Goal: Task Accomplishment & Management: Manage account settings

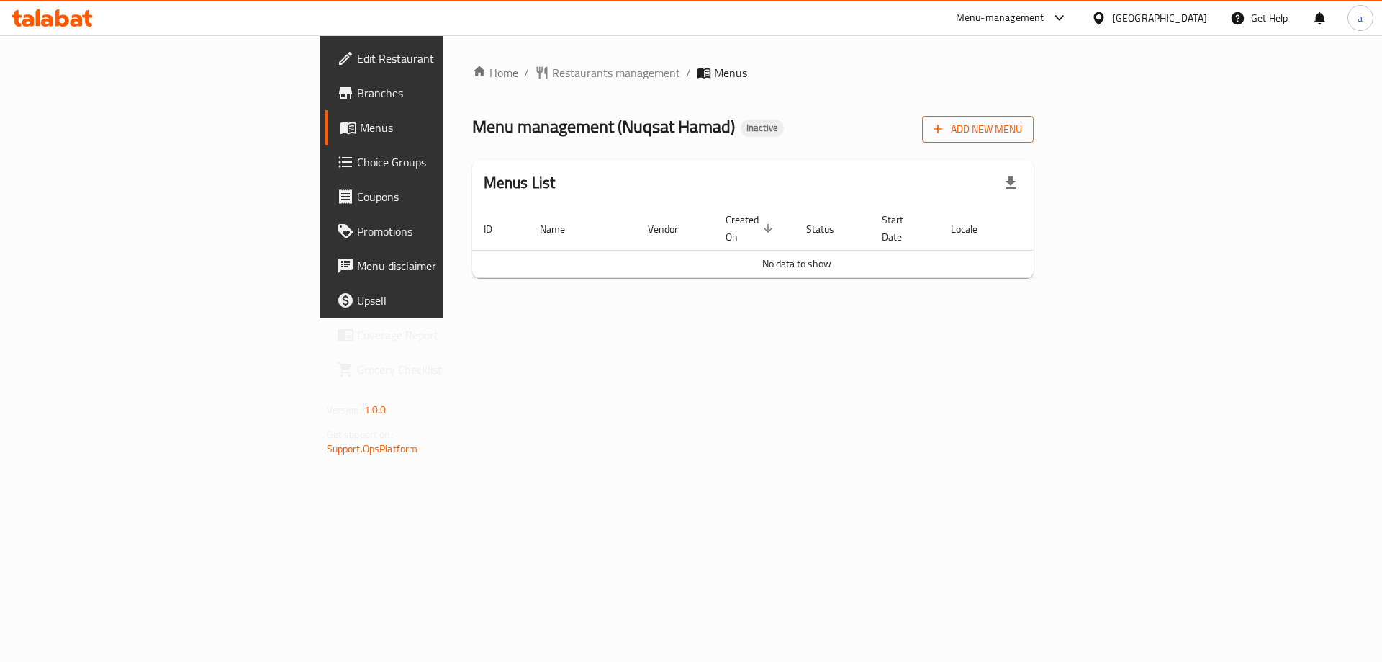
click at [1022, 122] on span "Add New Menu" at bounding box center [978, 129] width 89 height 18
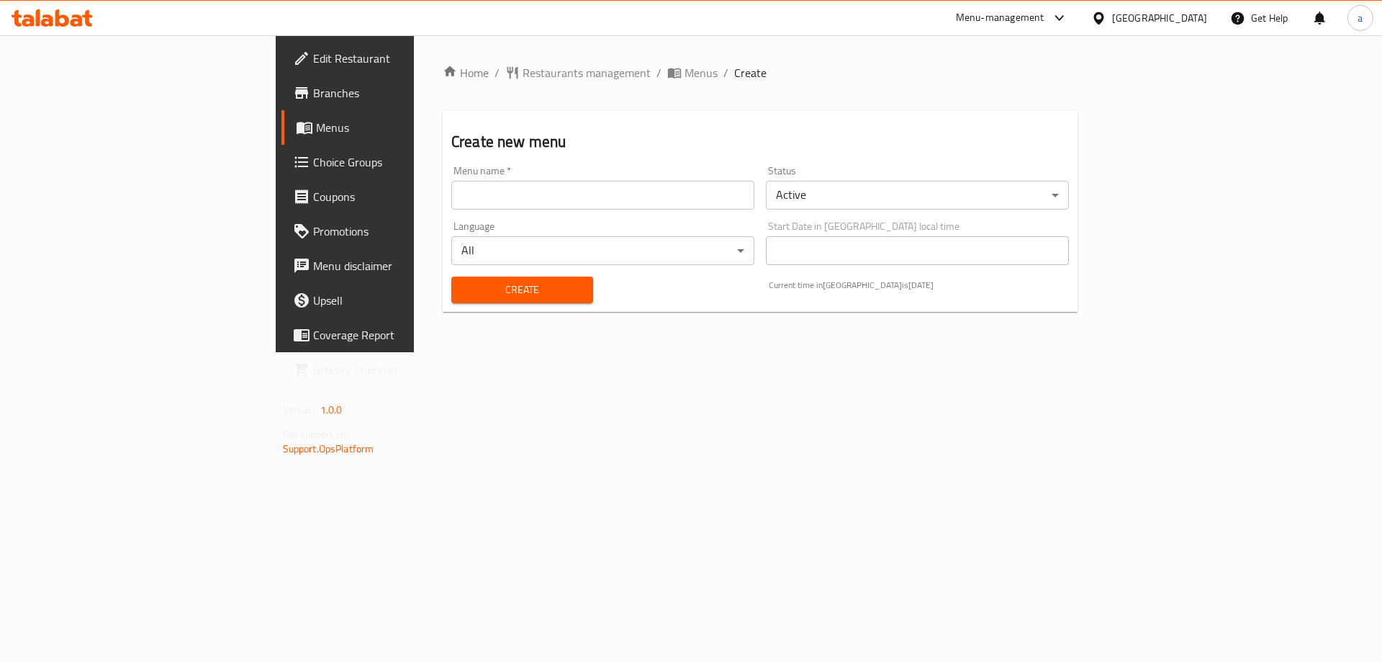
click at [641, 181] on input "text" at bounding box center [602, 195] width 303 height 29
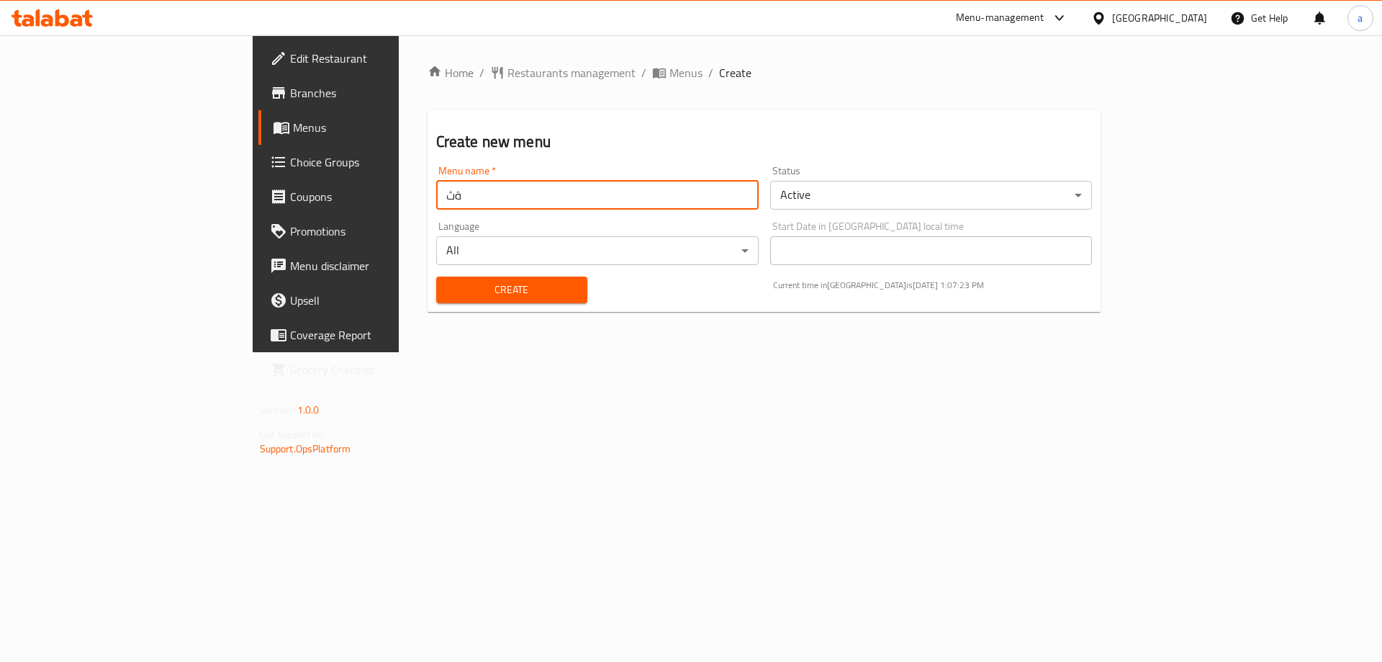
type input "ة"
type input "menu"
click at [448, 295] on span "Create" at bounding box center [512, 290] width 128 height 18
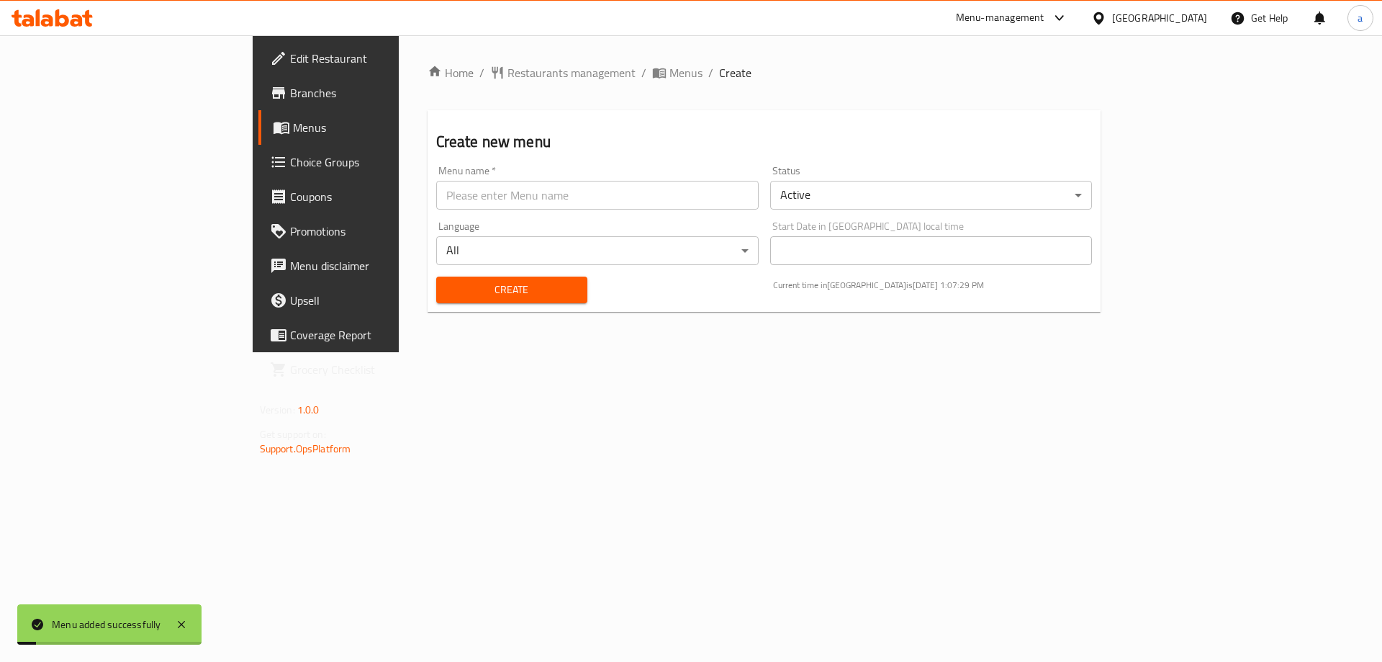
click at [258, 118] on link "Menus" at bounding box center [370, 127] width 225 height 35
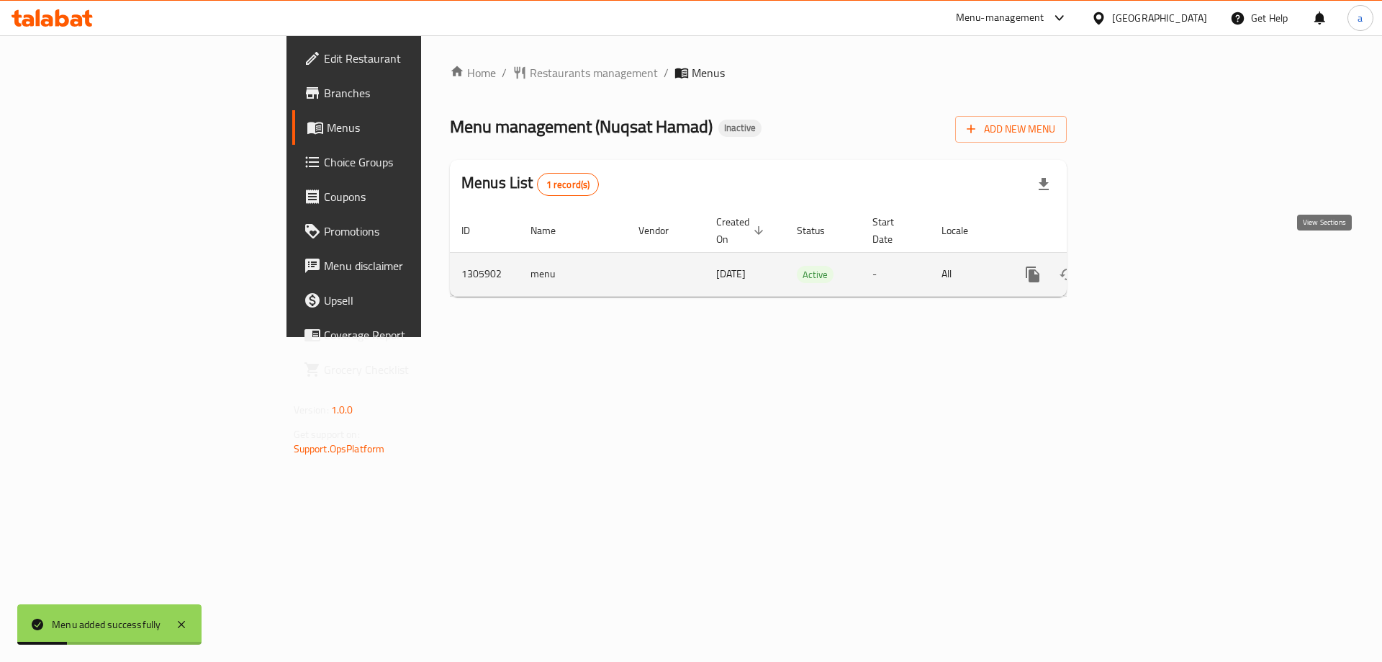
click at [1145, 266] on icon "enhanced table" at bounding box center [1136, 274] width 17 height 17
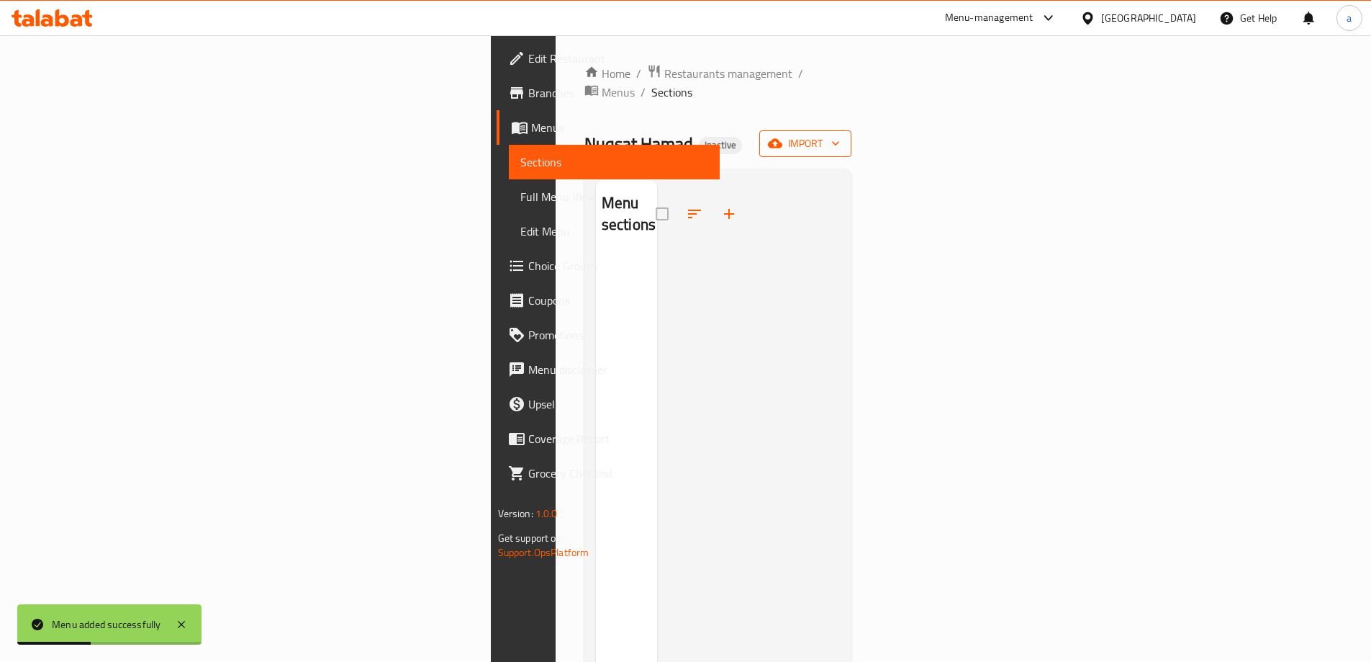
click at [840, 135] on span "import" at bounding box center [805, 144] width 69 height 18
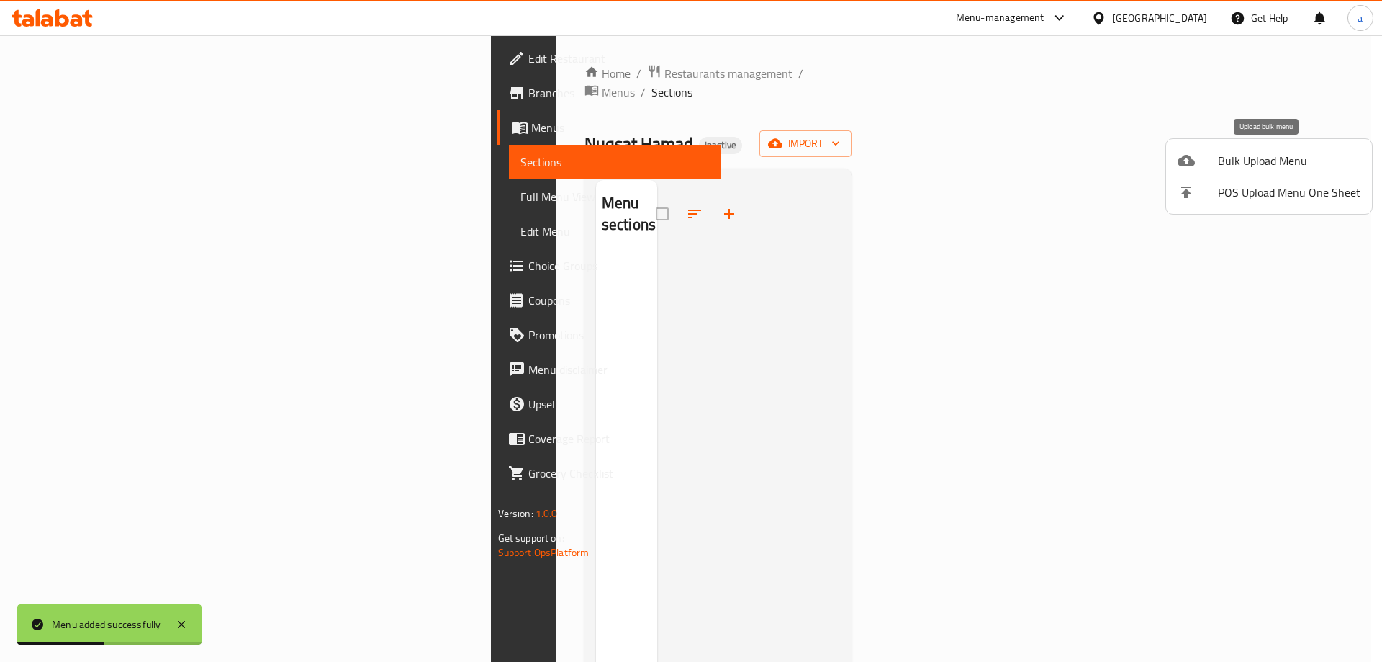
click at [1231, 166] on span "Bulk Upload Menu" at bounding box center [1289, 160] width 143 height 17
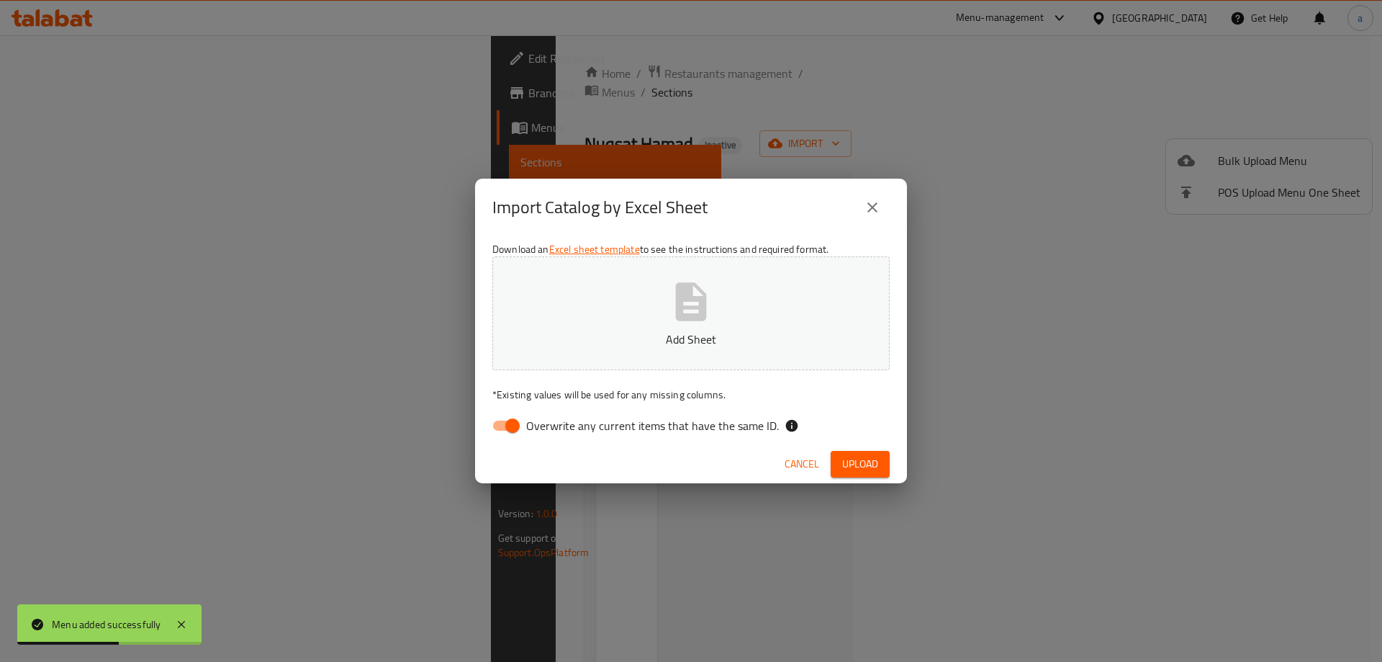
click at [669, 289] on icon "button" at bounding box center [691, 302] width 46 height 46
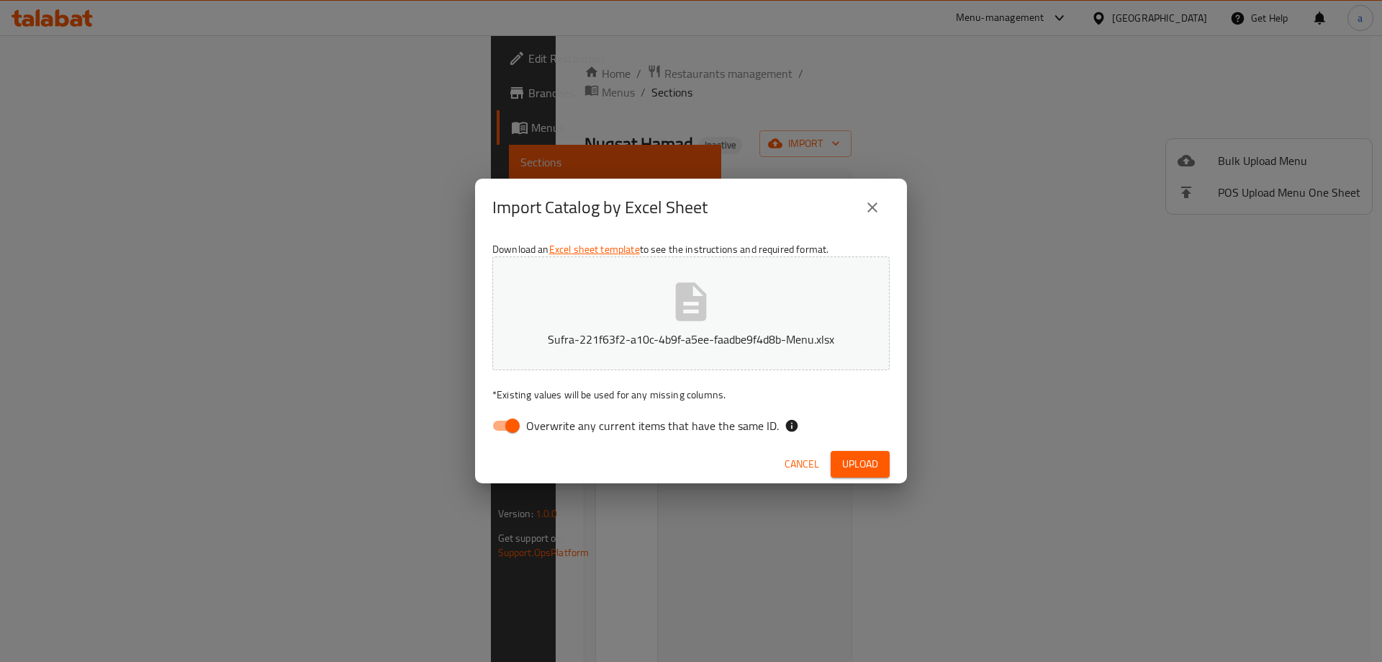
click at [497, 435] on input "Overwrite any current items that have the same ID." at bounding box center [513, 425] width 82 height 27
checkbox input "false"
click at [854, 450] on div "Cancel Upload" at bounding box center [691, 464] width 432 height 38
click at [855, 469] on span "Upload" at bounding box center [860, 464] width 36 height 18
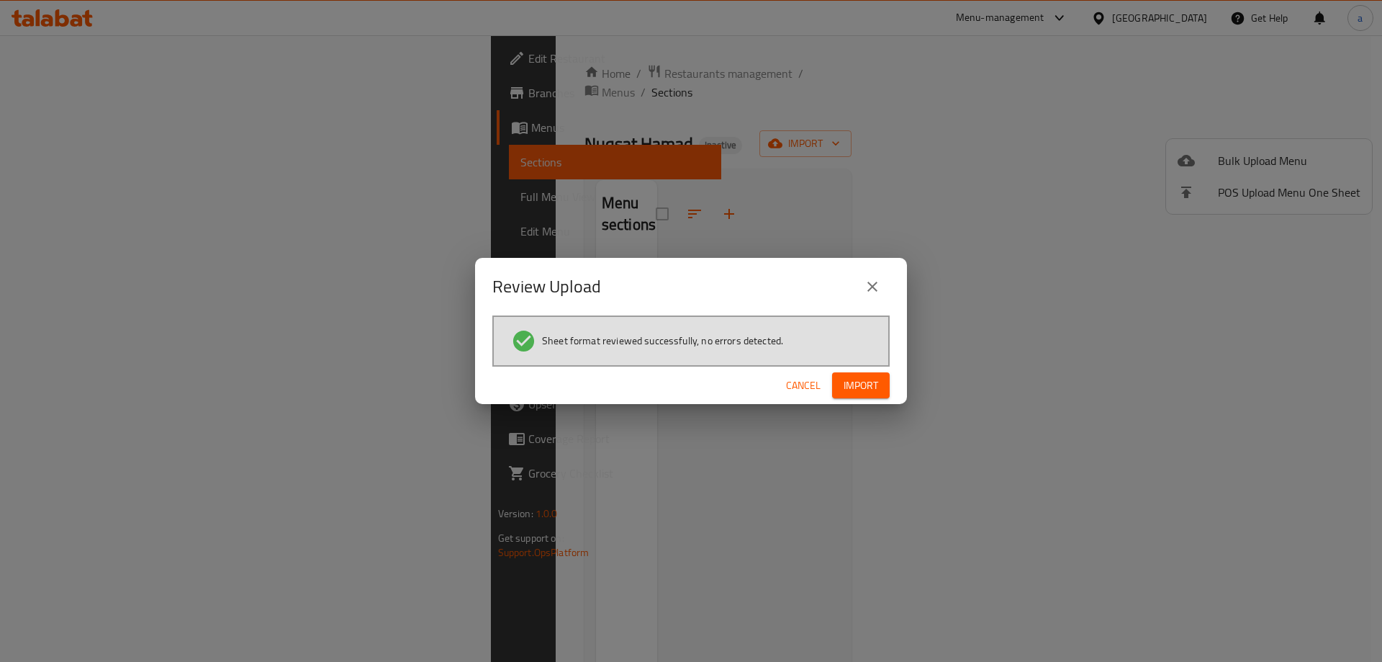
click at [860, 375] on button "Import" at bounding box center [861, 385] width 58 height 27
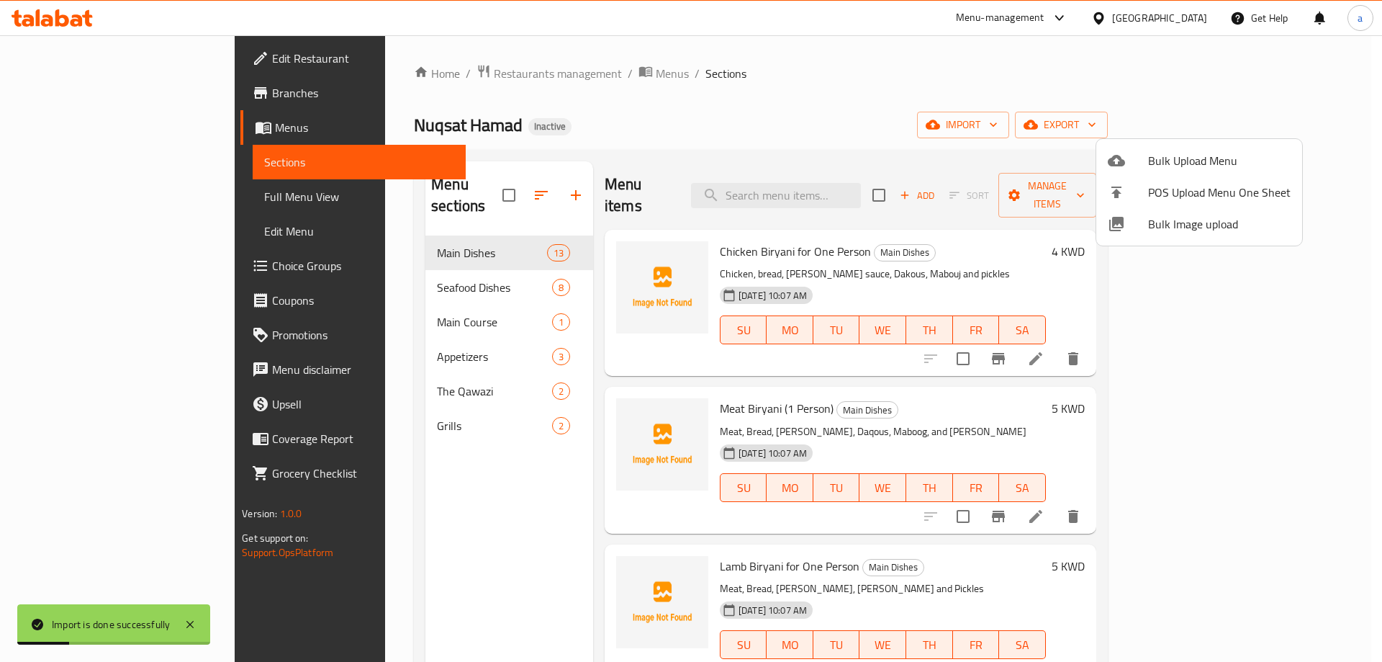
click at [844, 121] on div at bounding box center [691, 331] width 1382 height 662
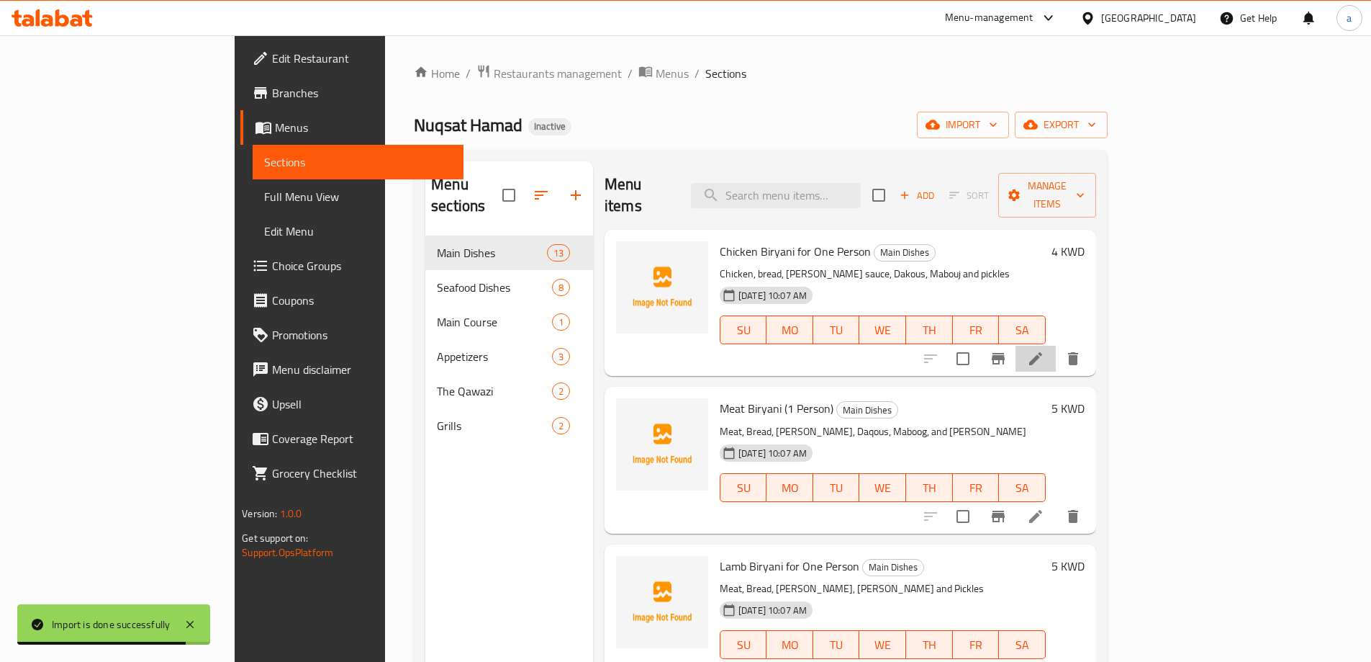
click at [1056, 346] on li at bounding box center [1036, 359] width 40 height 26
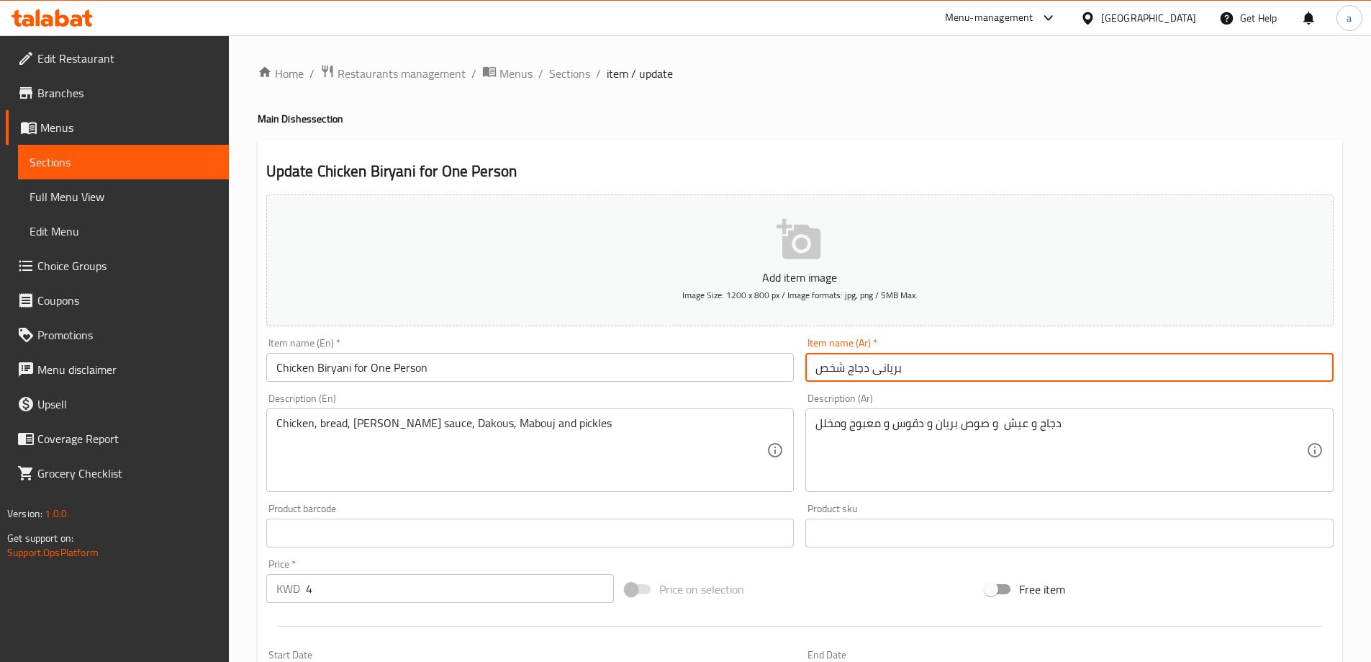
click at [1032, 366] on input "بريانى دجاج شخص" at bounding box center [1070, 367] width 528 height 29
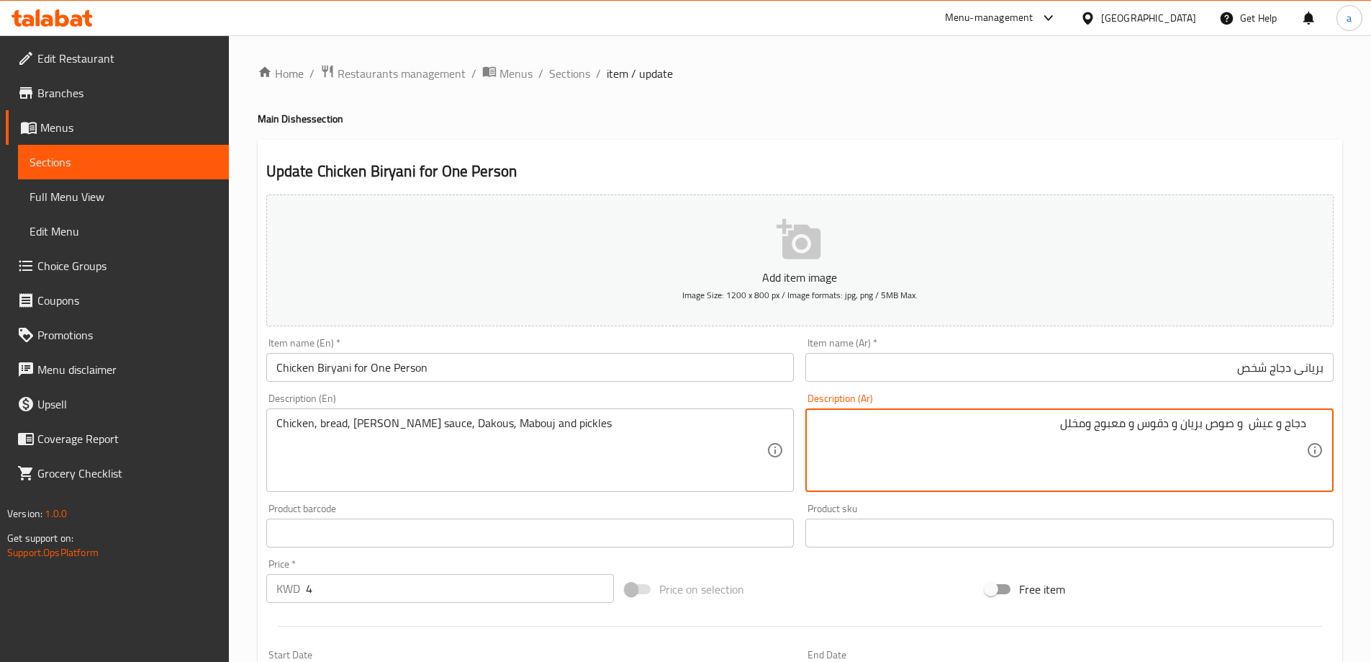
click at [1062, 416] on textarea "دجاج و عيش و صوص بريان و دقوس و معبوج ومخلل" at bounding box center [1061, 450] width 491 height 68
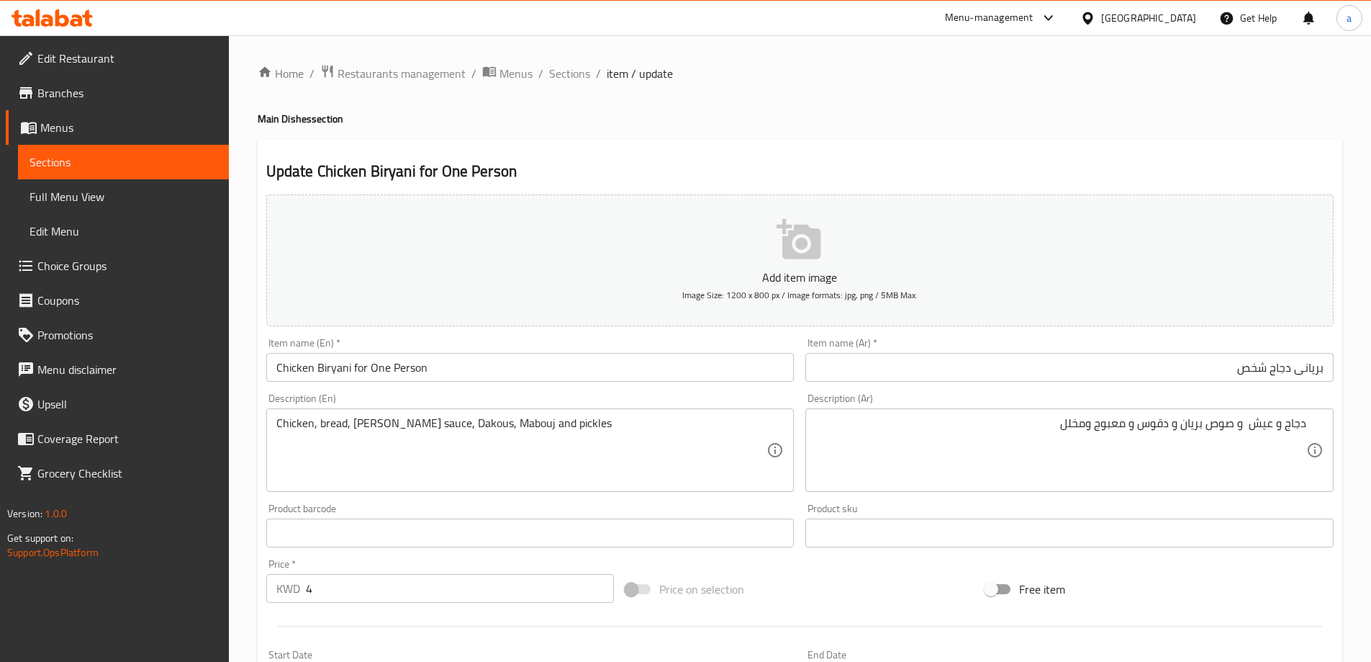
click at [448, 371] on input "Chicken Biryani for One Person" at bounding box center [530, 367] width 528 height 29
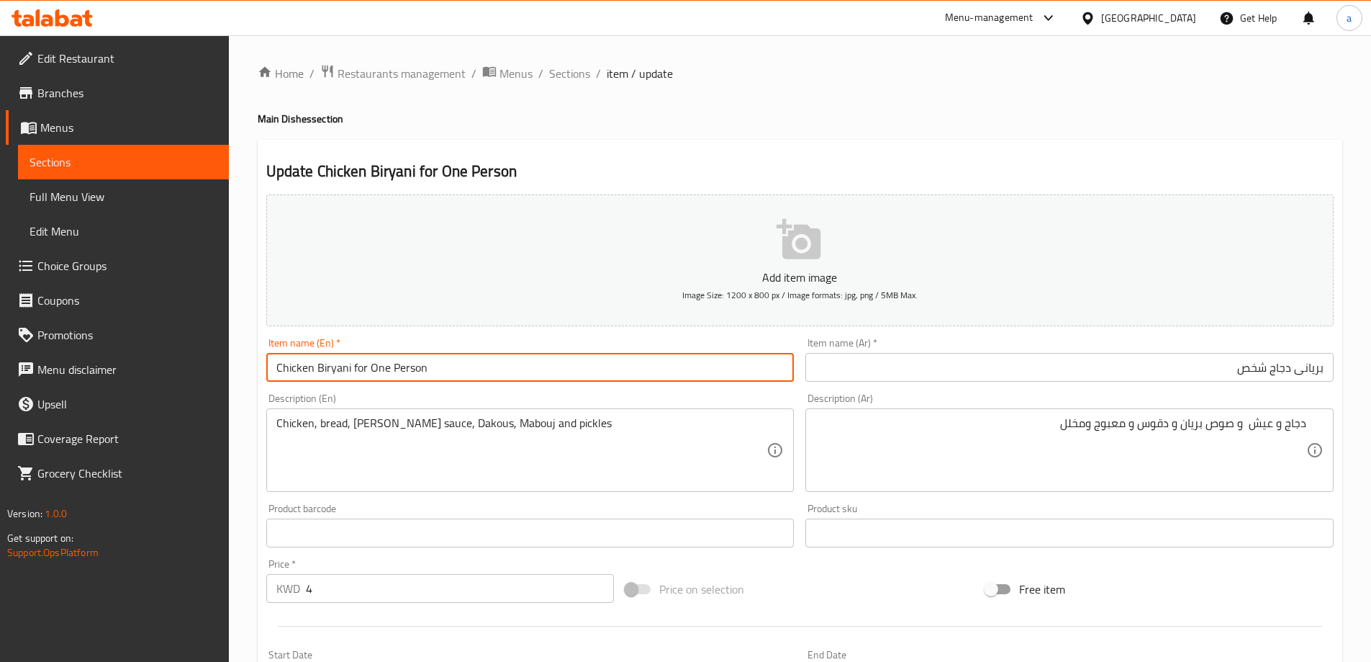
drag, startPoint x: 438, startPoint y: 367, endPoint x: 239, endPoint y: 385, distance: 200.2
click at [239, 385] on div "Home / Restaurants management / Menus / Sections / item / update Main Dishes se…" at bounding box center [800, 526] width 1142 height 982
click at [456, 369] on input "Chicken Biryani for One Person" at bounding box center [530, 367] width 528 height 29
click at [384, 369] on input "Chicken Biryani for One Person" at bounding box center [530, 367] width 528 height 29
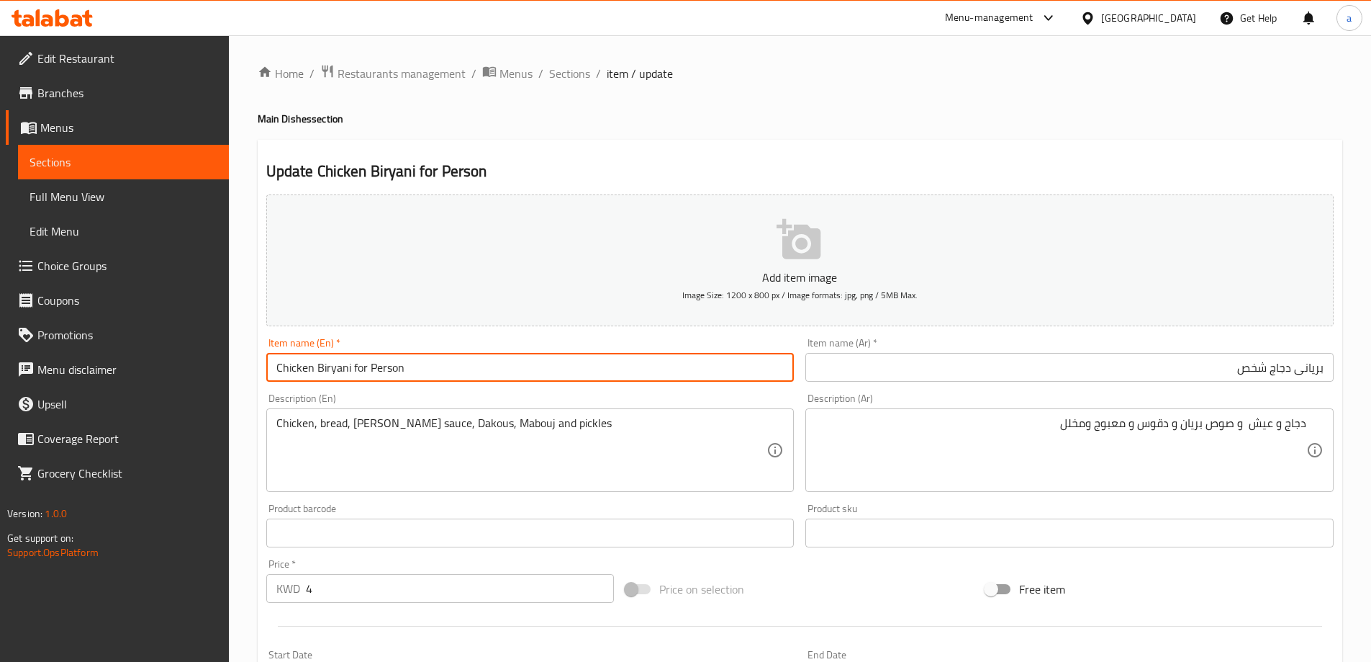
click at [384, 369] on input "Chicken Biryani for Person" at bounding box center [530, 367] width 528 height 29
type input "Chicken Biryani for Person"
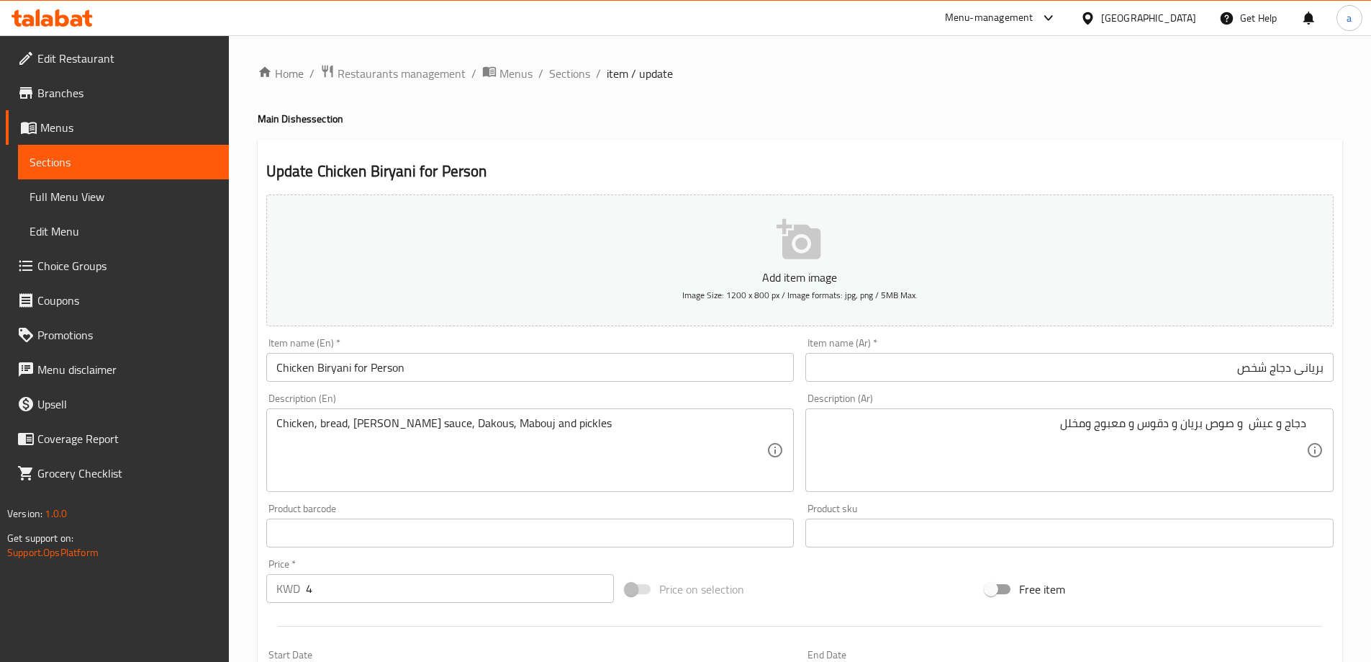
click at [988, 374] on input "بريانى دجاج شخص" at bounding box center [1070, 367] width 528 height 29
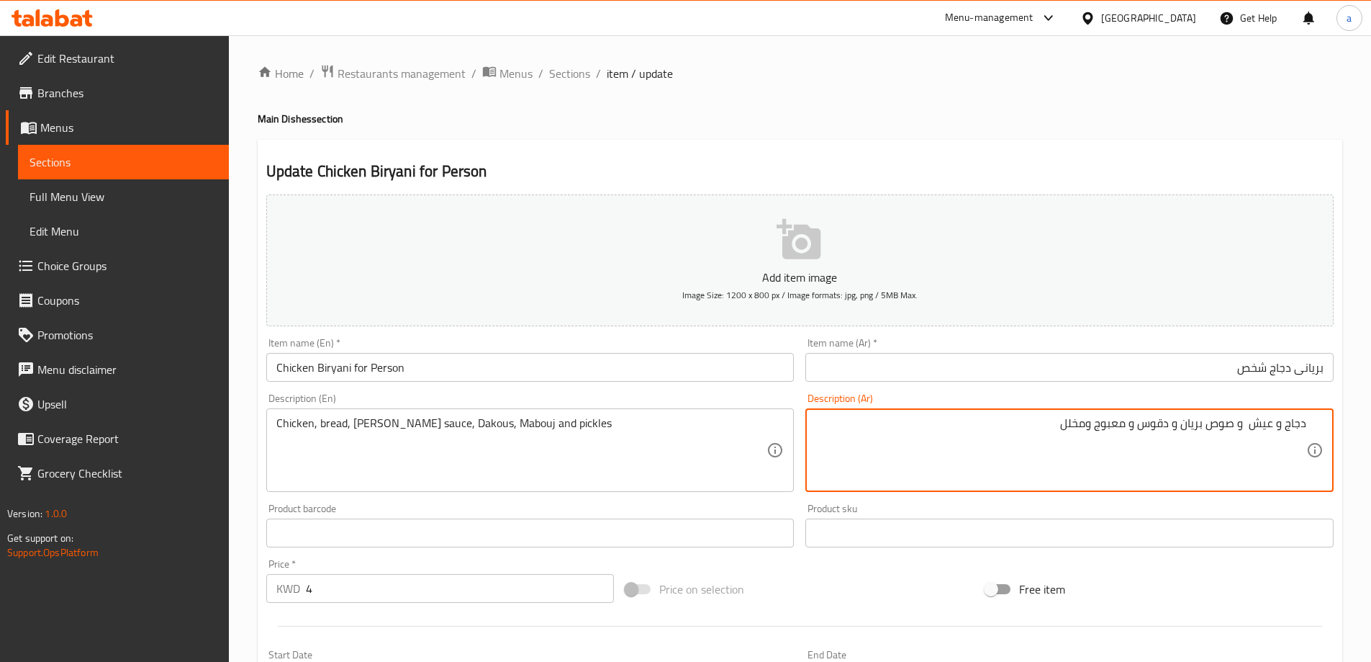
click at [1162, 429] on textarea "دجاج و عيش و صوص بريان و دقوس و معبوج ومخلل" at bounding box center [1061, 450] width 491 height 68
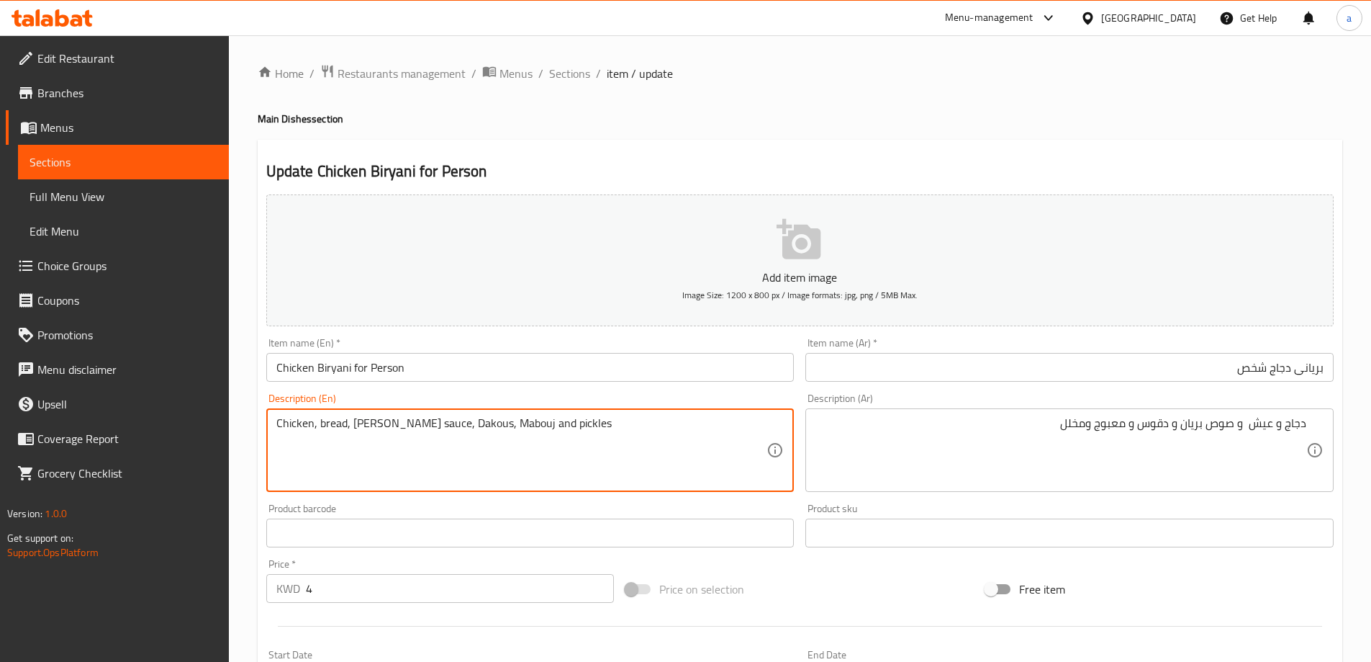
click at [433, 420] on textarea "Chicken, bread, Brian sauce, Dakous, Mabouj and pickles" at bounding box center [521, 450] width 491 height 68
paste textarea "Daqoo"
click at [276, 455] on textarea "Chicken, bread, Brian sauce, Daqoos, Mabouj and pickles" at bounding box center [521, 450] width 491 height 68
click at [582, 433] on textarea "Chicken, bread, Brian sauce, Daqoos, Mabouj and pickles" at bounding box center [521, 450] width 491 height 68
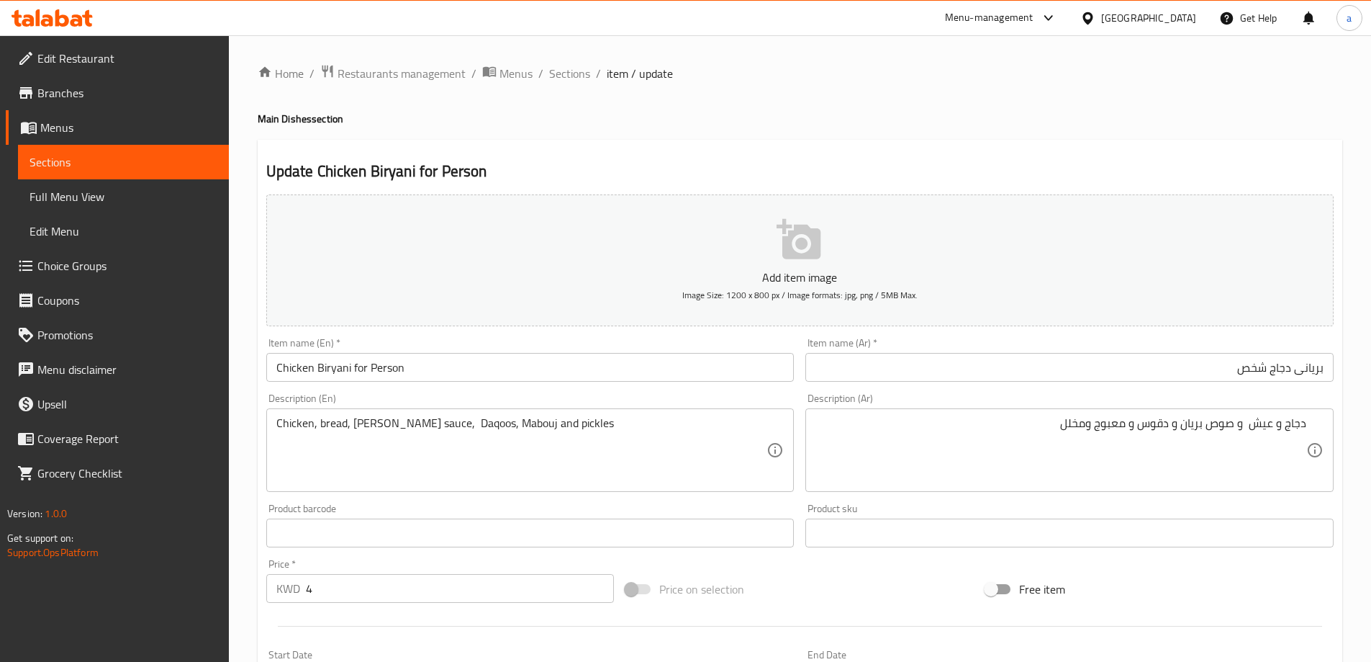
click at [1120, 415] on div "دجاج و عيش و صوص بريان و دقوس و معبوج ومخلل Description (Ar)" at bounding box center [1070, 450] width 528 height 84
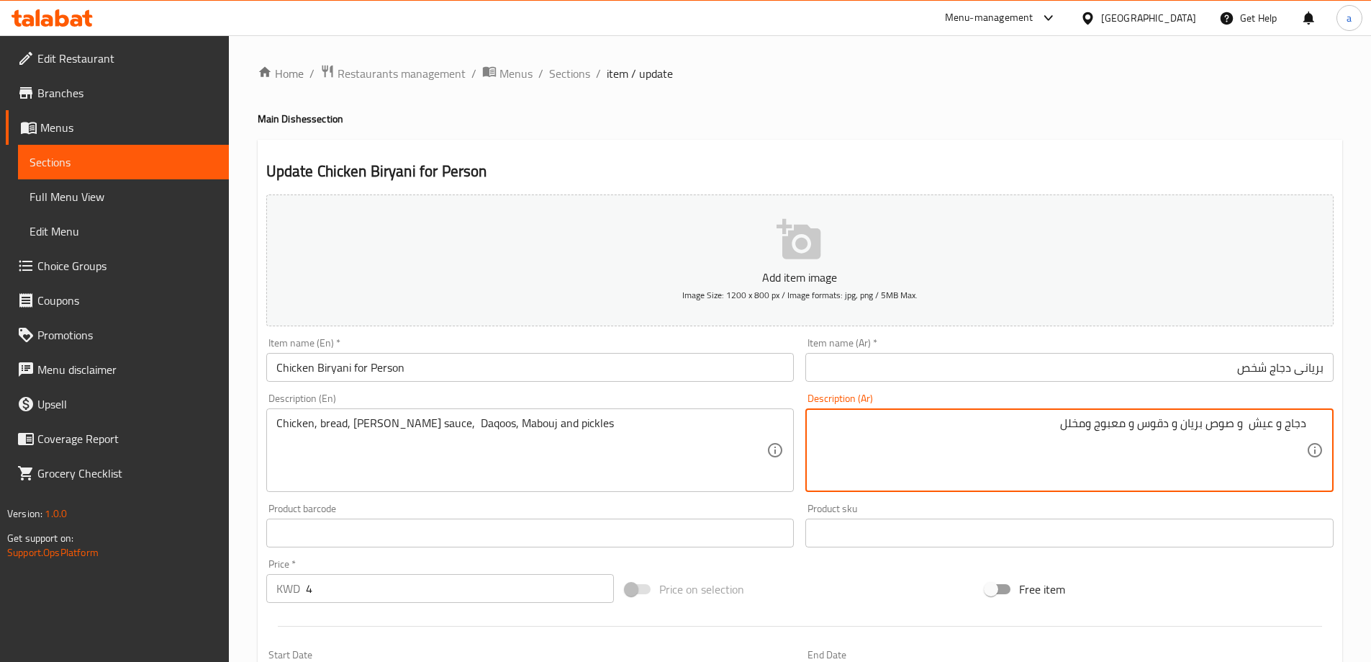
click at [1117, 429] on textarea "دجاج و عيش و صوص بريان و دقوس و معبوج ومخلل" at bounding box center [1061, 450] width 491 height 68
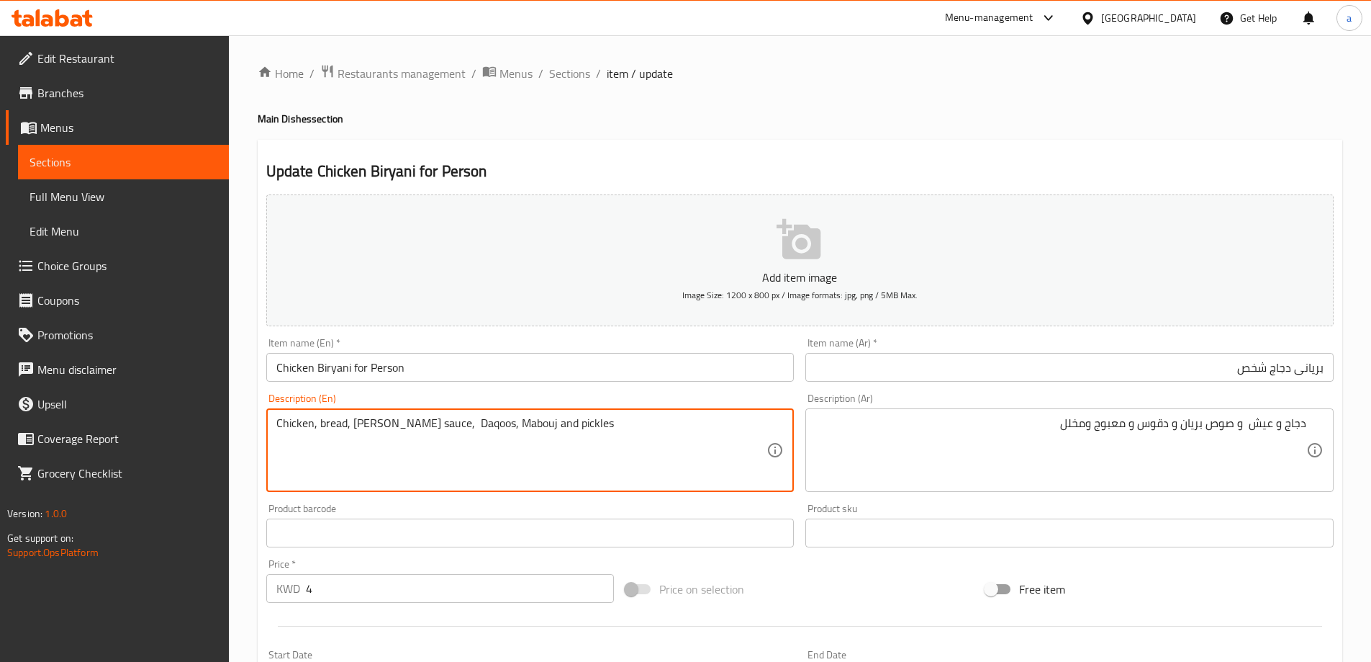
click at [475, 428] on textarea "Chicken, bread, Brian sauce, Daqoos, Mabouj and pickles" at bounding box center [521, 450] width 491 height 68
paste textarea "abouj"
click at [600, 432] on textarea "Chicken, bread, Brian sauce, Daqoos, Maabouj and pickles" at bounding box center [521, 450] width 491 height 68
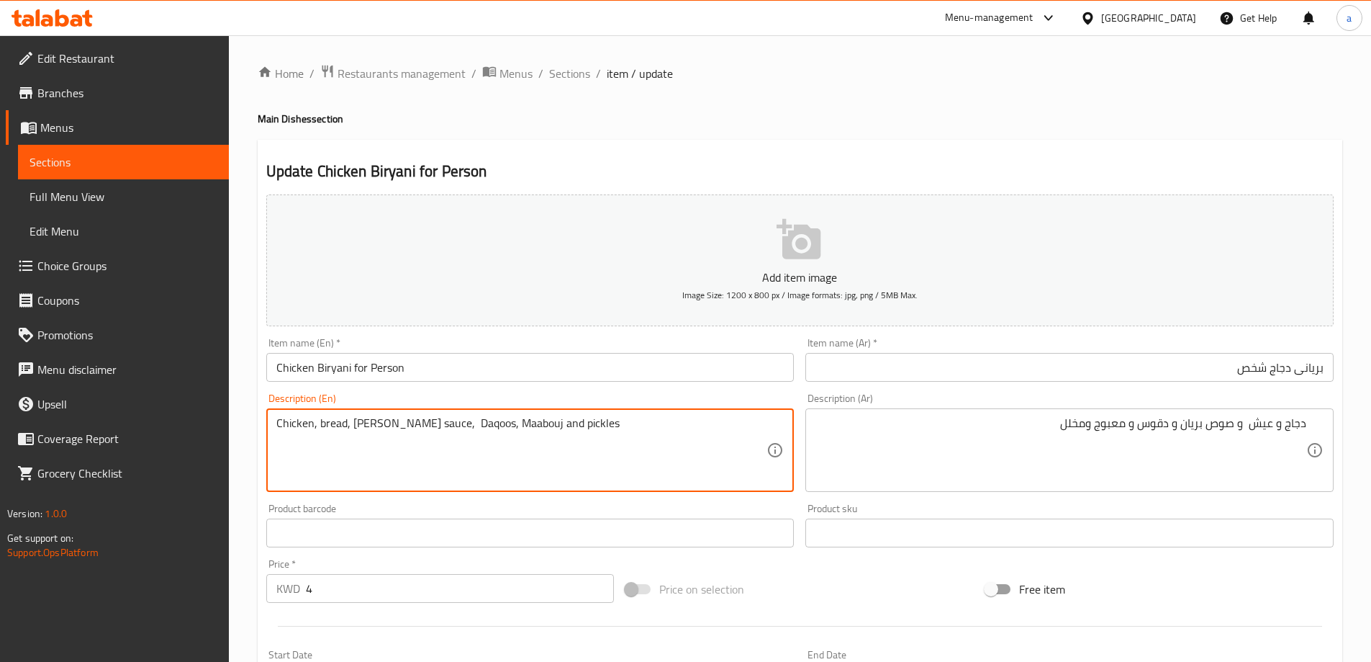
click at [641, 462] on textarea "Chicken, bread, Brian sauce, Daqoos, Maabouj and pickles" at bounding box center [521, 450] width 491 height 68
click at [417, 426] on textarea "Chicken, bread, Brian sauce, Daqoos, Maabouj and pickles" at bounding box center [521, 450] width 491 height 68
click at [572, 432] on textarea "Chicken, bread, [PERSON_NAME] sauce, daqoos, maabouj and pickles" at bounding box center [521, 450] width 491 height 68
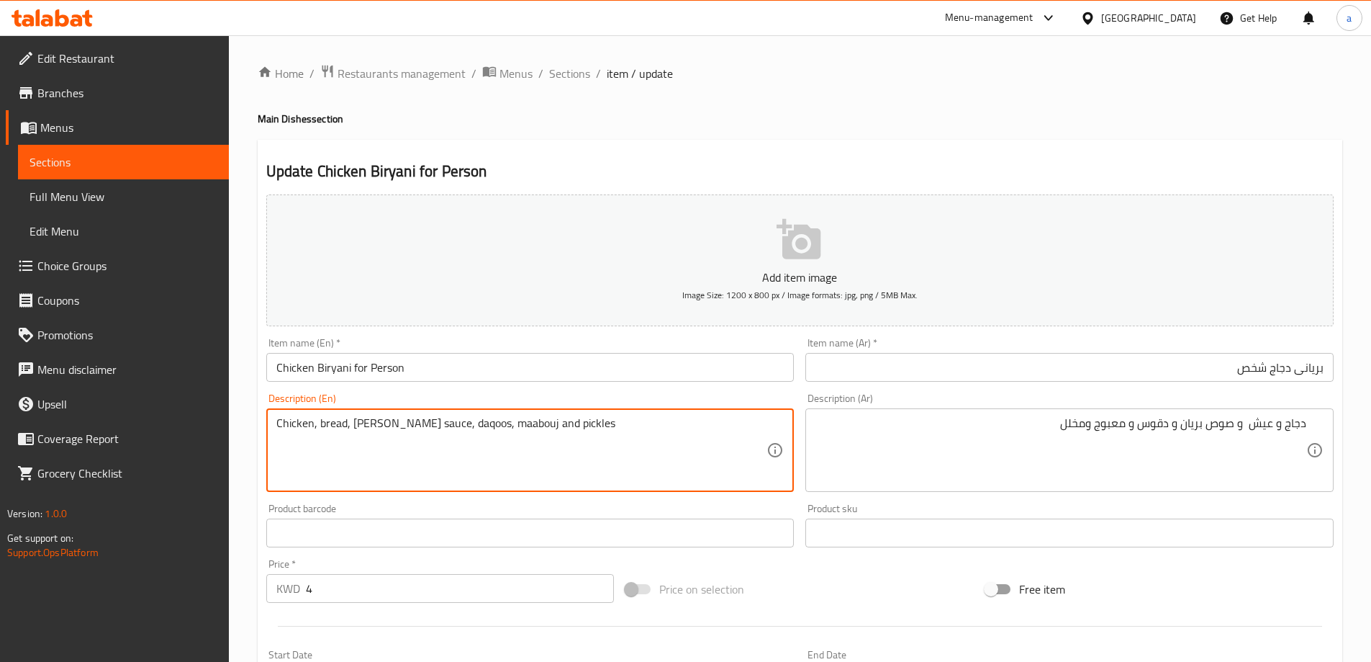
click at [636, 437] on textarea "Chicken, bread, [PERSON_NAME] sauce, daqoos, maabouj and pickles" at bounding box center [521, 450] width 491 height 68
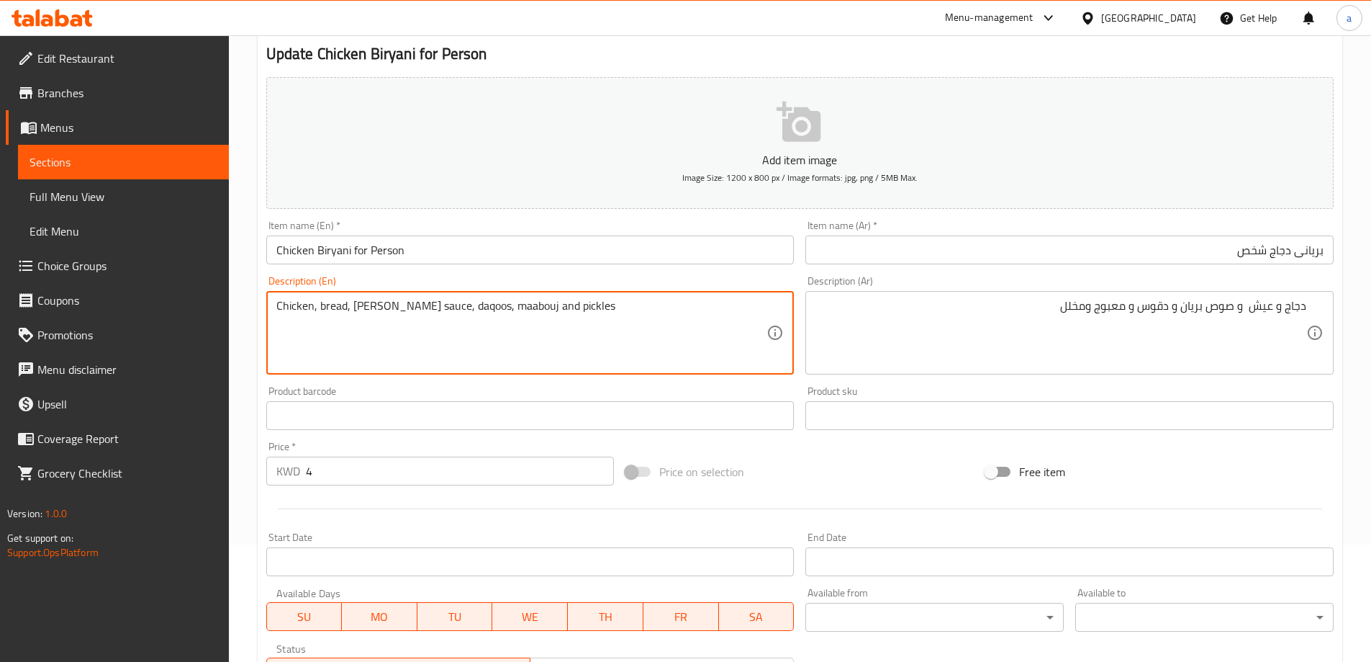
scroll to position [356, 0]
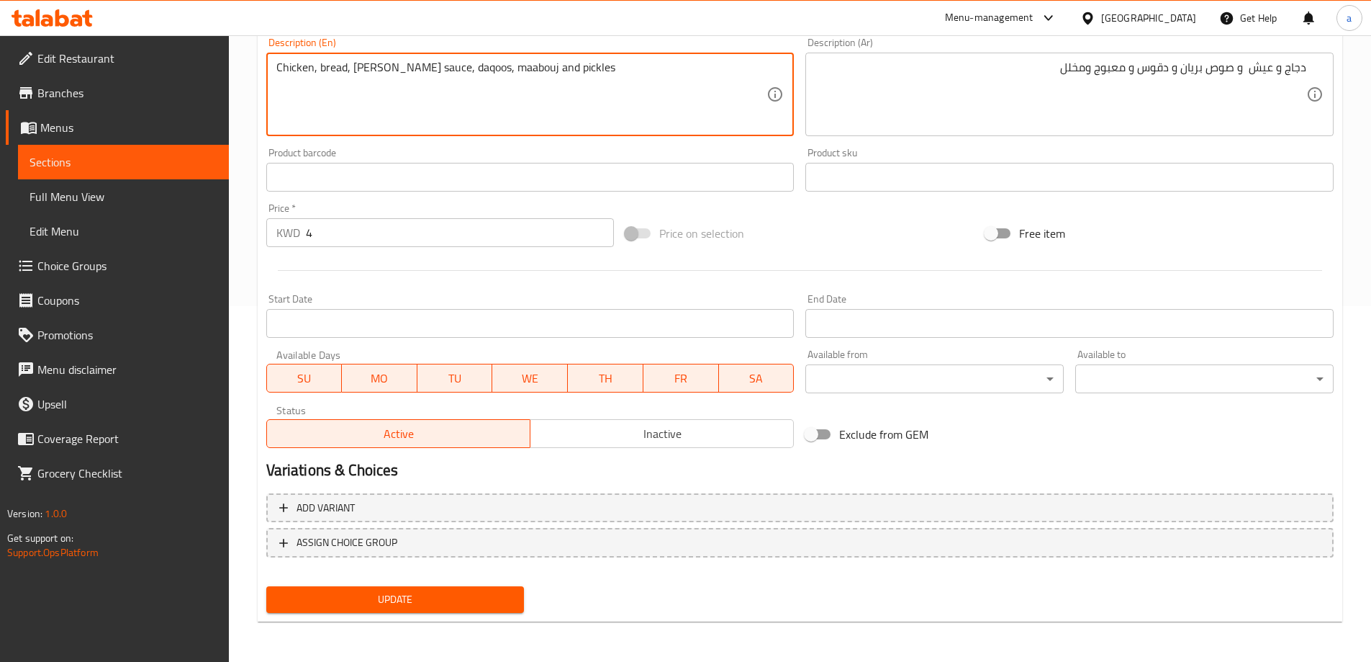
type textarea "Chicken, bread, [PERSON_NAME] sauce, daqoos, maabouj and pickles"
click at [479, 587] on button "Update" at bounding box center [395, 599] width 258 height 27
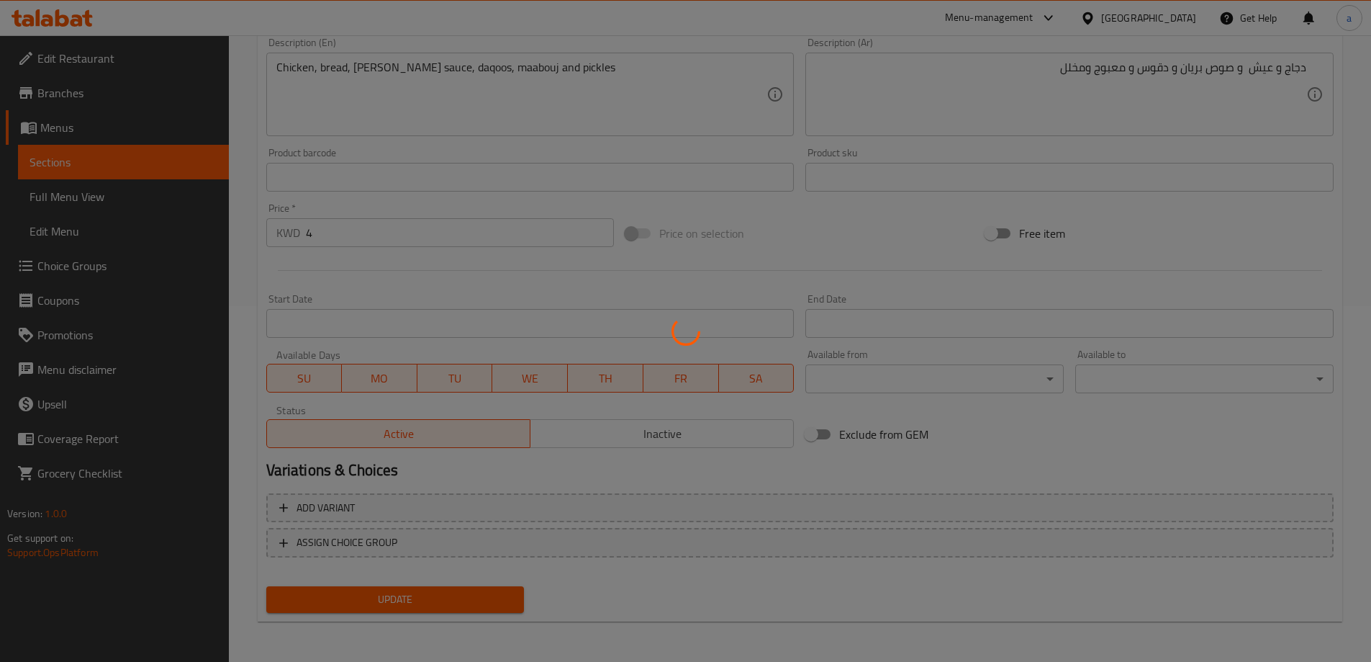
scroll to position [0, 0]
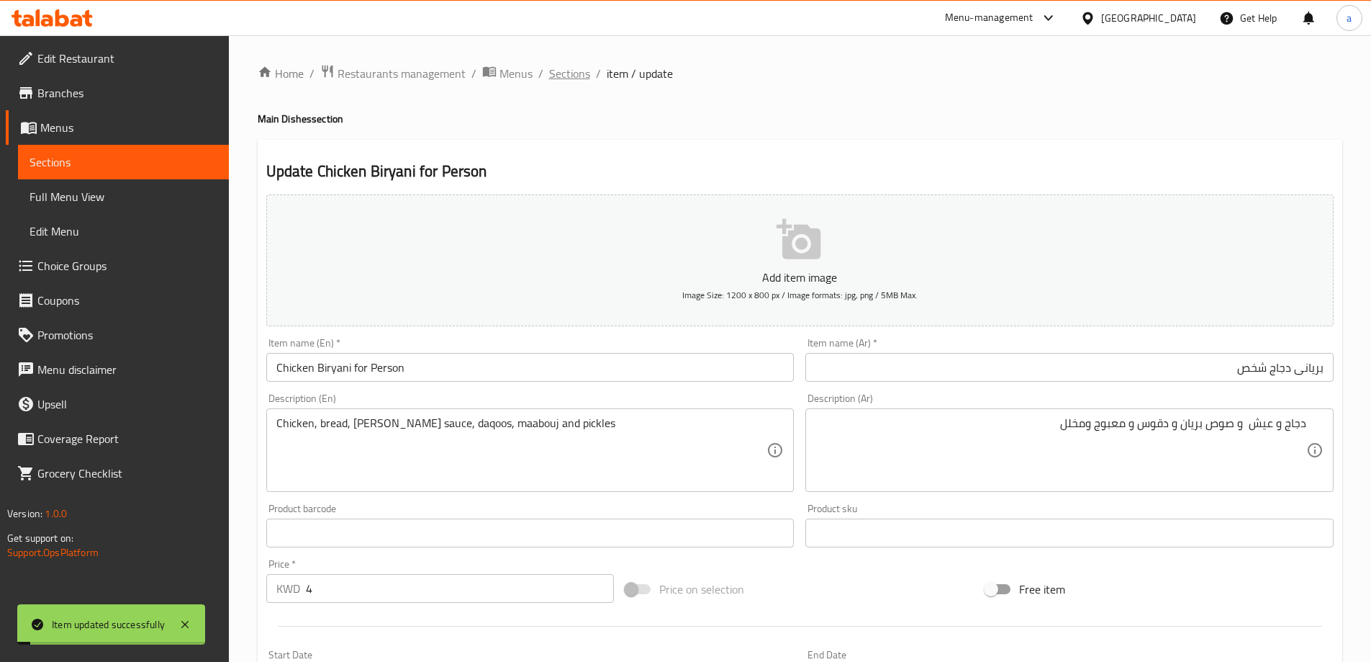
click at [573, 79] on span "Sections" at bounding box center [569, 73] width 41 height 17
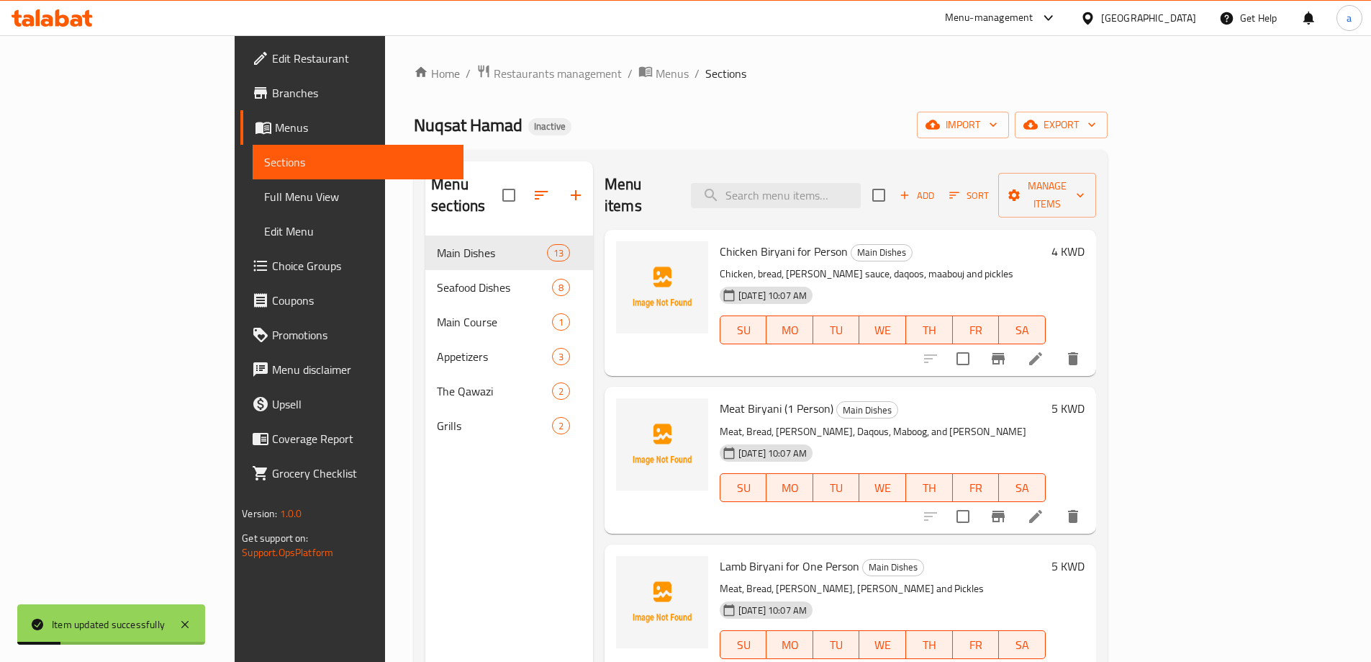
click at [1045, 508] on icon at bounding box center [1035, 516] width 17 height 17
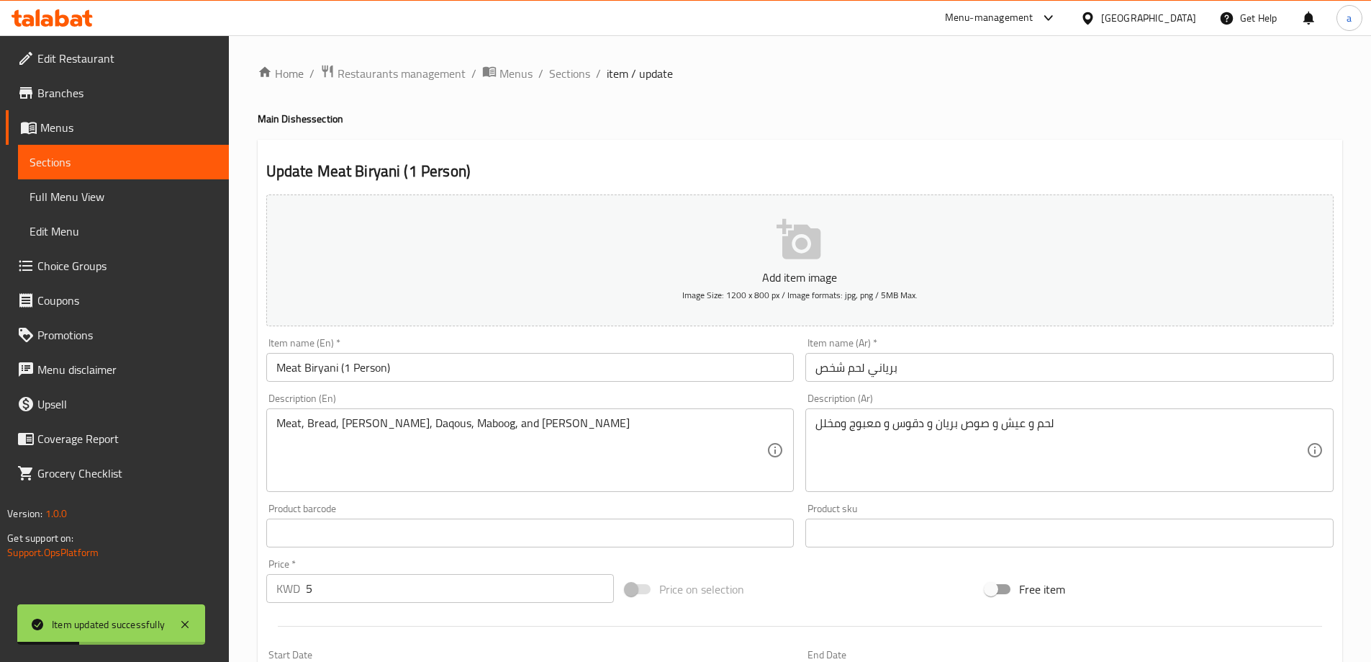
click at [996, 376] on input "برياني لحم شخص" at bounding box center [1070, 367] width 528 height 29
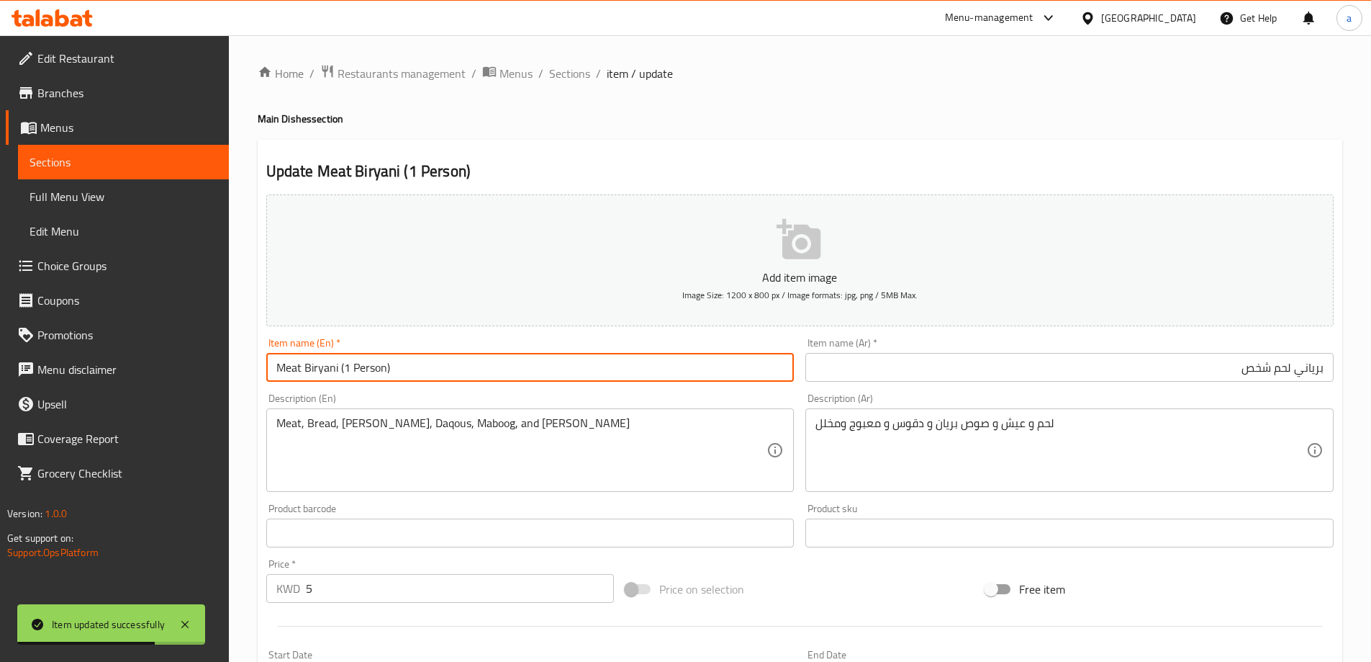
drag, startPoint x: 348, startPoint y: 370, endPoint x: 339, endPoint y: 369, distance: 8.7
click at [339, 369] on input "Meat Biryani (1 Person)" at bounding box center [530, 367] width 528 height 29
click at [377, 374] on input "Meat Biryani Person)" at bounding box center [530, 367] width 528 height 29
click at [337, 361] on input "Meat Biryani Person" at bounding box center [530, 367] width 528 height 29
click at [346, 366] on input "Meat Biryani Person" at bounding box center [530, 367] width 528 height 29
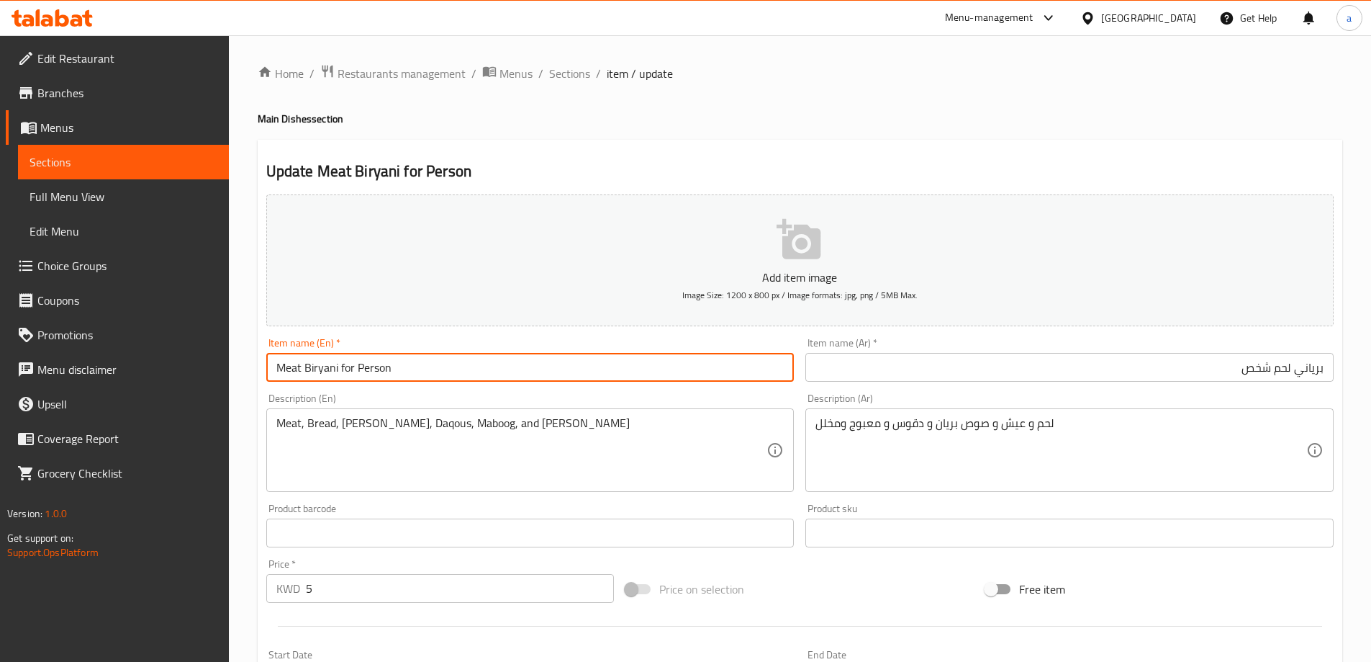
click at [346, 366] on input "Meat Biryani for Person" at bounding box center [530, 367] width 528 height 29
type input "Meat Biryani For Person"
click at [677, 118] on h4 "Main Dishes section" at bounding box center [800, 119] width 1085 height 14
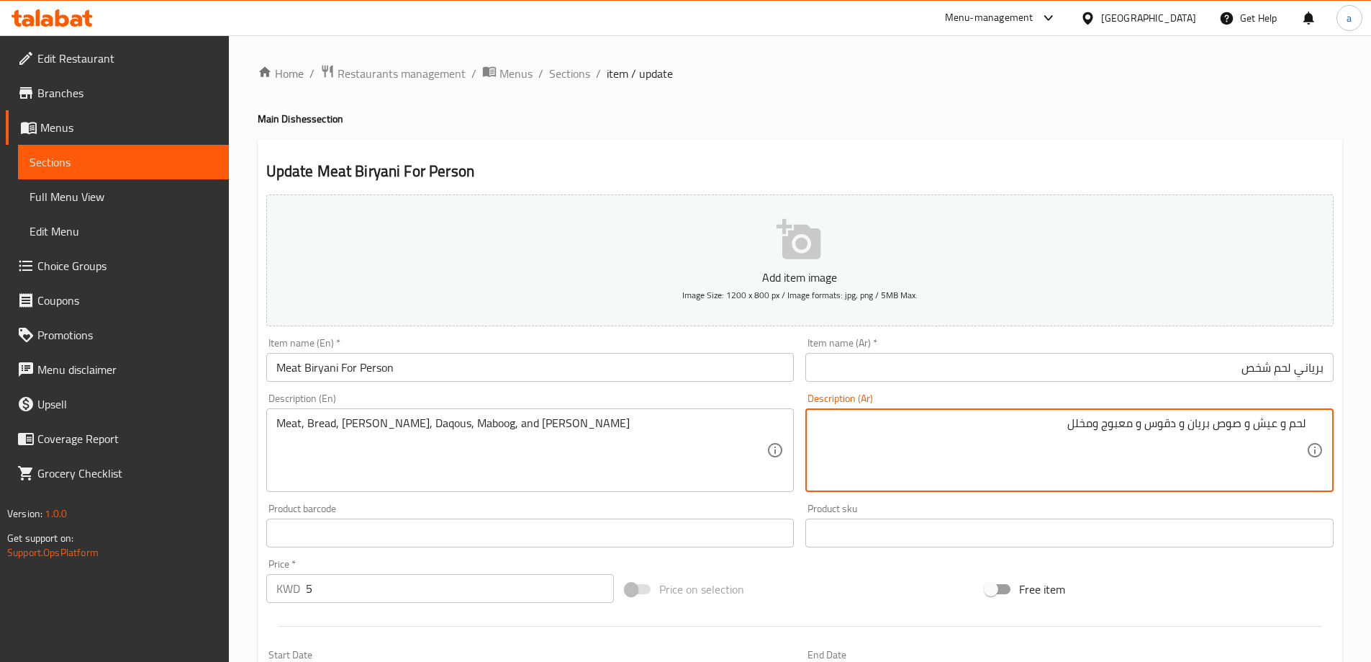
click at [1165, 425] on textarea "لحم و عيش و صوص بريان و دقوس و معبوج ومخلل" at bounding box center [1061, 450] width 491 height 68
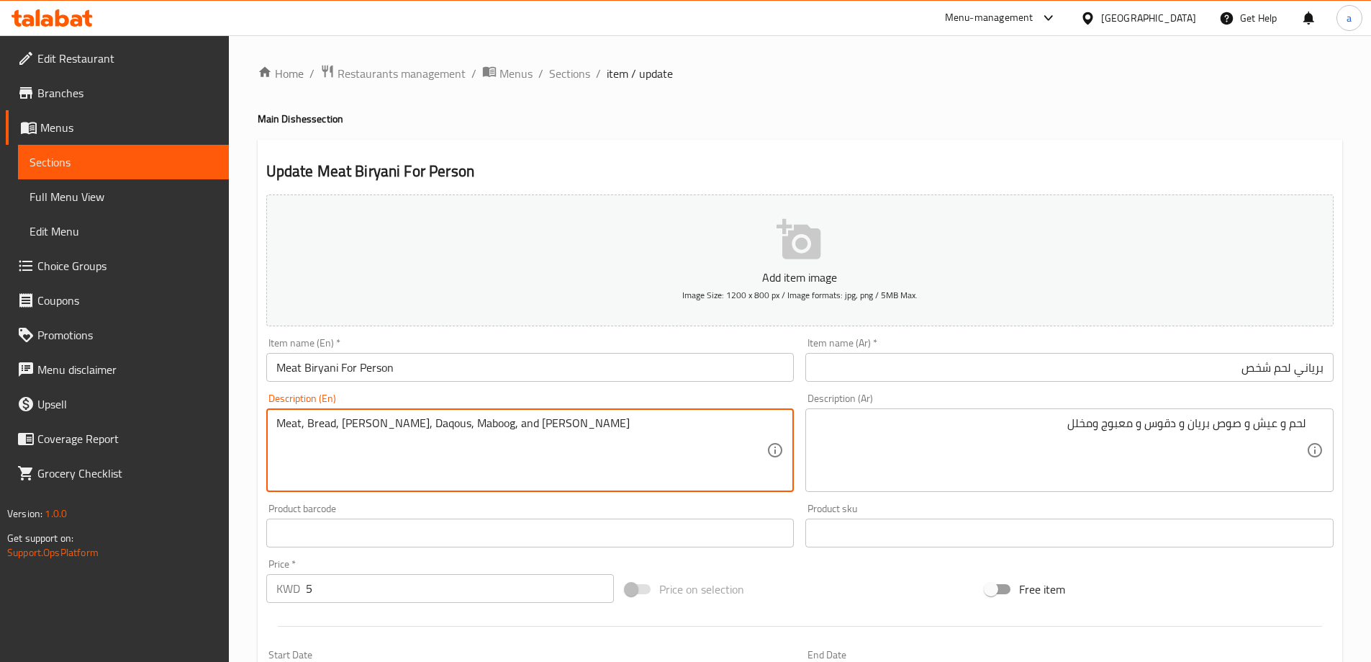
click at [428, 423] on textarea "Meat, Bread, Brian Sauce, Daqous, Maboog, and Pickles" at bounding box center [521, 450] width 491 height 68
paste textarea "o"
click at [1114, 427] on textarea "لحم و عيش و صوص بريان و دقوس و معبوج ومخلل" at bounding box center [1061, 450] width 491 height 68
click at [460, 428] on textarea "Meat, Bread, Brian Sauce, Daqoos, Maboog, and Pickles" at bounding box center [521, 450] width 491 height 68
paste textarea "abouj"
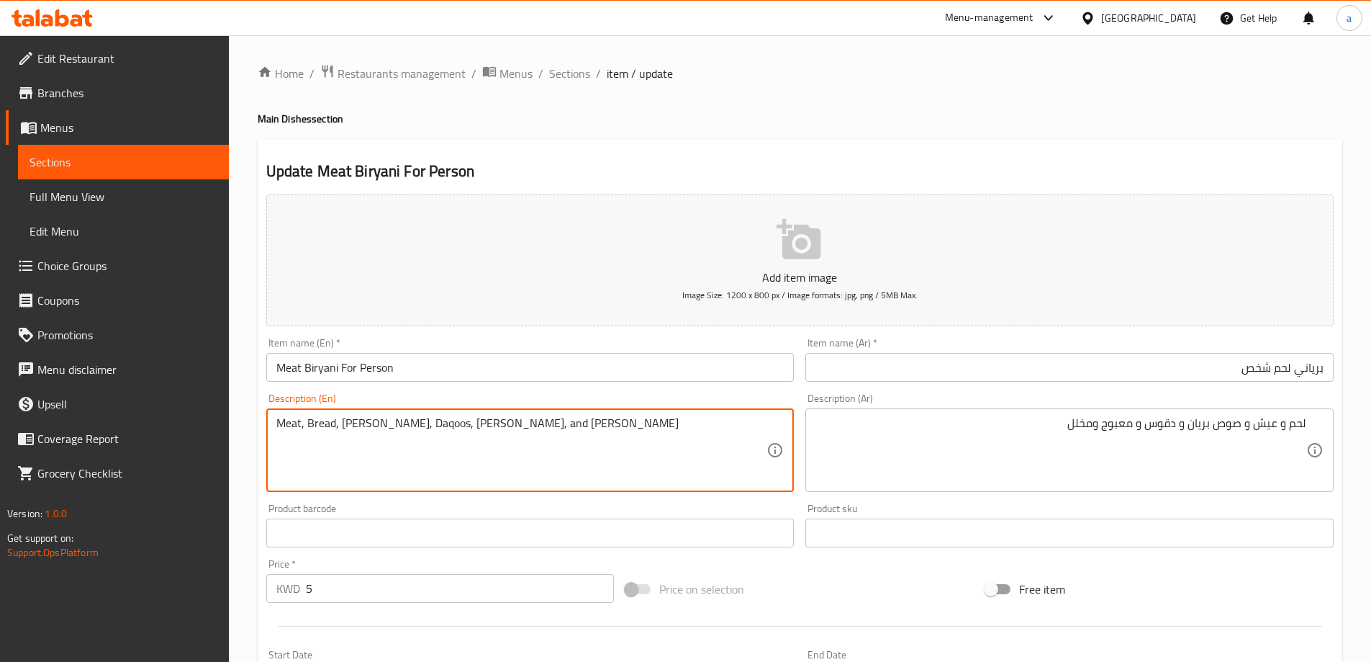
click at [615, 435] on textarea "Meat, Bread, Brian Sauce, Daqoos, Maabouj, and Pickles" at bounding box center [521, 450] width 491 height 68
click at [490, 428] on textarea "Meat, Bread, Brian Sauce, Daqoos, Maabouj, and Pickles" at bounding box center [521, 450] width 491 height 68
click at [492, 426] on textarea "Meat, Bread, Brian Sauce, Daqoos, Maabouj, and Pickles" at bounding box center [521, 450] width 491 height 68
drag, startPoint x: 576, startPoint y: 421, endPoint x: 261, endPoint y: 428, distance: 314.7
click at [261, 428] on div "Description (En) Meat, Bread, Brian Sauce, Daqoos, Maabouj and Pickles Descript…" at bounding box center [531, 442] width 540 height 110
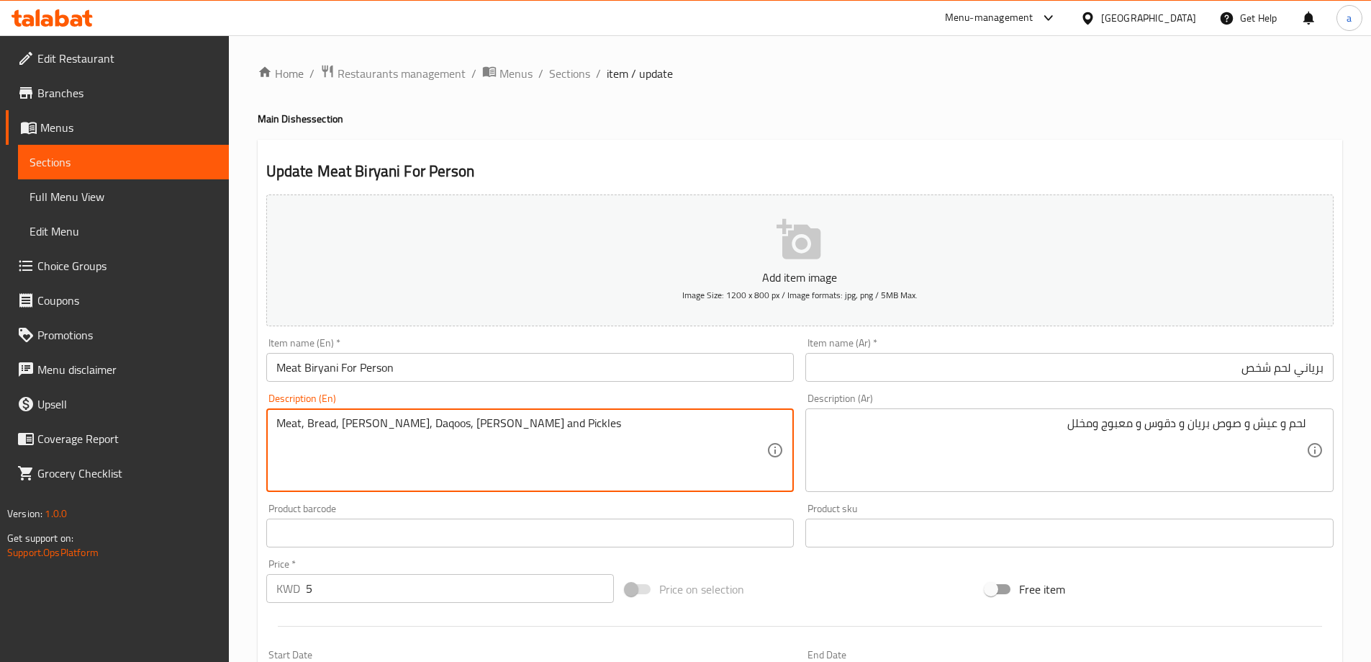
click at [280, 438] on textarea "Meat, Bread, [PERSON_NAME], Daqoos, [PERSON_NAME] and Pickles" at bounding box center [521, 450] width 491 height 68
click at [276, 428] on textarea "Meat, Bread, [PERSON_NAME], Daqoos, [PERSON_NAME] and Pickles" at bounding box center [521, 450] width 491 height 68
click at [605, 434] on textarea "Meat, Bread, [PERSON_NAME], Daqoos, [PERSON_NAME] and Pickles" at bounding box center [521, 450] width 491 height 68
click at [600, 433] on textarea "Meat, Bread, [PERSON_NAME], Daqoos, [PERSON_NAME] and Pickles" at bounding box center [521, 450] width 491 height 68
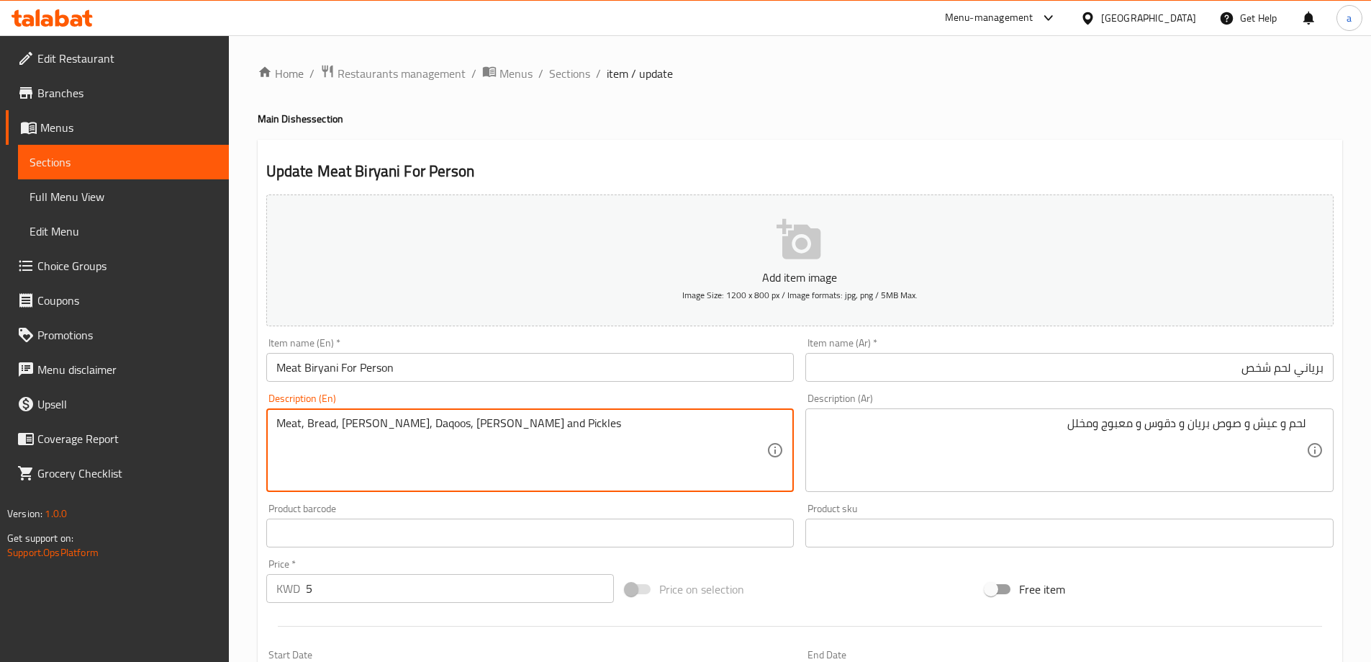
click at [600, 433] on textarea "Meat, Bread, [PERSON_NAME], Daqoos, [PERSON_NAME] and Pickles" at bounding box center [521, 450] width 491 height 68
click at [459, 419] on textarea "Meat, Bread, [PERSON_NAME], Daqoos, [PERSON_NAME] and Pickles" at bounding box center [521, 450] width 491 height 68
type textarea "Meat, bread, brian sauce, daqoos, maabouj and pickles"
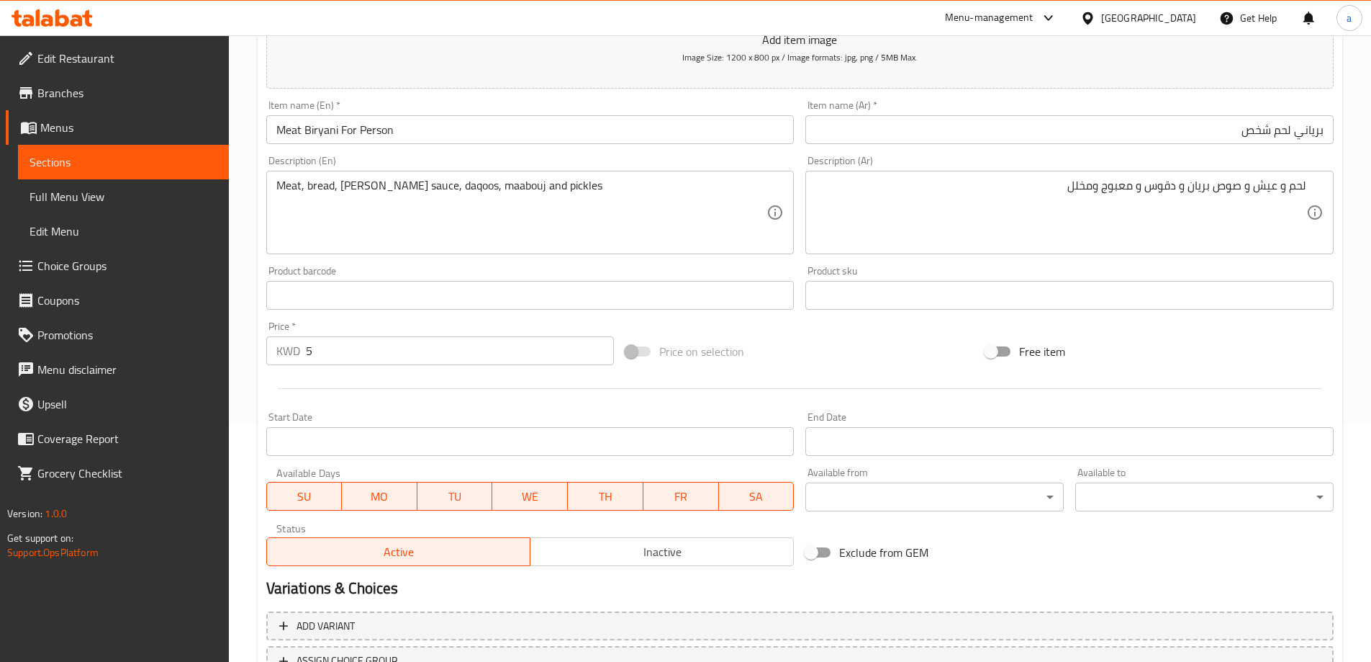
scroll to position [356, 0]
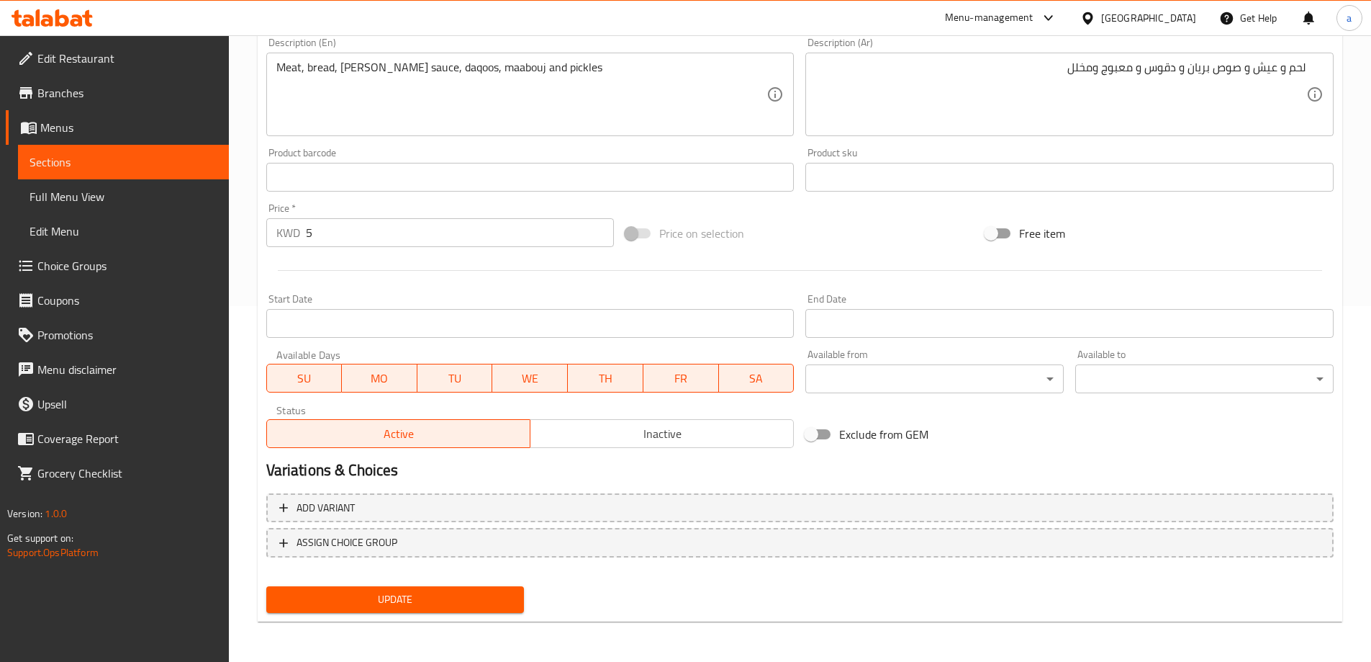
drag, startPoint x: 397, startPoint y: 599, endPoint x: 446, endPoint y: 531, distance: 84.1
click at [397, 599] on span "Update" at bounding box center [395, 599] width 235 height 18
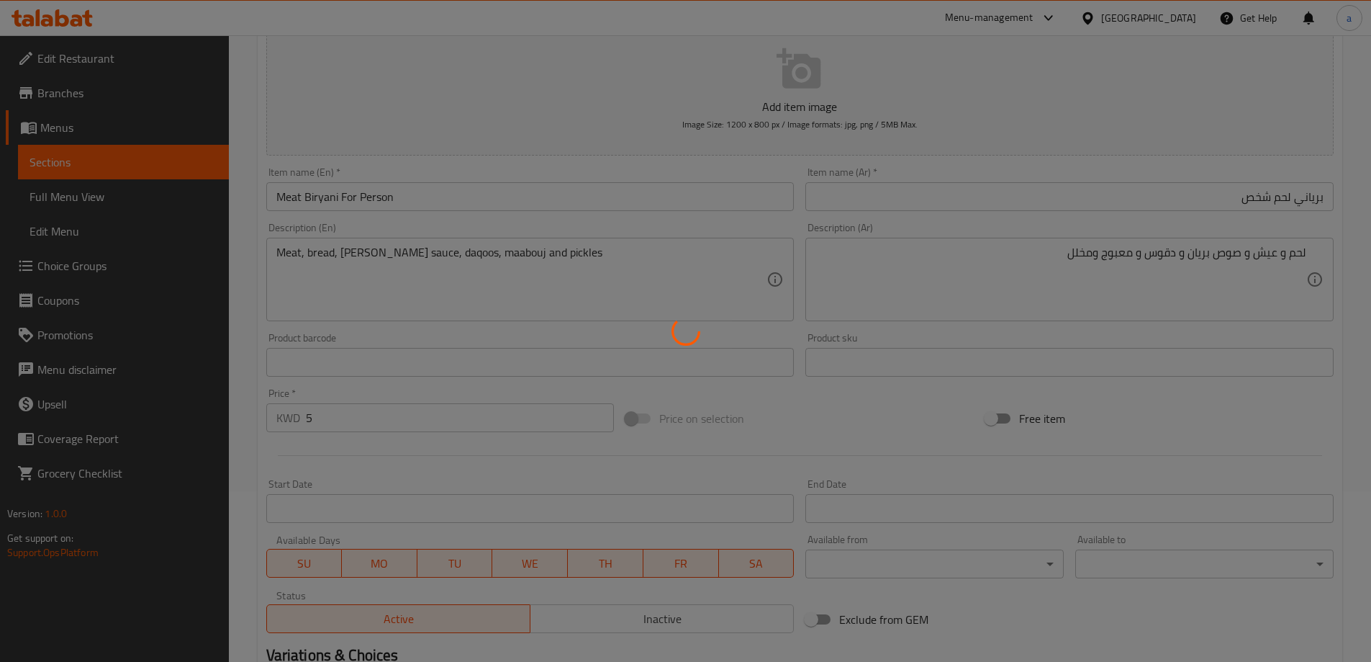
scroll to position [0, 0]
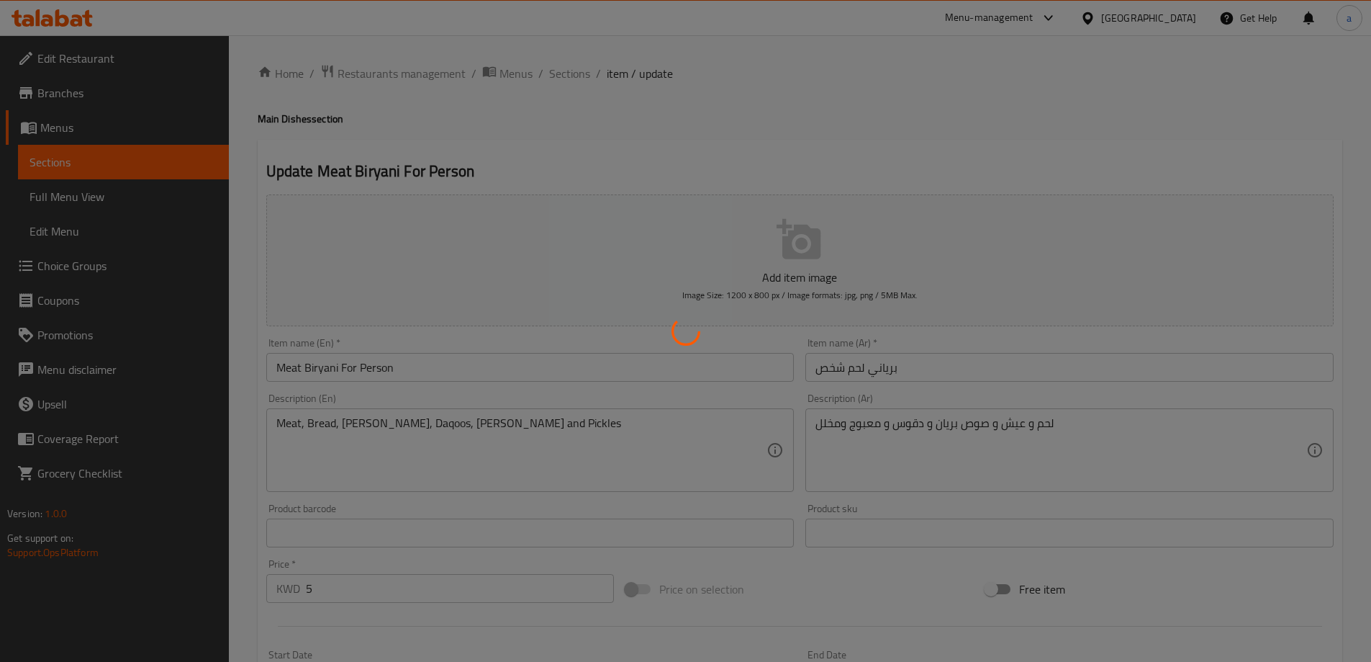
click at [1080, 184] on div at bounding box center [685, 331] width 1371 height 662
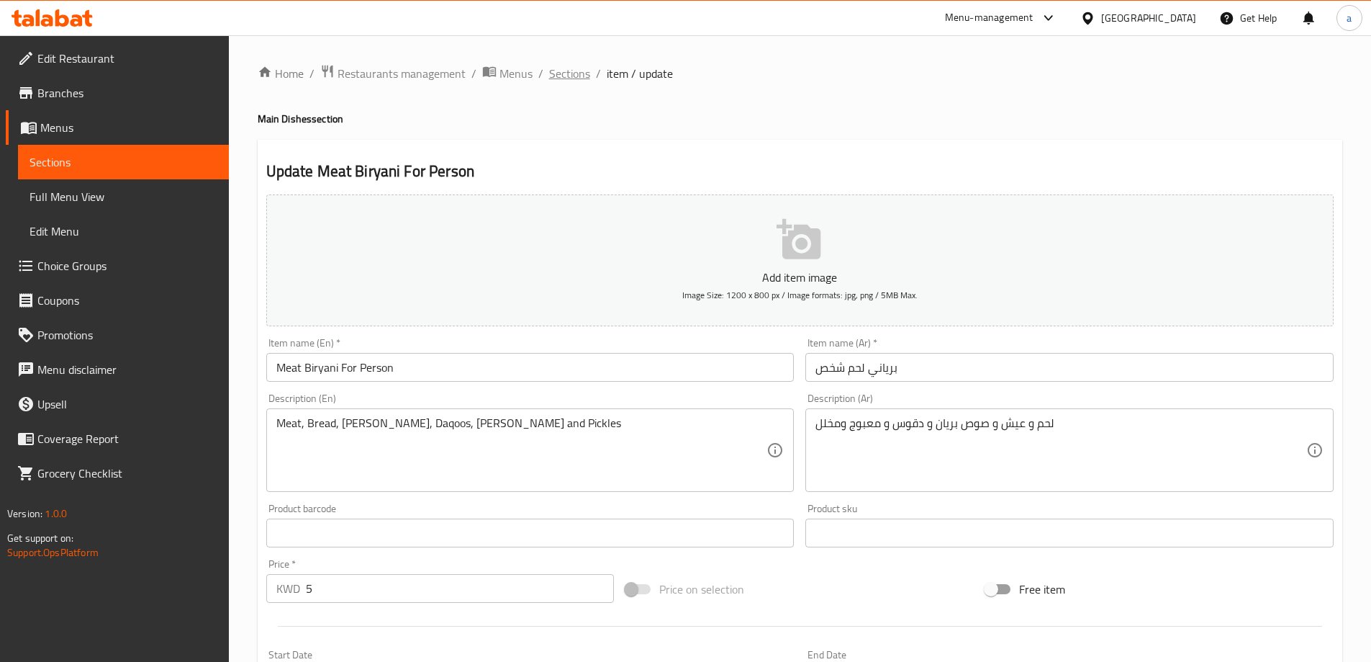
click at [568, 73] on span "Sections" at bounding box center [569, 73] width 41 height 17
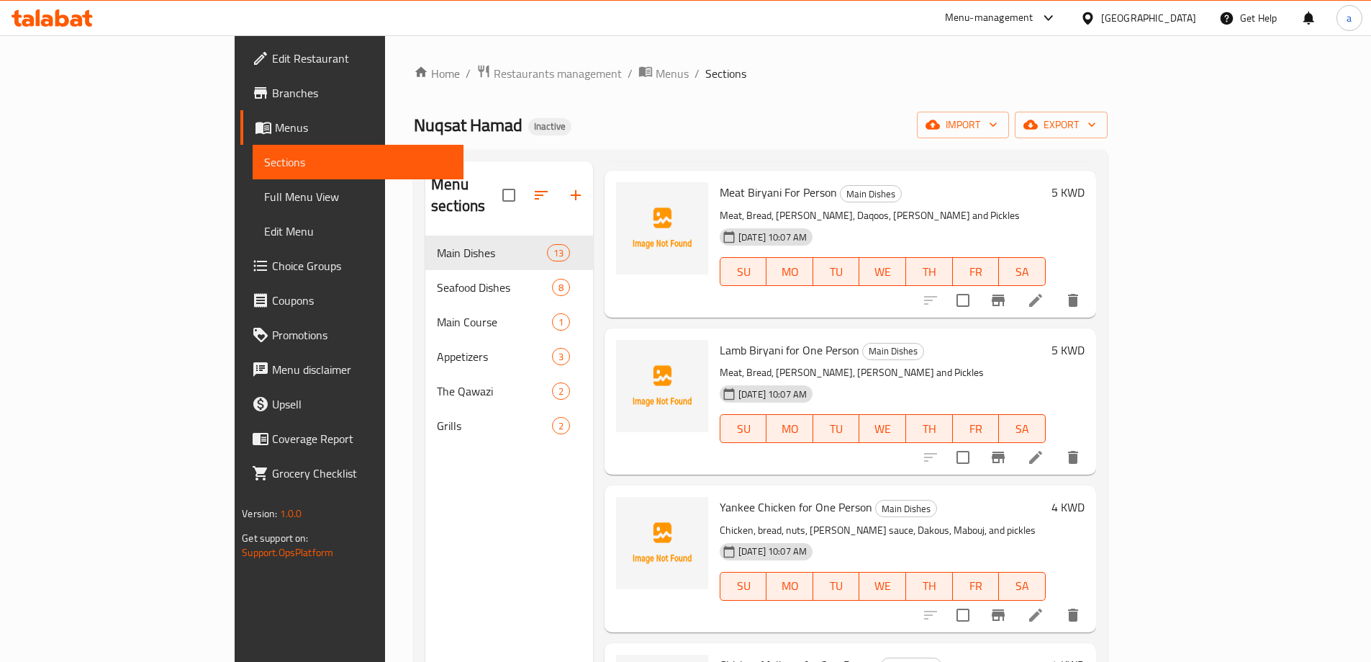
scroll to position [288, 0]
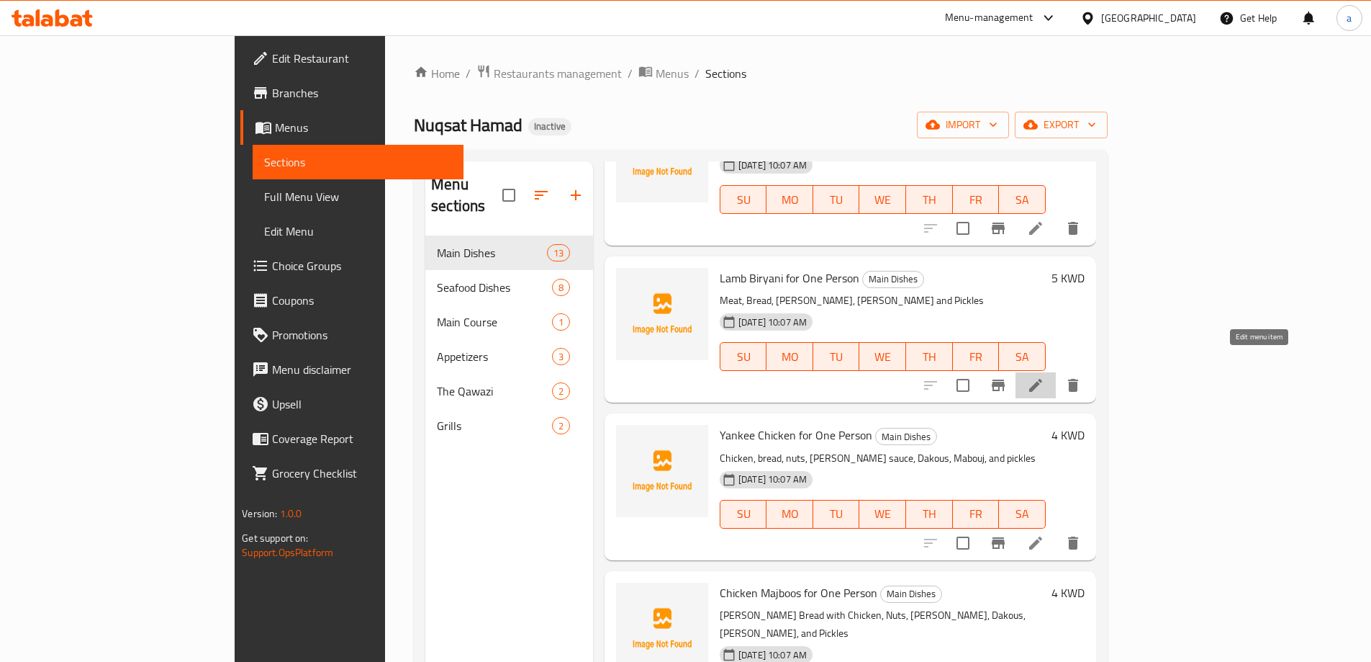
click at [1045, 376] on icon at bounding box center [1035, 384] width 17 height 17
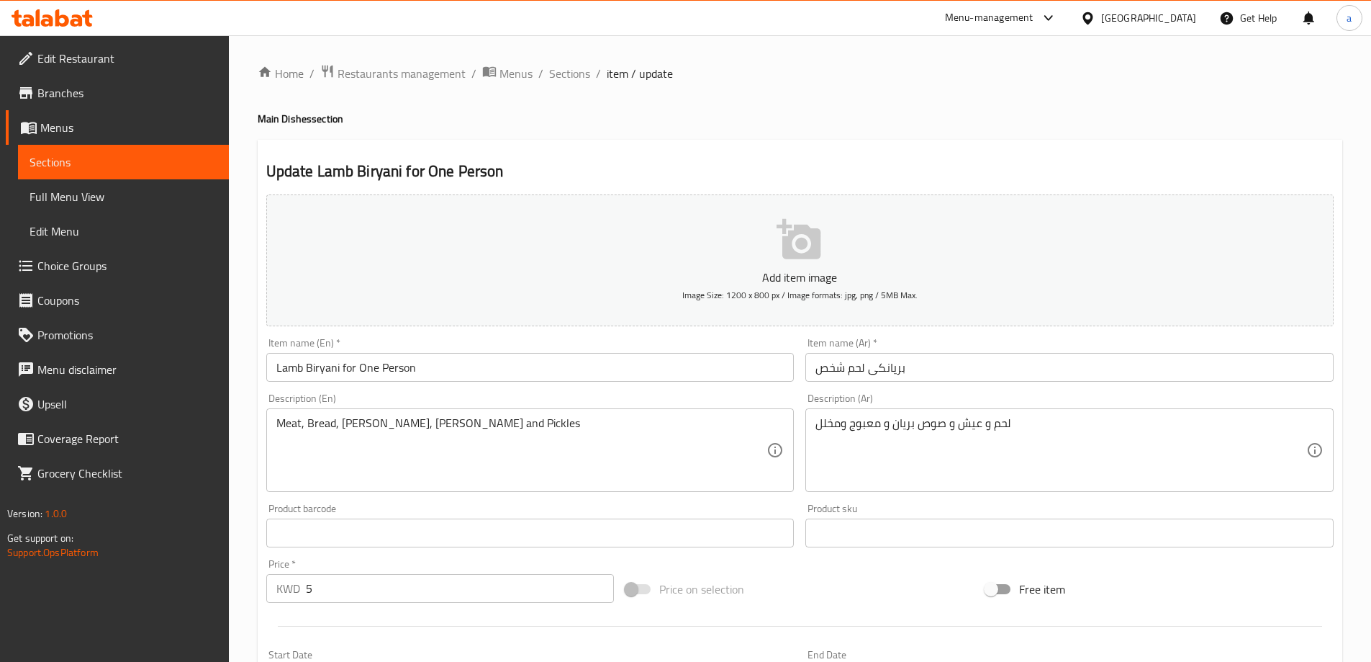
click at [1038, 378] on input "بريانكى لحم شخص" at bounding box center [1070, 367] width 528 height 29
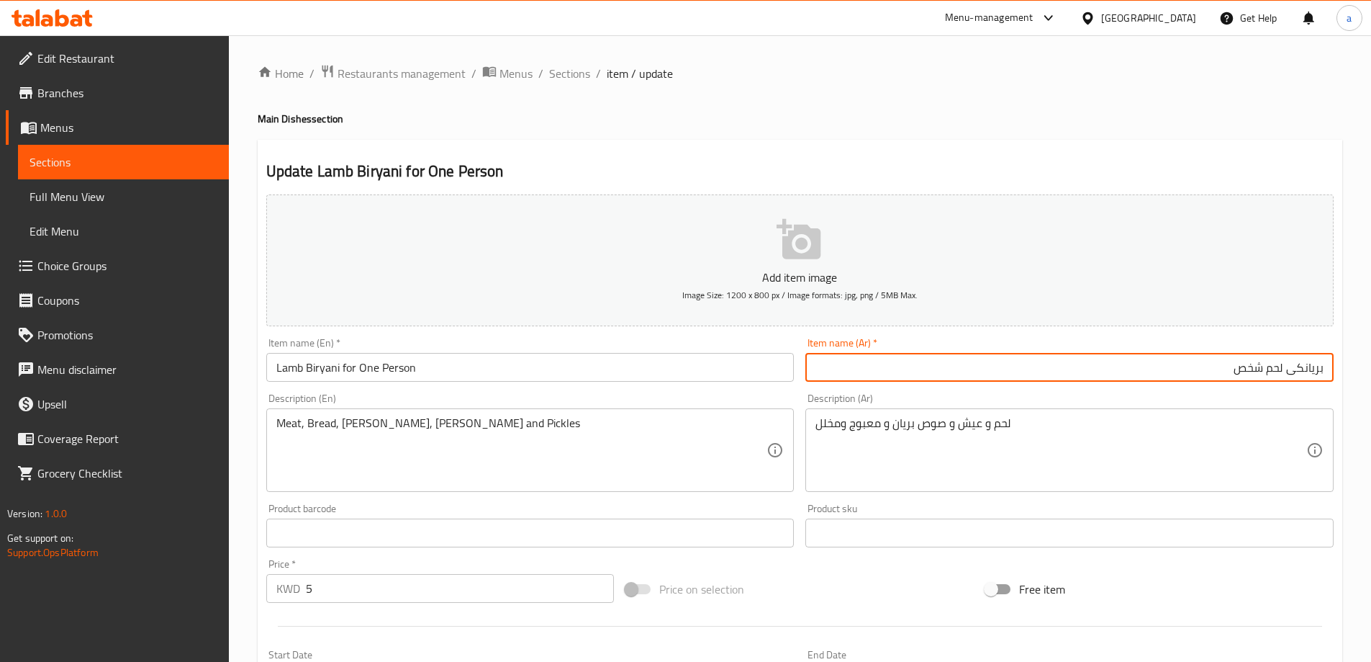
click at [1314, 366] on input "بريانكى لحم شخص" at bounding box center [1070, 367] width 528 height 29
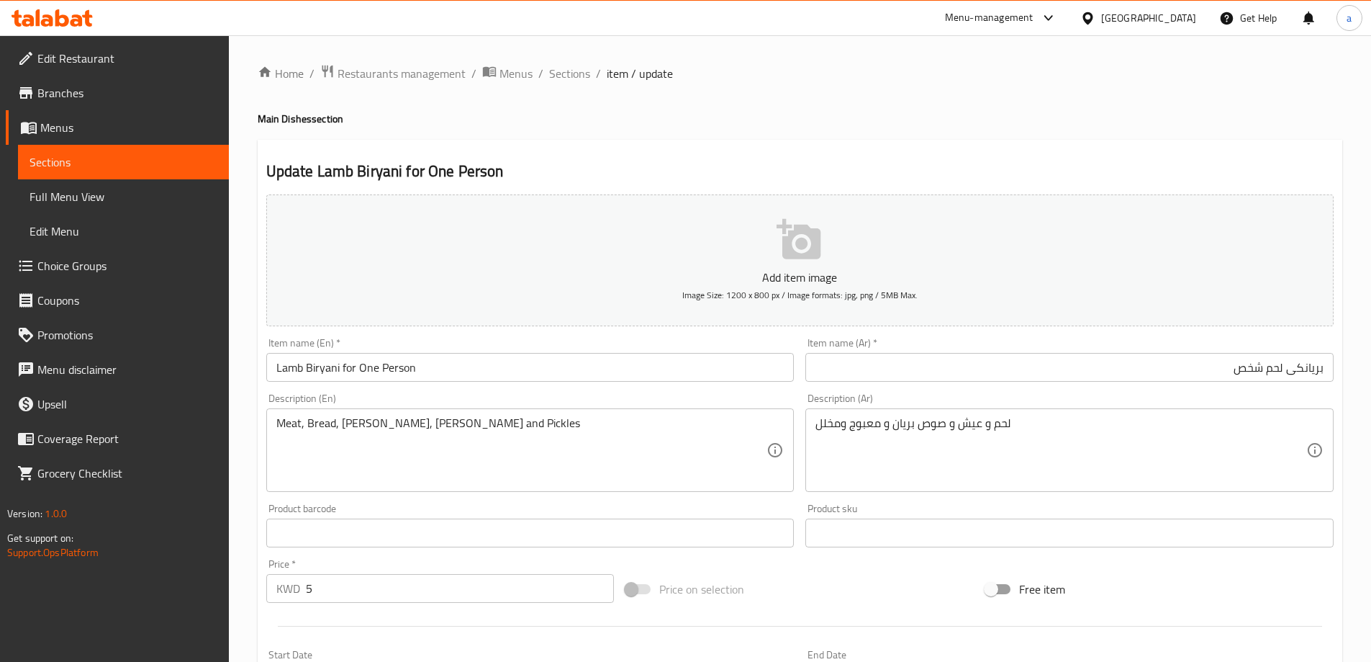
click at [1259, 108] on div "Home / Restaurants management / Menus / Sections / item / update Main Dishes se…" at bounding box center [800, 526] width 1085 height 924
click at [1305, 364] on input "بريانكى لحم شخص" at bounding box center [1070, 367] width 528 height 29
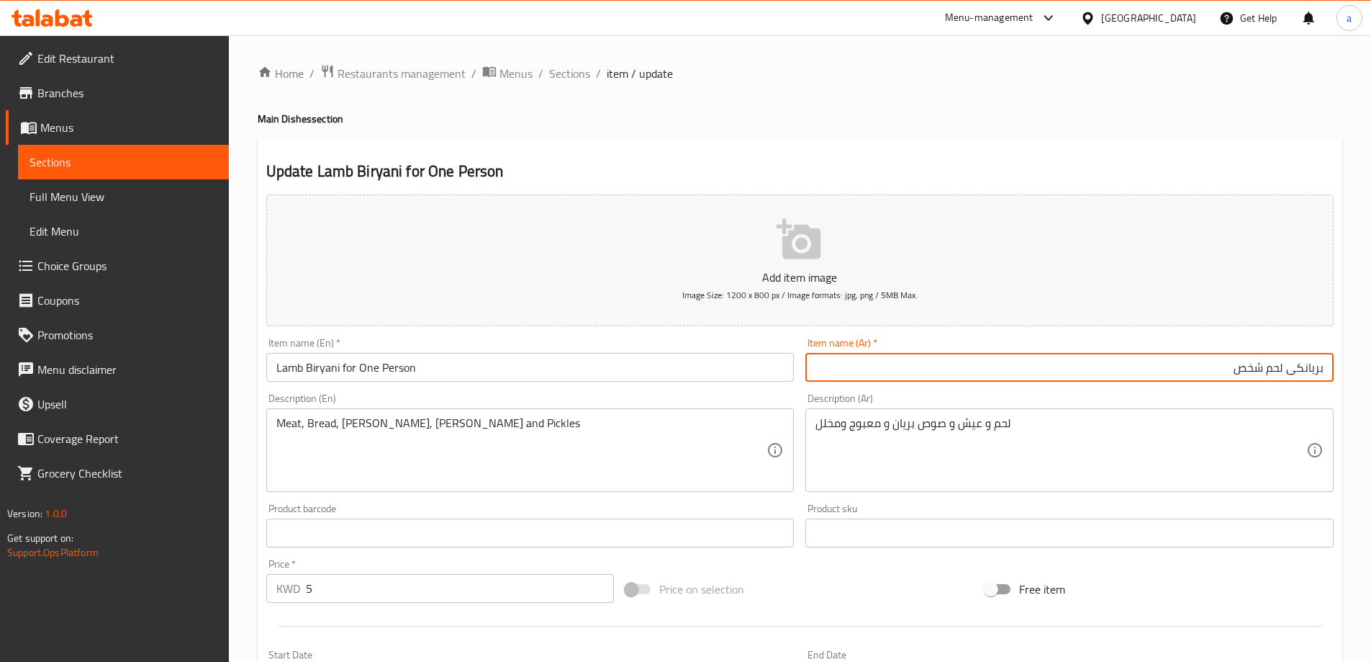
click at [1305, 364] on input "بريانكى لحم شخص" at bounding box center [1070, 367] width 528 height 29
click at [1281, 369] on input "بريانكى لحم شخص" at bounding box center [1070, 367] width 528 height 29
type input "برياني حم شخص"
click at [285, 372] on input "Lamb Biryani for One Person" at bounding box center [530, 367] width 528 height 29
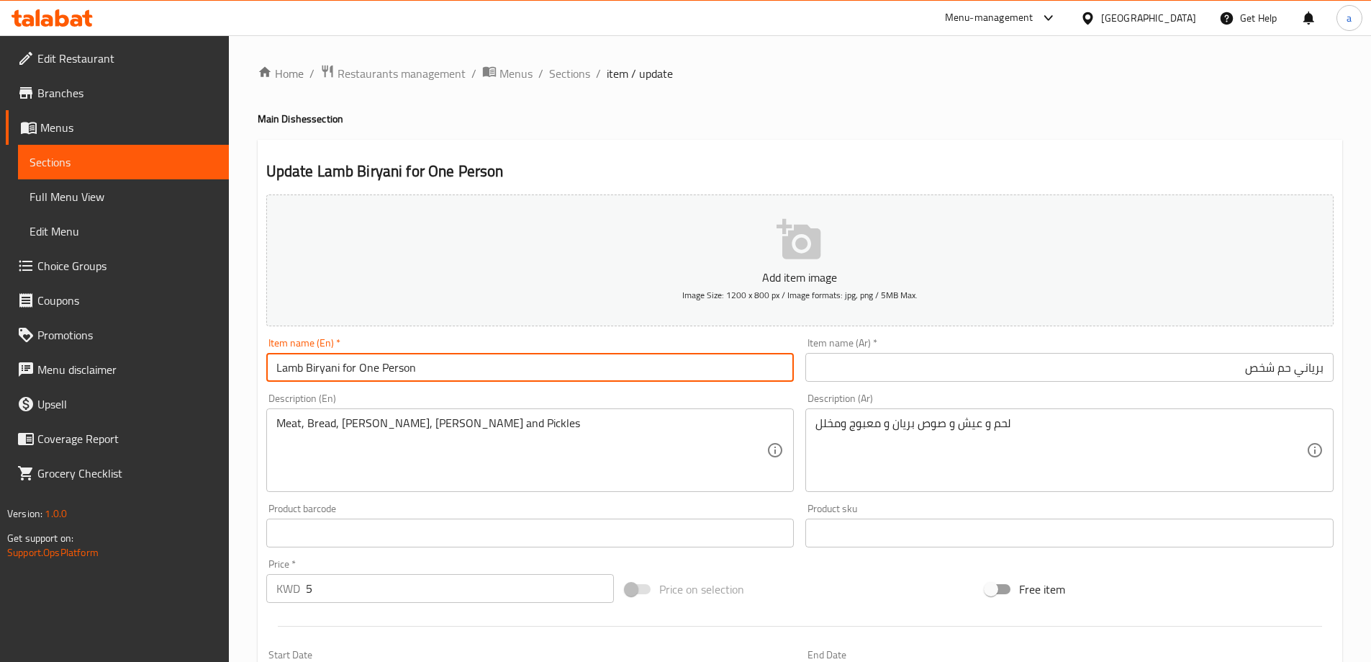
click at [285, 372] on input "Lamb Biryani for One Person" at bounding box center [530, 367] width 528 height 29
type input "Biryani for One Person"
click at [1291, 373] on input "برياني حم شخص" at bounding box center [1070, 367] width 528 height 29
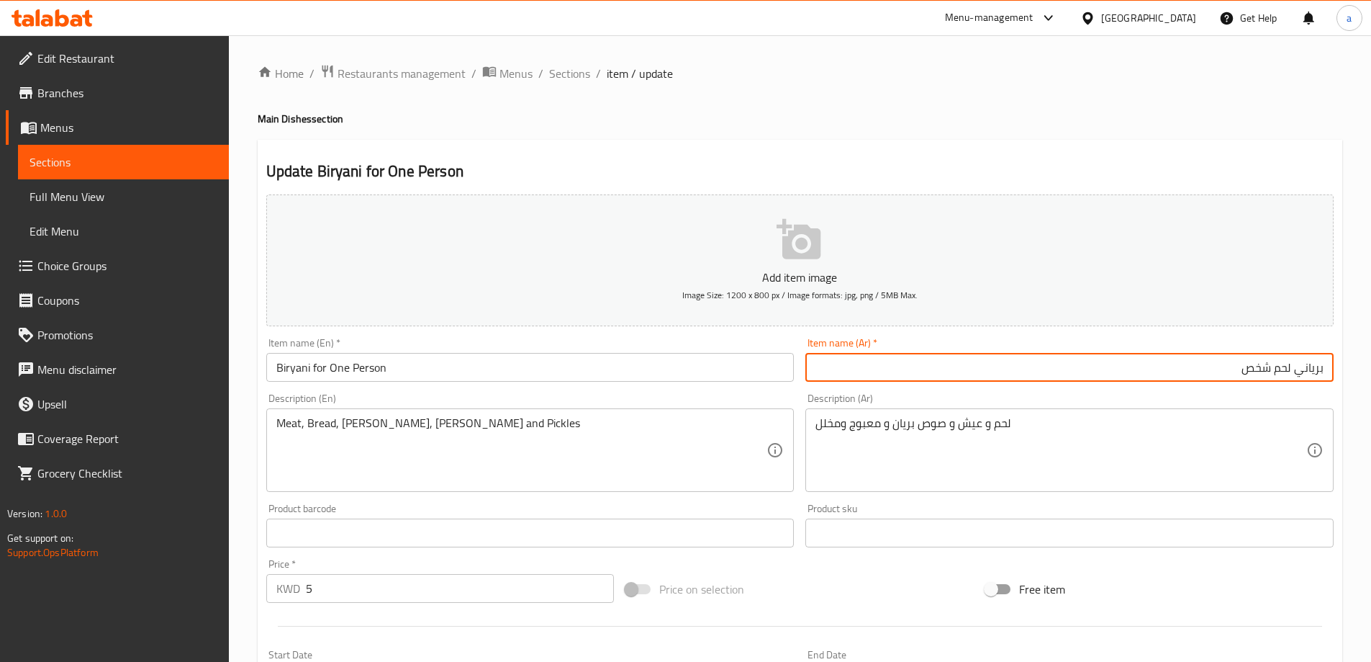
type input "برياني لحم شخص"
click at [274, 363] on input "Biryani for One Person" at bounding box center [530, 367] width 528 height 29
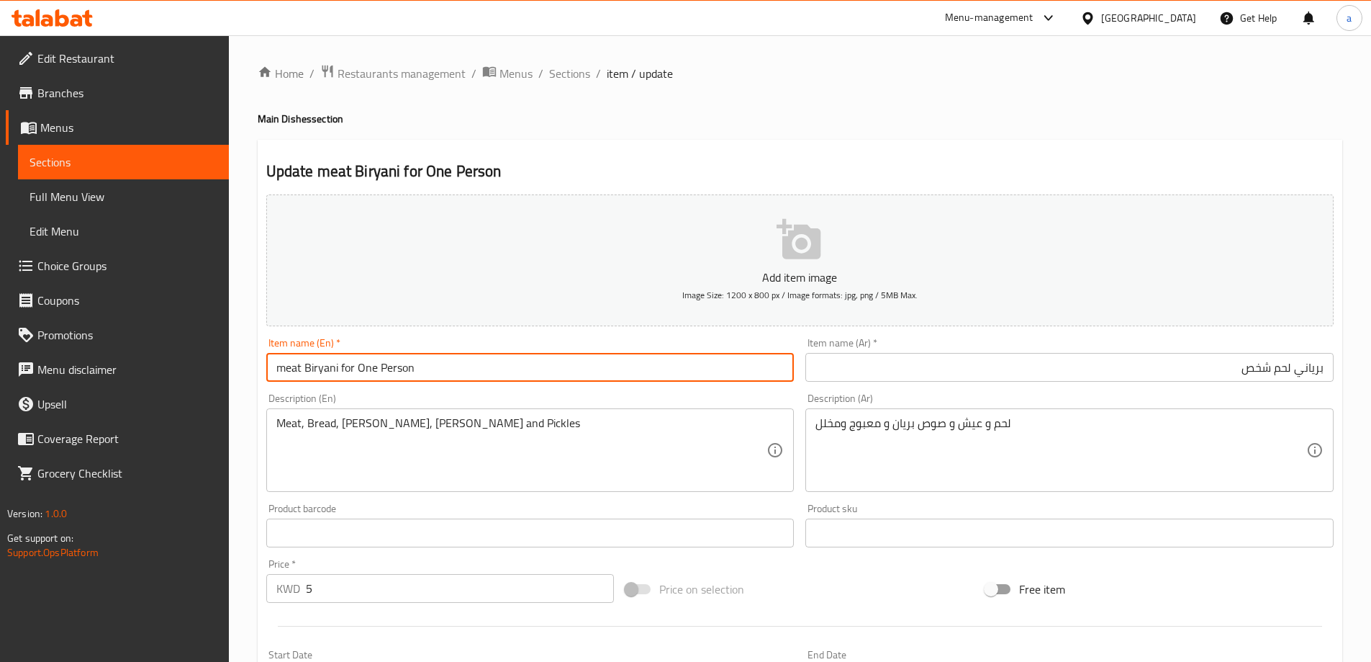
click at [289, 381] on input "meat Biryani for One Person" at bounding box center [530, 367] width 528 height 29
click at [294, 373] on input "meat Biryani for One Person" at bounding box center [530, 367] width 528 height 29
click at [390, 373] on input "Meat Biryani For One Person" at bounding box center [530, 367] width 528 height 29
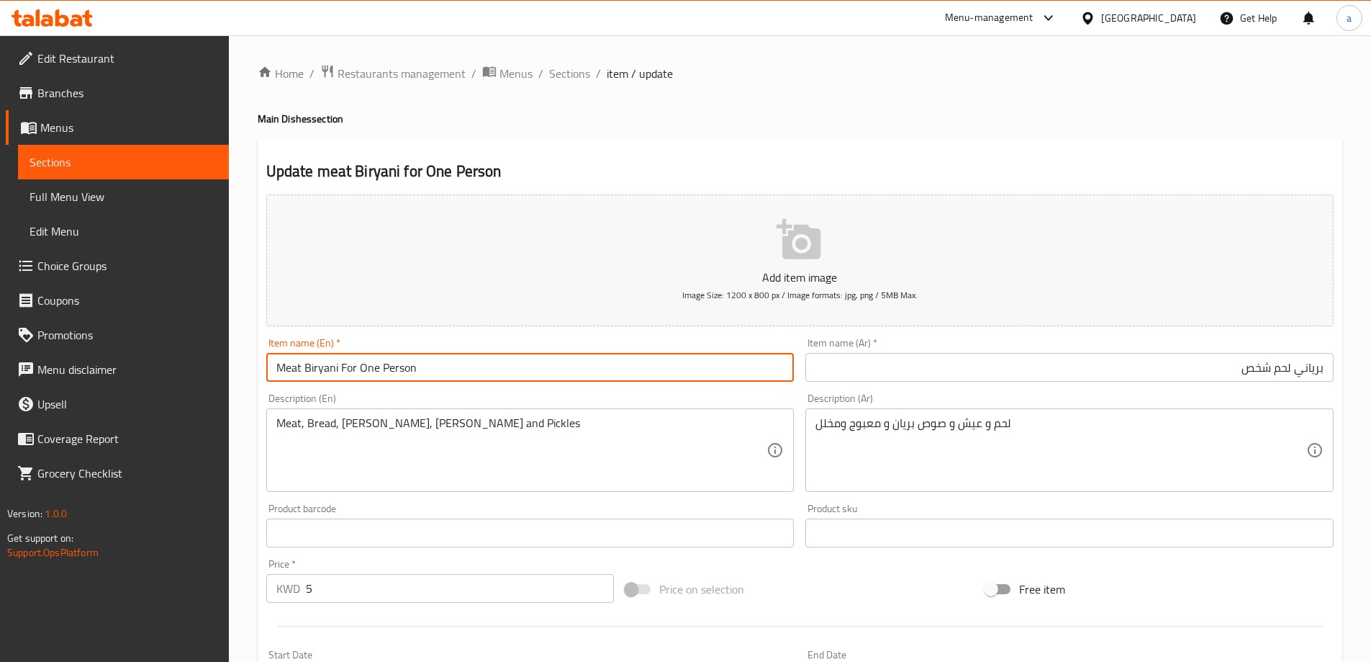
click at [369, 369] on input "Meat Biryani For One Person" at bounding box center [530, 367] width 528 height 29
click at [348, 371] on input "Meat Biryani For One Person" at bounding box center [530, 367] width 528 height 29
click at [362, 376] on input "Meat Biryani For One Person" at bounding box center [530, 367] width 528 height 29
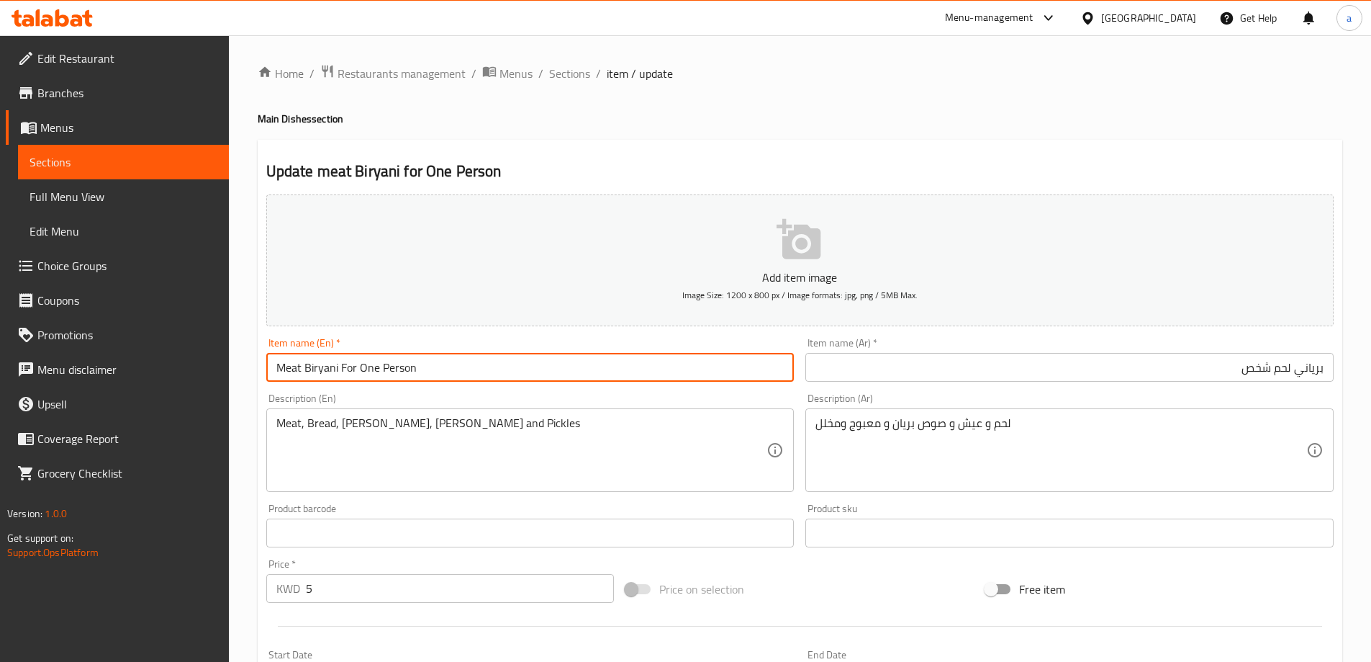
click at [364, 374] on input "Meat Biryani For One Person" at bounding box center [530, 367] width 528 height 29
type input "Meat Biryani For Person"
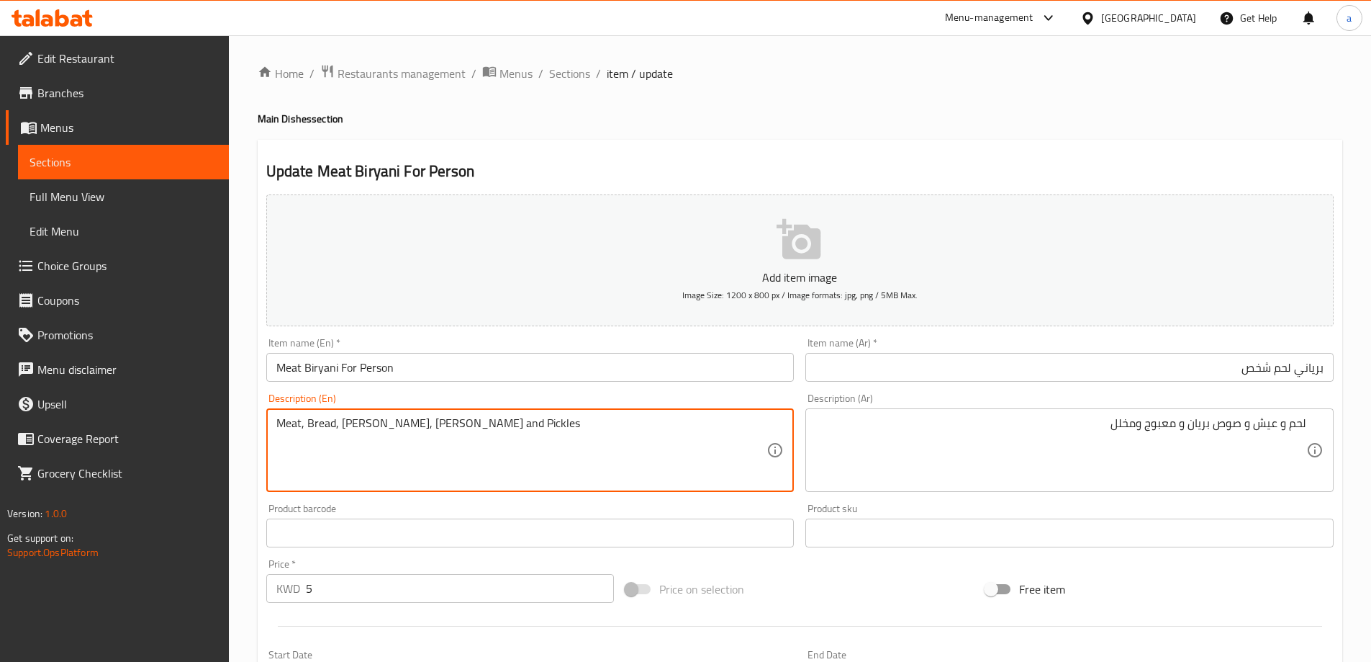
click at [420, 422] on textarea "Meat, Bread, Brian Sauce, Mabouj and Pickles" at bounding box center [521, 450] width 491 height 68
paste textarea "ma"
drag, startPoint x: 559, startPoint y: 430, endPoint x: 204, endPoint y: 446, distance: 354.5
click at [204, 446] on div "Edit Restaurant Branches Menus Sections Full Menu View Edit Menu Choice Groups …" at bounding box center [685, 526] width 1371 height 982
click at [621, 417] on textarea "Meat, Bread, Brian Sauce, maabouj and Pickles" at bounding box center [521, 450] width 491 height 68
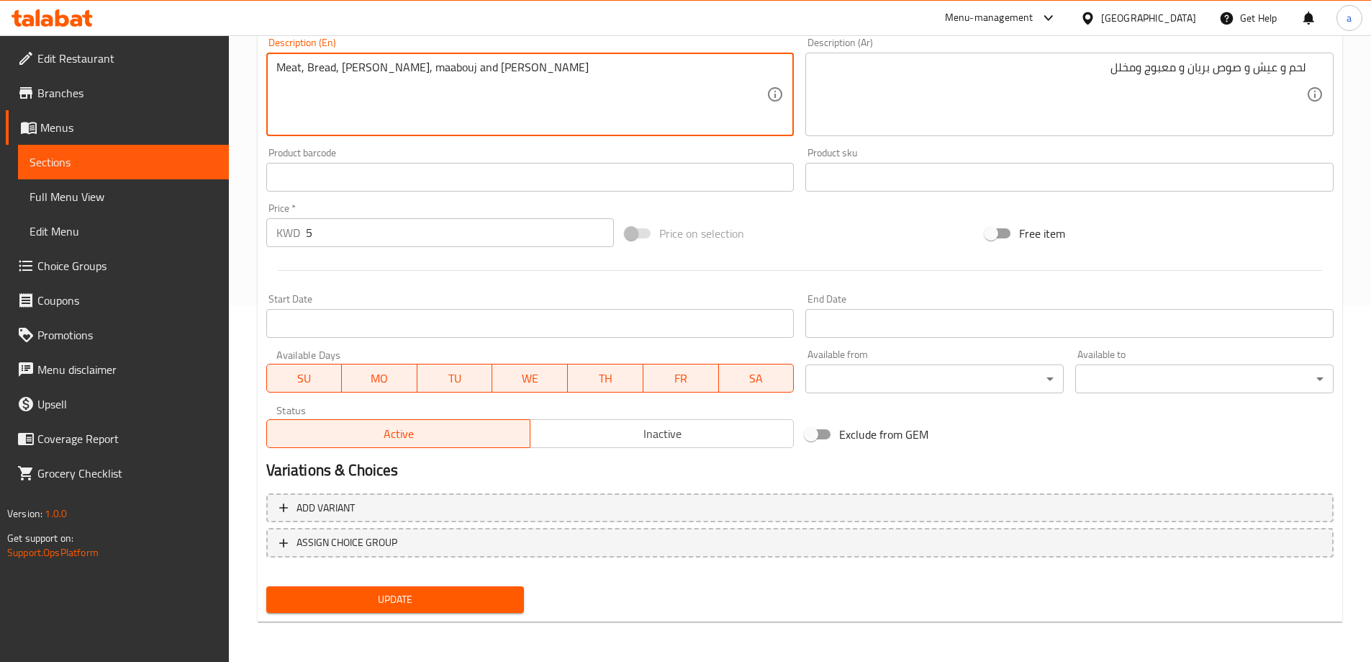
type textarea "Meat, bread, [PERSON_NAME] sauce, maabouj and pickles"
click at [515, 594] on button "Update" at bounding box center [395, 599] width 258 height 27
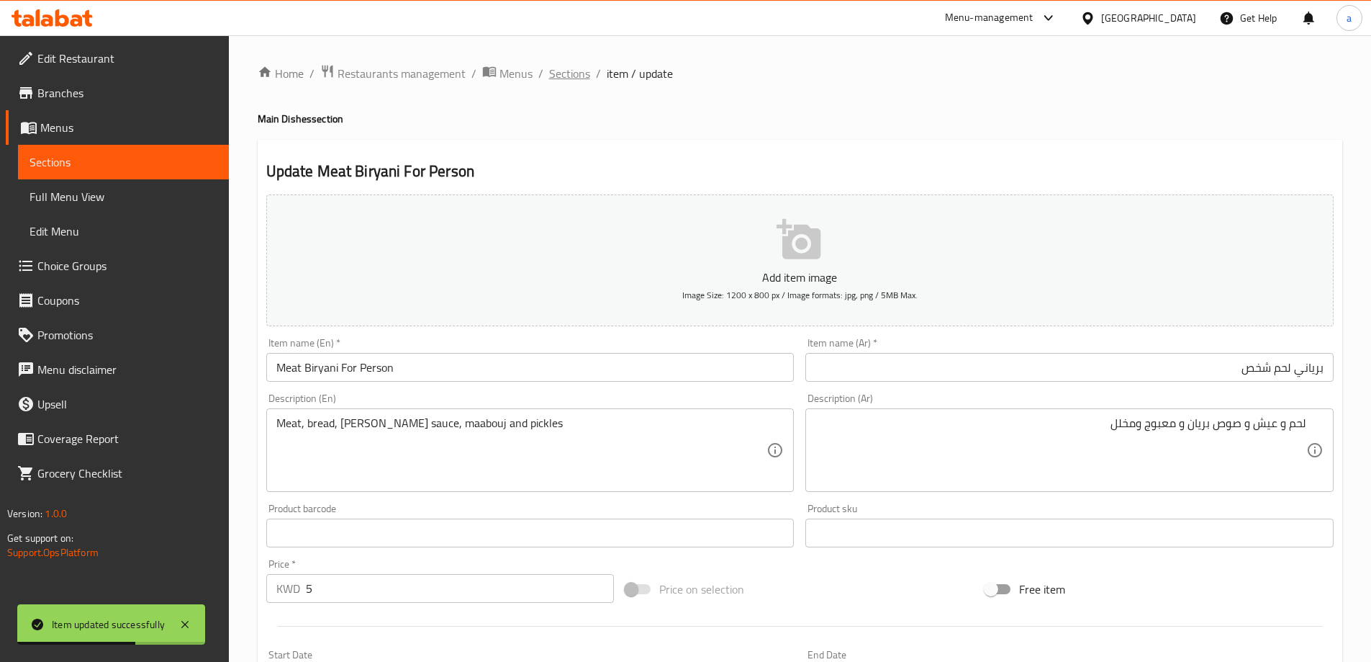
click at [575, 67] on span "Sections" at bounding box center [569, 73] width 41 height 17
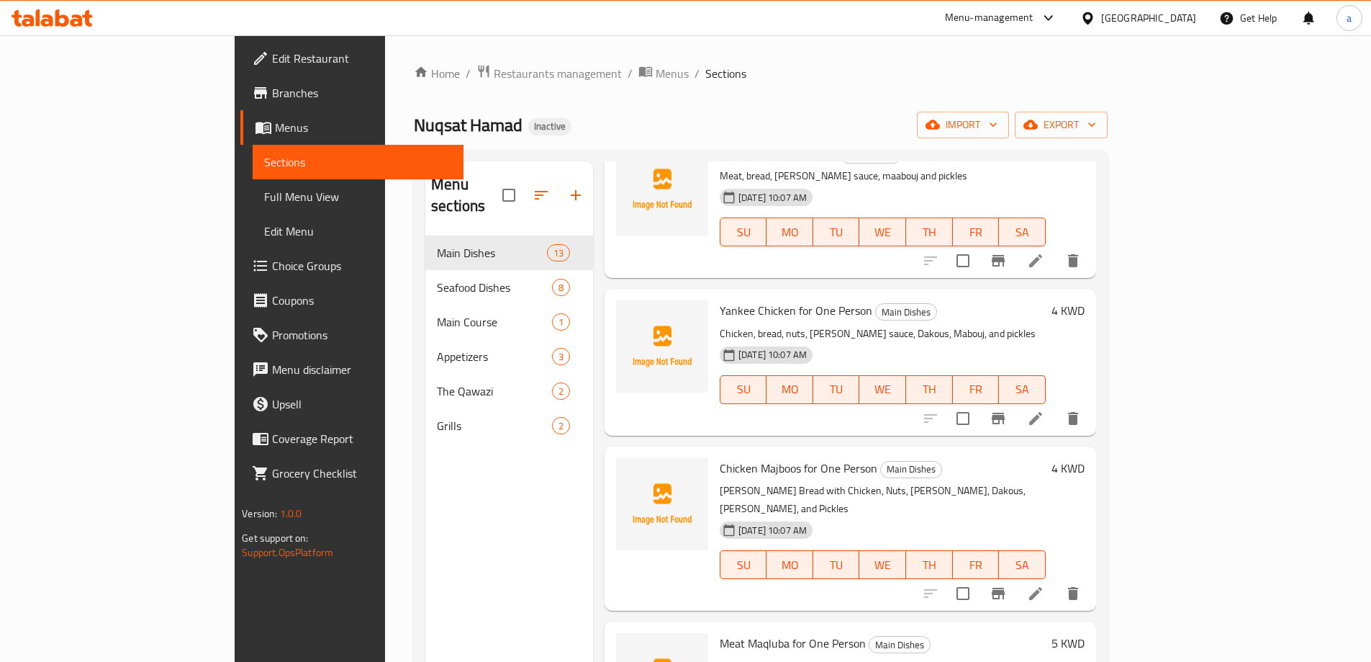
scroll to position [432, 0]
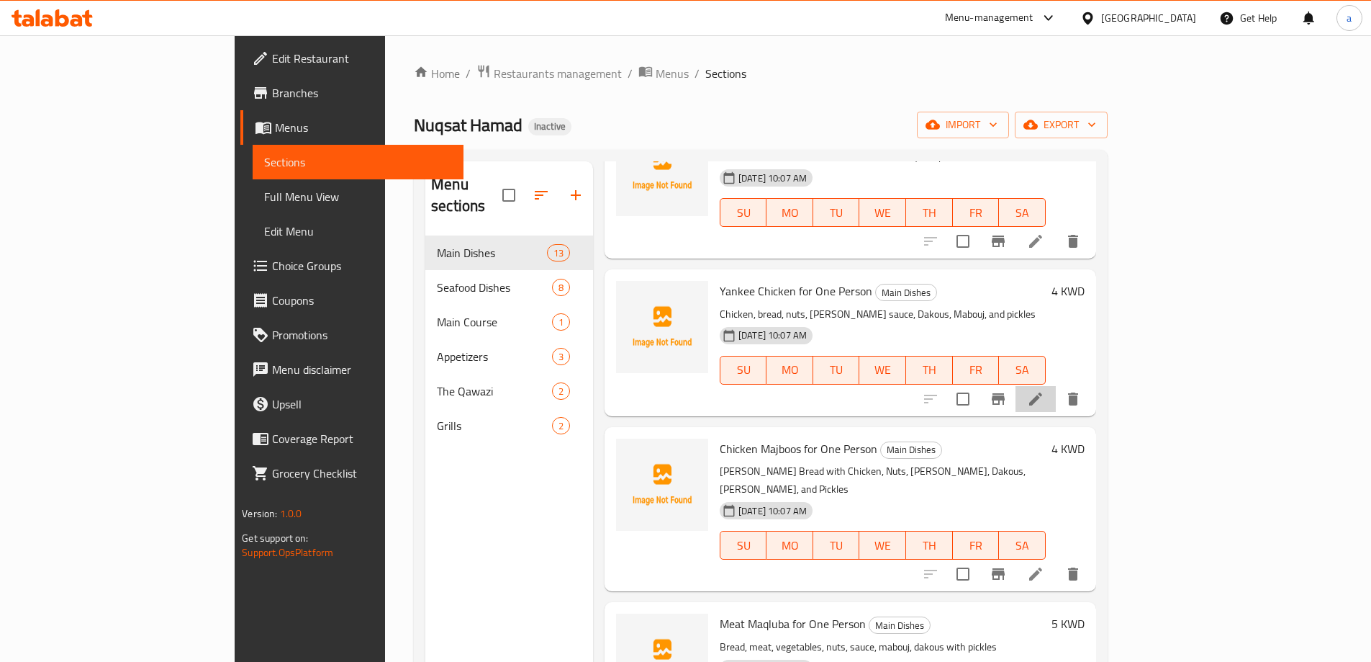
click at [1056, 387] on li at bounding box center [1036, 399] width 40 height 26
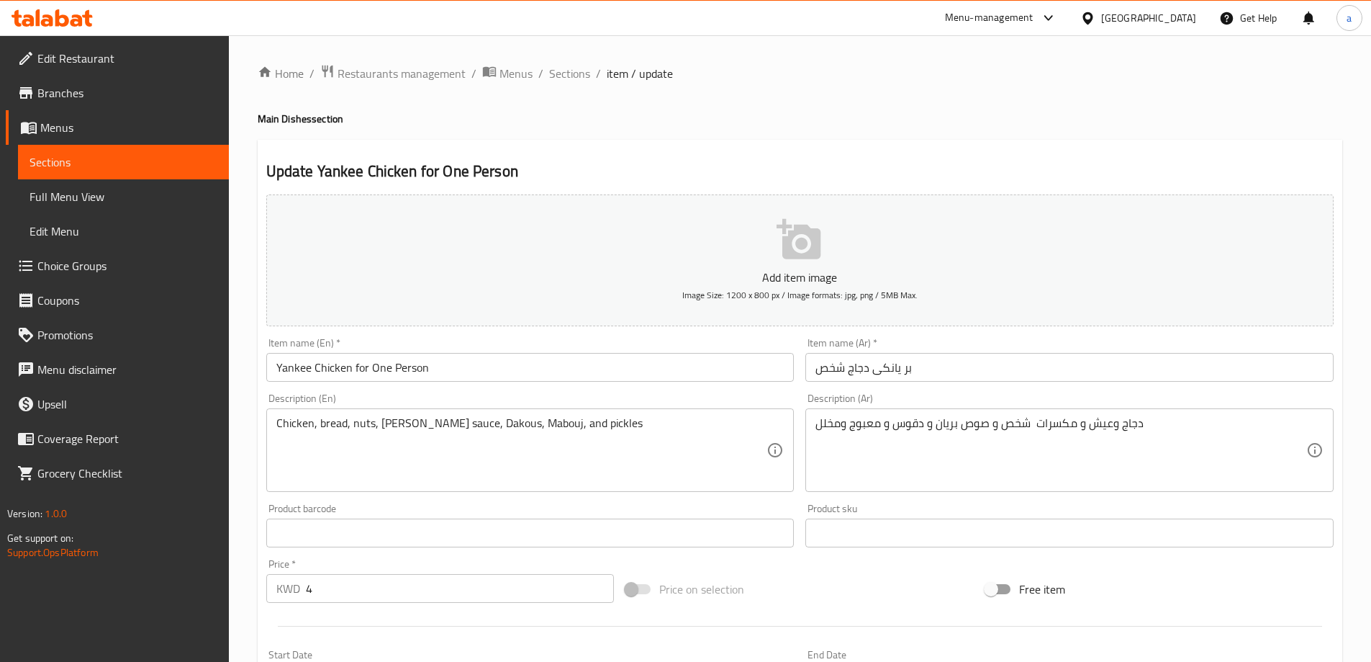
click at [999, 381] on input "بر يانكى دجاج شخص" at bounding box center [1070, 367] width 528 height 29
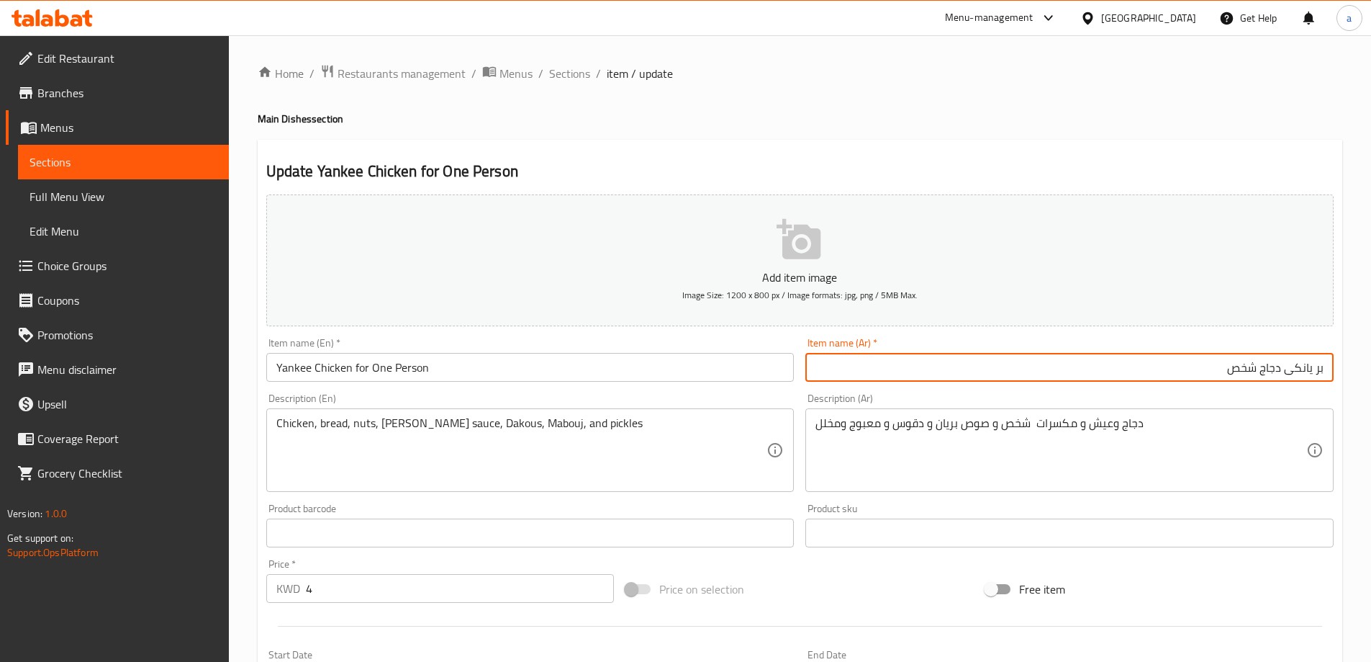
click at [1314, 373] on input "بر يانكى دجاج شخص" at bounding box center [1070, 367] width 528 height 29
type input "بريانكى دجاج شخص"
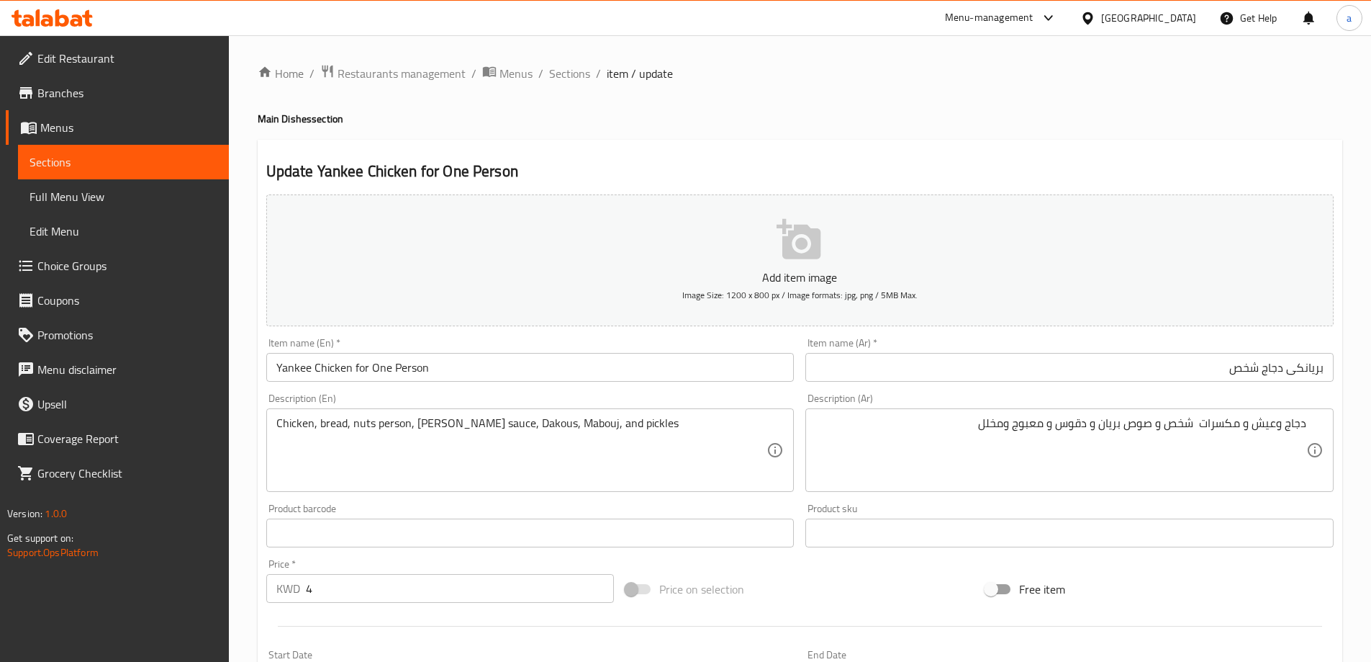
click at [490, 425] on textarea "Chicken, bread, nuts person, Brian sauce, Dakous, Mabouj, and pickles" at bounding box center [521, 450] width 491 height 68
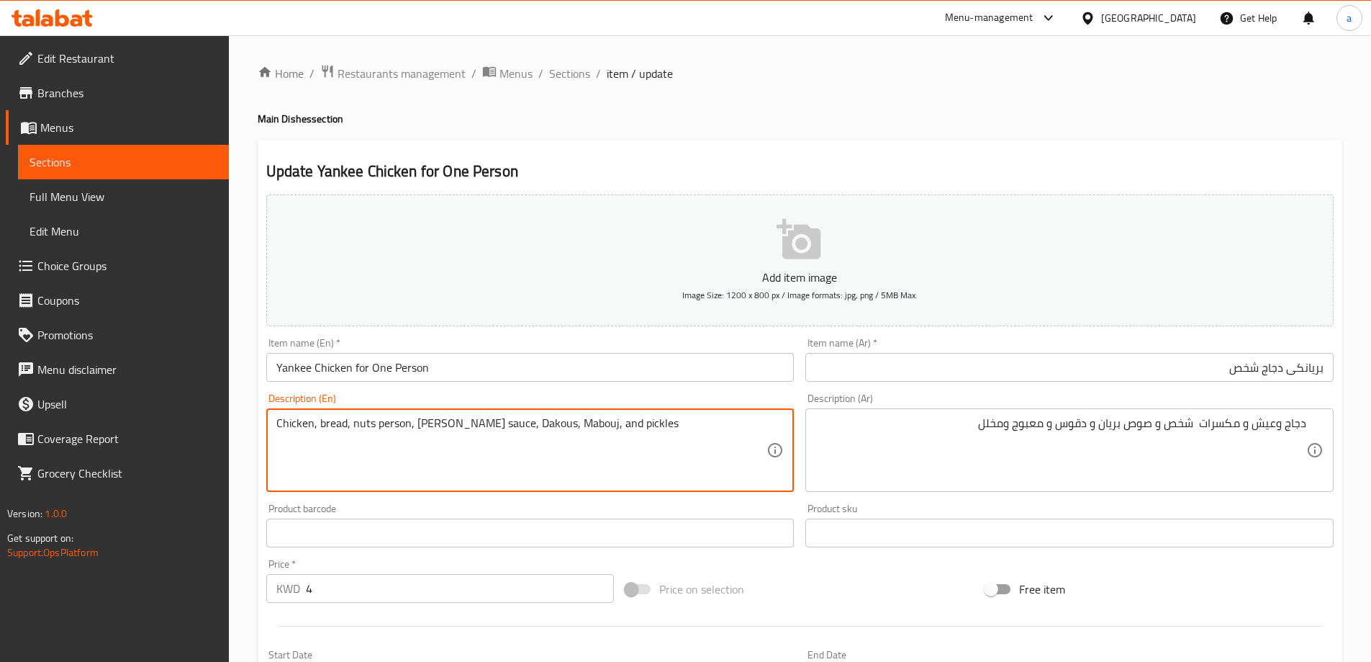
click at [490, 425] on textarea "Chicken, bread, nuts person, Brian sauce, Dakous, Mabouj, and pickles" at bounding box center [521, 450] width 491 height 68
paste textarea "daqoo"
click at [507, 453] on textarea "Chicken, bread, nuts person, Brian sauce, daqoos, Mabouj, and pickles" at bounding box center [521, 450] width 491 height 68
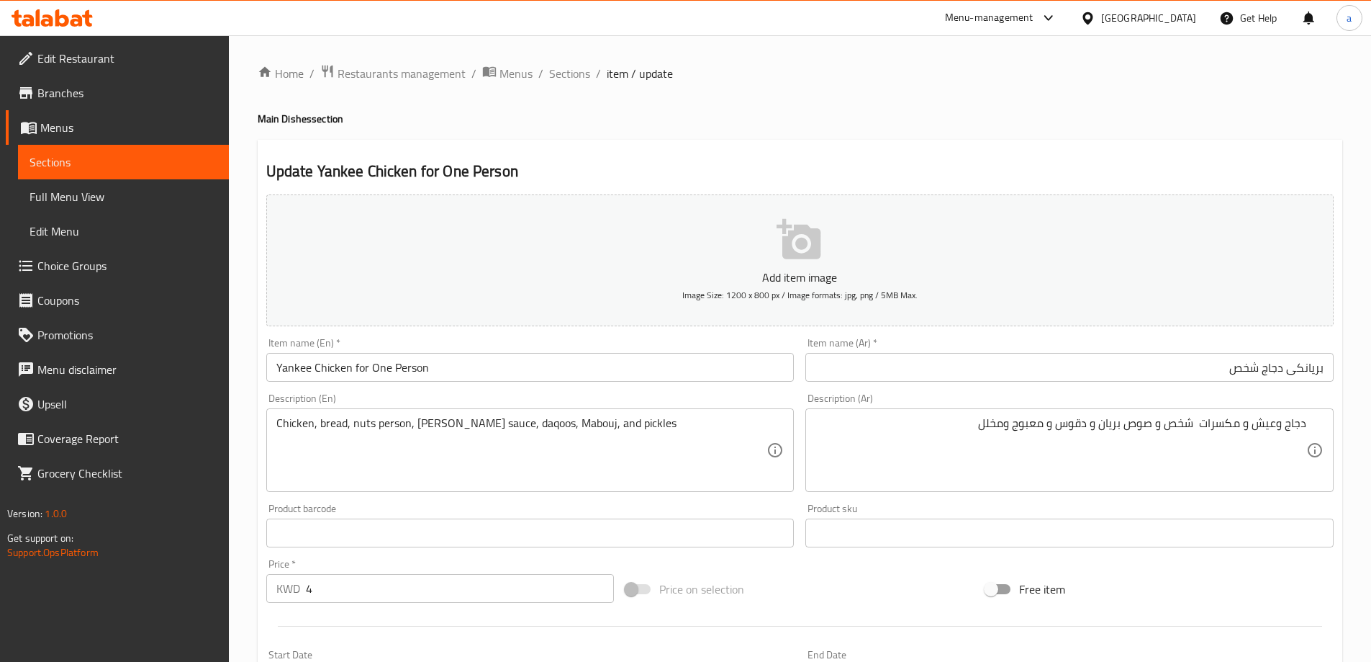
click at [538, 428] on textarea "Chicken, bread, nuts person, Brian sauce, daqoos, Mabouj, and pickles" at bounding box center [521, 450] width 491 height 68
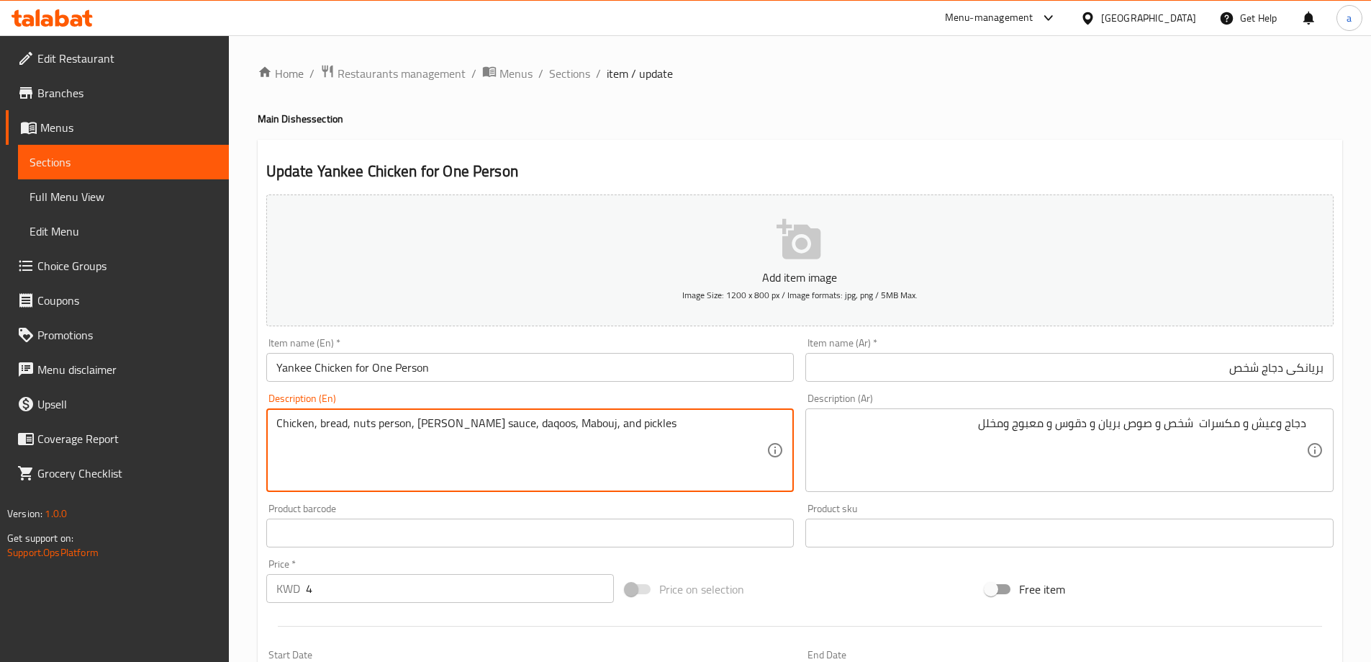
click at [538, 428] on textarea "Chicken, bread, nuts person, Brian sauce, daqoos, Mabouj, and pickles" at bounding box center [521, 450] width 491 height 68
paste textarea "maabouj"
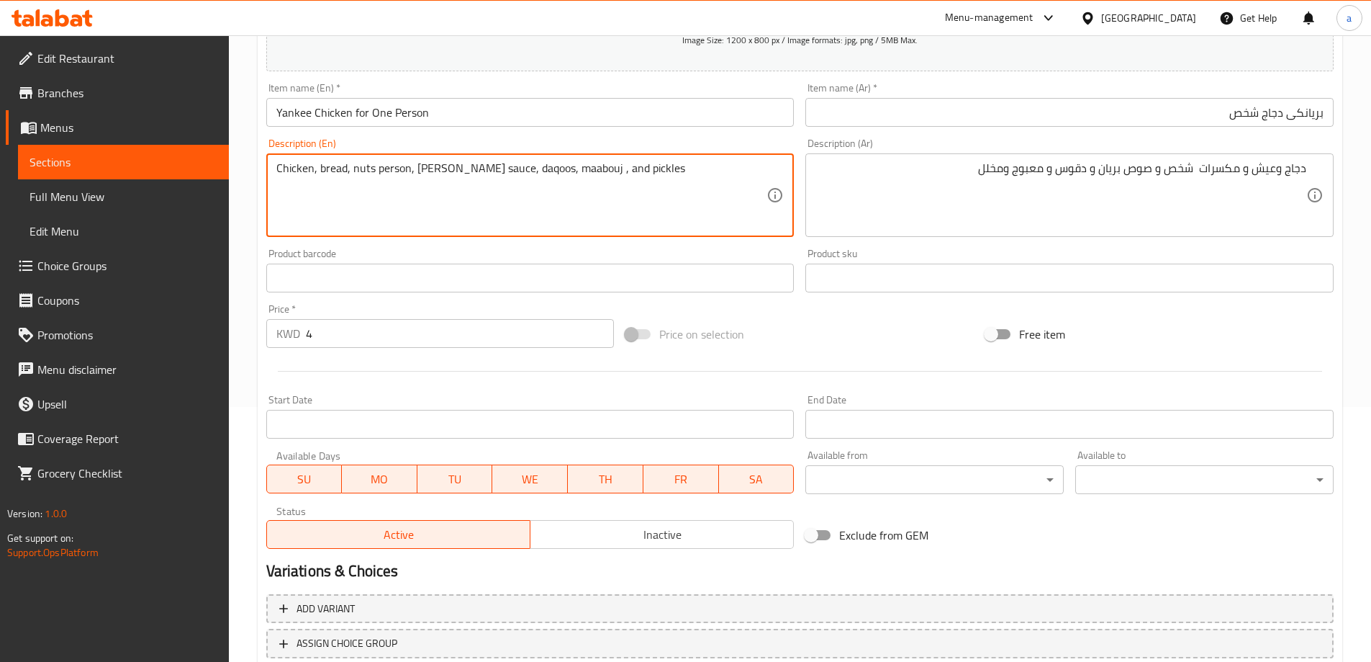
scroll to position [356, 0]
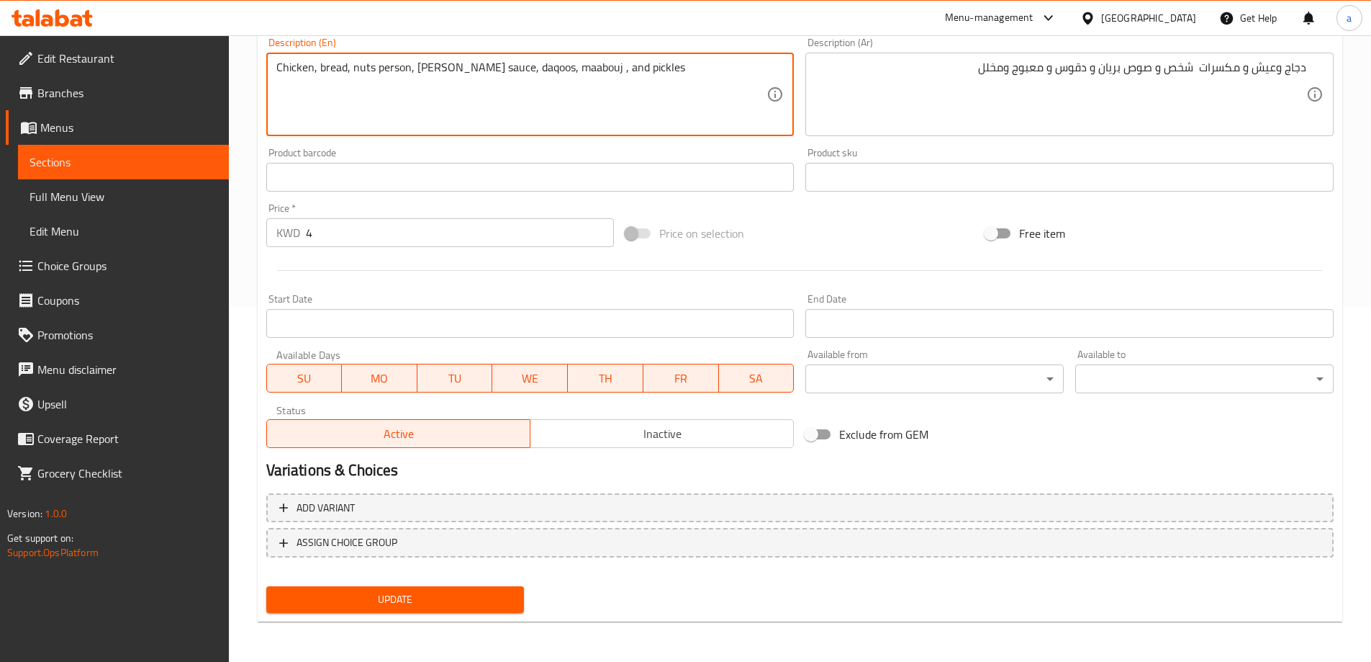
type textarea "Chicken, bread, nuts person, [PERSON_NAME] sauce, daqoos, maabouj , and pickles"
click at [478, 609] on button "Update" at bounding box center [395, 599] width 258 height 27
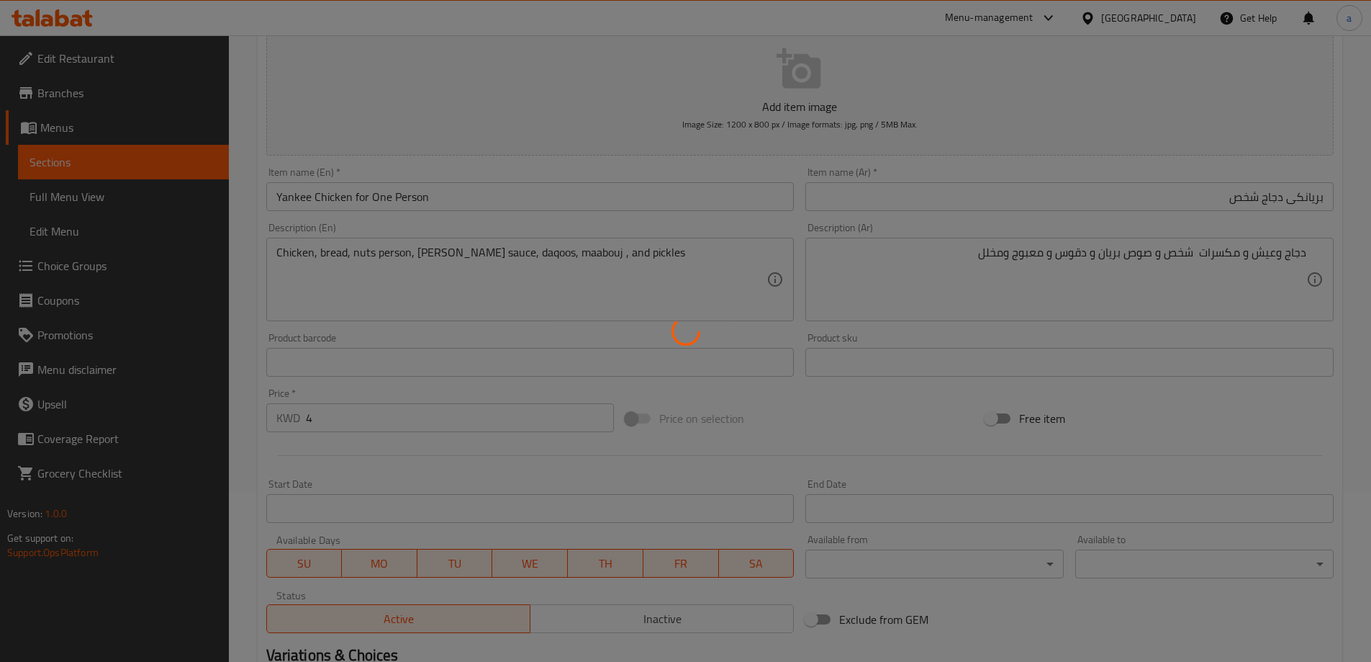
scroll to position [0, 0]
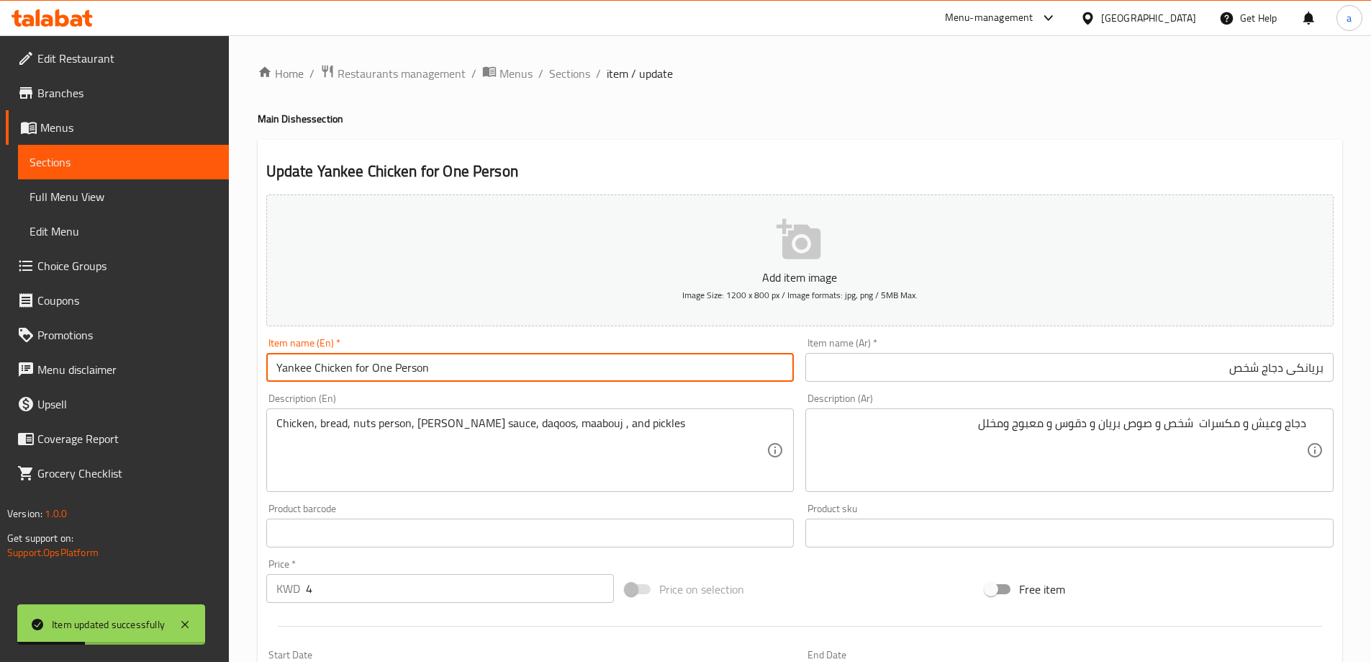
click at [297, 379] on input "Yankee Chicken for One Person" at bounding box center [530, 367] width 528 height 29
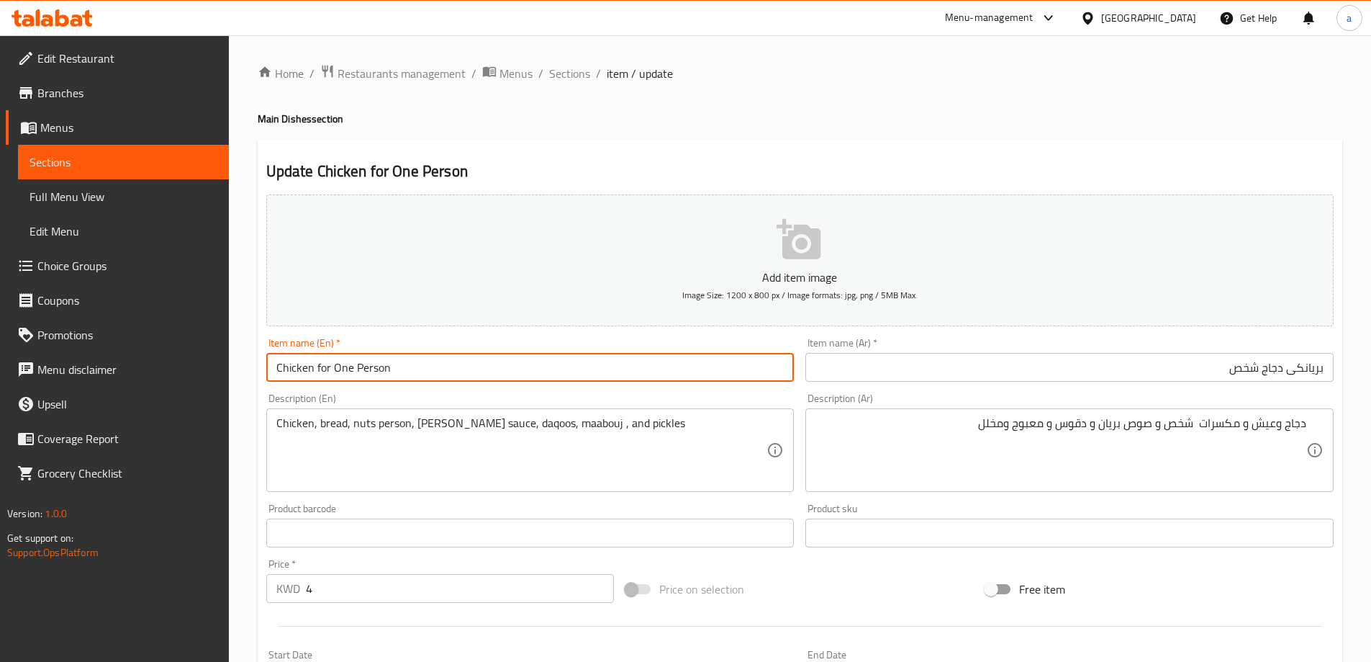
type input "Chicken for One Person"
click at [1288, 365] on input "بريانكى دجاج شخص" at bounding box center [1070, 367] width 528 height 29
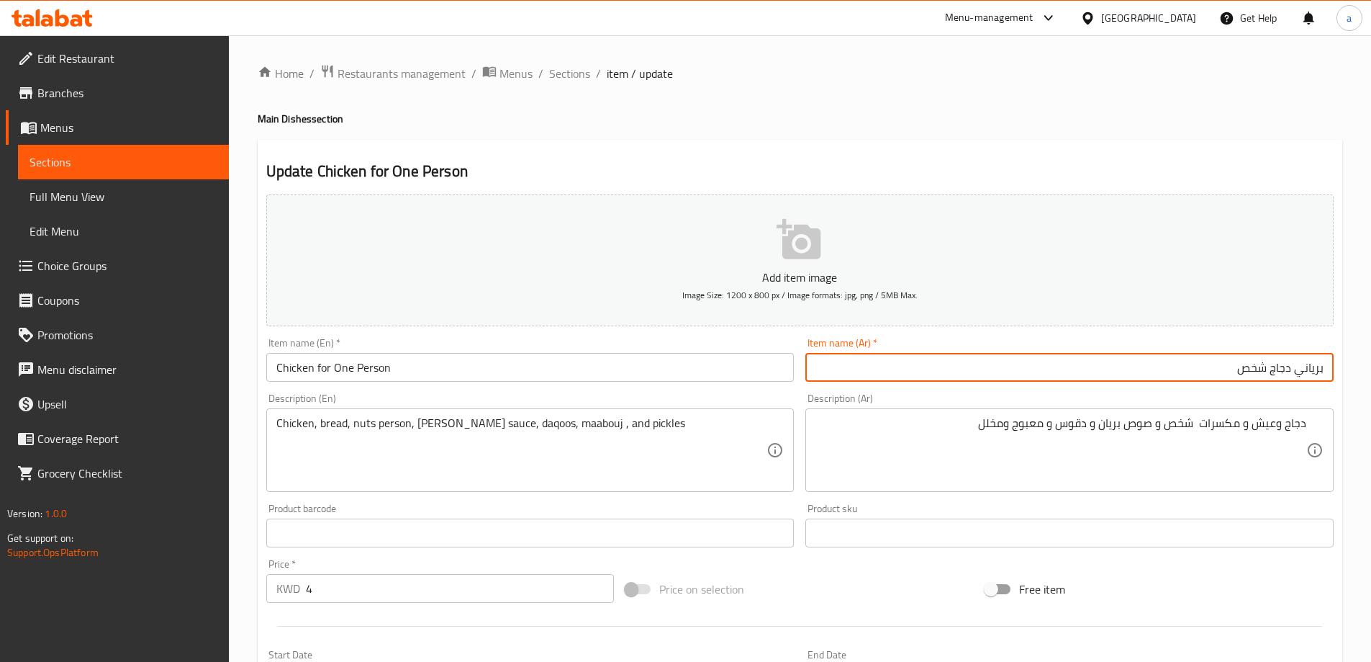
click at [1312, 372] on input "برياني دجاج شخص" at bounding box center [1070, 367] width 528 height 29
type input "برياني دجاج شخص"
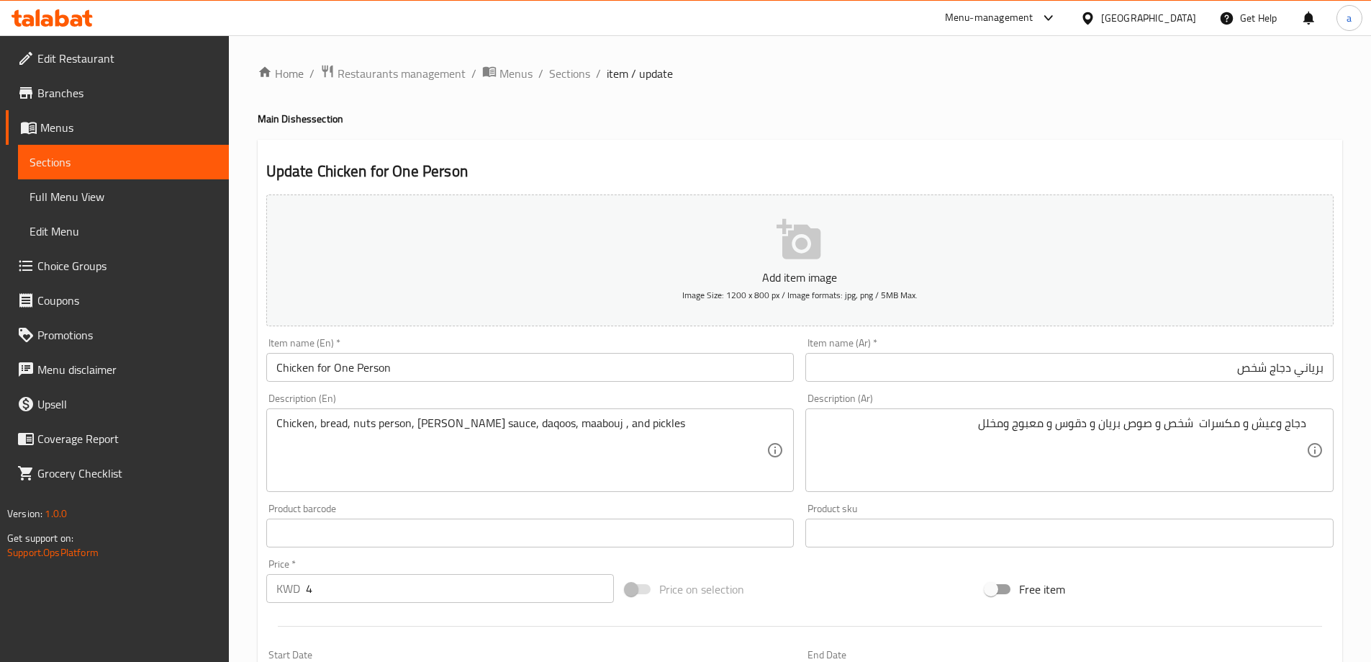
click at [269, 366] on input "Chicken for One Person" at bounding box center [530, 367] width 528 height 29
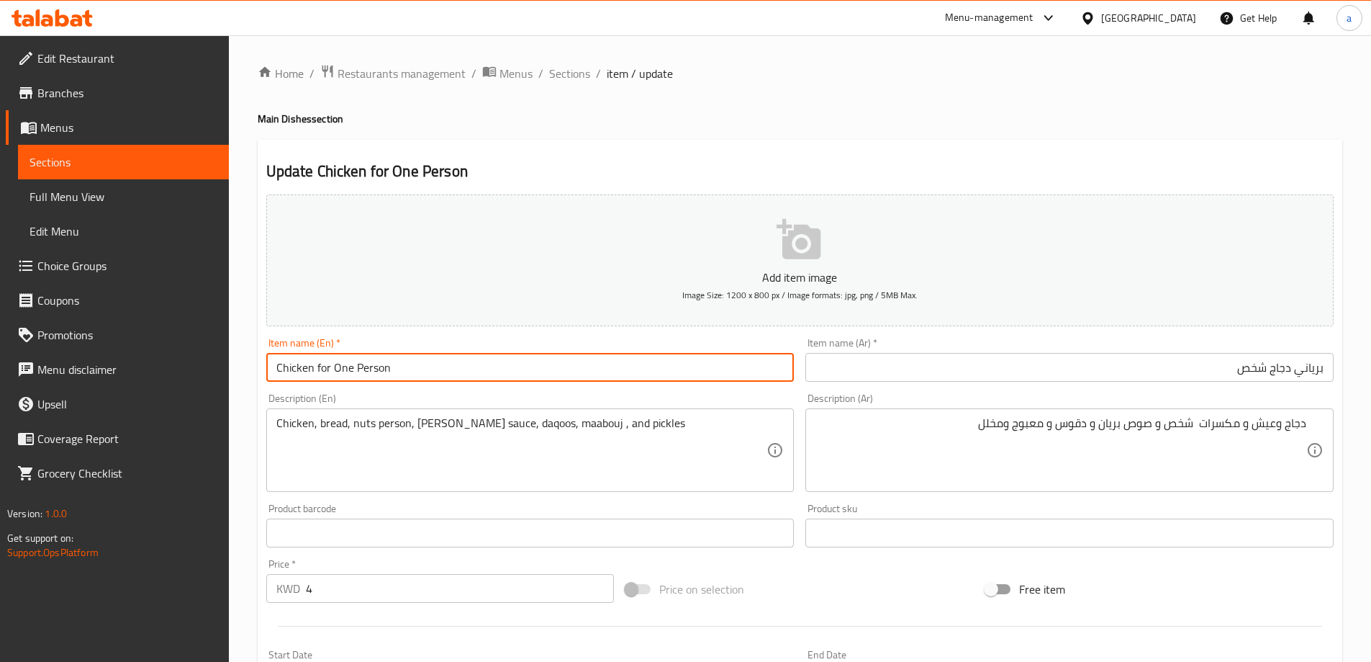
paste input "Biryani"
click at [279, 366] on input "Biryani Chicken for One Person" at bounding box center [530, 367] width 528 height 29
click at [379, 369] on input "Biryani Chicken for One Person" at bounding box center [530, 367] width 528 height 29
type input "Biryani Chicken for Person"
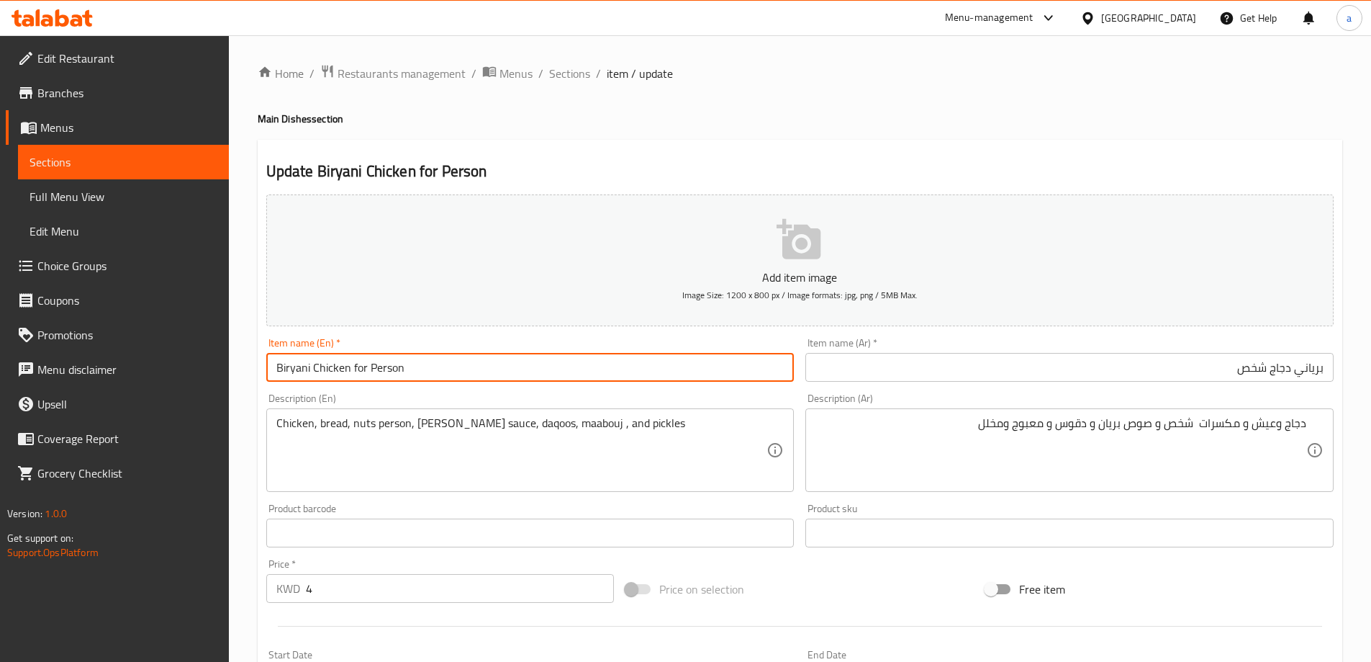
click at [973, 364] on input "برياني دجاج شخص" at bounding box center [1070, 367] width 528 height 29
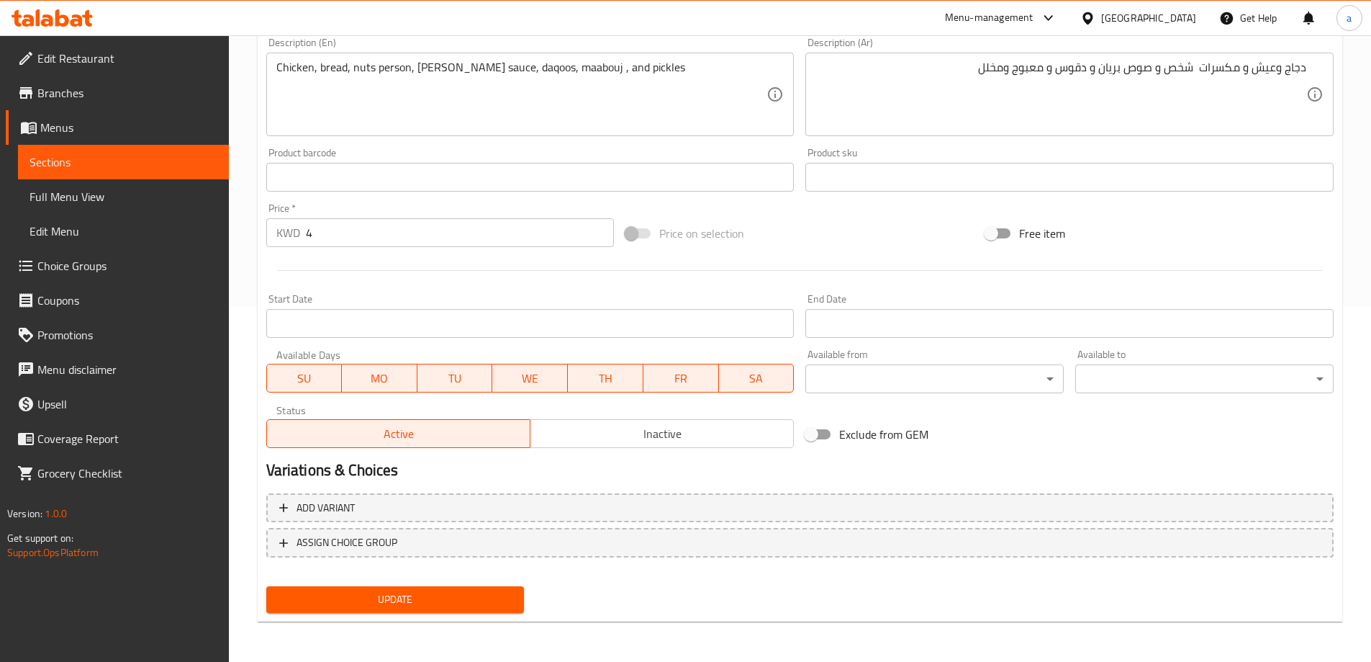
click at [426, 597] on span "Update" at bounding box center [395, 599] width 235 height 18
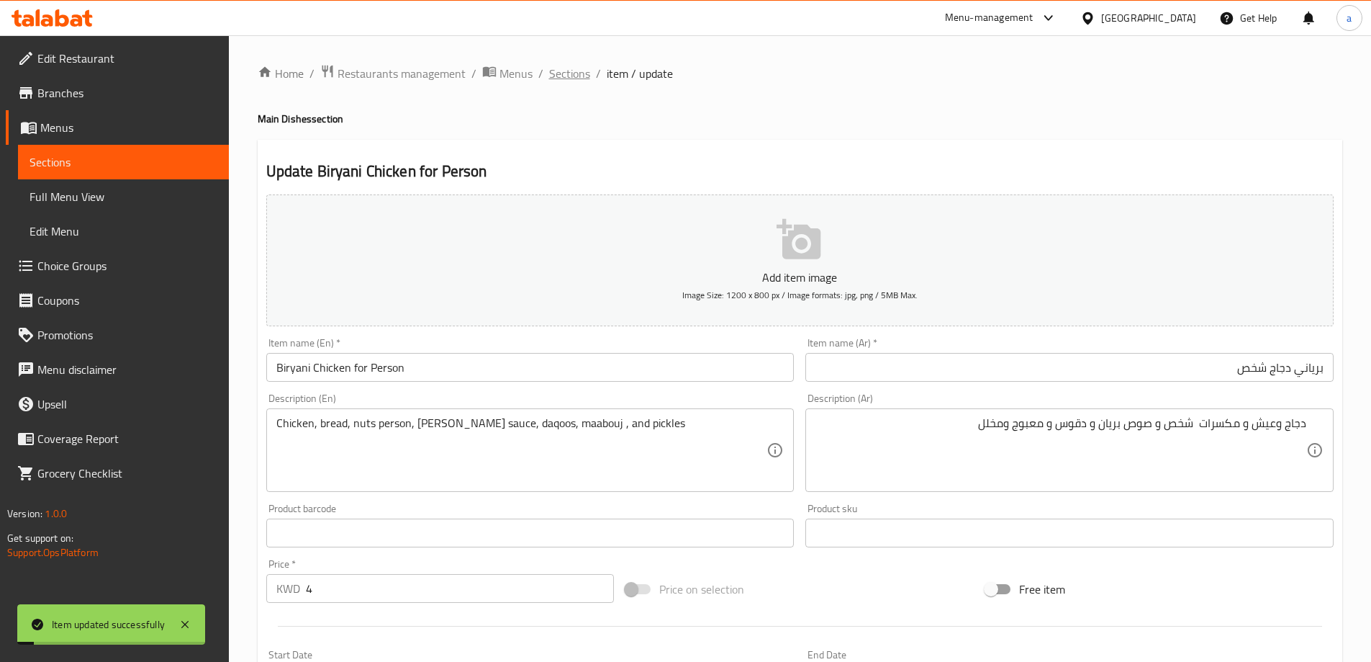
click at [571, 79] on span "Sections" at bounding box center [569, 73] width 41 height 17
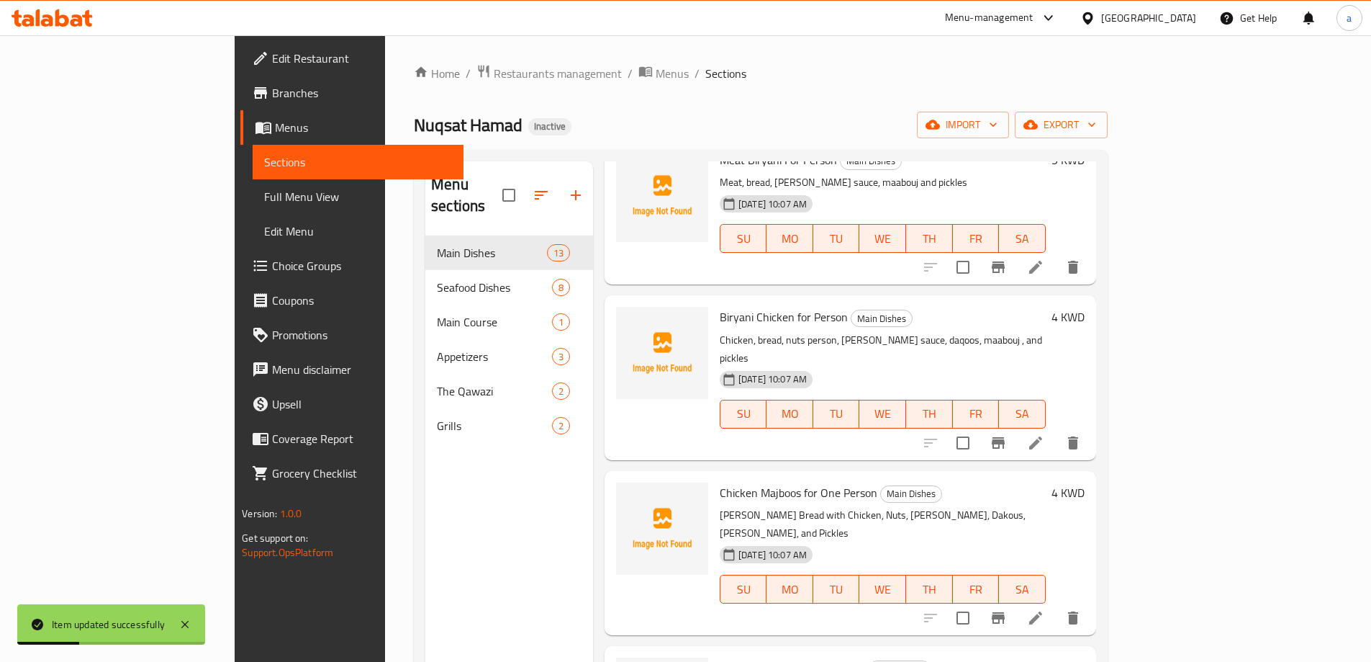
scroll to position [432, 0]
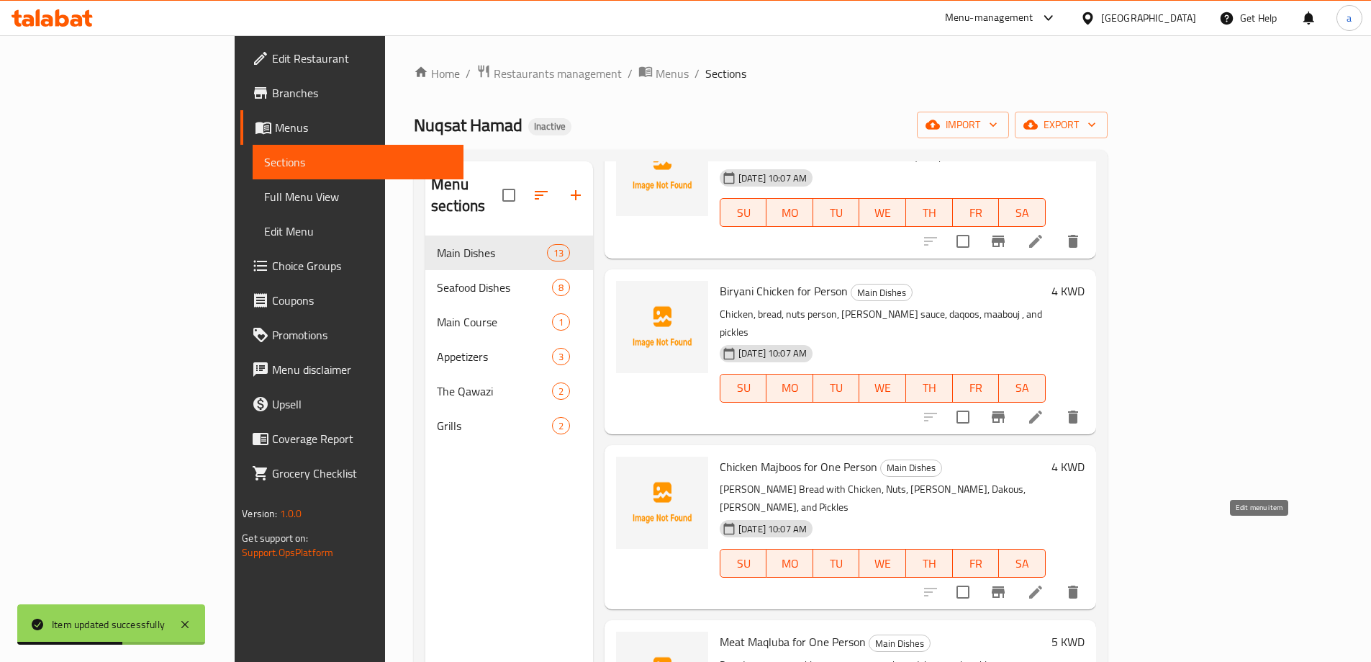
click at [1045, 583] on icon at bounding box center [1035, 591] width 17 height 17
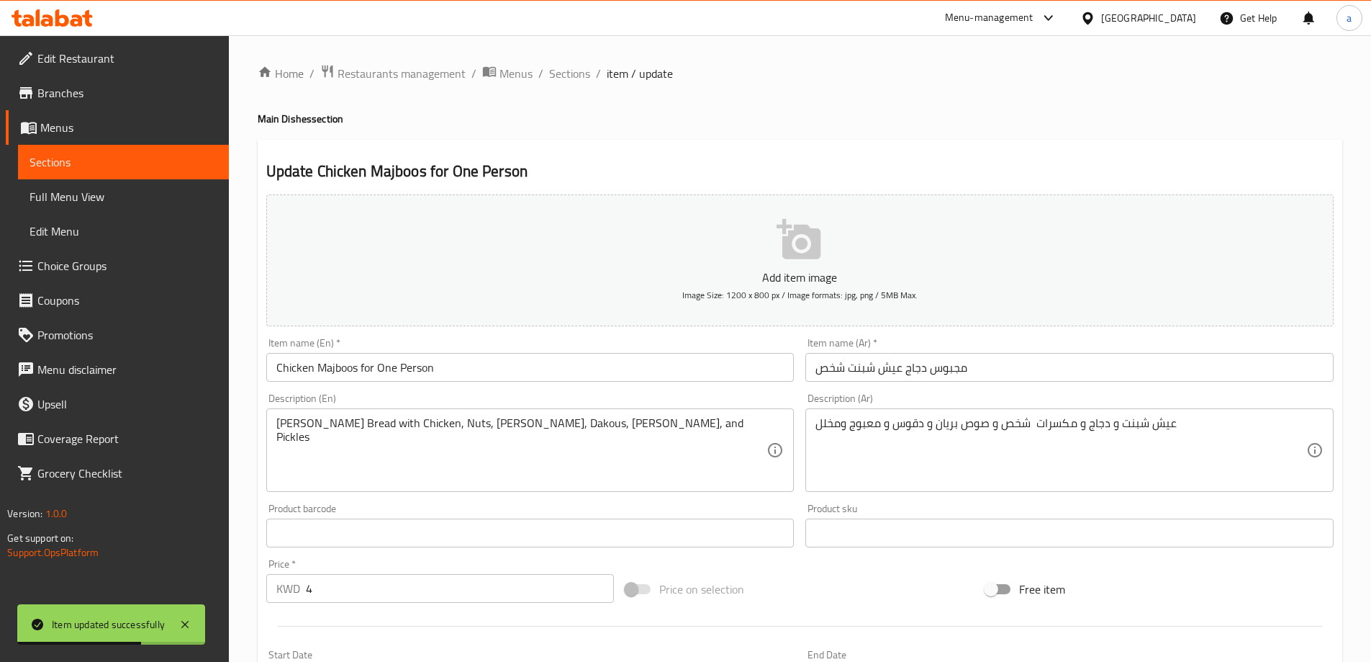
click at [1046, 371] on input "مجبوس دجاج عيش شبنت شخص" at bounding box center [1070, 367] width 528 height 29
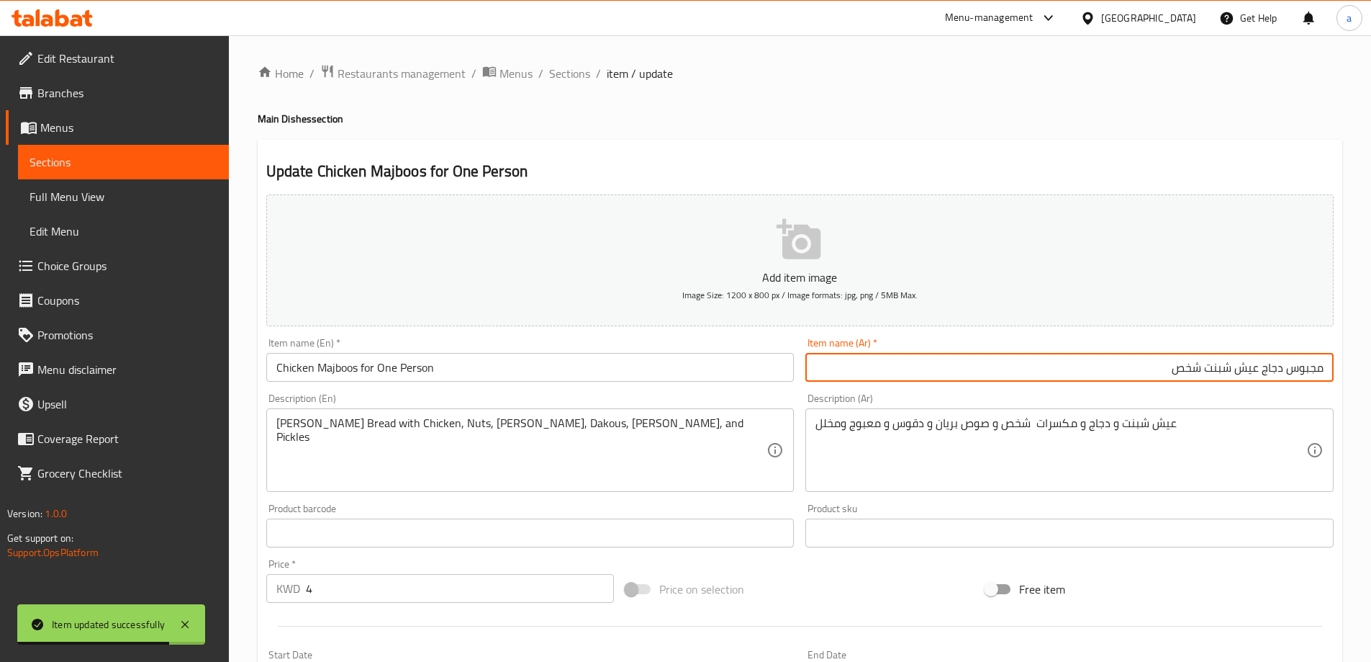
click at [1309, 356] on input "مجبوس دجاج عيش شبنت شخص" at bounding box center [1070, 367] width 528 height 29
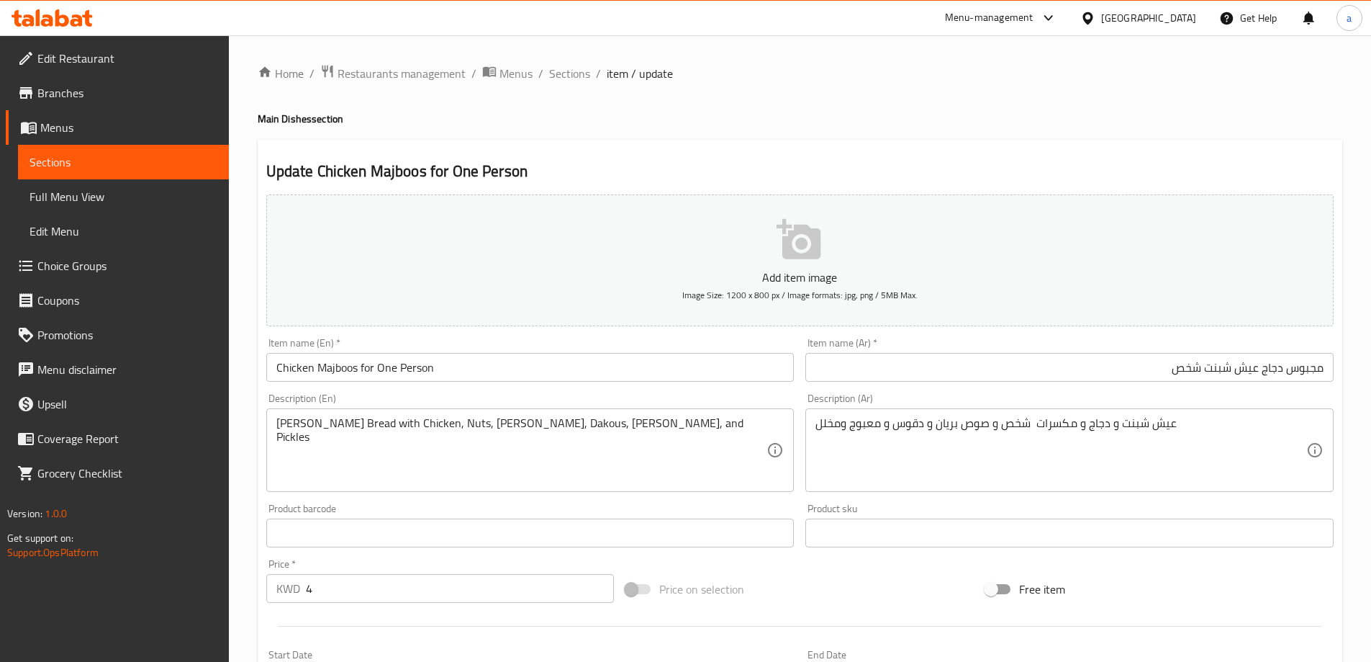
click at [340, 373] on input "Chicken Majboos for One Person" at bounding box center [530, 367] width 528 height 29
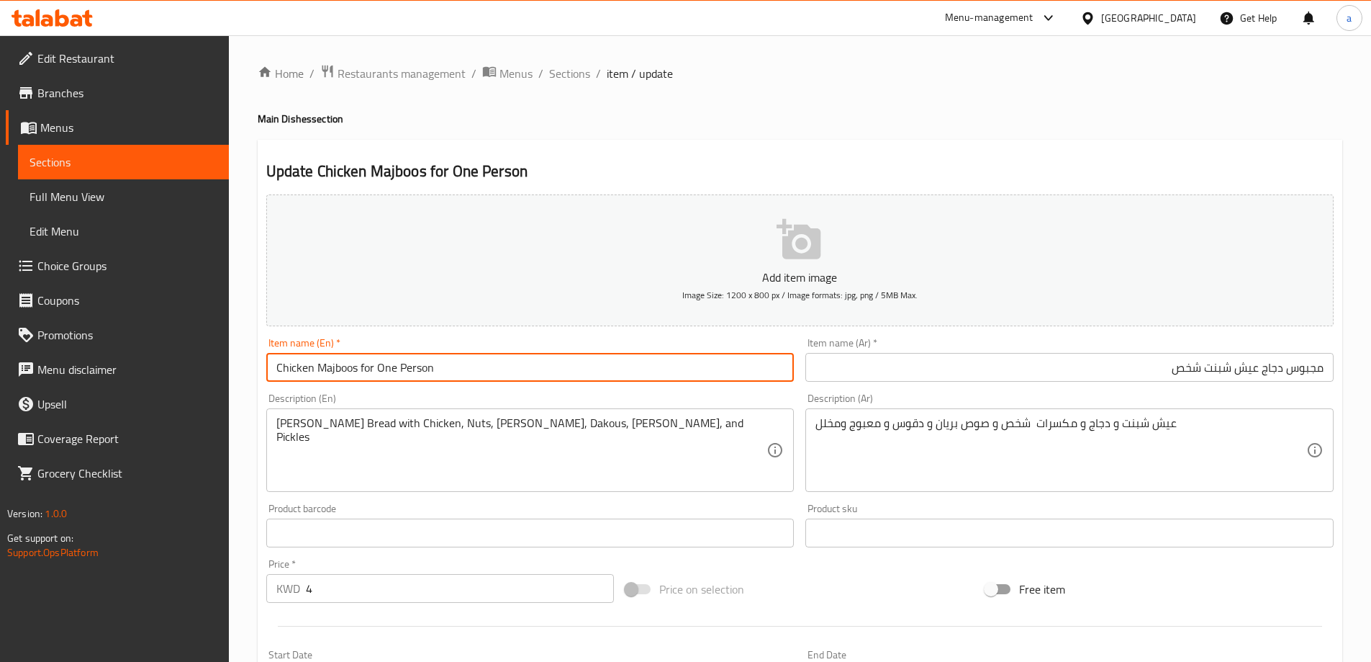
paste input "text"
click at [1248, 369] on input "مجبوس دجاج عيش شبنت شخص" at bounding box center [1070, 367] width 528 height 29
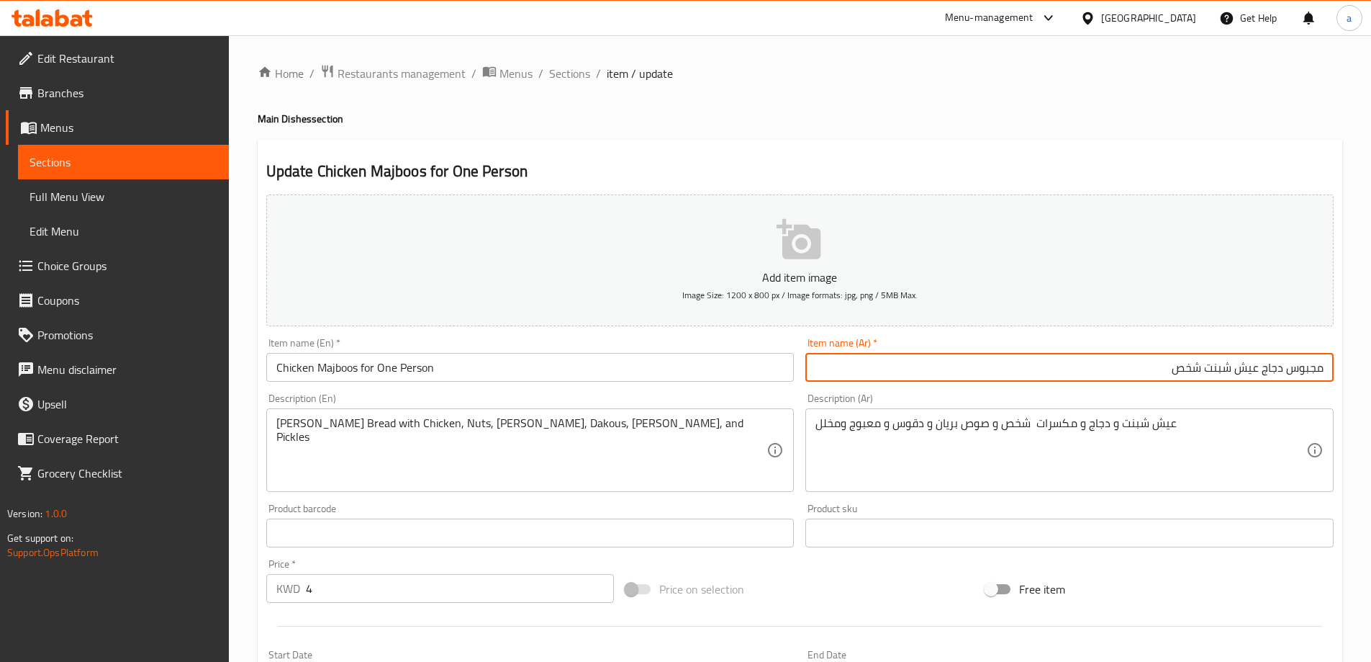
click at [1248, 369] on input "مجبوس دجاج عيش شبنت شخص" at bounding box center [1070, 367] width 528 height 29
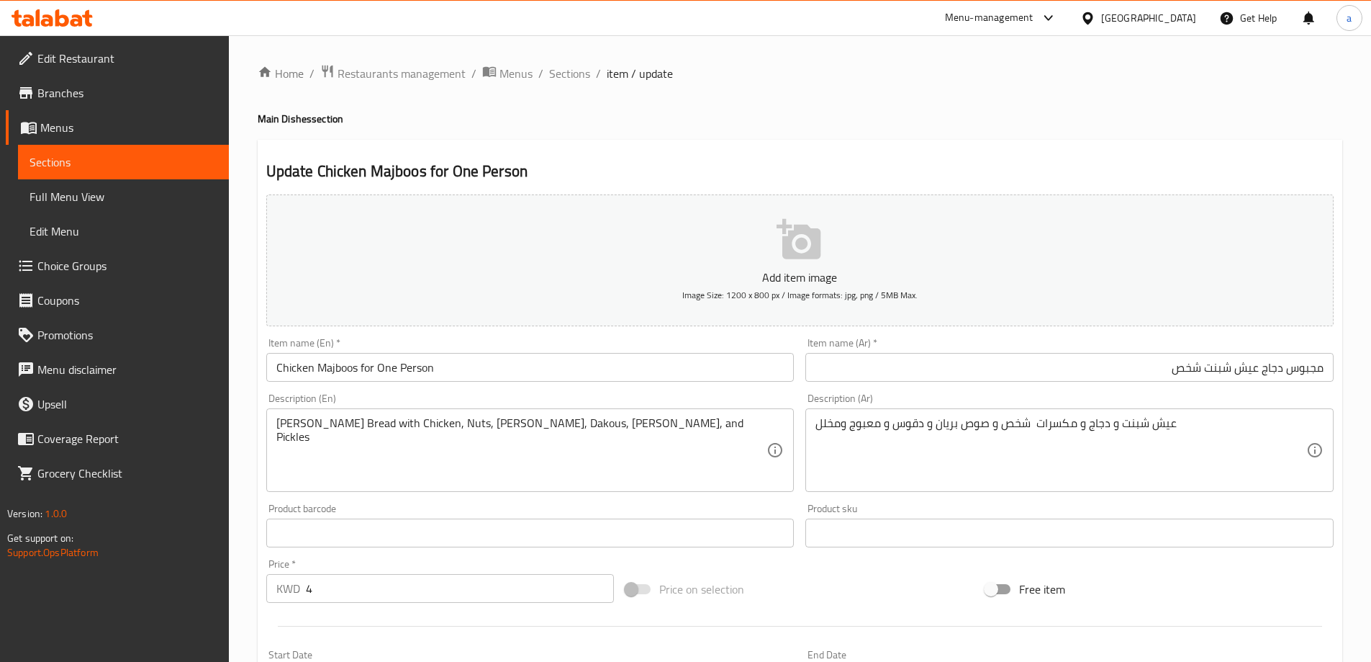
click at [1194, 415] on div "عيش شبنت و دجاج و مكسرات شخص و صوص بريان و دقوس و معبوج ومخلل Description (Ar)" at bounding box center [1070, 450] width 528 height 84
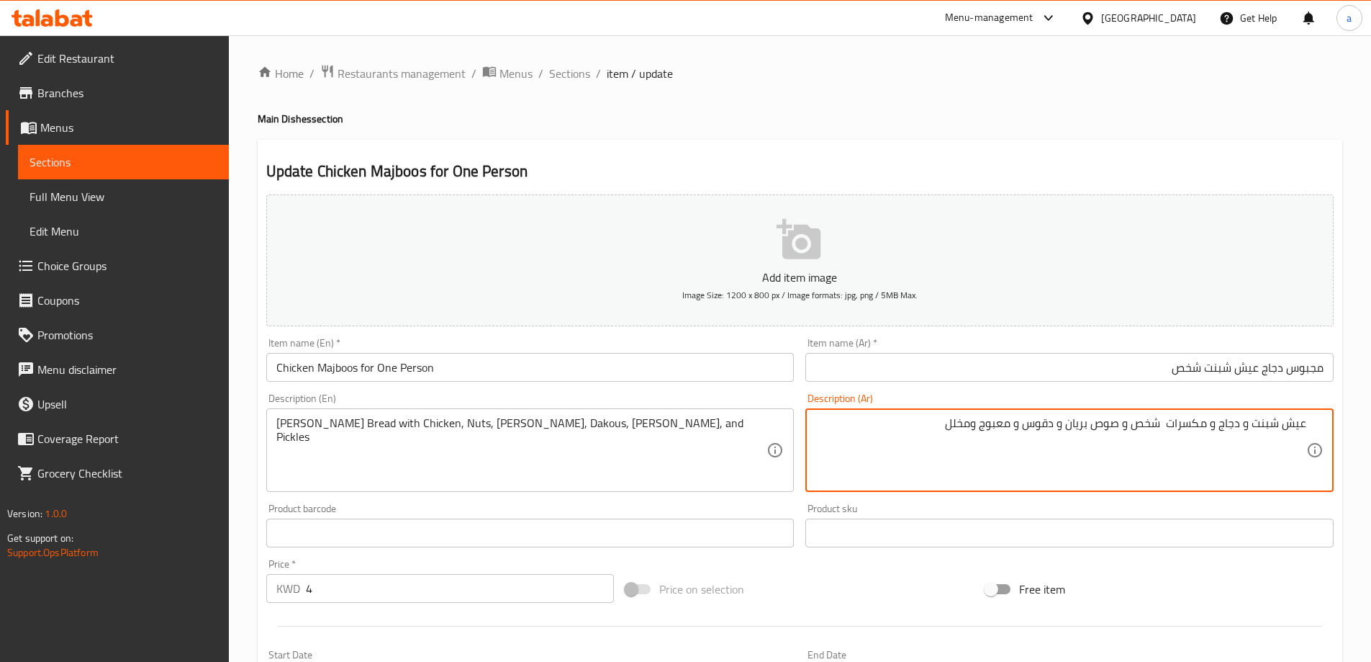
click at [358, 365] on input "Chicken Majboos for One Person" at bounding box center [530, 367] width 528 height 29
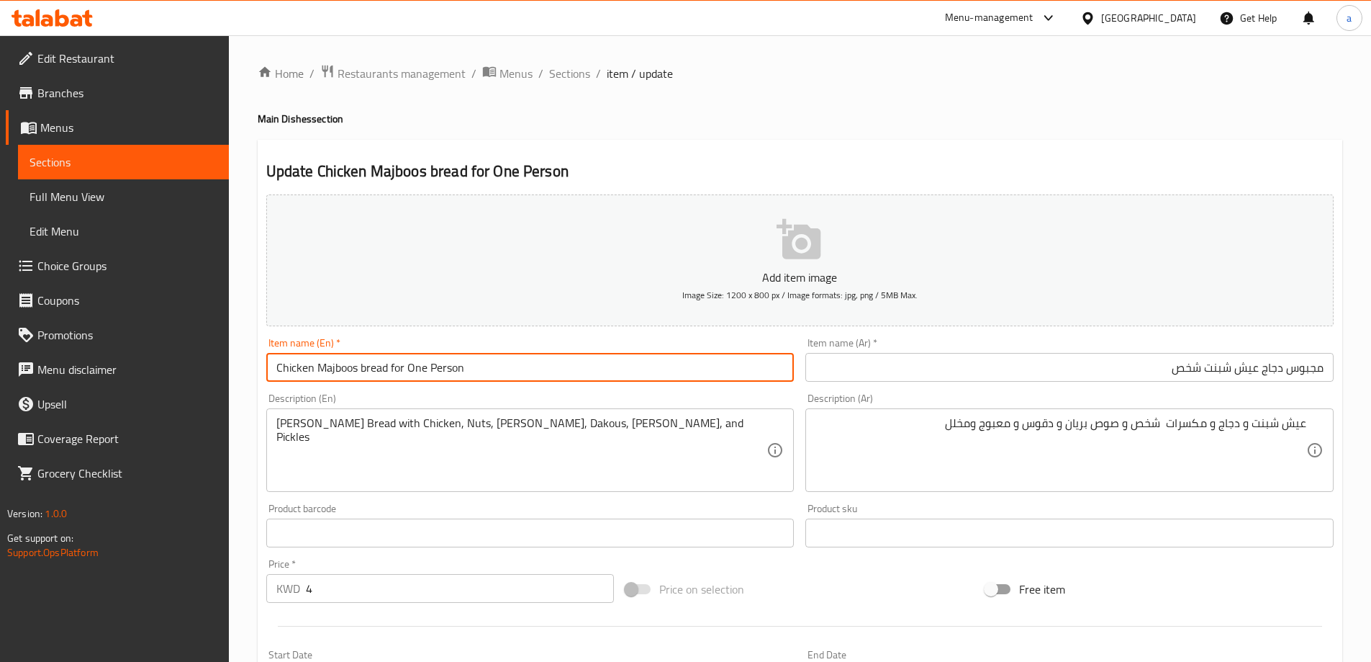
click at [420, 372] on input "Chicken Majboos bread for One Person" at bounding box center [530, 367] width 528 height 29
click at [420, 372] on input "Chicken Majboos bread for Person" at bounding box center [530, 367] width 528 height 29
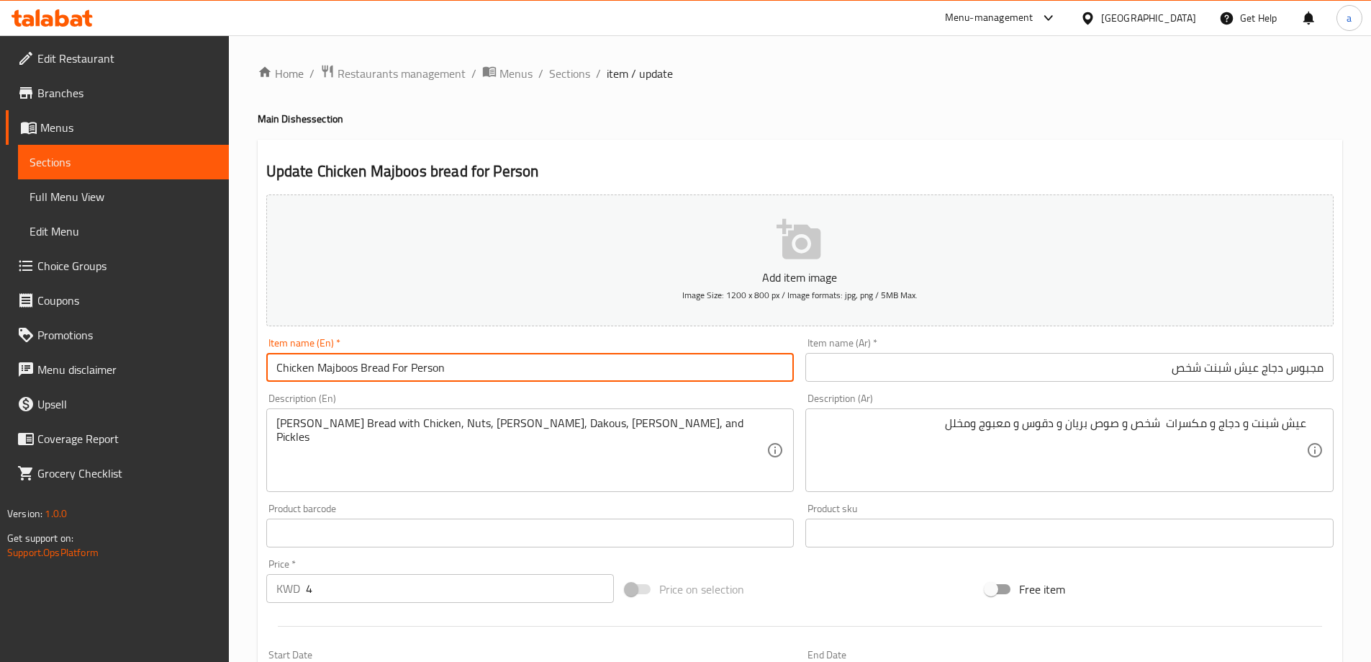
click at [456, 372] on input "Chicken Majboos Bread For Person" at bounding box center [530, 367] width 528 height 29
click at [275, 363] on input "Chicken Majboos Bread For Person" at bounding box center [530, 367] width 528 height 29
type input "Chicken Majboos Bread For Person"
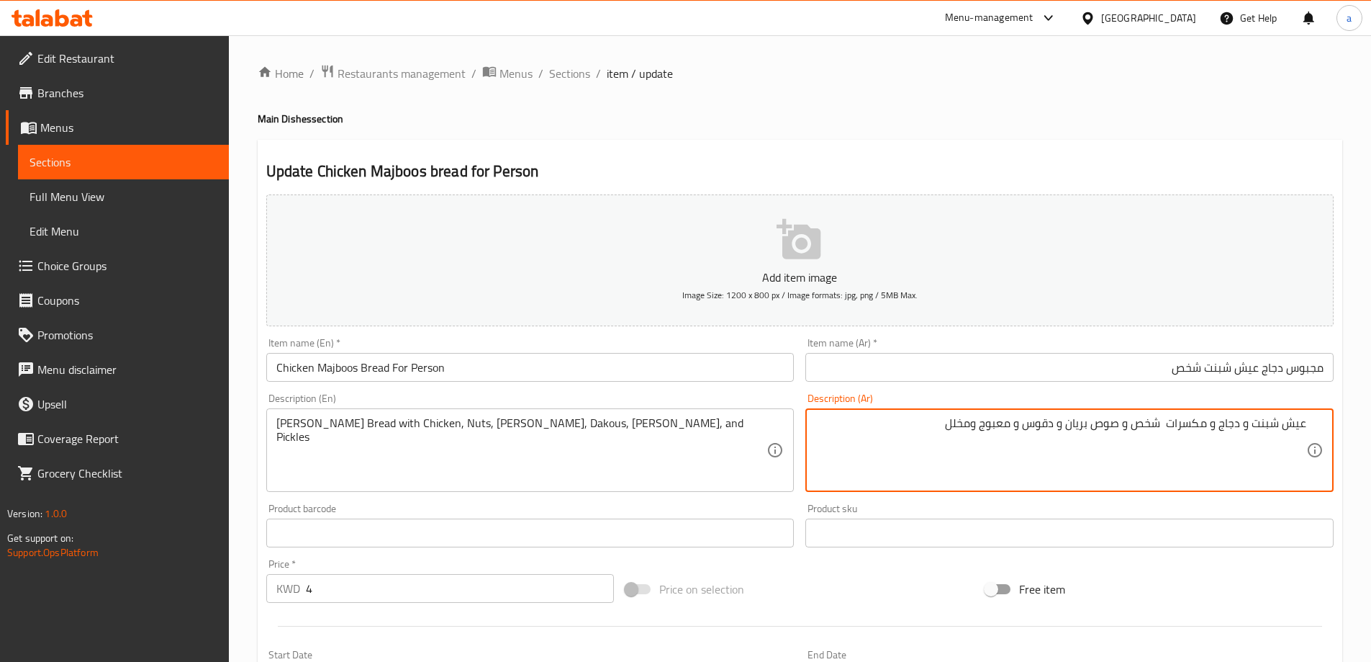
click at [1274, 422] on textarea "عيش شبنت و دجاج و مكسرات شخص و صوص بريان و دقوس و معبوج ومخلل" at bounding box center [1061, 450] width 491 height 68
click at [1268, 425] on textarea "عيش شبنت و دجاج و مكسرات شخص و صوص بريان و دقوس و معبوج ومخلل" at bounding box center [1061, 450] width 491 height 68
click at [1260, 425] on textarea "عيش شبنت و دجاج و مكسرات شخص و صوص بريان و دقوس و معبوج ومخلل" at bounding box center [1061, 450] width 491 height 68
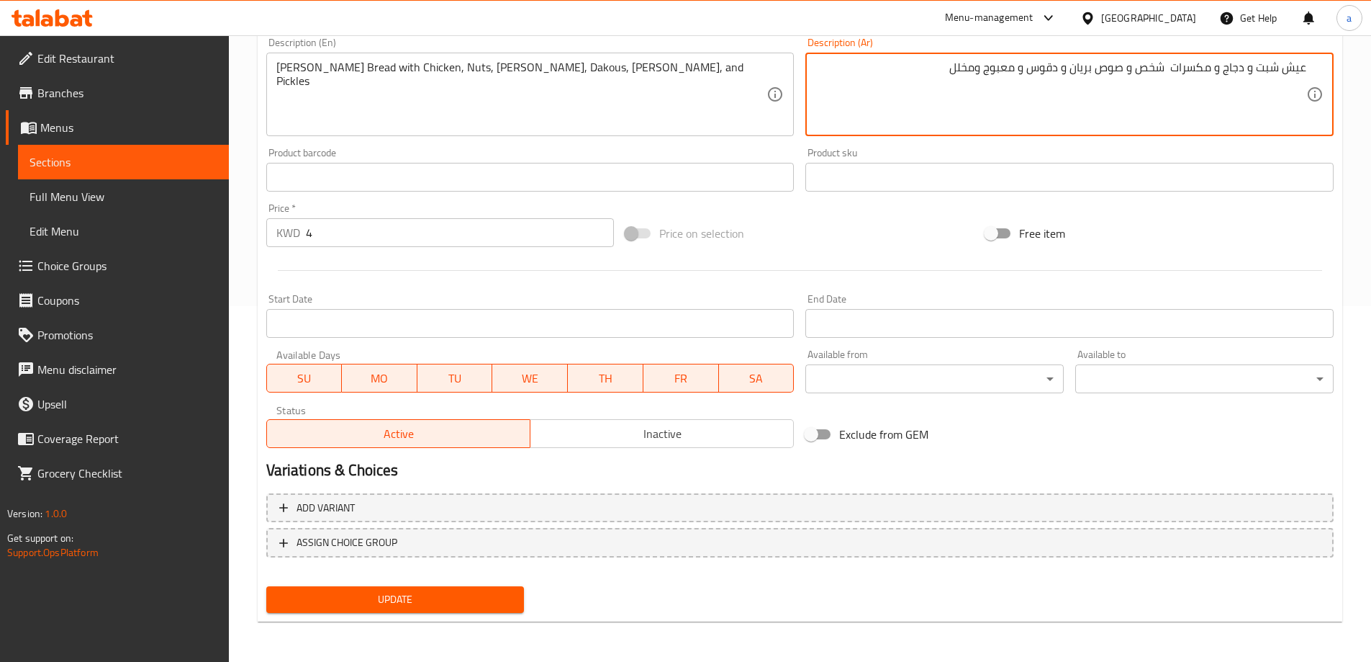
type textarea "عيش شبت و دجاج و مكسرات شخص و صوص بريان و دقوس و معبوج ومخلل"
click at [353, 593] on span "Update" at bounding box center [395, 599] width 235 height 18
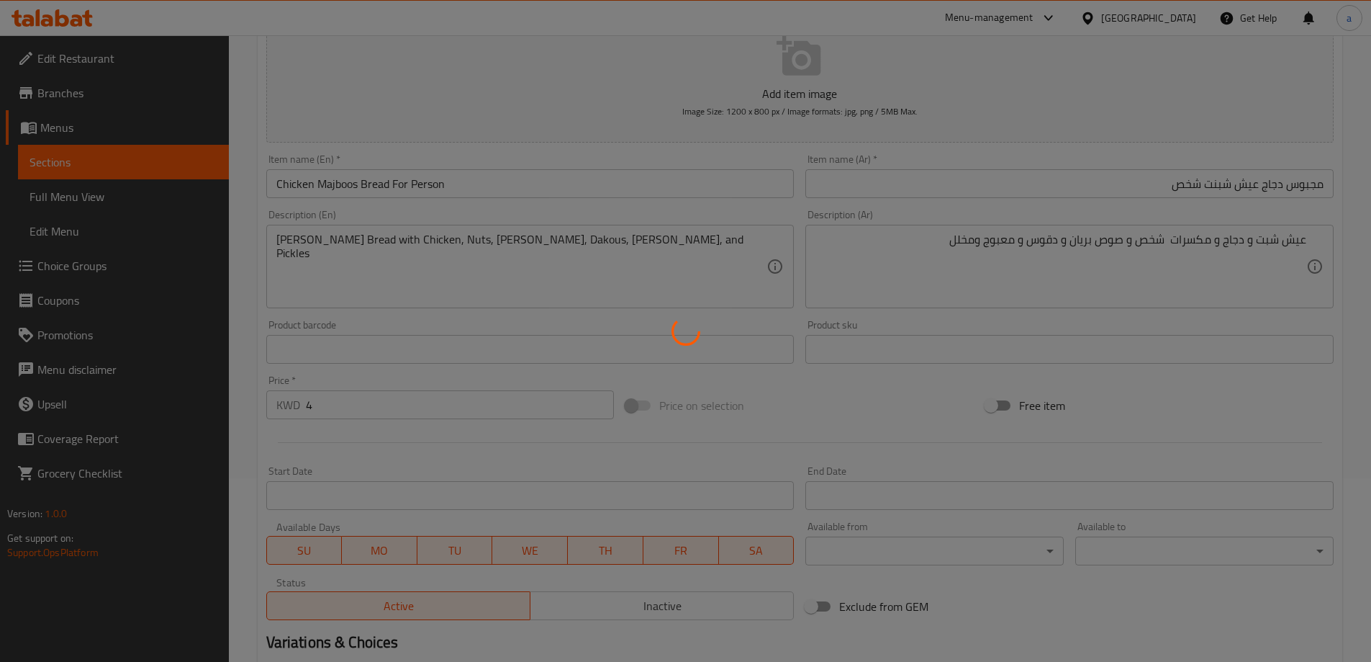
scroll to position [68, 0]
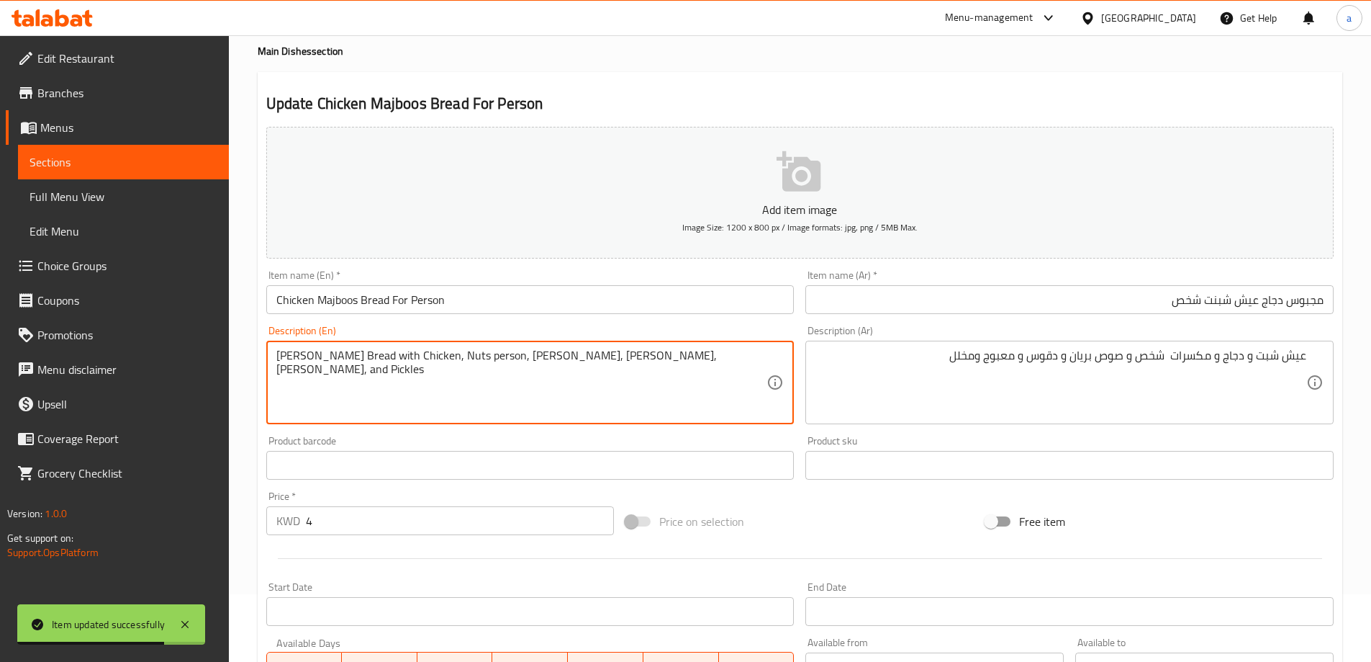
type textarea "Dill Bread with Chicken, Nuts person, Brian Sauce, Dakous, Mabouj, and Pickles"
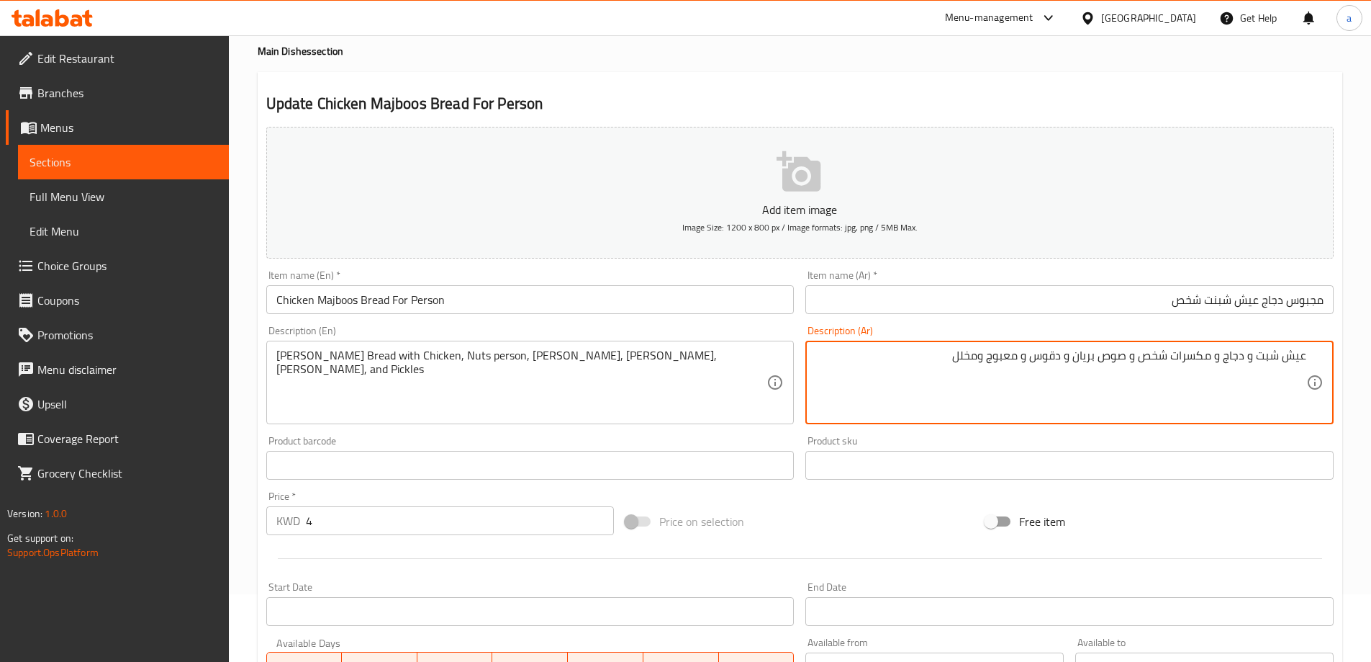
type textarea "عيش شبت و دجاج و مكسرات شخص و صوص بريان و دقوس و معبوج ومخلل"
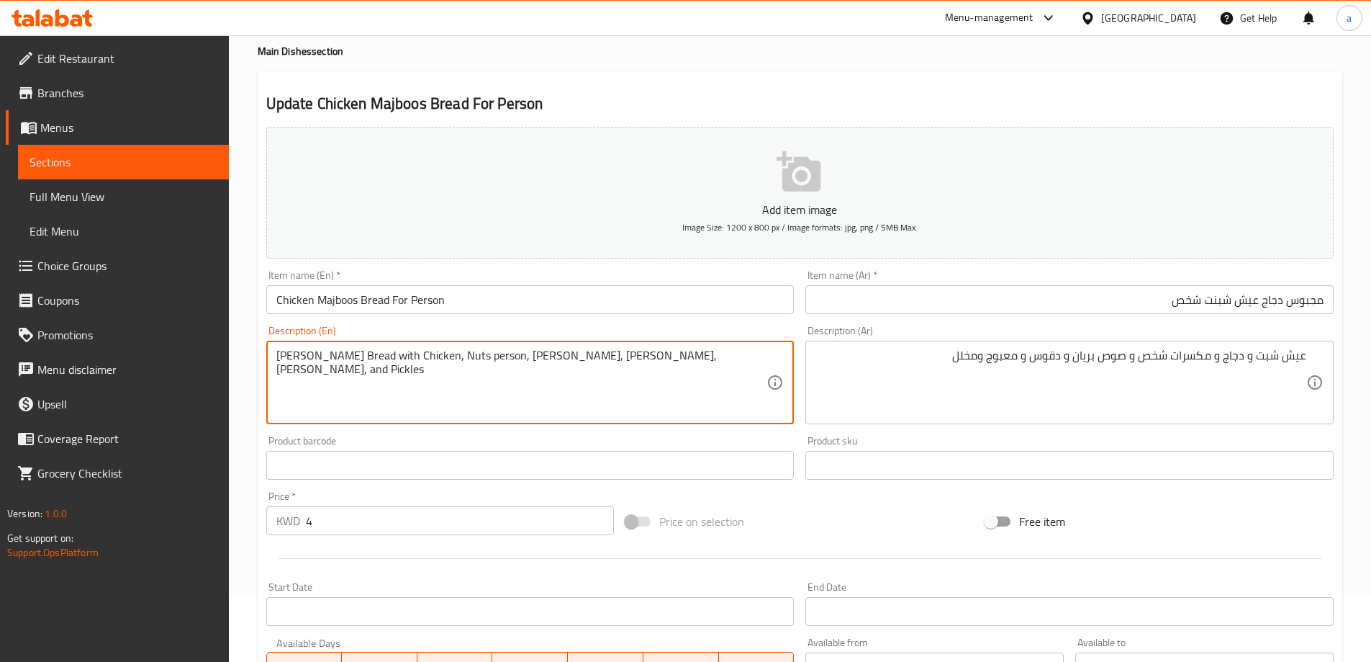
click at [528, 352] on textarea "Dill Bread with Chicken, Nuts person, Brian Sauce, Dakous, Mabouj, and Pickles" at bounding box center [521, 382] width 491 height 68
paste textarea "daqoo"
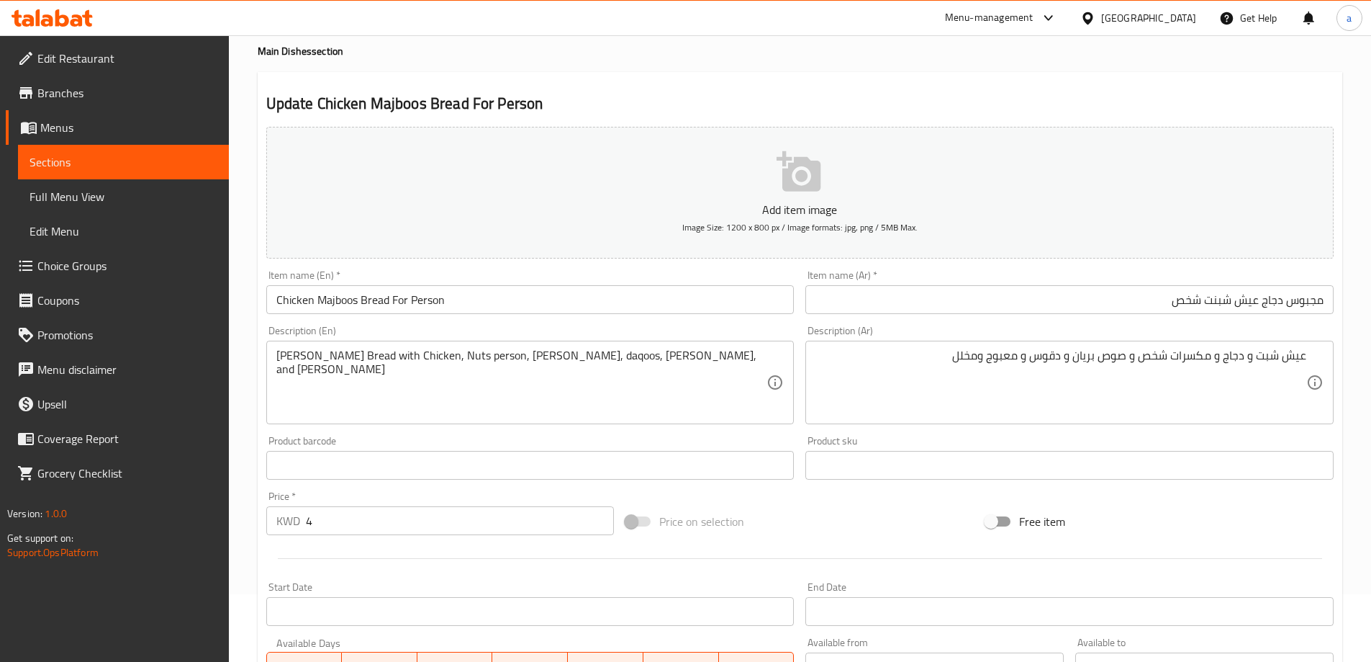
click at [582, 349] on textarea "Dill Bread with Chicken, Nuts person, Brian Sauce, daqoos, Mabouj, and Pickles" at bounding box center [521, 382] width 491 height 68
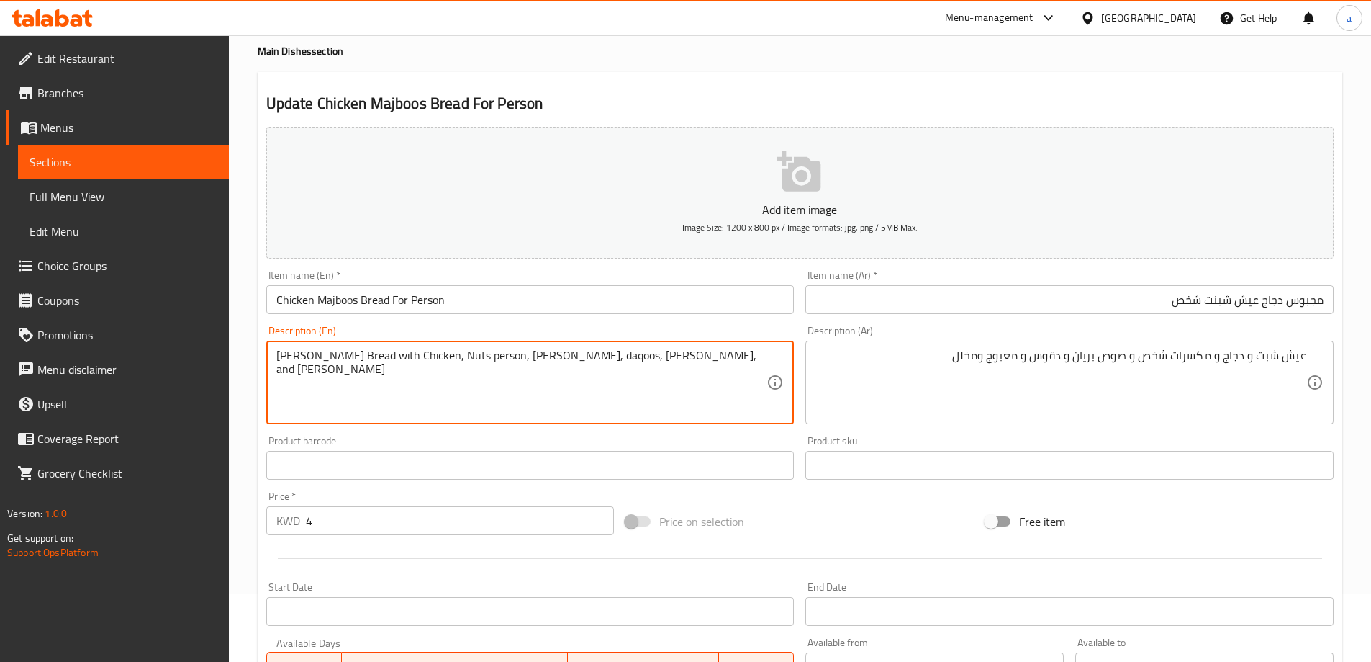
click at [582, 349] on textarea "Dill Bread with Chicken, Nuts person, Brian Sauce, daqoos, Mabouj, and Pickles" at bounding box center [521, 382] width 491 height 68
paste textarea "maabouj"
click at [717, 361] on textarea "[PERSON_NAME] Bread with Chicken, Nuts person, [PERSON_NAME], daqoos, [PERSON_N…" at bounding box center [521, 382] width 491 height 68
click at [717, 361] on textarea "Dill Bread with Chicken, Nuts person, [PERSON_NAME], daqoos, [PERSON_NAME] , an…" at bounding box center [521, 382] width 491 height 68
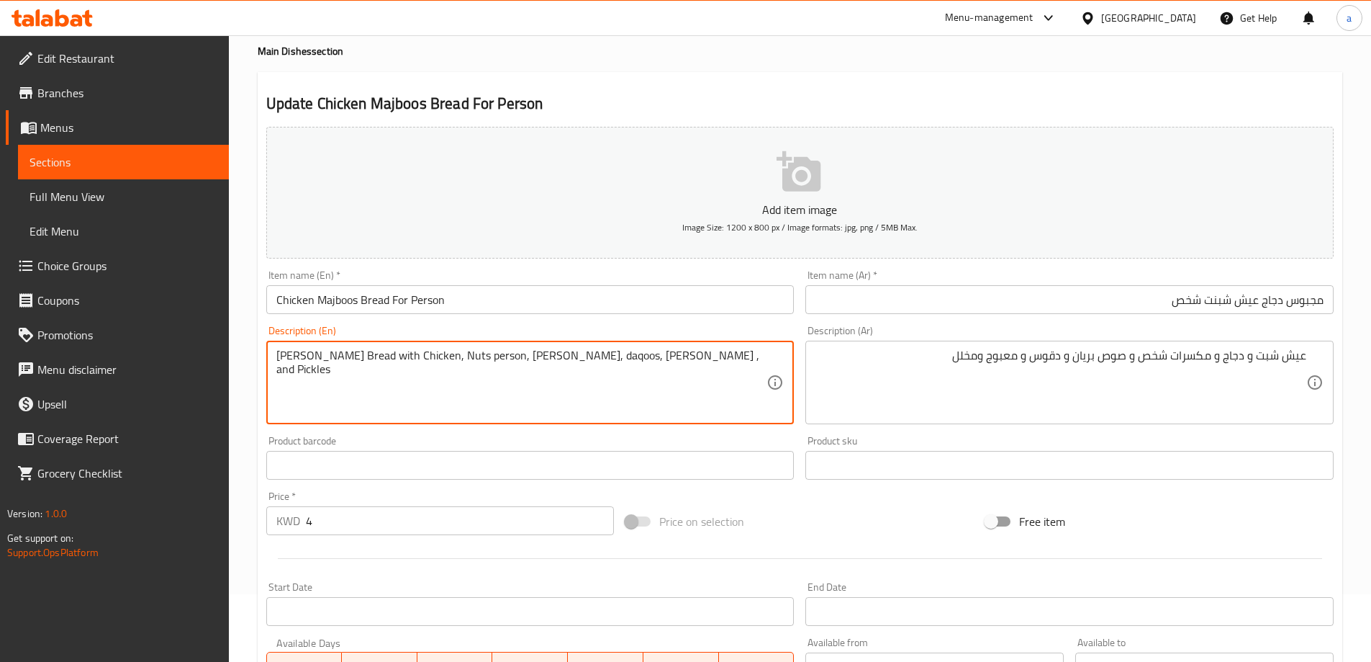
click at [675, 398] on textarea "Dill Bread with Chicken, Nuts person, [PERSON_NAME], daqoos, [PERSON_NAME] , an…" at bounding box center [521, 382] width 491 height 68
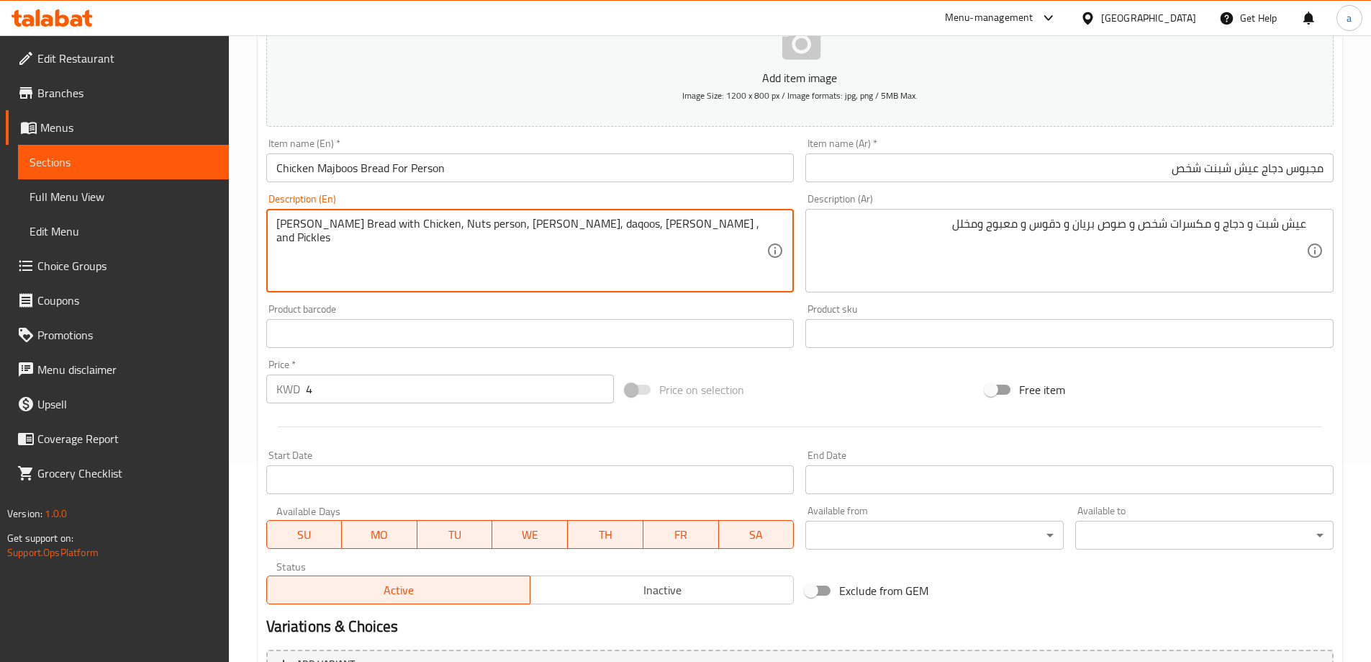
scroll to position [356, 0]
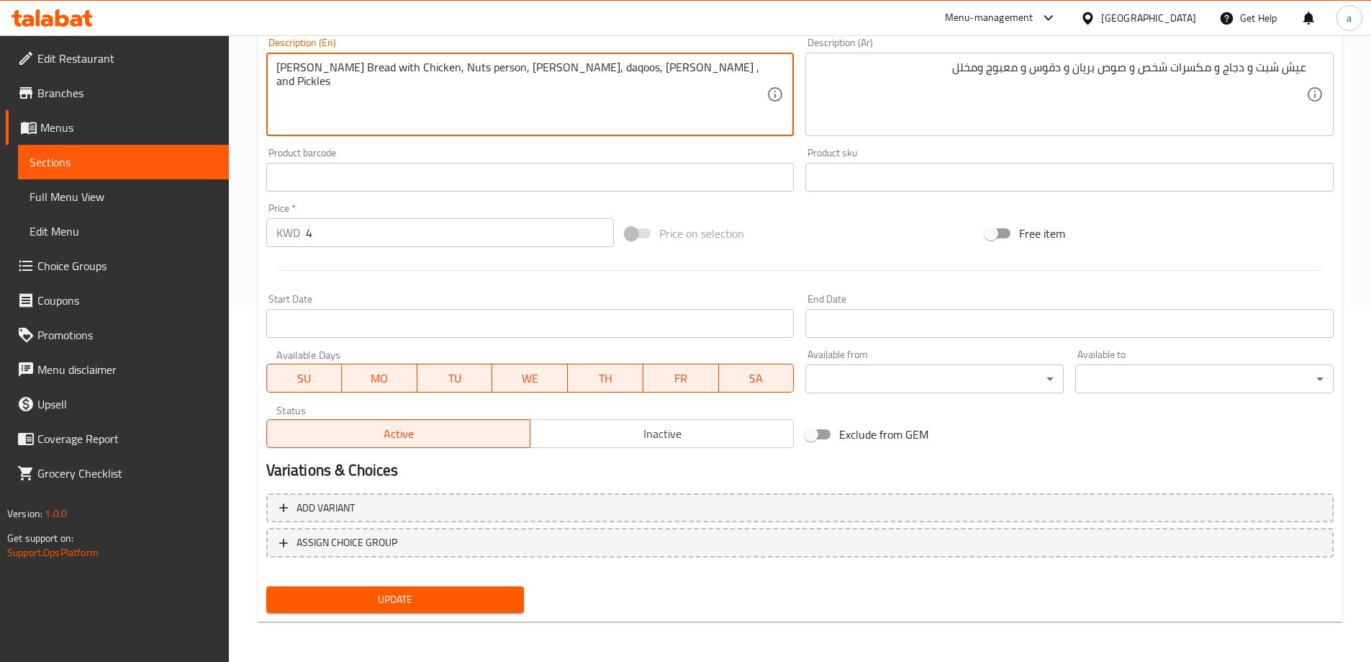
type textarea "Dill bread with chicken, nuts person, brian sauce, daqoos, maabouj , and pickles"
click at [464, 596] on span "Update" at bounding box center [395, 599] width 235 height 18
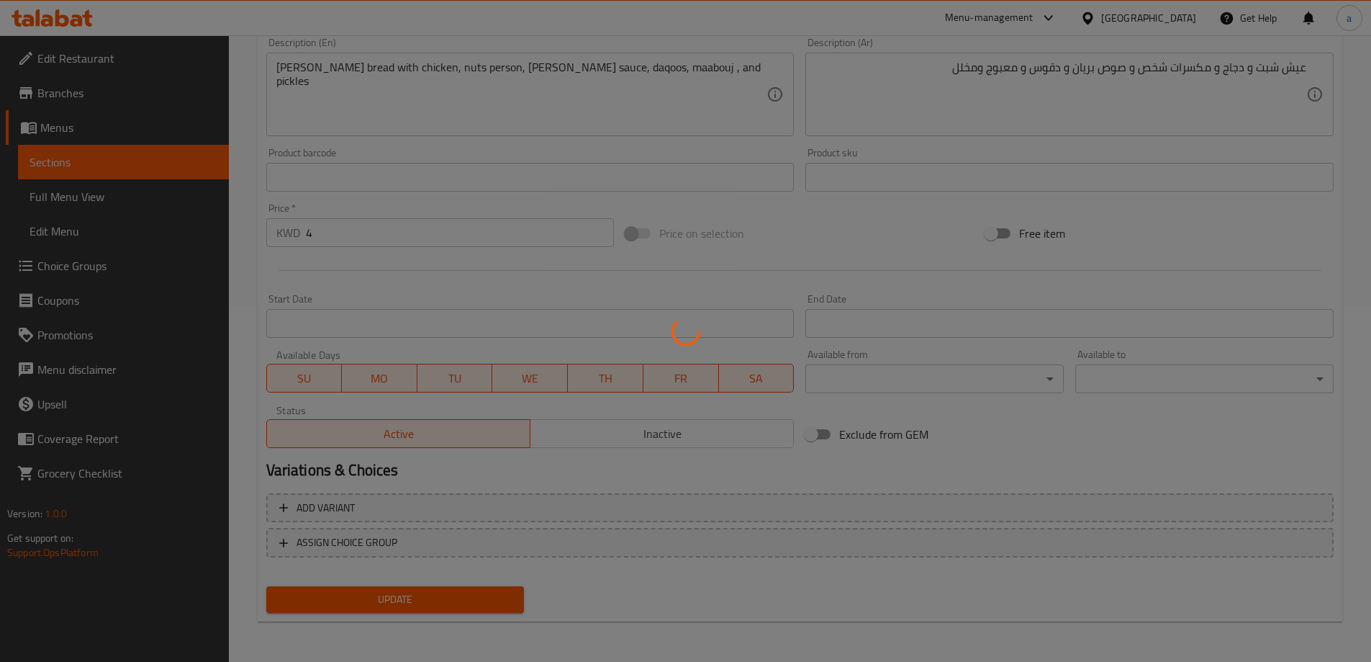
scroll to position [0, 0]
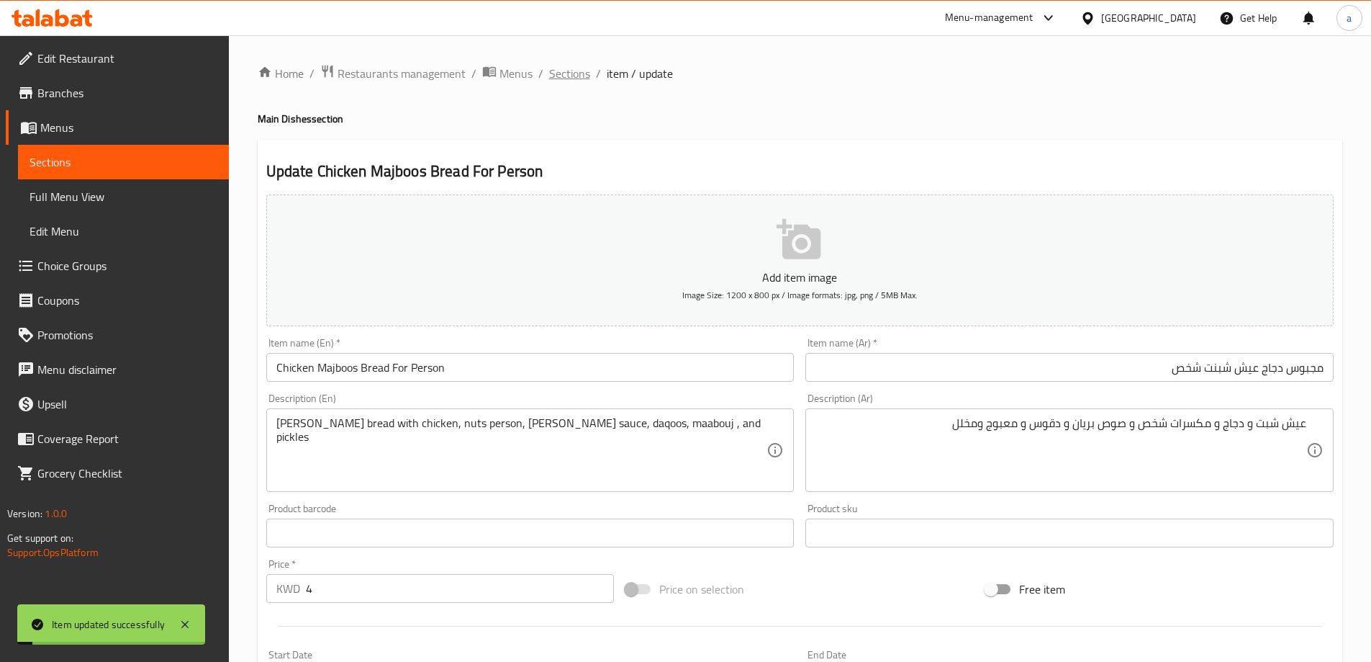
click at [559, 80] on span "Sections" at bounding box center [569, 73] width 41 height 17
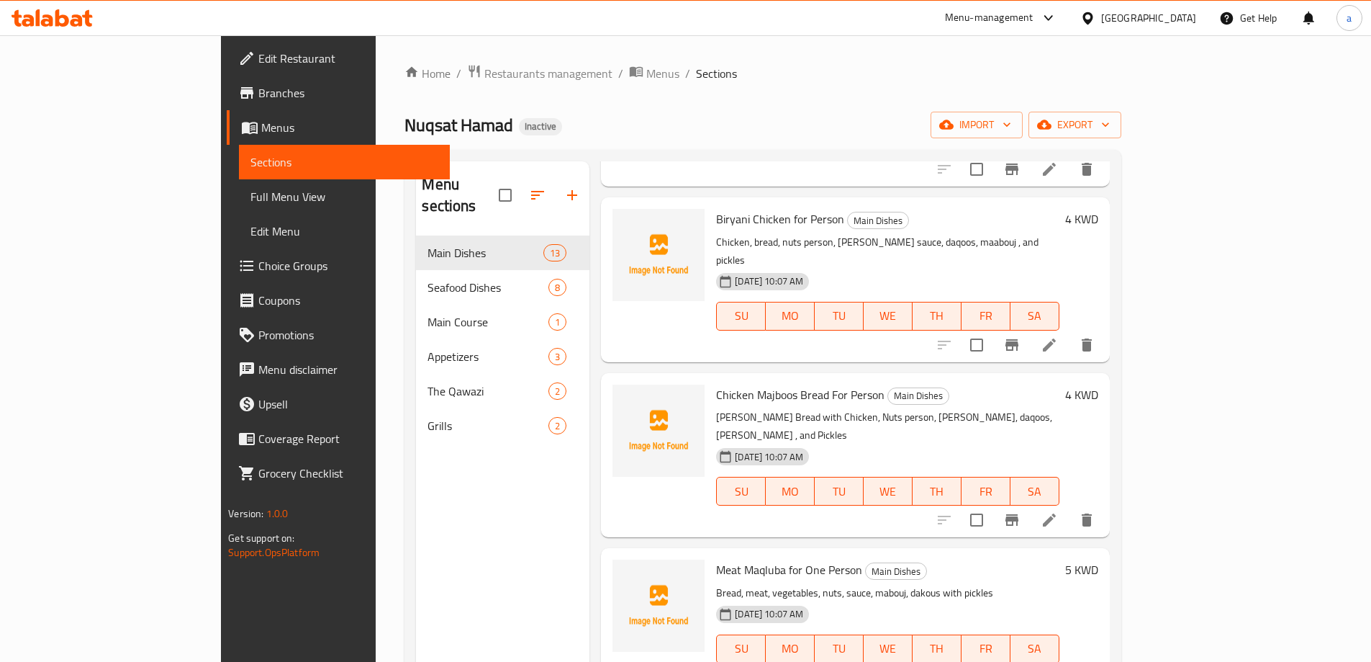
scroll to position [576, 0]
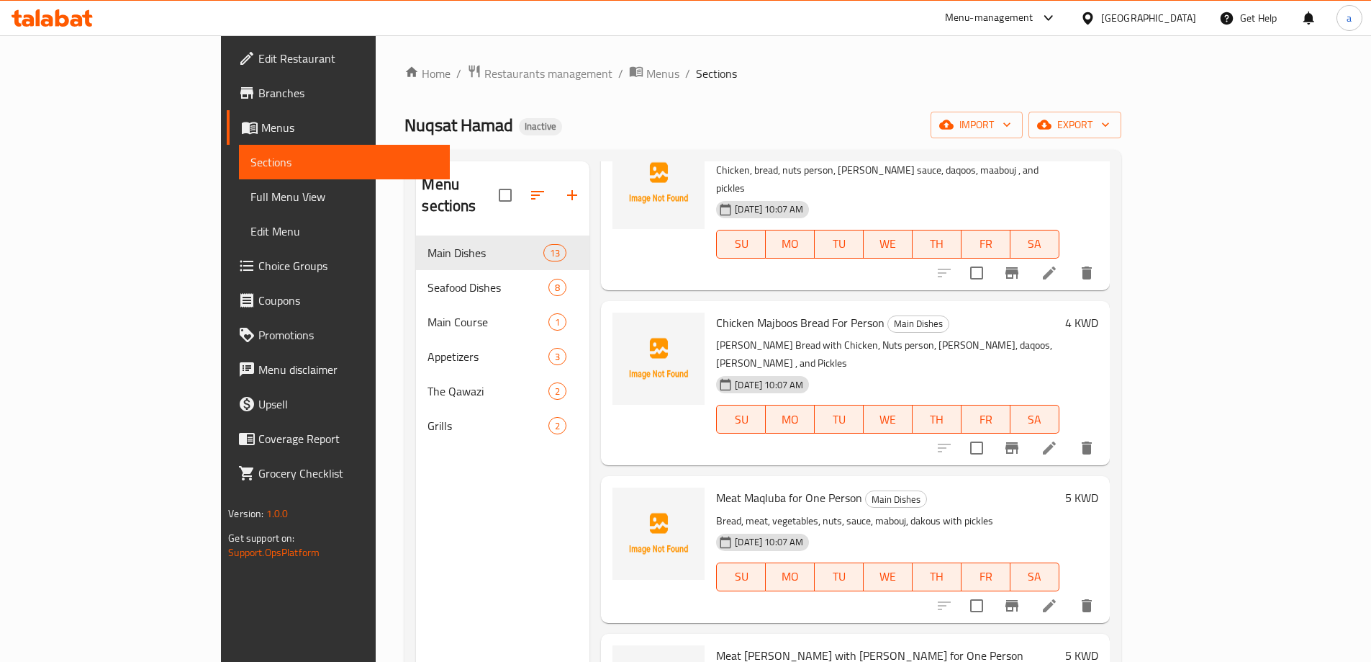
click at [1070, 592] on li at bounding box center [1049, 605] width 40 height 26
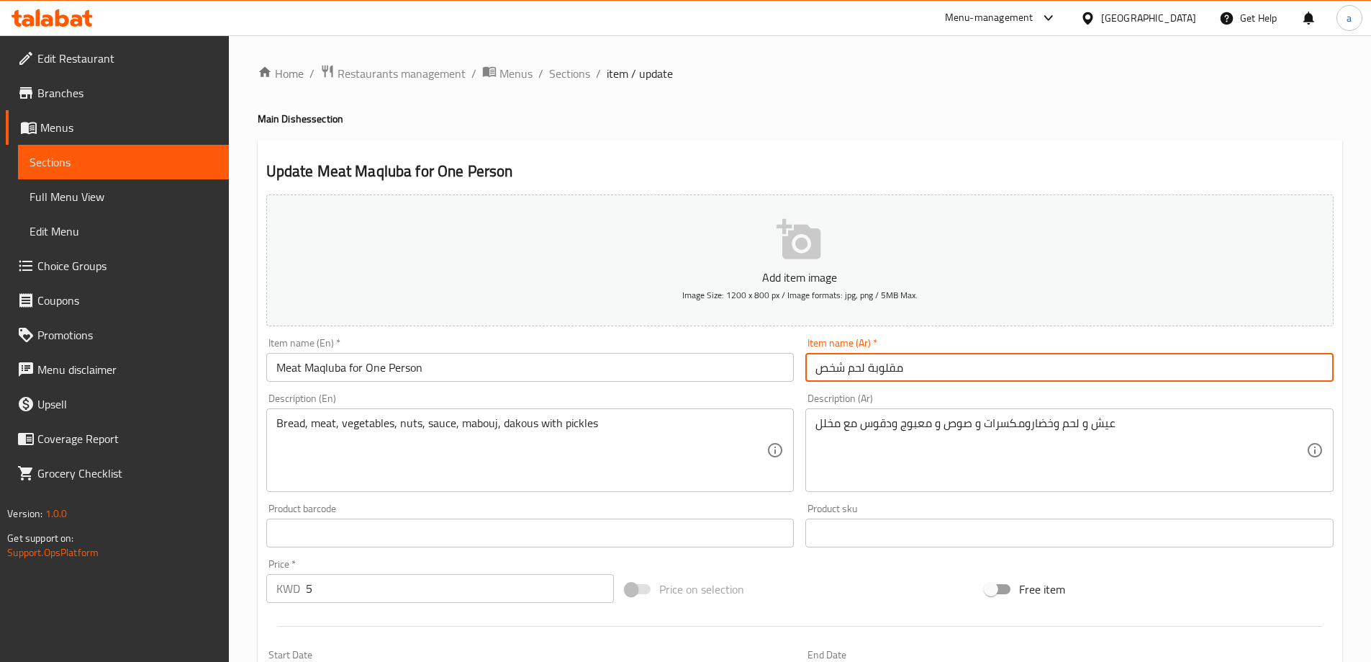
click at [1024, 370] on input "مقلوبة لحم شخص" at bounding box center [1070, 367] width 528 height 29
click at [1313, 371] on input "مقلوبة لحم شخص" at bounding box center [1070, 367] width 528 height 29
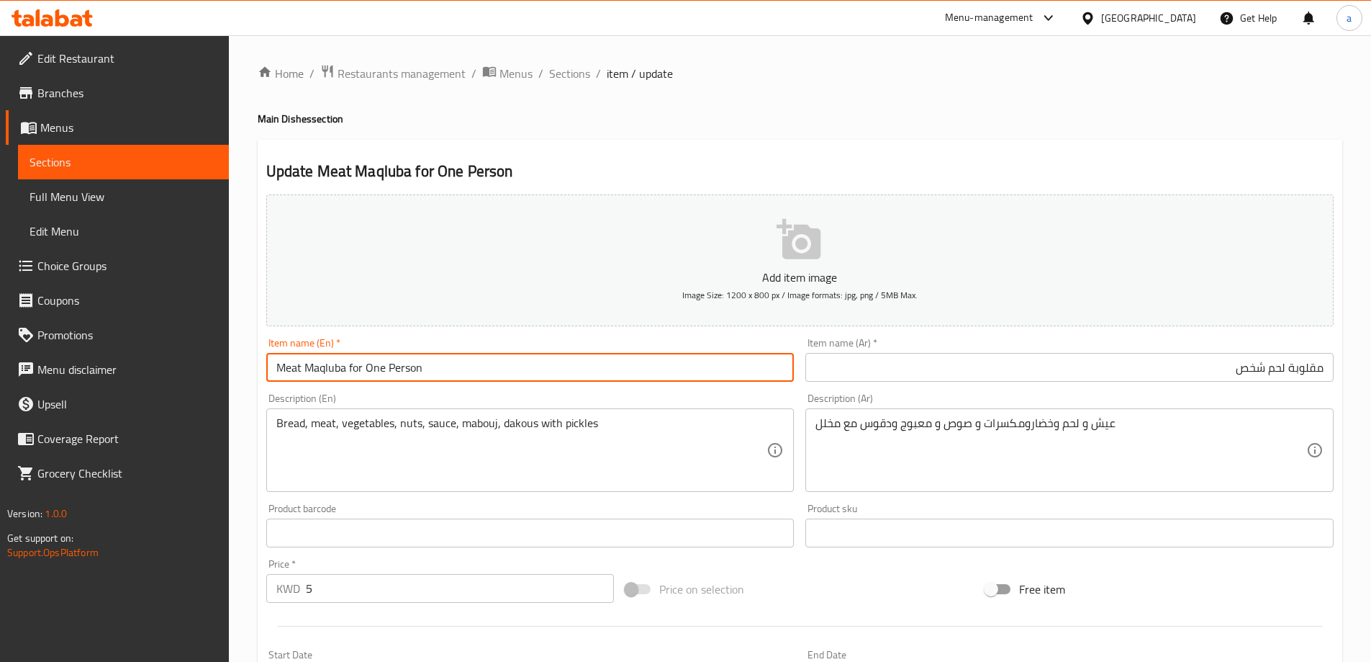
click at [332, 361] on input "Meat Maqluba for One Person" at bounding box center [530, 367] width 528 height 29
click at [332, 369] on input "Meat Maqluba for One Person" at bounding box center [530, 367] width 528 height 29
paste input "makloba"
click at [367, 371] on input "Meat makloba for One Person" at bounding box center [530, 367] width 528 height 29
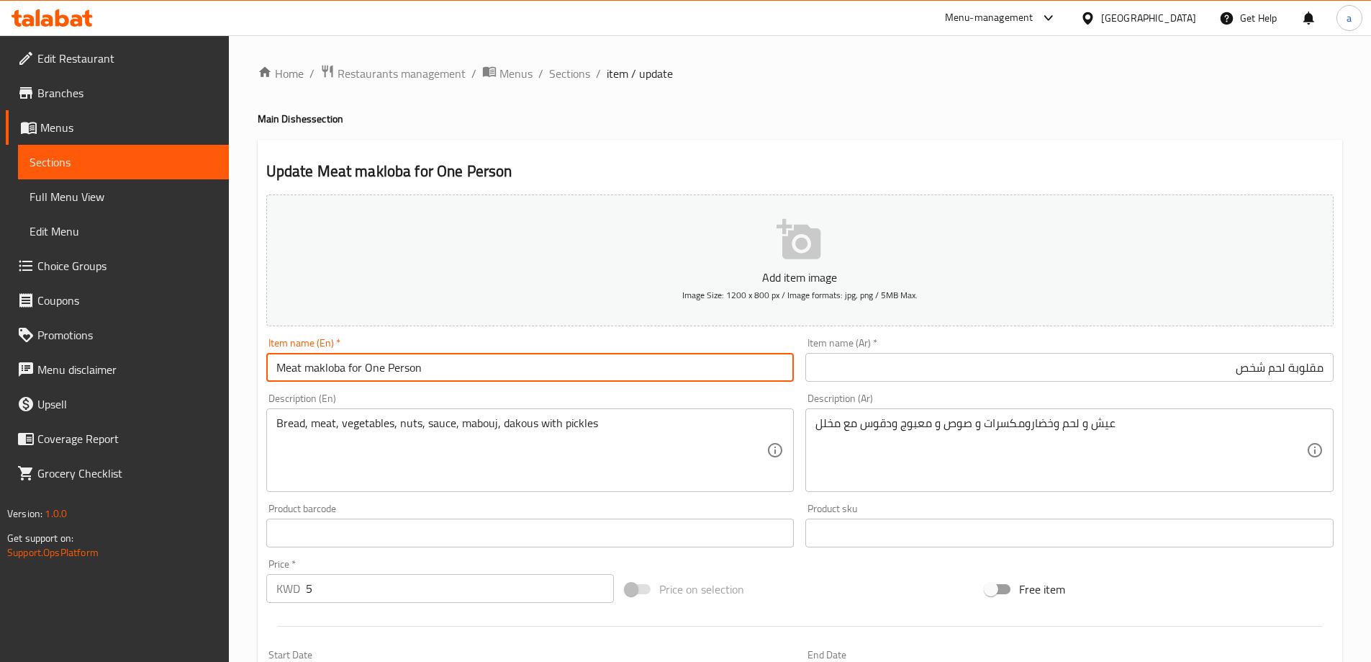
click at [367, 371] on input "Meat makloba for One Person" at bounding box center [530, 367] width 528 height 29
type input "Meat makloba for Person"
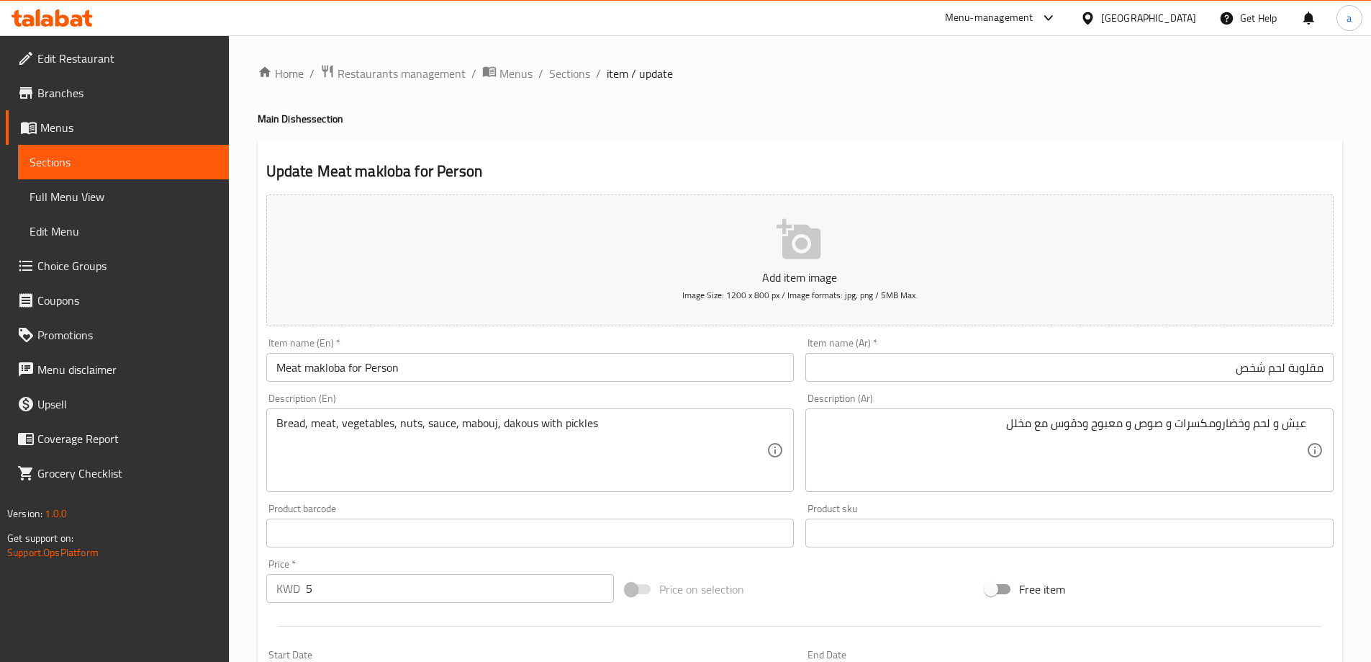
click at [1110, 430] on textarea "عيش و لحم وخضارومكسرات و صوص و معبوج ودقوس مع مخلل" at bounding box center [1061, 450] width 491 height 68
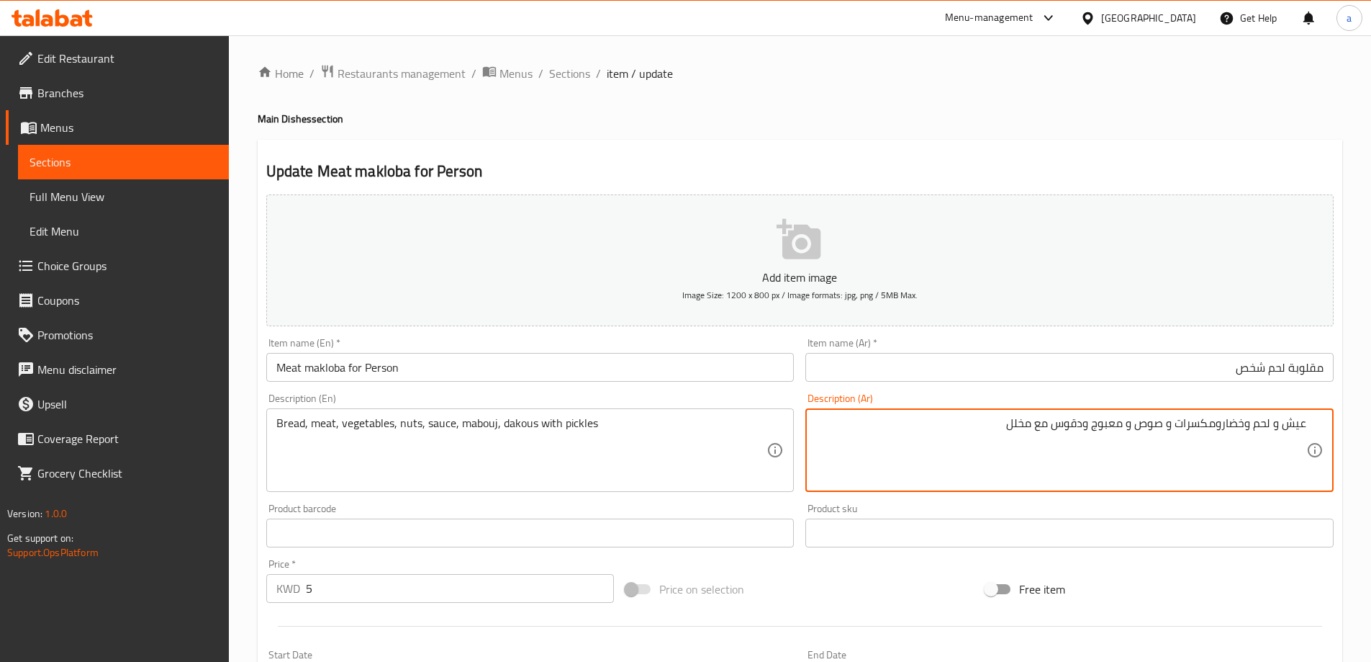
click at [1110, 430] on textarea "عيش و لحم وخضارومكسرات و صوص و معبوج ودقوس مع مخلل" at bounding box center [1061, 450] width 491 height 68
click at [467, 424] on textarea "Bread, meat, vegetables, nuts, sauce, mabouj, dakous with pickles" at bounding box center [521, 450] width 491 height 68
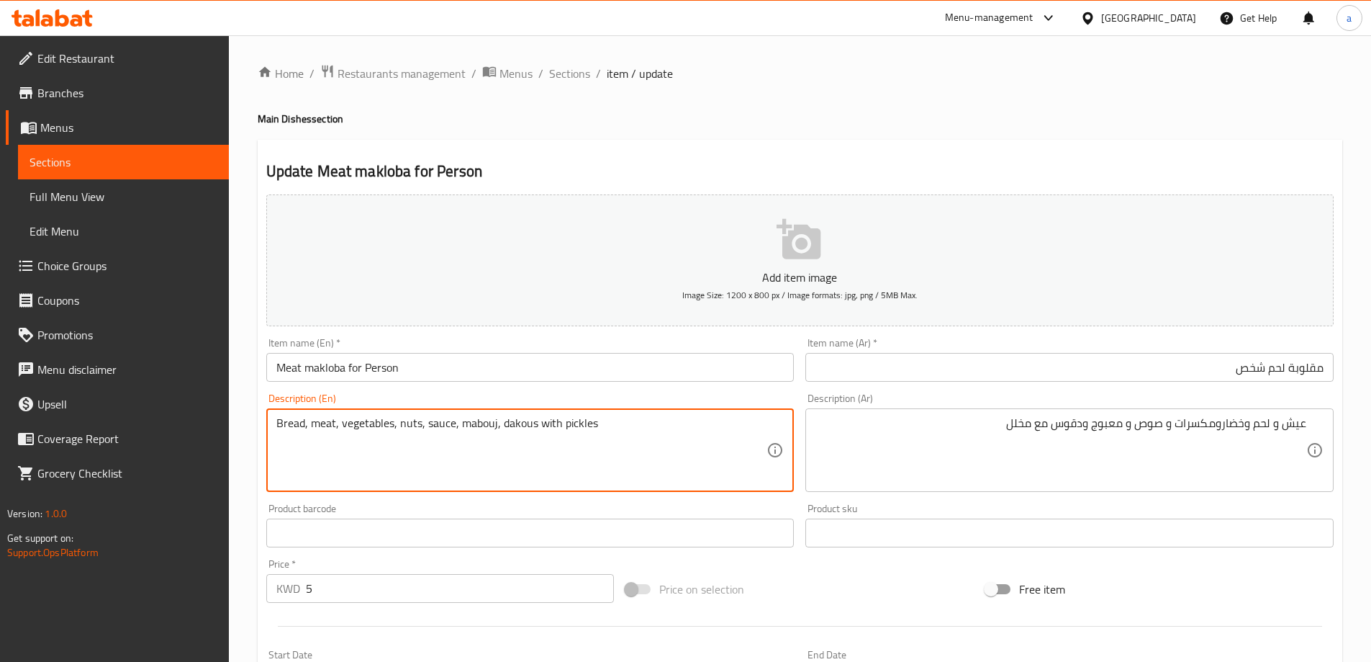
paste textarea "Ma"
click at [522, 455] on textarea "Bread, meat, vegetables, nuts, sauce, Maabouj, dakous with pickles" at bounding box center [521, 450] width 491 height 68
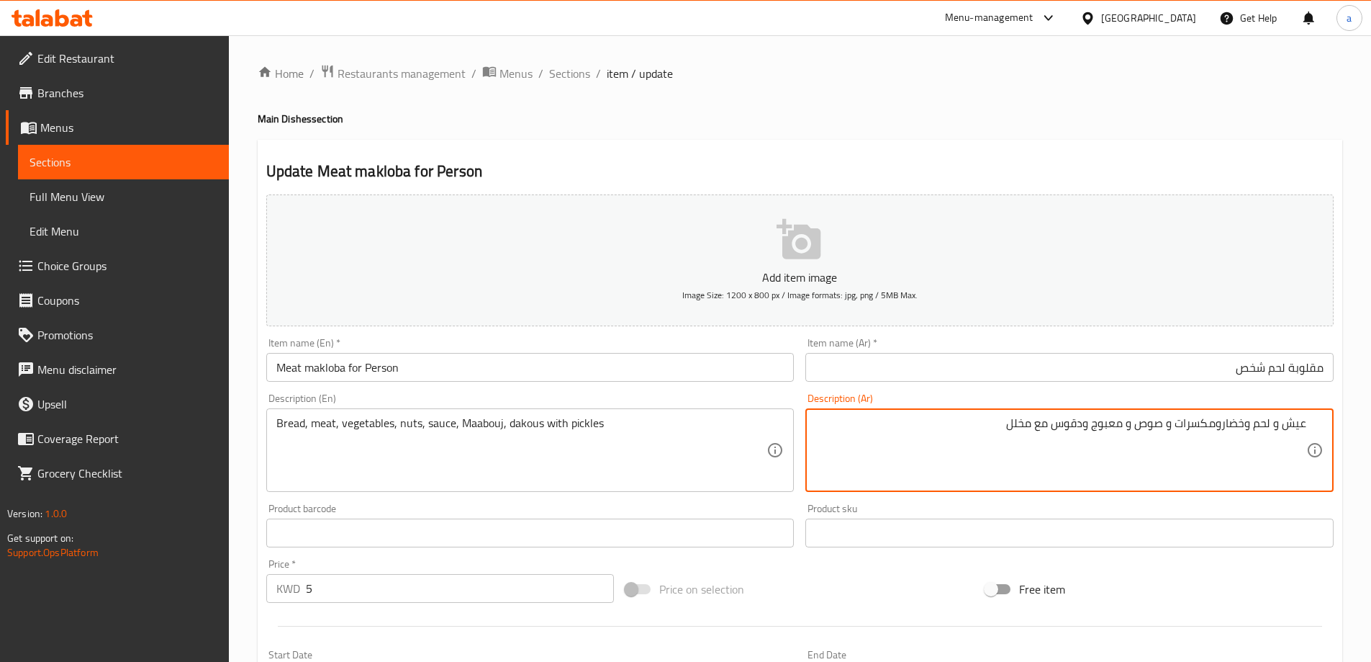
click at [1071, 421] on textarea "عيش و لحم وخضارومكسرات و صوص و معبوج ودقوس مع مخلل" at bounding box center [1061, 450] width 491 height 68
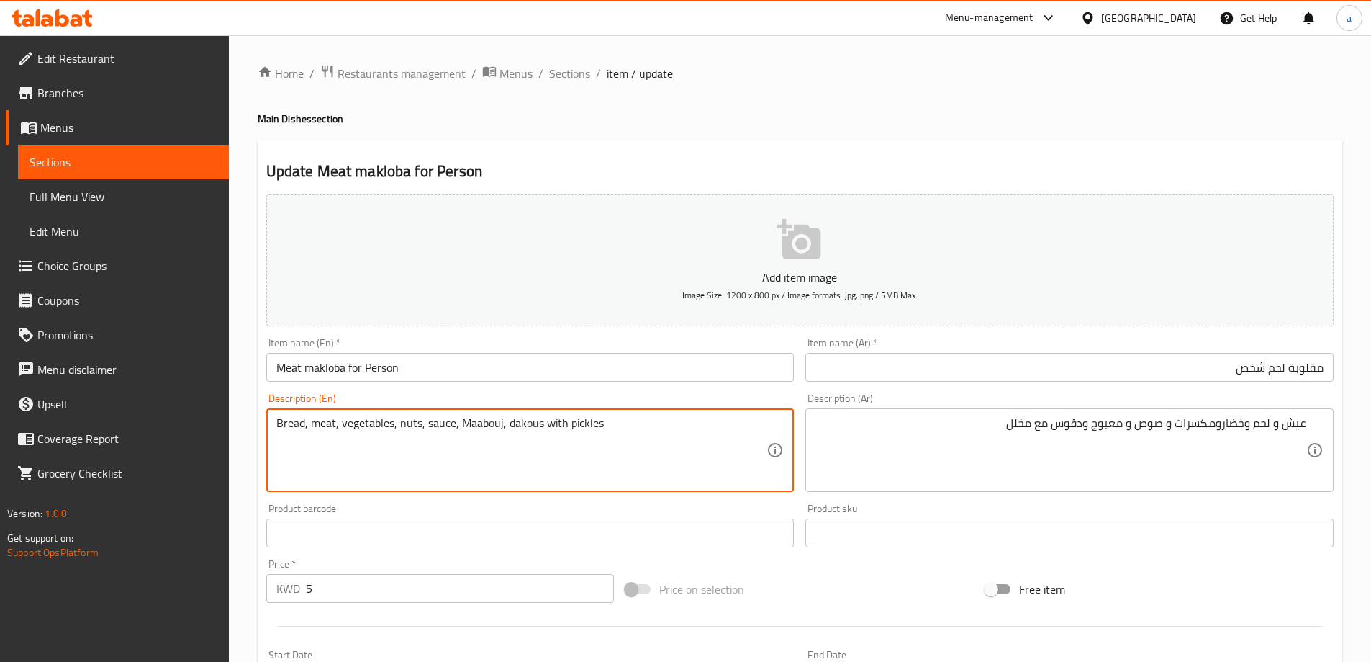
click at [510, 425] on textarea "Bread, meat, vegetables, nuts, sauce, Maabouj, dakous with pickles" at bounding box center [521, 450] width 491 height 68
paste textarea "Daqoo"
click at [663, 437] on textarea "Bread, meat, vegetables, nuts, sauce, Maabouj, Daqoos with pickles" at bounding box center [521, 450] width 491 height 68
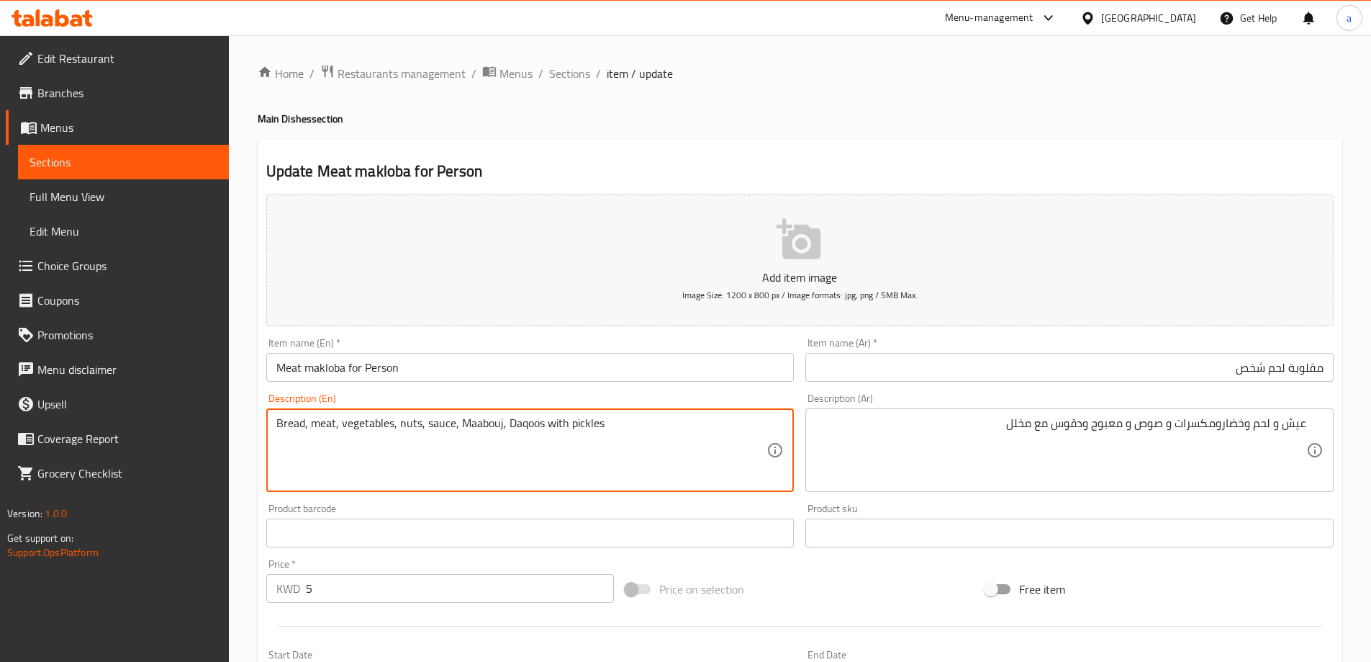
click at [601, 428] on textarea "Bread, meat, vegetables, nuts, sauce, Maabouj, Daqoos with pickles" at bounding box center [521, 450] width 491 height 68
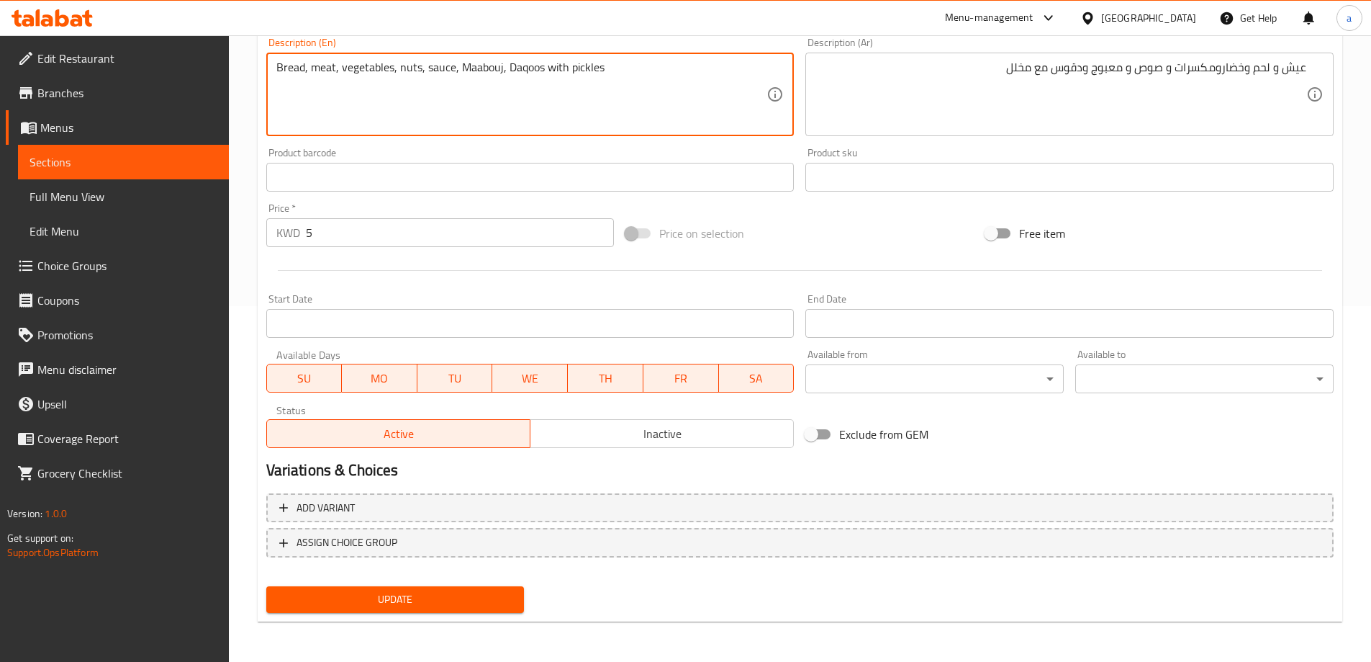
type textarea "Bread, meat, vegetables, nuts, sauce, maabouj, daqoos with pickles"
click at [477, 600] on span "Update" at bounding box center [395, 599] width 235 height 18
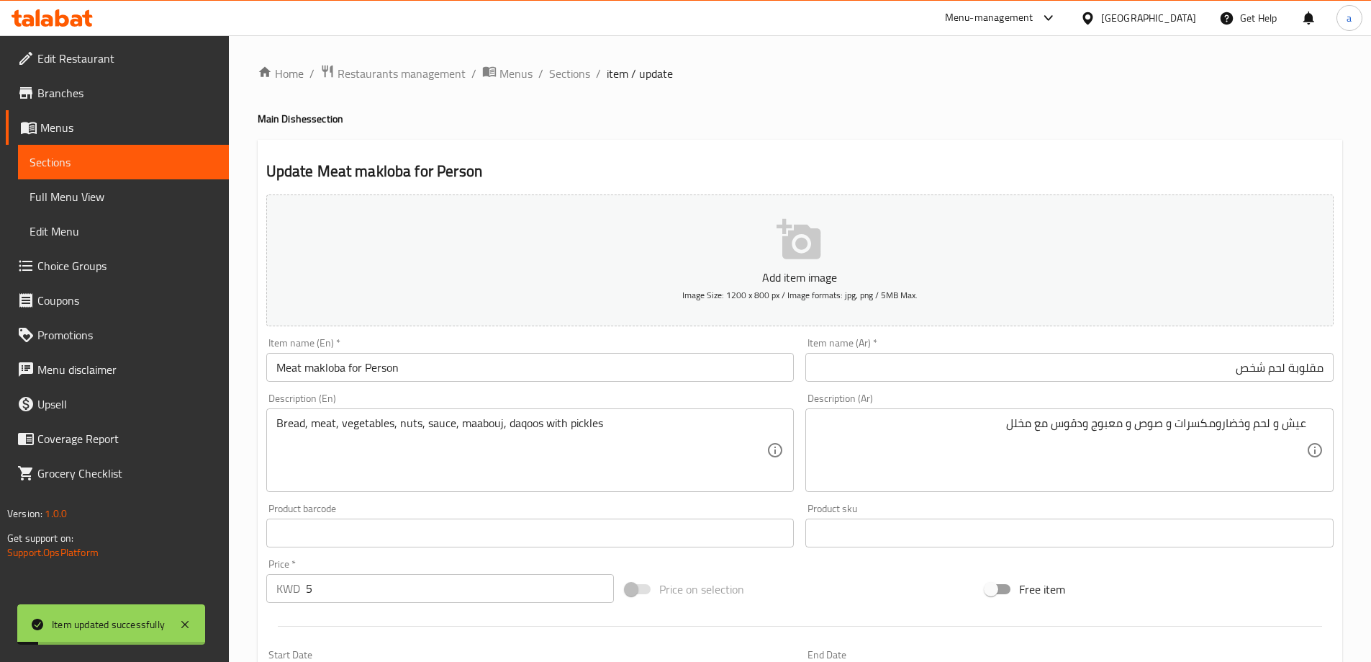
click at [403, 358] on input "Meat makloba for Person" at bounding box center [530, 367] width 528 height 29
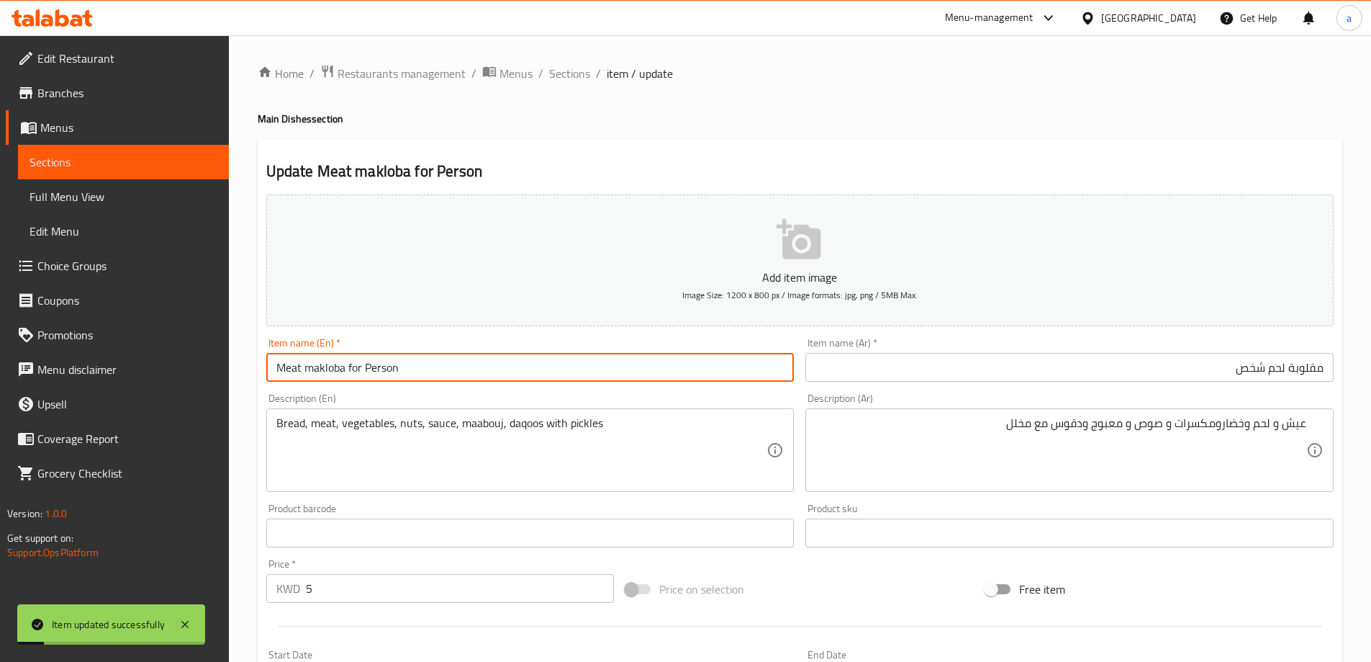
click at [403, 358] on input "Meat makloba for Person" at bounding box center [530, 367] width 528 height 29
type input "Meat Makloba For Person"
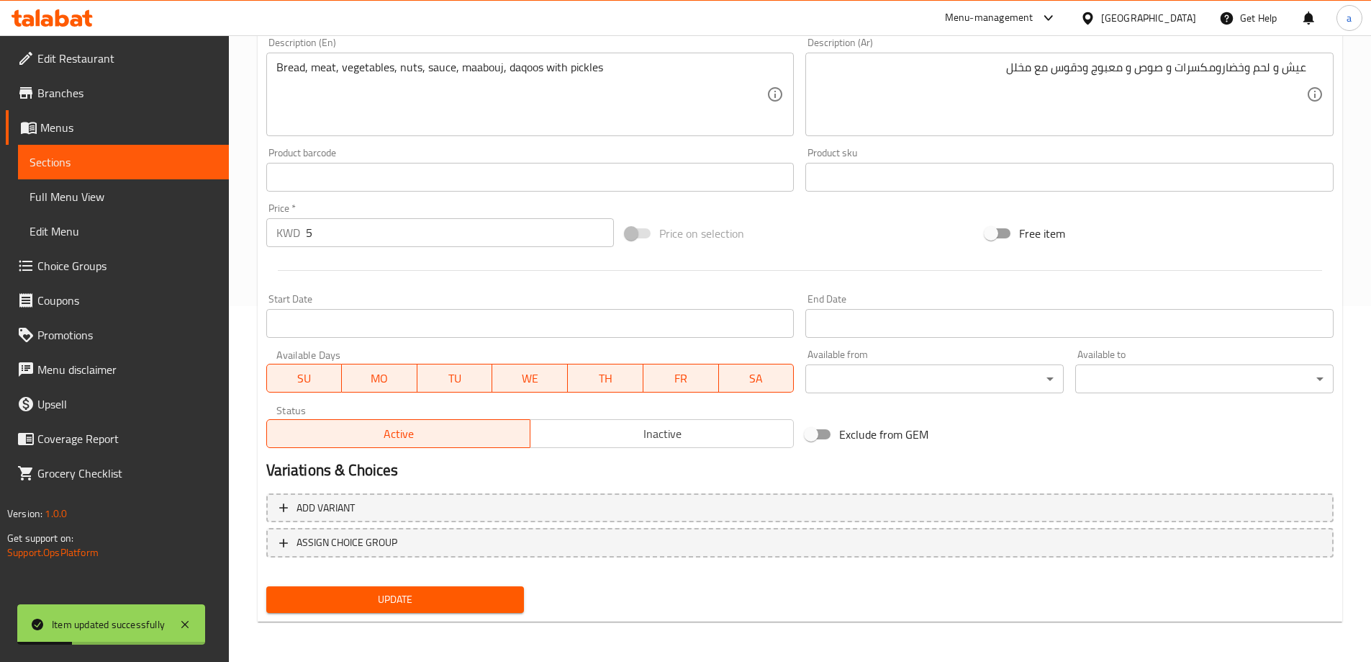
click at [363, 582] on div "Update" at bounding box center [396, 599] width 270 height 38
click at [361, 590] on button "Update" at bounding box center [395, 599] width 258 height 27
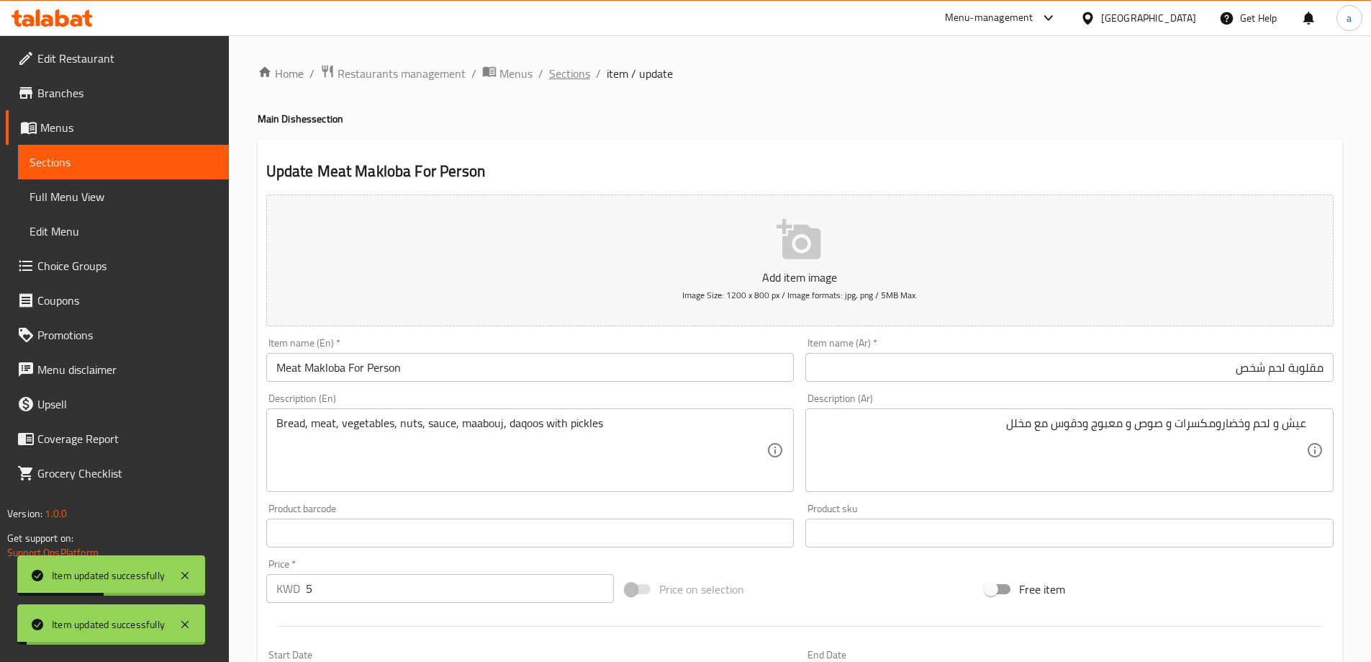
click at [583, 73] on span "Sections" at bounding box center [569, 73] width 41 height 17
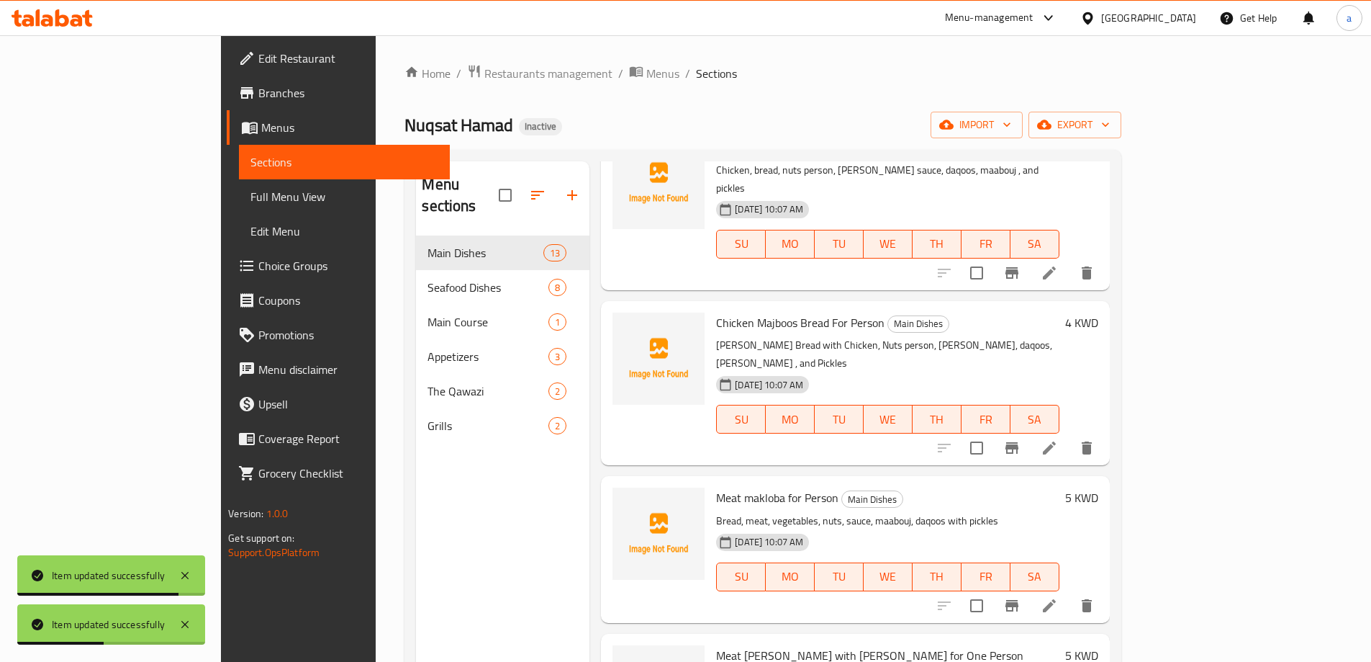
scroll to position [792, 0]
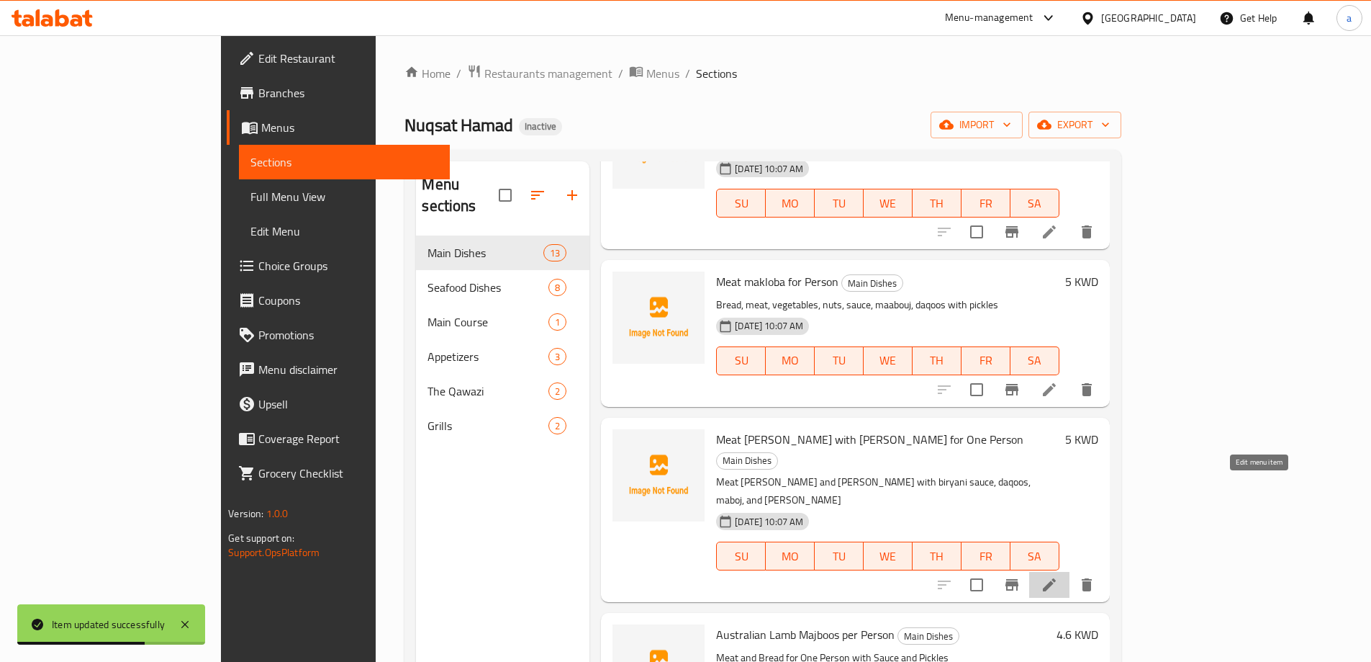
click at [1058, 576] on icon at bounding box center [1049, 584] width 17 height 17
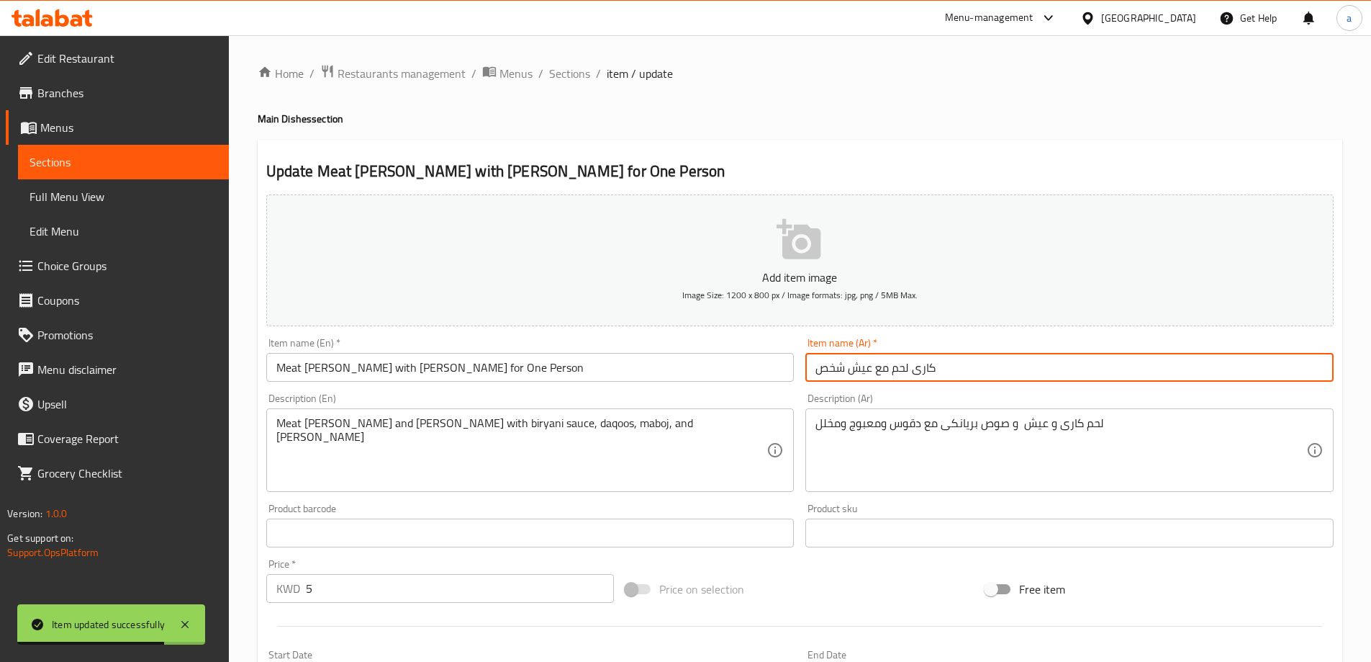
click at [1009, 363] on input "كارى لحم مع عيش شخص" at bounding box center [1070, 367] width 528 height 29
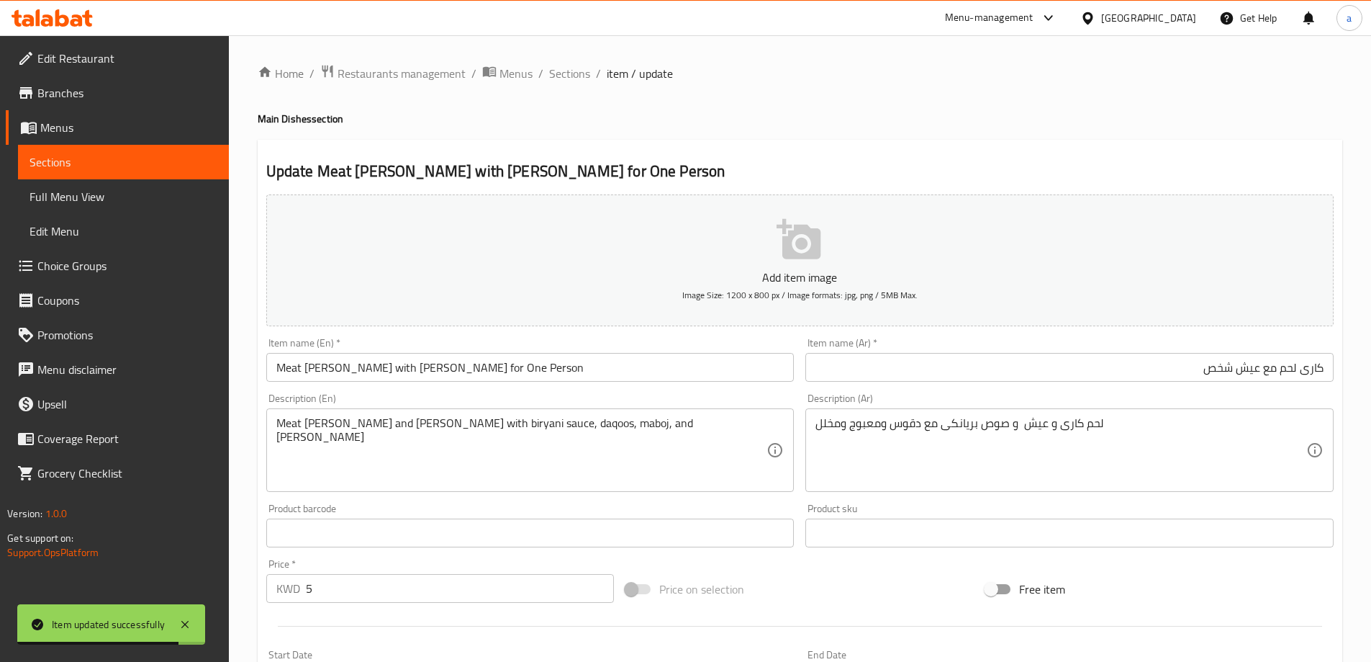
click at [1007, 415] on div "لحم كارى و عيش و صوص بريانكى مع دقوس ومعبوج ومخلل Description (Ar)" at bounding box center [1070, 450] width 528 height 84
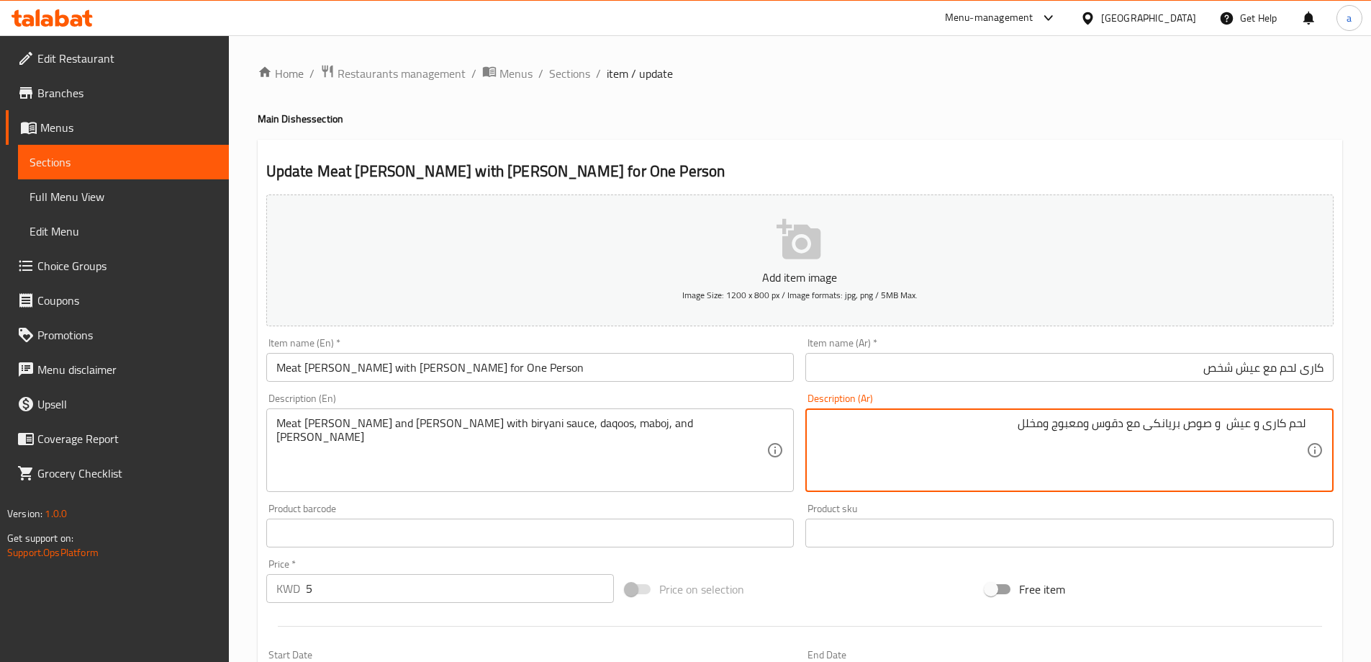
click at [1108, 375] on input "كارى لحم مع عيش شخص" at bounding box center [1070, 367] width 528 height 29
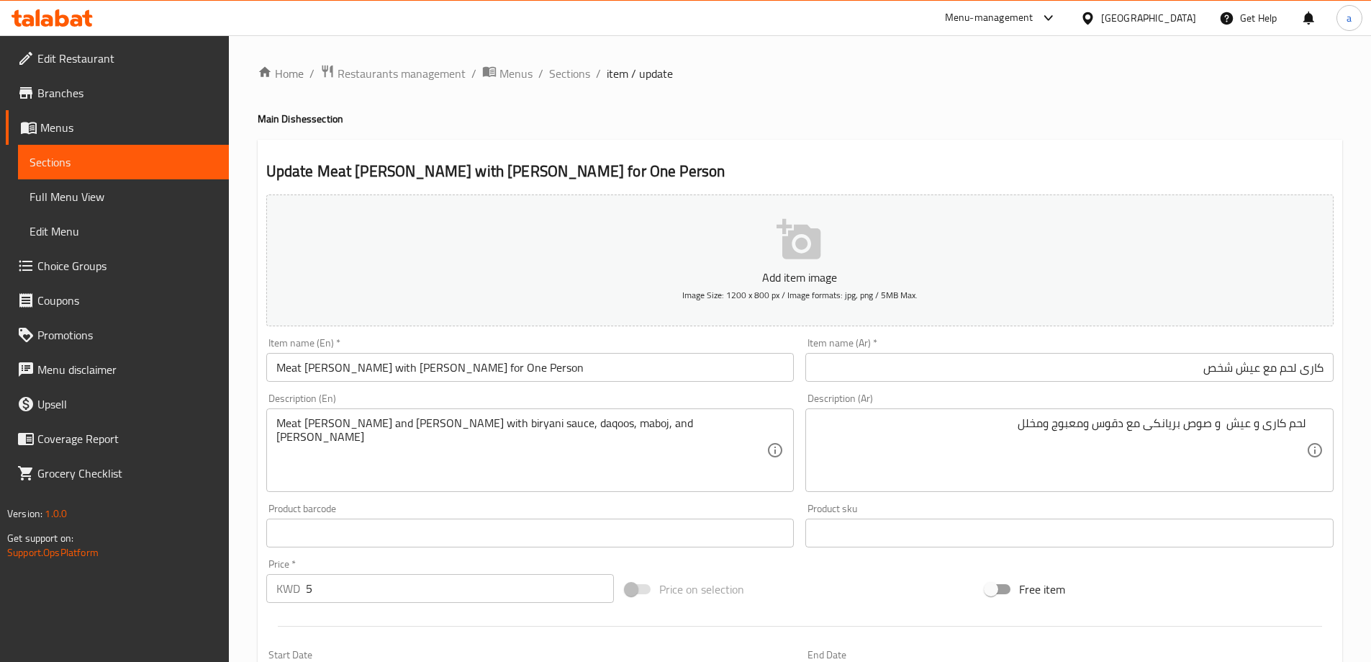
click at [395, 392] on div "Description (En) Meat curry and rice with biryani sauce, daqoos, maboj, and pic…" at bounding box center [531, 442] width 540 height 110
click at [1253, 367] on input "كارى لحم مع عيش شخص" at bounding box center [1070, 367] width 528 height 29
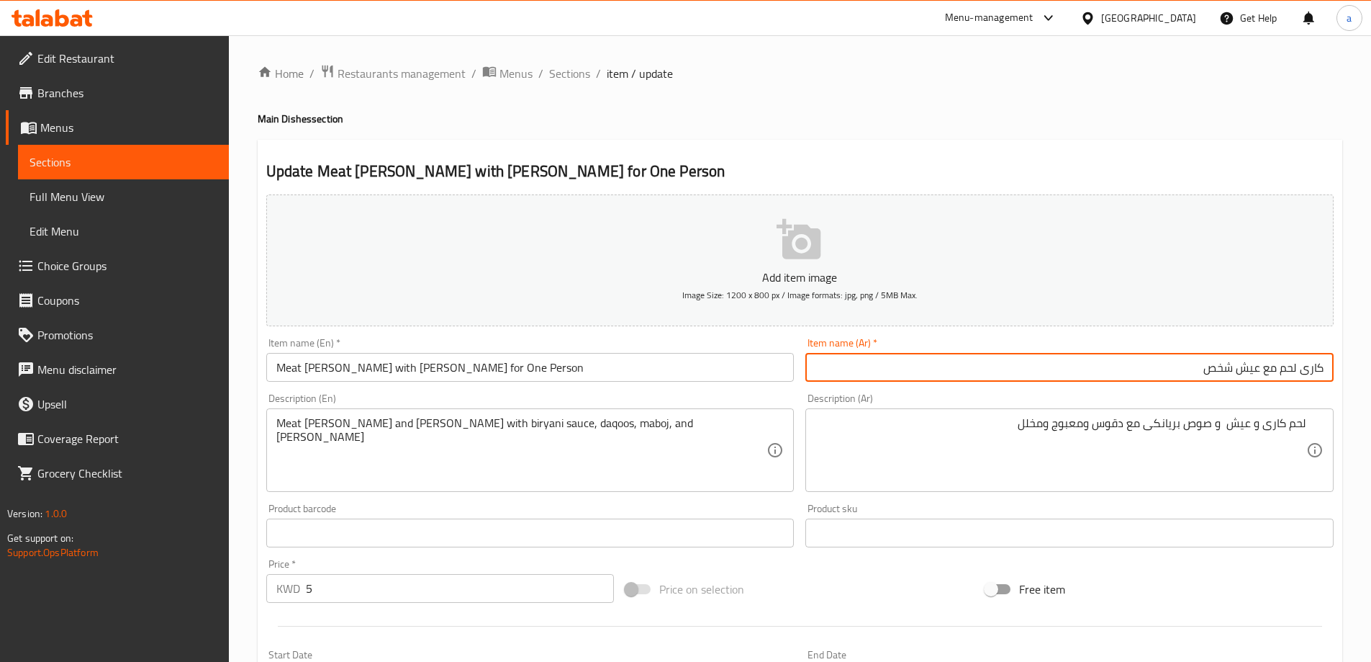
click at [1253, 367] on input "كارى لحم مع عيش شخص" at bounding box center [1070, 367] width 528 height 29
click at [1230, 371] on input "كارى لحم مع عيش شخص" at bounding box center [1070, 367] width 528 height 29
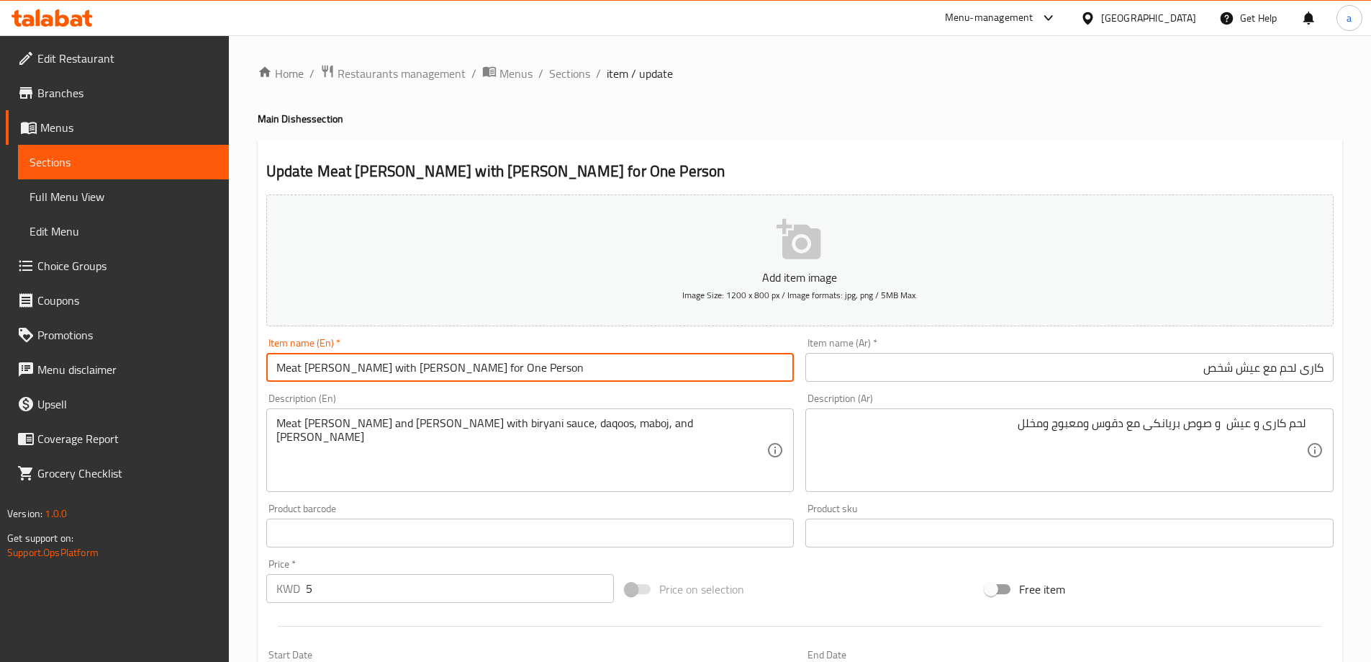
click at [404, 369] on input "Meat Curry with Rice for One Person" at bounding box center [530, 367] width 528 height 29
click at [404, 358] on input "Meat Curry with Rice for Person" at bounding box center [530, 367] width 528 height 29
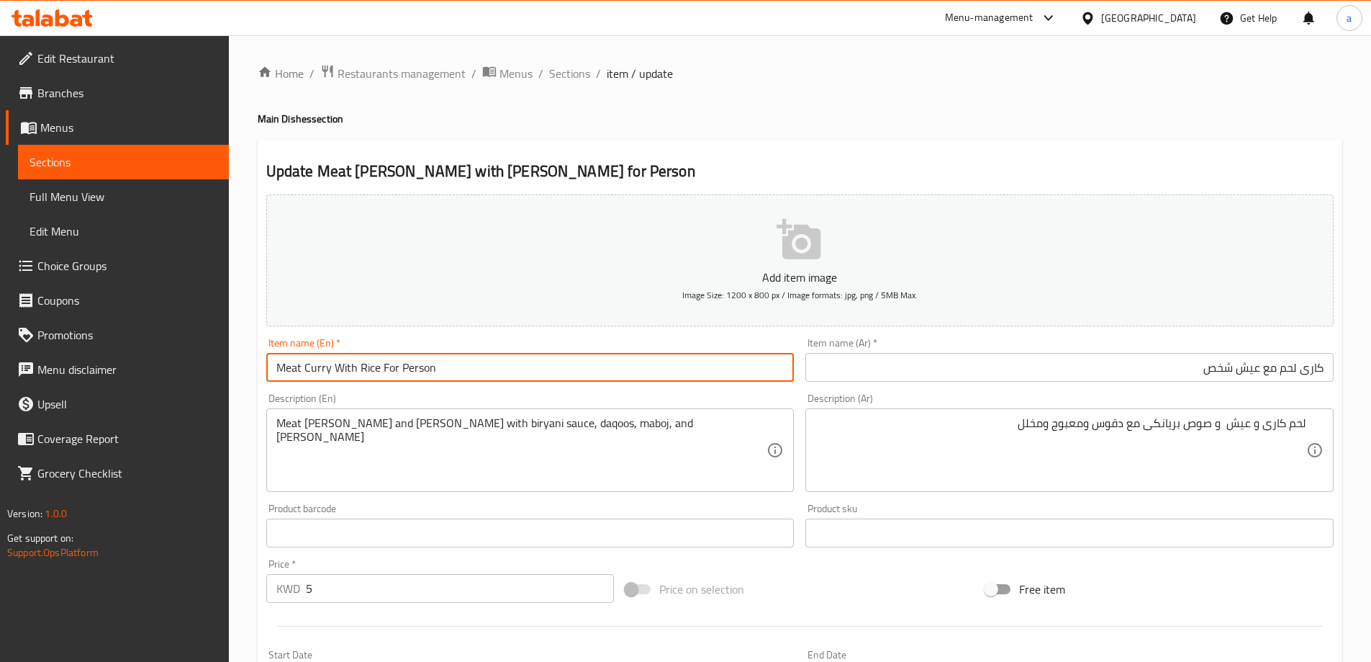
type input "Meat Curry With Rice For Person"
click at [445, 405] on div "Description (En) Meat curry and rice with biryani sauce, daqoos, maboj, and pic…" at bounding box center [530, 442] width 528 height 99
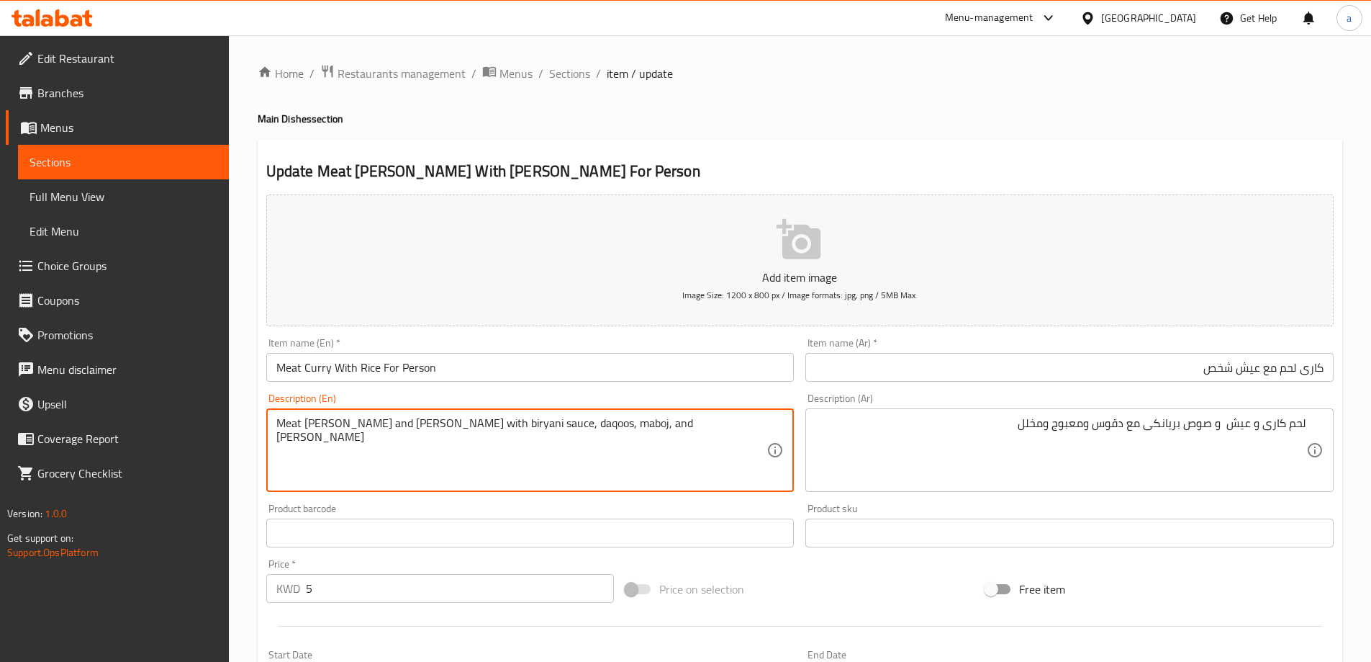
click at [343, 426] on textarea "Meat curry and rice with biryani sauce, daqoos, maboj, and pickles" at bounding box center [521, 450] width 491 height 68
type textarea "Meat curry, rice with biryani sauce, daqoos, maboj, and pickles"
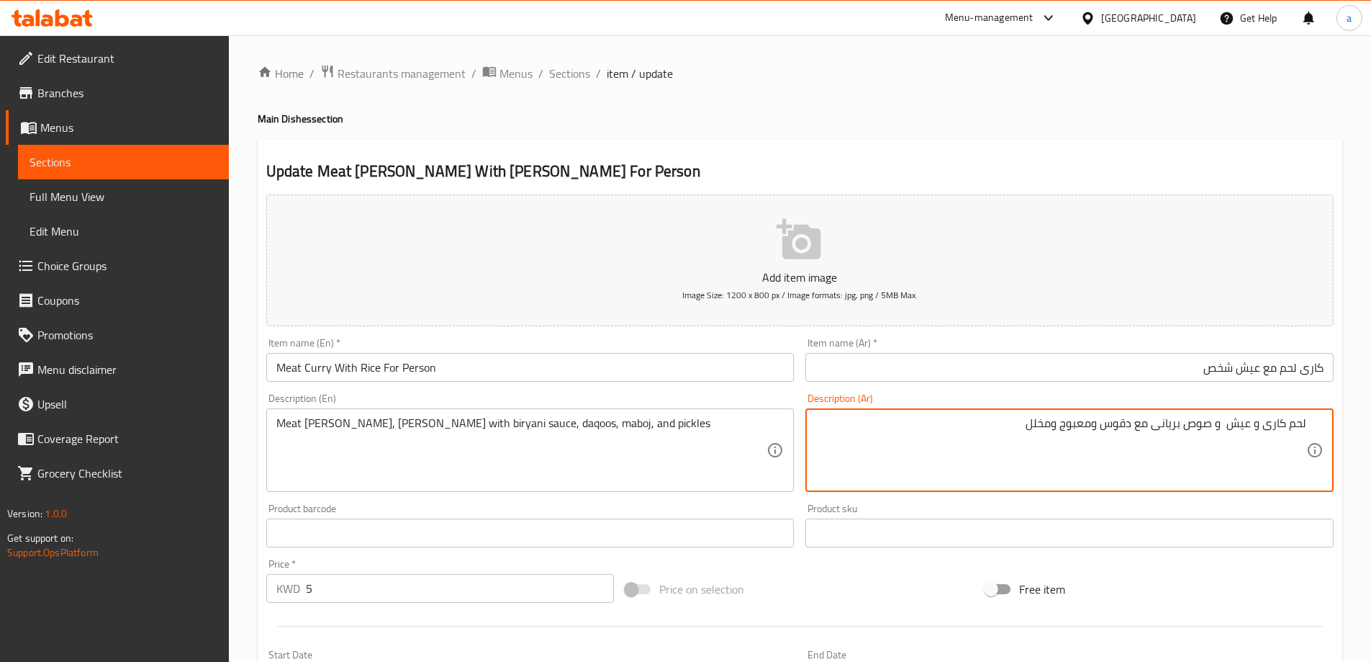
type textarea "لحم كارى و عيش و صوص بريانى مع دقوس ومعبوج ومخلل"
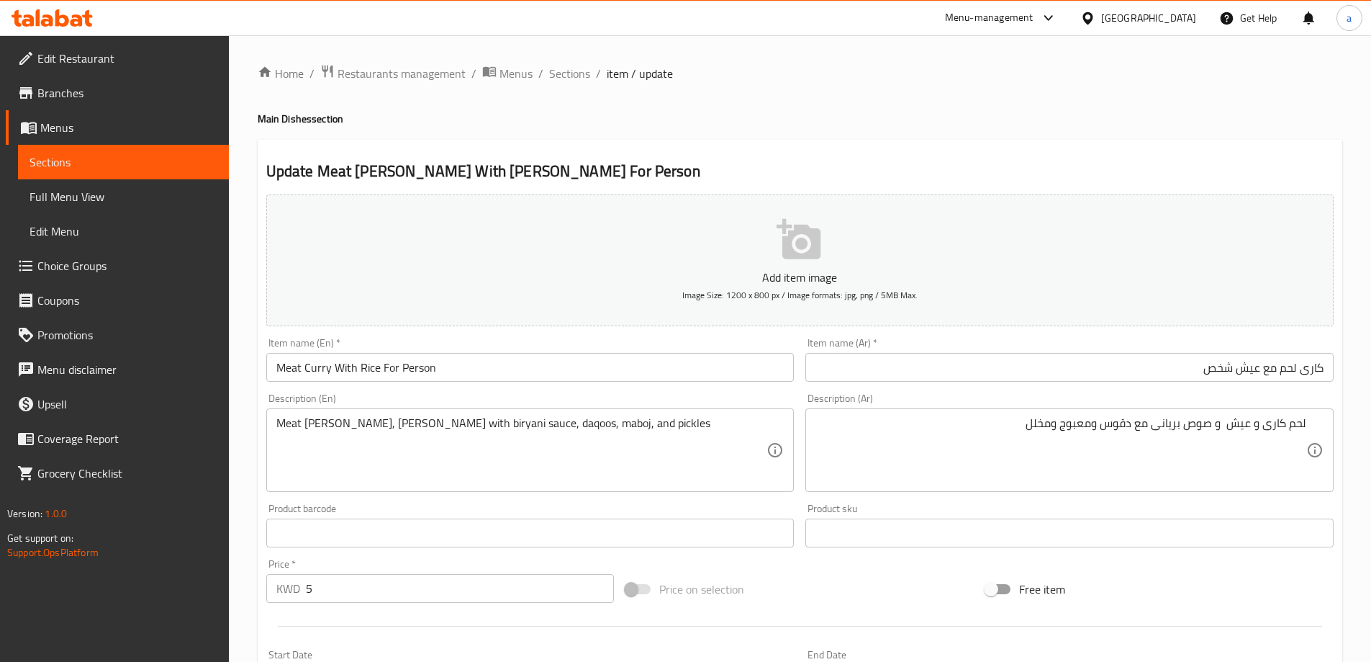
click at [456, 423] on textarea "Meat curry, rice with biryani sauce, daqoos, maboj, and pickles" at bounding box center [521, 450] width 491 height 68
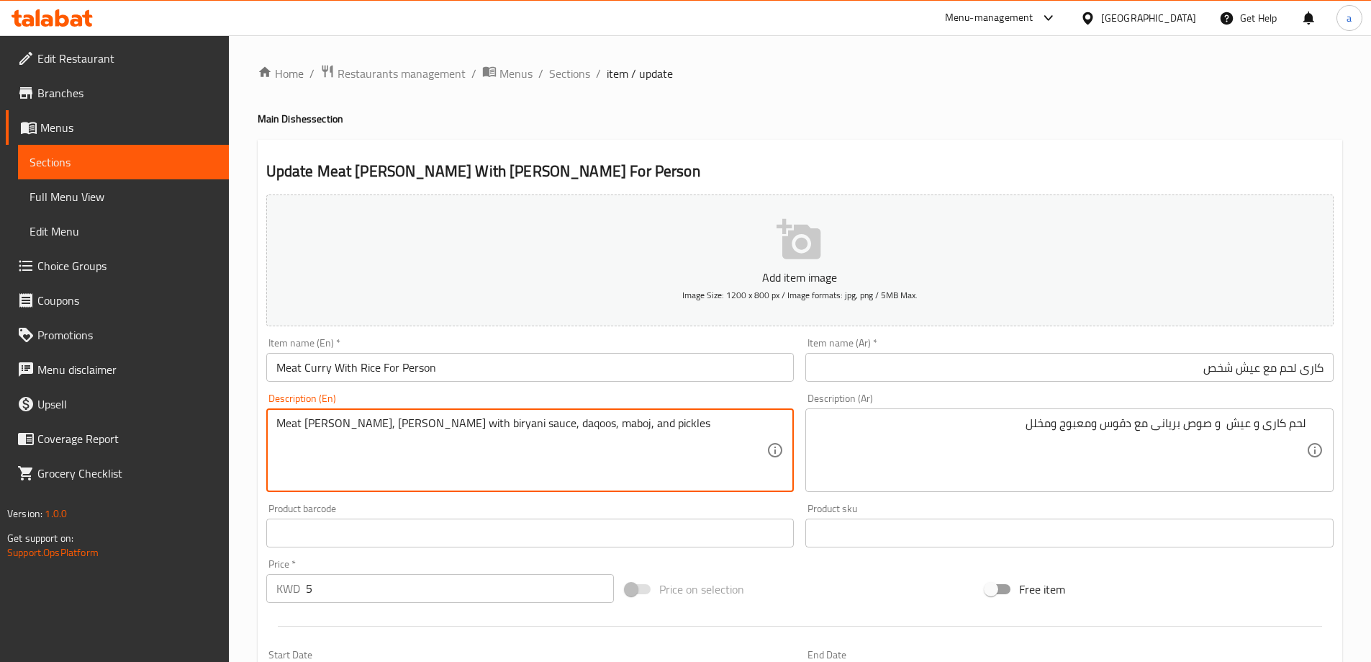
click at [505, 425] on textarea "Meat curry, rice with biryani sauce, daqoos, maboj, and pickles" at bounding box center [521, 450] width 491 height 68
paste textarea "abouj"
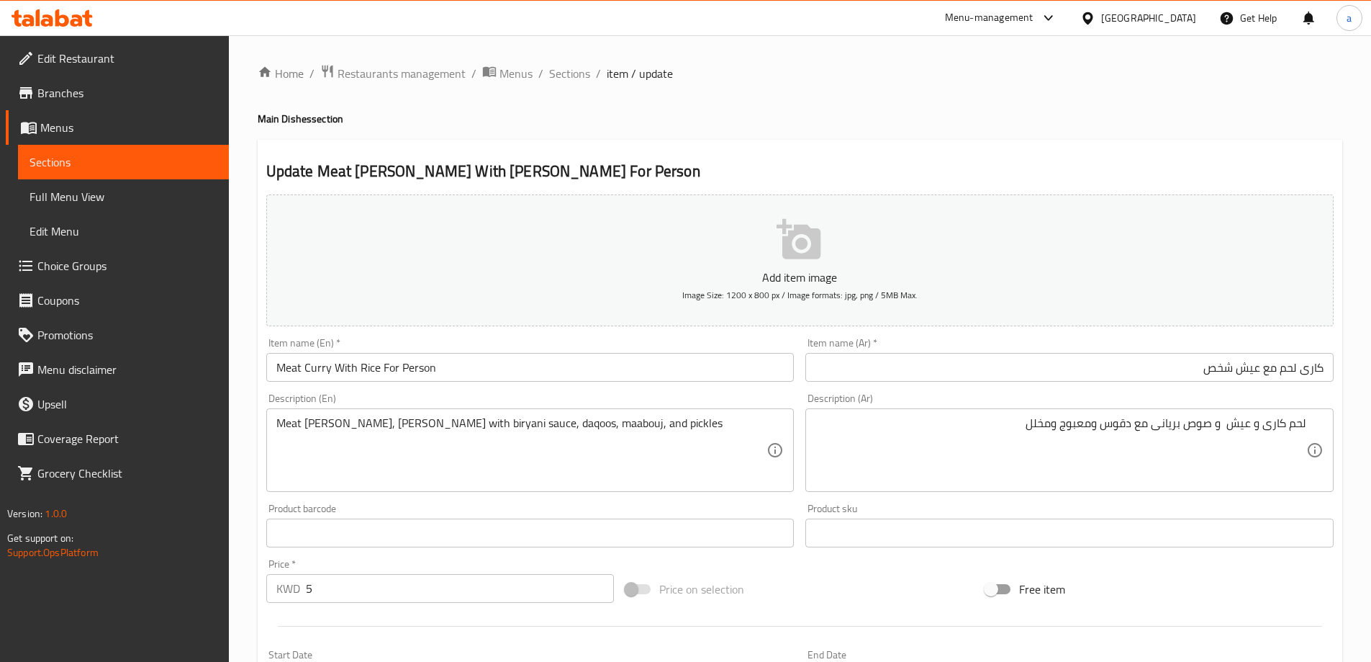
click at [507, 421] on textarea "Meat curry, rice with biryani sauce, daqoos, maabouj, and pickles" at bounding box center [521, 450] width 491 height 68
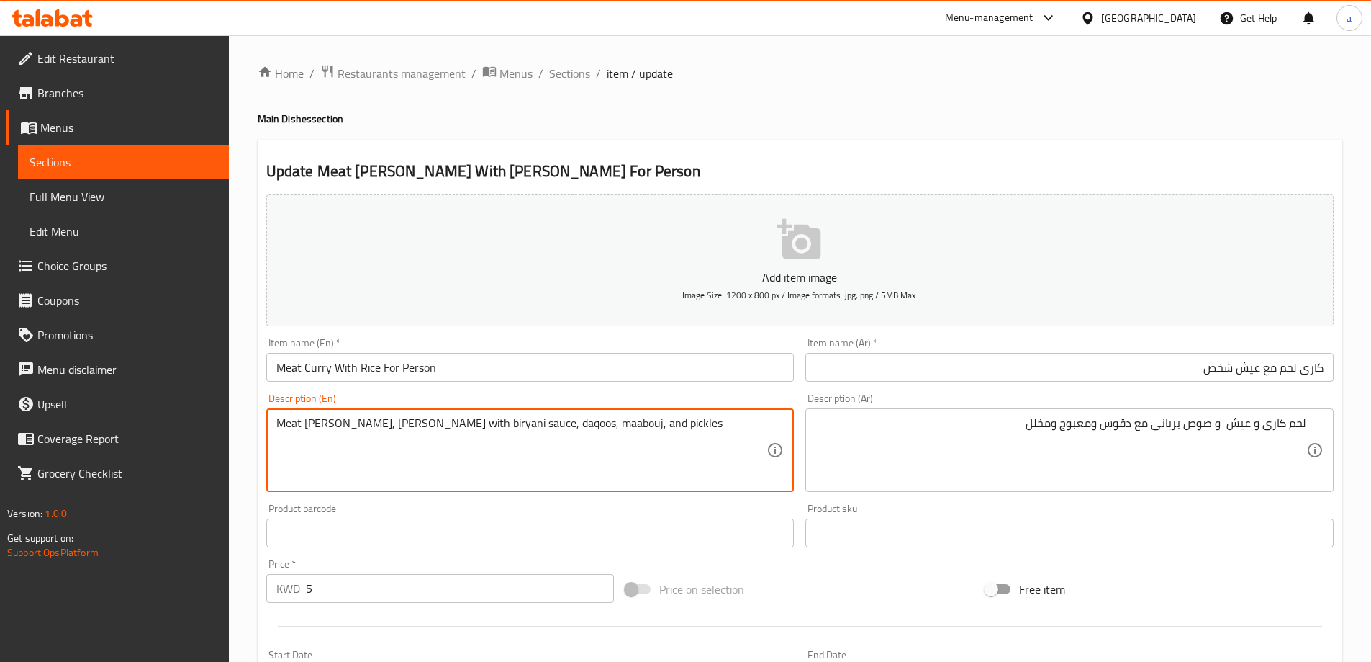
paste textarea "M"
click at [694, 444] on textarea "Meat curry, rice with biryani sauce, daqoos, Maabouj, and pickles" at bounding box center [521, 450] width 491 height 68
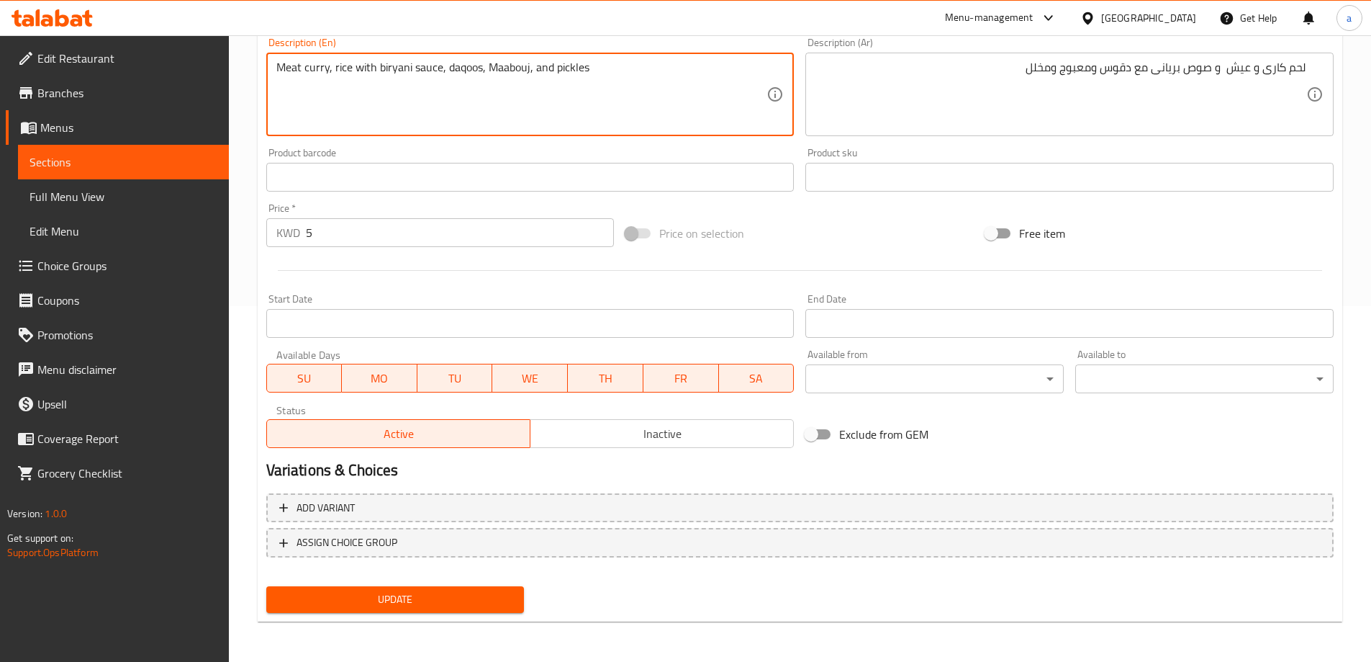
type textarea "Meat curry, rice with biryani sauce, daqoos, Maabouj, and pickles"
click at [452, 610] on button "Update" at bounding box center [395, 599] width 258 height 27
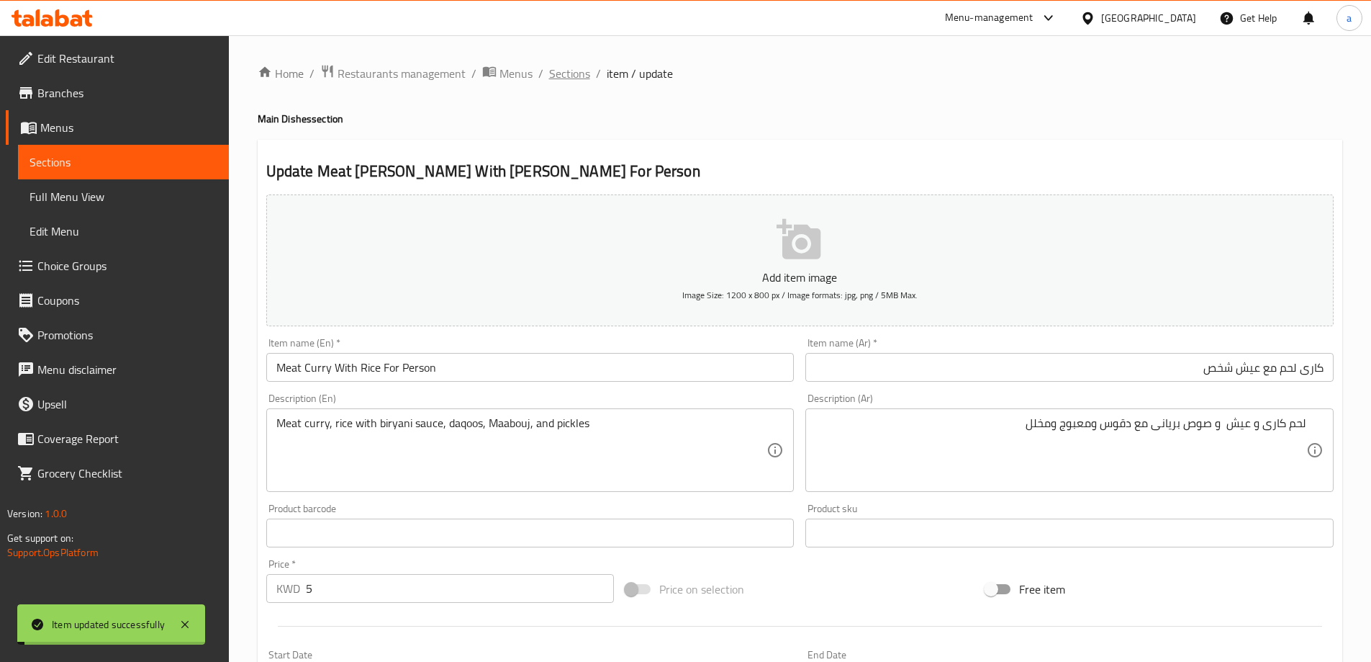
click at [556, 65] on span "Sections" at bounding box center [569, 73] width 41 height 17
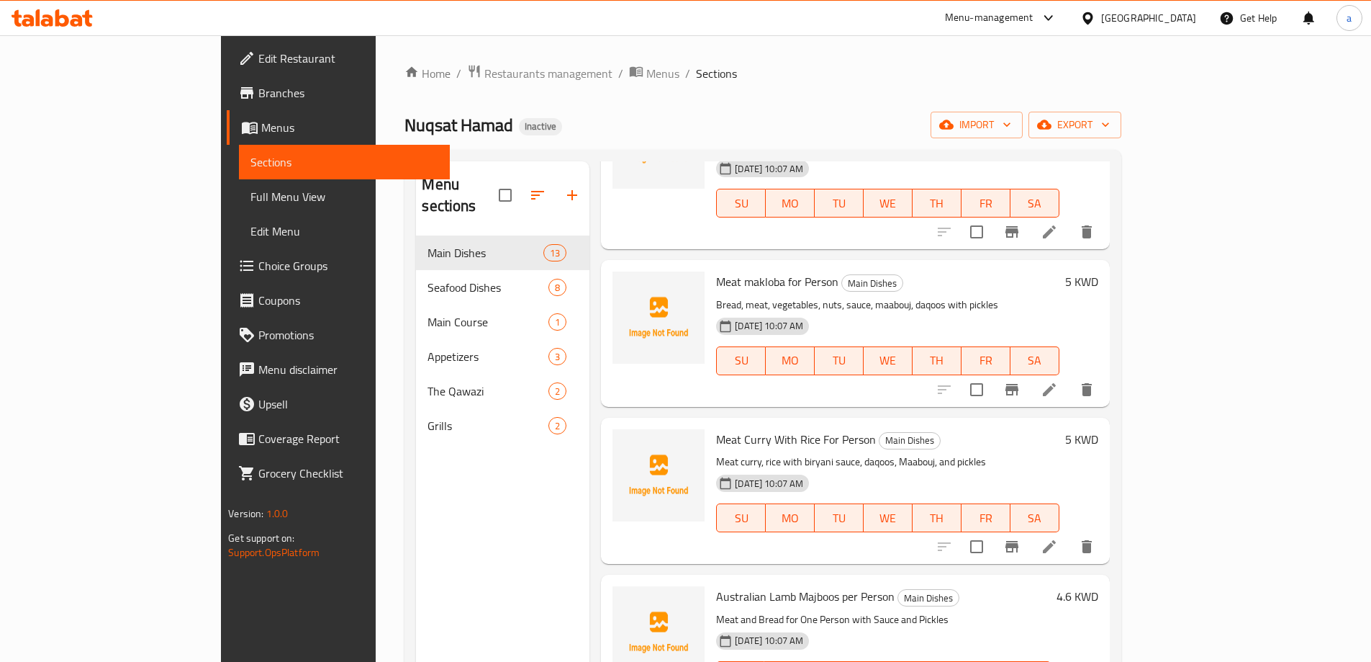
scroll to position [936, 0]
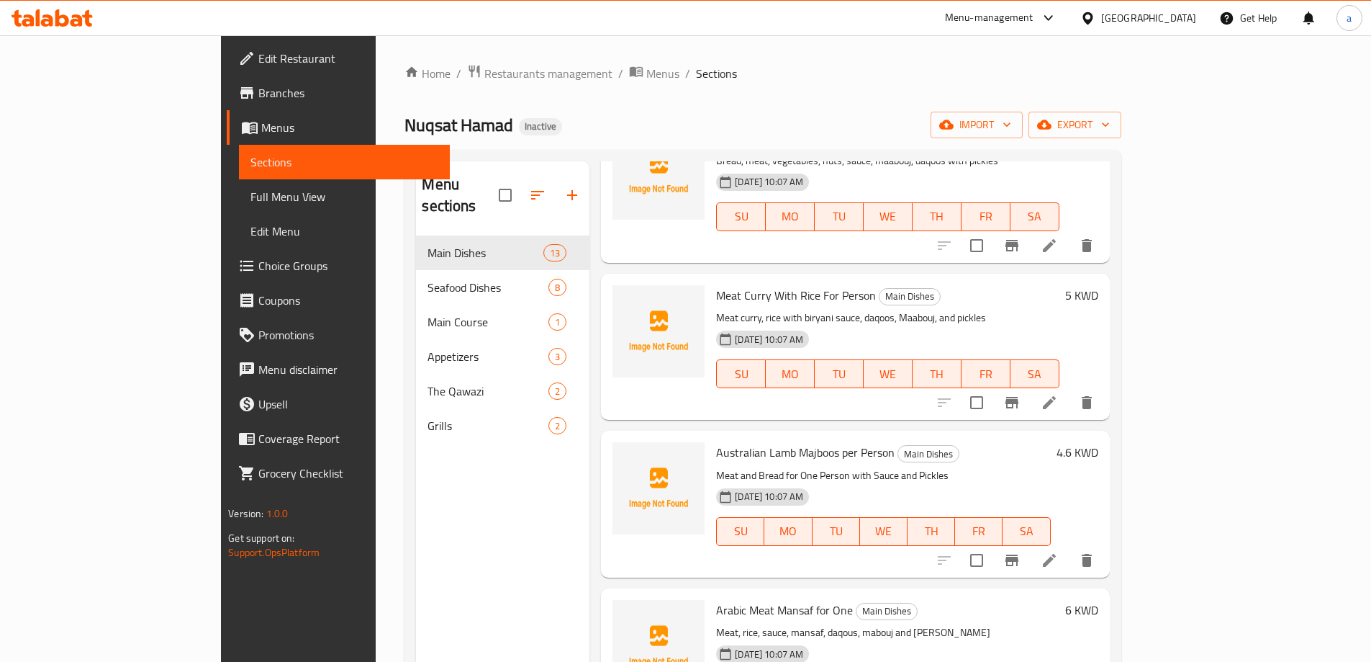
click at [1070, 547] on li at bounding box center [1049, 560] width 40 height 26
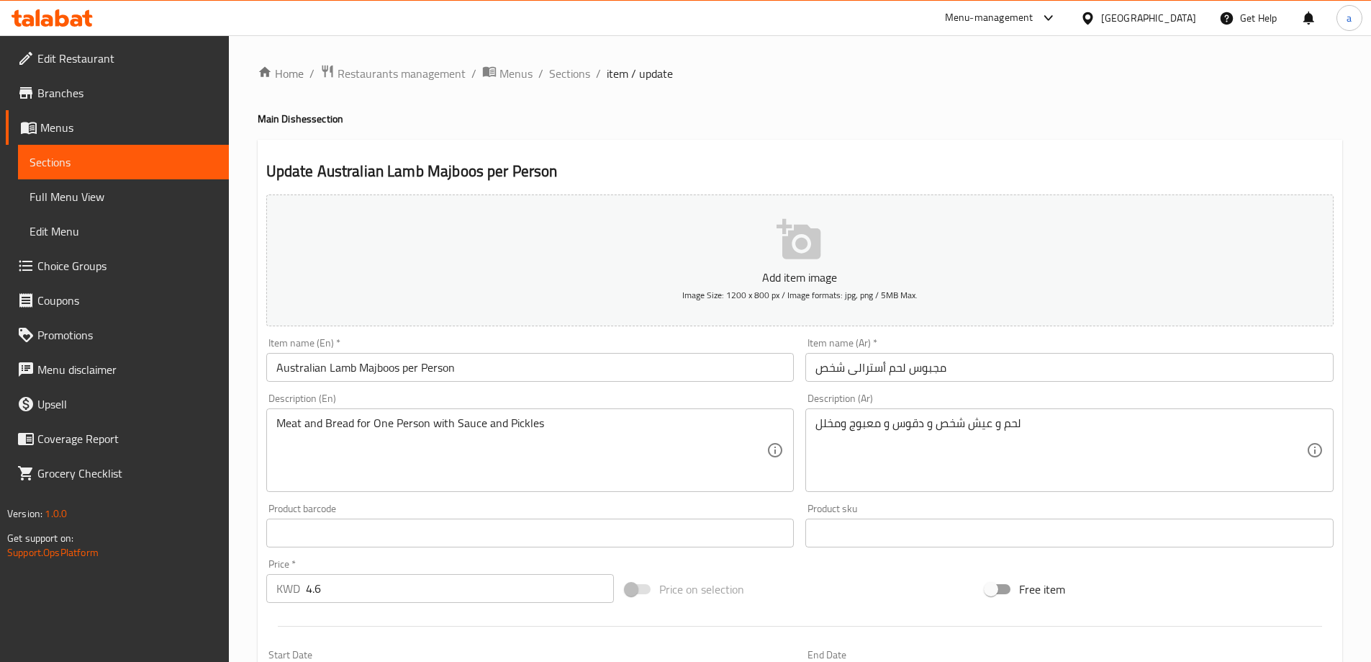
click at [984, 361] on input "مجبوس لحم أسترالى شخص" at bounding box center [1070, 367] width 528 height 29
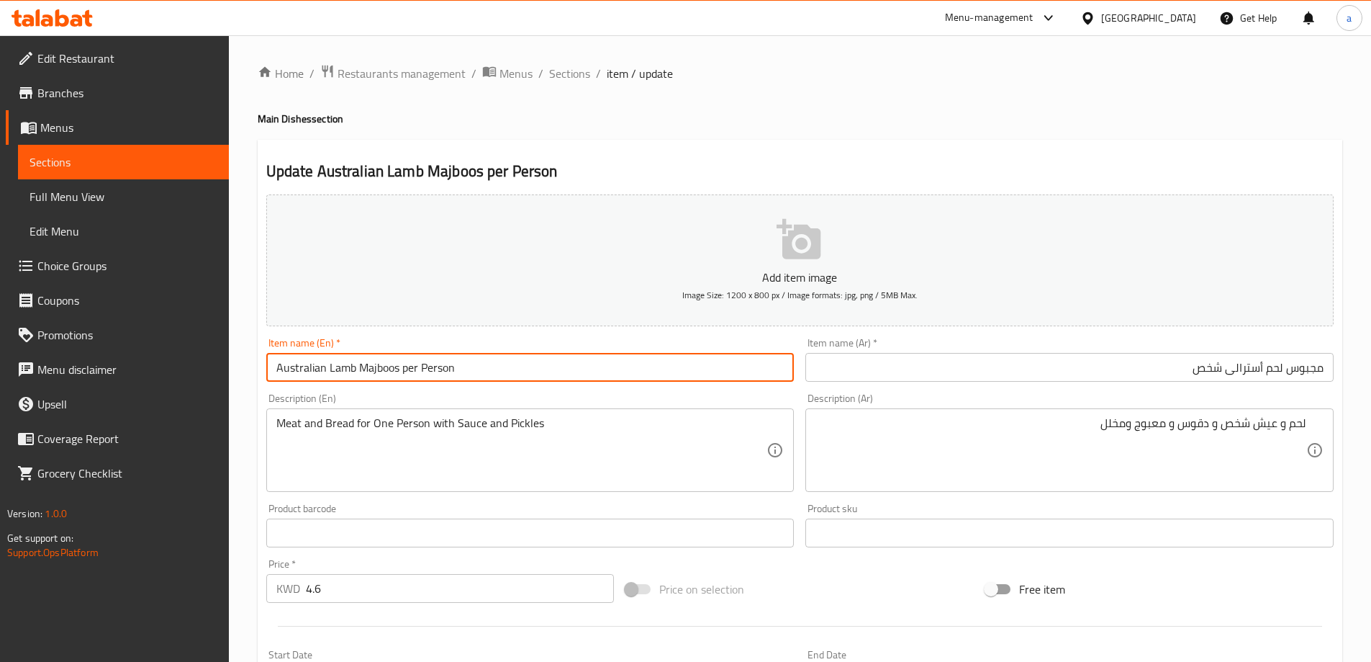
click at [333, 370] on input "Australian Lamb Majboos per Person" at bounding box center [530, 367] width 528 height 29
click at [392, 364] on input "Australian meat Majboos per Person" at bounding box center [530, 367] width 528 height 29
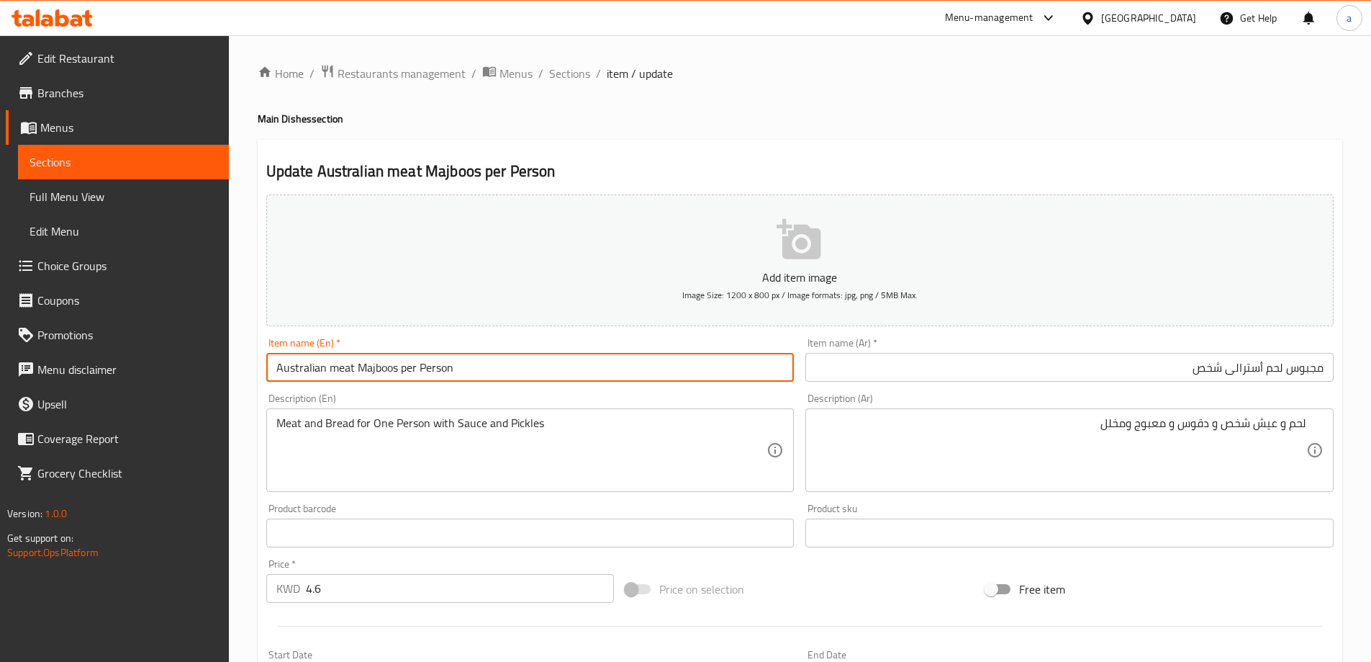
click at [392, 364] on input "Australian meat Majboos per Person" at bounding box center [530, 367] width 528 height 29
type input "Australian Meat Majboos Per Person"
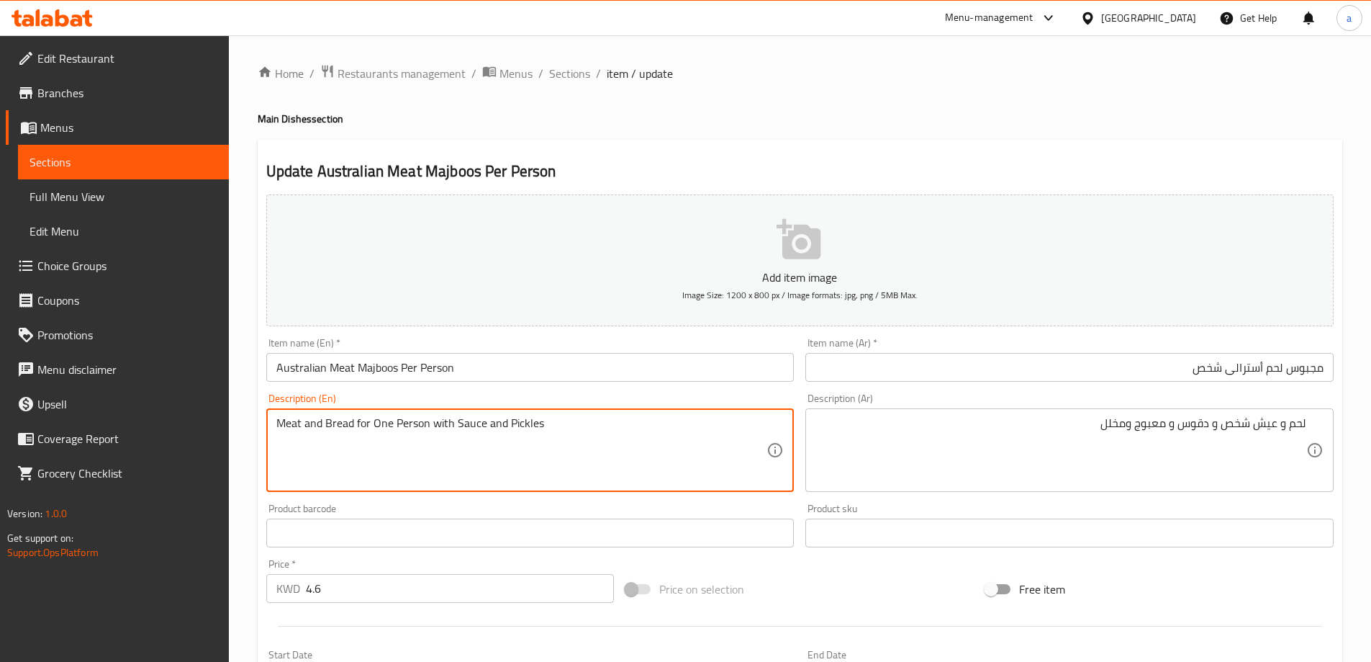
click at [335, 424] on textarea "Meat and Bread for One Person with Sauce and Pickles" at bounding box center [521, 450] width 491 height 68
click at [336, 424] on textarea "Meat and rice for One Person with Sauce and Pickles" at bounding box center [521, 450] width 491 height 68
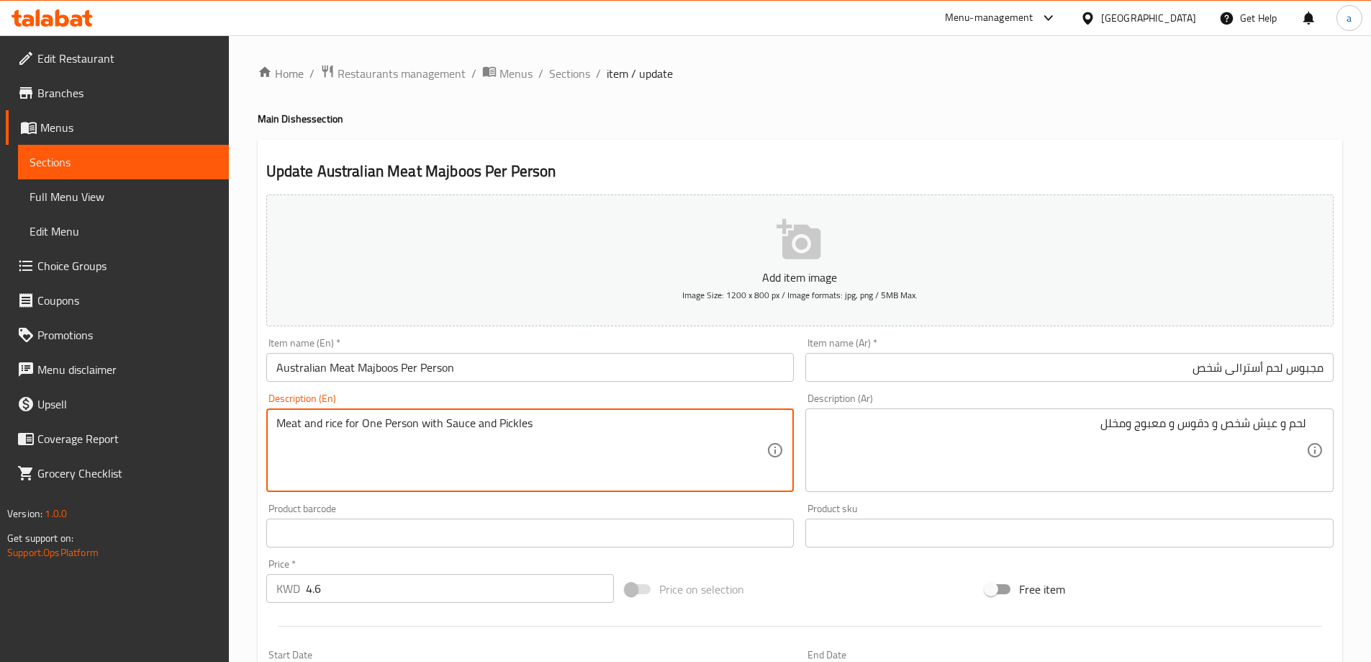
click at [613, 440] on textarea "Meat and rice for One Person with Sauce and Pickles" at bounding box center [521, 450] width 491 height 68
click at [366, 425] on textarea "Meat and rice for One Person with Sauce and Pickles" at bounding box center [521, 450] width 491 height 68
drag, startPoint x: 524, startPoint y: 423, endPoint x: 394, endPoint y: 425, distance: 129.6
click at [394, 425] on textarea "Meat and rice for person with sauce and pickles" at bounding box center [521, 450] width 491 height 68
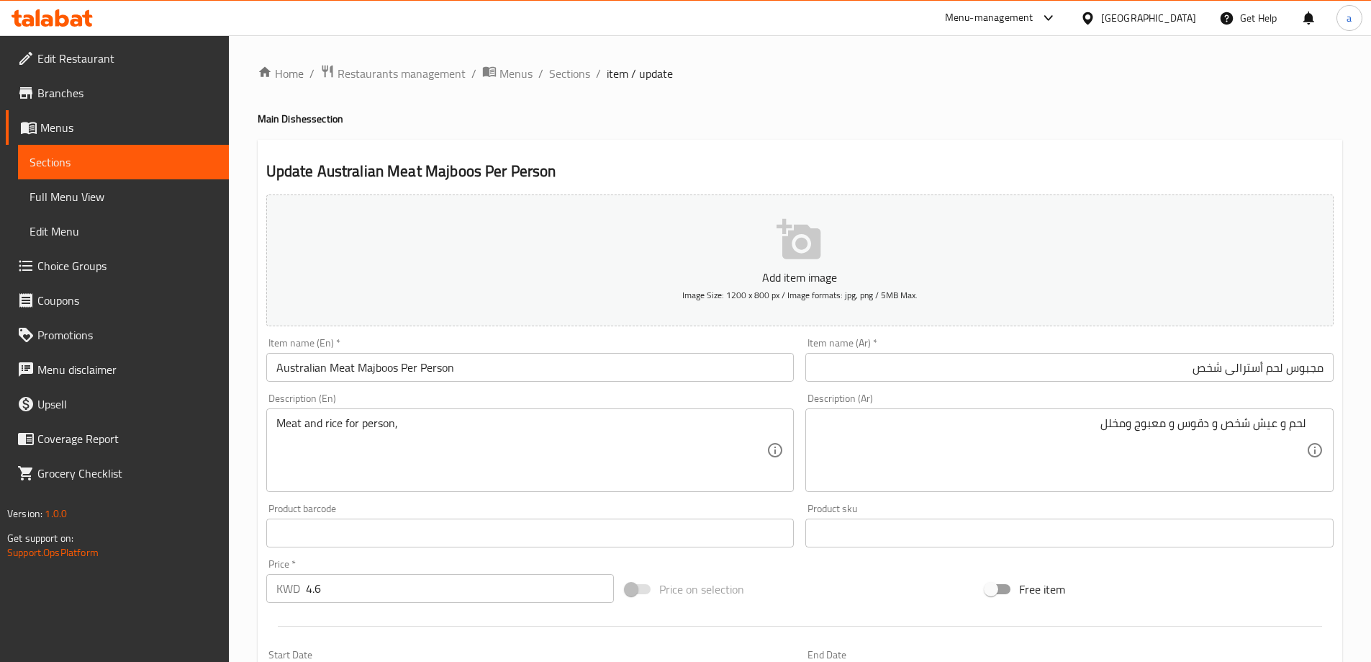
click at [479, 425] on textarea "Meat and rice for person," at bounding box center [521, 450] width 491 height 68
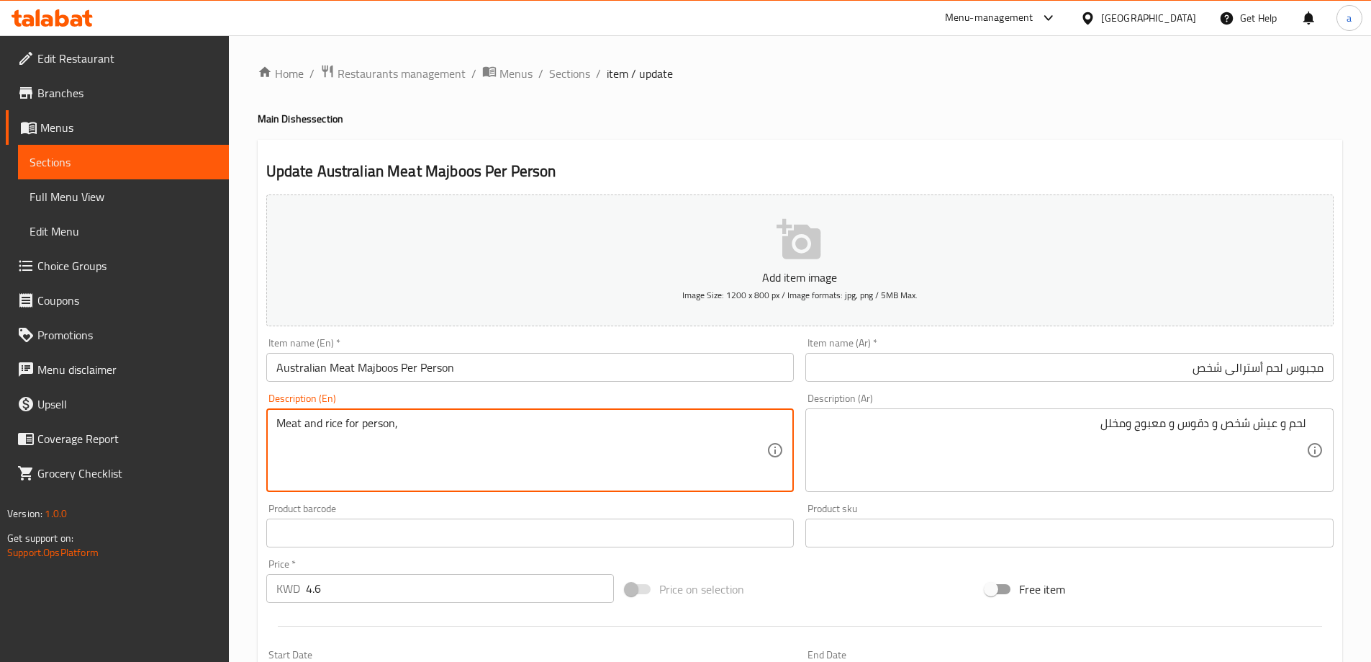
paste textarea "daqoos"
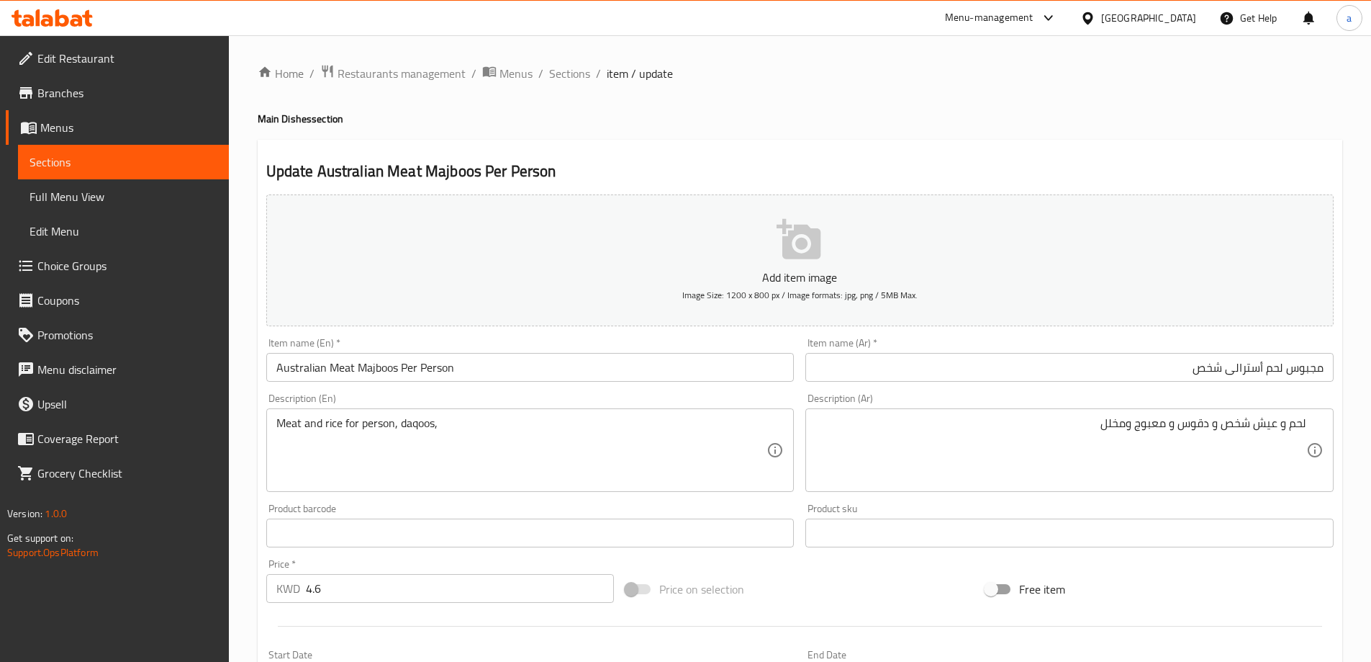
click at [473, 425] on textarea "Meat and rice for person, daqoos," at bounding box center [521, 450] width 491 height 68
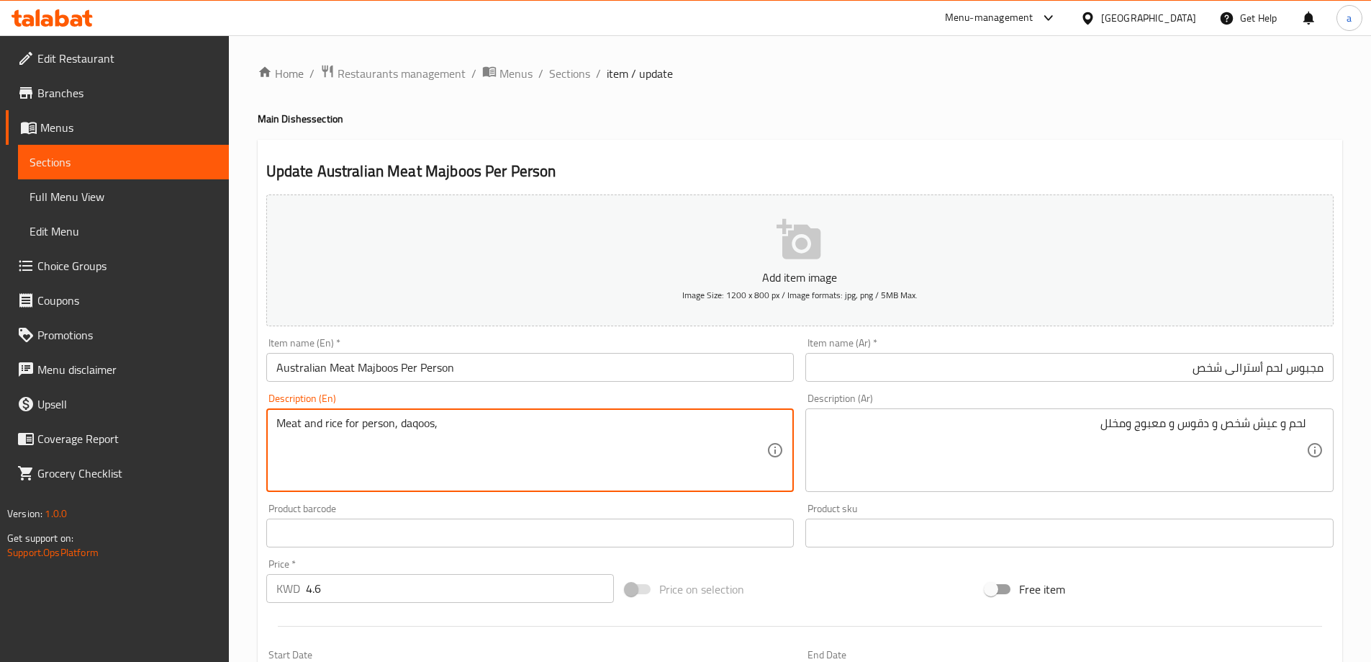
paste textarea "Maabouj"
click at [530, 441] on textarea "Meat and rice for person, daqoos, Maabouj and pickels" at bounding box center [521, 450] width 491 height 68
click at [528, 423] on textarea "Meat and rice for person, daqoos, Maabouj and pickels" at bounding box center [521, 450] width 491 height 68
click at [581, 422] on textarea "Meat and rice for person, daqoos, Maabouj and pickles" at bounding box center [521, 450] width 491 height 68
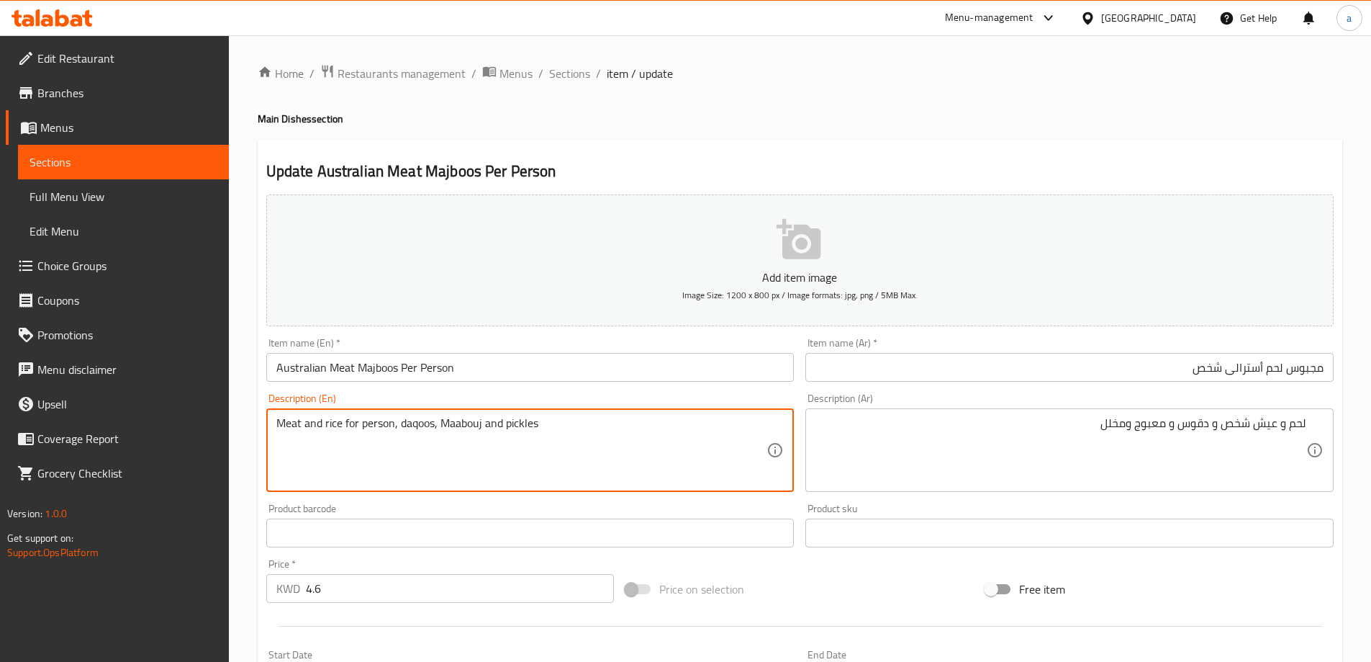
click at [581, 422] on textarea "Meat and rice for person, daqoos, Maabouj and pickles" at bounding box center [521, 450] width 491 height 68
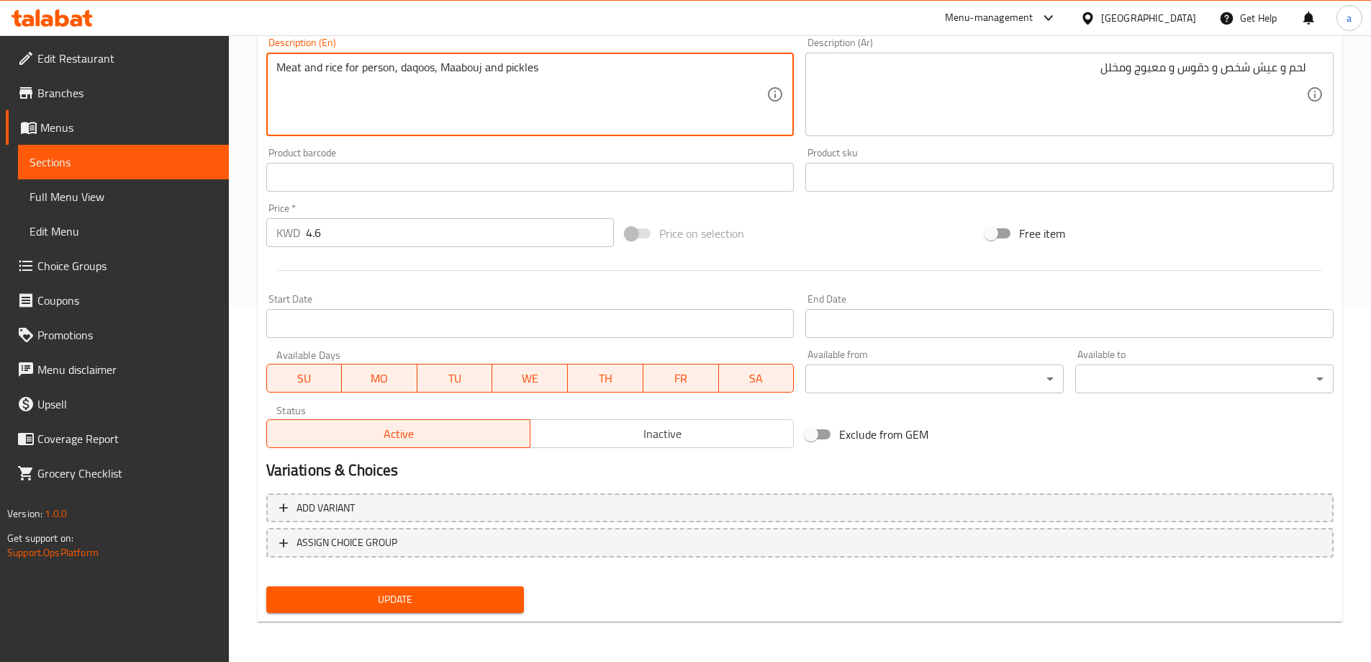
type textarea "Meat and rice for person, daqoos, Maabouj and pickles"
click at [451, 595] on span "Update" at bounding box center [395, 599] width 235 height 18
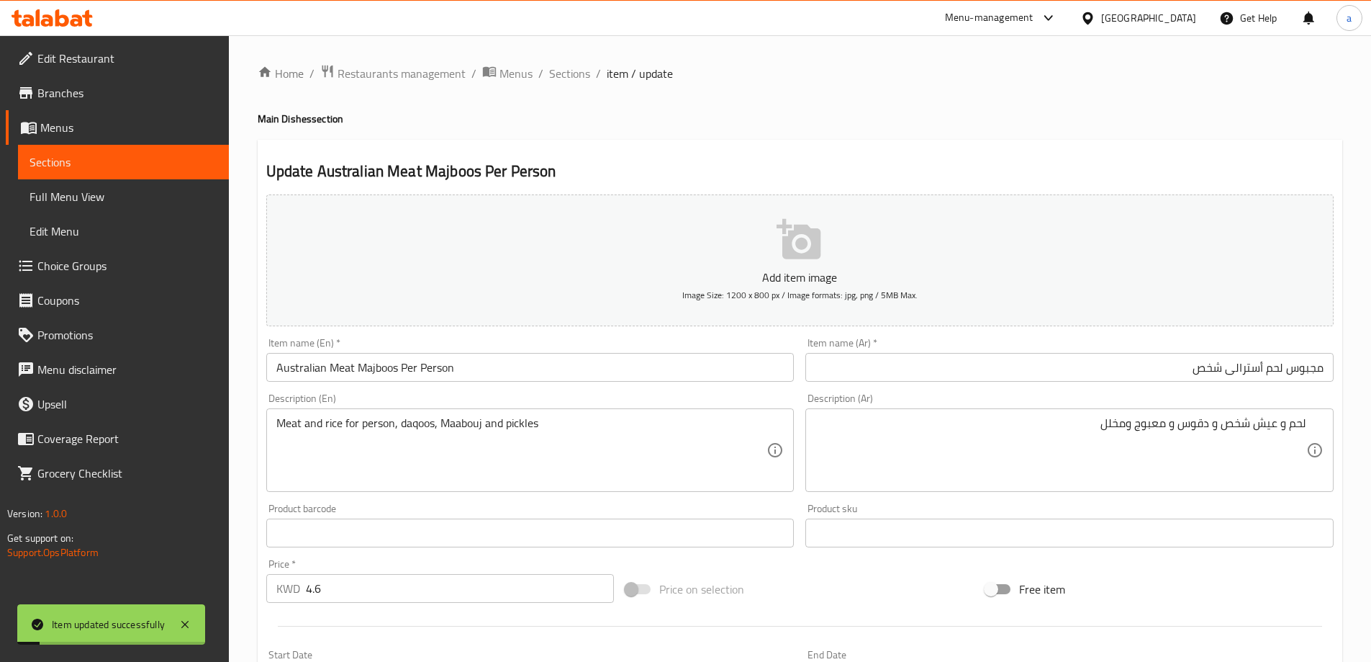
click at [591, 74] on ol "Home / Restaurants management / Menus / Sections / item / update" at bounding box center [800, 73] width 1085 height 19
click at [587, 73] on span "Sections" at bounding box center [569, 73] width 41 height 17
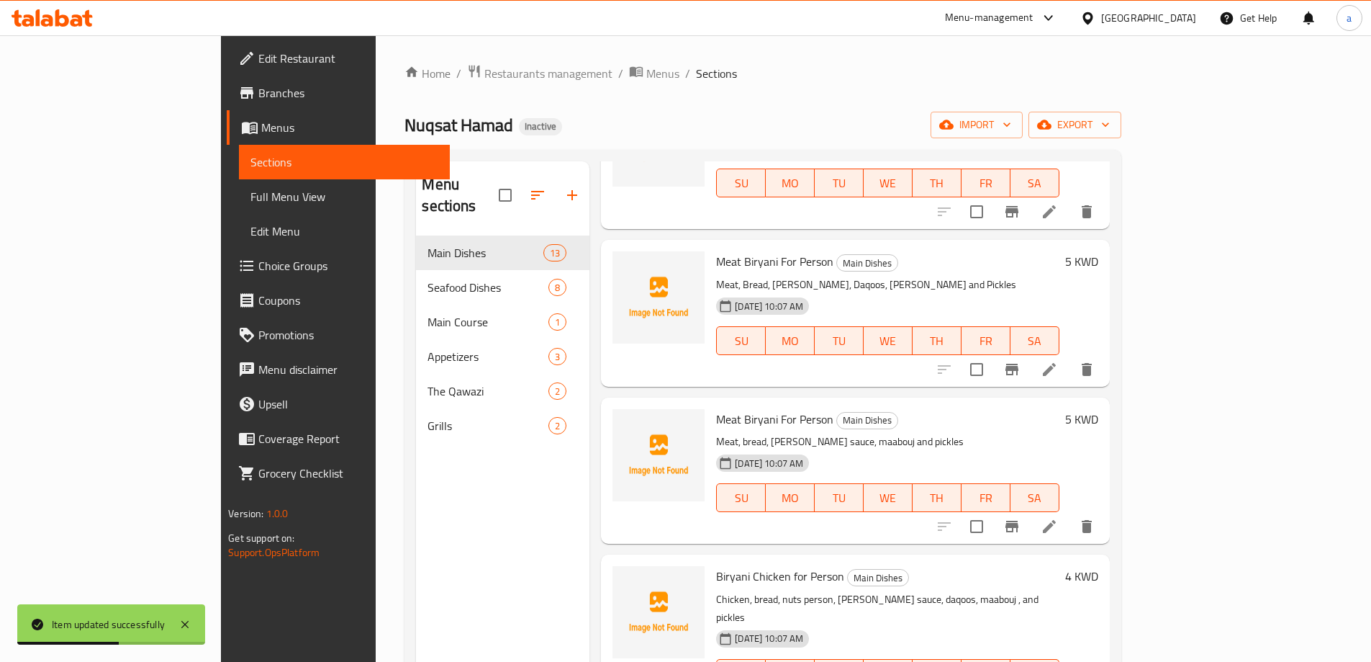
scroll to position [144, 0]
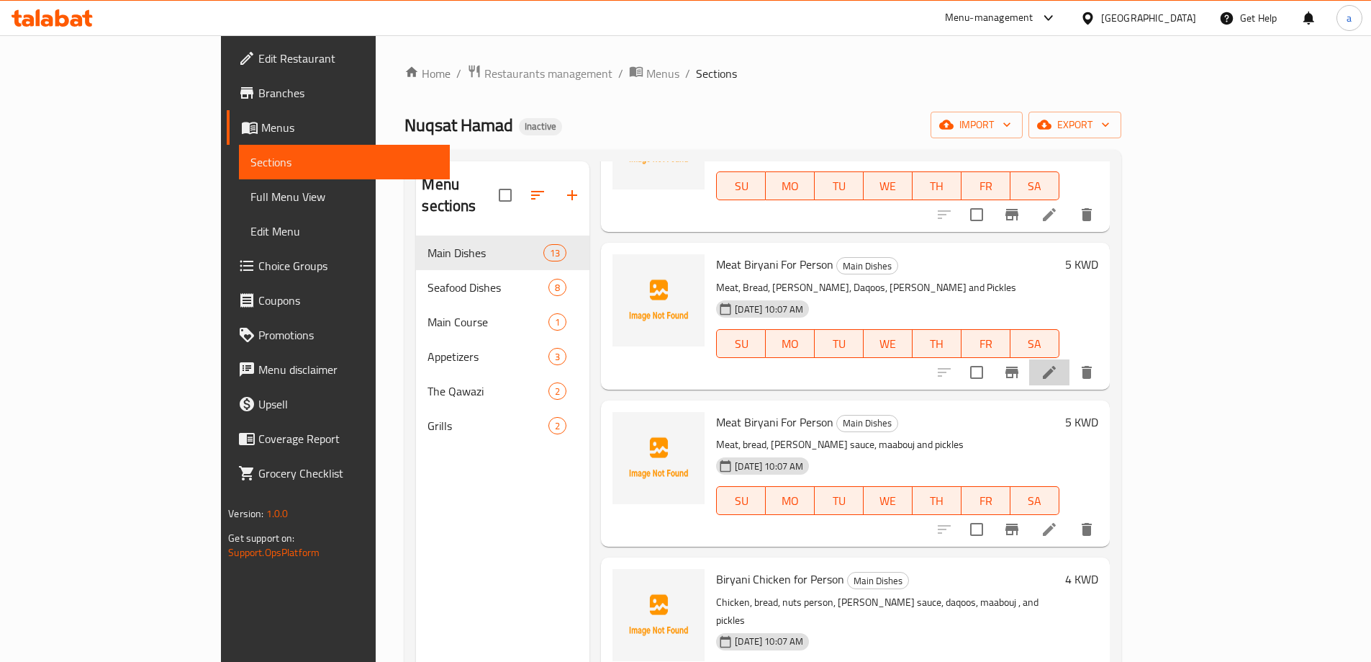
click at [1058, 364] on icon at bounding box center [1049, 372] width 17 height 17
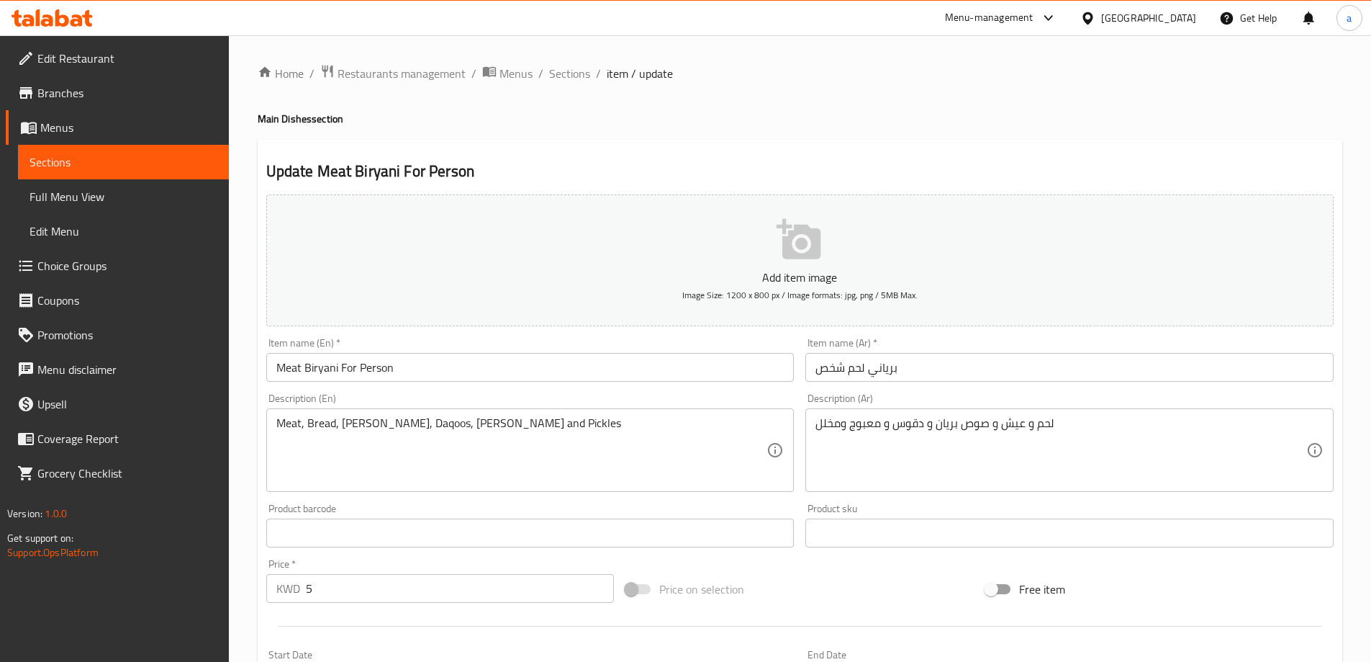
click at [438, 364] on input "Meat Biryani For Person" at bounding box center [530, 367] width 528 height 29
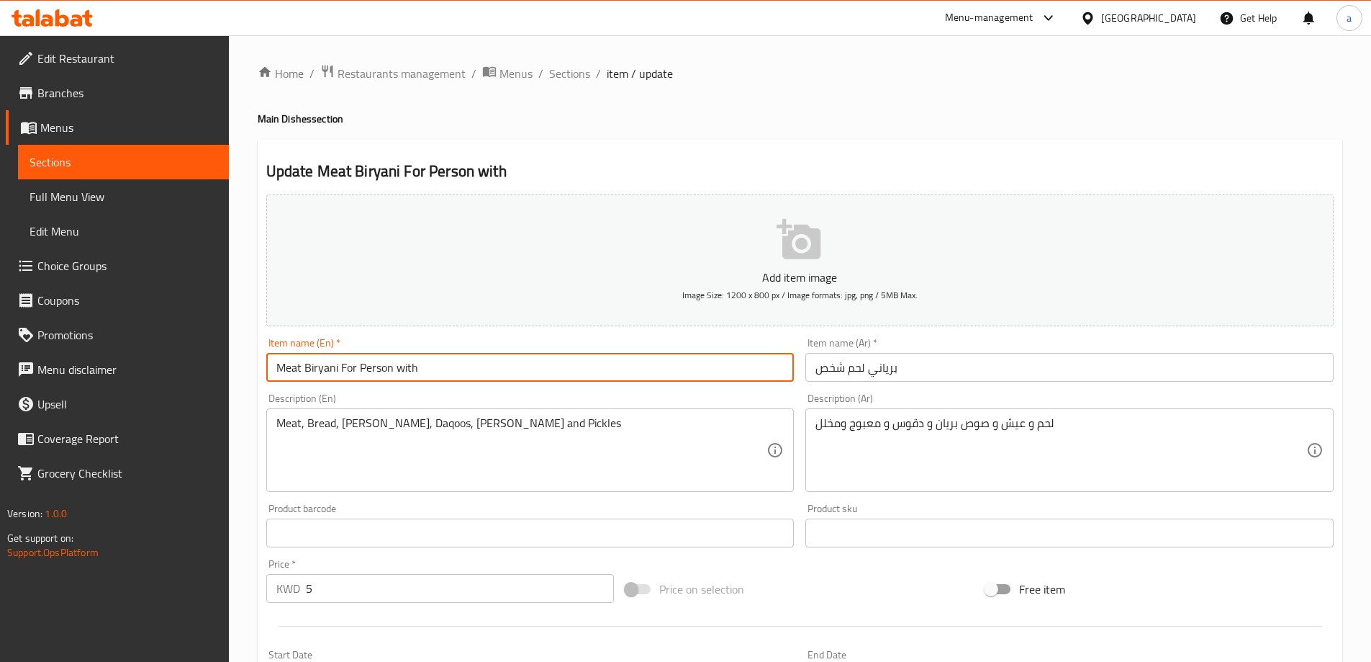
click at [424, 420] on textarea "Meat, Bread, [PERSON_NAME], Daqoos, [PERSON_NAME] and Pickles" at bounding box center [521, 450] width 491 height 68
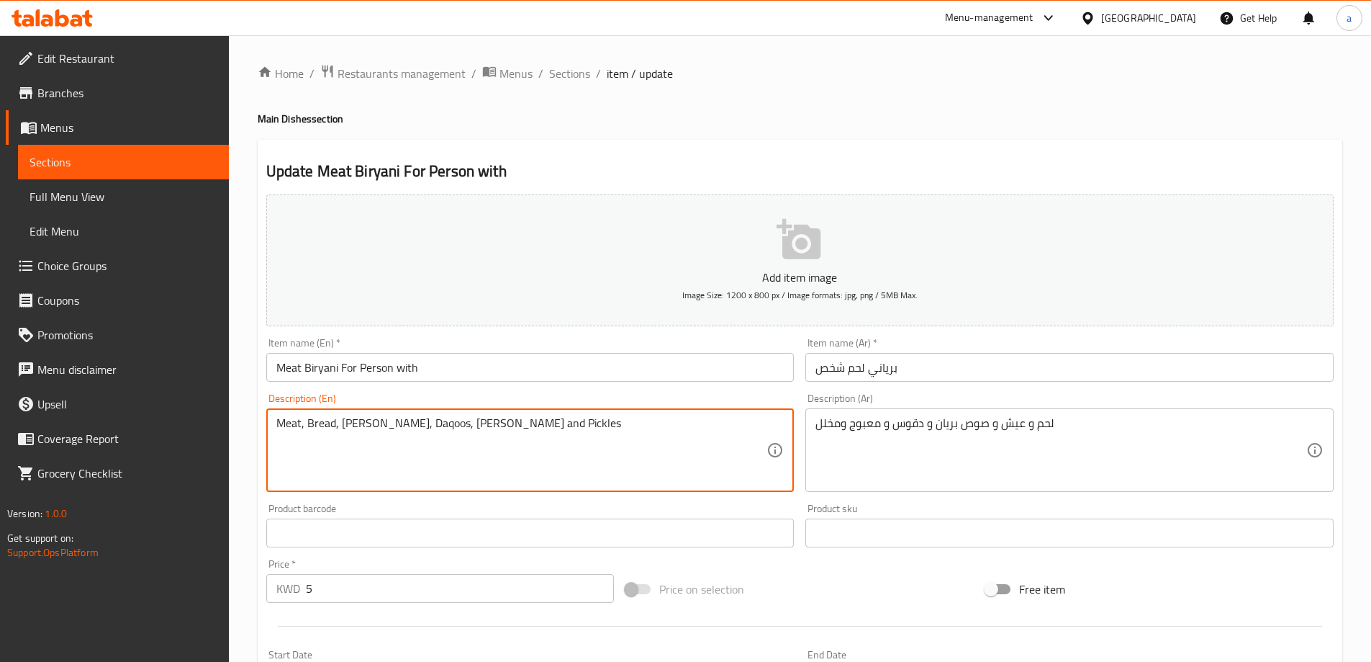
click at [487, 357] on input "Meat Biryani For Person with" at bounding box center [530, 367] width 528 height 29
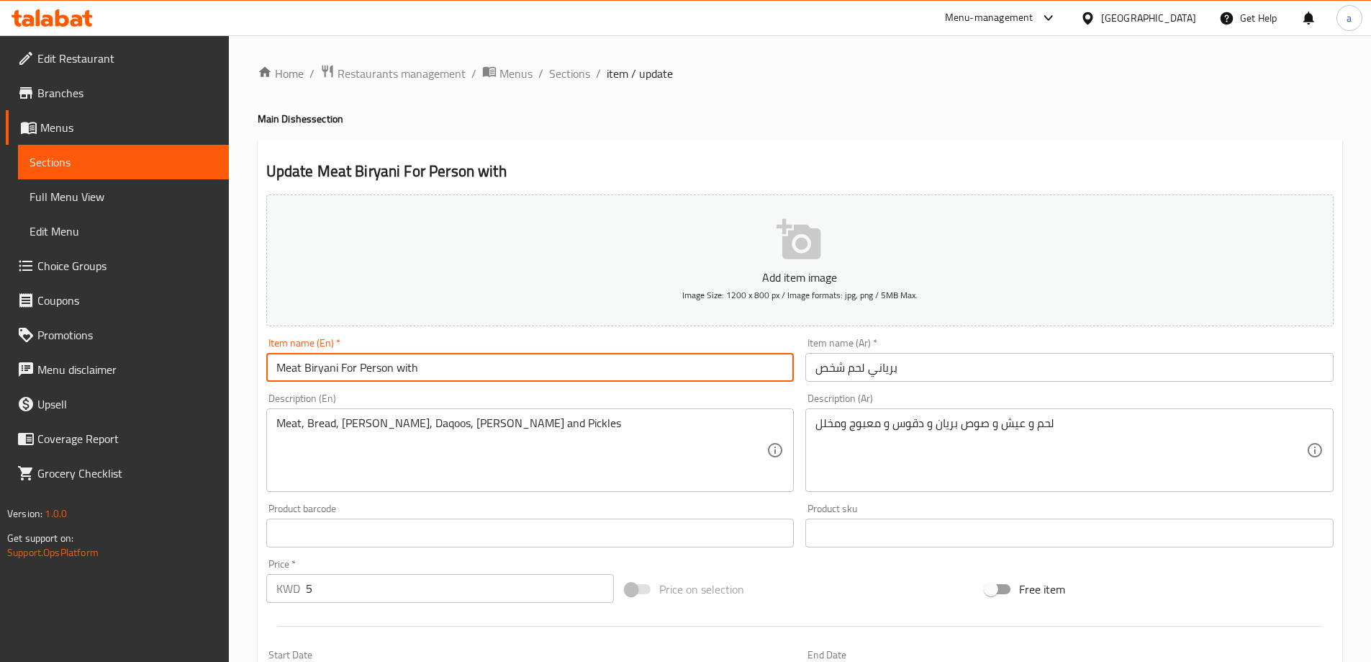
paste input "Daqoos"
click at [487, 357] on input "Meat Biryani For Person with Daqoos" at bounding box center [530, 367] width 528 height 29
click at [487, 367] on input "Meat Biryani For Person with Daqoos" at bounding box center [530, 367] width 528 height 29
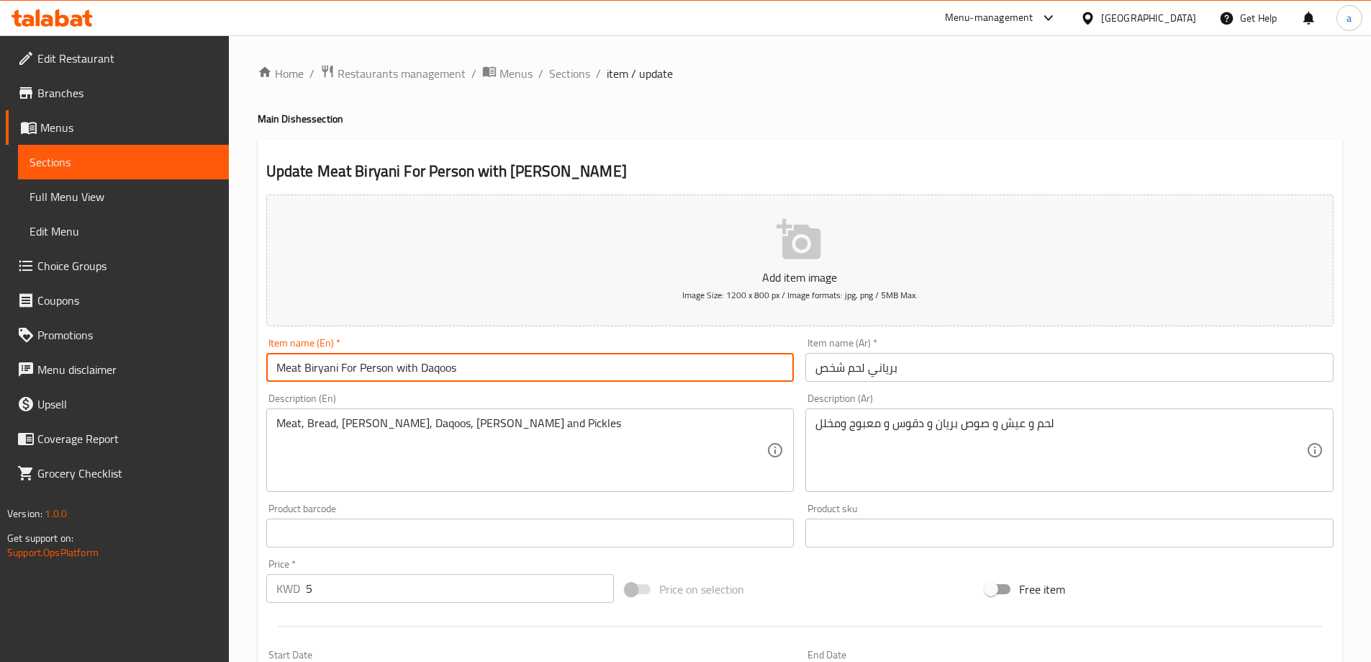
click at [487, 367] on input "Meat Biryani For Person with Daqoos" at bounding box center [530, 367] width 528 height 29
type input "Meat Biryani For Person With Daqoos"
click at [486, 367] on input "Meat Biryani For Person With Daqoos" at bounding box center [530, 367] width 528 height 29
click at [972, 361] on input "برياني لحم شخص" at bounding box center [1070, 367] width 528 height 29
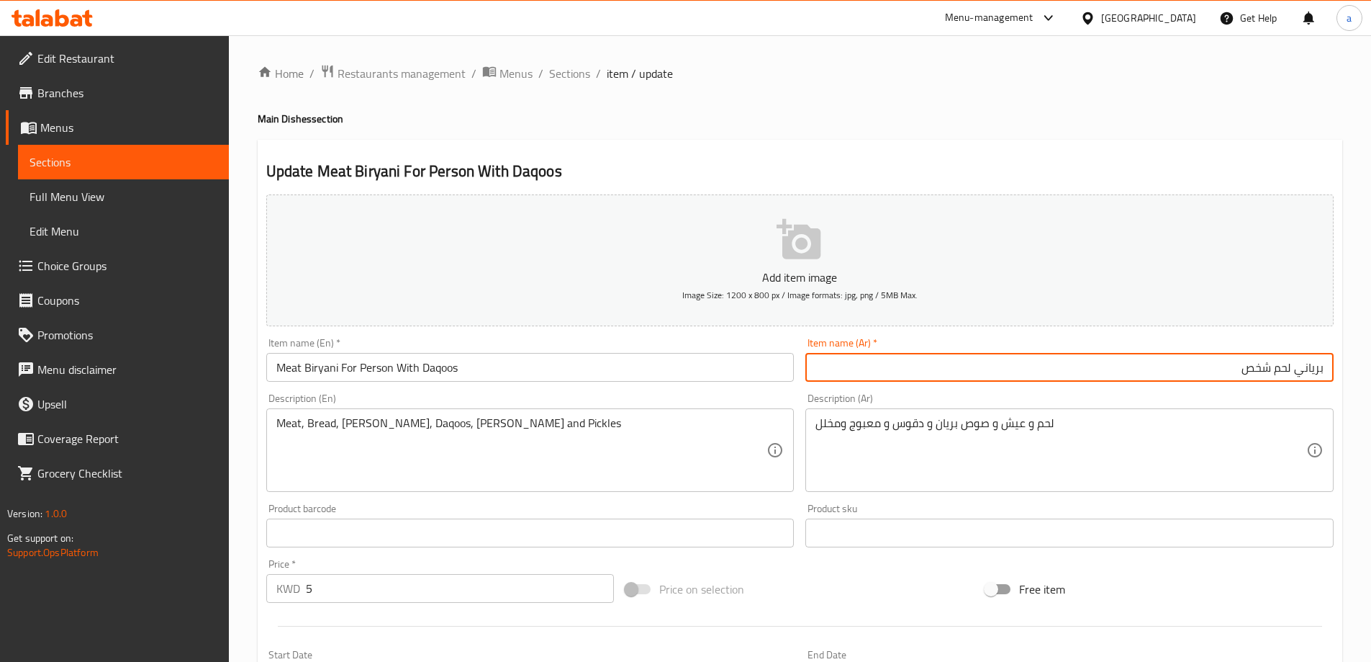
click at [1069, 374] on input "برياني لحم شخص" at bounding box center [1070, 367] width 528 height 29
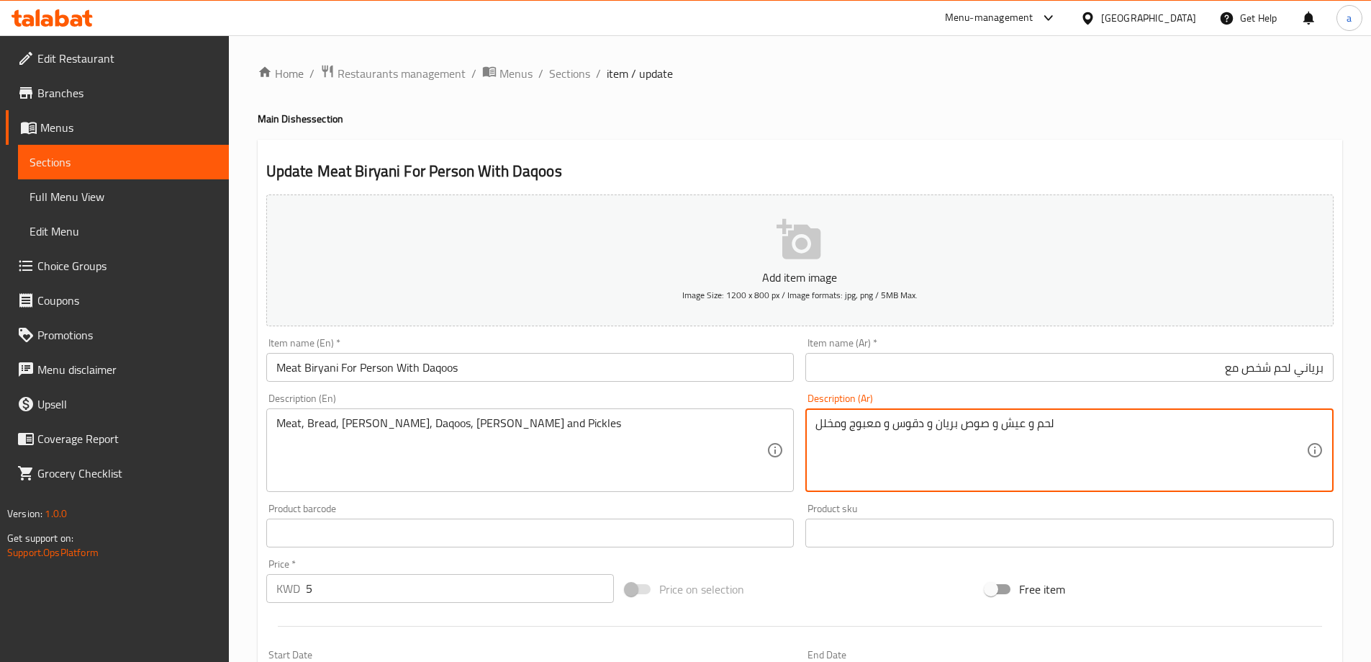
click at [913, 426] on textarea "لحم و عيش و صوص بريان و دقوس و معبوج ومخلل" at bounding box center [1061, 450] width 491 height 68
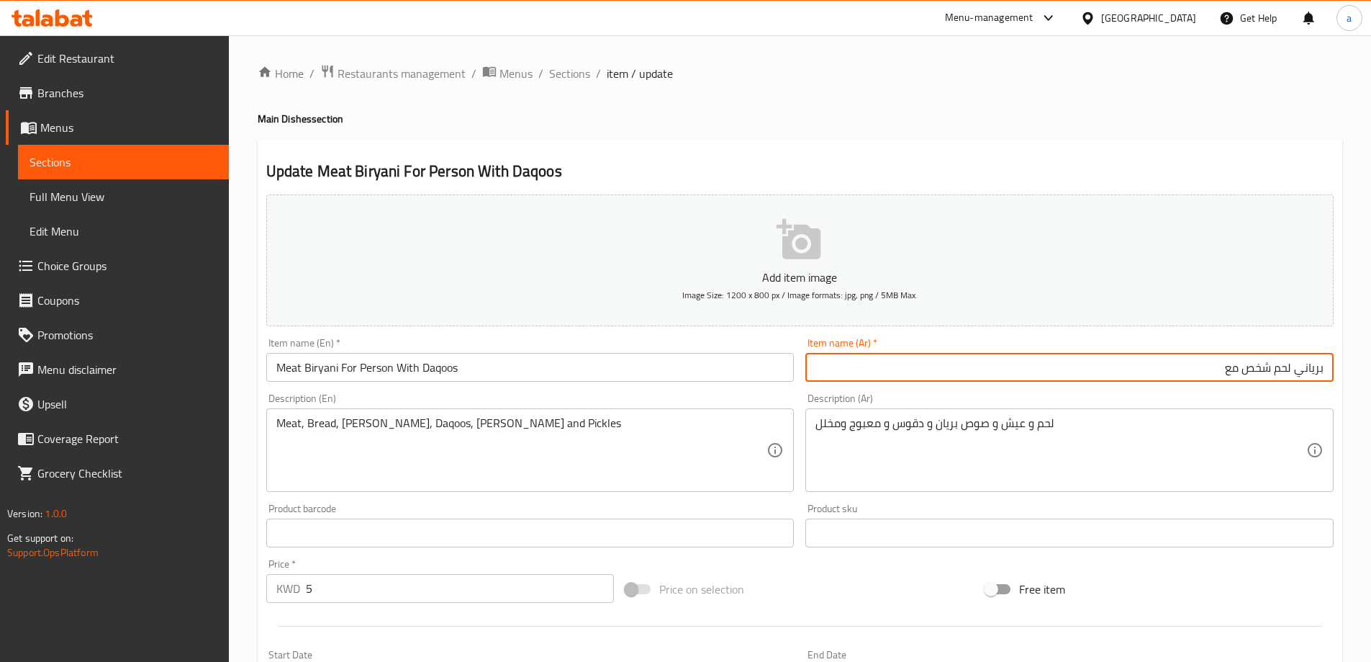
click at [1114, 356] on input "برياني لحم شخص مع" at bounding box center [1070, 367] width 528 height 29
paste input "دقوس"
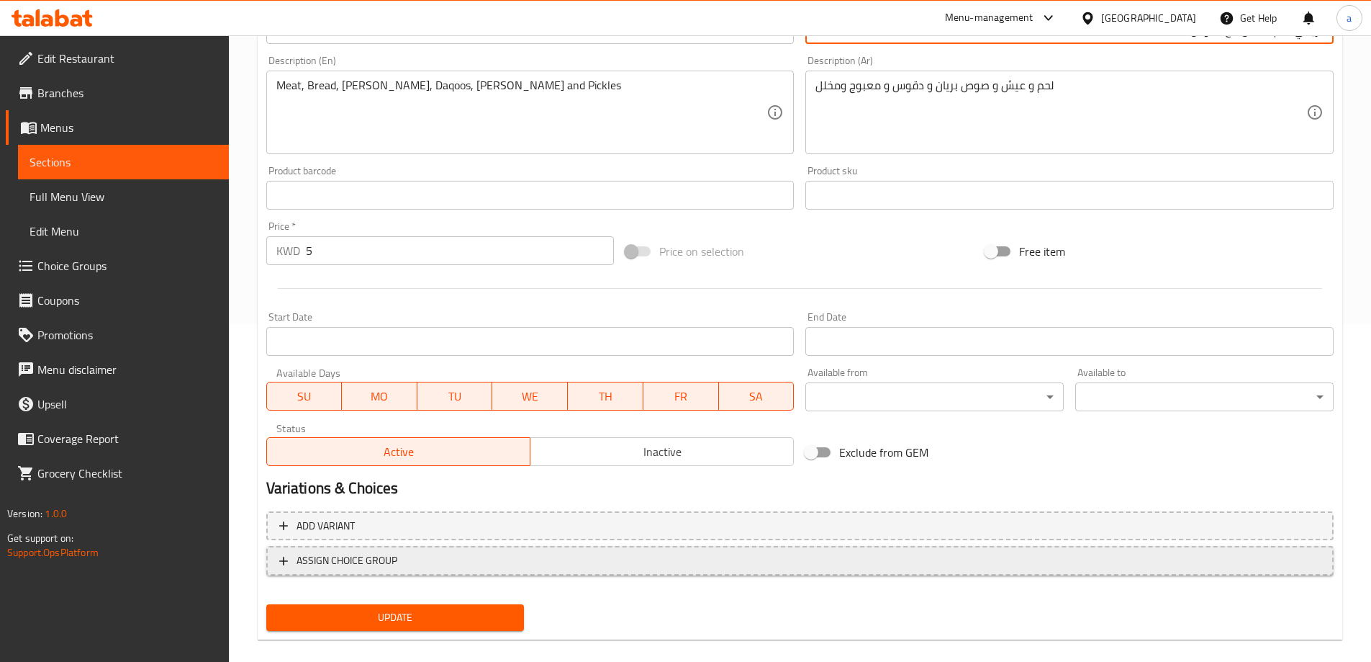
scroll to position [356, 0]
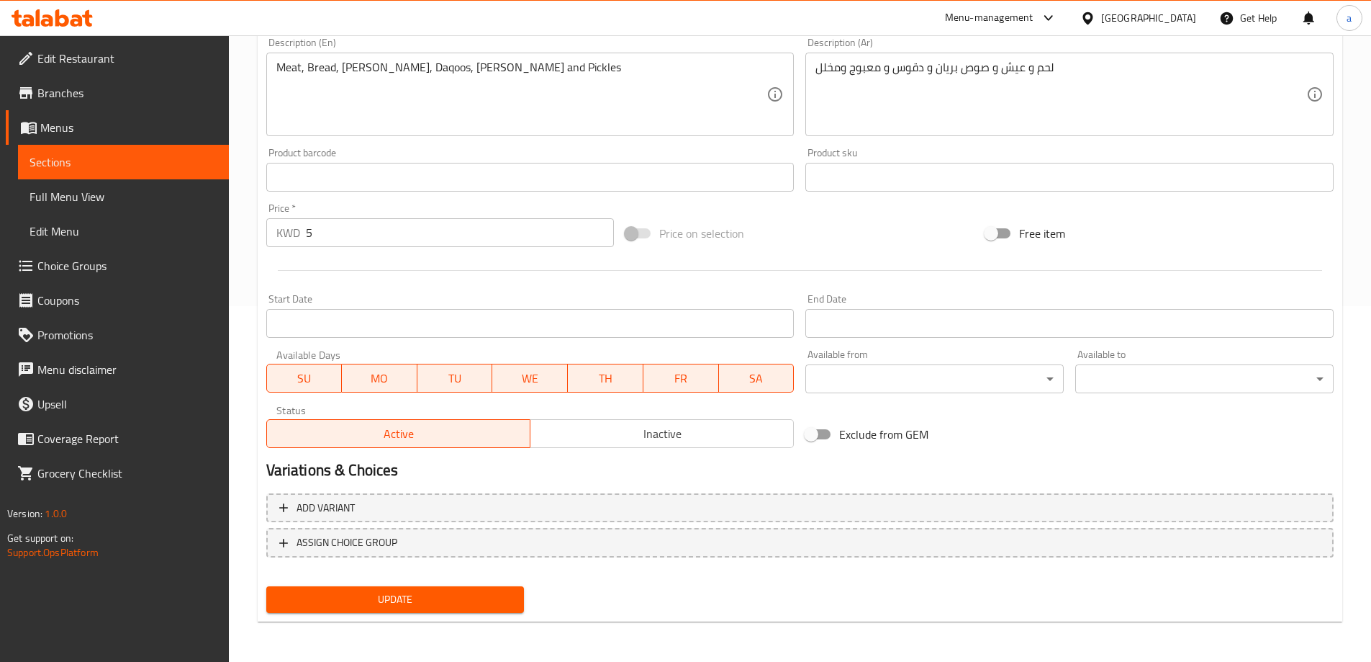
type input "برياني لحم شخص مع دقوس"
click at [393, 598] on span "Update" at bounding box center [395, 599] width 235 height 18
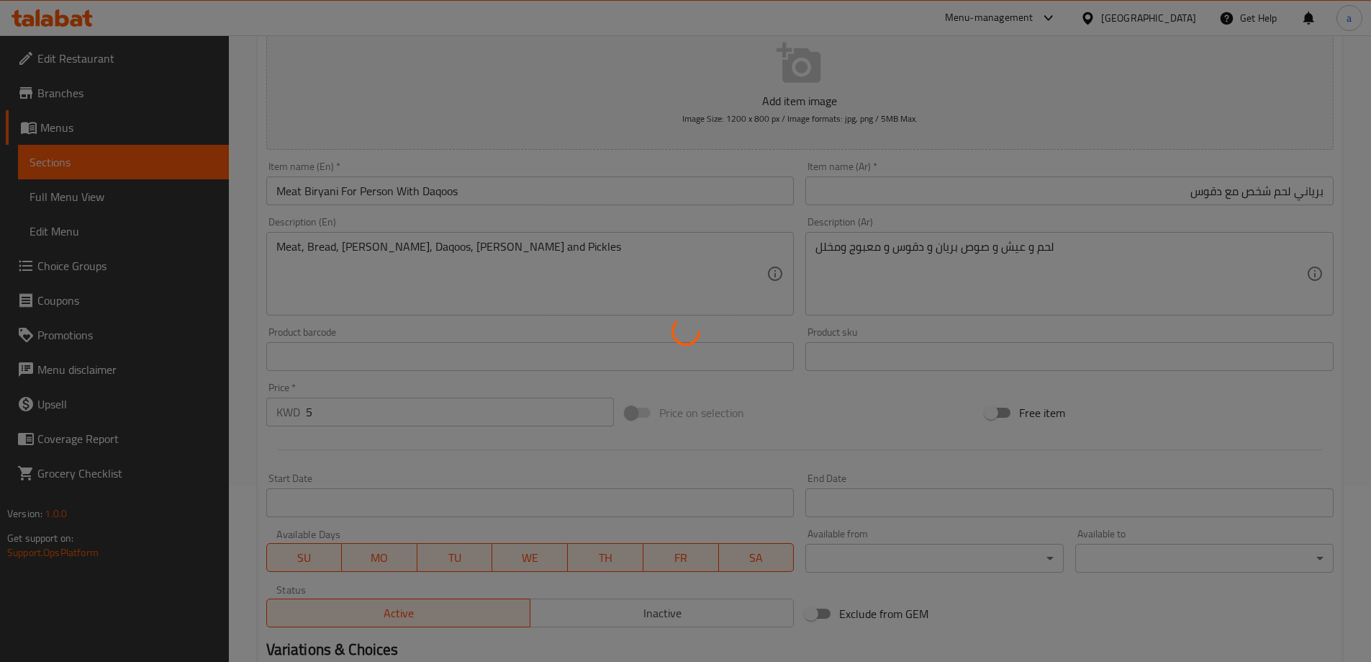
scroll to position [0, 0]
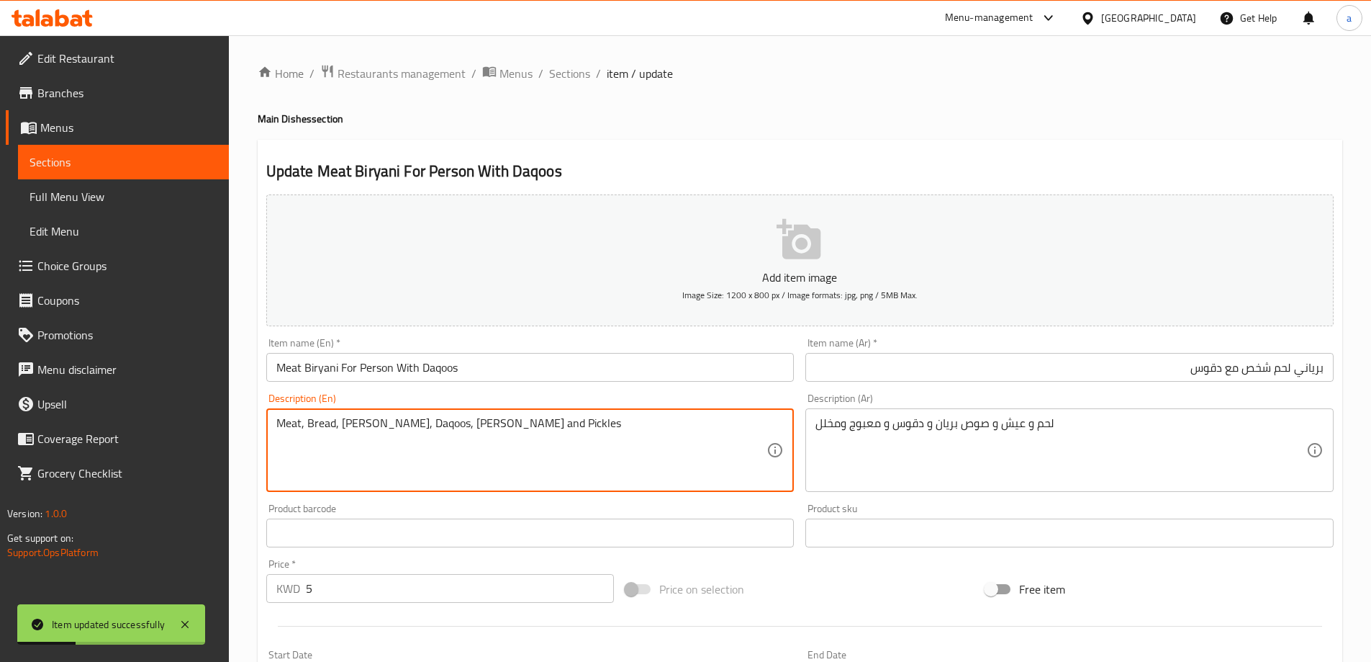
click at [449, 428] on textarea "Meat, Bread, Brian Sauce, Daqoos, Maabouj and Pickles" at bounding box center [521, 450] width 491 height 68
click at [316, 427] on textarea "Meat, Bread, Brian Sauce, Daqoos, Maabouj and Pickles" at bounding box center [521, 450] width 491 height 68
click at [718, 459] on textarea "Meat, Bread, Brian Sauce, Daqoos, Maabouj and Pickles" at bounding box center [521, 450] width 491 height 68
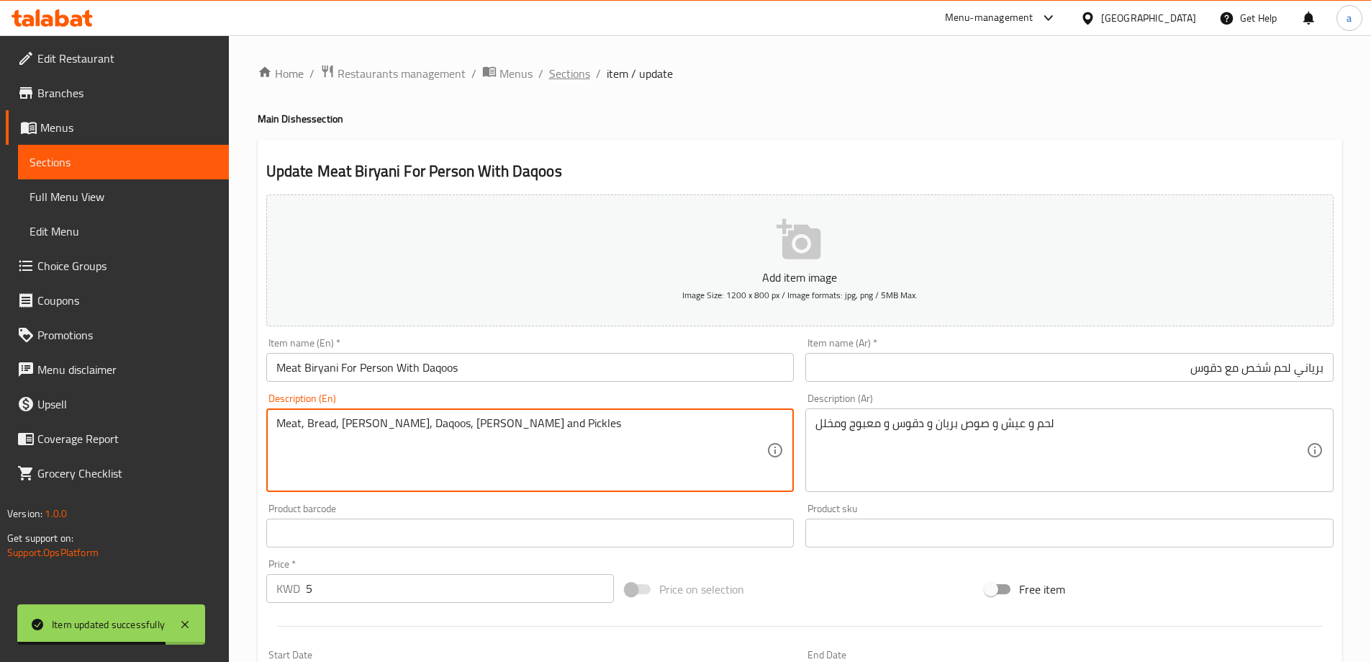
click at [554, 79] on span "Sections" at bounding box center [569, 73] width 41 height 17
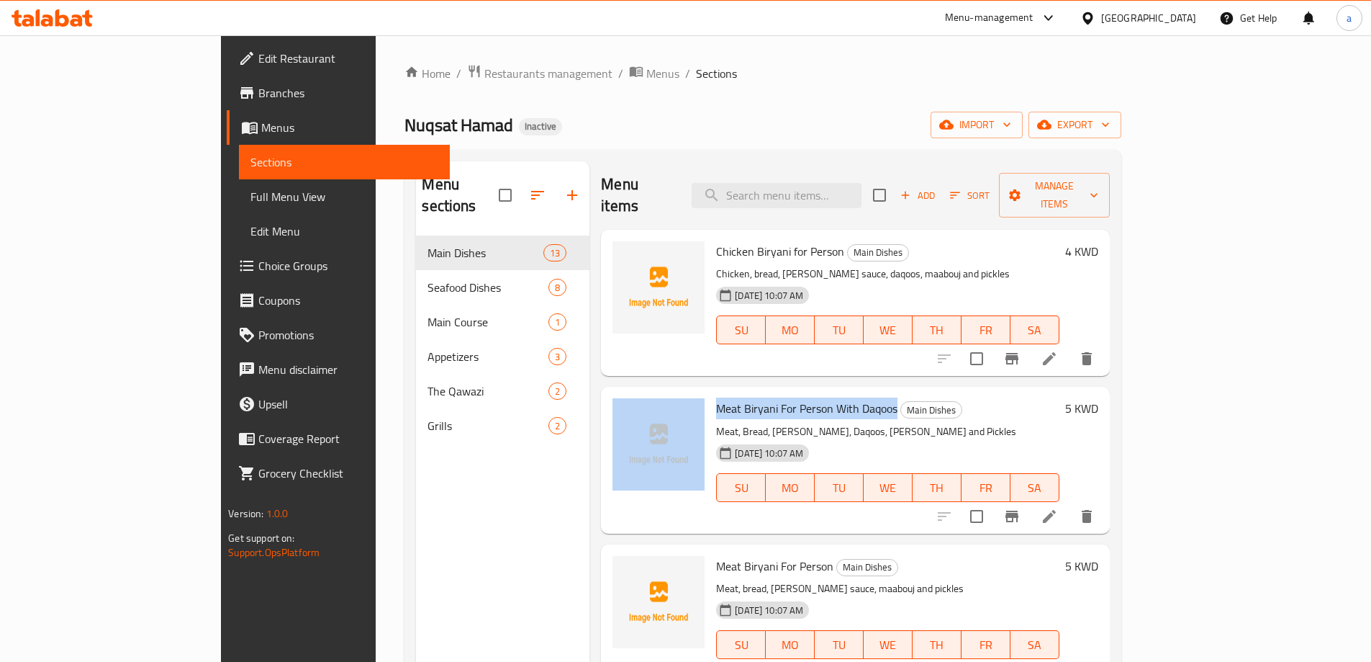
drag, startPoint x: 843, startPoint y: 389, endPoint x: 654, endPoint y: 390, distance: 189.3
click at [654, 392] on div "Meat Biryani For Person With Daqoos Main Dishes Meat, Bread, Brian Sauce, Daqoo…" at bounding box center [855, 459] width 497 height 135
copy div "Meat Biryani For Person With Daqoos"
click at [955, 98] on div "Home / Restaurants management / Menus / Sections Nuqsat Hamad Inactive import e…" at bounding box center [763, 449] width 716 height 770
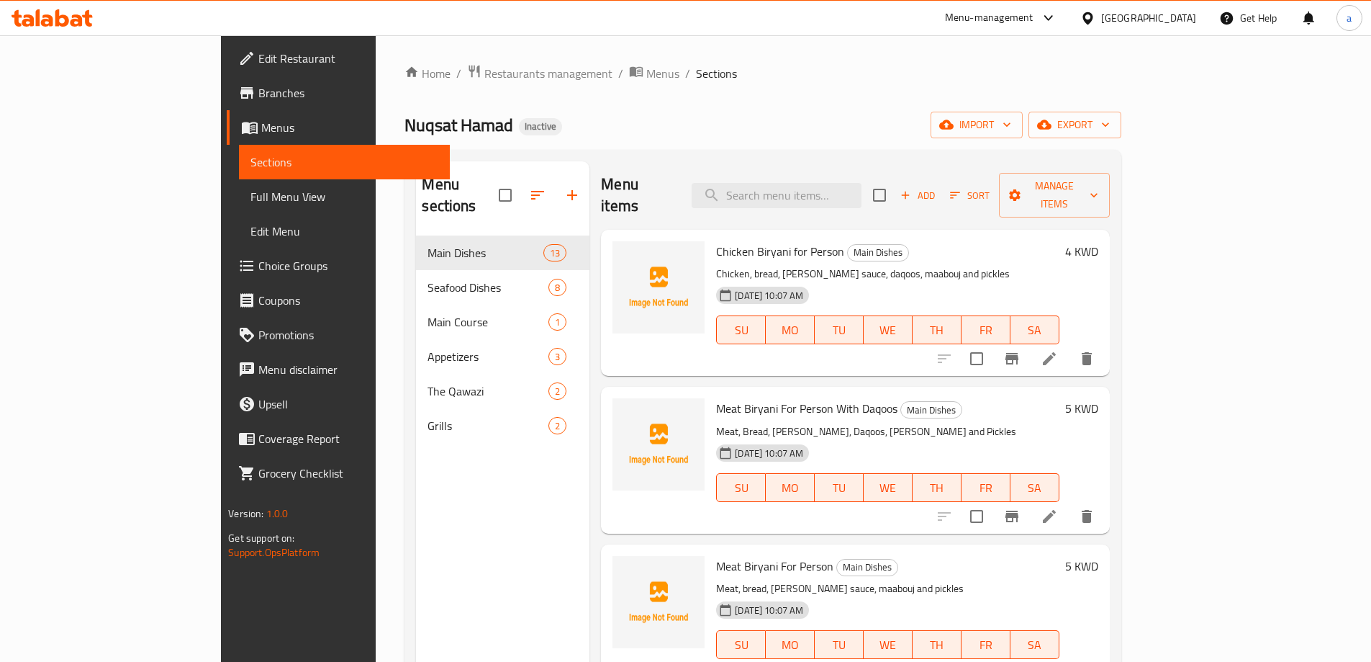
click at [261, 122] on span "Menus" at bounding box center [349, 127] width 177 height 17
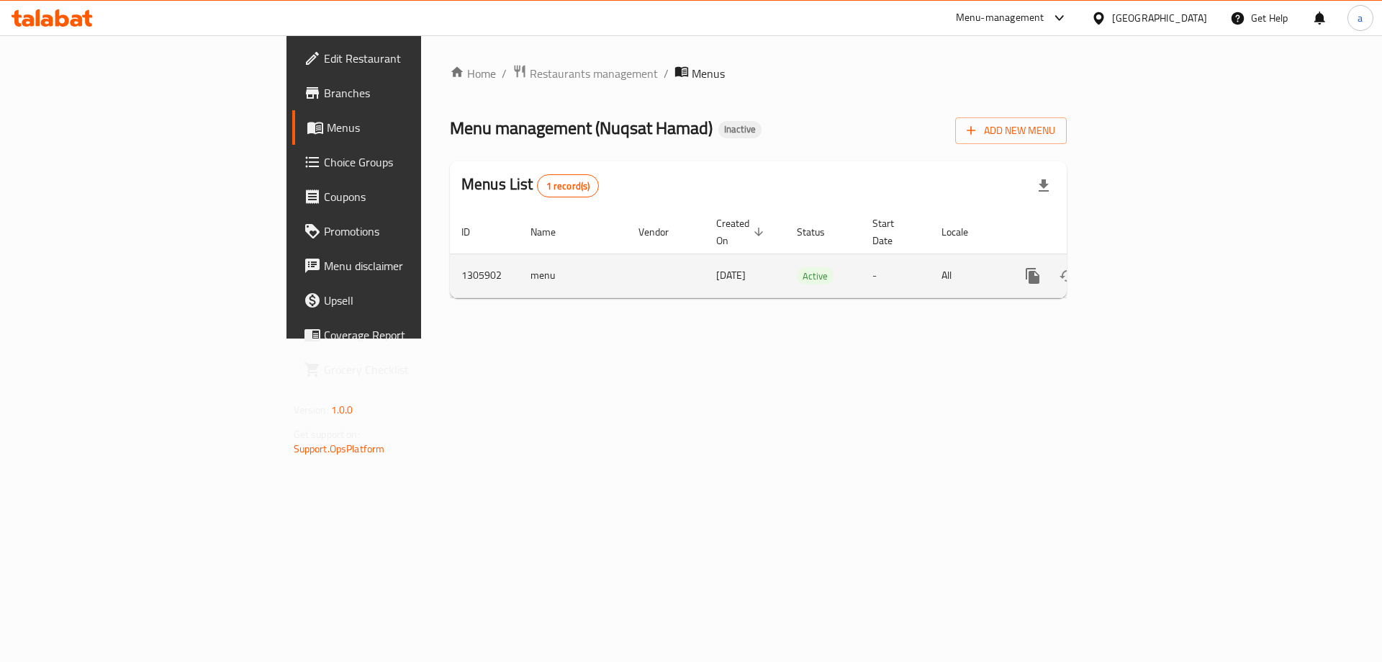
click at [1154, 259] on link "enhanced table" at bounding box center [1136, 275] width 35 height 35
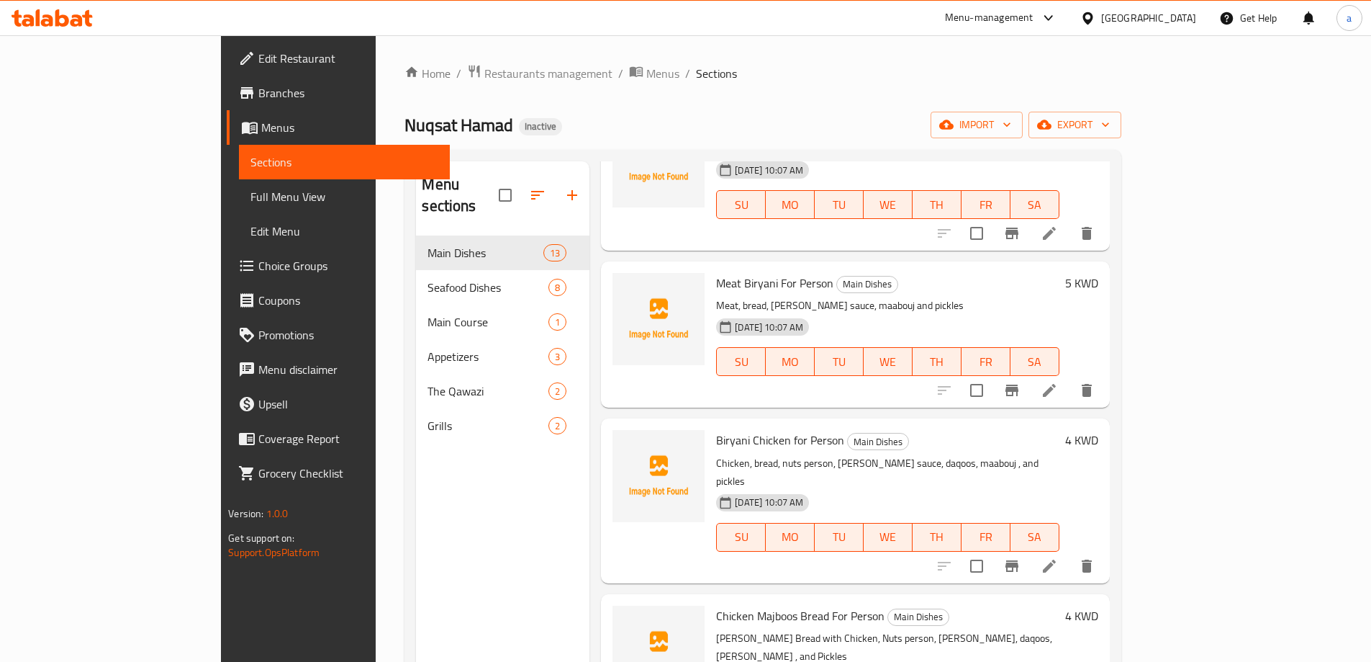
scroll to position [72, 0]
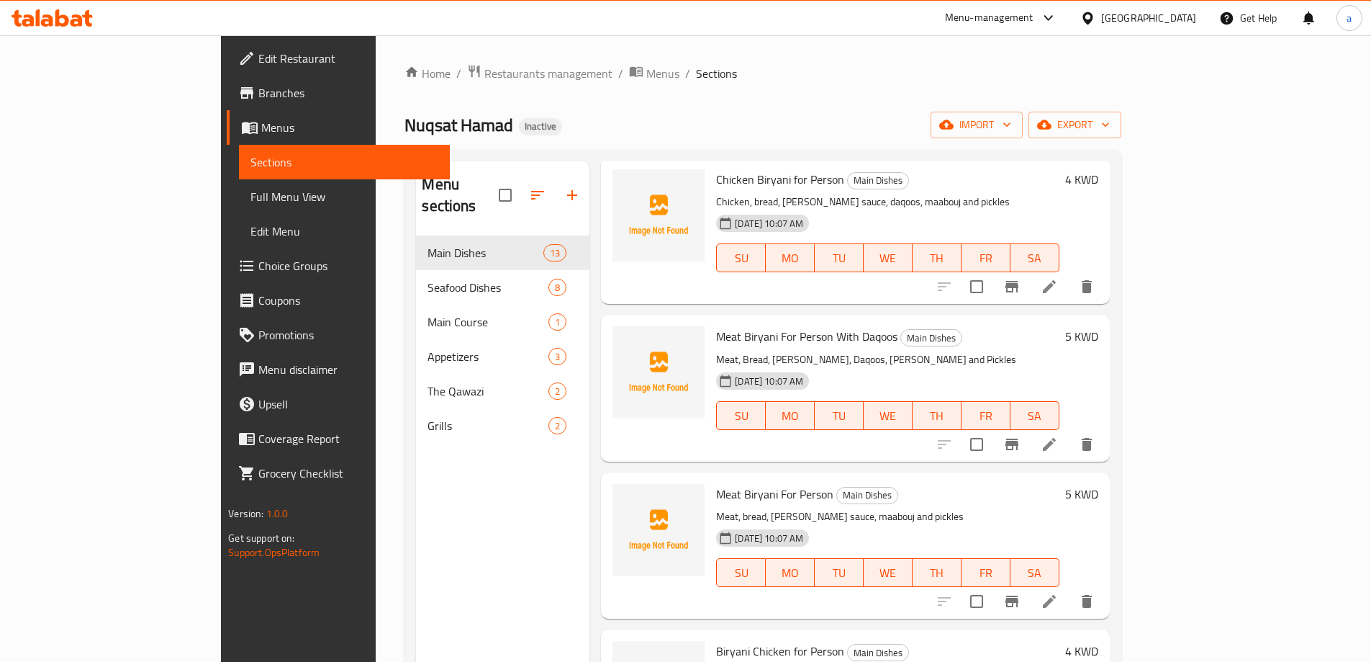
click at [258, 92] on span "Branches" at bounding box center [348, 92] width 180 height 17
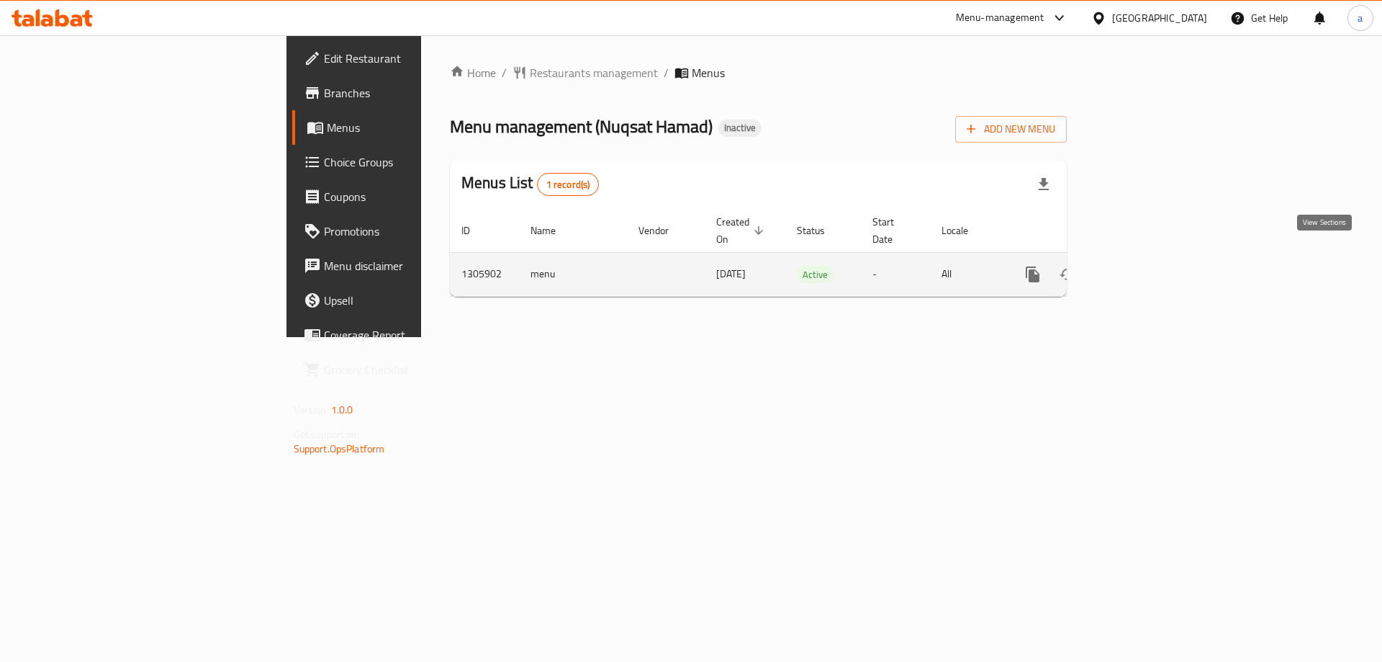
click at [1154, 267] on link "enhanced table" at bounding box center [1136, 274] width 35 height 35
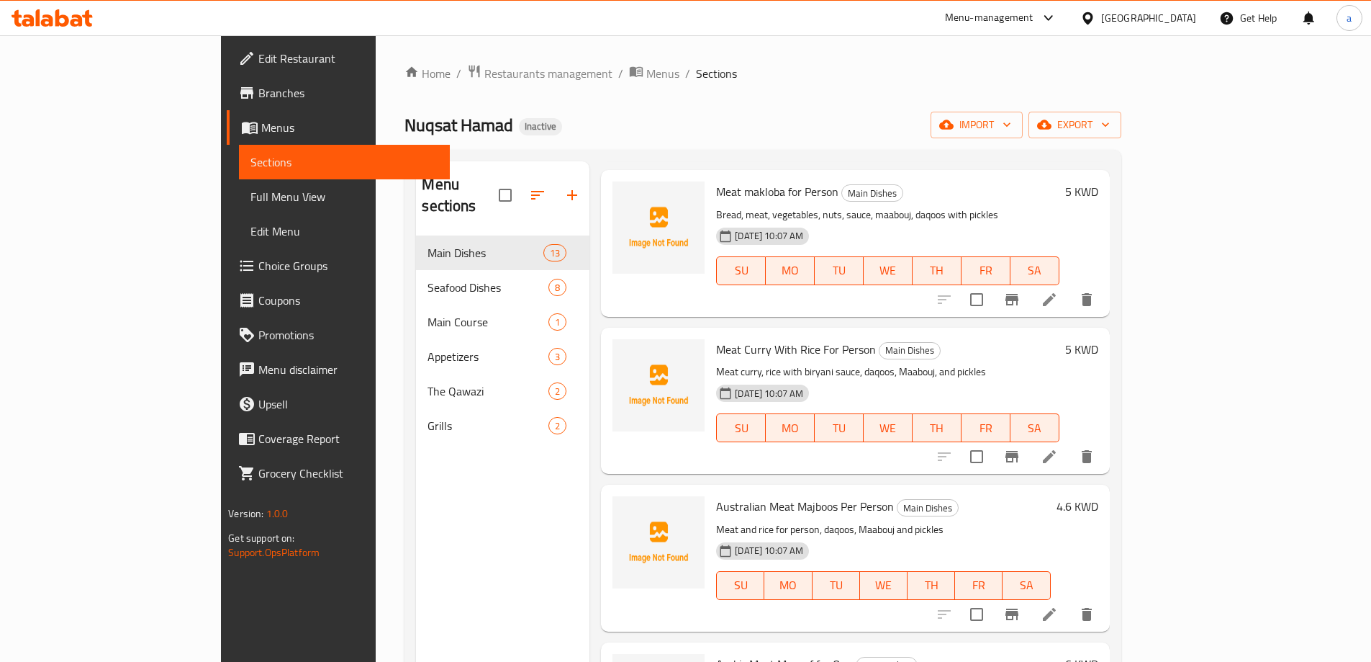
scroll to position [936, 0]
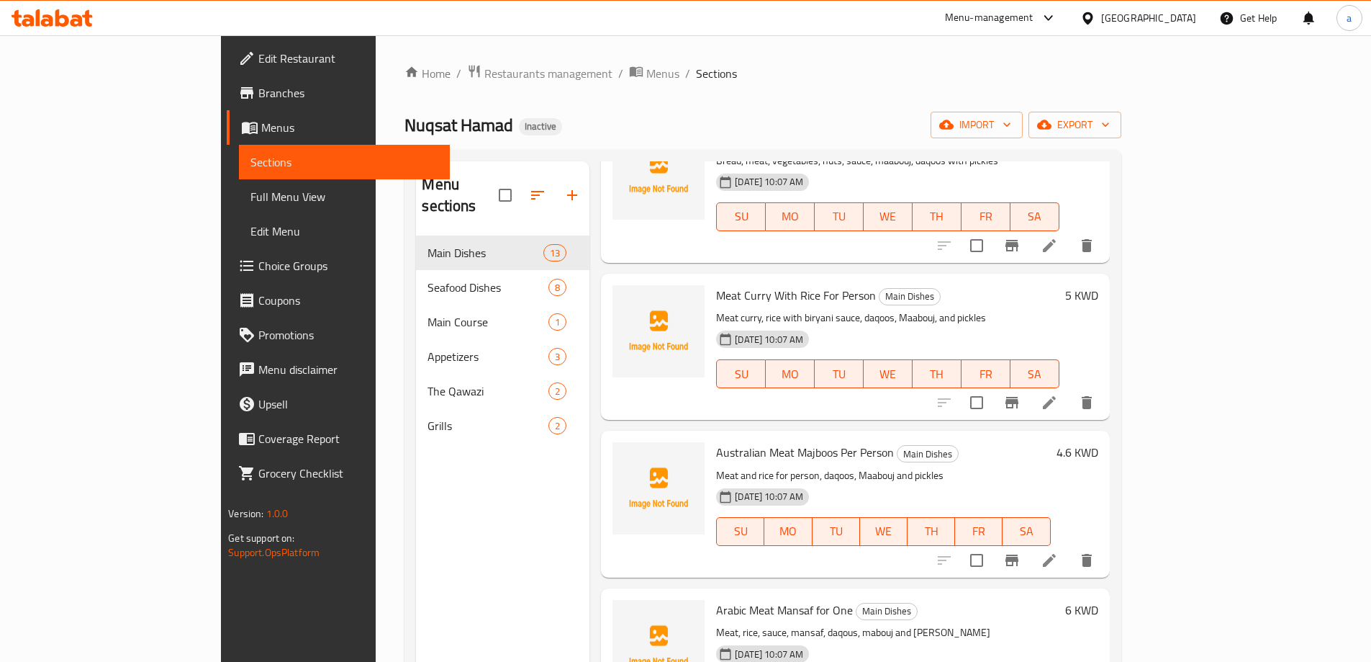
click at [763, 441] on span "Australian Meat Majboos Per Person" at bounding box center [805, 452] width 178 height 22
click at [1050, 466] on p "Meat and rice for person, daqoos, Maabouj and pickles" at bounding box center [883, 475] width 334 height 18
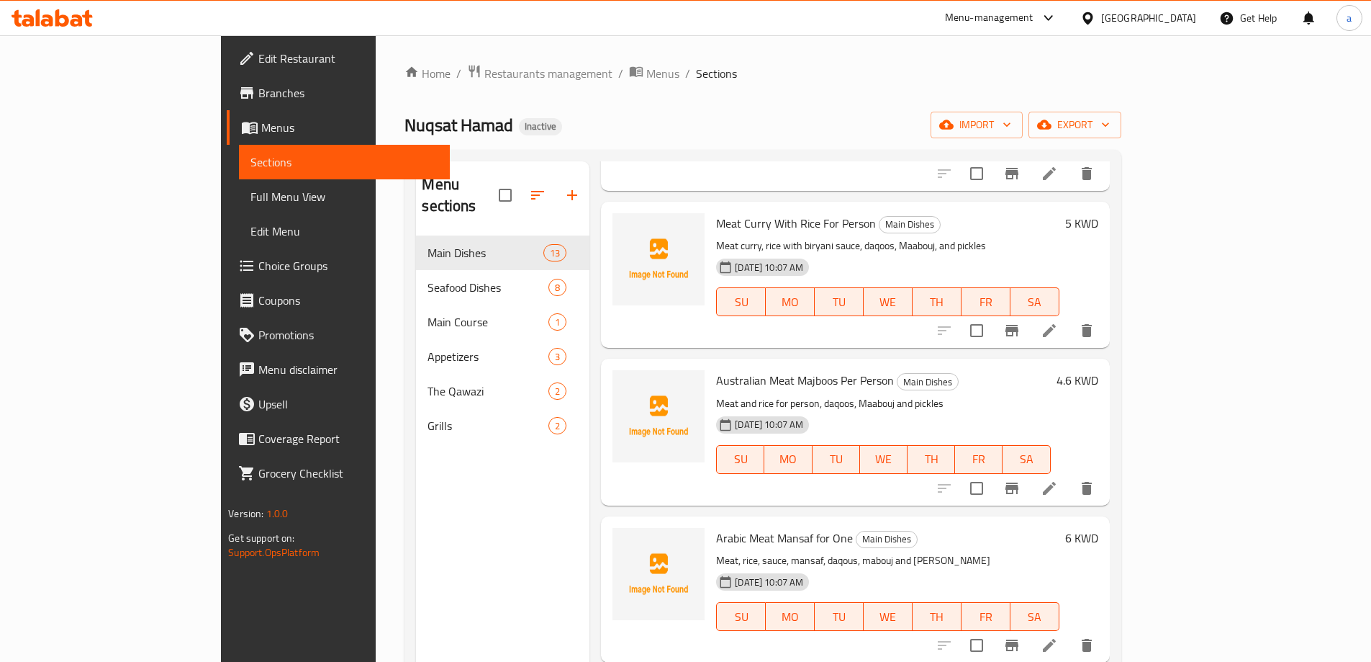
click at [1056, 639] on icon at bounding box center [1049, 645] width 13 height 13
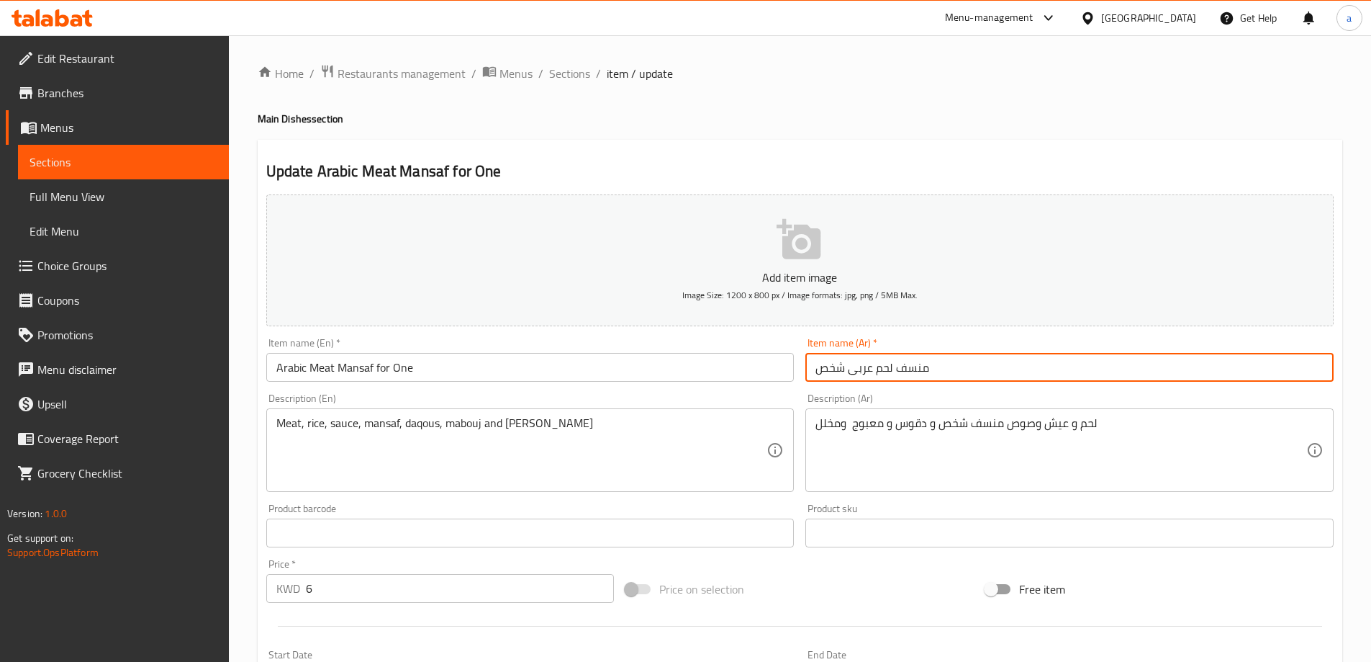
click at [957, 370] on input "منسف لحم عربى شخص" at bounding box center [1070, 367] width 528 height 29
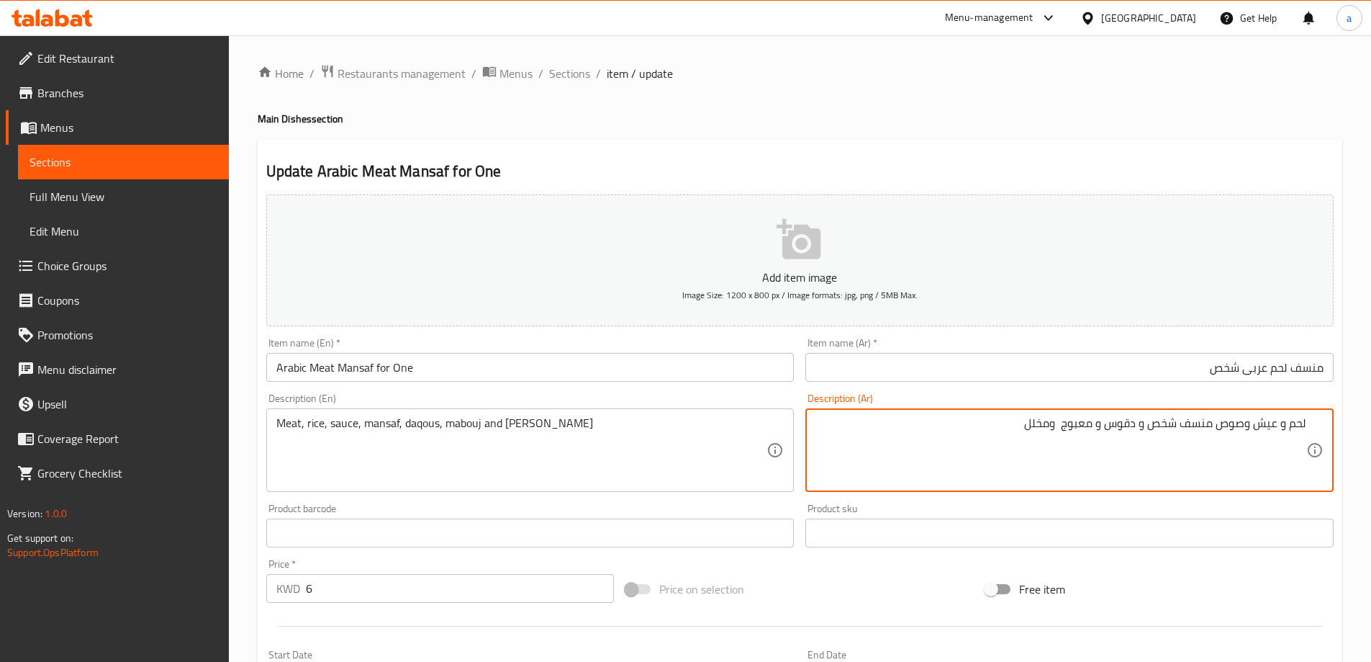
click at [404, 369] on input "Arabic Meat Mansaf for One" at bounding box center [530, 367] width 528 height 29
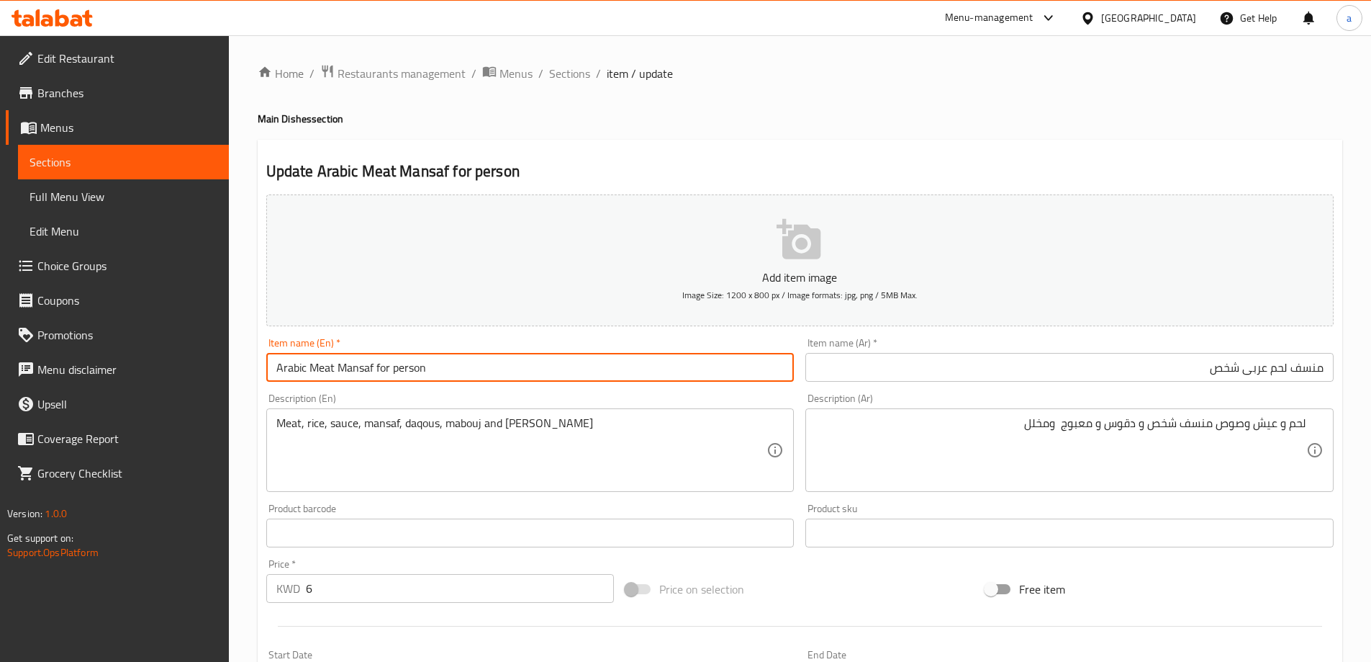
click at [404, 369] on input "Arabic Meat Mansaf for person" at bounding box center [530, 367] width 528 height 29
click at [568, 372] on input "Arabic Meat Mansaf For Person" at bounding box center [530, 367] width 528 height 29
click at [564, 367] on input "Arabic Meat Mansaf For Person" at bounding box center [530, 367] width 528 height 29
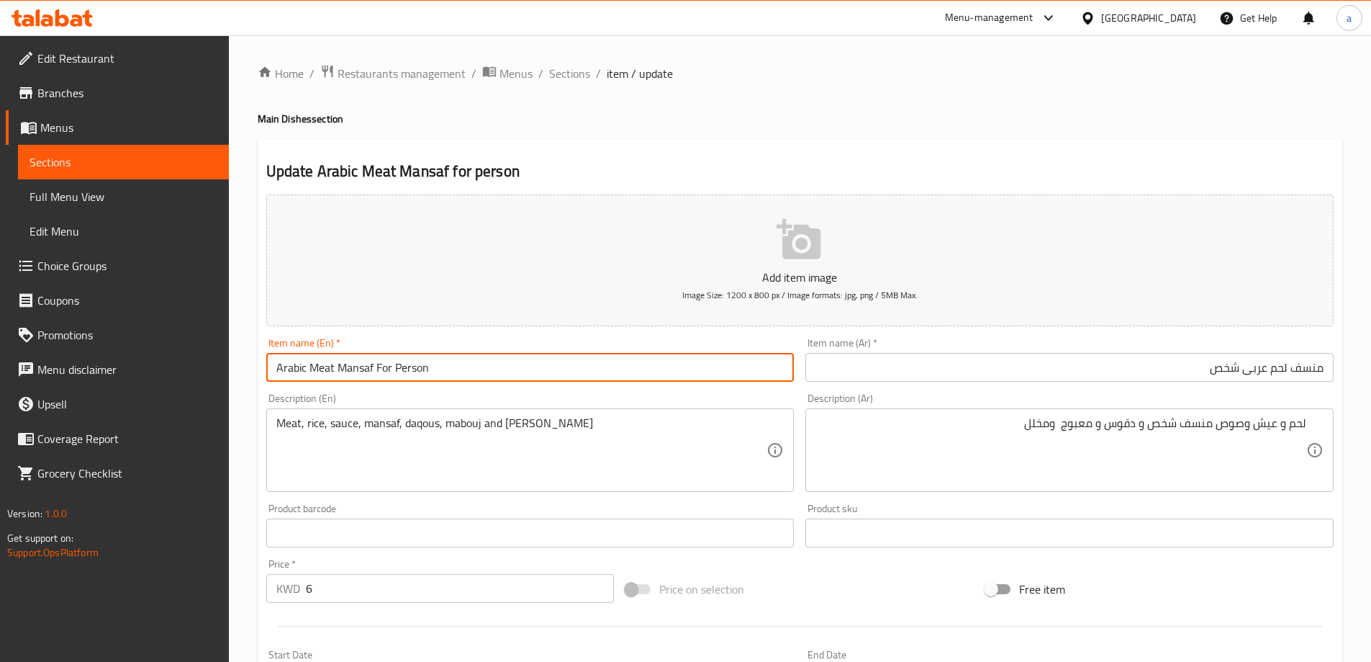
click at [1305, 368] on input "منسف لحم عربى شخص" at bounding box center [1070, 367] width 528 height 29
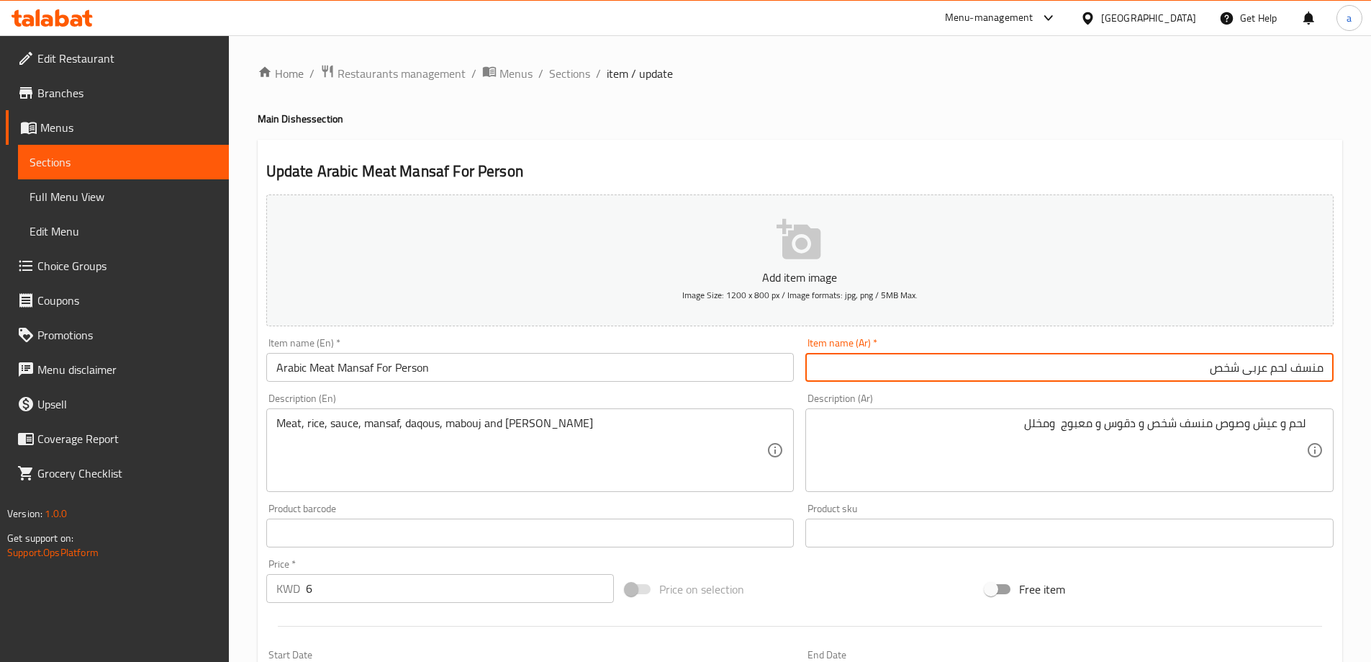
click at [1305, 368] on input "منسف لحم عربى شخص" at bounding box center [1070, 367] width 528 height 29
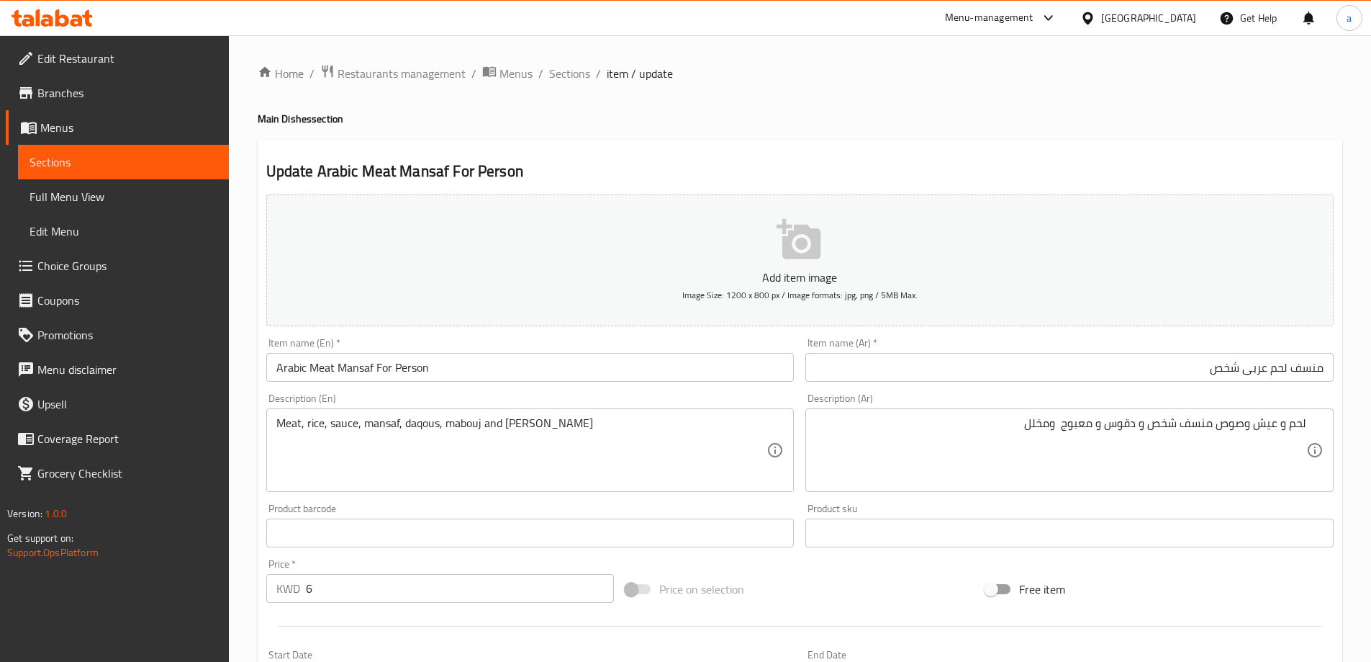
click at [365, 368] on input "Arabic Meat Mansaf For Person" at bounding box center [530, 367] width 528 height 29
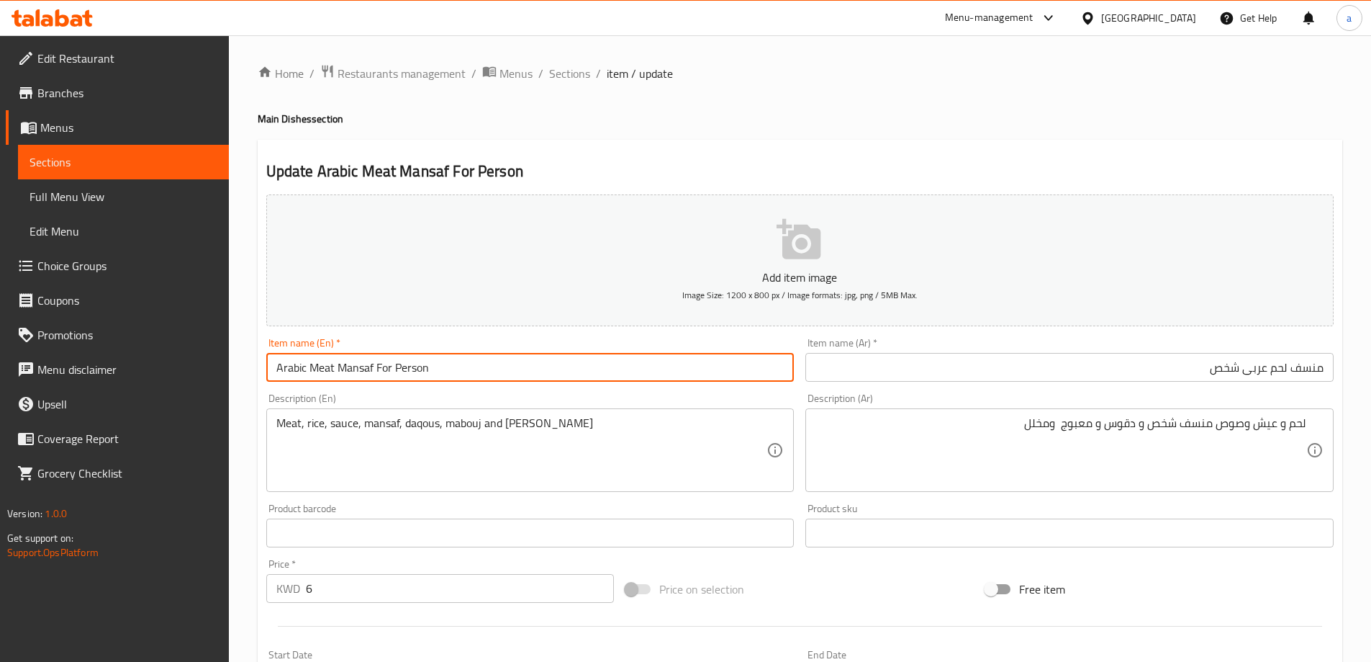
paste input "text"
type input "Arabic Meat Mansaf For Person"
click at [428, 366] on input "Arabic Meat Mansaf For Person" at bounding box center [530, 367] width 528 height 29
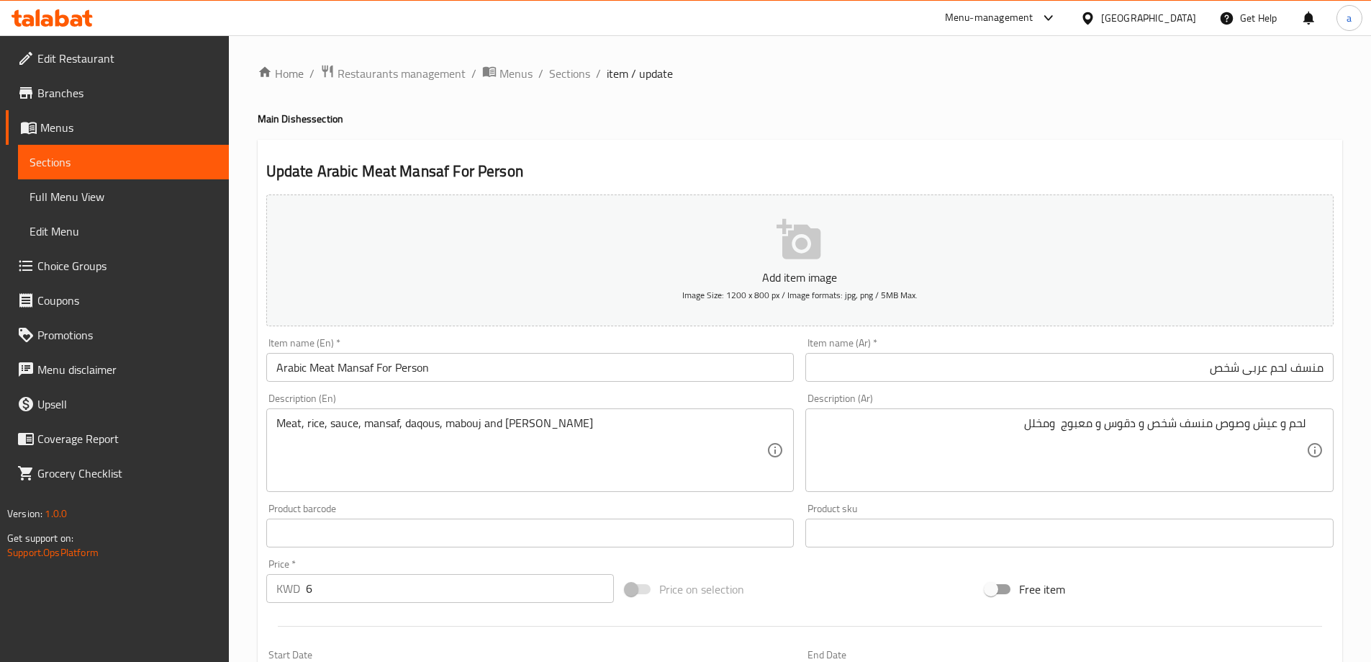
click at [467, 400] on div "Description (En) Meat, rice, sauce, mansaf, daqous, mabouj and pickles Descript…" at bounding box center [530, 442] width 528 height 99
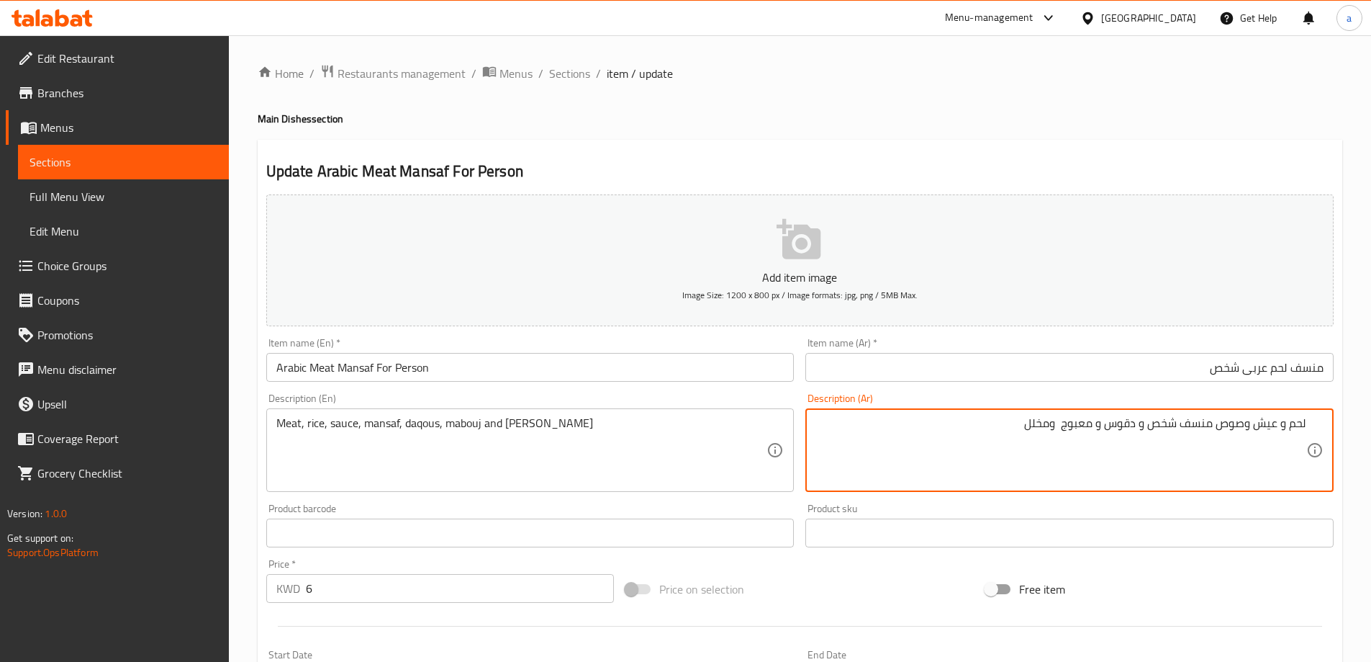
click at [1073, 429] on textarea "لحم و عيش وصوص منسف شخص و دقوس و معبوج ومخلل" at bounding box center [1061, 450] width 491 height 68
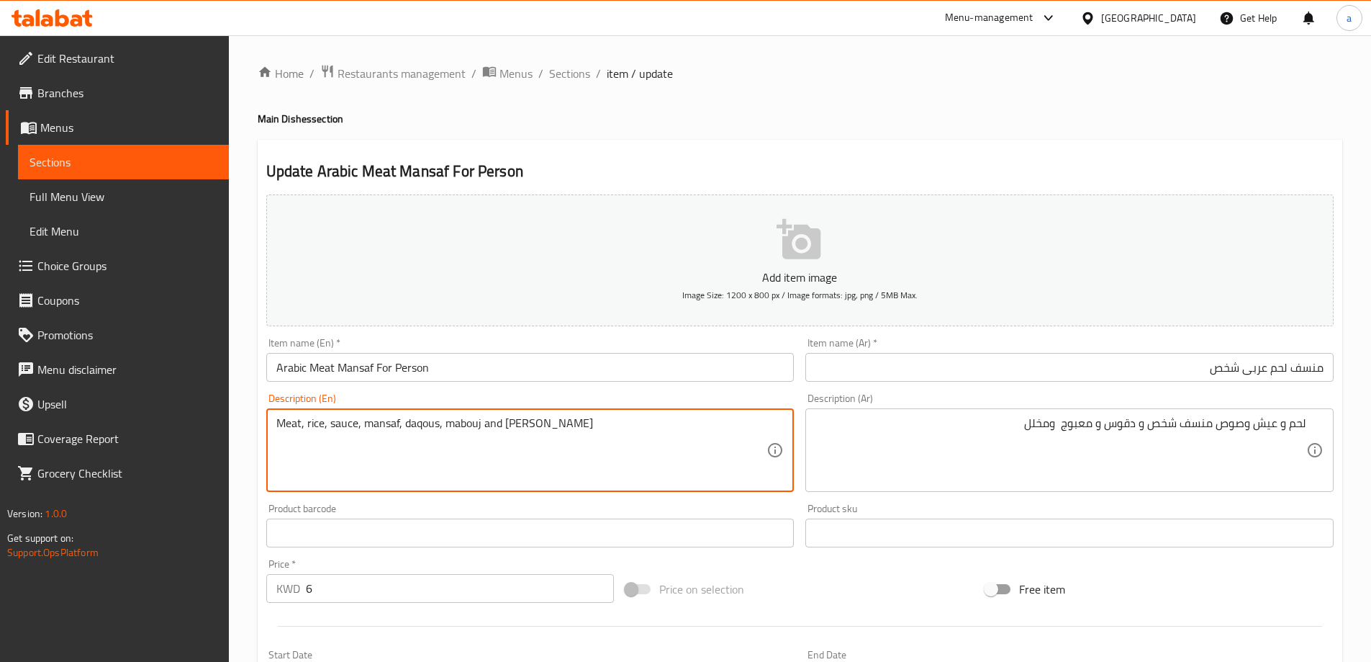
click at [465, 421] on textarea "Meat, rice, sauce, mansaf, daqous, mabouj and [PERSON_NAME]" at bounding box center [521, 450] width 491 height 68
paste textarea "Maabouj"
click at [556, 434] on textarea "Meat, rice, sauce, mansaf, daqous, Maabouj and pickles" at bounding box center [521, 450] width 491 height 68
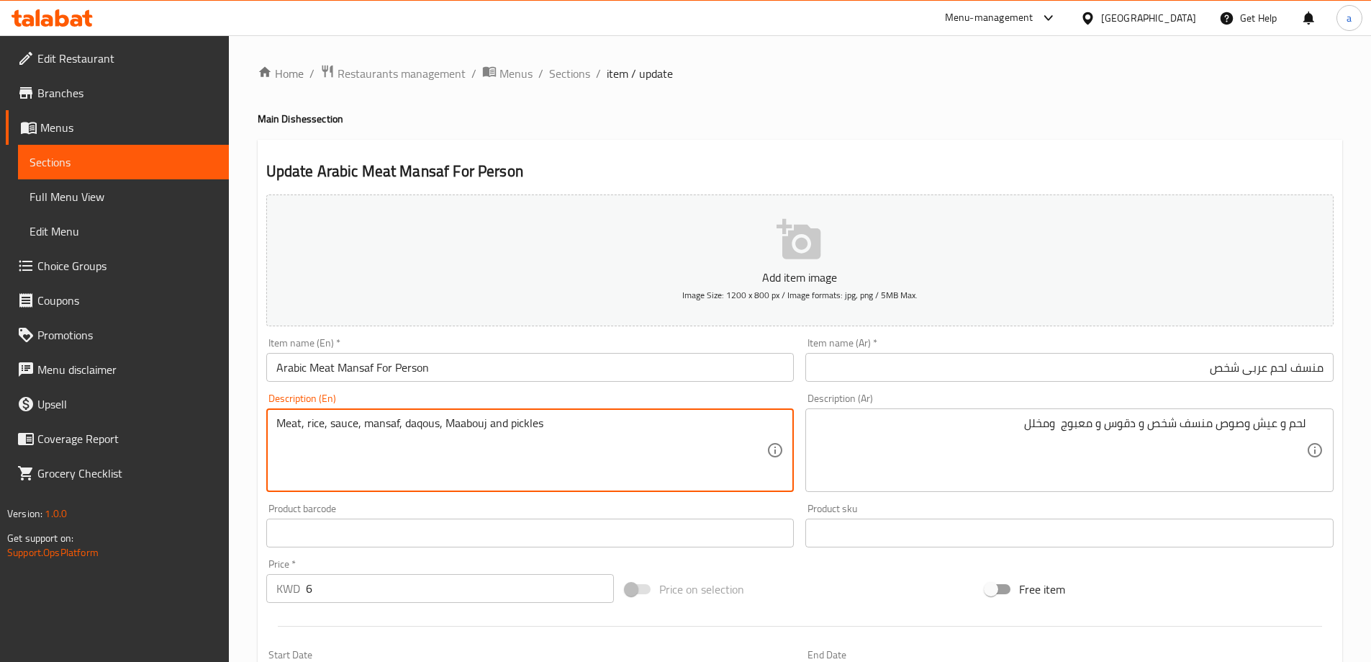
click at [564, 471] on textarea "Meat, rice, sauce, mansaf, daqous, Maabouj and pickles" at bounding box center [521, 450] width 491 height 68
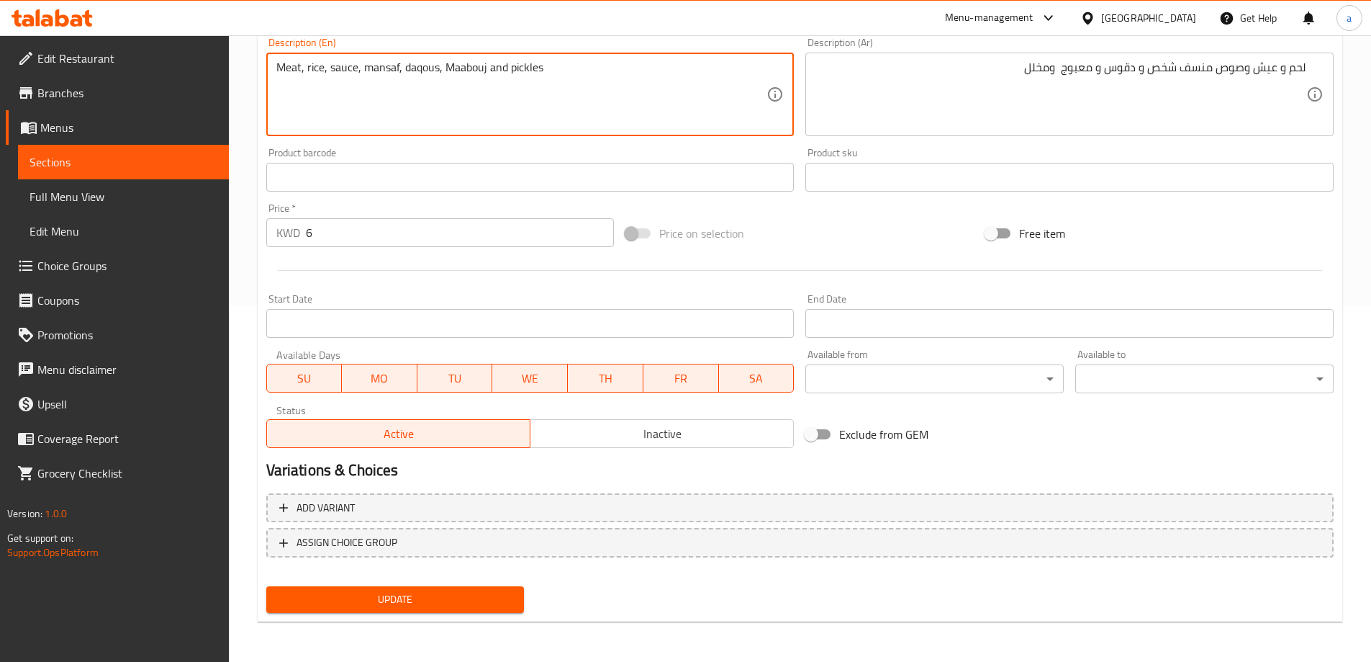
type textarea "Meat, rice, sauce, mansaf, daqous, maabouj and pickles"
click at [470, 595] on span "Update" at bounding box center [395, 599] width 235 height 18
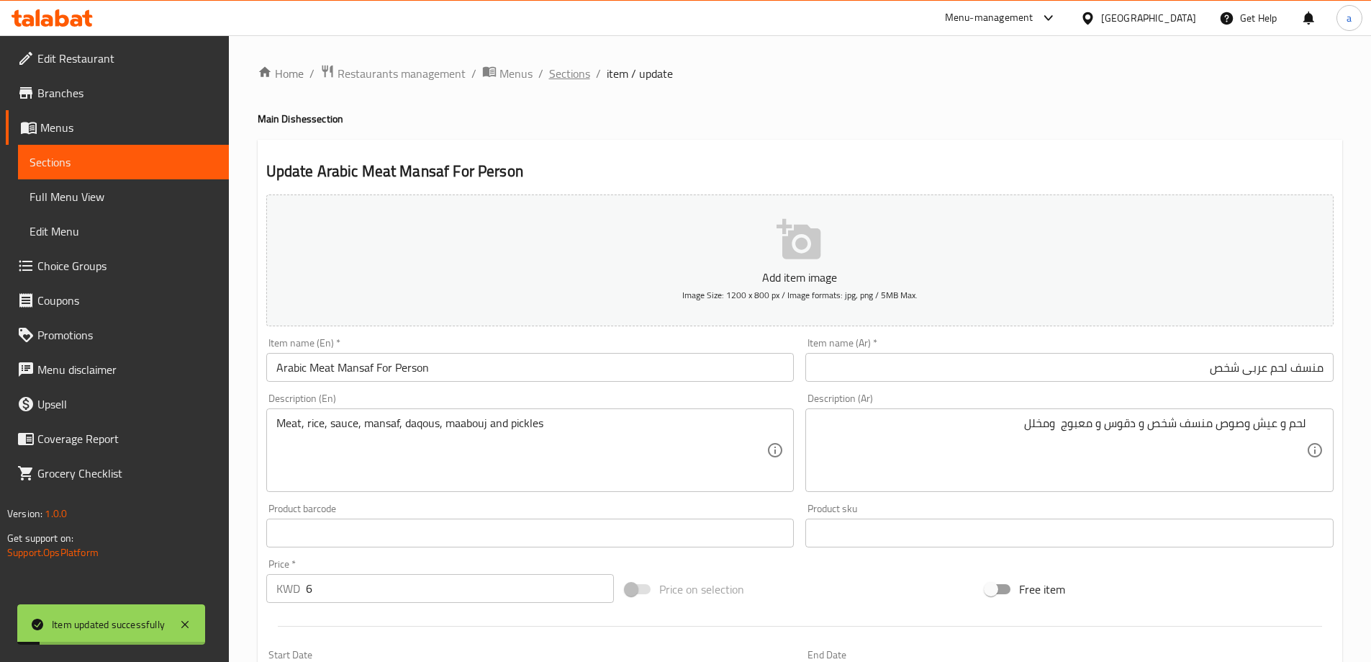
click at [568, 73] on span "Sections" at bounding box center [569, 73] width 41 height 17
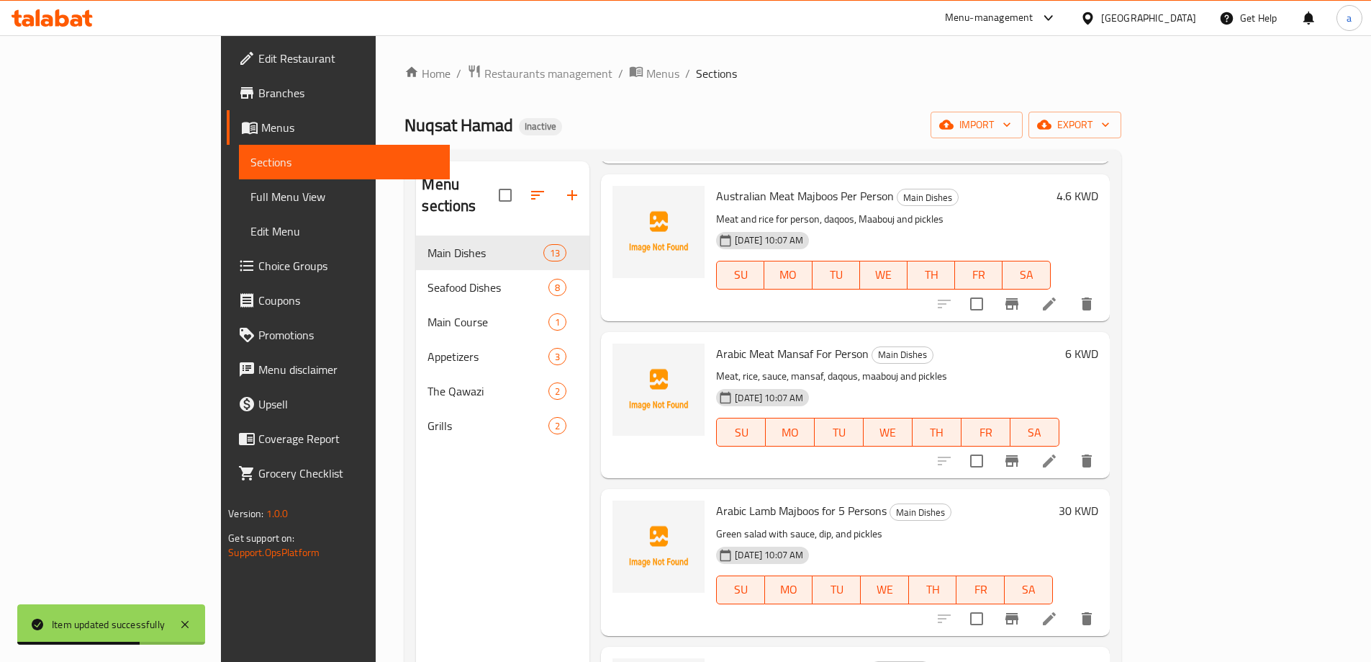
scroll to position [1224, 0]
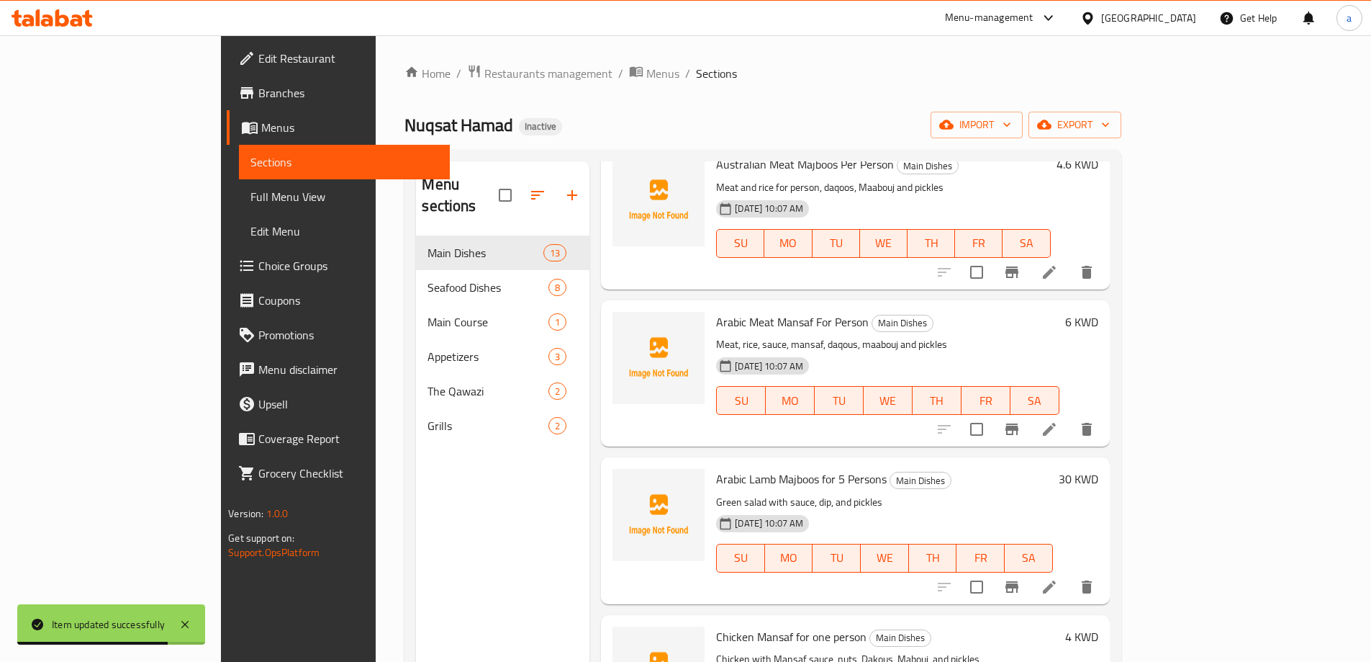
click at [1070, 574] on li at bounding box center [1049, 587] width 40 height 26
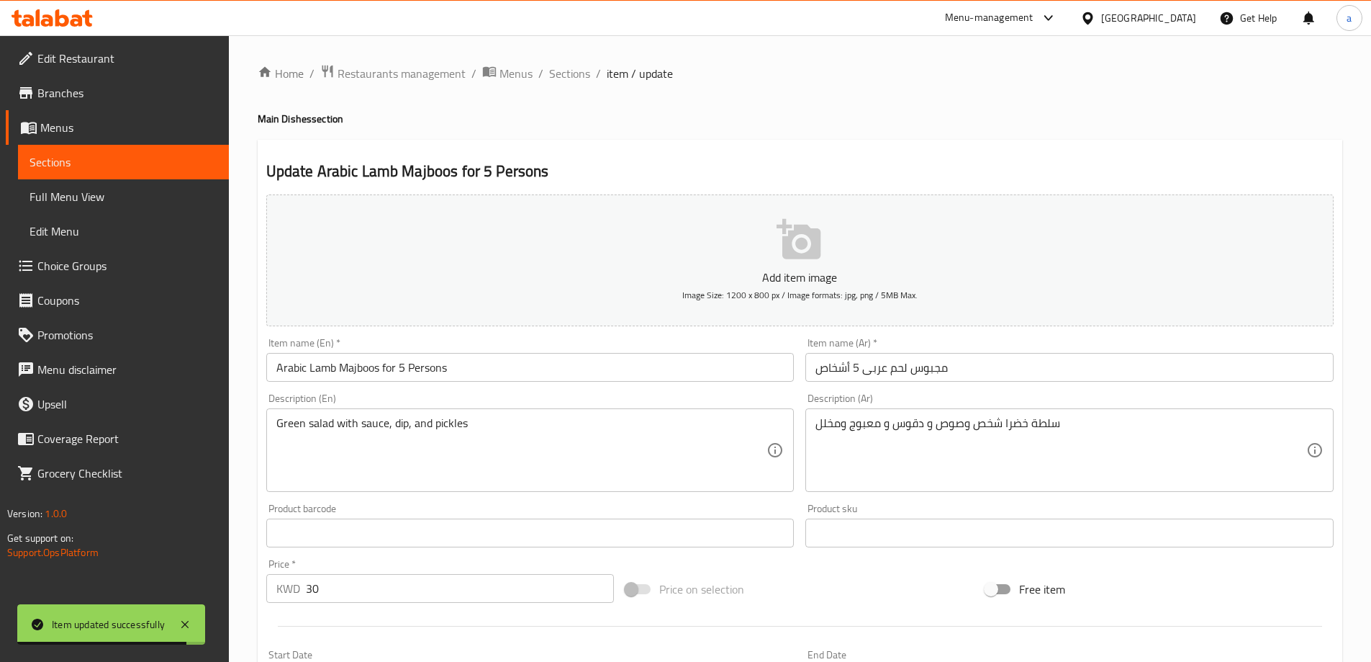
click at [1061, 378] on input "مجبوس لحم عربى 5 أشخاص" at bounding box center [1070, 367] width 528 height 29
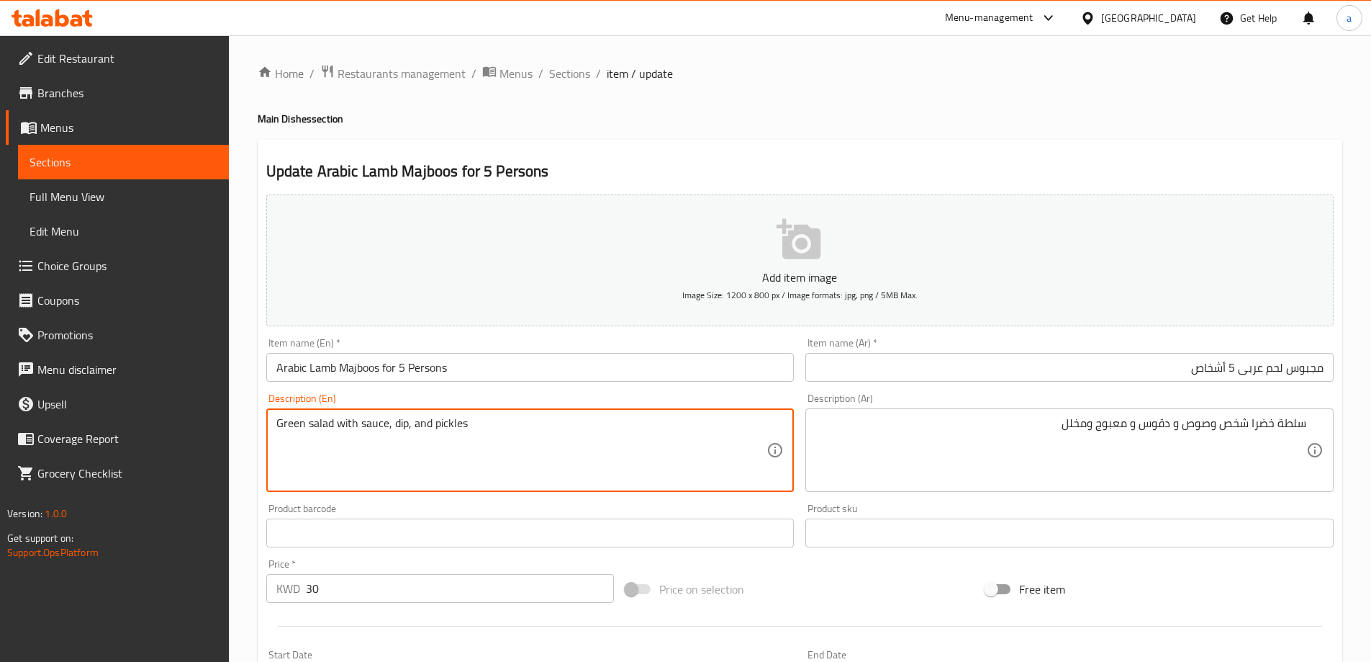
click at [335, 430] on textarea "Green salad with sauce, dip, and pickles" at bounding box center [521, 450] width 491 height 68
click at [430, 429] on textarea "Green salad person with sauce, dip, and pickles" at bounding box center [521, 450] width 491 height 68
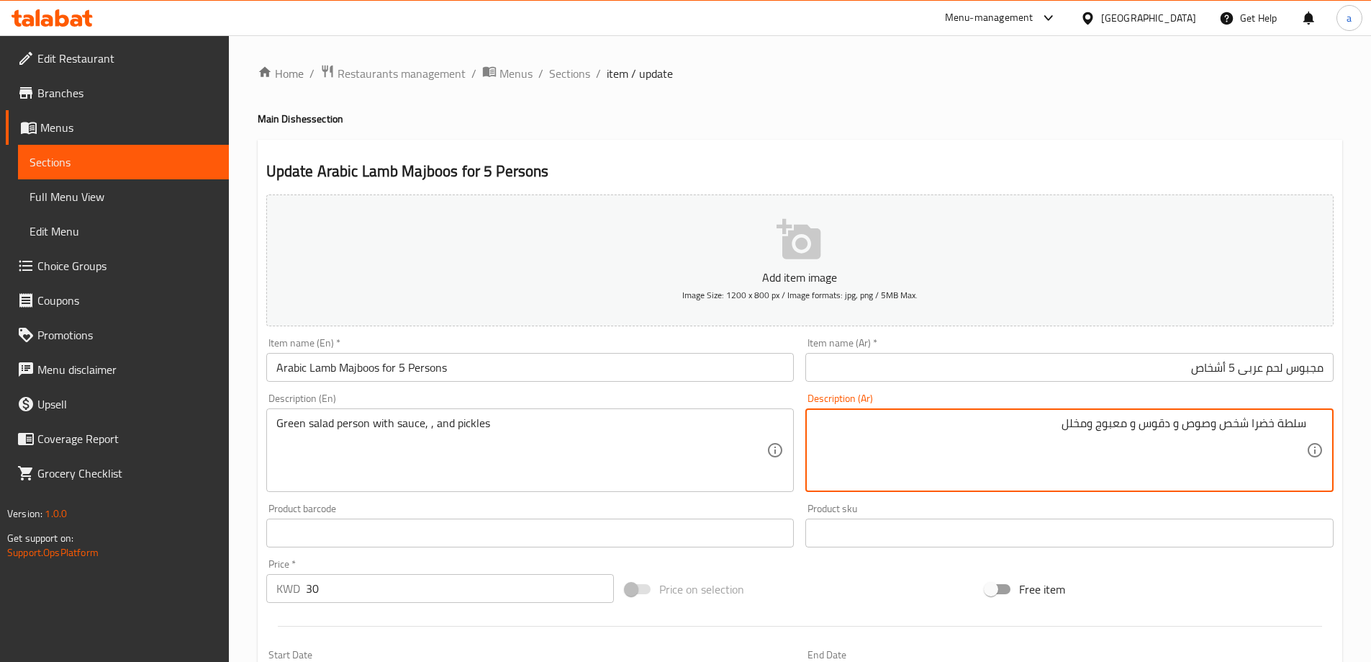
click at [1155, 428] on textarea "سلطة خضرا شخص وصوص و دقوس و معبوج ومخلل" at bounding box center [1061, 450] width 491 height 68
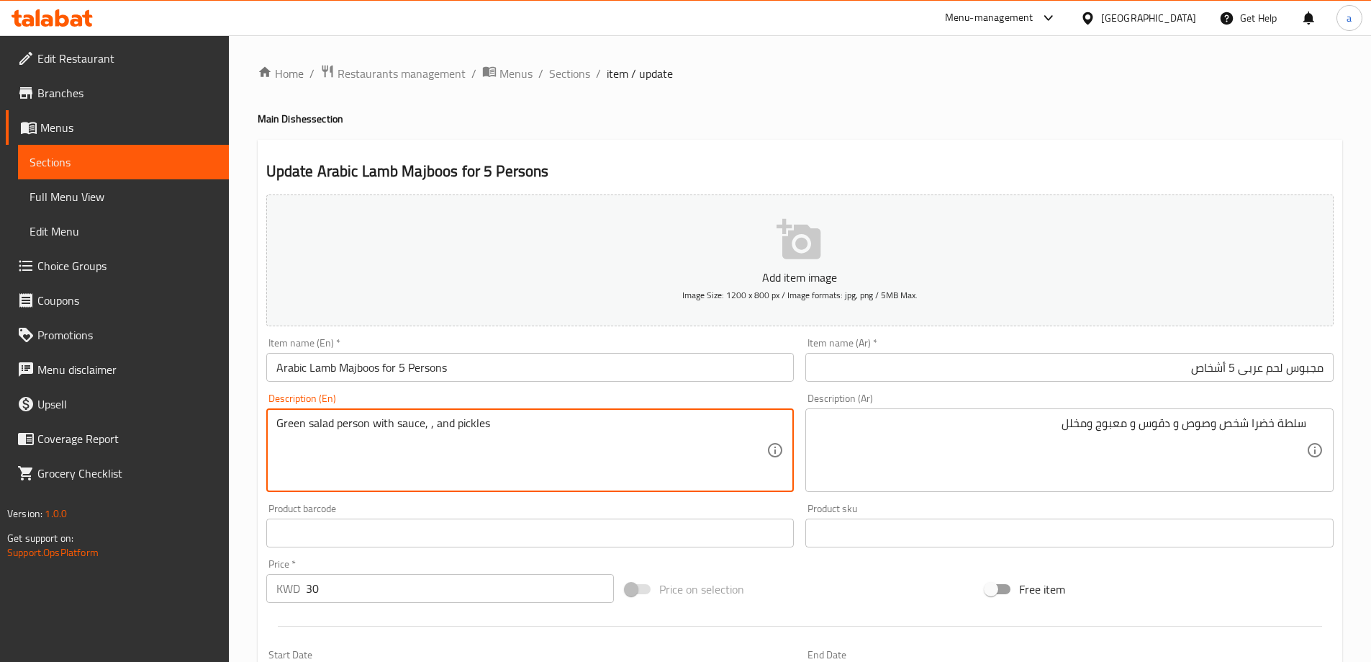
paste textarea "Daqoos"
click at [469, 428] on textarea "Green salad person with sauce, Daqoos, and pickles" at bounding box center [521, 450] width 491 height 68
click at [1111, 431] on textarea "سلطة خضرا شخص وصوص و دقوس و معبوج ومخلل" at bounding box center [1061, 450] width 491 height 68
paste textarea "Maabouj"
click at [547, 430] on textarea "Green salad person with sauce, Daqoos, Maabouj, and pickles" at bounding box center [521, 450] width 491 height 68
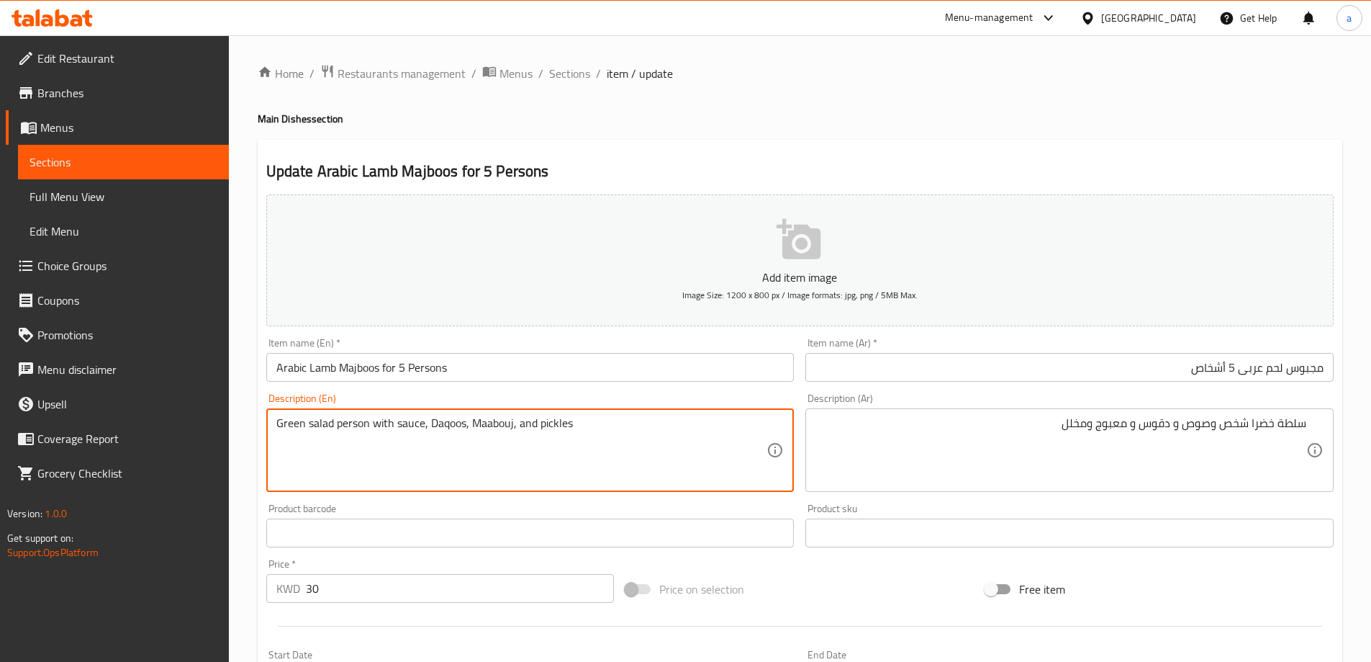
click at [547, 430] on textarea "Green salad person with sauce, Daqoos, Maabouj, and pickles" at bounding box center [521, 450] width 491 height 68
drag, startPoint x: 547, startPoint y: 430, endPoint x: 975, endPoint y: 369, distance: 432.1
click at [975, 369] on input "مجبوس لحم عربى 5 أشخاص" at bounding box center [1070, 367] width 528 height 29
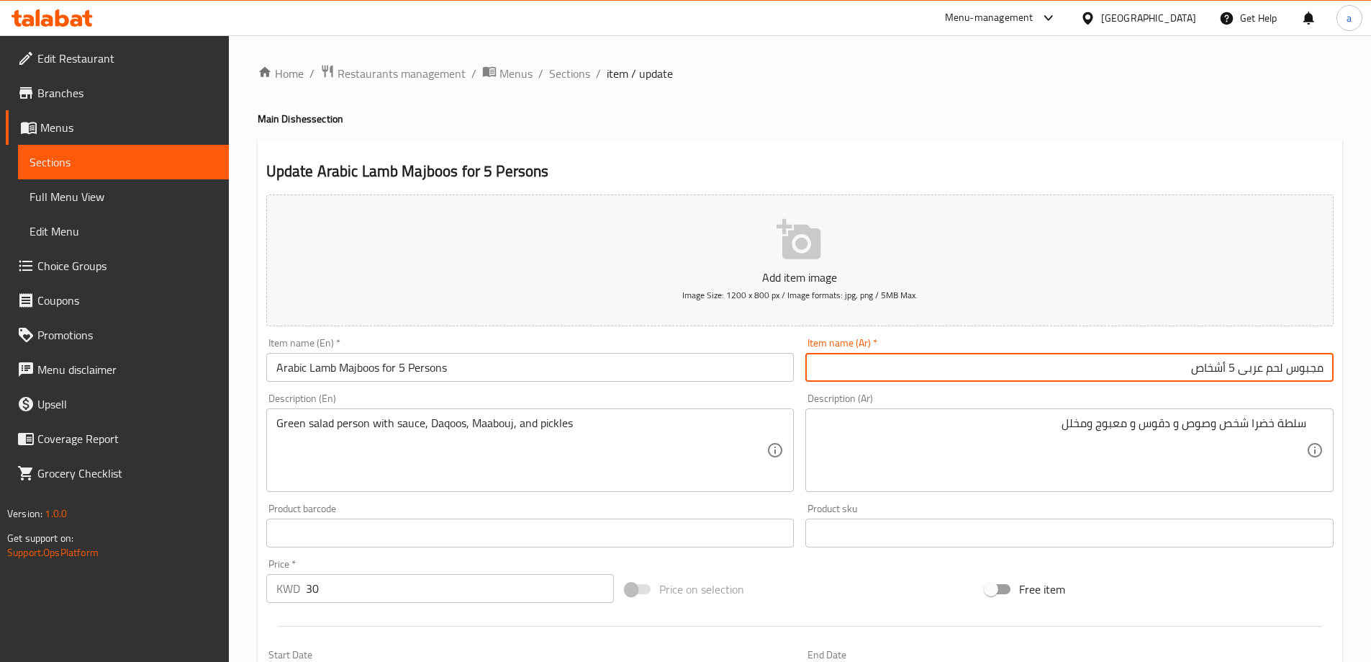
click at [553, 425] on textarea "Green salad person with sauce, Daqoos, Maabouj, and pickles" at bounding box center [521, 450] width 491 height 68
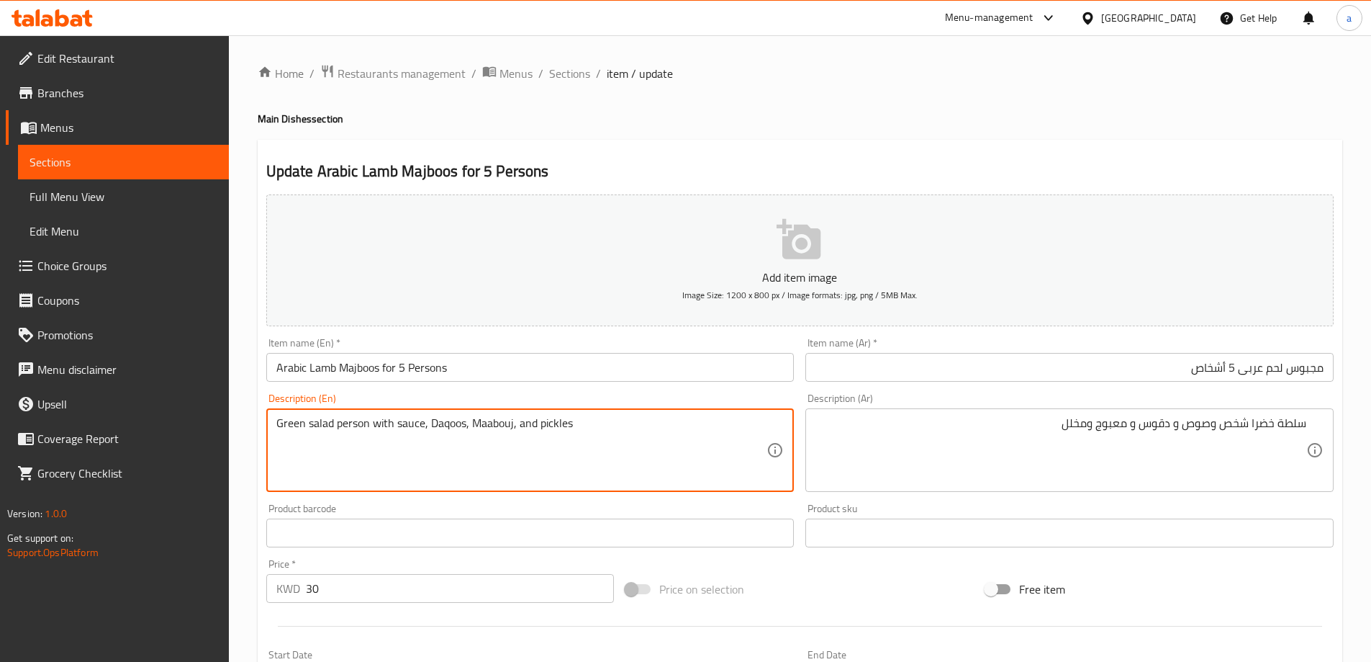
click at [553, 425] on textarea "Green salad person with sauce, Daqoos, Maabouj, and pickles" at bounding box center [521, 450] width 491 height 68
click at [595, 492] on div "Green salad person with sauce, Daqoos, Maabouj, and pickles Description (En)" at bounding box center [530, 450] width 528 height 84
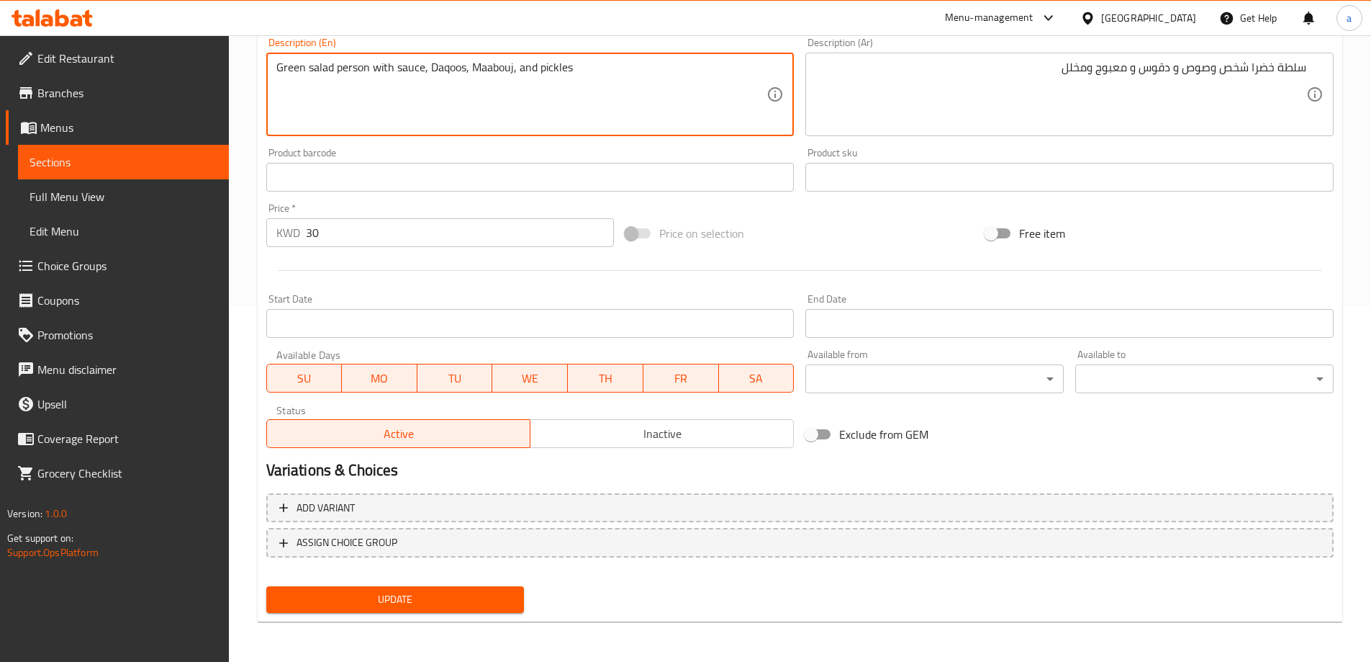
click at [484, 605] on span "Update" at bounding box center [395, 599] width 235 height 18
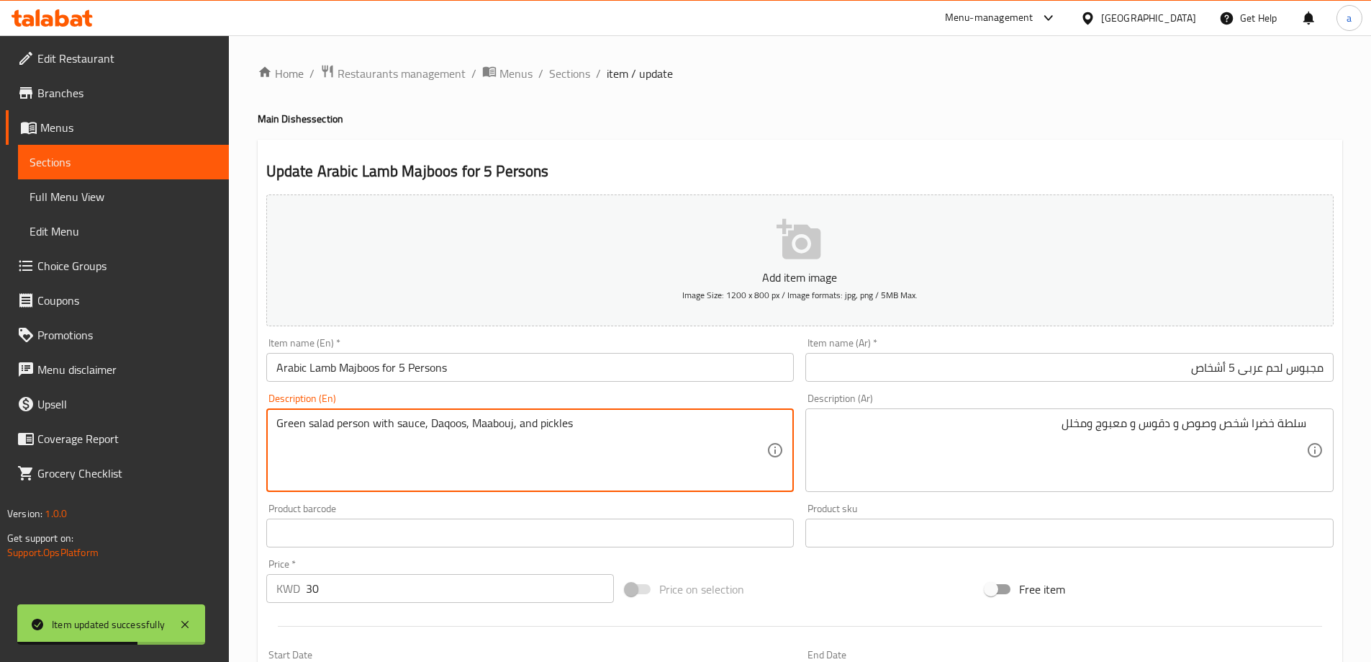
click at [490, 425] on textarea "Green salad person with sauce, daqoos, maabouj, and pickles" at bounding box center [521, 450] width 491 height 68
type textarea "Green salad person with sauce, daqoos, maabouj, and pickles"
click at [531, 470] on textarea "Green salad person with sauce, daqoos, maabouj, and pickles" at bounding box center [521, 450] width 491 height 68
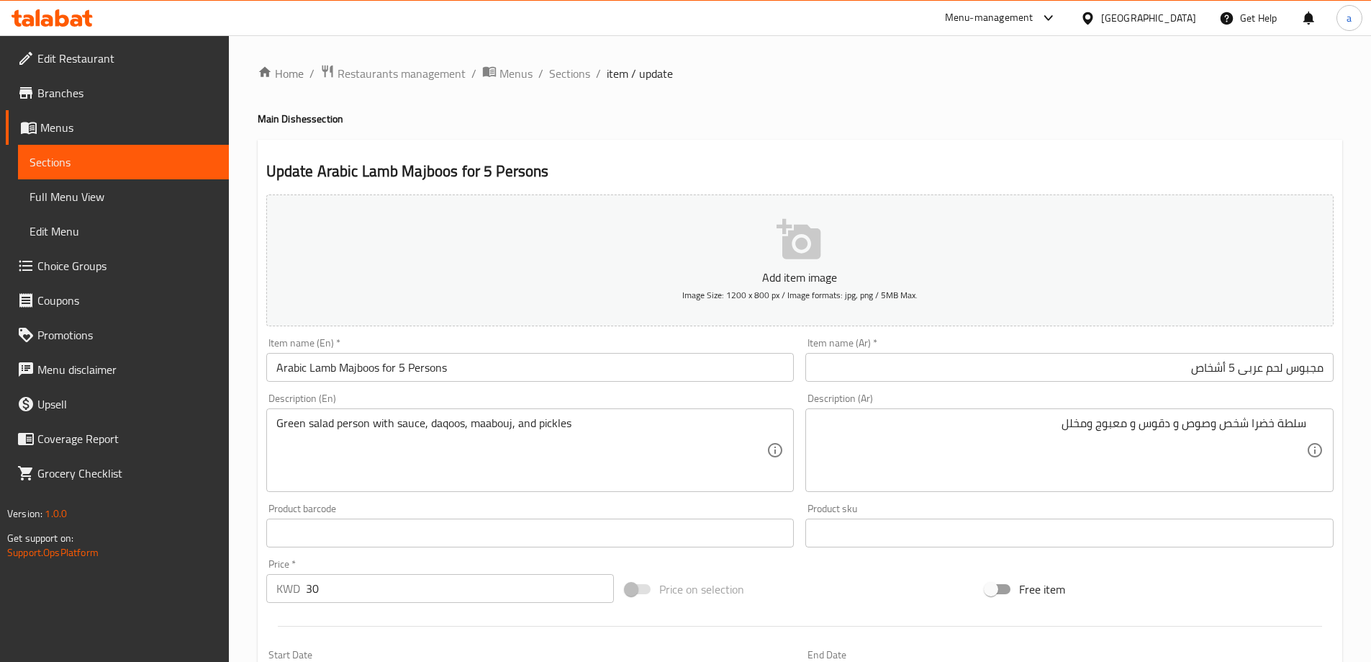
click at [362, 369] on input "Arabic Lamb Majboos for 5 Persons" at bounding box center [530, 367] width 528 height 29
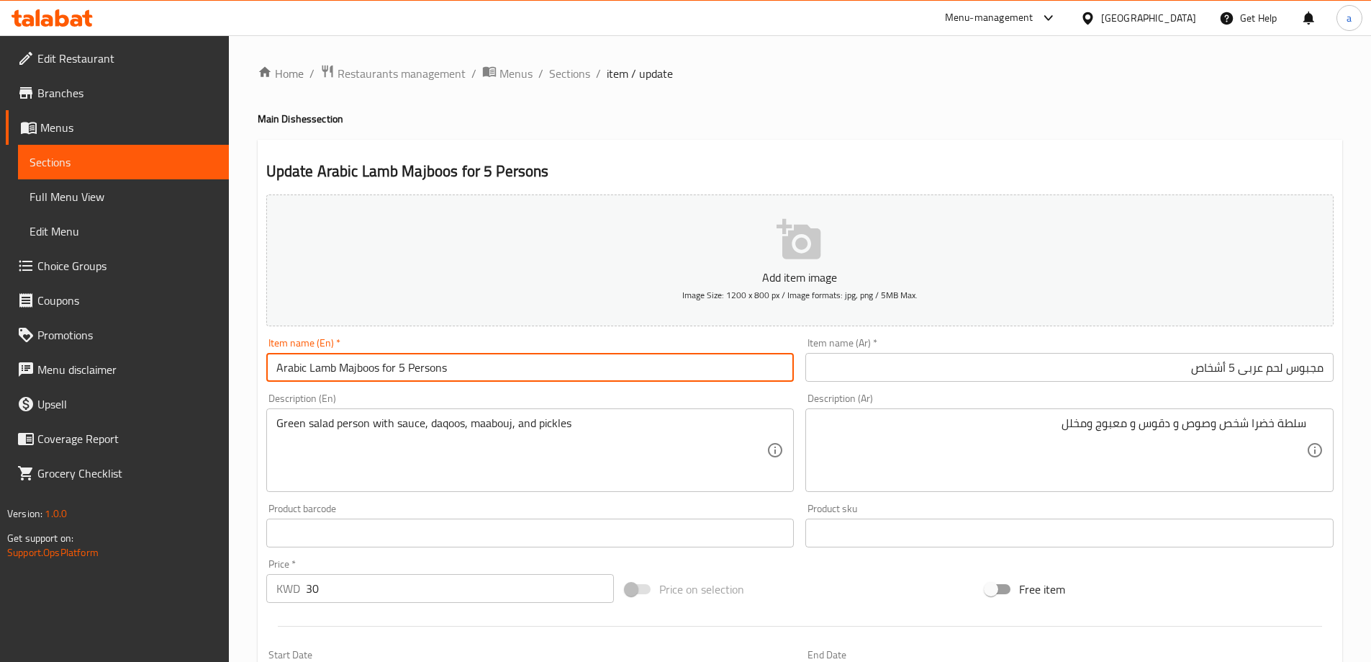
click at [362, 369] on input "Arabic Lamb Majboos for 5 Persons" at bounding box center [530, 367] width 528 height 29
paste input "text"
click at [487, 371] on input "Arabic Lamb Majboos for 5 Persons" at bounding box center [530, 367] width 528 height 29
click at [317, 367] on input "Arabic Lamb Majboos for 5 Persons" at bounding box center [530, 367] width 528 height 29
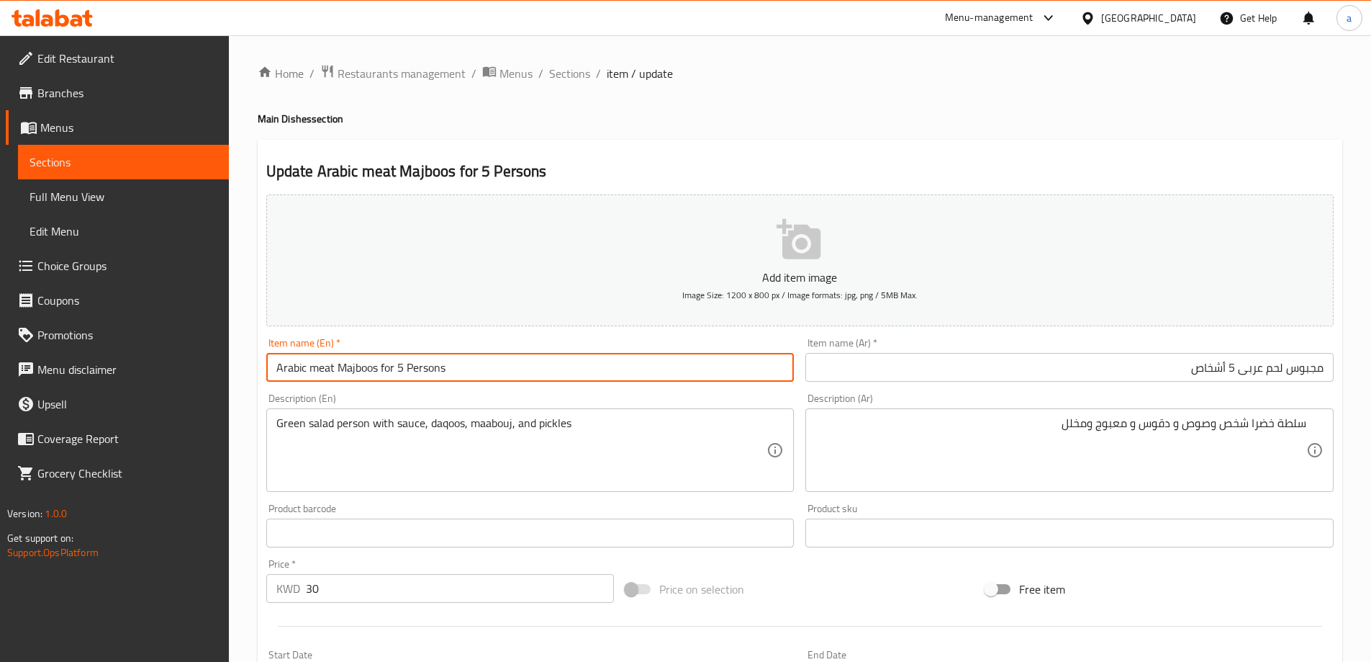
click at [325, 366] on input "Arabic meat Majboos for 5 Persons" at bounding box center [530, 367] width 528 height 29
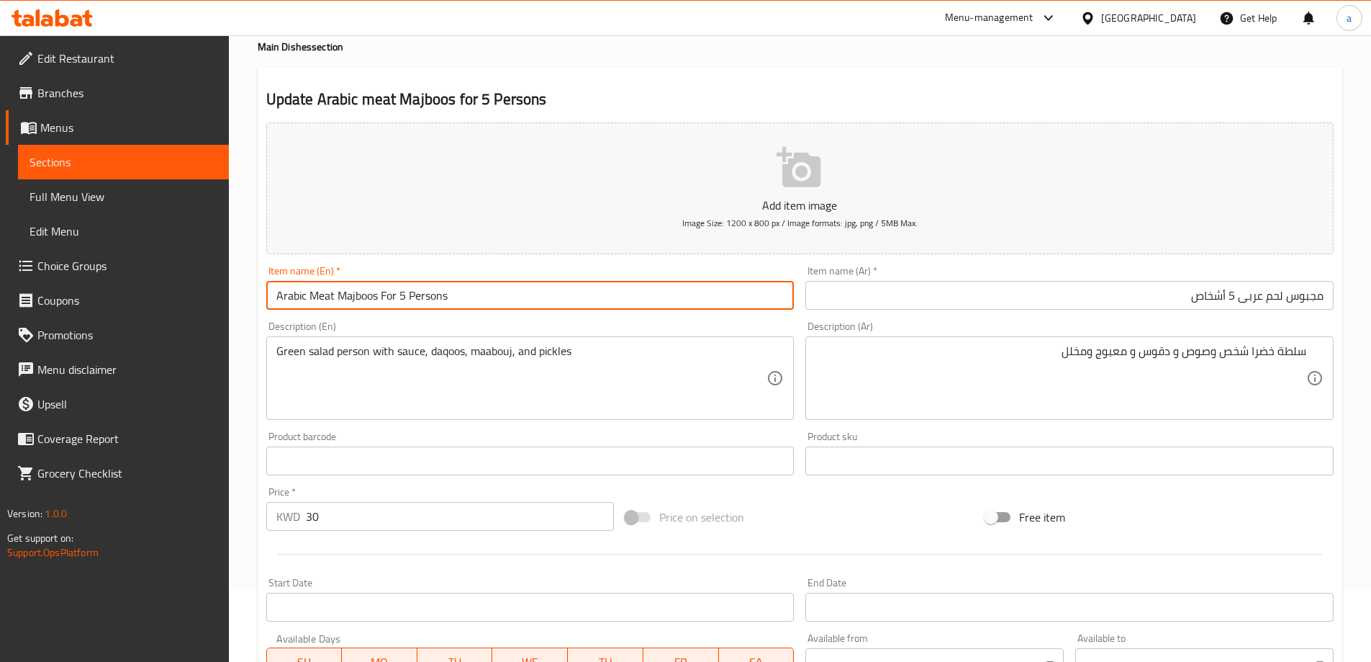
click at [514, 305] on input "Arabic Meat Majboos For 5 Persons" at bounding box center [530, 295] width 528 height 29
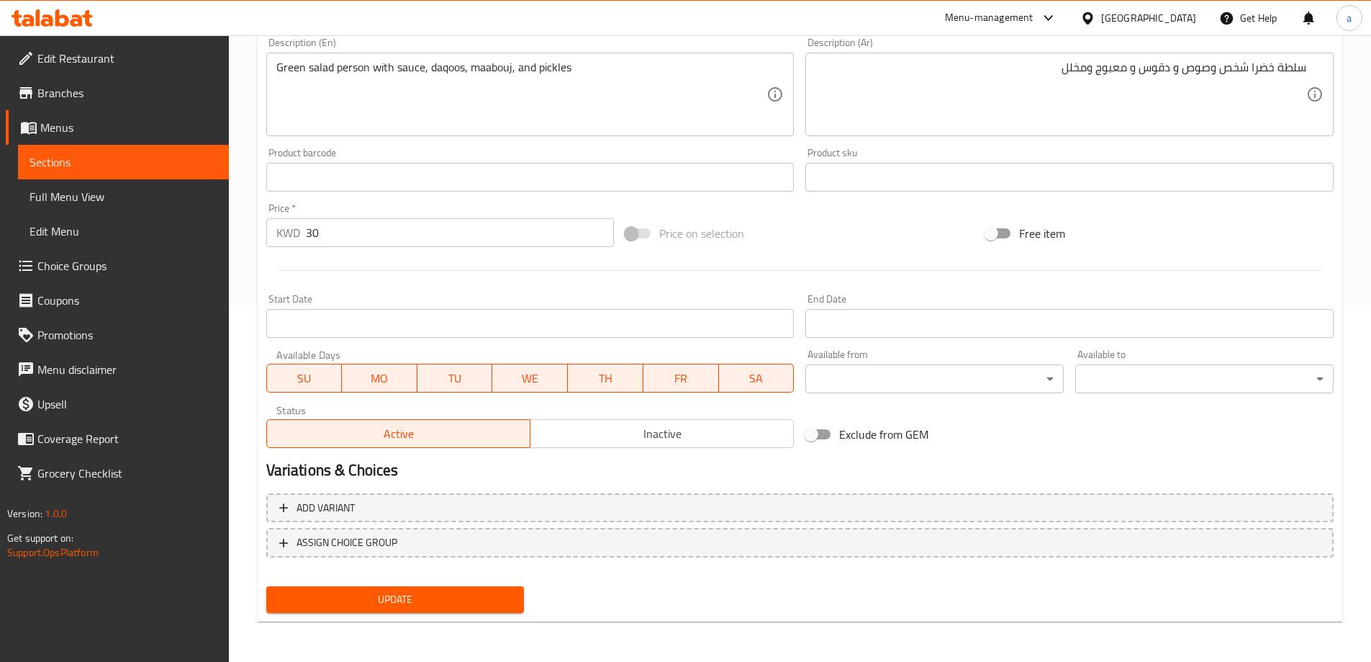
type input "Arabic Meat Majboos For 5 Persons"
click at [376, 603] on span "Update" at bounding box center [395, 599] width 235 height 18
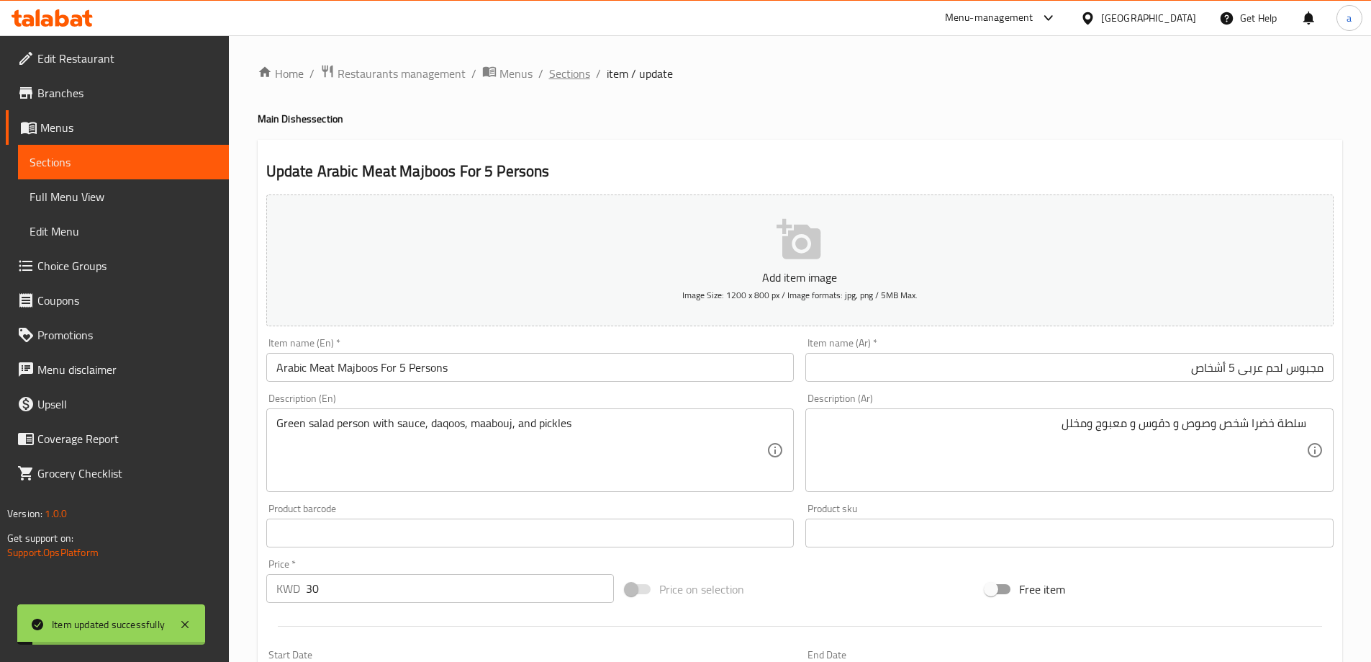
click at [564, 76] on span "Sections" at bounding box center [569, 73] width 41 height 17
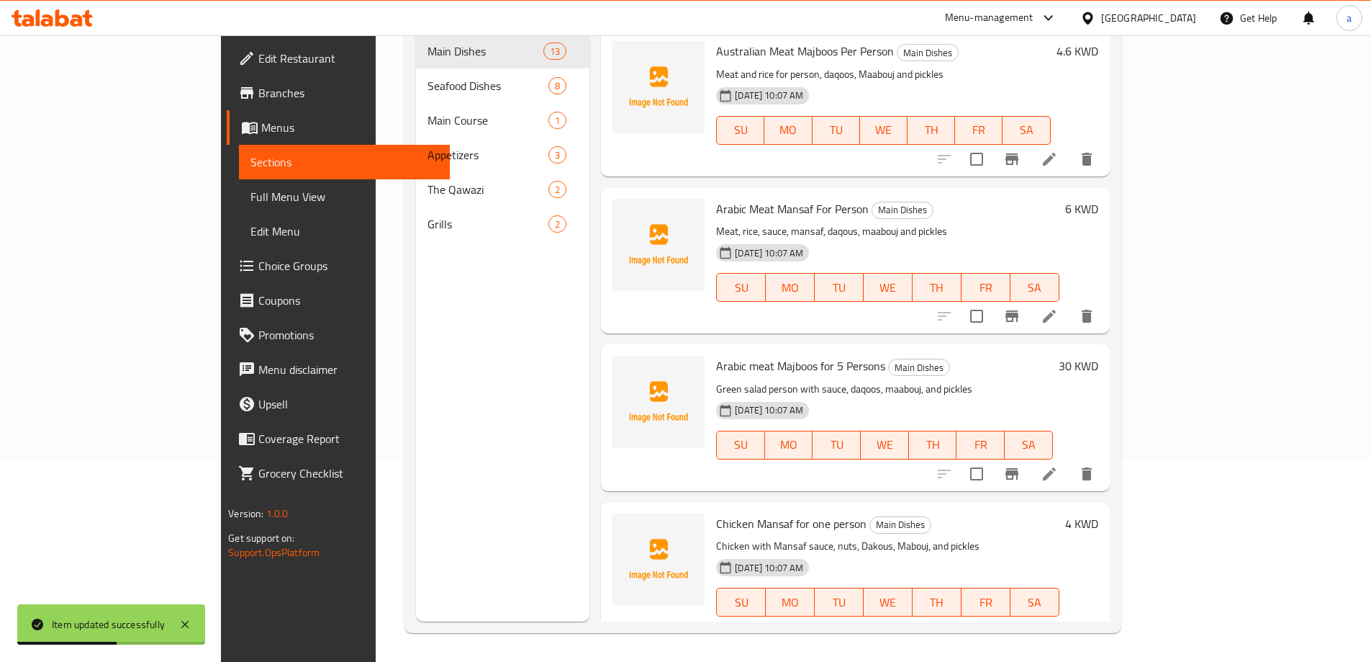
scroll to position [1131, 0]
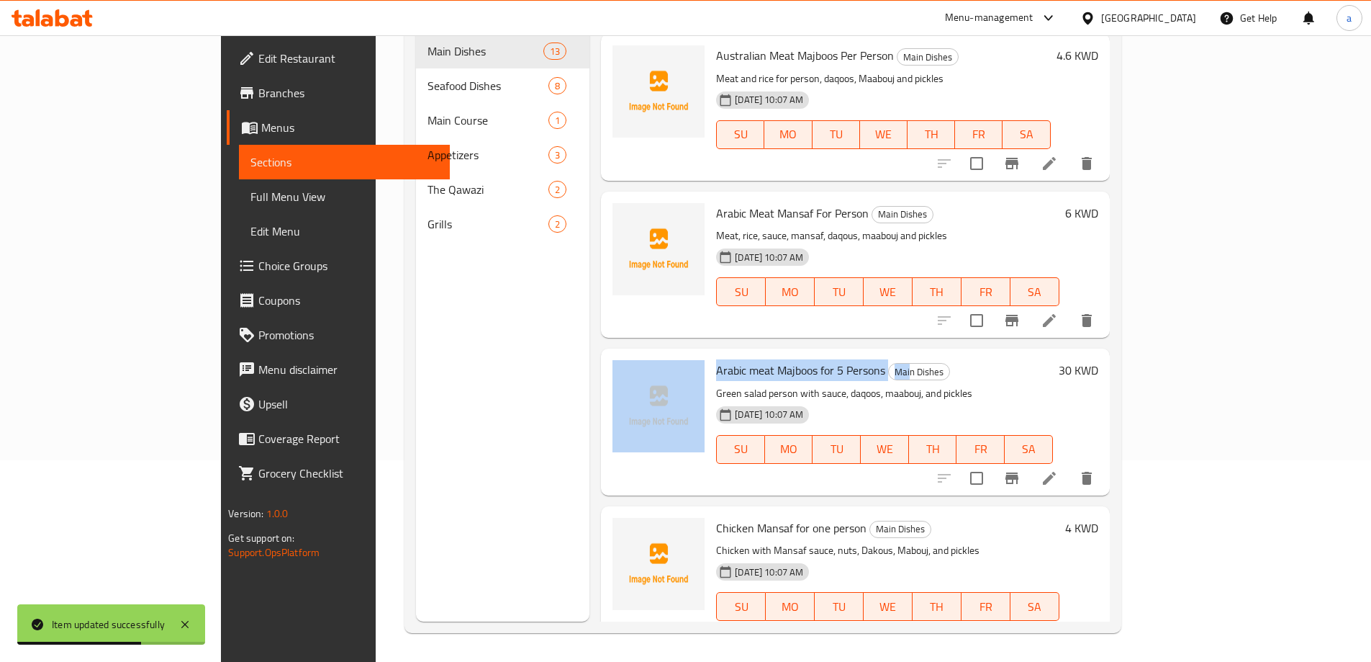
drag, startPoint x: 654, startPoint y: 310, endPoint x: 854, endPoint y: 321, distance: 199.7
click at [854, 354] on div "Arabic meat Majboos for 5 Persons Main Dishes Green salad person with sauce, da…" at bounding box center [855, 421] width 497 height 135
click at [818, 359] on span "Arabic meat Majboos for 5 Persons" at bounding box center [800, 370] width 169 height 22
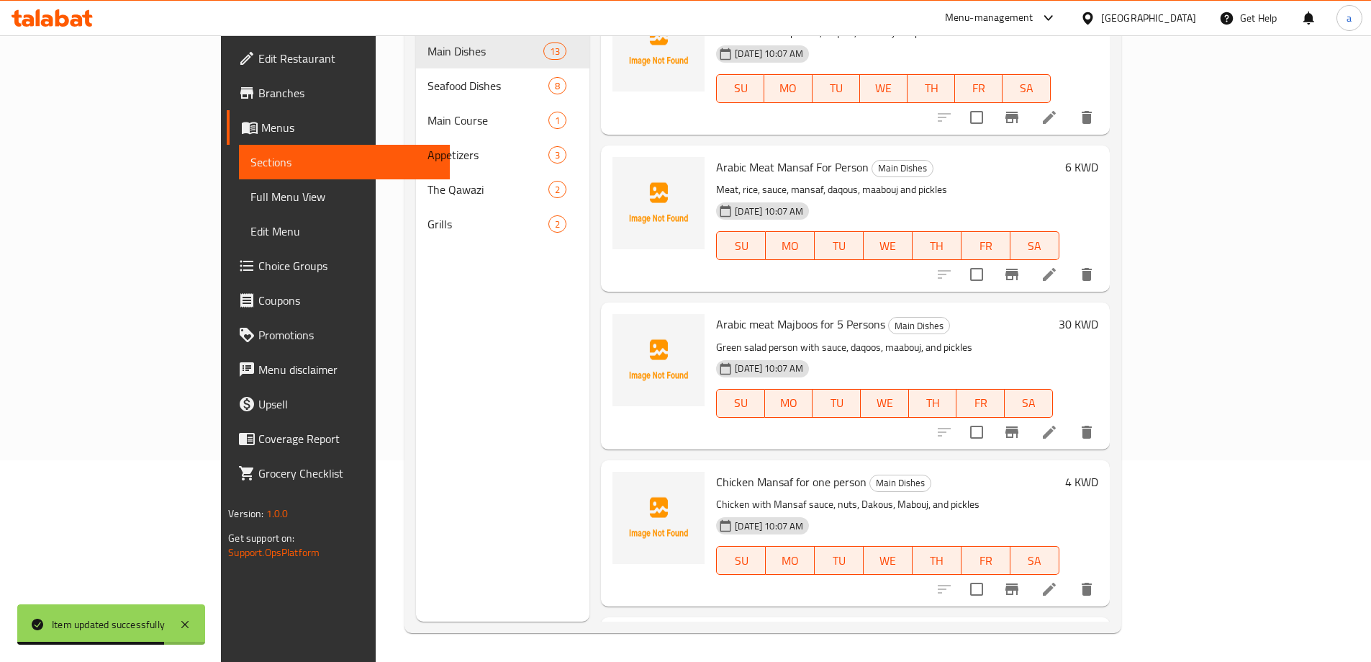
scroll to position [1203, 0]
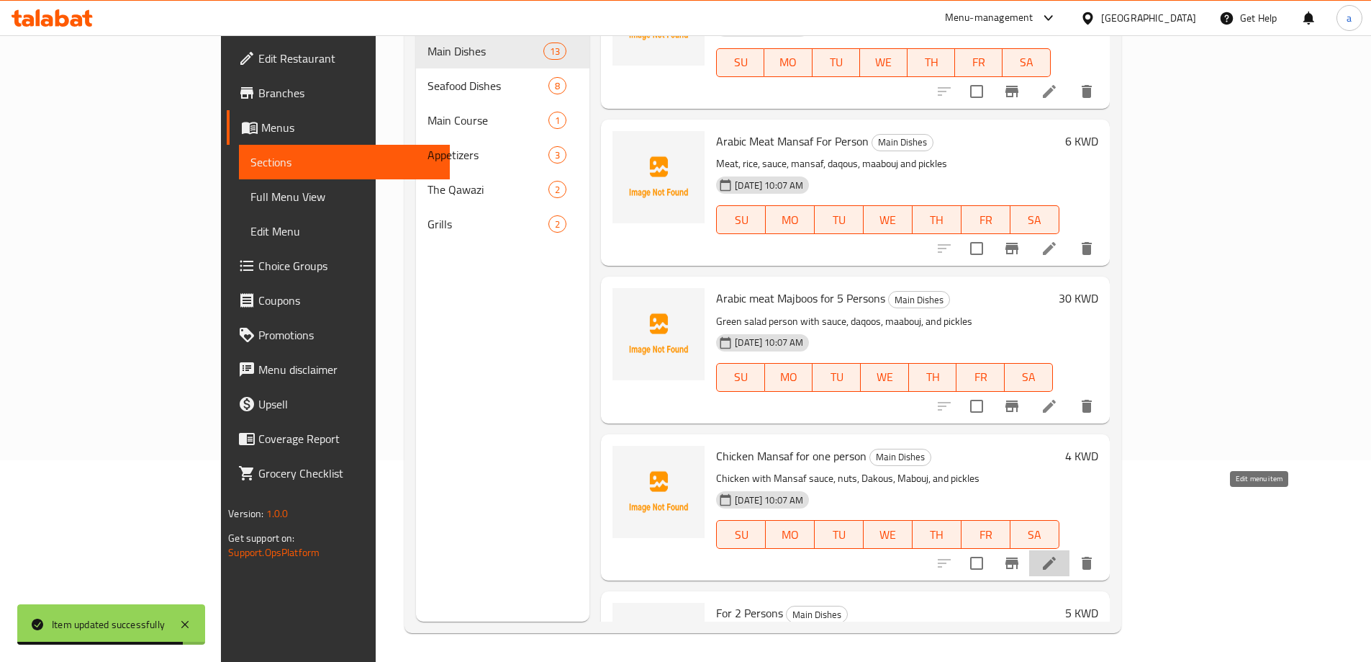
click at [1058, 554] on icon at bounding box center [1049, 562] width 17 height 17
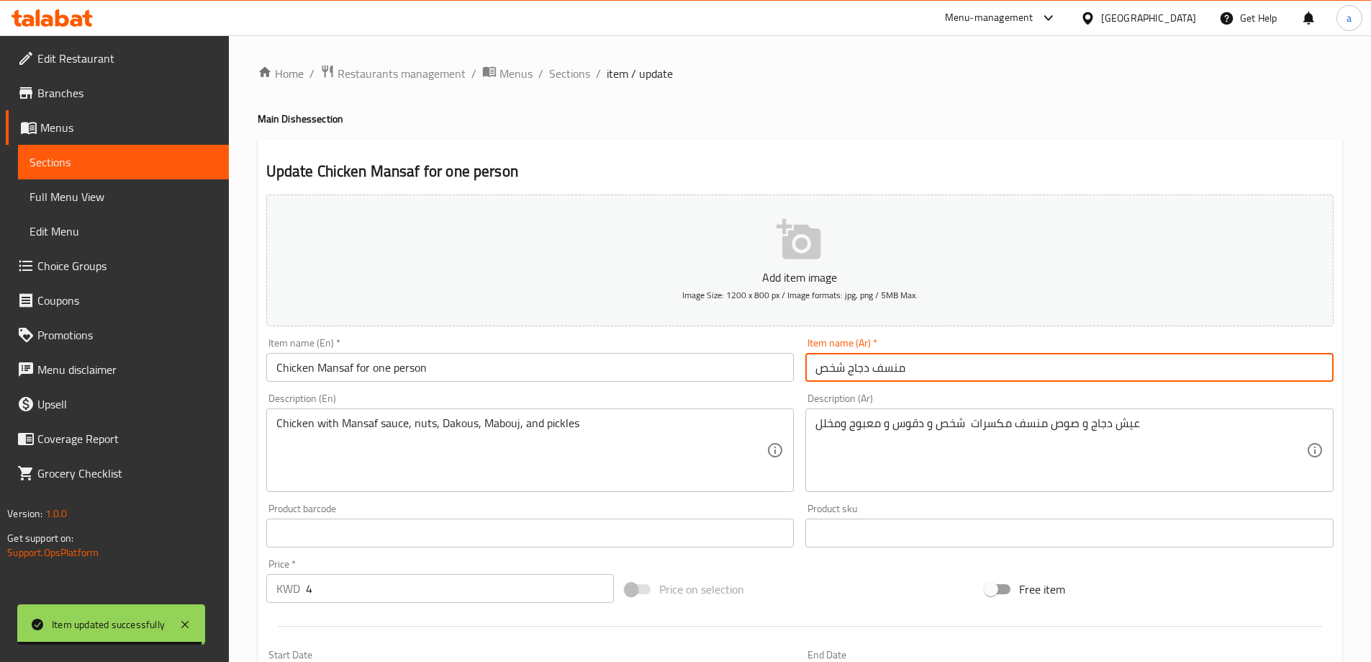
click at [973, 381] on input "منسف دجاج شخص" at bounding box center [1070, 367] width 528 height 29
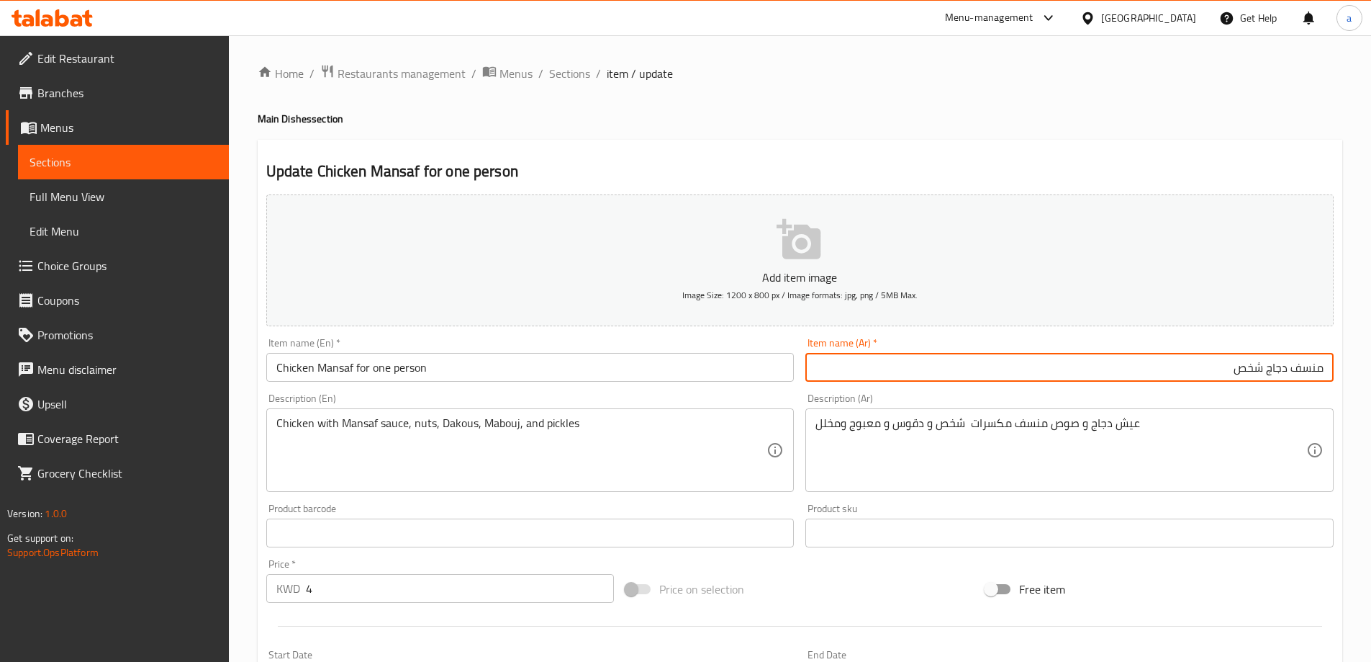
click at [382, 364] on input "Chicken Mansaf for one person" at bounding box center [530, 367] width 528 height 29
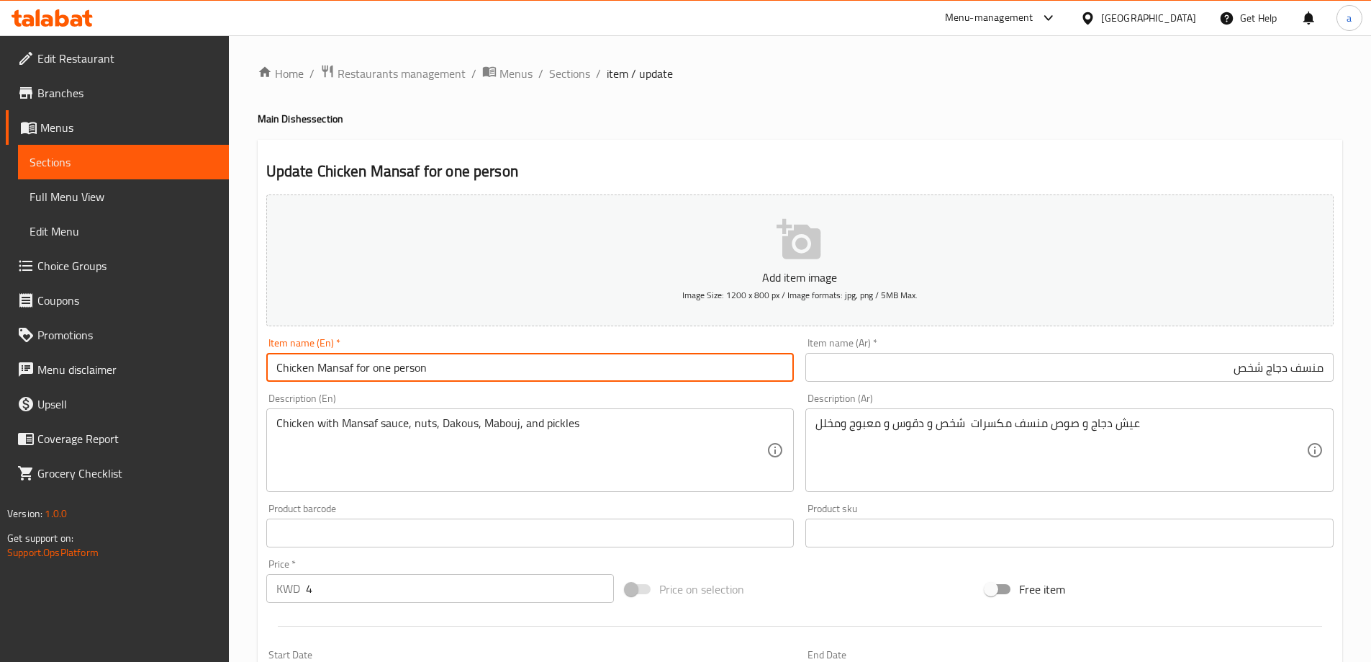
click at [382, 364] on input "Chicken Mansaf for one person" at bounding box center [530, 367] width 528 height 29
type input "Chicken Mansaf for person"
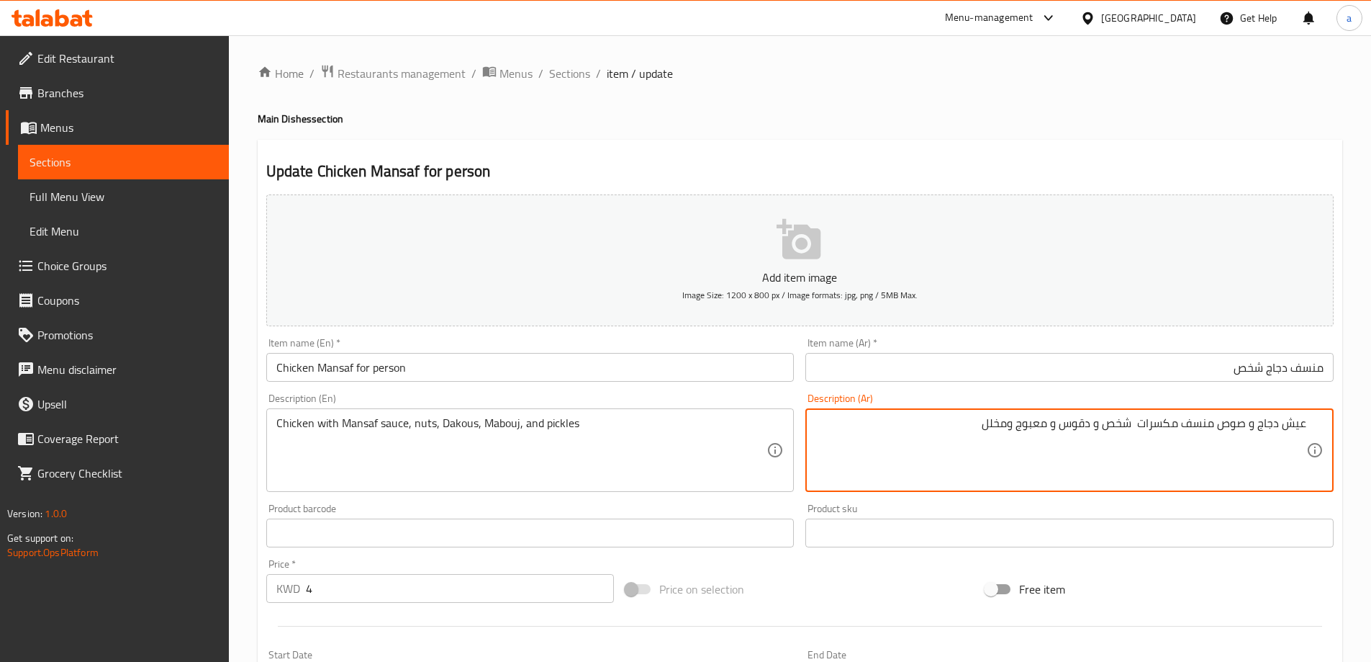
click at [275, 421] on div "Chicken with Mansaf sauce, nuts, Dakous, Mabouj, and pickles Description (En)" at bounding box center [530, 450] width 528 height 84
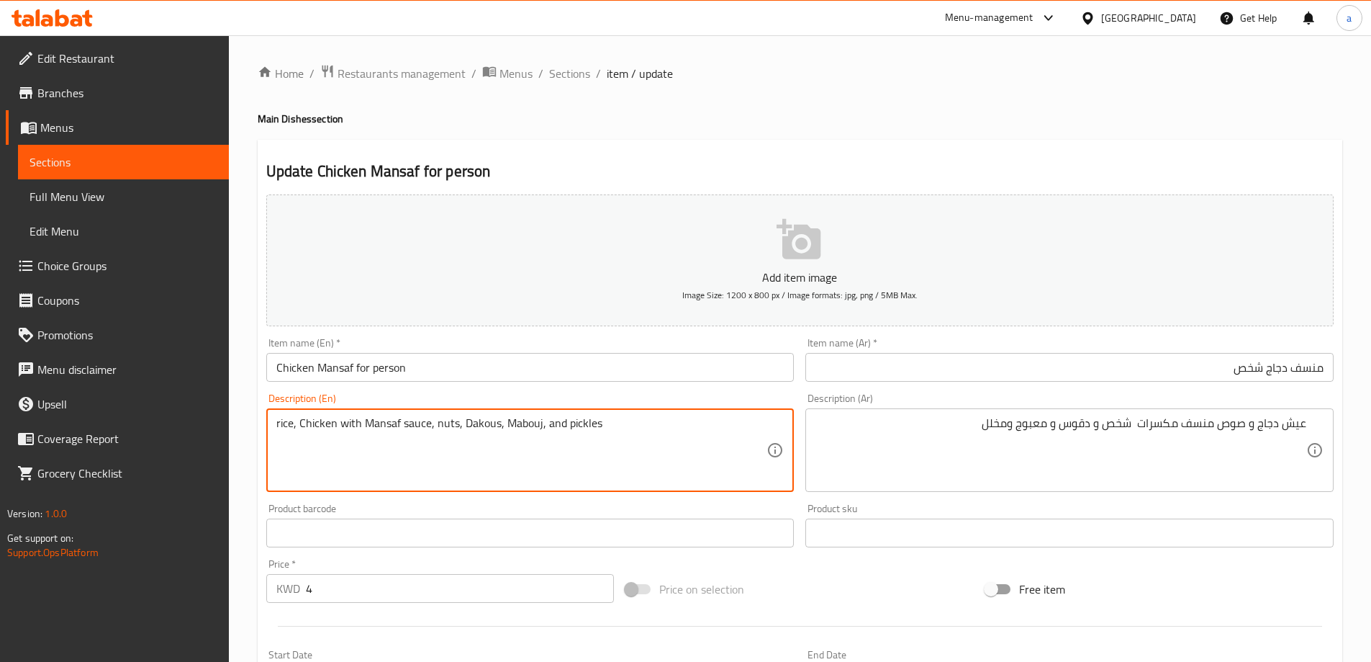
click at [360, 425] on textarea "rice, Chicken with Mansaf sauce, nuts, Dakous, Mabouj, and pickles" at bounding box center [521, 450] width 491 height 68
click at [633, 454] on textarea "rice, Chicken with Mansaf sauce, nuts, Dakous, Mabouj, and pickles" at bounding box center [521, 450] width 491 height 68
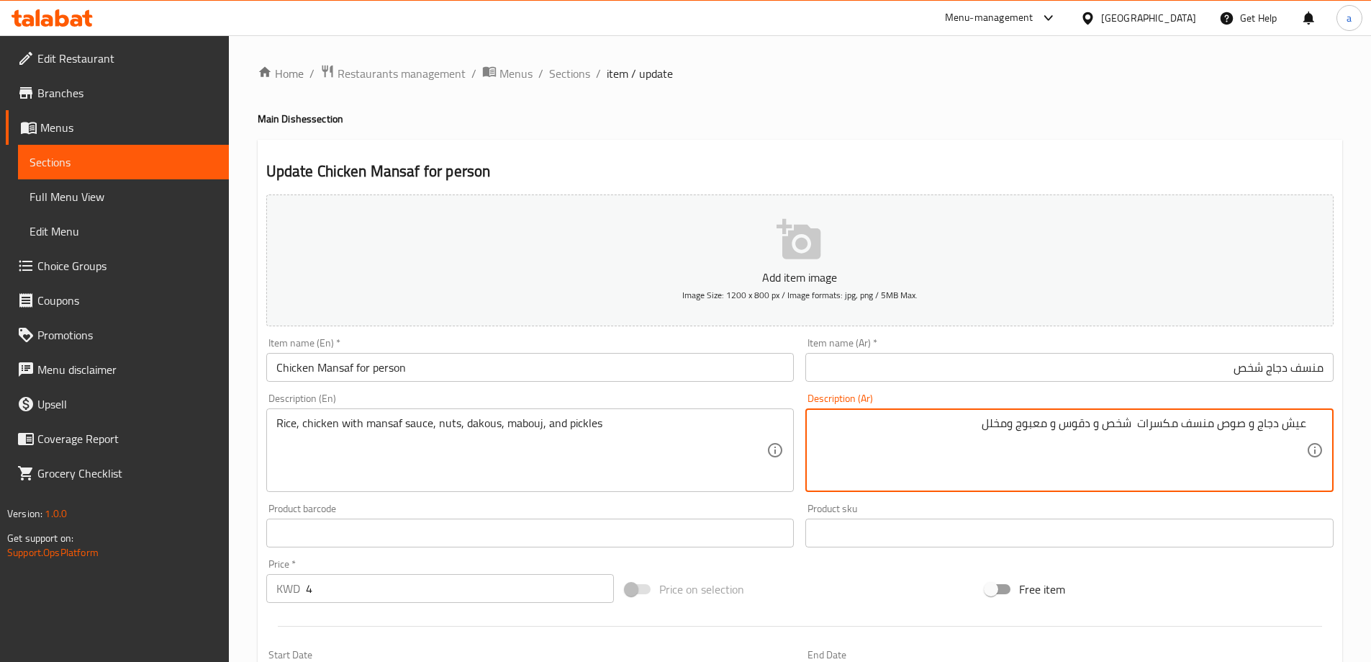
drag, startPoint x: 1107, startPoint y: 429, endPoint x: 1183, endPoint y: 427, distance: 75.6
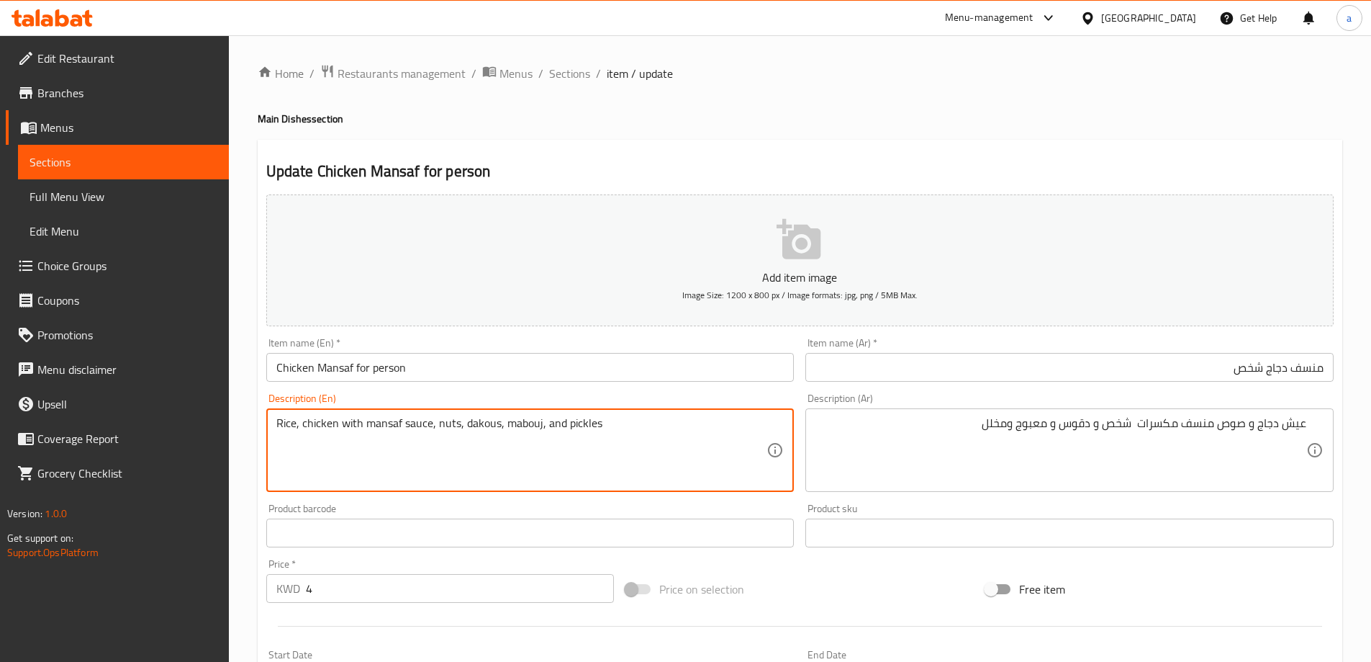
click at [456, 420] on textarea "Rice, chicken with mansaf sauce, nuts, dakous, mabouj, and pickles" at bounding box center [521, 450] width 491 height 68
click at [456, 420] on textarea "Rice, chicken with mansaf sauce, nuts person, dakous, mabouj, and pickles" at bounding box center [521, 450] width 491 height 68
click at [644, 431] on textarea "Rice, chicken with mansaf sauce, nuts person, dakous, mabouj, and pickles" at bounding box center [521, 450] width 491 height 68
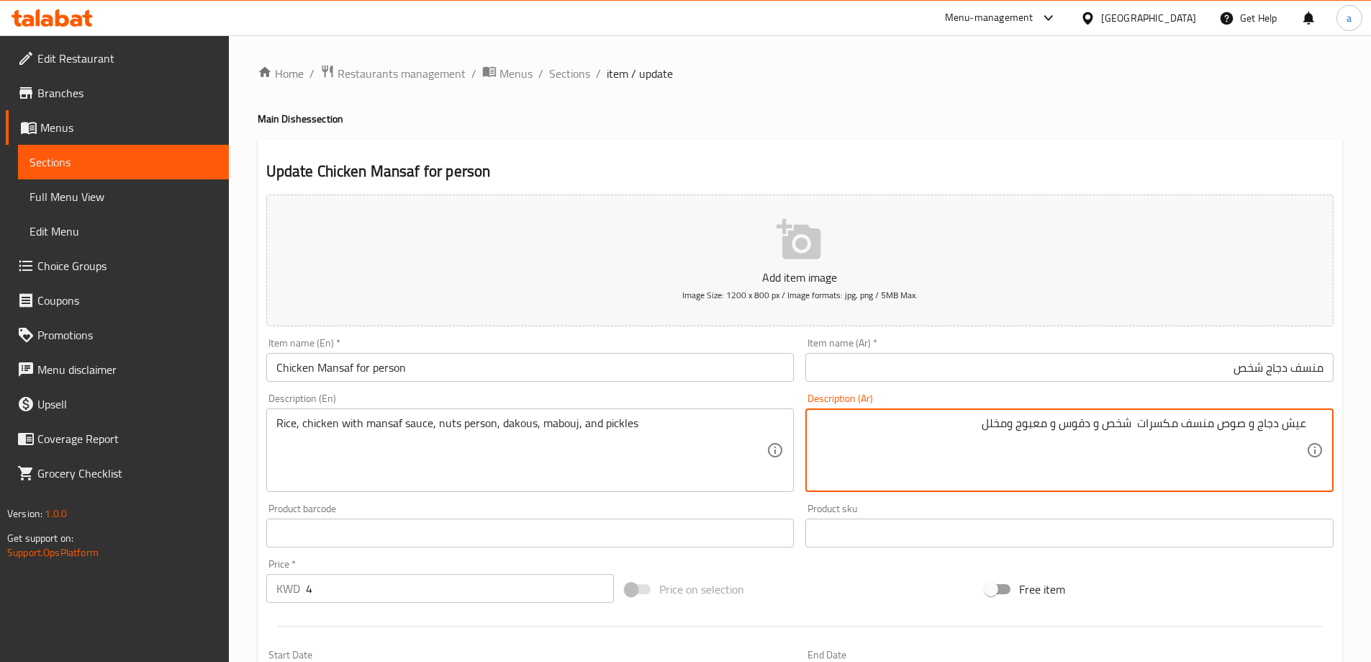
click at [1084, 418] on textarea "عيش دجاج و صوص منسف مكسرات شخص و دقوس و معبوج ومخلل" at bounding box center [1061, 450] width 491 height 68
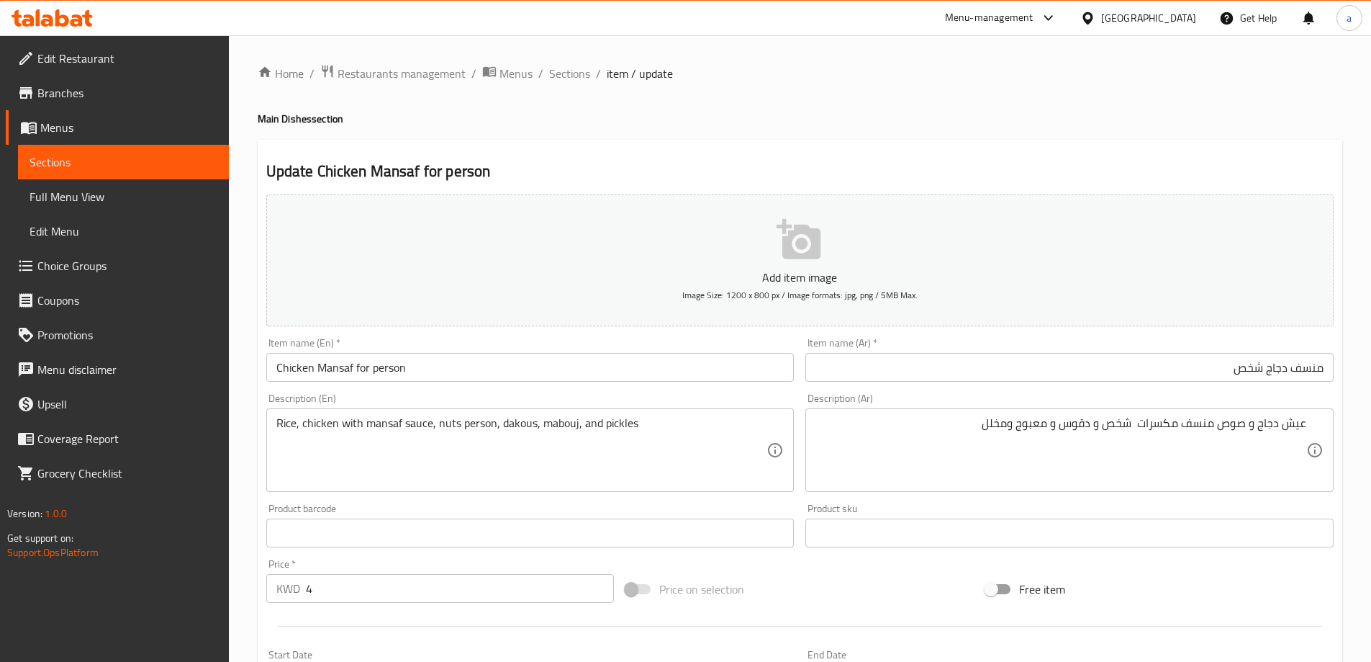
click at [518, 426] on textarea "Rice, chicken with mansaf sauce, nuts person, dakous, mabouj, and pickles" at bounding box center [521, 450] width 491 height 68
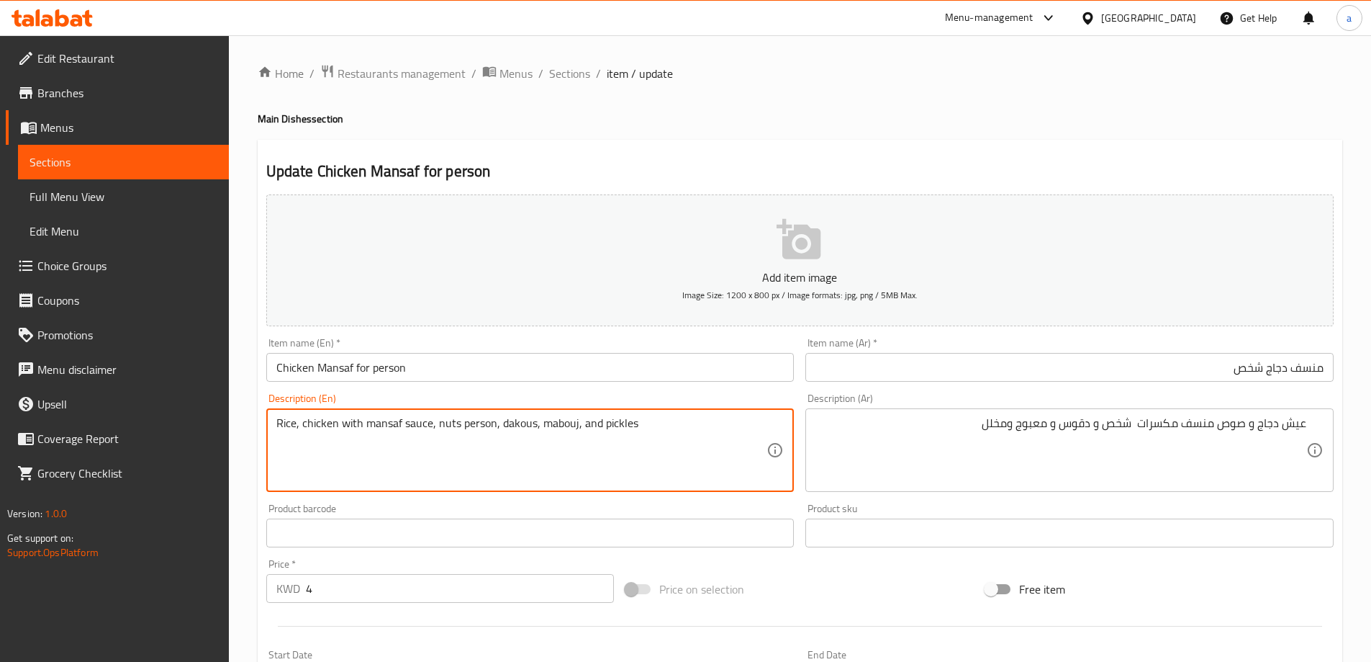
paste textarea "Daqoos"
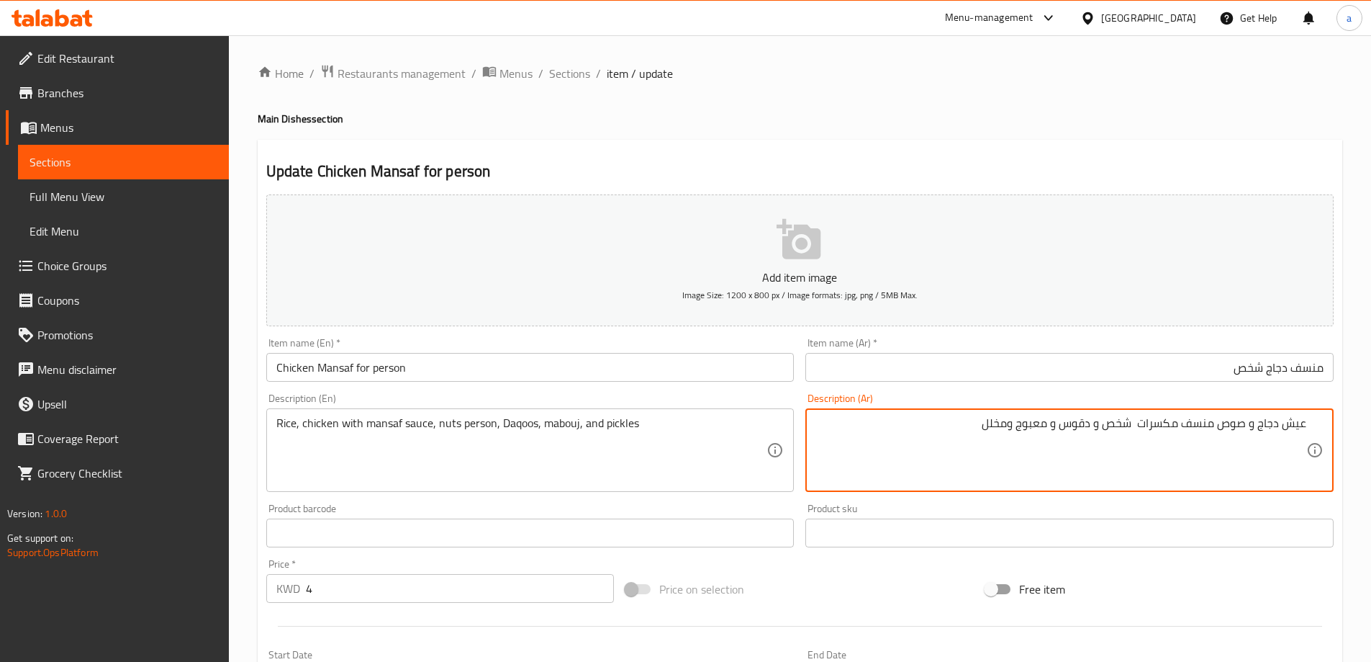
click at [1030, 423] on textarea "عيش دجاج و صوص منسف مكسرات شخص و دقوس و معبوج ومخلل" at bounding box center [1061, 450] width 491 height 68
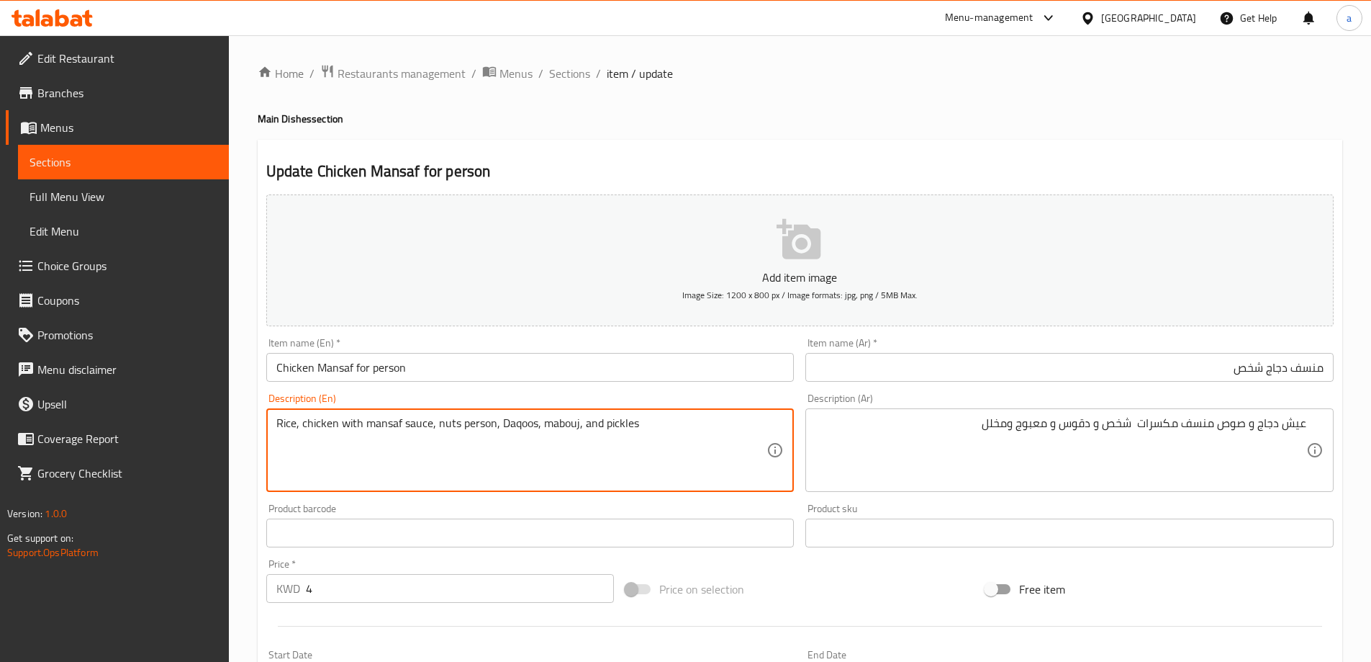
click at [562, 427] on textarea "Rice, chicken with mansaf sauce, nuts person, Daqoos, mabouj, and pickles" at bounding box center [521, 450] width 491 height 68
paste textarea "Ma"
click at [724, 418] on textarea "Rice, chicken with mansaf sauce, nuts person, Daqoos, Maabouj, and pickles" at bounding box center [521, 450] width 491 height 68
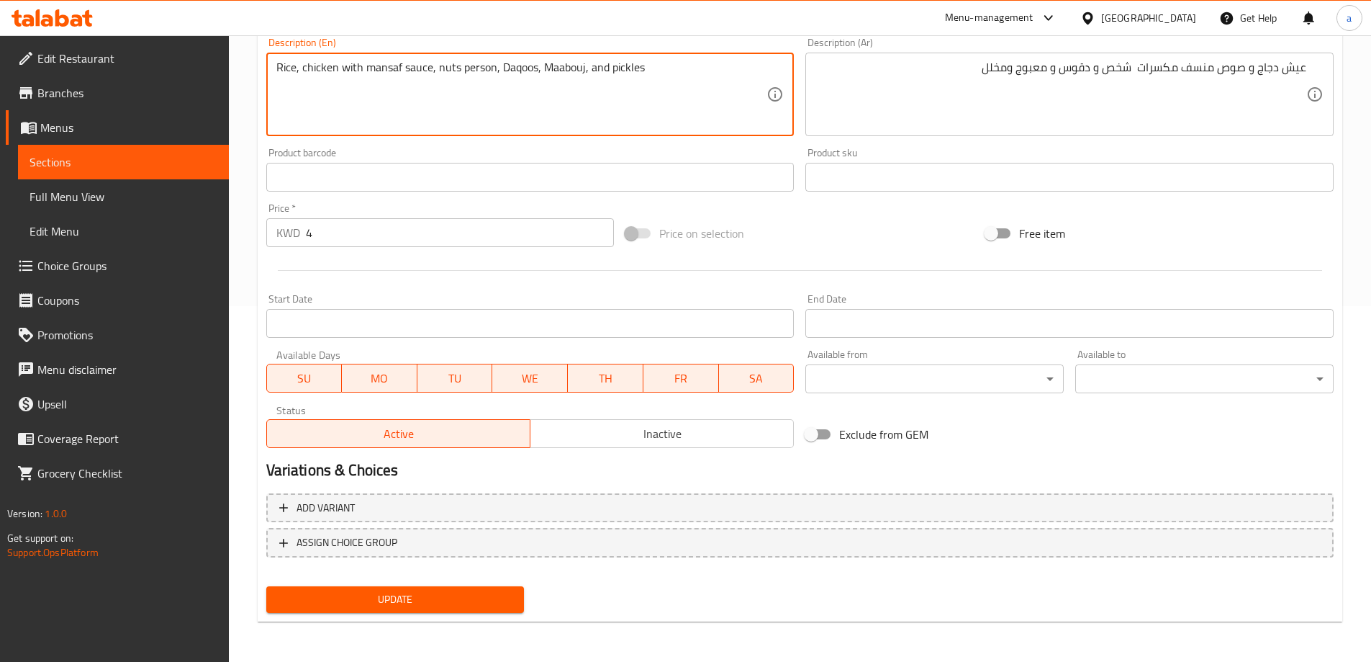
type textarea "Rice, chicken with mansaf sauce, nuts person, Daqoos, Maabouj, and pickles"
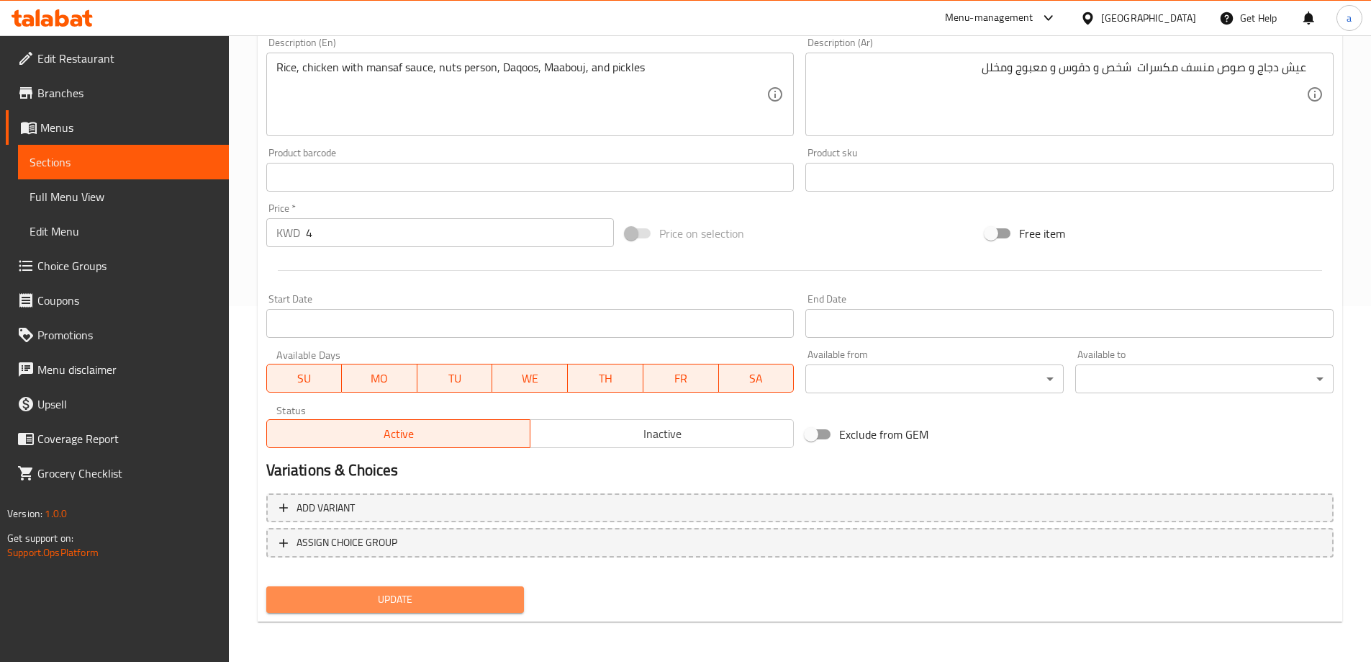
click at [477, 610] on button "Update" at bounding box center [395, 599] width 258 height 27
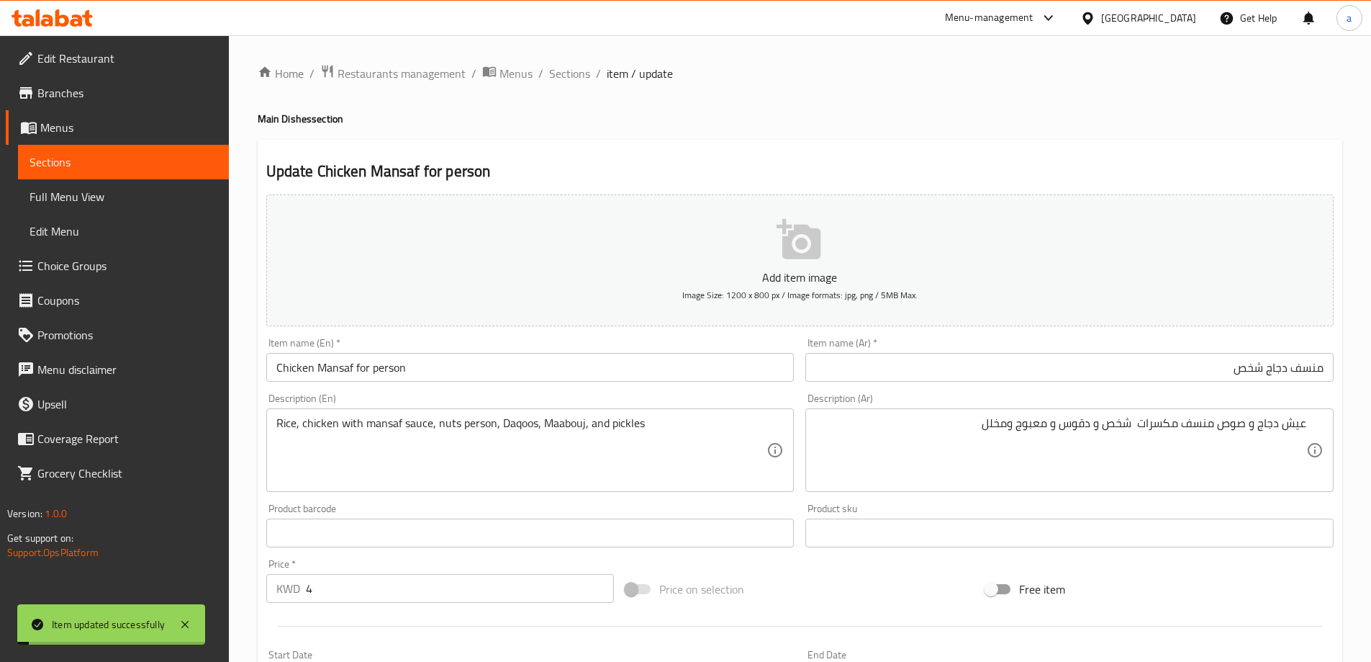
click at [565, 68] on span "Sections" at bounding box center [569, 73] width 41 height 17
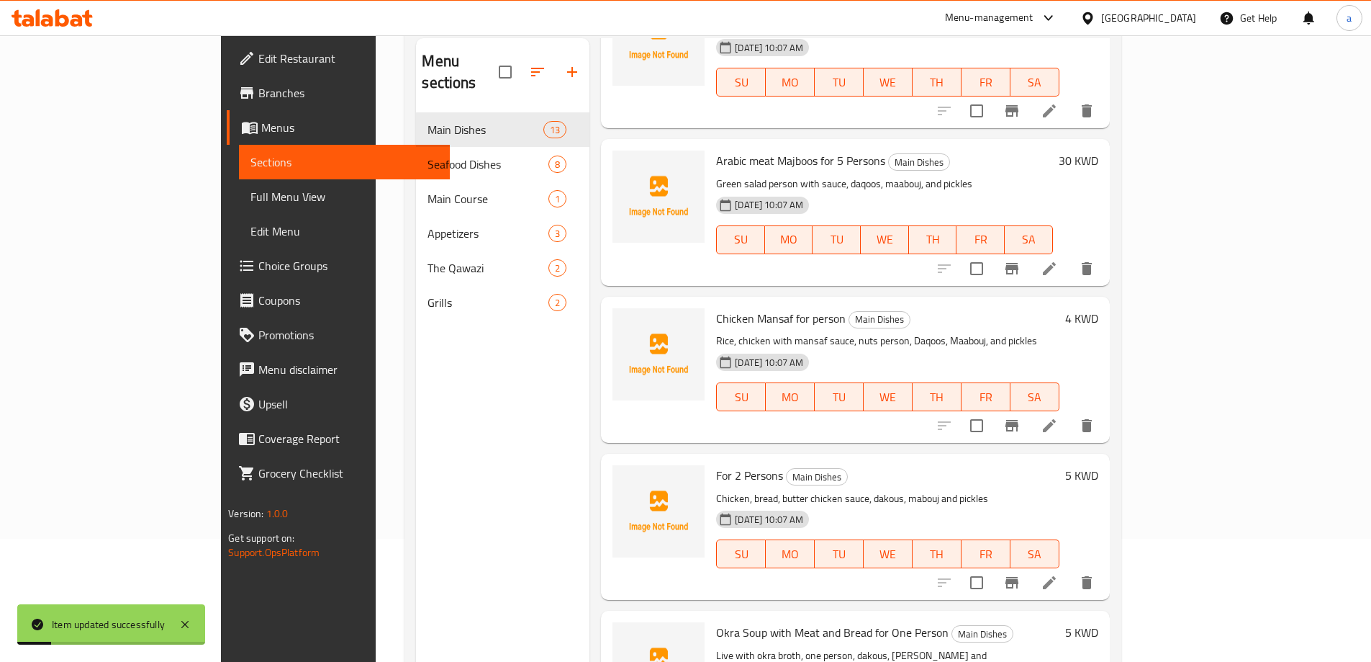
scroll to position [202, 0]
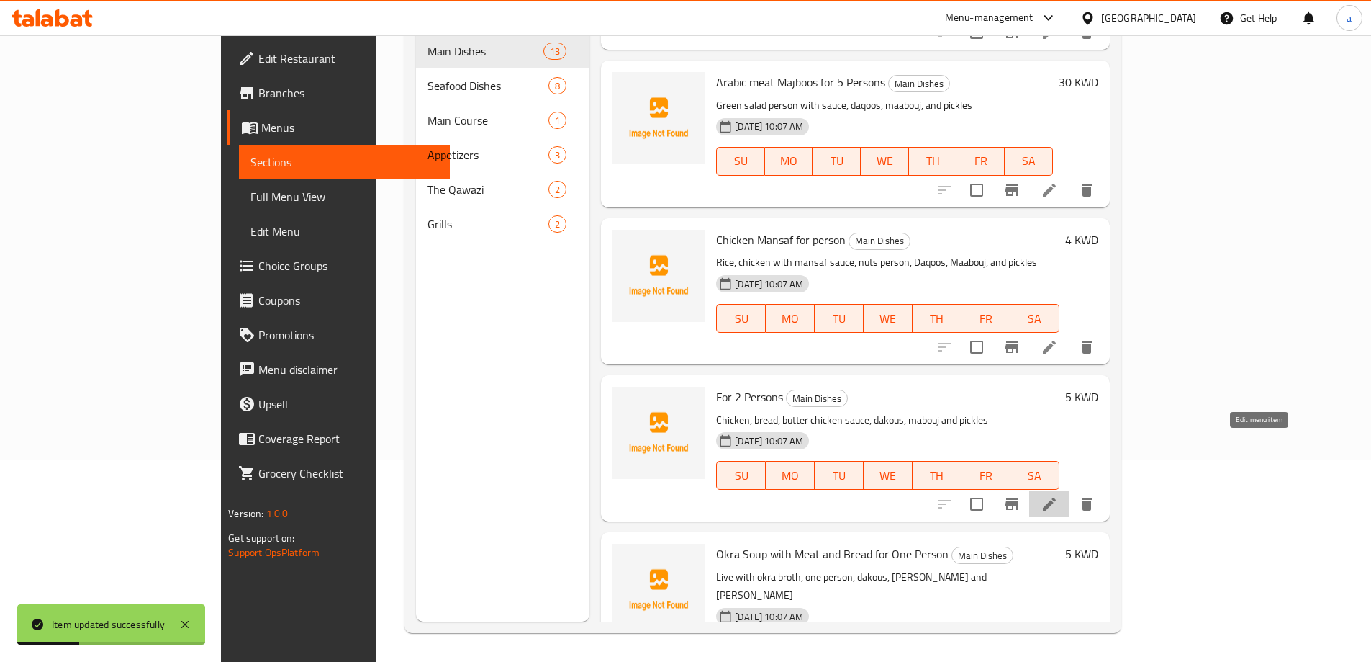
click at [1058, 495] on icon at bounding box center [1049, 503] width 17 height 17
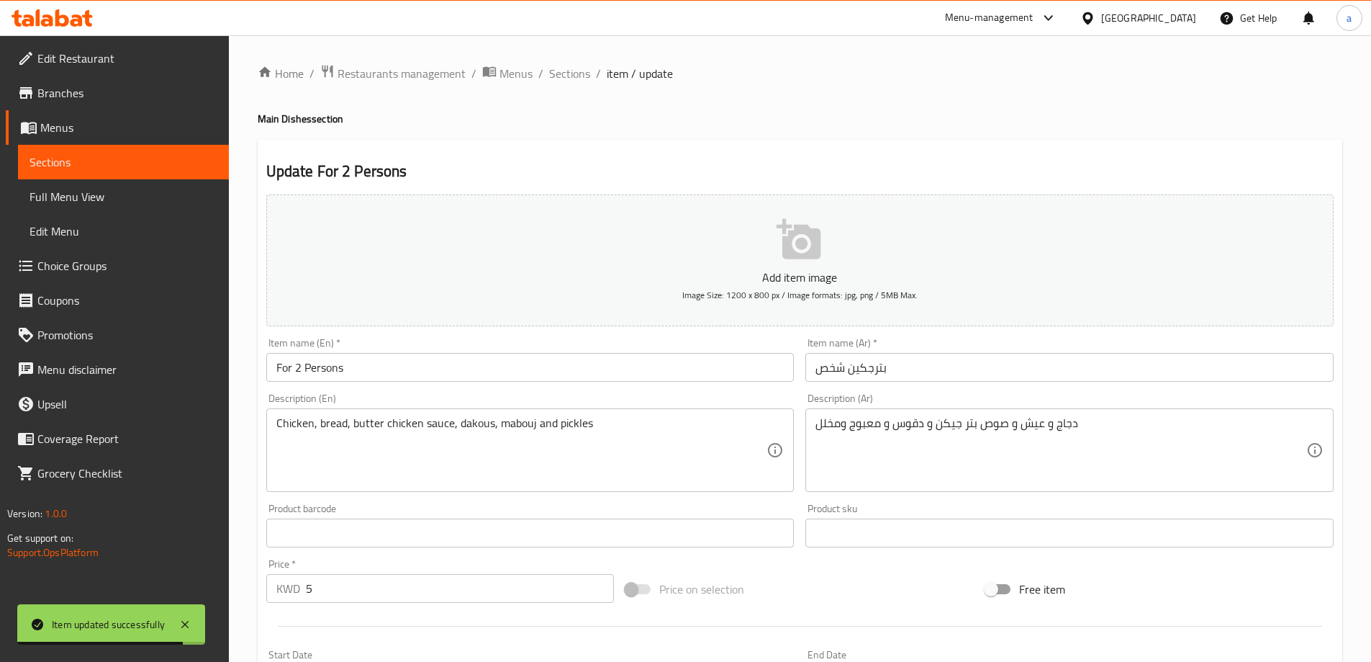
click at [1070, 384] on div "Item name (Ar)   * بترجكين شخص Item name (Ar) *" at bounding box center [1070, 359] width 540 height 55
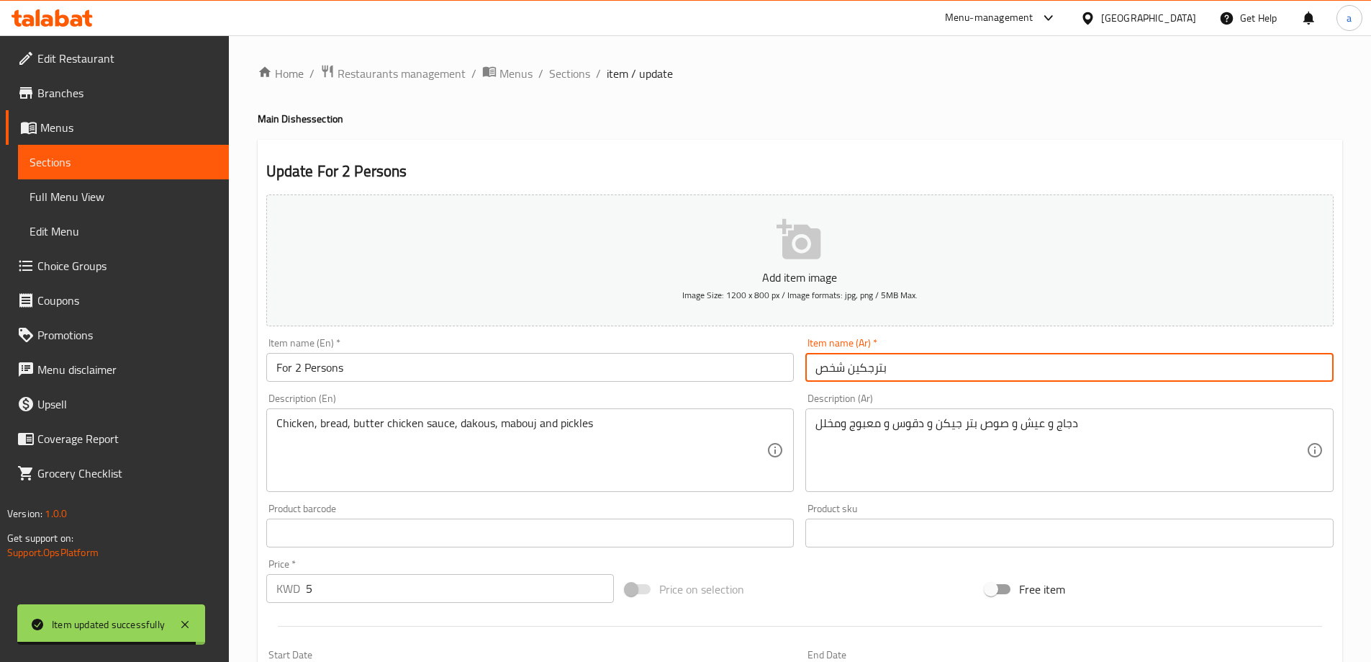
click at [1026, 376] on input "بترجكين شخص" at bounding box center [1070, 367] width 528 height 29
click at [1301, 361] on input "بترجكين شخص" at bounding box center [1070, 367] width 528 height 29
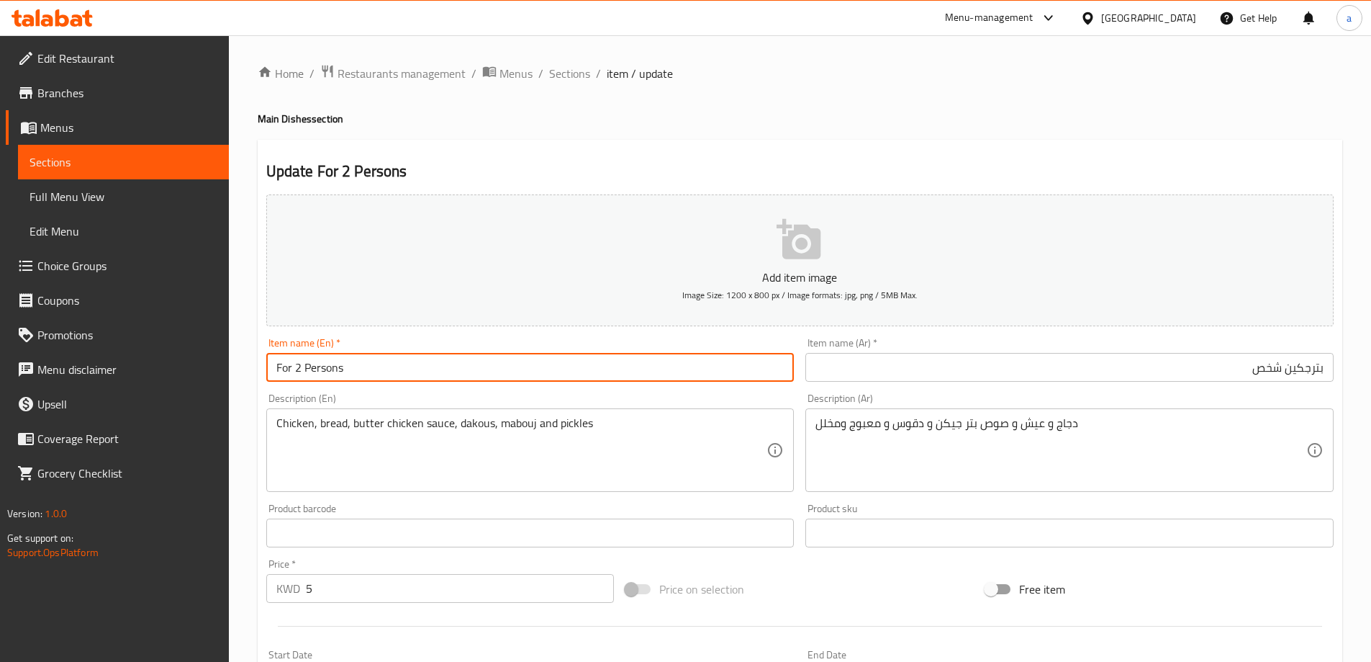
click at [353, 381] on input "For 2 Persons" at bounding box center [530, 367] width 528 height 29
click at [278, 362] on input "For 2 Persons" at bounding box center [530, 367] width 528 height 29
paste input "Butter chicken"
click at [422, 373] on input "Butter chicken For 2 Persons" at bounding box center [530, 367] width 528 height 29
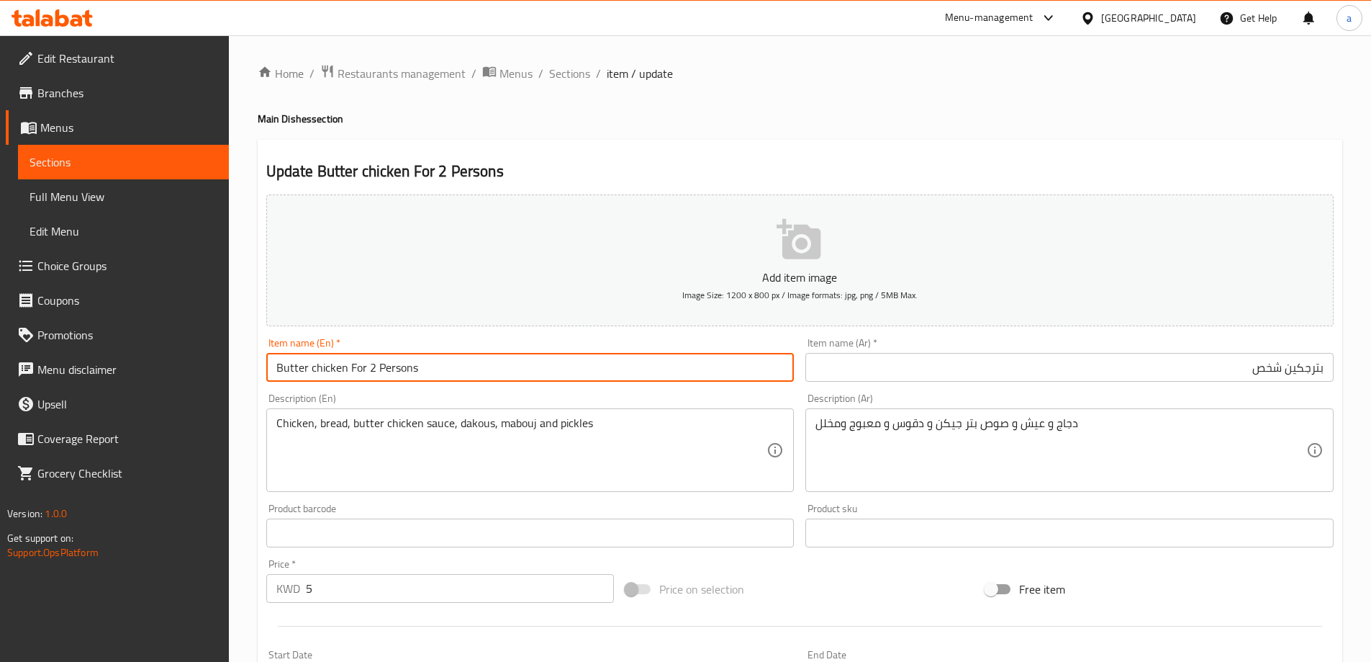
click at [422, 373] on input "Butter chicken For 2 Persons" at bounding box center [530, 367] width 528 height 29
click at [422, 373] on input "Butter Chicken For 2 Persons" at bounding box center [530, 367] width 528 height 29
type input "Butter Chicken For 2 Persons"
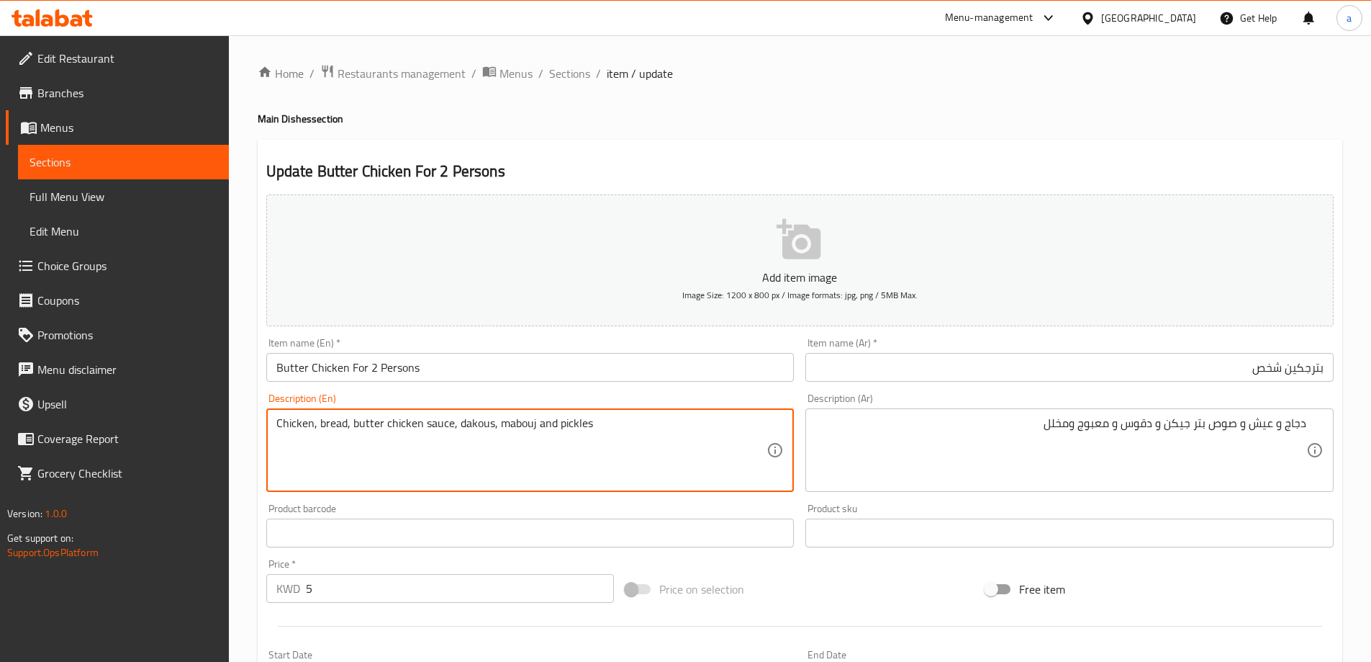
click at [333, 424] on textarea "Chicken, bread, butter chicken sauce, dakous, mabouj and pickles" at bounding box center [521, 450] width 491 height 68
click at [461, 448] on textarea "Chicken, rice, butter chicken sauce, dakous, mabouj and pickles" at bounding box center [521, 450] width 491 height 68
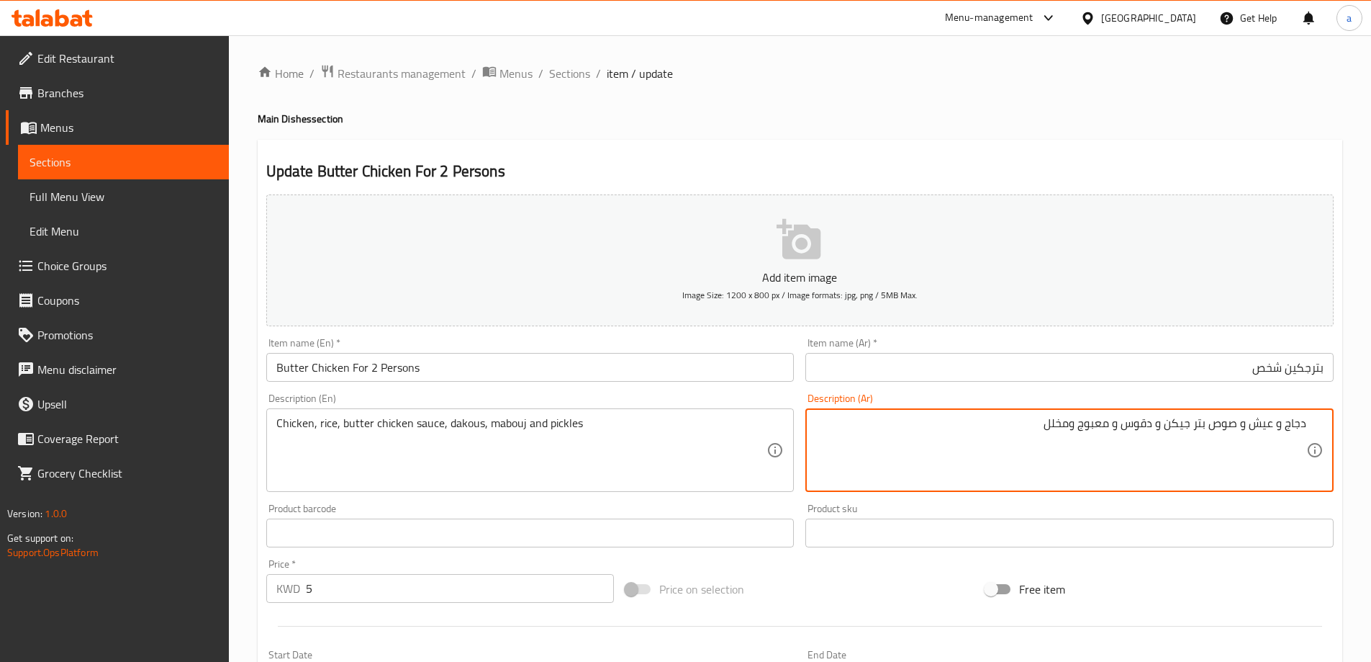
click at [1140, 428] on textarea "دجاج و عيش و صوص بتر جيكن و دقوس و معبوج ومخلل" at bounding box center [1061, 450] width 491 height 68
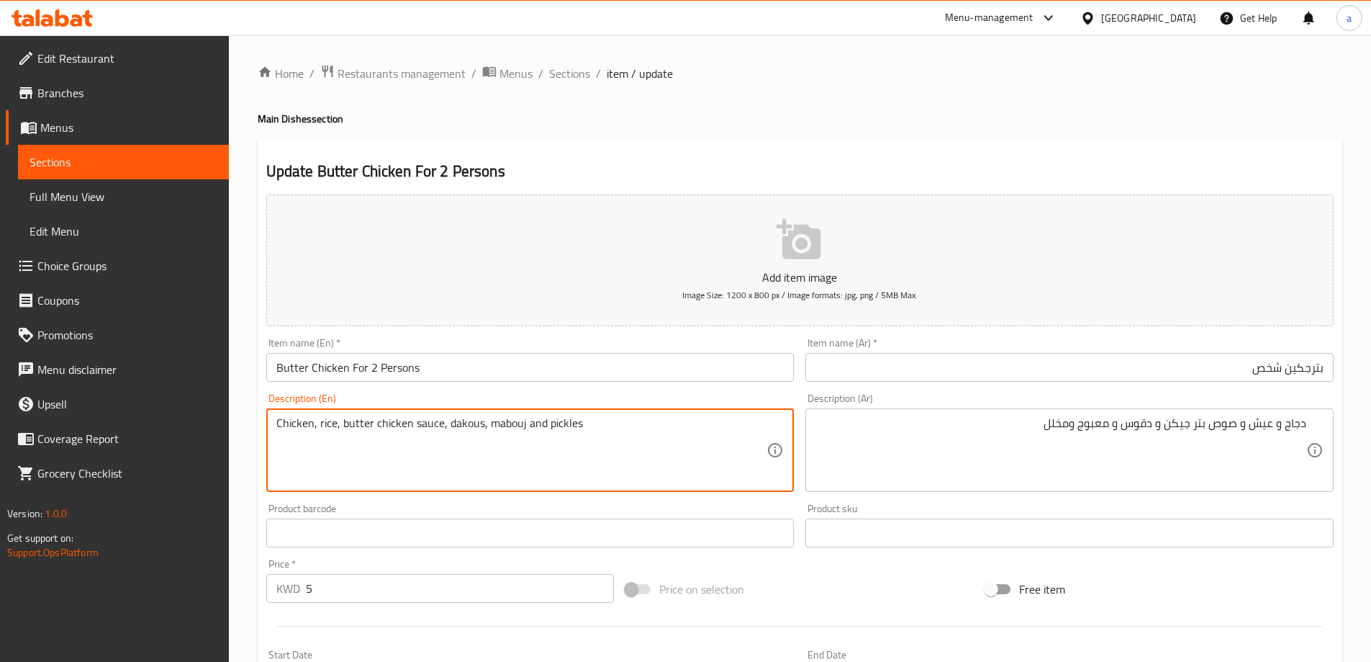
click at [457, 428] on textarea "Chicken, rice, butter chicken sauce, dakous, mabouj and pickles" at bounding box center [521, 450] width 491 height 68
paste textarea "Daqoo"
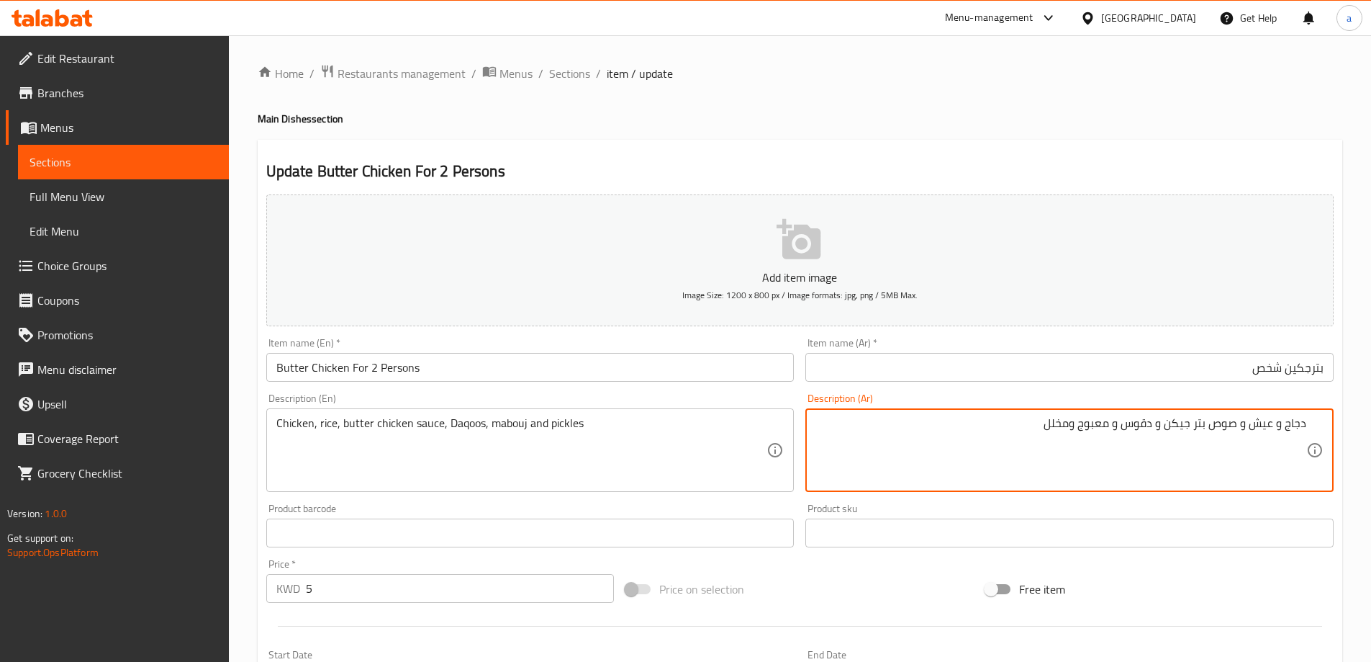
click at [1102, 425] on textarea "دجاج و عيش و صوص بتر جيكن و دقوس و معبوج ومخلل" at bounding box center [1061, 450] width 491 height 68
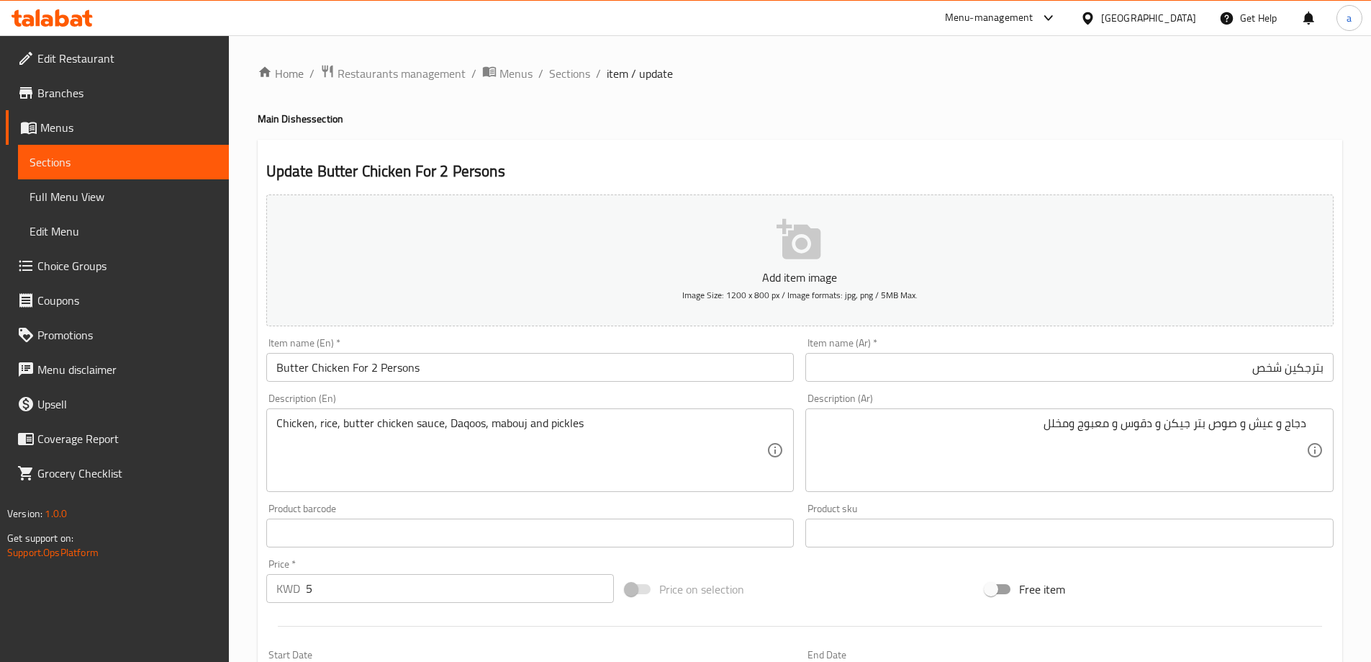
click at [501, 425] on textarea "Chicken, rice, butter chicken sauce, Daqoos, mabouj and pickles" at bounding box center [521, 450] width 491 height 68
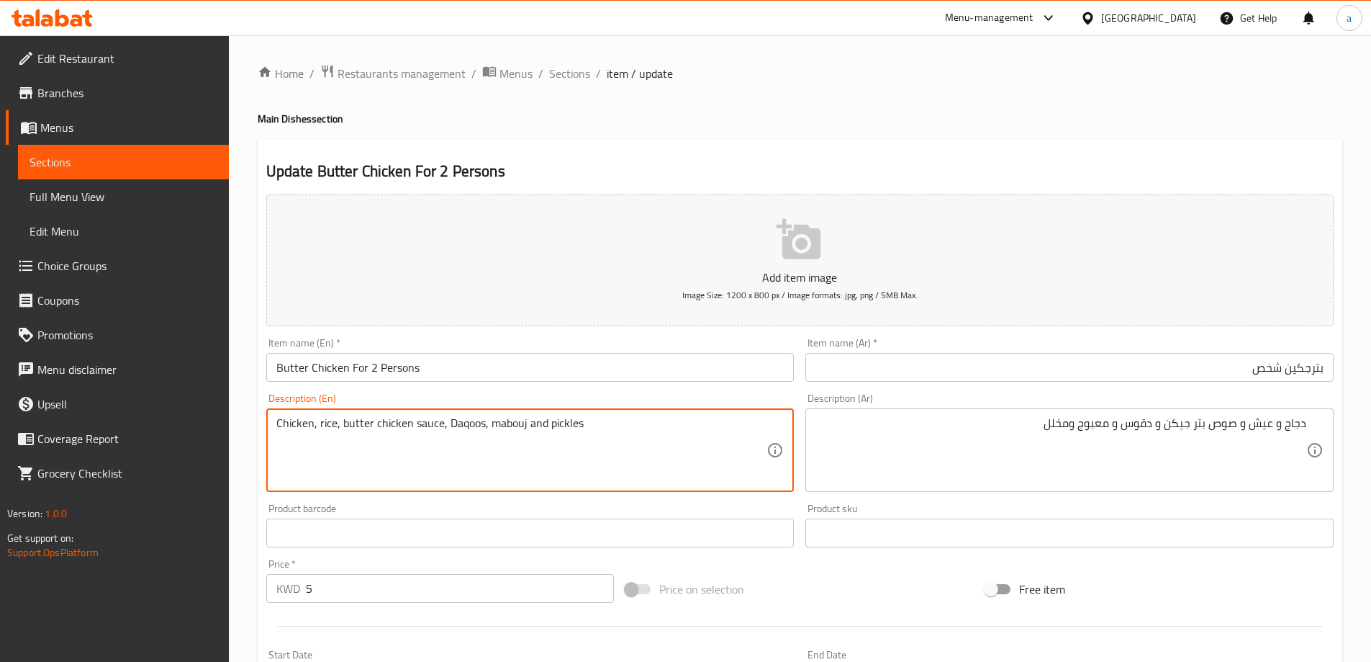
paste textarea "Maabouj"
click at [547, 425] on textarea "Chicken, rice, butter chicken sauce, Daqoos, Maabouj and pickles" at bounding box center [521, 450] width 491 height 68
click at [669, 428] on textarea "Chicken, rice, butter chicken sauce, Daqoos, Maabouj and pickles" at bounding box center [521, 450] width 491 height 68
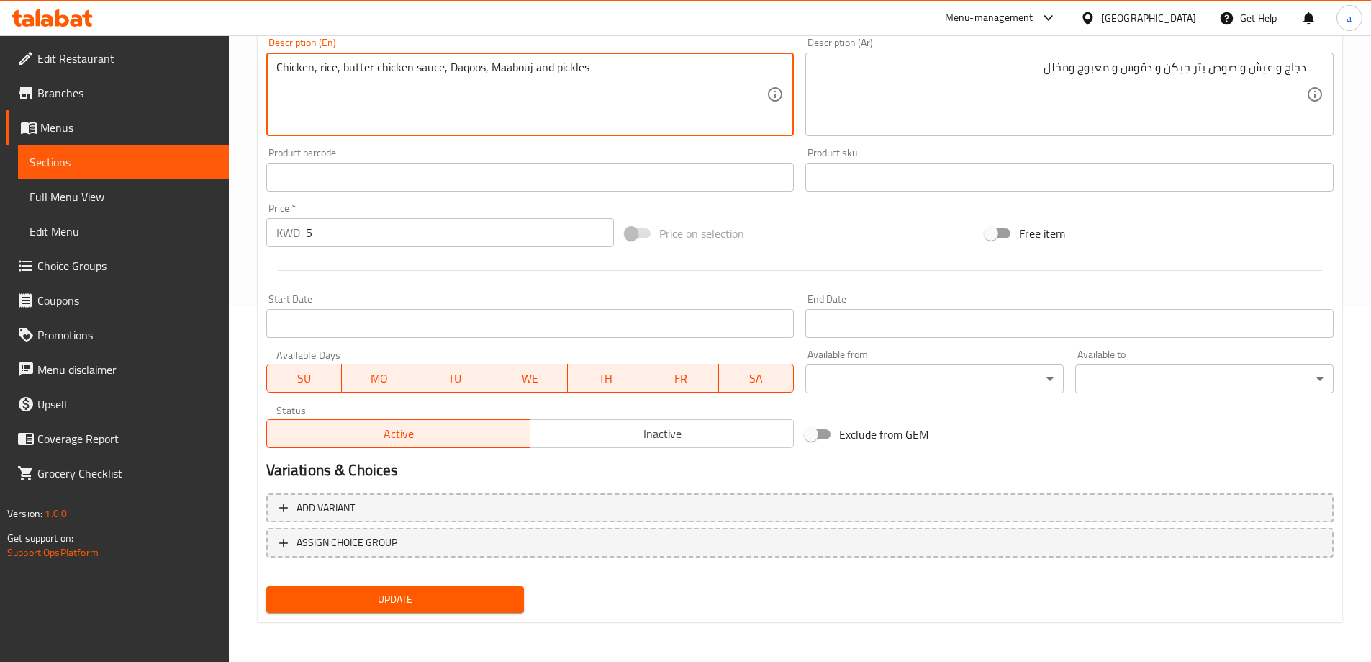
type textarea "Chicken, rice, butter chicken sauce, daqoos, maabouj and pickles"
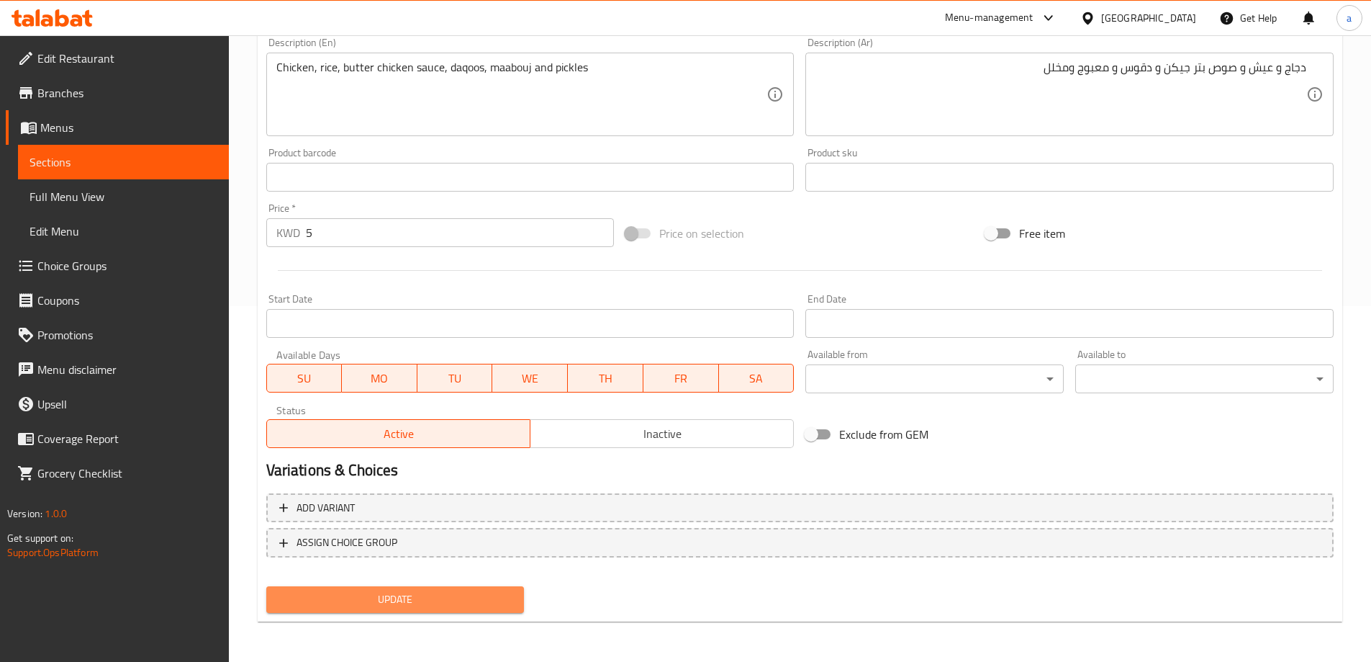
click at [459, 592] on span "Update" at bounding box center [395, 599] width 235 height 18
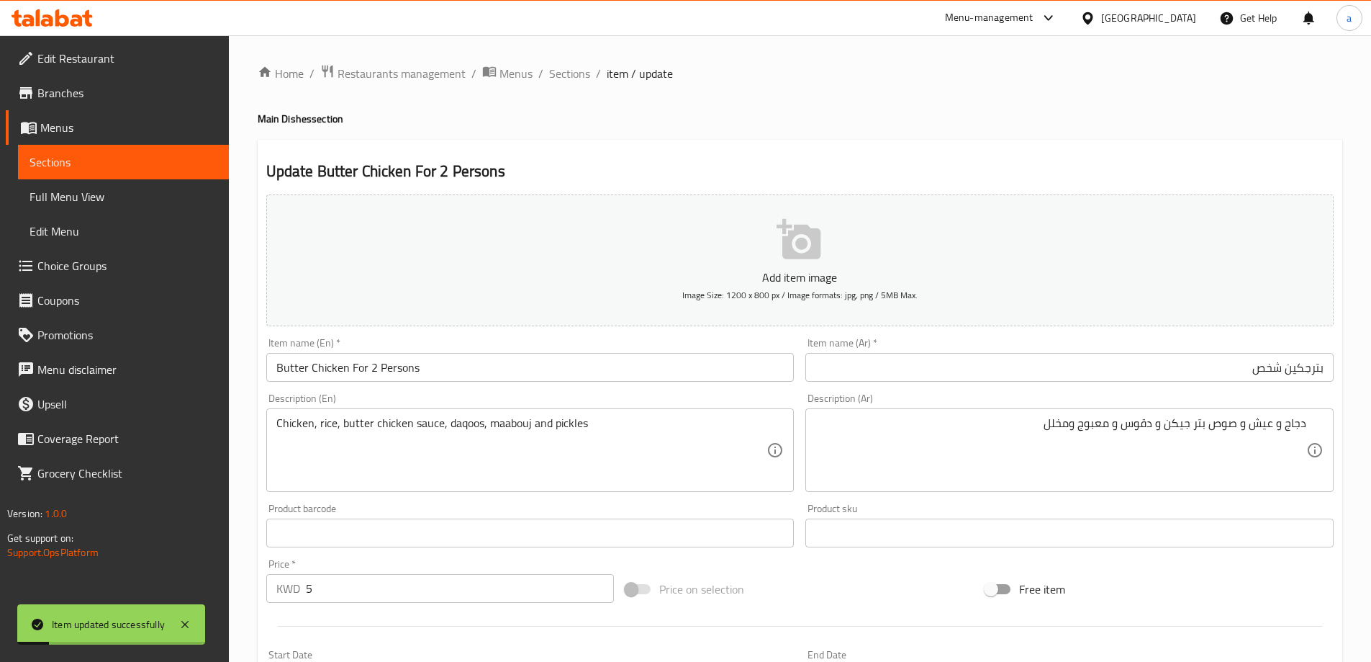
click at [370, 371] on input "Butter Chicken For 2 Persons" at bounding box center [530, 367] width 528 height 29
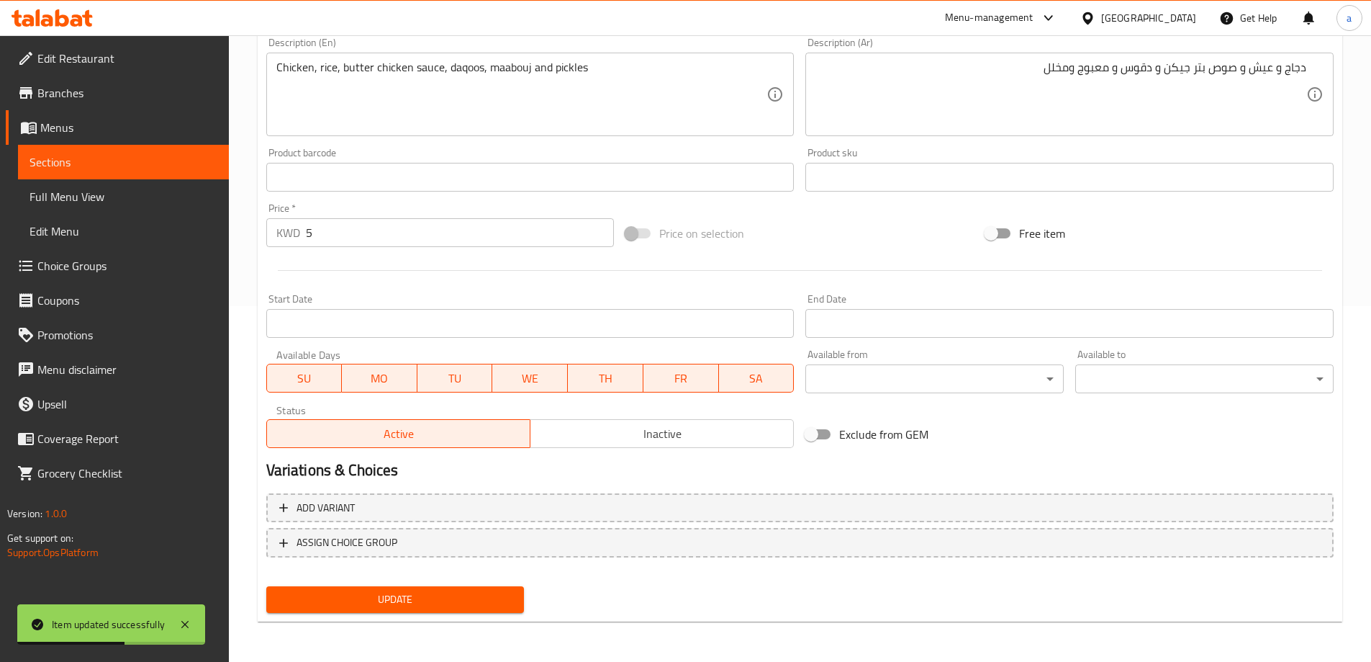
type input "Butter Chicken For Persons"
click at [441, 600] on span "Update" at bounding box center [395, 599] width 235 height 18
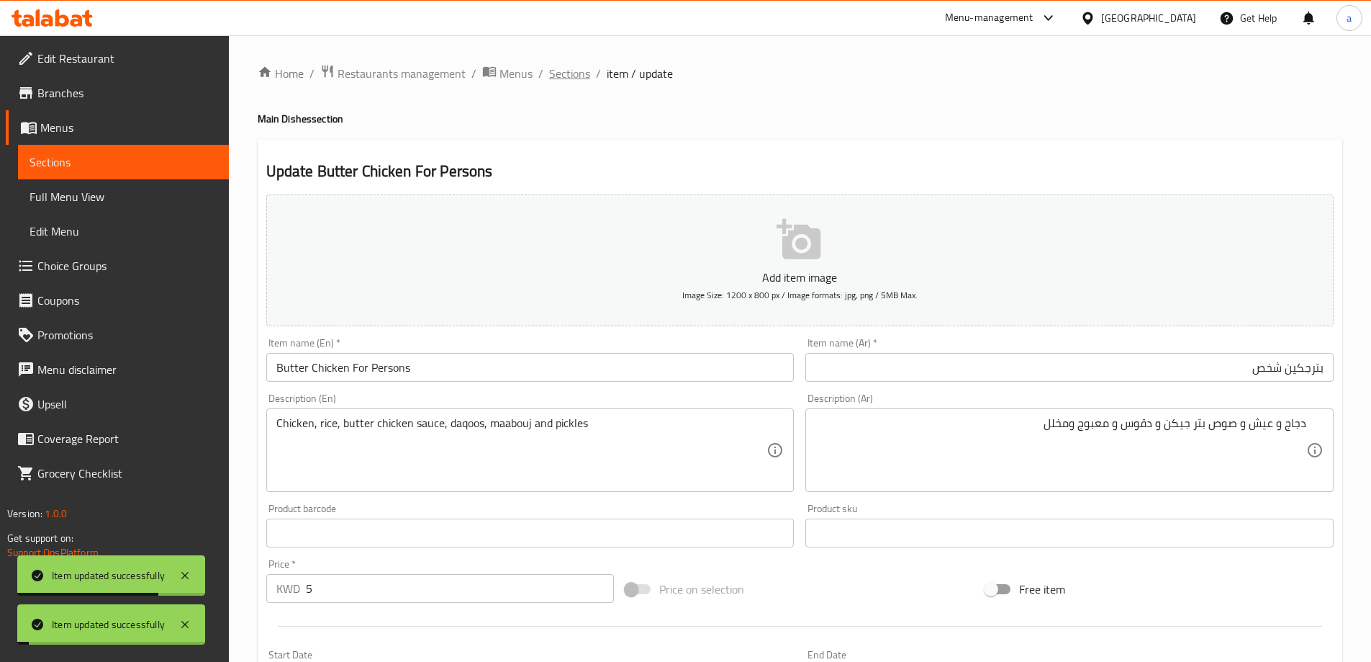
click at [562, 78] on span "Sections" at bounding box center [569, 73] width 41 height 17
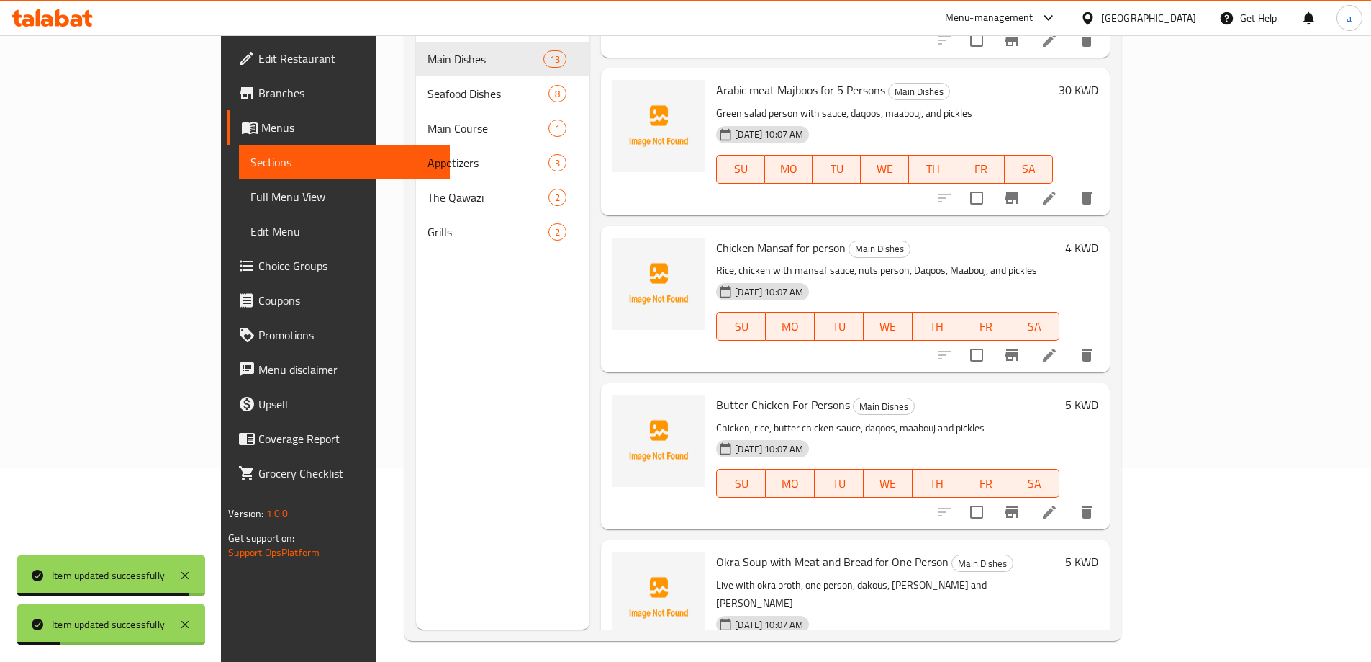
scroll to position [202, 0]
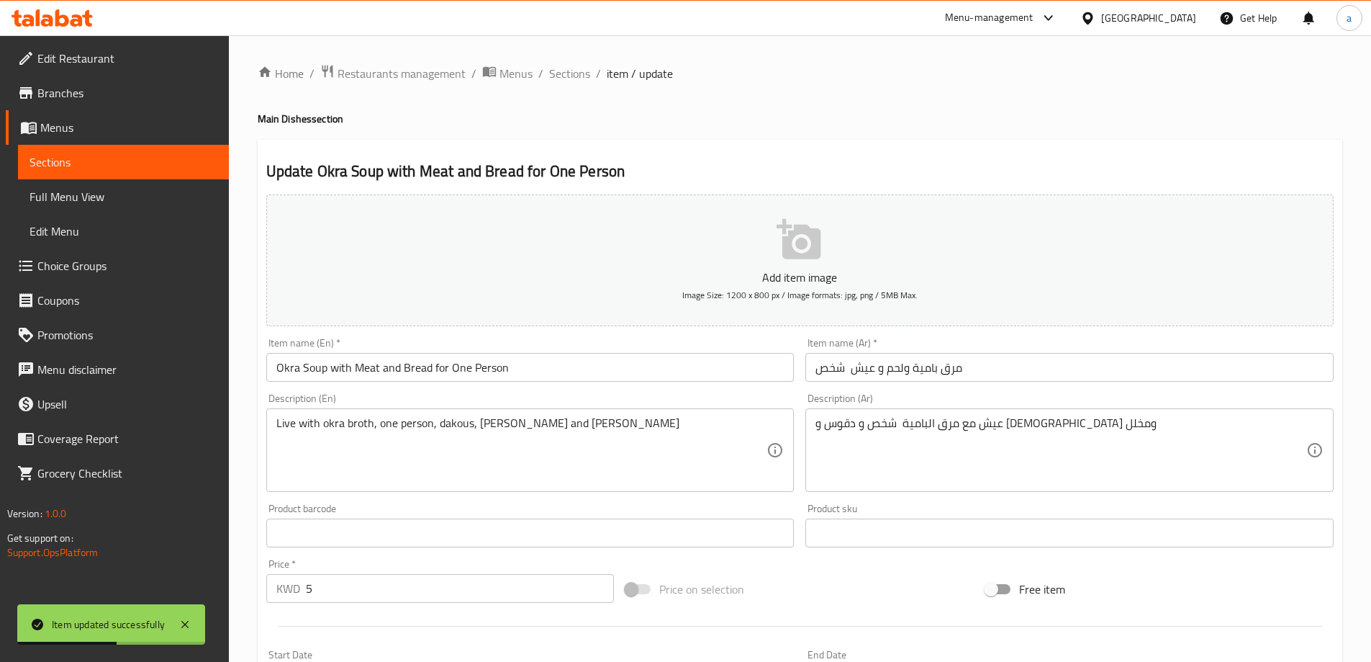
click at [1068, 380] on input "مرق بامية ولحم و عيش شخص" at bounding box center [1070, 367] width 528 height 29
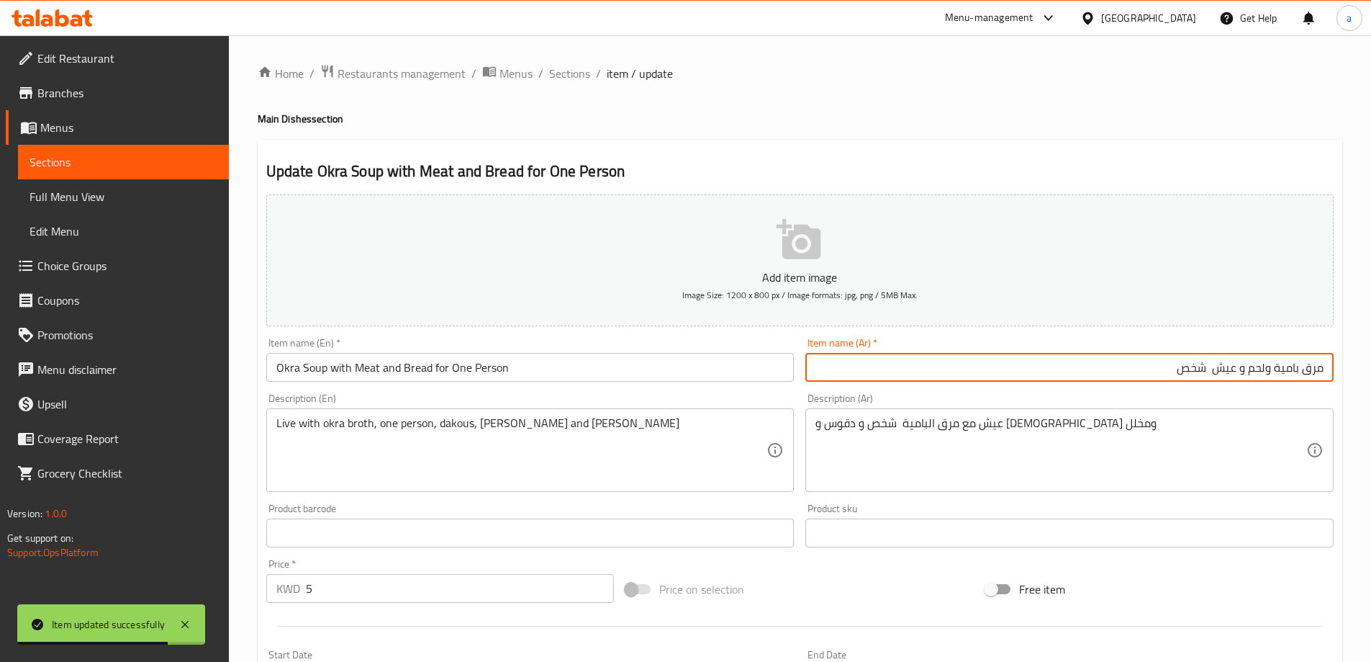
click at [1323, 369] on input "مرق بامية ولحم و عيش شخص" at bounding box center [1070, 367] width 528 height 29
click at [1322, 369] on input "مرق بامية ولحم و عيش شخص" at bounding box center [1070, 367] width 528 height 29
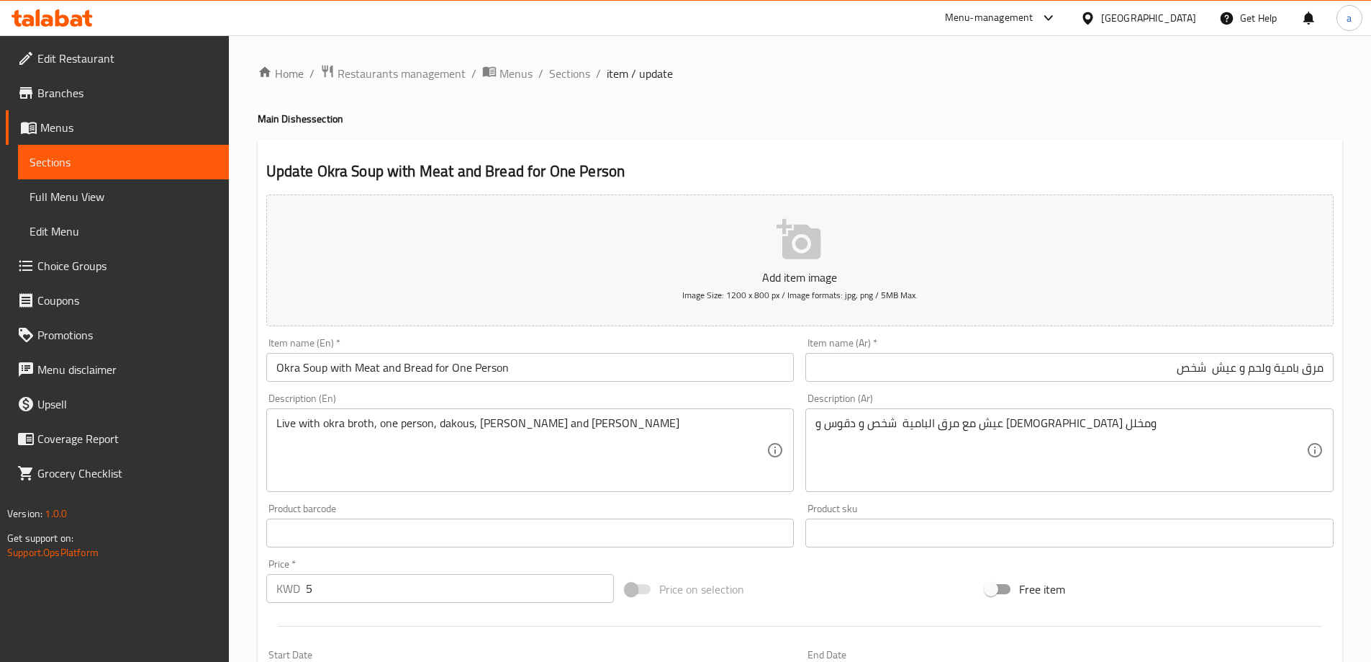
click at [311, 369] on input "Okra Soup with Meat and Bread for One Person" at bounding box center [530, 367] width 528 height 29
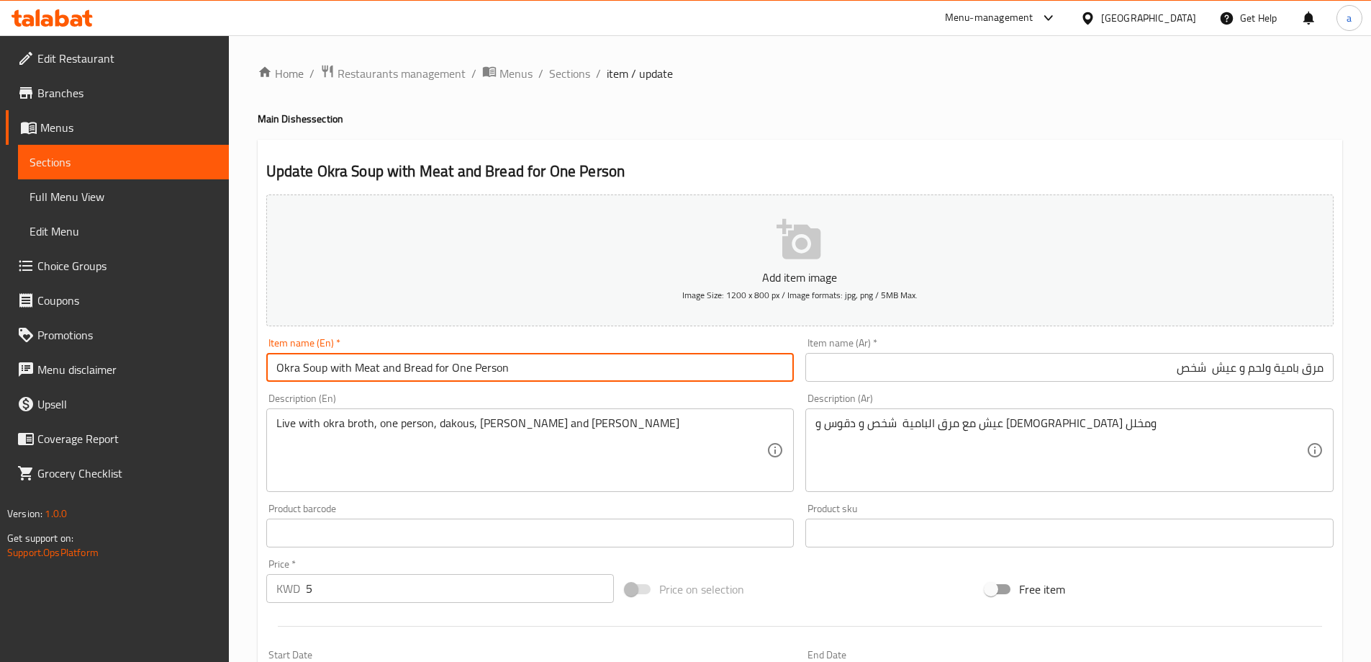
click at [311, 369] on input "Okra Soup with Meat and Bread for One Person" at bounding box center [530, 367] width 528 height 29
paste input "Broth"
click at [342, 364] on input "Okra Broth with Meat and Bread for One Person" at bounding box center [530, 367] width 528 height 29
click at [355, 386] on div "Item name (En)   * Okra Broth with Meat and Bread for One Person Item name (En)…" at bounding box center [531, 359] width 540 height 55
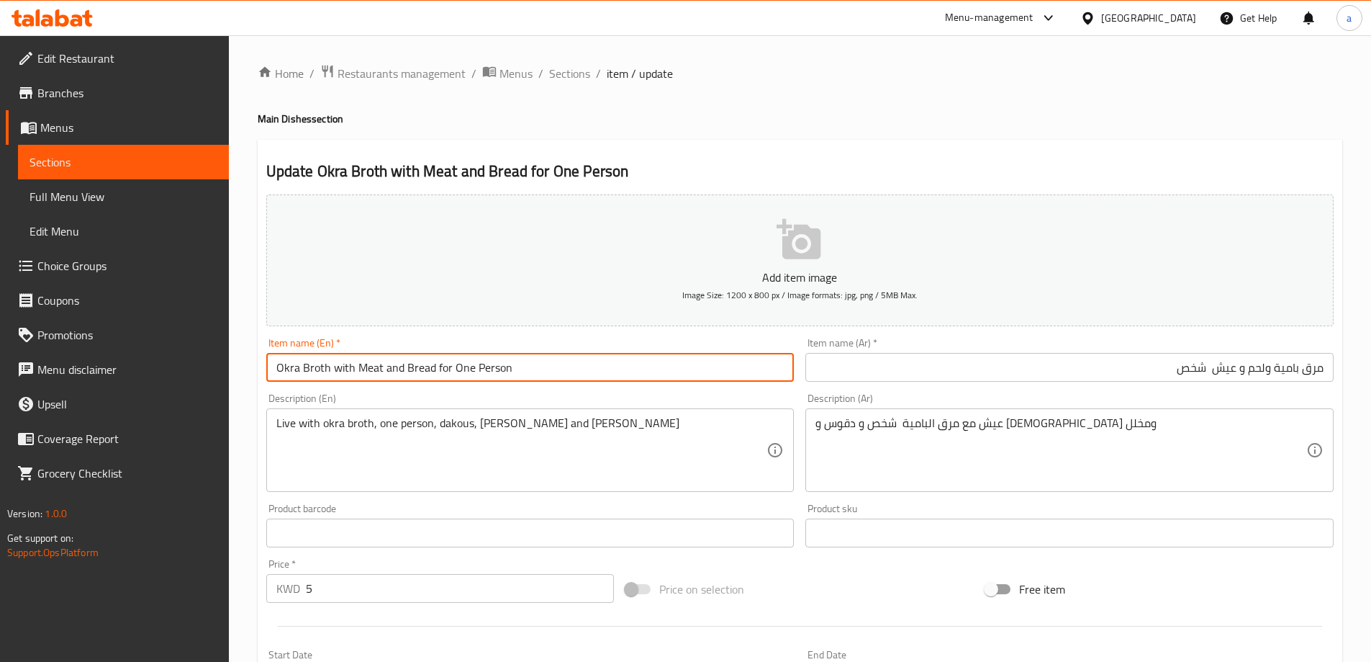
click at [415, 372] on input "Okra Broth with Meat and Bread for One Person" at bounding box center [530, 367] width 528 height 29
click at [415, 372] on input "Okra Broth with Meat and rice for One Person" at bounding box center [530, 367] width 528 height 29
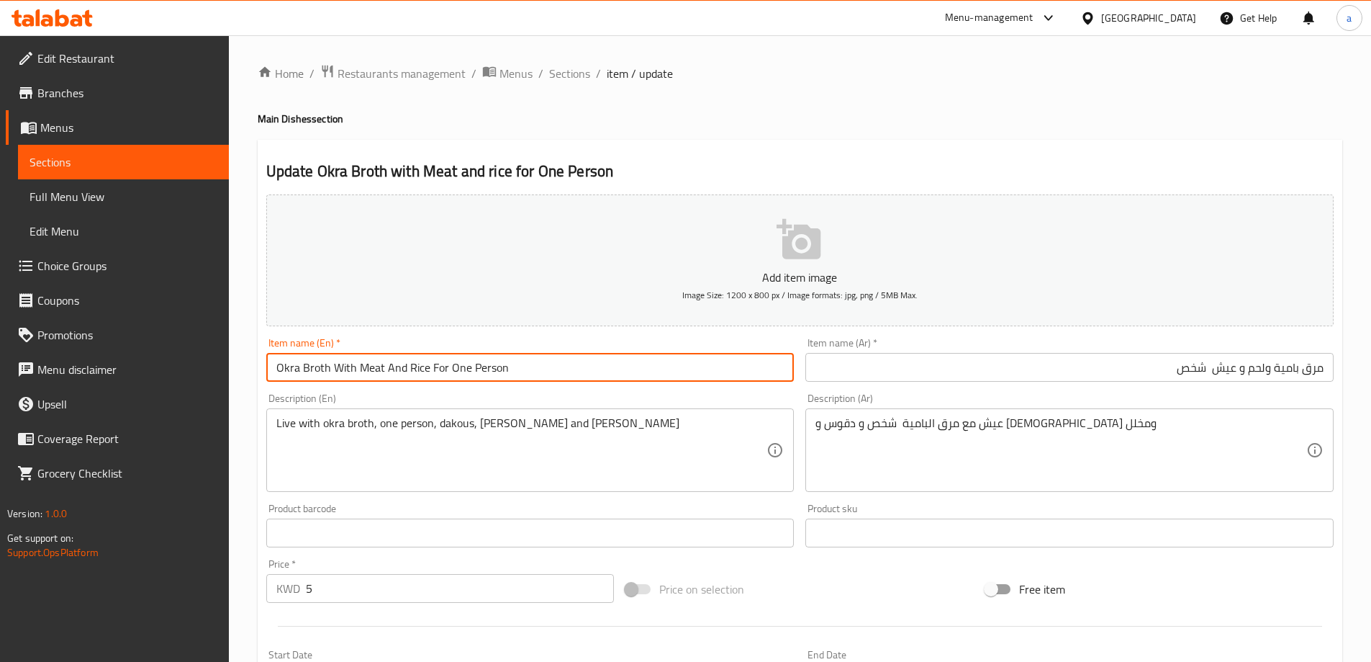
click at [456, 366] on input "Okra Broth With Meat And Rice For One Person" at bounding box center [530, 367] width 528 height 29
type input "Okra Broth With Meat And Rice For Person"
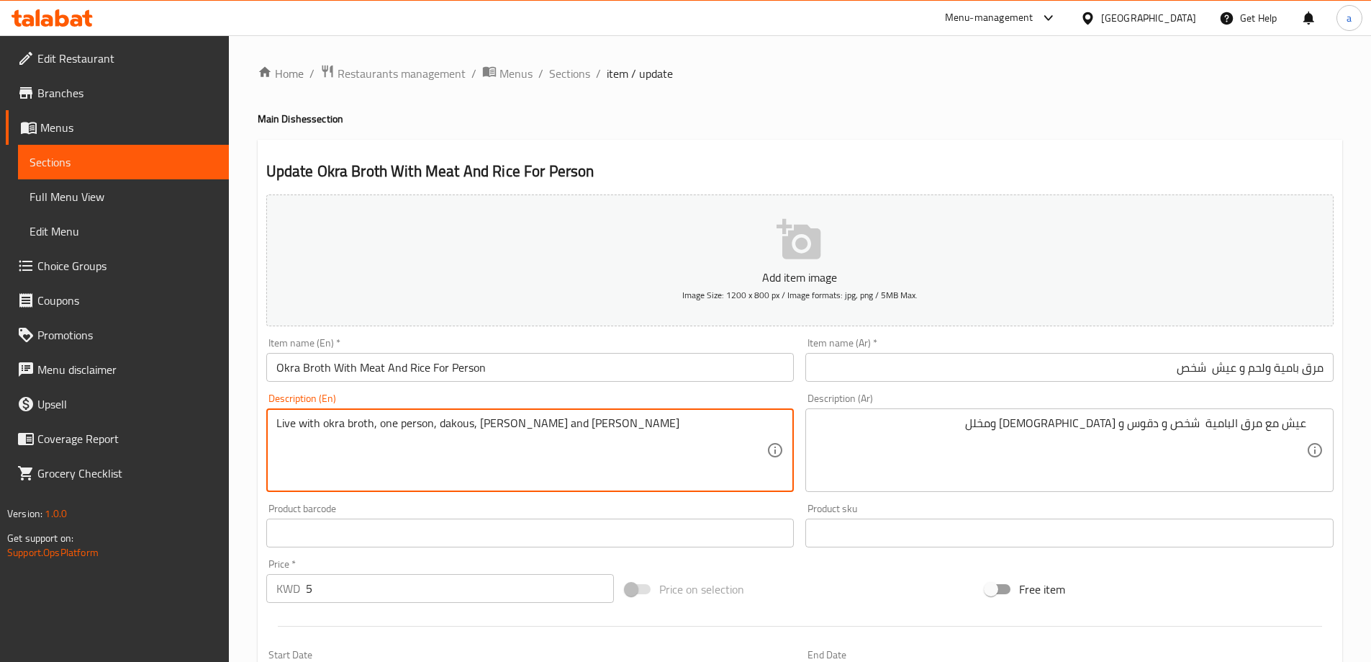
click at [287, 425] on textarea "Live with okra broth, one person, dakous, mabouj and pickles" at bounding box center [521, 450] width 491 height 68
click at [380, 429] on textarea "rice with okra broth, one person, dakous, mabouj and pickles" at bounding box center [521, 450] width 491 height 68
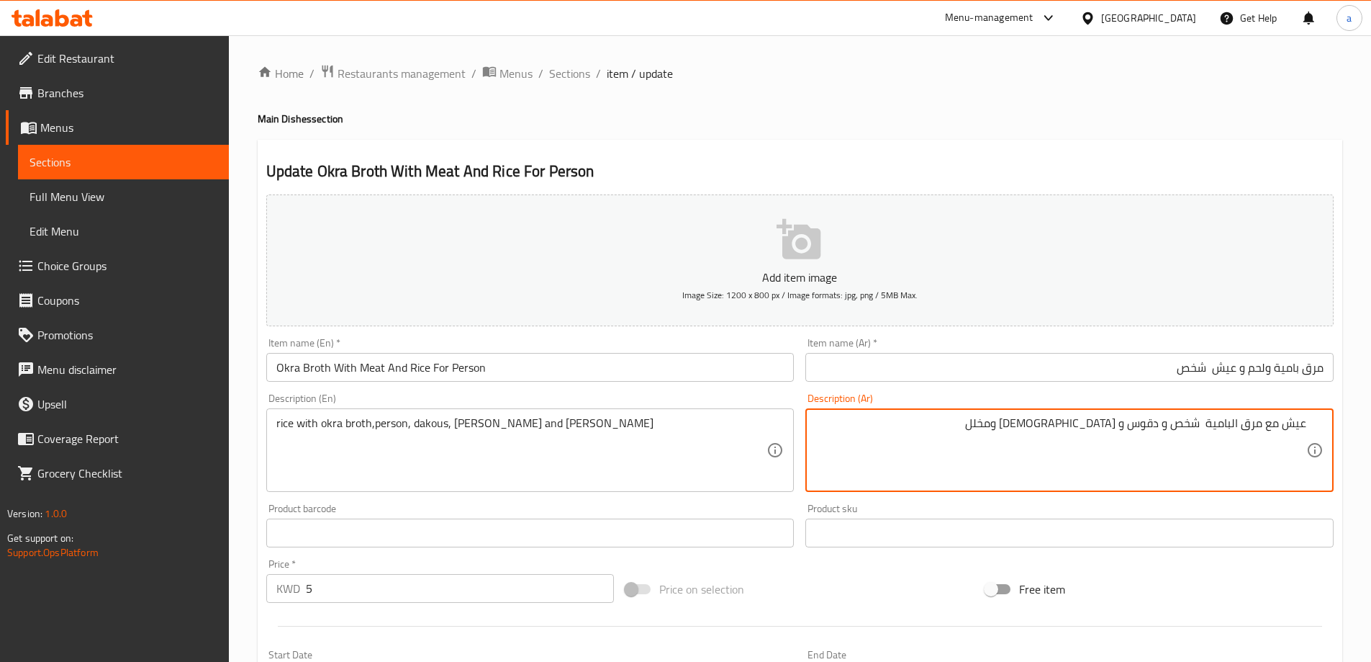
click at [1140, 419] on textarea "عيش مع مرق البامية شخص و دقوس و [DEMOGRAPHIC_DATA] ومخلل" at bounding box center [1061, 450] width 491 height 68
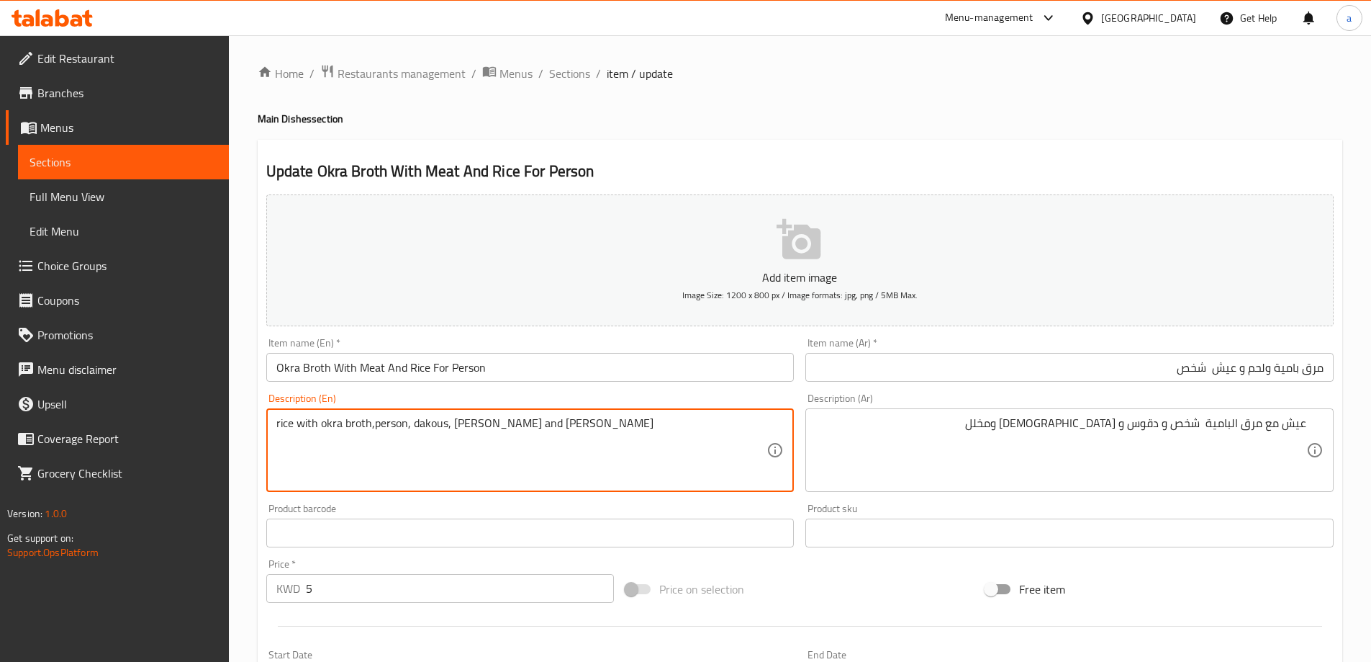
click at [433, 417] on textarea "rice with okra broth,person, dakous, mabouj and pickles" at bounding box center [521, 450] width 491 height 68
paste textarea "Daqoos"
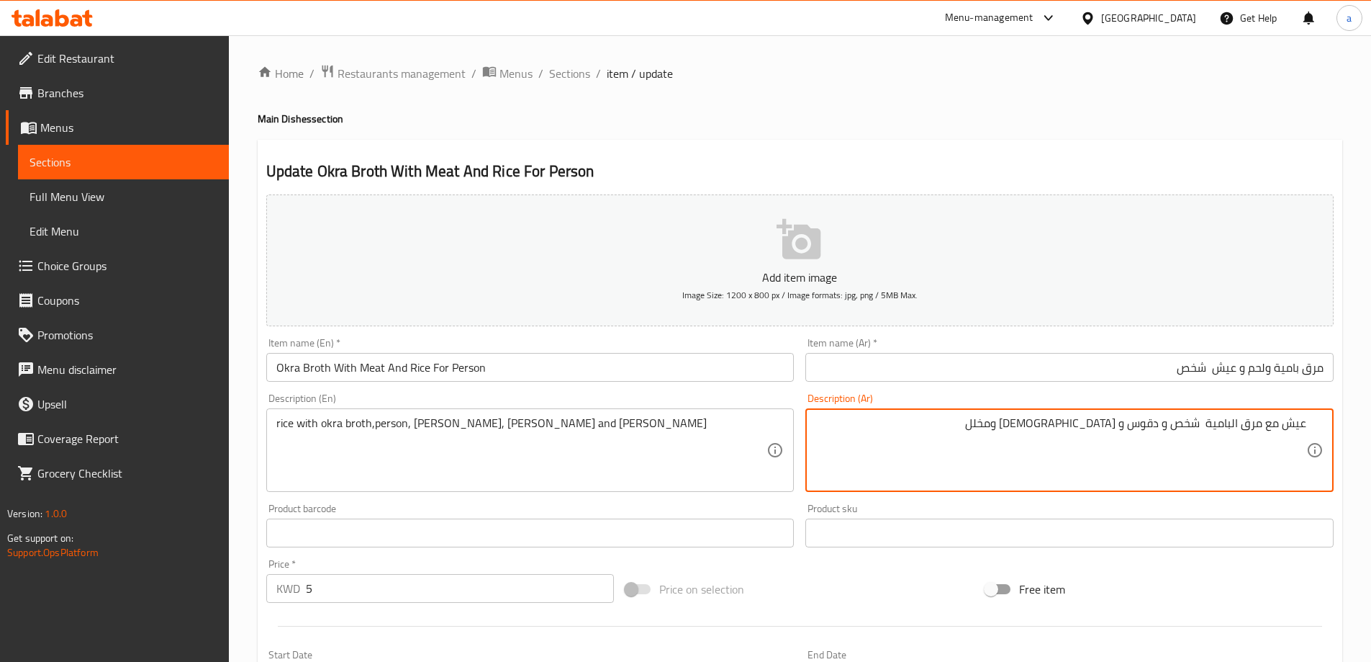
click at [1095, 428] on textarea "عيش مع مرق البامية شخص و دقوس و [DEMOGRAPHIC_DATA] ومخلل" at bounding box center [1061, 450] width 491 height 68
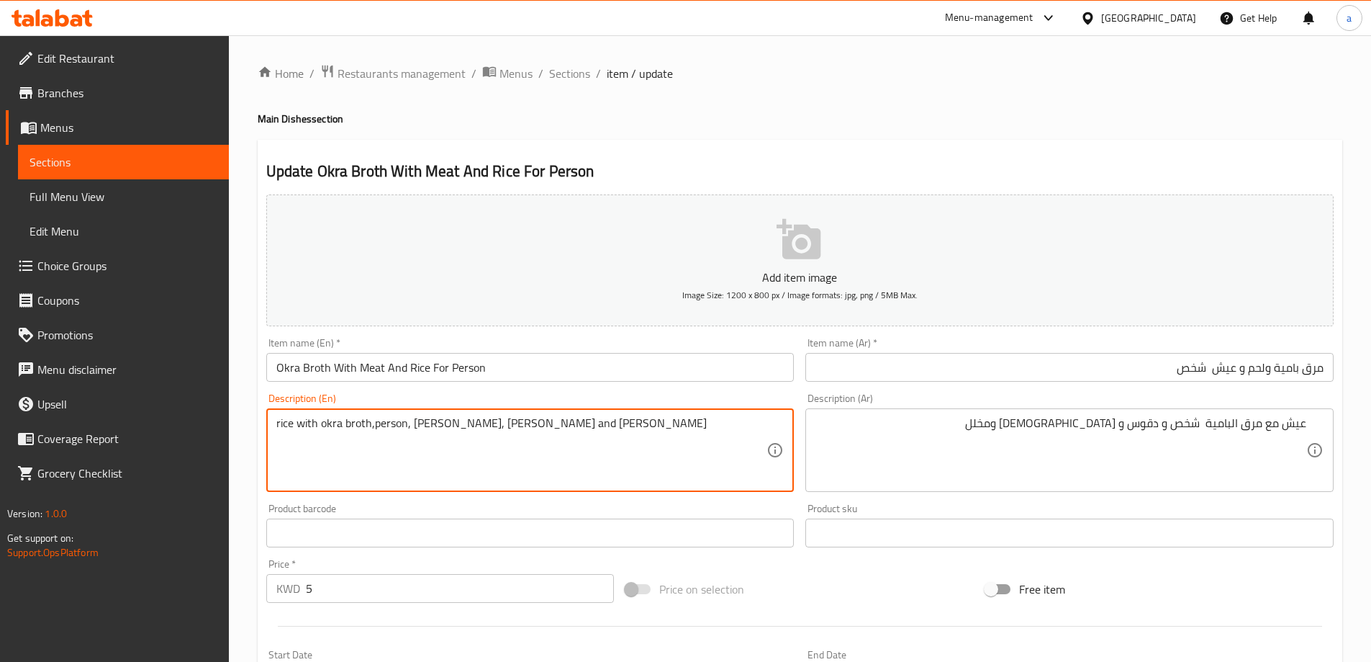
click at [470, 423] on textarea "rice with okra broth,person, Daqoos, mabouj and pickles" at bounding box center [521, 450] width 491 height 68
paste textarea "Maabouj"
click at [520, 429] on textarea "rice with okra broth,person, Daqoos, Maabouj and pickles" at bounding box center [521, 450] width 491 height 68
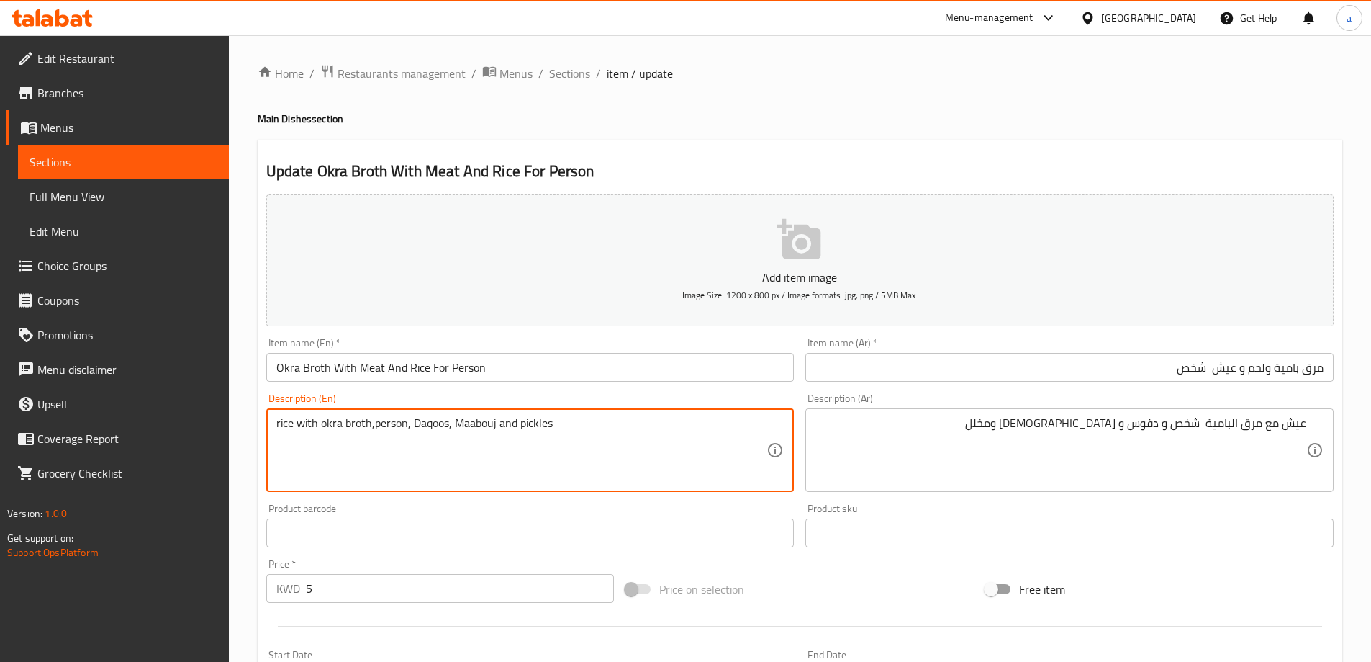
click at [520, 429] on textarea "rice with okra broth,person, Daqoos, Maabouj and pickles" at bounding box center [521, 450] width 491 height 68
click at [726, 446] on textarea "rice with okra broth,person, Daqoos, Maabouj and pickles" at bounding box center [521, 450] width 491 height 68
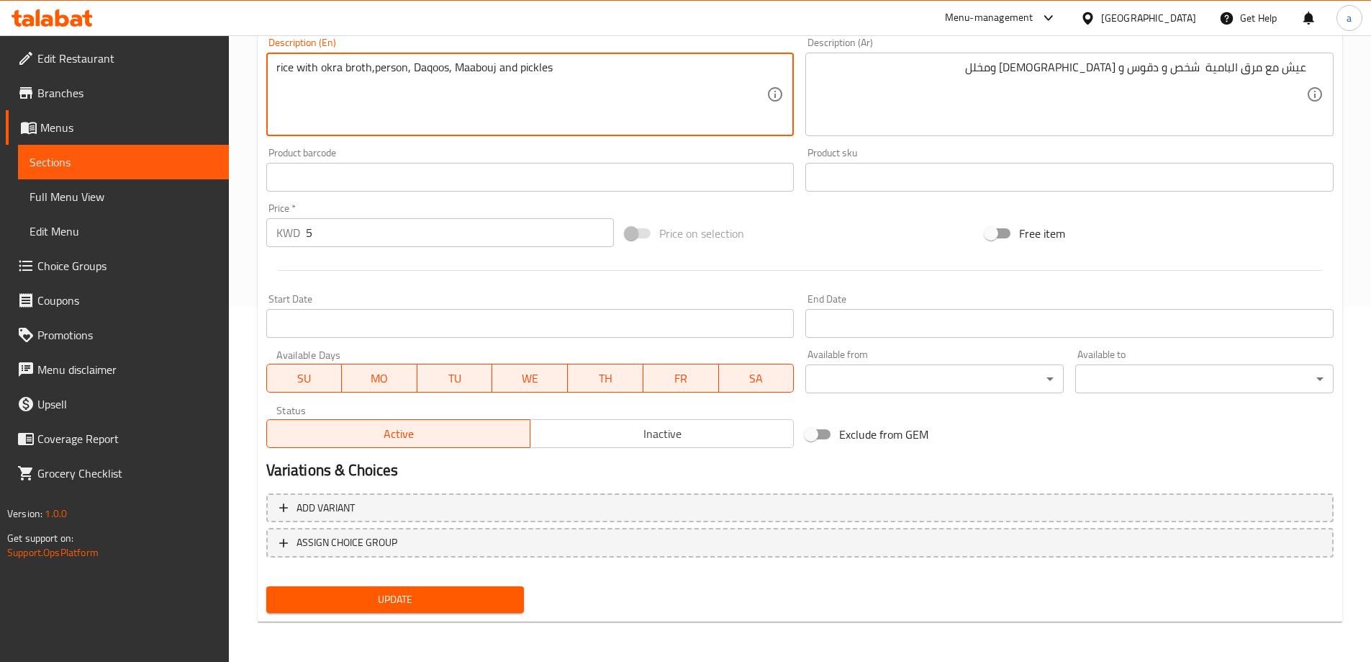
type textarea "Rice with okra broth,person, daqoos, maabouj and pickles"
click at [521, 595] on button "Update" at bounding box center [395, 599] width 258 height 27
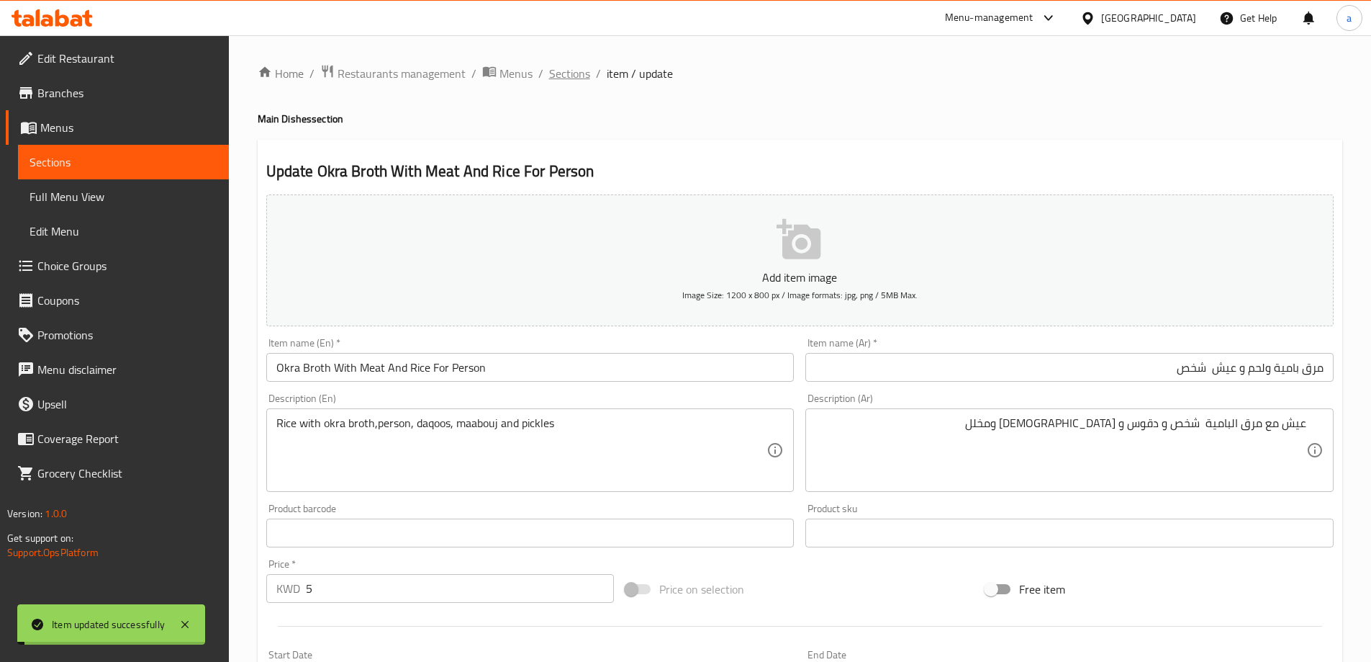
click at [577, 70] on span "Sections" at bounding box center [569, 73] width 41 height 17
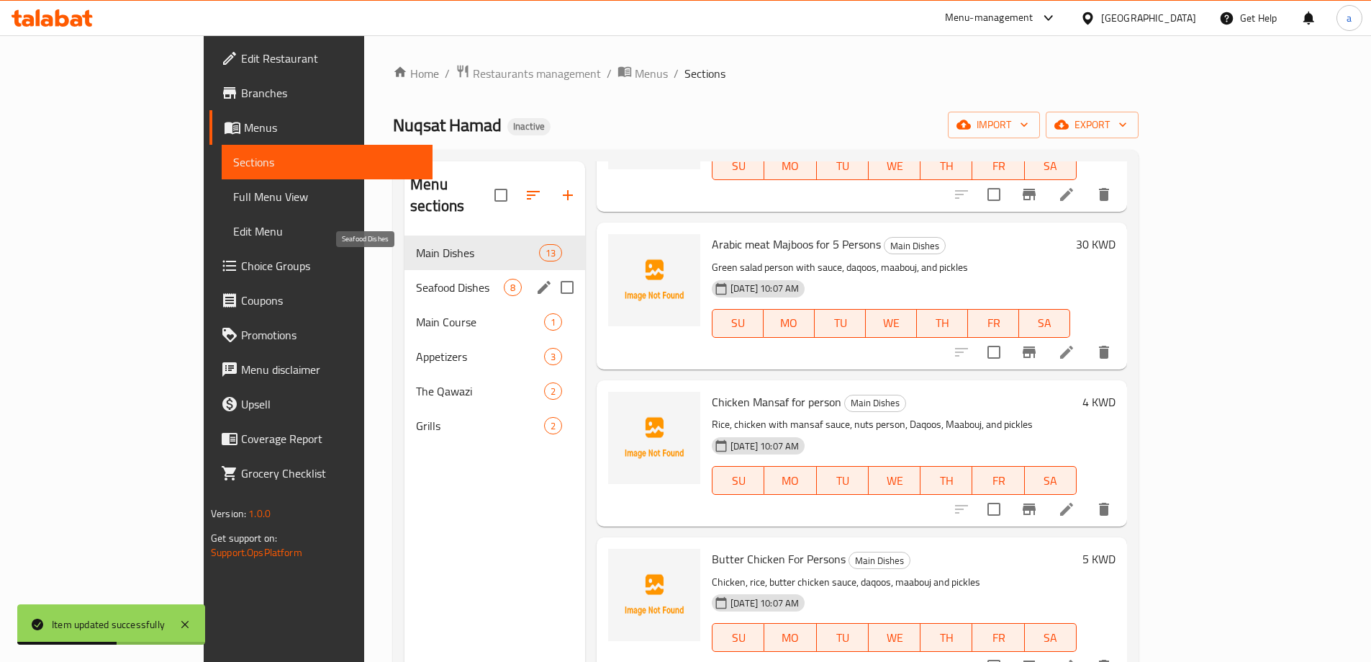
click at [416, 279] on span "Seafood Dishes" at bounding box center [460, 287] width 88 height 17
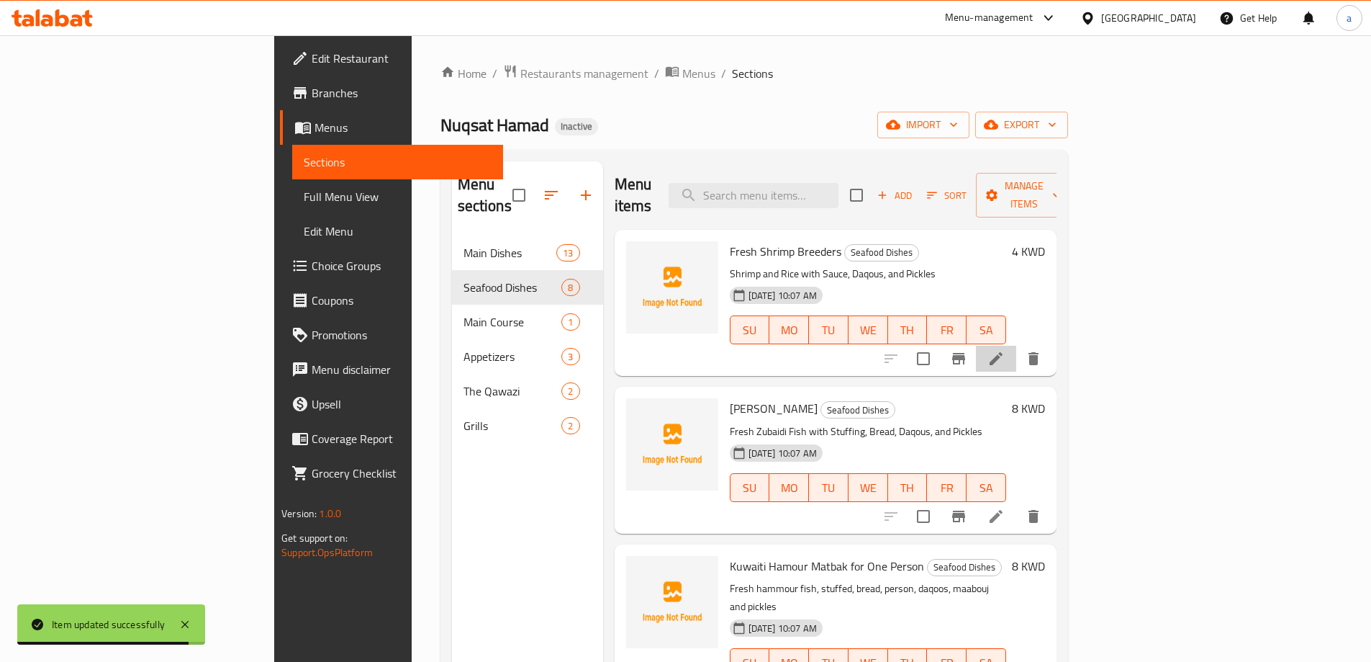
click at [1016, 346] on li at bounding box center [996, 359] width 40 height 26
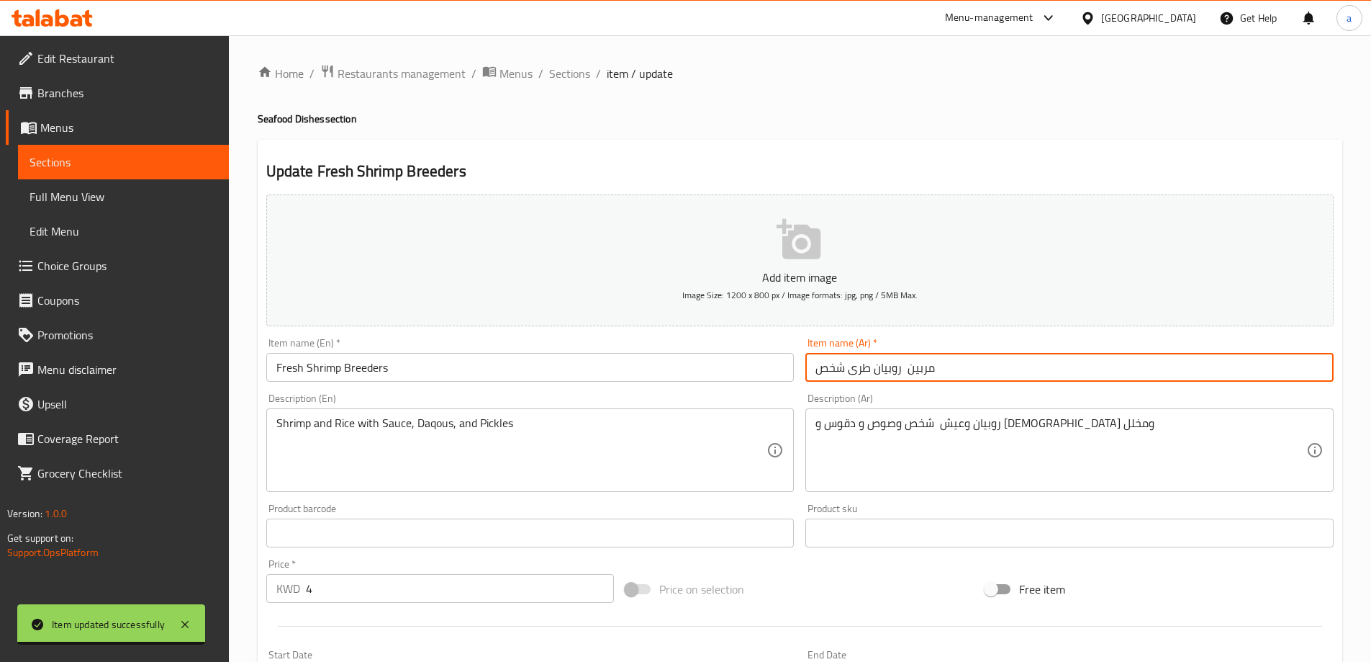
click at [1010, 378] on input "مربين روبيان طرى شخص" at bounding box center [1070, 367] width 528 height 29
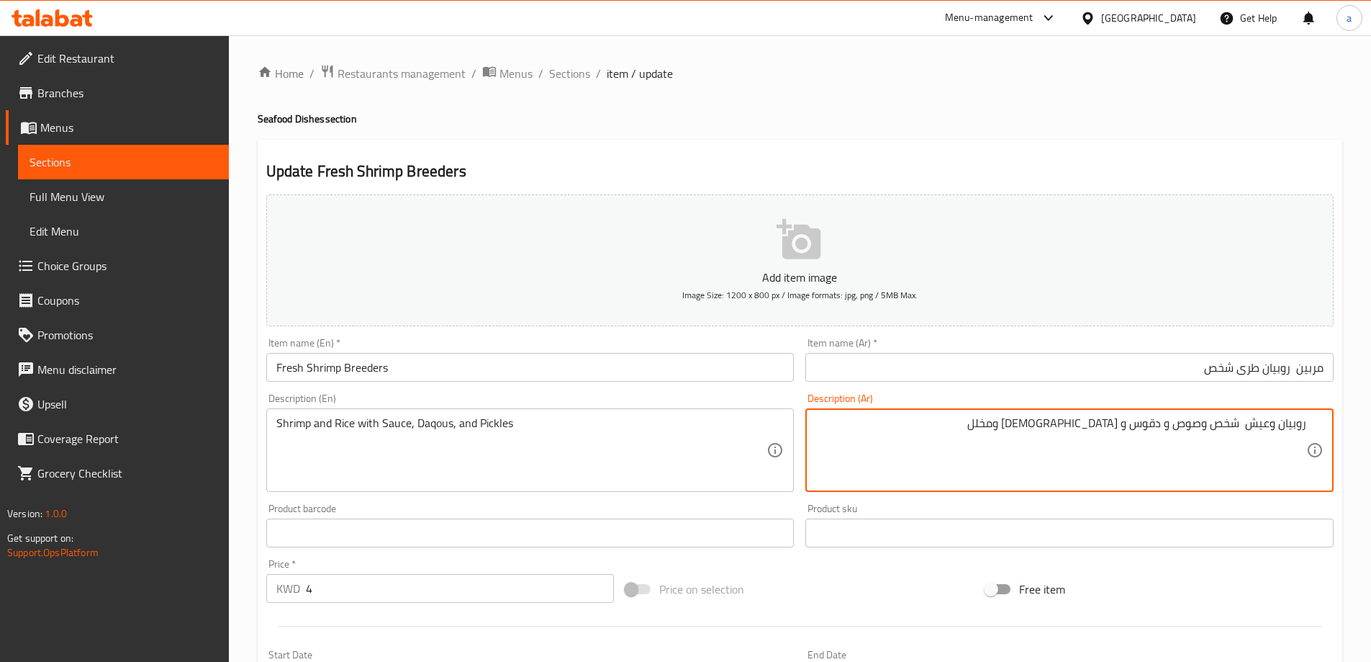
click at [1312, 370] on input "مربين روبيان طرى شخص" at bounding box center [1070, 367] width 528 height 29
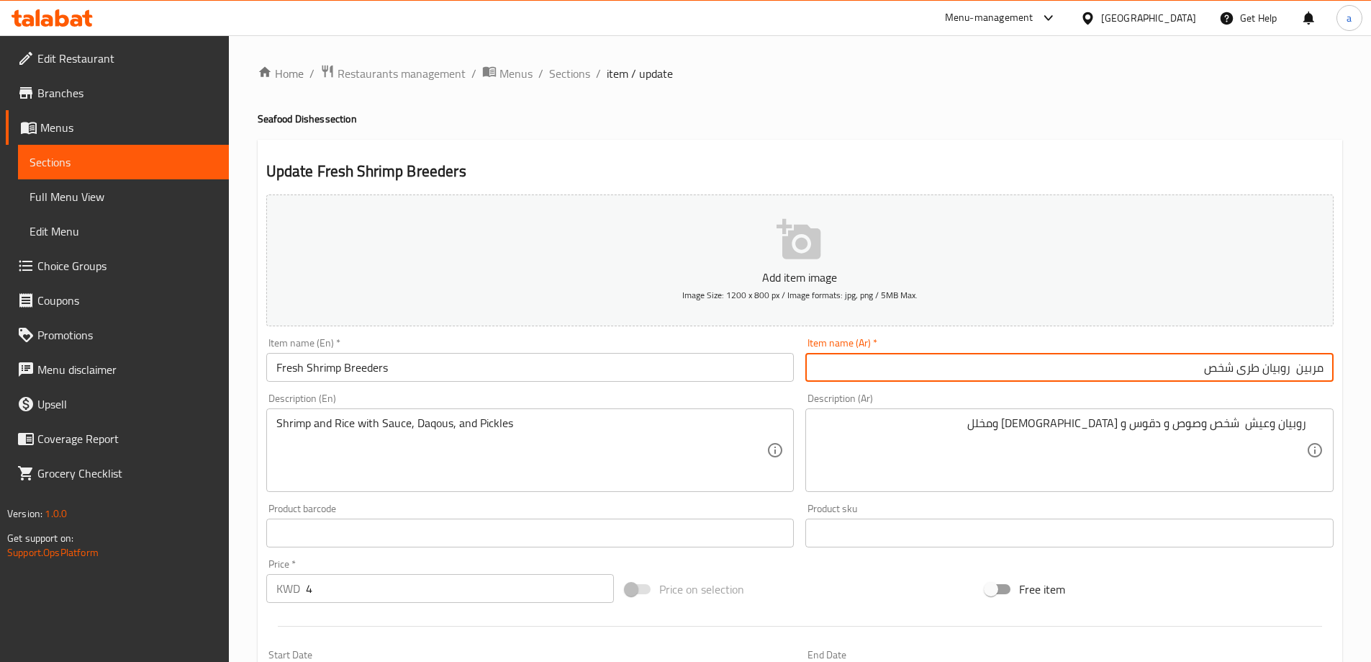
click at [1312, 370] on input "مربين روبيان طرى شخص" at bounding box center [1070, 367] width 528 height 29
click at [1153, 360] on input "مربين روبيان طرى شخص" at bounding box center [1070, 367] width 528 height 29
click at [1289, 368] on input "مربين روبيان طرى شخص" at bounding box center [1070, 367] width 528 height 29
type input "مربين روبيان طرى شخص"
click at [373, 370] on input "Fresh Shrimp Breeders" at bounding box center [530, 367] width 528 height 29
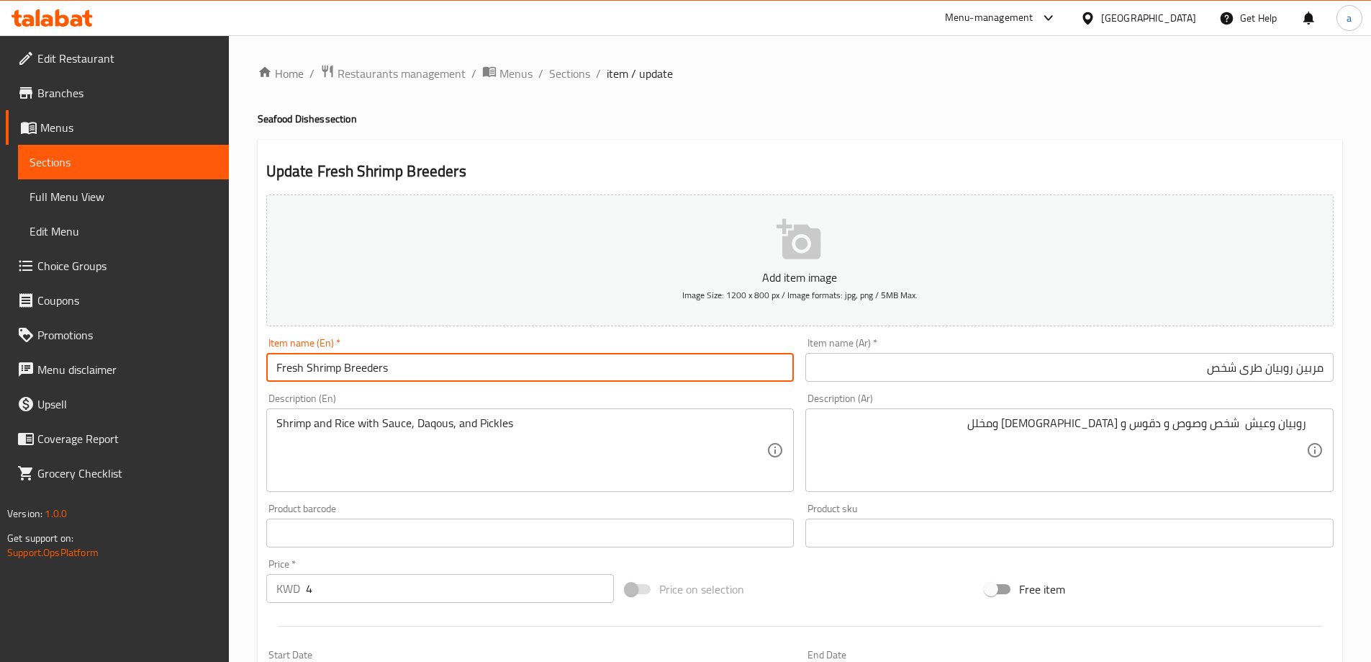
click at [373, 370] on input "Fresh Shrimp Breeders" at bounding box center [530, 367] width 528 height 29
click at [516, 375] on input "Fresh Shrimp Breeders" at bounding box center [530, 367] width 528 height 29
click at [361, 371] on input "Fresh Shrimp Breeders" at bounding box center [530, 367] width 528 height 29
click at [362, 370] on input "Fresh Shrimp Breeders" at bounding box center [530, 367] width 528 height 29
click at [415, 361] on input "Fresh Shrimp Breeders" at bounding box center [530, 367] width 528 height 29
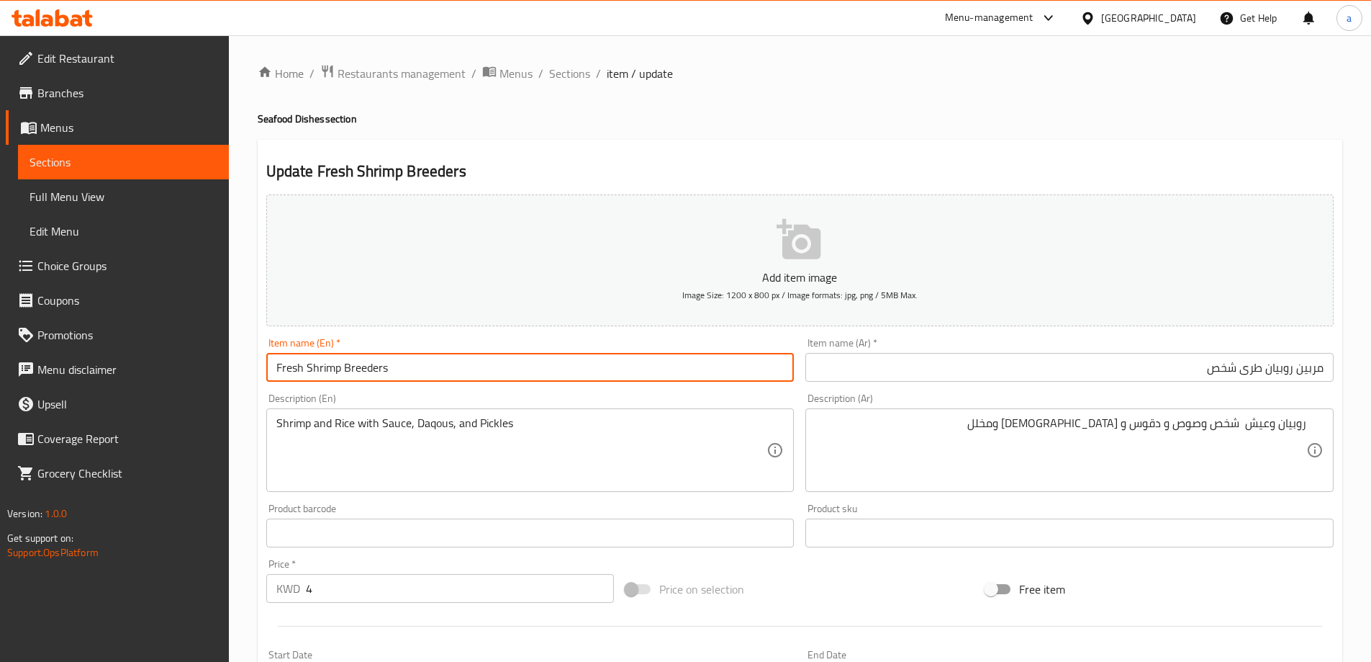
click at [415, 361] on input "Fresh Shrimp Breeders" at bounding box center [530, 367] width 528 height 29
click at [1312, 359] on input "مربين روبيان طرى شخص" at bounding box center [1070, 367] width 528 height 29
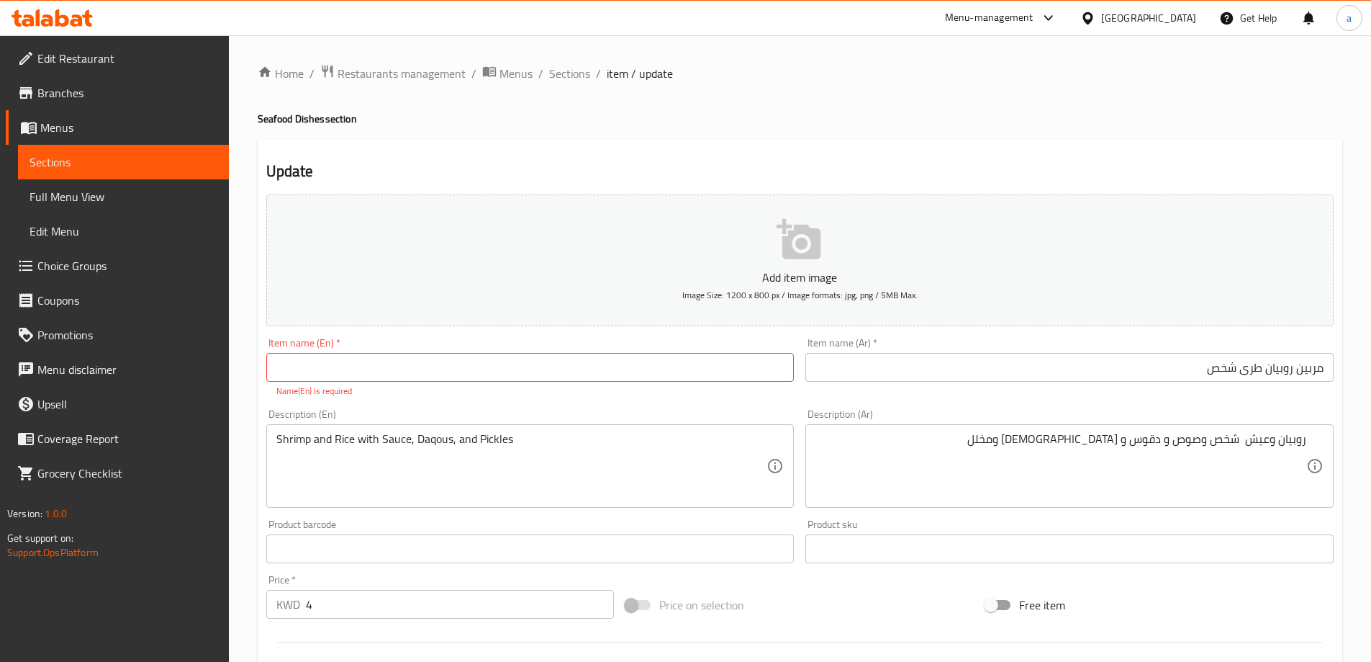
click at [1259, 412] on div "Description (Ar) روبيان وعيش شخص وصوص و دقوس و معبوج ومخلل Description (Ar)" at bounding box center [1070, 458] width 528 height 99
click at [293, 370] on input "text" at bounding box center [530, 367] width 528 height 29
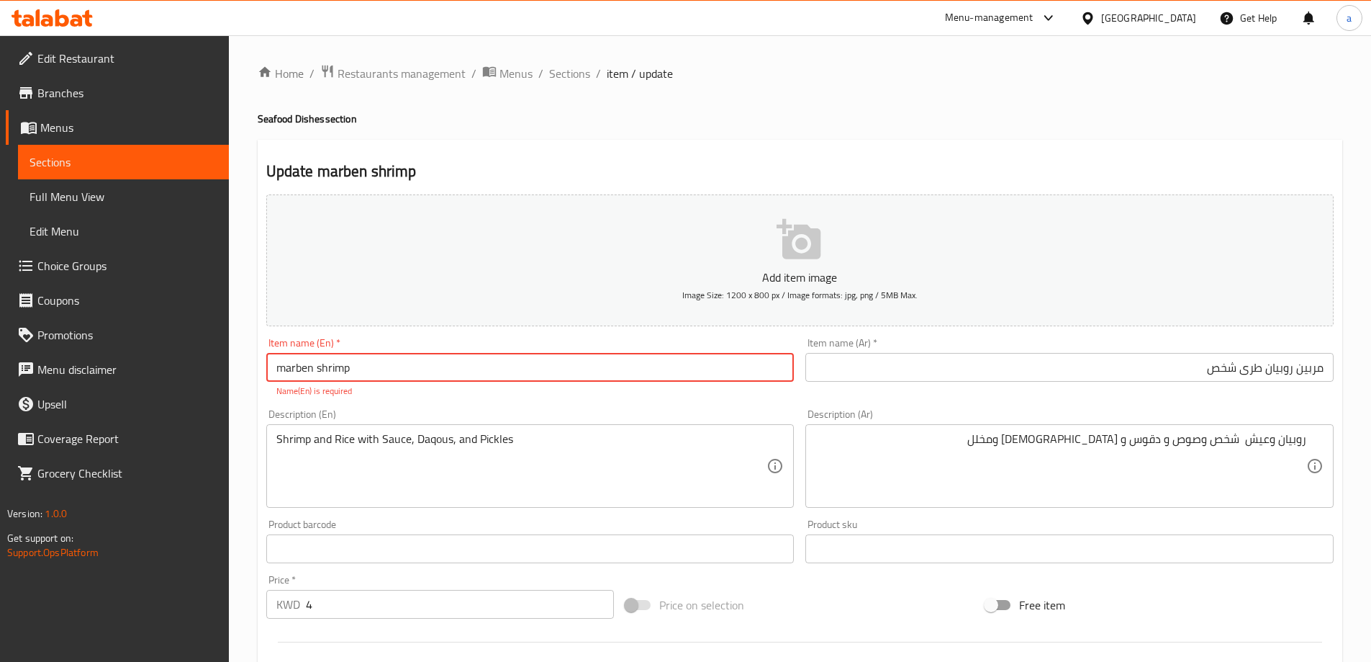
click at [317, 365] on input "marben shrimp" at bounding box center [530, 367] width 528 height 29
click at [475, 369] on input "marben tender shrimp" at bounding box center [530, 367] width 528 height 29
click at [475, 369] on input "marben tender shrimp for person" at bounding box center [530, 367] width 528 height 29
click at [474, 369] on input "marben tender shrimp for person" at bounding box center [530, 367] width 528 height 29
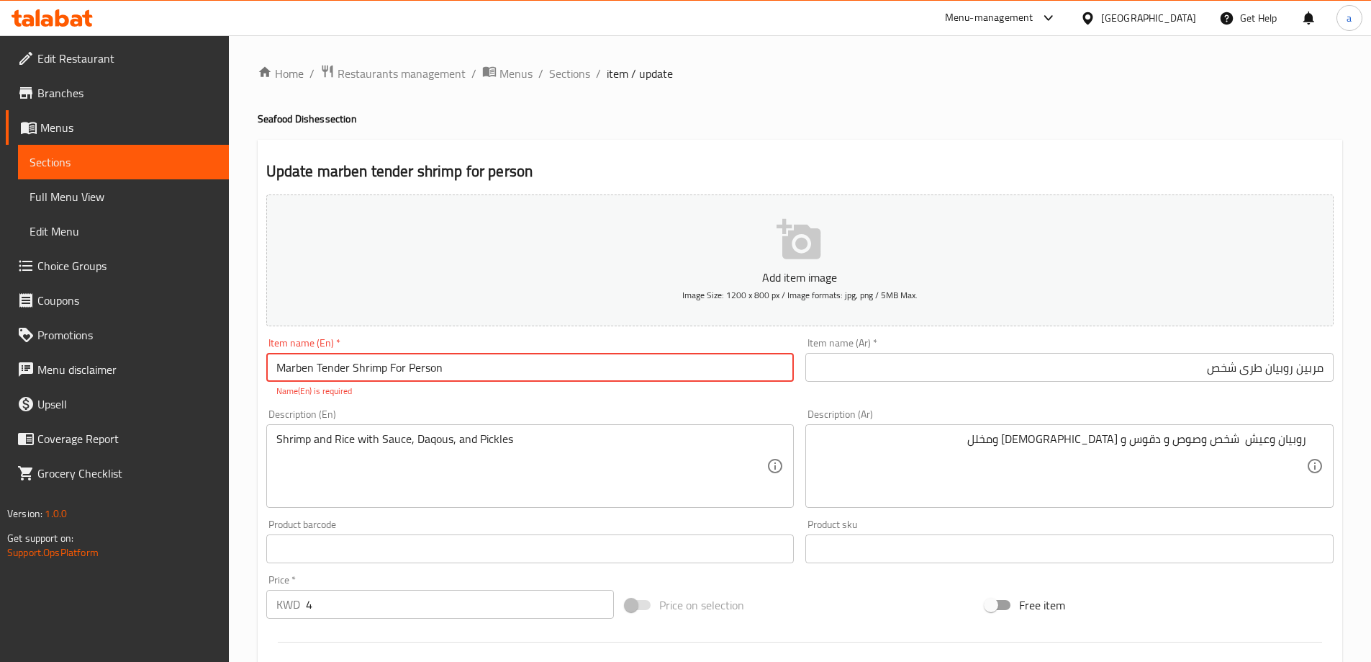
type input "Marben Tender Shrimp For Person"
click at [468, 419] on div "Description (En) Shrimp and Rice with Sauce, Daqous, and Pickles Description (E…" at bounding box center [530, 458] width 528 height 99
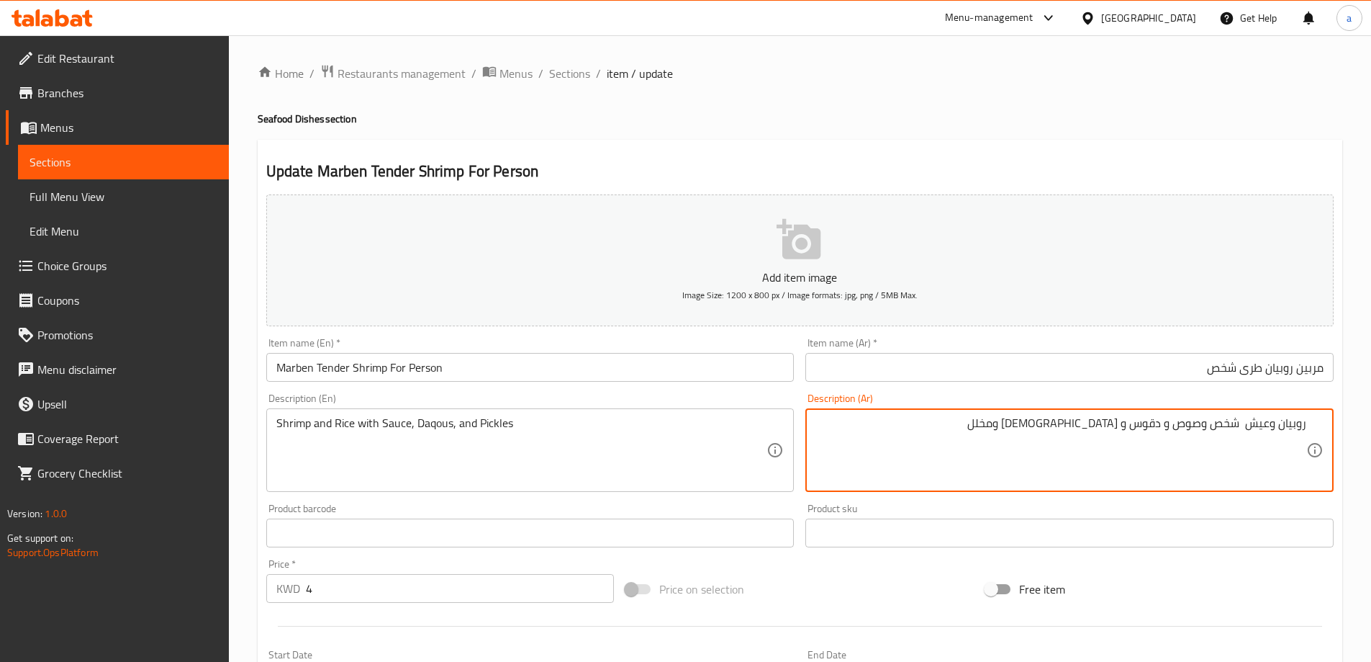
click at [1150, 426] on textarea "روبيان وعيش شخص وصوص و دقوس و معبوج ومخلل" at bounding box center [1061, 450] width 491 height 68
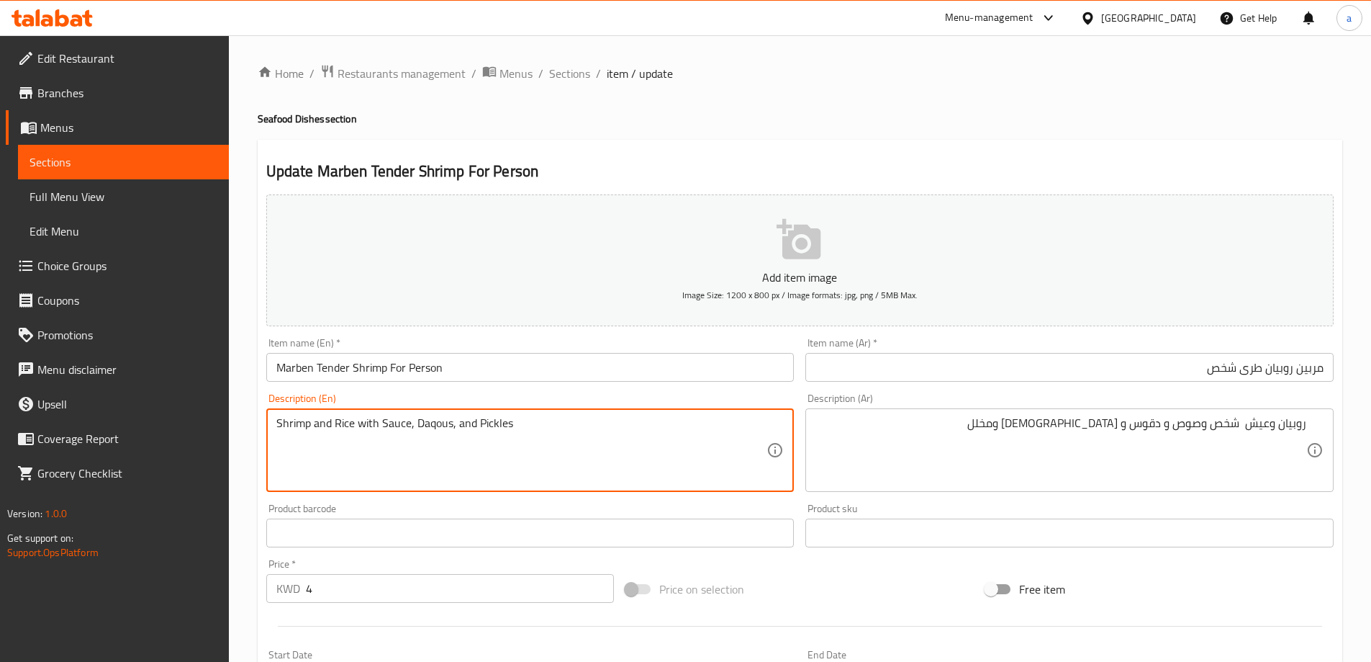
click at [423, 423] on textarea "Shrimp and Rice with Sauce, Daqous, and Pickles" at bounding box center [521, 450] width 491 height 68
paste textarea "os"
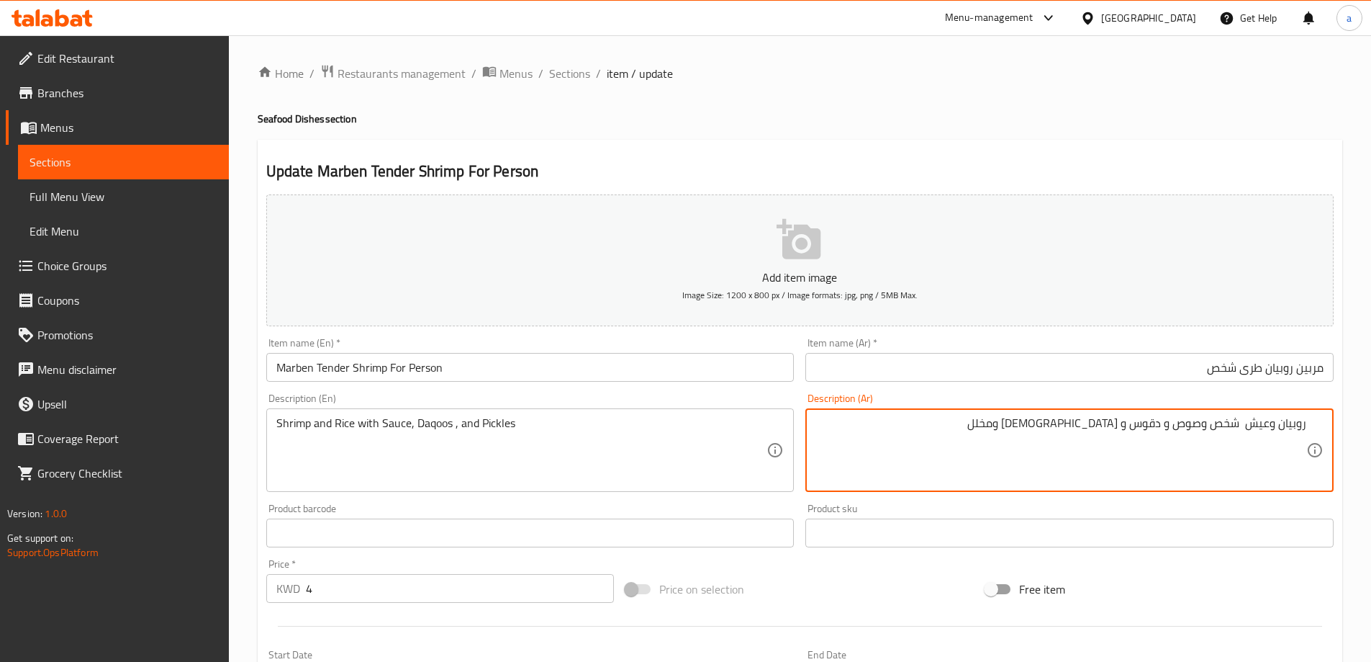
click at [1096, 425] on textarea "روبيان وعيش شخص وصوص و دقوس و معبوج ومخلل" at bounding box center [1061, 450] width 491 height 68
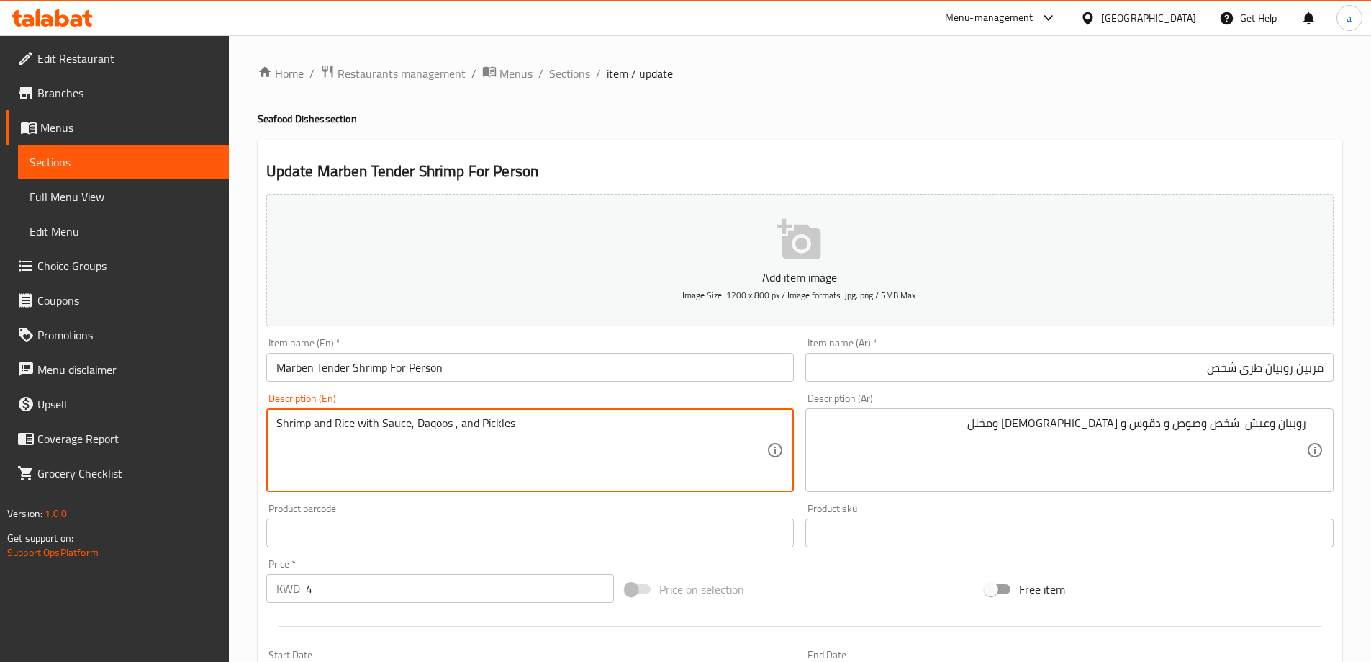
click at [454, 423] on textarea "Shrimp and Rice with Sauce, Daqoos , and Pickles" at bounding box center [521, 450] width 491 height 68
click at [454, 428] on textarea "Shrimp and Rice with Sauce, Daqoos, and Pickles" at bounding box center [521, 450] width 491 height 68
paste textarea "Maabouj"
click at [458, 423] on textarea "Shrimp and Rice with Sauce, Daqoos,Maabouj and Pickles" at bounding box center [521, 450] width 491 height 68
click at [553, 446] on textarea "Shrimp and Rice with Sauce, Daqoos, Maabouj and Pickles" at bounding box center [521, 450] width 491 height 68
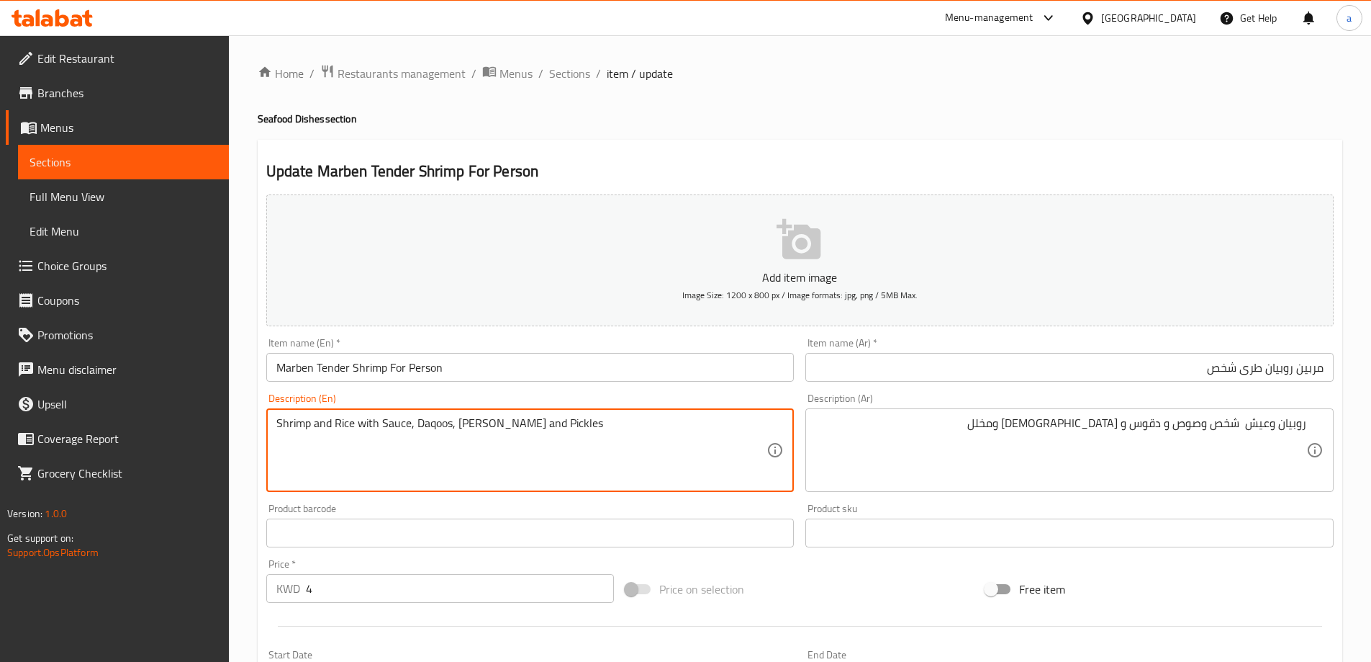
click at [546, 425] on textarea "Shrimp and Rice with Sauce, Daqoos, Maabouj and Pickles" at bounding box center [521, 450] width 491 height 68
click at [688, 447] on textarea "Shrimp and Rice with Sauce, Daqoos, Maabouj and Pickles" at bounding box center [521, 450] width 491 height 68
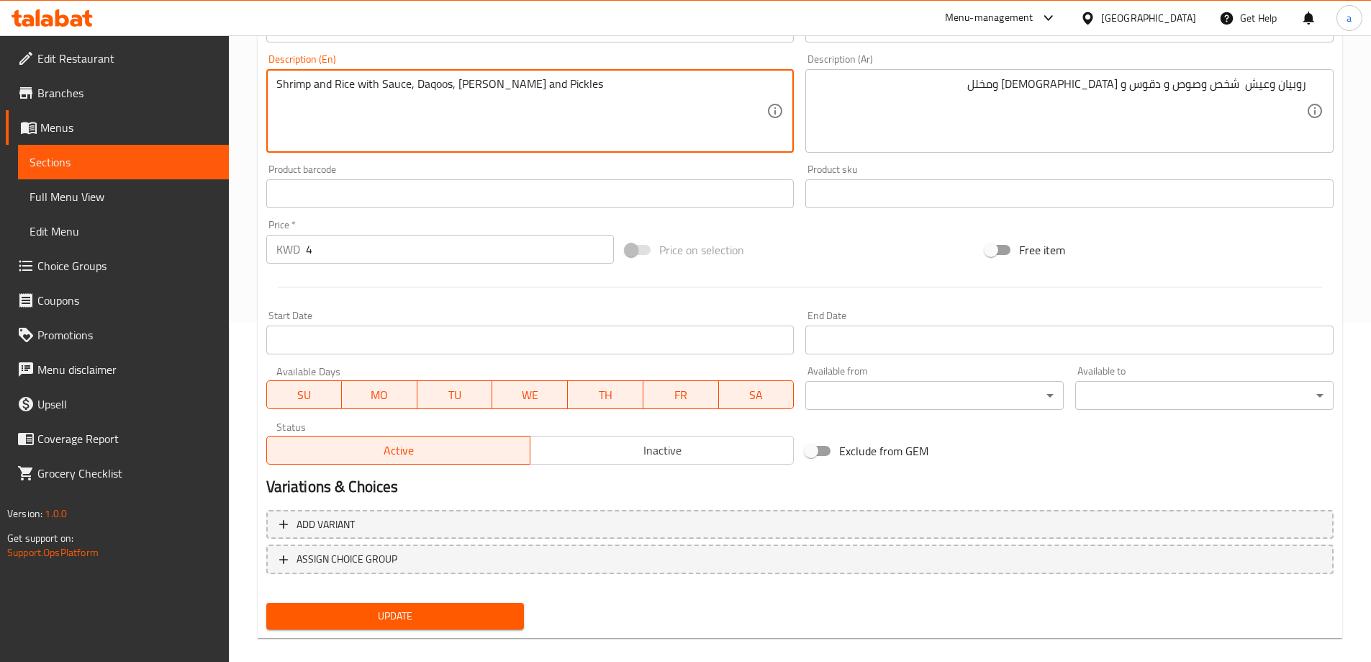
scroll to position [356, 0]
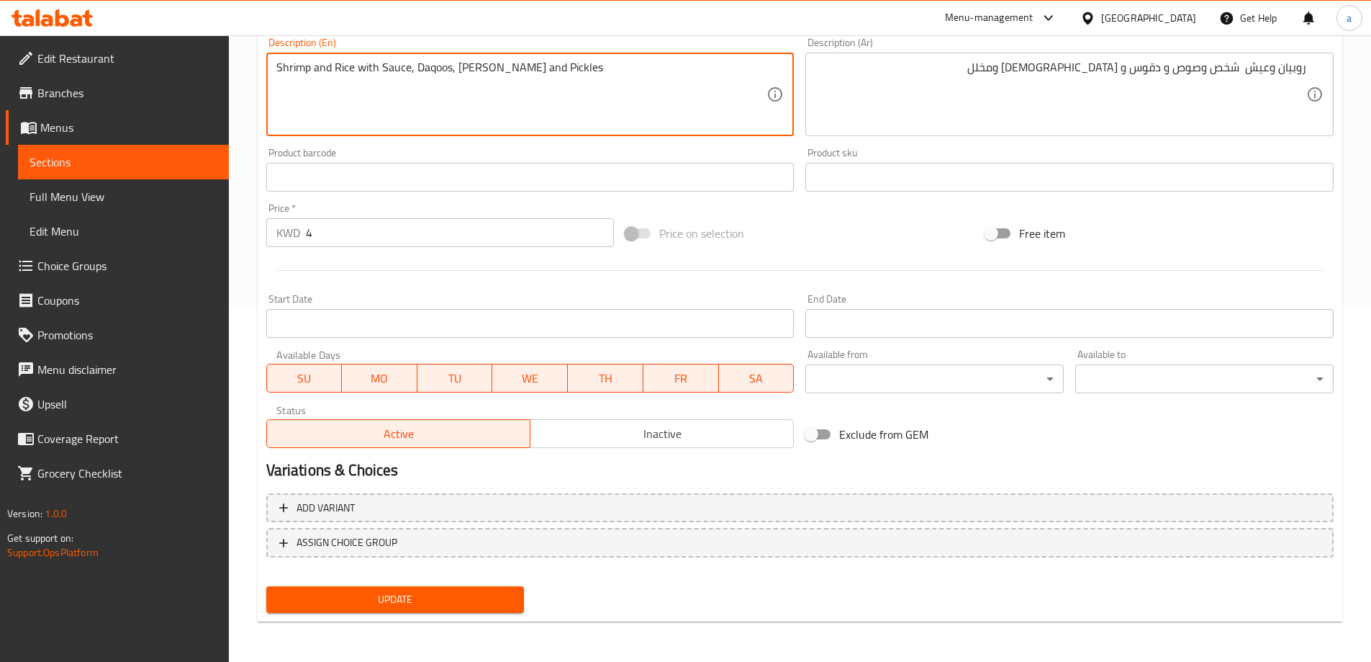
type textarea "Shrimp and rice with sauce, daqoos, maabouj and pickles"
click at [474, 597] on span "Update" at bounding box center [395, 599] width 235 height 18
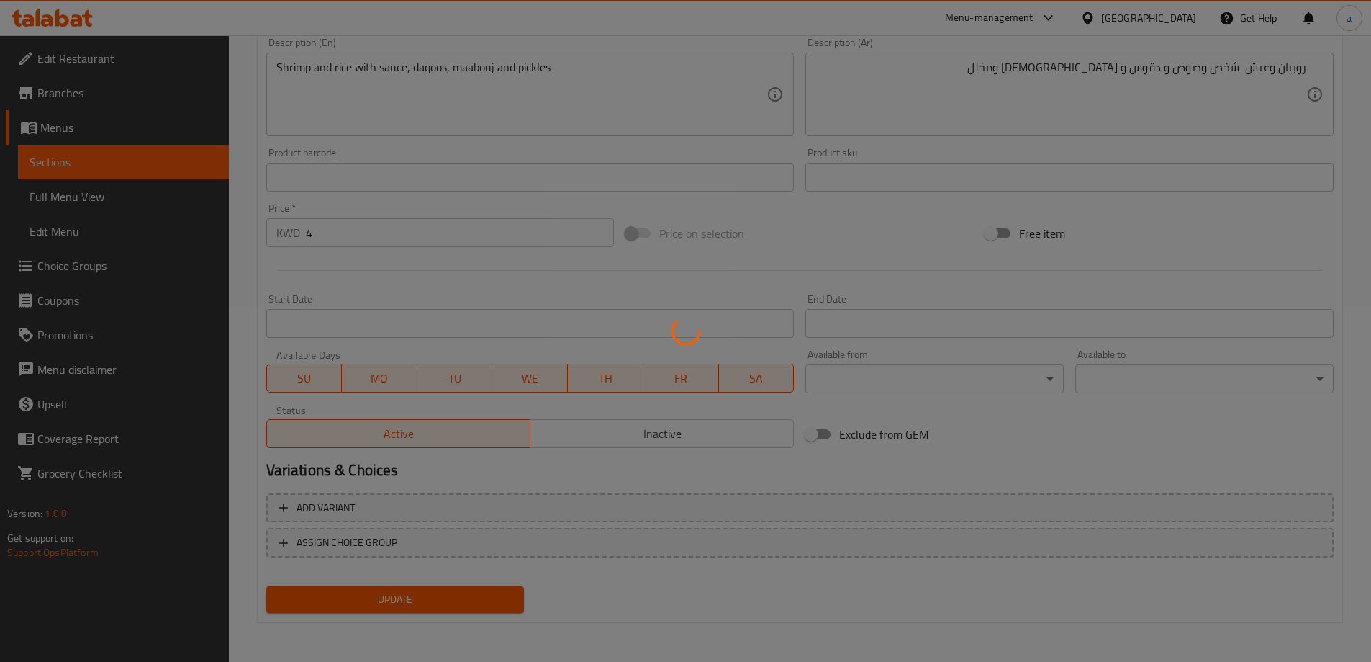
scroll to position [0, 0]
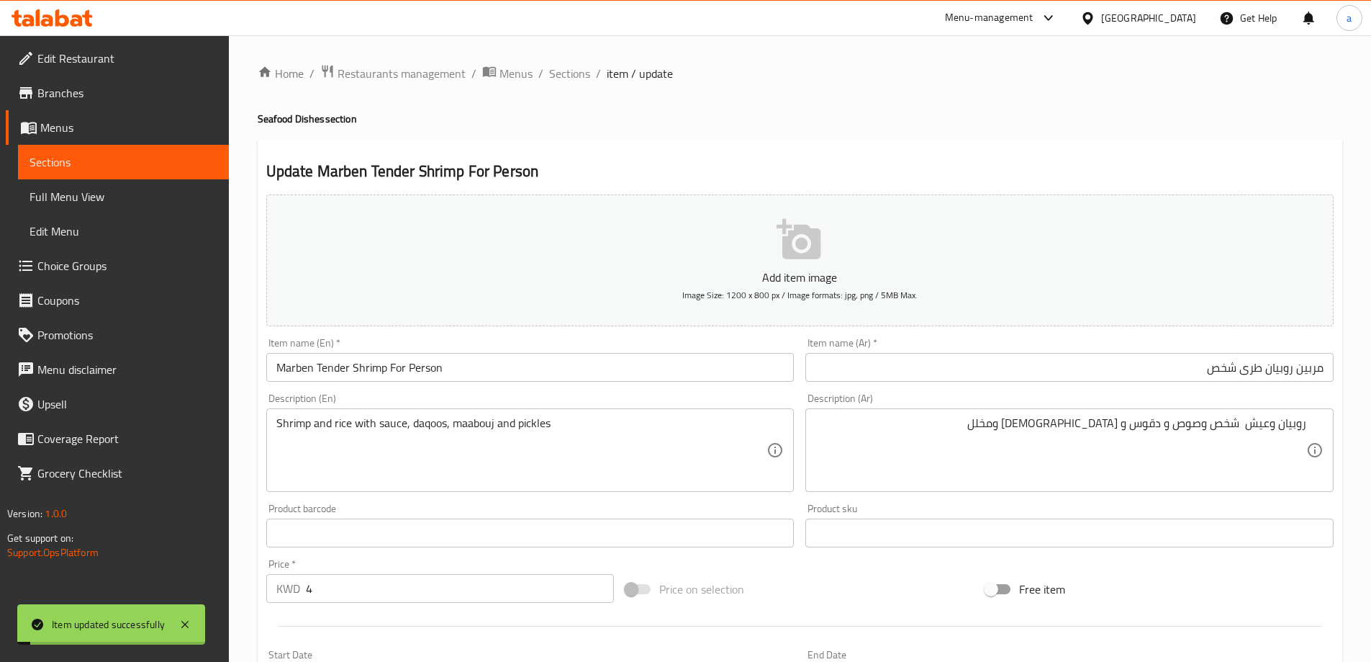
click at [485, 364] on input "Marben Tender Shrimp For Person" at bounding box center [530, 367] width 528 height 29
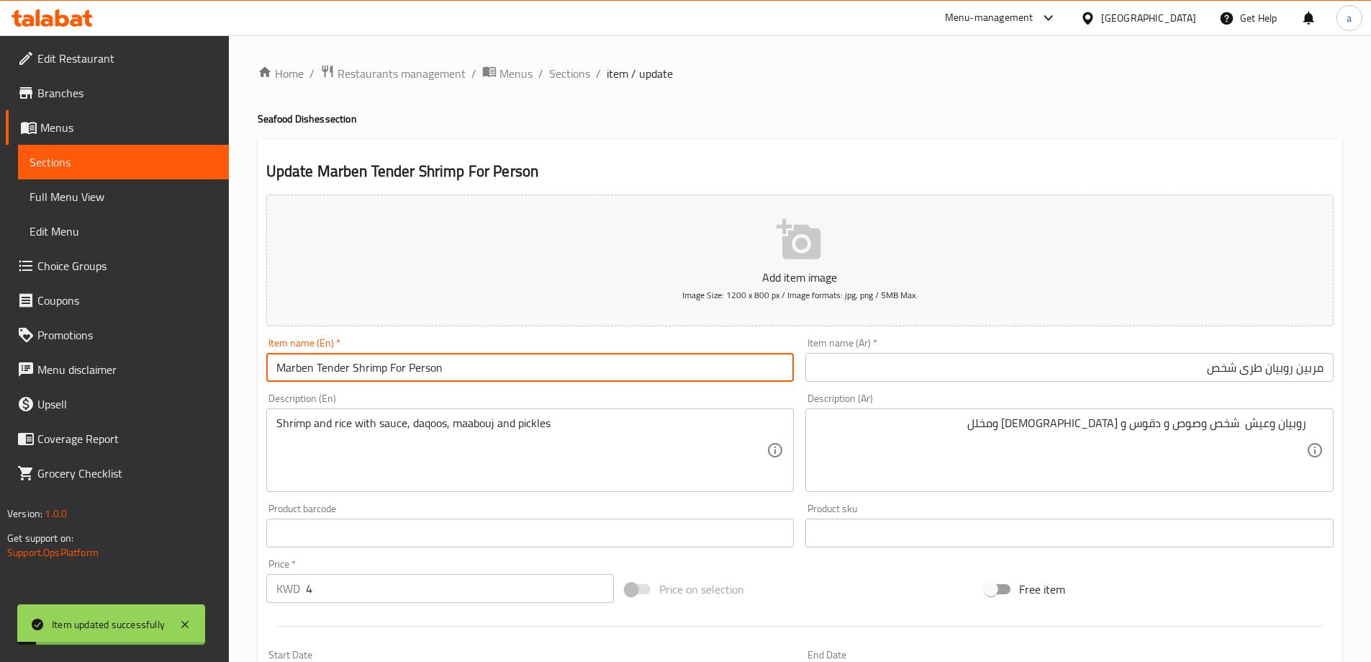
click at [485, 364] on input "Marben Tender Shrimp For Person" at bounding box center [530, 367] width 528 height 29
click at [482, 405] on div "Description (En) Shrimp and rice with sauce, daqoos, maabouj and pickles Descri…" at bounding box center [530, 442] width 528 height 99
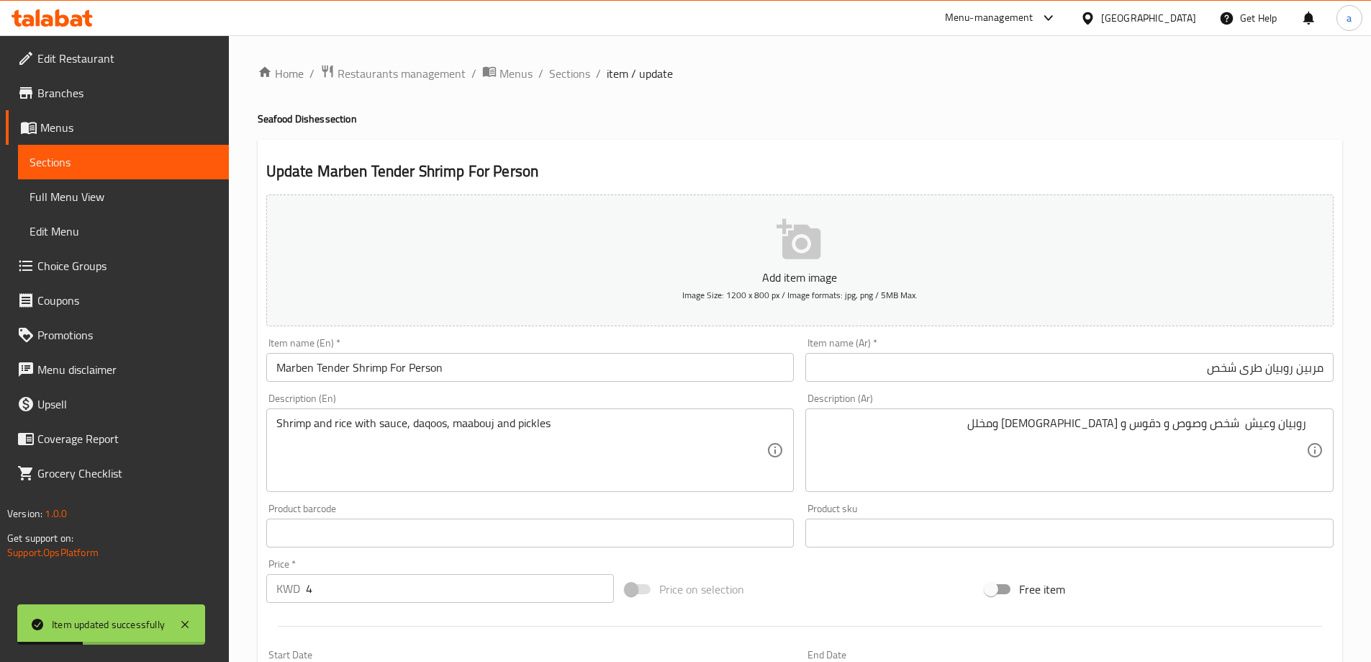
click at [289, 366] on input "Marben Tender Shrimp For Person" at bounding box center [530, 367] width 528 height 29
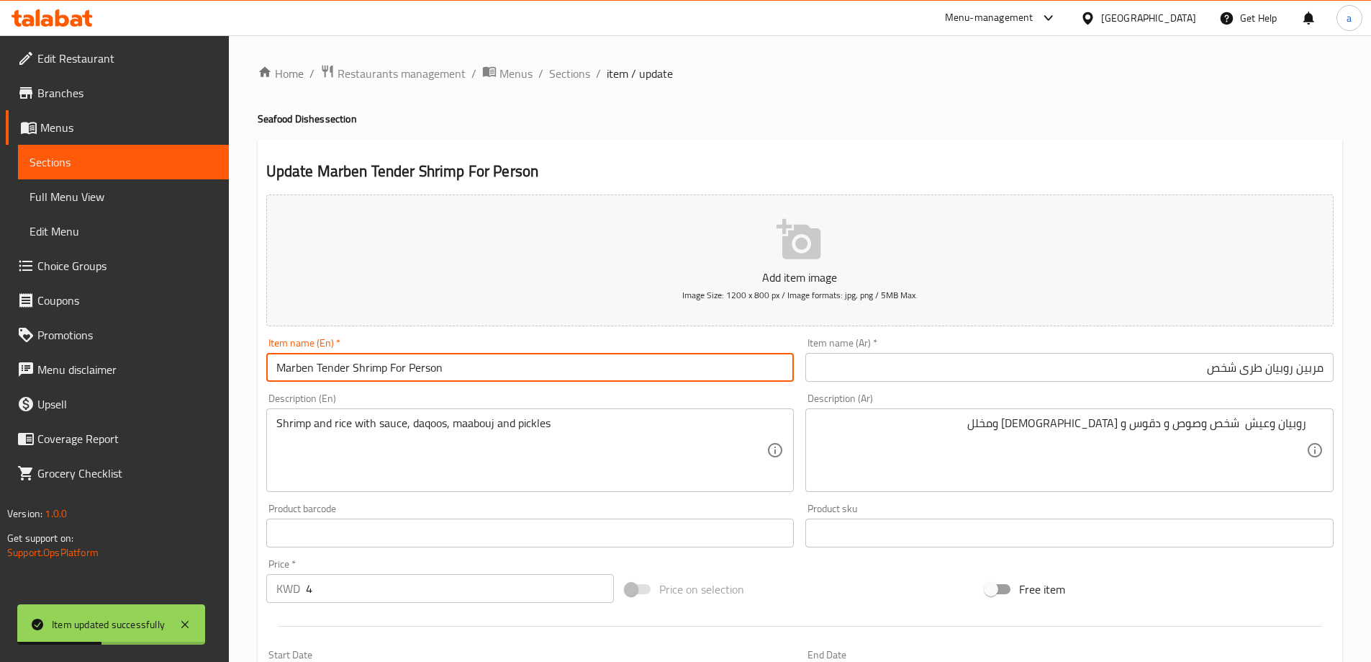
drag, startPoint x: 269, startPoint y: 371, endPoint x: 472, endPoint y: 370, distance: 202.3
click at [470, 371] on input "Marben Tender Shrimp For Person" at bounding box center [530, 367] width 528 height 29
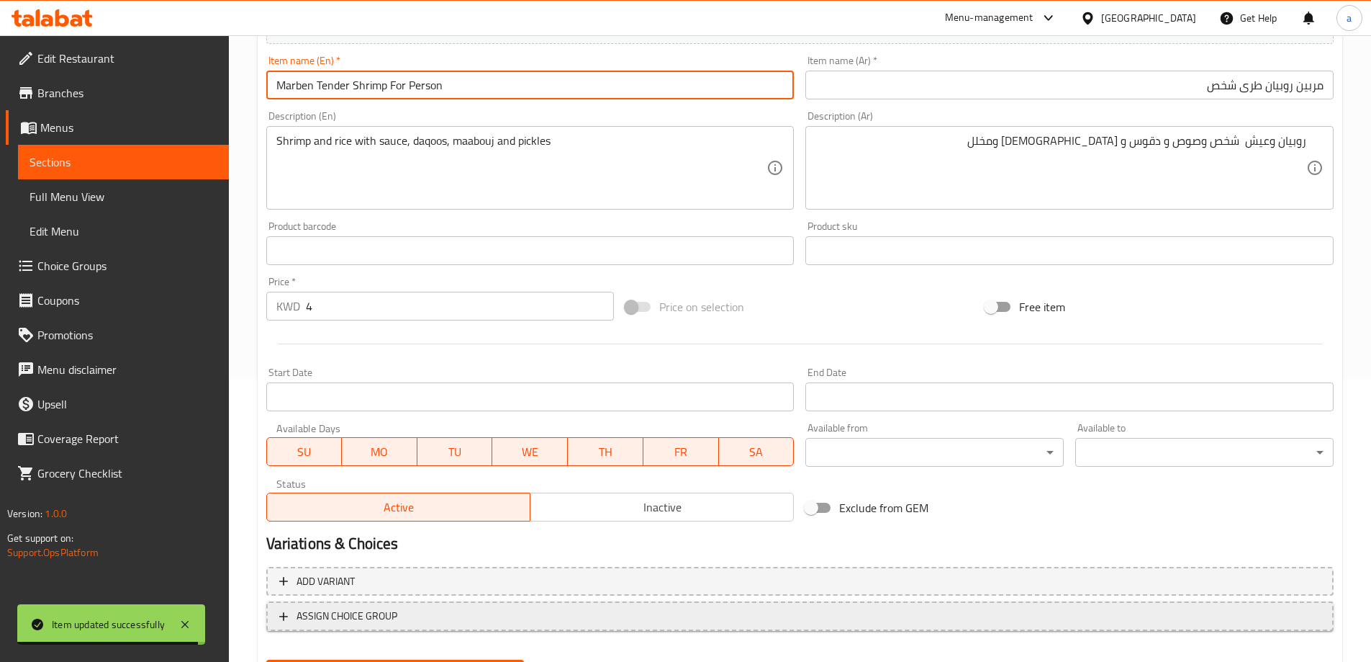
scroll to position [356, 0]
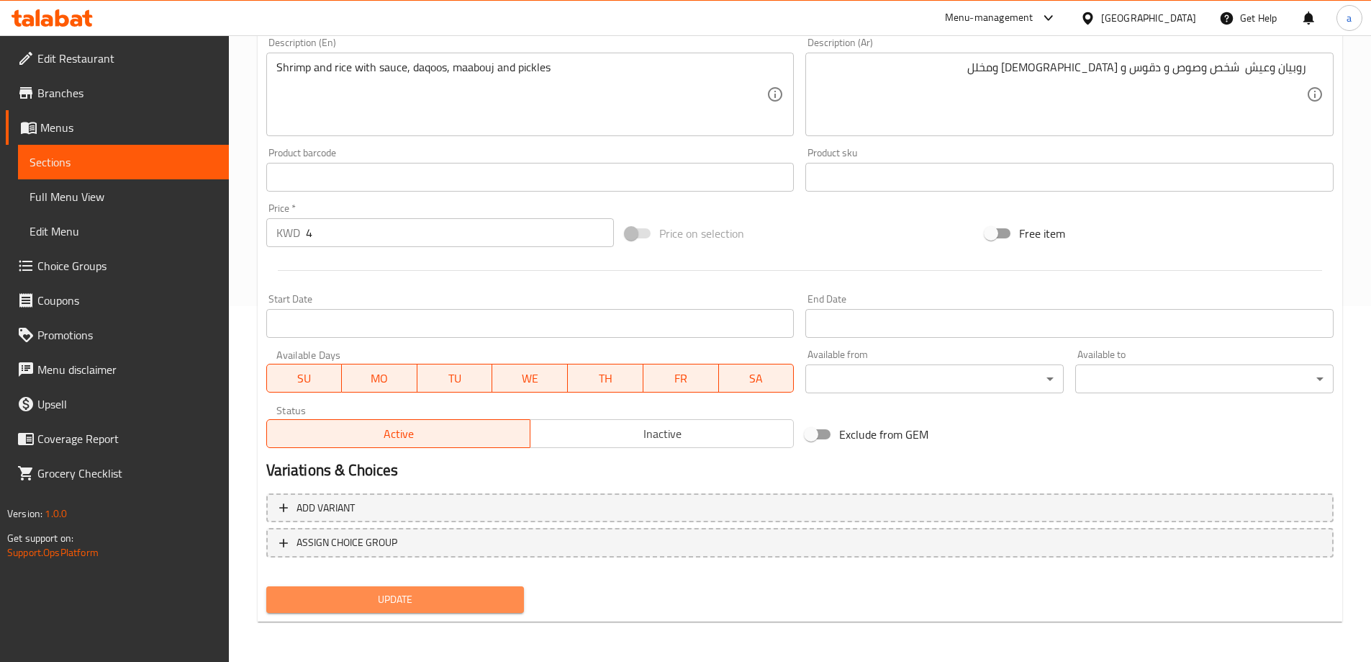
click at [454, 594] on span "Update" at bounding box center [395, 599] width 235 height 18
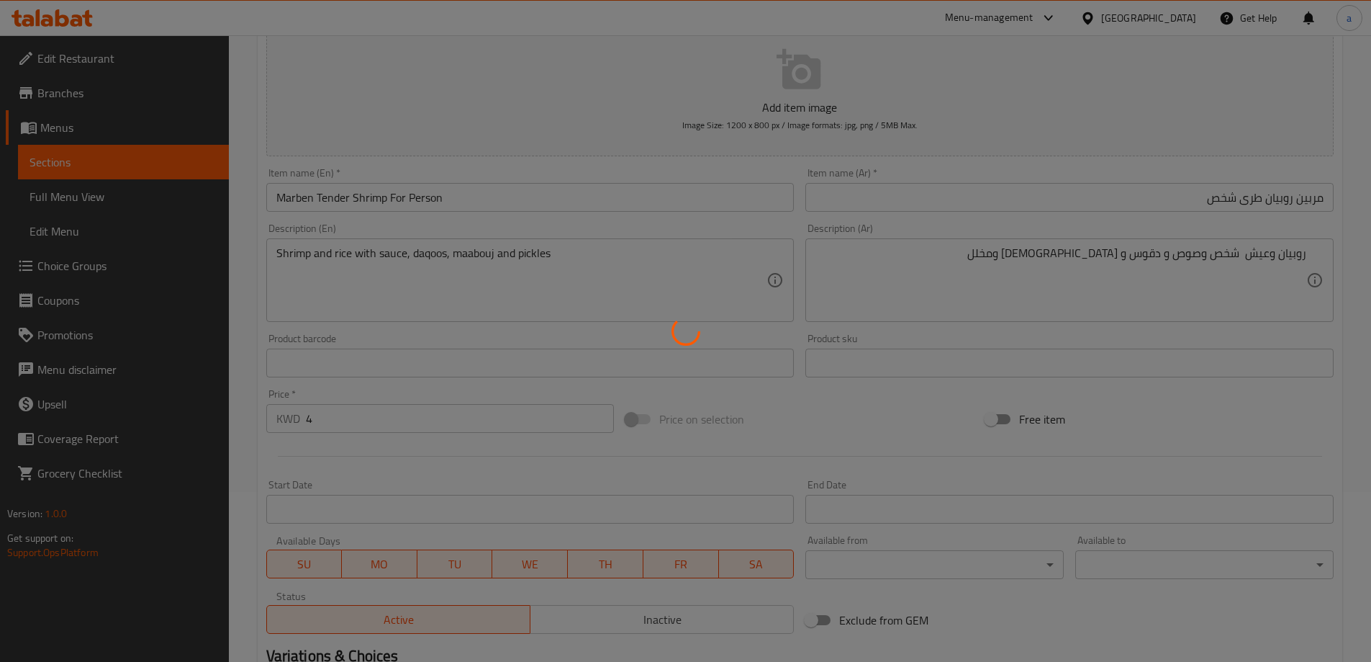
scroll to position [0, 0]
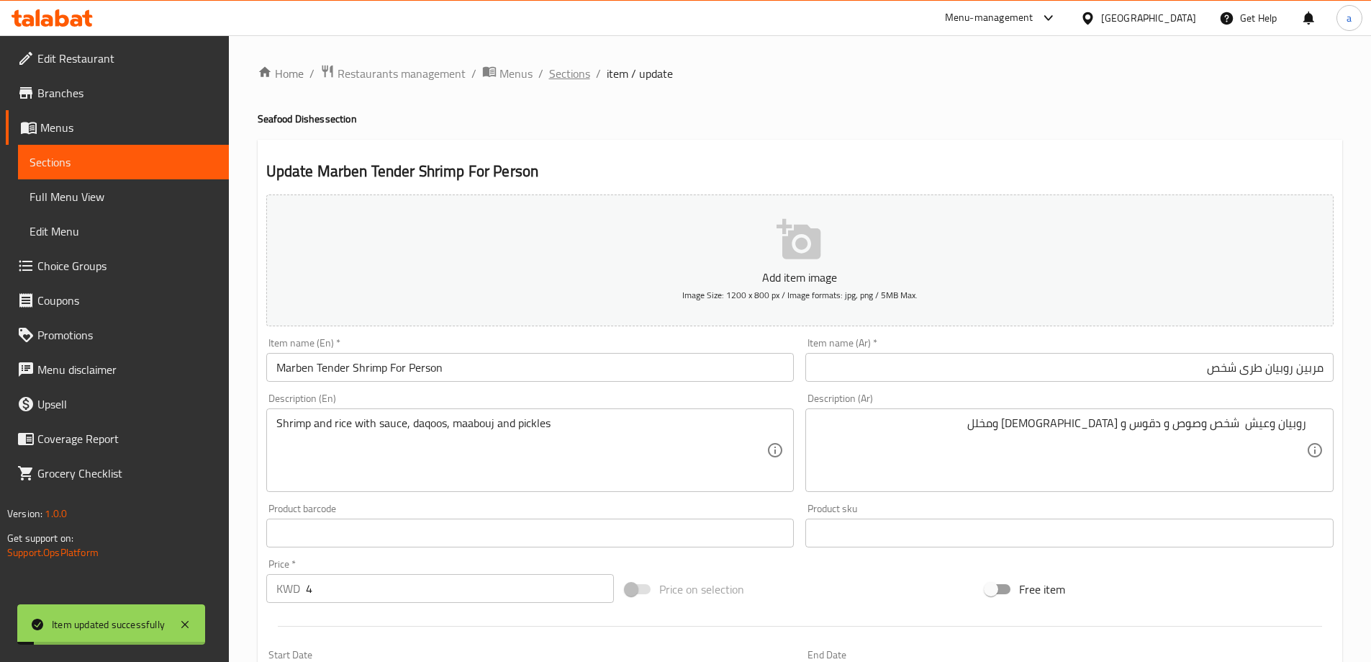
click at [571, 80] on span "Sections" at bounding box center [569, 73] width 41 height 17
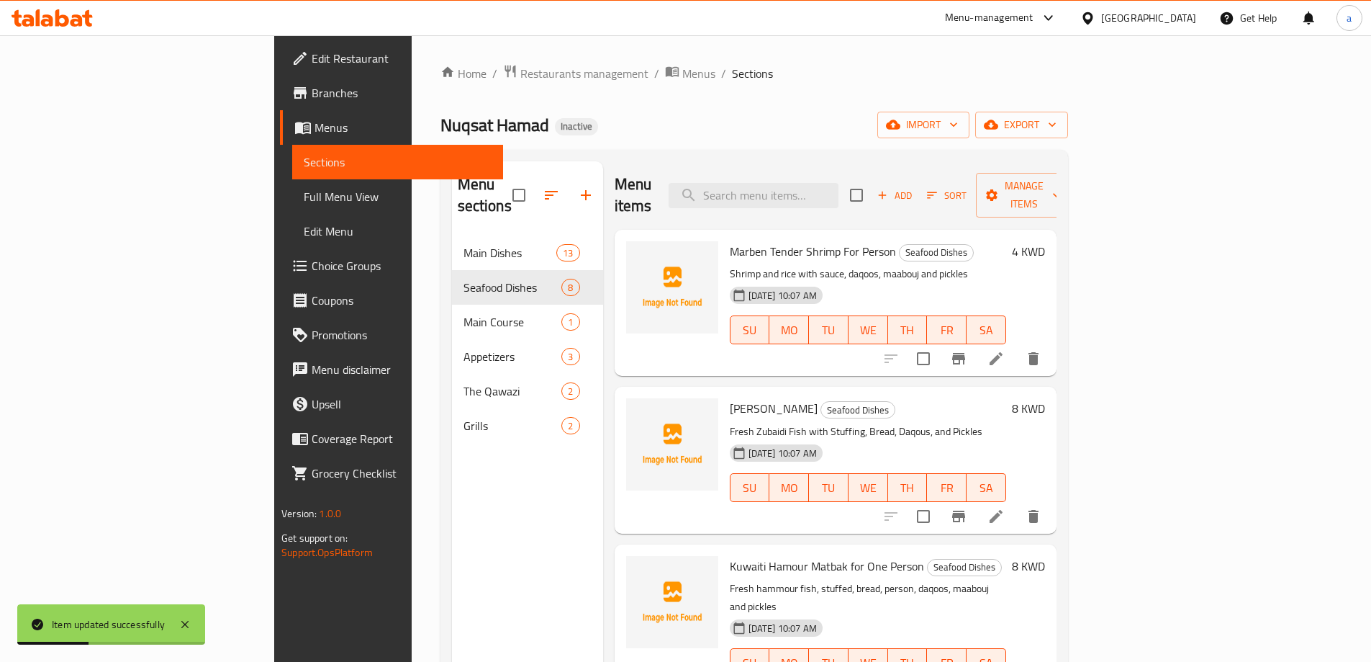
click at [1005, 508] on icon at bounding box center [996, 516] width 17 height 17
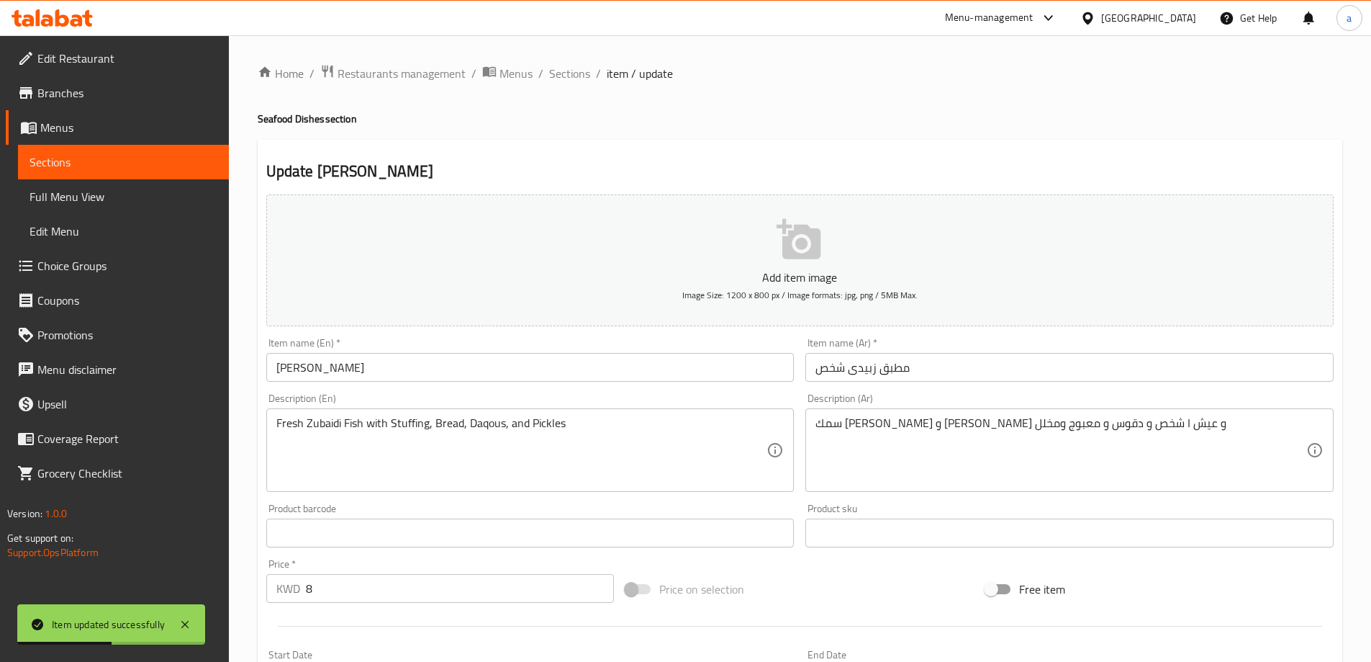
click at [1011, 371] on input "مطبق زبيدى شخص" at bounding box center [1070, 367] width 528 height 29
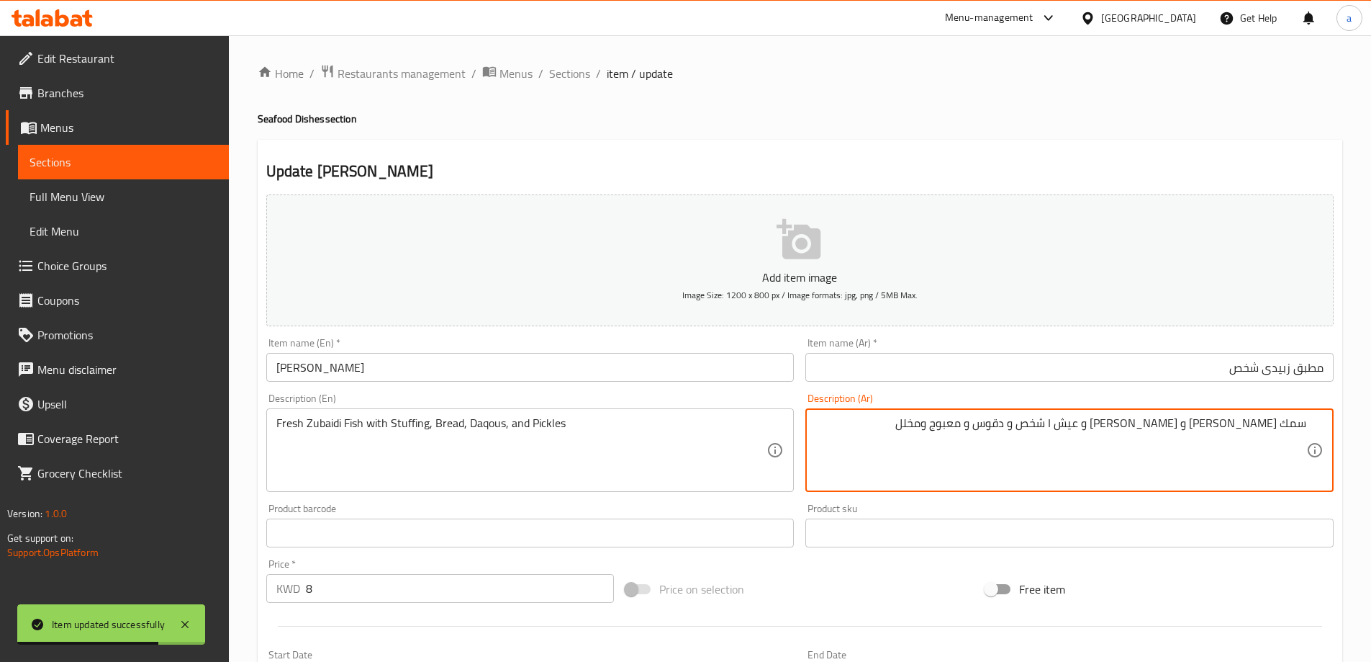
click at [1305, 372] on input "مطبق زبيدى شخص" at bounding box center [1070, 367] width 528 height 29
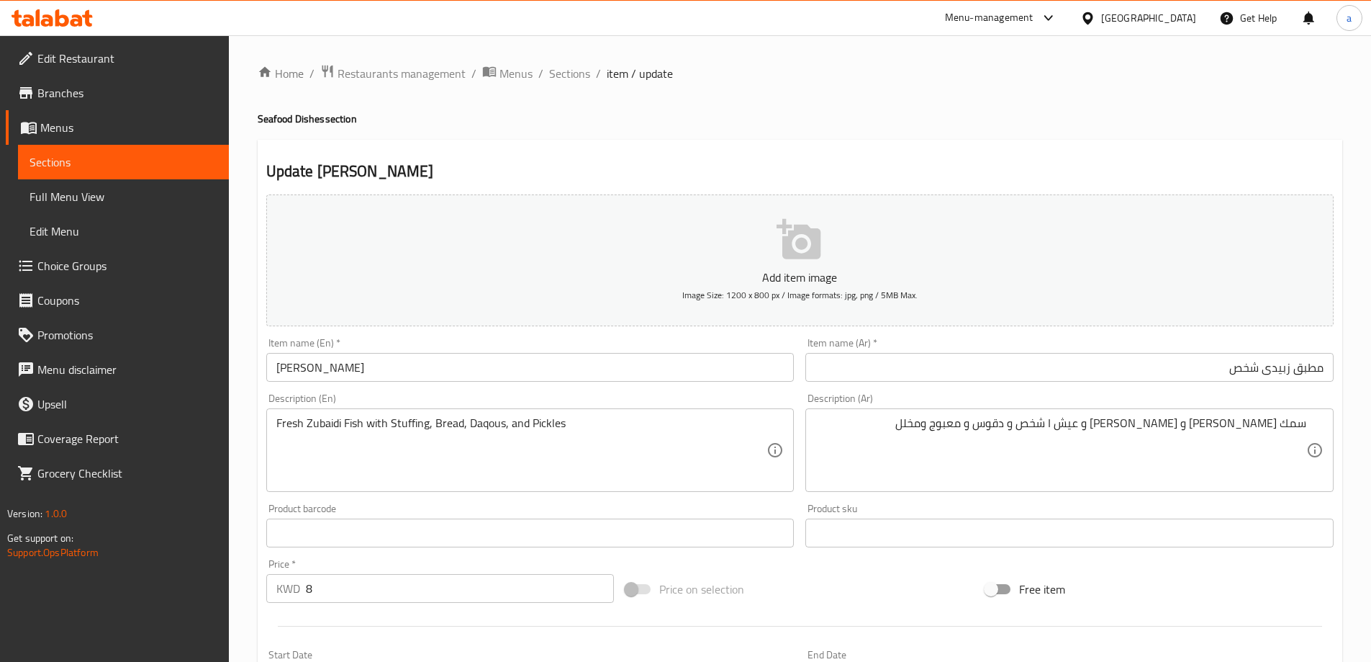
click at [364, 364] on input "Zubaidi Muthabak" at bounding box center [530, 367] width 528 height 29
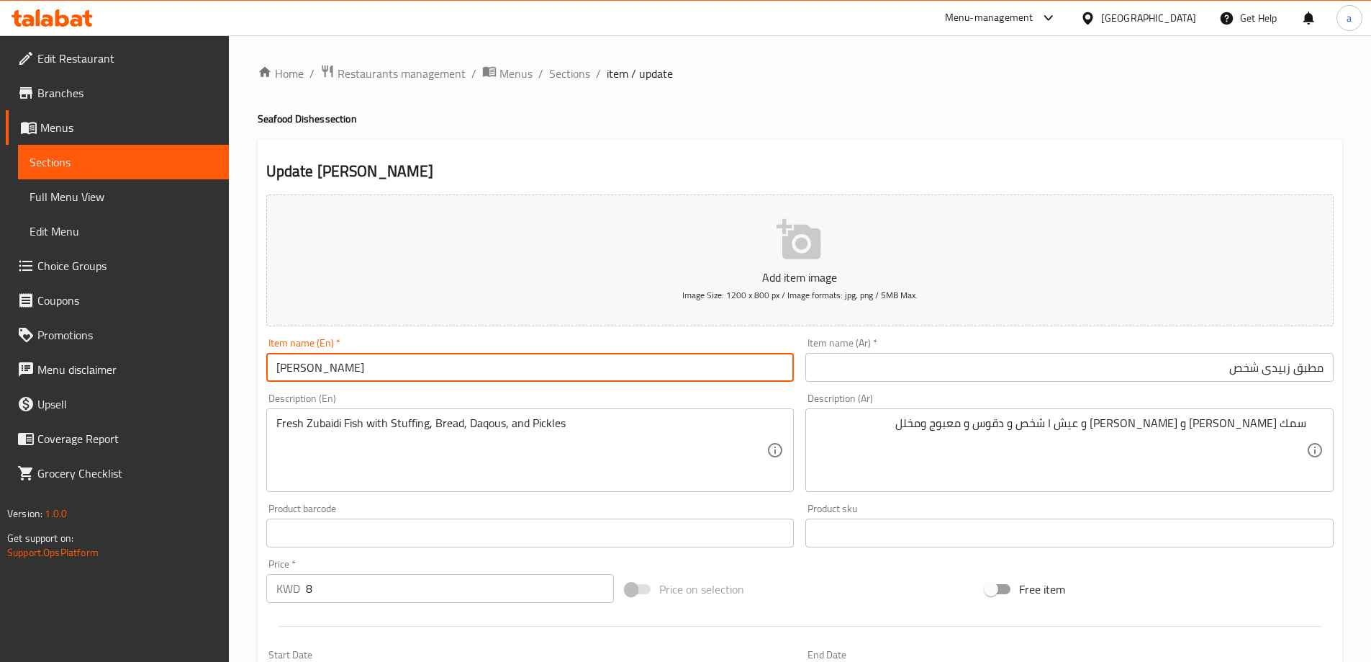
paste input "abbaq"
click at [1266, 371] on input "مطبق زبيدى شخص" at bounding box center [1070, 367] width 528 height 29
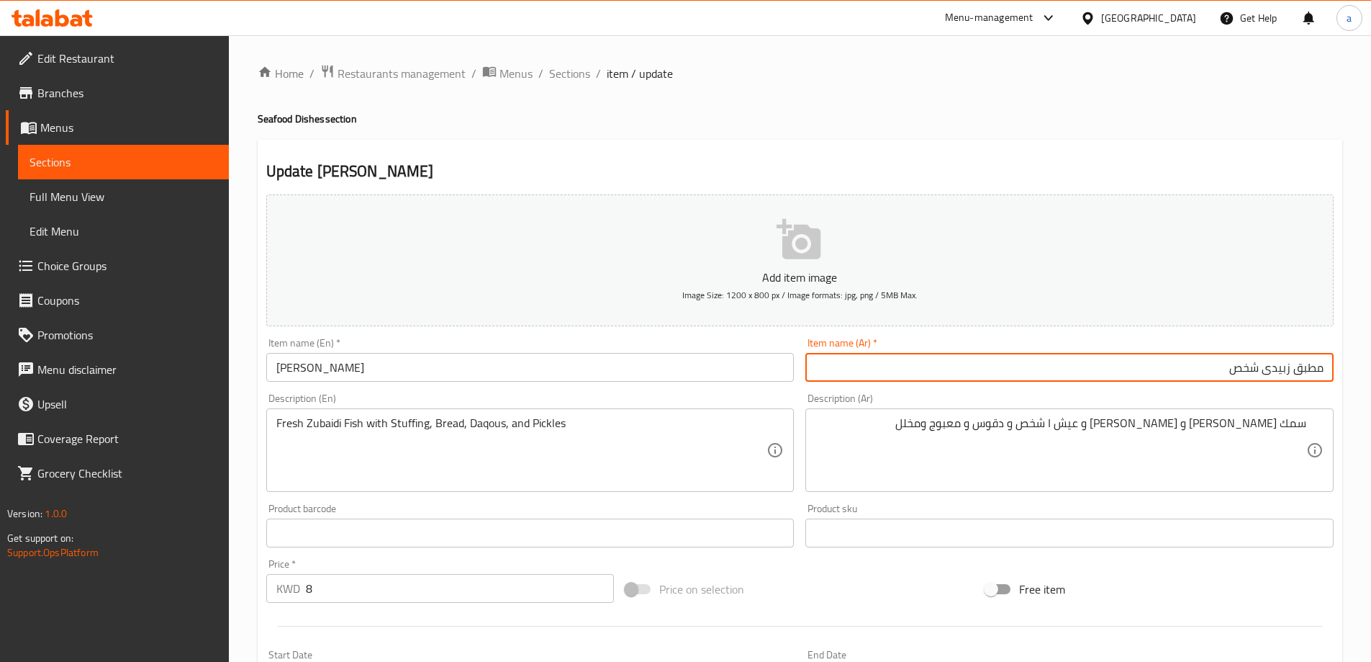
click at [1266, 371] on input "مطبق زبيدى شخص" at bounding box center [1070, 367] width 528 height 29
click at [1271, 372] on input "مطبق زبيدى شخص" at bounding box center [1070, 367] width 528 height 29
click at [377, 370] on input "Zubaidi Mutabbaq" at bounding box center [530, 367] width 528 height 29
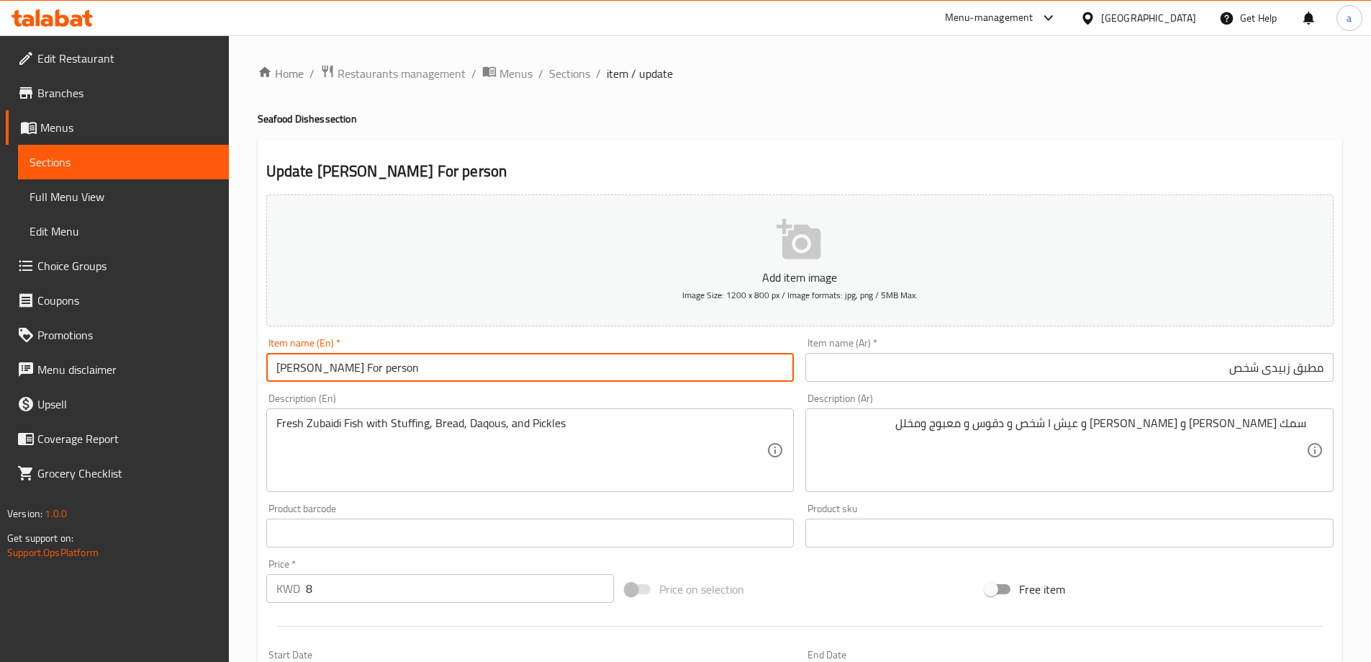
click at [377, 370] on input "Zubaidi Mutabbaq For person" at bounding box center [530, 367] width 528 height 29
type input "[PERSON_NAME] For Person"
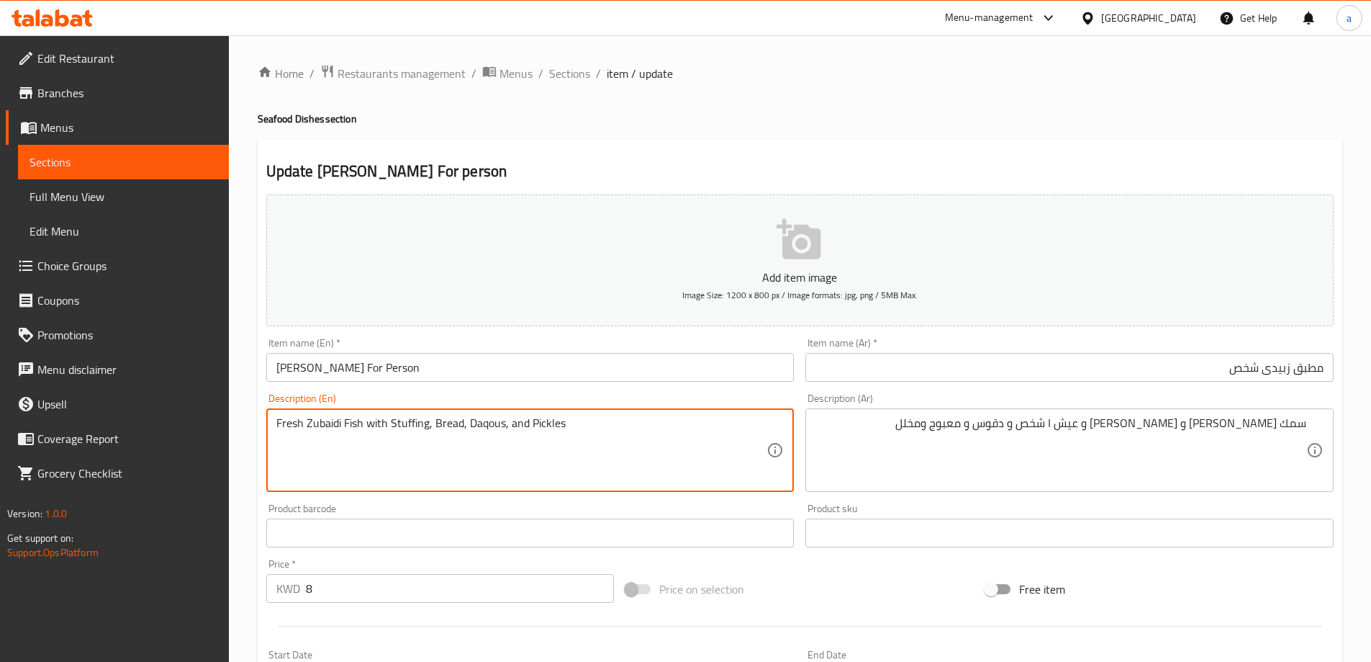
click at [444, 421] on textarea "Fresh Zubaidi Fish with Stuffing, Bread, Daqous, and Pickles" at bounding box center [521, 450] width 491 height 68
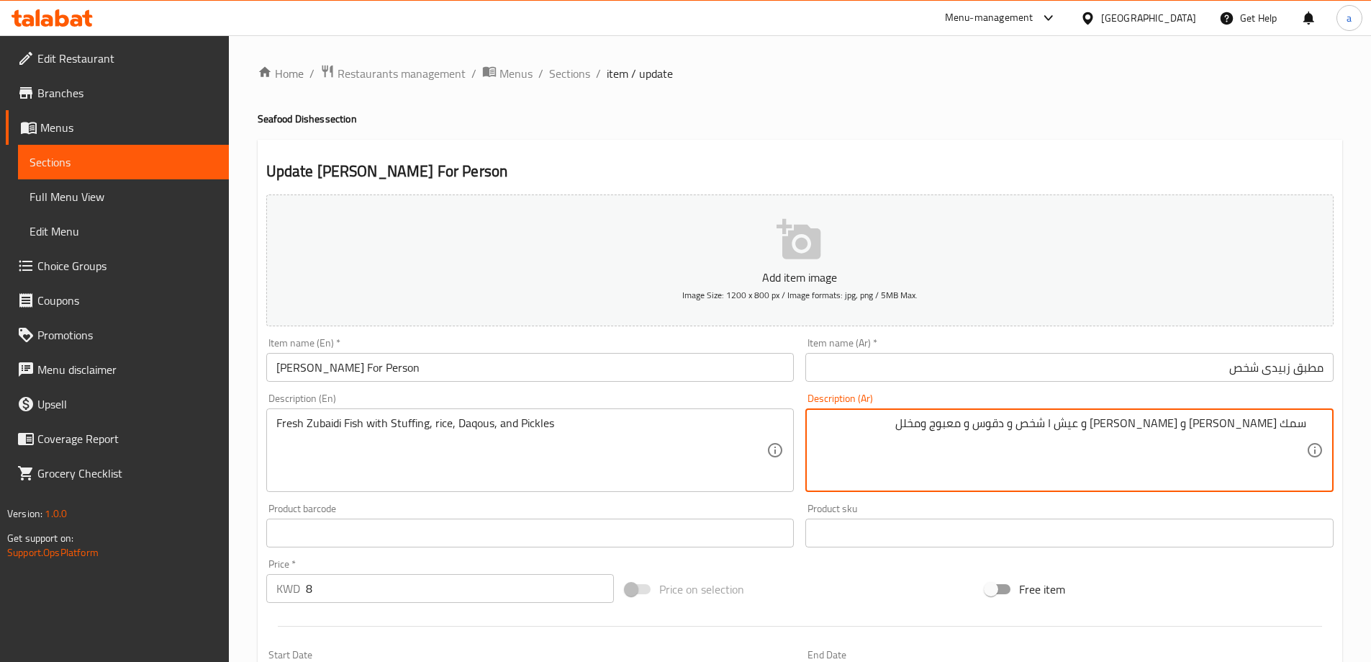
click at [1089, 425] on textarea "سمك [PERSON_NAME] و [PERSON_NAME] و عيش ا شخص و دقوس و معبوج ومخلل" at bounding box center [1061, 450] width 491 height 68
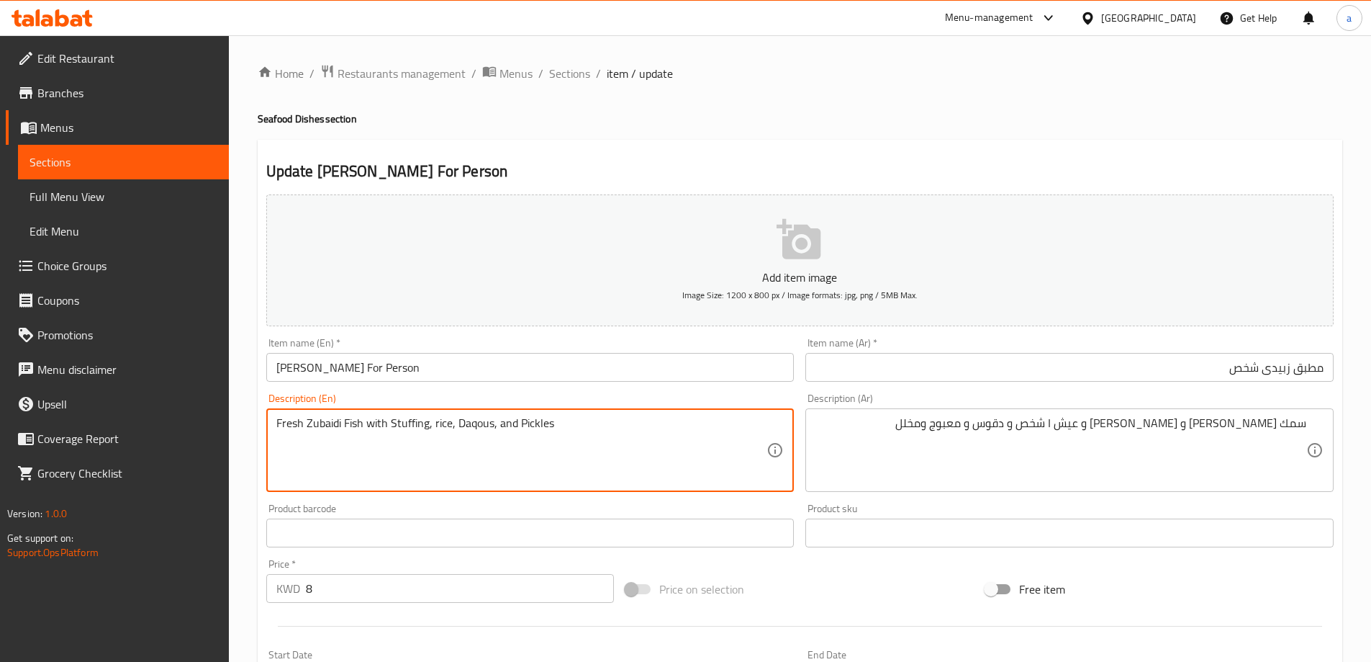
click at [475, 428] on textarea "Fresh Zubaidi Fish with Stuffing, rice, Daqous, and Pickles" at bounding box center [521, 450] width 491 height 68
paste textarea "Daqoos"
click at [277, 458] on textarea "Fresh Zubaidi Fish with Stuffing, rice, Daqoos, and Pickles" at bounding box center [521, 450] width 491 height 68
click at [492, 425] on textarea "Fresh Zubaidi Fish with Stuffing, rice,Daqoos, and Pickles" at bounding box center [521, 450] width 491 height 68
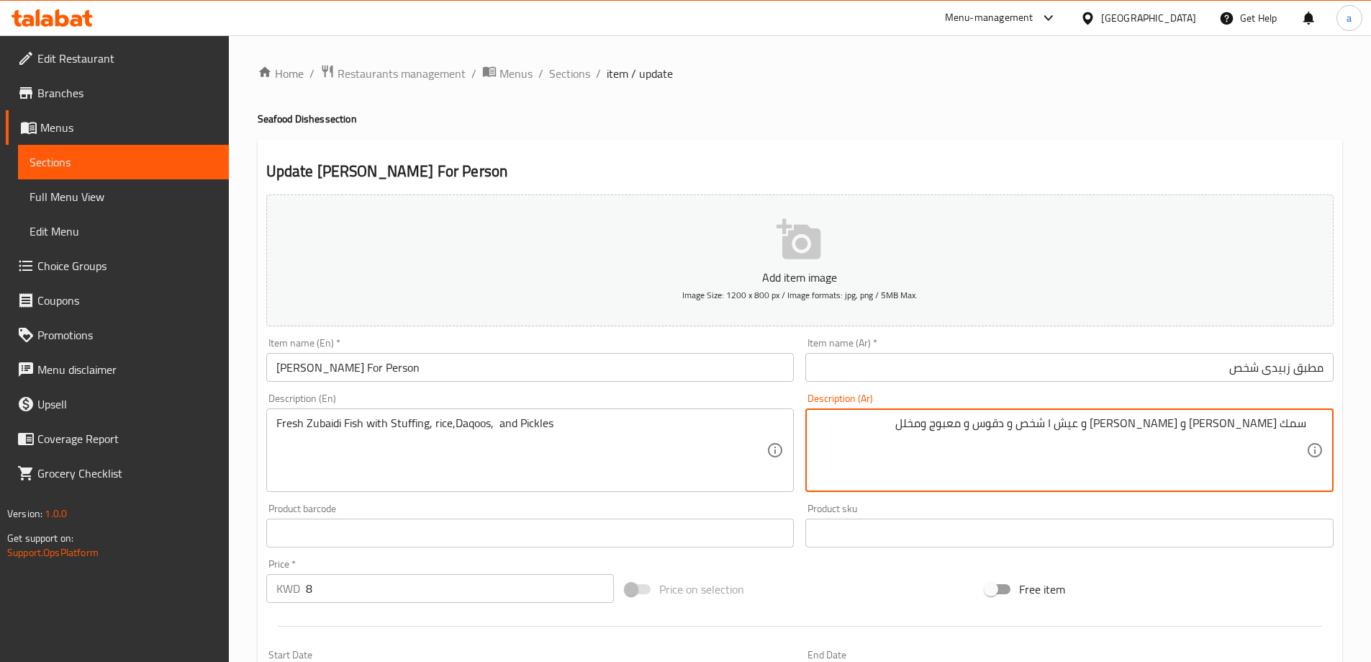
click at [1042, 418] on textarea "سمك [PERSON_NAME] و [PERSON_NAME] و عيش ا شخص و دقوس و معبوج ومخلل" at bounding box center [1061, 450] width 491 height 68
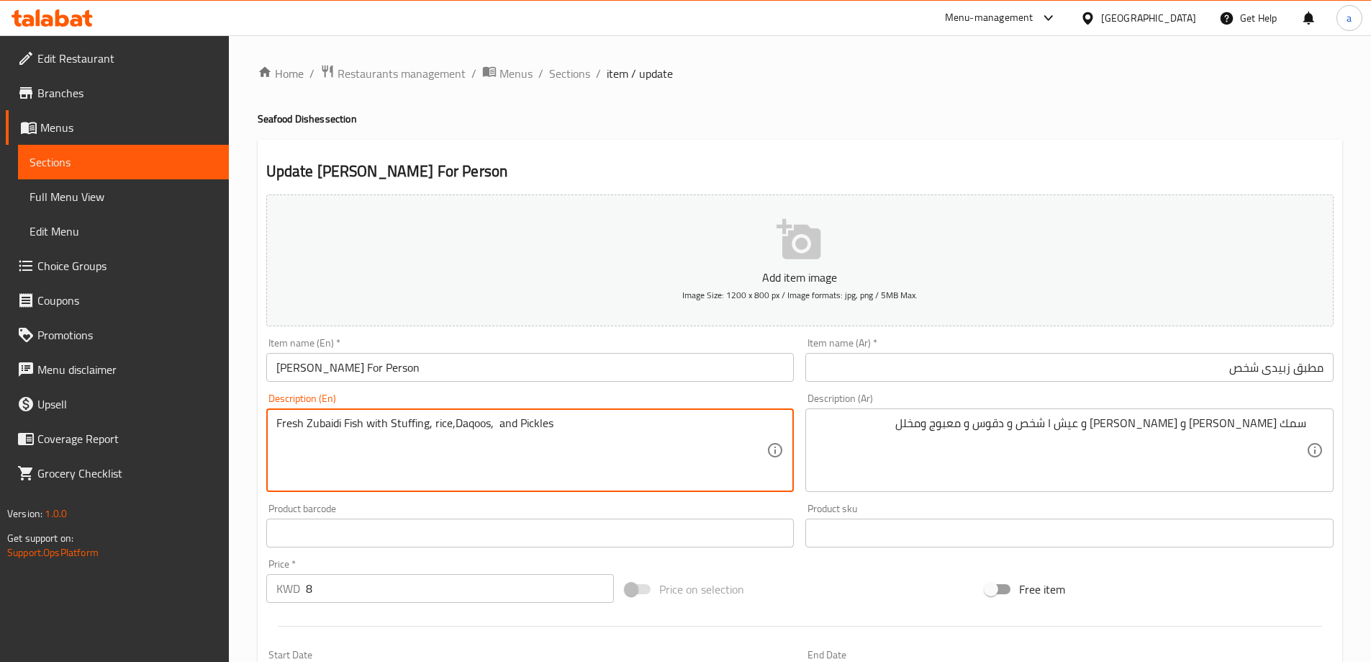
paste textarea "Maabouj"
click at [561, 432] on textarea "Fresh Zubaidi Fish with Stuffing, rice,Daqoos, [PERSON_NAME] and Pickles" at bounding box center [521, 450] width 491 height 68
type textarea "Fresh zubaidi fish with stuffing, rice,daqoos, maabouj and pickles"
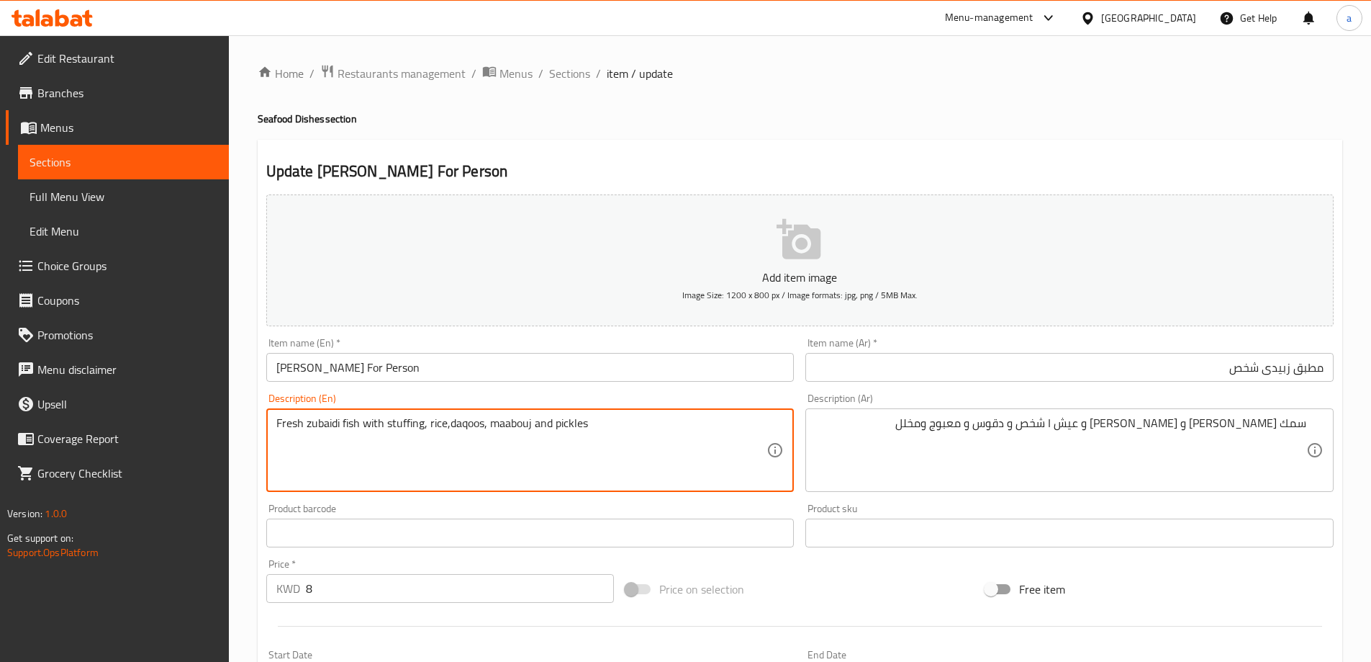
click at [670, 414] on div "Fresh Zubaidi Fish with Stuffing, rice,Daqoos, Maabouj and Pickles Description …" at bounding box center [530, 450] width 528 height 84
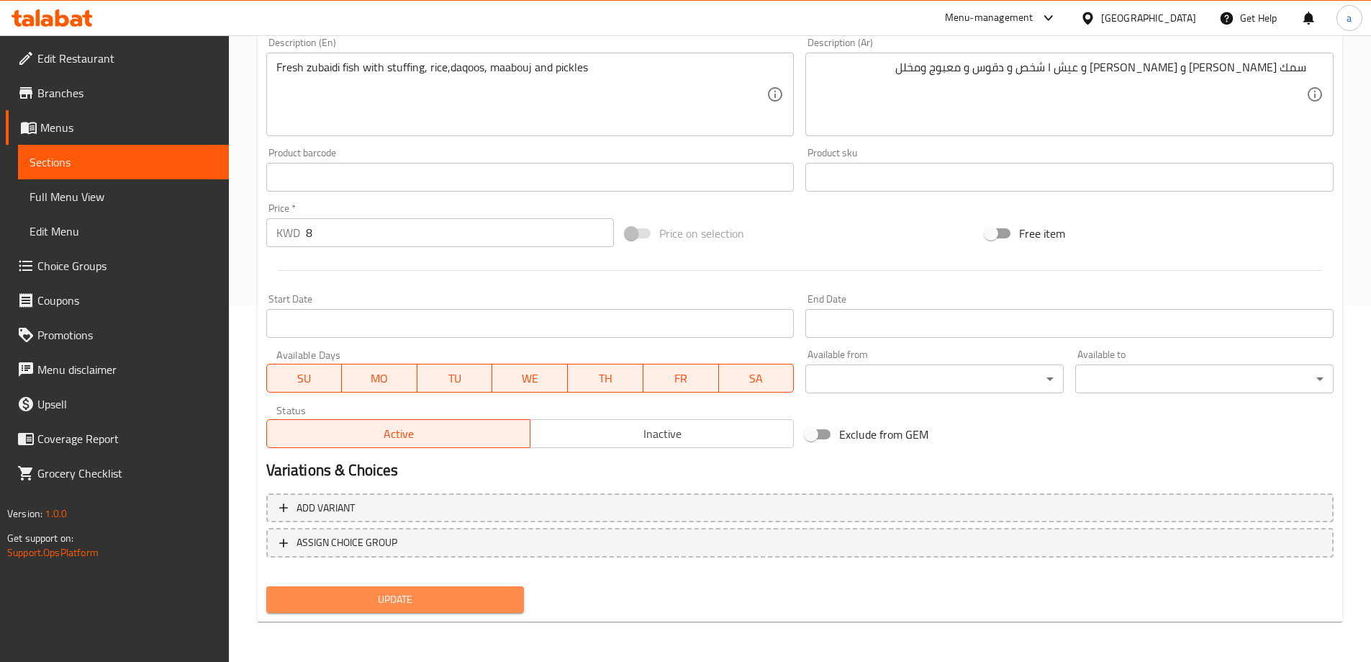
click at [478, 593] on span "Update" at bounding box center [395, 599] width 235 height 18
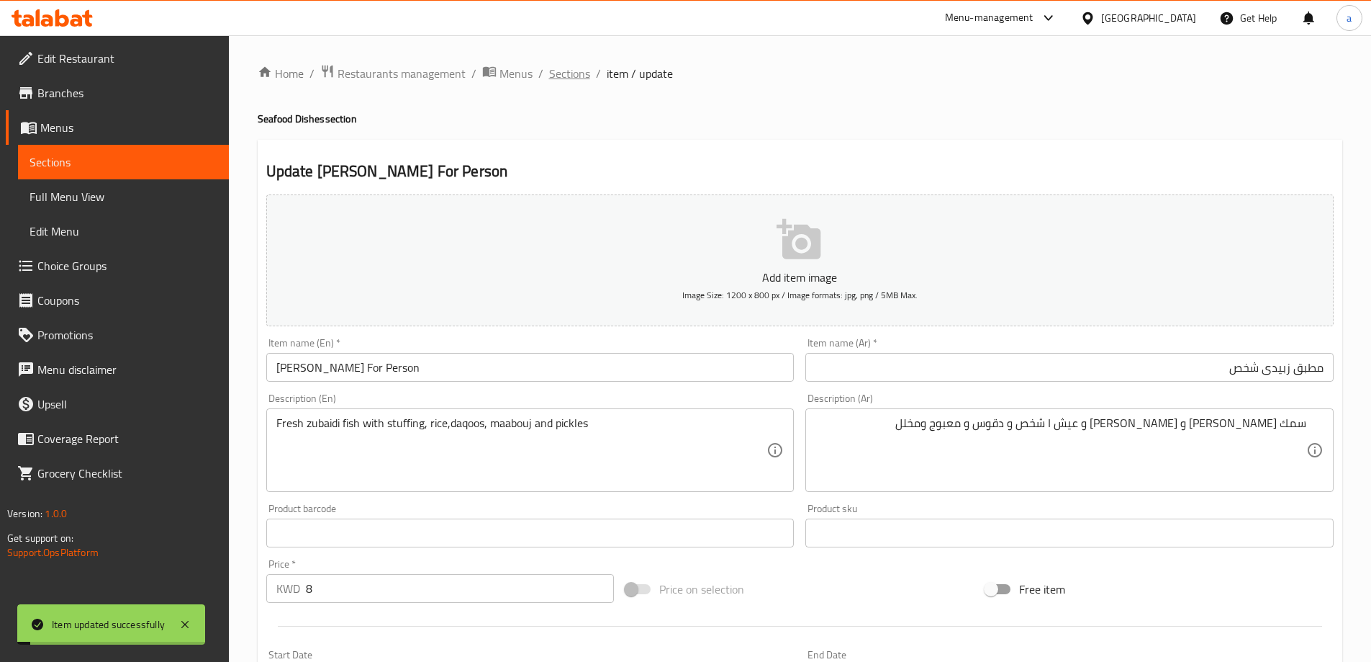
click at [567, 65] on span "Sections" at bounding box center [569, 73] width 41 height 17
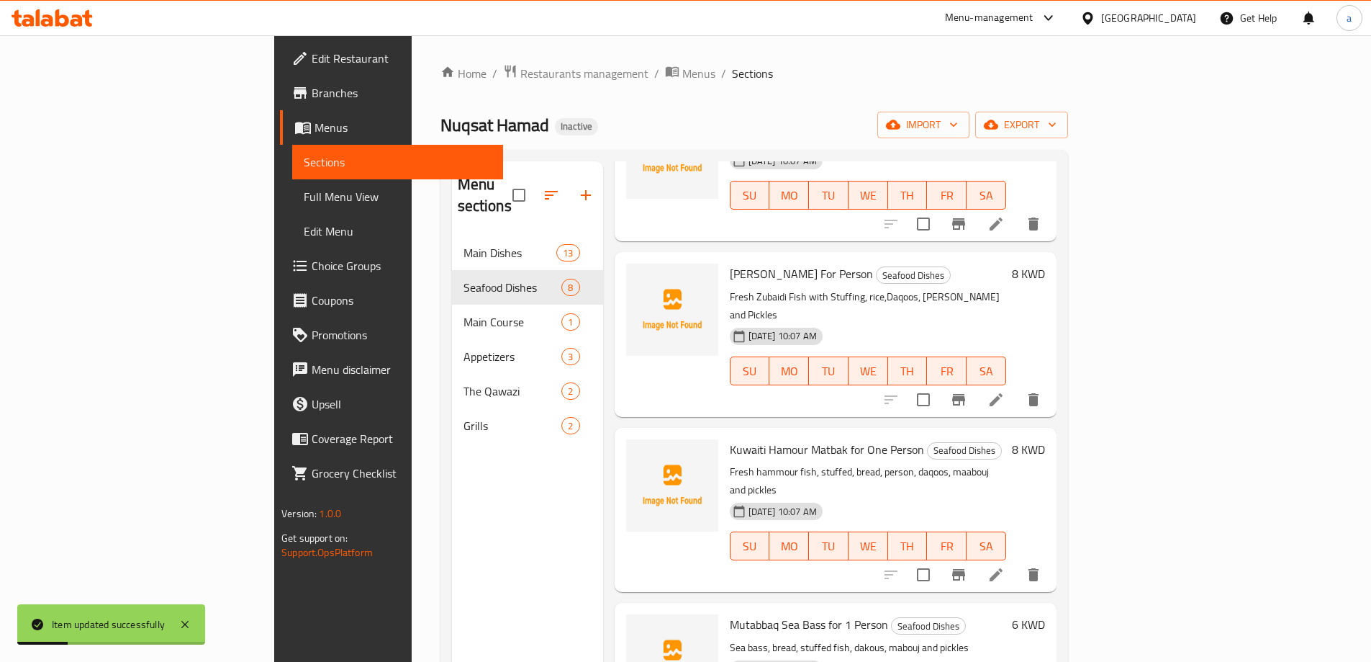
scroll to position [129, 0]
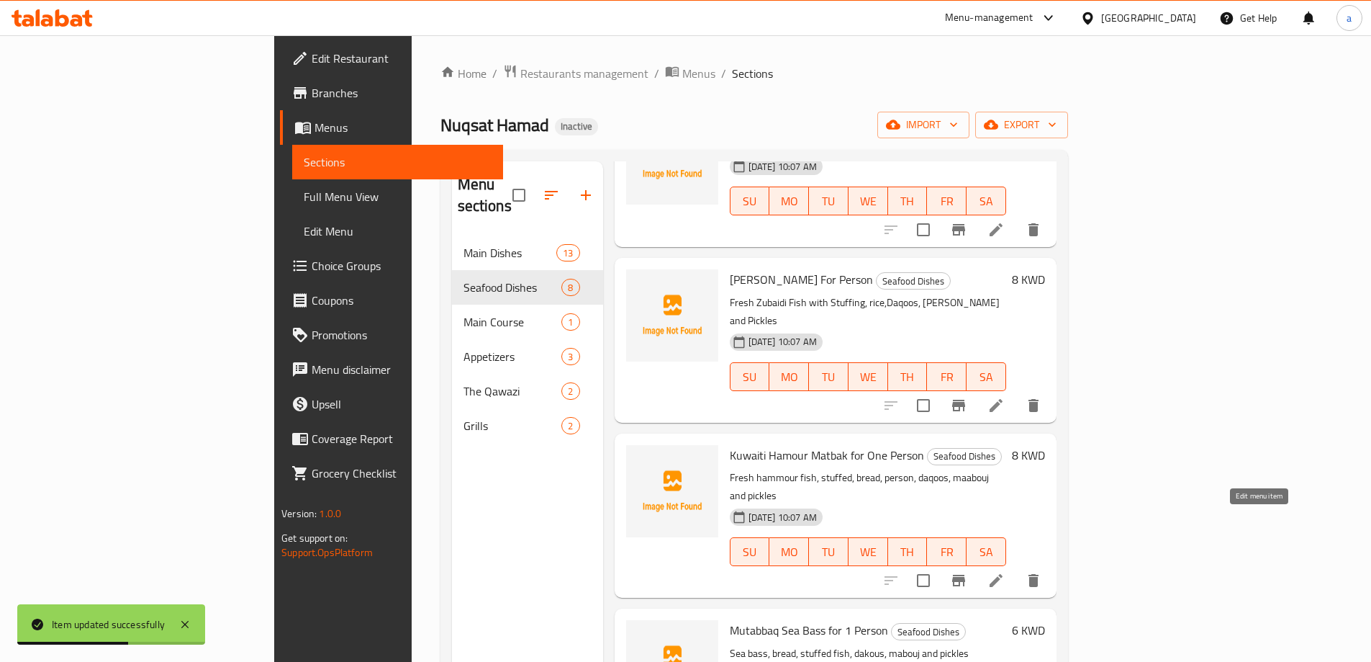
click at [1005, 572] on icon at bounding box center [996, 580] width 17 height 17
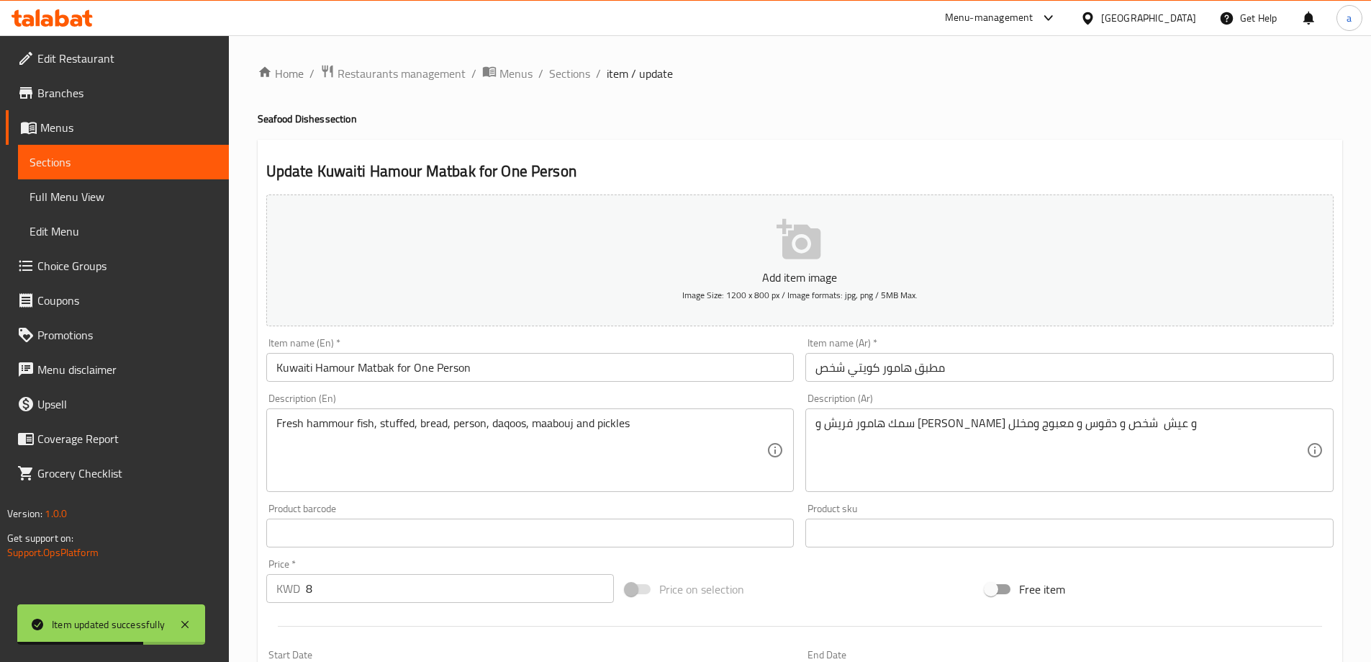
click at [1007, 380] on input "مطبق هامور كويتي شخص" at bounding box center [1070, 367] width 528 height 29
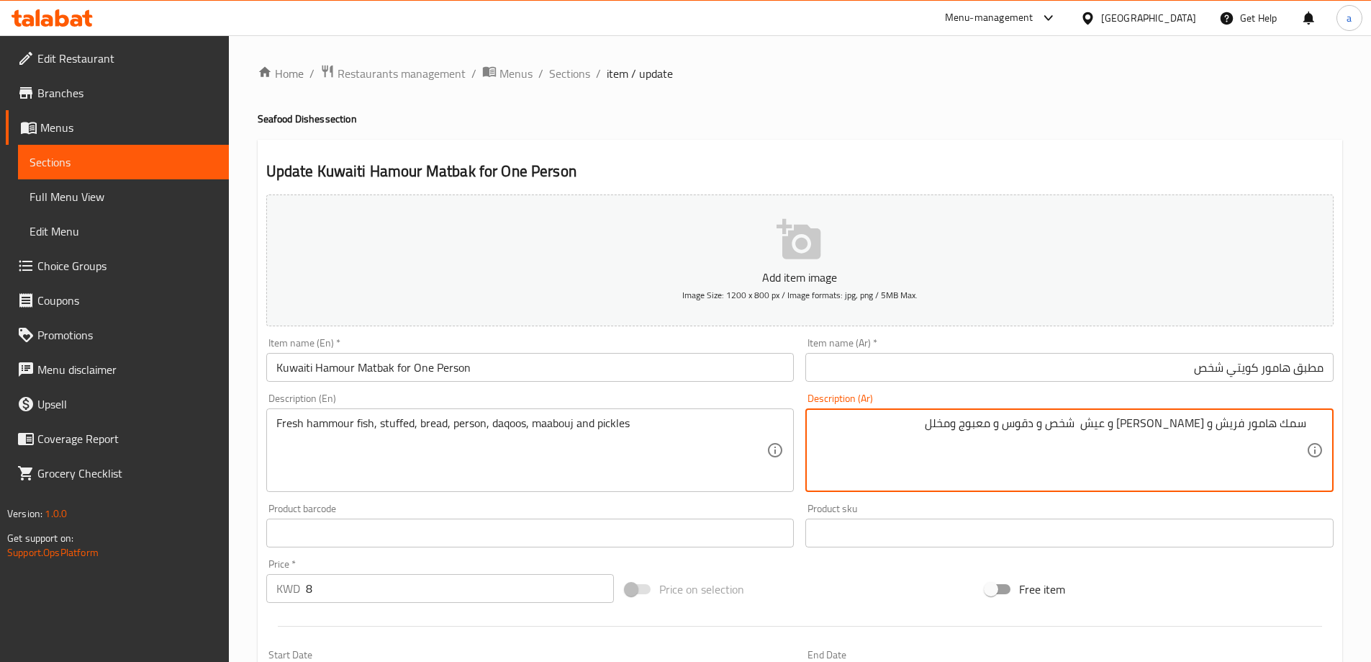
click at [1303, 361] on input "مطبق هامور كويتي شخص" at bounding box center [1070, 367] width 528 height 29
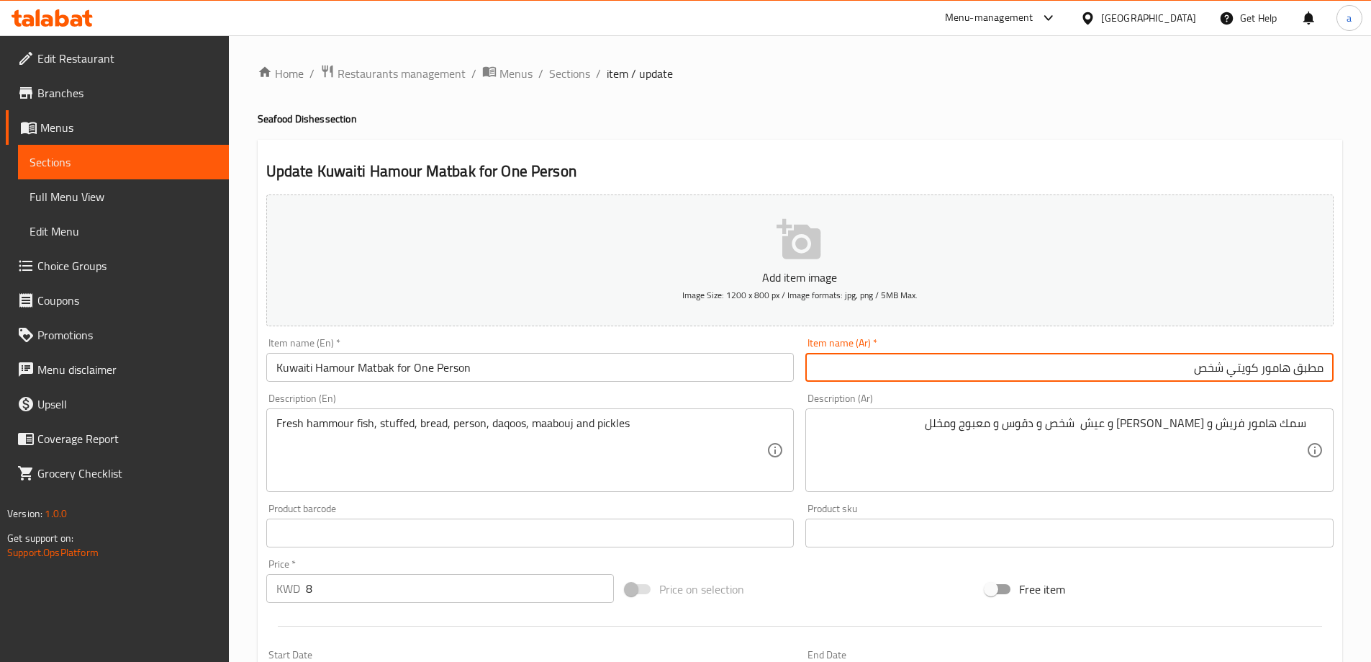
click at [1303, 361] on input "مطبق هامور كويتي شخص" at bounding box center [1070, 367] width 528 height 29
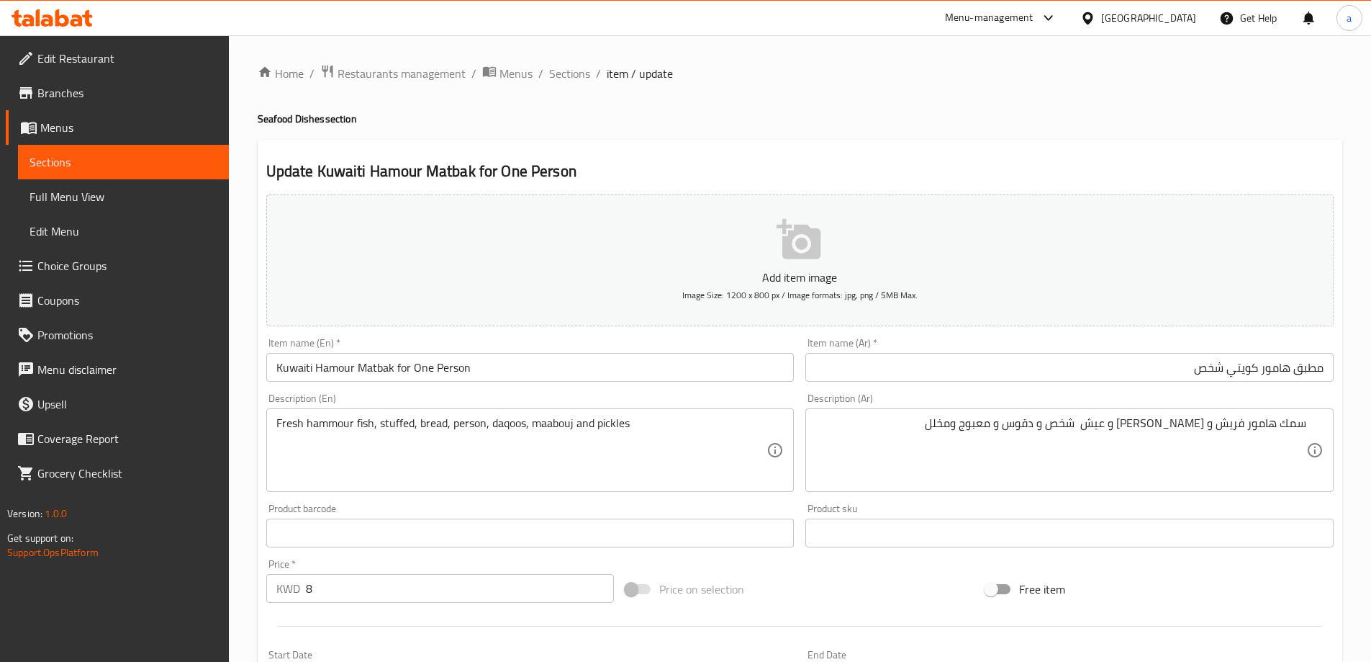
click at [378, 364] on input "Kuwaiti Hamour Matbak for One Person" at bounding box center [530, 367] width 528 height 29
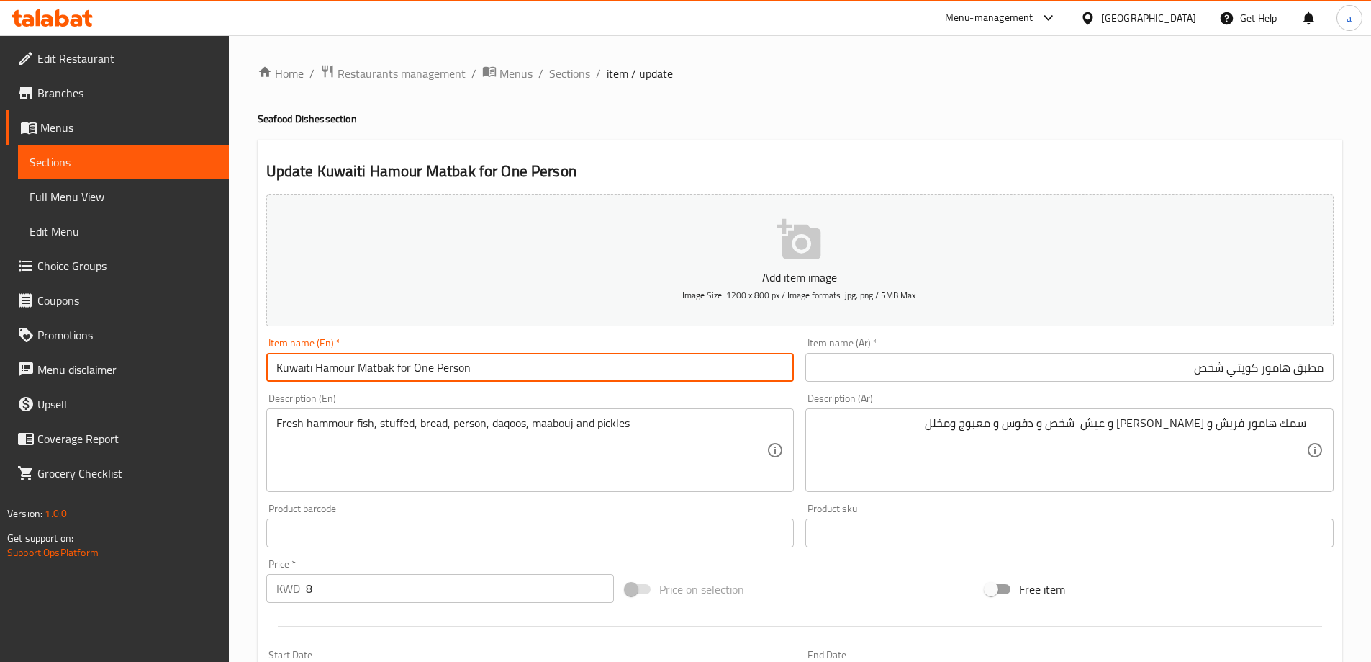
click at [378, 364] on input "Kuwaiti Hamour Matbak for One Person" at bounding box center [530, 367] width 528 height 29
paste input "utabbaq"
click at [398, 385] on div "Item name (En)   * Kuwaiti Hamour Mutabbaq for One Person Item name (En) *" at bounding box center [531, 359] width 540 height 55
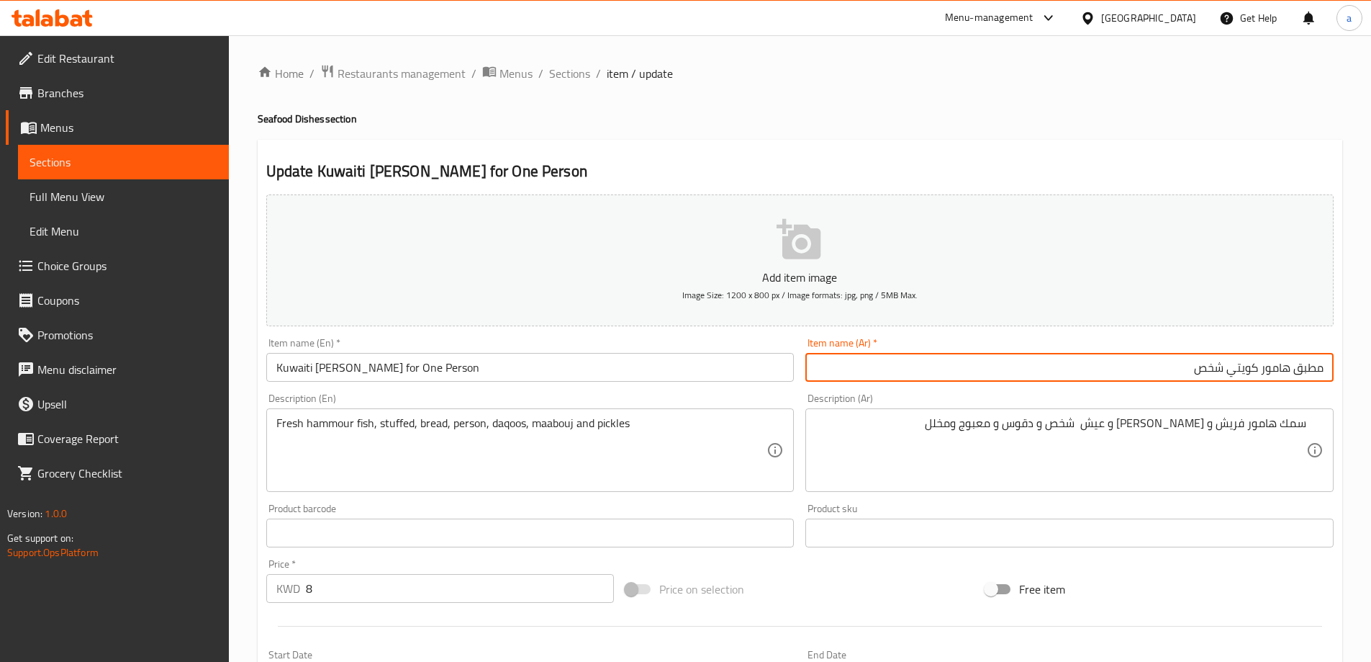
click at [1272, 368] on input "مطبق هامور كويتي شخص" at bounding box center [1070, 367] width 528 height 29
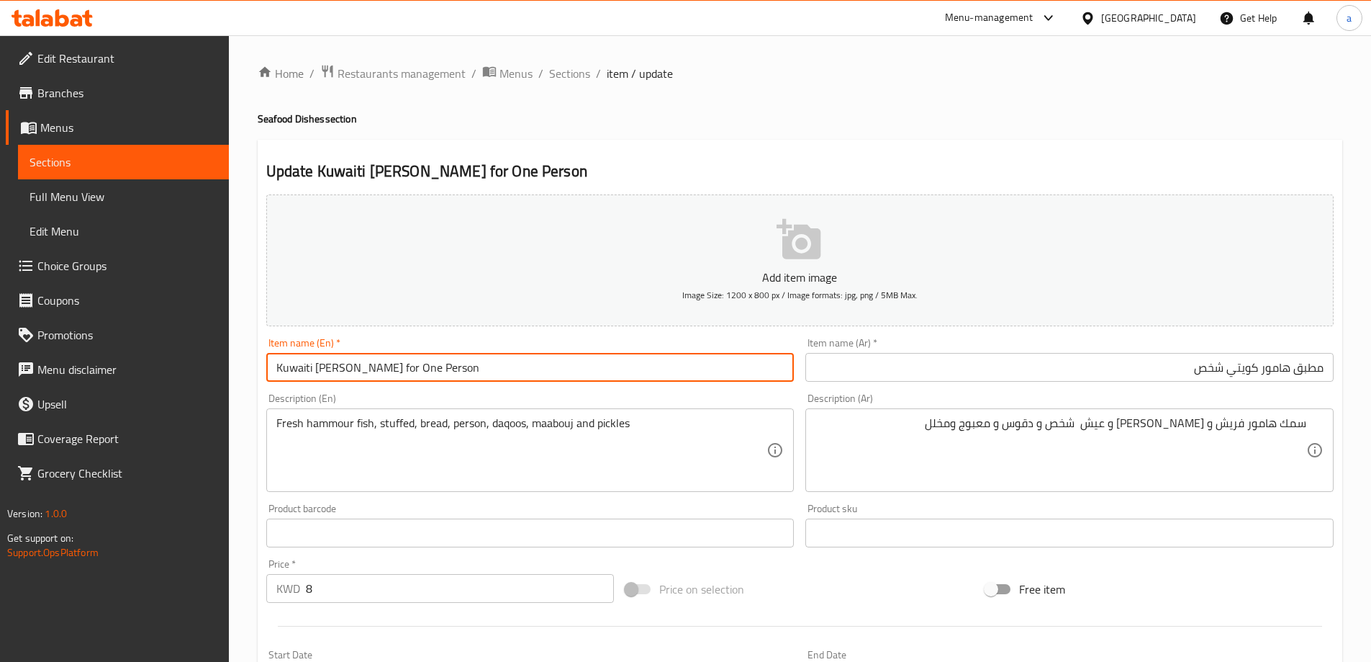
click at [335, 364] on input "Kuwaiti Hamour Mutabbaq for One Person" at bounding box center [530, 367] width 528 height 29
paste input "mour"
click at [276, 369] on input "Kuwaiti Hammour Mutabbaq for One Person" at bounding box center [530, 367] width 528 height 29
click at [295, 374] on input "Kuwaiti Hammour Mutabbaq for One Person" at bounding box center [530, 367] width 528 height 29
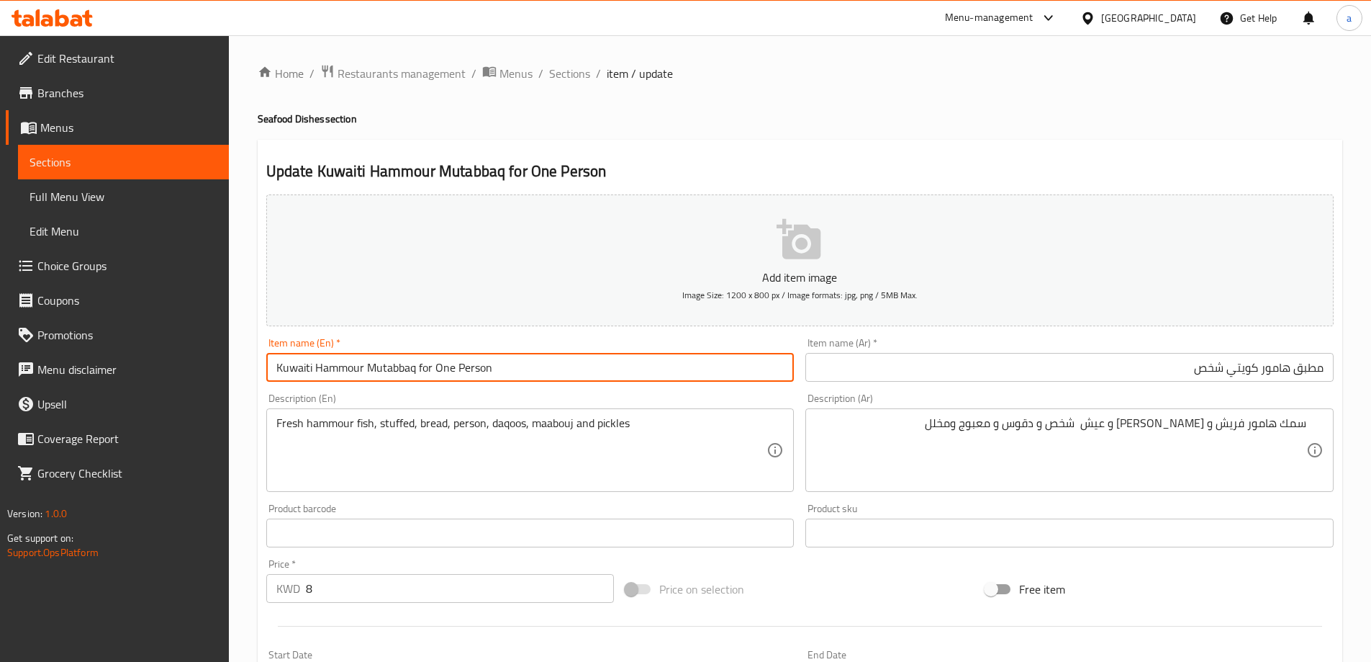
click at [295, 374] on input "Kuwaiti Hammour Mutabbaq for One Person" at bounding box center [530, 367] width 528 height 29
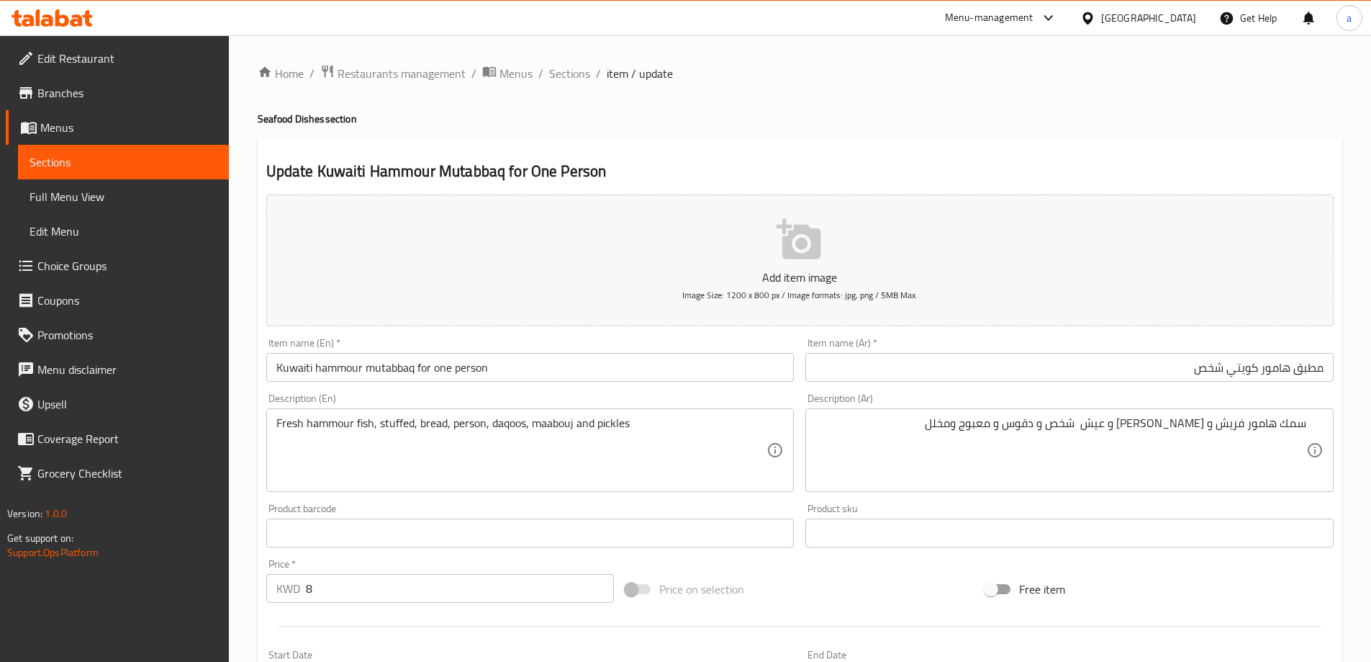
click at [489, 408] on div "Fresh hammour fish, stuffed, bread, person, daqoos, maabouj and pickles Descrip…" at bounding box center [530, 450] width 528 height 84
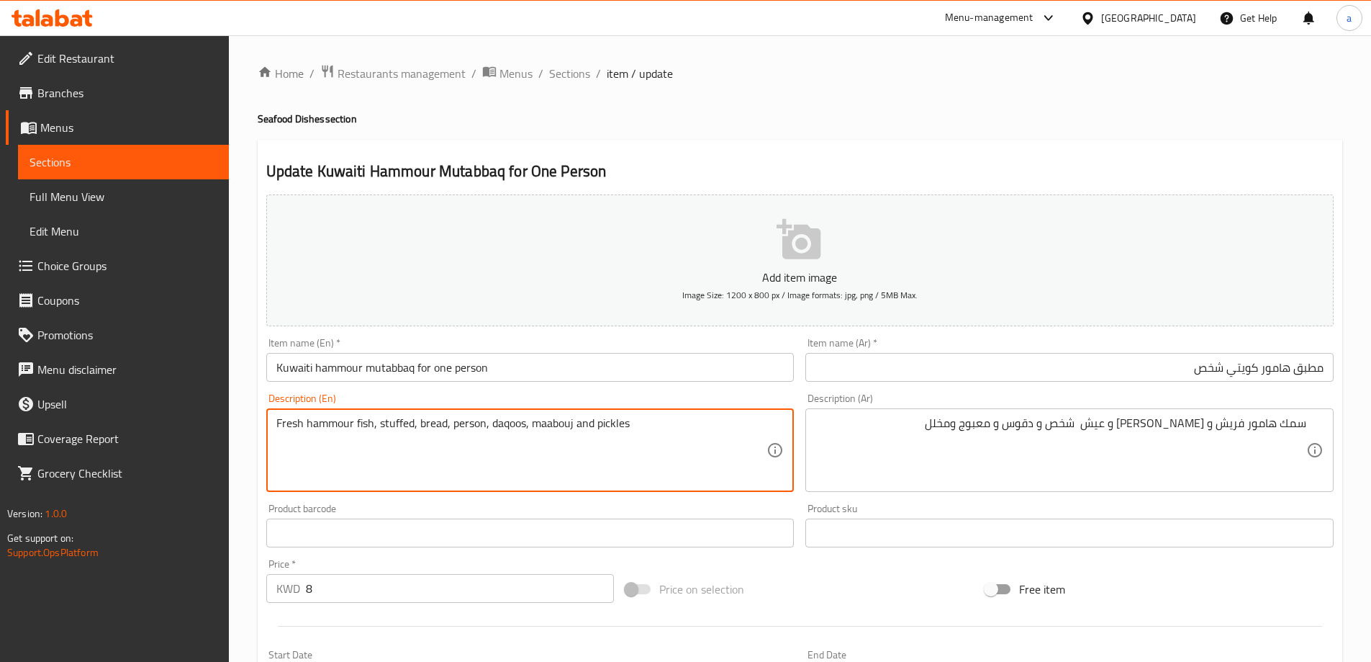
click at [463, 364] on input "Kuwaiti hammour mutabbaq for one person" at bounding box center [530, 367] width 528 height 29
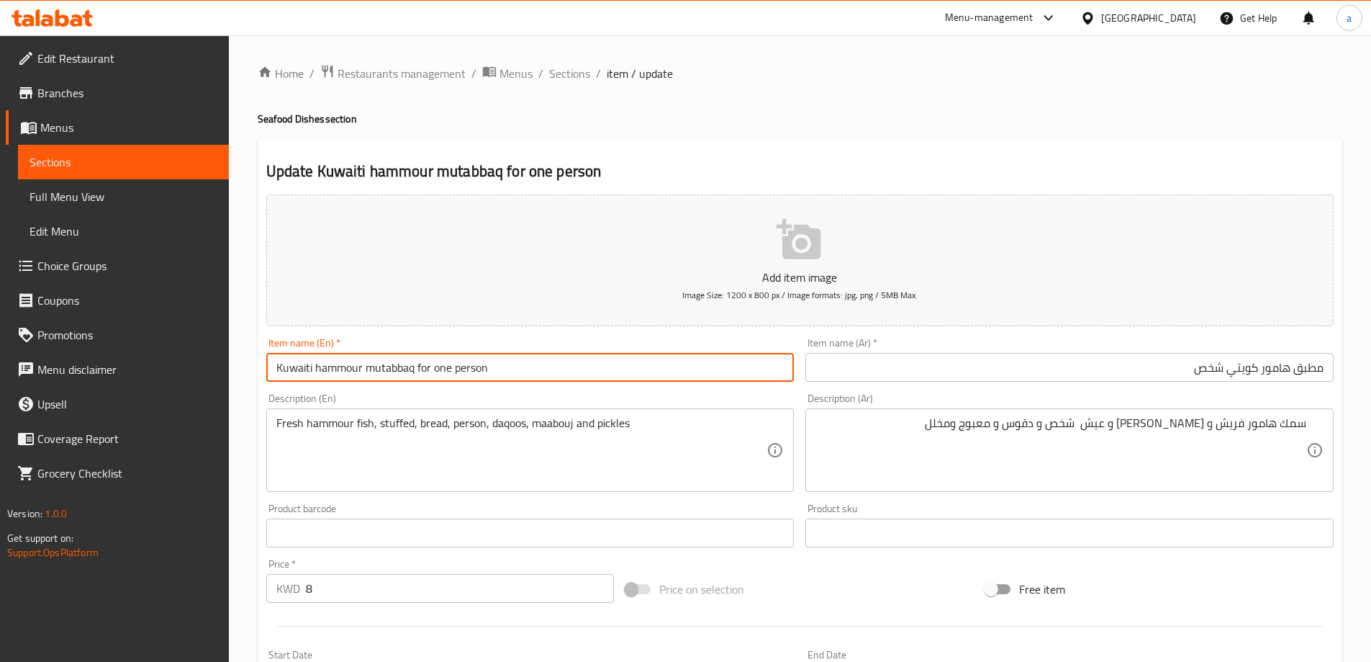
click at [463, 364] on input "Kuwaiti hammour mutabbaq for one person" at bounding box center [530, 367] width 528 height 29
click at [473, 383] on div "Item name (En)   * Kuwaiti Hammour Mutabbaq For One Person Item name (En) *" at bounding box center [531, 359] width 540 height 55
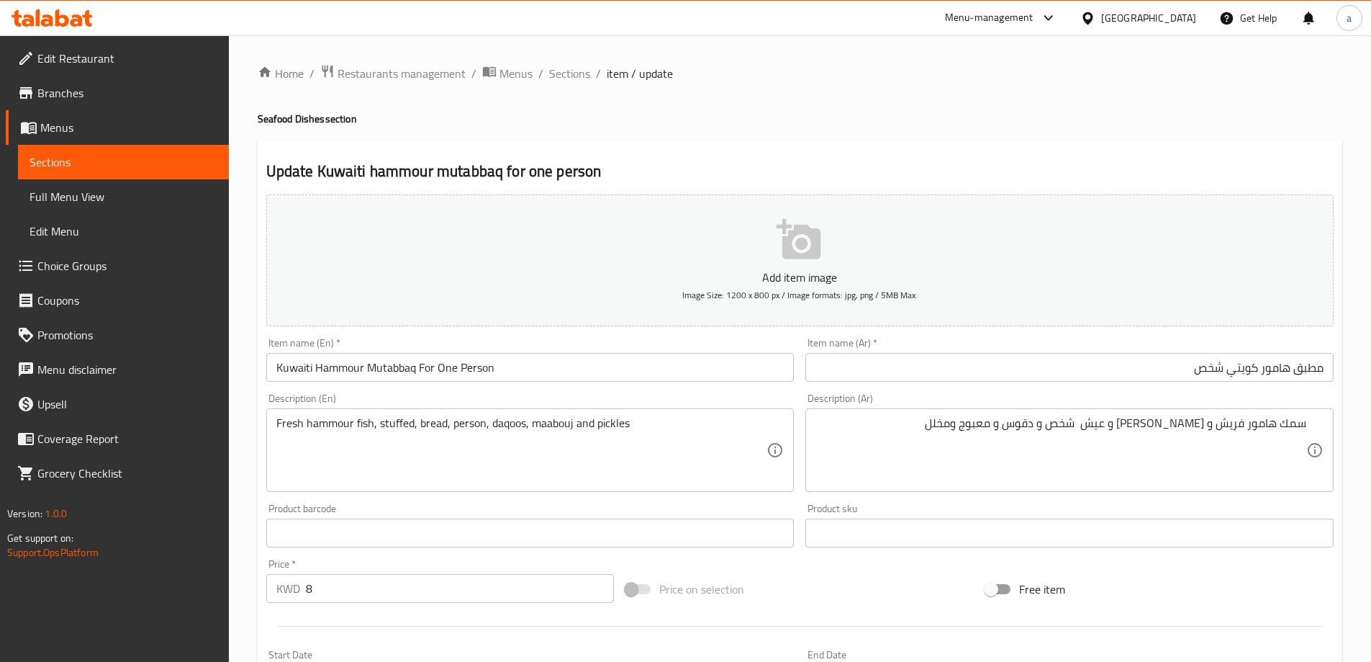
click at [441, 368] on input "Kuwaiti Hammour Mutabbaq For One Person" at bounding box center [530, 367] width 528 height 29
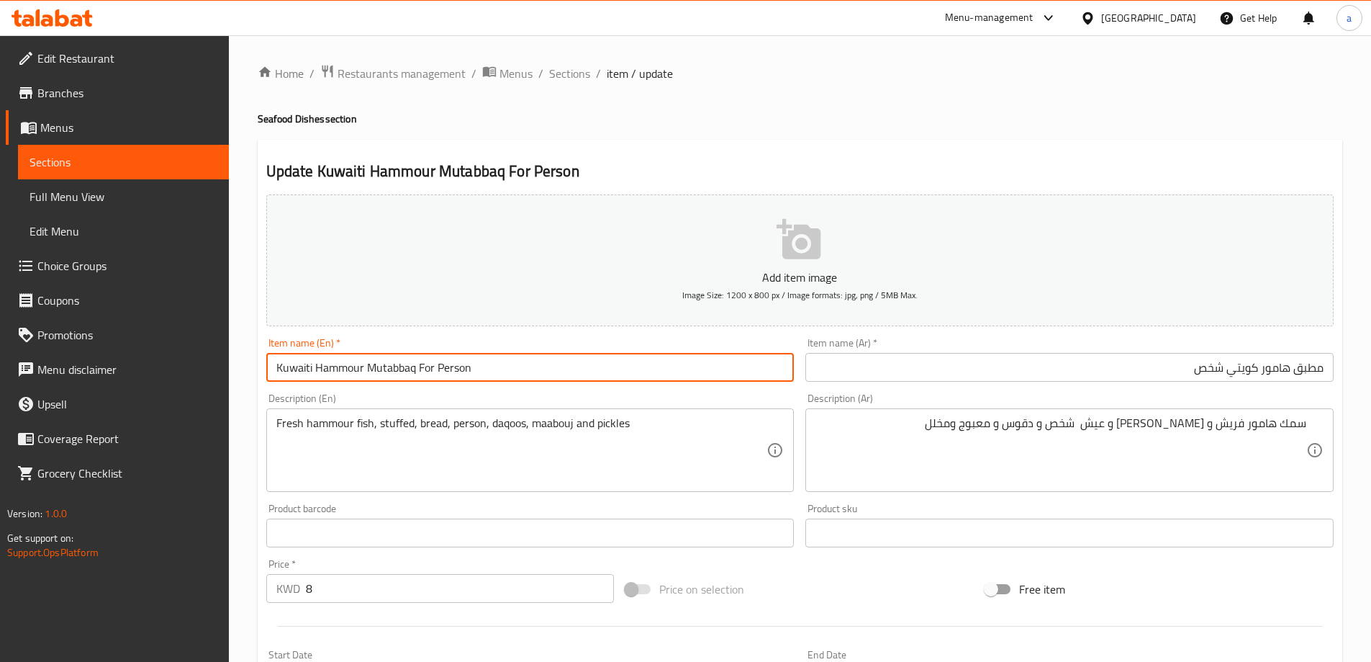
type input "Kuwaiti Hammour Mutabbaq For Person"
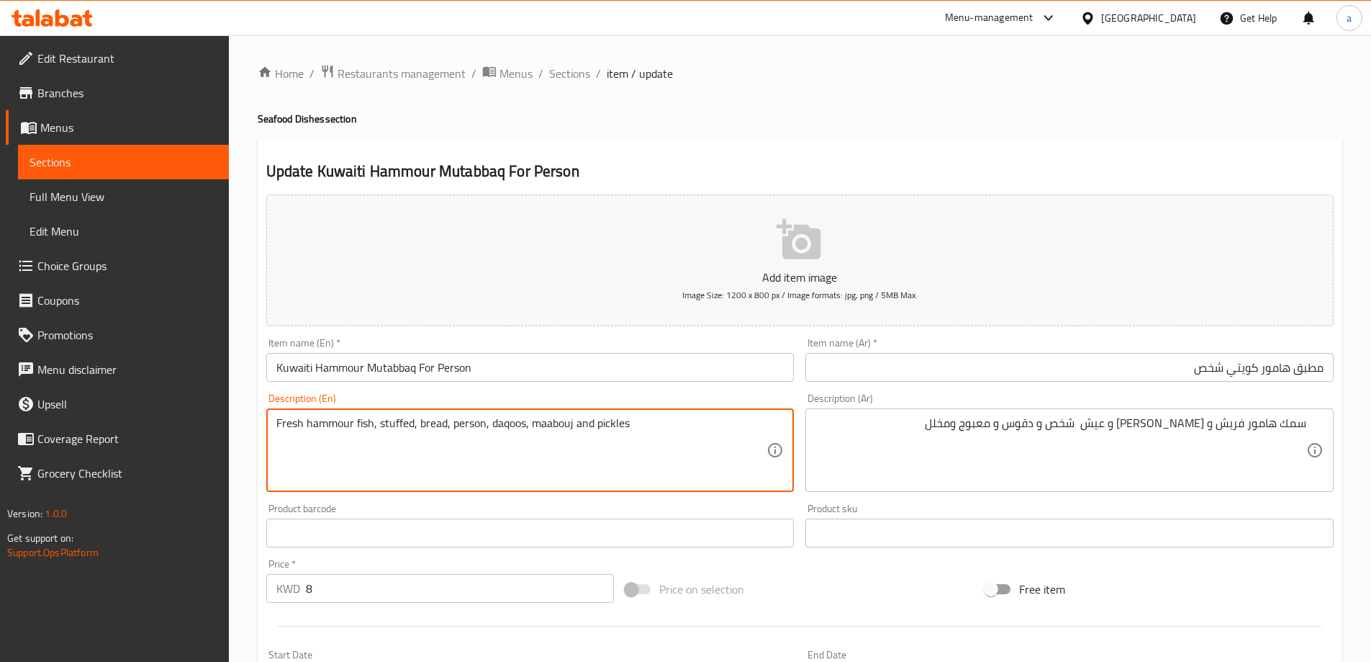
click at [434, 421] on textarea "Fresh hammour fish, stuffed, bread, person, daqoos, maabouj and pickles" at bounding box center [521, 450] width 491 height 68
click at [441, 428] on textarea "Fresh hammour fish, stuffed, rice, person, daqoos, maabouj and pickles" at bounding box center [521, 450] width 491 height 68
click at [535, 469] on textarea "Fresh hammour fish, stuffed, rice person, daqoos, maabouj and pickles" at bounding box center [521, 450] width 491 height 68
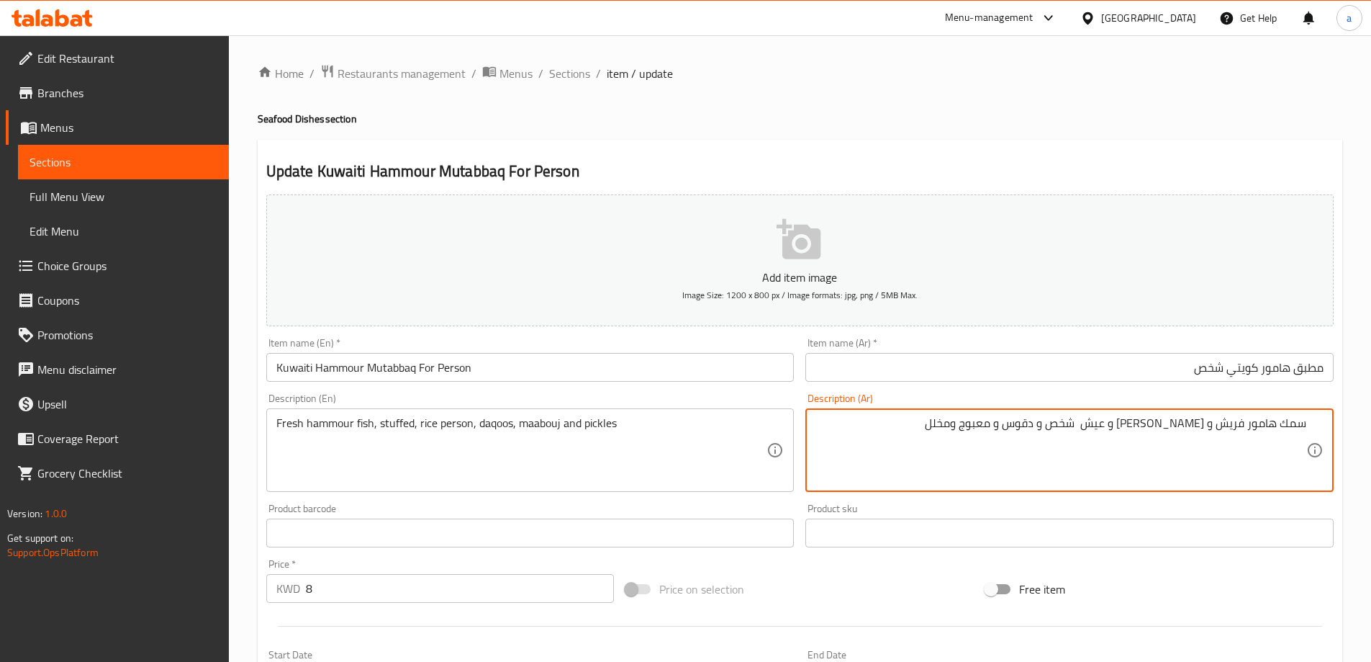
click at [1076, 428] on textarea "سمك هامور فريش و [PERSON_NAME] و عيش شخص و دقوس و معبوج ومخلل" at bounding box center [1061, 450] width 491 height 68
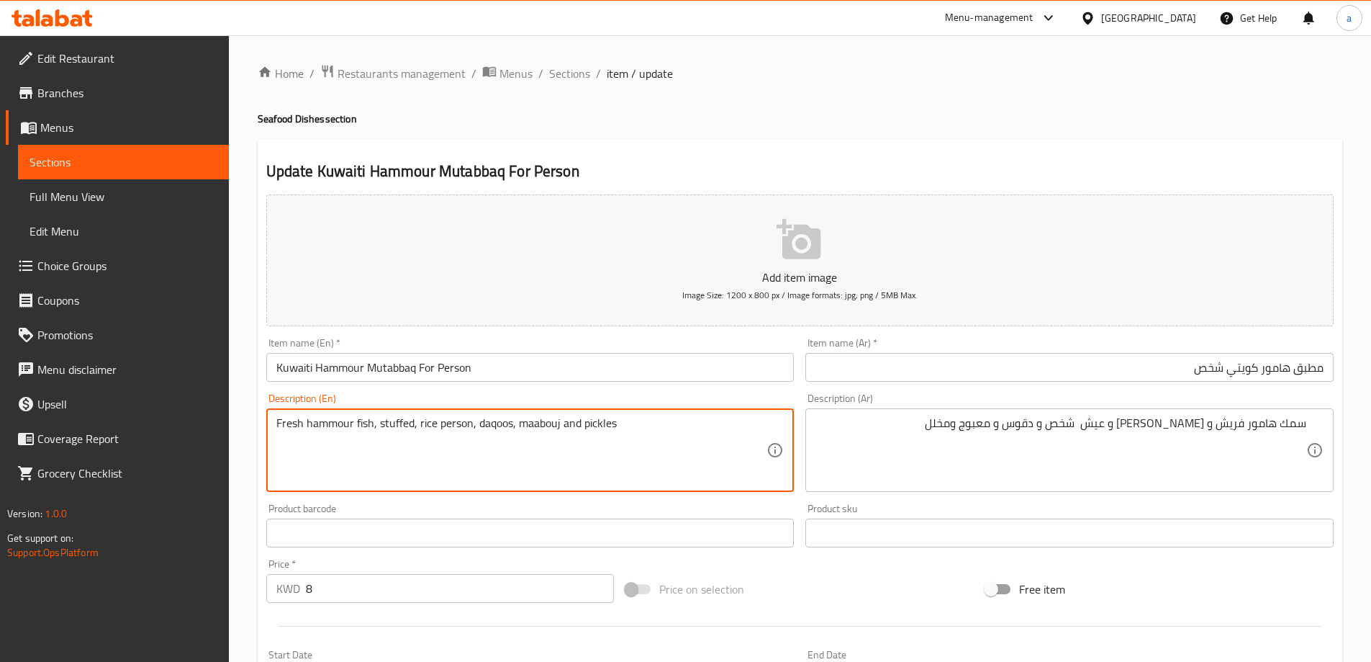
click at [492, 420] on textarea "Fresh hammour fish, stuffed, rice person, daqoos, maabouj and pickles" at bounding box center [521, 450] width 491 height 68
paste textarea "Daqoos"
click at [1040, 430] on textarea "سمك هامور فريش و [PERSON_NAME] و عيش شخص و دقوس و معبوج ومخلل" at bounding box center [1061, 450] width 491 height 68
click at [549, 421] on textarea "Fresh hammour fish, stuffed, rice person, Daqoos, maabouj and pickles" at bounding box center [521, 450] width 491 height 68
paste textarea "Maabouj"
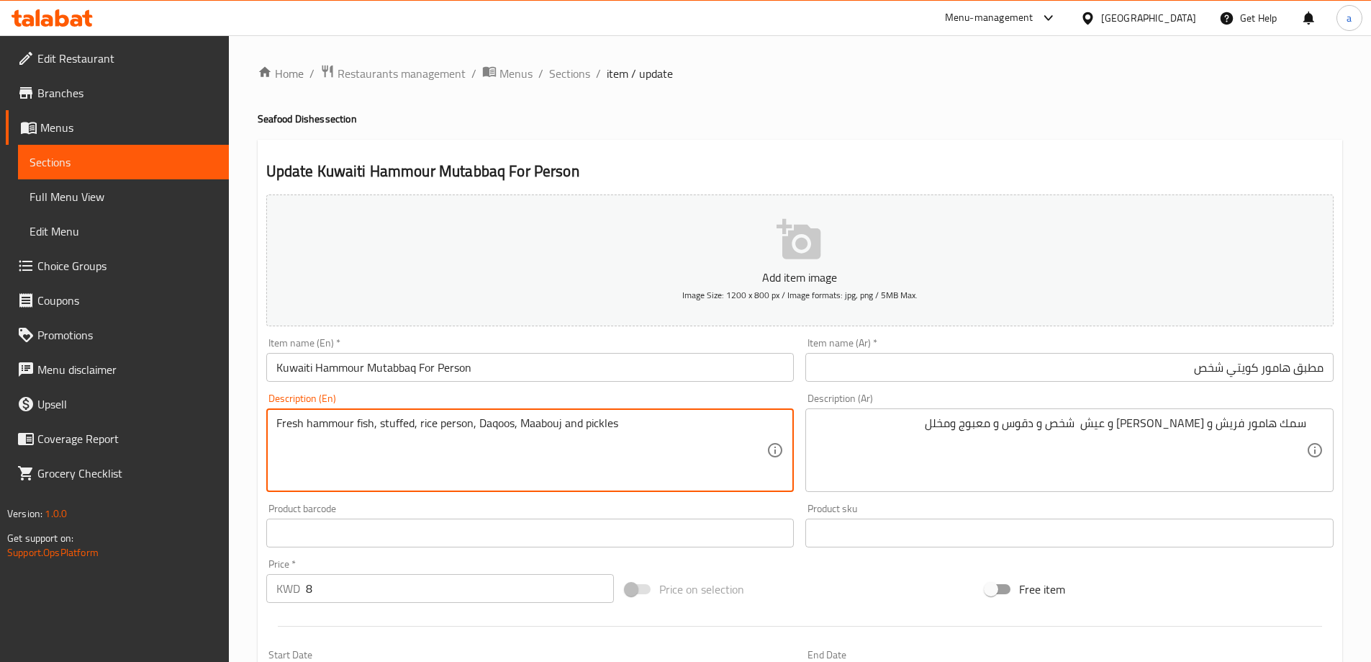
click at [584, 417] on textarea "Fresh hammour fish, stuffed, rice person, Daqoos, Maabouj and pickles" at bounding box center [521, 450] width 491 height 68
click at [638, 438] on textarea "Fresh hammour fish, stuffed, rice person, Daqoos, Maabouj and pickles" at bounding box center [521, 450] width 491 height 68
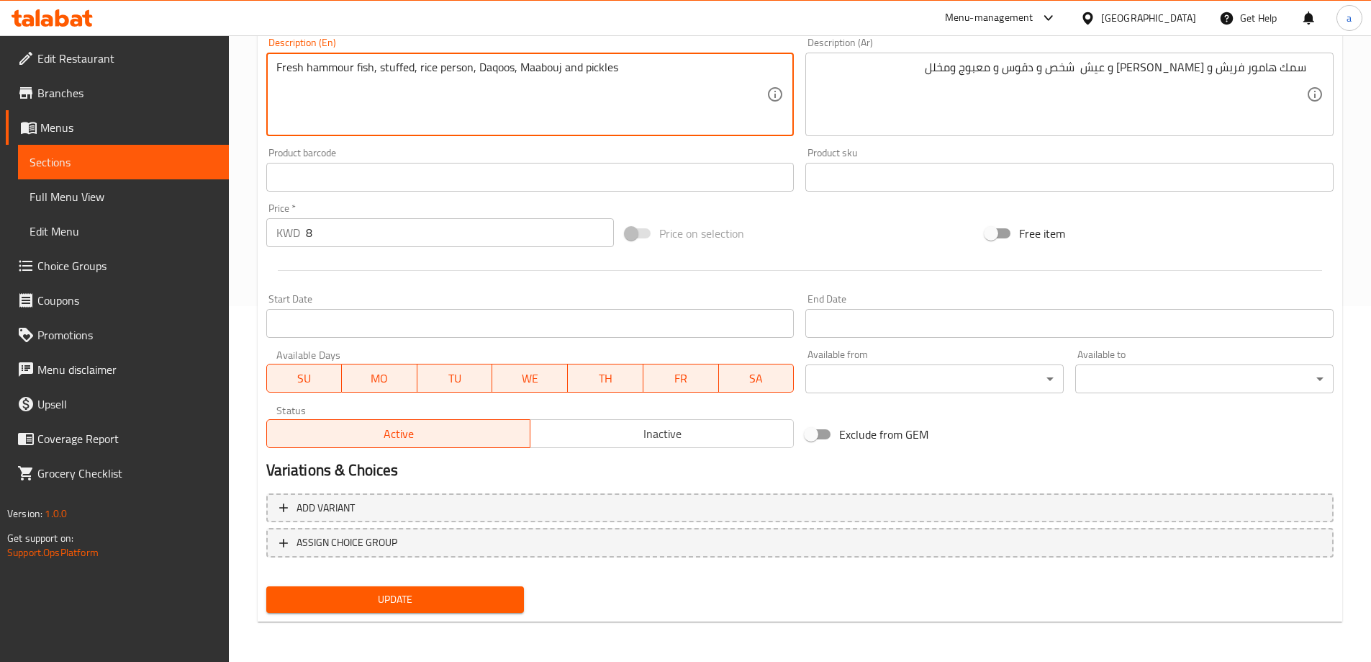
type textarea "Fresh hammour fish, stuffed, rice person, daqoos, maabouj and pickles"
click at [482, 597] on span "Update" at bounding box center [395, 599] width 235 height 18
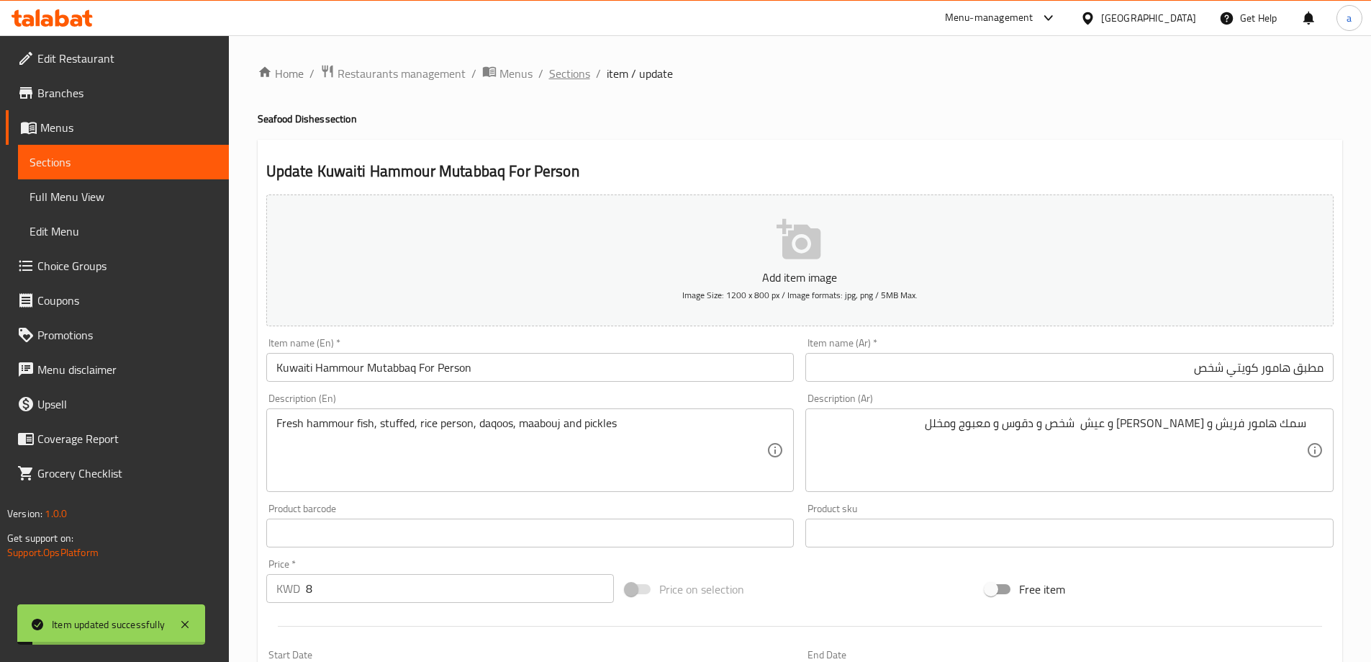
click at [574, 72] on span "Sections" at bounding box center [569, 73] width 41 height 17
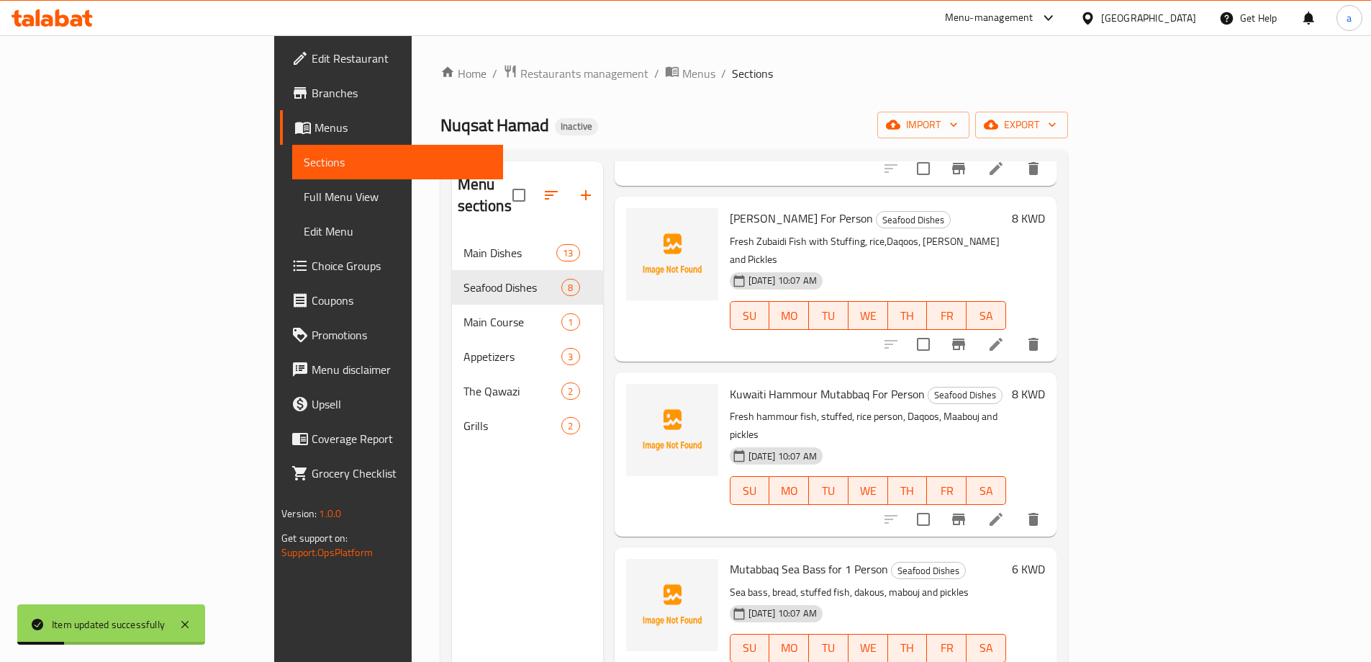
scroll to position [216, 0]
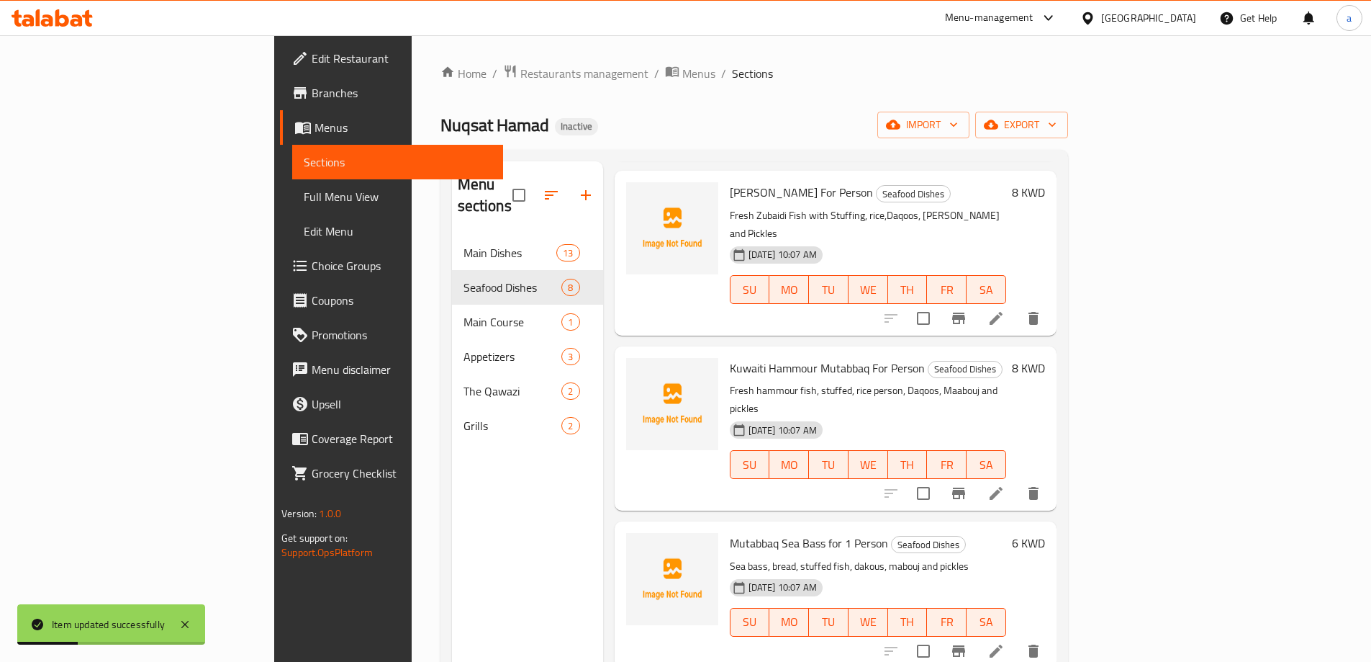
click at [1005, 642] on icon at bounding box center [996, 650] width 17 height 17
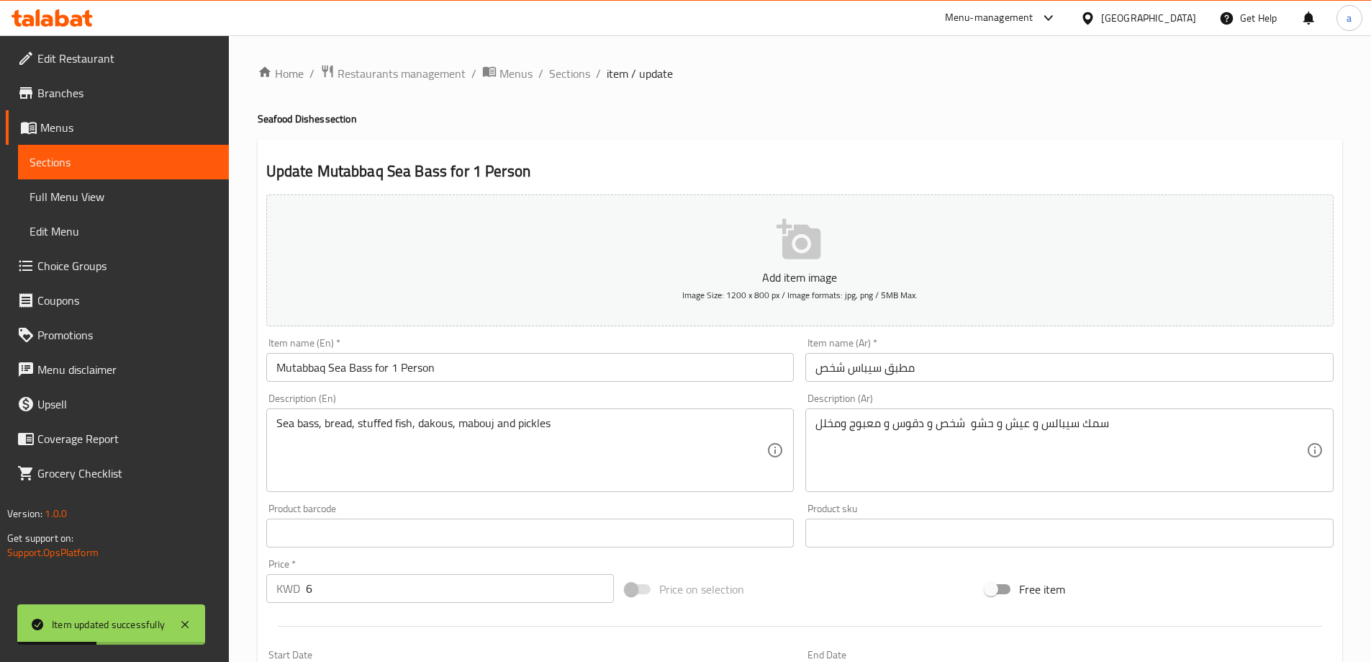
click at [991, 371] on input "مطبق سيباس شخص" at bounding box center [1070, 367] width 528 height 29
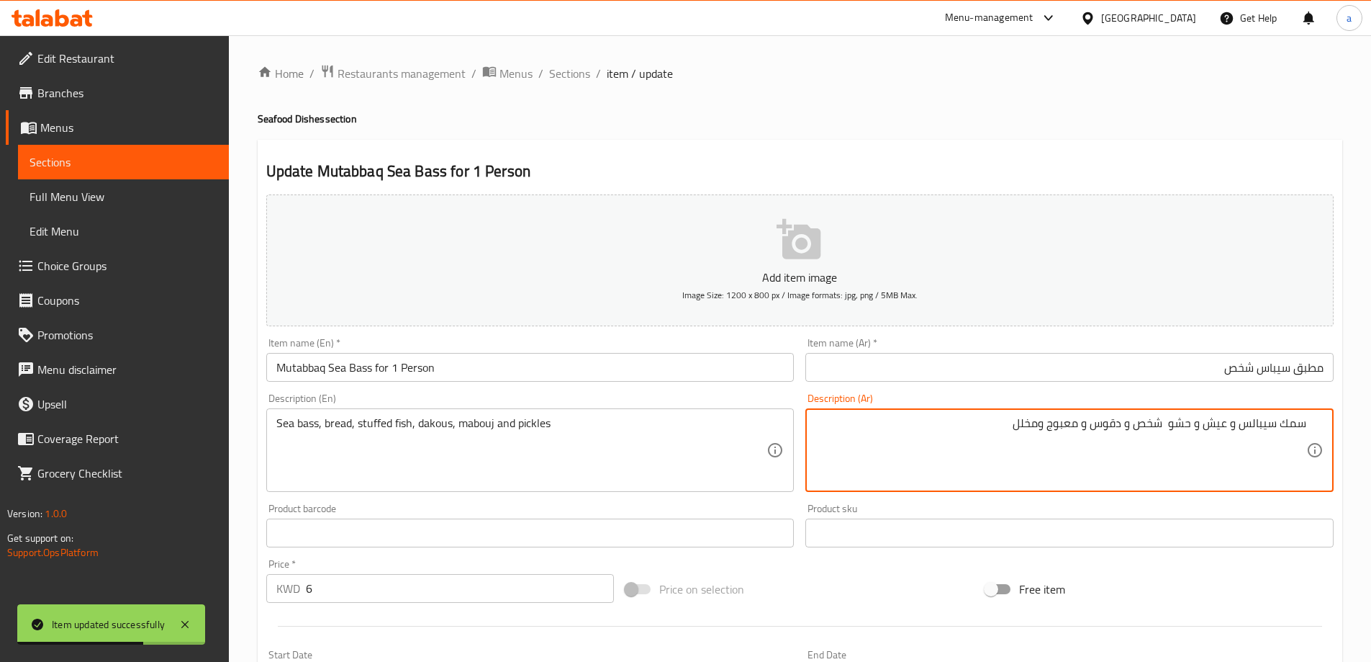
click at [1268, 370] on input "مطبق سيباس شخص" at bounding box center [1070, 367] width 528 height 29
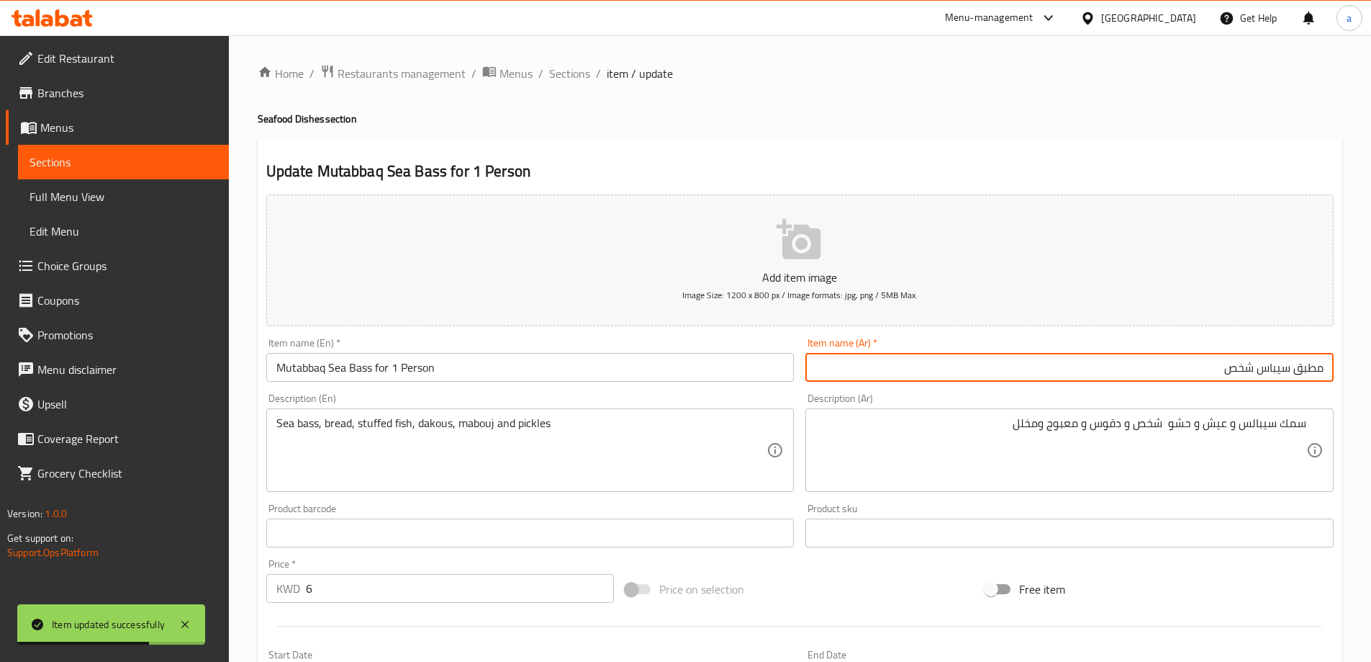
click at [1268, 370] on input "مطبق سيباس شخص" at bounding box center [1070, 367] width 528 height 29
click at [358, 380] on input "Mutabbaq Sea Bass for 1 Person" at bounding box center [530, 367] width 528 height 29
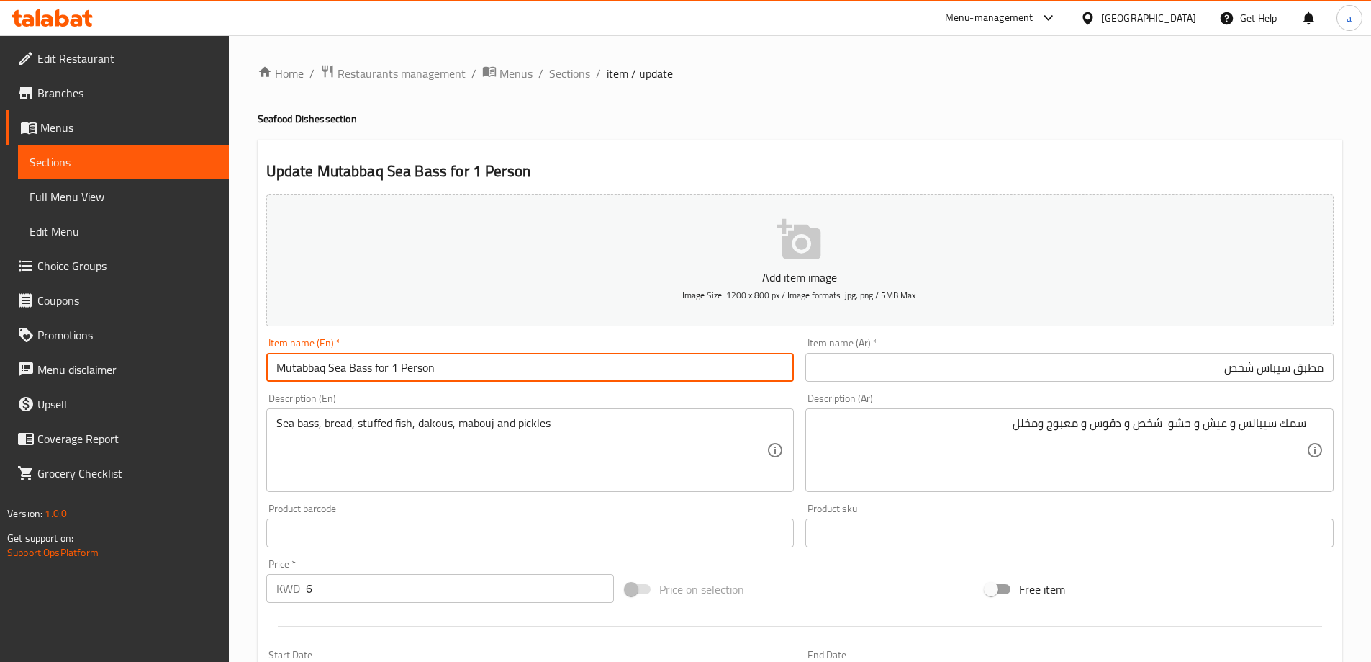
drag, startPoint x: 329, startPoint y: 366, endPoint x: 374, endPoint y: 364, distance: 44.7
click at [374, 364] on input "Mutabbaq Sea Bass for 1 Person" at bounding box center [530, 367] width 528 height 29
paste input "bass"
click at [394, 365] on input "Mutabbaq Sea bass for 1 Person" at bounding box center [530, 367] width 528 height 29
click at [399, 371] on input "Mutabbaq Sea bass for Person" at bounding box center [530, 367] width 528 height 29
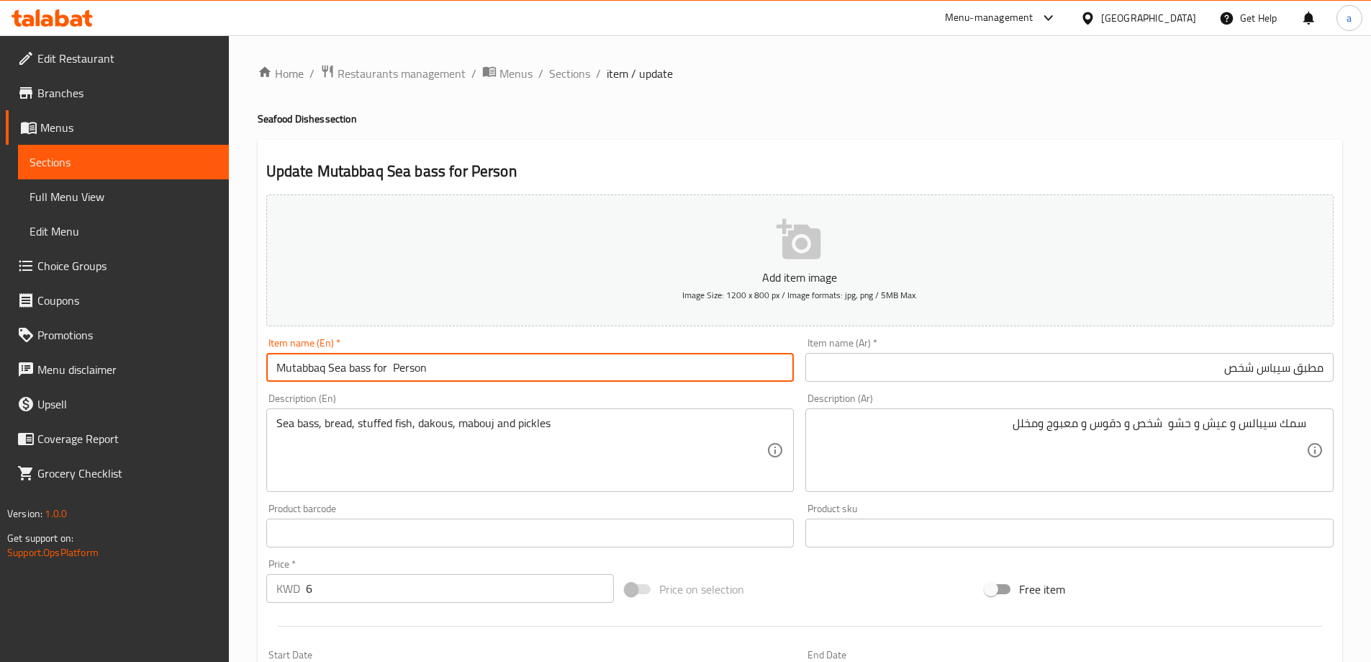
click at [399, 371] on input "Mutabbaq Sea bass for Person" at bounding box center [530, 367] width 528 height 29
click at [395, 371] on input "Mutabbaq Sea bass for Person" at bounding box center [530, 367] width 528 height 29
click at [395, 370] on input "Mutabbaq Sea bass for Person" at bounding box center [530, 367] width 528 height 29
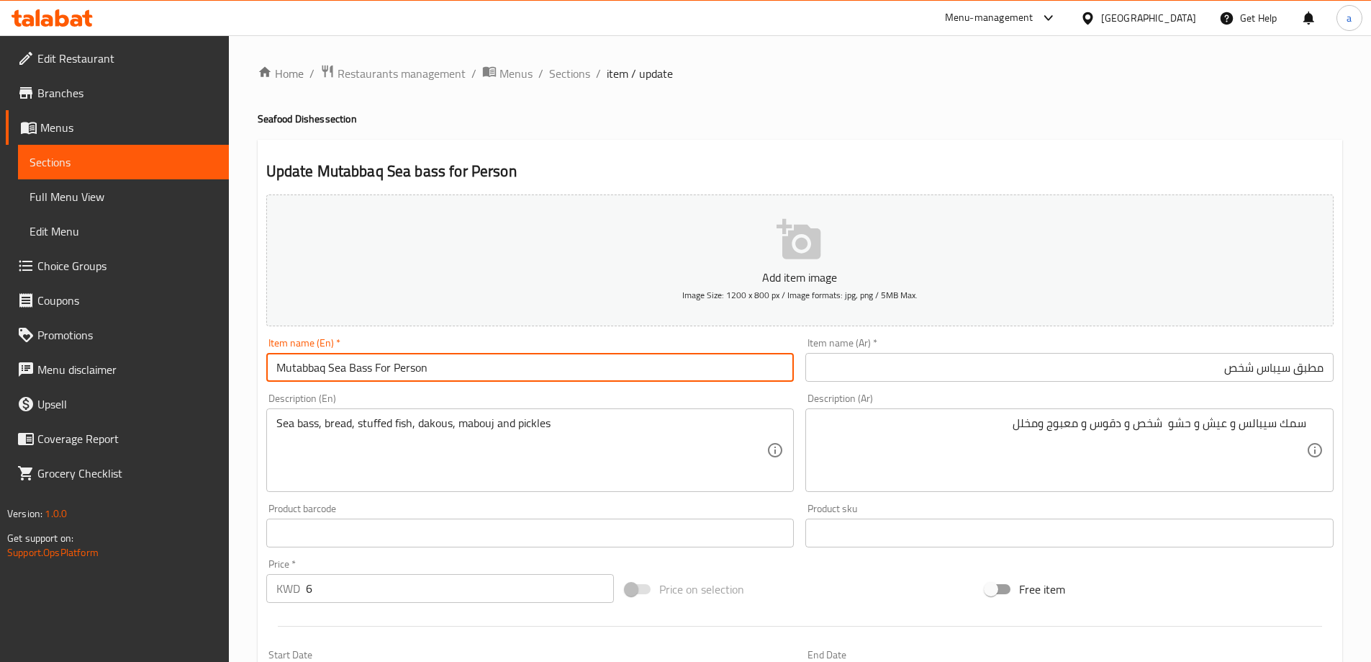
type input "Mutabbaq Sea Bass For Person"
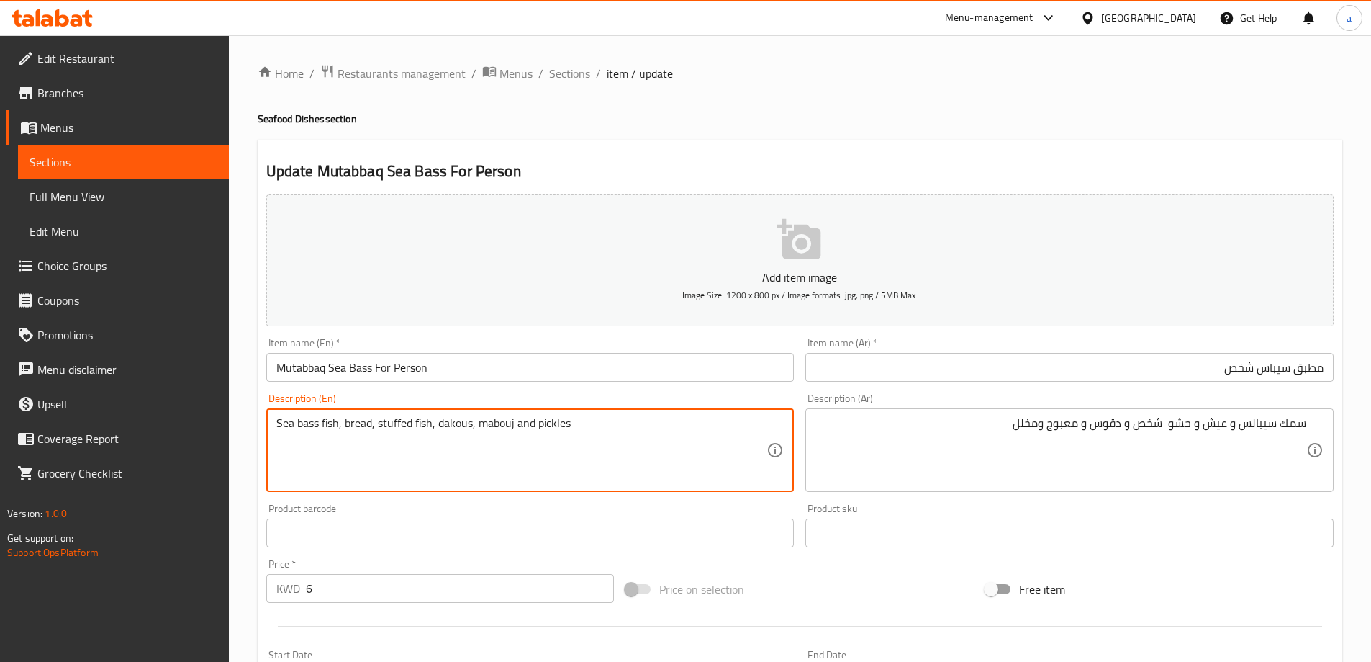
click at [363, 424] on textarea "Sea bass fish, bread, stuffed fish, dakous, mabouj and pickles" at bounding box center [521, 450] width 491 height 68
click at [408, 422] on textarea "Sea bass fish, rice, stuffed fish, dakous, mabouj and pickles" at bounding box center [521, 450] width 491 height 68
click at [369, 425] on textarea "Sea bass fish, rice, stuffed , dakous, mabouj and pickles" at bounding box center [521, 450] width 491 height 68
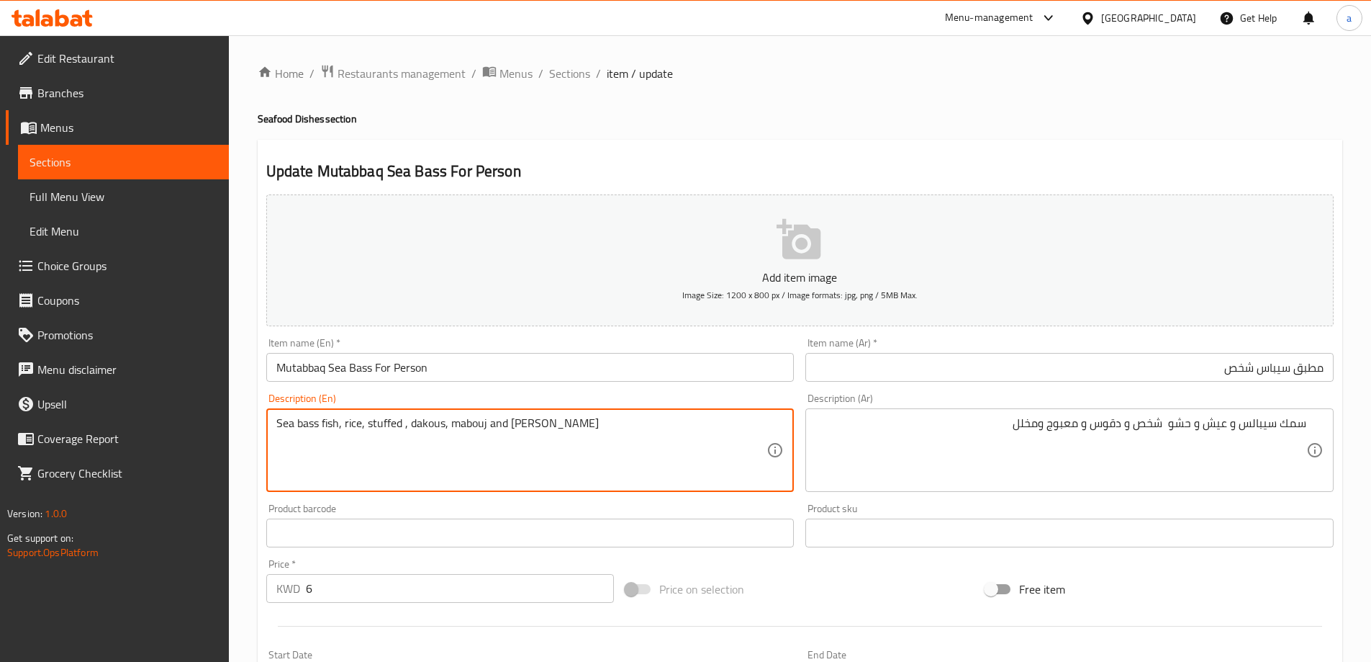
click at [1111, 421] on textarea "سمك سيبالس و عيش و حشو شخص و دقوس و معبوج ومخلل" at bounding box center [1061, 450] width 491 height 68
click at [427, 418] on textarea "Sea bass fish, rice, stuffed , dakous, mabouj and pickles" at bounding box center [521, 450] width 491 height 68
paste textarea "Daqoo"
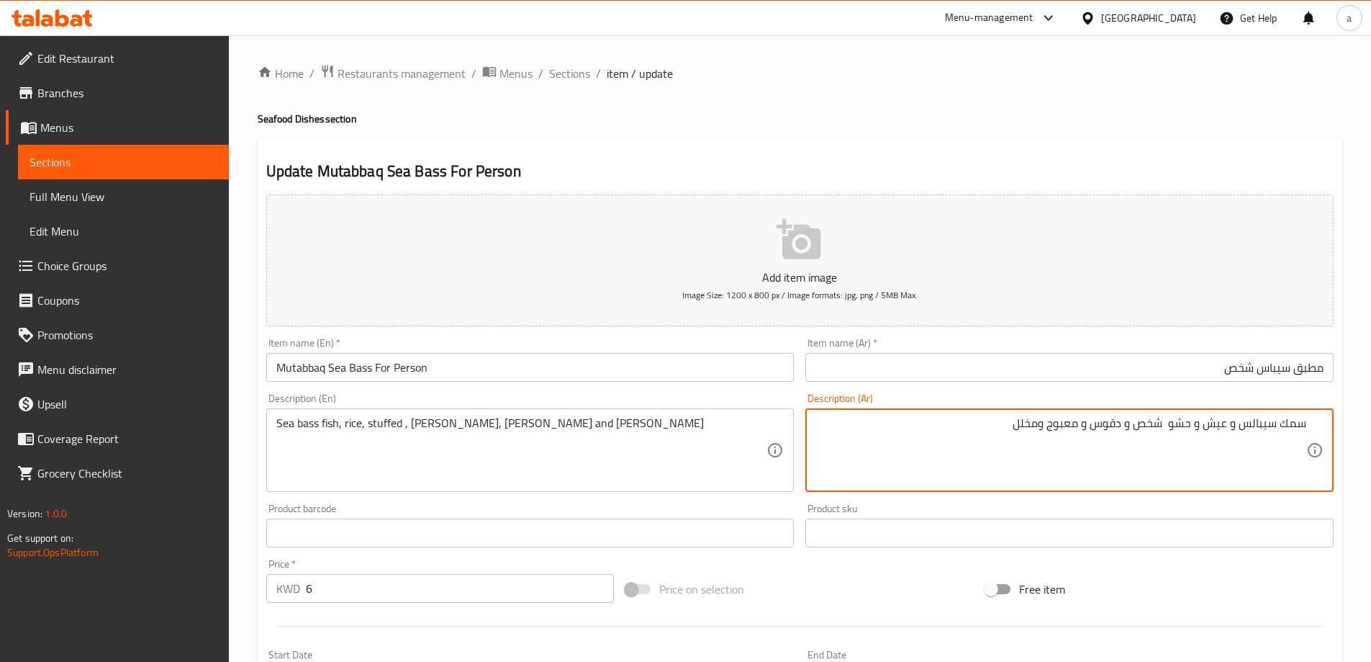
click at [1066, 423] on textarea "سمك سيبالس و عيش و حشو شخص و دقوس و معبوج ومخلل" at bounding box center [1061, 450] width 491 height 68
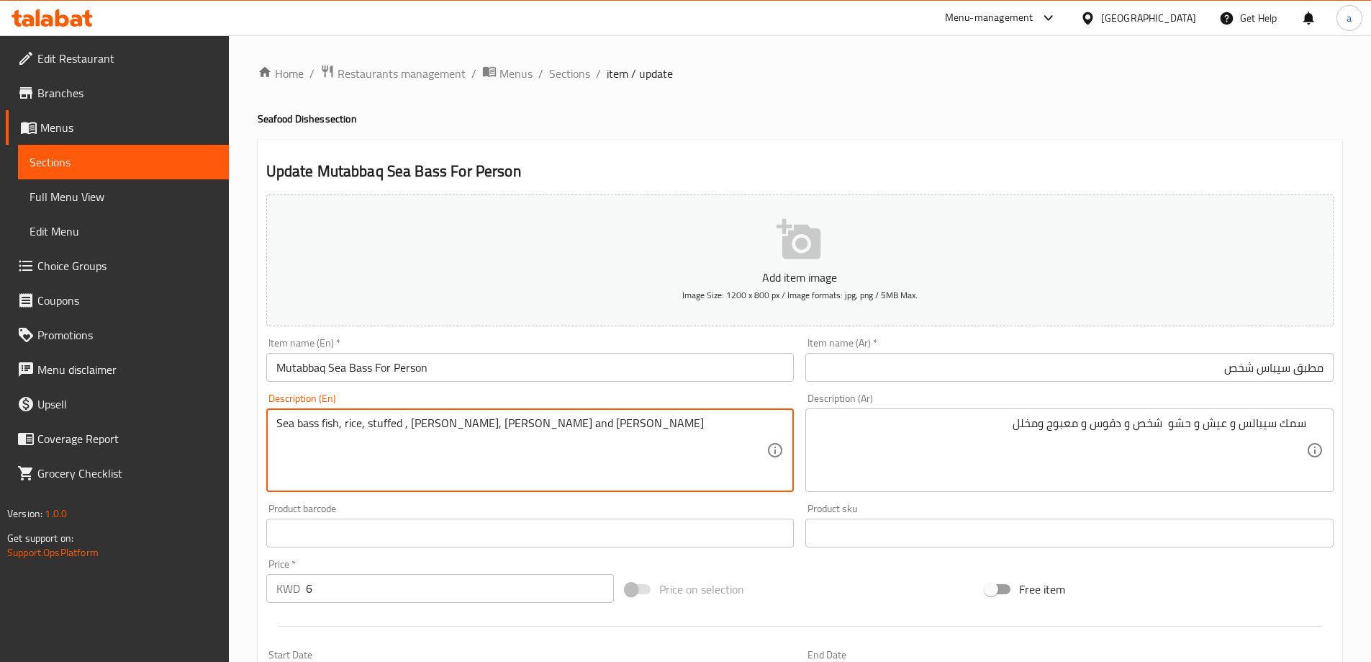
click at [469, 430] on textarea "Sea bass fish, rice, stuffed , Daqoos, mabouj and pickles" at bounding box center [521, 450] width 491 height 68
paste textarea "Maabouj"
drag, startPoint x: 666, startPoint y: 438, endPoint x: 243, endPoint y: 412, distance: 423.3
click at [243, 412] on div "Home / Restaurants management / Menus / Sections / item / update Seafood Dishes…" at bounding box center [800, 526] width 1142 height 982
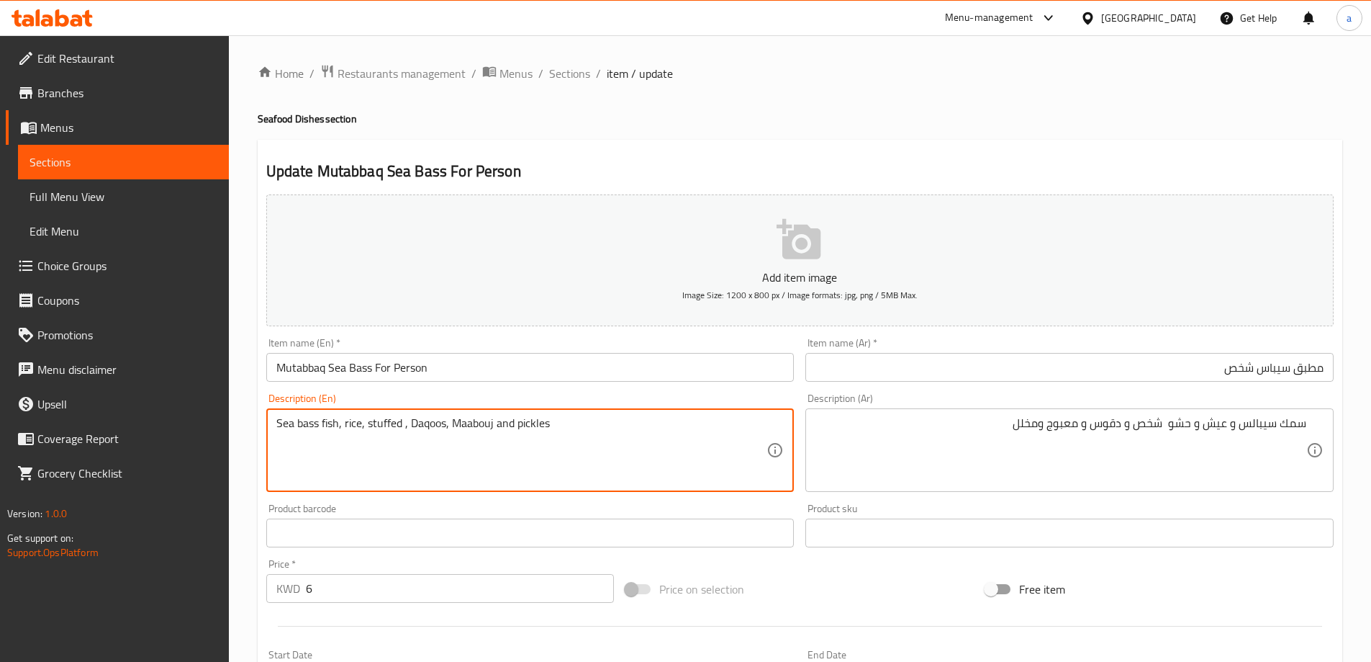
click at [639, 428] on textarea "Sea bass fish, rice, stuffed , Daqoos, Maabouj and pickles" at bounding box center [521, 450] width 491 height 68
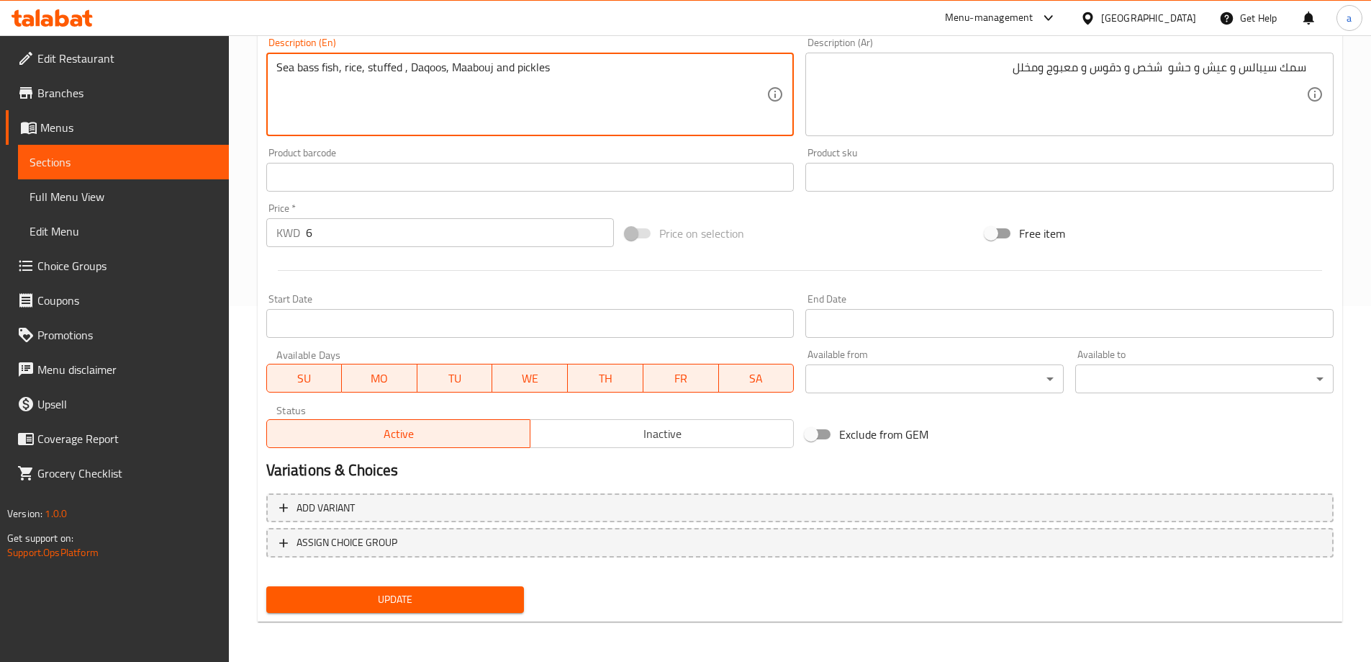
type textarea "Sea bass fish, rice, stuffed , daqoos, maabouj and pickles"
click at [439, 597] on span "Update" at bounding box center [395, 599] width 235 height 18
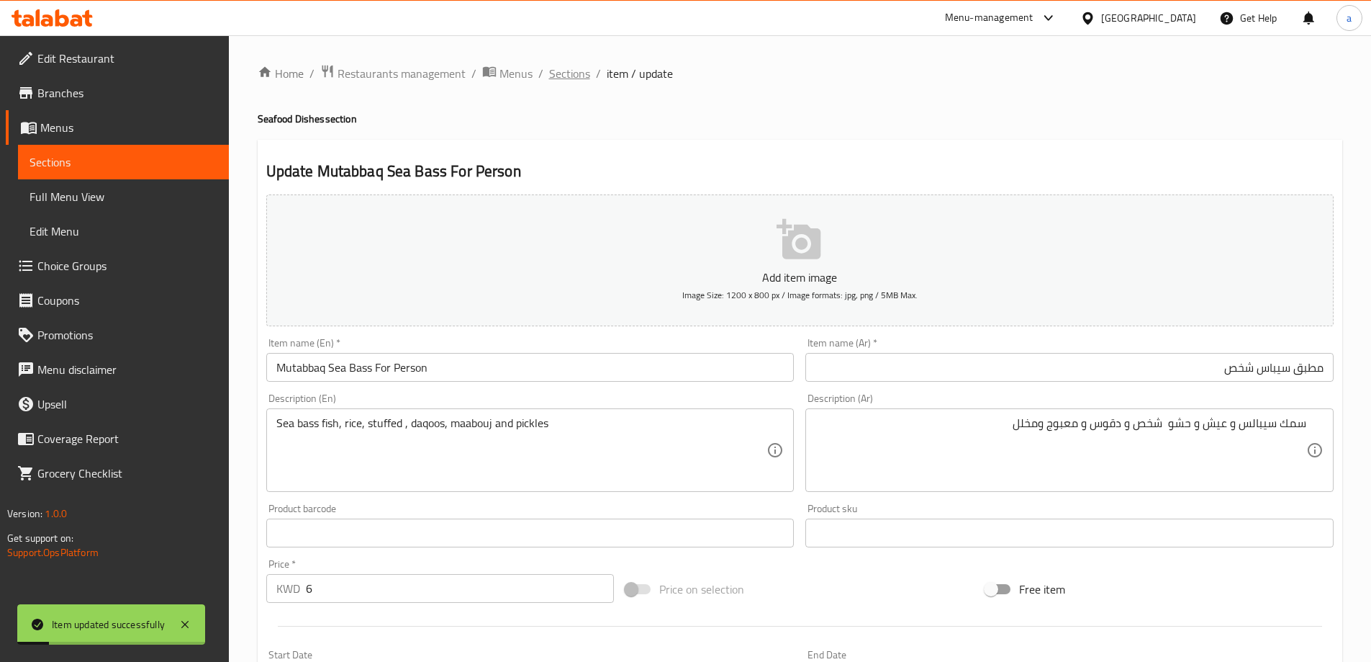
click at [561, 76] on span "Sections" at bounding box center [569, 73] width 41 height 17
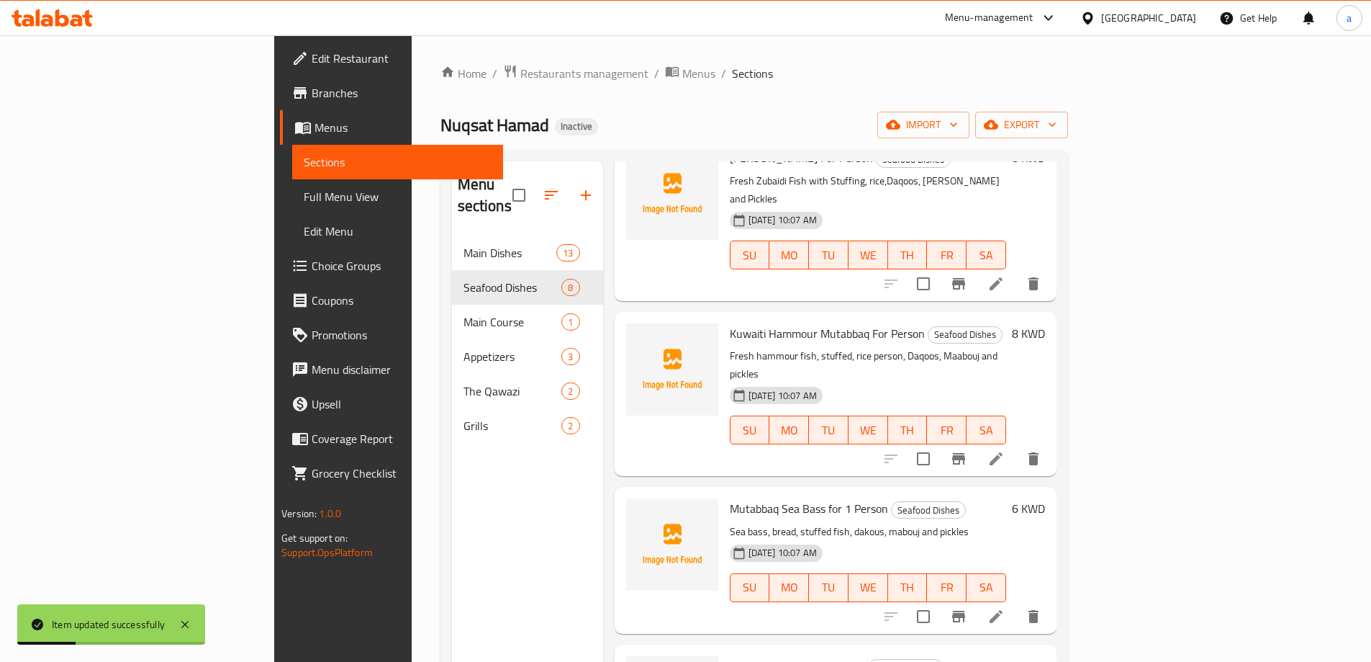
scroll to position [288, 0]
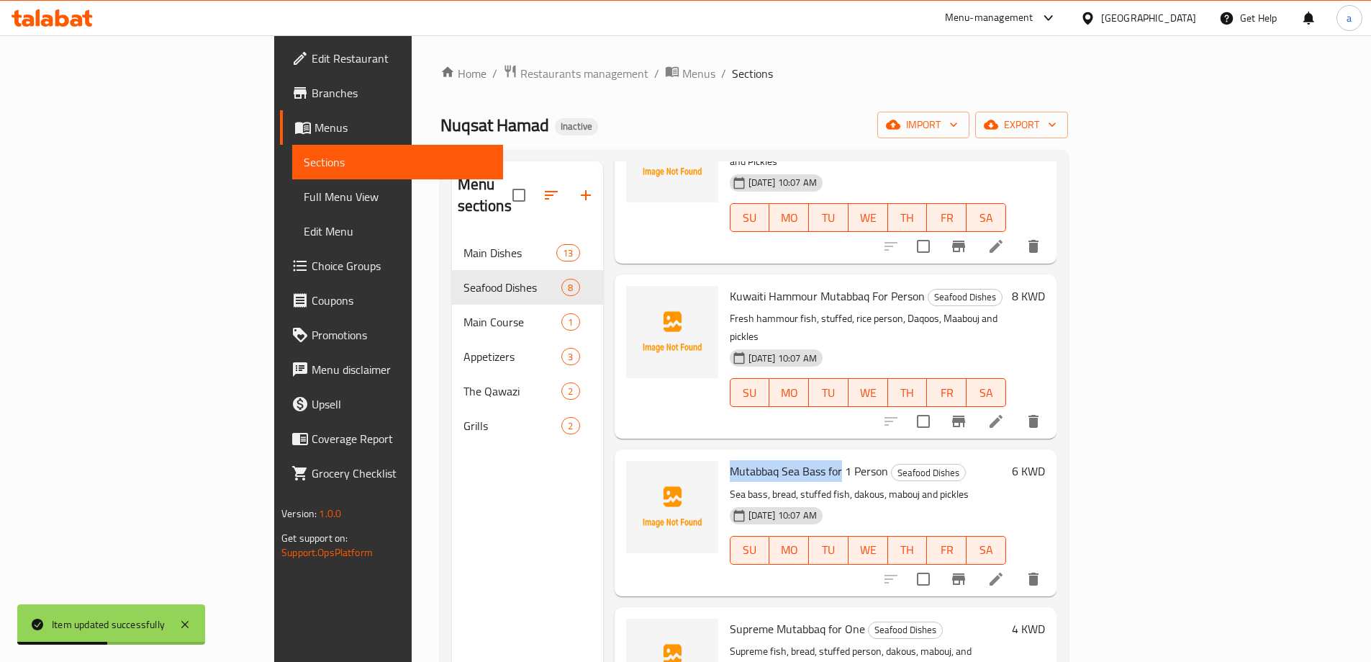
drag, startPoint x: 666, startPoint y: 414, endPoint x: 772, endPoint y: 422, distance: 106.8
click at [772, 460] on span "Mutabbaq Sea Bass for 1 Person" at bounding box center [809, 471] width 158 height 22
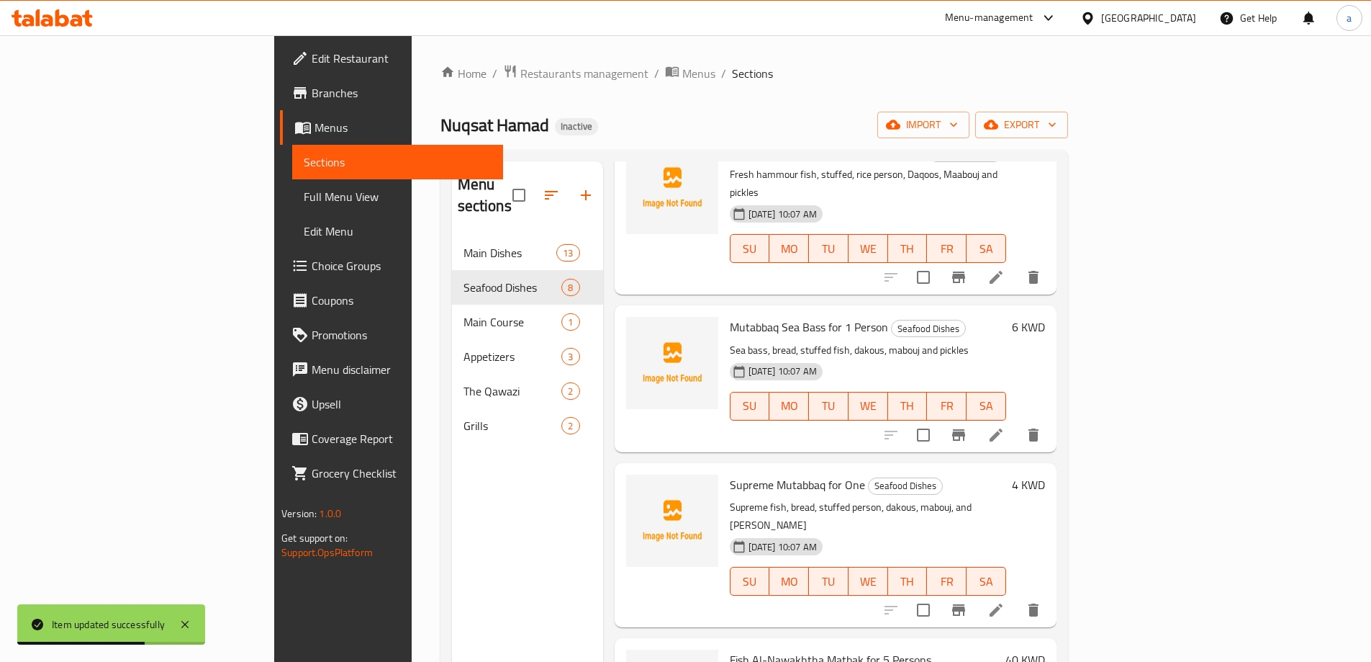
click at [1005, 601] on icon at bounding box center [996, 609] width 17 height 17
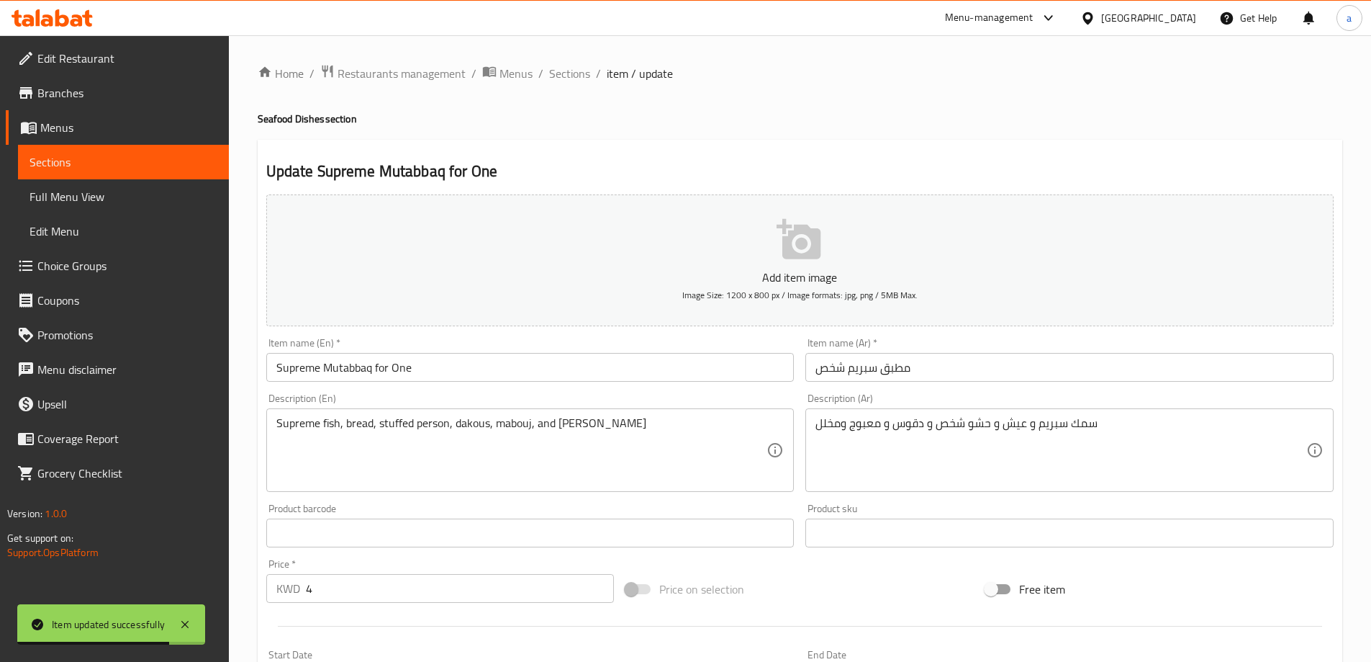
click at [1012, 372] on input "مطبق سبريم شخص" at bounding box center [1070, 367] width 528 height 29
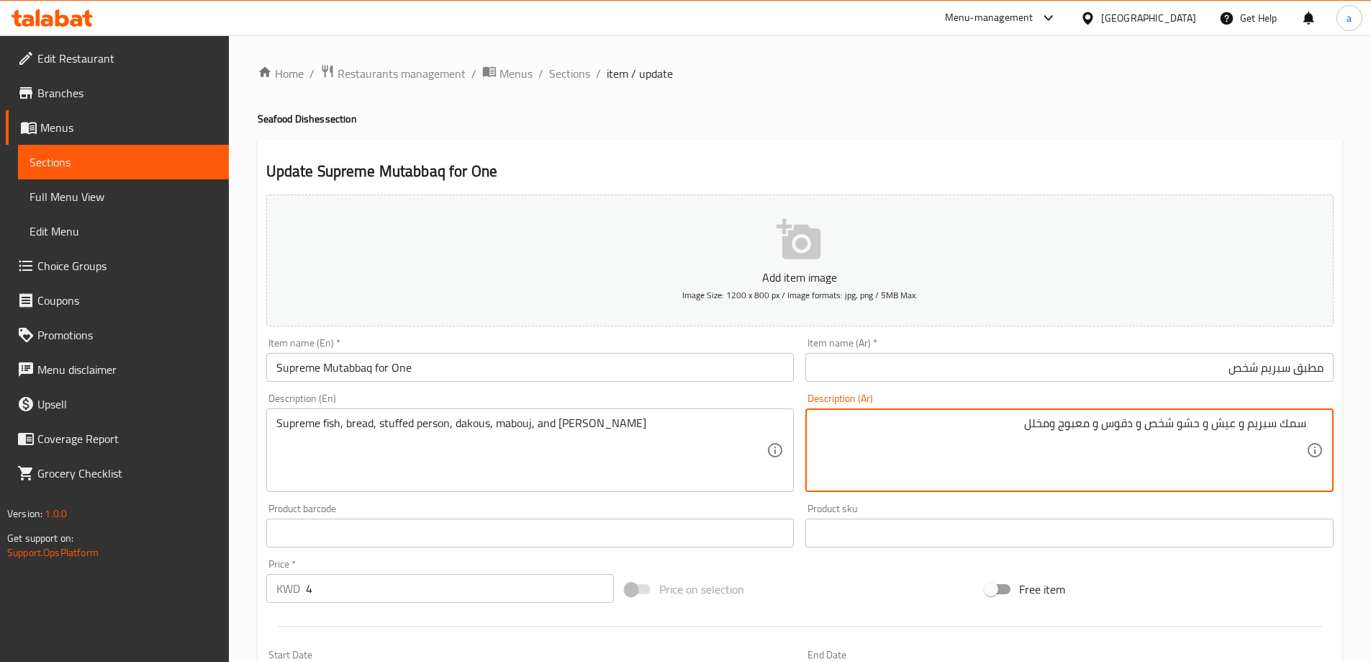
click at [1278, 369] on input "مطبق سبريم شخص" at bounding box center [1070, 367] width 528 height 29
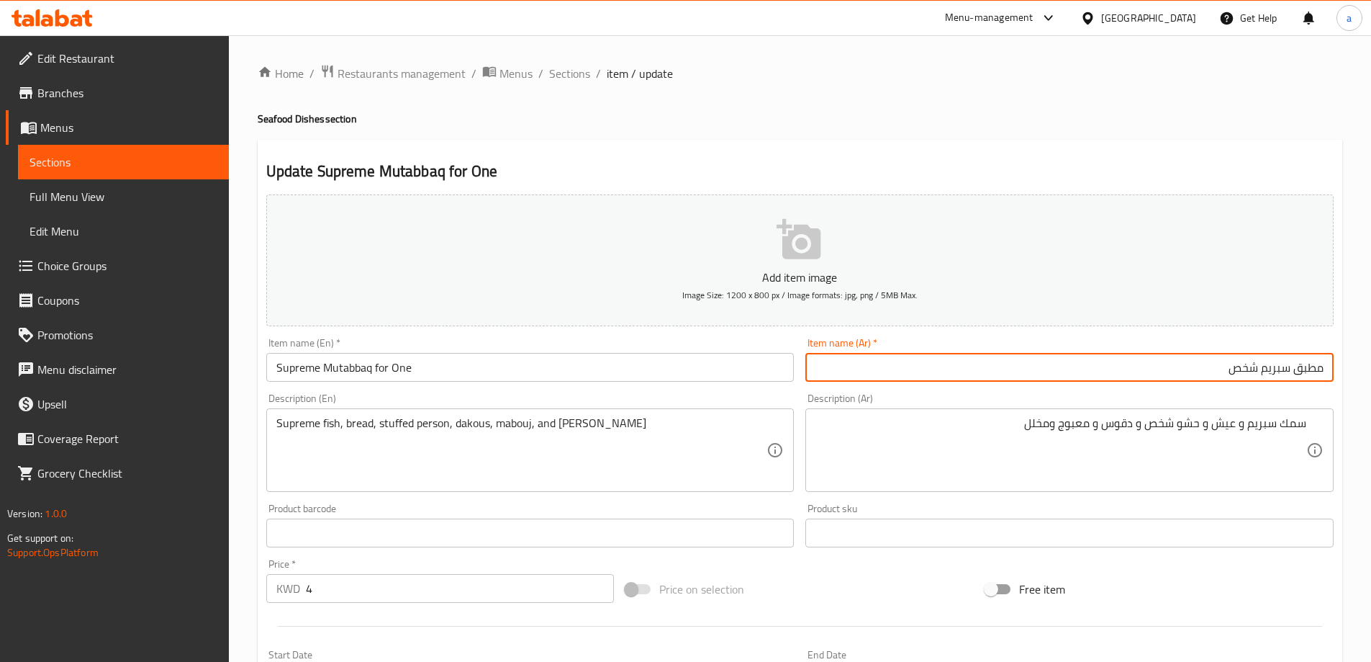
click at [1278, 369] on input "مطبق سبريم شخص" at bounding box center [1070, 367] width 528 height 29
click at [1150, 369] on input "مطبق سبريم شخص" at bounding box center [1070, 367] width 528 height 29
click at [400, 370] on input "Supreme Mutabbaq for One" at bounding box center [530, 367] width 528 height 29
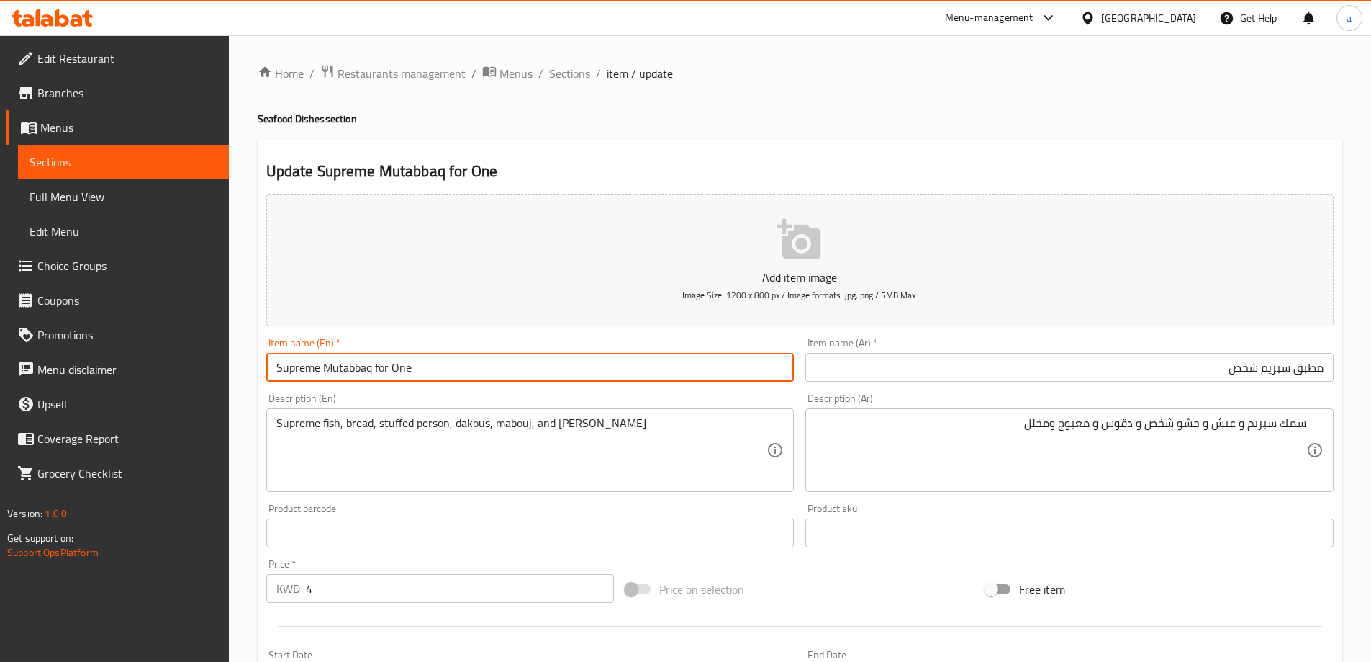
click at [400, 370] on input "Supreme Mutabbaq for One" at bounding box center [530, 367] width 528 height 29
click at [400, 370] on input "Supreme Mutabbaq for person" at bounding box center [530, 367] width 528 height 29
click at [890, 96] on div "Home / Restaurants management / Menus / Sections / item / update Seafood Dishes…" at bounding box center [800, 526] width 1085 height 924
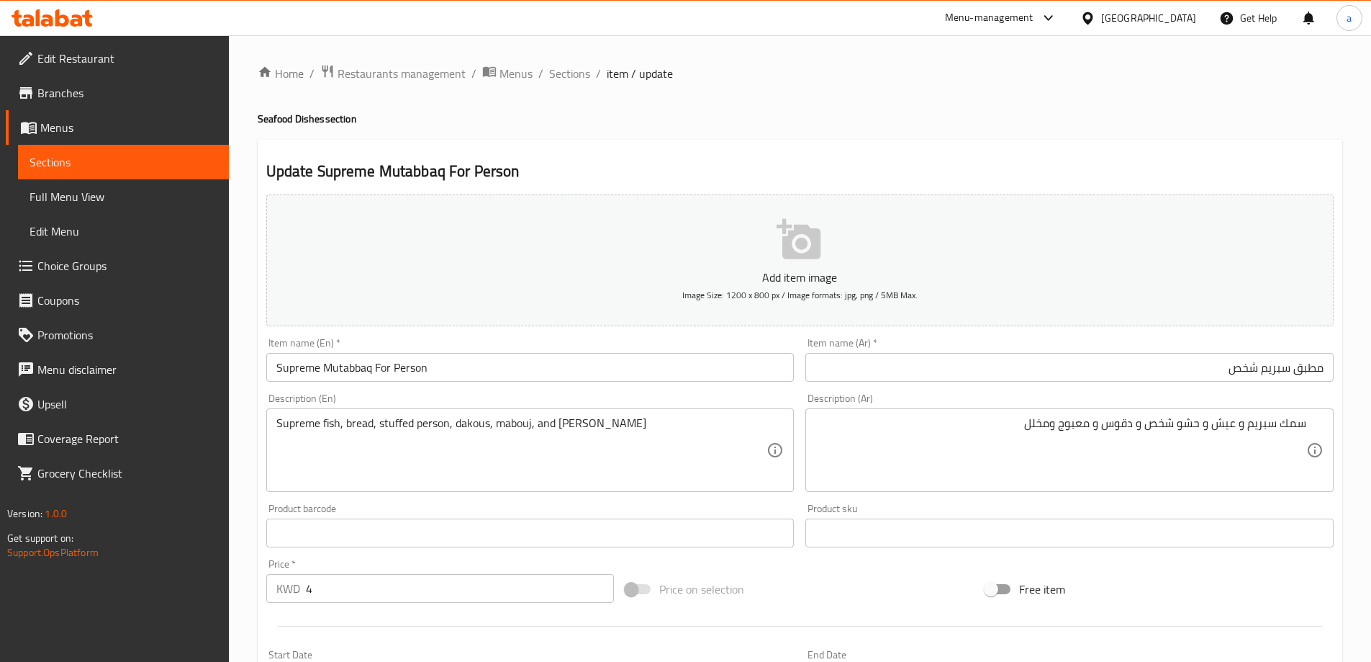
click at [1320, 369] on input "مطبق سبريم شخص" at bounding box center [1070, 367] width 528 height 29
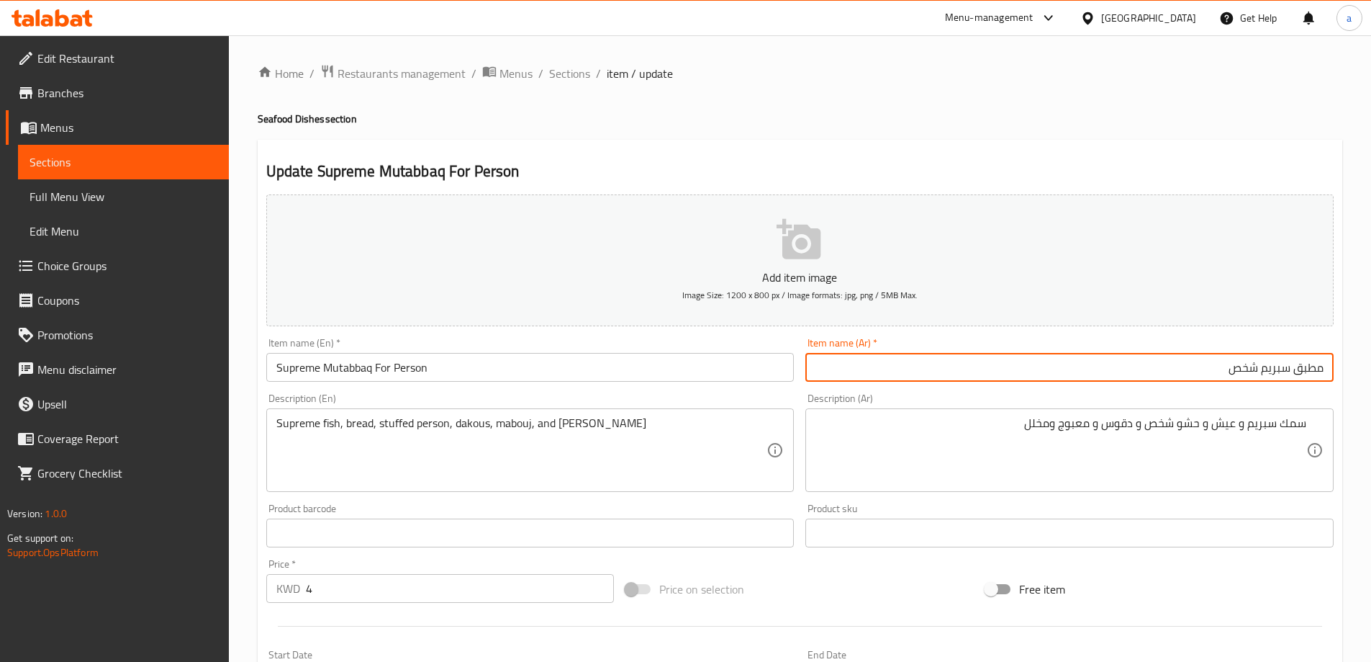
click at [1320, 369] on input "مطبق سبريم شخص" at bounding box center [1070, 367] width 528 height 29
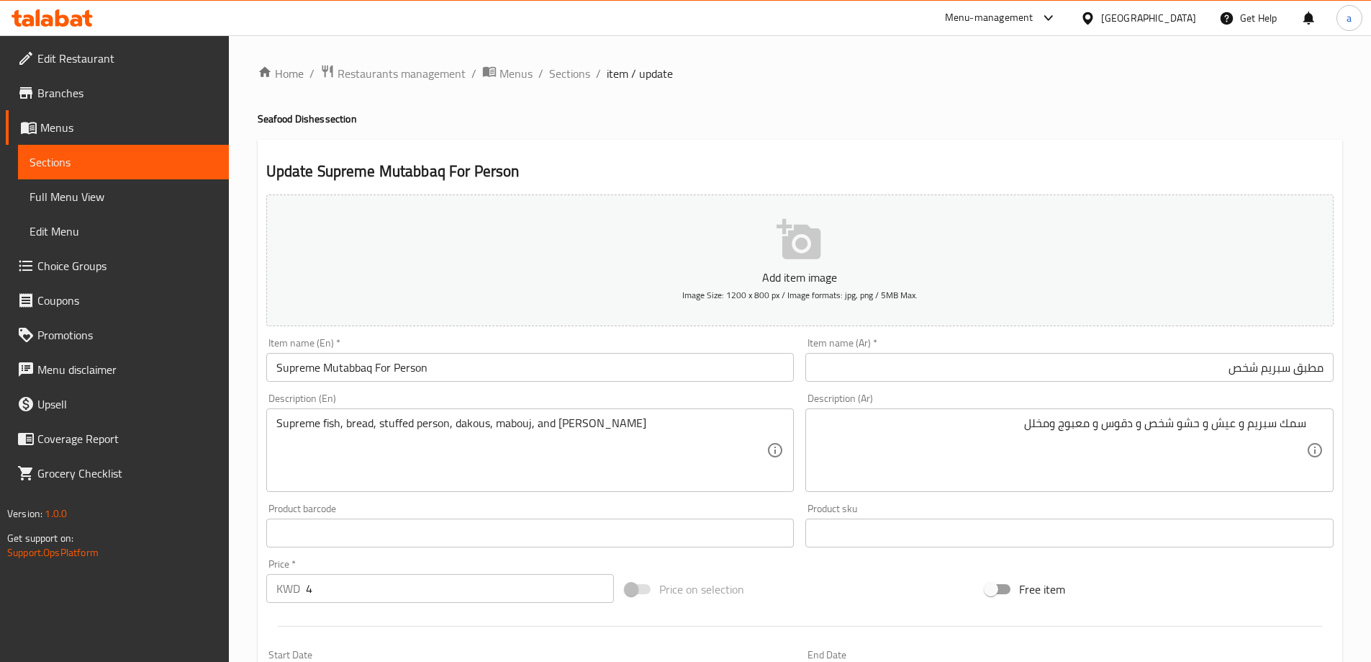
click at [338, 364] on input "Supreme Mutabbaq For Person" at bounding box center [530, 367] width 528 height 29
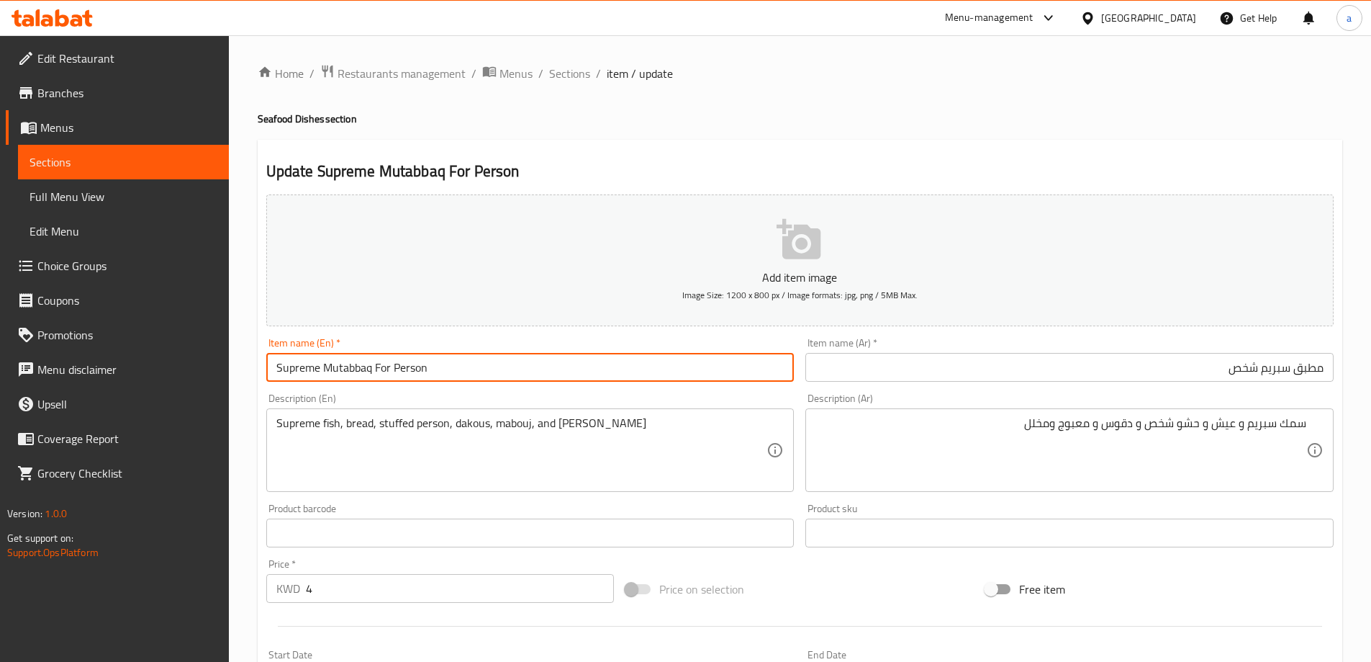
click at [338, 364] on input "Supreme Mutabbaq For Person" at bounding box center [530, 367] width 528 height 29
paste input "text"
type input "Supreme Mutabbaq For Person"
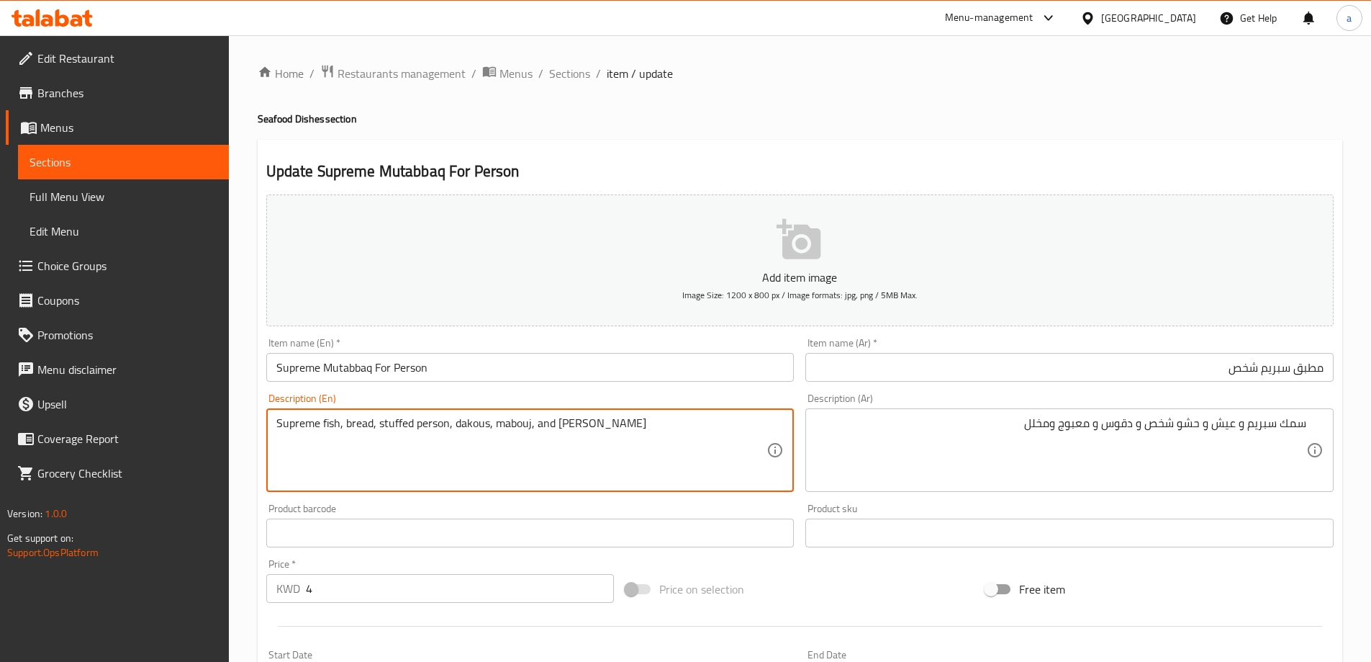
click at [364, 429] on textarea "Supreme fish, bread, stuffed person, dakous, mabouj, and pickles" at bounding box center [521, 450] width 491 height 68
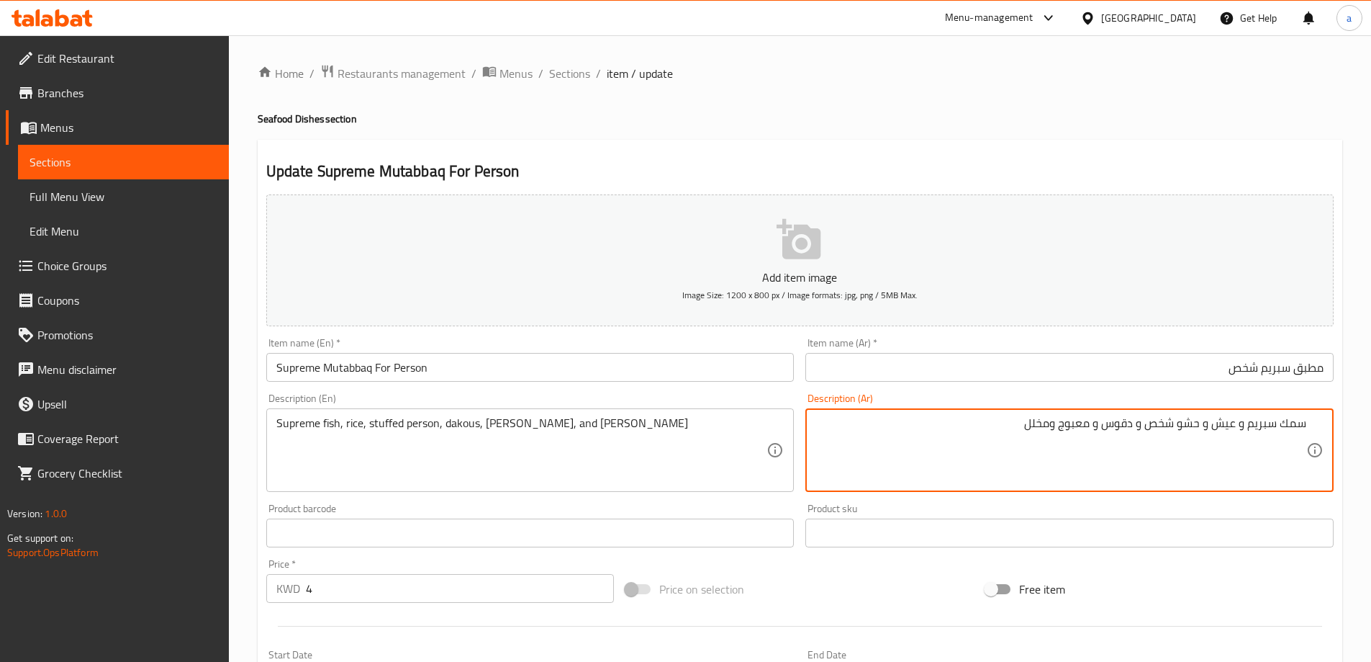
click at [1137, 423] on textarea "سمك سبريم و عيش و حشو شخص و دقوس و معبوج ومخلل" at bounding box center [1061, 450] width 491 height 68
click at [1113, 425] on textarea "سمك سبريم و عيش و حشو شخص و دقوس و معبوج ومخلل" at bounding box center [1061, 450] width 491 height 68
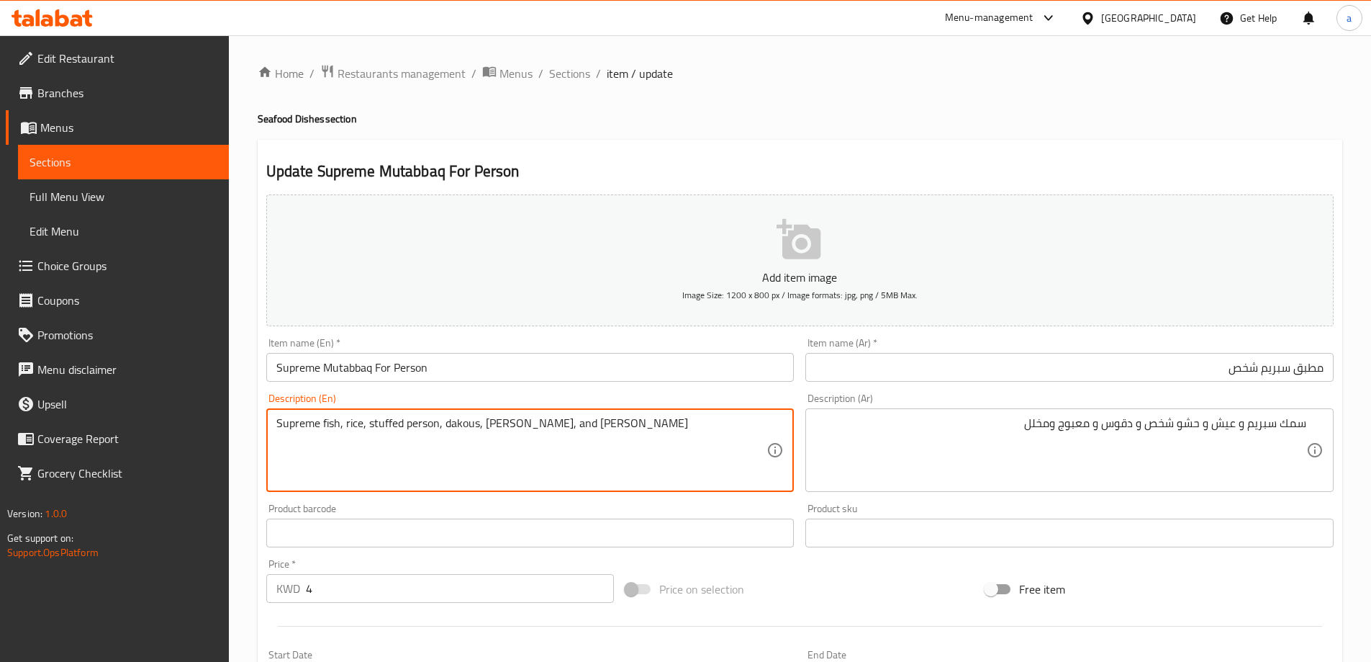
click at [463, 422] on textarea "Supreme fish, rice, stuffed person, dakous, mabouj, and pickles" at bounding box center [521, 450] width 491 height 68
paste textarea "Daqoos"
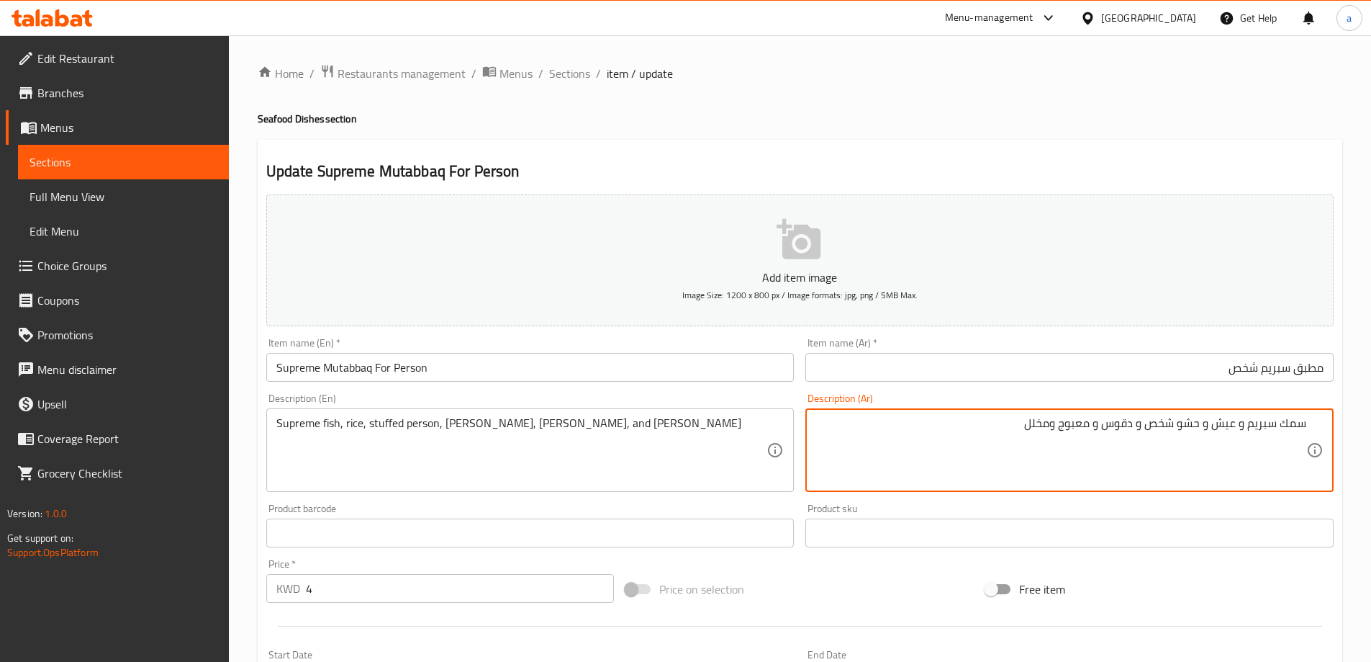
click at [1088, 419] on textarea "سمك سبريم و عيش و حشو شخص و دقوس و معبوج ومخلل" at bounding box center [1061, 450] width 491 height 68
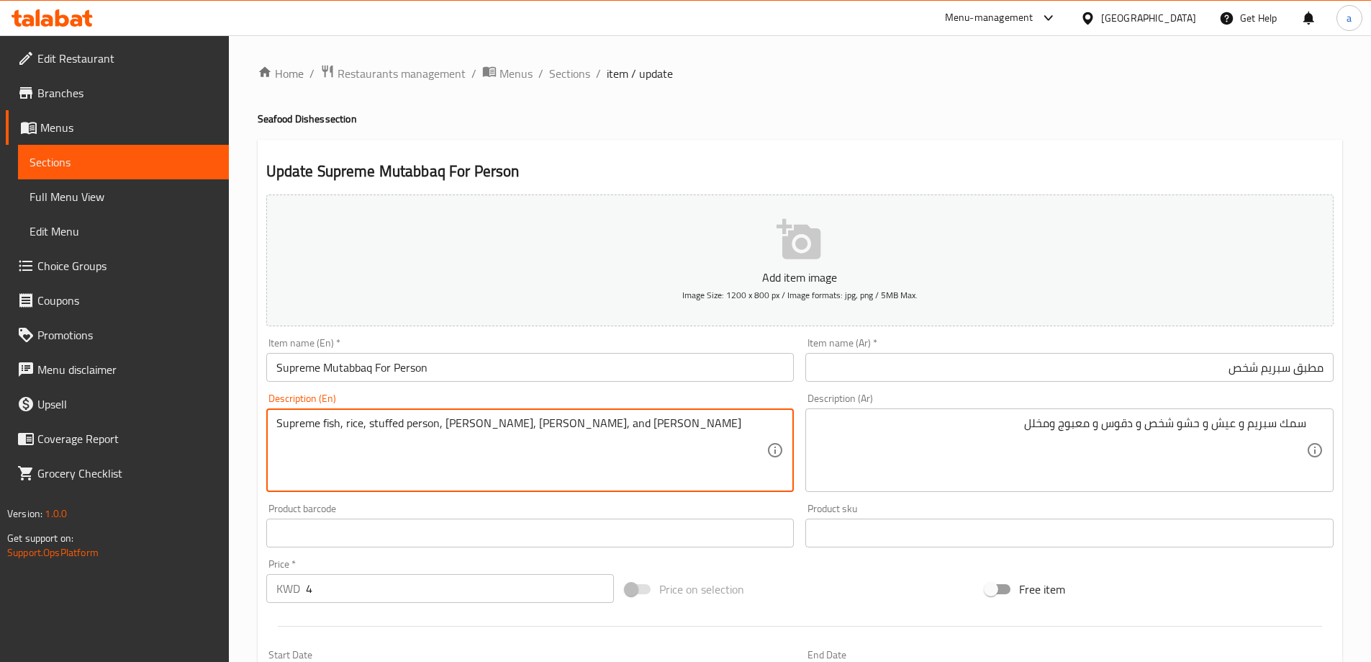
click at [505, 424] on textarea "Supreme fish, rice, stuffed person, Daqoos, mabouj, and pickles" at bounding box center [521, 450] width 491 height 68
paste textarea "Ma"
click at [638, 444] on textarea "Supreme fish, rice, stuffed person, Daqoos, [PERSON_NAME], and pickles" at bounding box center [521, 450] width 491 height 68
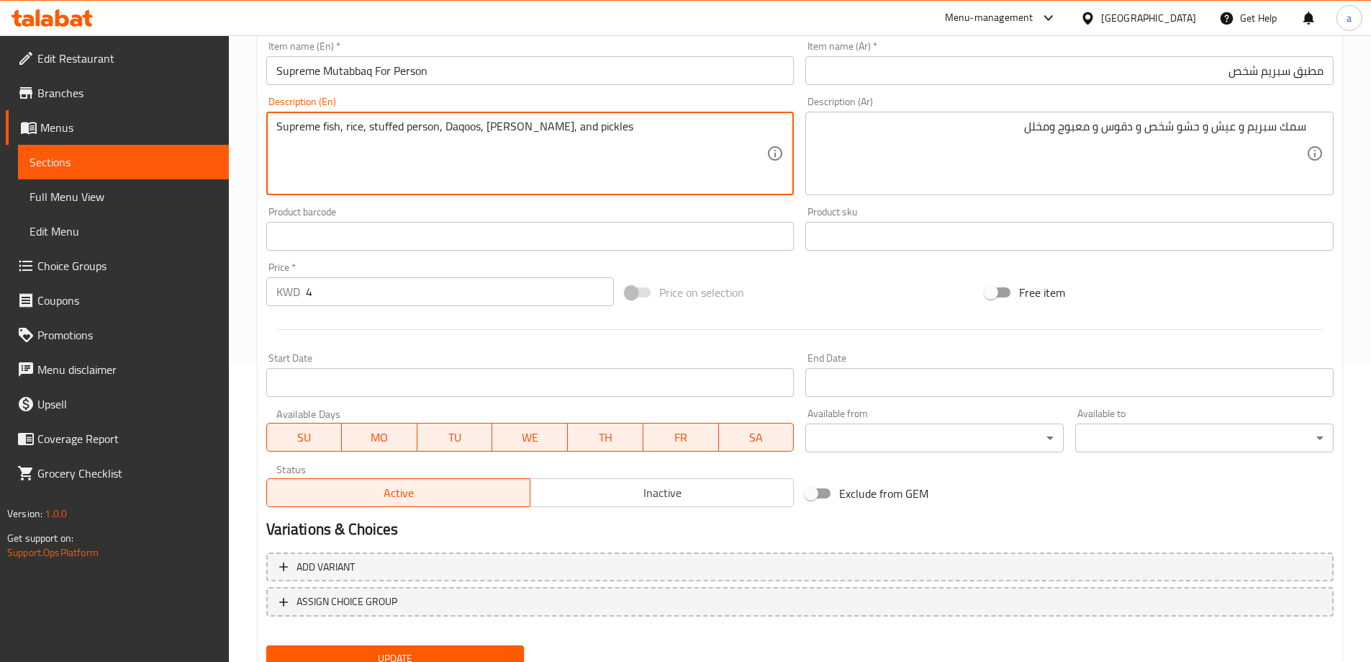
scroll to position [356, 0]
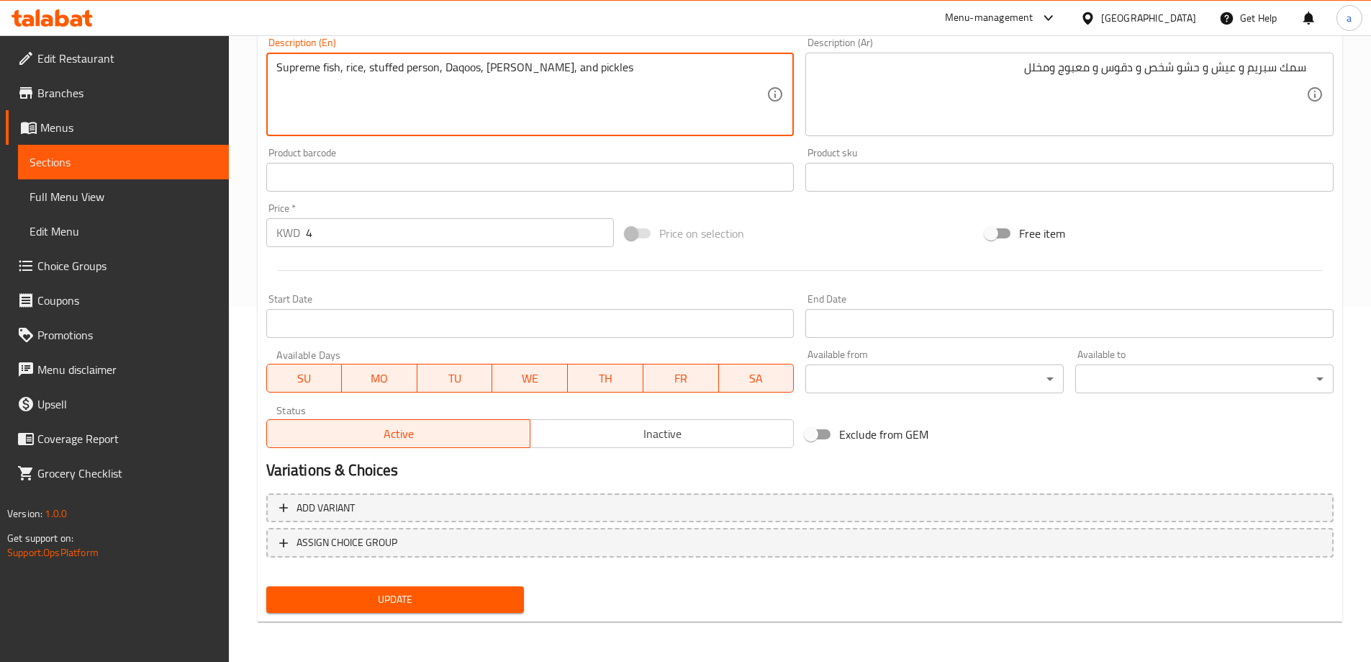
type textarea "Supreme fish, rice, stuffed person, Daqoos, [PERSON_NAME], and pickles"
click at [423, 614] on div "Update" at bounding box center [396, 599] width 270 height 38
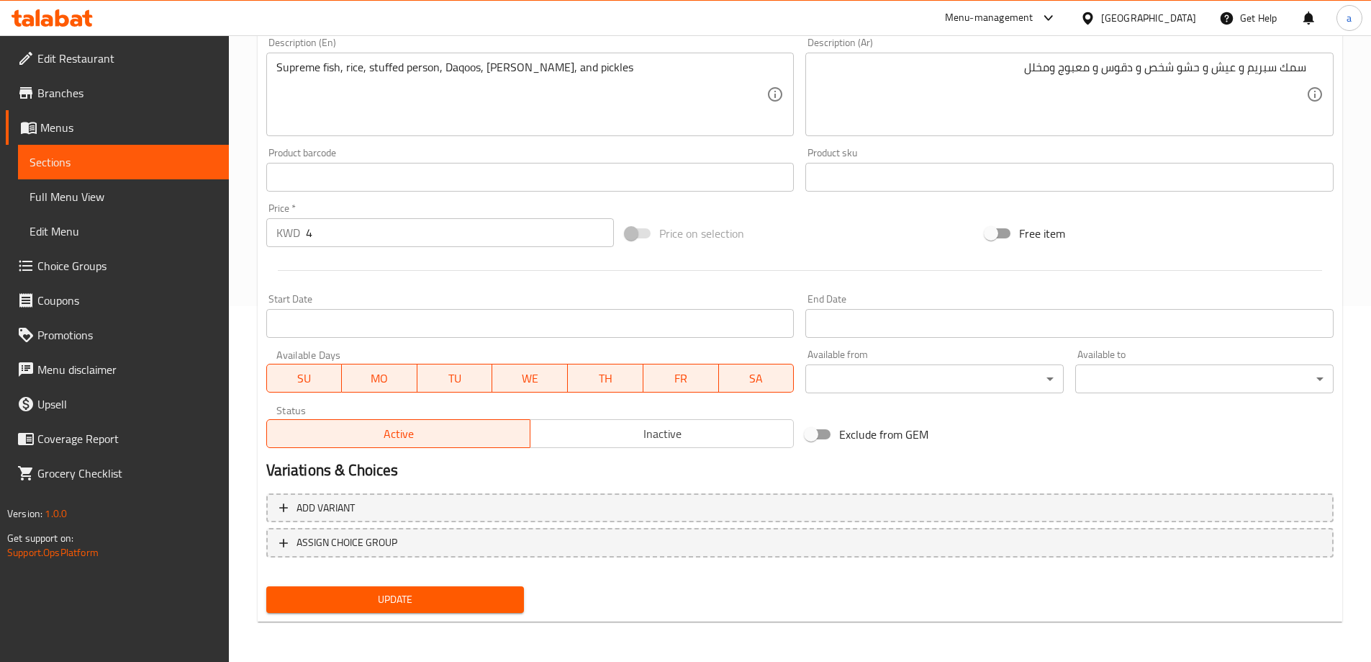
click at [456, 597] on span "Update" at bounding box center [395, 599] width 235 height 18
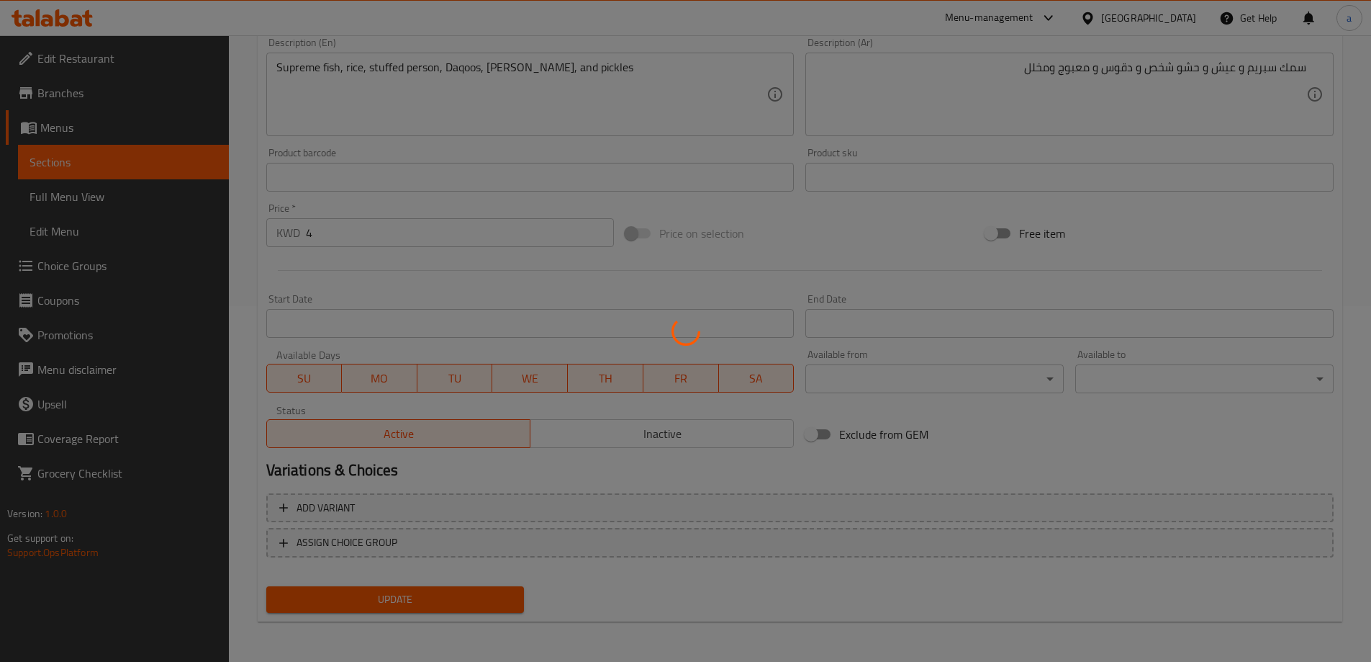
scroll to position [0, 0]
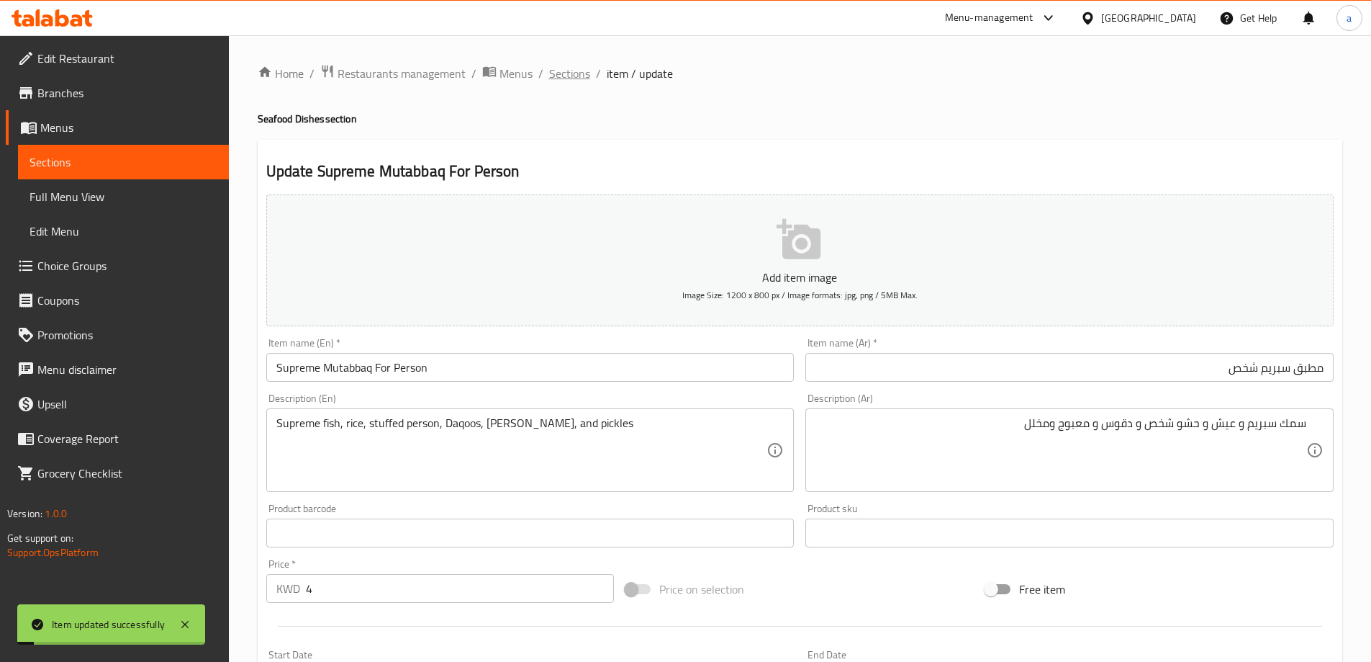
click at [569, 76] on span "Sections" at bounding box center [569, 73] width 41 height 17
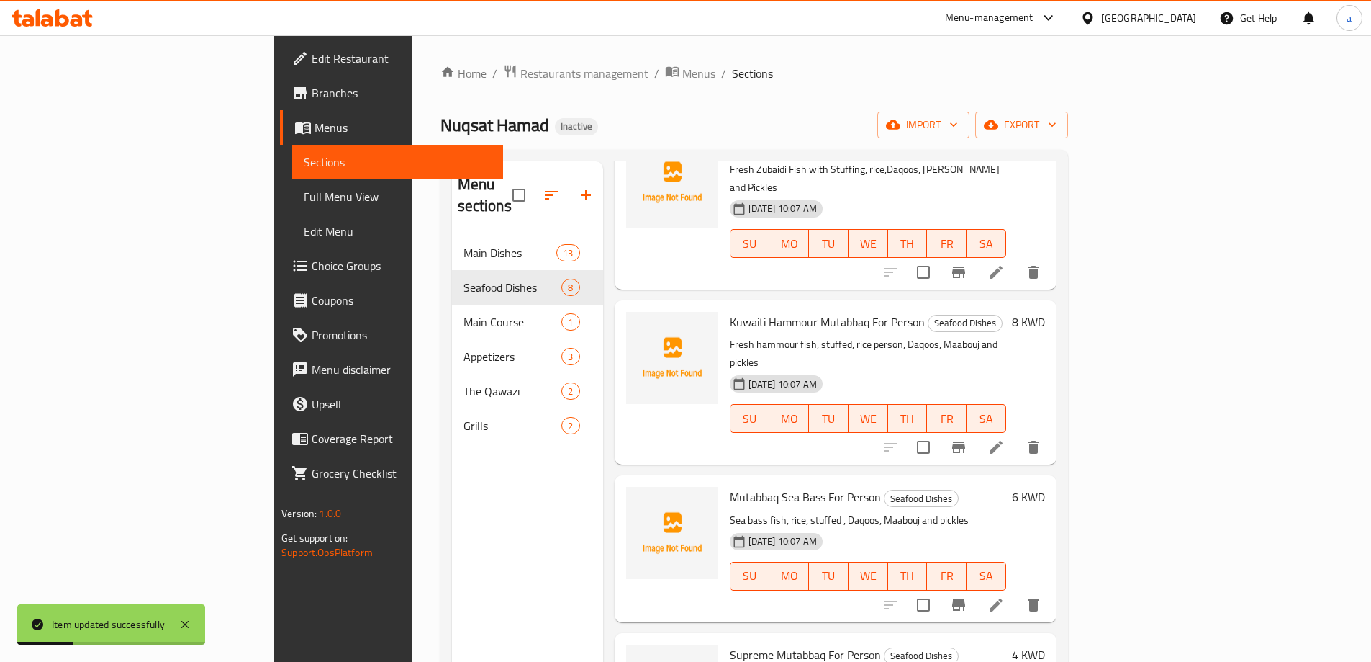
scroll to position [288, 0]
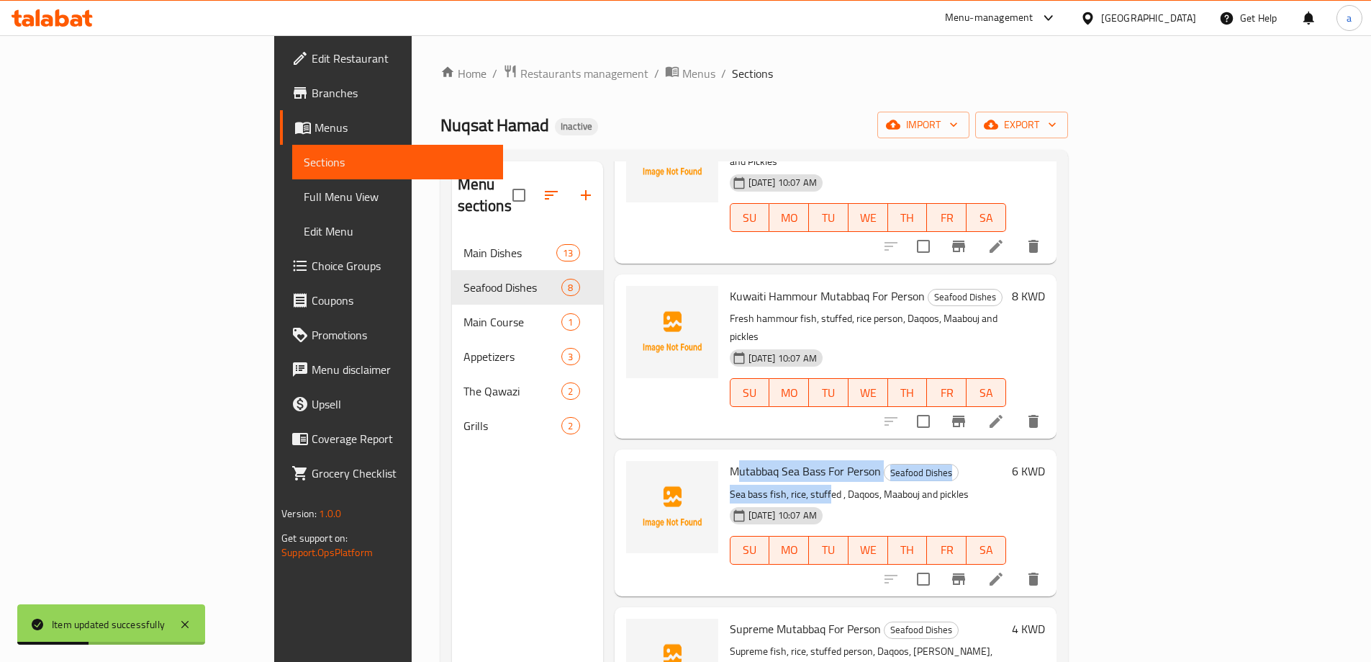
drag, startPoint x: 669, startPoint y: 417, endPoint x: 762, endPoint y: 430, distance: 93.9
click at [762, 455] on div "Mutabbaq Sea Bass For Person Seafood Dishes Sea bass fish, rice, stuffed , Daqo…" at bounding box center [868, 522] width 288 height 135
click at [762, 485] on p "Sea bass fish, rice, stuffed , Daqoos, Maabouj and pickles" at bounding box center [868, 494] width 276 height 18
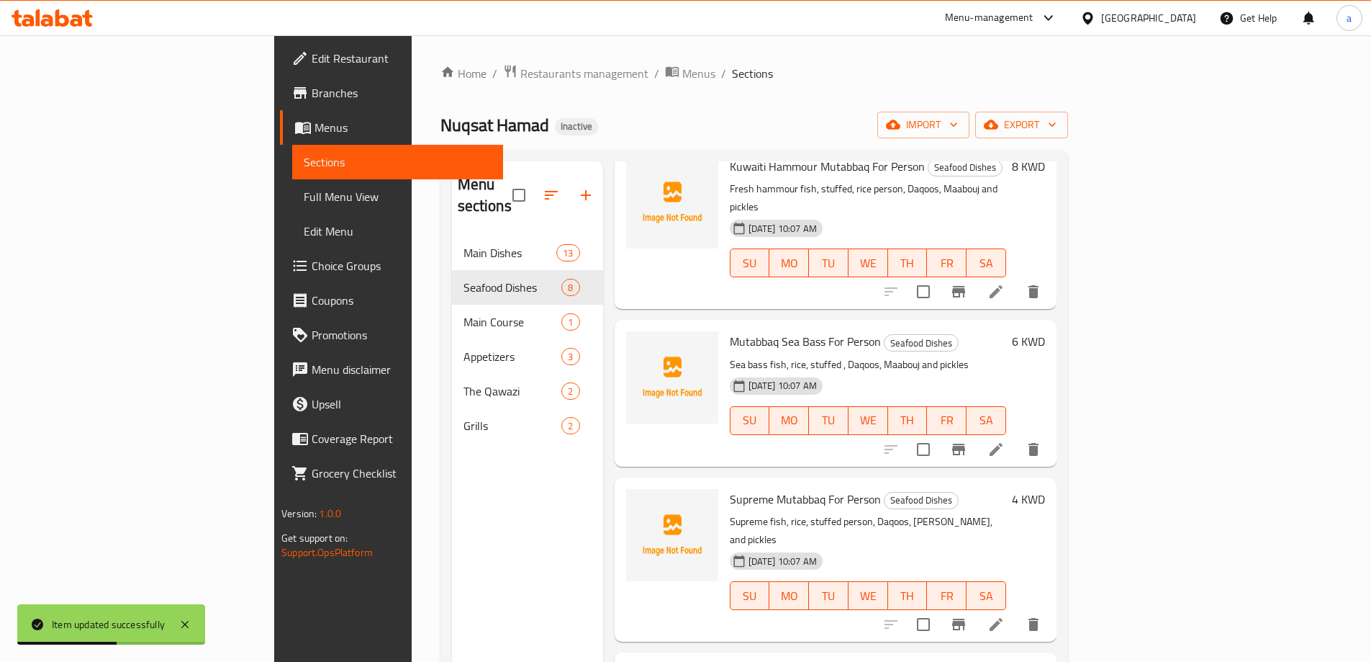
scroll to position [432, 0]
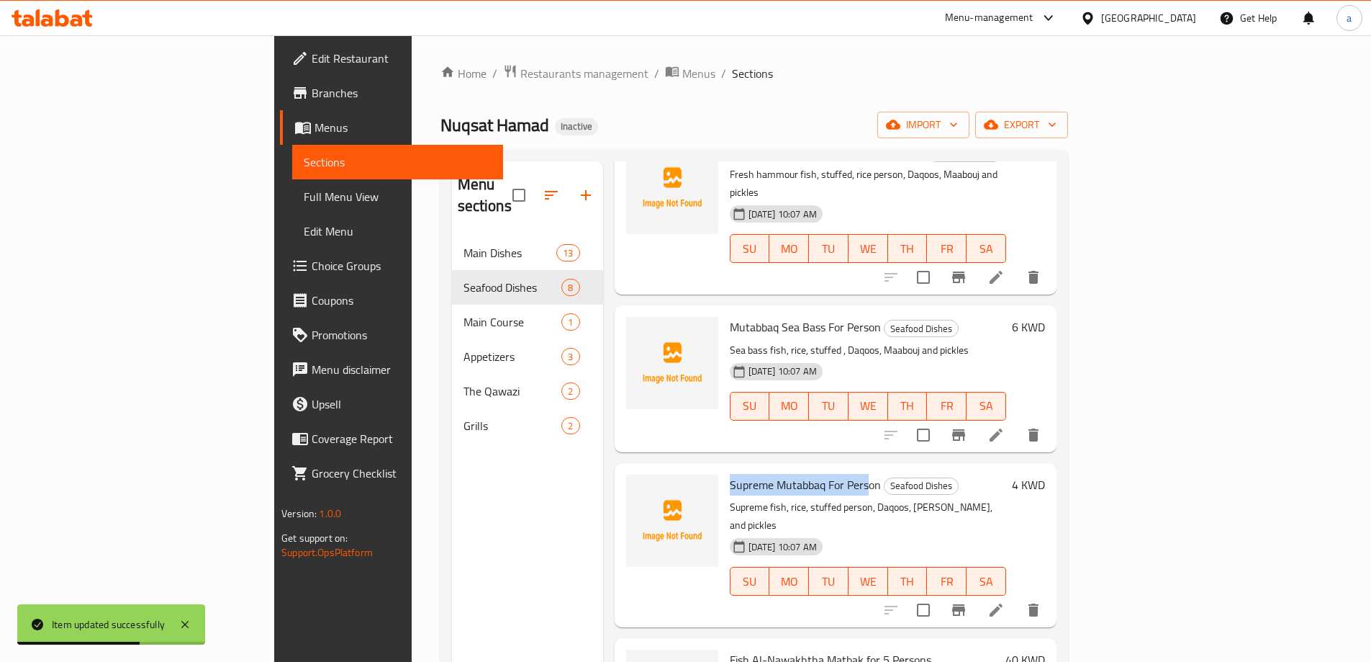
drag, startPoint x: 660, startPoint y: 415, endPoint x: 803, endPoint y: 431, distance: 143.4
click at [803, 469] on div "Supreme Mutabbaq For Person Seafood Dishes Supreme fish, rice, stuffed person, …" at bounding box center [868, 545] width 288 height 153
click at [803, 474] on span "Supreme Mutabbaq For Person" at bounding box center [805, 485] width 151 height 22
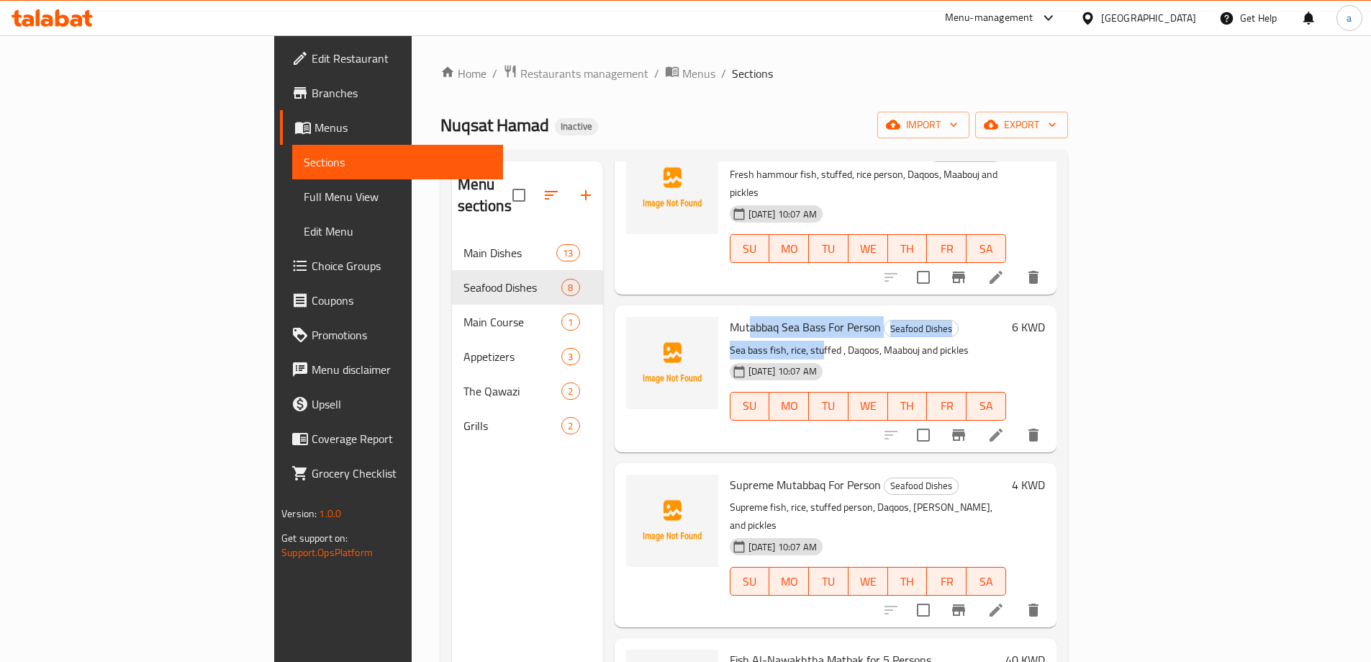
drag, startPoint x: 713, startPoint y: 277, endPoint x: 755, endPoint y: 281, distance: 42.0
click at [755, 311] on div "Mutabbaq Sea Bass For Person Seafood Dishes Sea bass fish, rice, stuffed , Daqo…" at bounding box center [868, 378] width 288 height 135
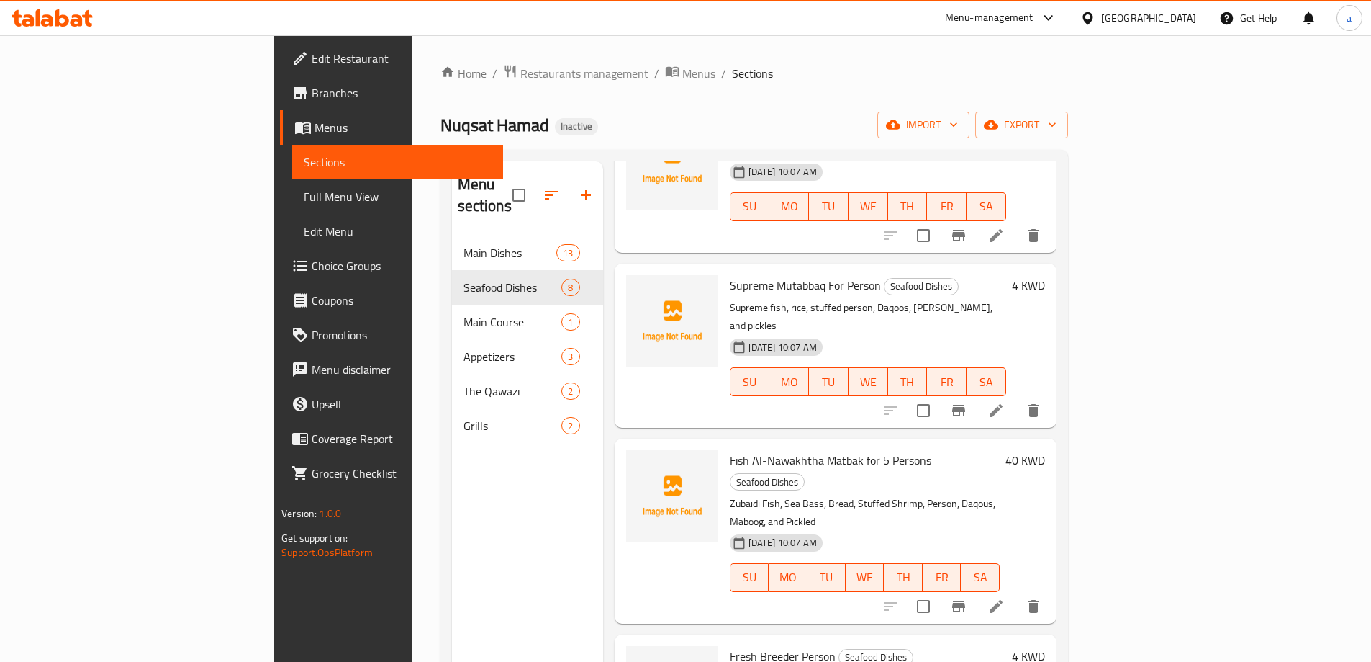
scroll to position [633, 0]
click at [1016, 592] on li at bounding box center [996, 605] width 40 height 26
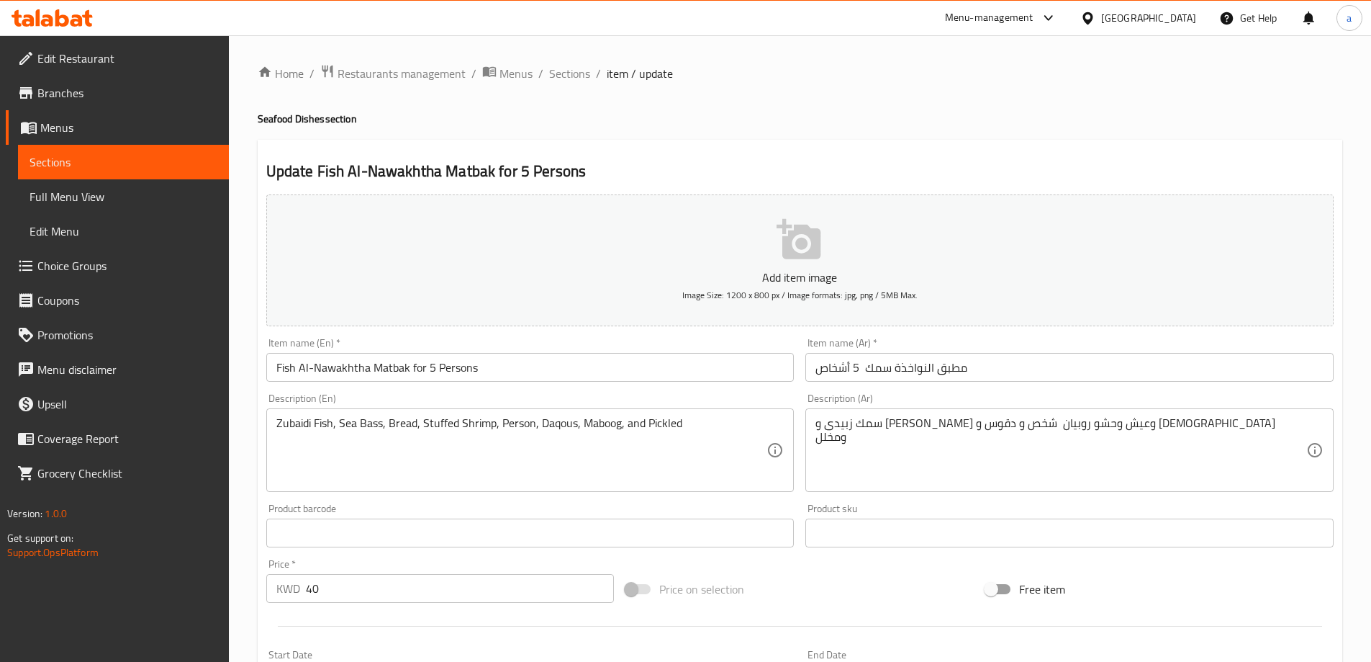
click at [998, 372] on input "مطبق النواخذة سمك 5 أشخاص" at bounding box center [1070, 367] width 528 height 29
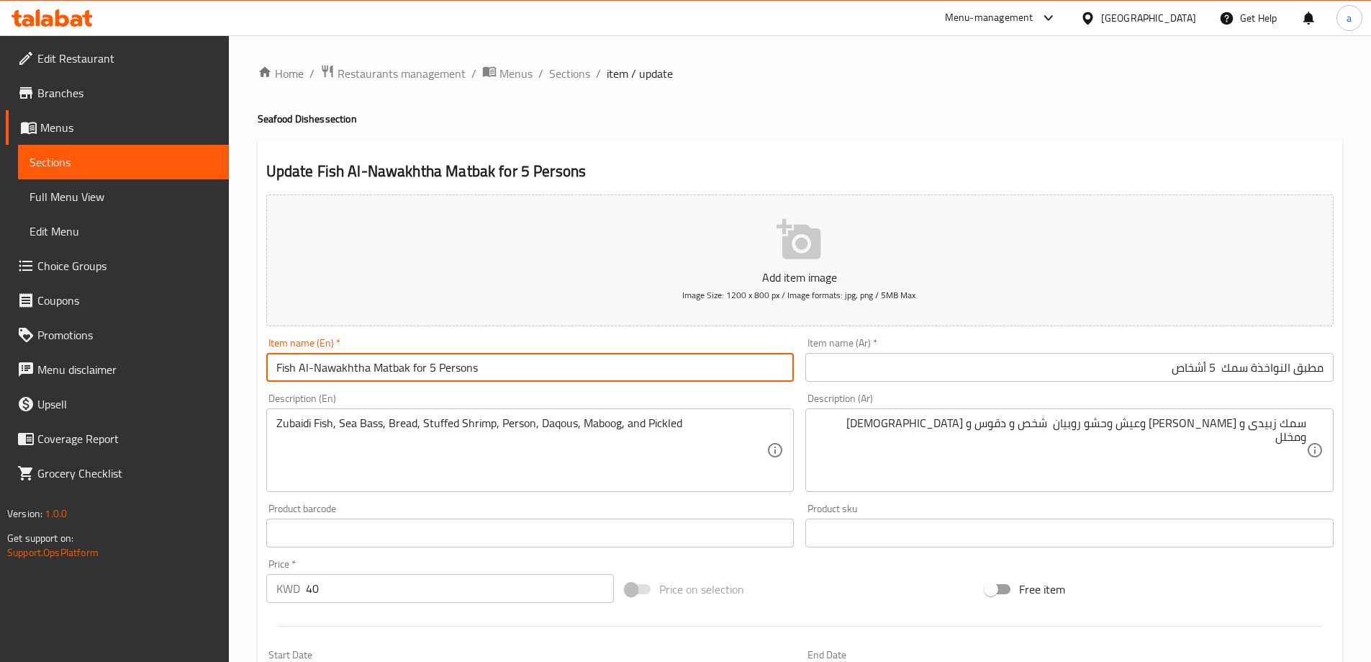
click at [392, 364] on input "Fish Al-Nawakhtha Matbak for 5 Persons" at bounding box center [530, 367] width 528 height 29
paste input "utabbaq"
click at [1267, 370] on input "مطبق النواخذة سمك 5 أشخاص" at bounding box center [1070, 367] width 528 height 29
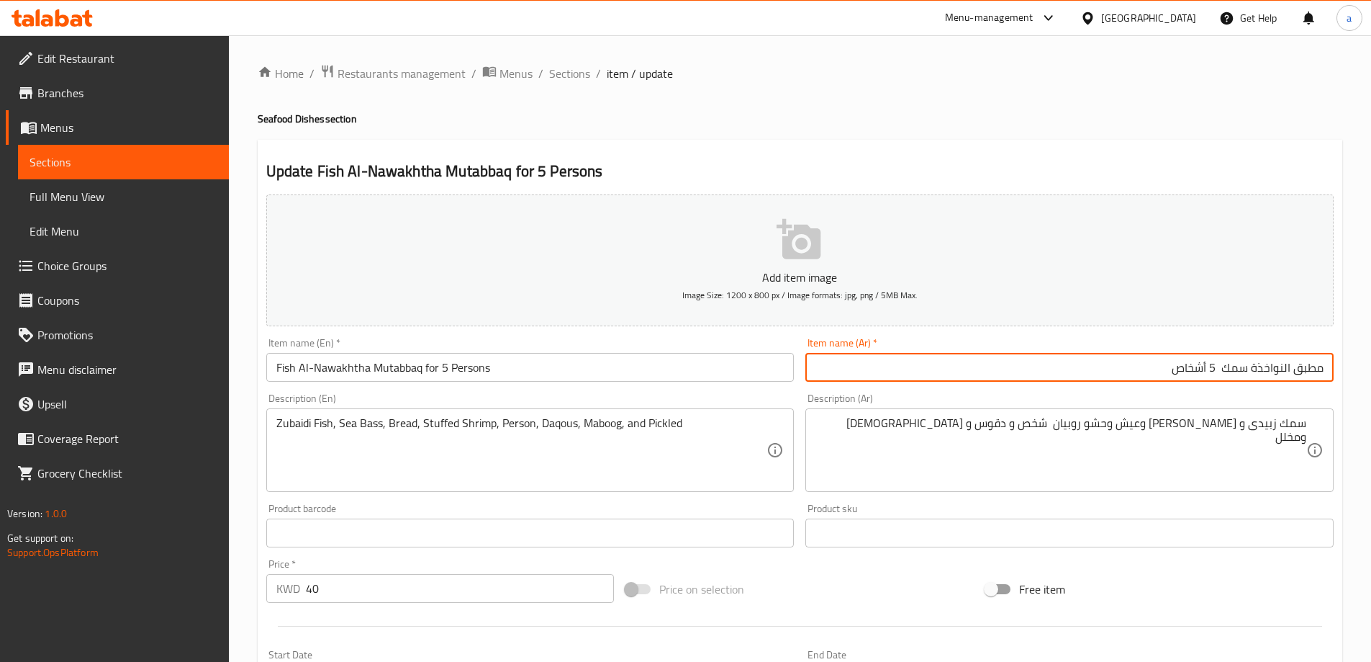
click at [1267, 370] on input "مطبق النواخذة سمك 5 أشخاص" at bounding box center [1070, 367] width 528 height 29
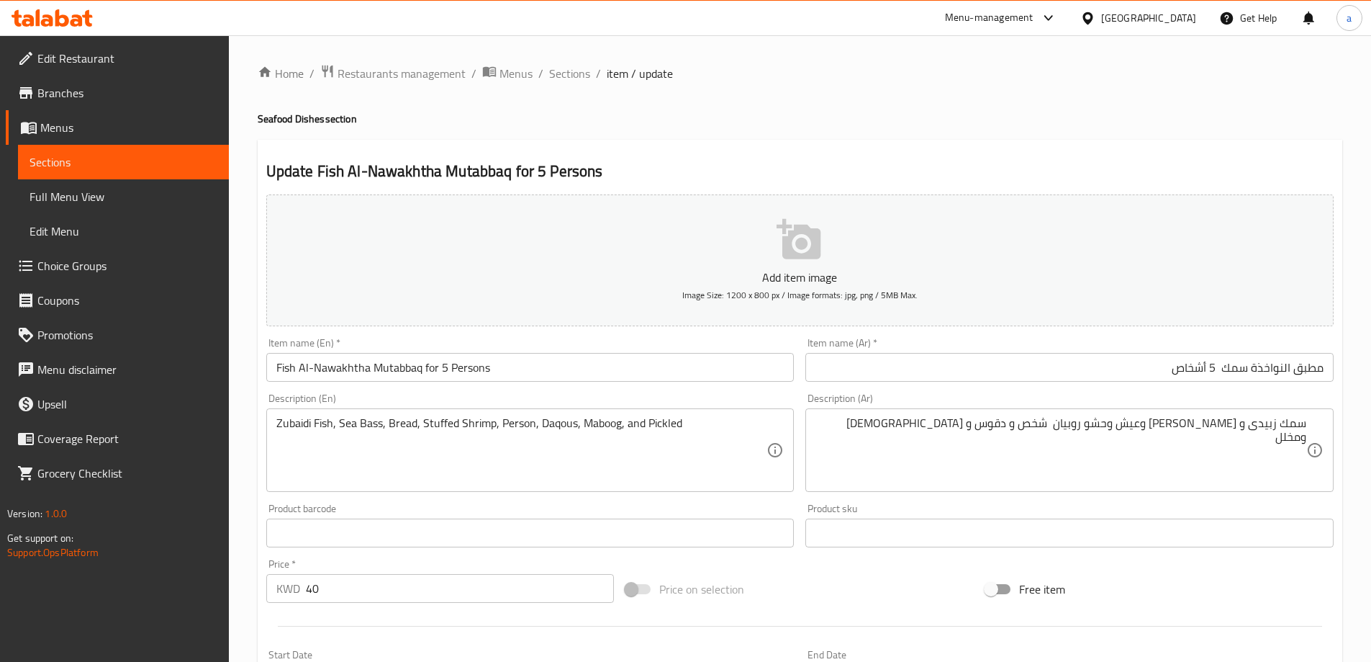
click at [527, 376] on input "Fish Al-Nawakhtha Mutabbaq for 5 Persons" at bounding box center [530, 367] width 528 height 29
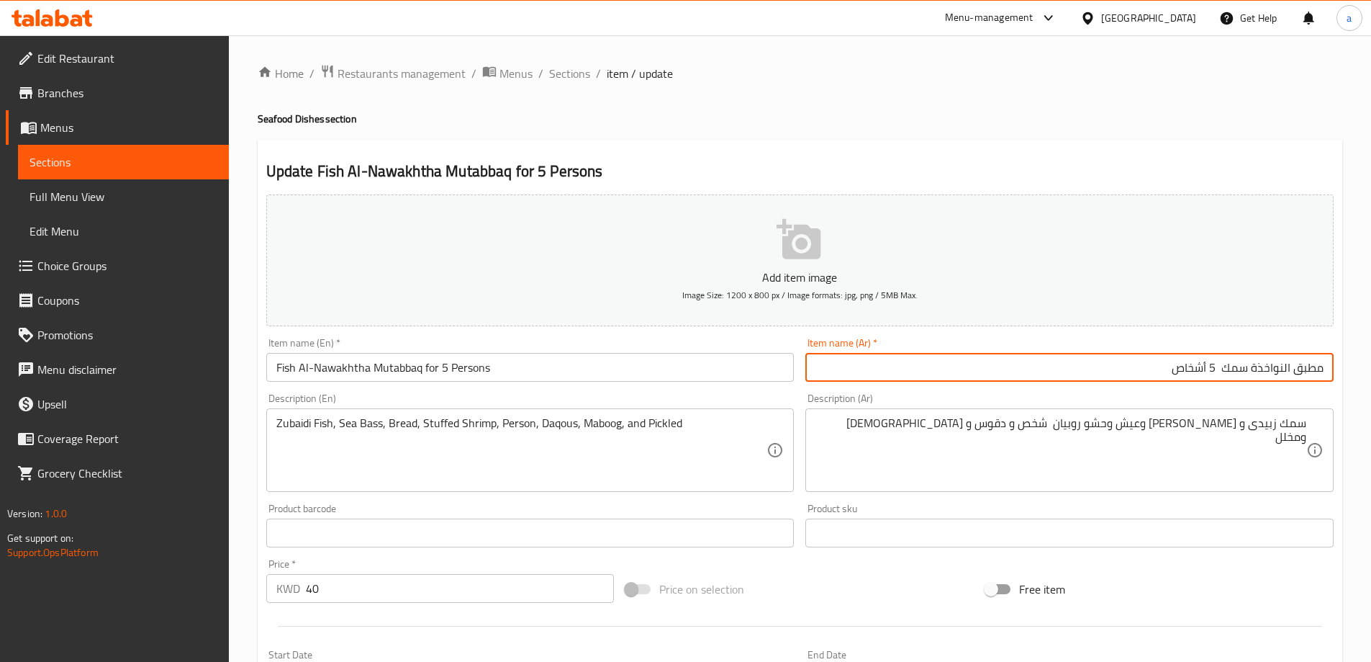
click at [1273, 360] on input "مطبق النواخذة سمك 5 أشخاص" at bounding box center [1070, 367] width 528 height 29
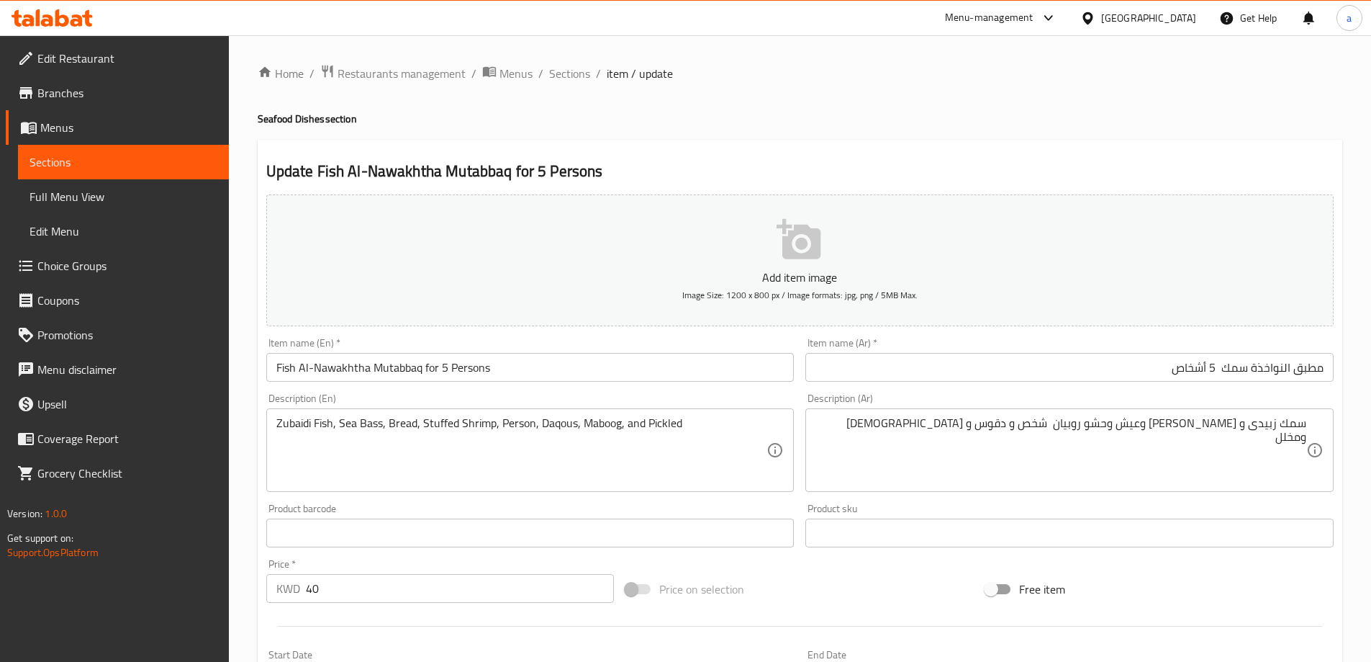
click at [314, 371] on input "Fish Al-Nawakhtha Mutabbaq for 5 Persons" at bounding box center [530, 367] width 528 height 29
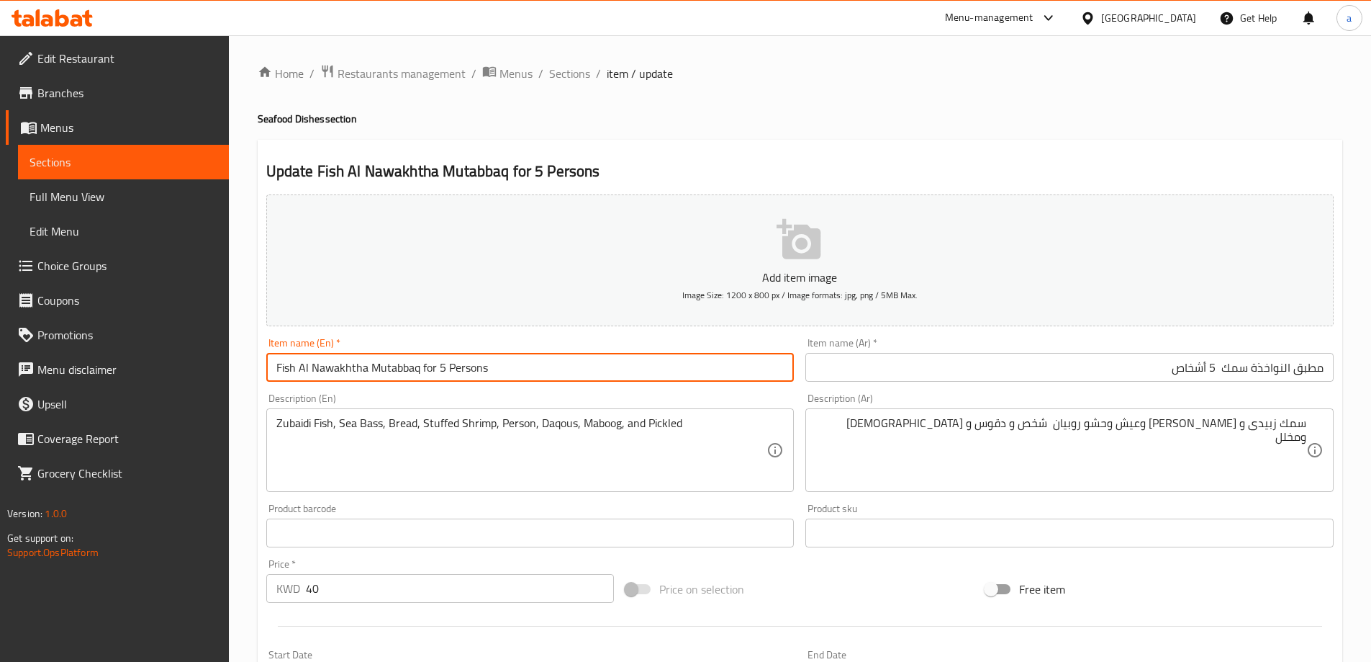
drag, startPoint x: 367, startPoint y: 372, endPoint x: 253, endPoint y: 366, distance: 113.9
click at [253, 366] on div "Home / Restaurants management / Menus / Sections / item / update Seafood Dishes…" at bounding box center [800, 526] width 1142 height 982
type input "Fish Al Nawakhtha Mutabbaq for 5 Persons"
click at [1075, 376] on input "مطبق النواخذة سمك 5 أشخاص" at bounding box center [1070, 367] width 528 height 29
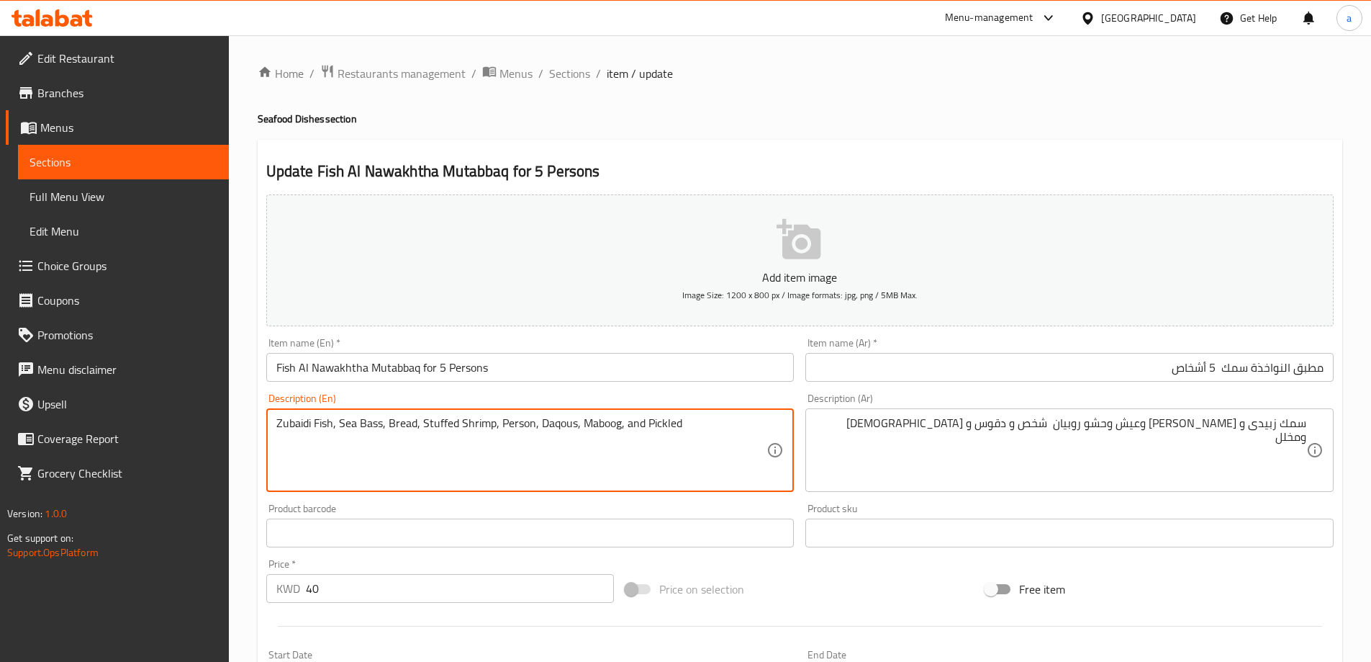
click at [393, 425] on textarea "Zubaidi Fish, Sea Bass, Bread, Stuffed Shrimp, Person, Daqous, Maboog, and Pick…" at bounding box center [521, 450] width 491 height 68
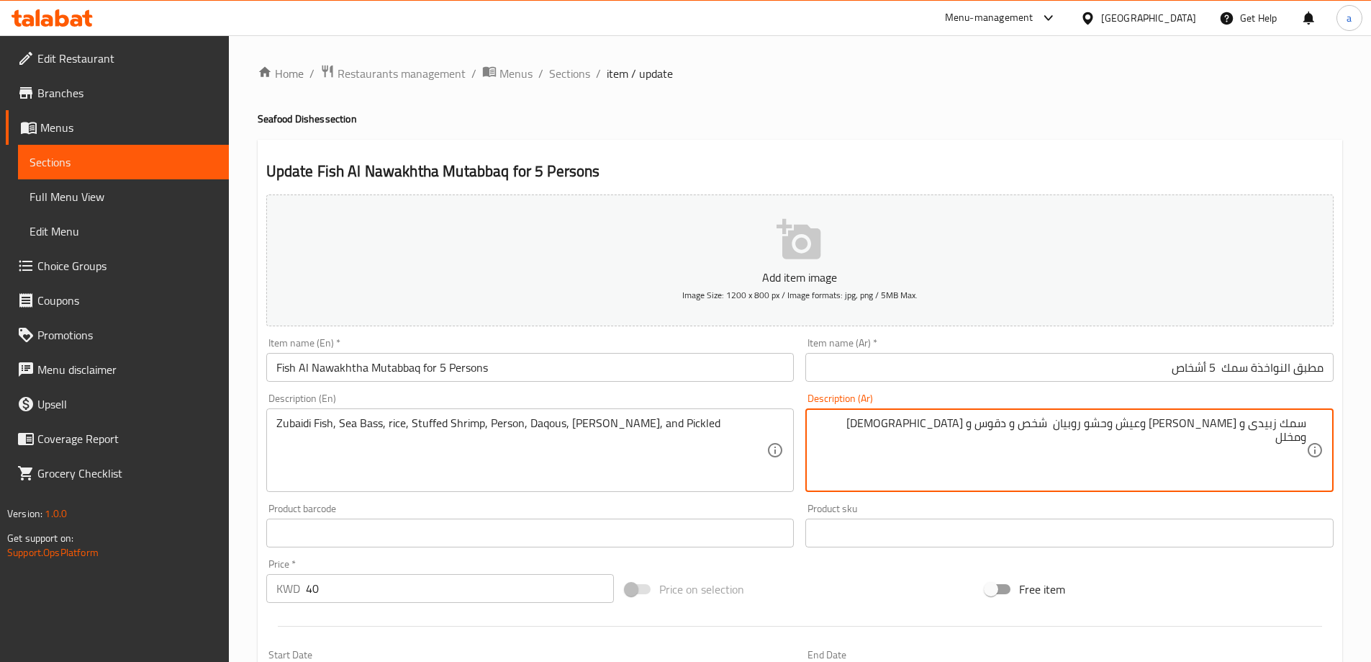
click at [1055, 425] on textarea "سمك زبيدى و سيباس وعيش و[PERSON_NAME] شخص و دقوس و معبوج ومخلل" at bounding box center [1061, 450] width 491 height 68
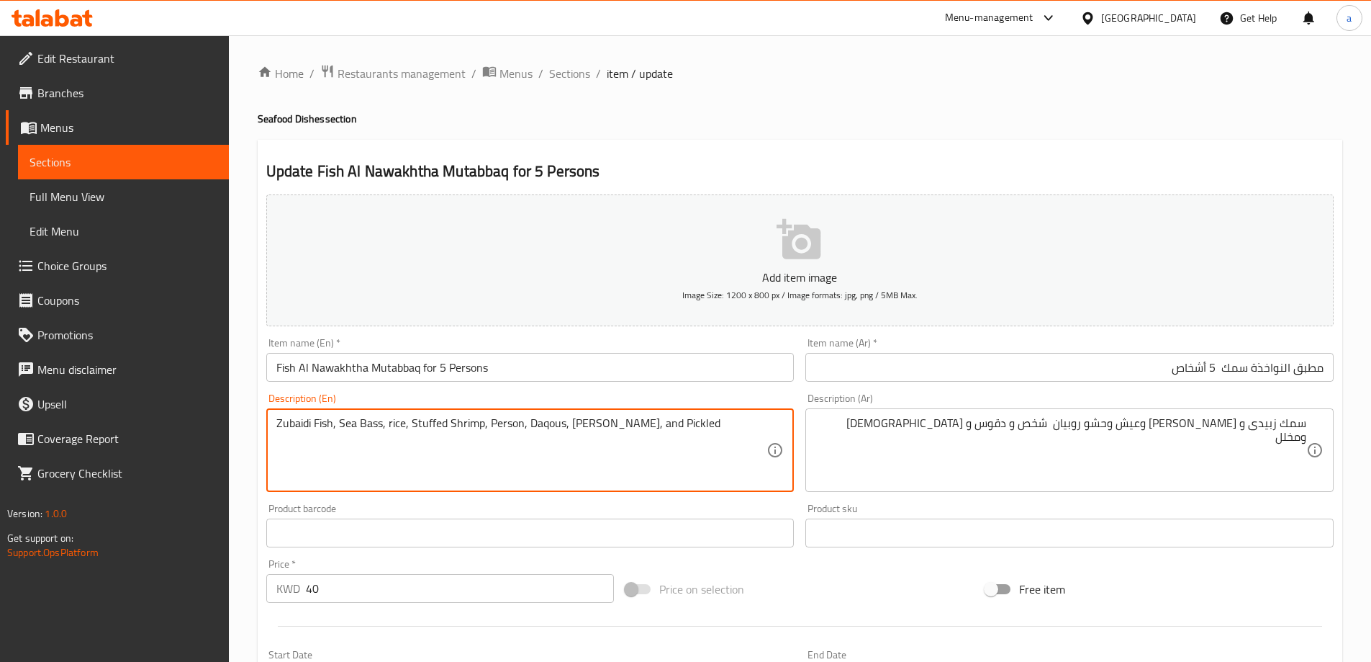
click at [546, 428] on textarea "Zubaidi Fish, Sea Bass, rice, Stuffed Shrimp, Person, Daqous, Maboog, and Pickl…" at bounding box center [521, 450] width 491 height 68
paste textarea "Daqoos"
click at [282, 448] on textarea "Zubaidi Fish, Sea Bass, rice, Stuffed Shrimp, Person, Daqoos, Maboog, and Pickl…" at bounding box center [521, 450] width 491 height 68
click at [276, 448] on textarea "Zubaidi Fish, Sea Bass, rice, Stuffed Shrimp, Person, Daqoos, Maboog, and Pickl…" at bounding box center [521, 450] width 491 height 68
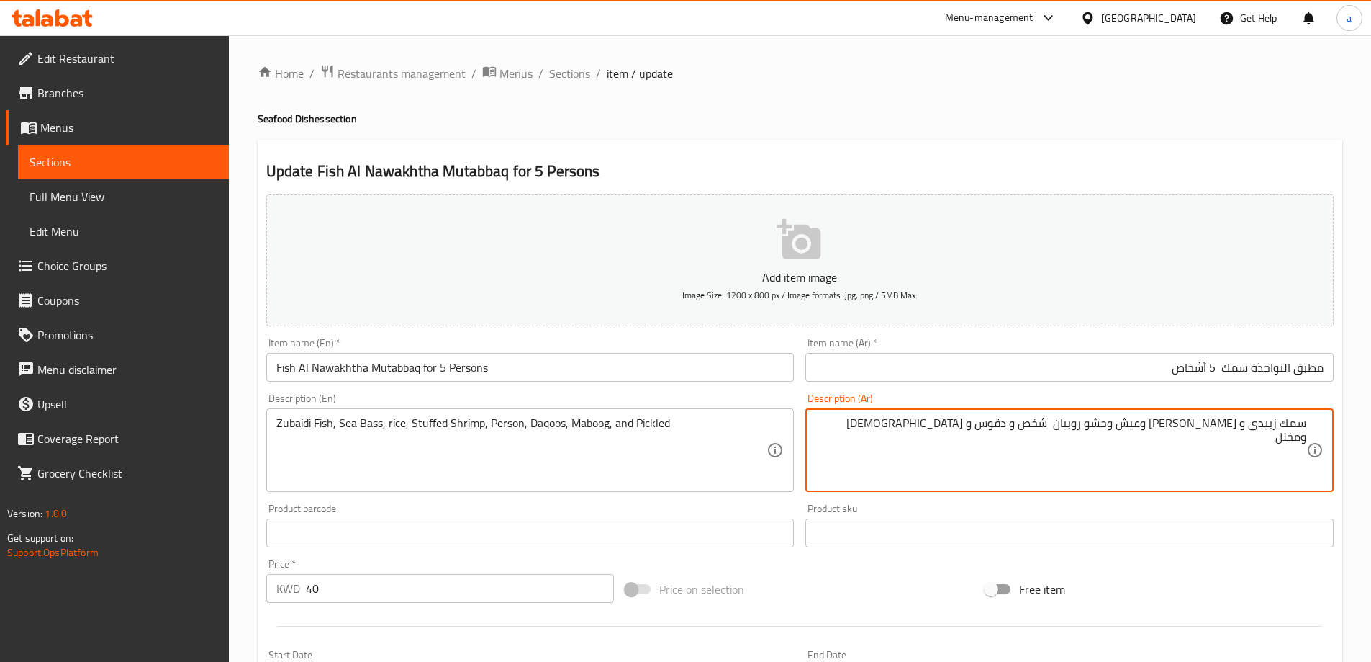
click at [1006, 422] on textarea "سمك زبيدى و سيباس وعيش و[PERSON_NAME] شخص و دقوس و معبوج ومخلل" at bounding box center [1061, 450] width 491 height 68
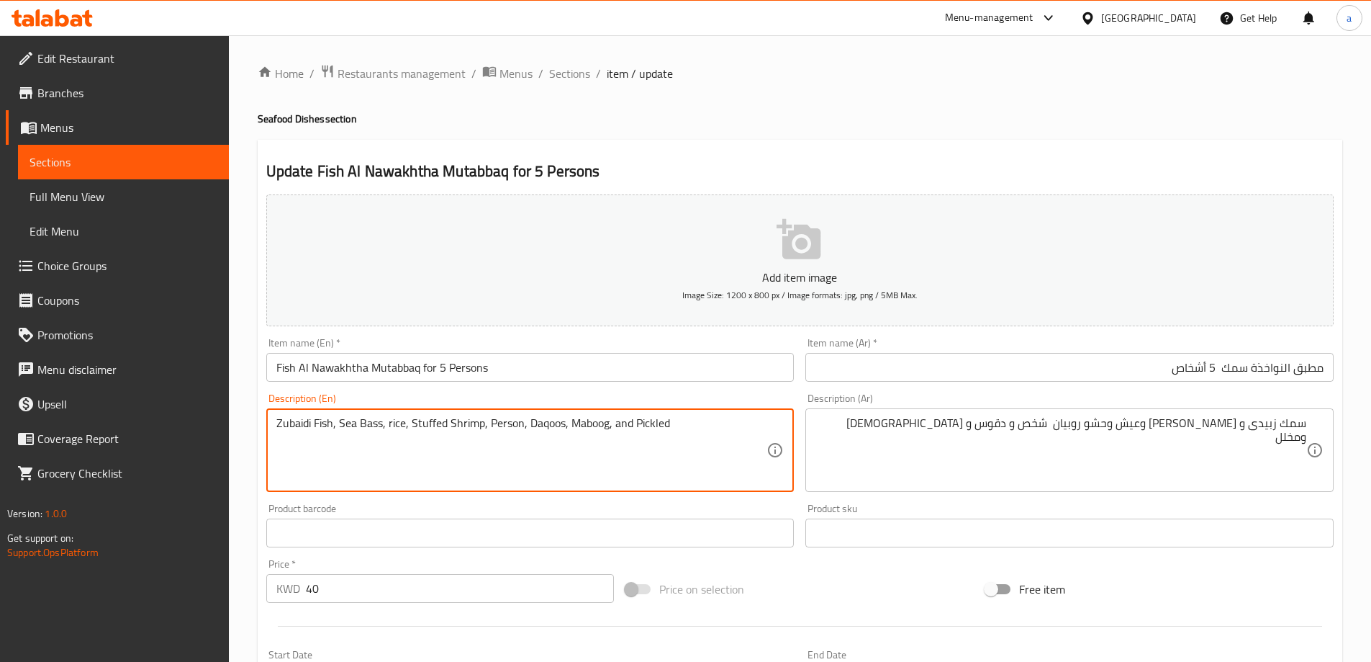
click at [588, 425] on textarea "Zubaidi Fish, Sea Bass, rice, Stuffed Shrimp, Person, Daqoos, Maboog, and Pickl…" at bounding box center [521, 450] width 491 height 68
paste textarea "abouj"
click at [608, 448] on textarea "Zubaidi Fish, Sea Bass, rice, Stuffed Shrimp, Person, Daqoos, [PERSON_NAME], an…" at bounding box center [521, 450] width 491 height 68
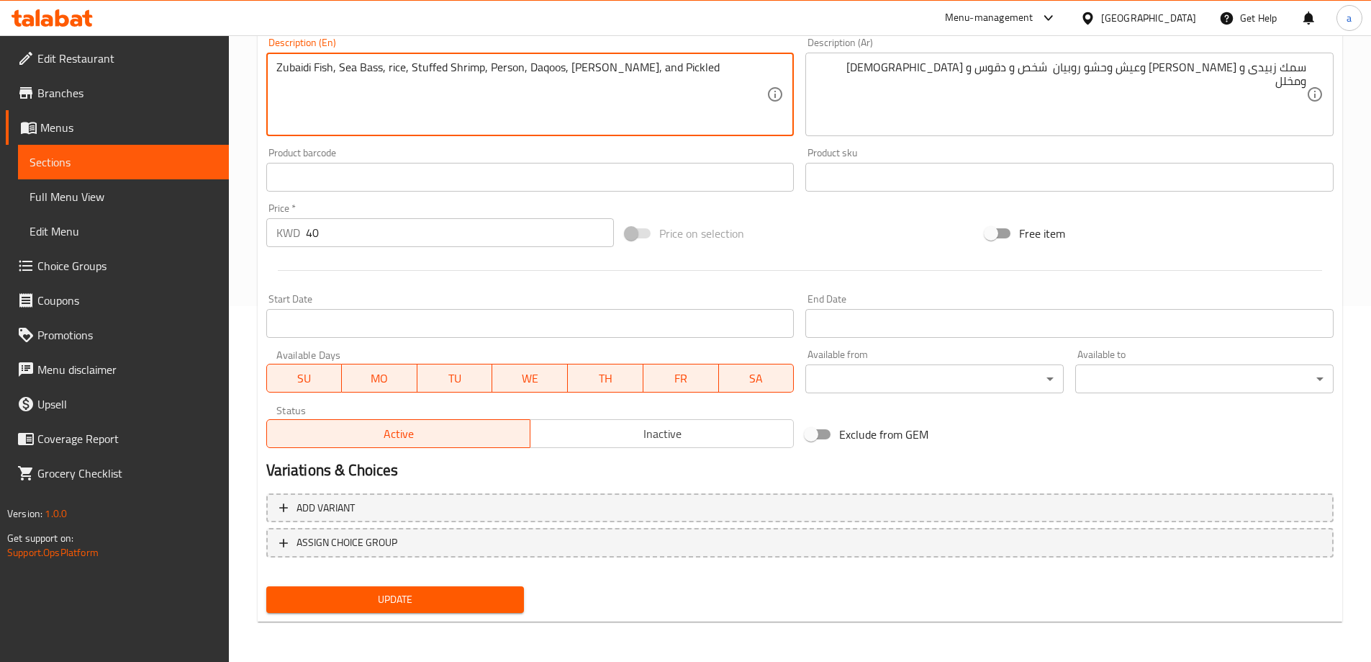
type textarea "Zubaidi Fish, Sea Bass, rice, Stuffed Shrimp, Person, Daqoos, [PERSON_NAME], an…"
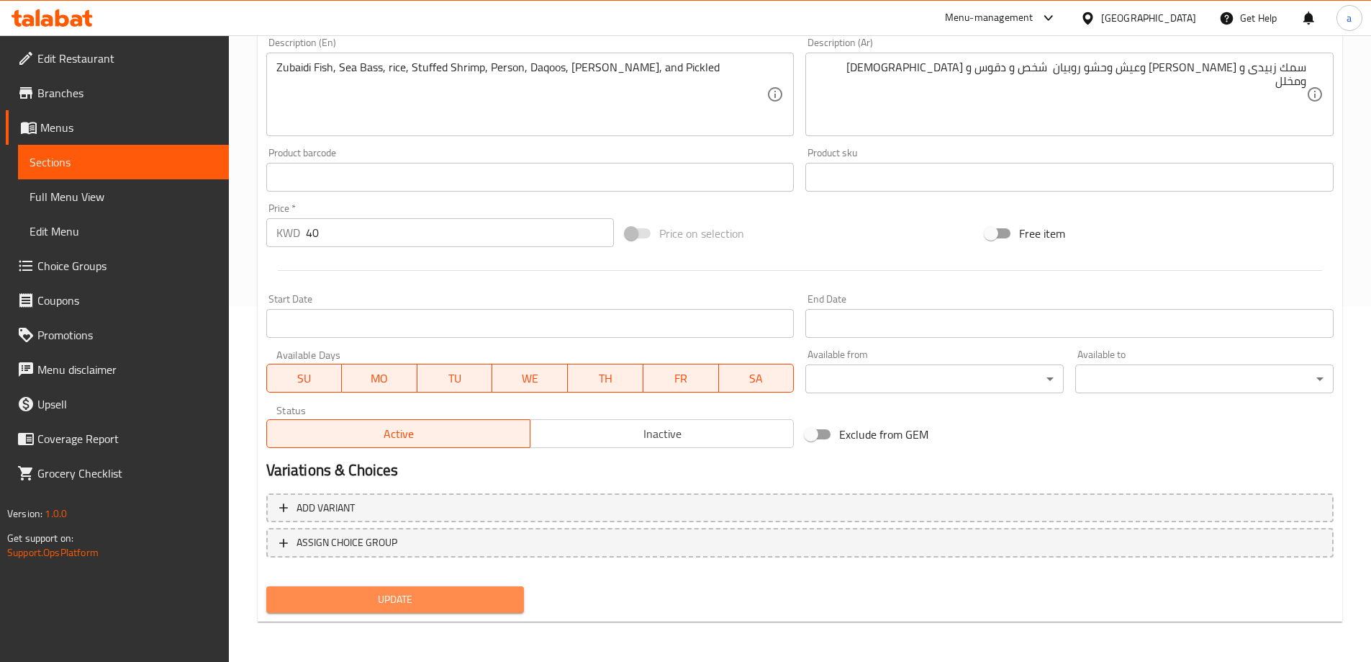
click at [504, 595] on span "Update" at bounding box center [395, 599] width 235 height 18
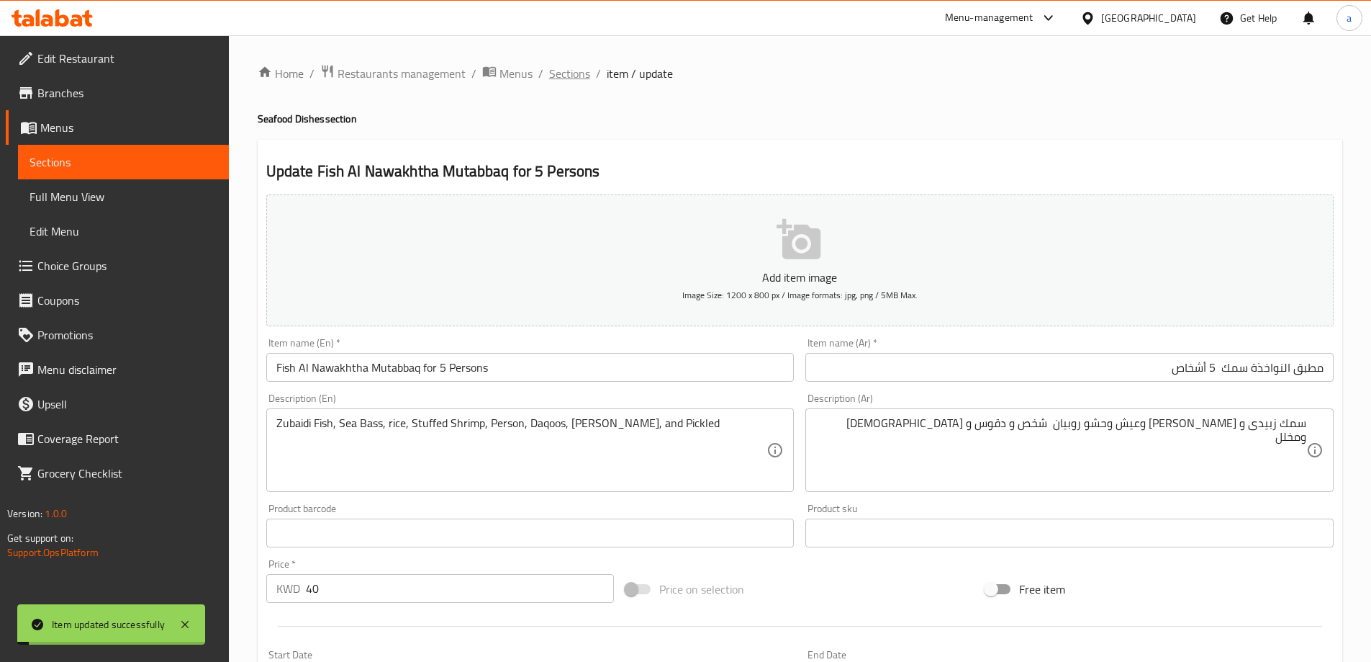
click at [584, 74] on span "Sections" at bounding box center [569, 73] width 41 height 17
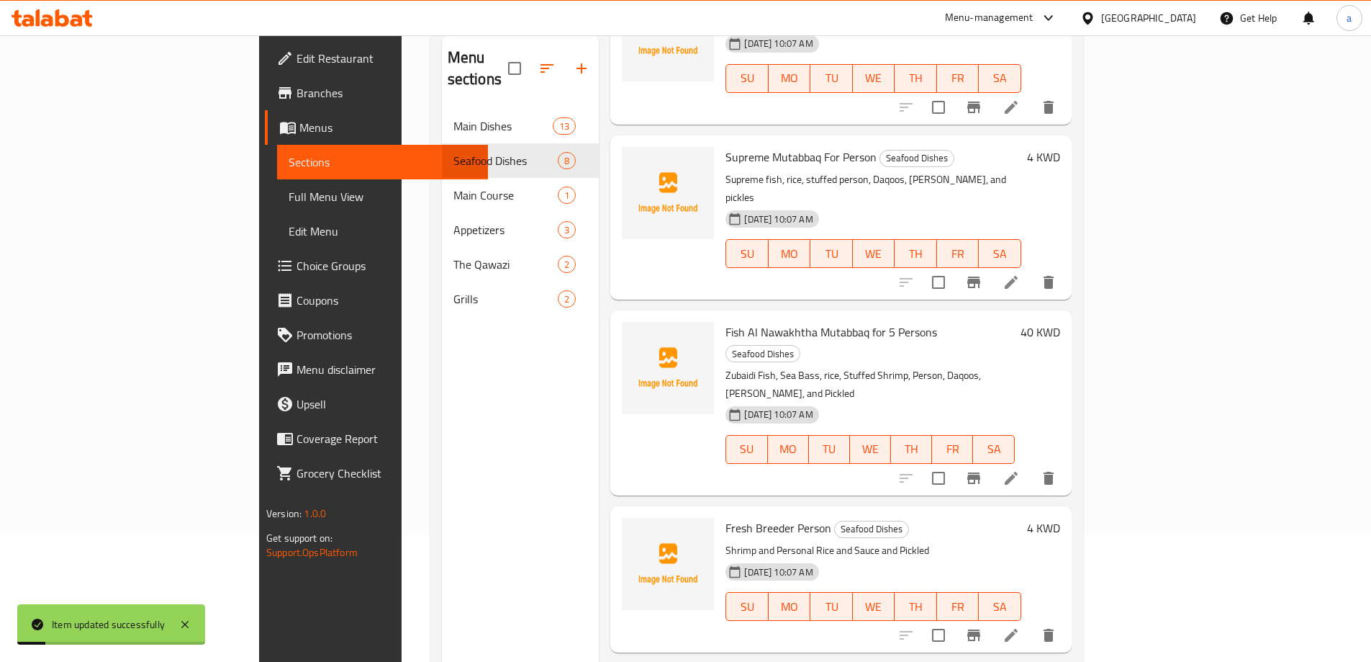
scroll to position [202, 0]
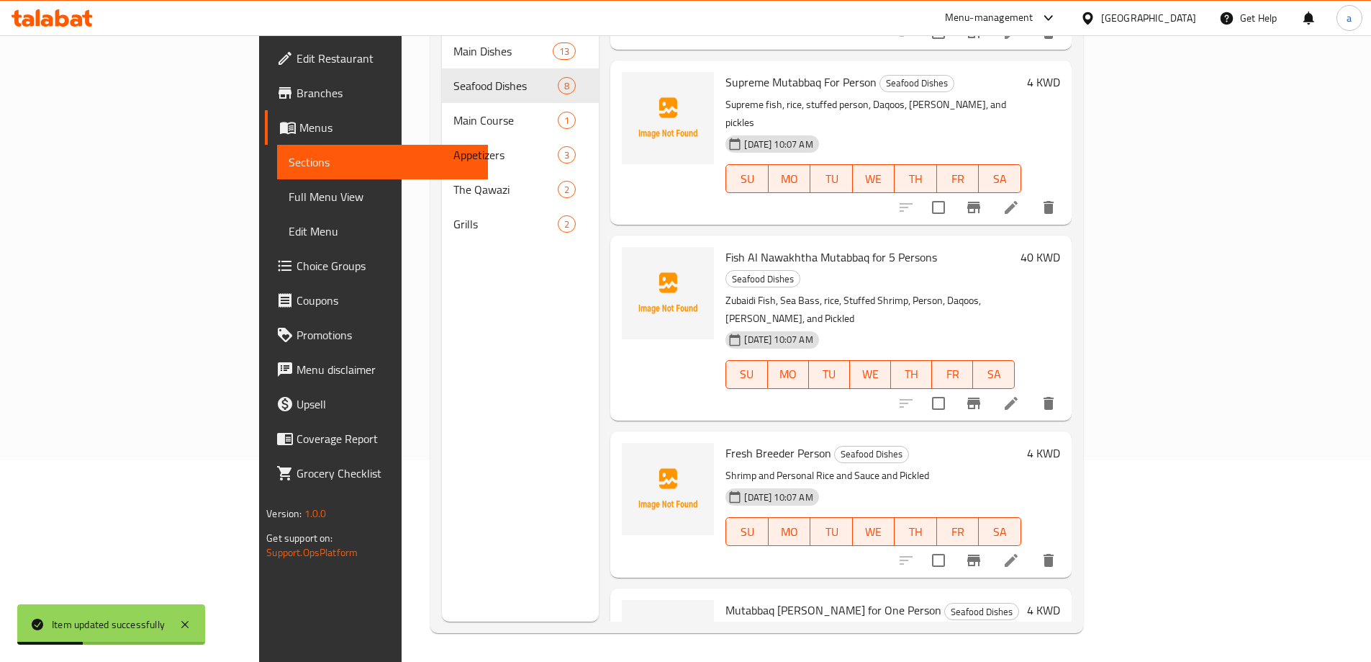
click at [1020, 551] on icon at bounding box center [1011, 559] width 17 height 17
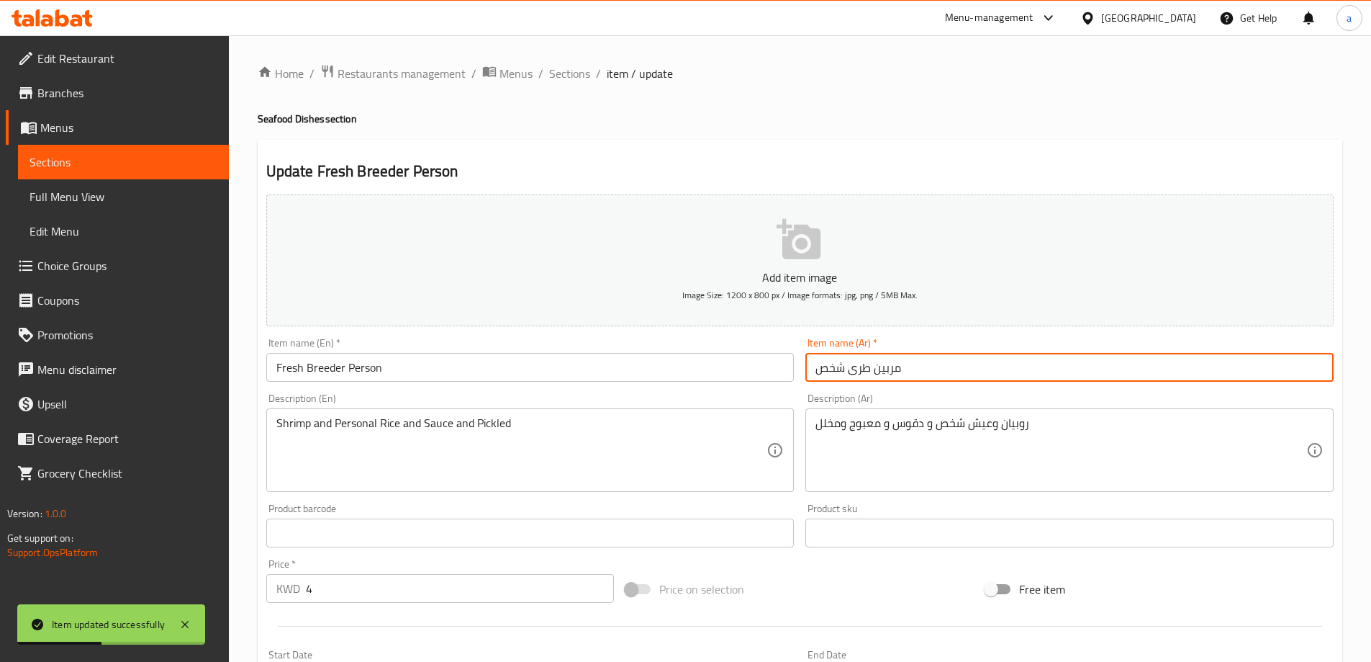
click at [999, 377] on input "مربين طرى شخص" at bounding box center [1070, 367] width 528 height 29
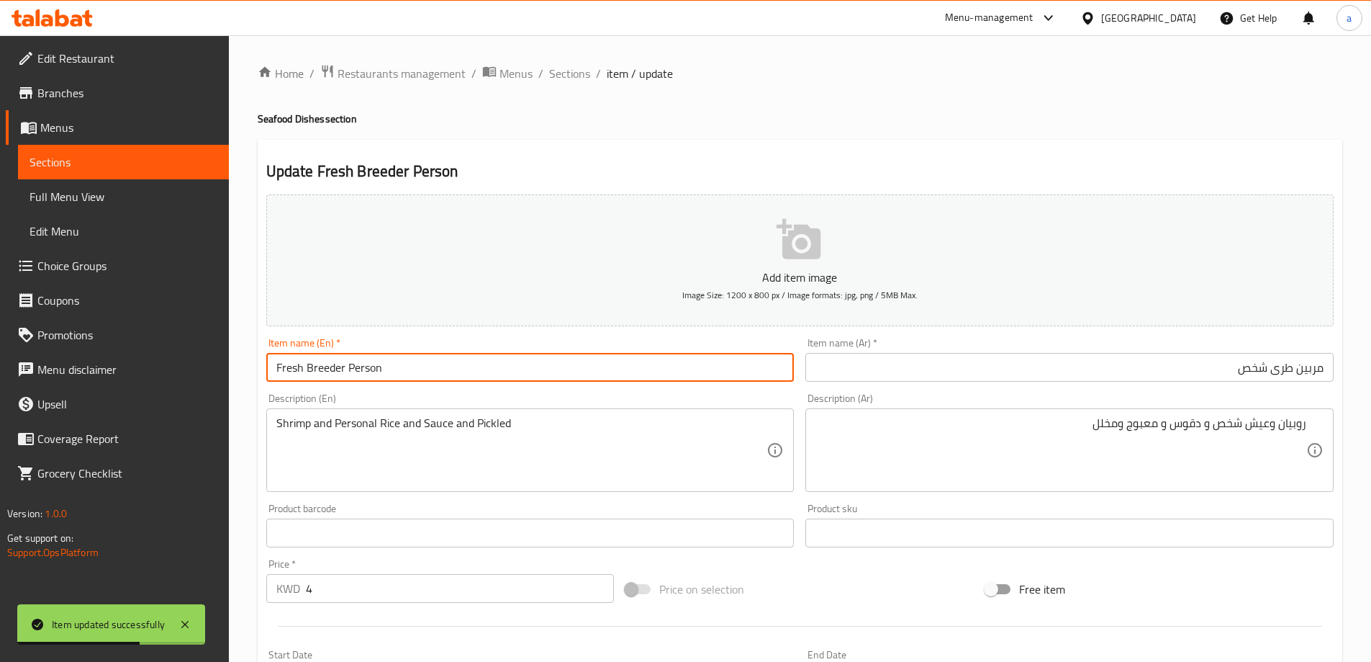
click at [485, 364] on input "Fresh Breeder Person" at bounding box center [530, 367] width 528 height 29
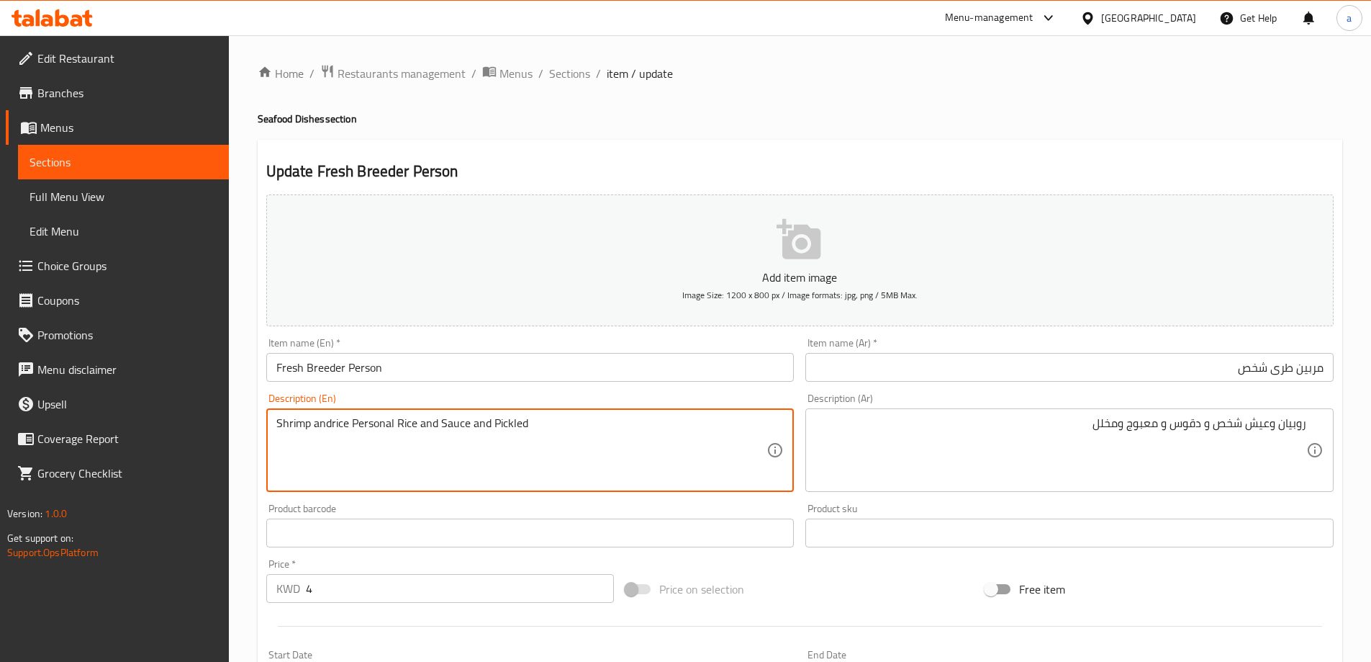
click at [328, 425] on textarea "Shrimp andrice Personal Rice and Sauce and Pickled" at bounding box center [521, 450] width 491 height 68
click at [398, 425] on textarea "Shrimp and rice Personal Rice and Sauce and Pickled" at bounding box center [521, 450] width 491 height 68
click at [405, 426] on textarea "Shrimp and rice PersonRice and Sauce and Pickled" at bounding box center [521, 450] width 491 height 68
click at [402, 423] on textarea "Shrimp and rice PersonRice and Sauce and Pickled" at bounding box center [521, 450] width 491 height 68
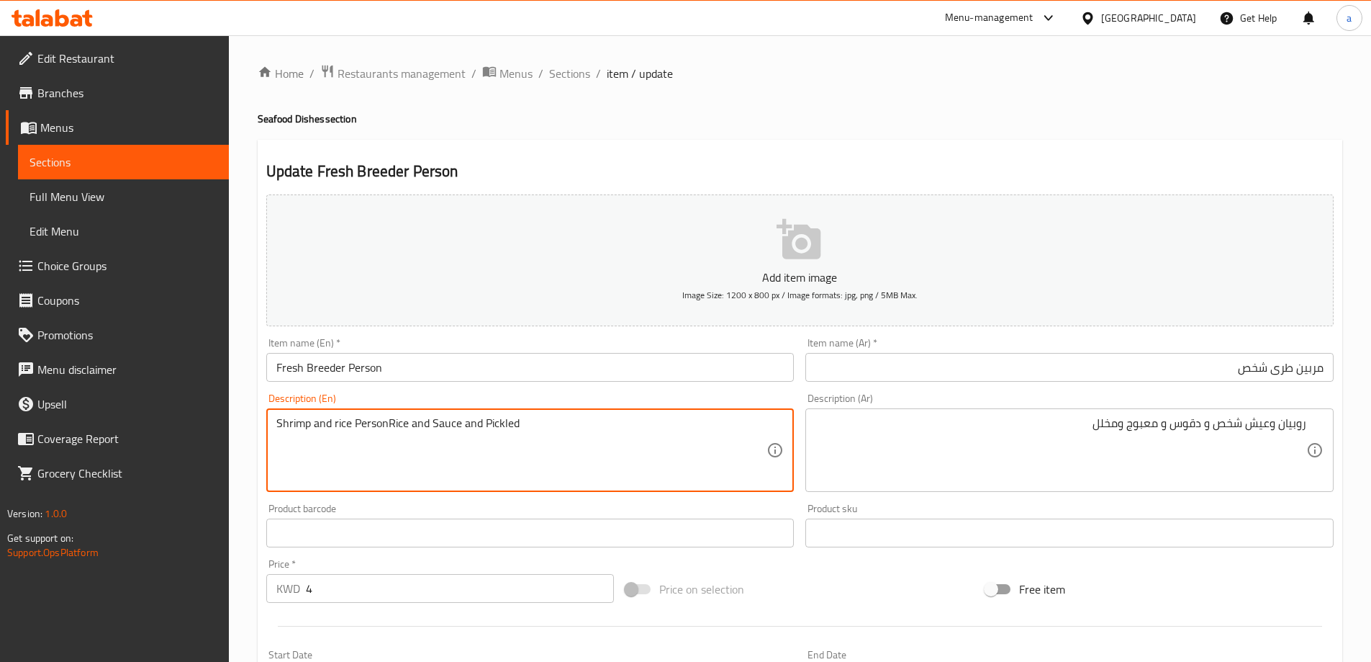
click at [392, 420] on textarea "Shrimp and rice PersonRice and Sauce and Pickled" at bounding box center [521, 450] width 491 height 68
click at [394, 424] on textarea "Shrimp and rice PersonRice and Sauce and Pickled" at bounding box center [521, 450] width 491 height 68
drag, startPoint x: 389, startPoint y: 423, endPoint x: 407, endPoint y: 426, distance: 18.9
click at [407, 426] on textarea "Shrimp and rice PersonRice and Sauce and Pickled" at bounding box center [521, 450] width 491 height 68
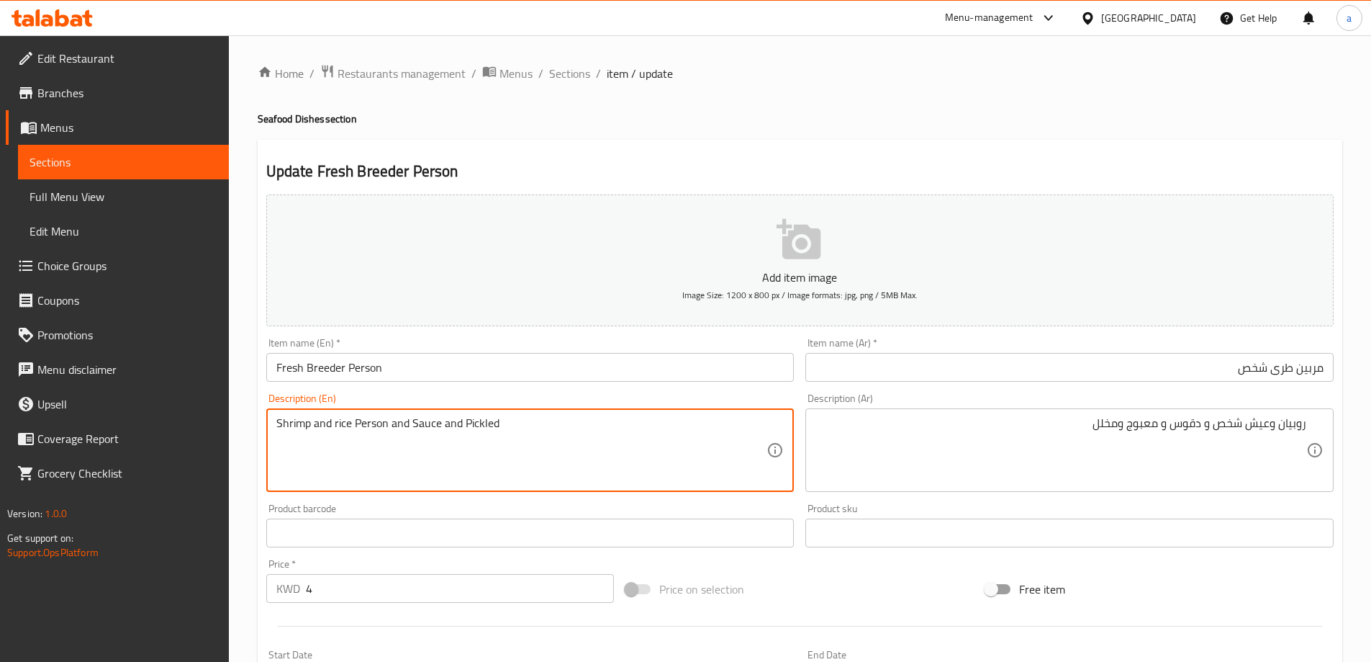
click at [426, 426] on textarea "Shrimp and rice Person and Sauce and Pickled" at bounding box center [521, 450] width 491 height 68
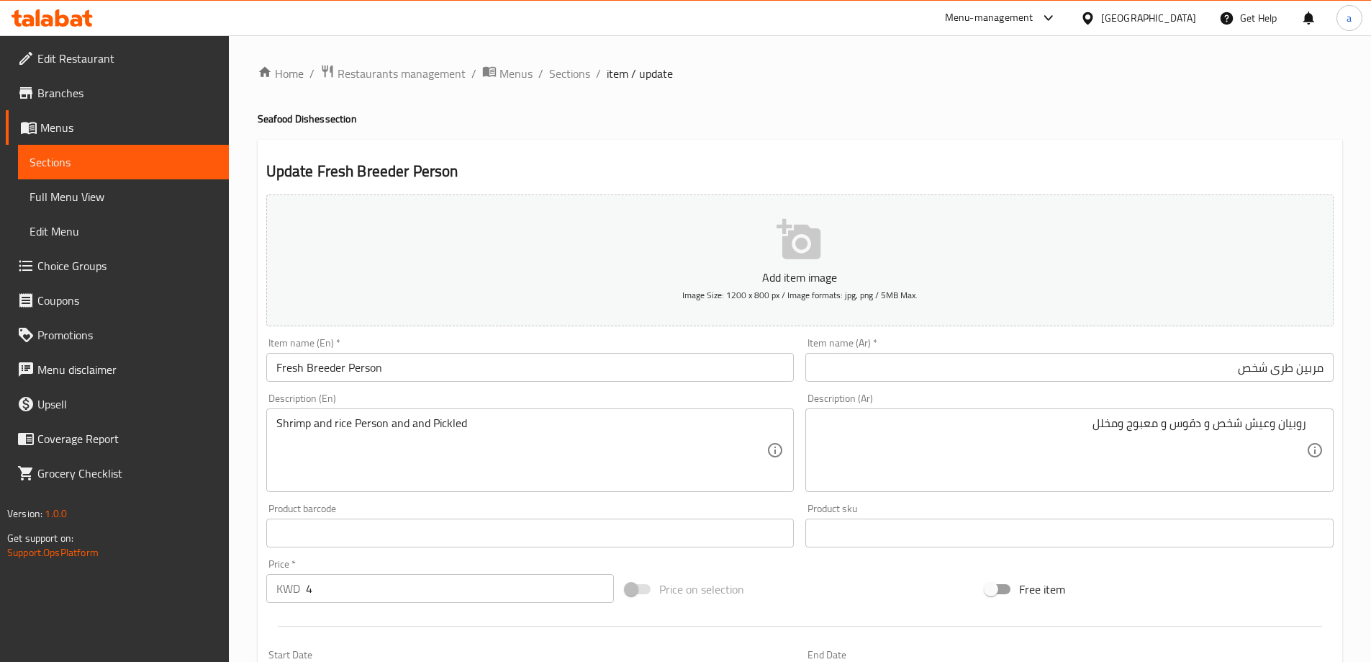
click at [407, 418] on textarea "Shrimp and rice Person and and Pickled" at bounding box center [521, 450] width 491 height 68
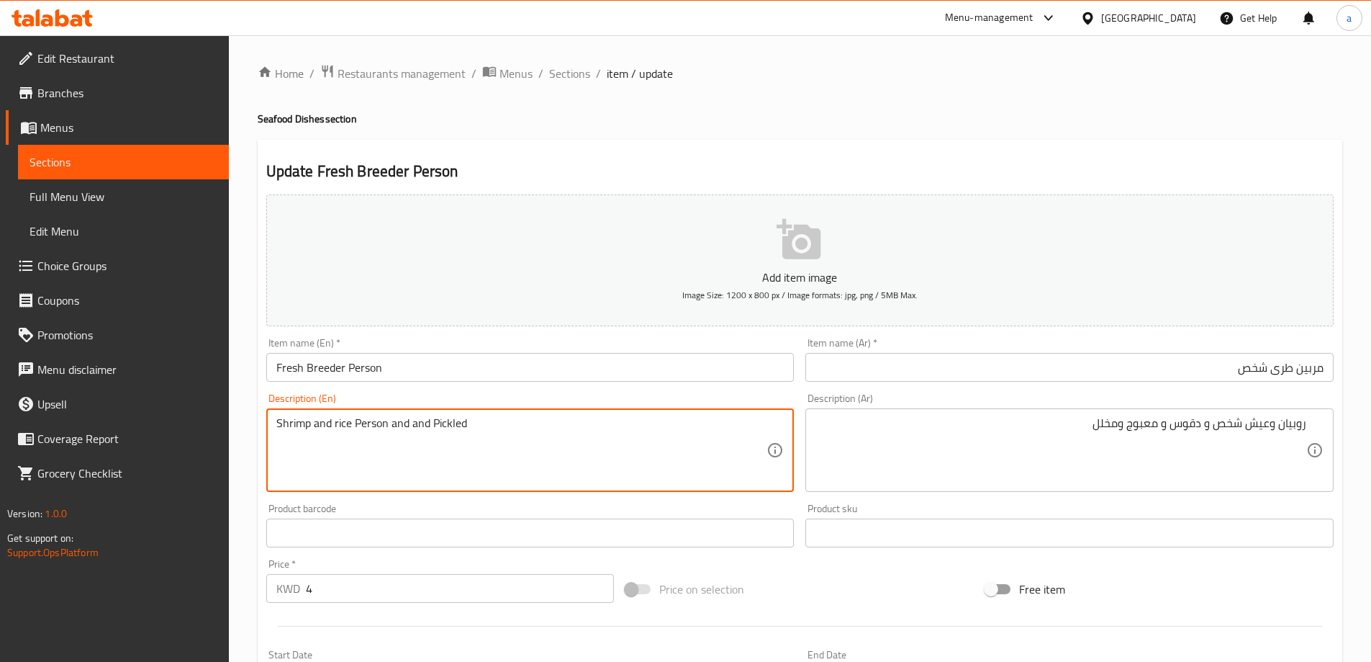
paste textarea "daqoos"
click at [410, 421] on textarea "Shrimp and rice Person anddaqoos and Pickled" at bounding box center [521, 450] width 491 height 68
click at [451, 425] on textarea "Shrimp and rice Person and daqoos and Pickled" at bounding box center [521, 450] width 491 height 68
click at [446, 428] on textarea "Shrimp and rice Person and daqoos, and Pickled" at bounding box center [521, 450] width 491 height 68
click at [449, 428] on textarea "Shrimp and rice Person and daqoos, and Pickled" at bounding box center [521, 450] width 491 height 68
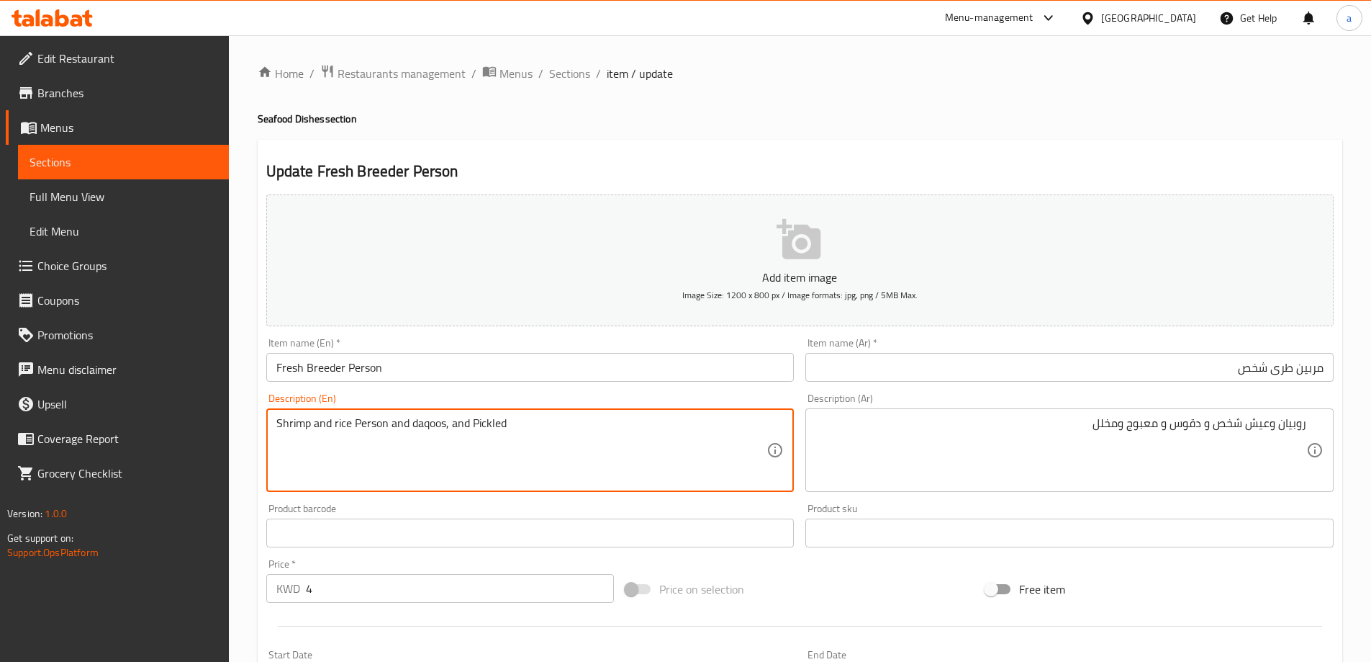
paste textarea "maabouj"
click at [448, 421] on textarea "Shrimp and rice Person and daqoos,maabouj and Pickled" at bounding box center [521, 450] width 491 height 68
click at [569, 424] on textarea "Shrimp and rice Person and daqoos, maabouj and Pickled" at bounding box center [521, 450] width 491 height 68
click at [497, 423] on textarea "Shrimp and rice Person and daqoos, maabouj and Pickled" at bounding box center [521, 450] width 491 height 68
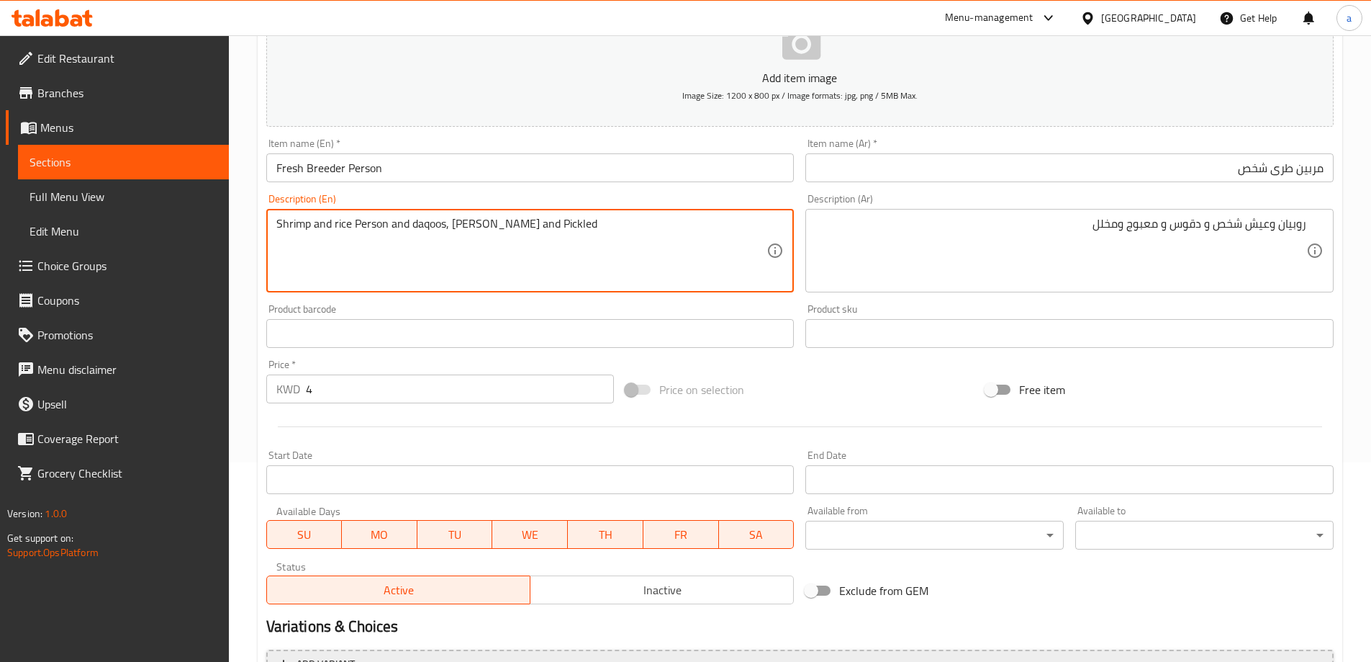
scroll to position [356, 0]
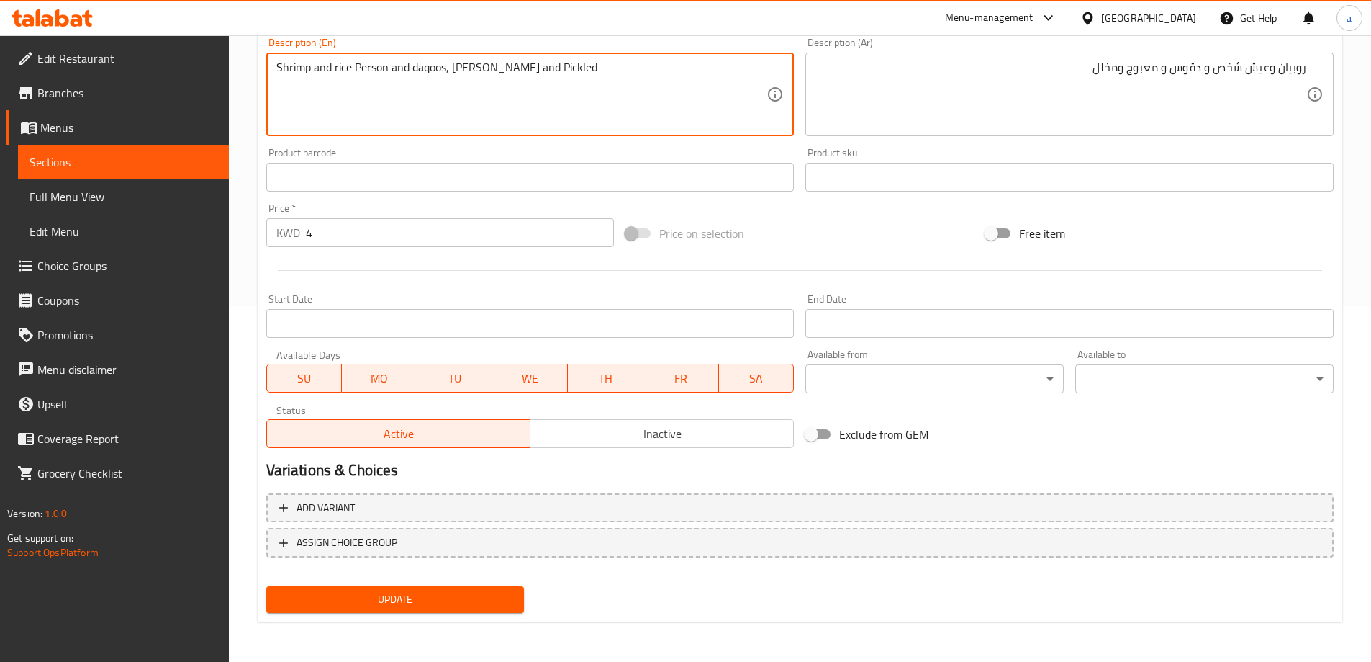
type textarea "Shrimp and rice Person and daqoos, [PERSON_NAME] and Pickled"
click at [398, 625] on div "Home / Restaurants management / Menus / Sections / item / update Seafood Dishes…" at bounding box center [800, 170] width 1085 height 924
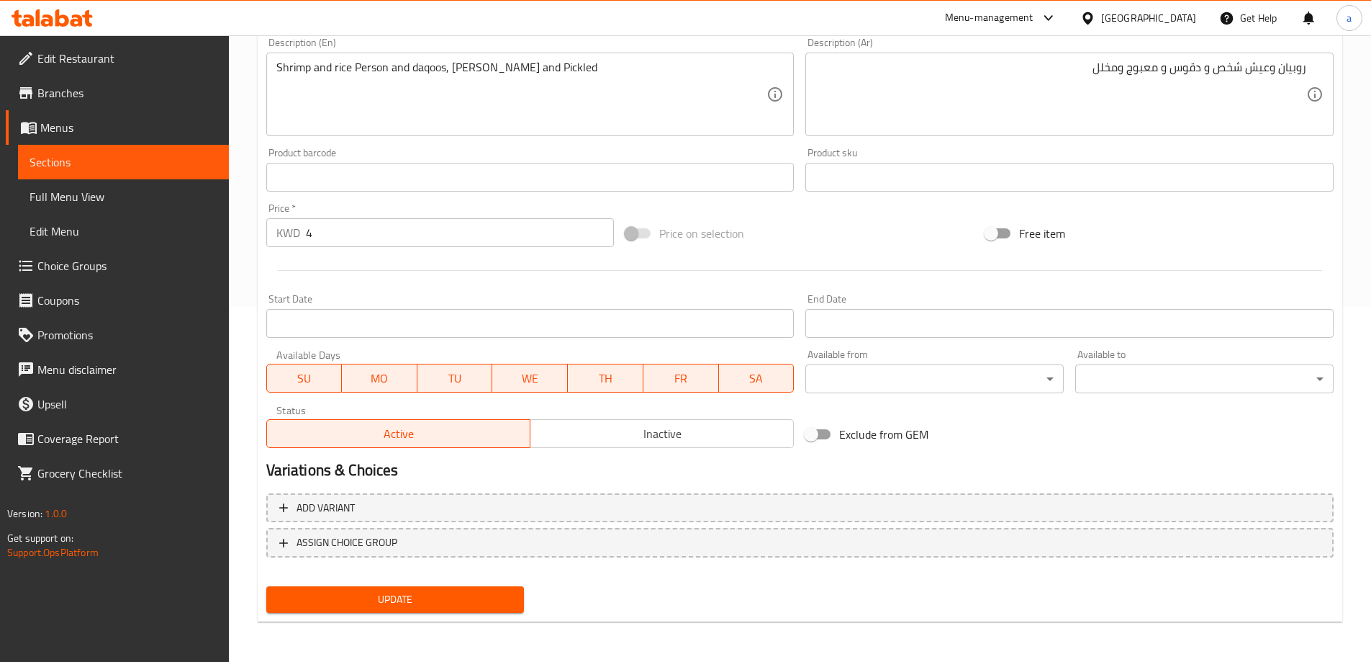
click at [402, 606] on span "Update" at bounding box center [395, 599] width 235 height 18
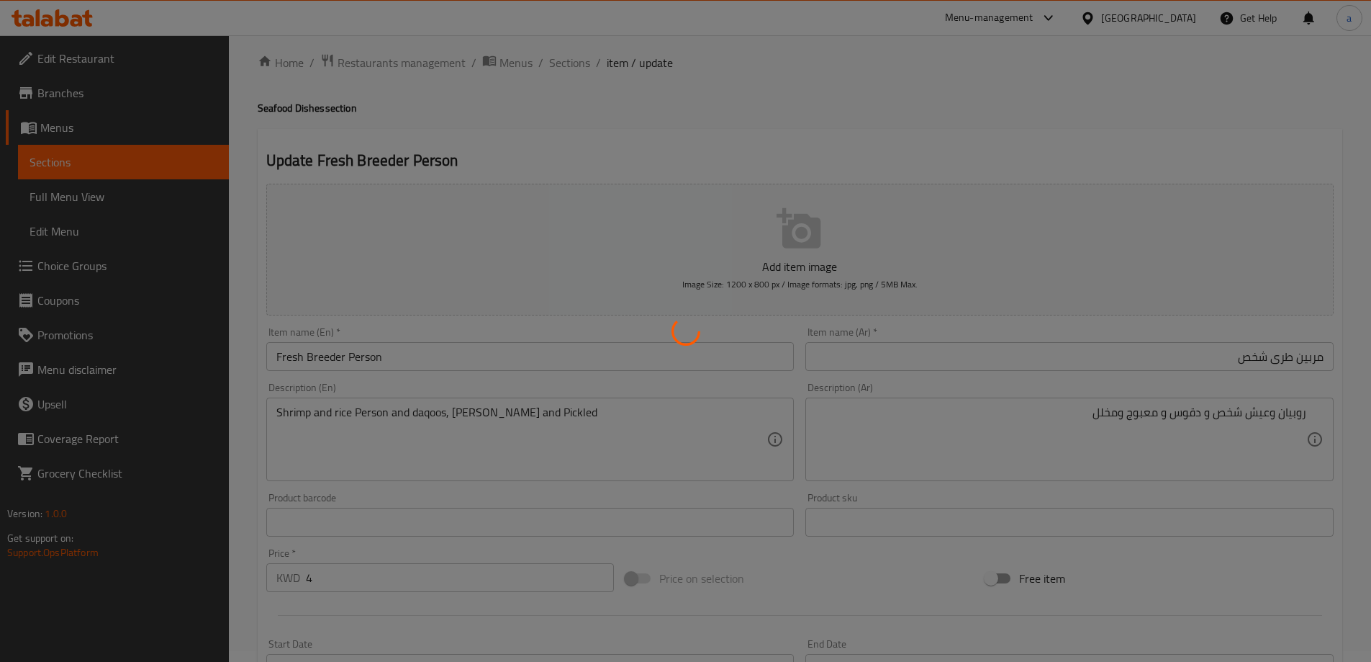
scroll to position [0, 0]
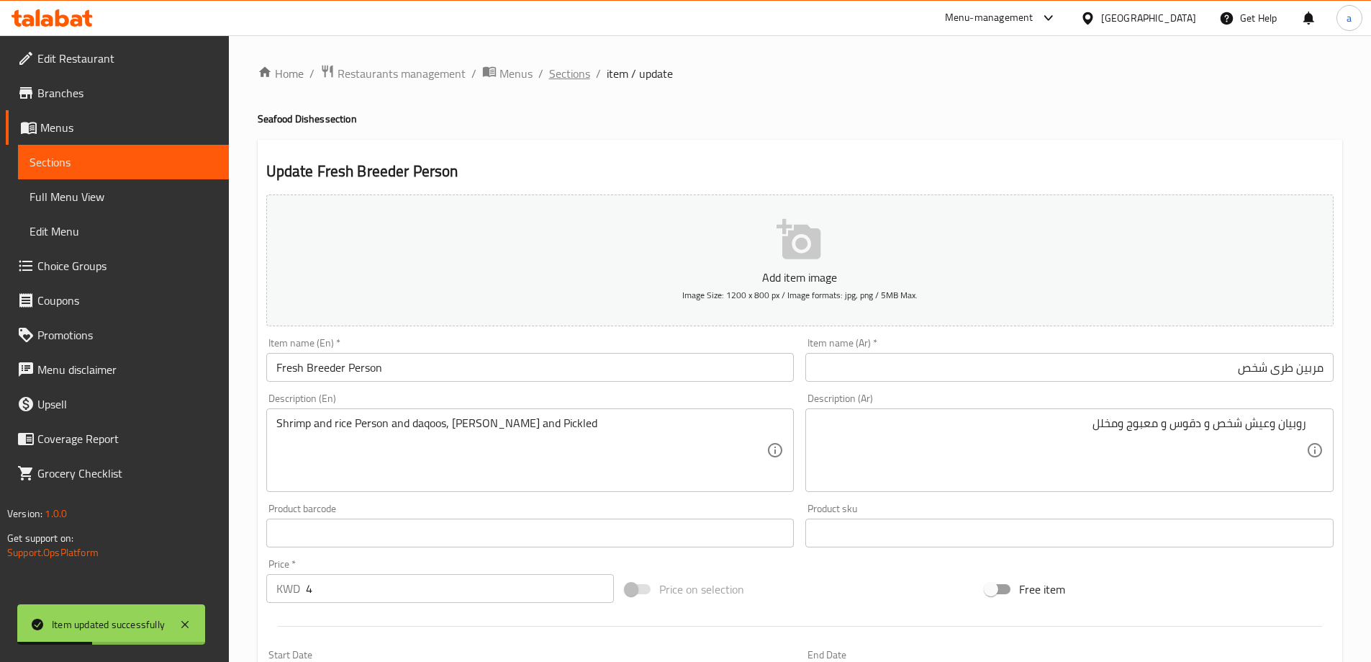
click at [577, 71] on span "Sections" at bounding box center [569, 73] width 41 height 17
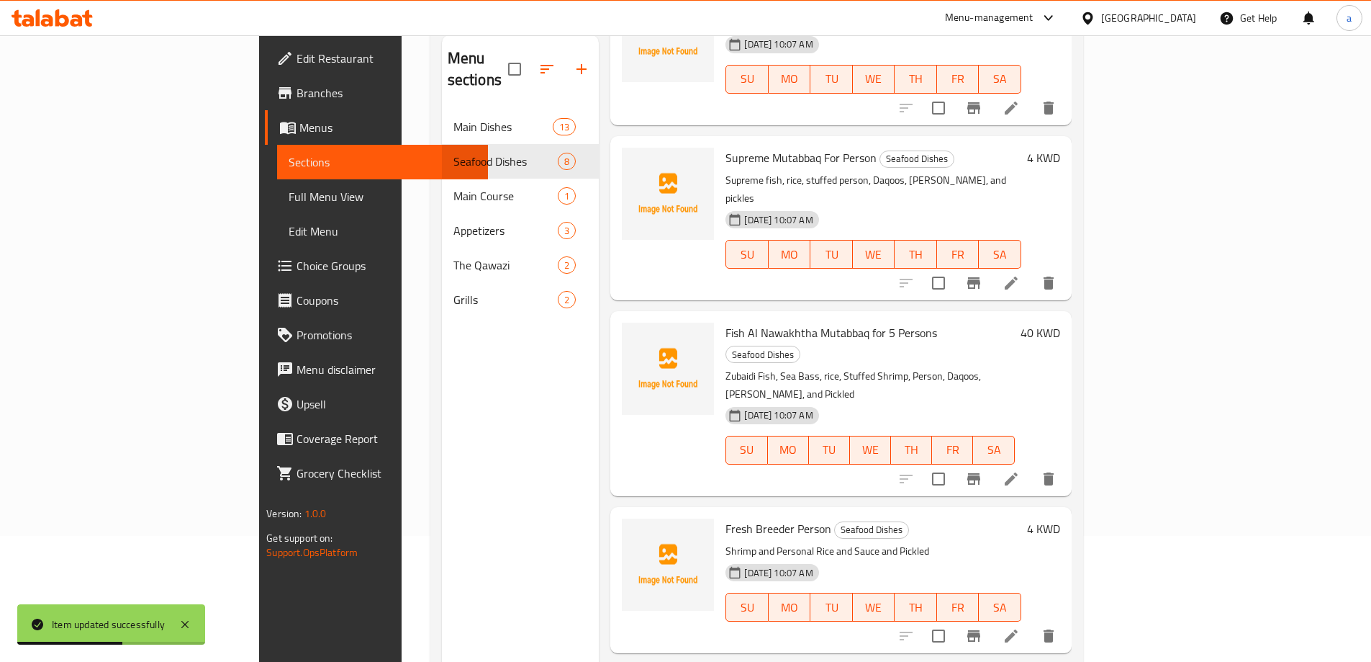
scroll to position [202, 0]
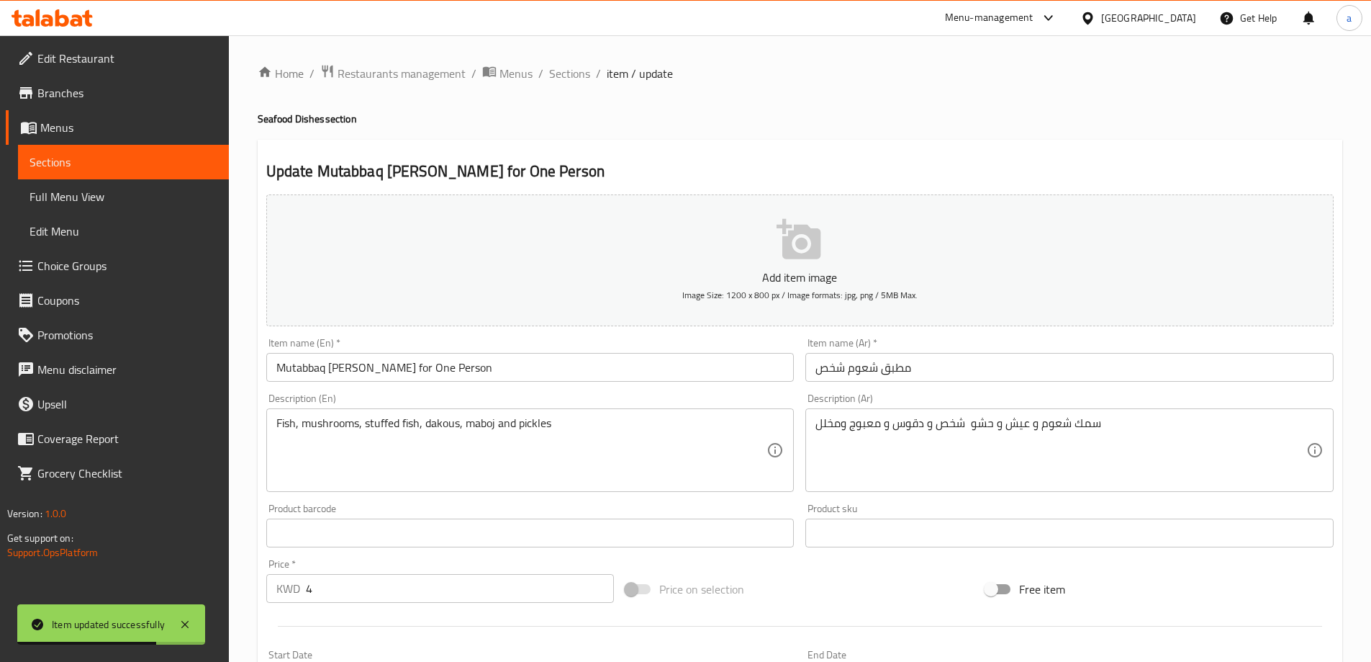
click at [927, 363] on input "مطبق شعوم شخص" at bounding box center [1070, 367] width 528 height 29
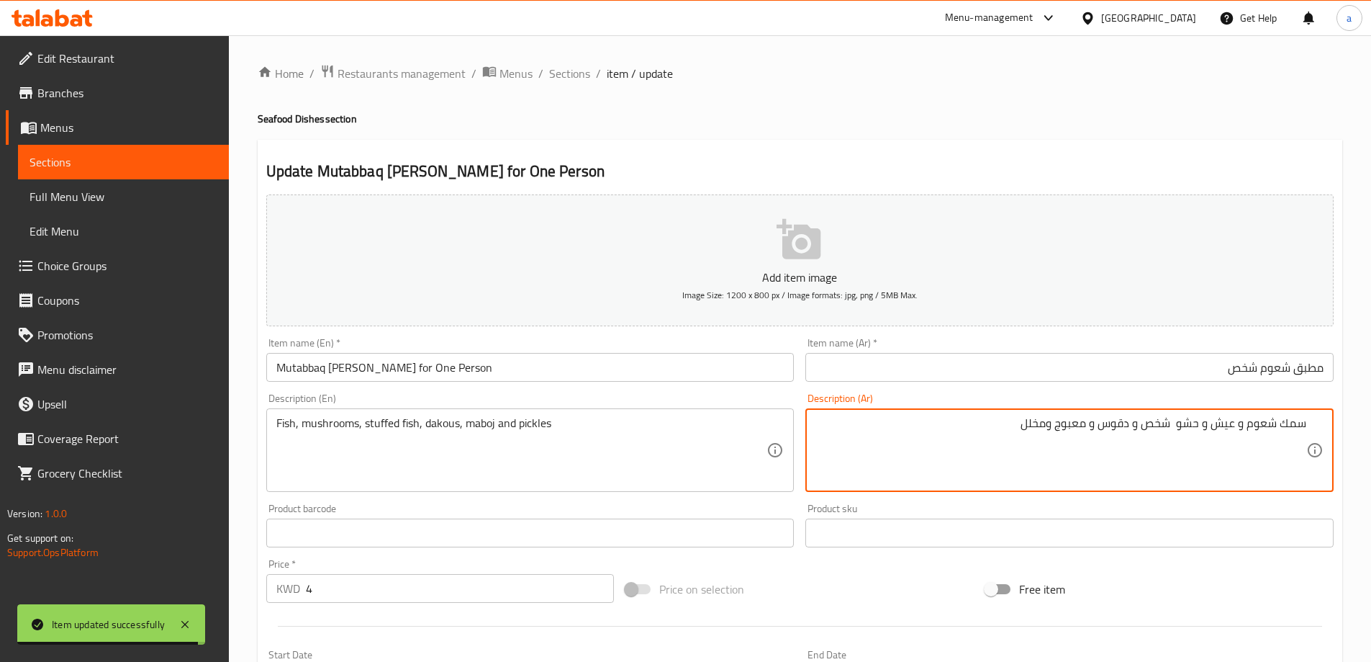
click at [1278, 368] on input "مطبق شعوم شخص" at bounding box center [1070, 367] width 528 height 29
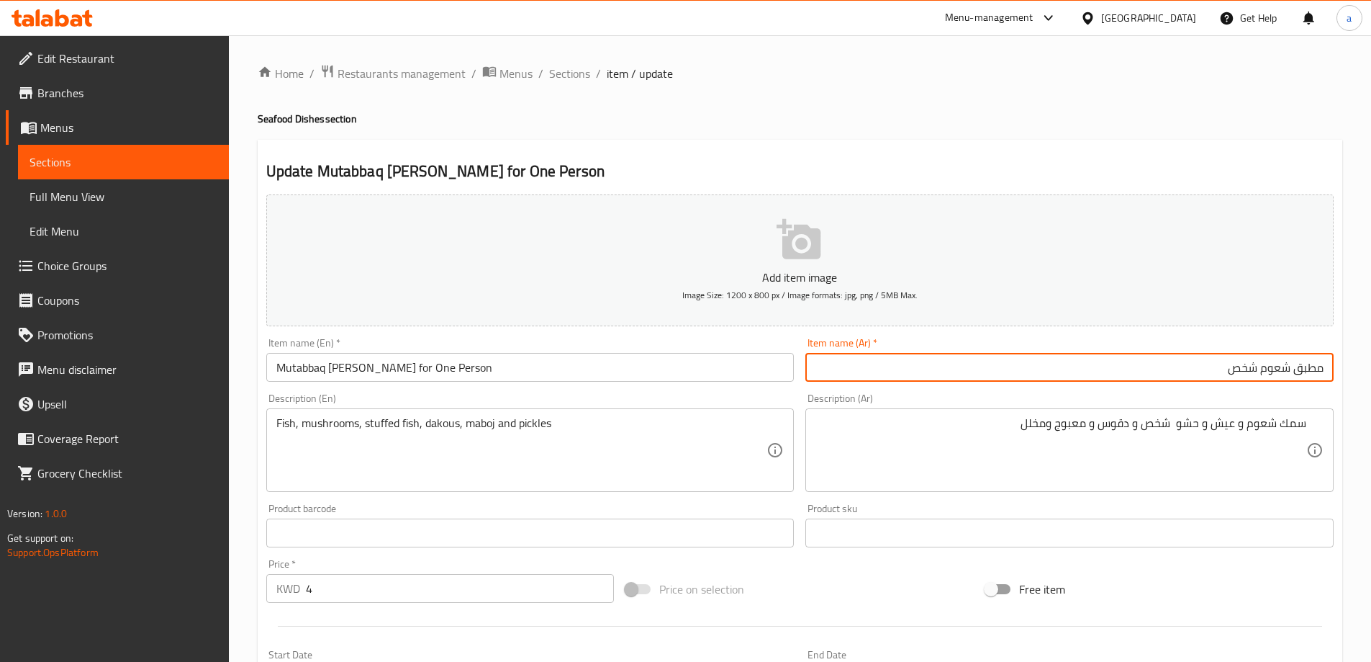
click at [1112, 327] on div "Add item image Image Size: 1200 x 800 px / Image formats: jpg, png / 5MB Max." at bounding box center [800, 260] width 1079 height 143
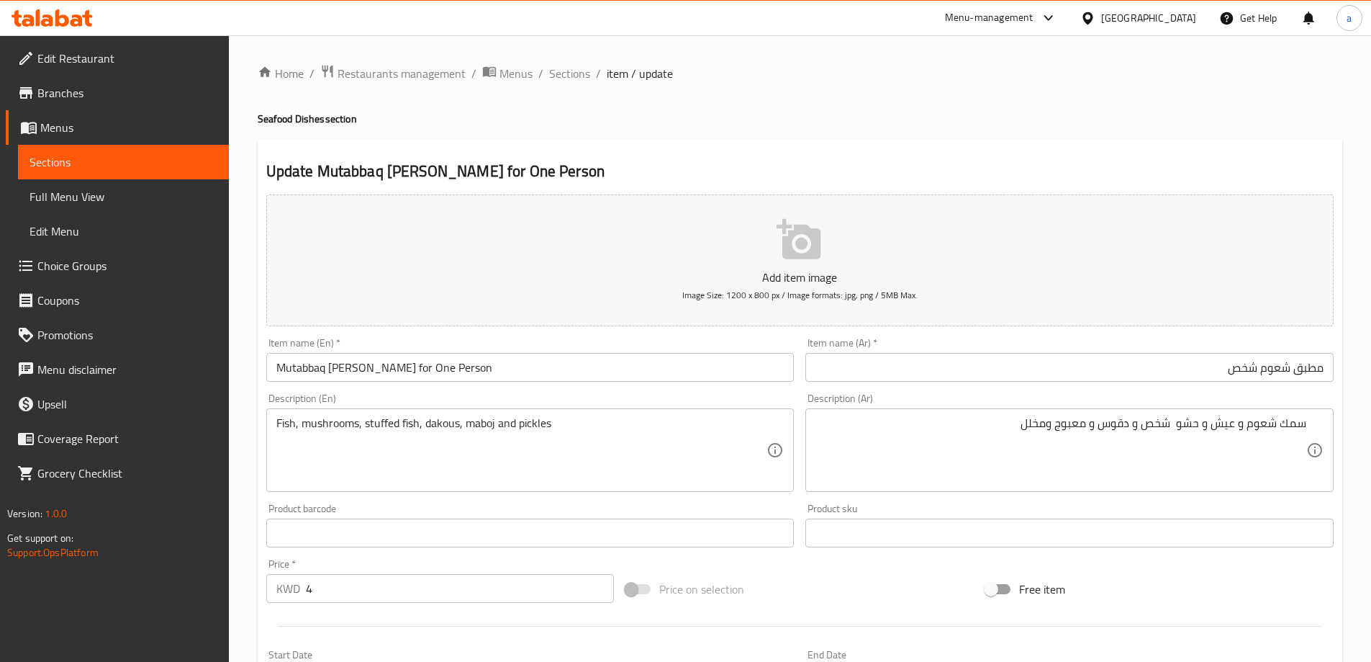
click at [1101, 373] on input "مطبق شعوم شخص" at bounding box center [1070, 367] width 528 height 29
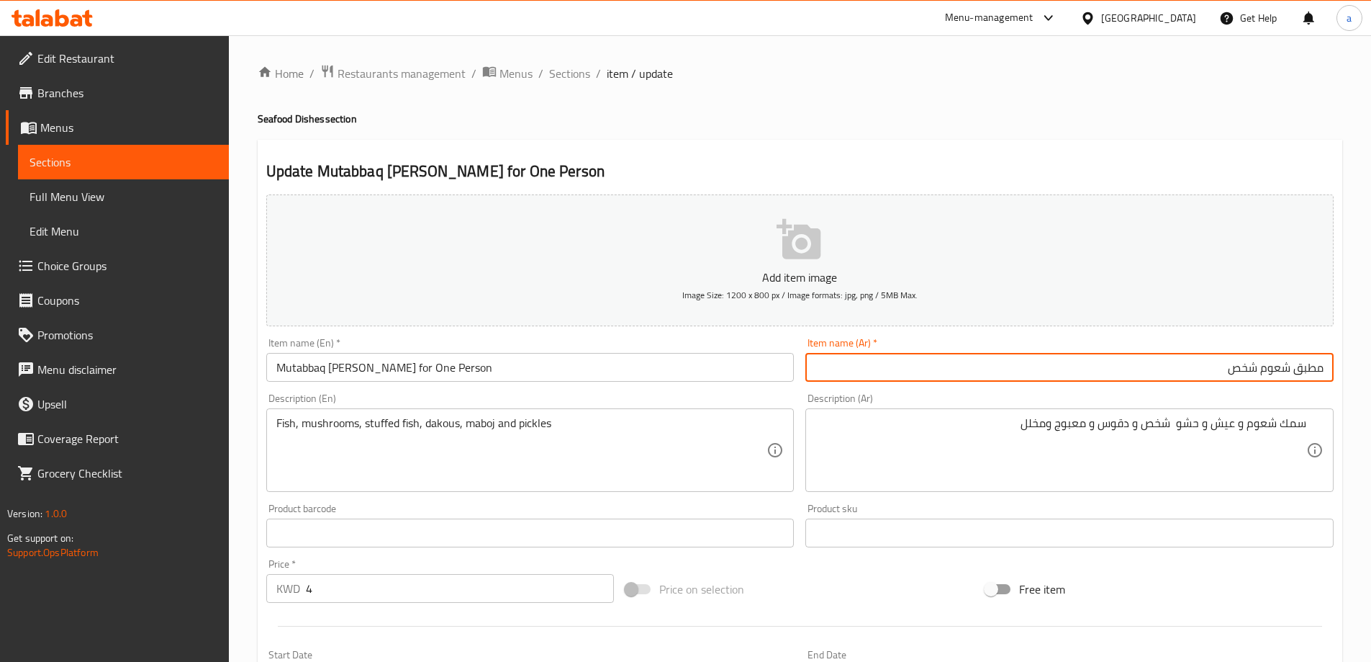
click at [277, 368] on input "Mutabbaq Shaum for One Person" at bounding box center [530, 367] width 528 height 29
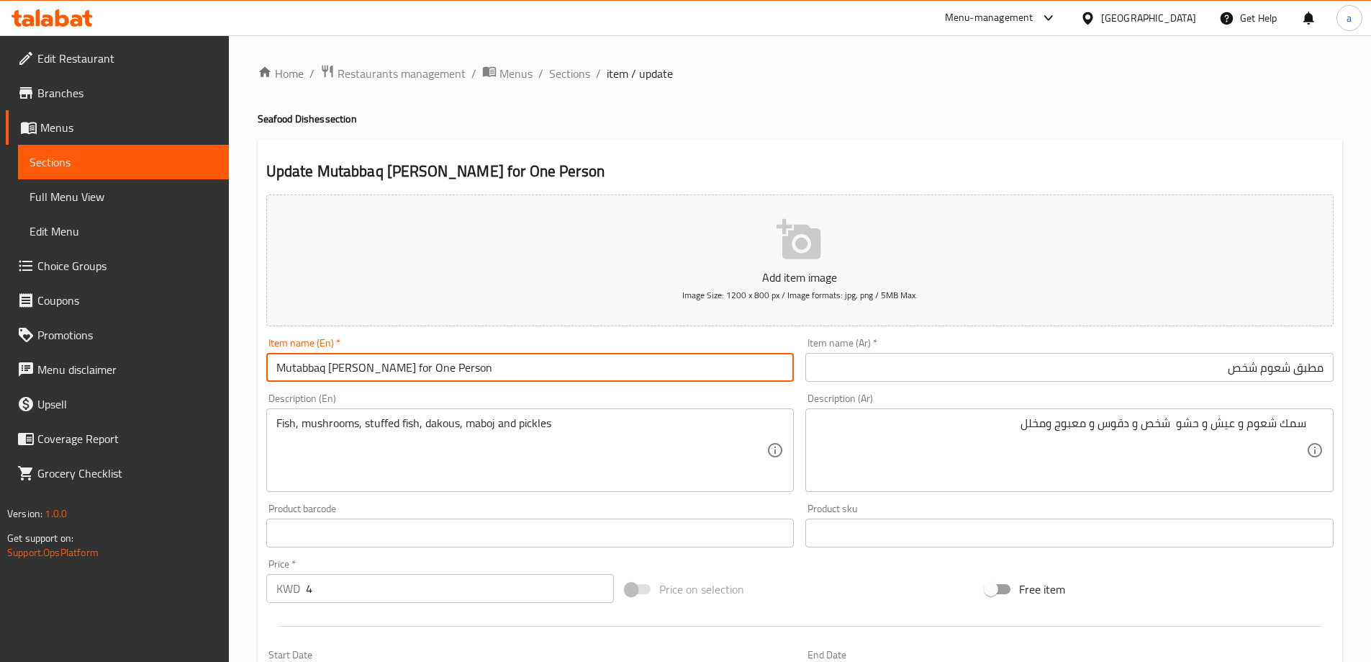
paste input "Threadfin Sea Bream"
drag, startPoint x: 376, startPoint y: 368, endPoint x: 185, endPoint y: 368, distance: 191.5
click at [186, 368] on div "Edit Restaurant Branches Menus Sections Full Menu View Edit Menu Choice Groups …" at bounding box center [685, 526] width 1371 height 982
click at [389, 366] on input "Mutabbaq Shaum for One Person" at bounding box center [530, 367] width 528 height 29
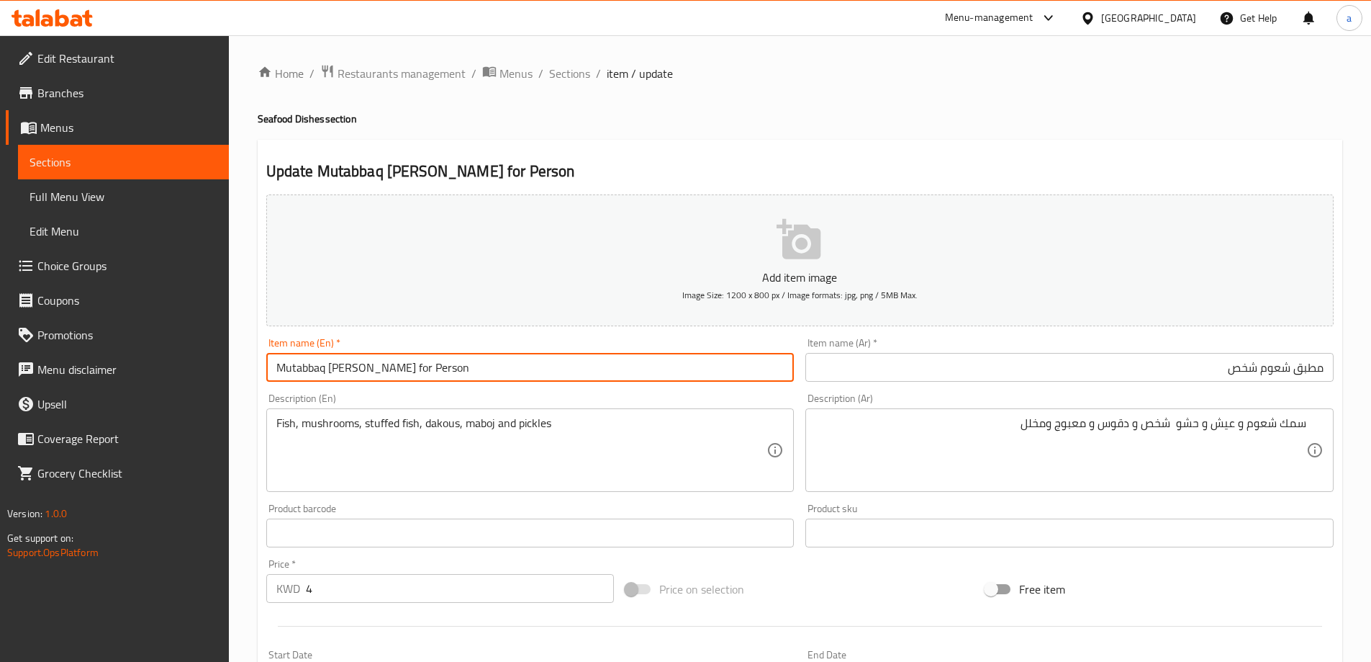
click at [358, 364] on input "Mutabbaq Shaum for Person" at bounding box center [530, 367] width 528 height 29
type input "Mutabbaq Shaum for Person"
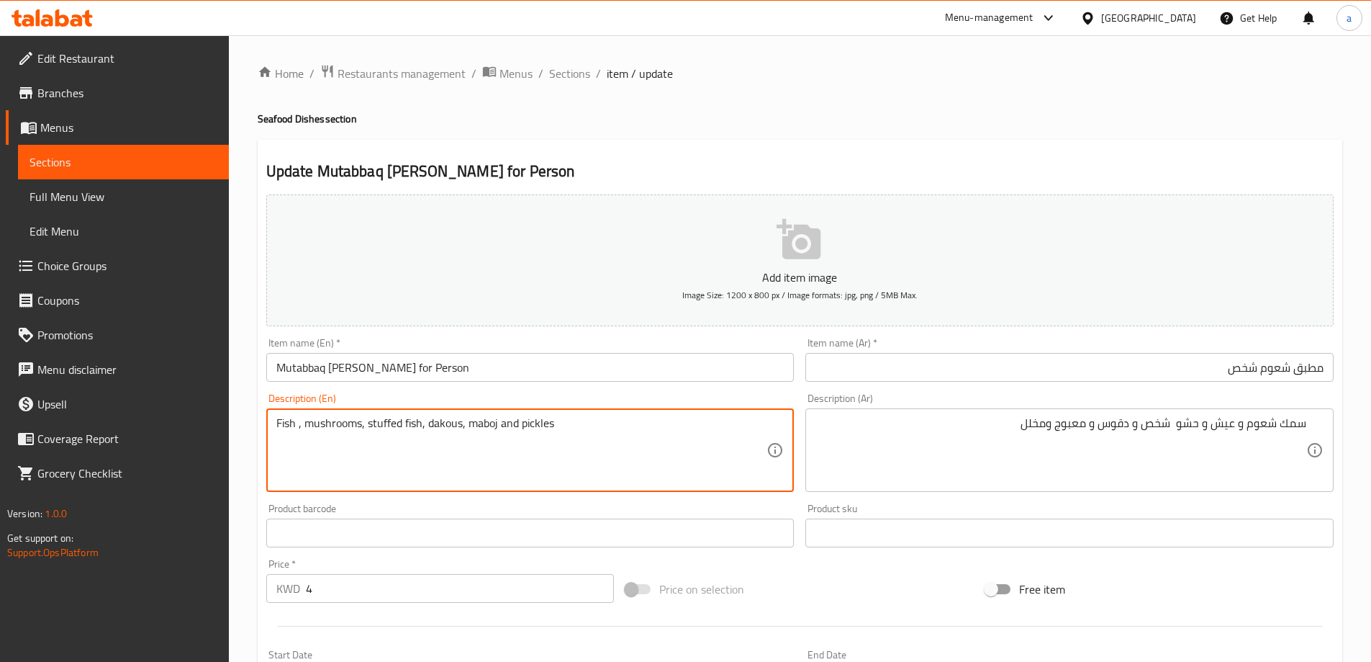
paste textarea "Shaum"
click at [361, 431] on textarea "Fish Shaum, mushrooms, stuffed fish, dakous, maboj and pickles" at bounding box center [521, 450] width 491 height 68
click at [1120, 431] on textarea "سمك شعوم و عيش و حشو شخص و دقوس و معبوج ومخلل" at bounding box center [1061, 450] width 491 height 68
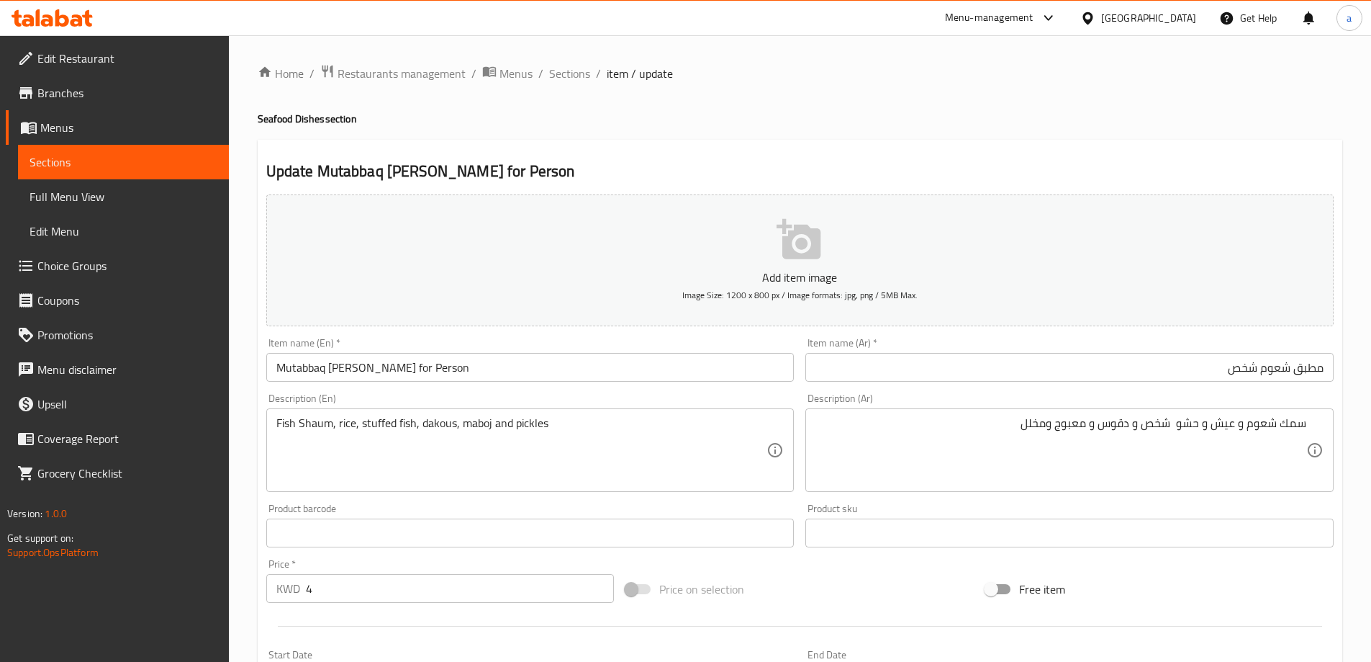
click at [441, 423] on textarea "Fish Shaum, rice, stuffed fish, dakous, maboj and pickles" at bounding box center [521, 450] width 491 height 68
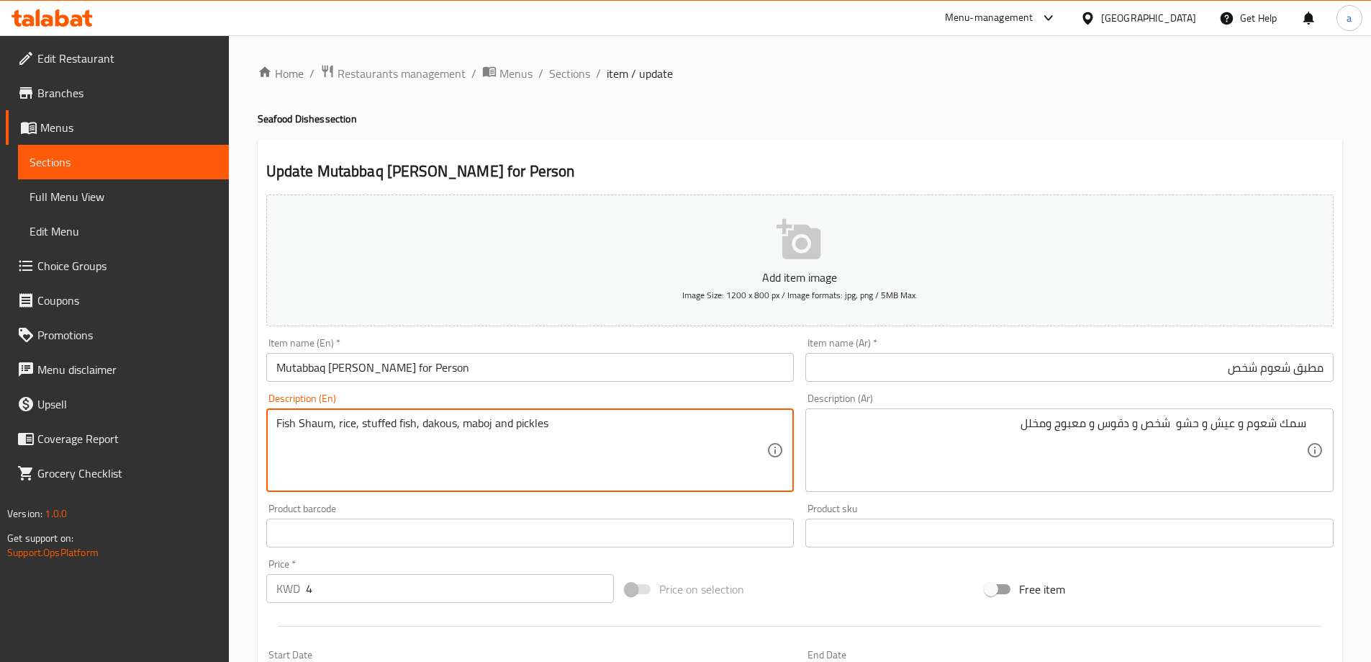
click at [441, 423] on textarea "Fish Shaum, rice, stuffed fish, dakous, maboj and pickles" at bounding box center [521, 450] width 491 height 68
paste textarea "Daqoos"
click at [469, 427] on textarea "Fish Shaum, rice, stuffed fish, Daqoos , maboj and pickles" at bounding box center [521, 450] width 491 height 68
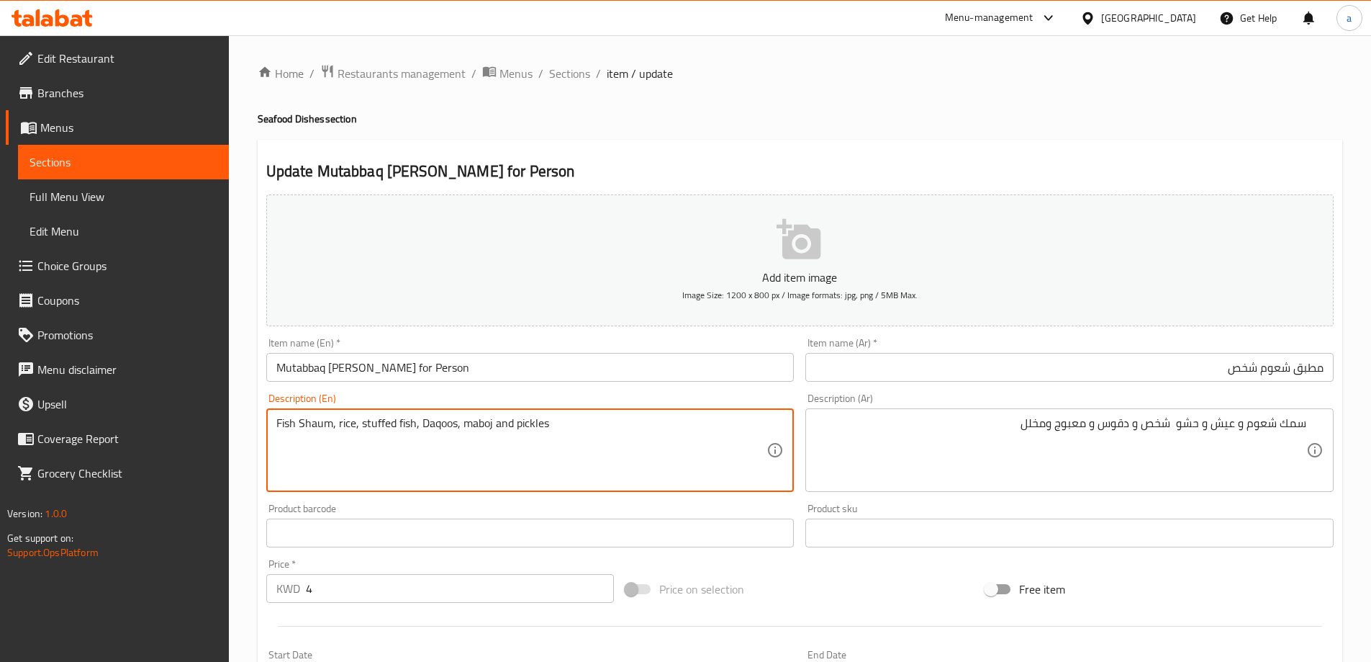
click at [1073, 427] on textarea "سمك شعوم و عيش و حشو شخص و دقوس و معبوج ومخلل" at bounding box center [1061, 450] width 491 height 68
click at [469, 424] on textarea "Fish Shaum, rice, stuffed fish, Daqoos, maboj and pickles" at bounding box center [521, 450] width 491 height 68
paste textarea "Maabouj"
click at [579, 448] on textarea "Fish Shaum, rice, stuffed fish, Daqoos, Maabouj and pickles" at bounding box center [521, 450] width 491 height 68
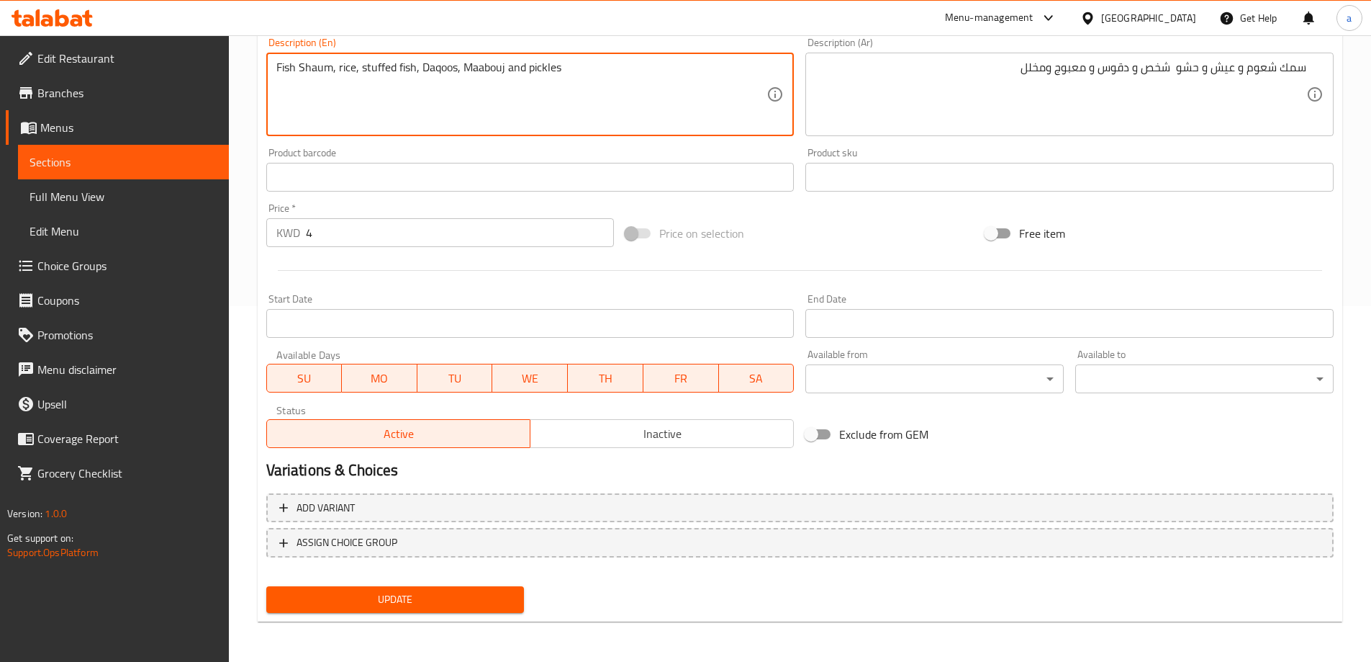
type textarea "Fish Shaum, rice, stuffed fish, Daqoos, Maabouj and pickles"
click at [441, 600] on span "Update" at bounding box center [395, 599] width 235 height 18
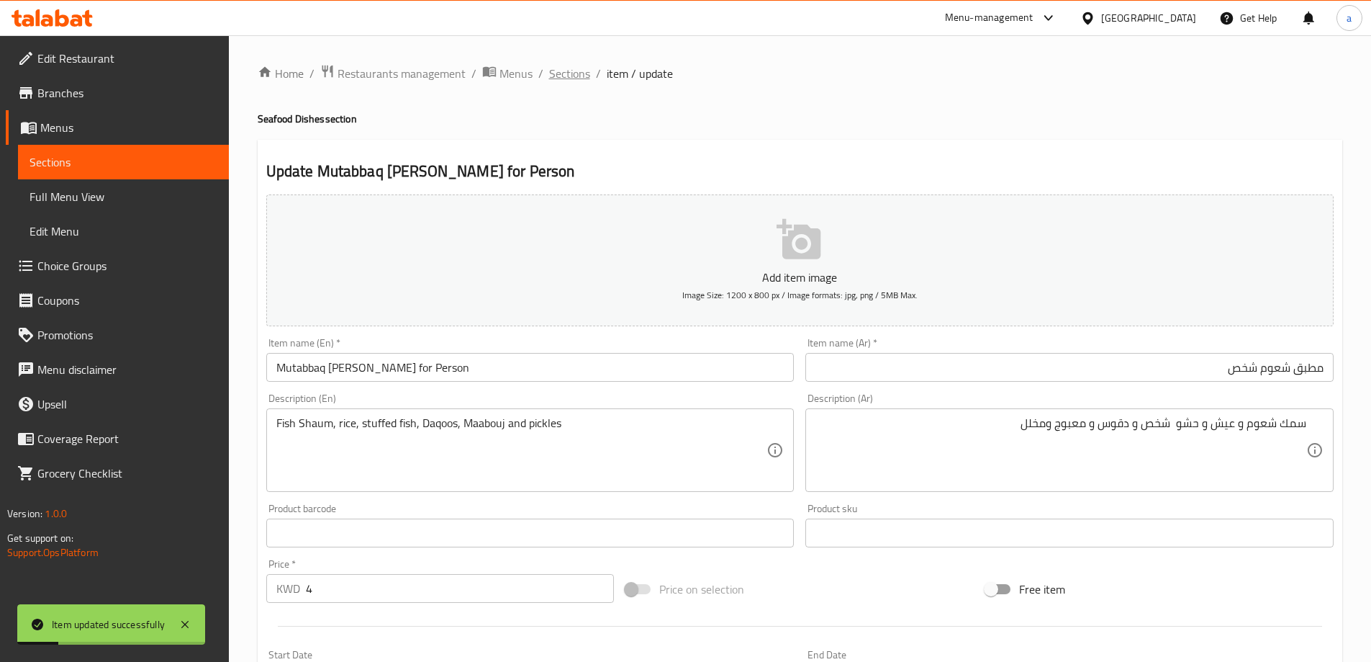
click at [561, 80] on span "Sections" at bounding box center [569, 73] width 41 height 17
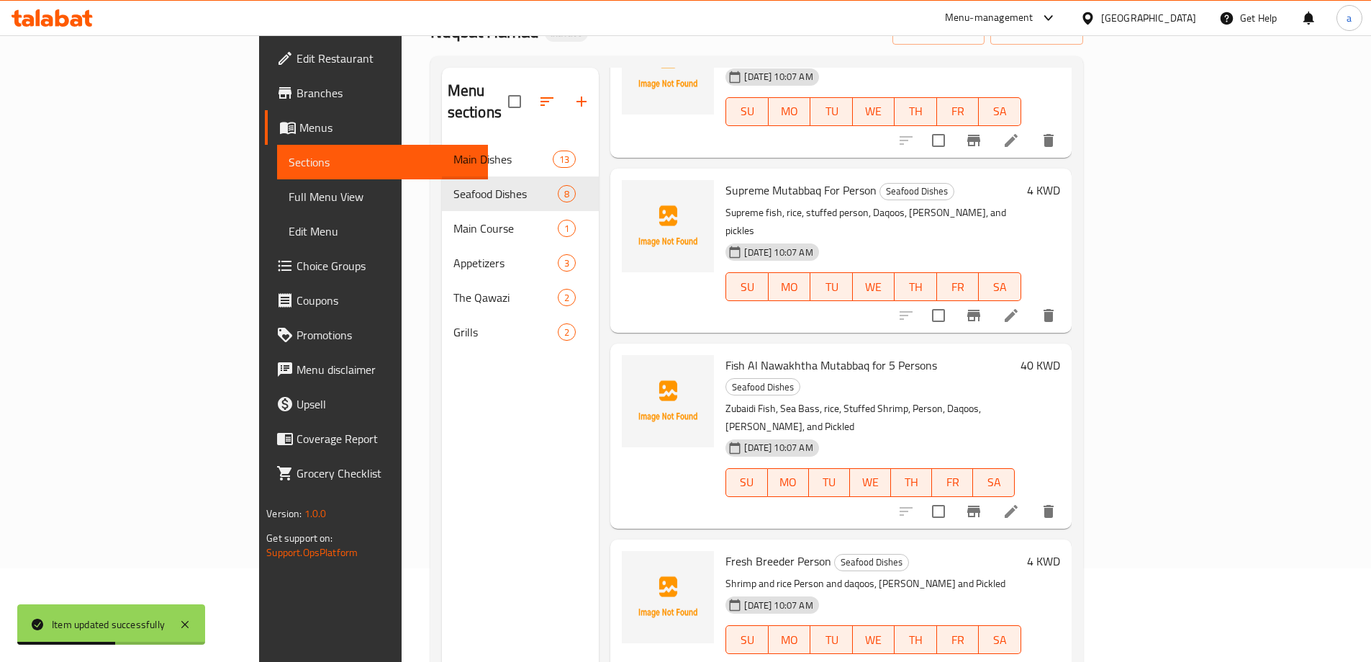
scroll to position [202, 0]
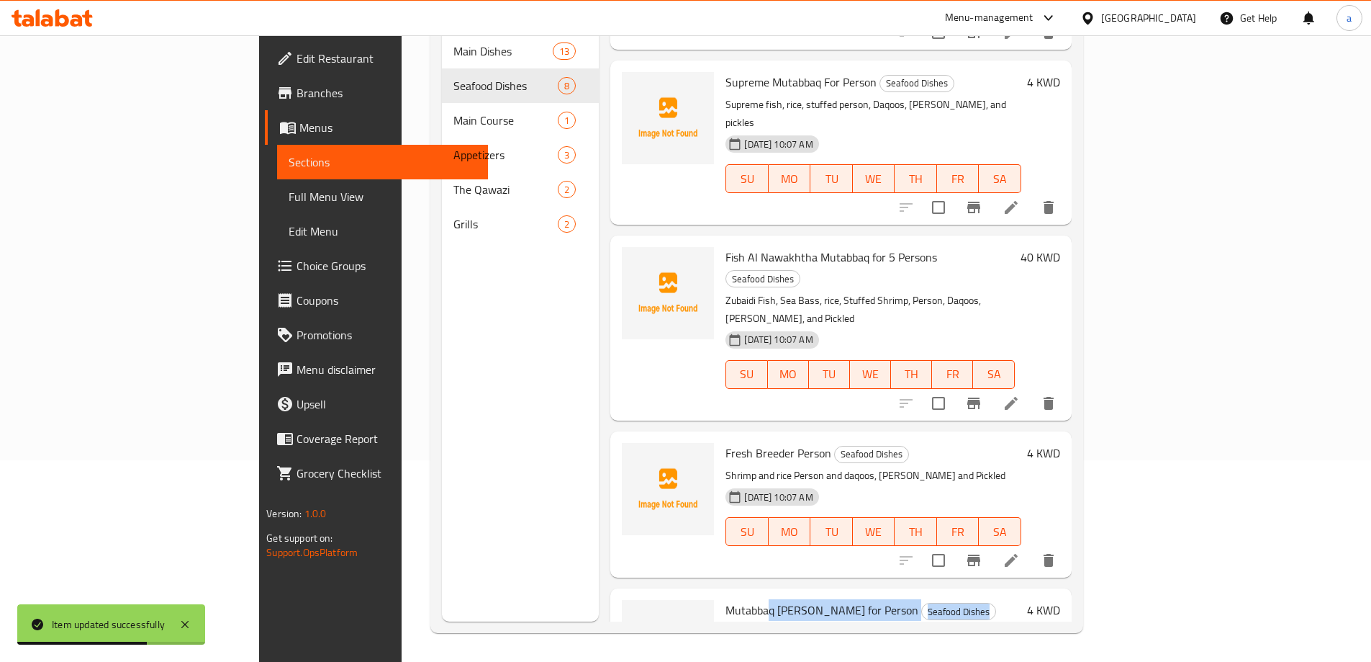
drag, startPoint x: 696, startPoint y: 494, endPoint x: 758, endPoint y: 511, distance: 64.3
click at [758, 594] on div "Mutabbaq Shaum for Person Seafood Dishes Fish Shaum, rice, stuffed fish, Daqoos…" at bounding box center [873, 661] width 307 height 135
click at [736, 599] on span "Mutabbaq Shaum for Person" at bounding box center [822, 610] width 193 height 22
click at [765, 599] on span "Mutabbaq Shaum for Person" at bounding box center [822, 610] width 193 height 22
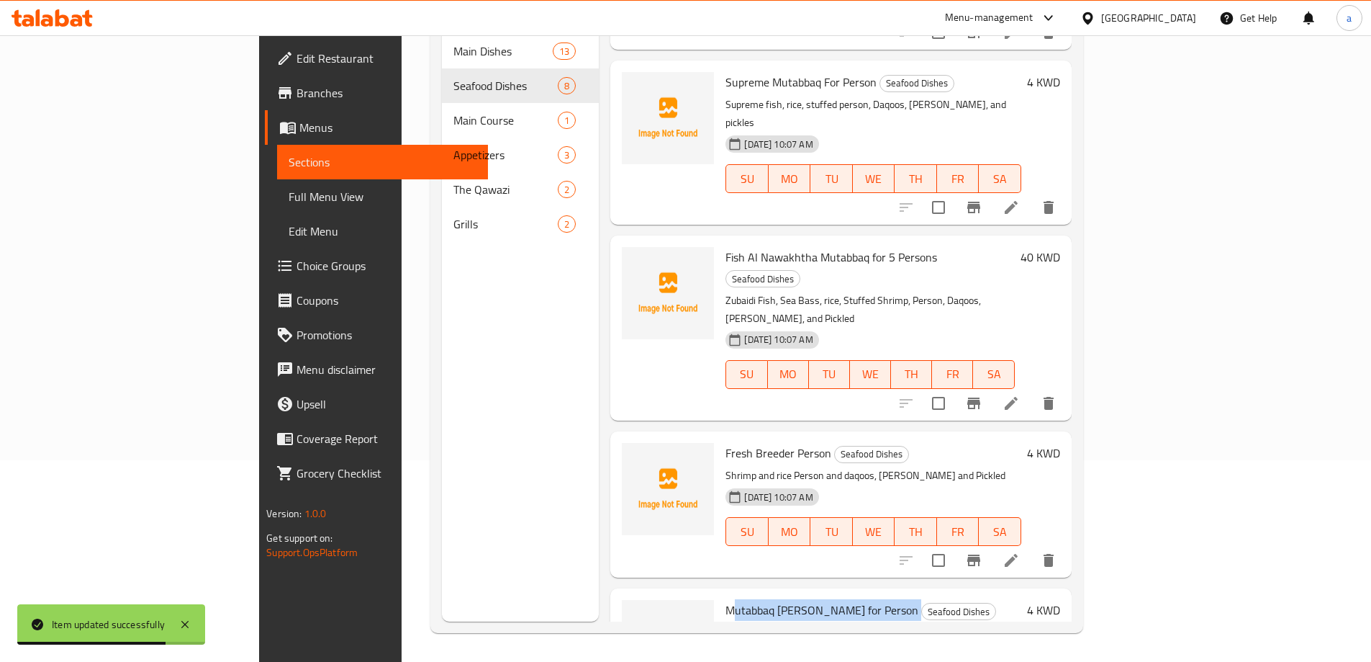
click at [765, 599] on span "Mutabbaq Shaum for Person" at bounding box center [822, 610] width 193 height 22
click at [1021, 600] on h6 "Mutabbaq Shaum for Person Seafood Dishes" at bounding box center [873, 610] width 295 height 20
click at [726, 442] on span "Fresh Breeder Person" at bounding box center [779, 453] width 106 height 22
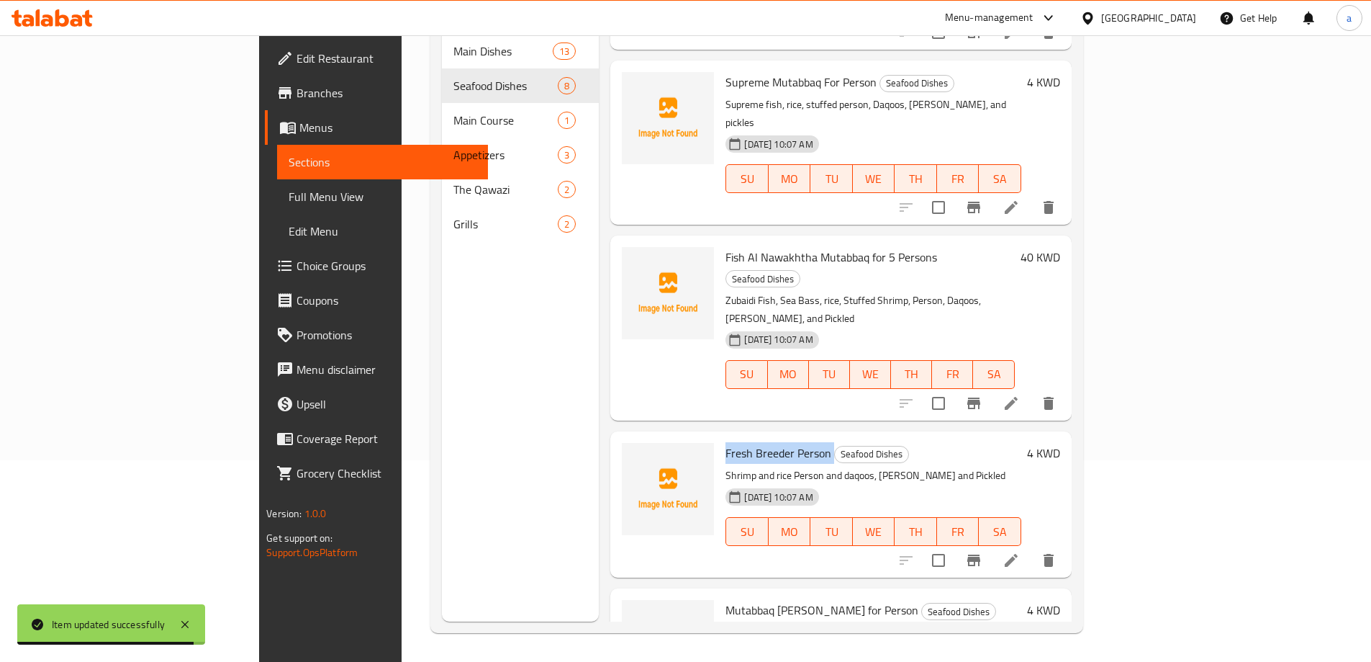
click at [726, 442] on span "Fresh Breeder Person" at bounding box center [779, 453] width 106 height 22
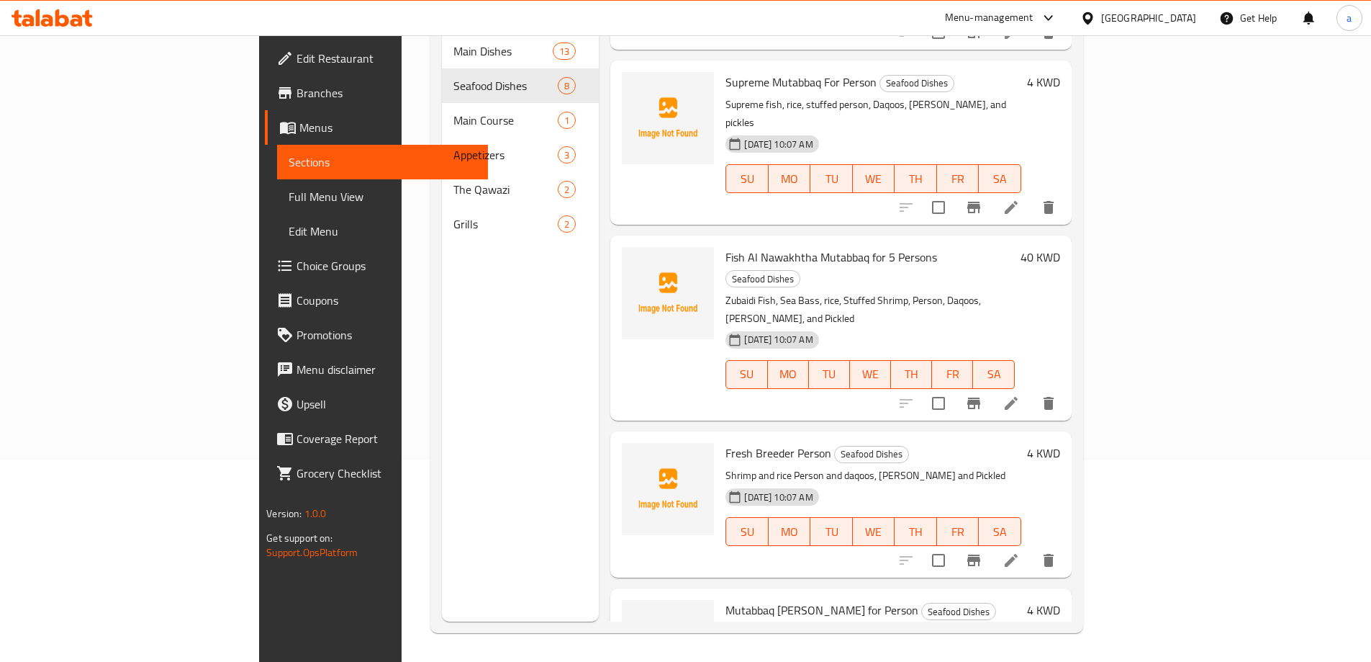
click at [831, 246] on span "Fish Al Nawakhtha Mutabbaq for 5 Persons" at bounding box center [832, 257] width 212 height 22
click at [842, 325] on div "15-08-2025 10:07 AM SU MO TU WE TH FR SA" at bounding box center [870, 364] width 300 height 78
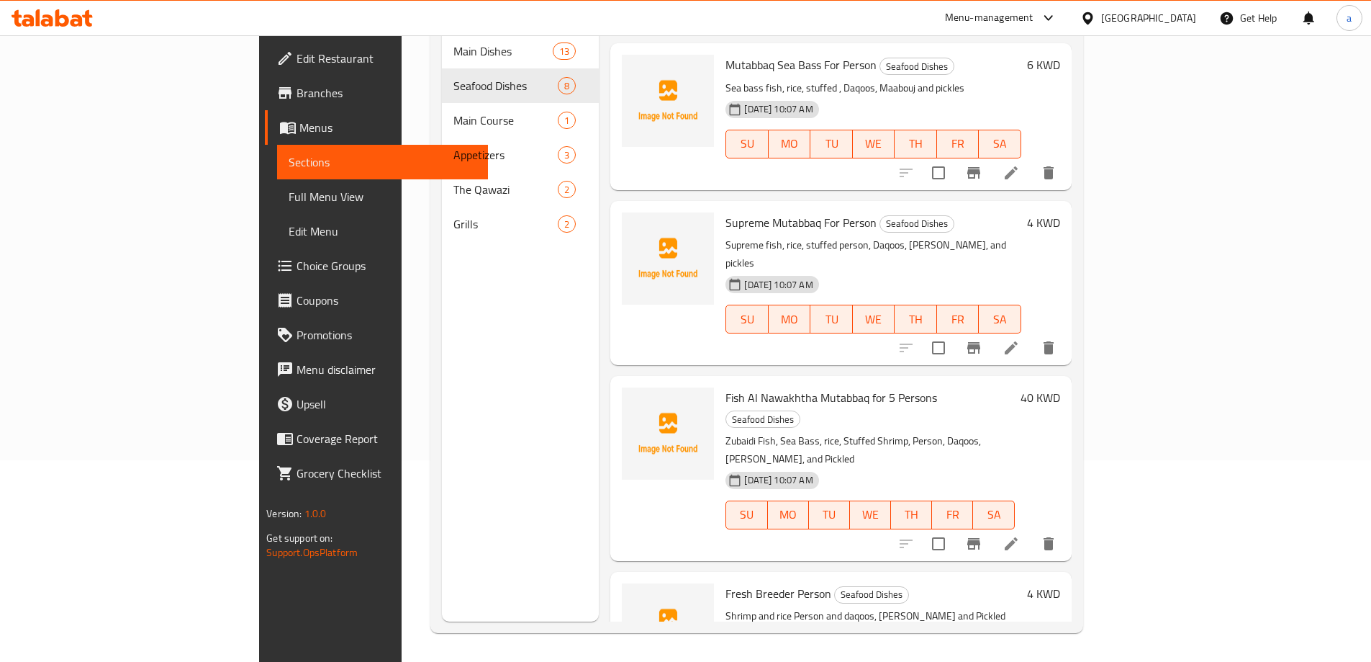
scroll to position [489, 0]
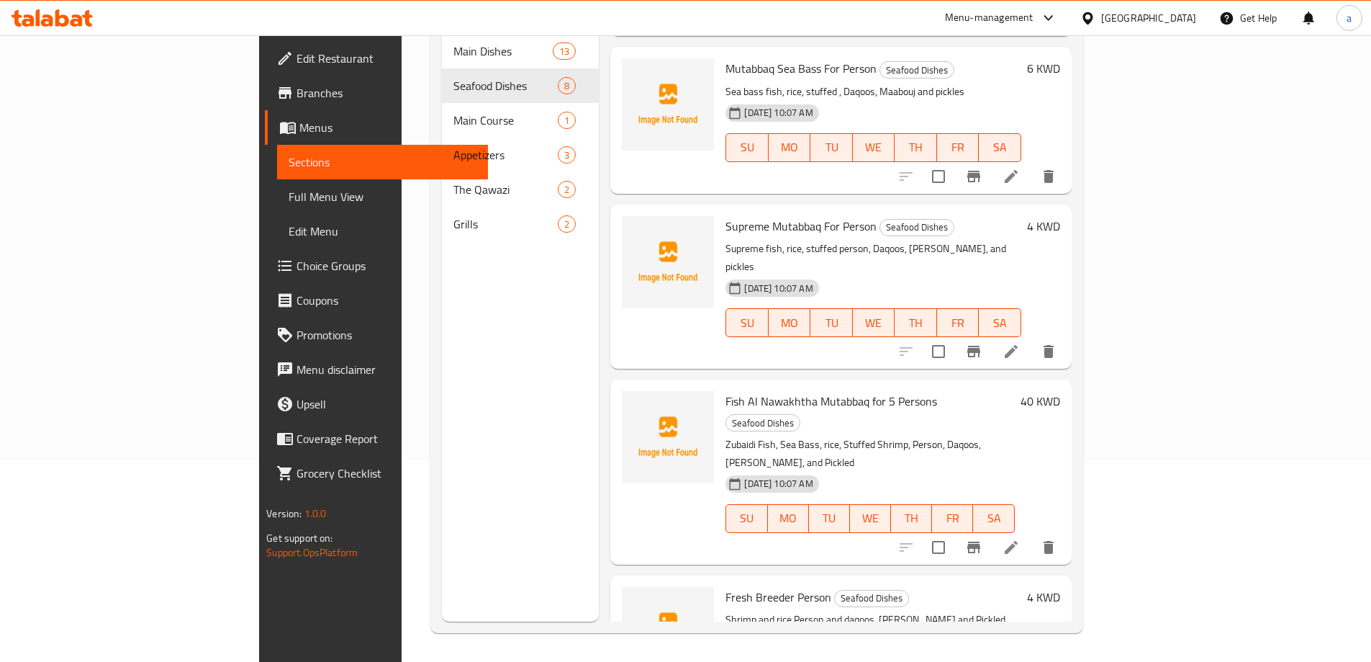
click at [727, 215] on span "Supreme Mutabbaq For Person" at bounding box center [801, 226] width 151 height 22
click at [776, 274] on div "[DATE] 10:07 AM" at bounding box center [758, 288] width 77 height 29
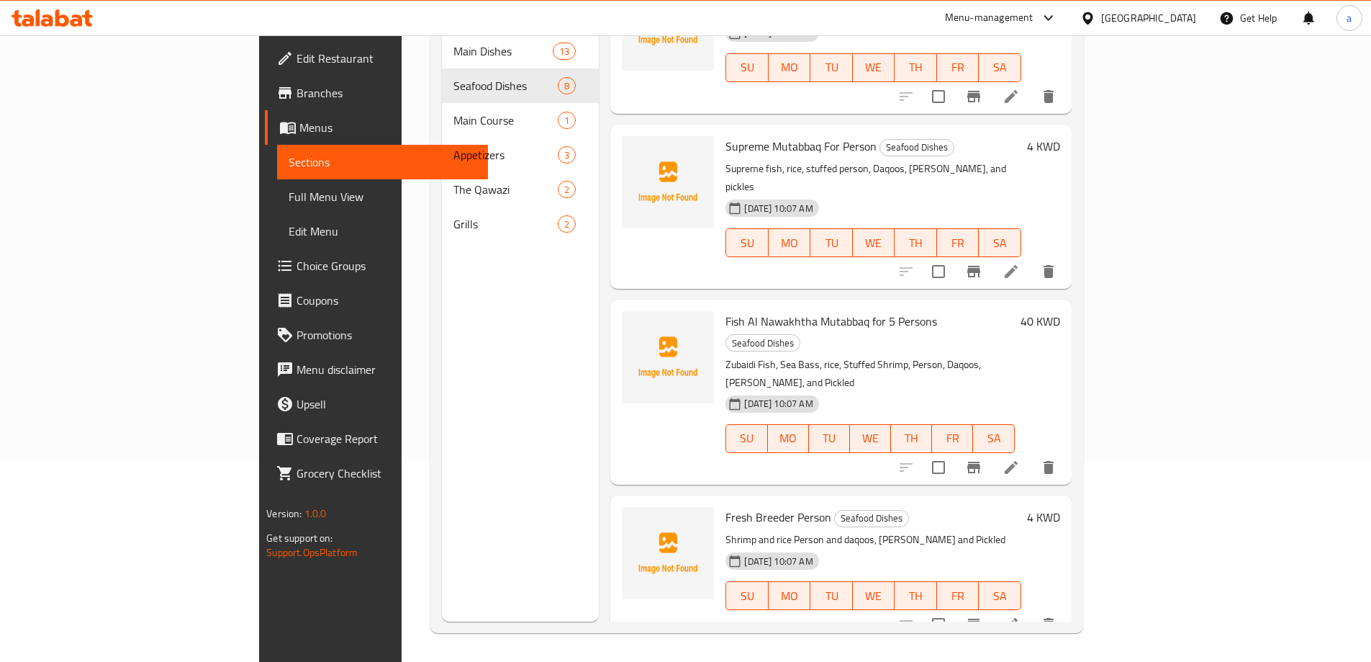
scroll to position [633, 0]
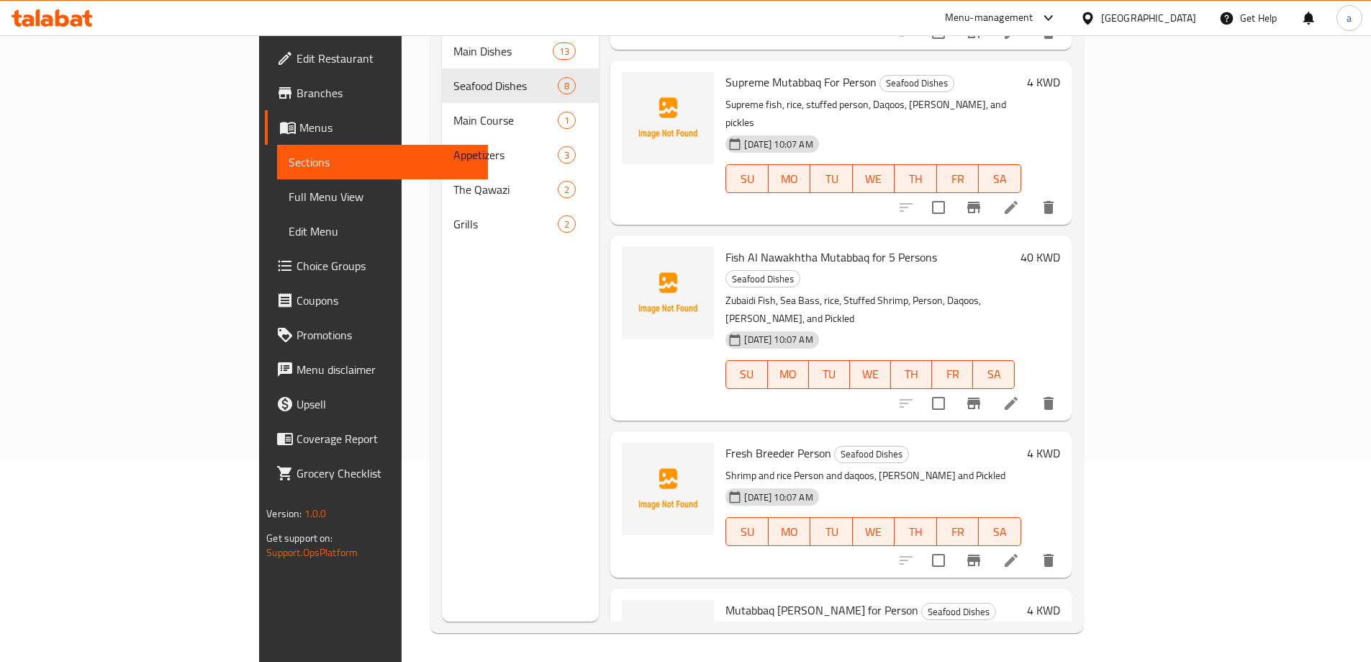
click at [726, 599] on span "Mutabbaq Shaum for Person" at bounding box center [822, 610] width 193 height 22
click at [746, 624] on p "Fish Shaum, rice, stuffed fish, Daqoos, Maabouj and pickles" at bounding box center [873, 633] width 295 height 18
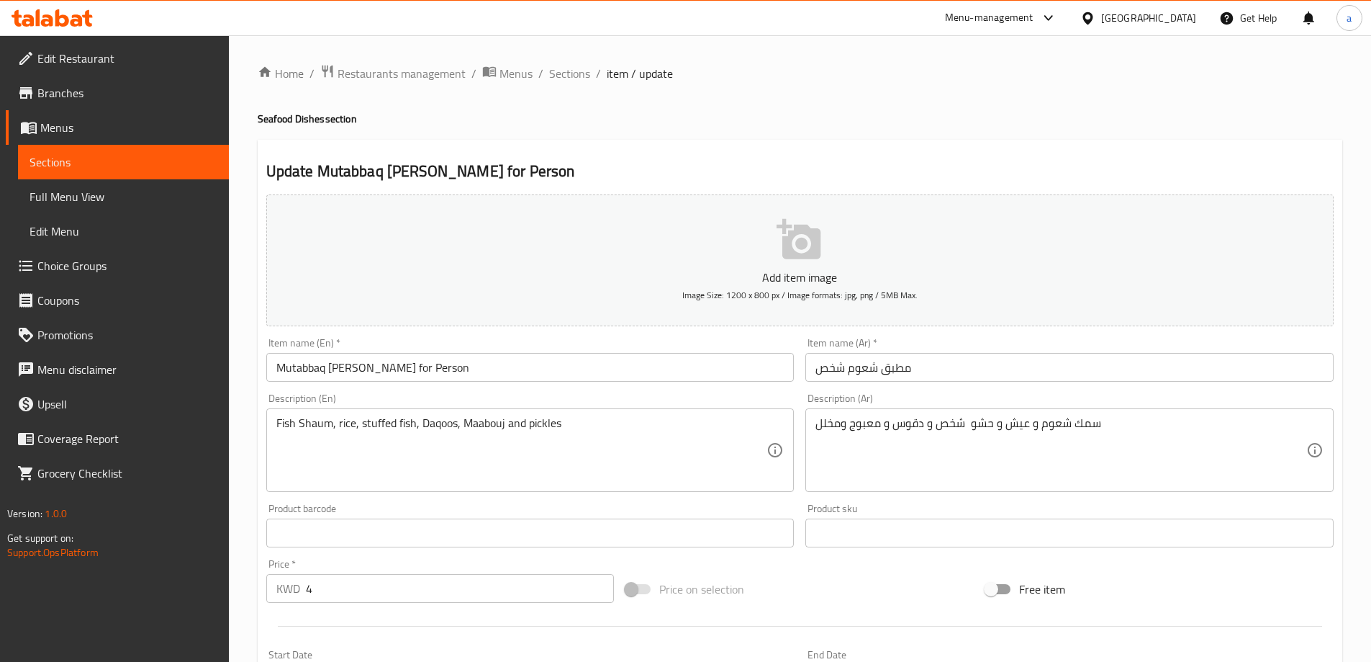
click at [1028, 377] on input "مطبق شعوم شخص" at bounding box center [1070, 367] width 528 height 29
click at [566, 74] on span "Sections" at bounding box center [569, 73] width 41 height 17
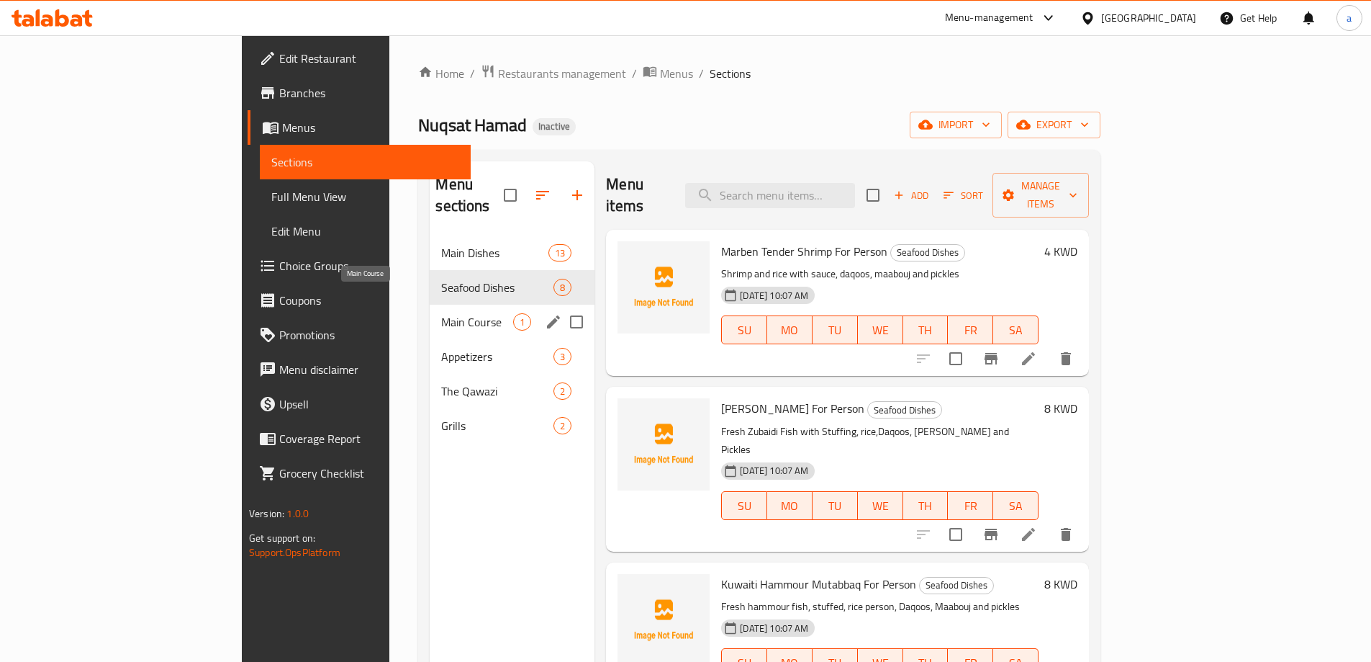
click at [441, 313] on span "Main Course" at bounding box center [477, 321] width 72 height 17
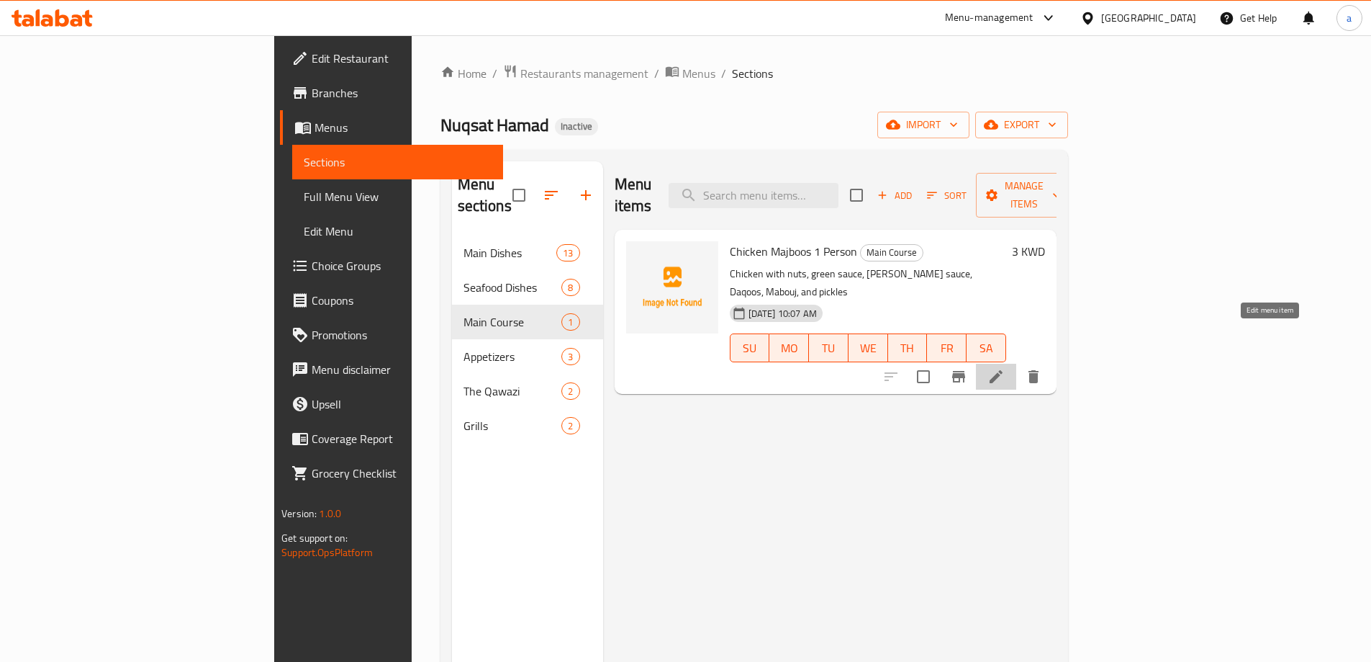
click at [1005, 368] on icon at bounding box center [996, 376] width 17 height 17
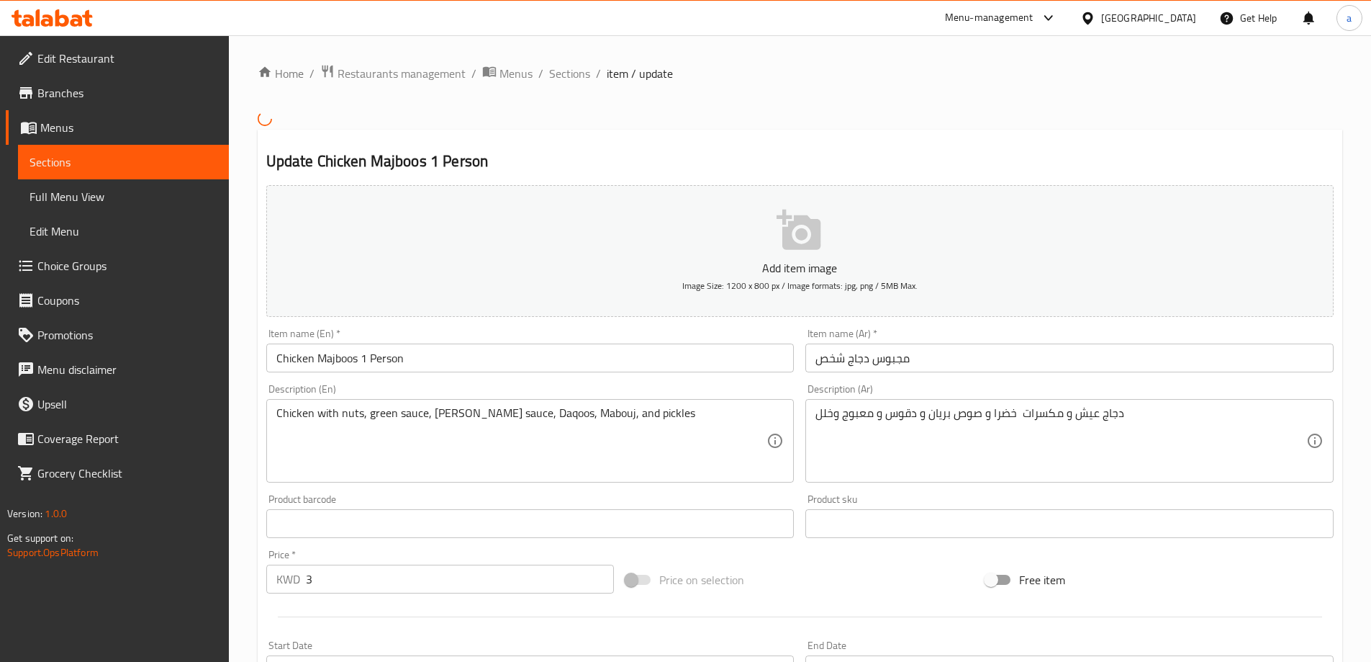
click at [1009, 374] on div "Item name (Ar)   * مجبوس دجاج شخص Item name (Ar) *" at bounding box center [1070, 350] width 540 height 55
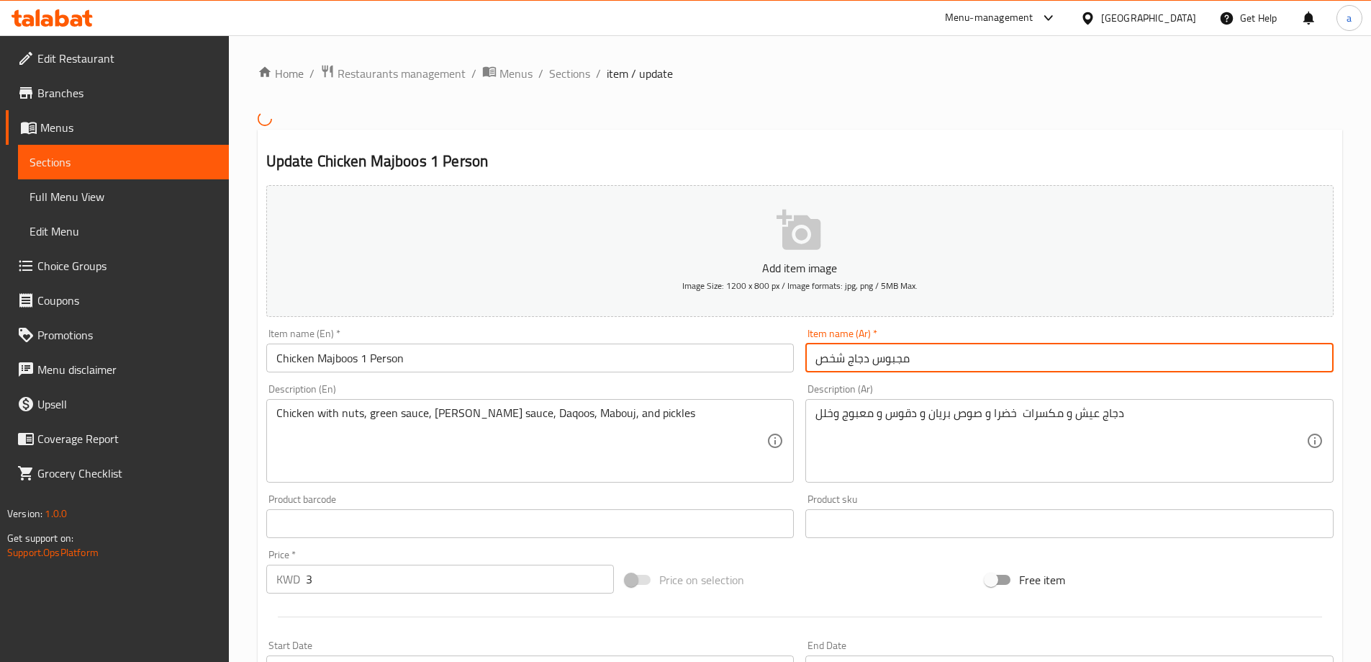
click at [998, 356] on input "مجبوس دجاج شخص" at bounding box center [1070, 357] width 528 height 29
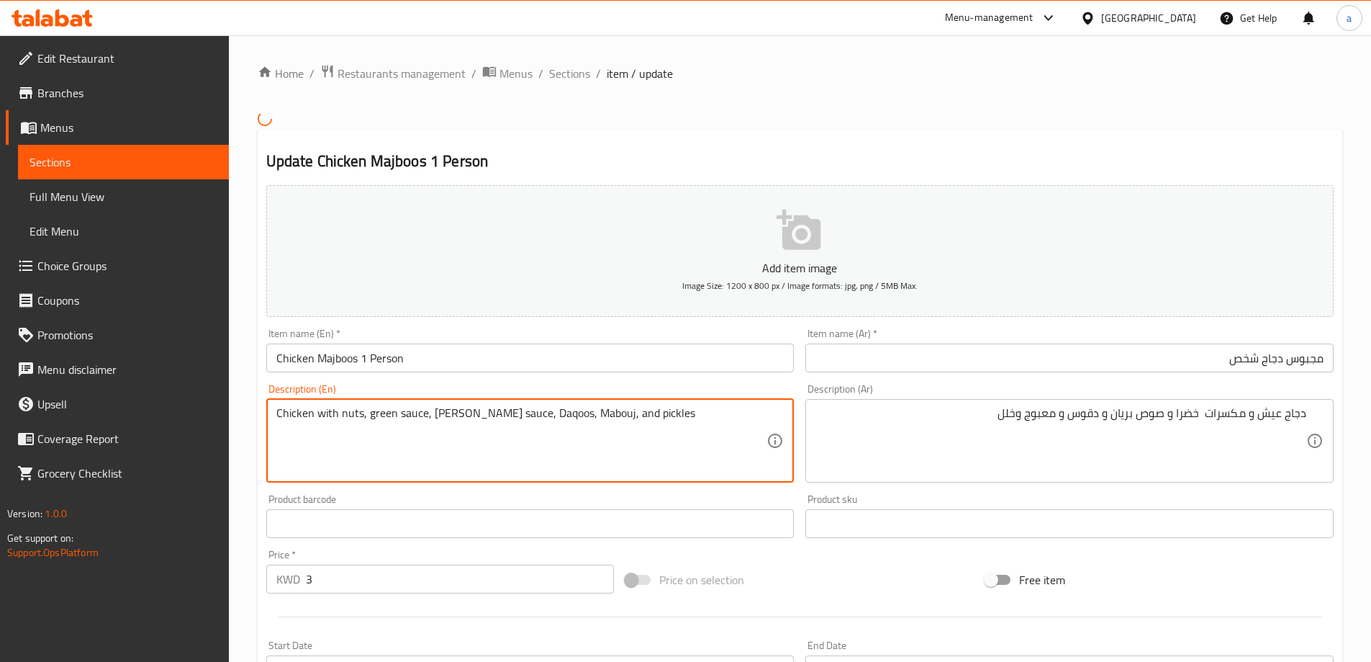
click at [341, 415] on textarea "Chicken with nuts, green sauce, Brian sauce, Daqoos, Mabouj, and pickles" at bounding box center [521, 440] width 491 height 68
drag, startPoint x: 316, startPoint y: 412, endPoint x: 361, endPoint y: 418, distance: 45.1
click at [361, 418] on textarea "Chicken with nuts, green sauce, Brian sauce, Daqoos, Mabouj, and pickles" at bounding box center [521, 440] width 491 height 68
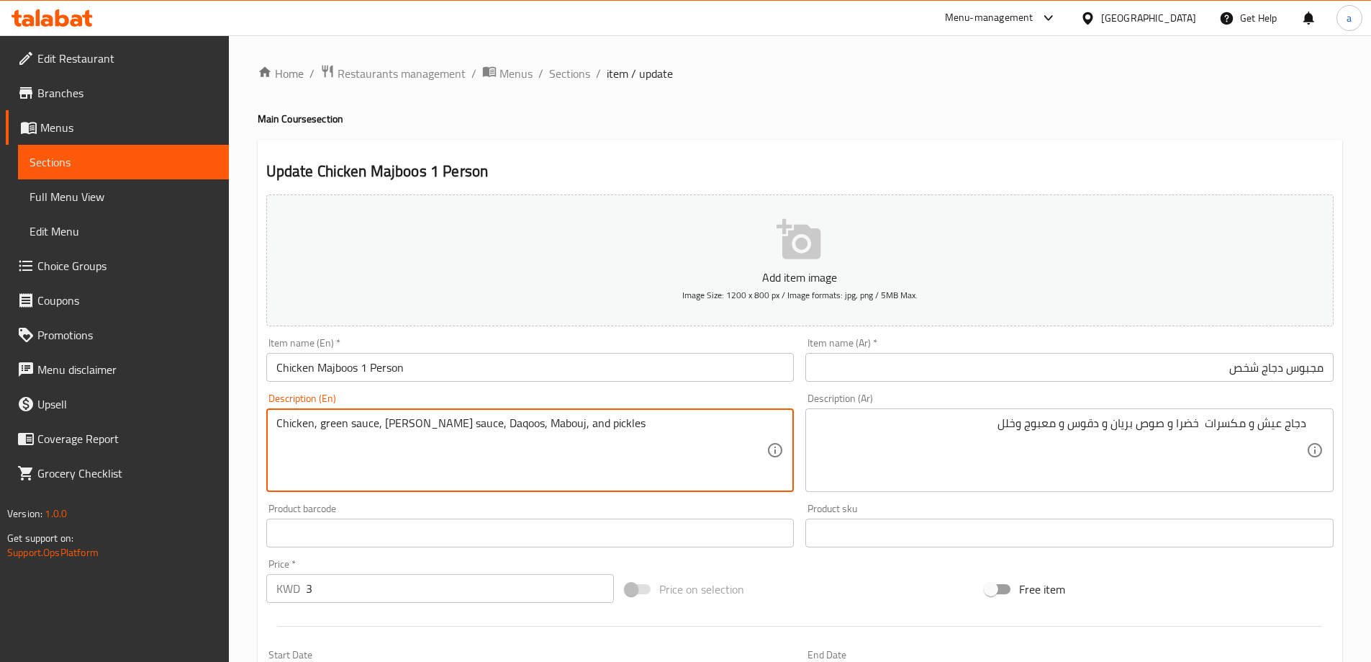
click at [317, 434] on textarea "Chicken, green sauce, Brian sauce, Daqoos, Mabouj, and pickles" at bounding box center [521, 450] width 491 height 68
type textarea "Chicken, rice, nuts green sauce, Brian sauce, Daqoos, Mabouj, and pickles"
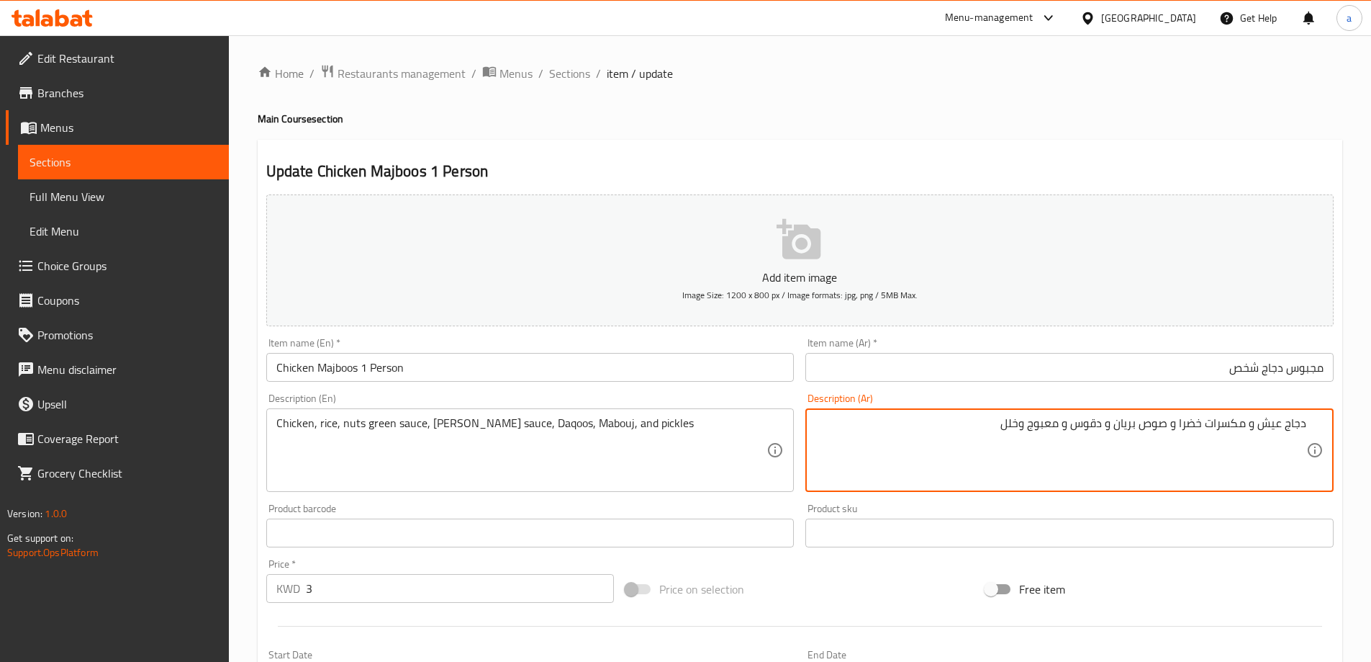
type textarea "دجاج عيش و مكسرات خضرا و صوص بريان و دقوس و معبوج وخلل"
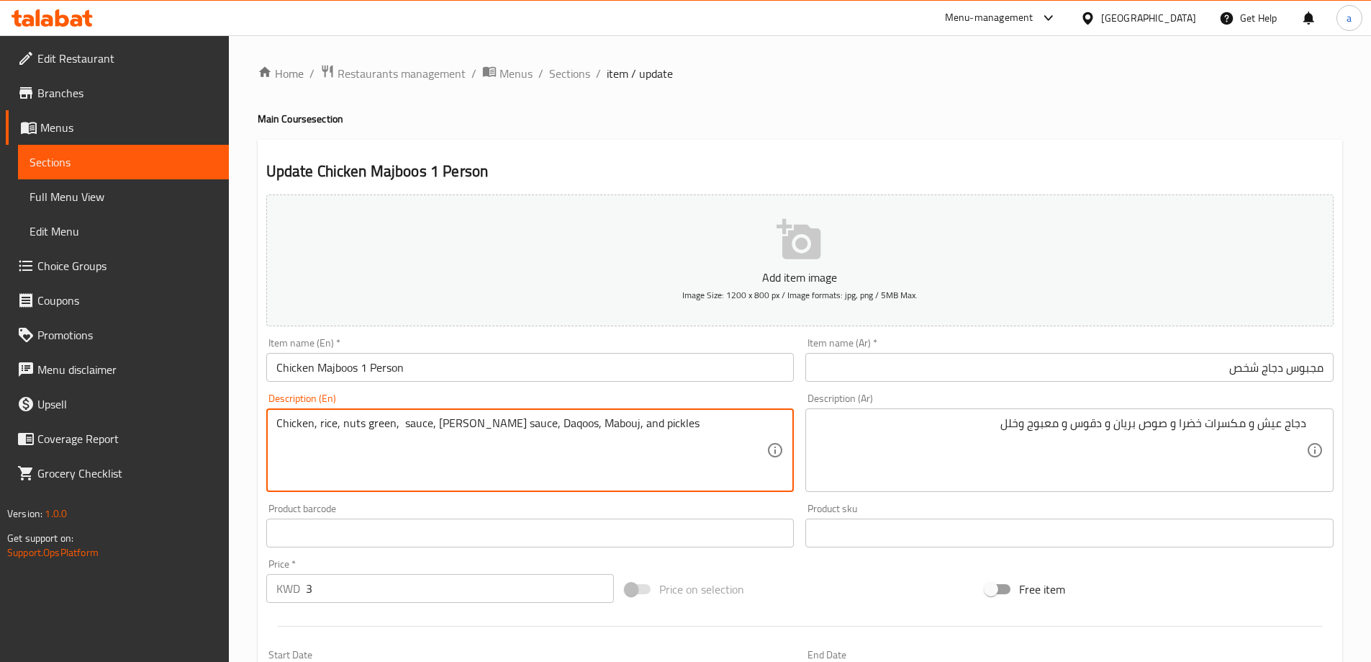
click at [415, 420] on textarea "Chicken, rice, nuts green, sauce, Brian sauce, Daqoos, Mabouj, and pickles" at bounding box center [521, 450] width 491 height 68
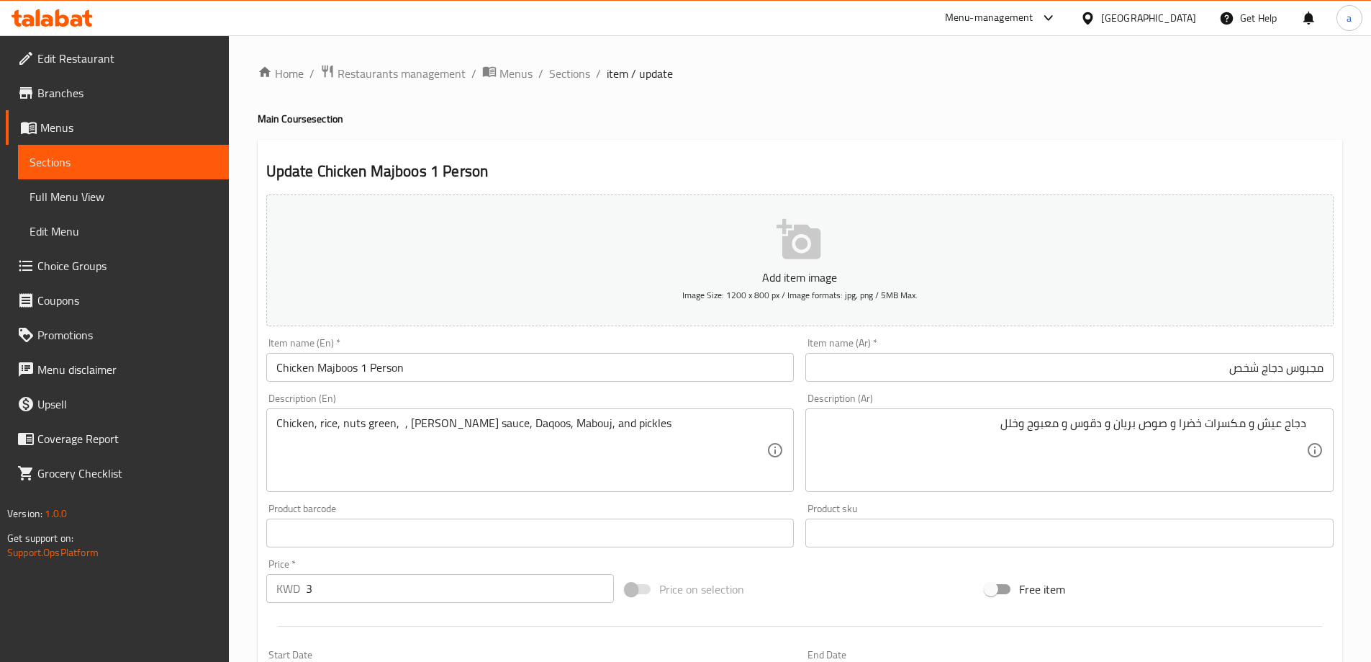
click at [406, 413] on div "Chicken, rice, nuts green, , Brian sauce, Daqoos, Mabouj, and pickles Descripti…" at bounding box center [530, 450] width 528 height 84
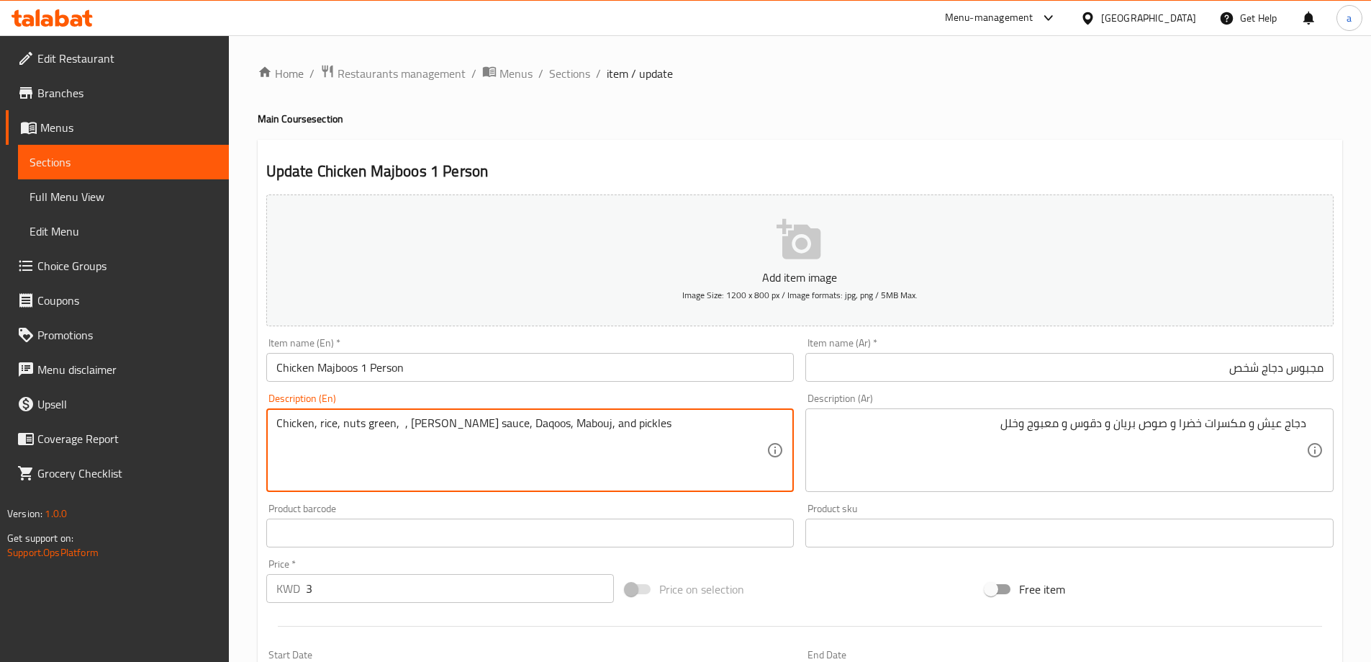
click at [406, 421] on textarea "Chicken, rice, nuts green, , Brian sauce, Daqoos, Mabouj, and pickles" at bounding box center [521, 450] width 491 height 68
type textarea "Chicken, rice, nuts green, Brian sauce, Daqoos, Mabouj, and pickles"
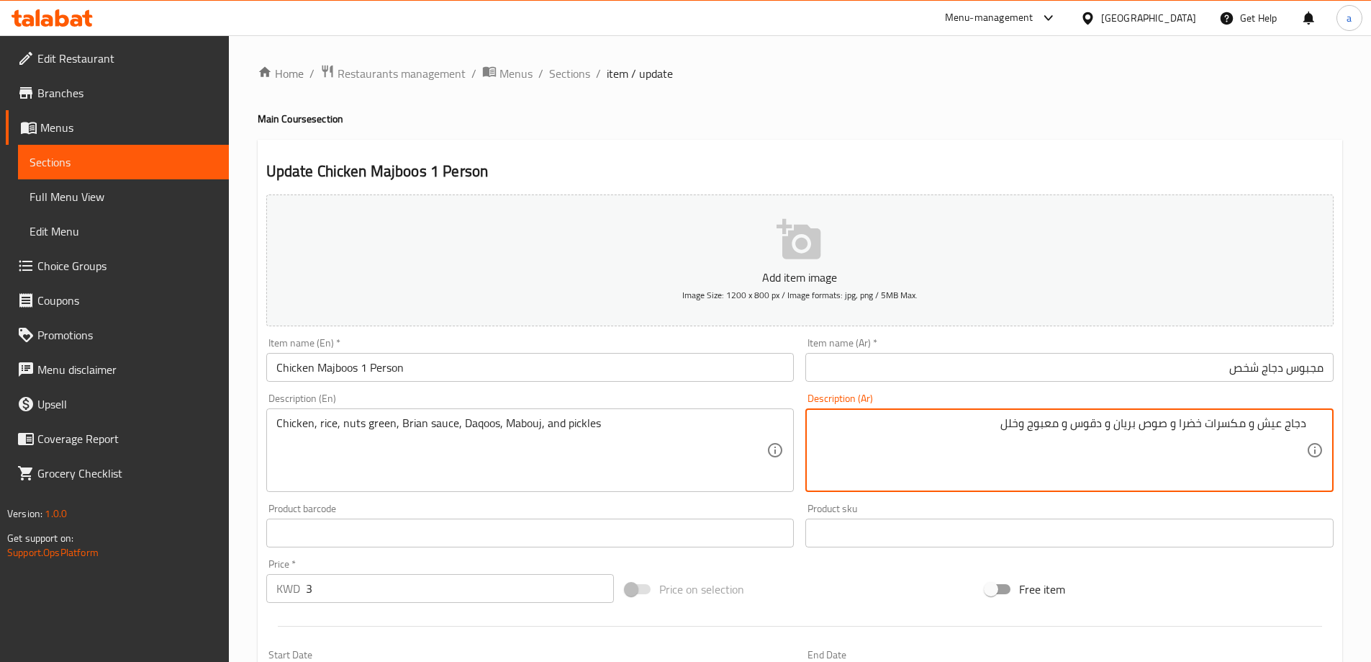
click at [1057, 422] on textarea "دجاج عيش و مكسرات خضرا و صوص بريان و دقوس و معبوج وخلل" at bounding box center [1061, 450] width 491 height 68
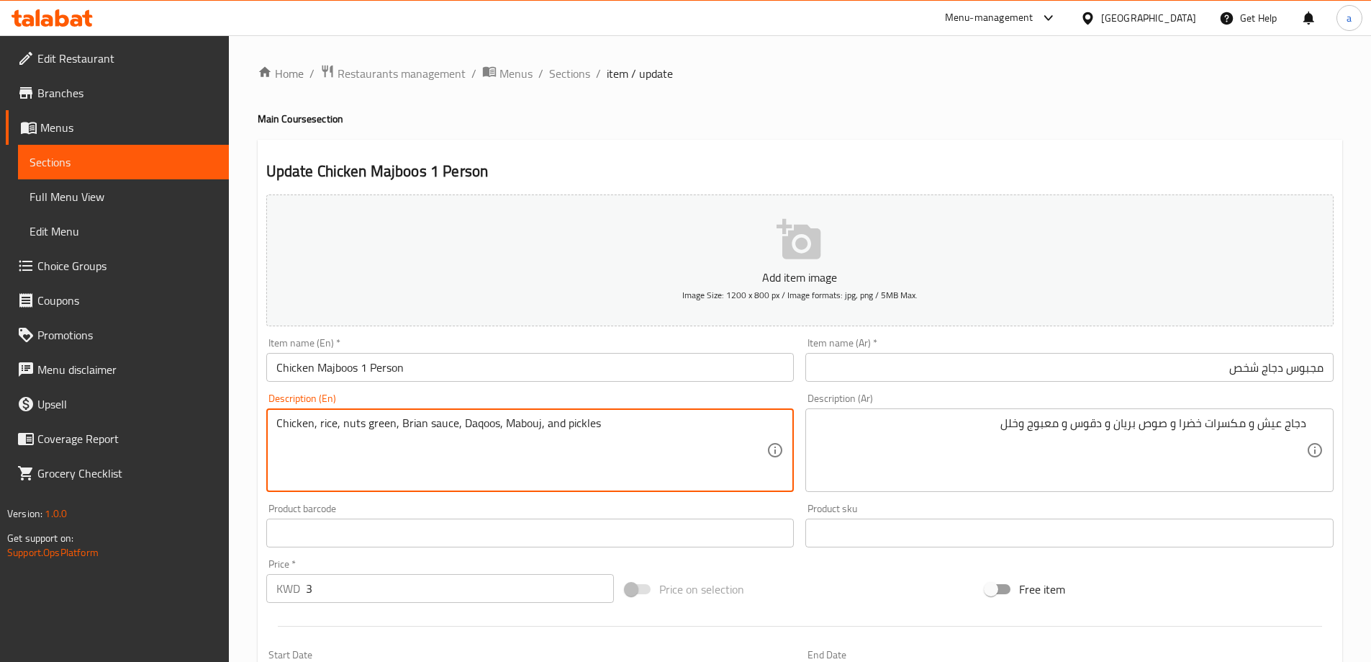
scroll to position [356, 0]
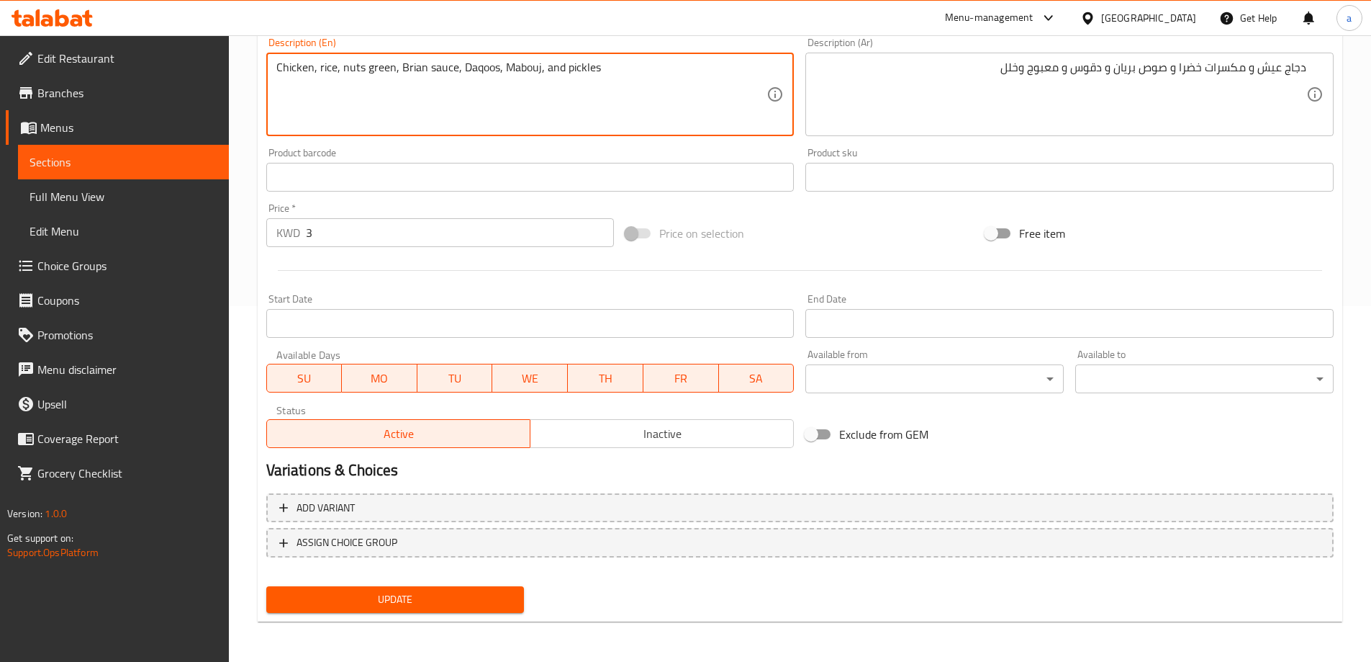
click at [482, 613] on div "Update" at bounding box center [396, 599] width 270 height 38
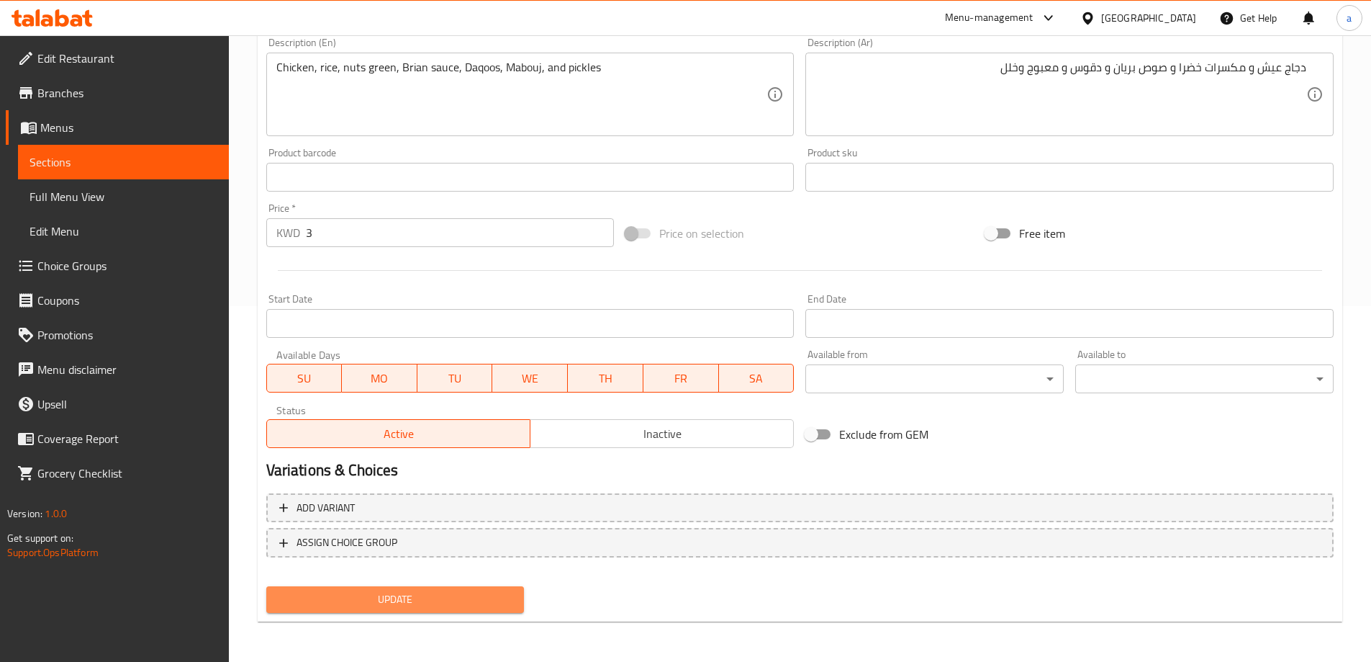
click at [479, 608] on span "Update" at bounding box center [395, 599] width 235 height 18
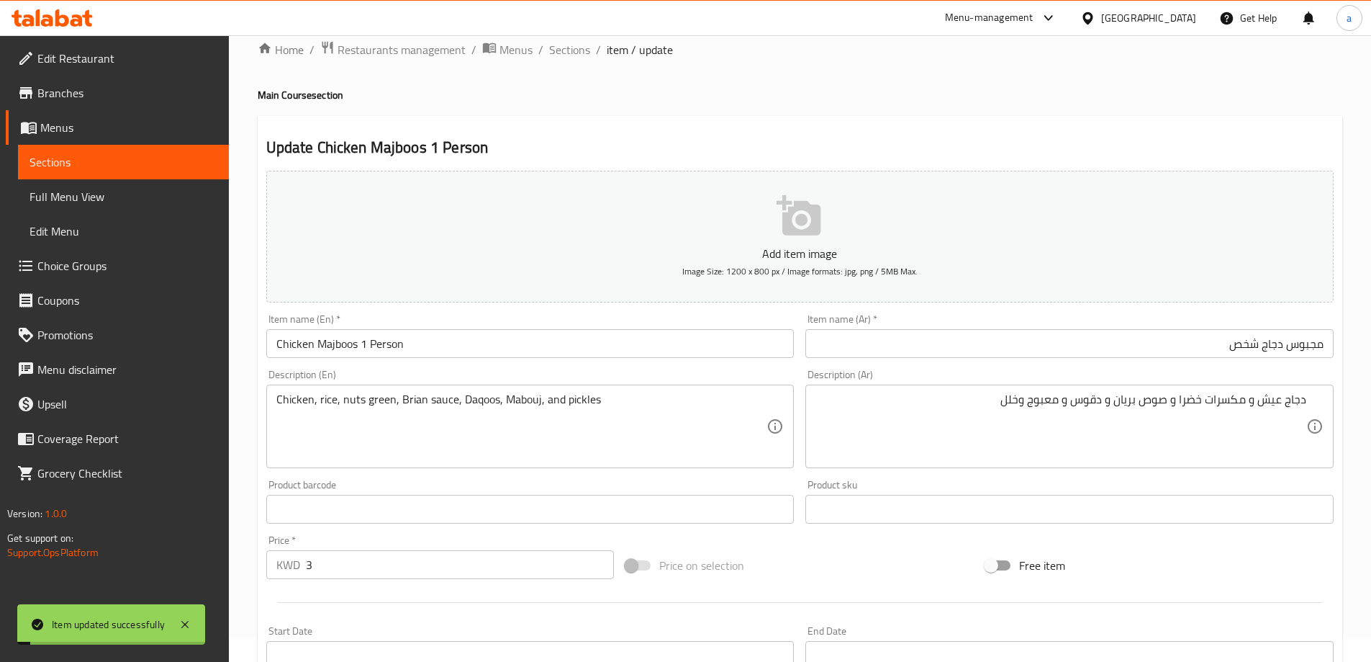
scroll to position [0, 0]
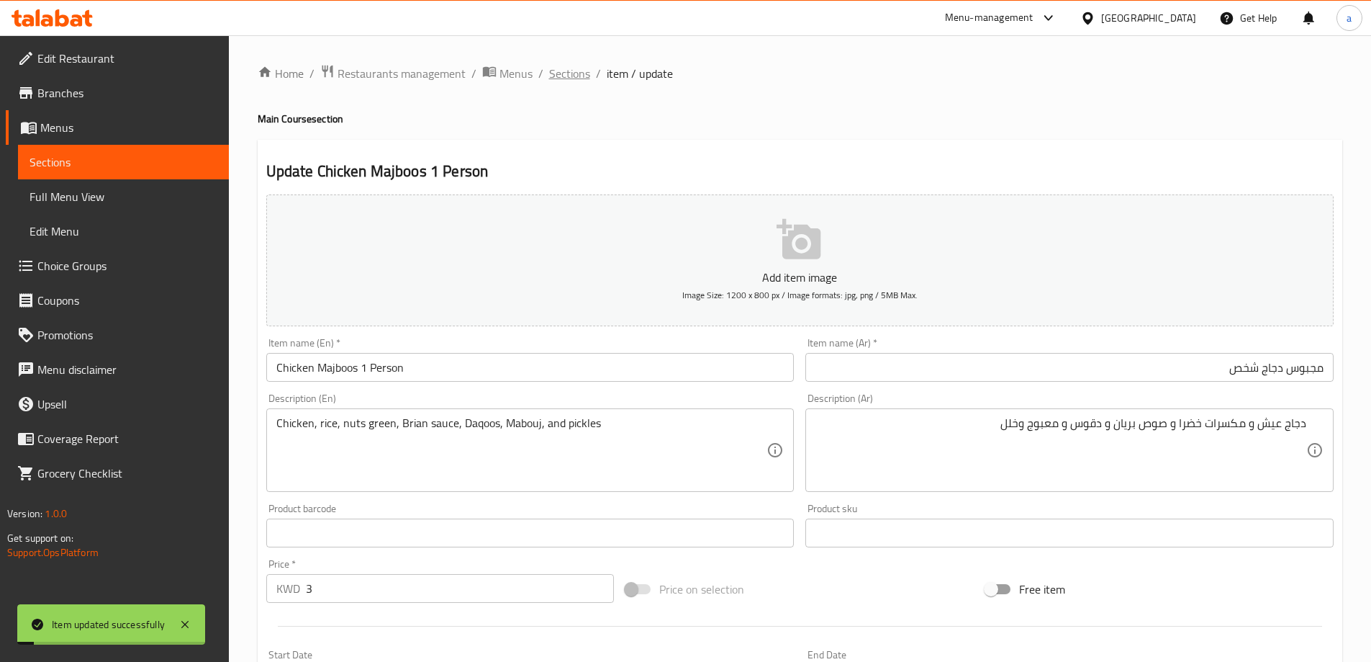
click at [572, 82] on span "Sections" at bounding box center [569, 73] width 41 height 17
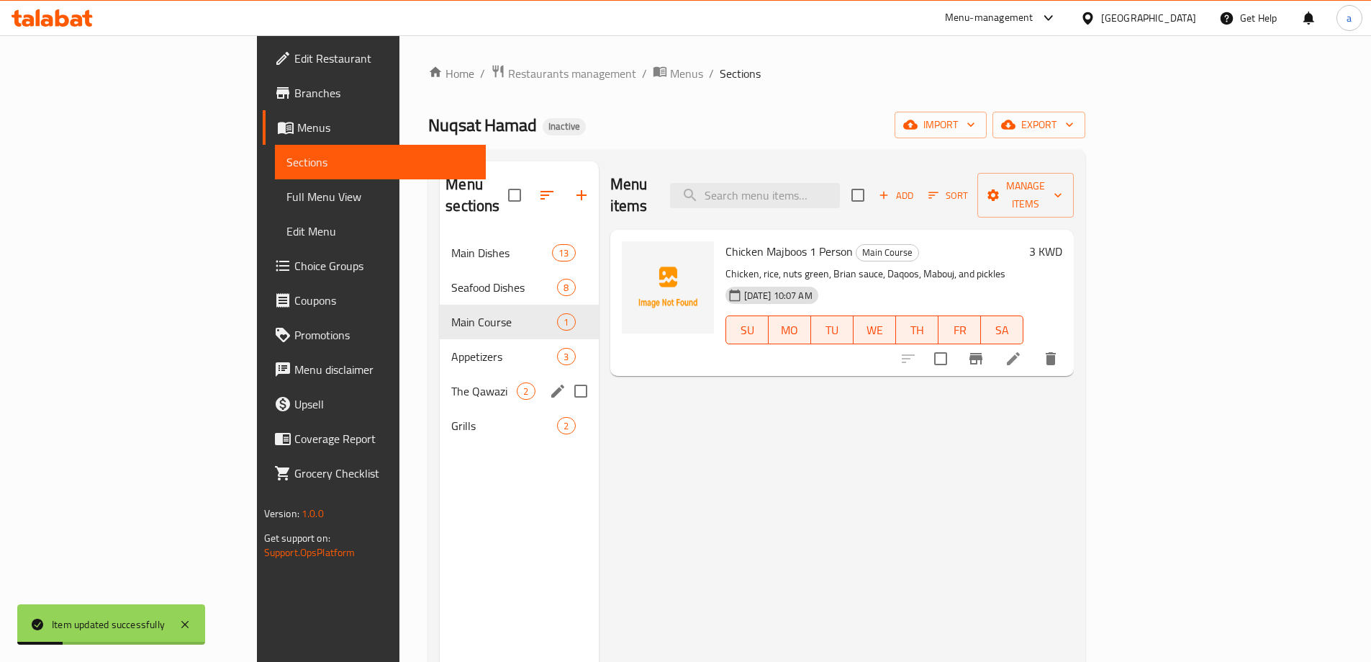
click at [440, 374] on div "The Qawazi 2" at bounding box center [519, 391] width 158 height 35
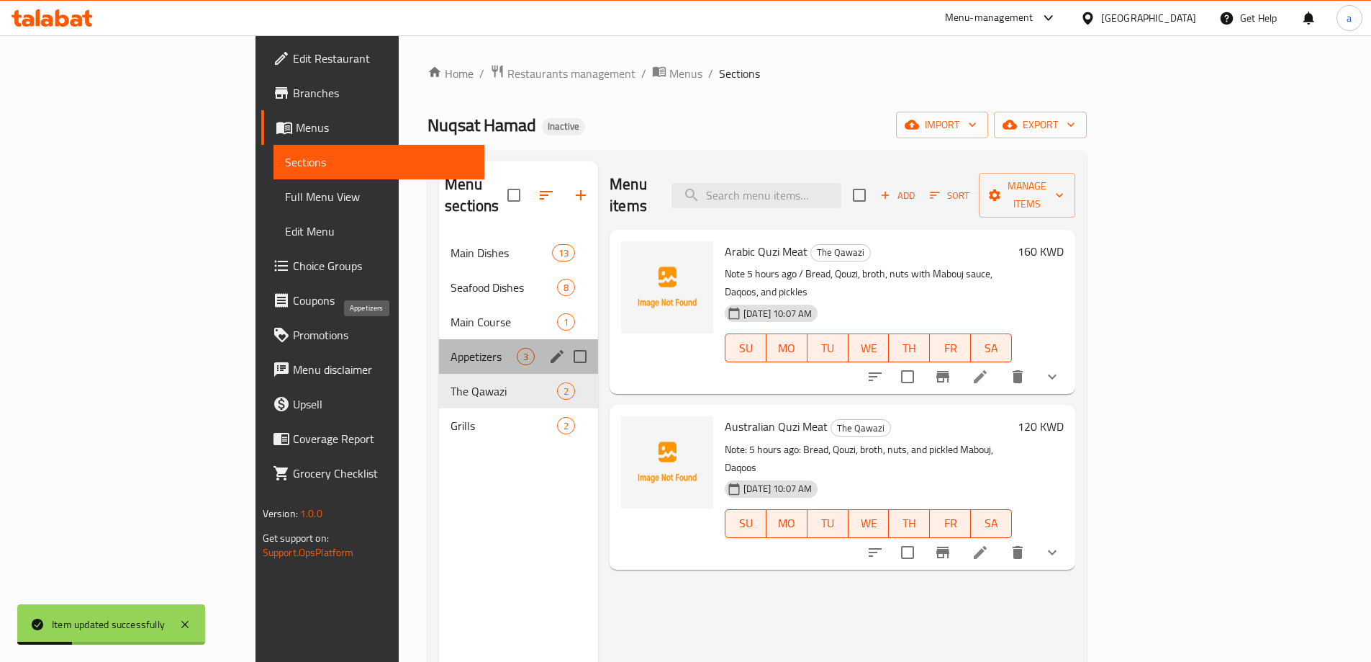
click at [451, 348] on span "Appetizers" at bounding box center [484, 356] width 66 height 17
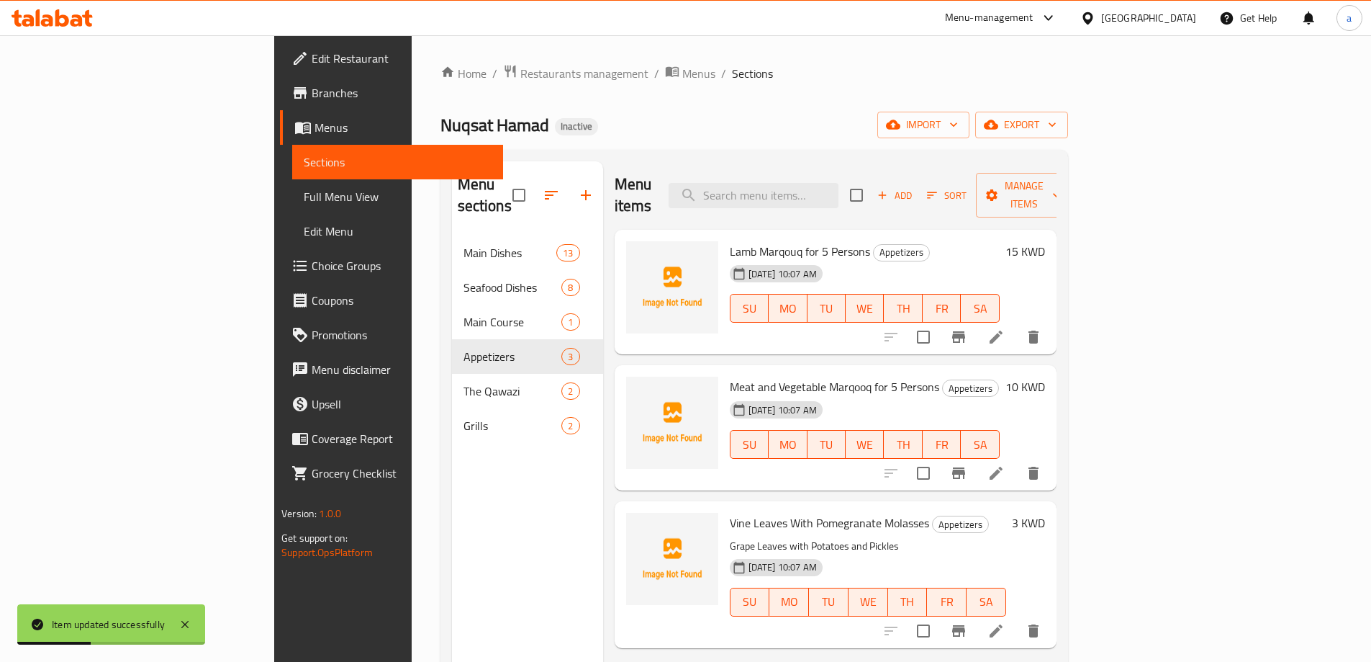
click at [1016, 324] on li at bounding box center [996, 337] width 40 height 26
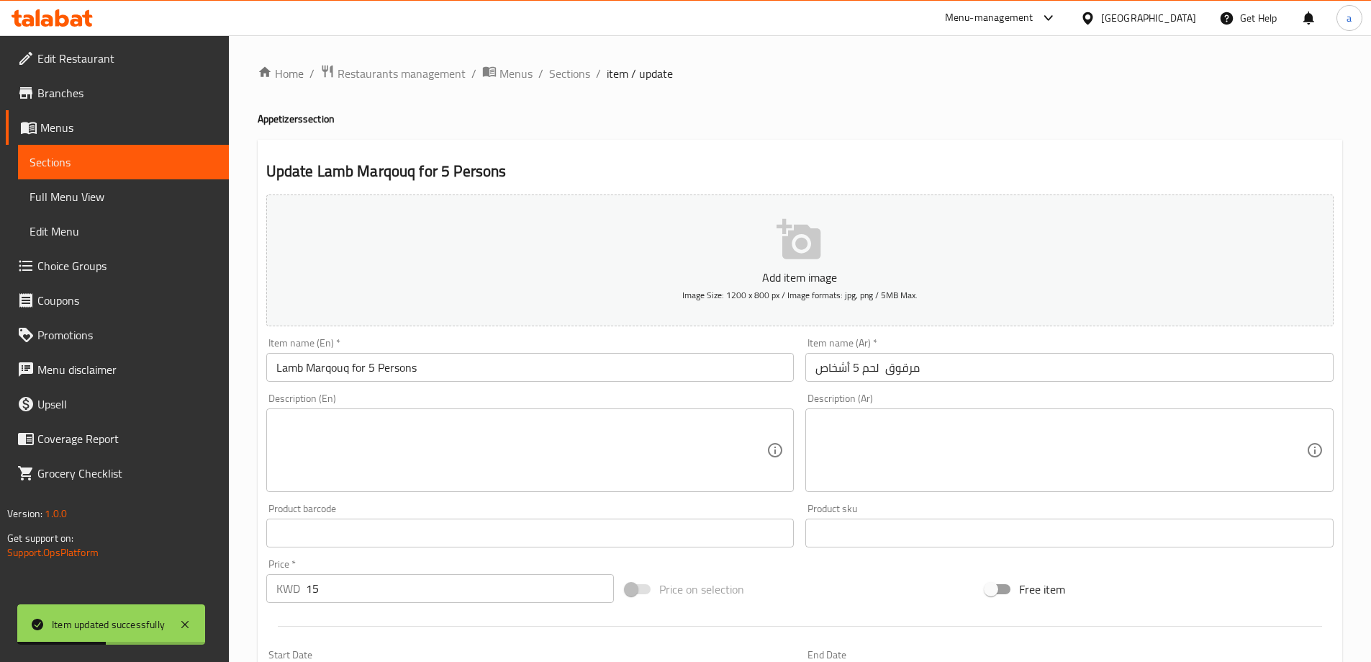
click at [971, 351] on div "Item name (Ar)   * مرقوق لحم 5 أشخاص Item name (Ar) *" at bounding box center [1070, 360] width 528 height 44
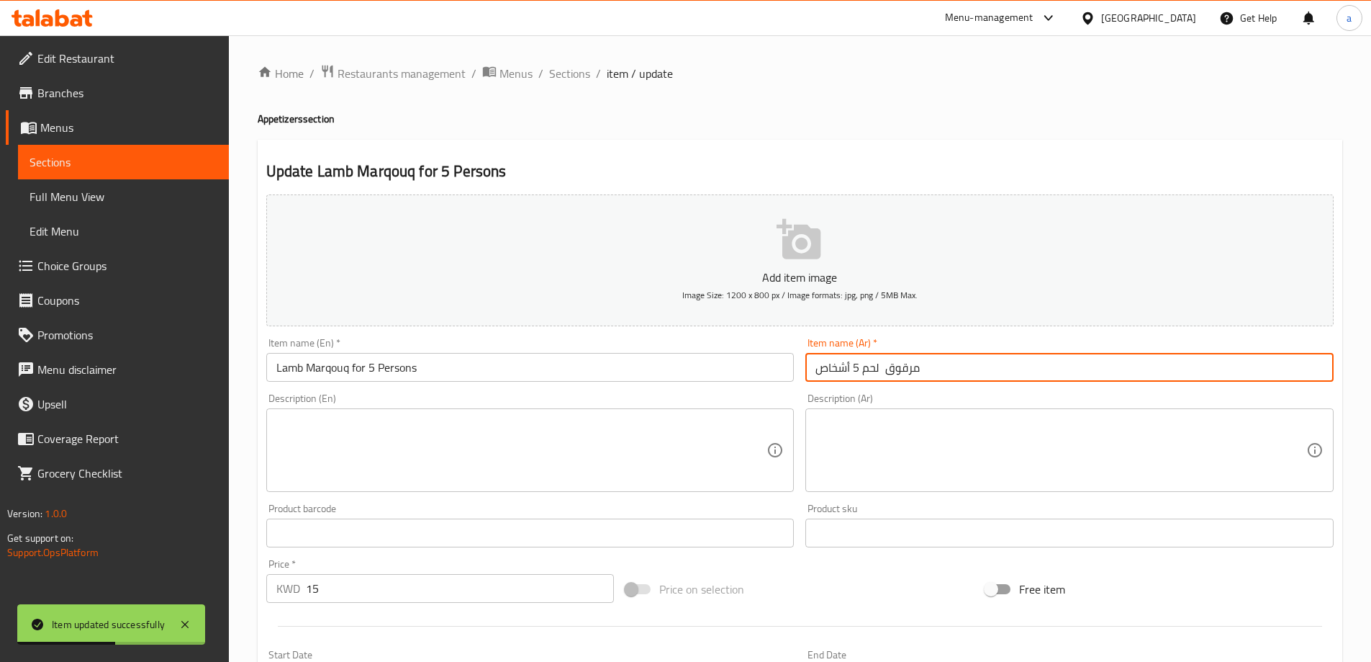
click at [975, 366] on input "مرقوق لحم 5 أشخاص" at bounding box center [1070, 367] width 528 height 29
click at [1307, 374] on input "مرقوق لحم 5 أشخاص" at bounding box center [1070, 367] width 528 height 29
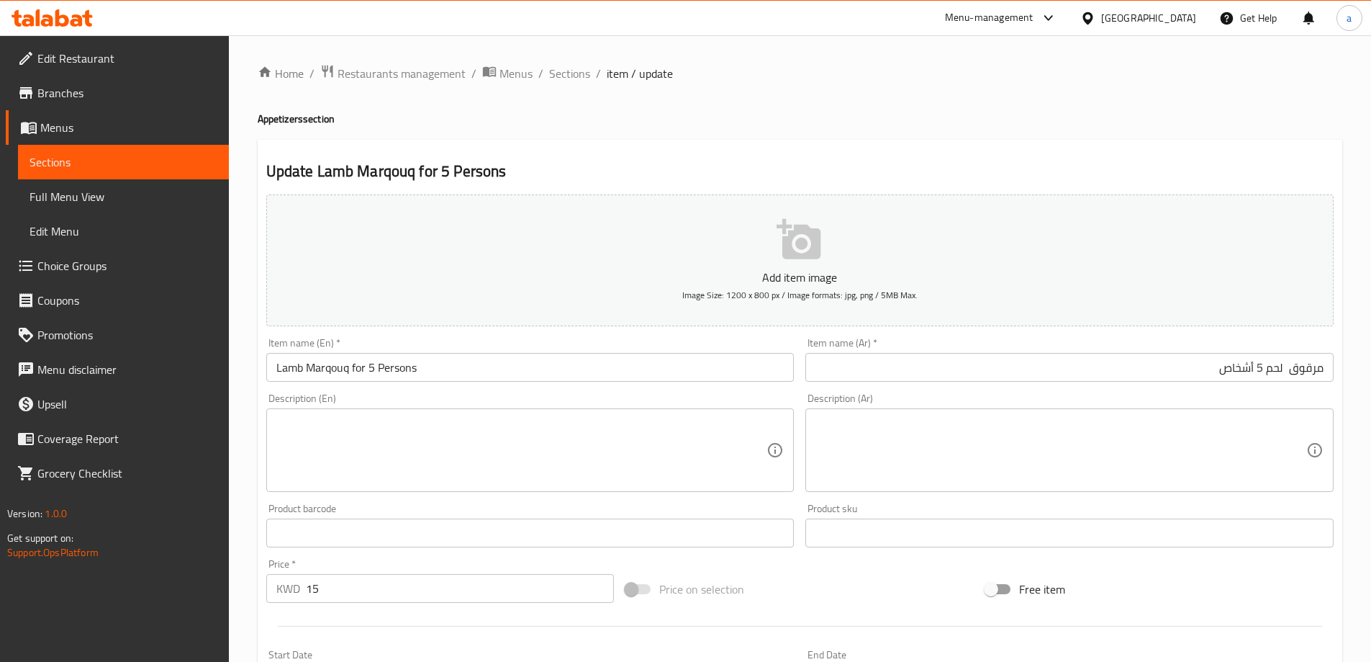
click at [328, 361] on input "Lamb Marqouq for 5 Persons" at bounding box center [530, 367] width 528 height 29
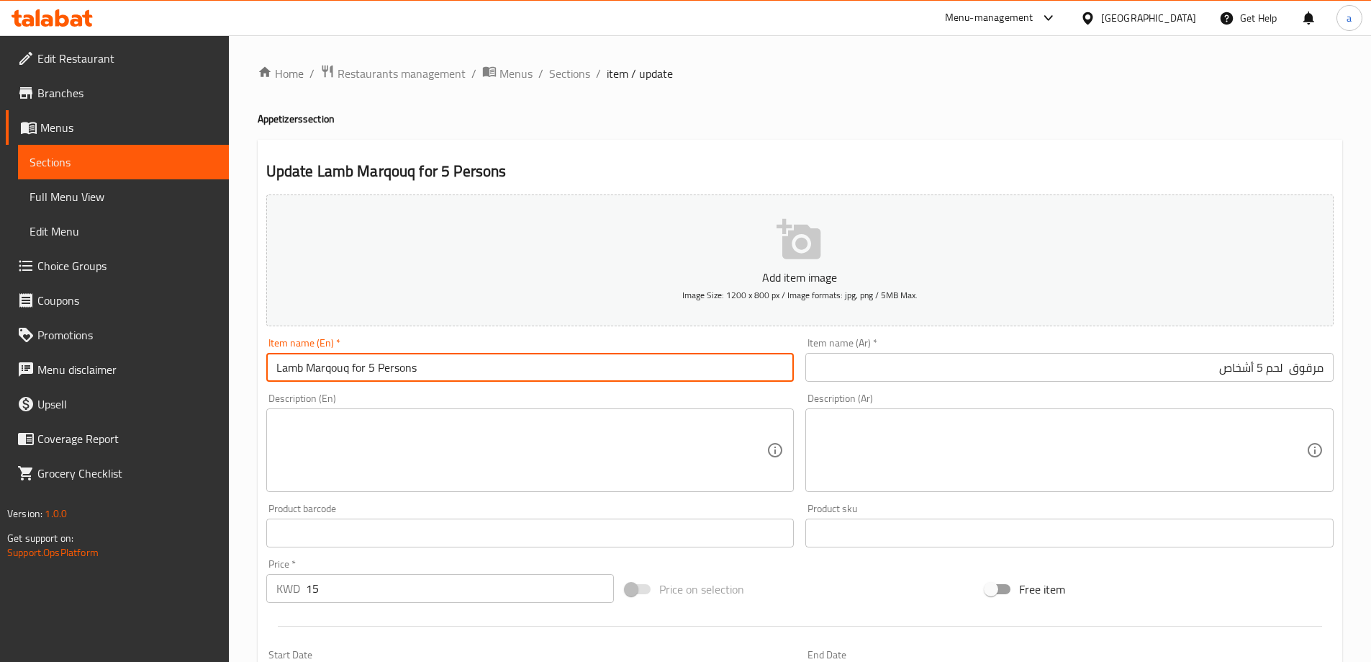
click at [328, 361] on input "Lamb Marqouq for 5 Persons" at bounding box center [530, 367] width 528 height 29
paste input "goog /"
click at [268, 368] on input "Lamb Margoog for 5 Persons" at bounding box center [530, 367] width 528 height 29
click at [384, 376] on input "meat Margoog for 5 Persons" at bounding box center [530, 367] width 528 height 29
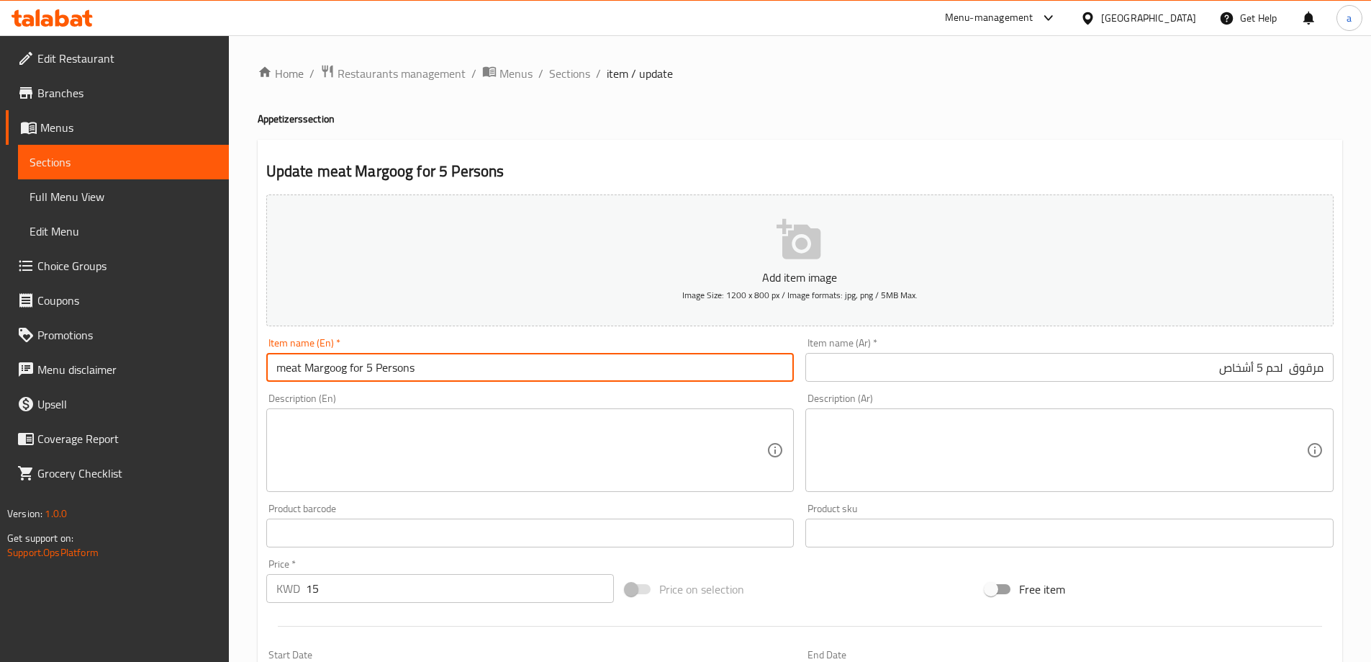
click at [384, 376] on input "meat Margoog for 5 Persons" at bounding box center [530, 367] width 528 height 29
type input "Meat Margoog For 5 Persons"
click at [394, 392] on div "Description (En) Description (En)" at bounding box center [531, 442] width 540 height 110
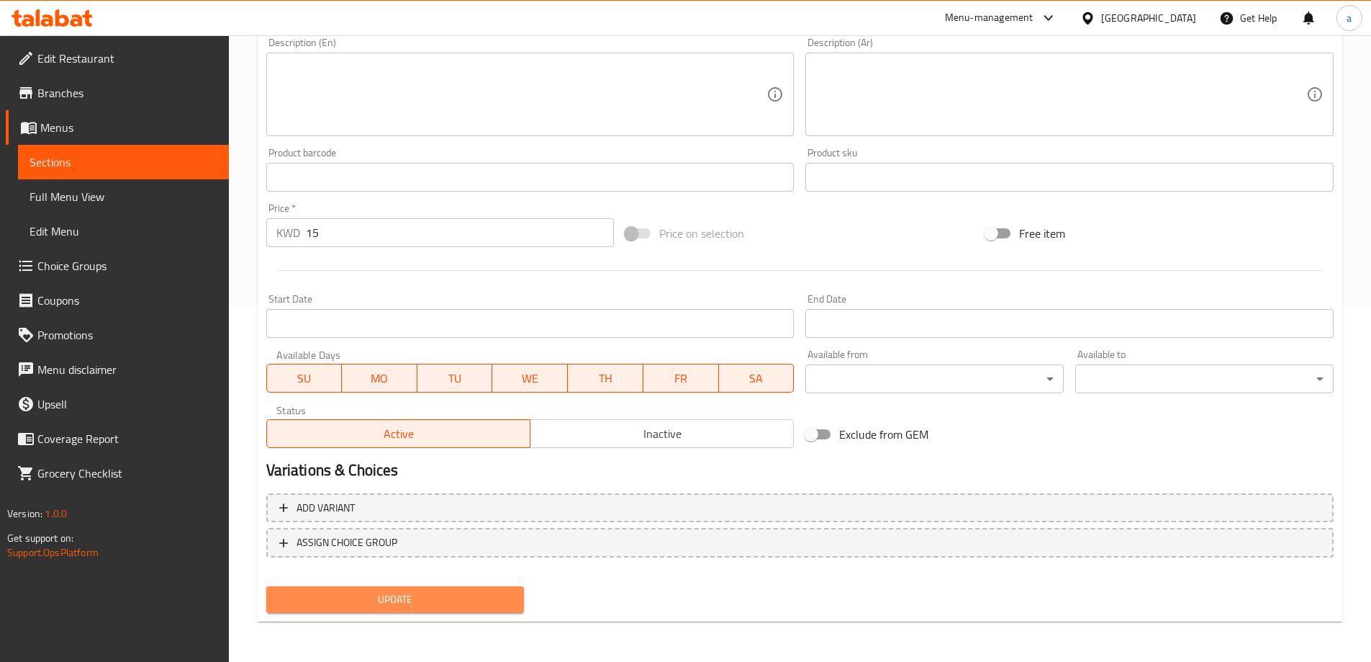
click at [503, 594] on span "Update" at bounding box center [395, 599] width 235 height 18
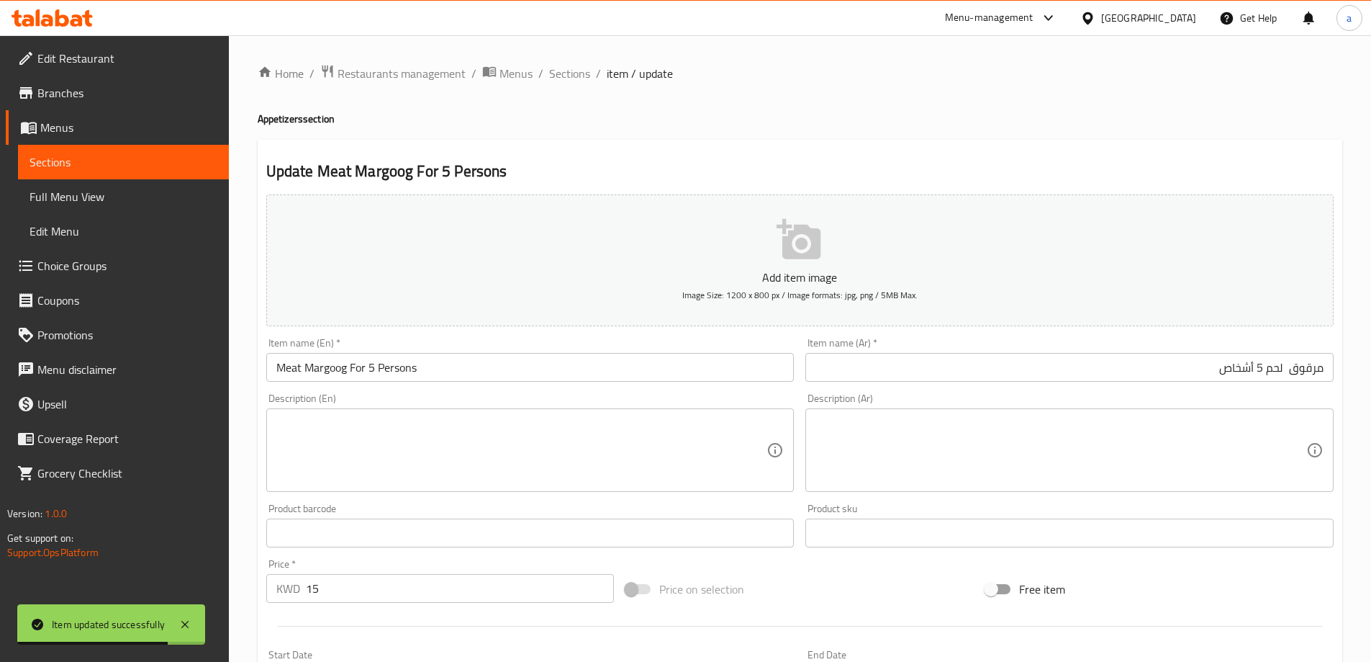
click at [1150, 412] on div "Description (Ar)" at bounding box center [1070, 450] width 528 height 84
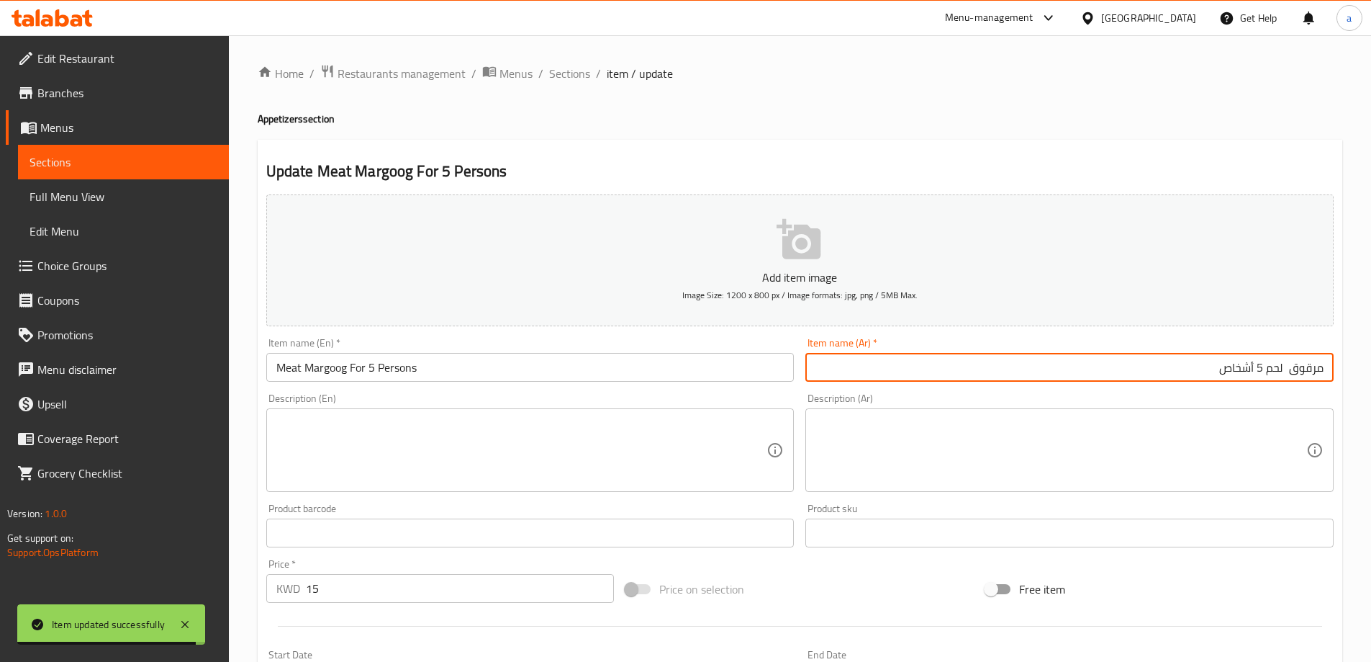
click at [1284, 371] on input "مرقوق لحم 5 أشخاص" at bounding box center [1070, 367] width 528 height 29
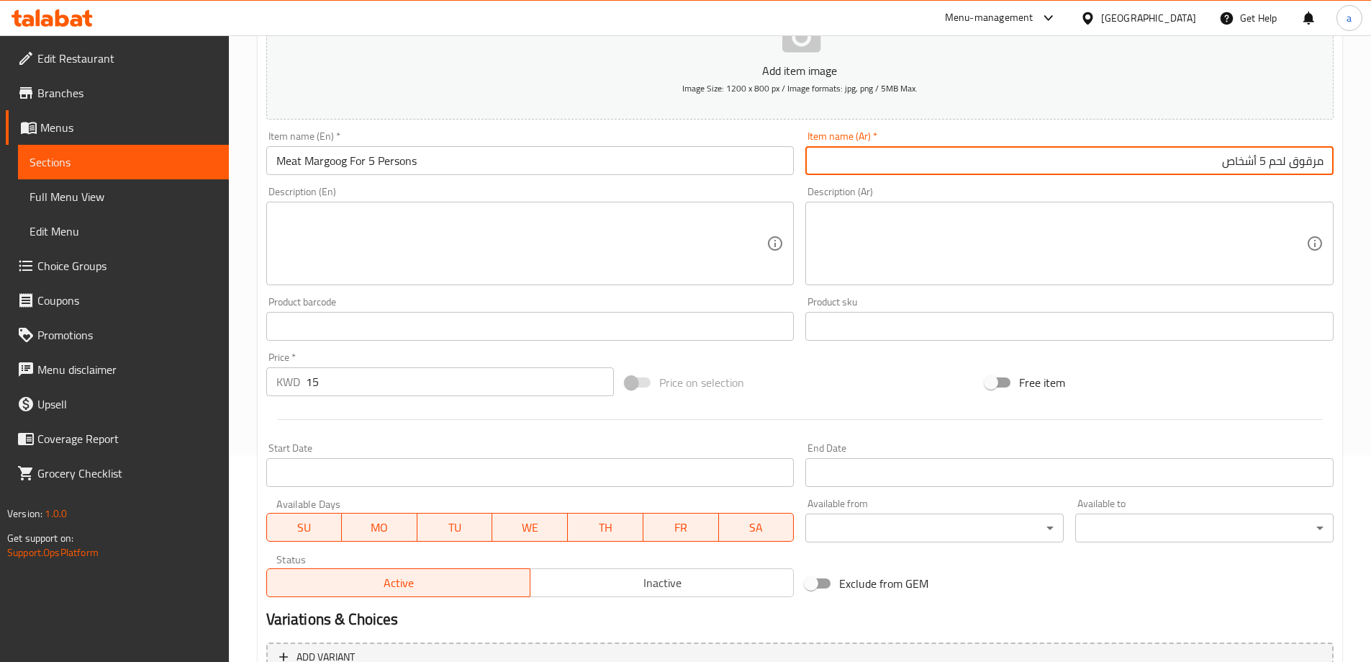
scroll to position [356, 0]
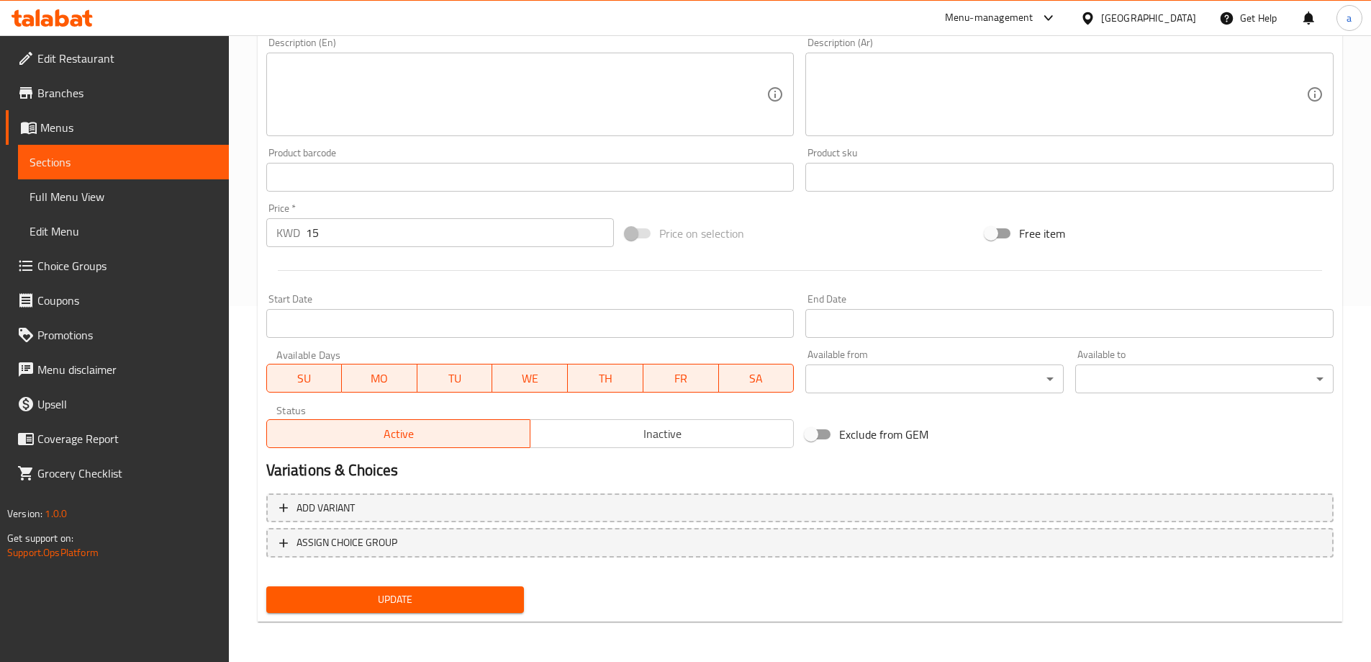
type input "مرقوق لحم 5 أشخاص"
click at [362, 590] on button "Update" at bounding box center [395, 599] width 258 height 27
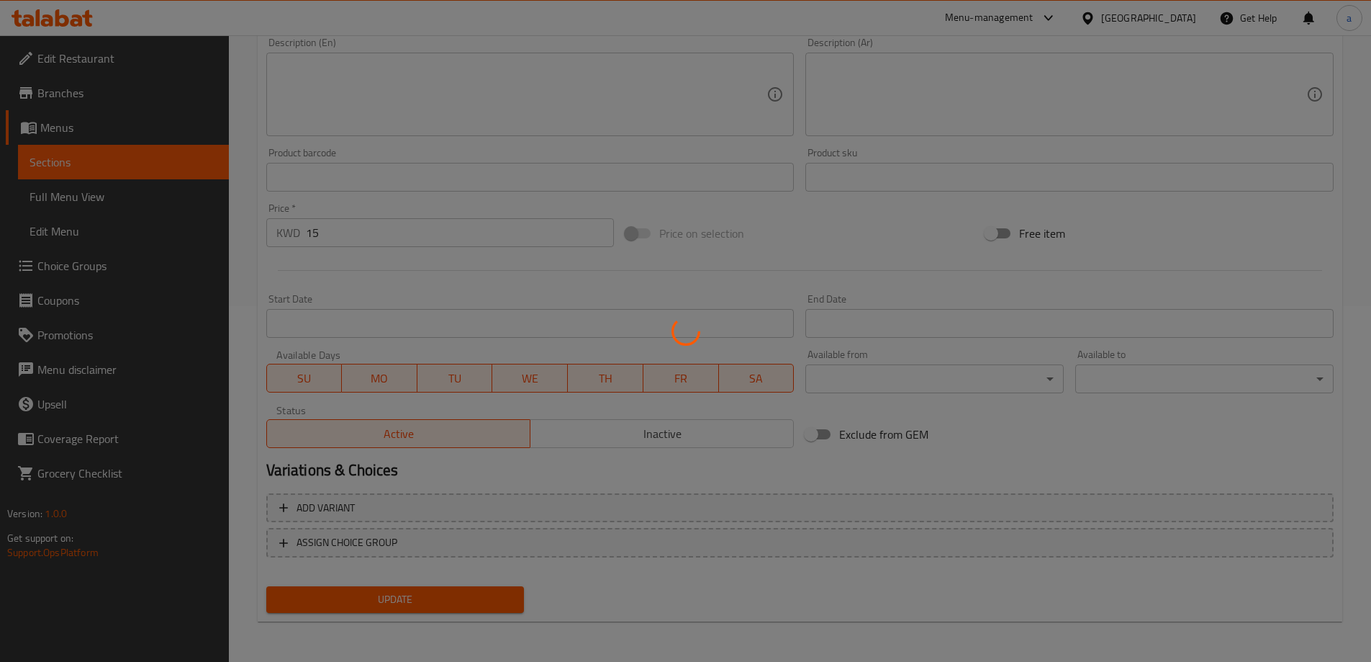
scroll to position [0, 0]
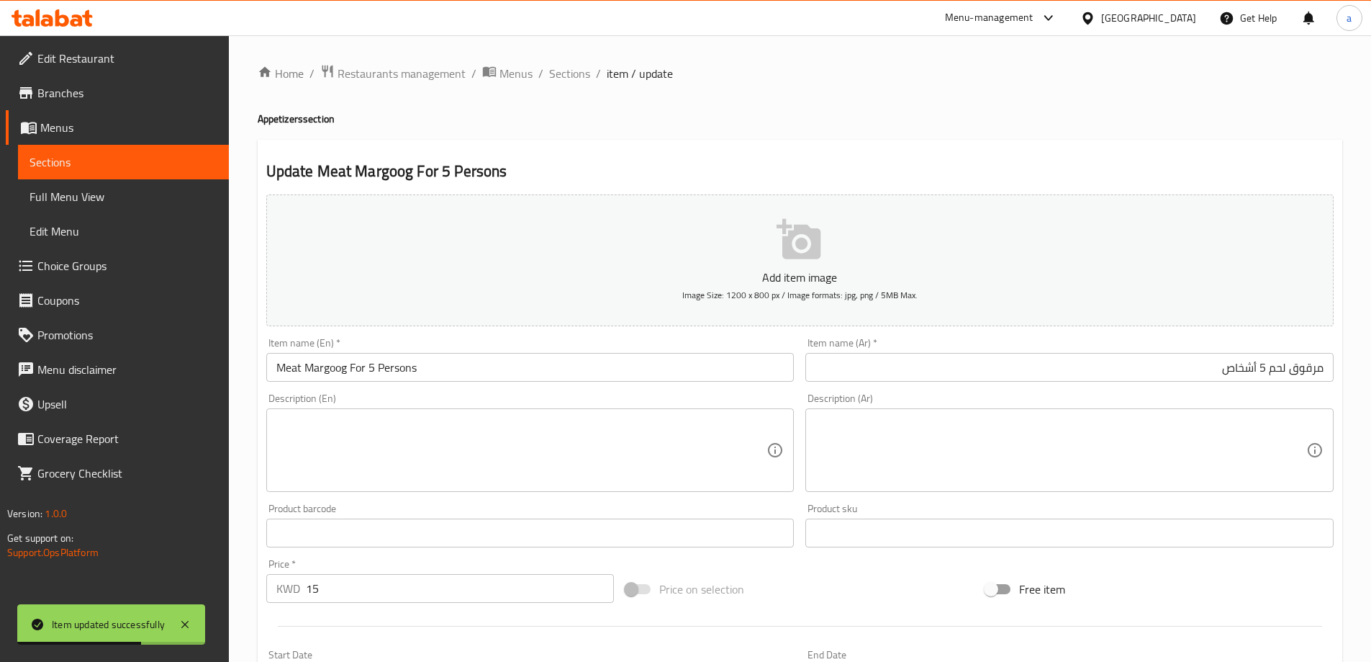
click at [541, 80] on ol "Home / Restaurants management / Menus / Sections / item / update" at bounding box center [800, 73] width 1085 height 19
click at [554, 84] on div "Home / Restaurants management / Menus / Sections / item / update Appetizers sec…" at bounding box center [800, 526] width 1085 height 924
click at [557, 67] on span "Sections" at bounding box center [569, 73] width 41 height 17
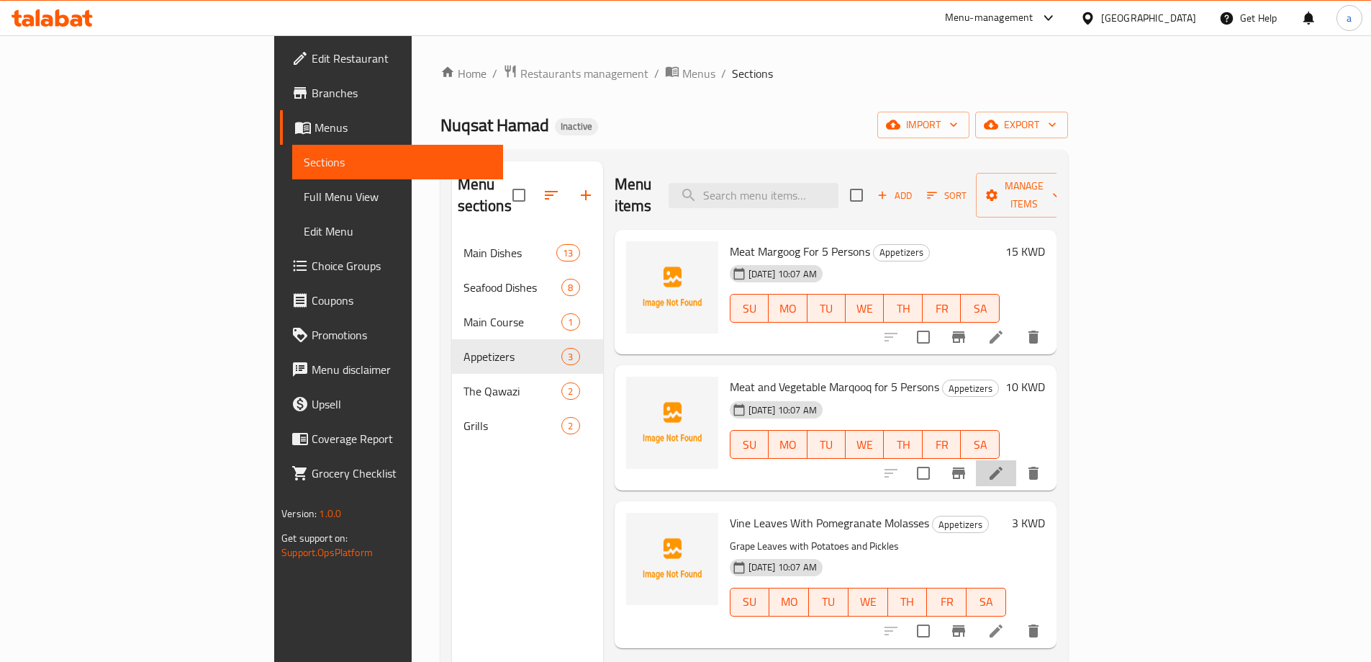
click at [1016, 461] on li at bounding box center [996, 473] width 40 height 26
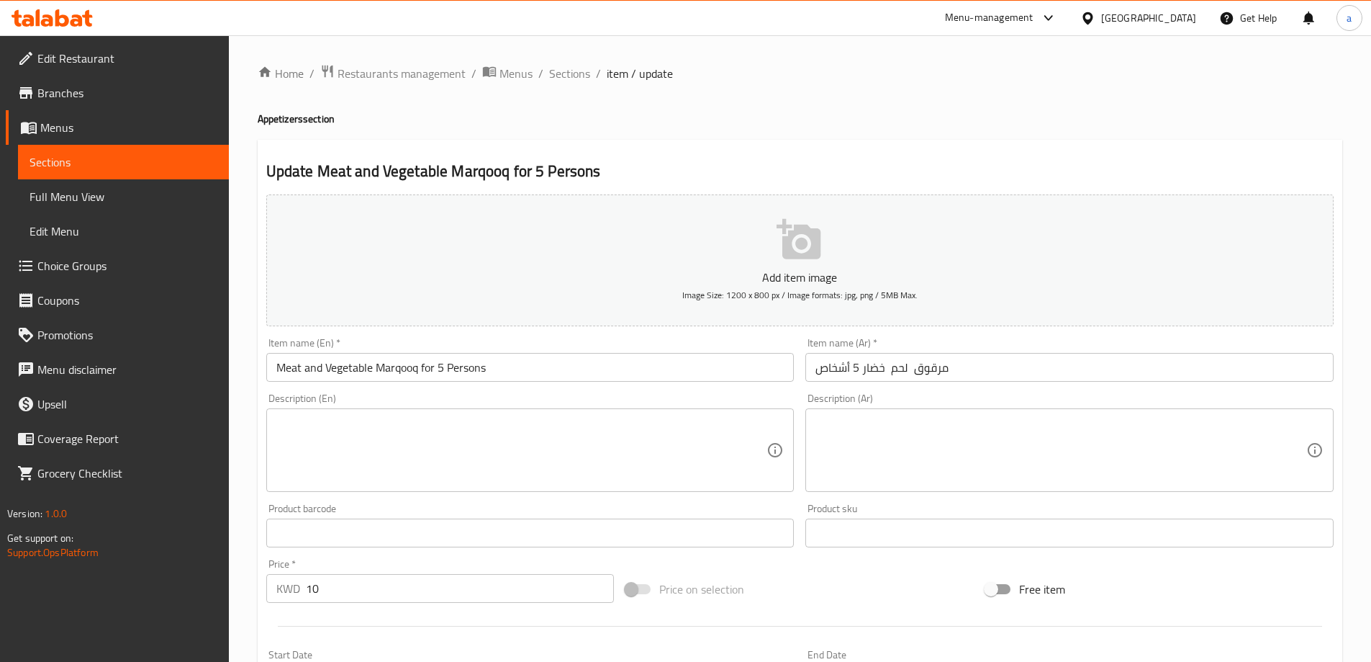
click at [1075, 370] on input "مرقوق لحم خضار 5 أشخاص" at bounding box center [1070, 367] width 528 height 29
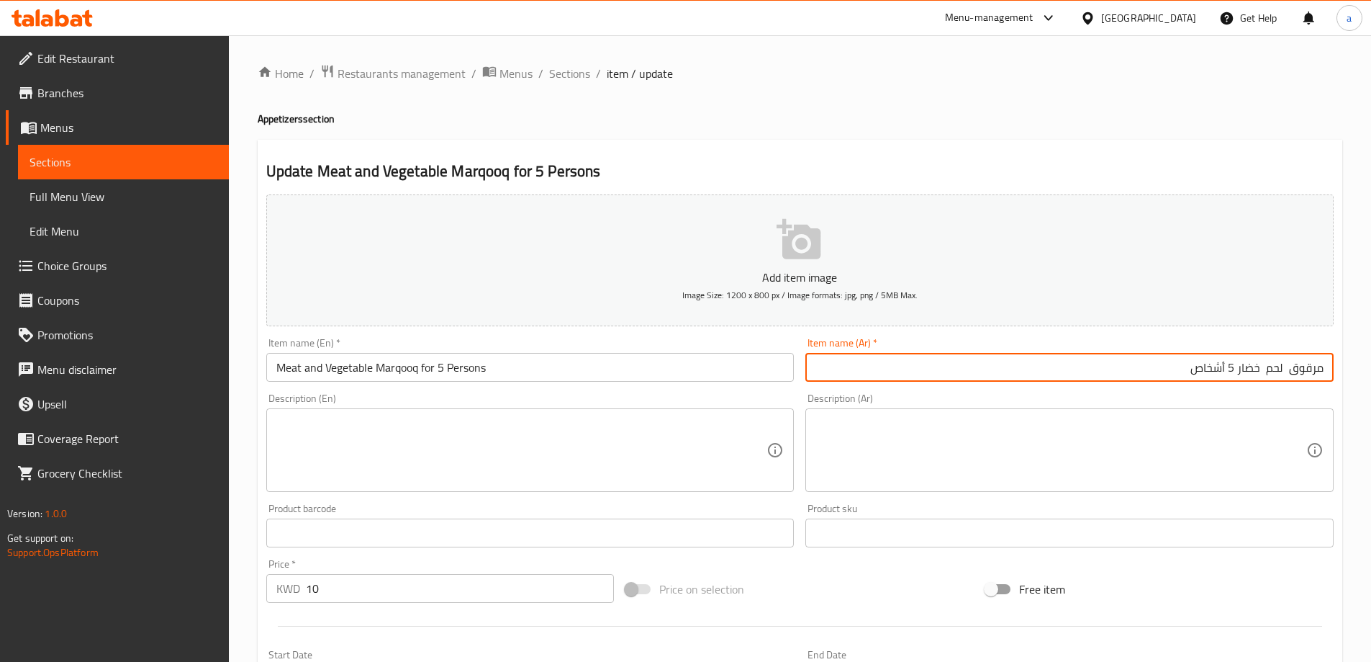
click at [1314, 366] on input "مرقوق لحم خضار 5 أشخاص" at bounding box center [1070, 367] width 528 height 29
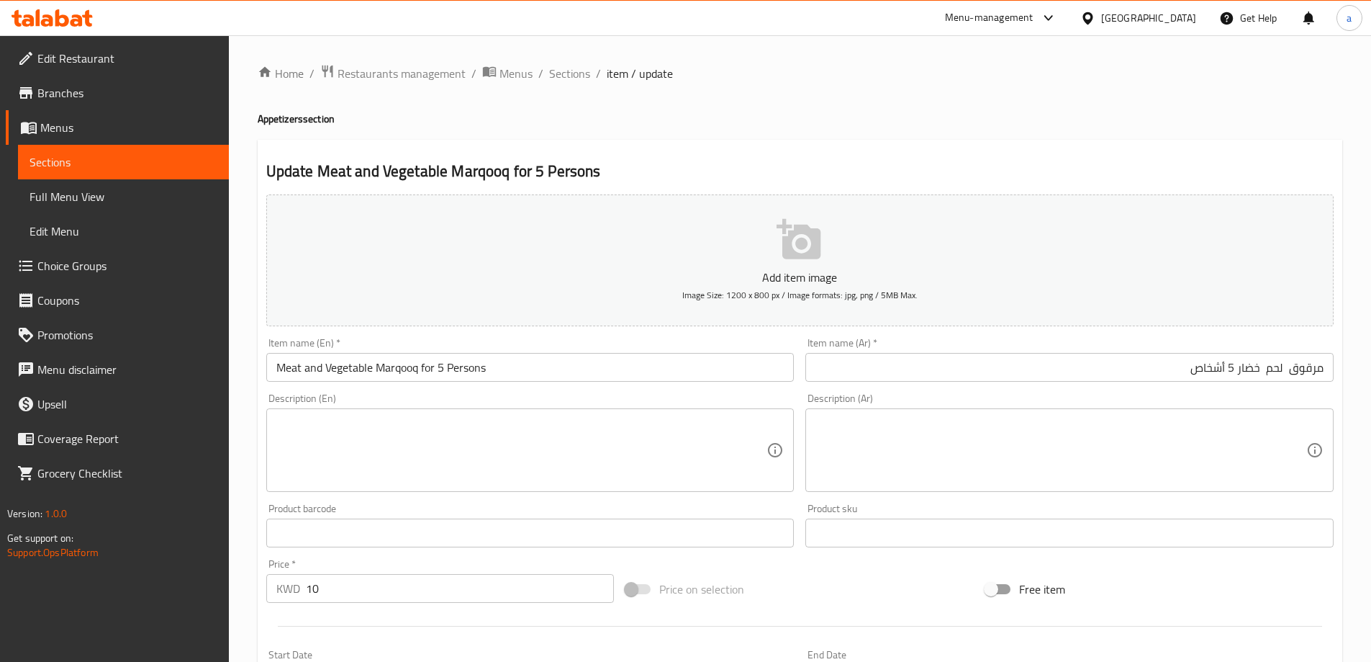
click at [404, 360] on input "Meat and Vegetable Marqooq for 5 Persons" at bounding box center [530, 367] width 528 height 29
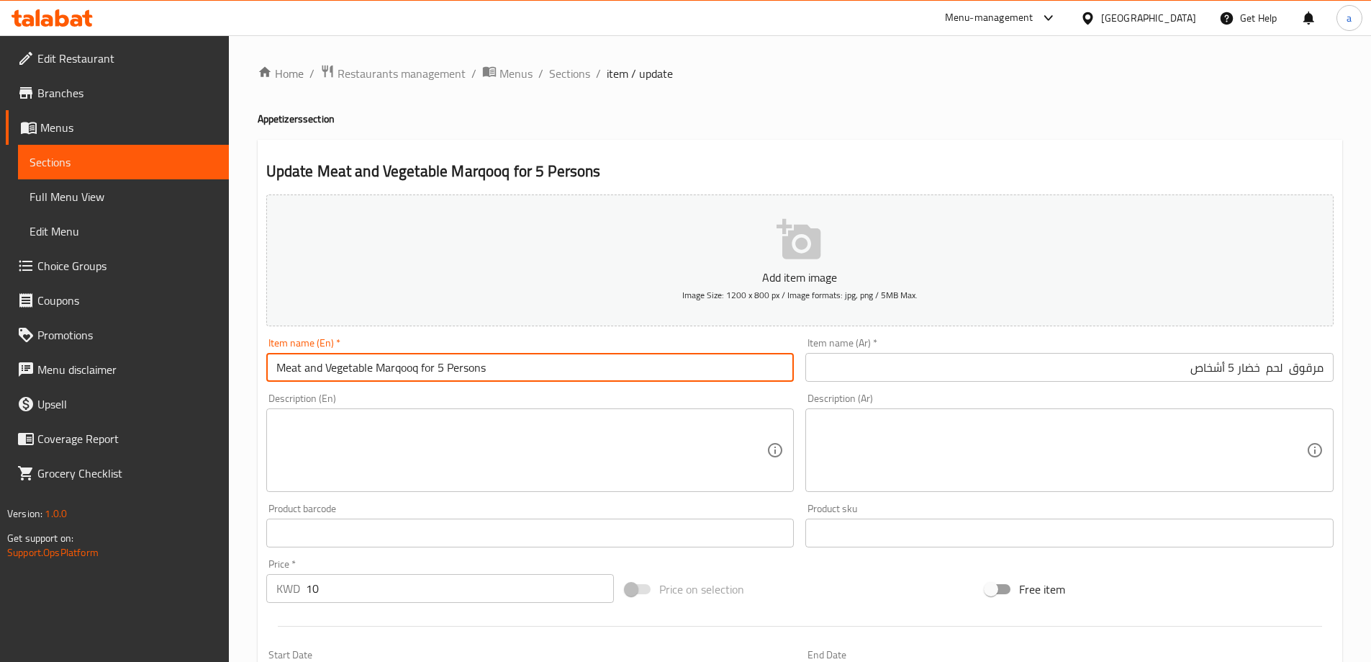
click at [404, 360] on input "Meat and Vegetable Marqooq for 5 Persons" at bounding box center [530, 367] width 528 height 29
paste input "goog"
click at [501, 373] on input "Meat and Vegetable Margoog for 5 Persons" at bounding box center [530, 367] width 528 height 29
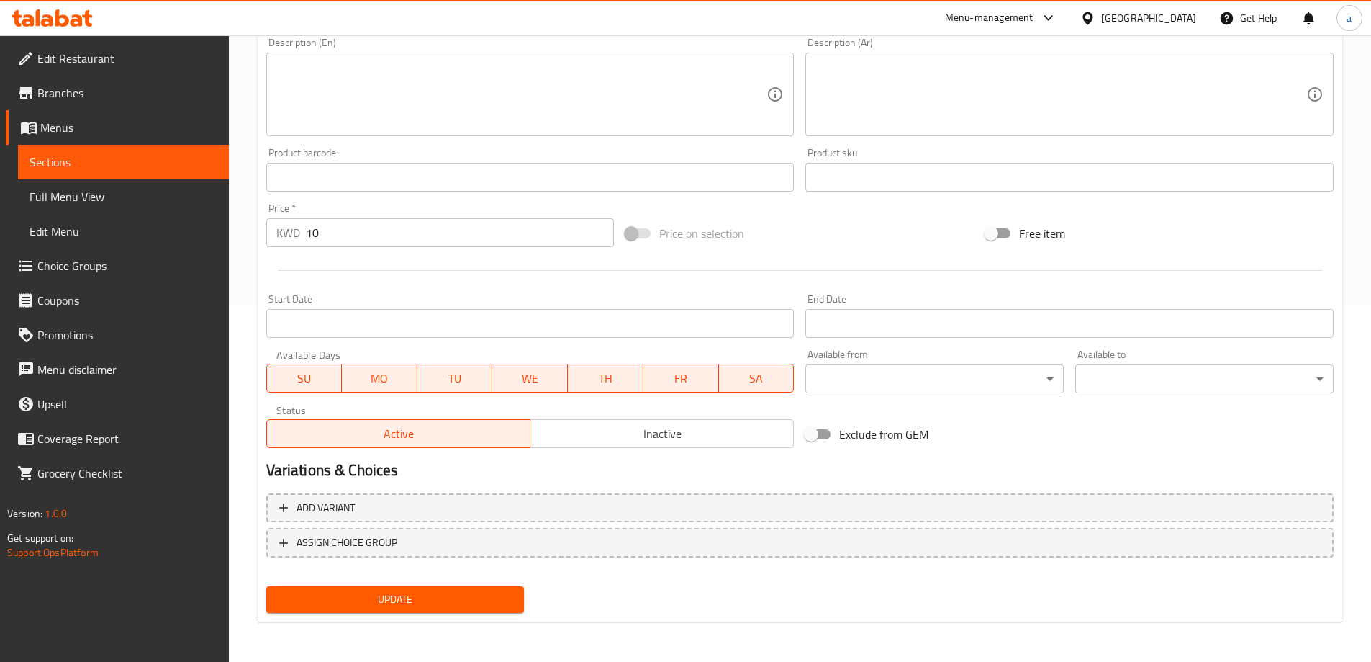
type input "Meat and Vegetable Margoog for 5 Persons"
click at [496, 608] on span "Update" at bounding box center [395, 599] width 235 height 18
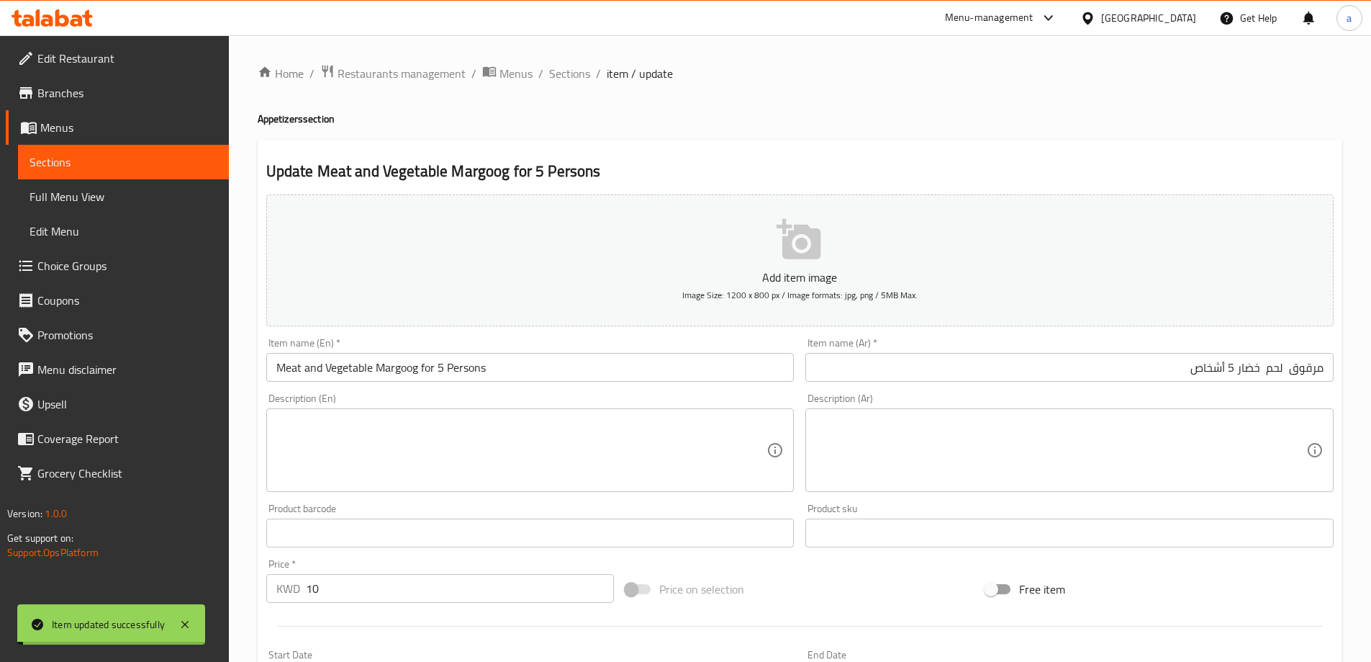
click at [575, 82] on span "Sections" at bounding box center [569, 73] width 41 height 17
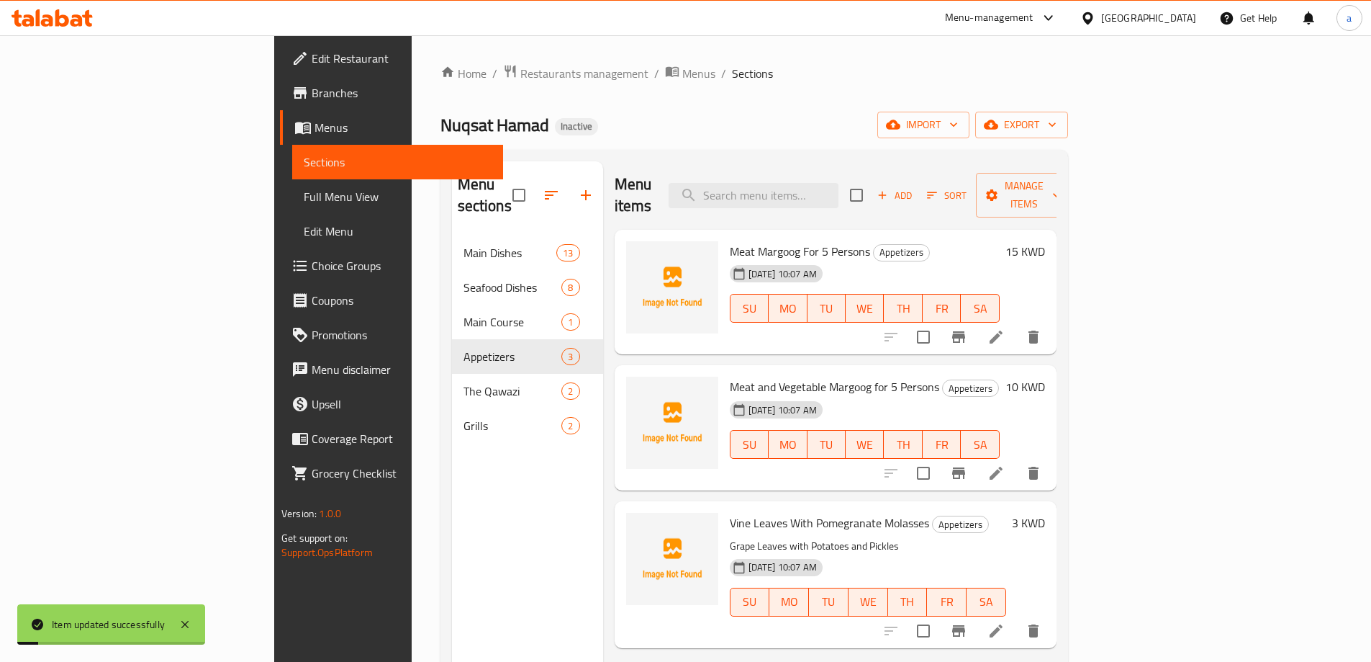
drag, startPoint x: 575, startPoint y: 82, endPoint x: 1019, endPoint y: 456, distance: 579.8
click at [1006, 456] on div "Meat and Vegetable Margoog for 5 Persons Appetizers 15-08-2025 10:07 AM SU MO T…" at bounding box center [864, 428] width 281 height 114
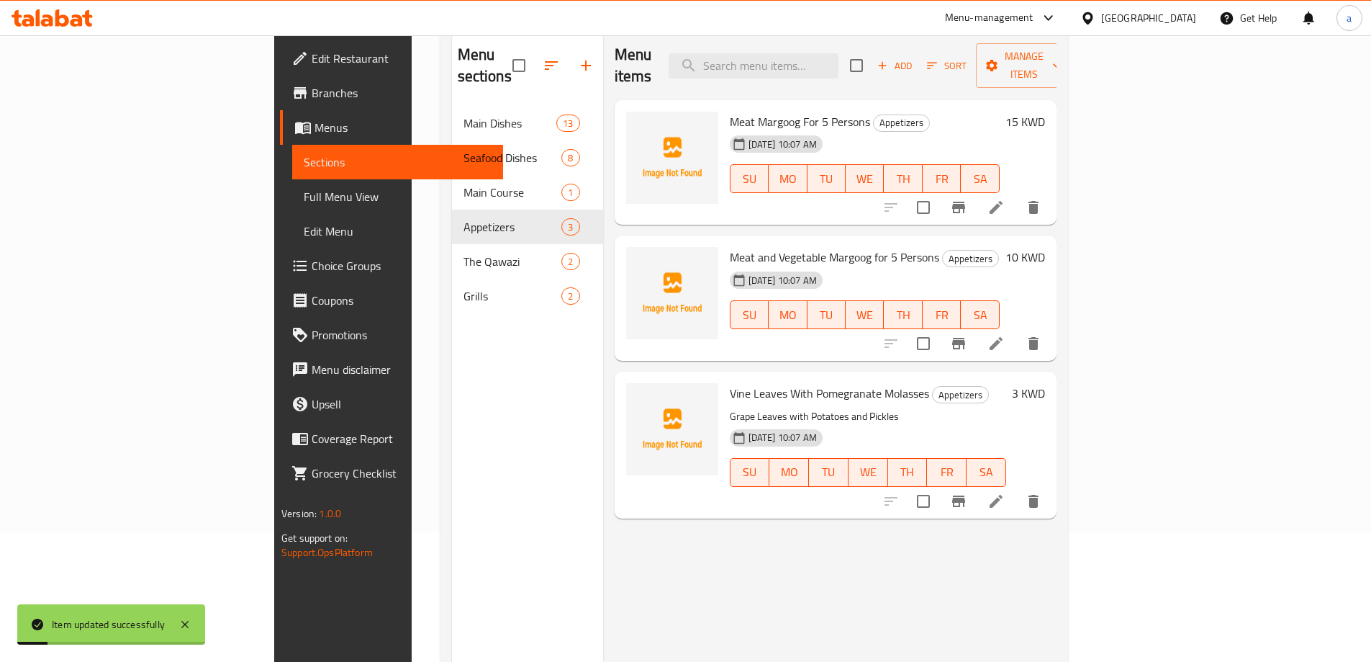
scroll to position [202, 0]
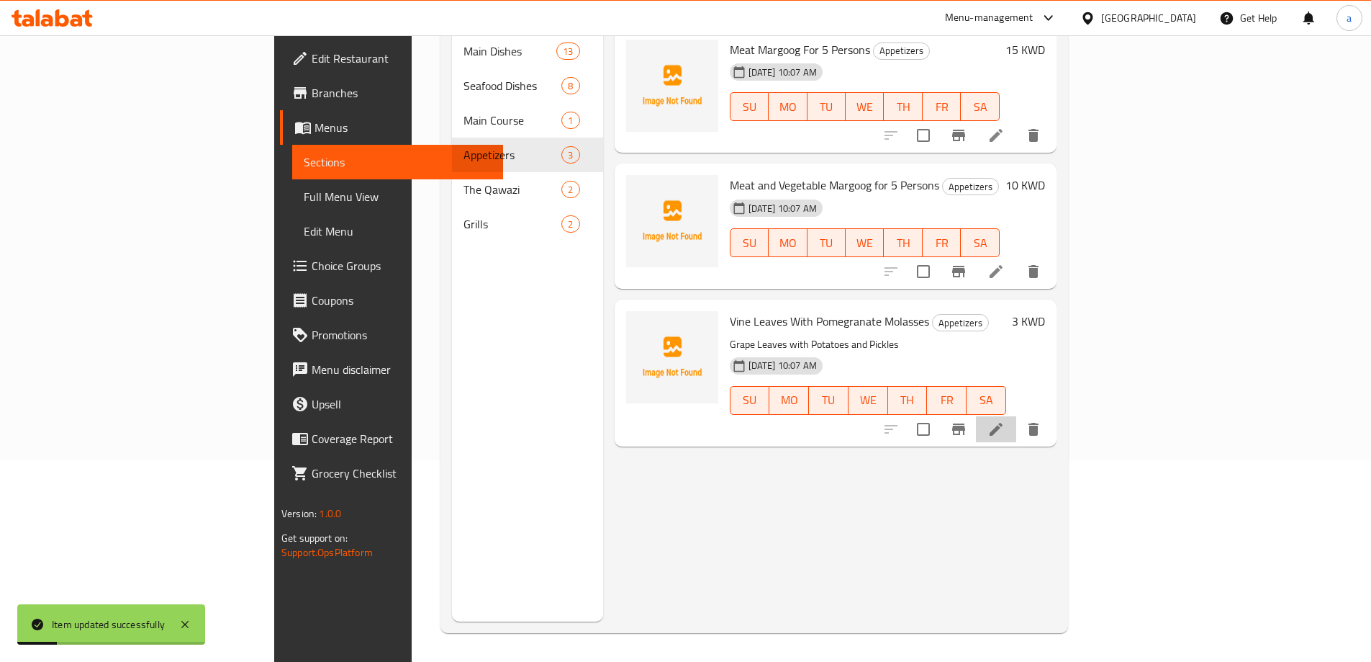
click at [1016, 416] on li at bounding box center [996, 429] width 40 height 26
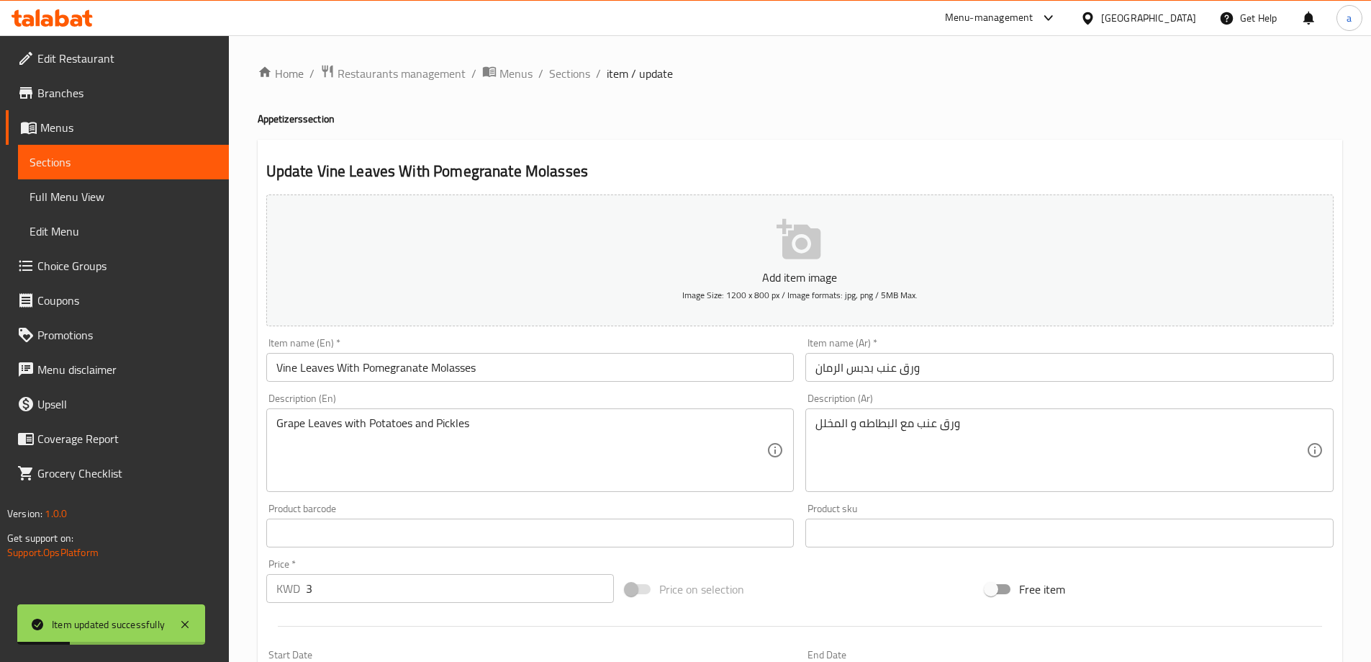
click at [1012, 374] on input "ورق عنب بدبس الرمان" at bounding box center [1070, 367] width 528 height 29
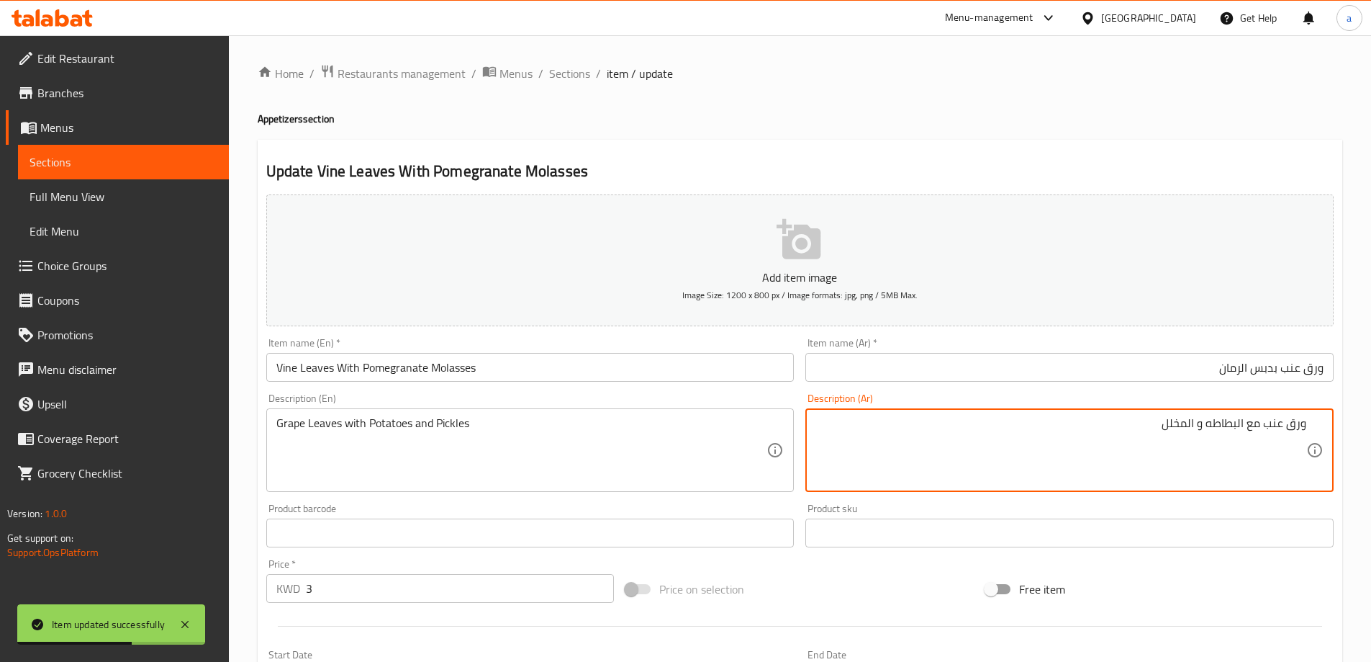
click at [520, 381] on input "Vine Leaves With Pomegranate Molasses" at bounding box center [530, 367] width 528 height 29
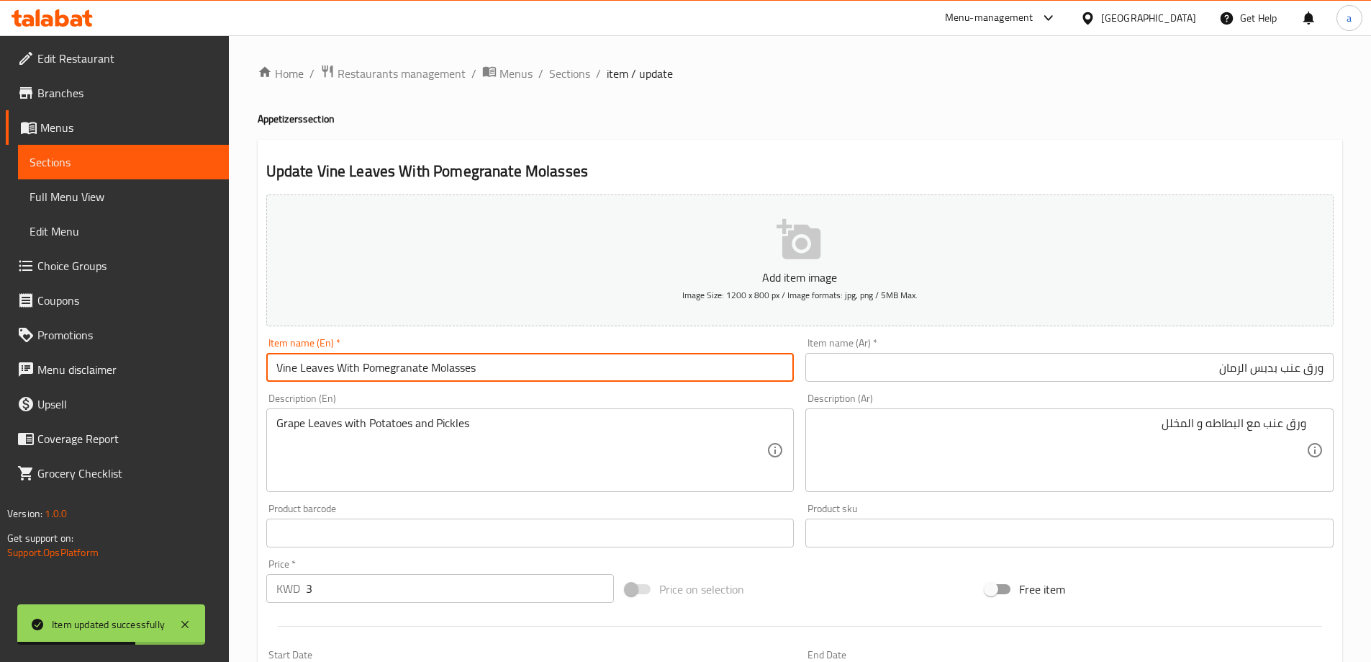
click at [520, 381] on input "Vine Leaves With Pomegranate Molasses" at bounding box center [530, 367] width 528 height 29
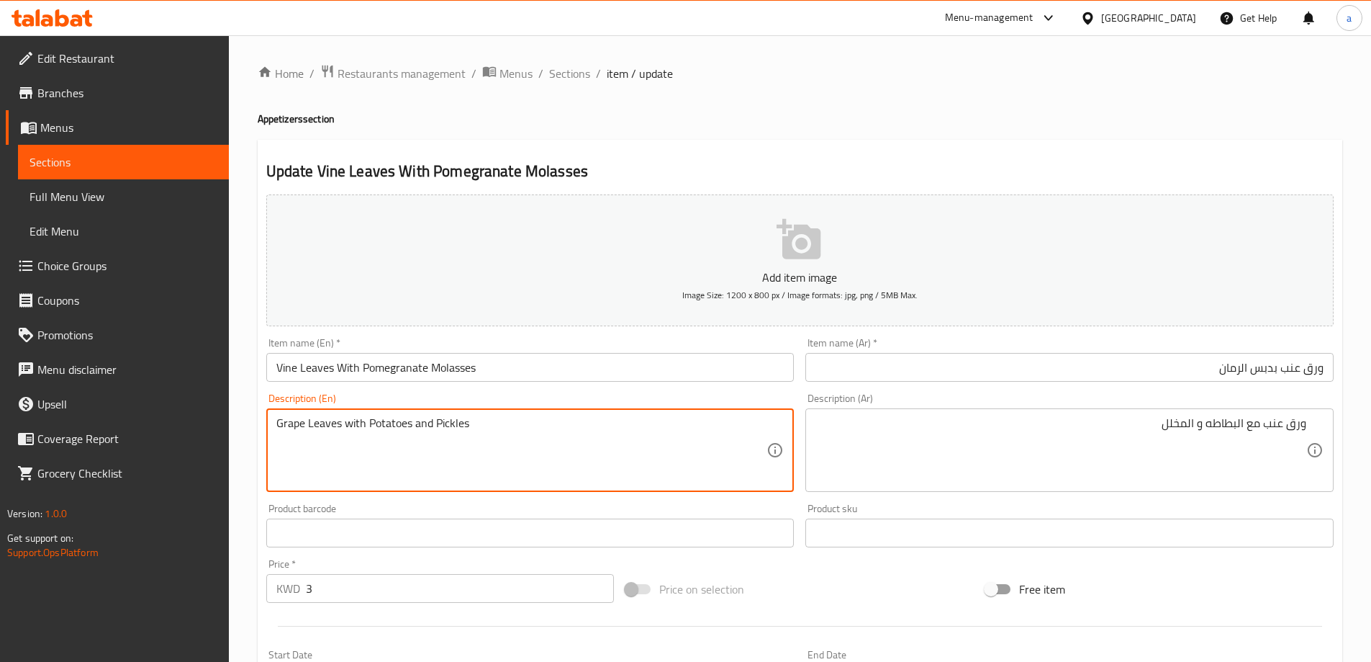
drag, startPoint x: 335, startPoint y: 428, endPoint x: 258, endPoint y: 420, distance: 77.4
paste textarea "Vin"
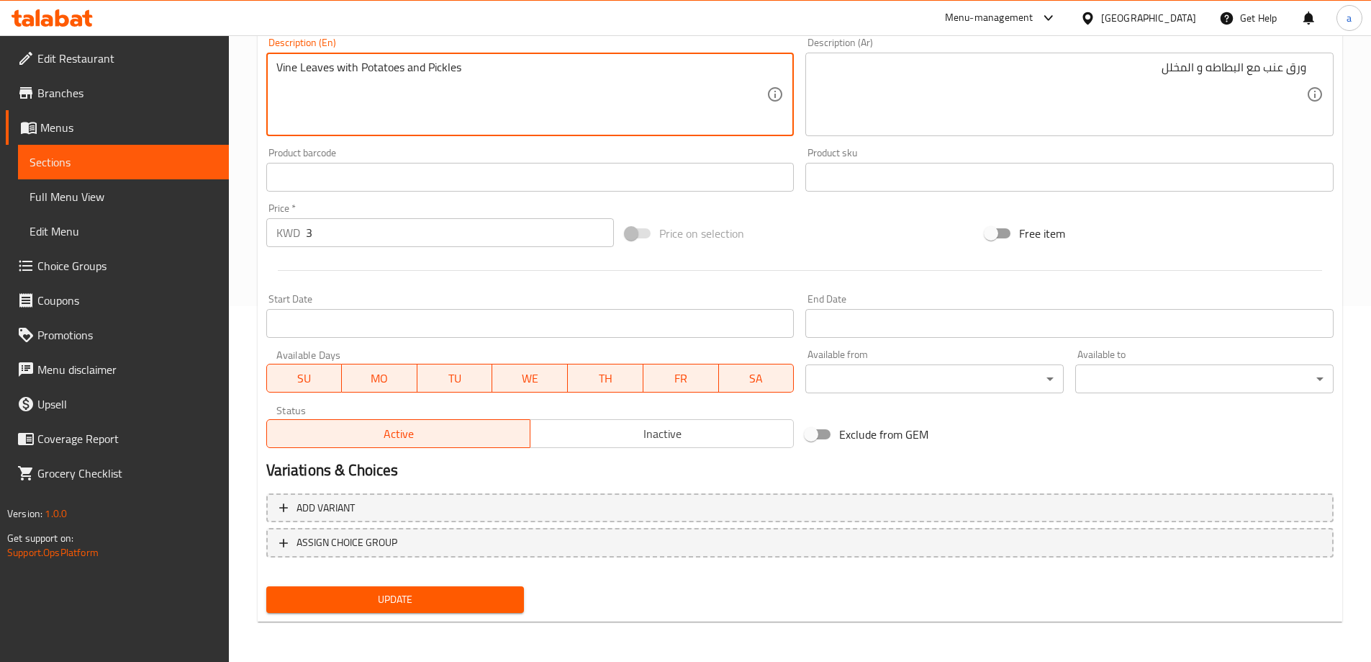
type textarea "Vine Leaves with Potatoes and Pickles"
click at [371, 592] on span "Update" at bounding box center [395, 599] width 235 height 18
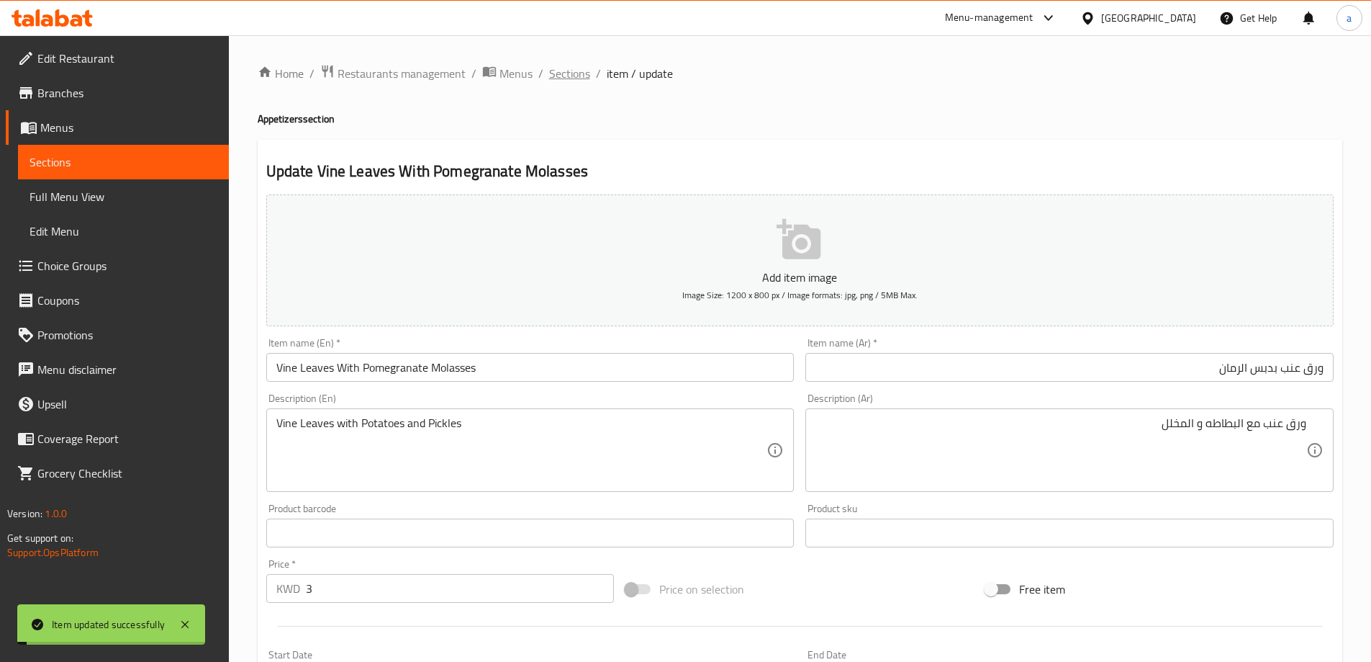
click at [573, 74] on span "Sections" at bounding box center [569, 73] width 41 height 17
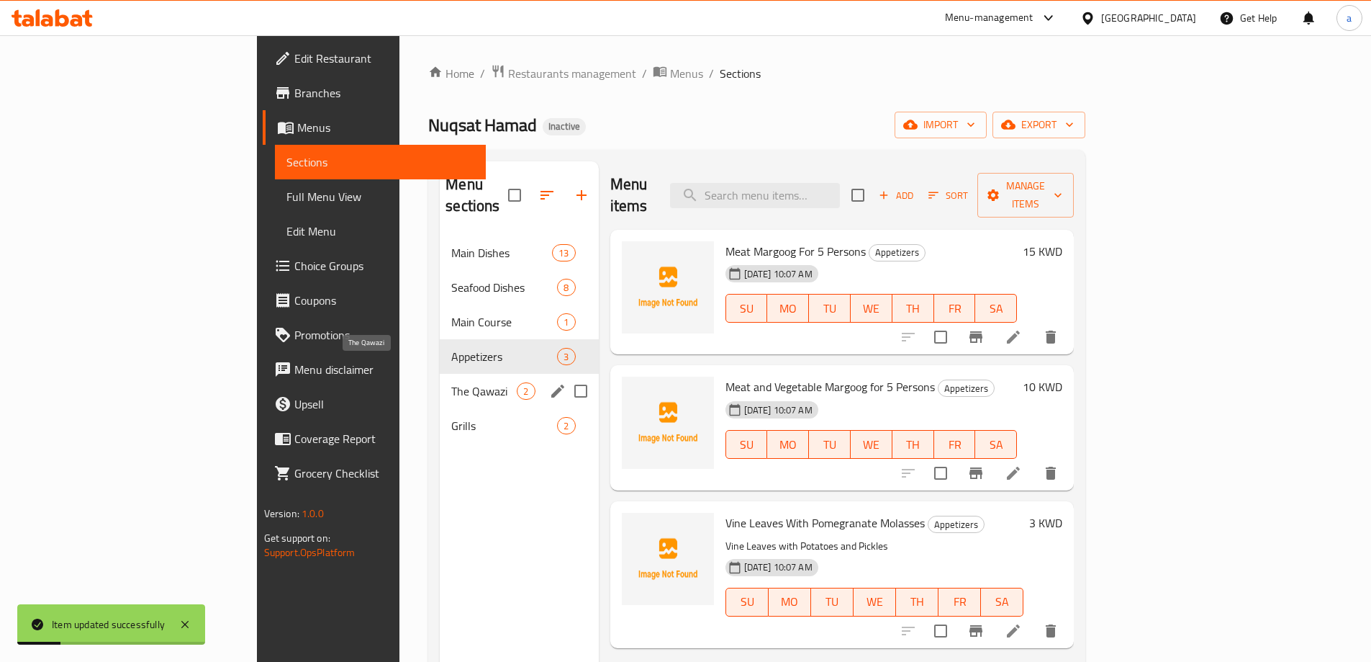
click at [451, 382] on span "The Qawazi" at bounding box center [484, 390] width 66 height 17
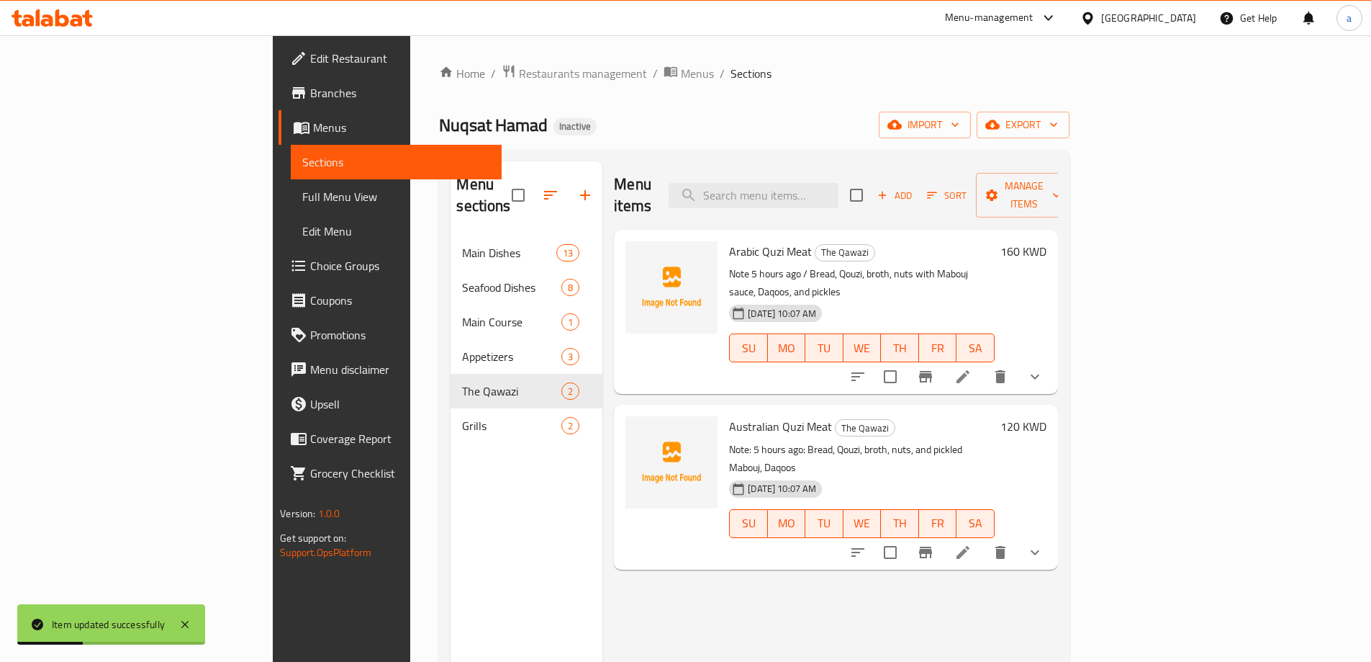
click at [970, 370] on icon at bounding box center [963, 376] width 13 height 13
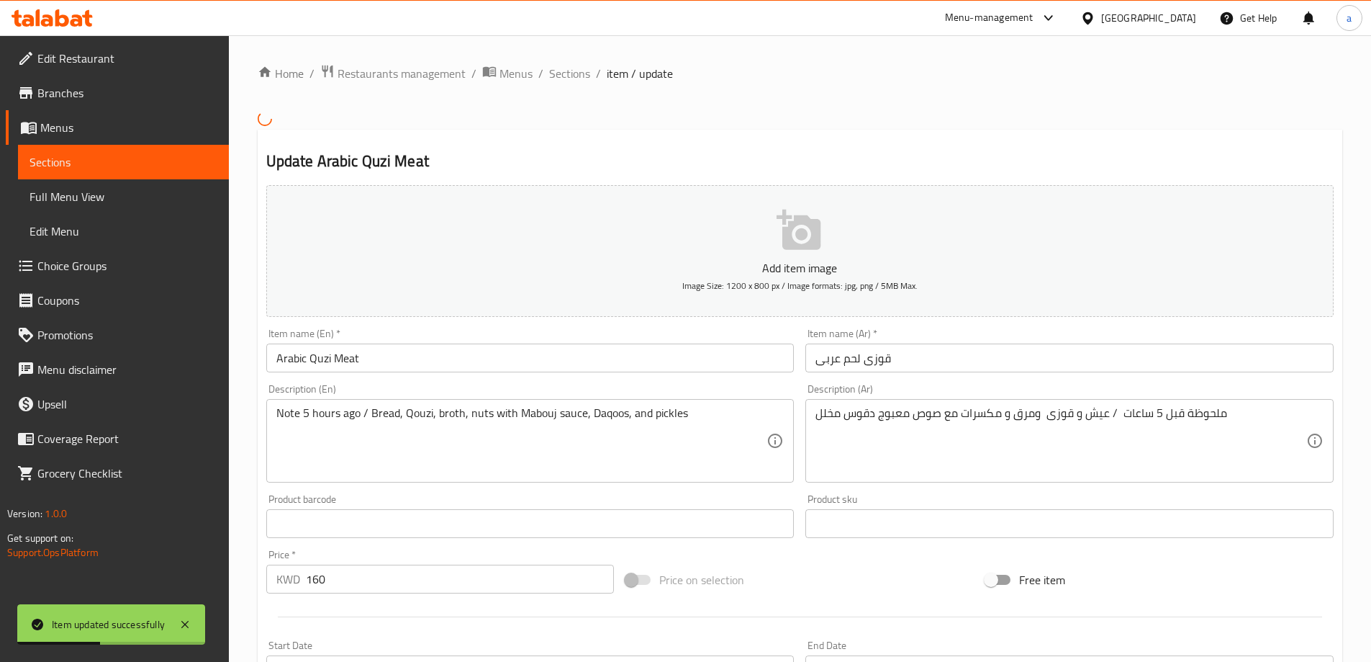
click at [1080, 371] on input "قوزى لحم عربى" at bounding box center [1070, 357] width 528 height 29
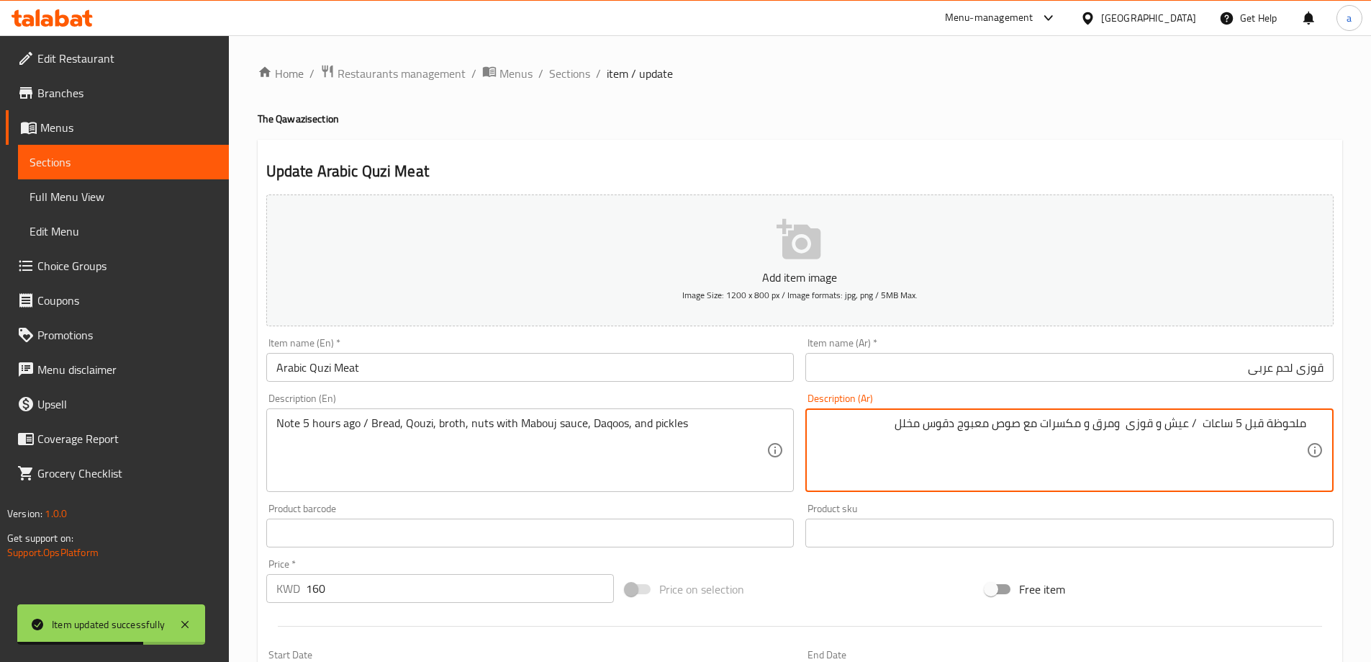
click at [1323, 358] on input "قوزى لحم عربى" at bounding box center [1070, 367] width 528 height 29
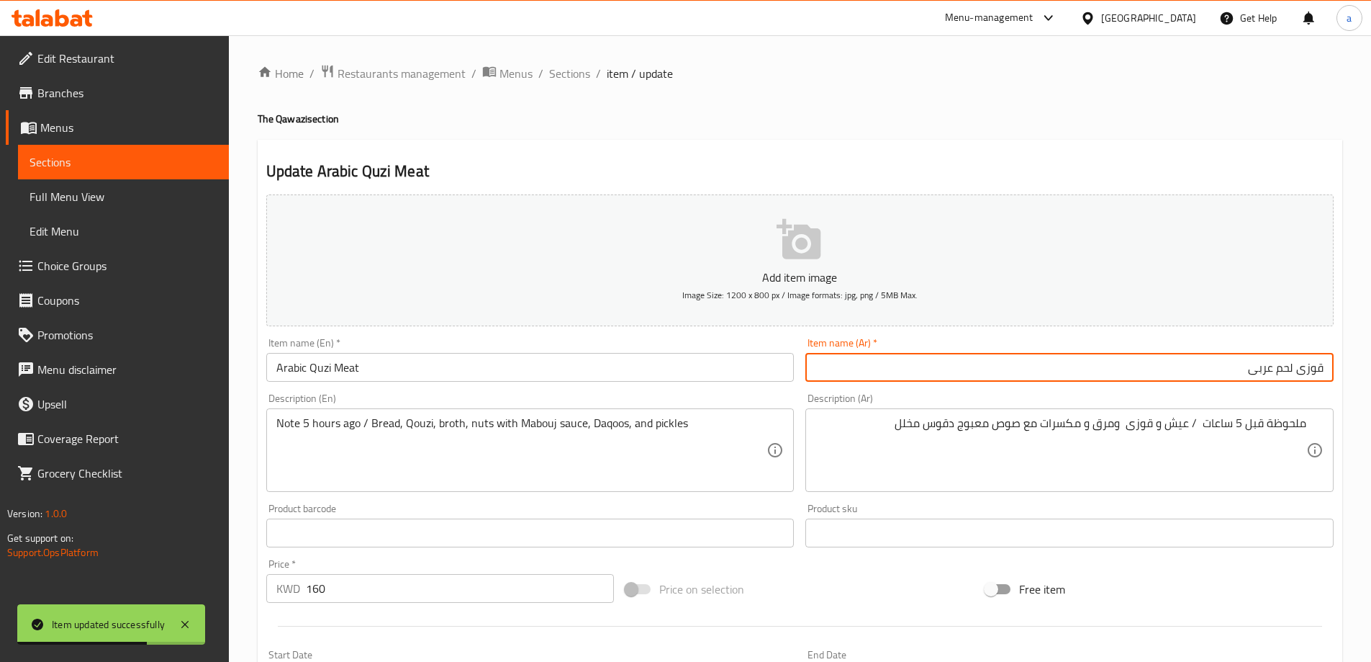
click at [1323, 358] on input "قوزى لحم عربى" at bounding box center [1070, 367] width 528 height 29
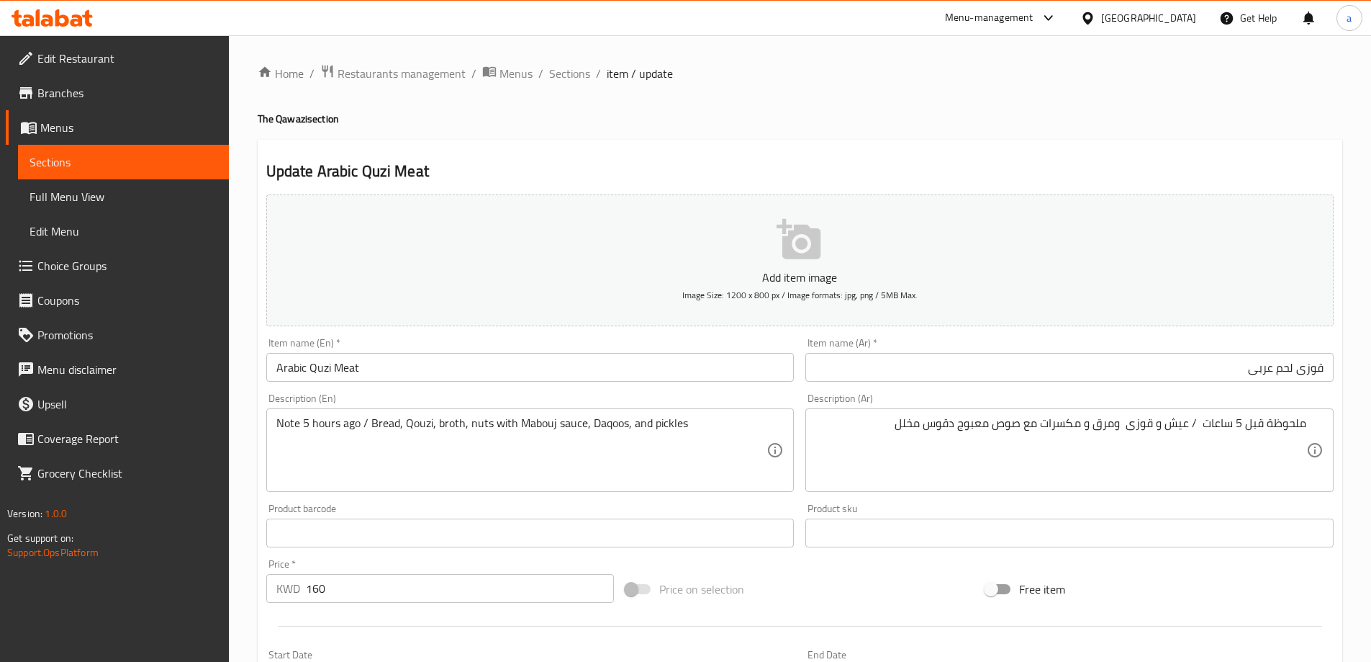
click at [376, 371] on input "Arabic Quzi Meat" at bounding box center [530, 367] width 528 height 29
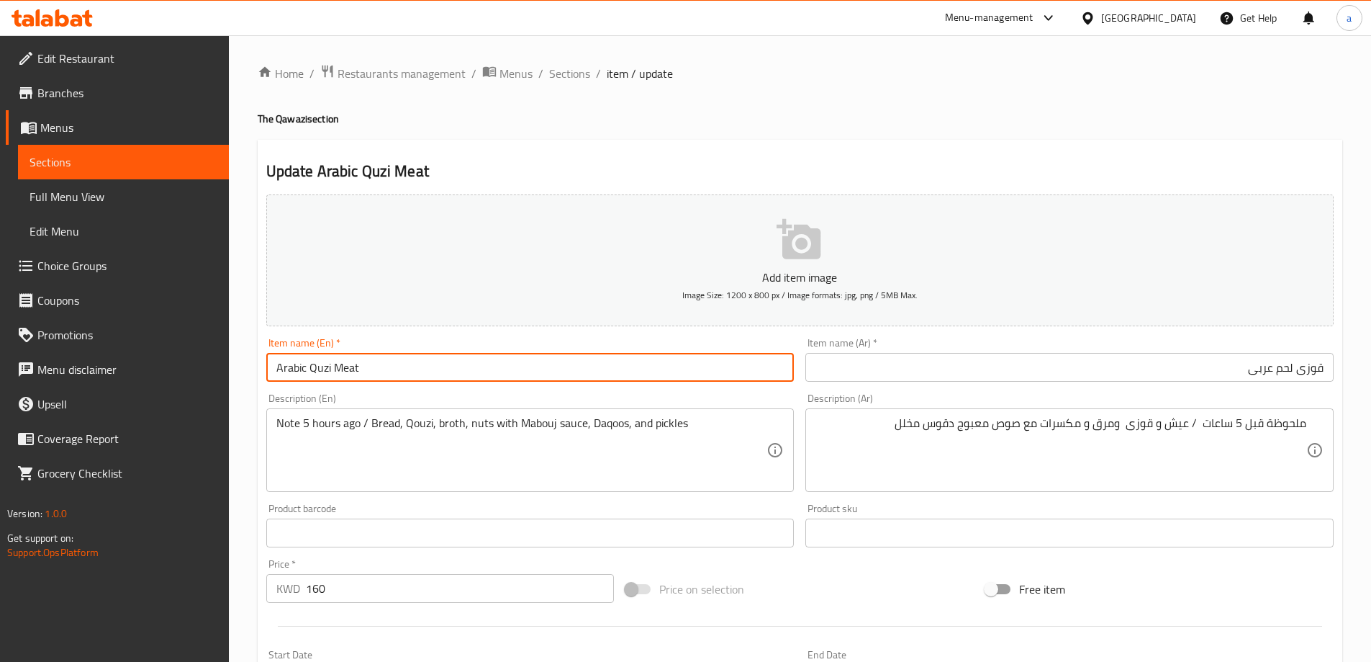
click at [376, 371] on input "Arabic Quzi Meat" at bounding box center [530, 367] width 528 height 29
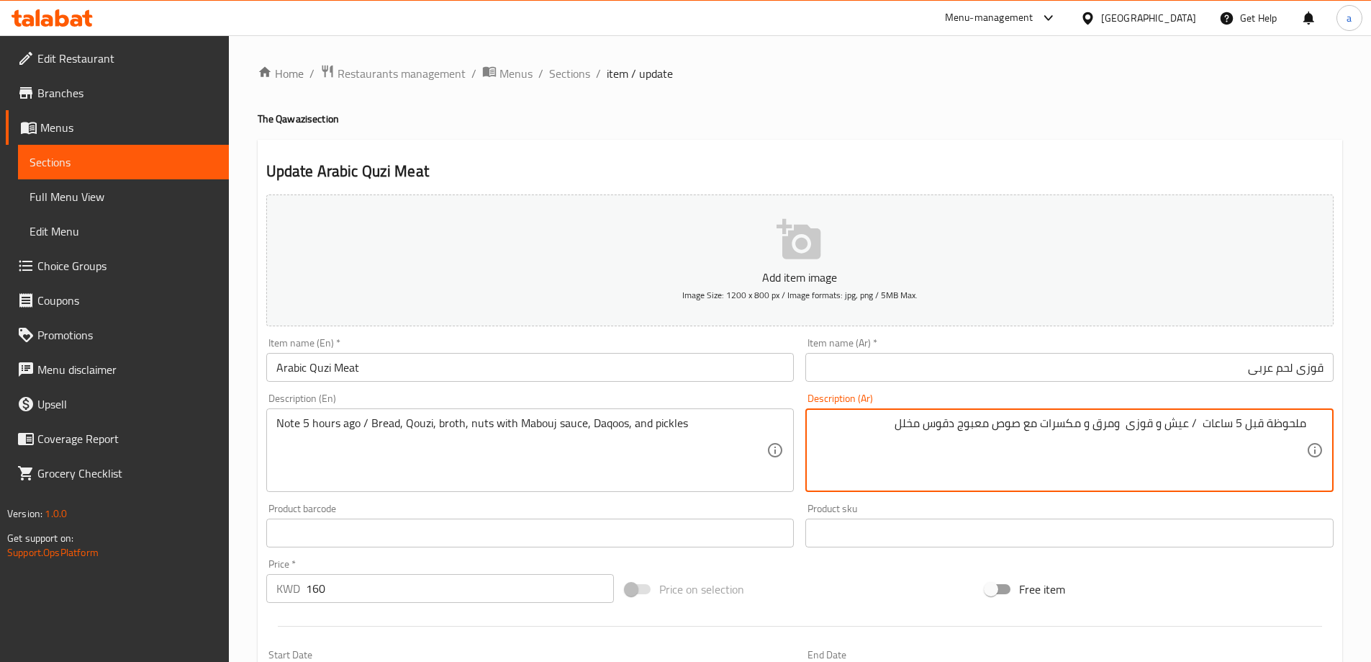
click at [1199, 426] on textarea "ملحوظة قبل 5 ساعات / عيش و قوزى ومرق و مكسرات مع صوص معبوج دقوس مخلل" at bounding box center [1061, 450] width 491 height 68
type textarea "ملحوظة قبل 5 ساعات / عيش و قوزى ومرق و مكسرات مع صوص معبوج دقوس مخلل"
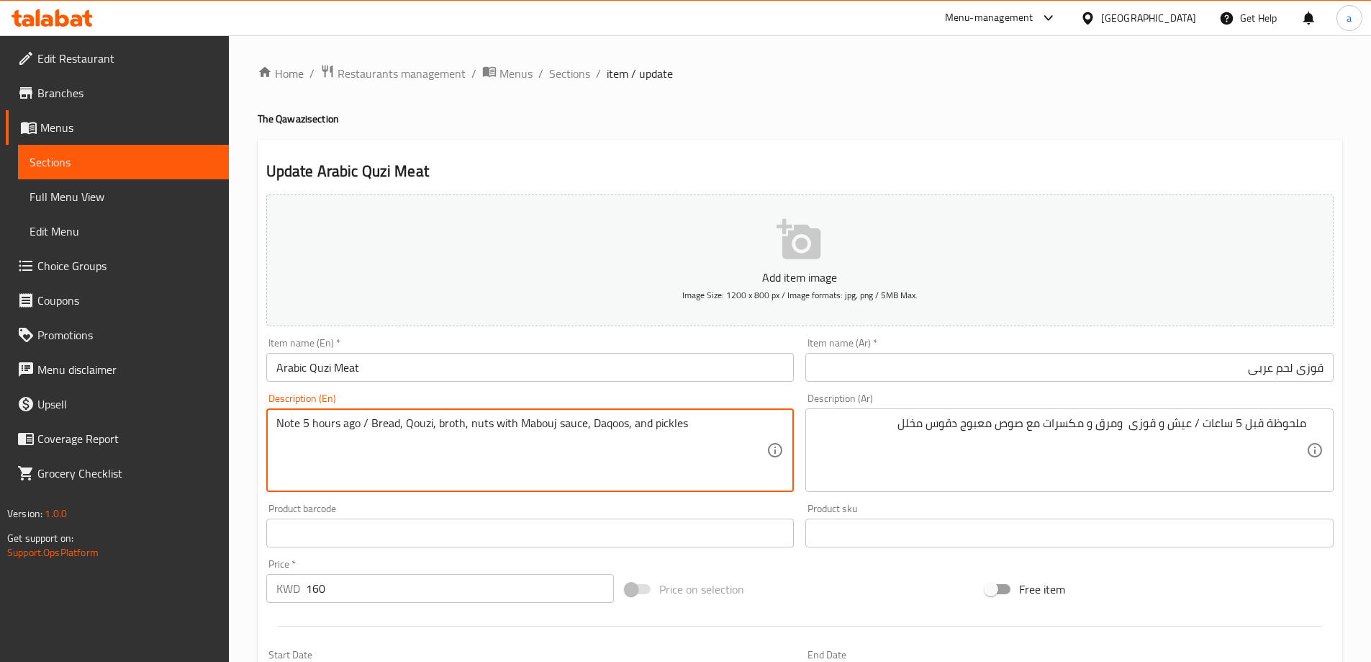
click at [384, 425] on textarea "Note 5 hours ago / Bread, Qouzi, broth, nuts with Mabouj sauce, Daqoos, and pic…" at bounding box center [521, 450] width 491 height 68
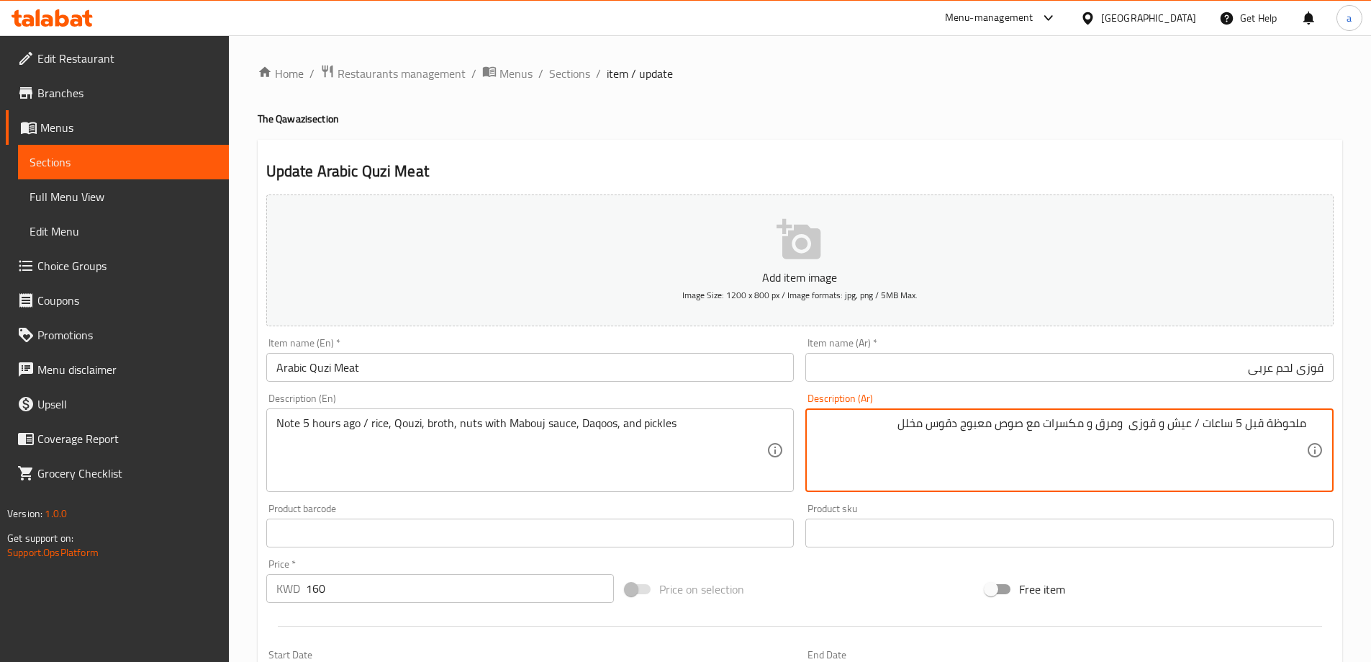
click at [973, 422] on textarea "ملحوظة قبل 5 ساعات / عيش و قوزى ومرق و مكسرات مع صوص معبوج دقوس مخلل" at bounding box center [1061, 450] width 491 height 68
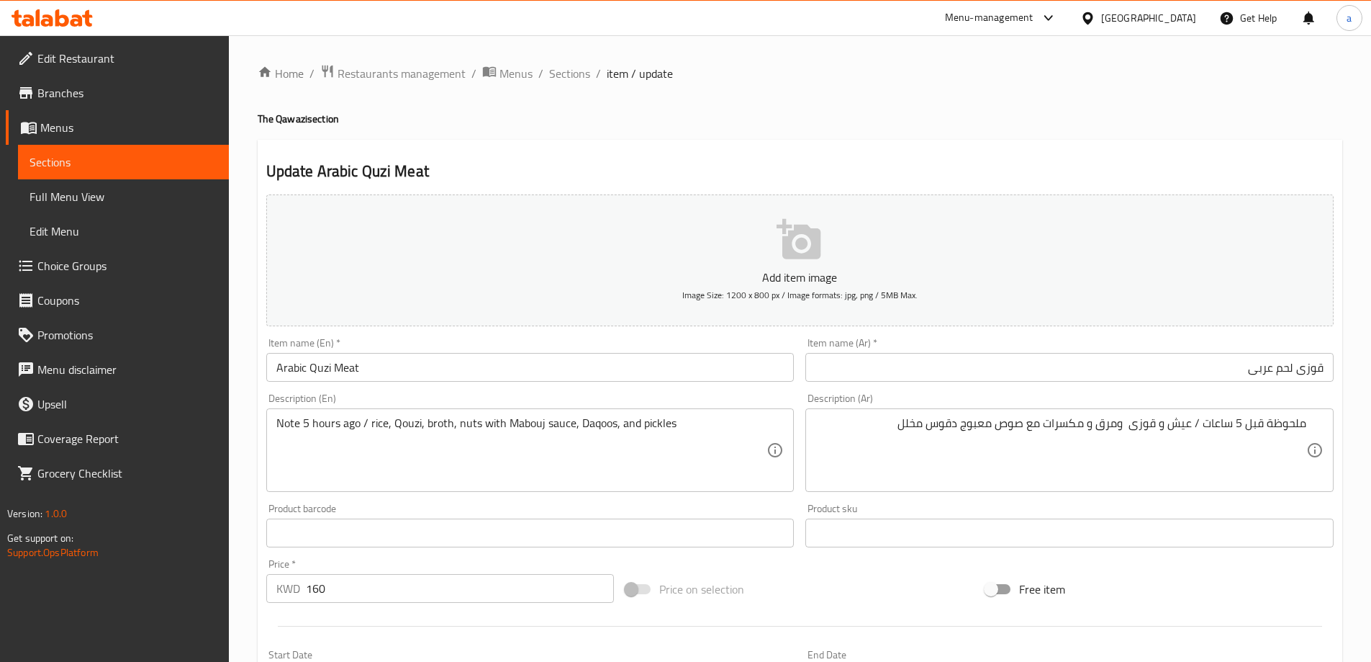
click at [515, 419] on textarea "Note 5 hours ago / rice, Qouzi, broth, nuts with Mabouj sauce, Daqoos, and pick…" at bounding box center [521, 450] width 491 height 68
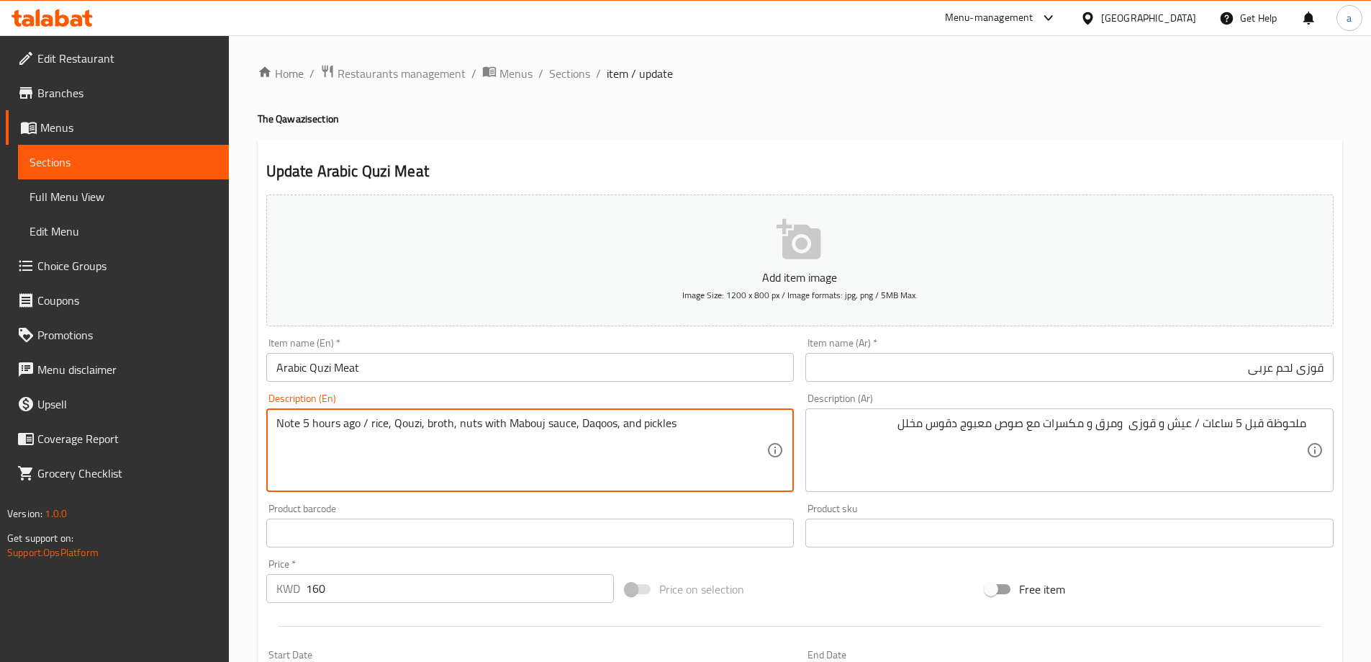
click at [515, 419] on textarea "Note 5 hours ago / rice, Qouzi, broth, nuts with Mabouj sauce, Daqoos, and pick…" at bounding box center [521, 450] width 491 height 68
click at [520, 426] on textarea "Note 5 hours ago / rice, Qouzi, broth, nuts with Mabouj sauce, Daqoos, and pick…" at bounding box center [521, 450] width 491 height 68
paste textarea "abouj"
click at [716, 429] on textarea "Note 5 hours ago / rice, Qouzi, broth, nuts with Maabouj sauce, Daqoos, and pic…" at bounding box center [521, 450] width 491 height 68
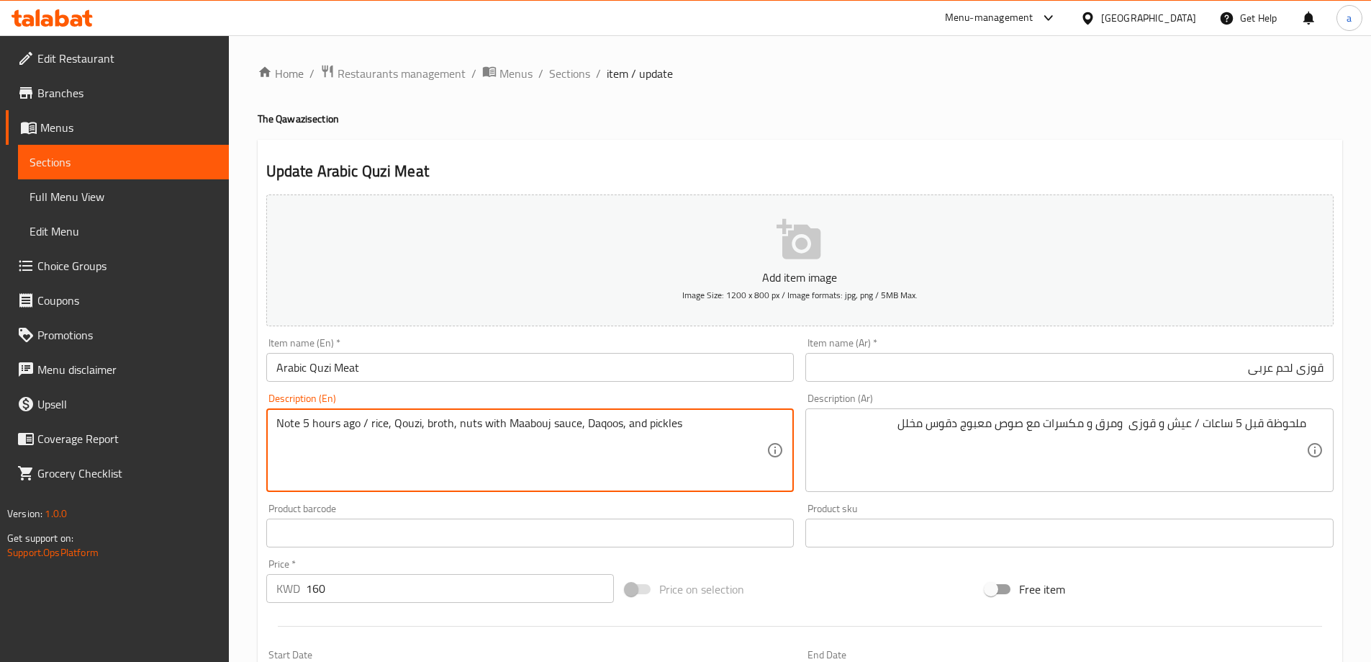
click at [716, 429] on textarea "Note 5 hours ago / rice, Qouzi, broth, nuts with Maabouj sauce, Daqoos, and pic…" at bounding box center [521, 450] width 491 height 68
click at [716, 418] on textarea "Note 5 hours ago / rice, Qouzi, broth, nuts with Maabouj sauce, Daqoos, and pic…" at bounding box center [521, 450] width 491 height 68
type textarea "Note 5 hours ago / rice, qouzi, broth, nuts with maabouj sauce, daqoos, and pic…"
click at [816, 120] on h4 "The Qawazi section" at bounding box center [800, 119] width 1085 height 14
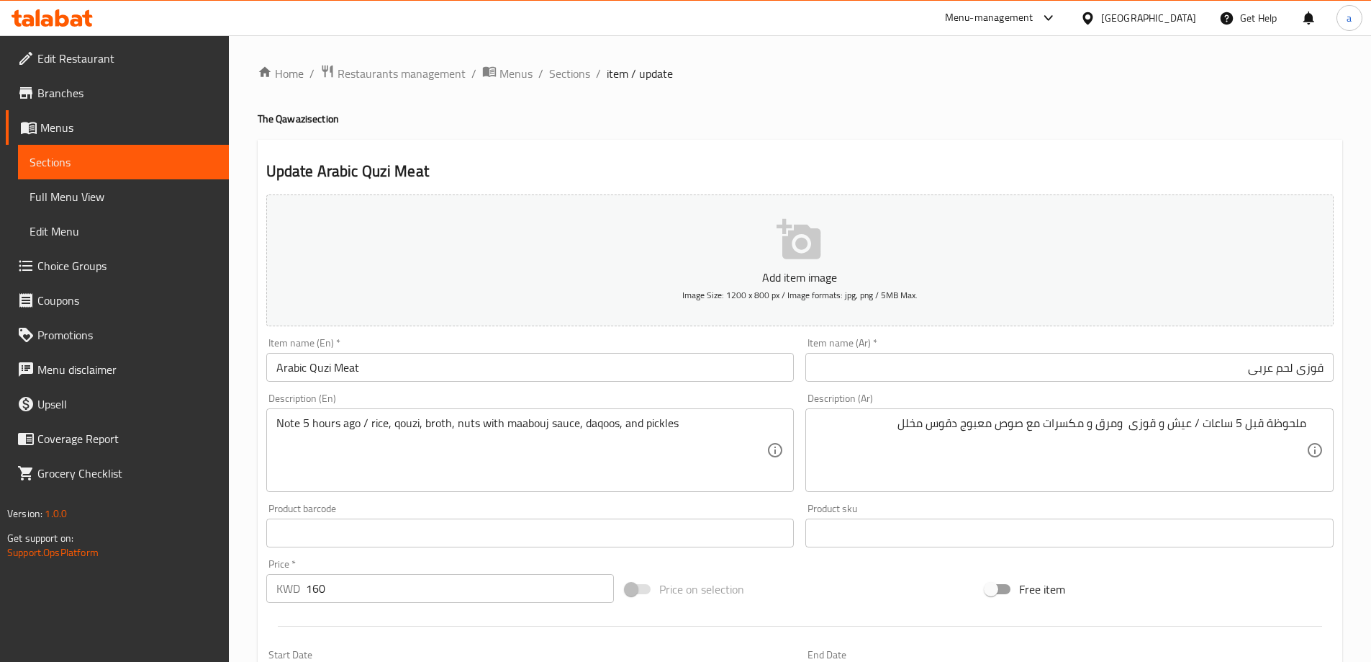
click at [1019, 127] on div "Home / Restaurants management / Menus / Sections / item / update The Qawazi sec…" at bounding box center [800, 538] width 1085 height 948
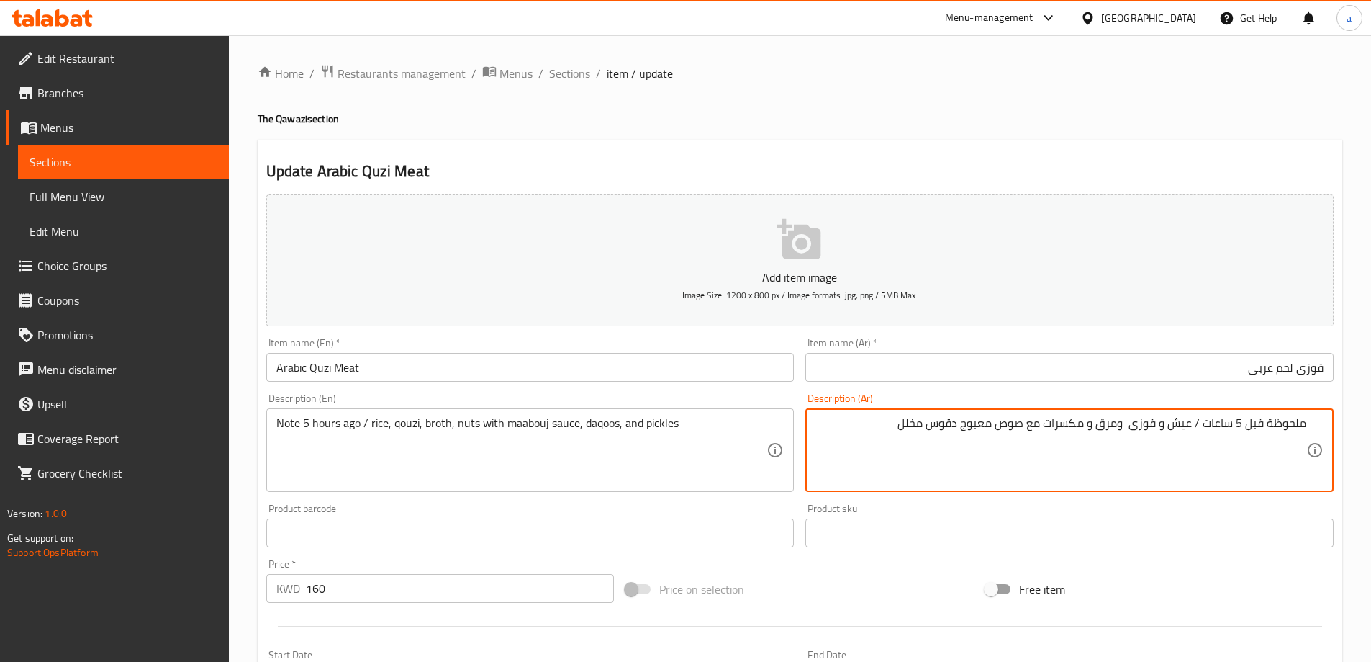
click at [1145, 423] on textarea "ملحوظة قبل 5 ساعات / عيش و قوزى ومرق و مكسرات مع صوص معبوج دقوس مخلل" at bounding box center [1061, 450] width 491 height 68
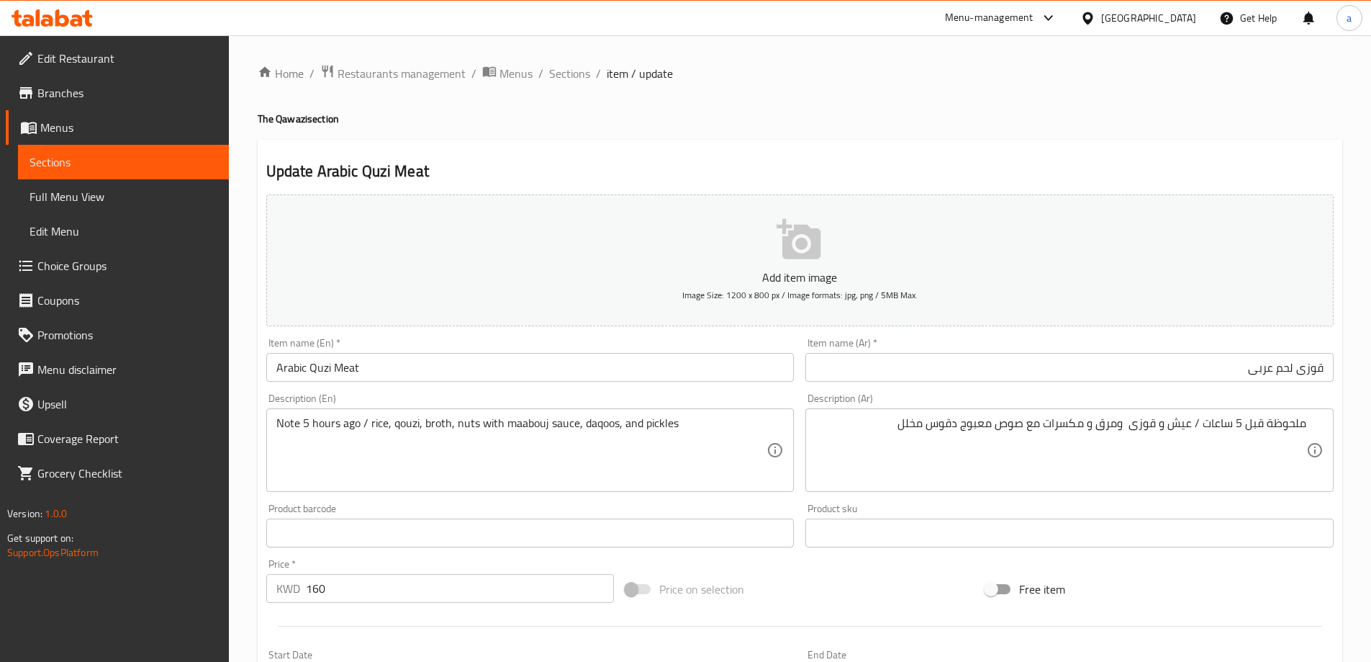
click at [492, 414] on div "Note 5 hours ago / rice, Qouzi, broth, nuts with Maabouj sauce, Daqoos, and pic…" at bounding box center [530, 450] width 528 height 84
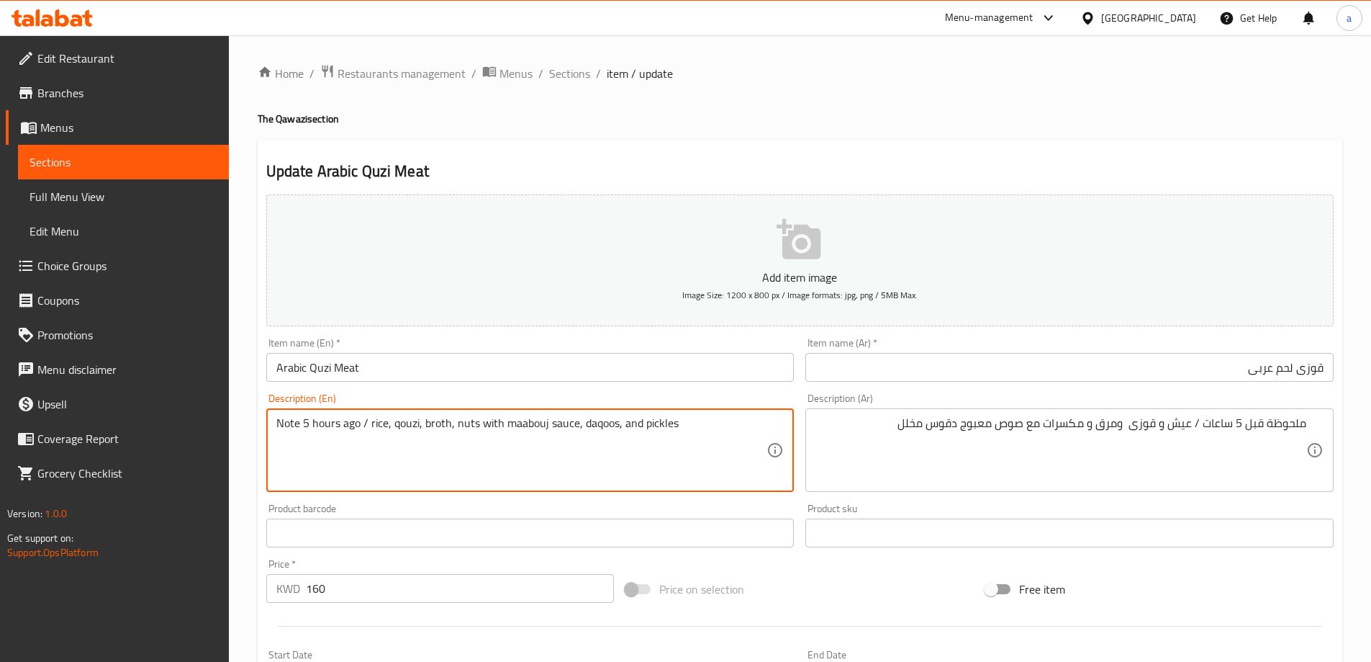
click at [524, 427] on textarea "Note 5 hours ago / rice, Qouzi, broth, nuts with Maabouj sauce, Daqoos, and pic…" at bounding box center [521, 450] width 491 height 68
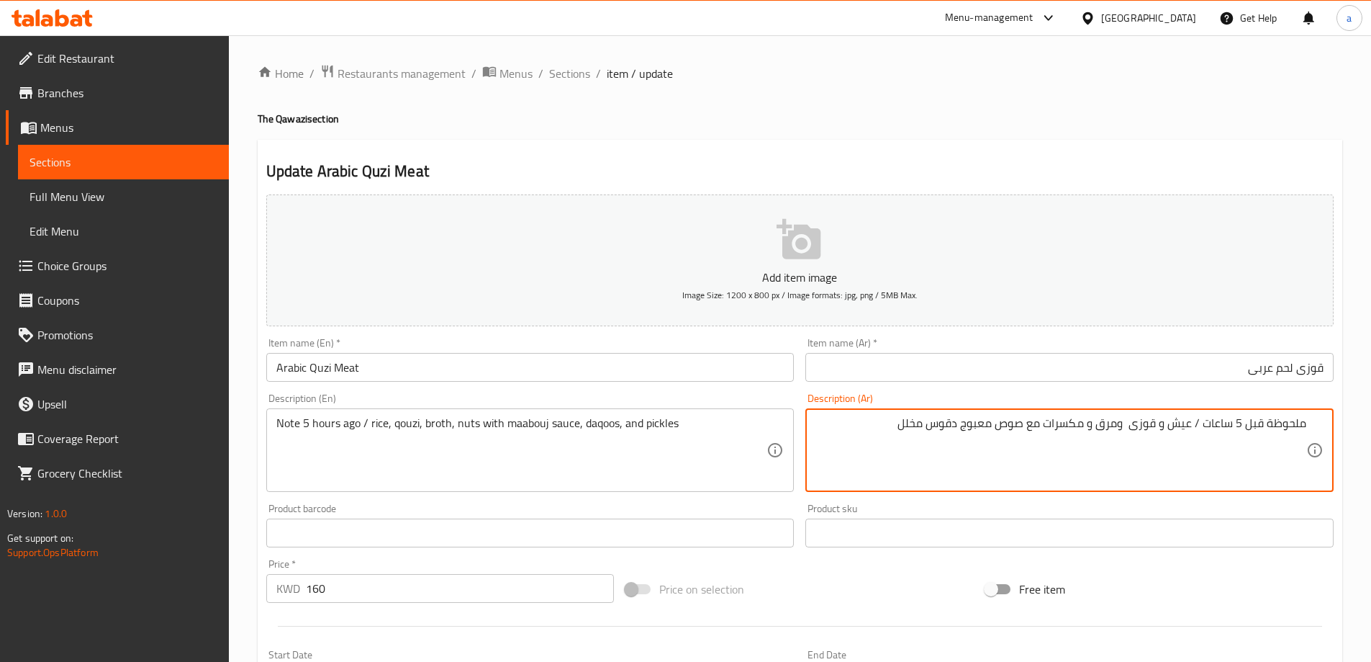
click at [983, 418] on textarea "ملحوظة قبل 5 ساعات / عيش و قوزى ومرق و مكسرات مع صوص معبوج دقوس مخلل" at bounding box center [1061, 450] width 491 height 68
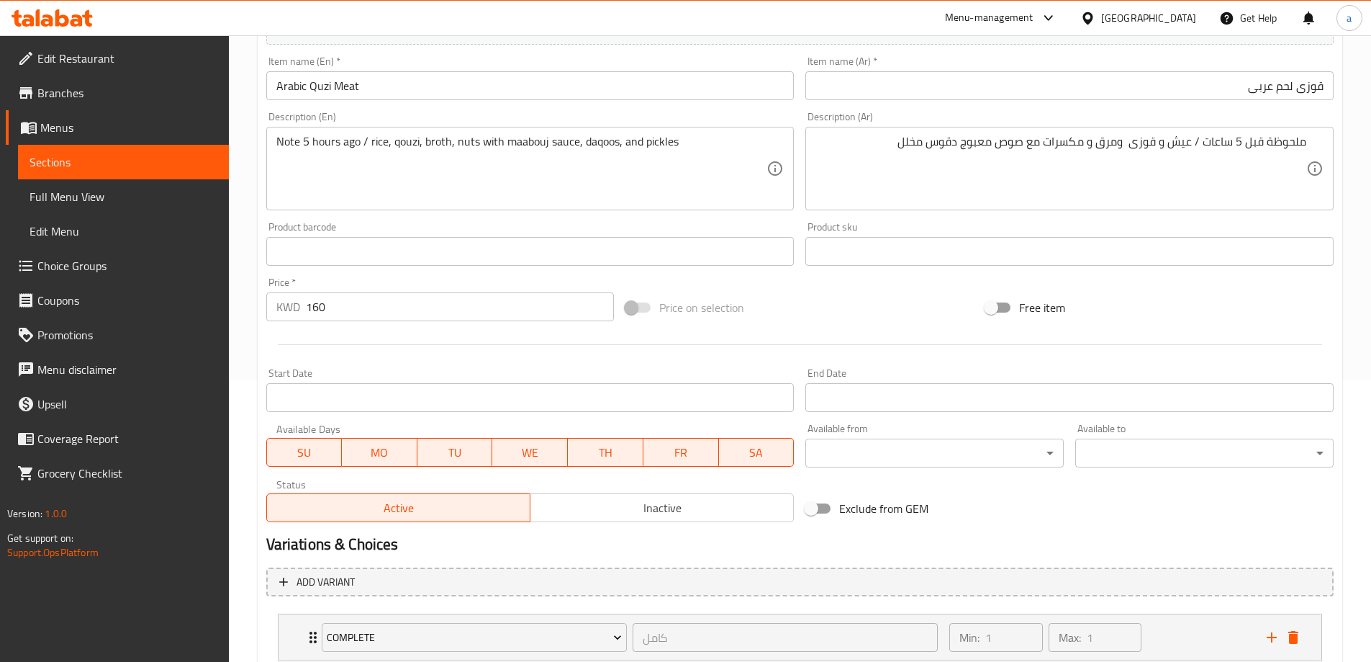
scroll to position [379, 0]
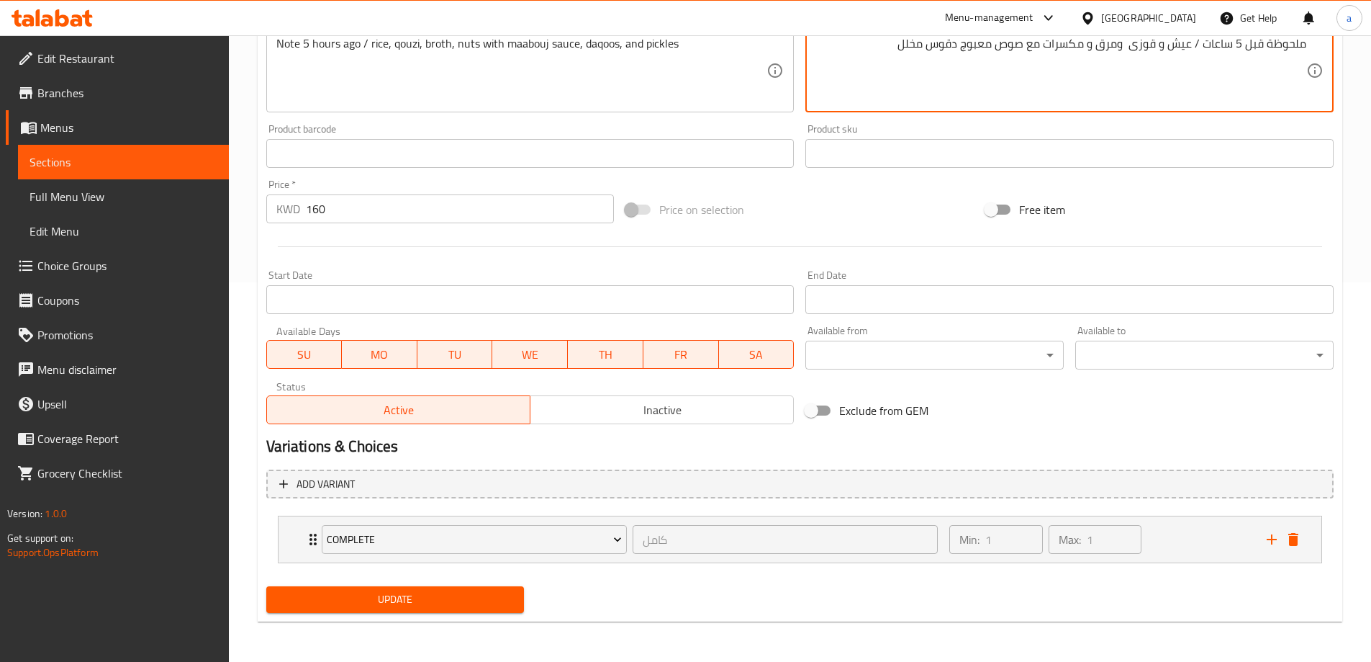
drag, startPoint x: 428, startPoint y: 593, endPoint x: 428, endPoint y: 584, distance: 9.4
click at [428, 593] on span "Update" at bounding box center [395, 599] width 235 height 18
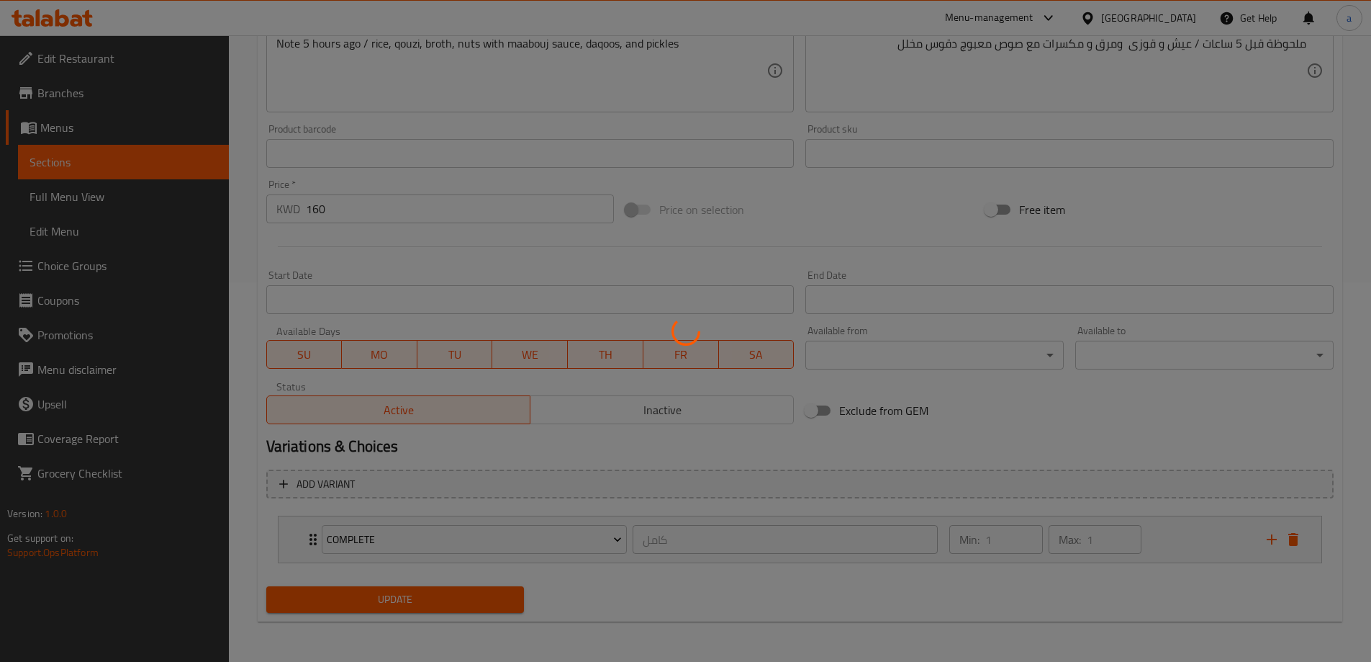
click at [1186, 552] on div at bounding box center [685, 331] width 1371 height 662
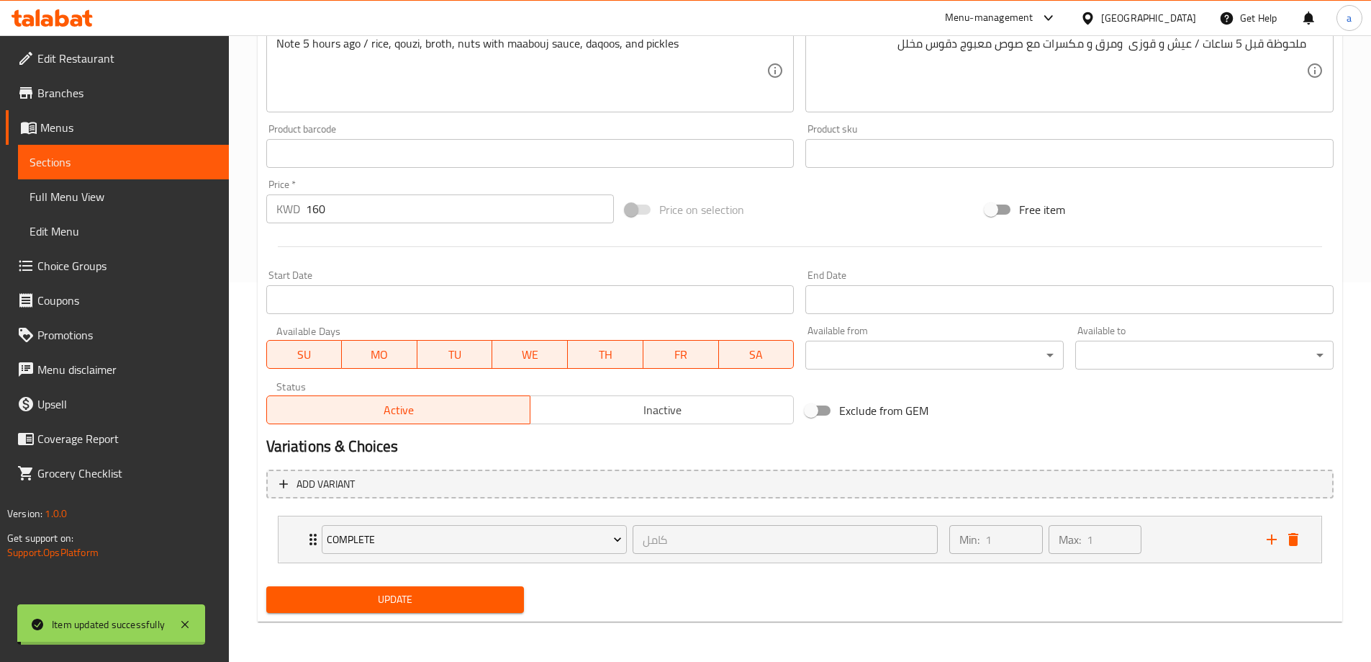
click at [1186, 552] on div "Min: 1 ​ Max: 1 ​" at bounding box center [1099, 539] width 317 height 46
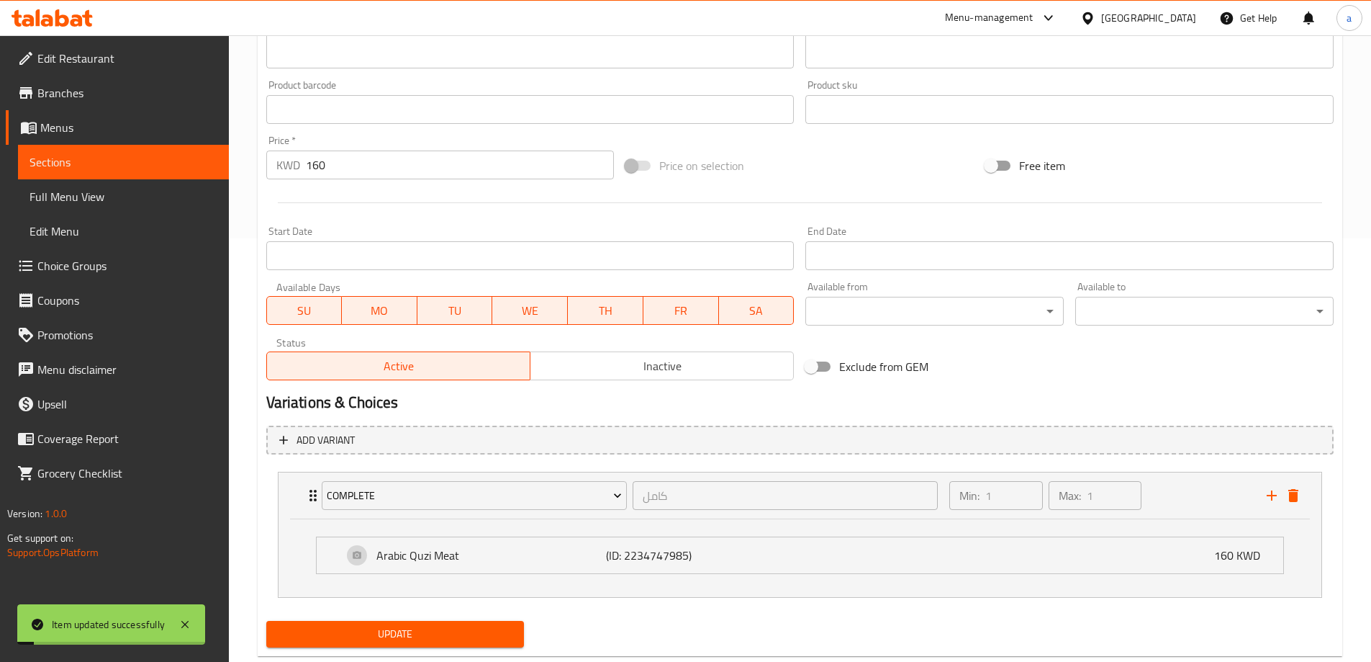
scroll to position [458, 0]
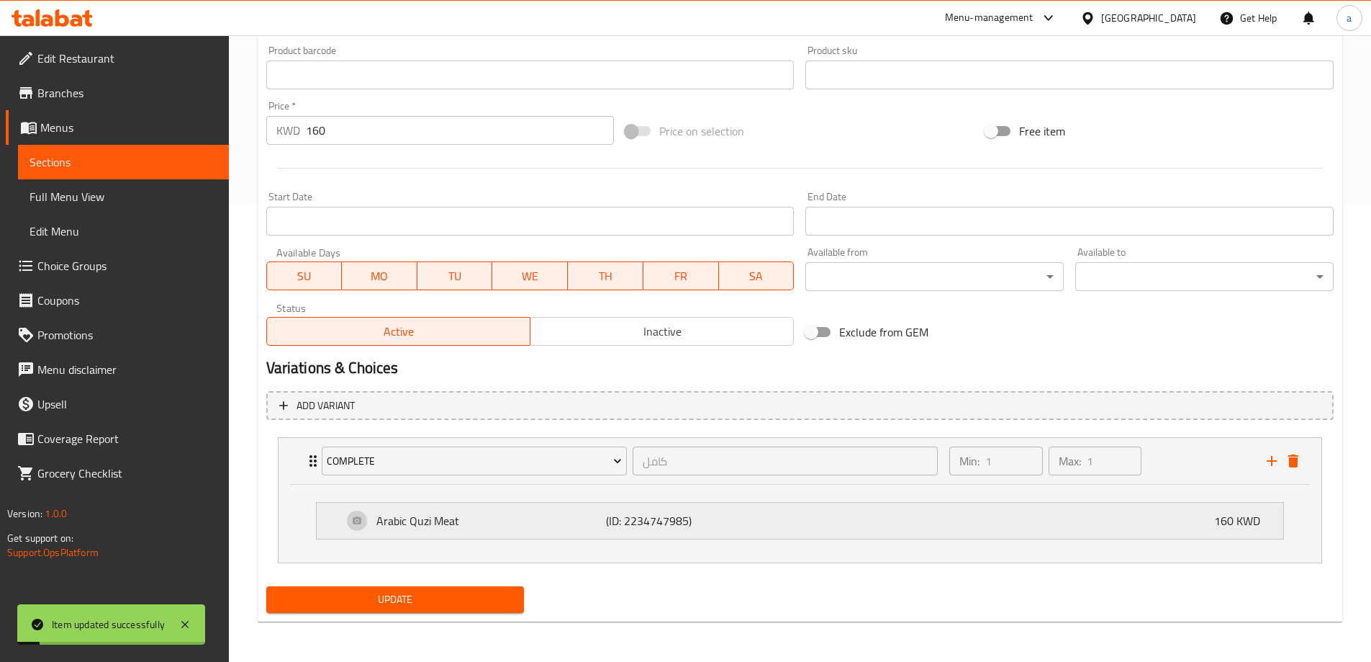
click at [767, 534] on div "Arabic Quzi Meat (ID: 2234747985) 160 KWD" at bounding box center [805, 520] width 924 height 36
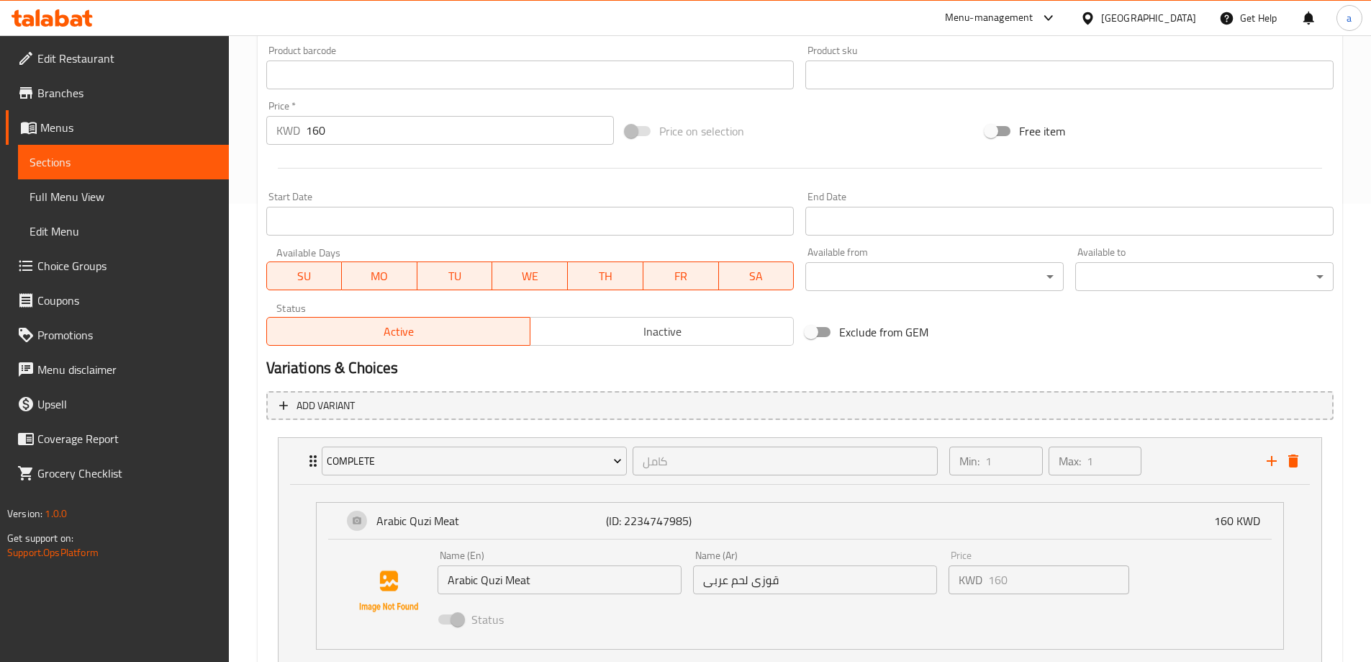
scroll to position [568, 0]
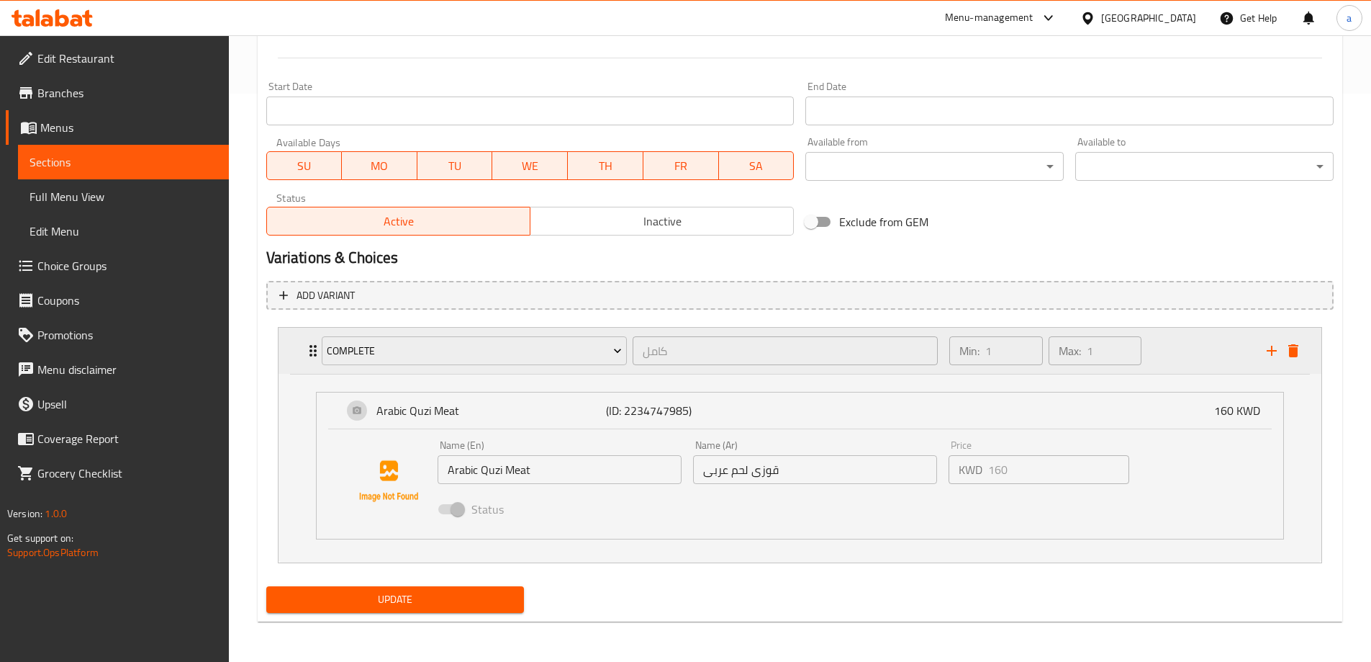
click at [1266, 352] on icon "add" at bounding box center [1271, 350] width 17 height 17
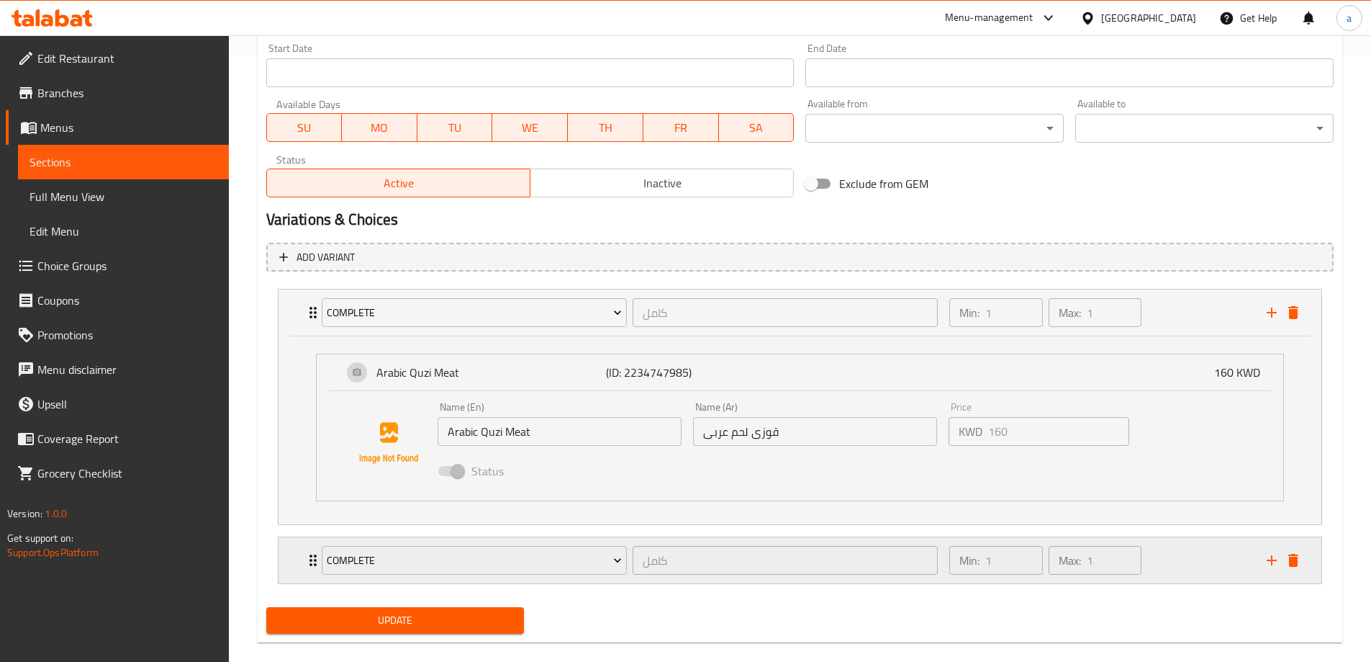
scroll to position [627, 0]
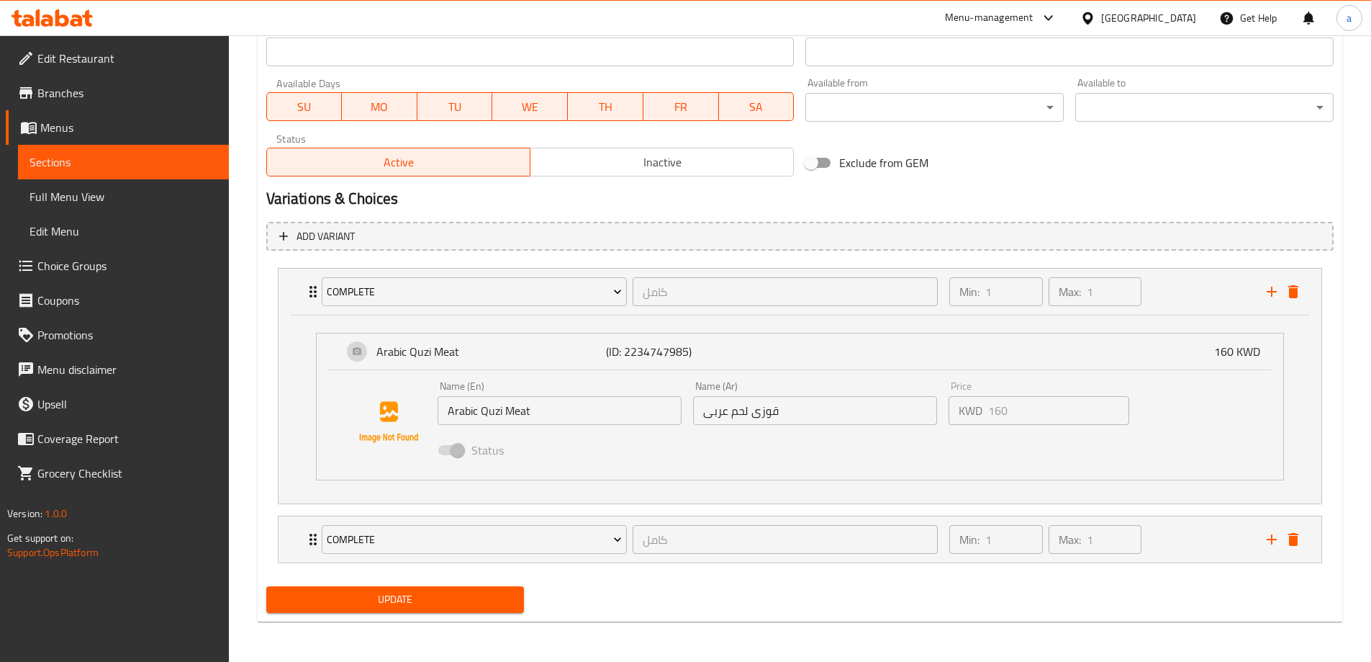
click at [561, 473] on div "Name (En) Arabic Quzi Meat Name (En) Name (Ar) قوزى لحم عربى Name (Ar) Price KW…" at bounding box center [800, 424] width 967 height 109
click at [560, 472] on div "Name (En) Arabic Quzi Meat Name (En) Name (Ar) قوزى لحم عربى Name (Ar) Price KW…" at bounding box center [800, 424] width 967 height 109
click at [1293, 292] on icon "delete" at bounding box center [1294, 291] width 10 height 13
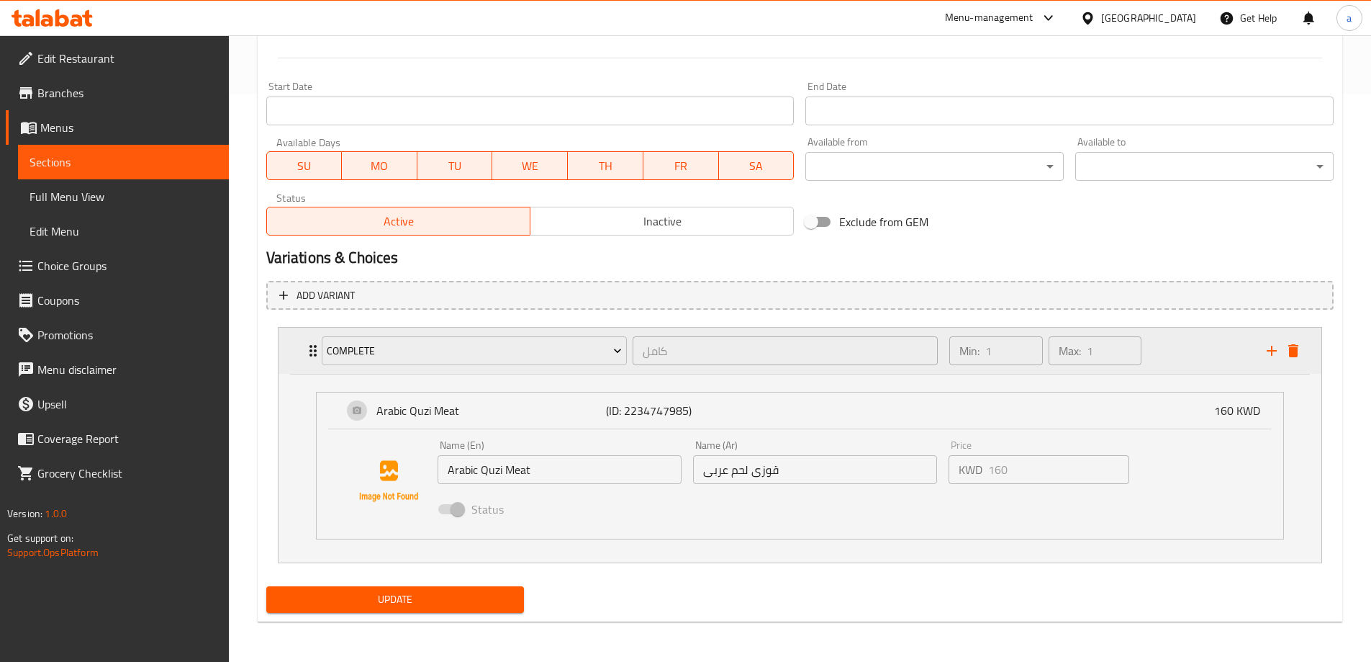
click at [1299, 366] on div "complete كامل ​ Min: 1 ​ Max: 1 ​" at bounding box center [805, 351] width 1000 height 46
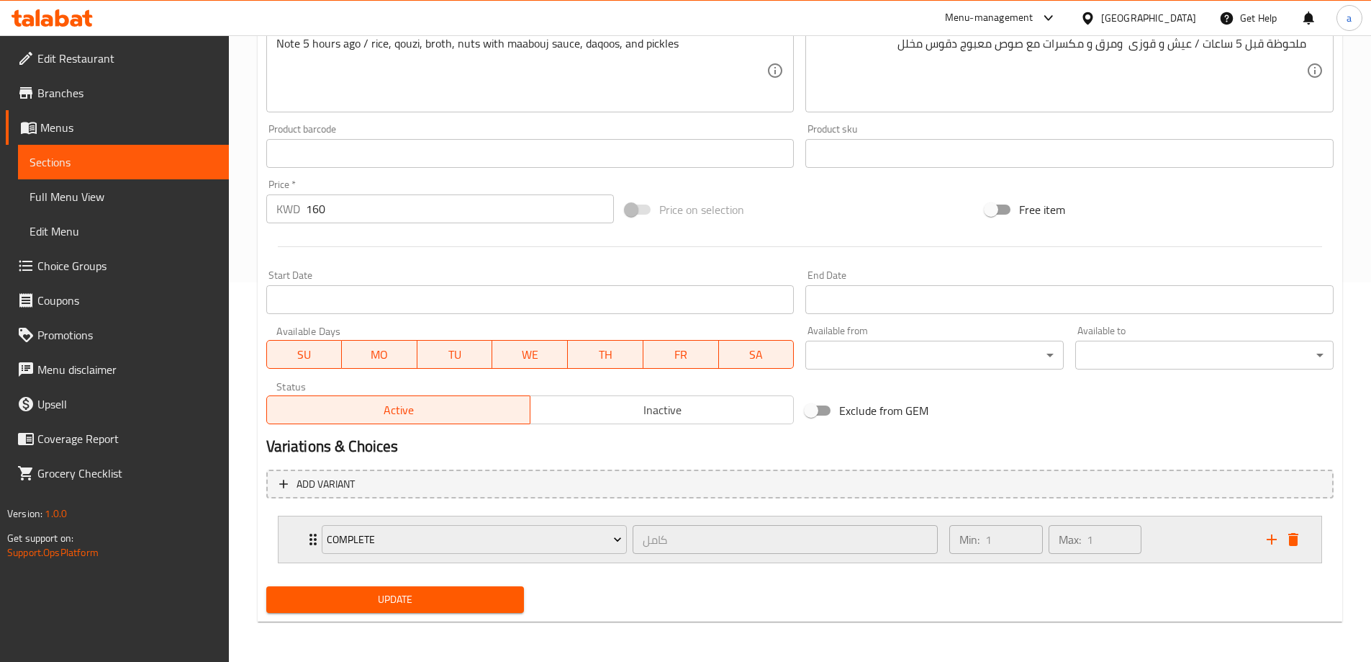
scroll to position [379, 0]
click at [1292, 550] on div "Expand" at bounding box center [1282, 539] width 43 height 22
click at [1299, 528] on div "Expand" at bounding box center [1282, 539] width 43 height 22
click at [1286, 554] on div "complete كامل ​ Min: 1 ​ Max: 1 ​" at bounding box center [805, 539] width 1000 height 46
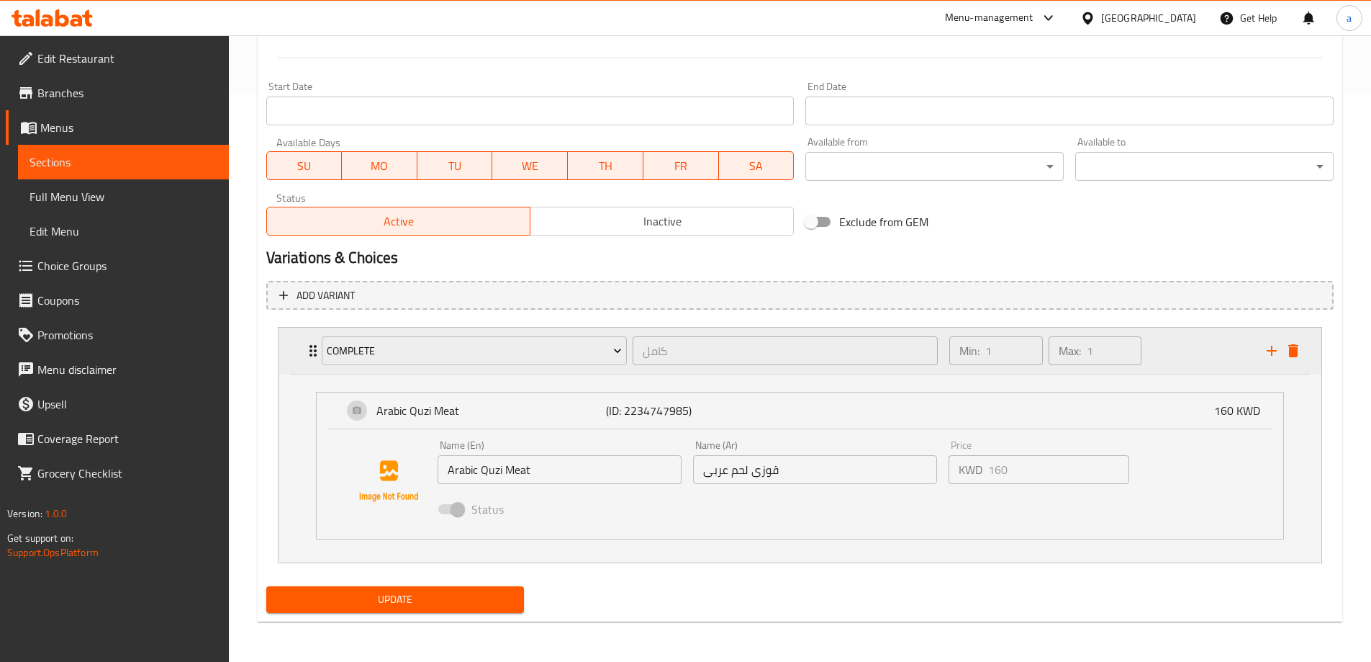
click at [1297, 357] on icon "delete" at bounding box center [1294, 350] width 10 height 13
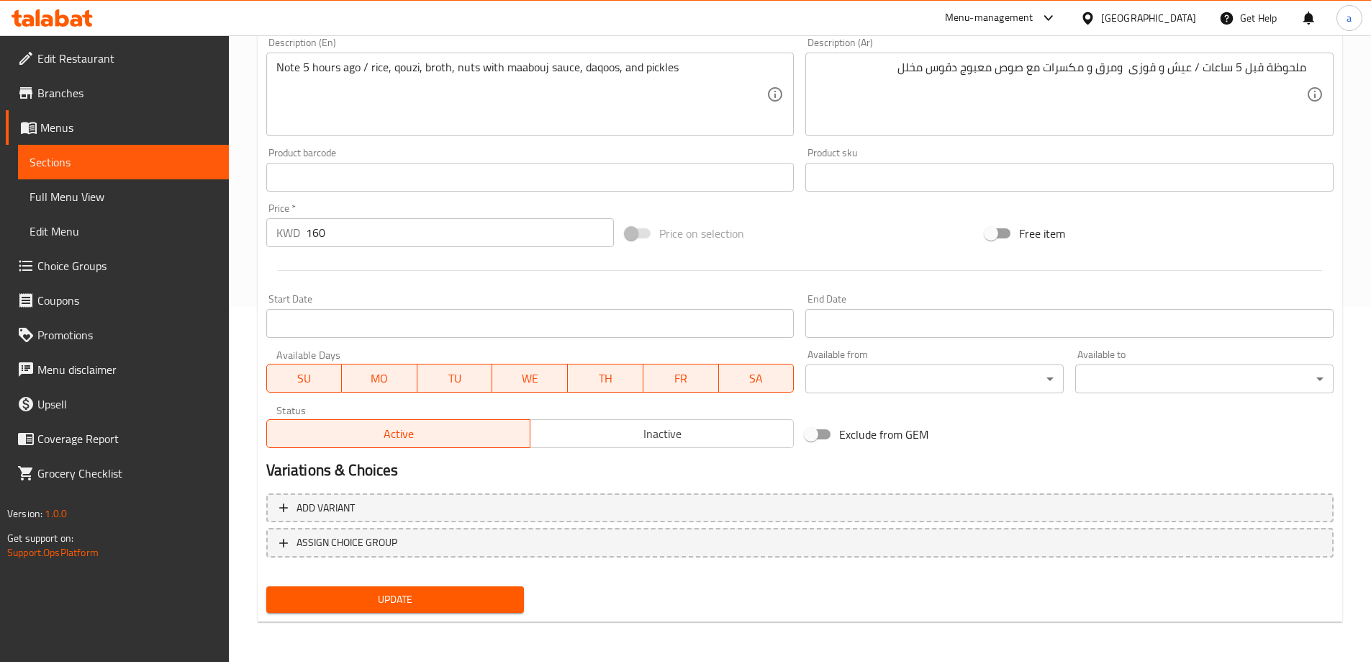
scroll to position [356, 0]
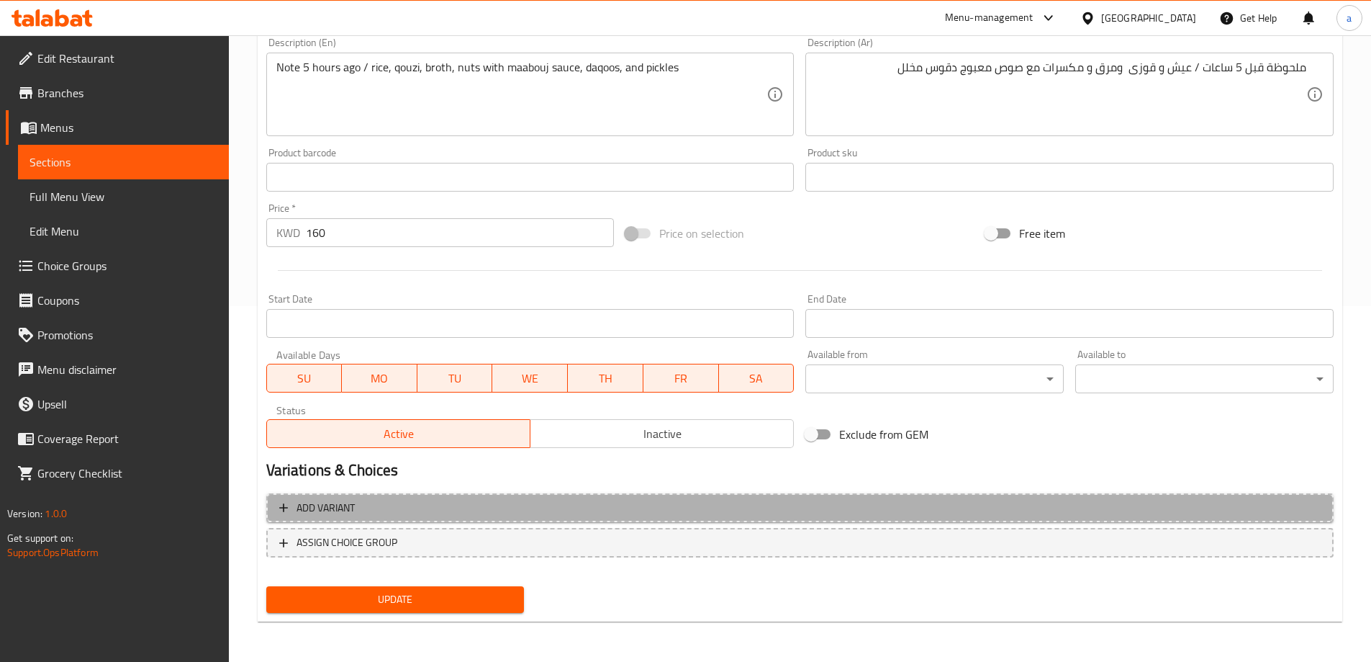
click at [559, 519] on button "Add variant" at bounding box center [800, 508] width 1068 height 30
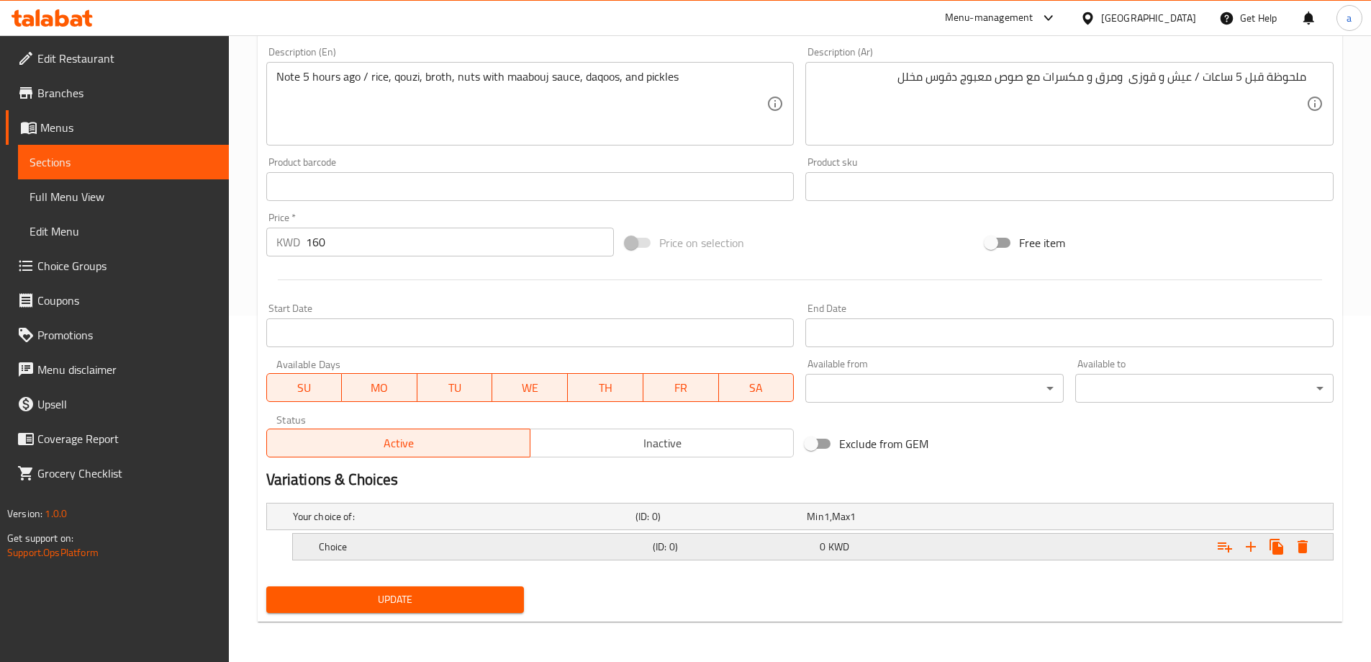
click at [502, 523] on h5 "Choice" at bounding box center [461, 516] width 337 height 14
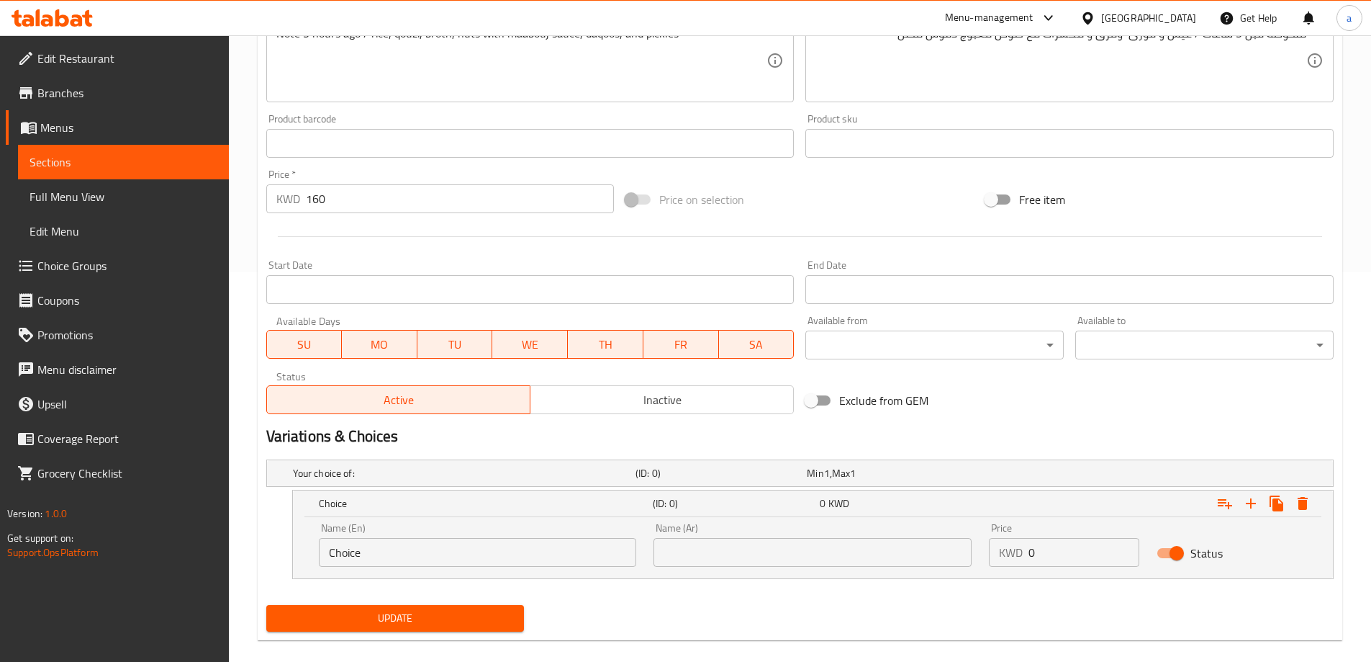
scroll to position [408, 0]
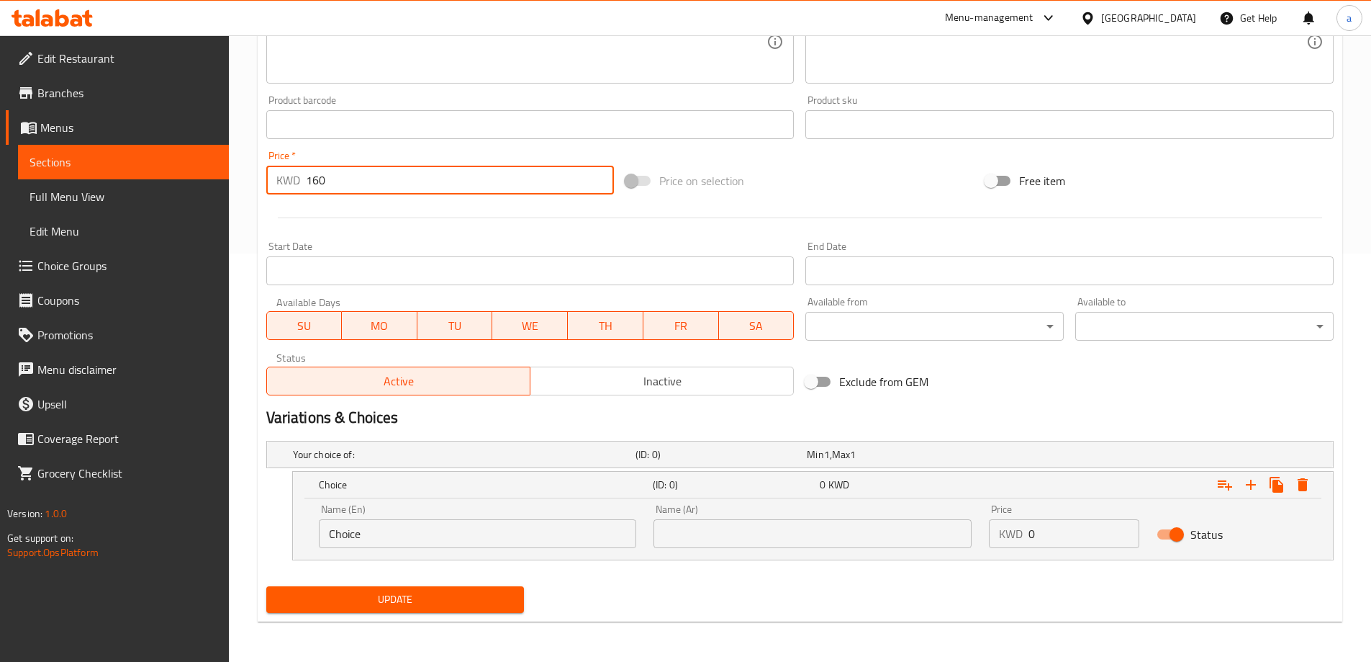
drag, startPoint x: 302, startPoint y: 189, endPoint x: 343, endPoint y: 186, distance: 41.9
click at [343, 186] on div "KWD 160 Price *" at bounding box center [440, 180] width 348 height 29
type input "0"
click at [385, 550] on div "Name (En) Choice Name (En)" at bounding box center [477, 525] width 335 height 61
click at [382, 526] on input "Choice" at bounding box center [478, 533] width 318 height 29
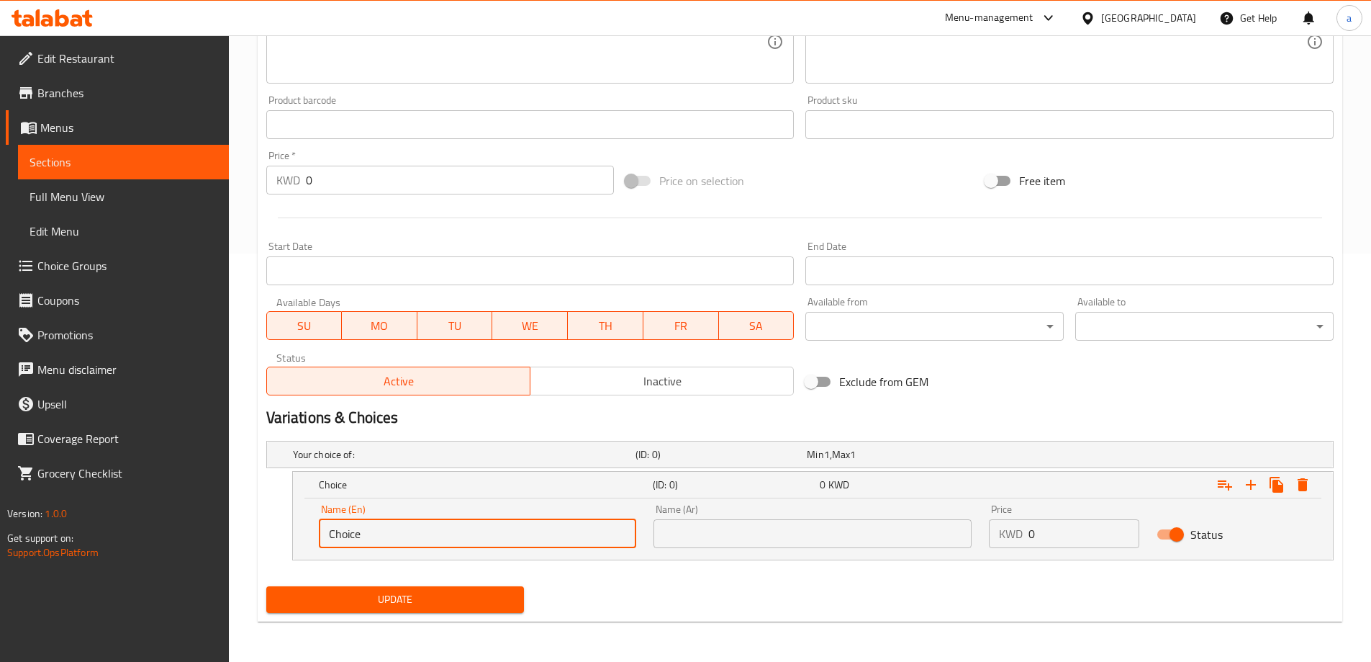
click at [382, 535] on input "Choice" at bounding box center [478, 533] width 318 height 29
click at [382, 535] on input "whole" at bounding box center [478, 533] width 318 height 29
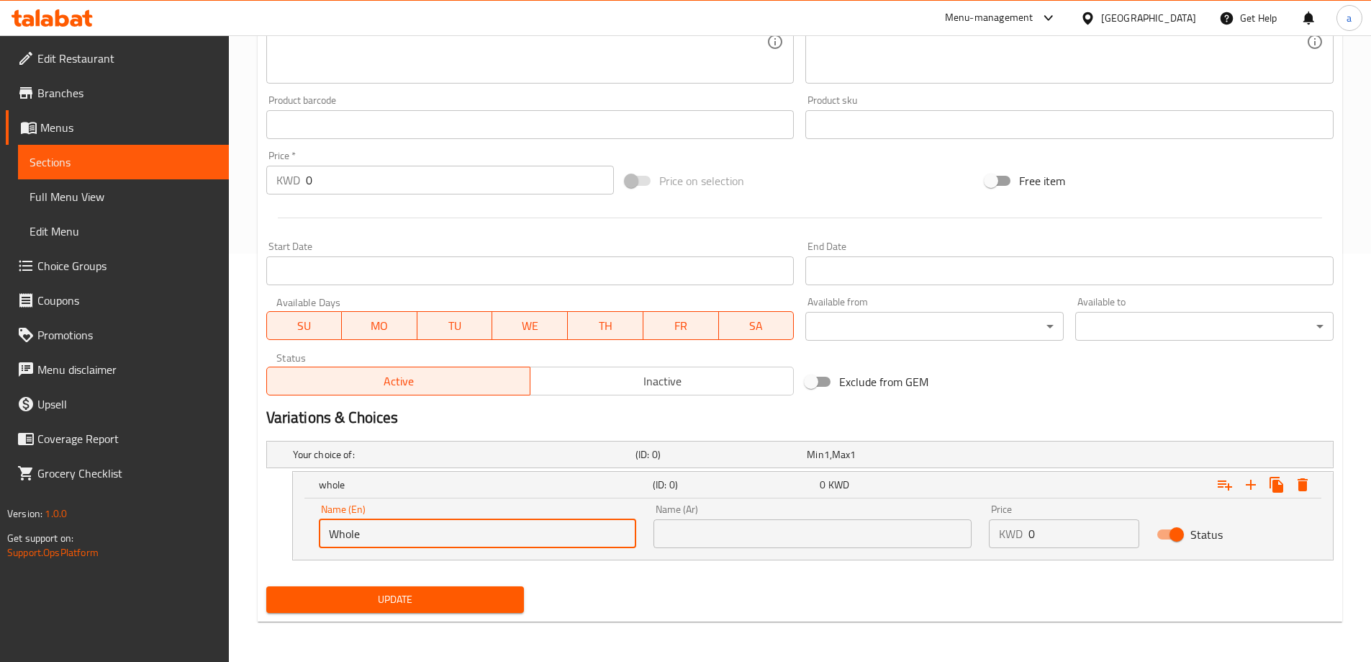
type input "Whole"
click at [700, 540] on input "text" at bounding box center [813, 533] width 318 height 29
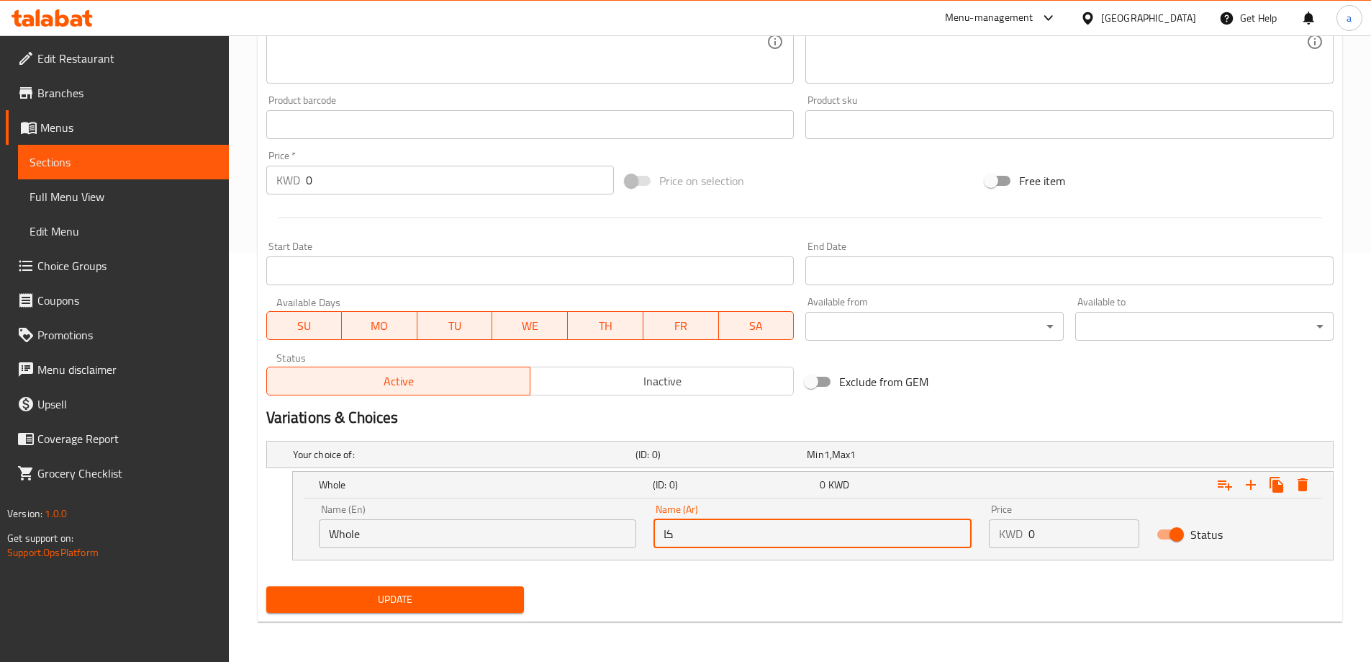
type input "كبير"
click at [733, 539] on input "كبير" at bounding box center [813, 533] width 318 height 29
type input "كامل"
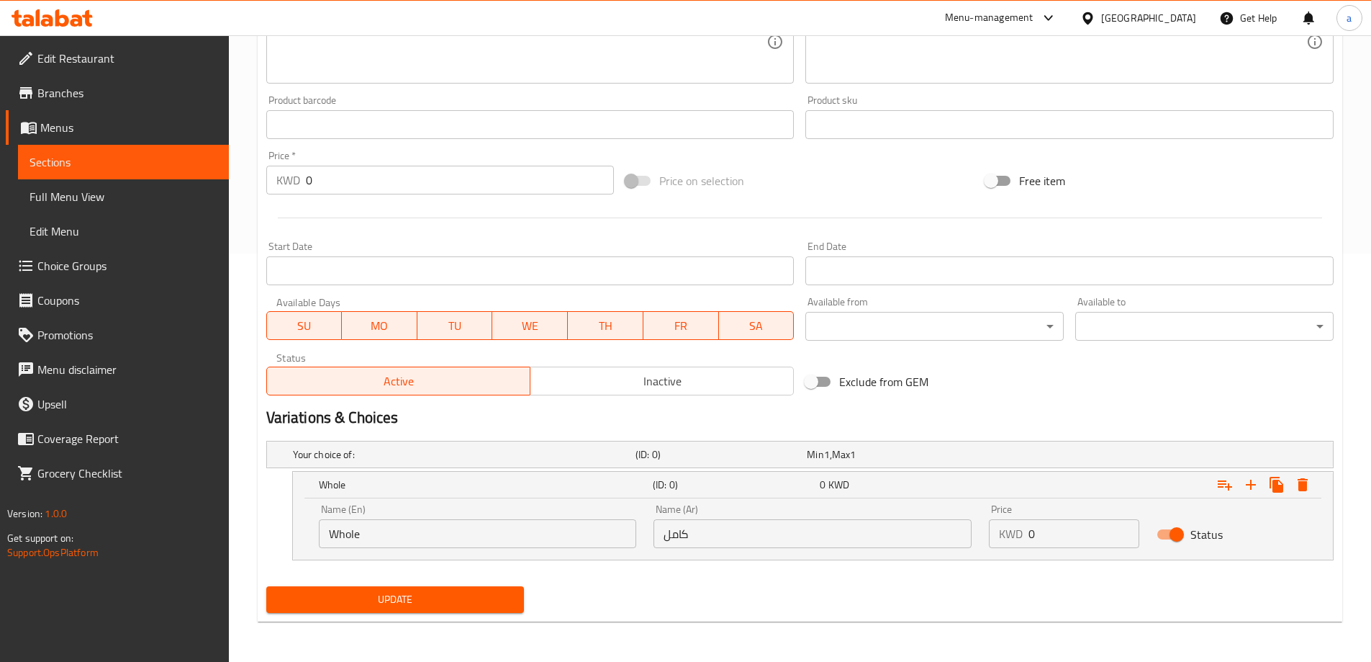
click at [885, 635] on div "Home / Restaurants management / Menus / Sections / item / update The Qawazi sec…" at bounding box center [800, 144] width 1142 height 1034
click at [1034, 535] on div "KWD 0 Price" at bounding box center [1064, 533] width 150 height 29
type input "160"
click at [1252, 487] on icon "Expand" at bounding box center [1251, 484] width 10 height 10
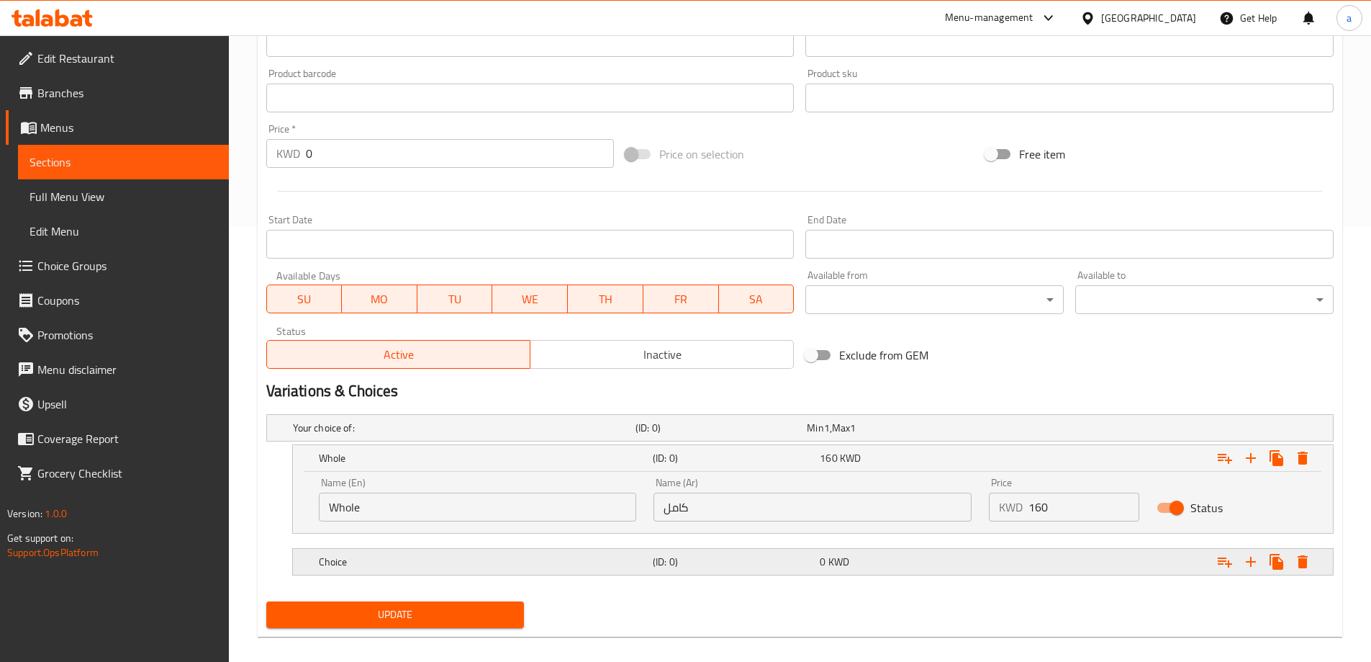
scroll to position [450, 0]
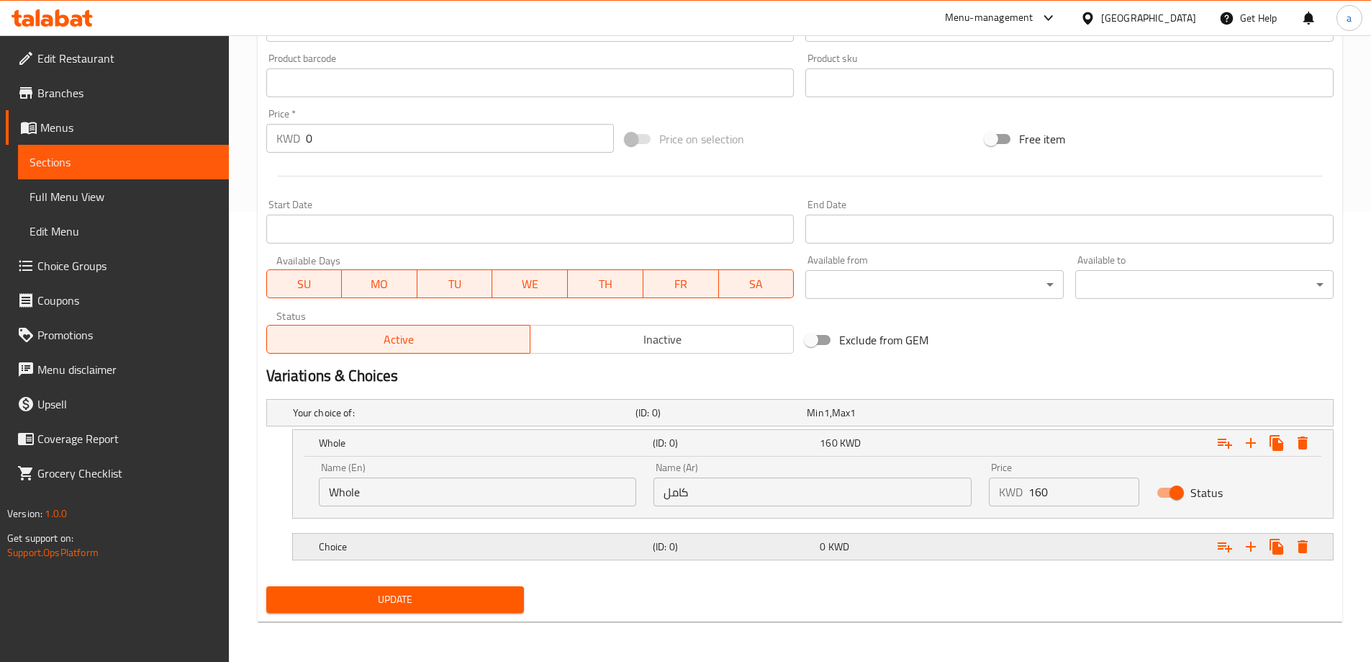
click at [658, 420] on h5 "(ID: 0)" at bounding box center [719, 412] width 166 height 14
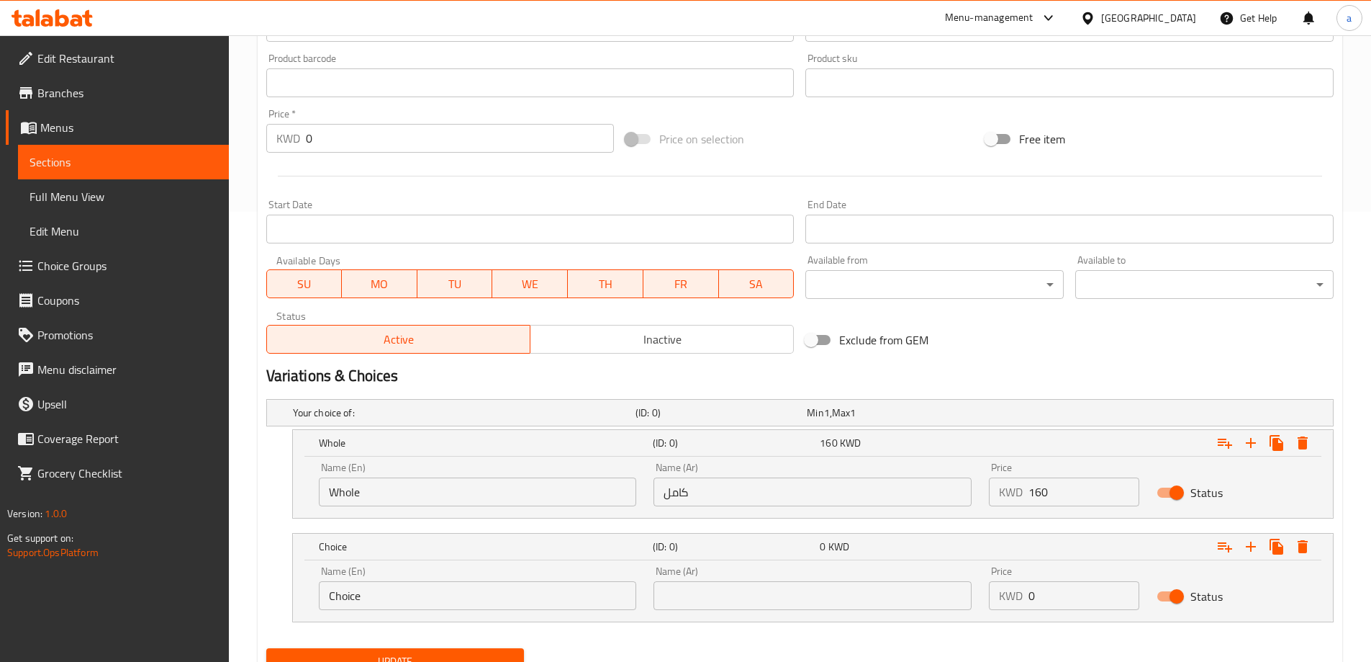
click at [441, 591] on input "Choice" at bounding box center [478, 595] width 318 height 29
type input "ا"
click at [441, 591] on input "half" at bounding box center [478, 595] width 318 height 29
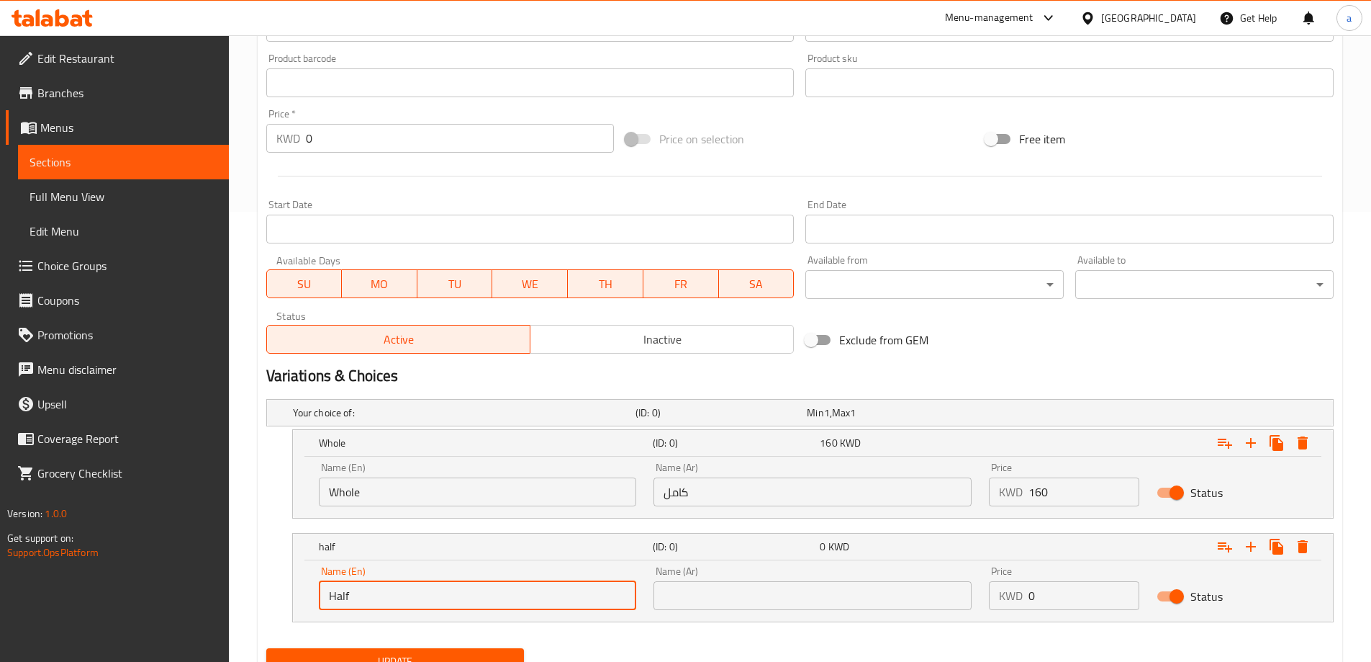
type input "Half"
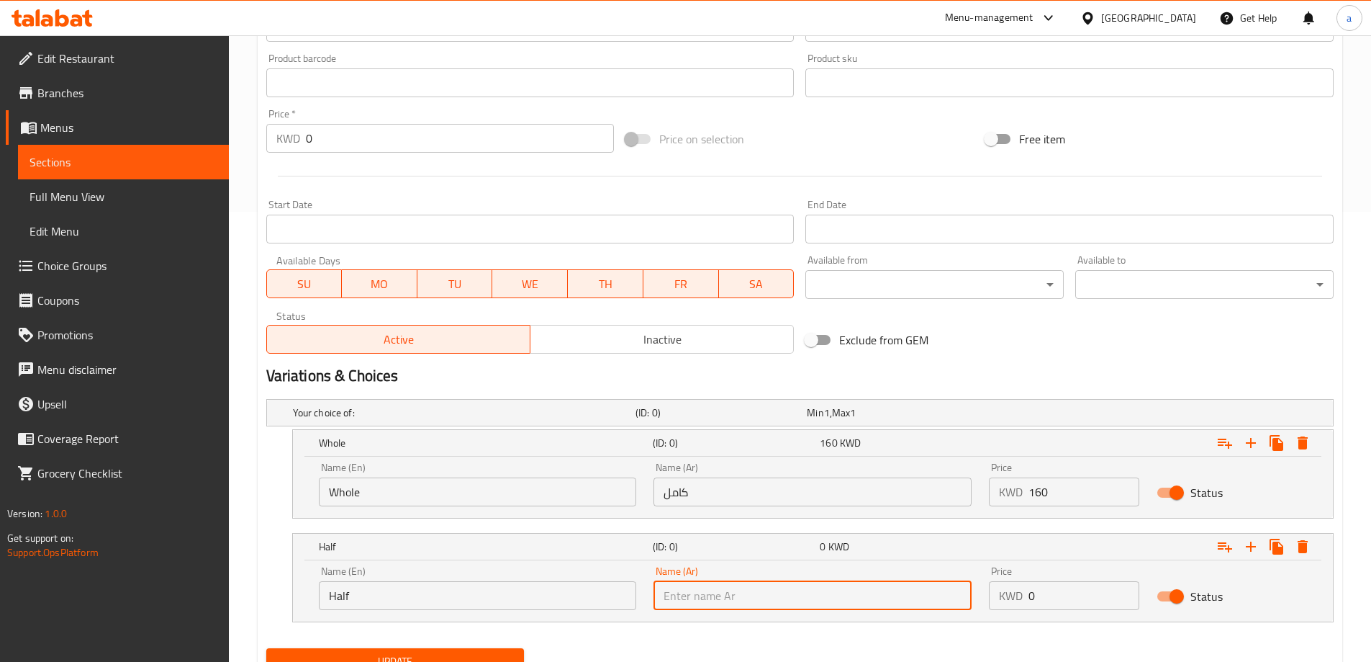
click at [683, 590] on input "text" at bounding box center [813, 595] width 318 height 29
type input "نصف"
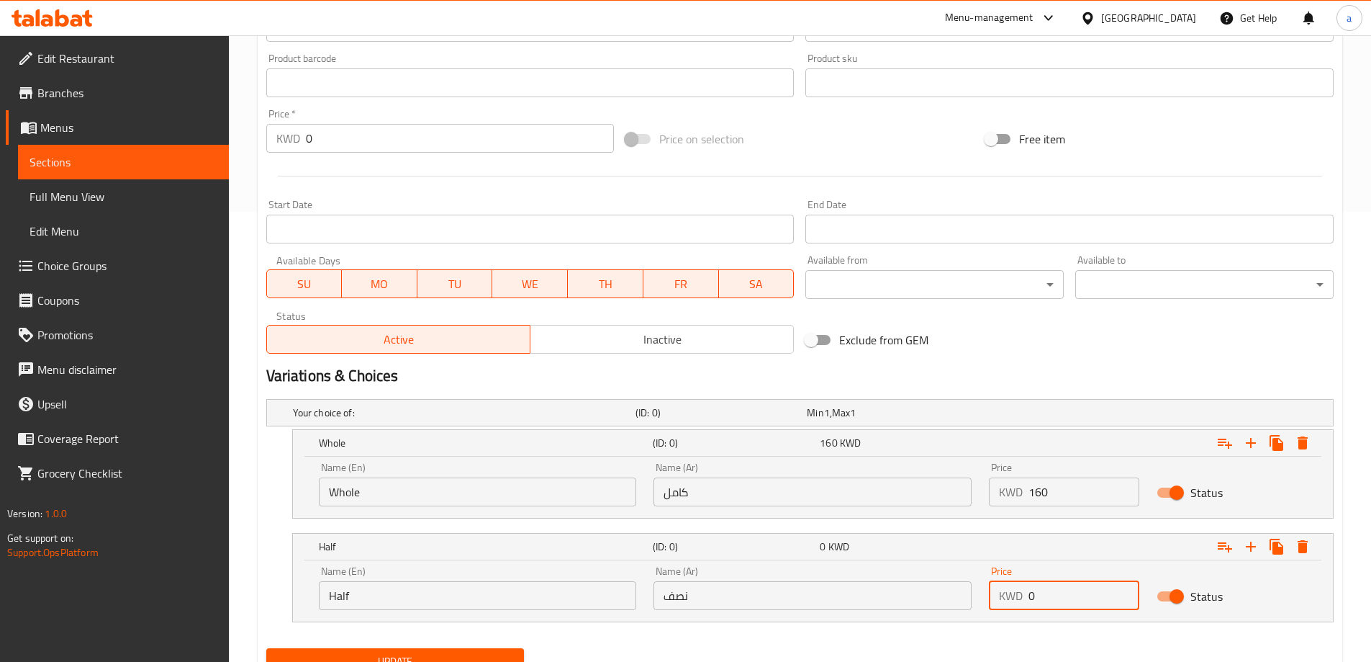
drag, startPoint x: 1033, startPoint y: 597, endPoint x: 1040, endPoint y: 595, distance: 7.5
click at [1040, 595] on input "0" at bounding box center [1084, 595] width 111 height 29
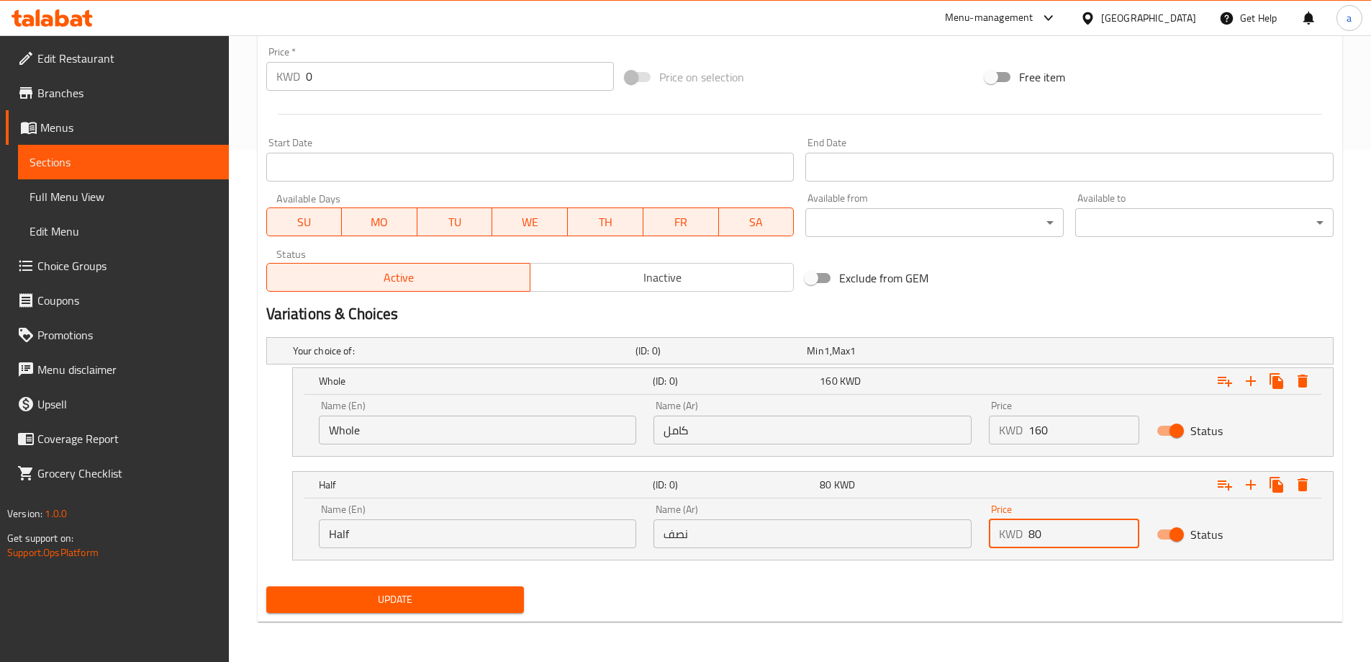
type input "80"
click at [475, 599] on span "Update" at bounding box center [395, 599] width 235 height 18
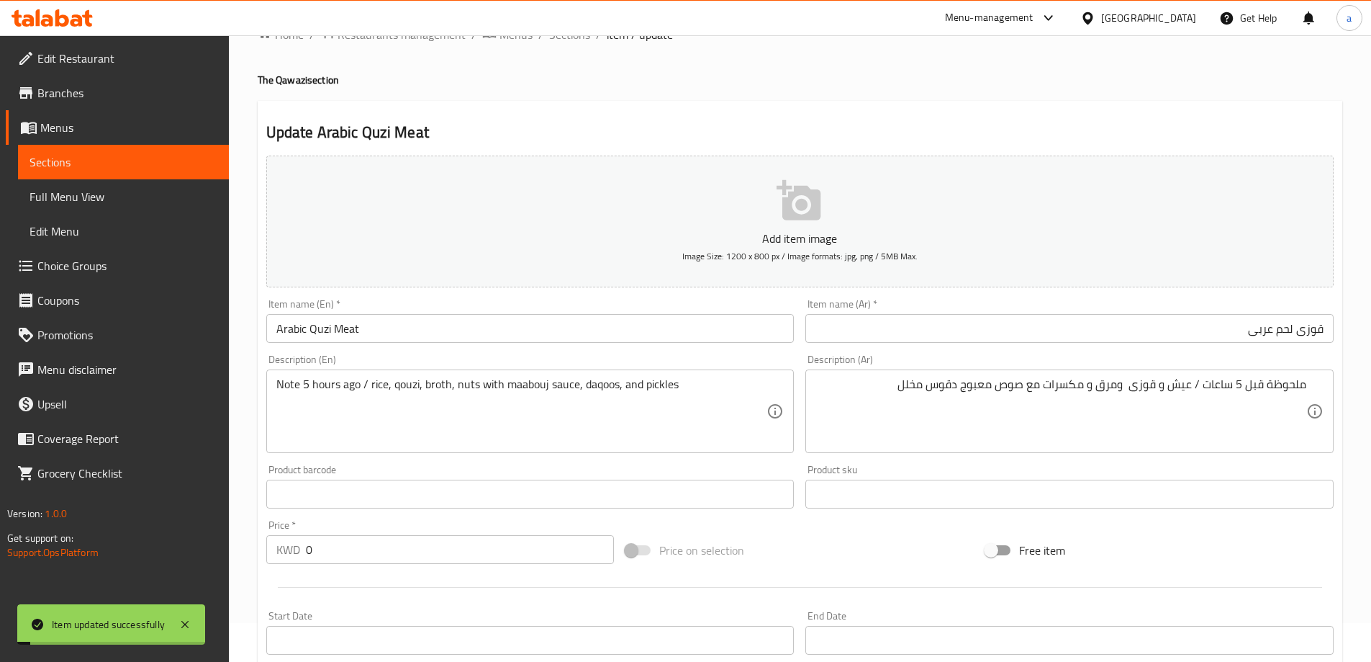
scroll to position [0, 0]
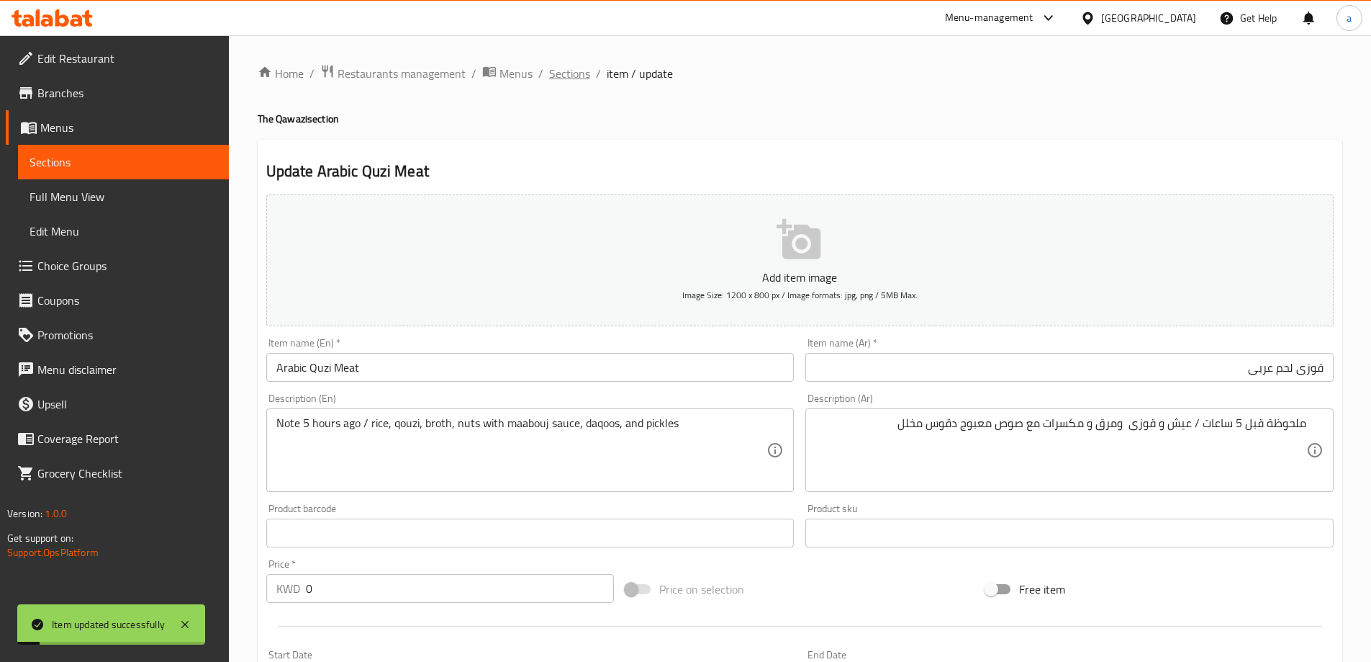
click at [549, 68] on span "Sections" at bounding box center [569, 73] width 41 height 17
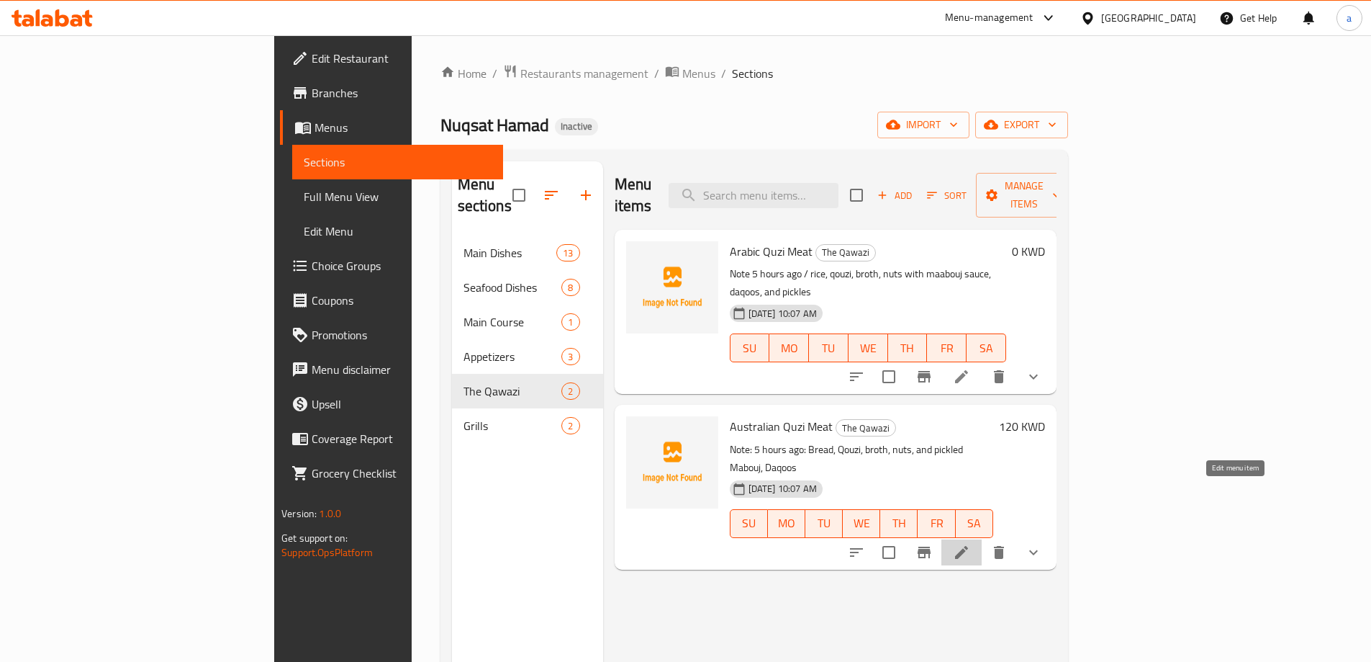
click at [968, 546] on icon at bounding box center [961, 552] width 13 height 13
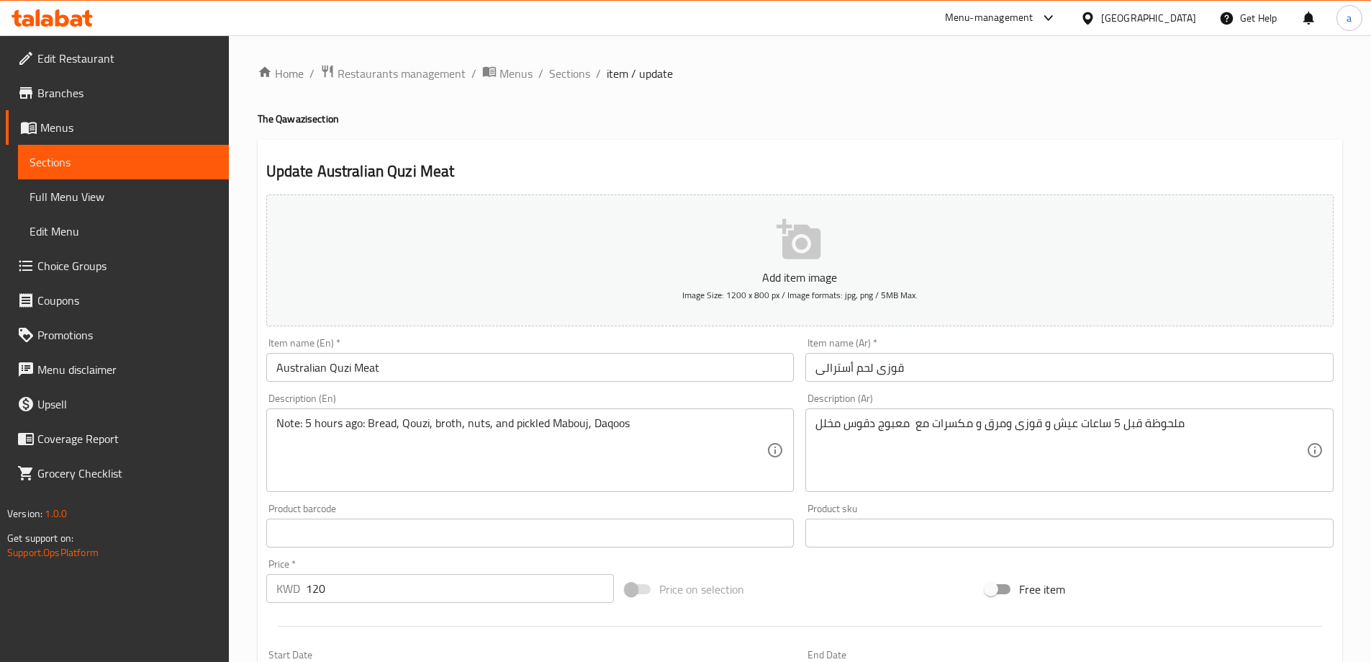
click at [934, 374] on input "قوزى لحم أسترالى" at bounding box center [1070, 367] width 528 height 29
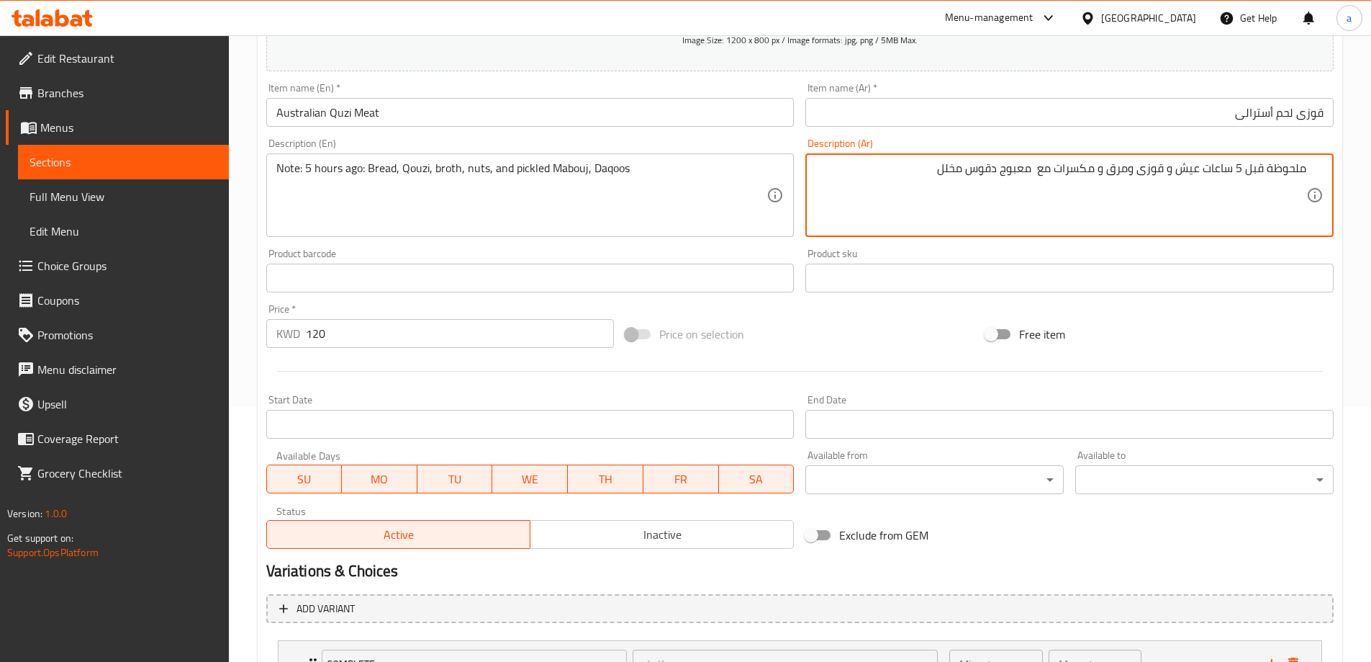
scroll to position [379, 0]
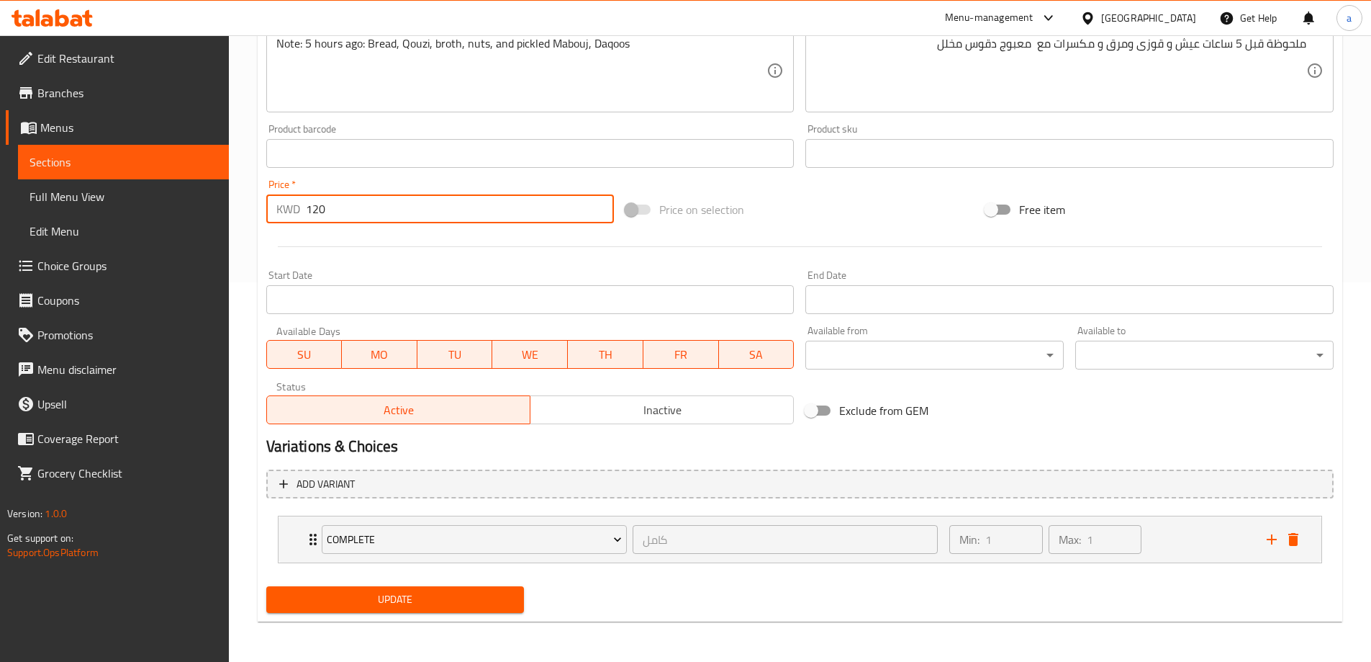
drag, startPoint x: 307, startPoint y: 212, endPoint x: 331, endPoint y: 214, distance: 23.9
click at [331, 214] on input "120" at bounding box center [460, 208] width 309 height 29
type input "0"
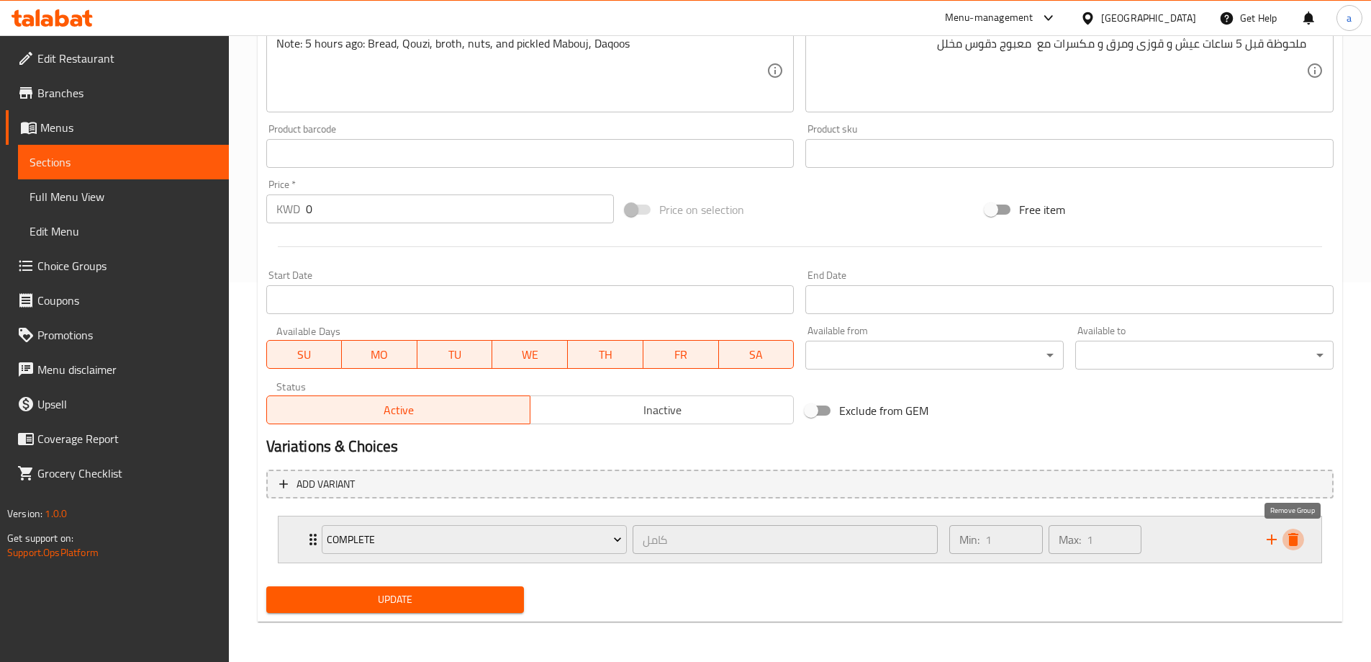
click at [1302, 544] on button "delete" at bounding box center [1294, 539] width 22 height 22
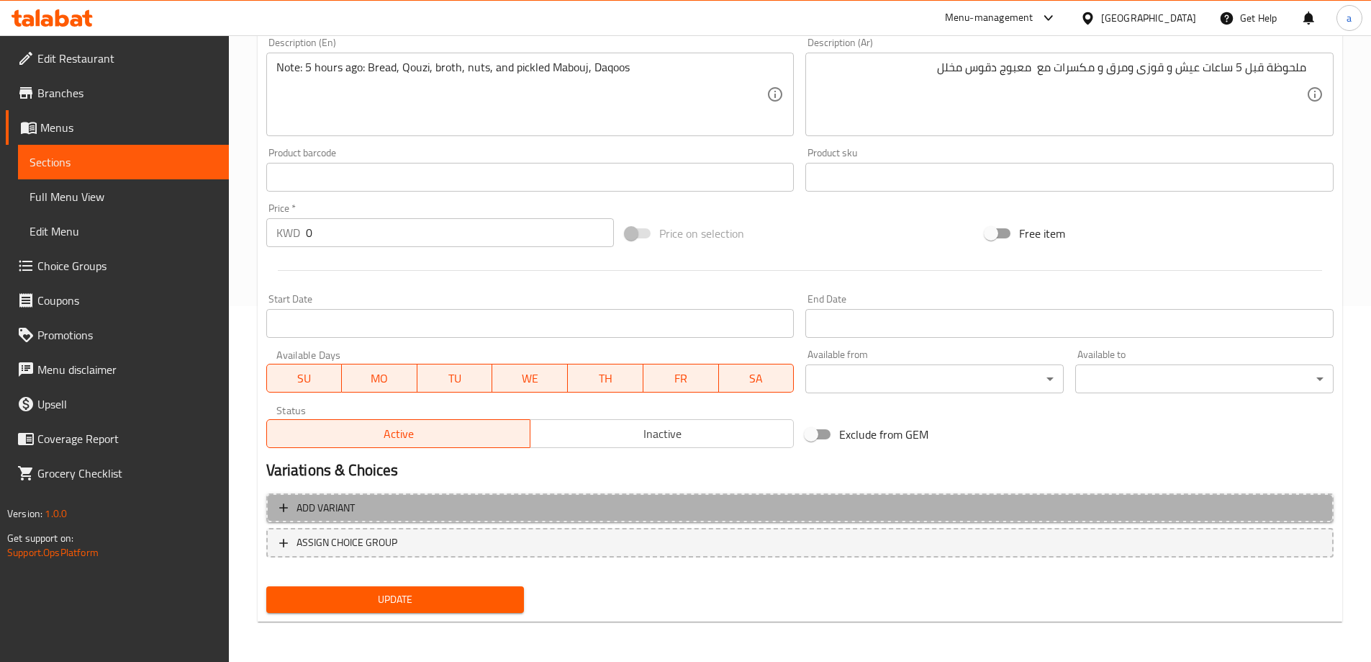
click at [597, 506] on span "Add variant" at bounding box center [800, 508] width 1042 height 18
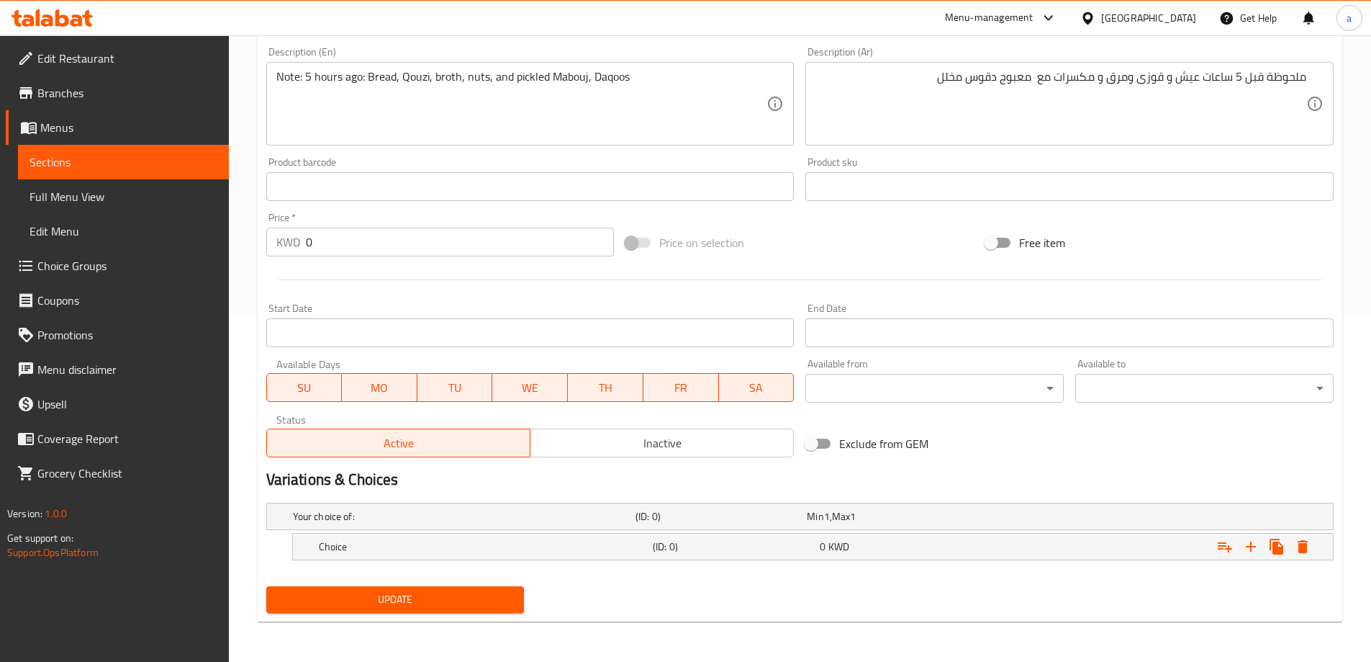
scroll to position [0, 0]
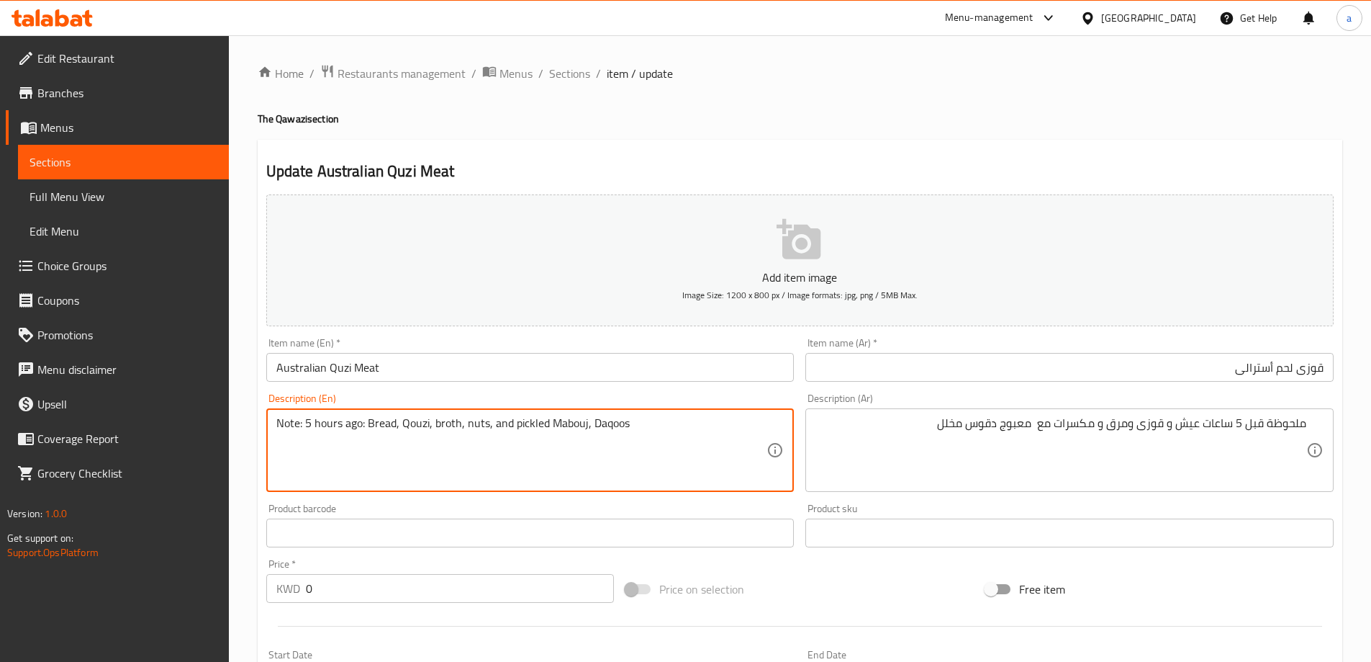
click at [382, 425] on textarea "Note: 5 hours ago: Bread, Qouzi, broth, nuts, and pickled Mabouj, Daqoos" at bounding box center [521, 450] width 491 height 68
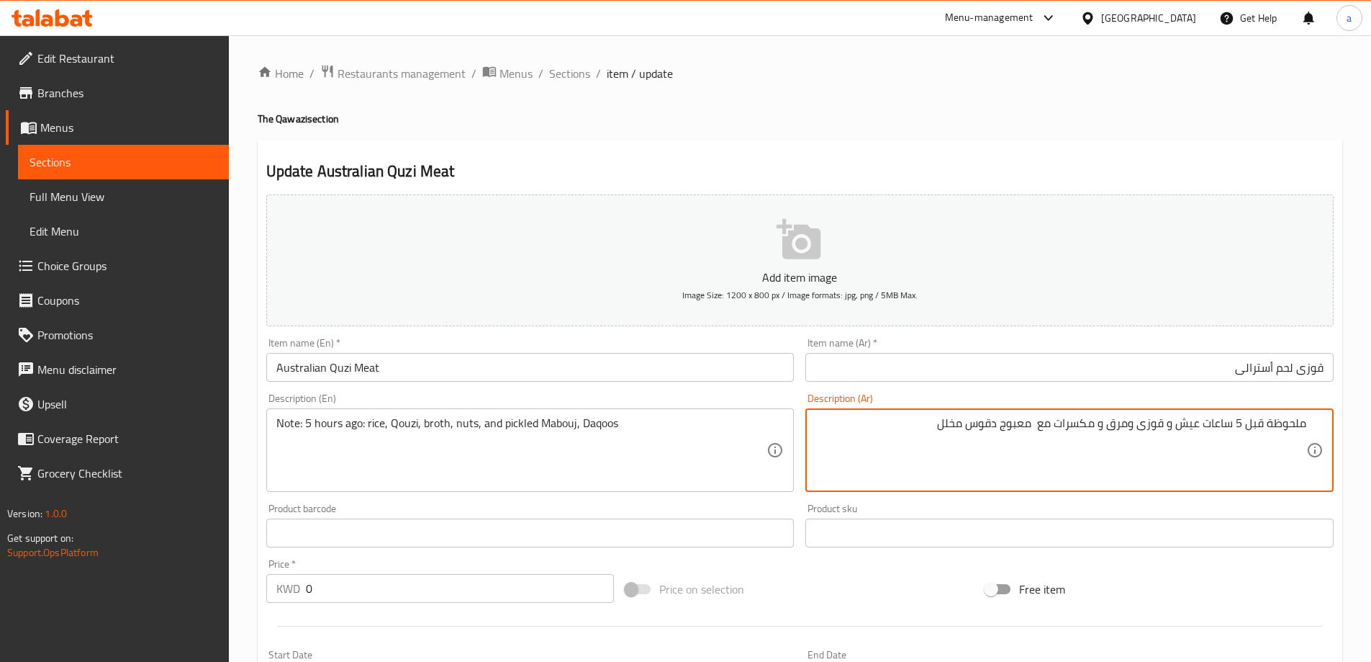
click at [1148, 425] on textarea "ملحوظة قبل 5 ساعات عيش و قوزى ومرق و مكسرات مع معبوج دقوس مخلل" at bounding box center [1061, 450] width 491 height 68
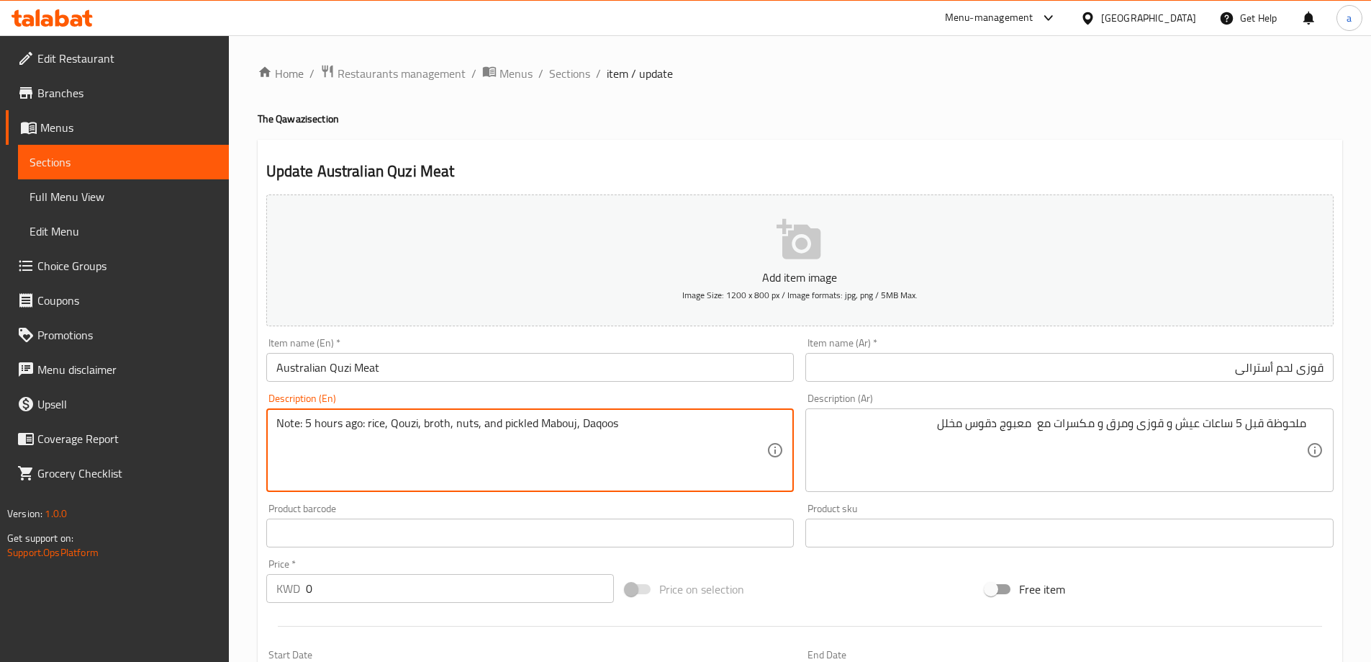
click at [508, 423] on textarea "Note: 5 hours ago: rice, Qouzi, broth, nuts, and pickled Mabouj, Daqoos" at bounding box center [521, 450] width 491 height 68
click at [604, 446] on textarea "Note: 5 hours ago: rice, Qouzi, broth, nuts, and pickled Mabouj, Daqoos" at bounding box center [521, 450] width 491 height 68
drag, startPoint x: 632, startPoint y: 439, endPoint x: 478, endPoint y: 423, distance: 154.9
click at [478, 423] on textarea "Note: 5 hours ago: rice, Qouzi, broth, nuts, and pickled Mabouj, Daqoos" at bounding box center [521, 450] width 491 height 68
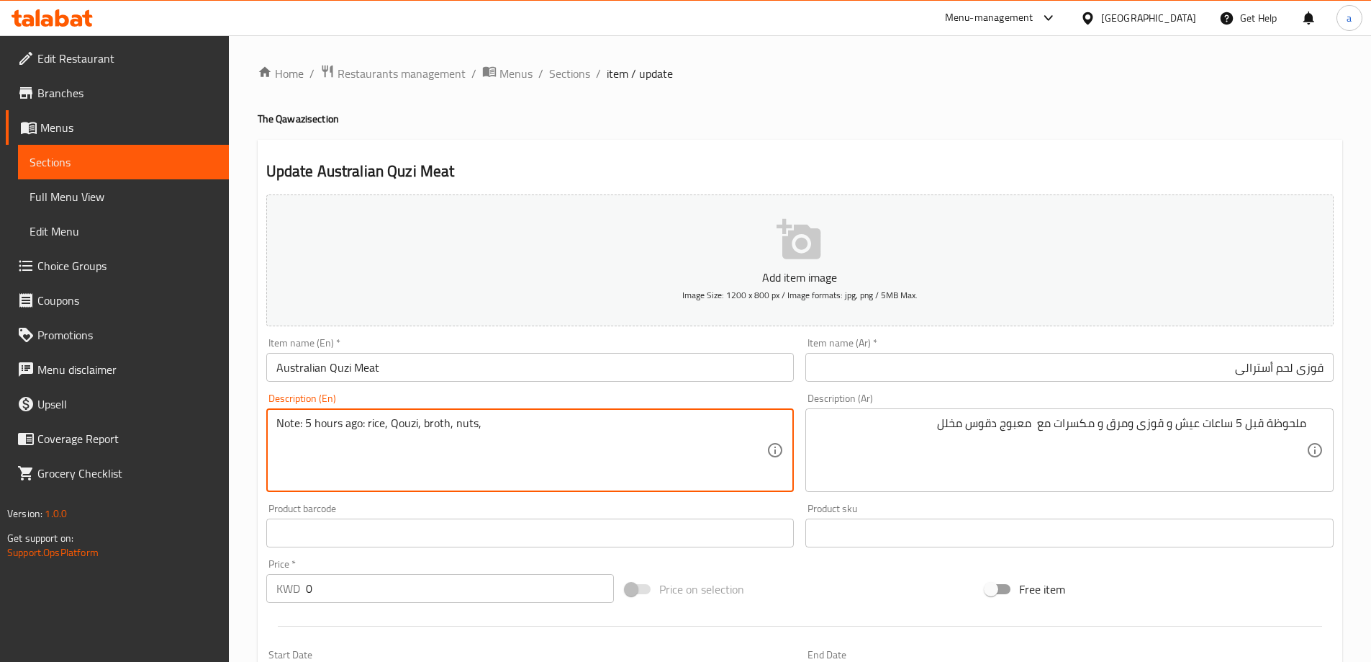
click at [1028, 430] on textarea "ملحوظة قبل 5 ساعات عيش و قوزى ومرق و مكسرات مع معبوج دقوس مخلل" at bounding box center [1061, 450] width 491 height 68
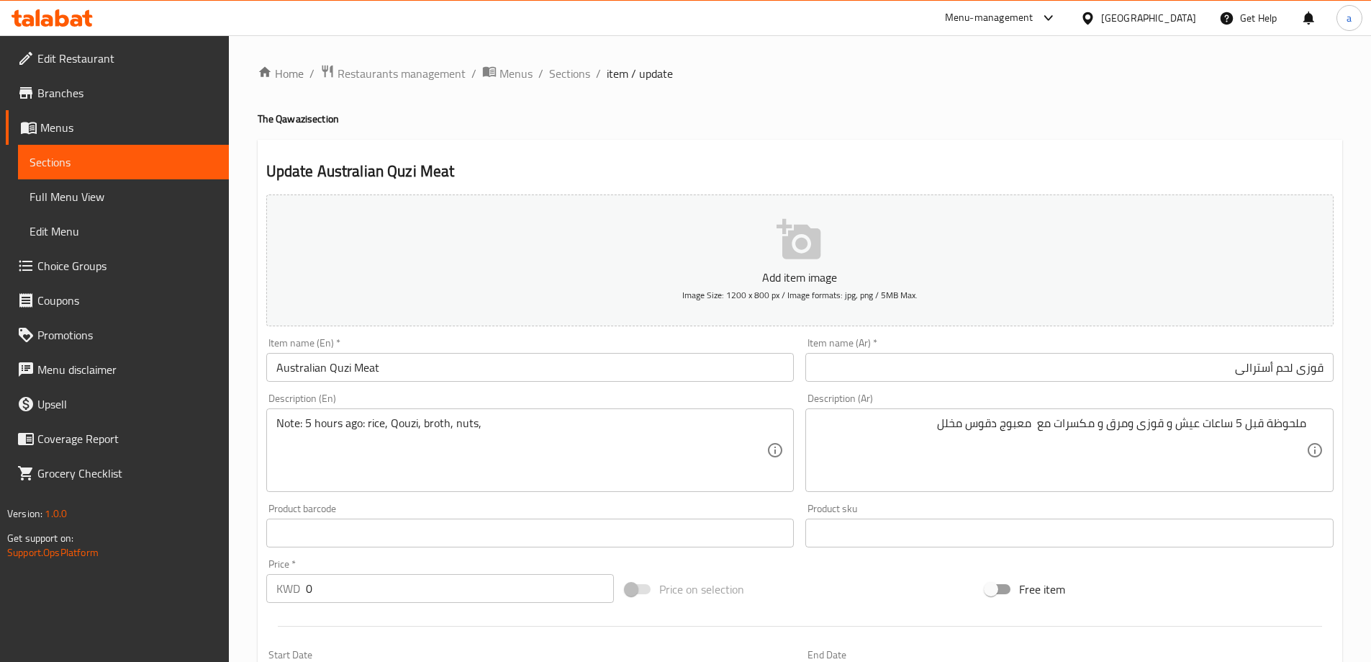
drag, startPoint x: 541, startPoint y: 413, endPoint x: 533, endPoint y: 420, distance: 10.2
click at [541, 413] on div "Note: 5 hours ago: rice, Qouzi, broth, nuts, Description (En)" at bounding box center [530, 450] width 528 height 84
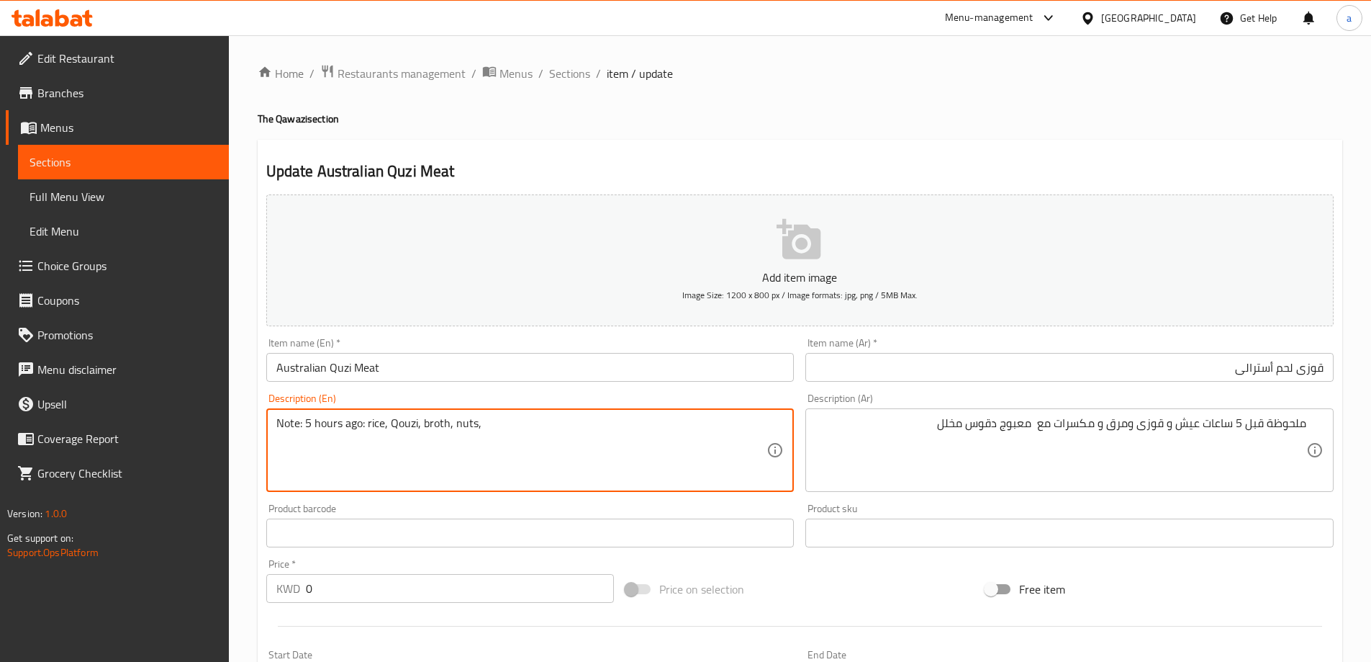
paste textarea "Maabouj"
click at [475, 424] on textarea "Note: 5 hours ago: rice, Qouzi, broth, nuts,Maabouj" at bounding box center [521, 450] width 491 height 68
click at [478, 425] on textarea "Note: 5 hours ago: rice, Qouzi, broth, nuts,Maabouj" at bounding box center [521, 450] width 491 height 68
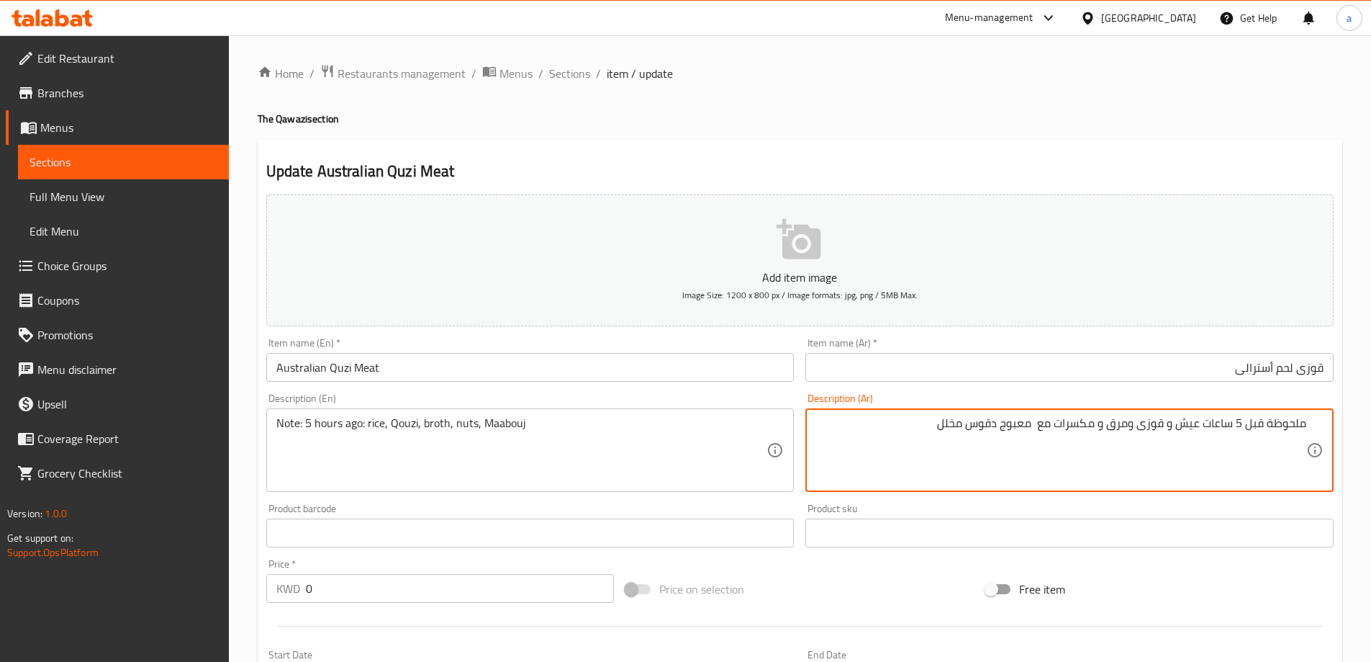
click at [982, 427] on textarea "ملحوظة قبل 5 ساعات عيش و قوزى ومرق و مكسرات مع معبوج دقوس مخلل" at bounding box center [1061, 450] width 491 height 68
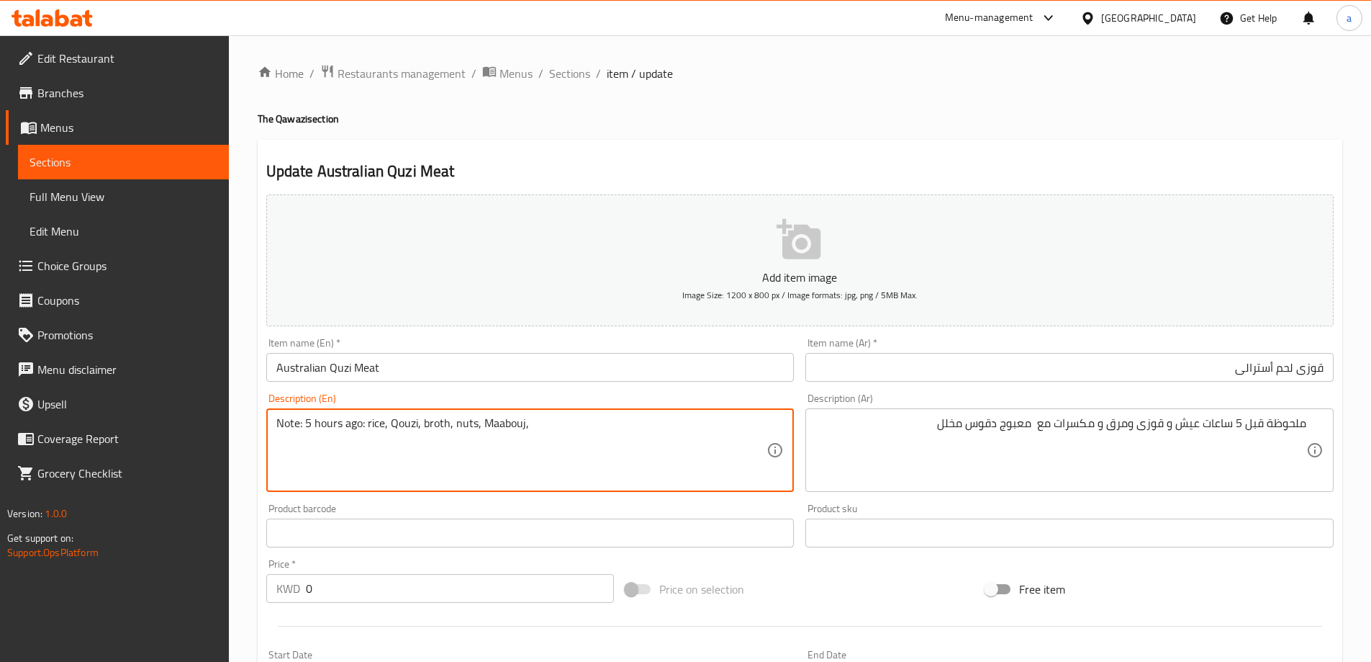
paste textarea "Daqoos"
click at [600, 427] on textarea "Note: 5 hours ago: rice, Qouzi, broth, nuts, Maabouj, Daqoos and pickels" at bounding box center [521, 450] width 491 height 68
click at [667, 451] on textarea "Note: 5 hours ago: rice, Qouzi, broth, nuts, Maabouj, Daqoos and pickles" at bounding box center [521, 450] width 491 height 68
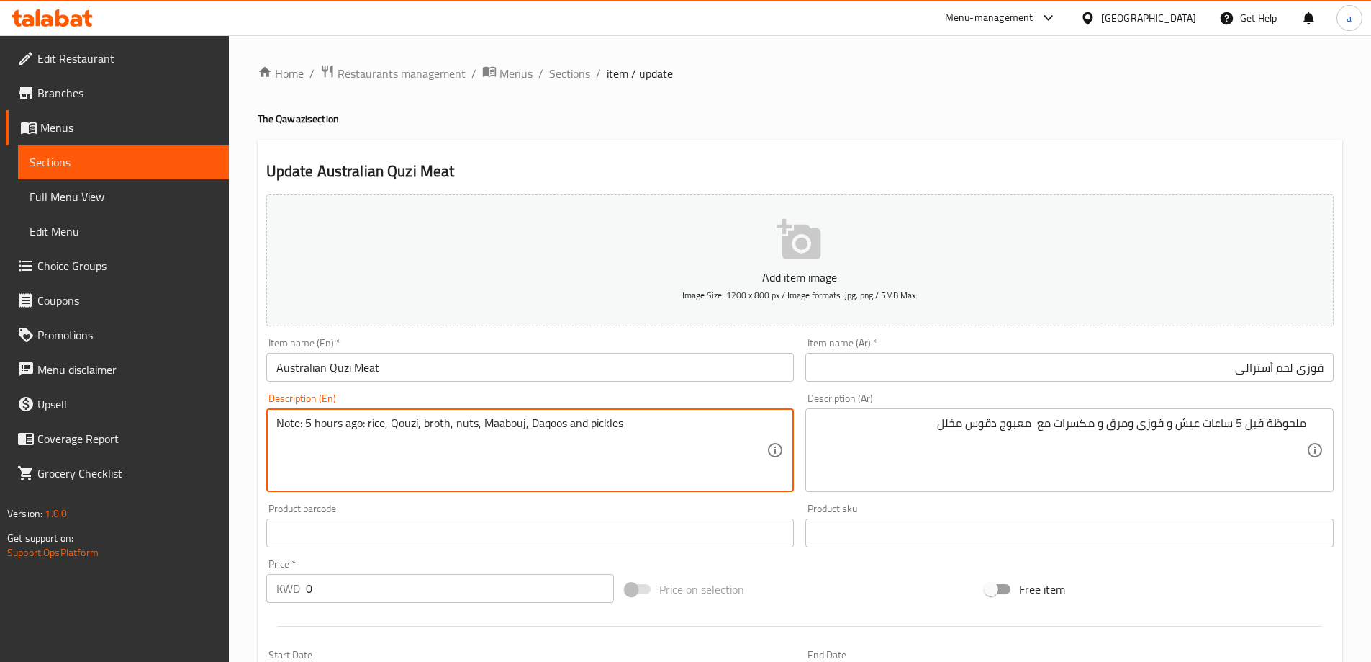
click at [667, 451] on textarea "Note: 5 hours ago: rice, Qouzi, broth, nuts, Maabouj, Daqoos and pickles" at bounding box center [521, 450] width 491 height 68
click at [679, 441] on textarea "Note: 5 hours ago: rice, Qouzi, broth, nuts, Maabouj, Daqoos and pickles" at bounding box center [521, 450] width 491 height 68
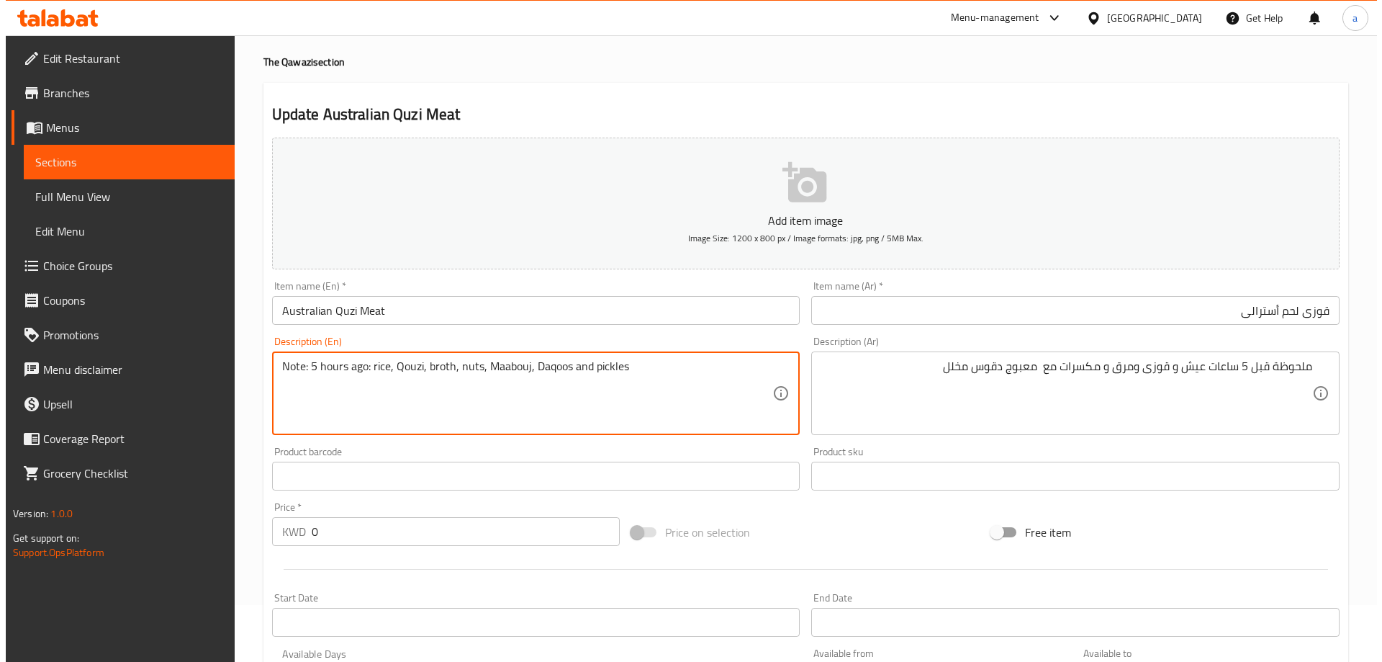
scroll to position [346, 0]
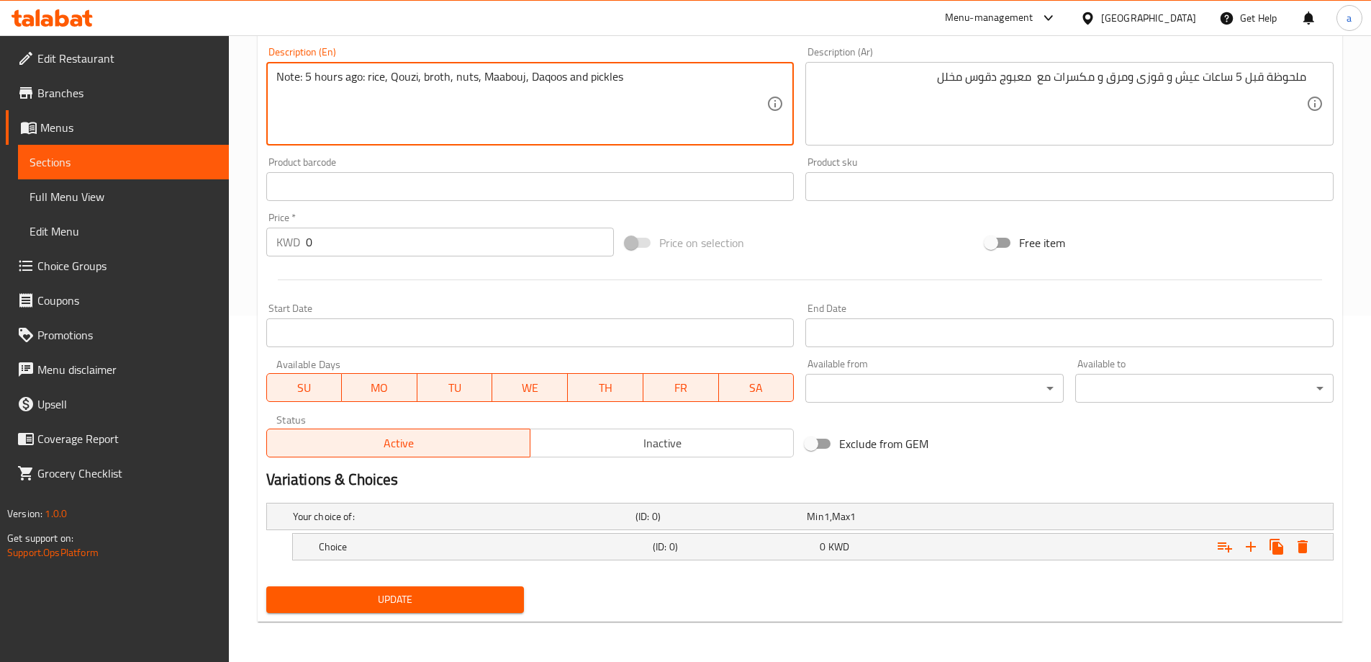
type textarea "Note: 5 hours ago: rice, qouzi, broth, nuts, maabouj, daqoos and pickles"
click at [365, 606] on span "Update" at bounding box center [395, 599] width 235 height 18
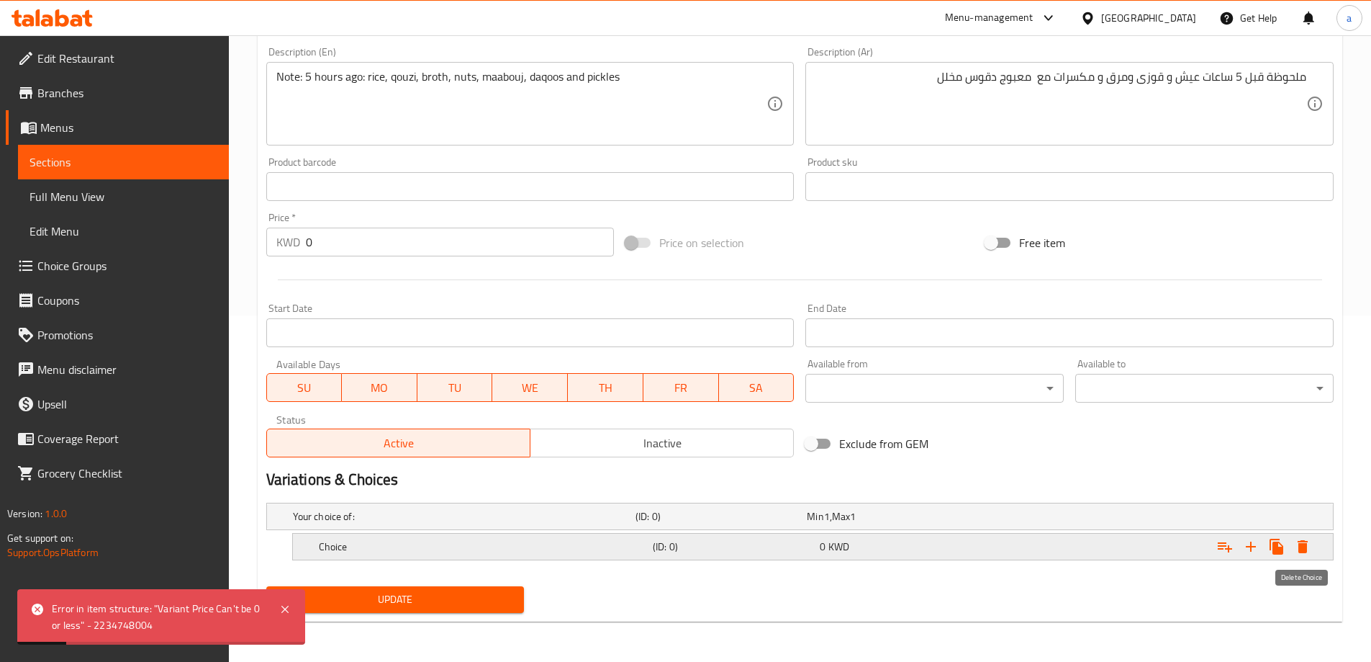
click at [1306, 546] on icon "Expand" at bounding box center [1303, 546] width 10 height 13
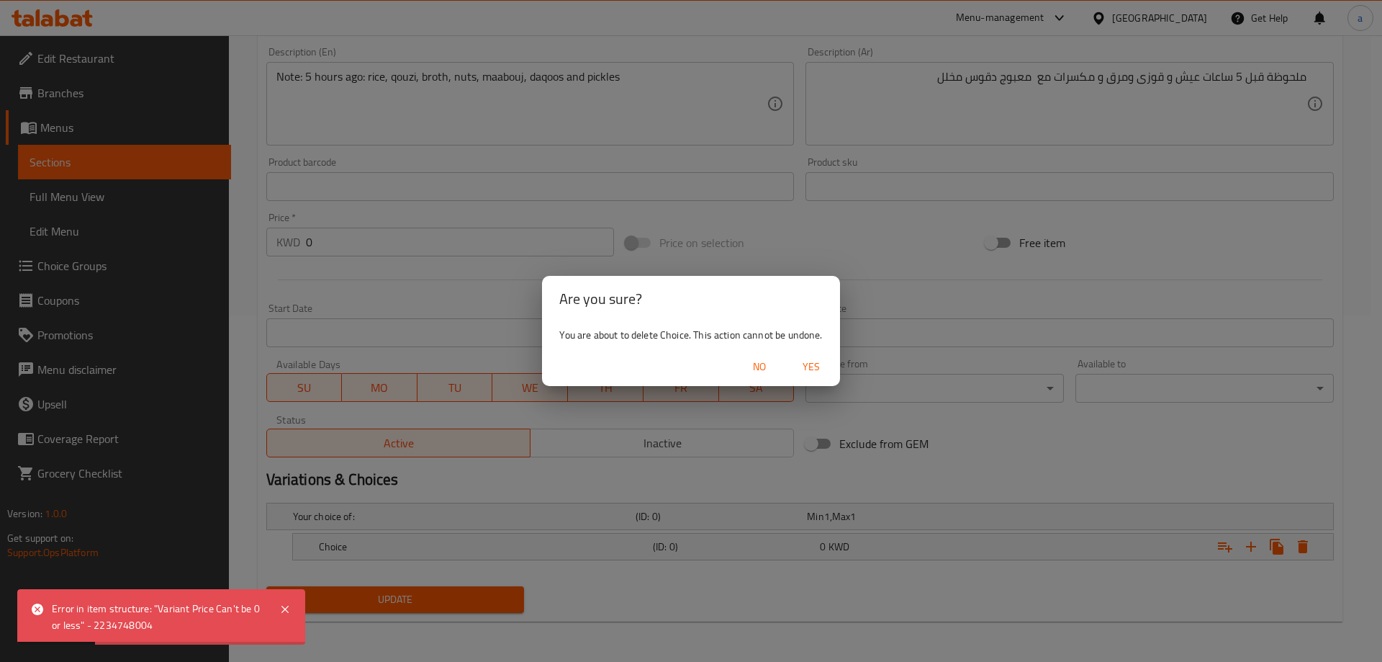
click at [802, 360] on span "Yes" at bounding box center [811, 367] width 35 height 18
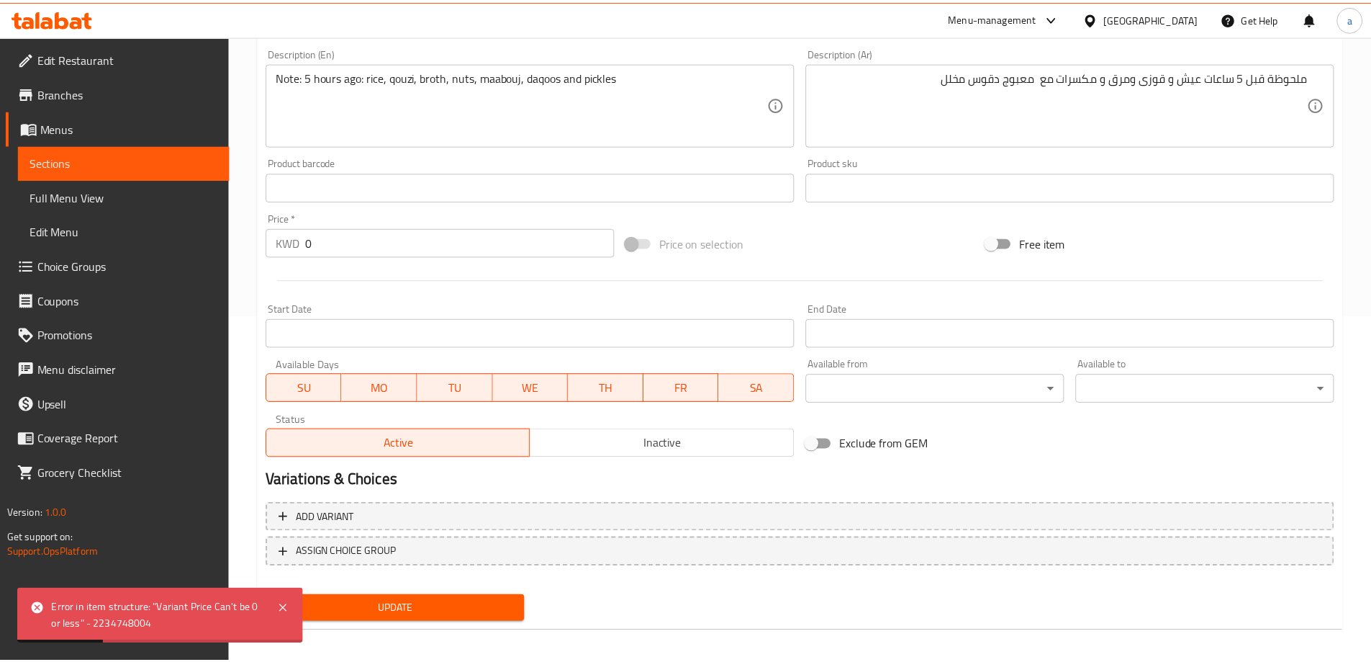
scroll to position [341, 0]
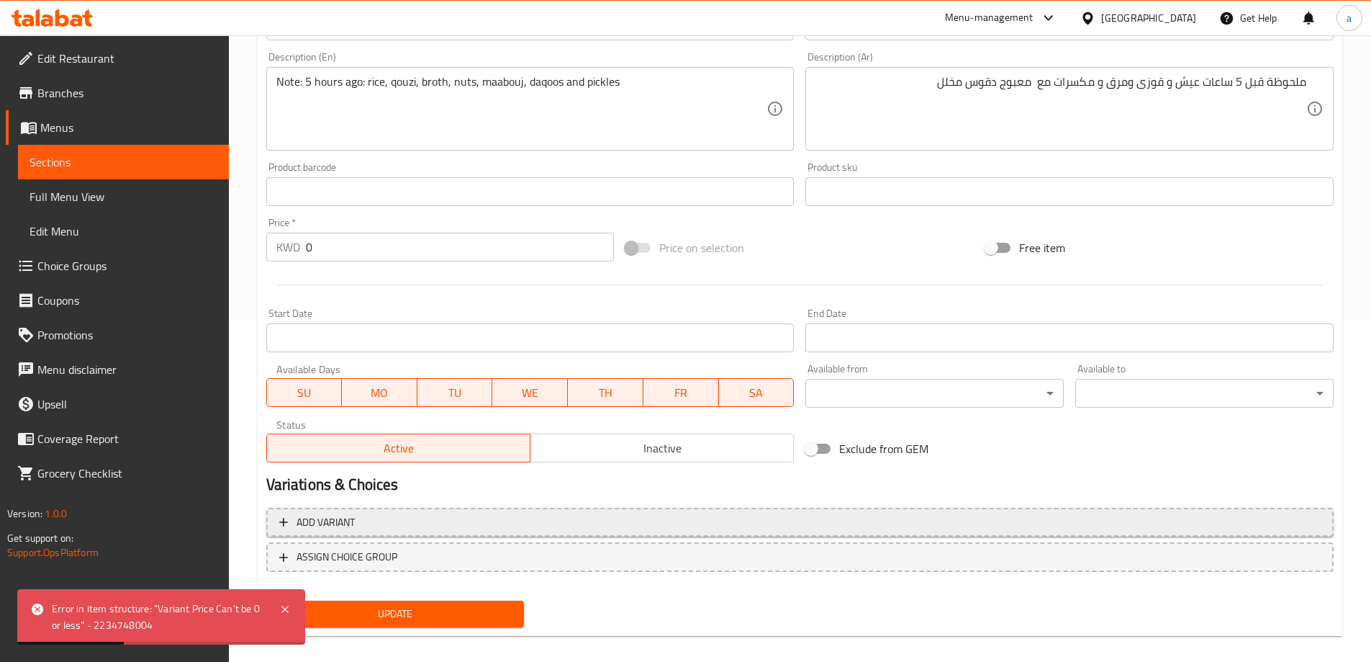
click at [492, 522] on span "Add variant" at bounding box center [800, 522] width 1042 height 18
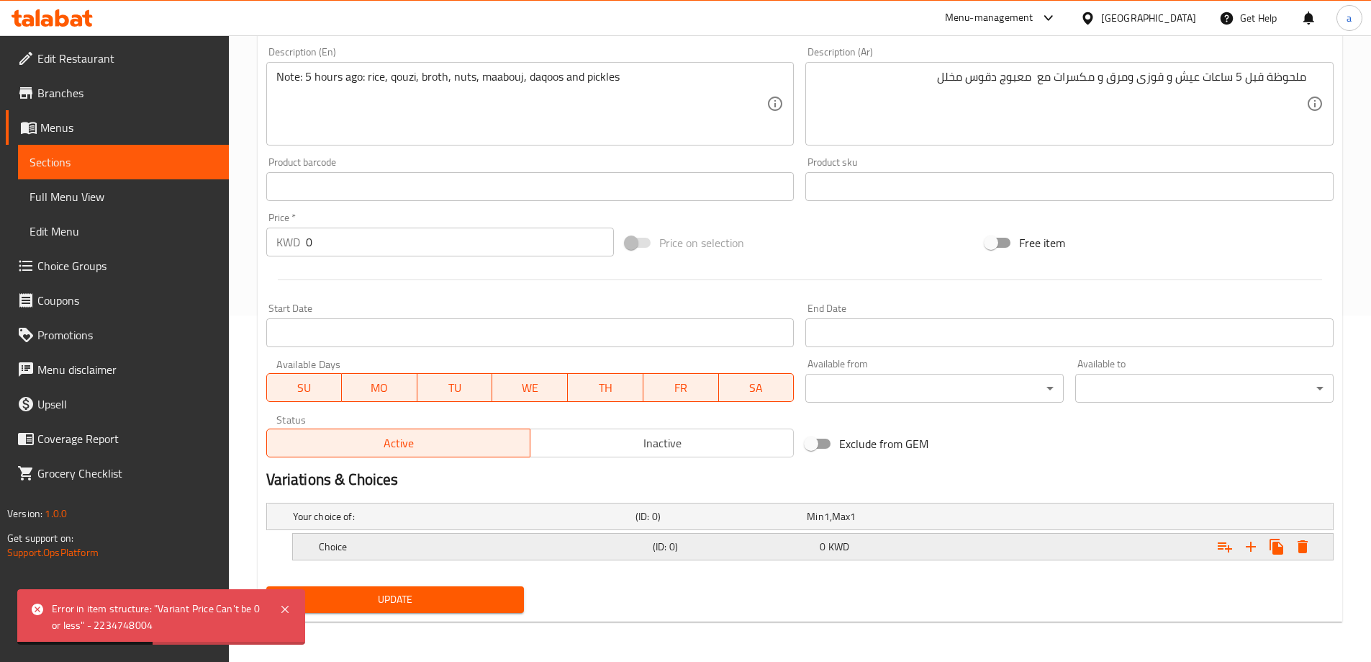
click at [733, 532] on div "Choice (ID: 0) 0 KWD" at bounding box center [804, 516] width 1029 height 32
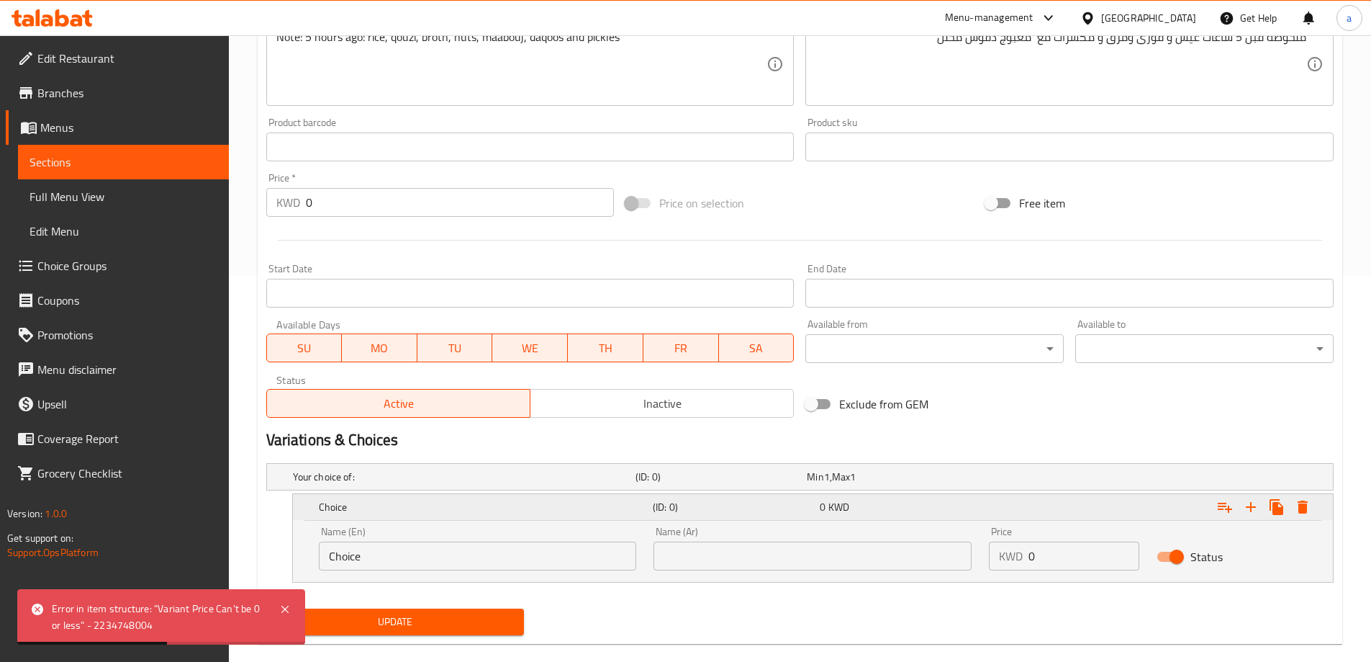
scroll to position [408, 0]
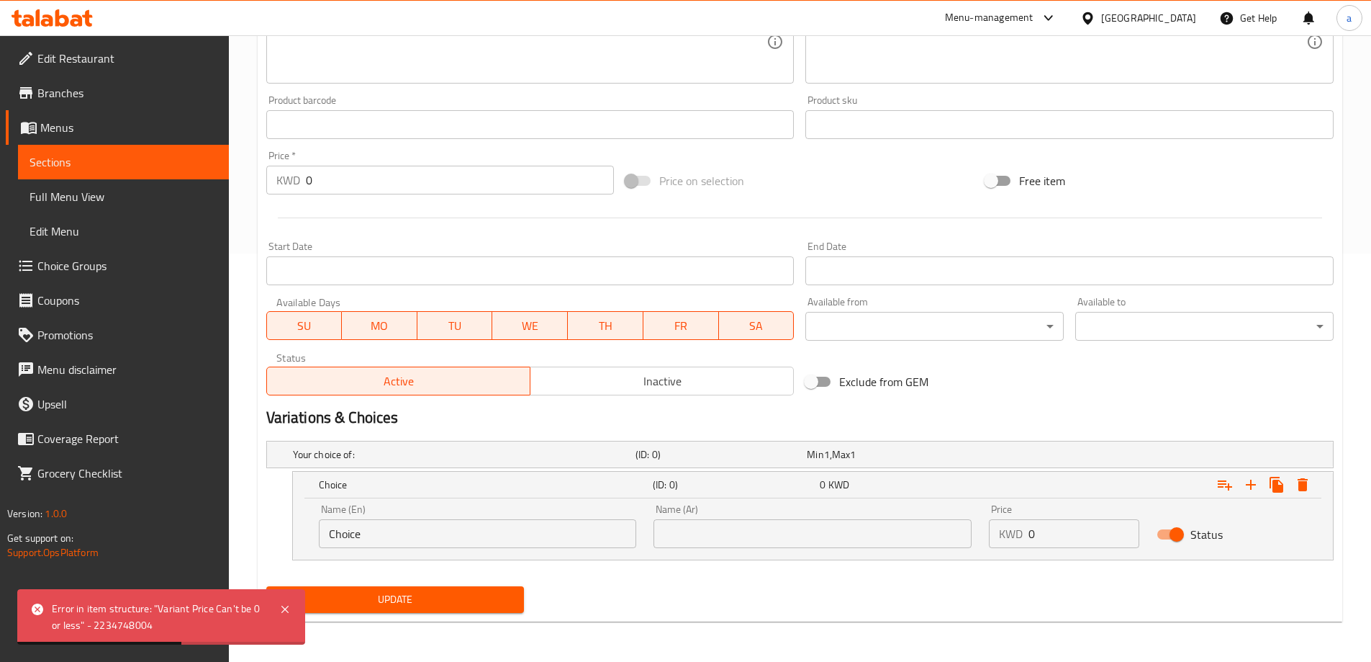
click at [424, 523] on input "Choice" at bounding box center [478, 533] width 318 height 29
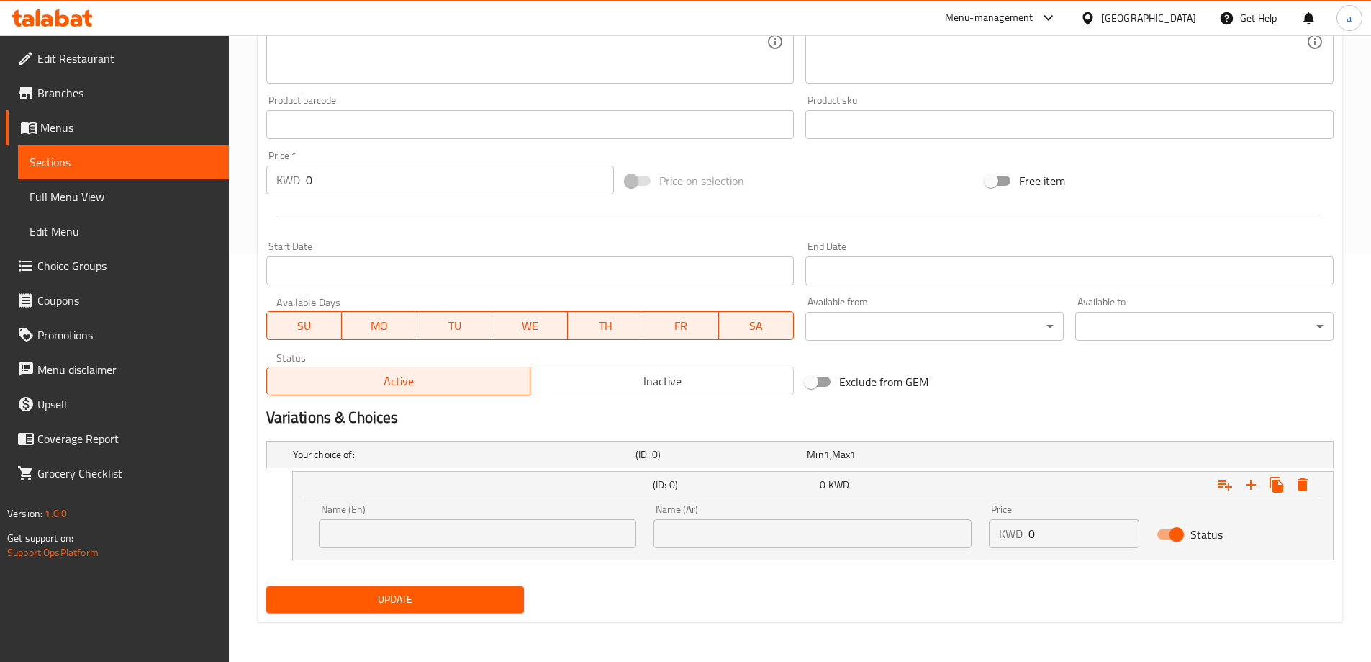
click at [461, 542] on input "text" at bounding box center [478, 533] width 318 height 29
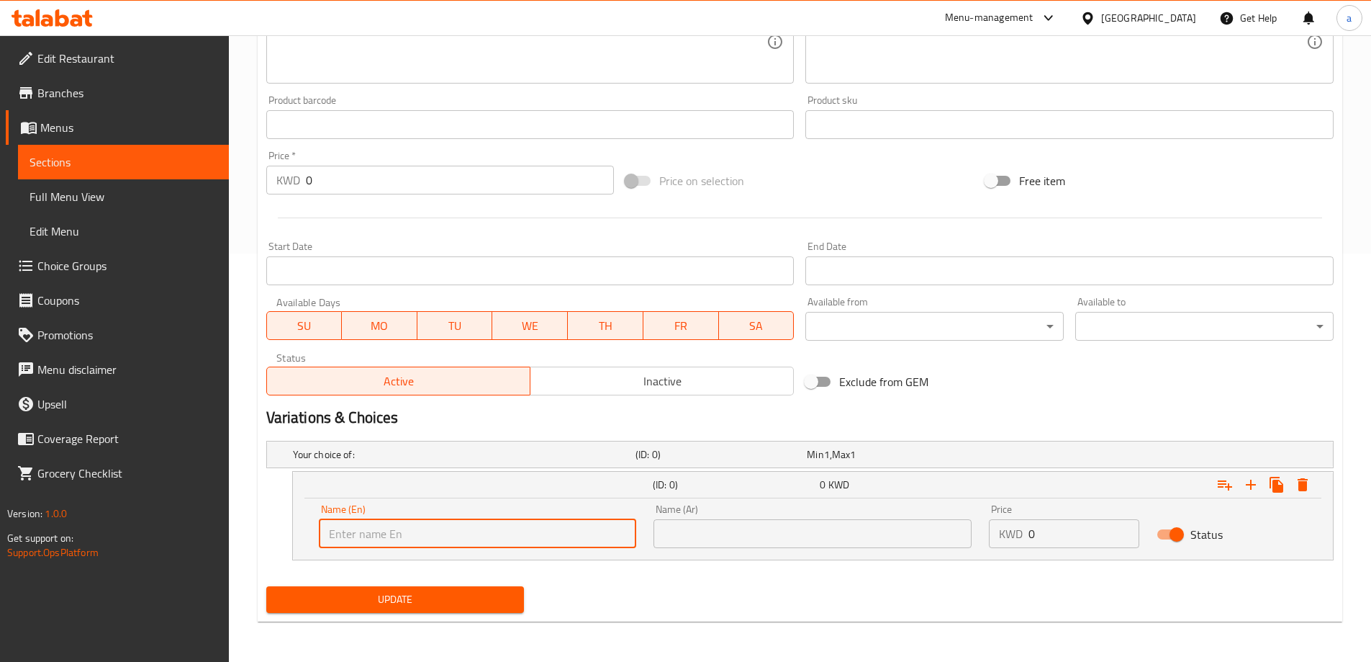
click at [1074, 401] on div "Variations & Choices" at bounding box center [800, 417] width 1079 height 33
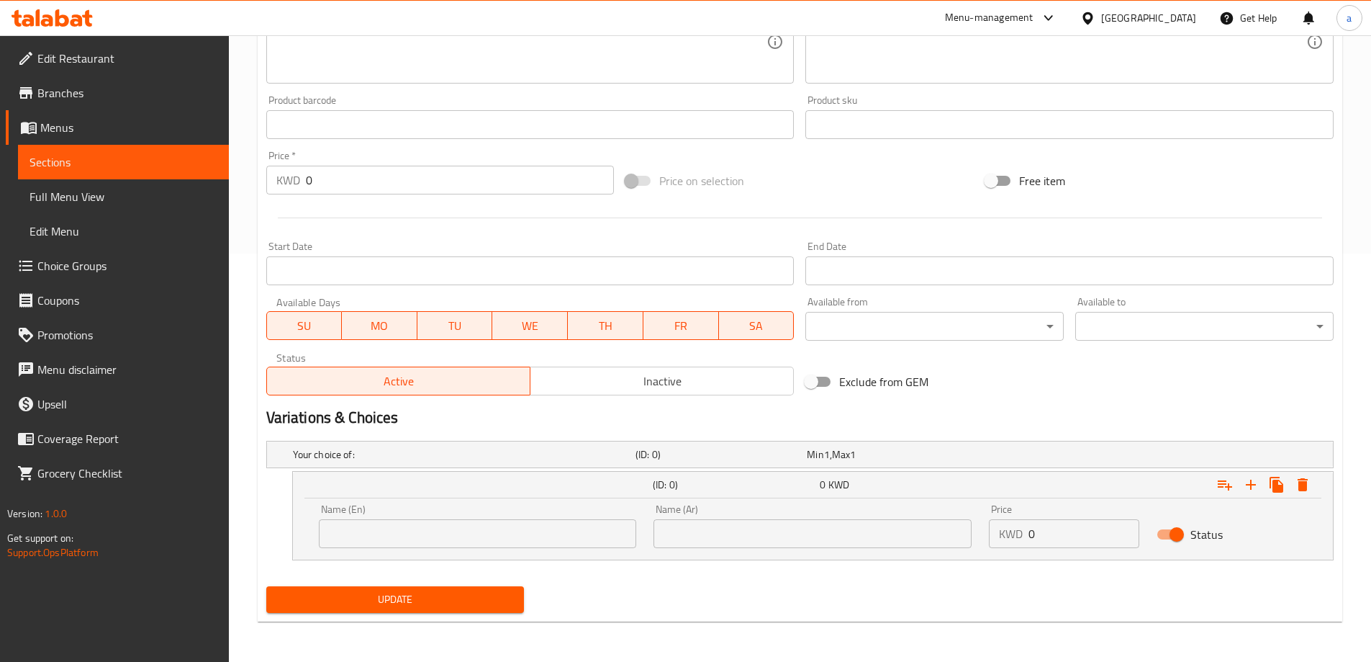
click at [715, 540] on input "text" at bounding box center [813, 533] width 318 height 29
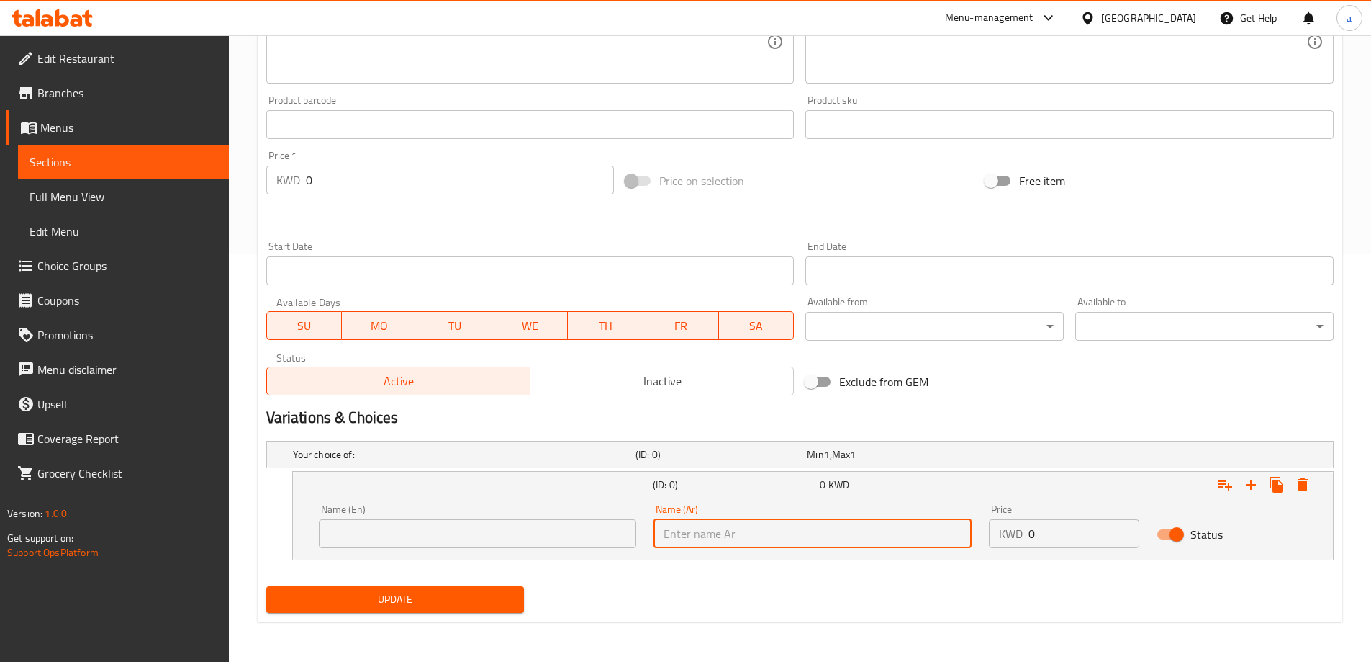
paste input "كامل"
type input "كامل"
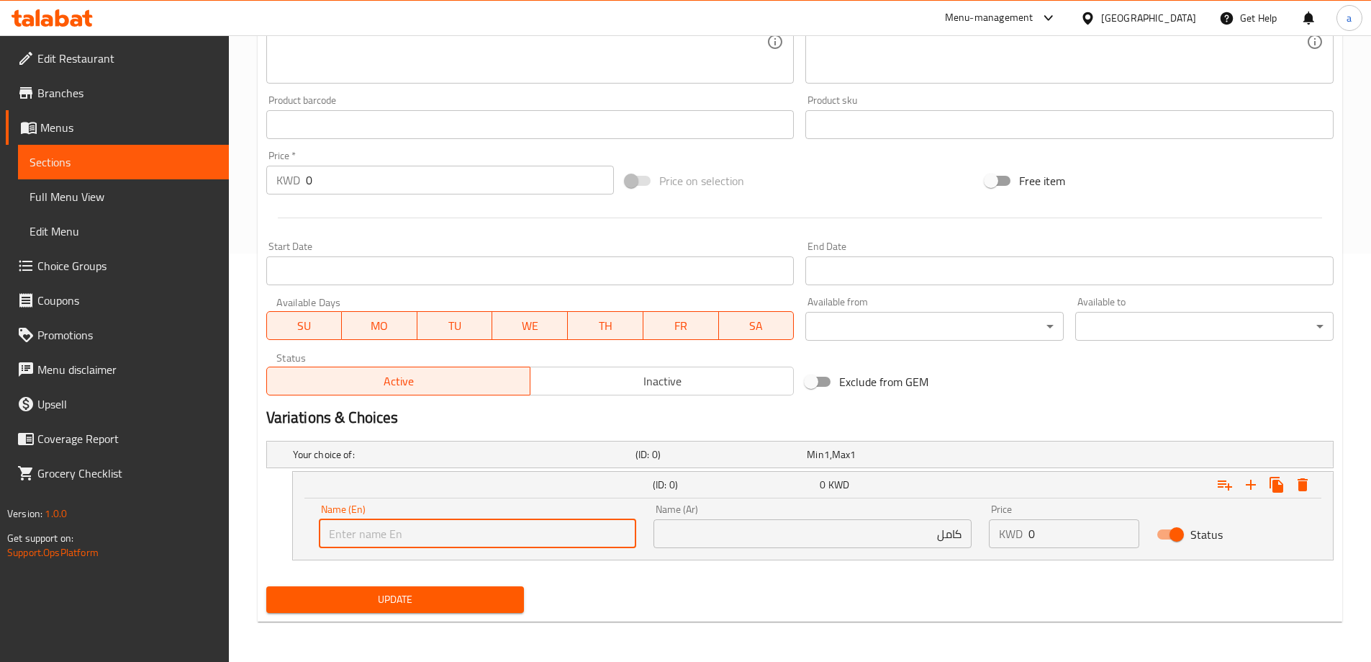
click at [508, 541] on input "text" at bounding box center [478, 533] width 318 height 29
type input "whole"
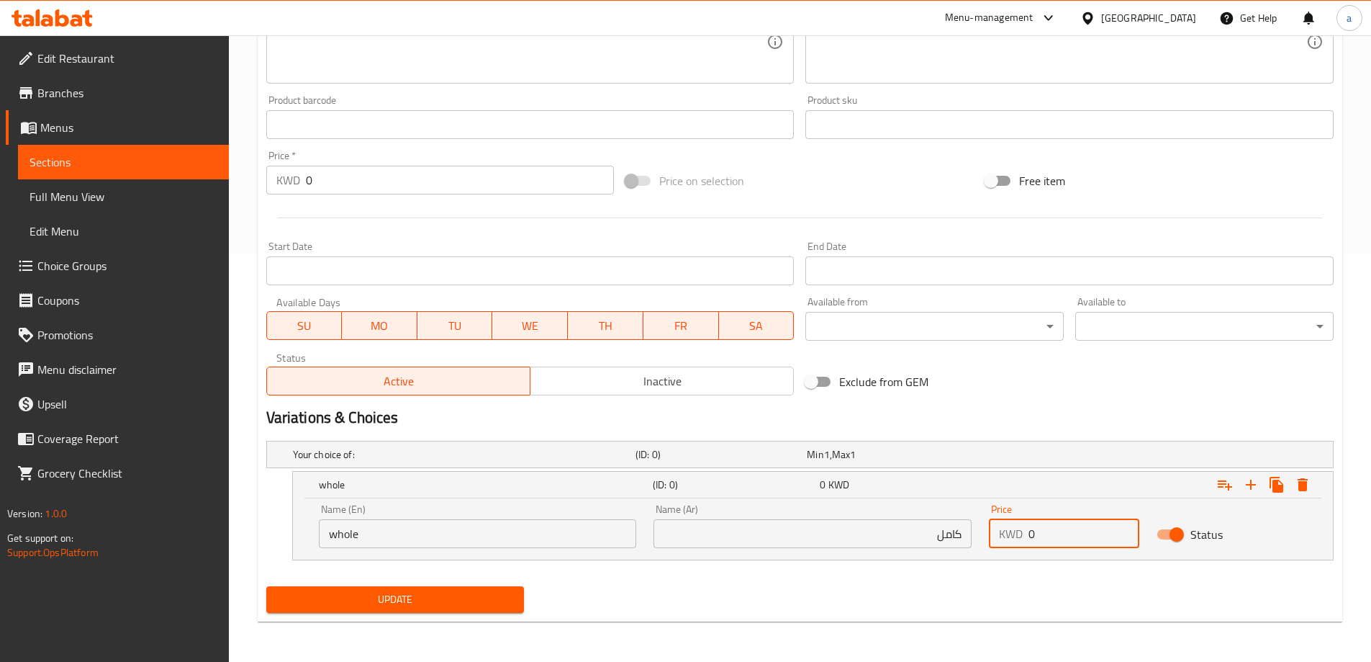
drag, startPoint x: 1030, startPoint y: 534, endPoint x: 1045, endPoint y: 533, distance: 14.5
click at [1045, 533] on input "0" at bounding box center [1084, 533] width 111 height 29
type input "160"
click at [1264, 484] on button "Expand" at bounding box center [1277, 485] width 26 height 26
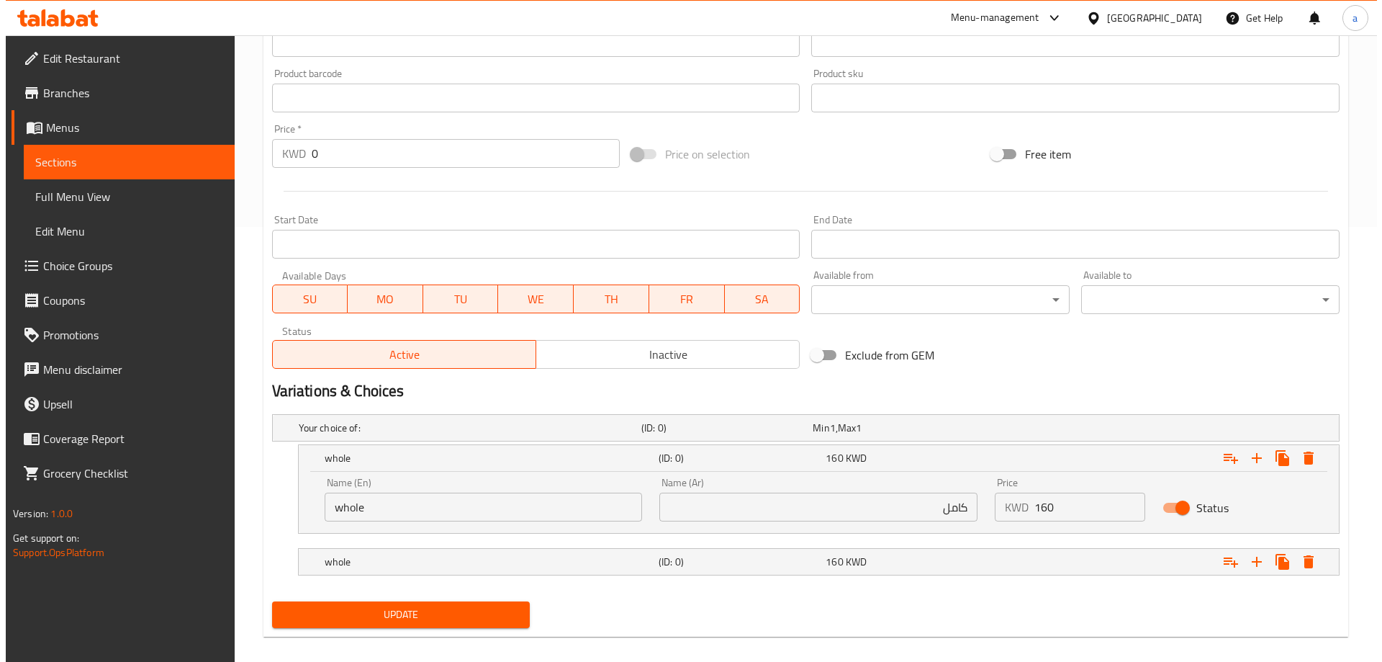
scroll to position [450, 0]
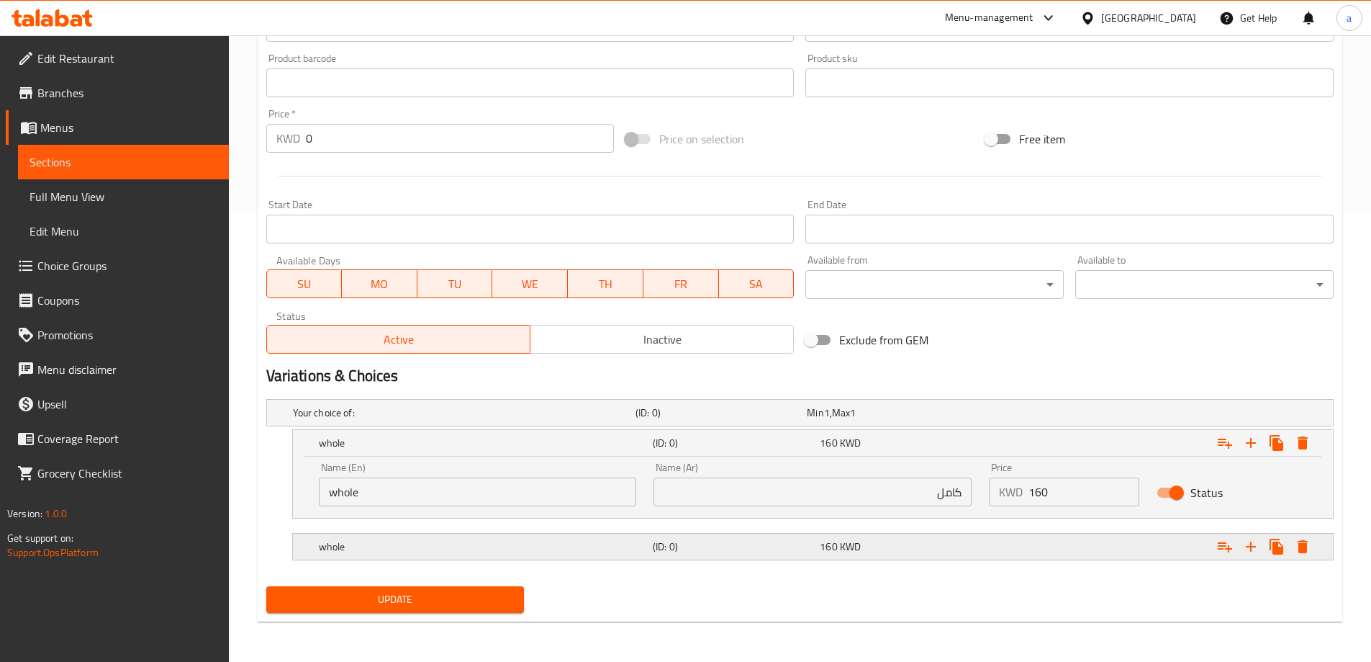
click at [531, 420] on h5 "whole" at bounding box center [461, 412] width 337 height 14
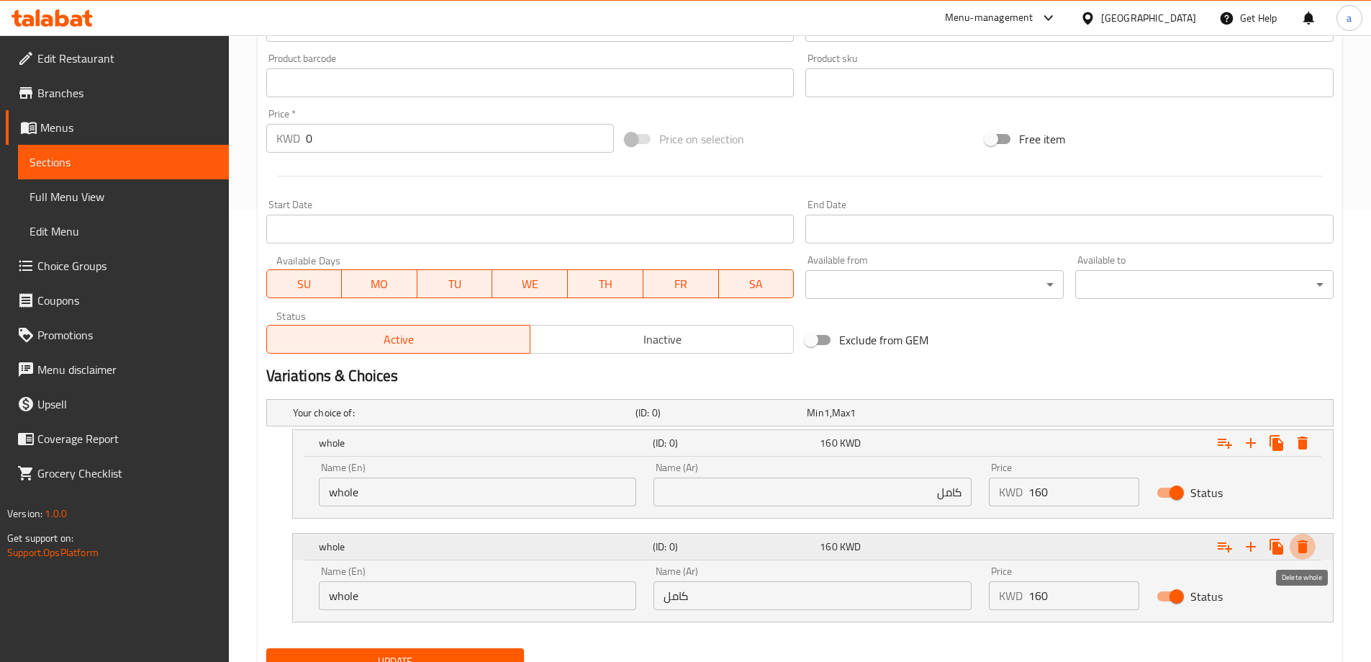
click at [1303, 546] on icon "Expand" at bounding box center [1303, 546] width 10 height 13
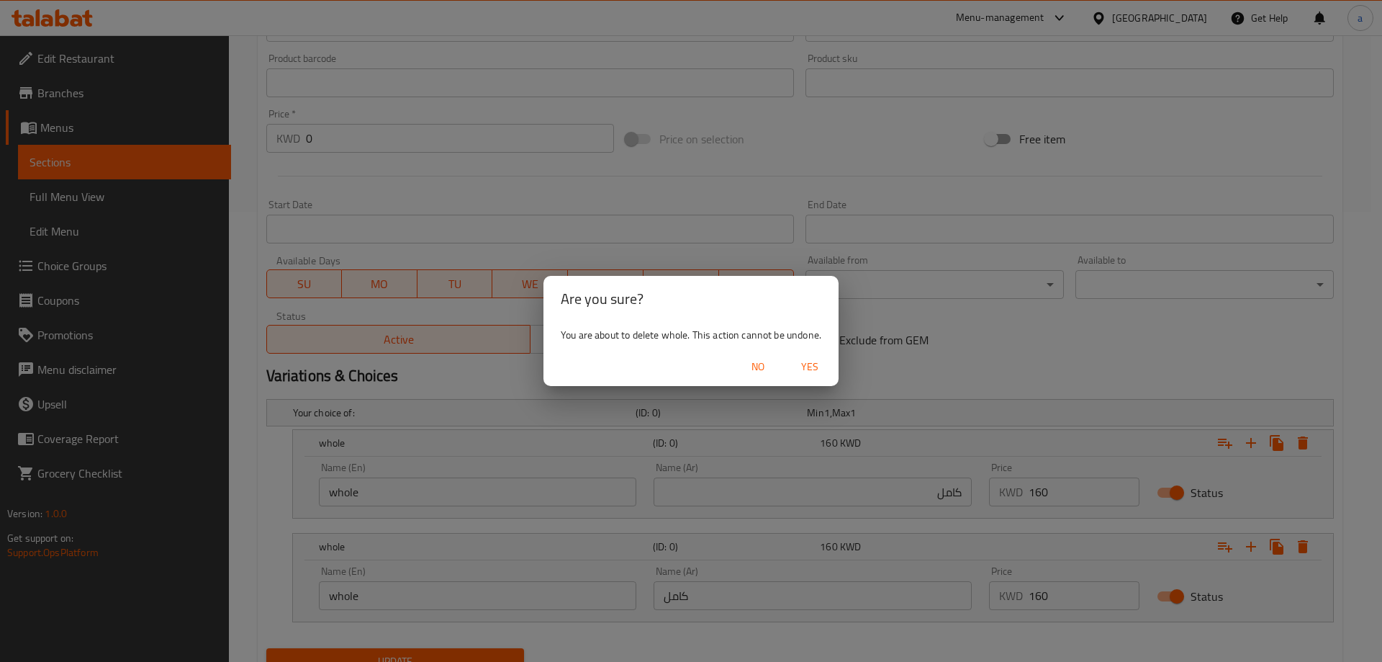
drag, startPoint x: 810, startPoint y: 377, endPoint x: 793, endPoint y: 390, distance: 21.0
click at [810, 378] on button "Yes" at bounding box center [810, 366] width 46 height 27
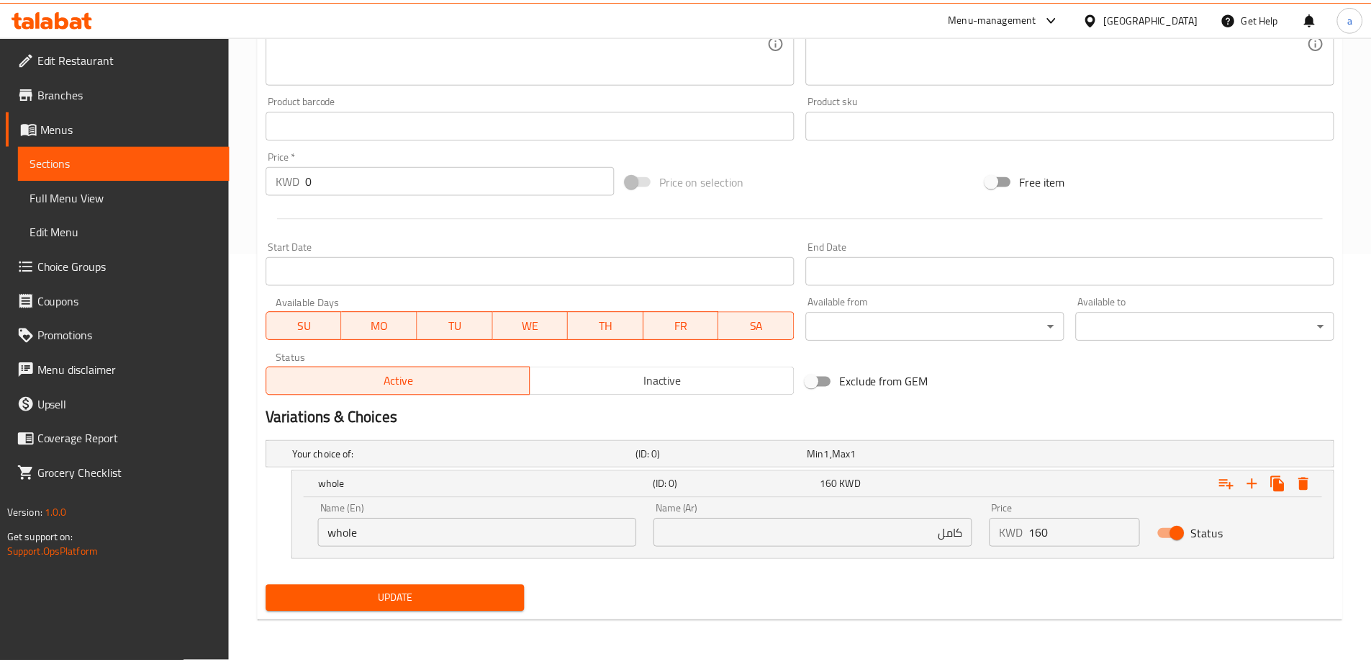
scroll to position [408, 0]
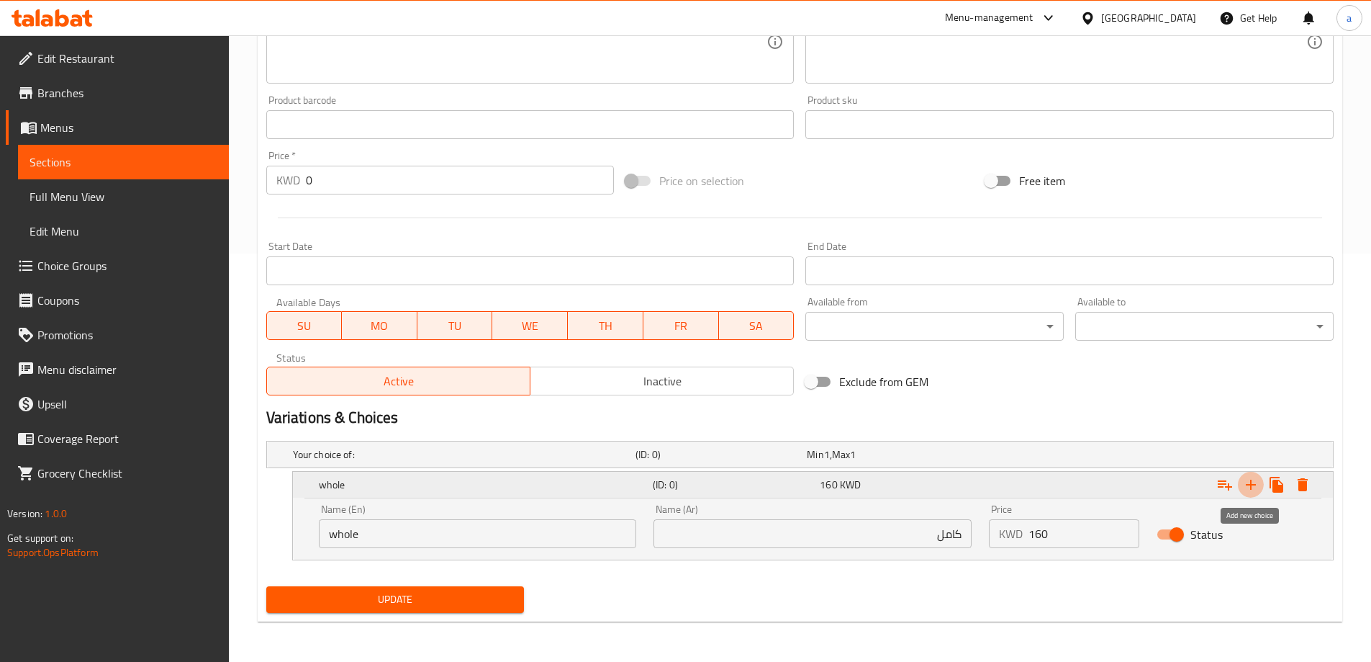
click at [1255, 487] on icon "Expand" at bounding box center [1250, 484] width 17 height 17
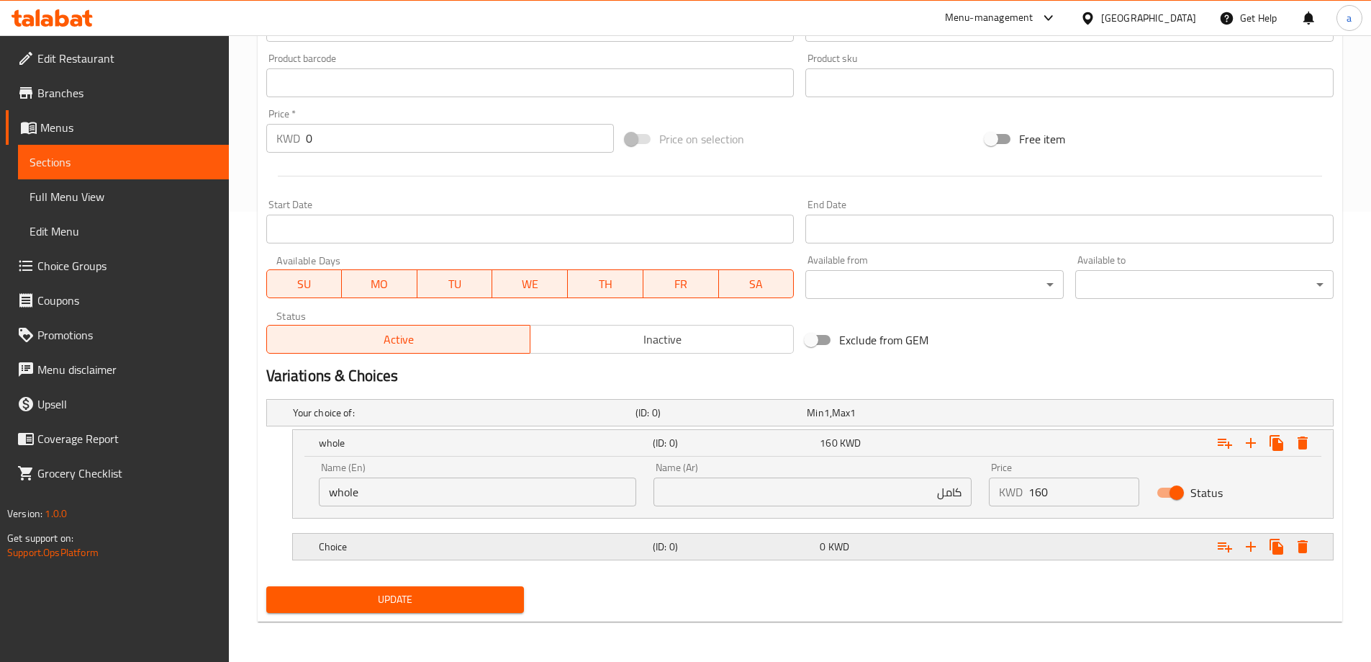
click at [711, 420] on h5 "(ID: 0)" at bounding box center [719, 412] width 166 height 14
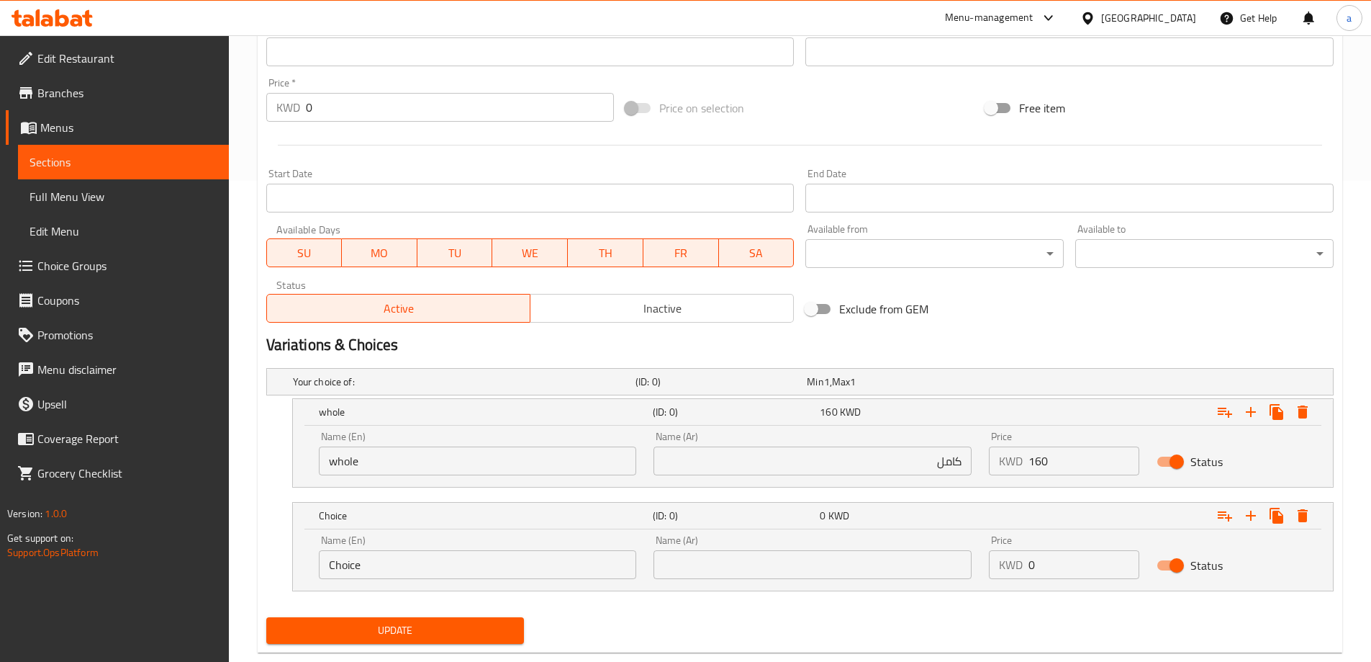
scroll to position [512, 0]
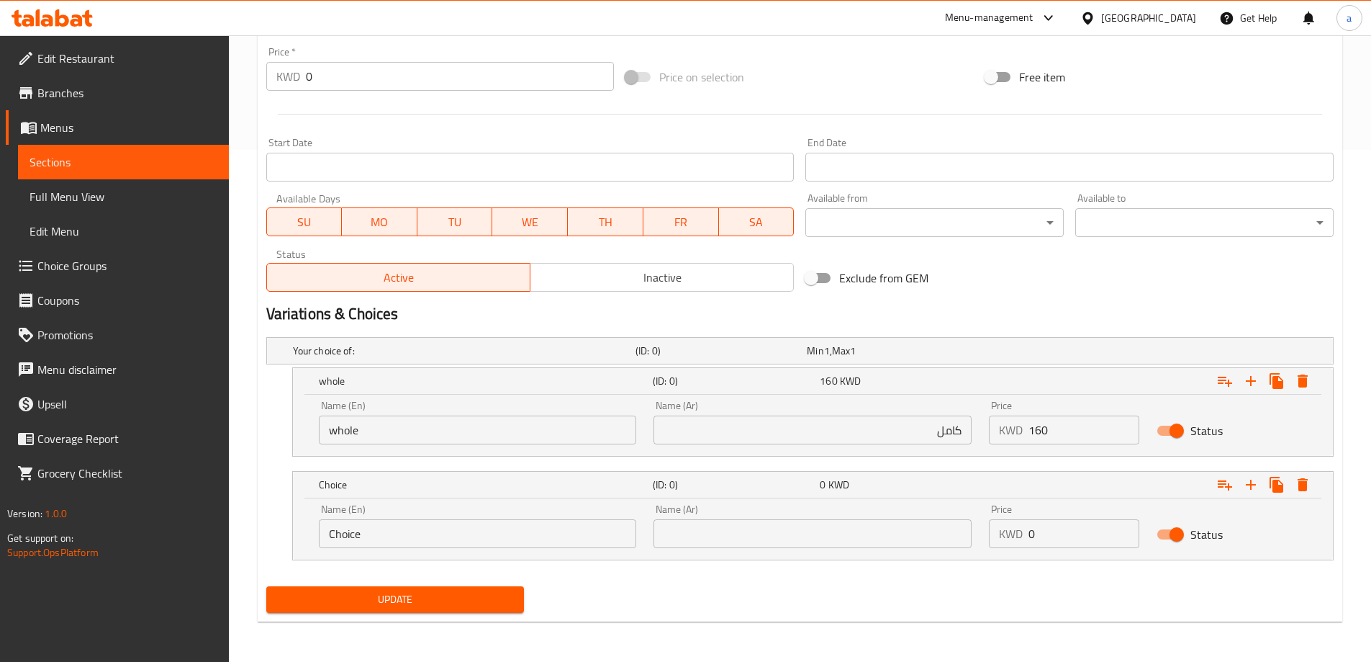
click at [449, 535] on input "Choice" at bounding box center [478, 533] width 318 height 29
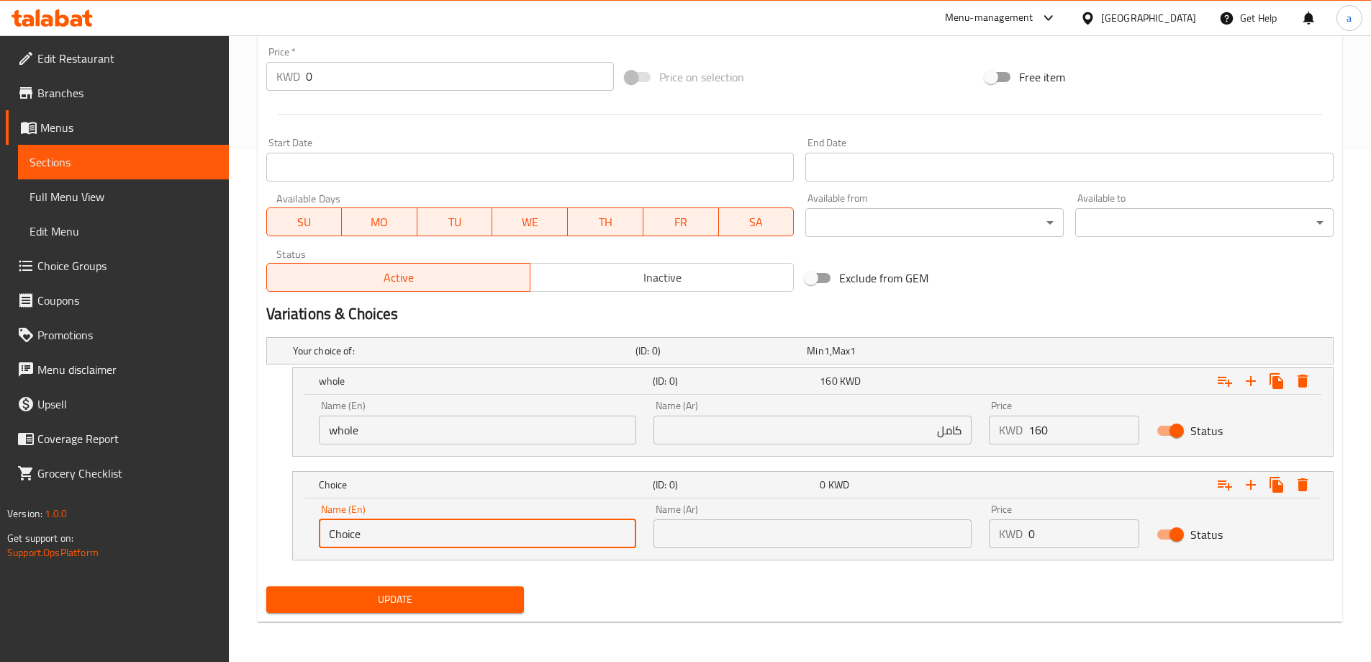
click at [449, 535] on input "Choice" at bounding box center [478, 533] width 318 height 29
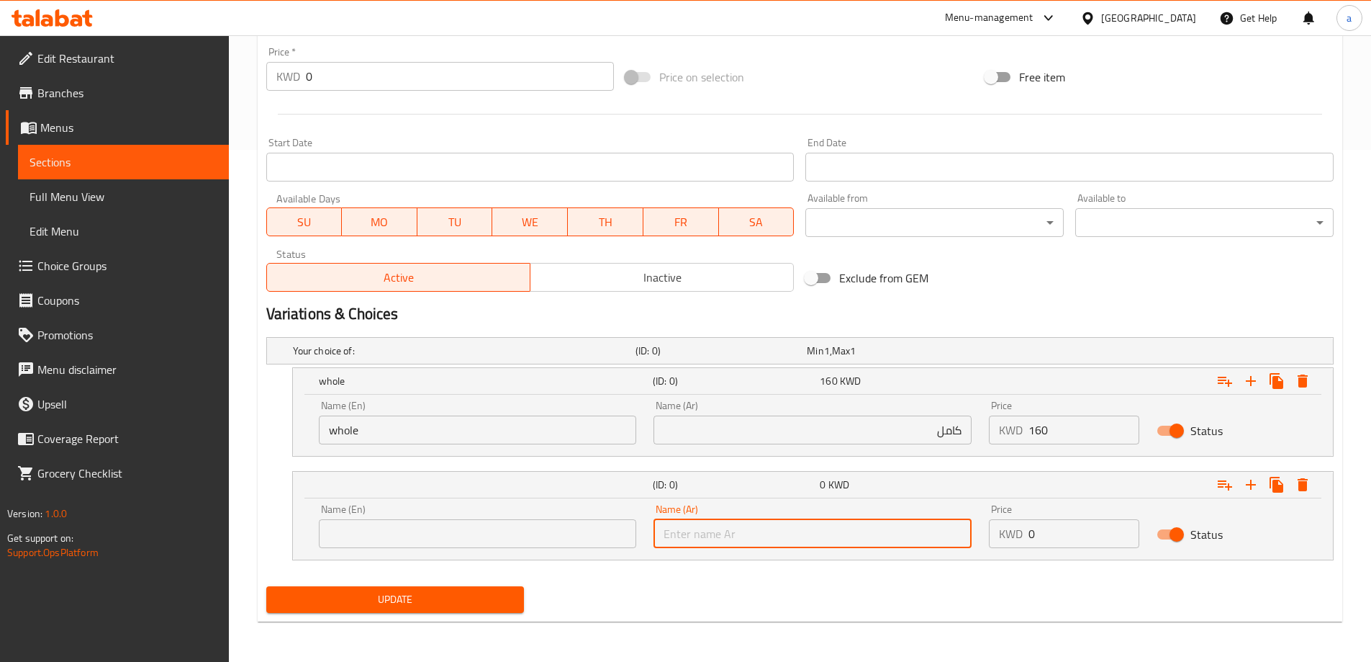
click at [716, 545] on input "text" at bounding box center [813, 533] width 318 height 29
paste input "نص"
type input "نص"
click at [547, 532] on input "text" at bounding box center [478, 533] width 318 height 29
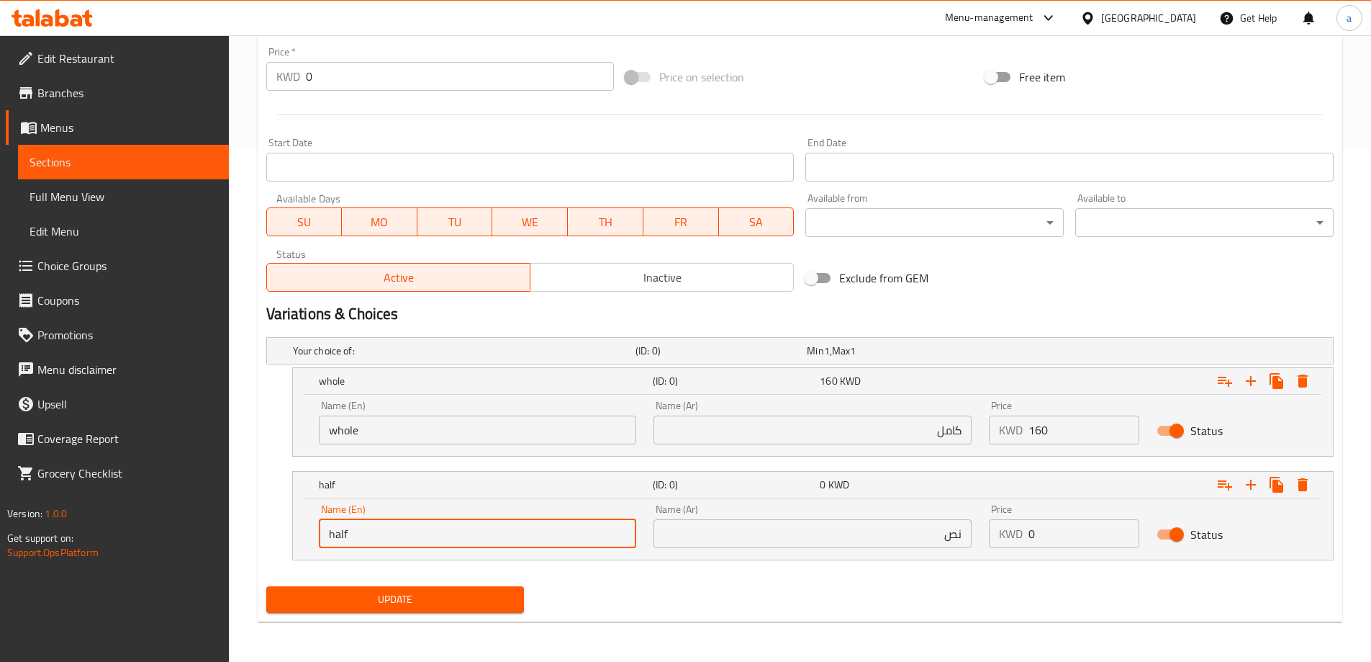
click at [547, 532] on input "half" at bounding box center [478, 533] width 318 height 29
type input "Half"
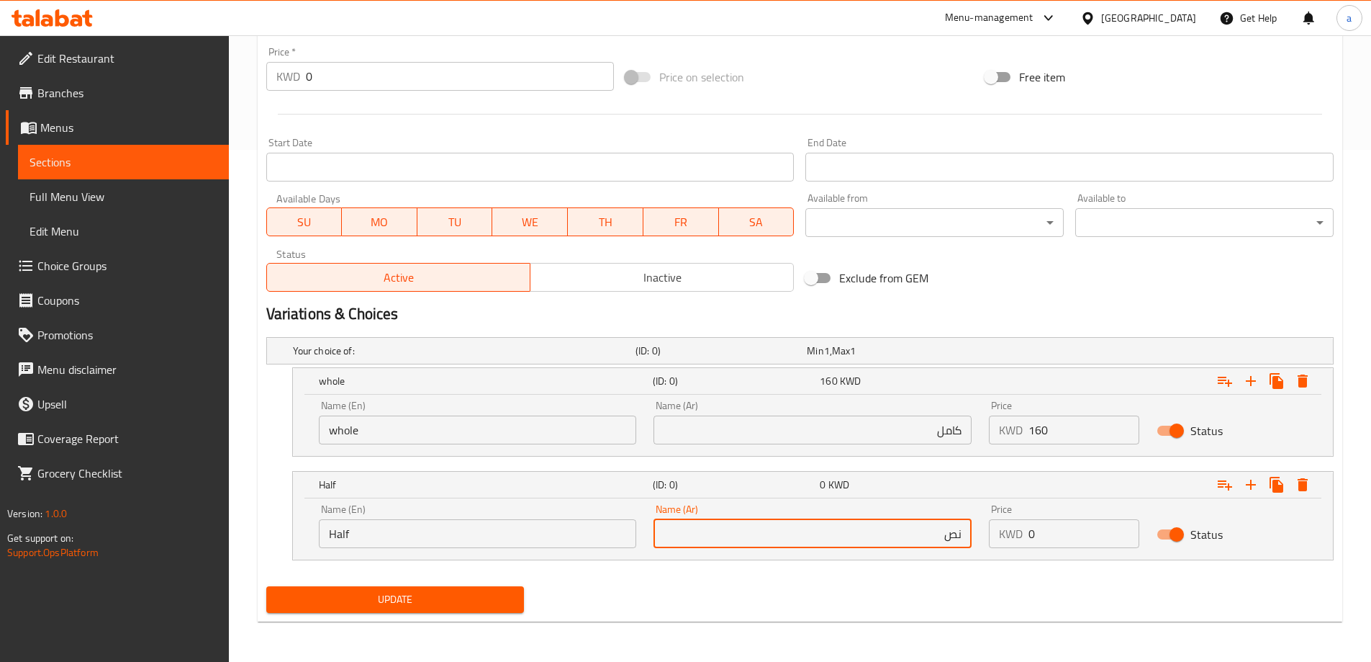
click at [763, 544] on input "نص" at bounding box center [813, 533] width 318 height 29
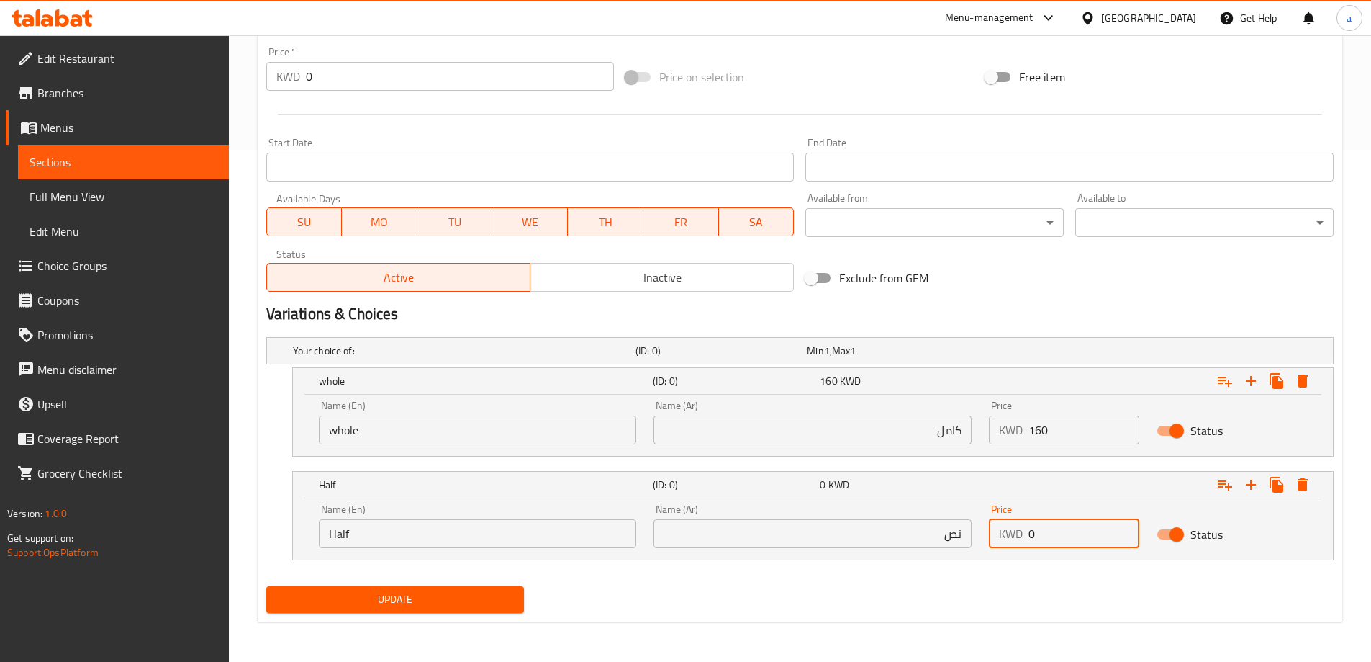
drag, startPoint x: 1029, startPoint y: 535, endPoint x: 1037, endPoint y: 535, distance: 8.6
click at [1037, 535] on input "0" at bounding box center [1084, 533] width 111 height 29
type input "60"
click at [1252, 372] on icon "Expand" at bounding box center [1250, 380] width 17 height 17
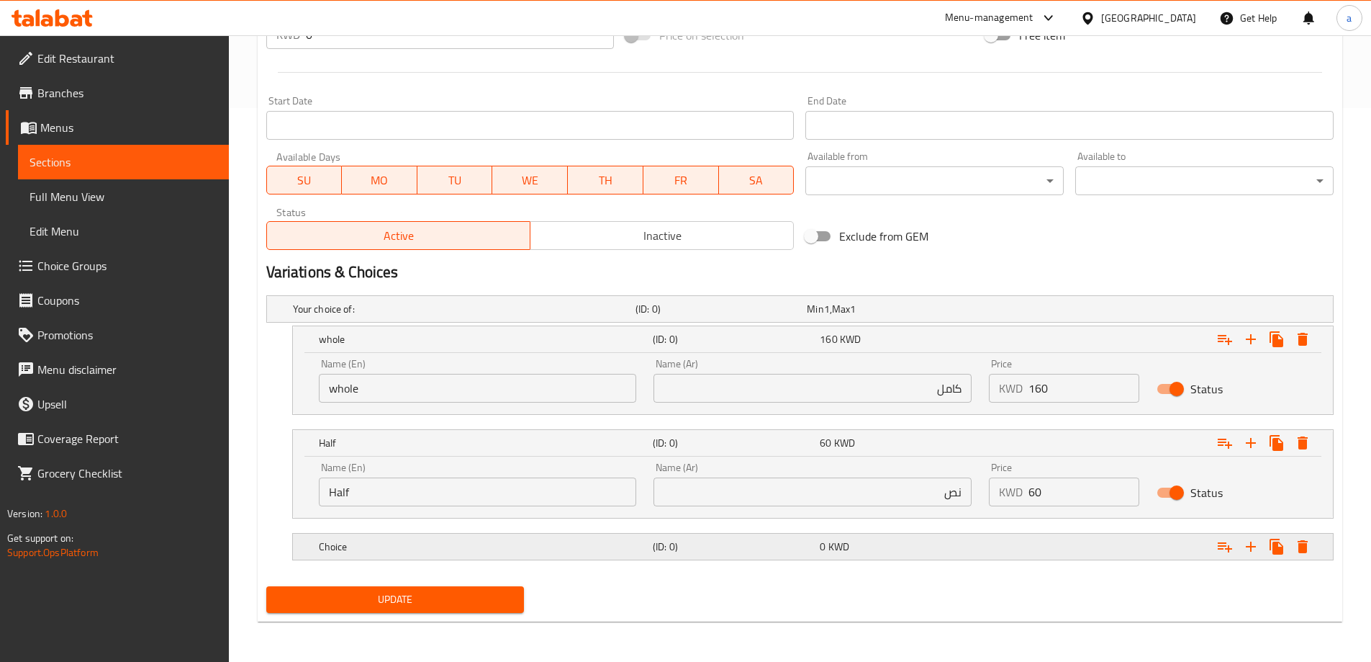
click at [606, 316] on h5 "Choice" at bounding box center [461, 309] width 337 height 14
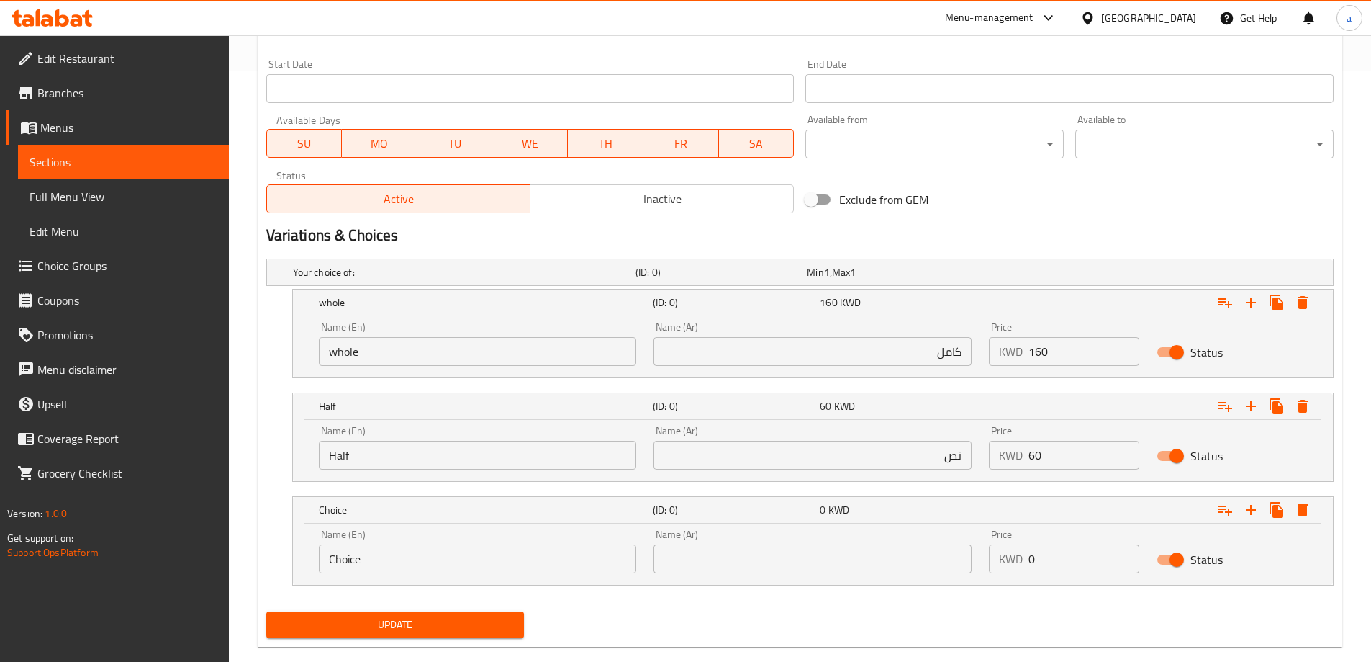
scroll to position [615, 0]
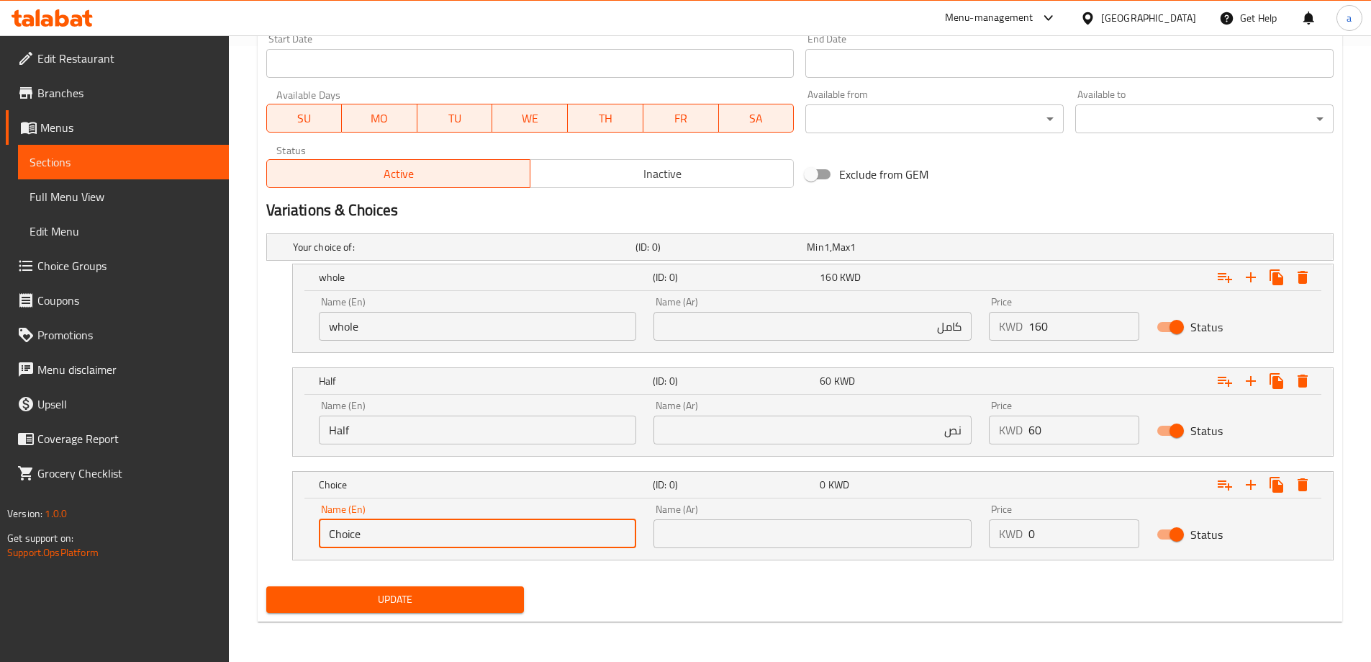
click at [477, 544] on input "Choice" at bounding box center [478, 533] width 318 height 29
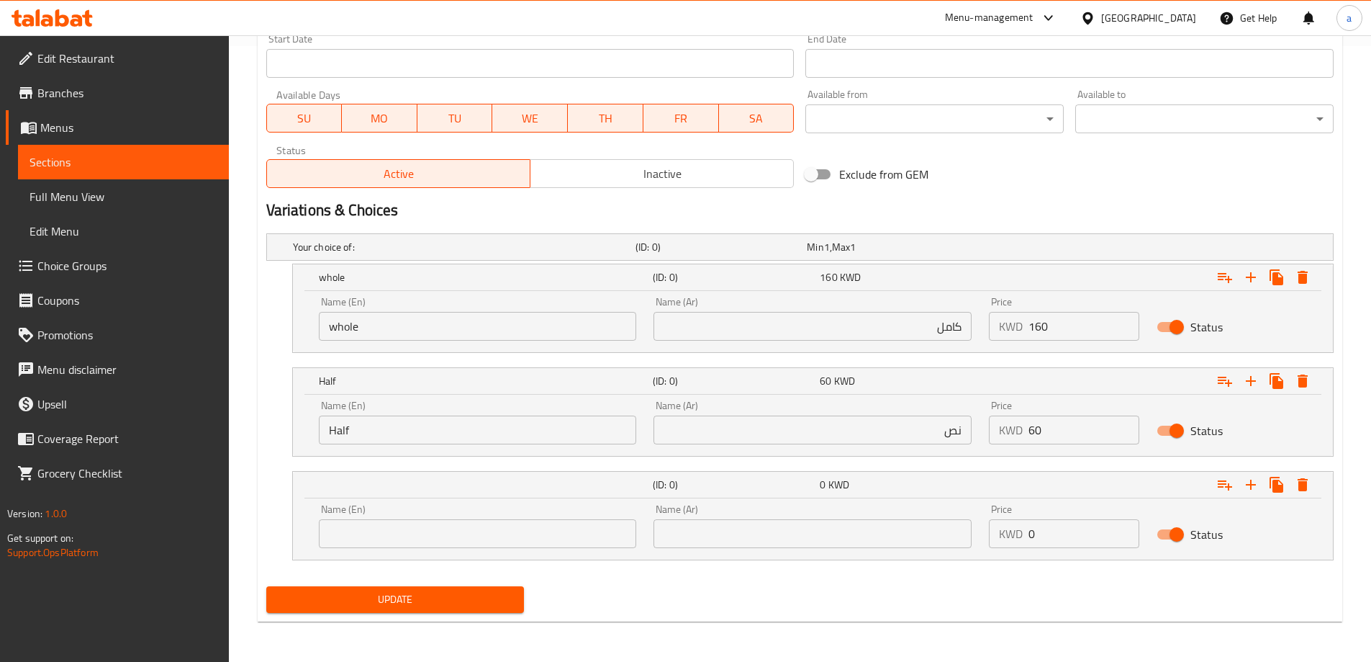
click at [733, 538] on input "text" at bounding box center [813, 533] width 318 height 29
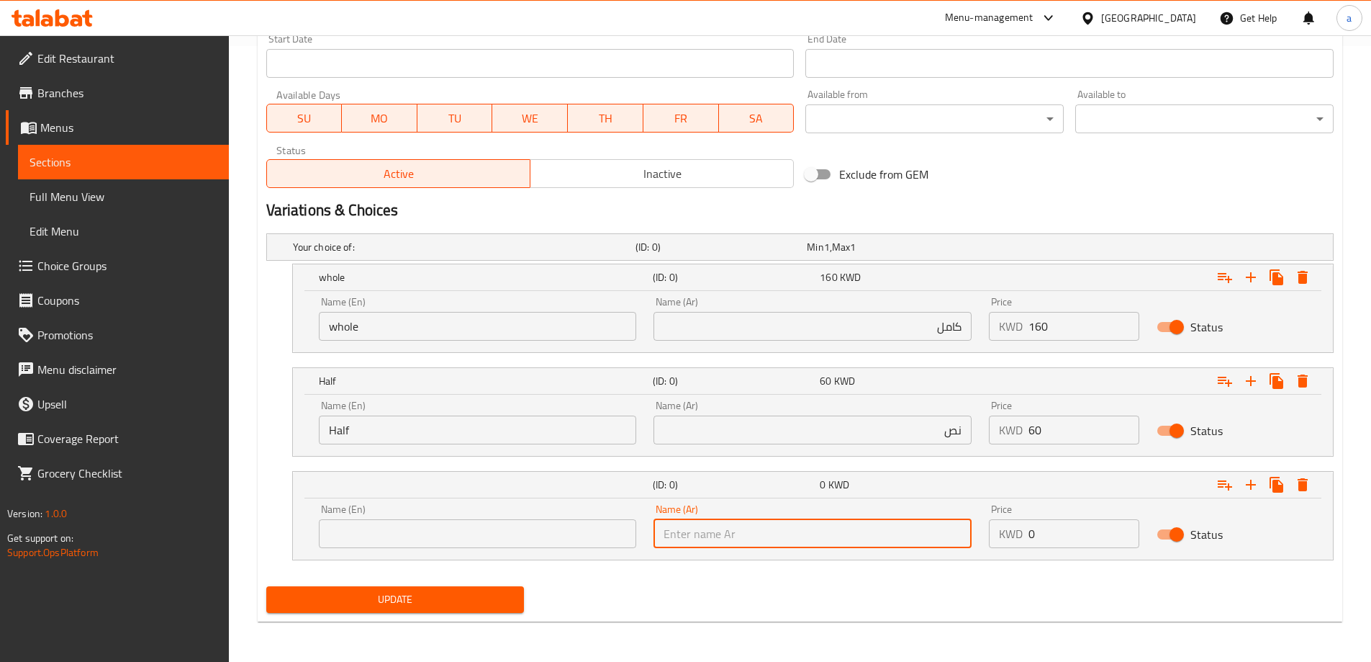
paste input "ربع"
type input "ربع"
click at [541, 540] on input "text" at bounding box center [478, 533] width 318 height 29
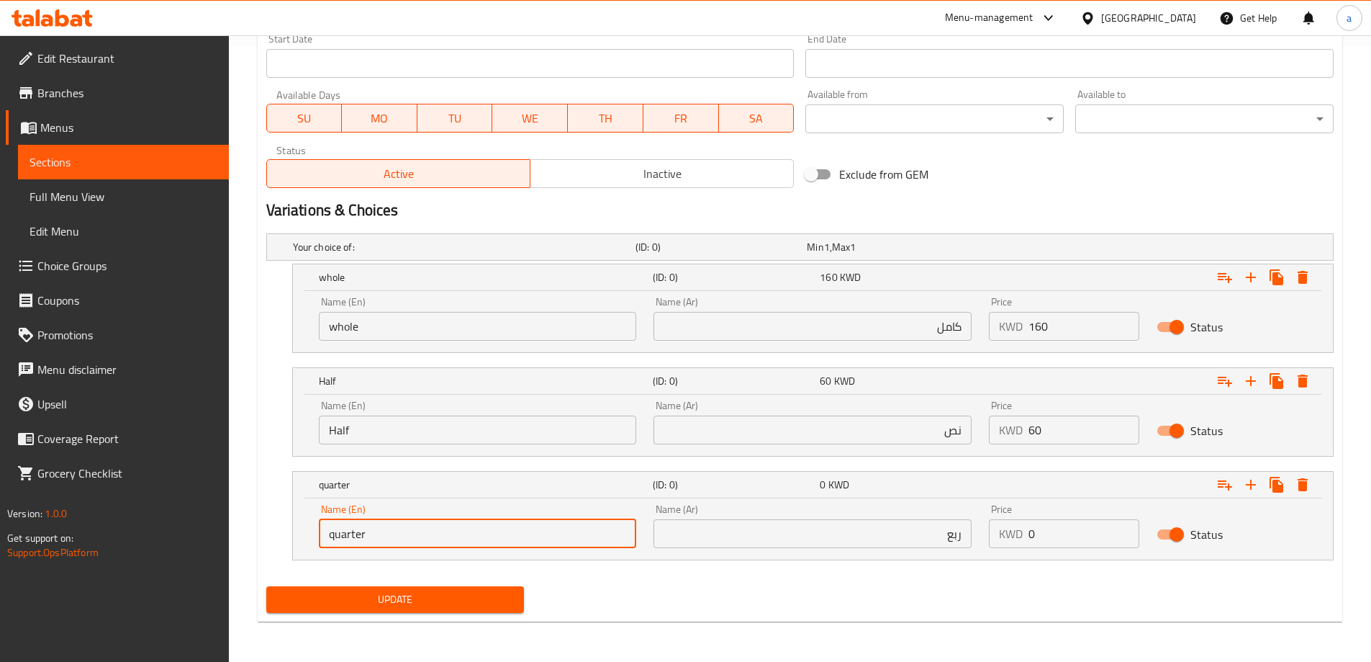
click at [541, 540] on input "quarter" at bounding box center [478, 533] width 318 height 29
click at [541, 540] on input "Quarter" at bounding box center [478, 533] width 318 height 29
type input "Quarter"
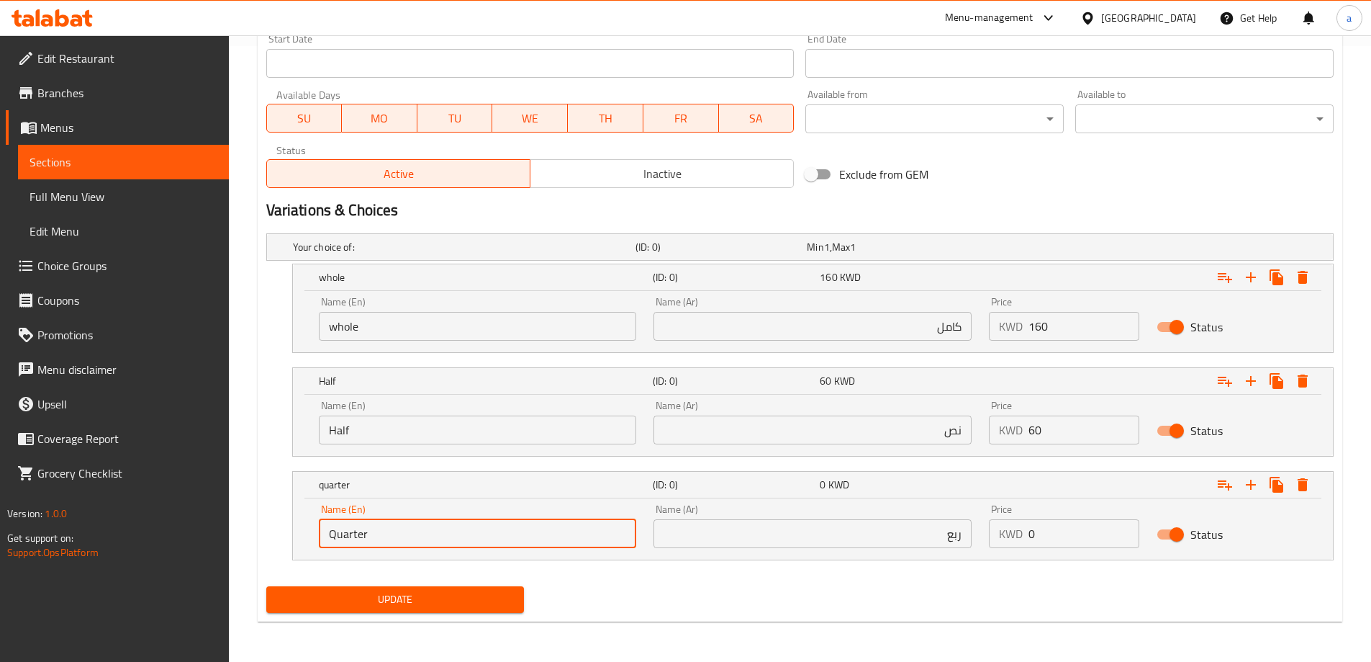
click at [958, 535] on input "ربع" at bounding box center [813, 533] width 318 height 29
click at [958, 534] on input "ربع" at bounding box center [813, 533] width 318 height 29
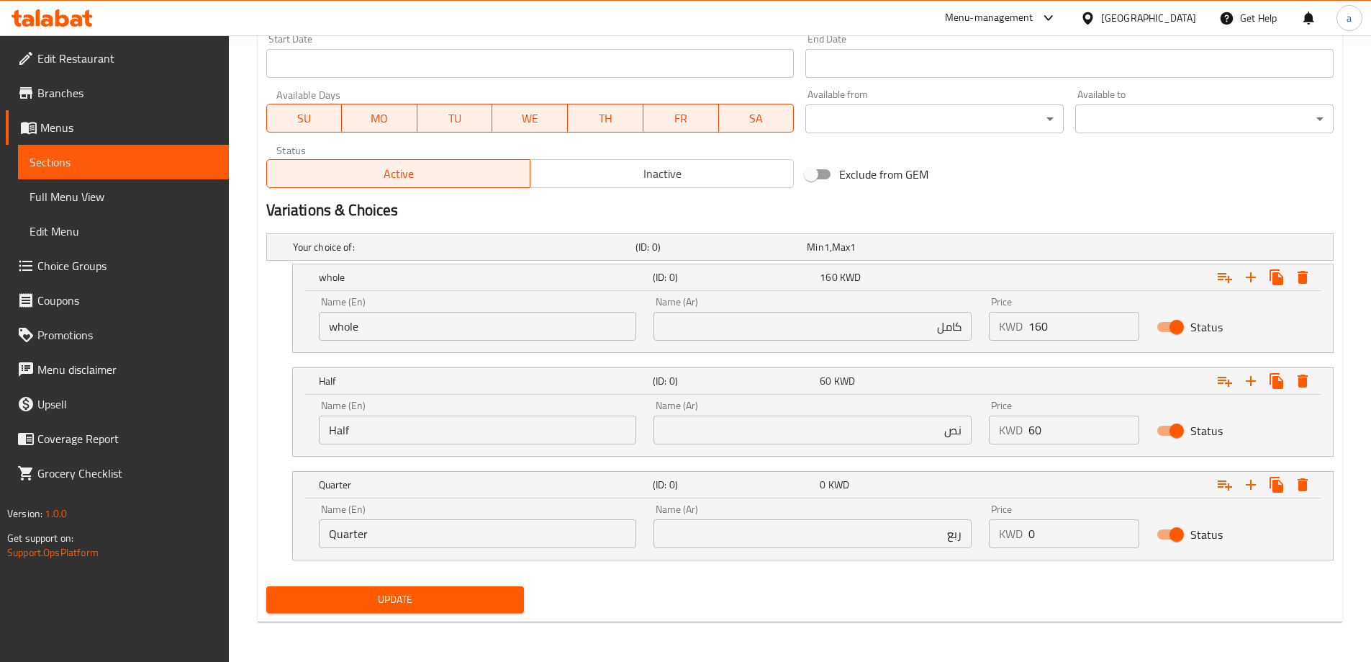
click at [410, 544] on input "Quarter" at bounding box center [478, 533] width 318 height 29
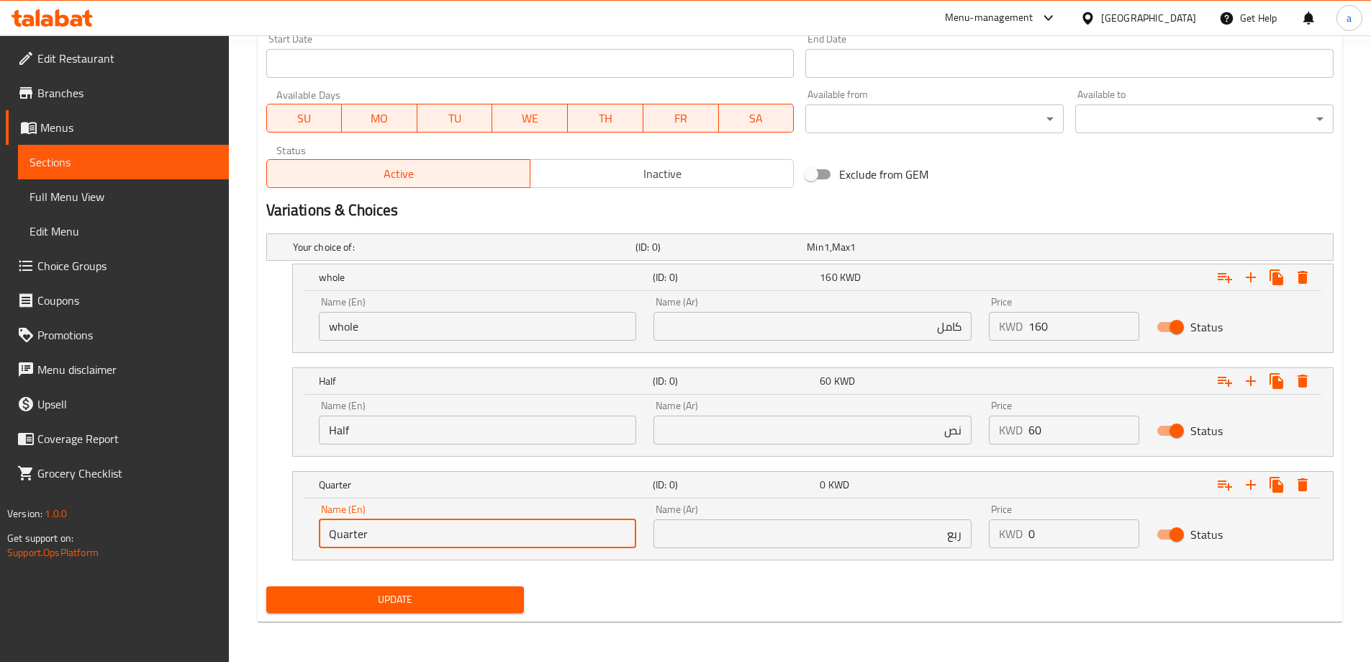
click at [410, 544] on input "Quarter" at bounding box center [478, 533] width 318 height 29
click at [770, 542] on input "ربع" at bounding box center [813, 533] width 318 height 29
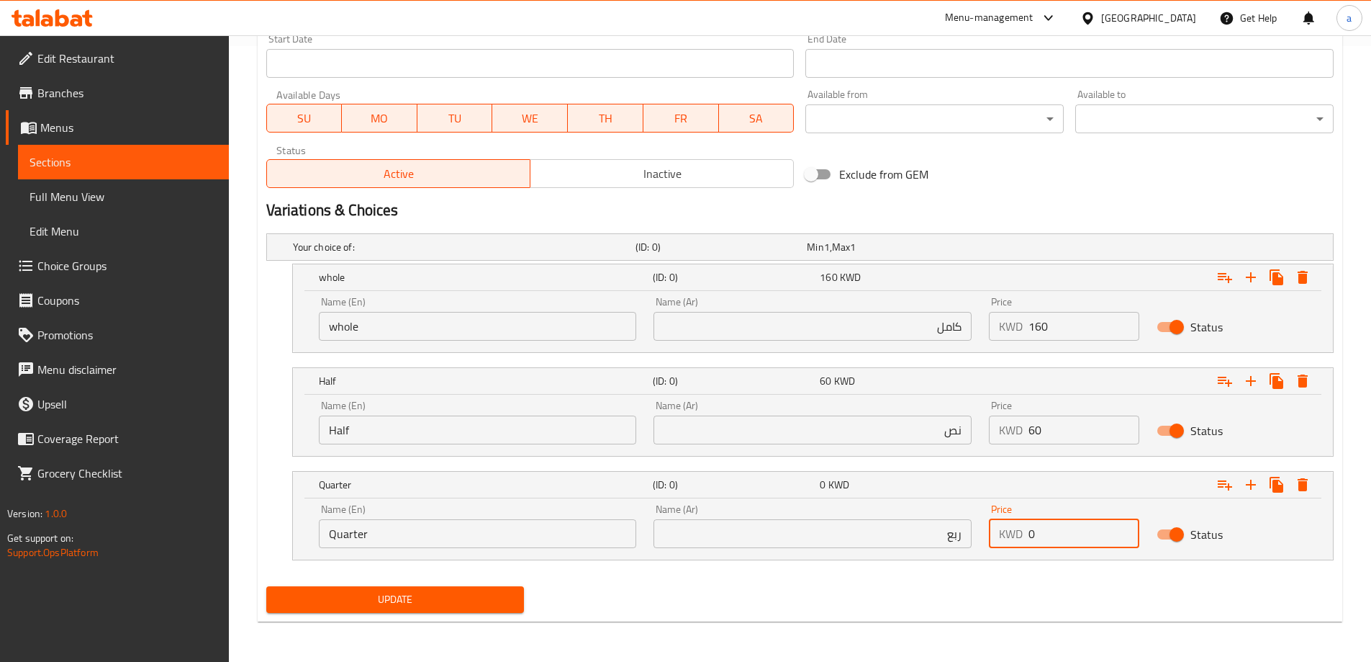
drag, startPoint x: 1027, startPoint y: 542, endPoint x: 1044, endPoint y: 542, distance: 16.6
click at [1044, 542] on div "KWD 0 Price" at bounding box center [1064, 533] width 150 height 29
type input "30"
click at [364, 598] on span "Update" at bounding box center [395, 599] width 235 height 18
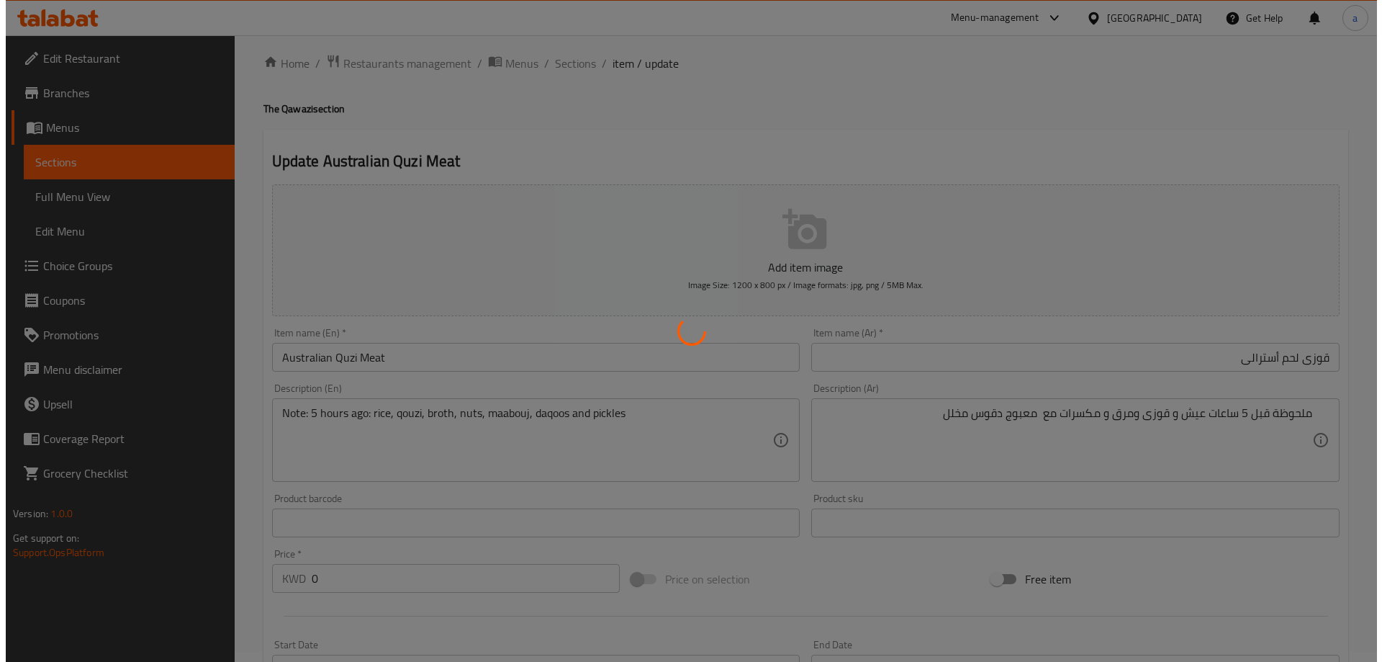
scroll to position [0, 0]
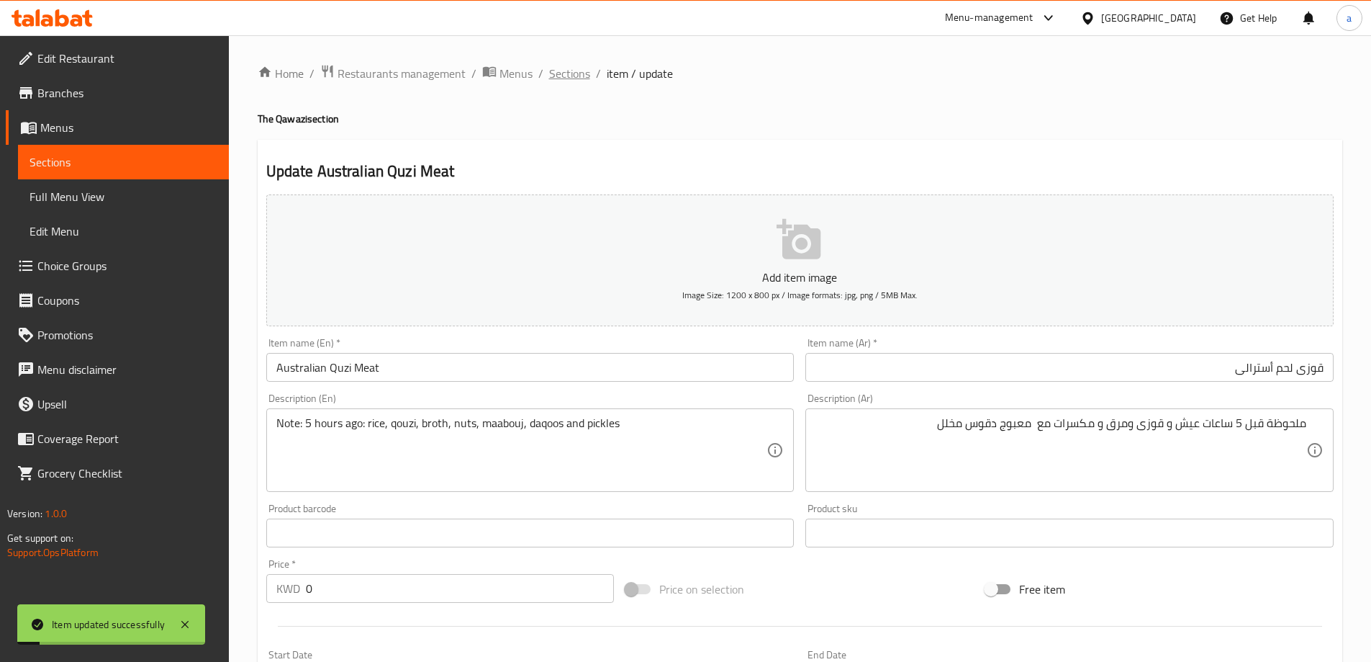
click at [564, 66] on span "Sections" at bounding box center [569, 73] width 41 height 17
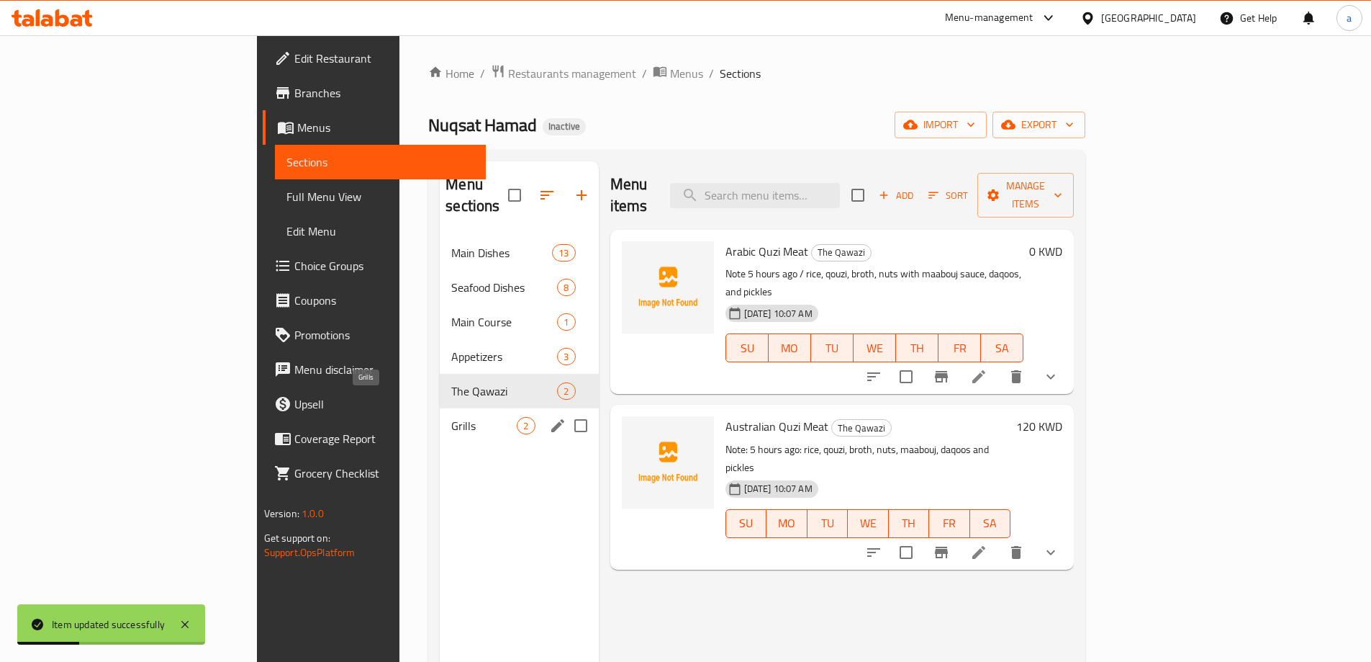
click at [451, 417] on span "Grills" at bounding box center [484, 425] width 66 height 17
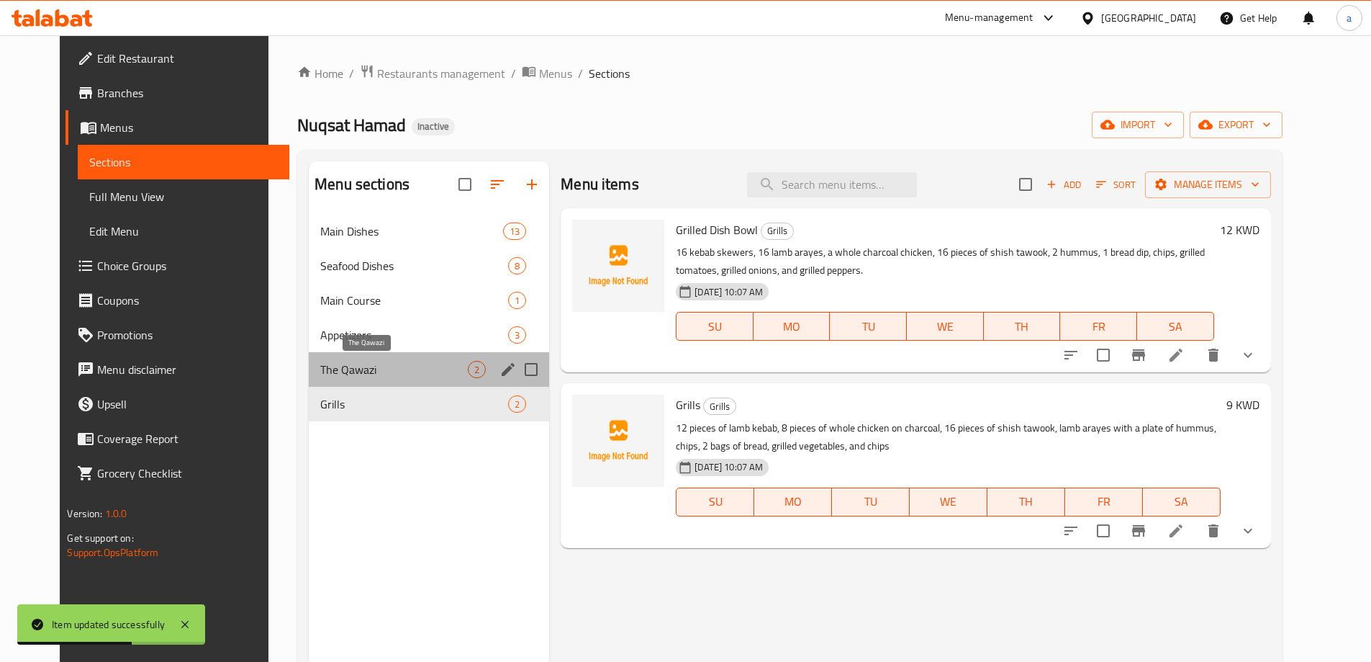
click at [374, 373] on span "The Qawazi" at bounding box center [394, 369] width 148 height 17
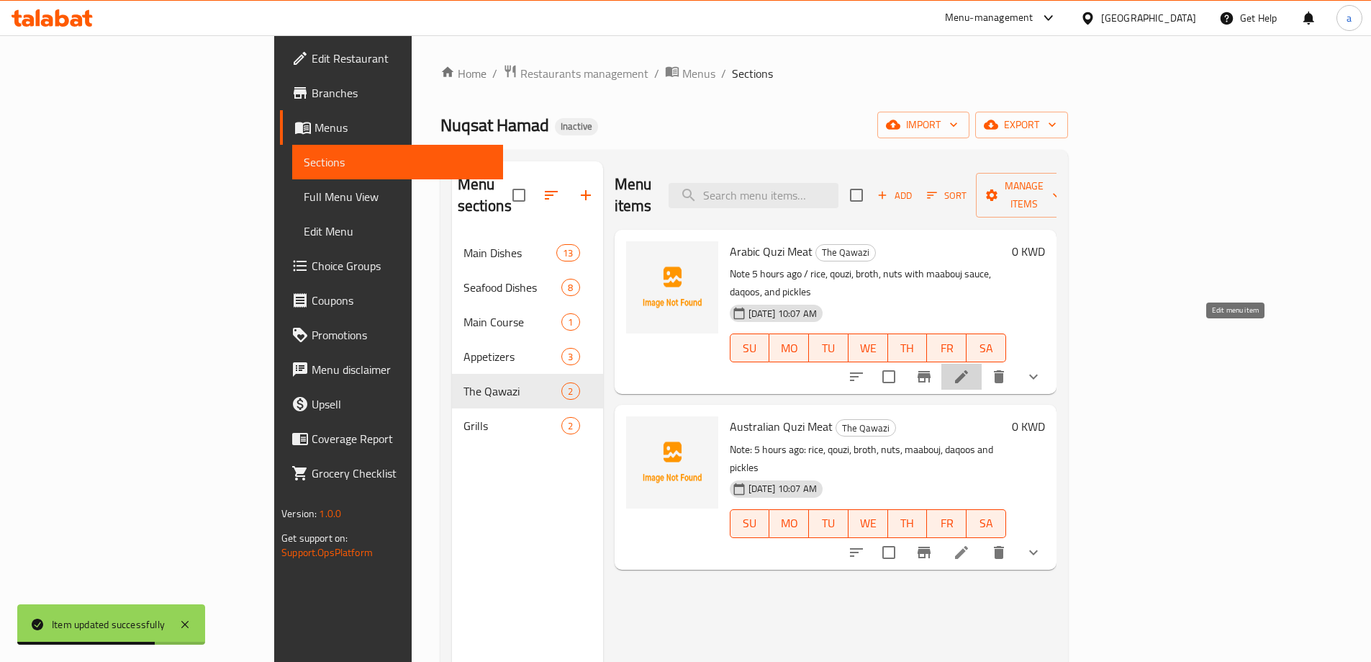
click at [970, 368] on icon at bounding box center [961, 376] width 17 height 17
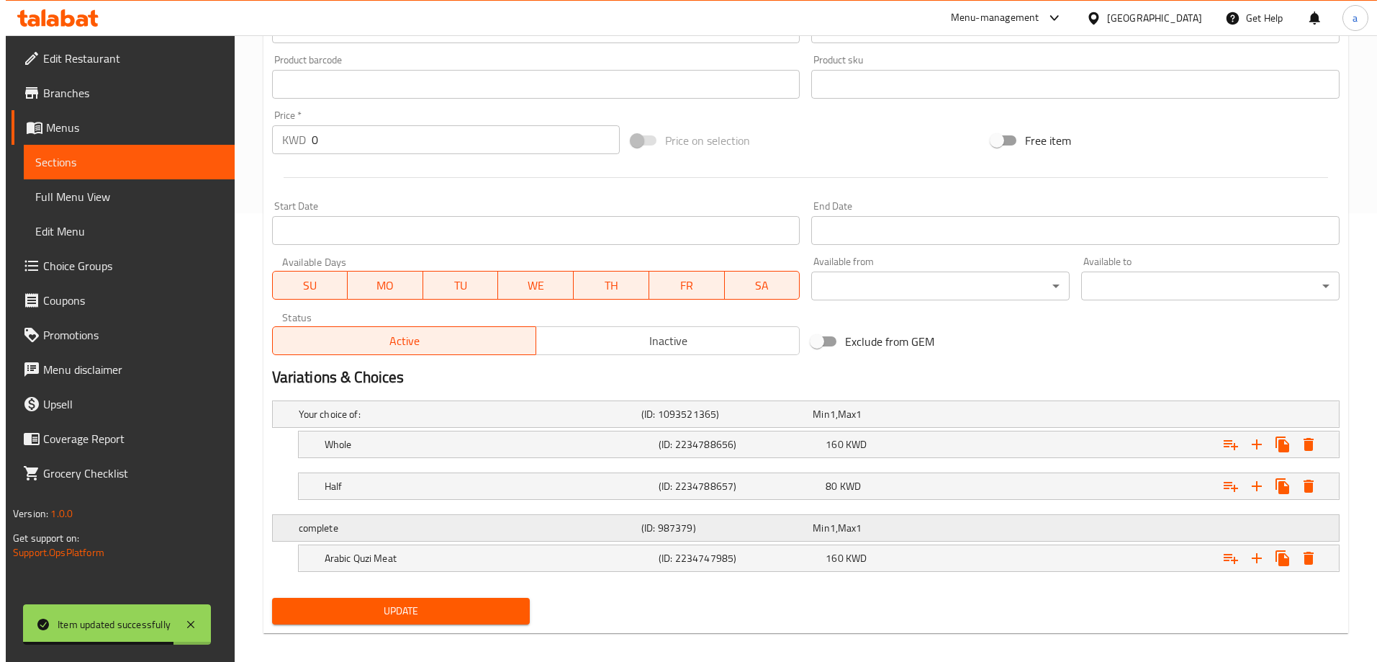
scroll to position [460, 0]
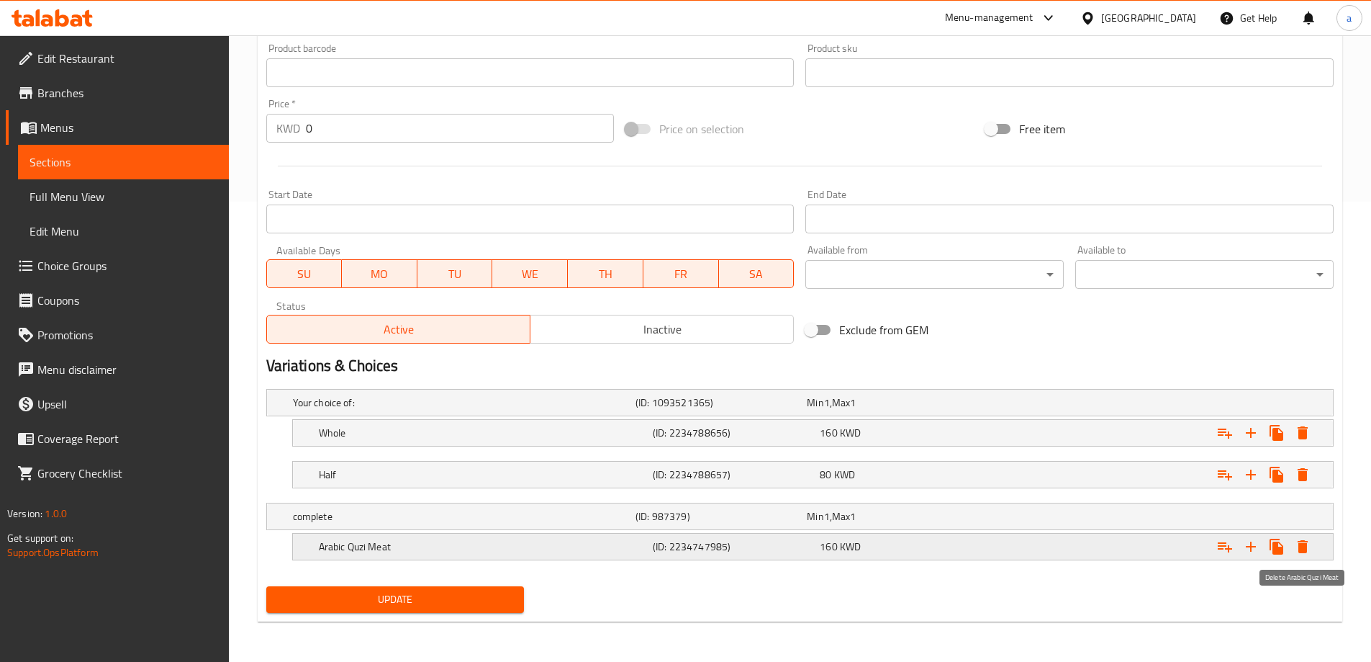
click at [1303, 550] on icon "Expand" at bounding box center [1303, 546] width 10 height 13
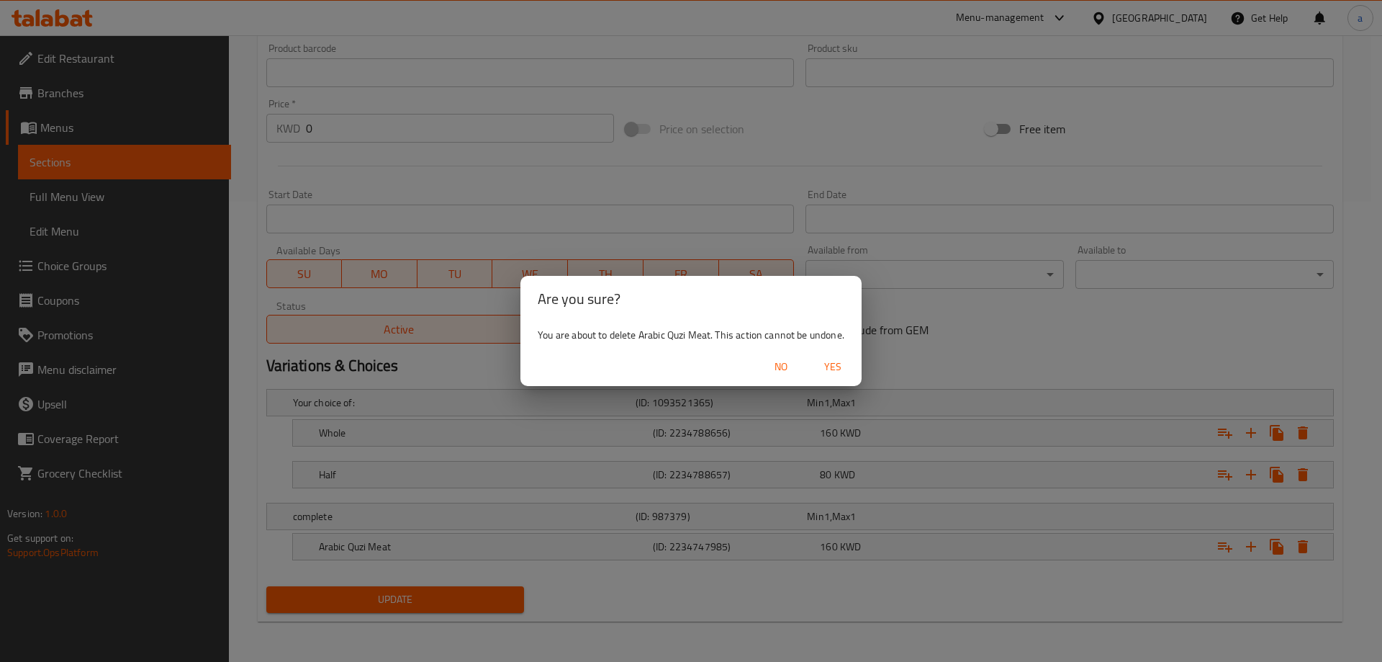
click at [847, 369] on span "Yes" at bounding box center [833, 367] width 35 height 18
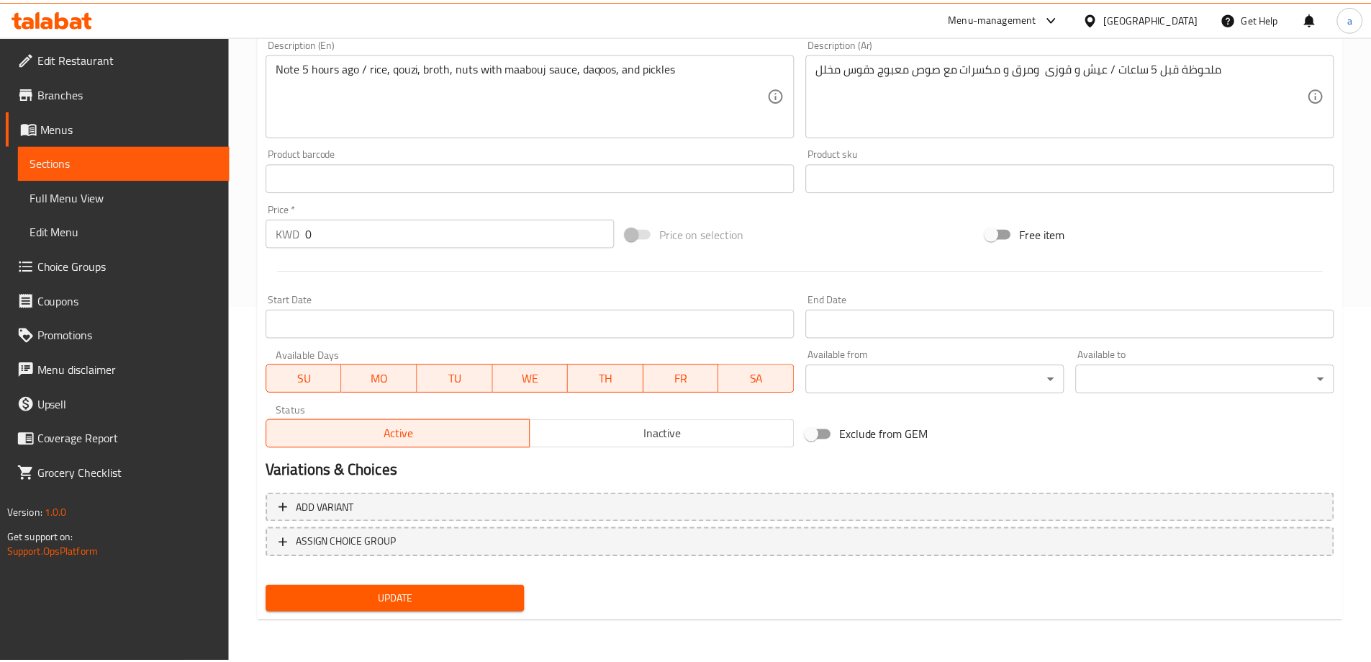
scroll to position [341, 0]
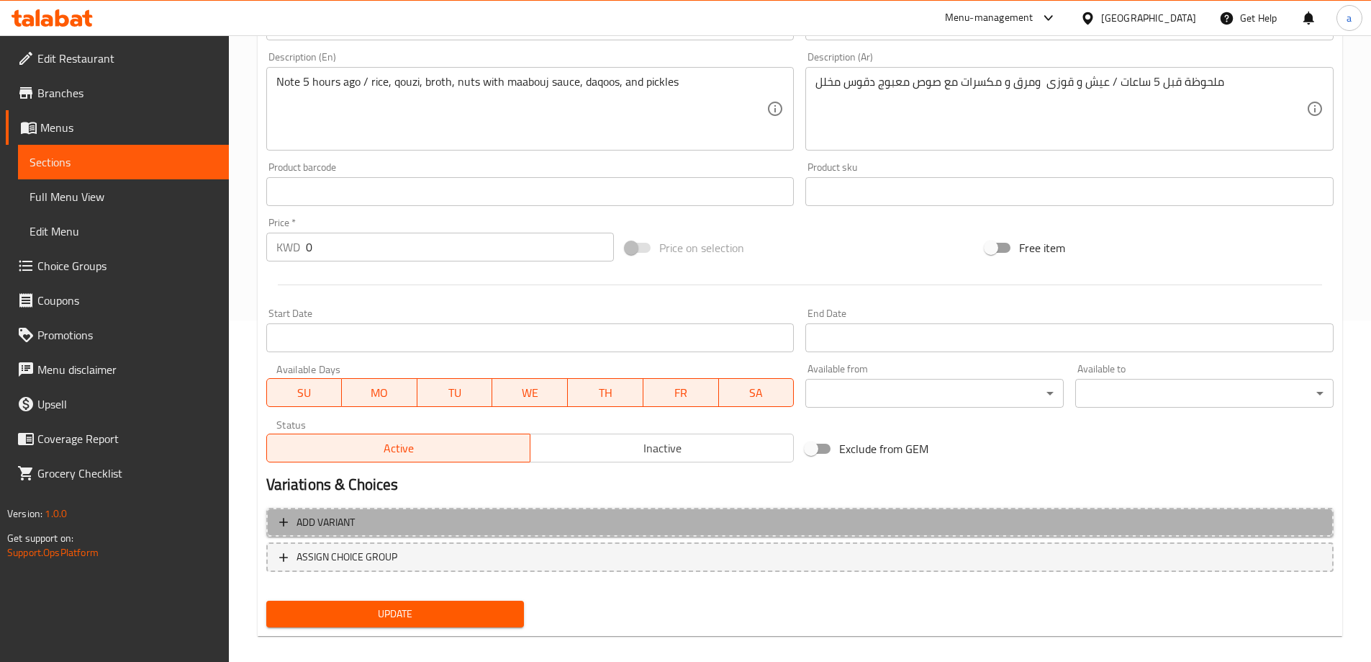
click at [497, 533] on button "Add variant" at bounding box center [800, 523] width 1068 height 30
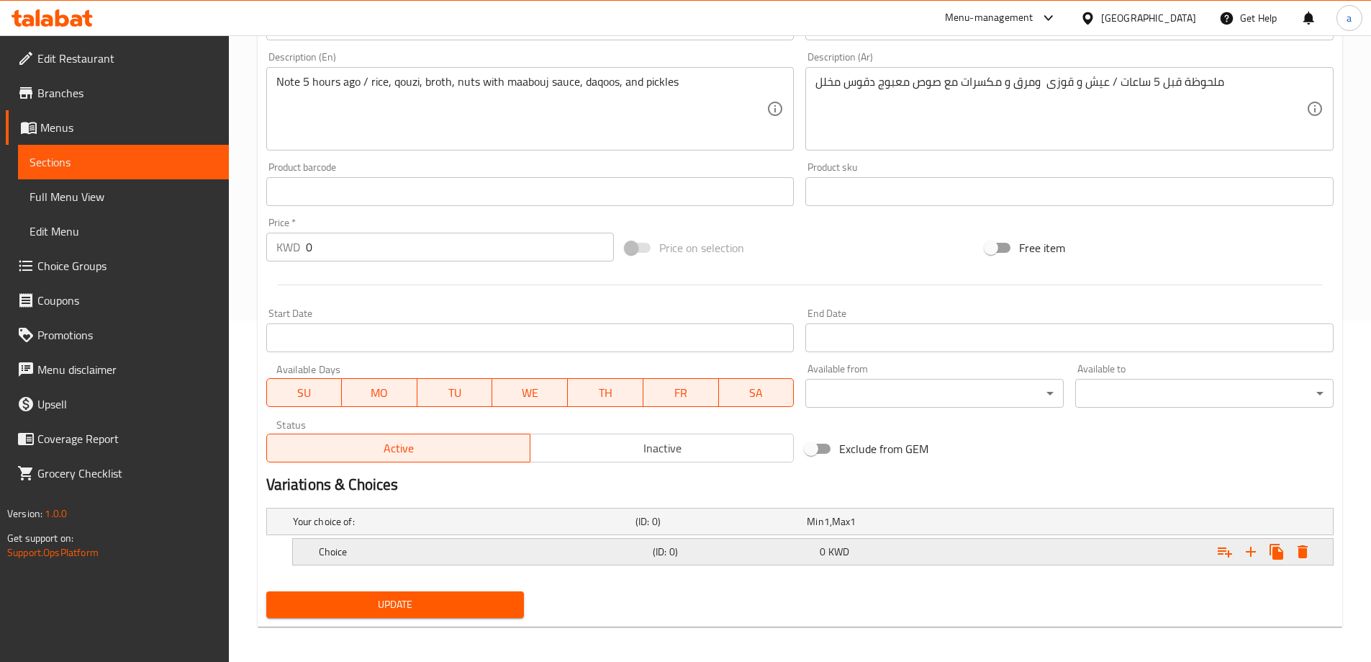
click at [488, 528] on h5 "Choice" at bounding box center [461, 521] width 337 height 14
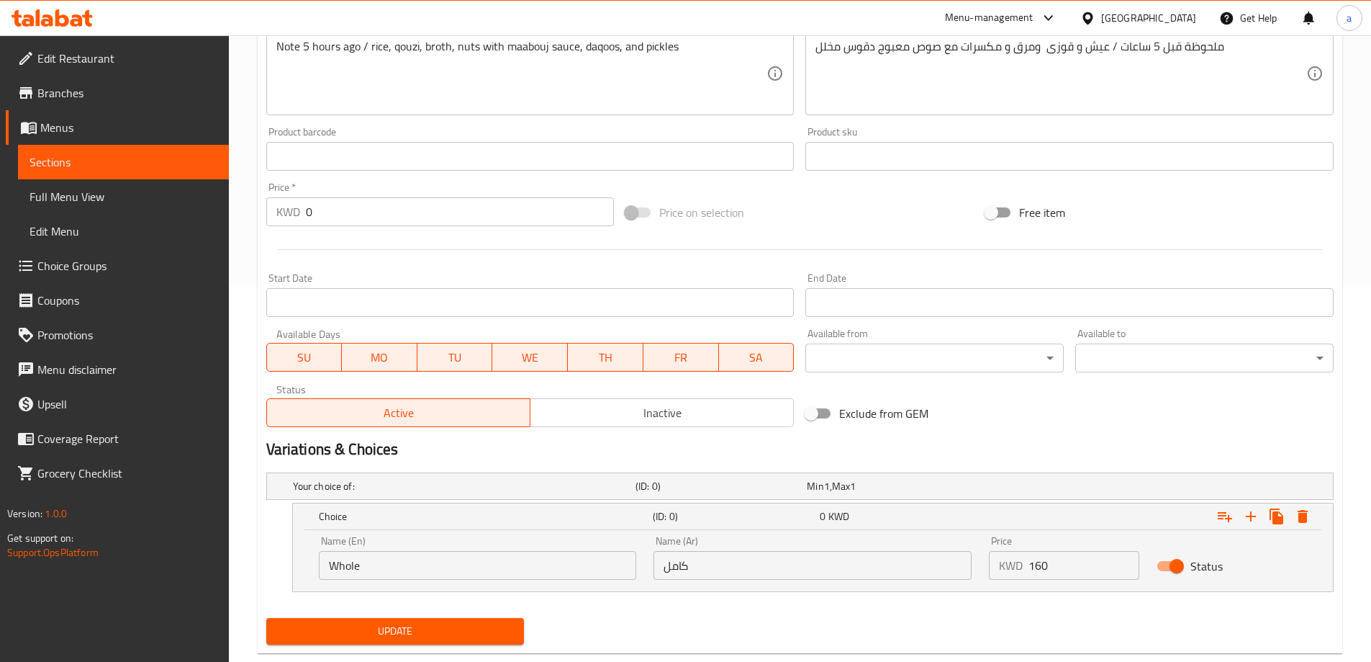
scroll to position [408, 0]
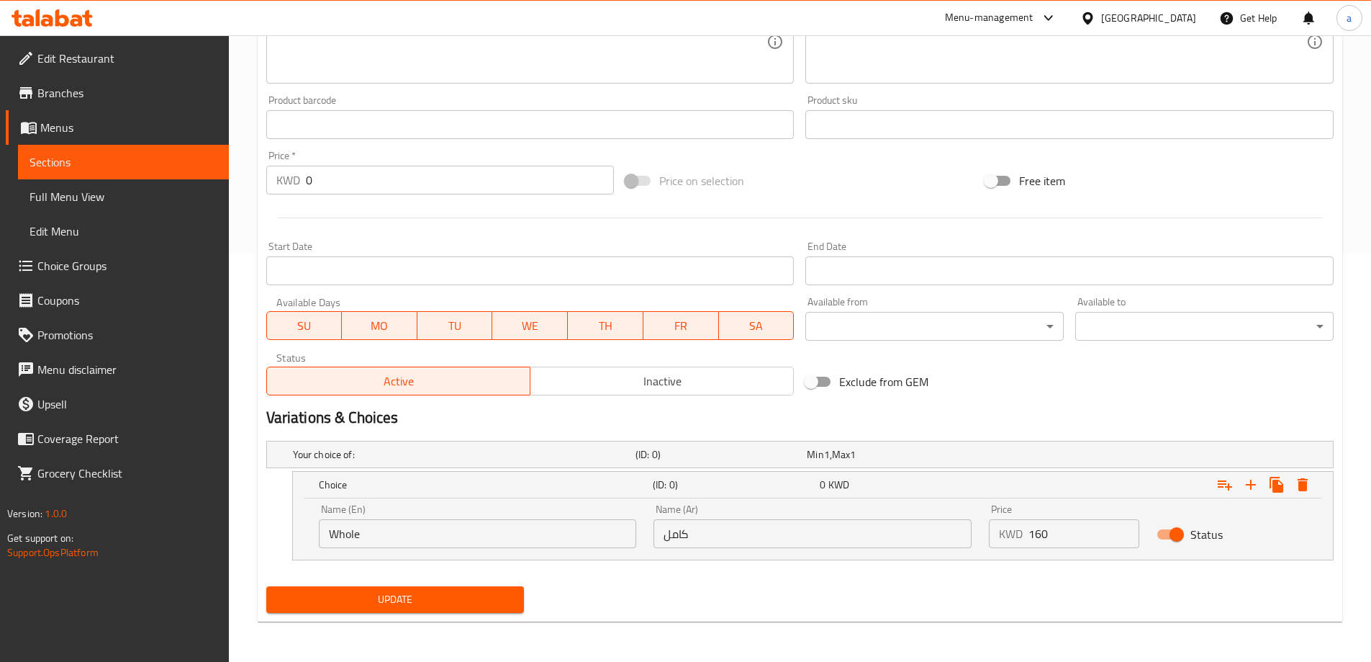
click at [445, 539] on input "Whole" at bounding box center [478, 533] width 318 height 29
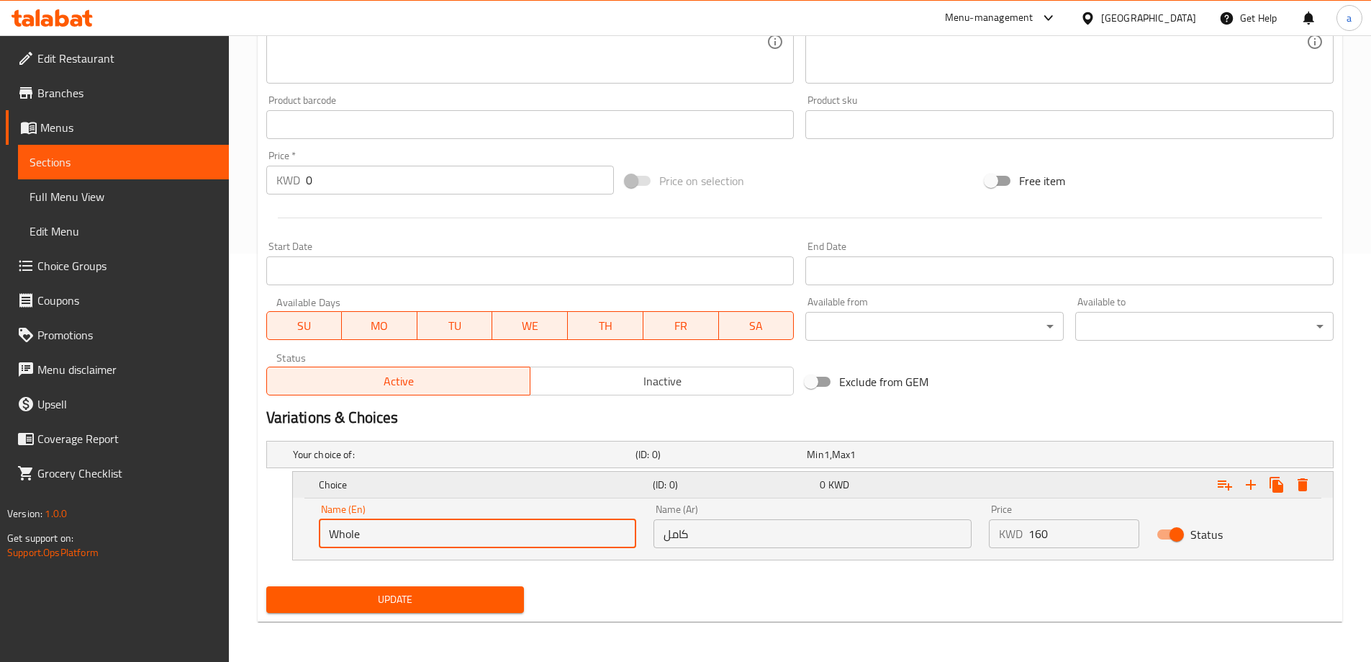
click at [1253, 488] on icon "Expand" at bounding box center [1250, 484] width 17 height 17
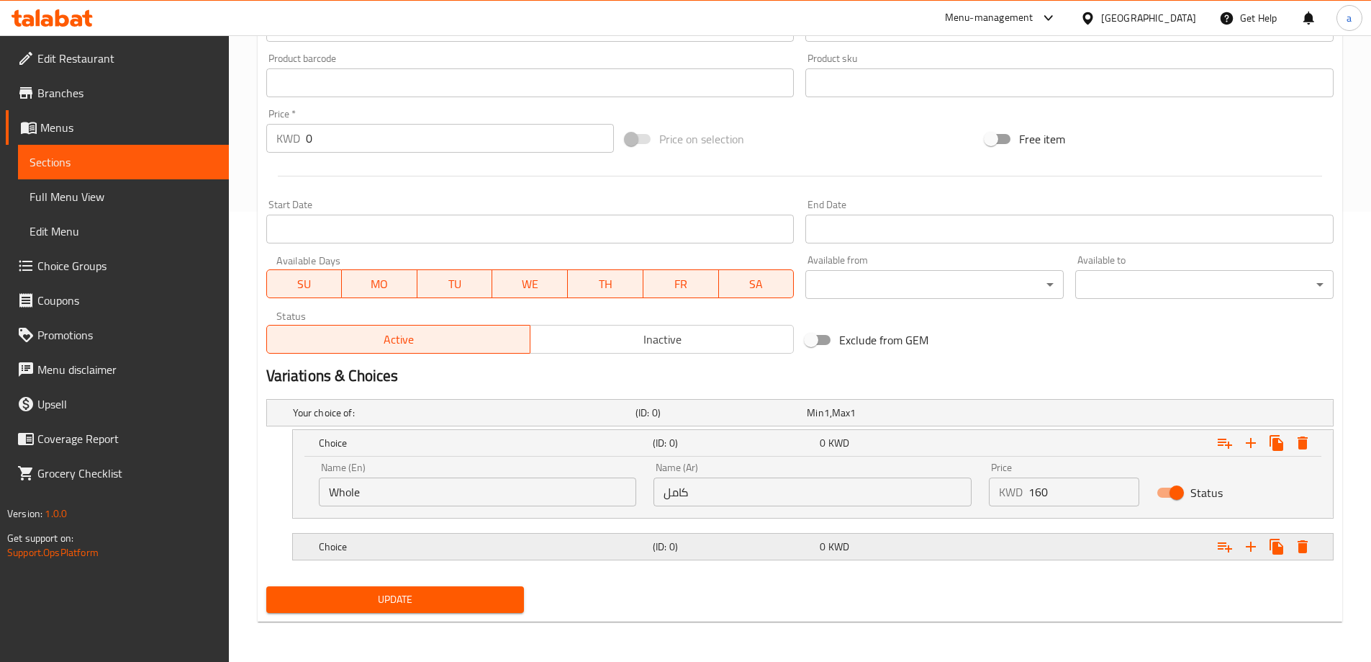
click at [528, 423] on div "Choice" at bounding box center [461, 412] width 343 height 20
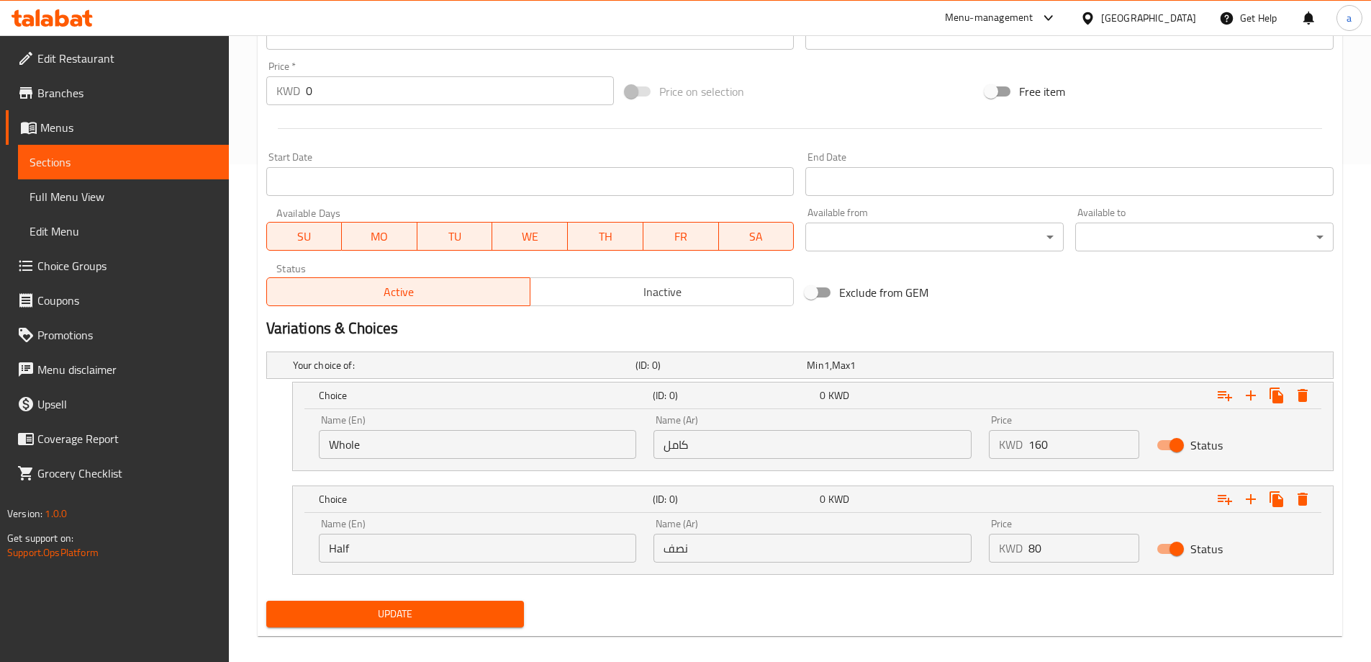
scroll to position [512, 0]
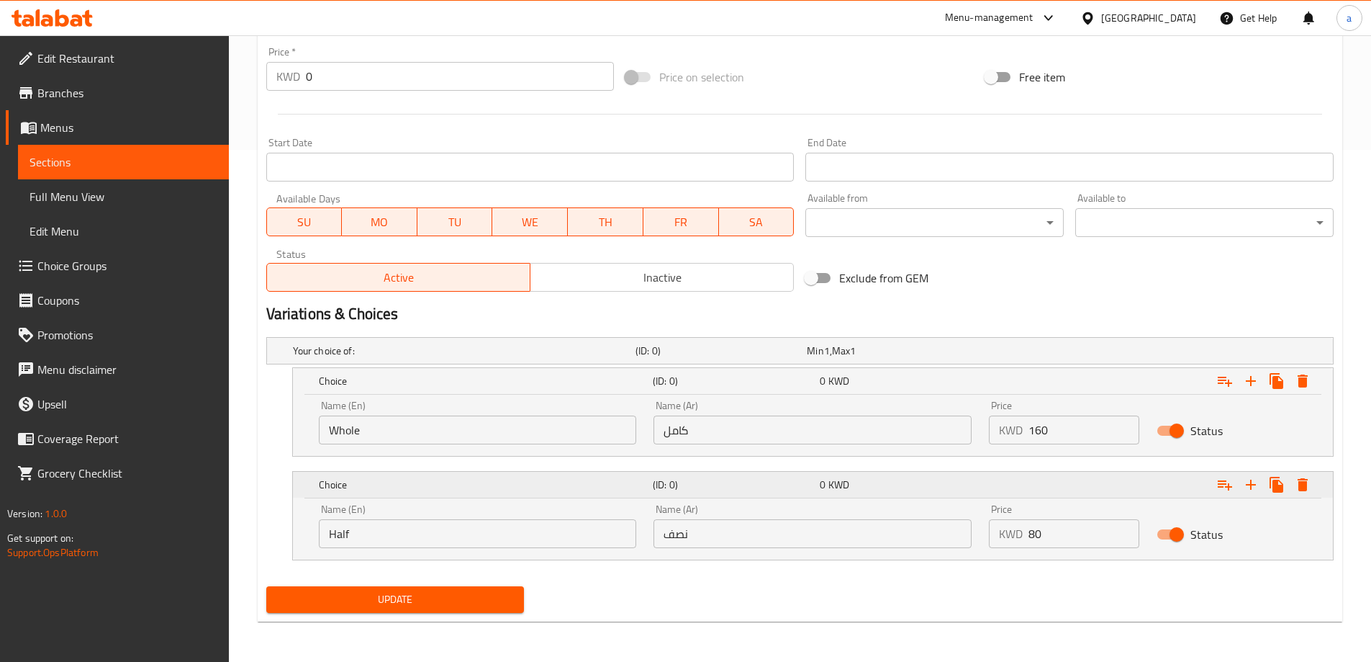
click at [1254, 389] on icon "Expand" at bounding box center [1250, 380] width 17 height 17
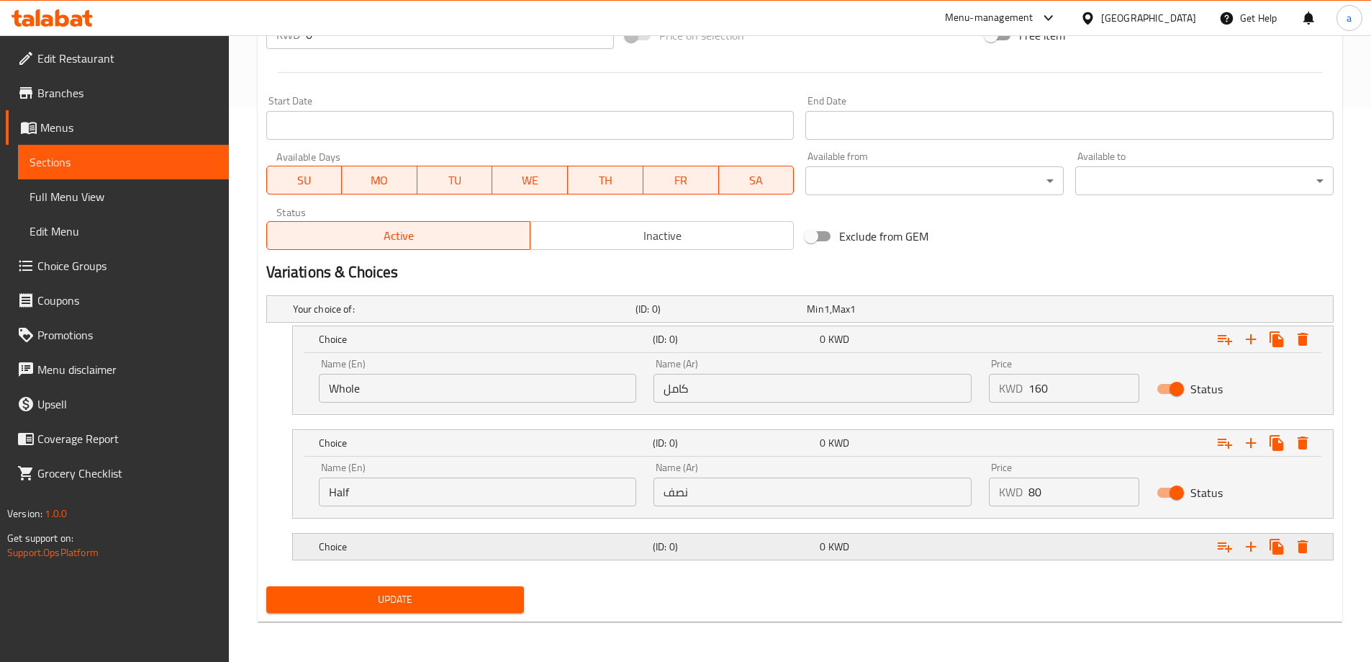
click at [523, 316] on h5 "Choice" at bounding box center [461, 309] width 337 height 14
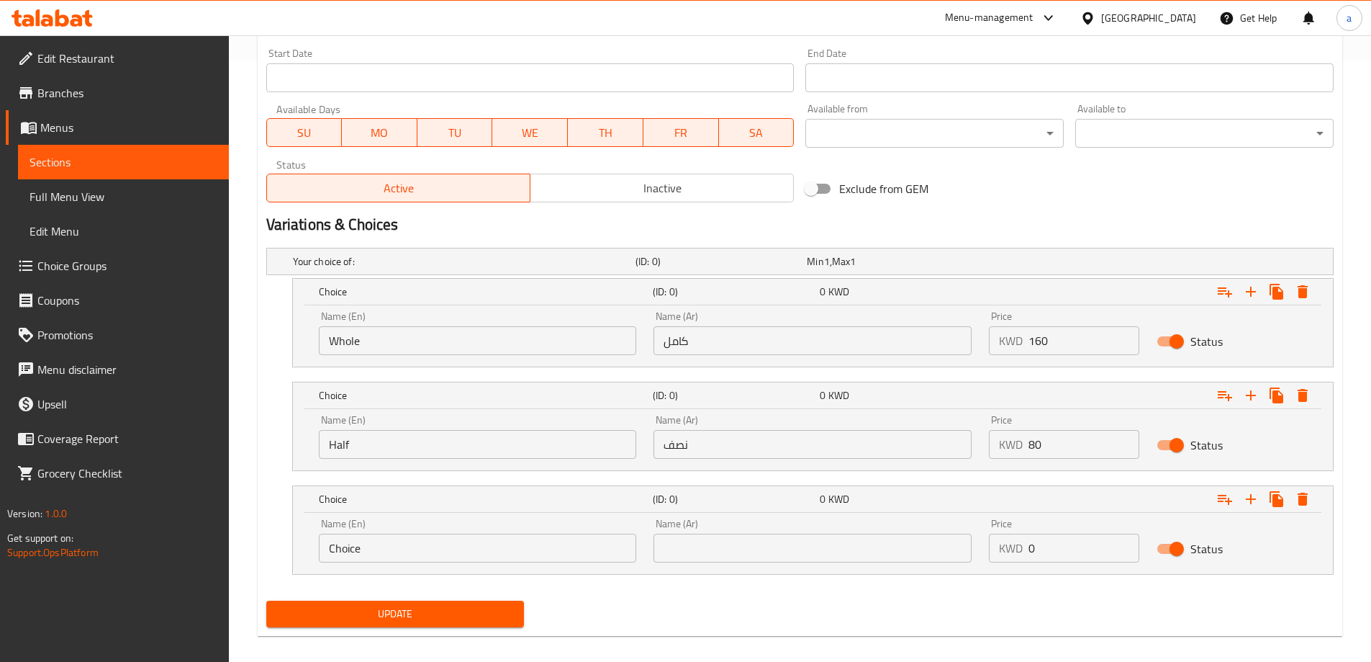
scroll to position [615, 0]
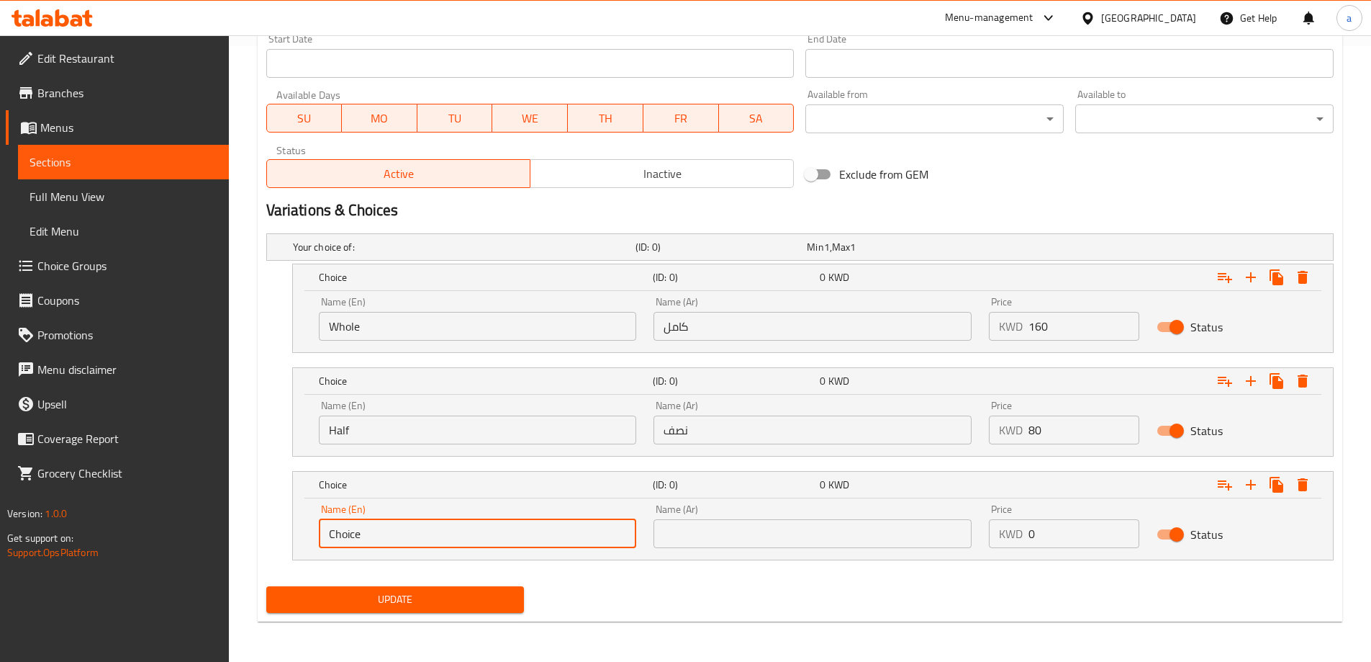
click at [444, 531] on input "Choice" at bounding box center [478, 533] width 318 height 29
click at [444, 531] on input "quarter" at bounding box center [478, 533] width 318 height 29
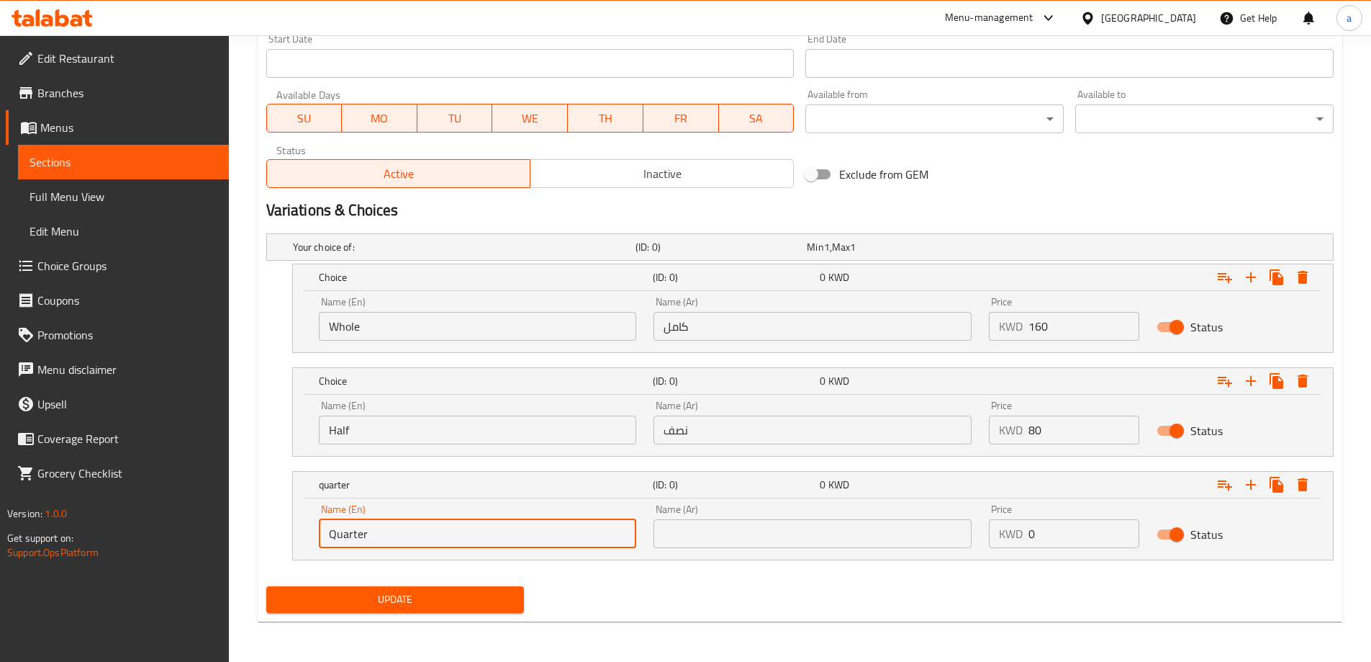
type input "Quarter"
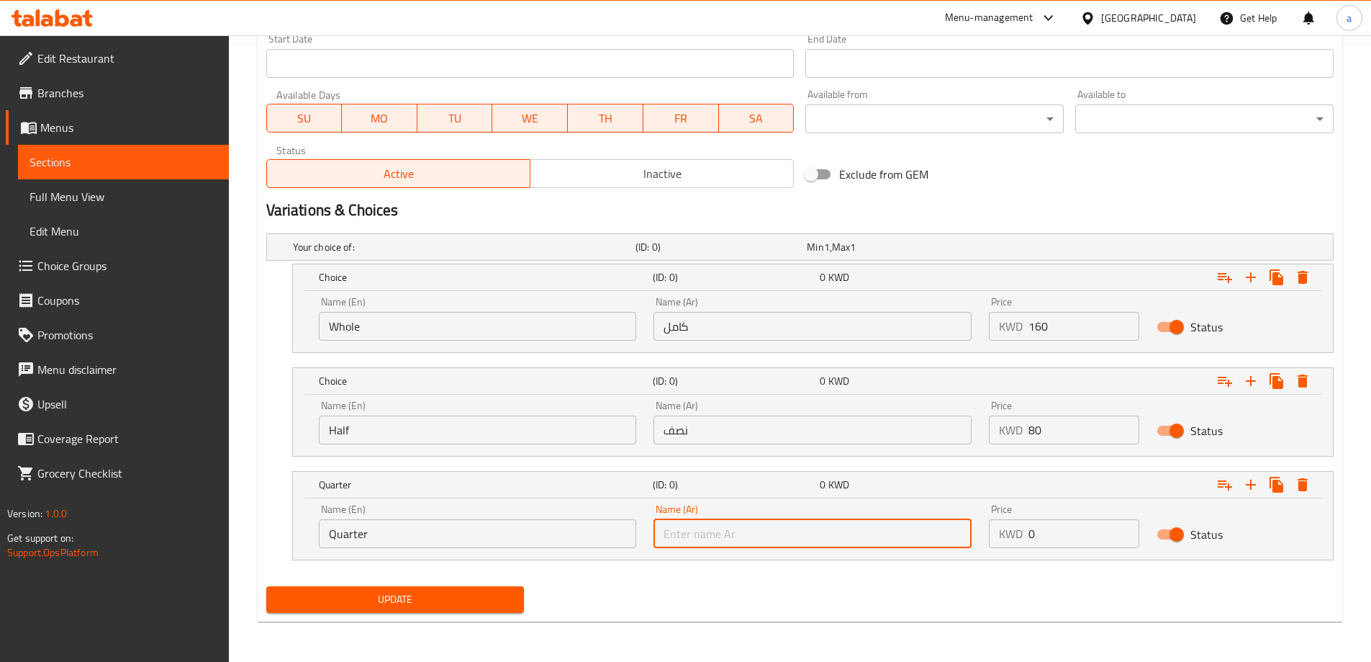
click at [793, 520] on input "text" at bounding box center [813, 533] width 318 height 29
type input "ربع"
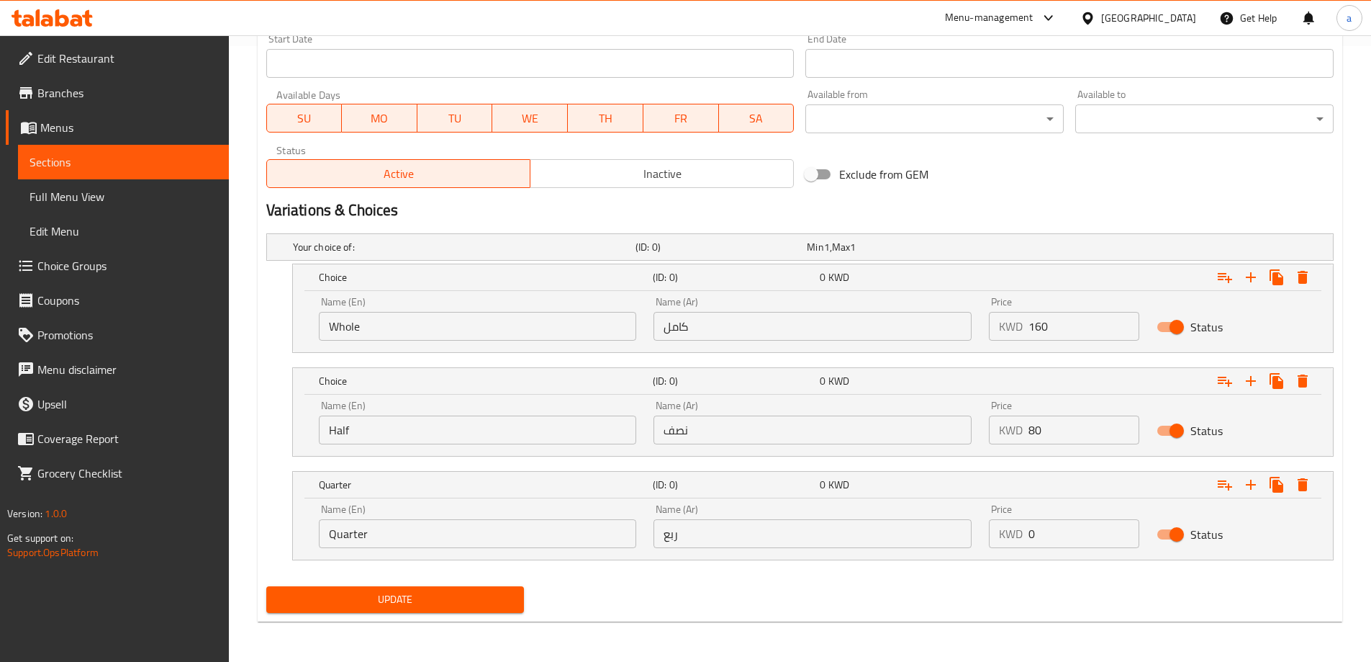
drag, startPoint x: 1027, startPoint y: 532, endPoint x: 1040, endPoint y: 533, distance: 13.0
click at [1040, 533] on div "KWD 0 Price" at bounding box center [1064, 533] width 150 height 29
type input "40"
click at [469, 593] on span "Update" at bounding box center [395, 599] width 235 height 18
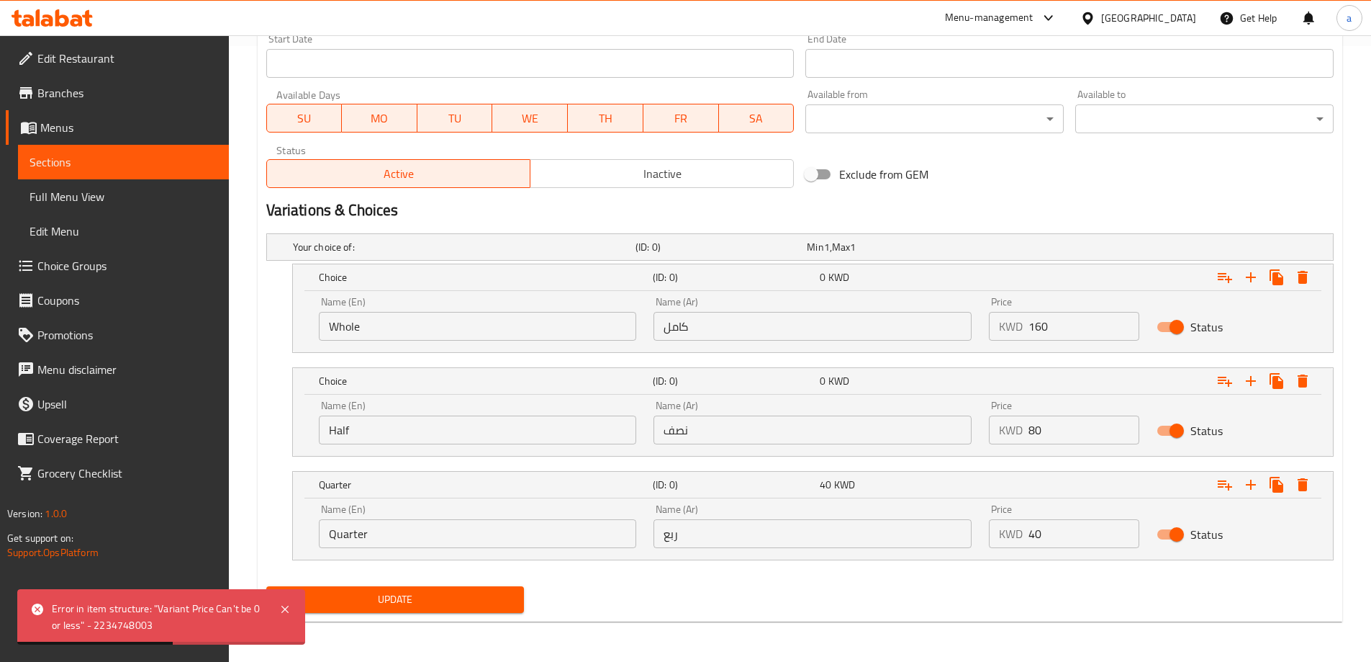
click at [469, 597] on span "Update" at bounding box center [395, 599] width 235 height 18
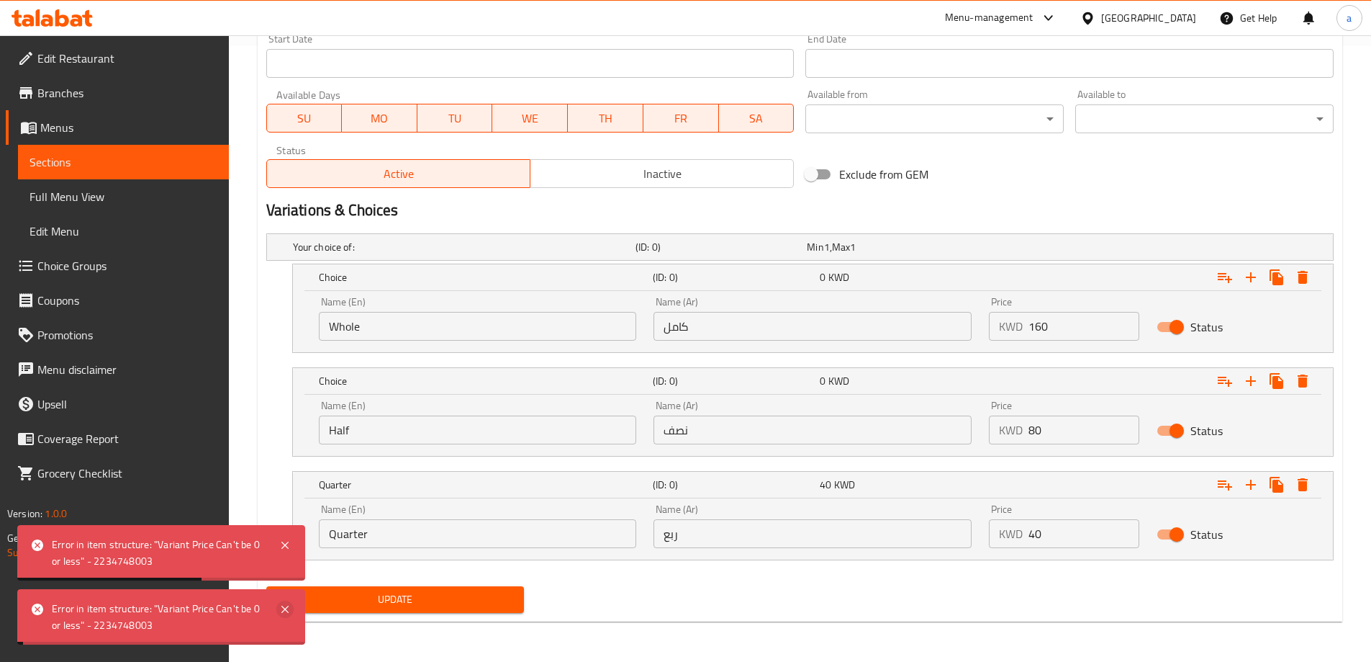
click at [285, 610] on icon at bounding box center [284, 608] width 17 height 17
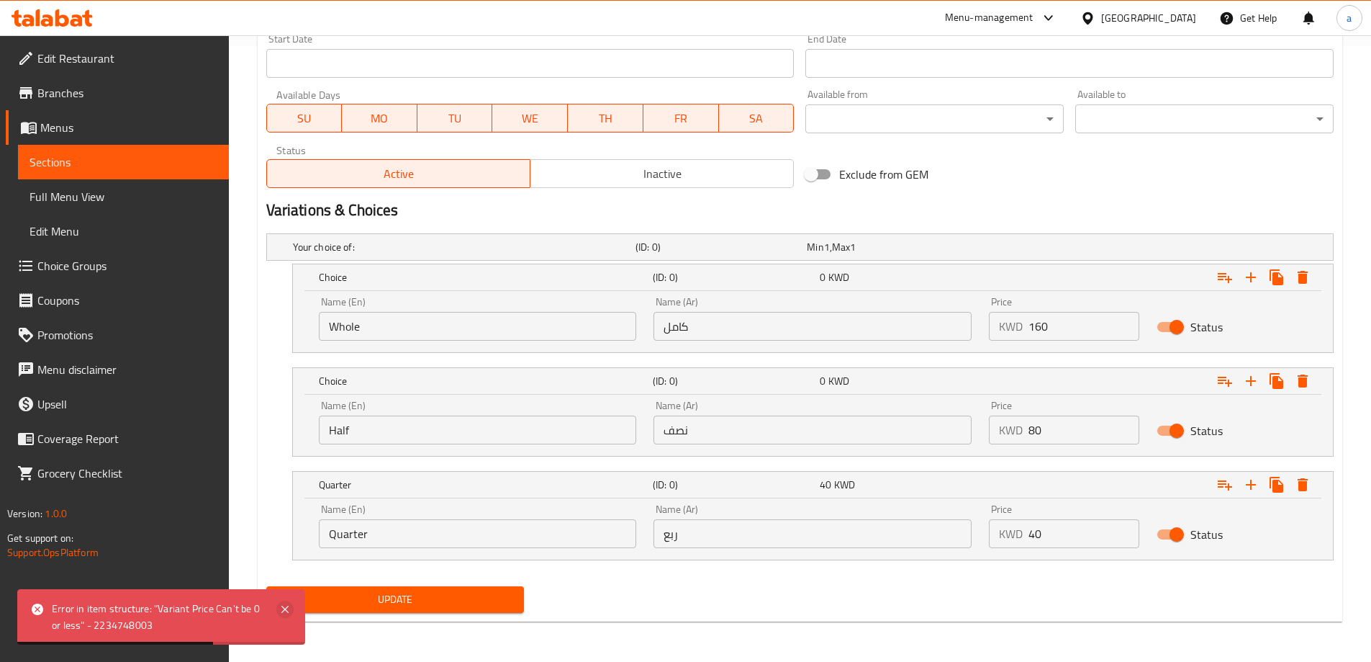
click at [289, 613] on icon at bounding box center [284, 608] width 7 height 7
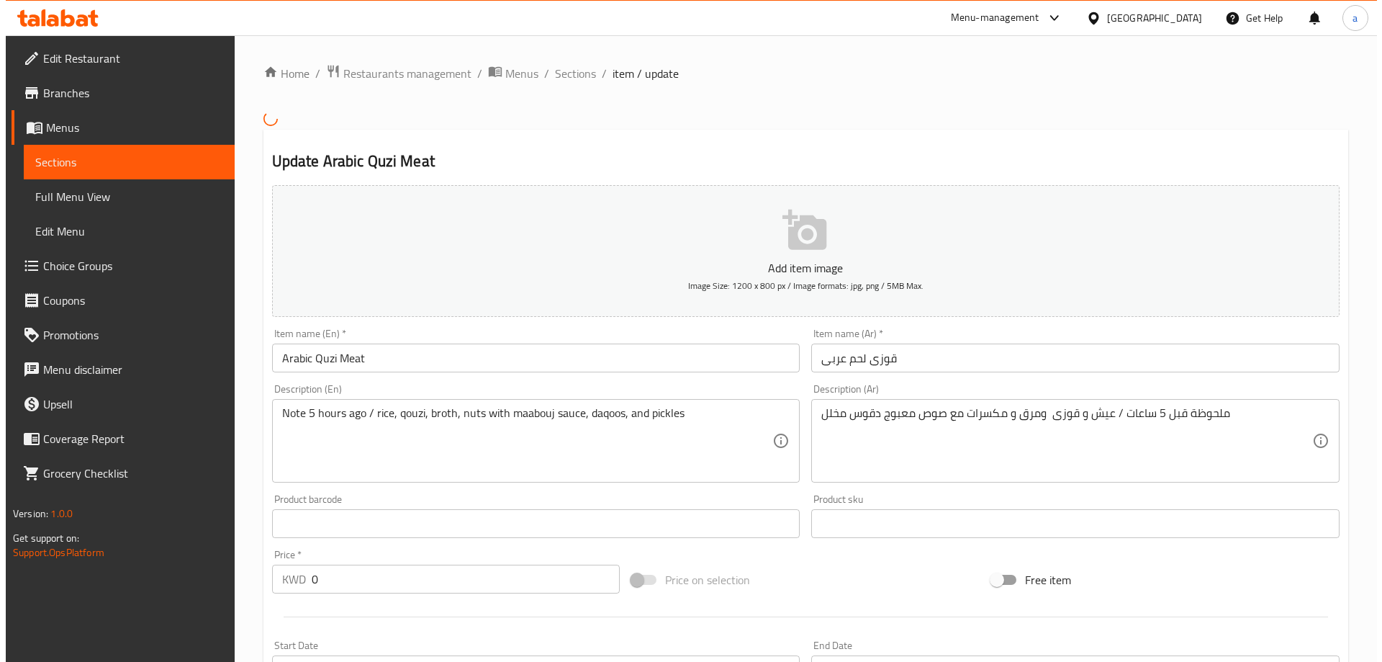
scroll to position [450, 0]
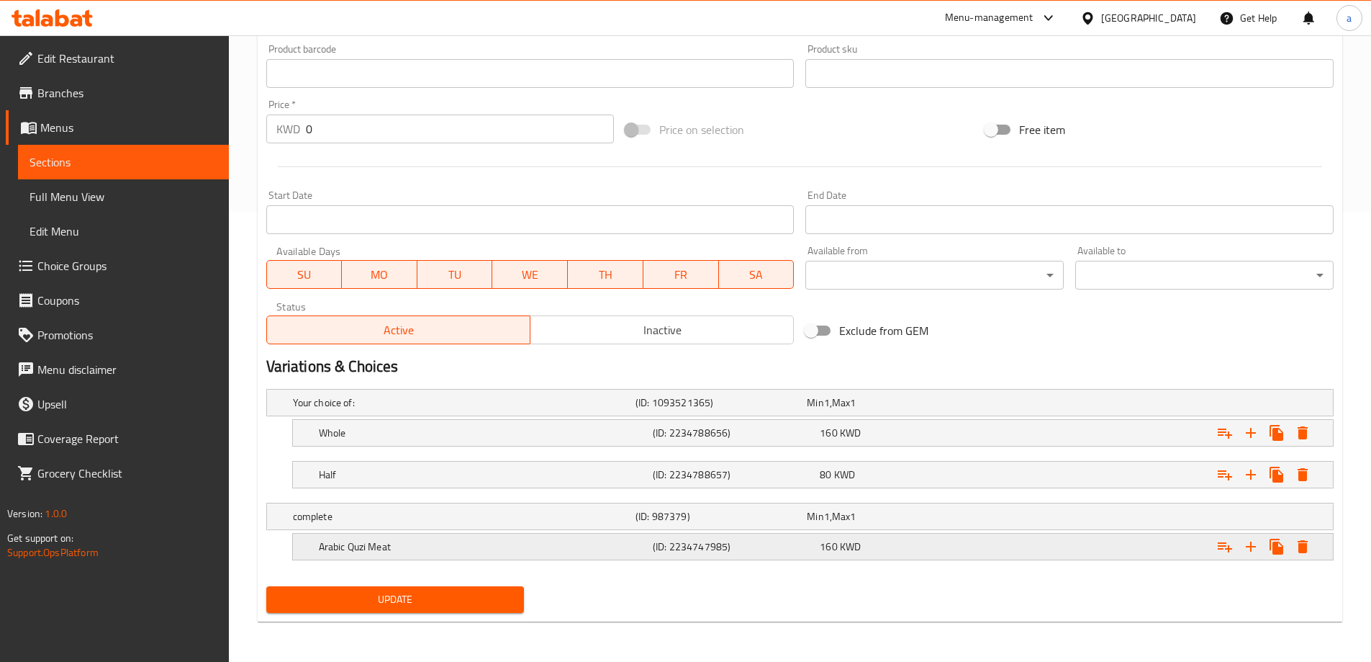
click at [1311, 441] on icon "Expand" at bounding box center [1302, 432] width 17 height 17
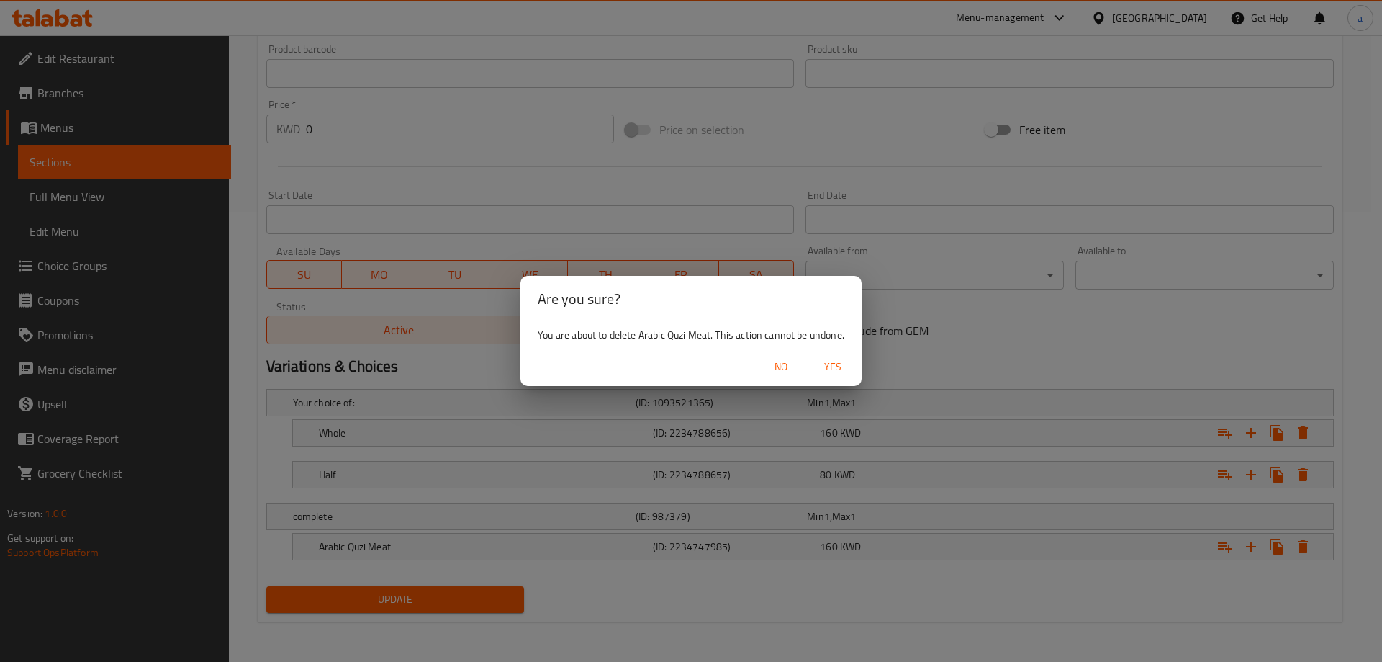
click at [818, 368] on span "Yes" at bounding box center [833, 367] width 35 height 18
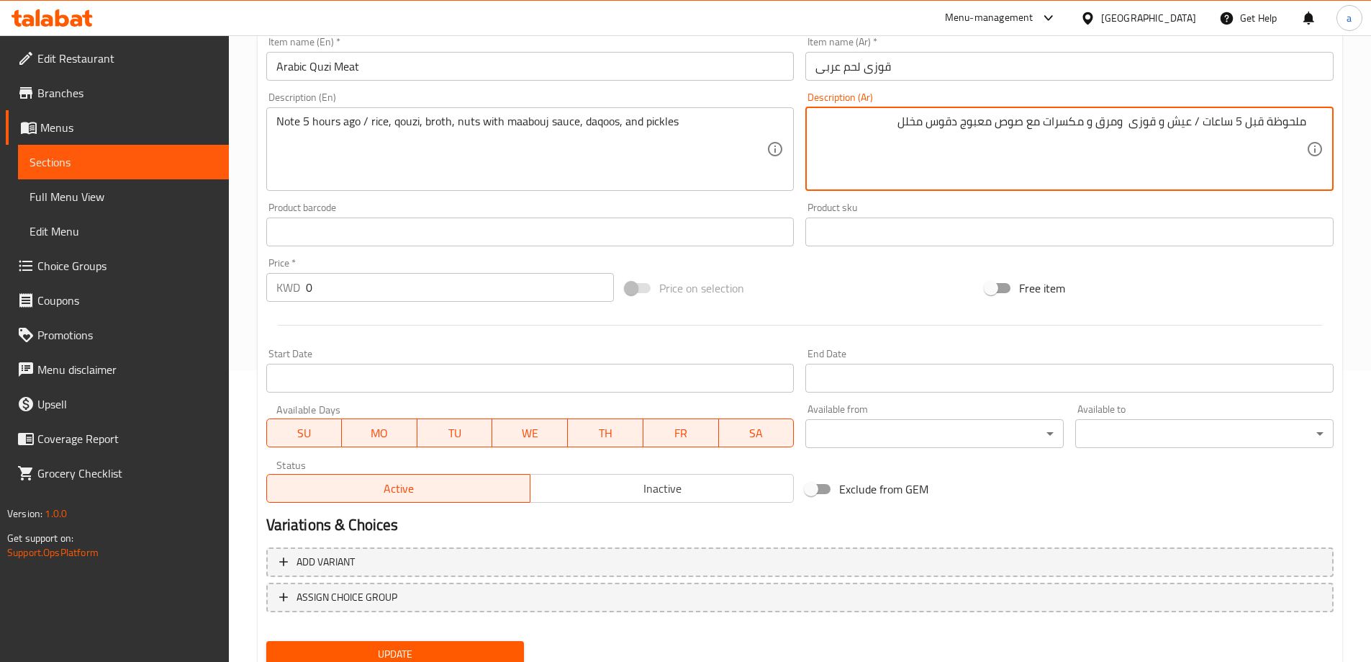
scroll to position [346, 0]
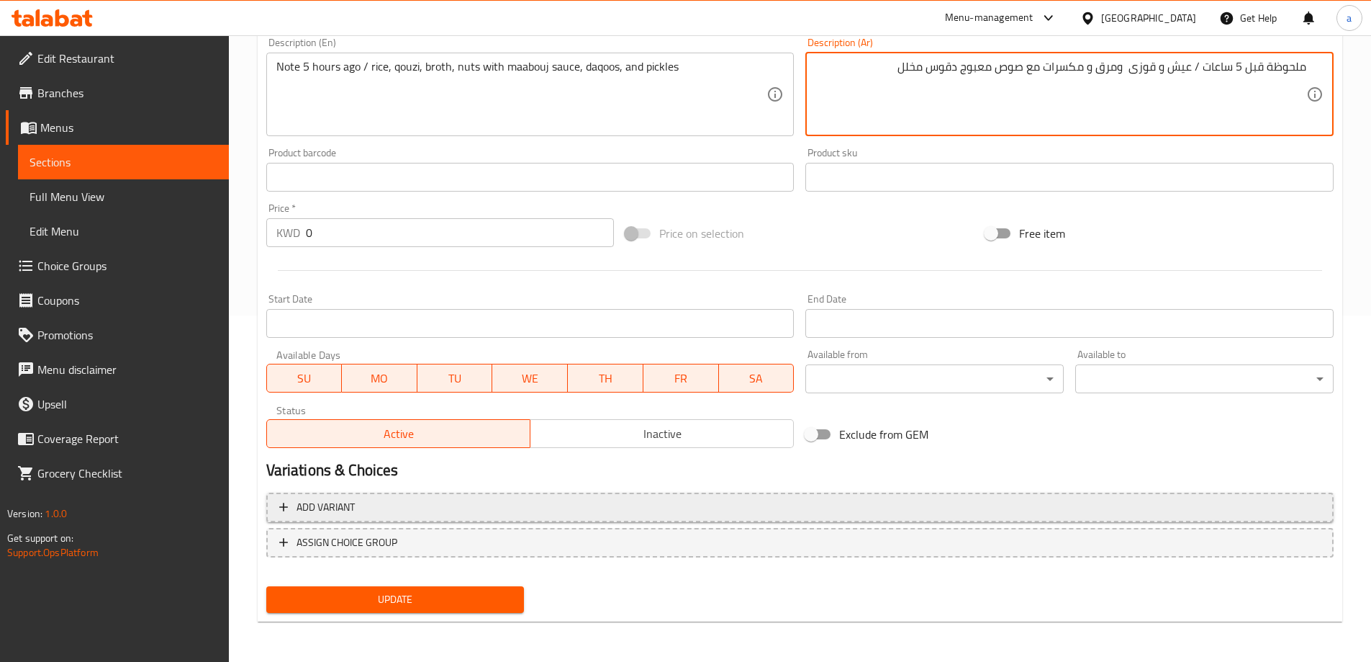
click at [442, 508] on span "Add variant" at bounding box center [800, 507] width 1042 height 18
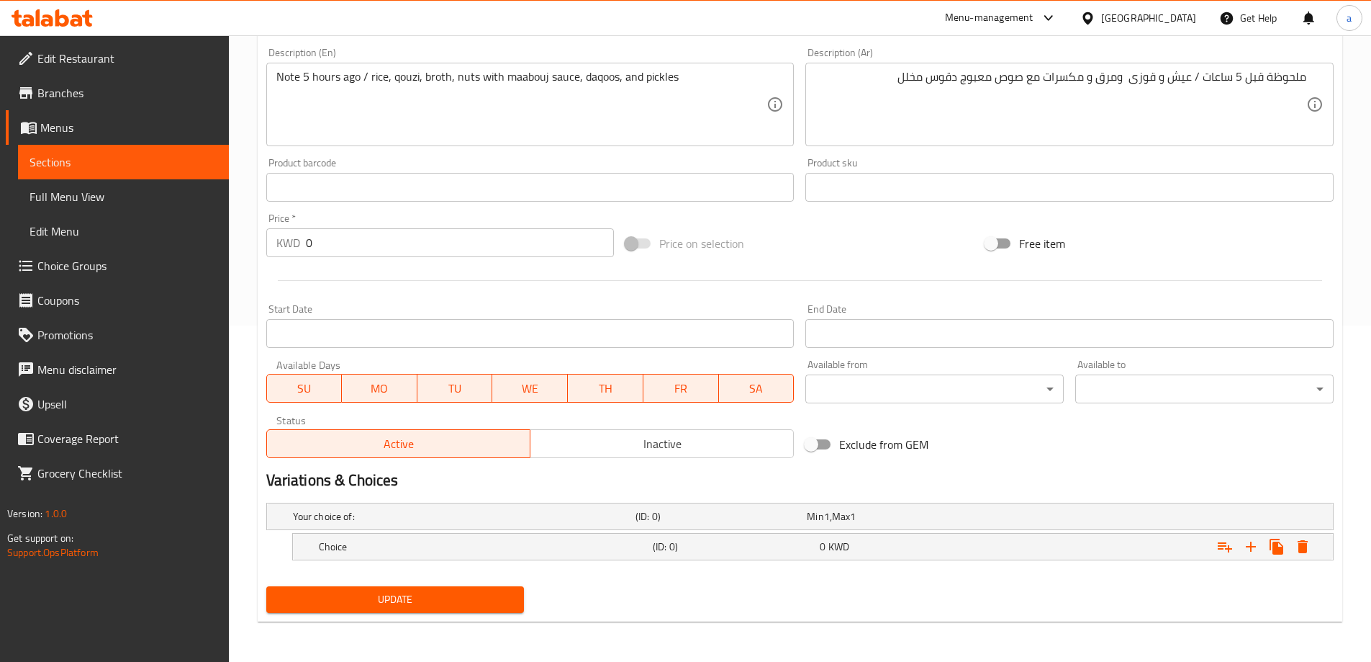
scroll to position [336, 0]
click at [384, 524] on div "Your choice of:" at bounding box center [461, 516] width 343 height 20
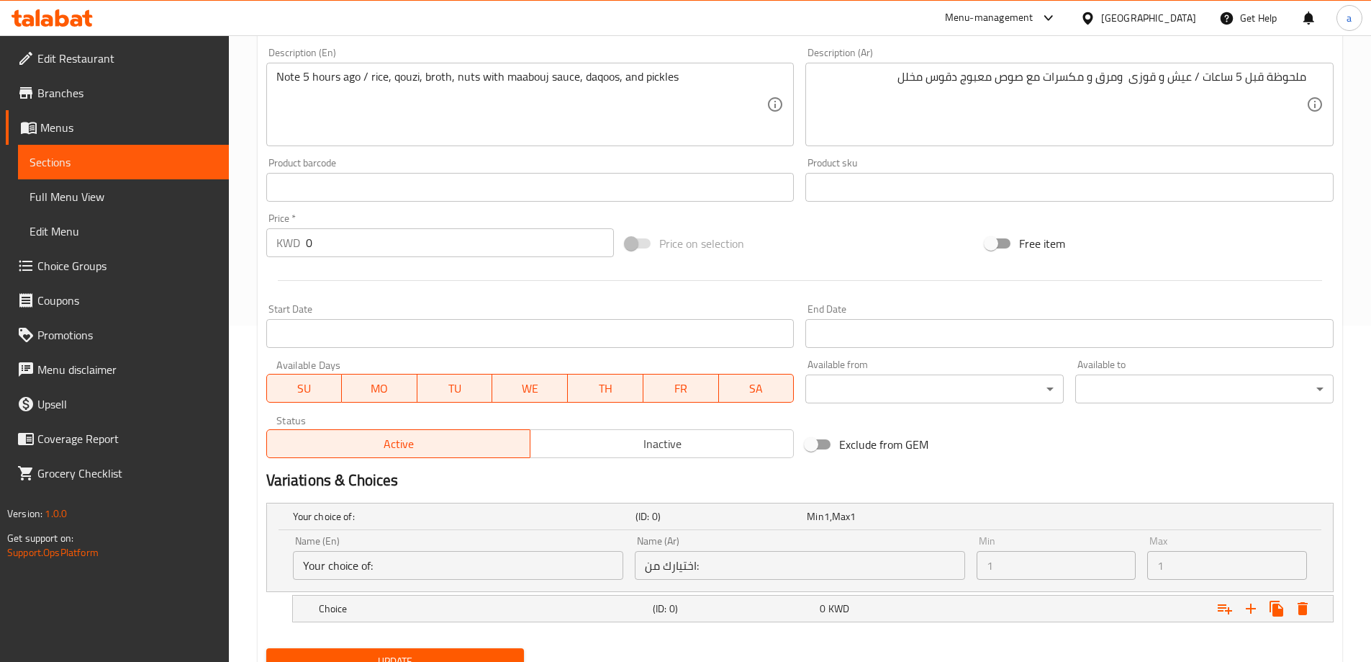
click at [379, 547] on div "Name (En) Your choice of: Name (En)" at bounding box center [458, 558] width 330 height 44
click at [409, 572] on input "Your choice of:" at bounding box center [458, 565] width 330 height 29
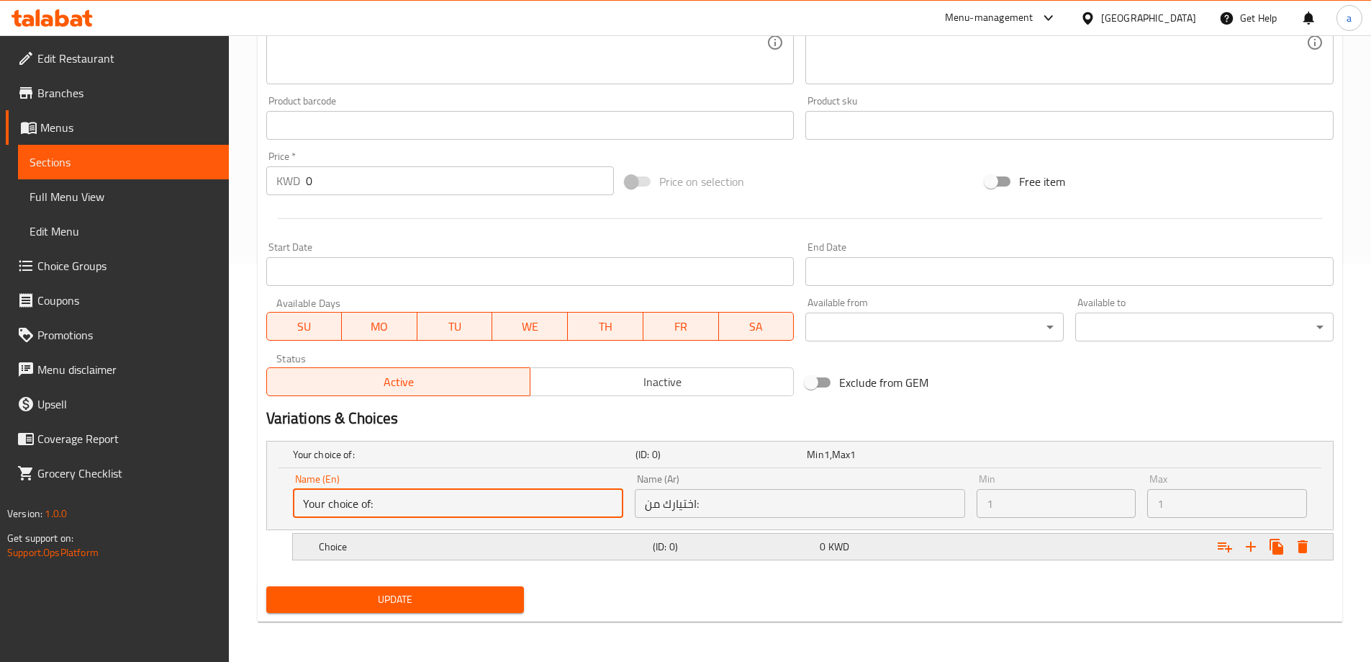
click at [404, 461] on h5 "Choice" at bounding box center [461, 454] width 337 height 14
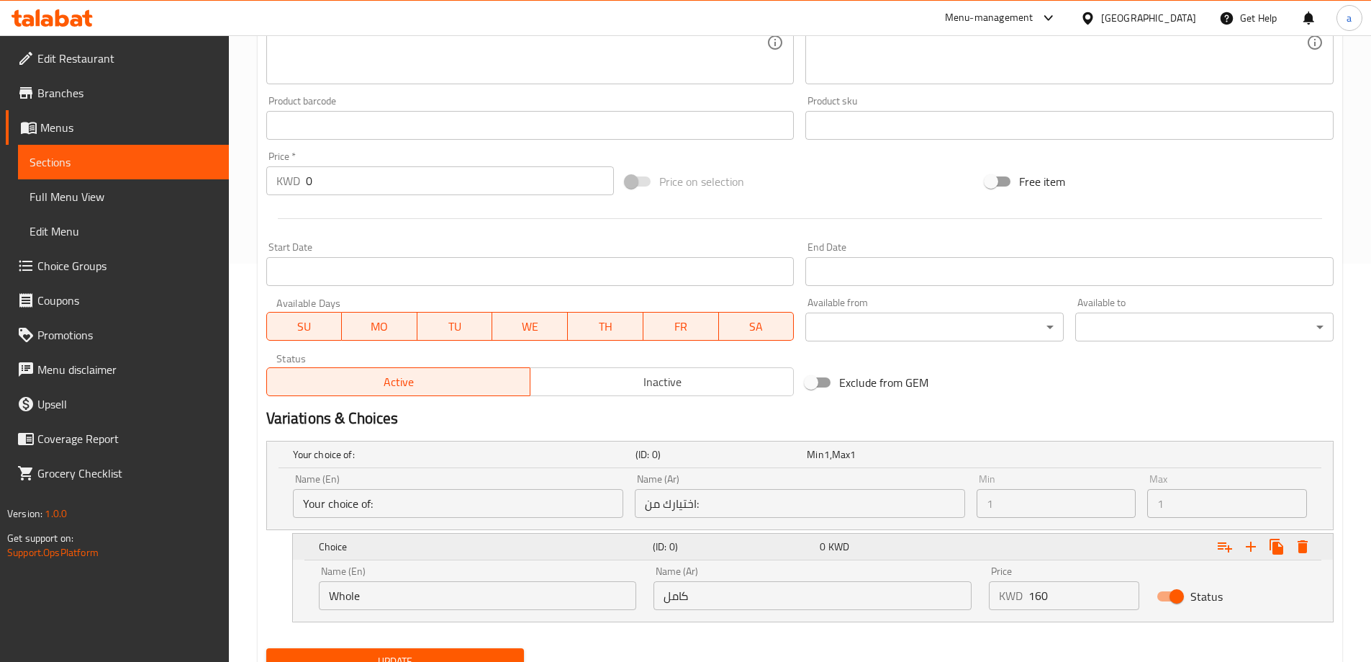
scroll to position [460, 0]
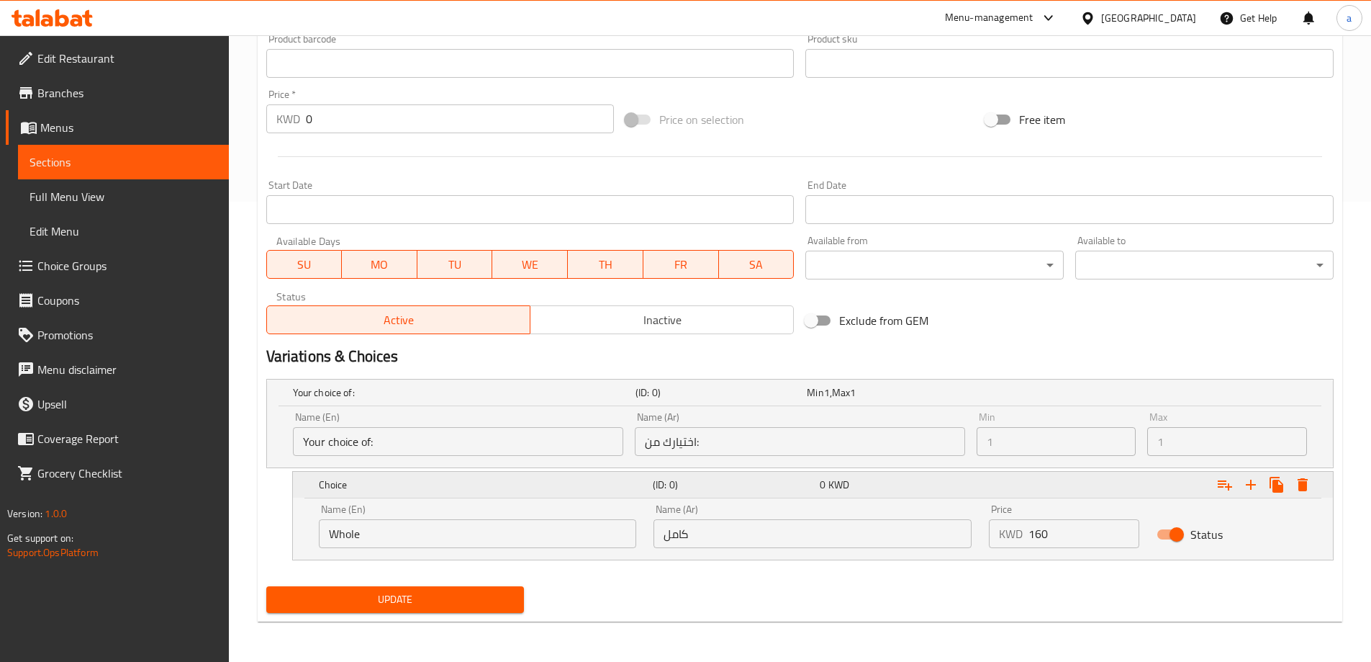
click at [1249, 479] on icon "Expand" at bounding box center [1250, 484] width 17 height 17
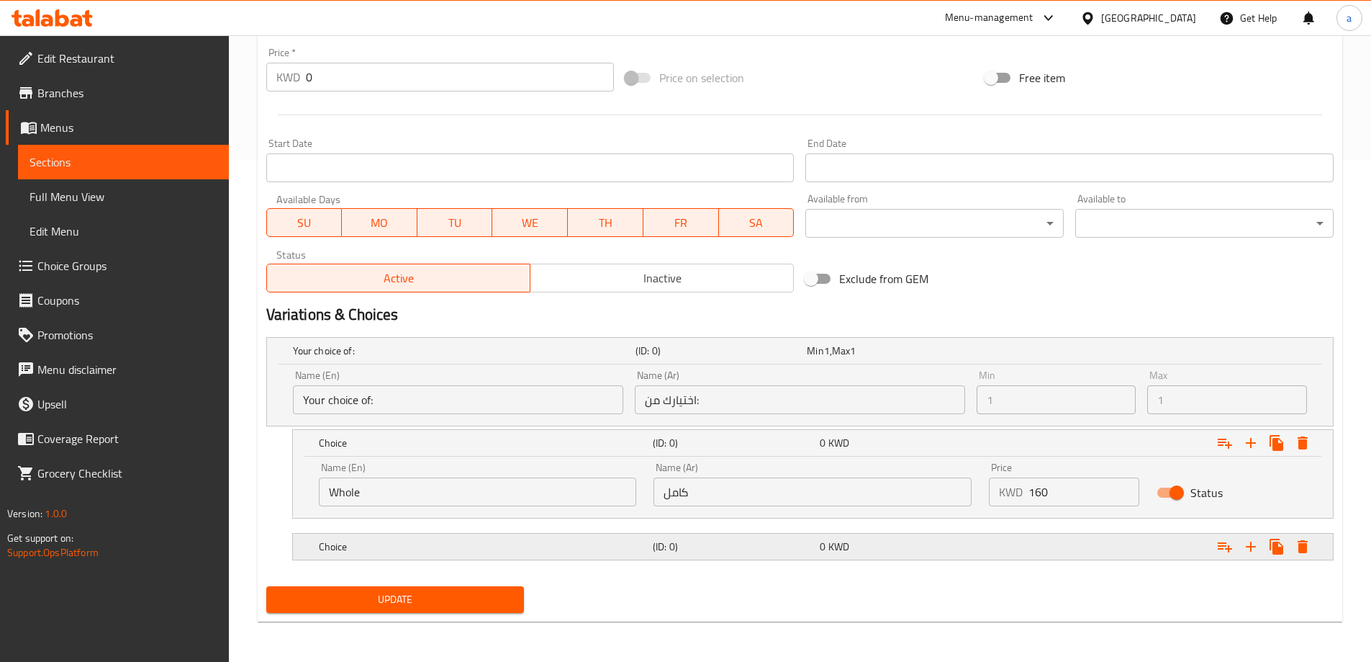
click at [443, 361] on div "Choice" at bounding box center [461, 350] width 343 height 20
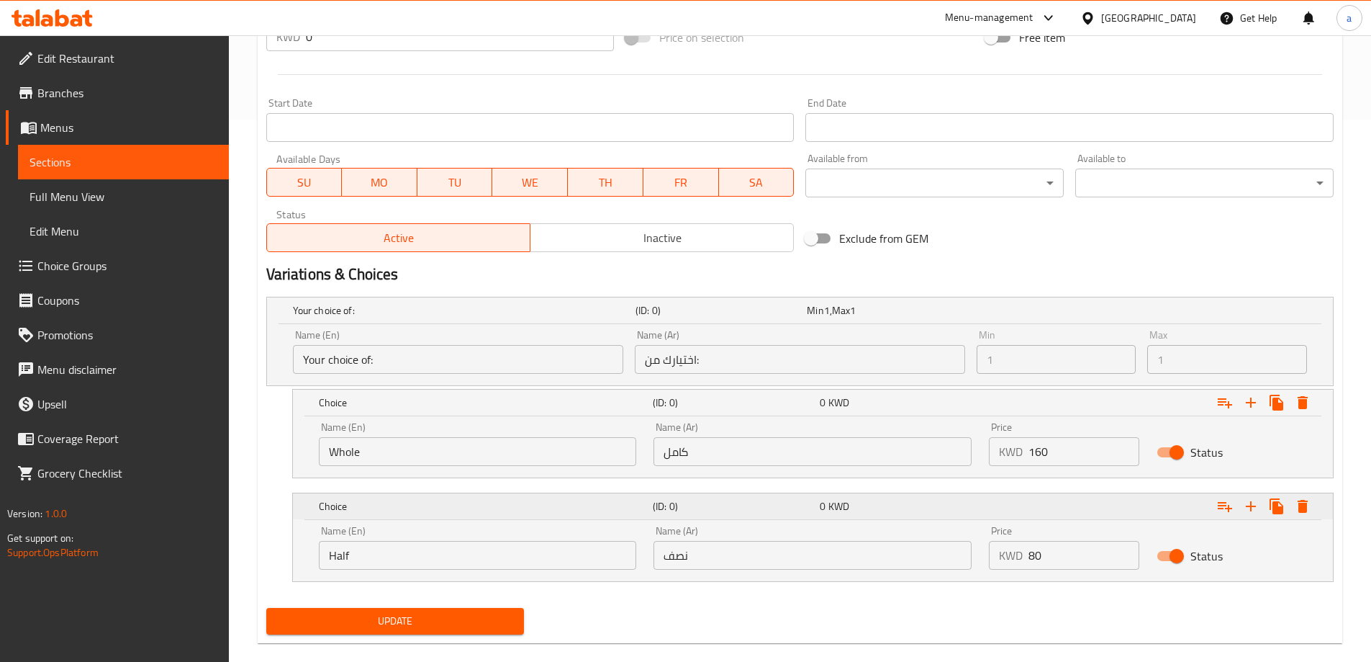
scroll to position [564, 0]
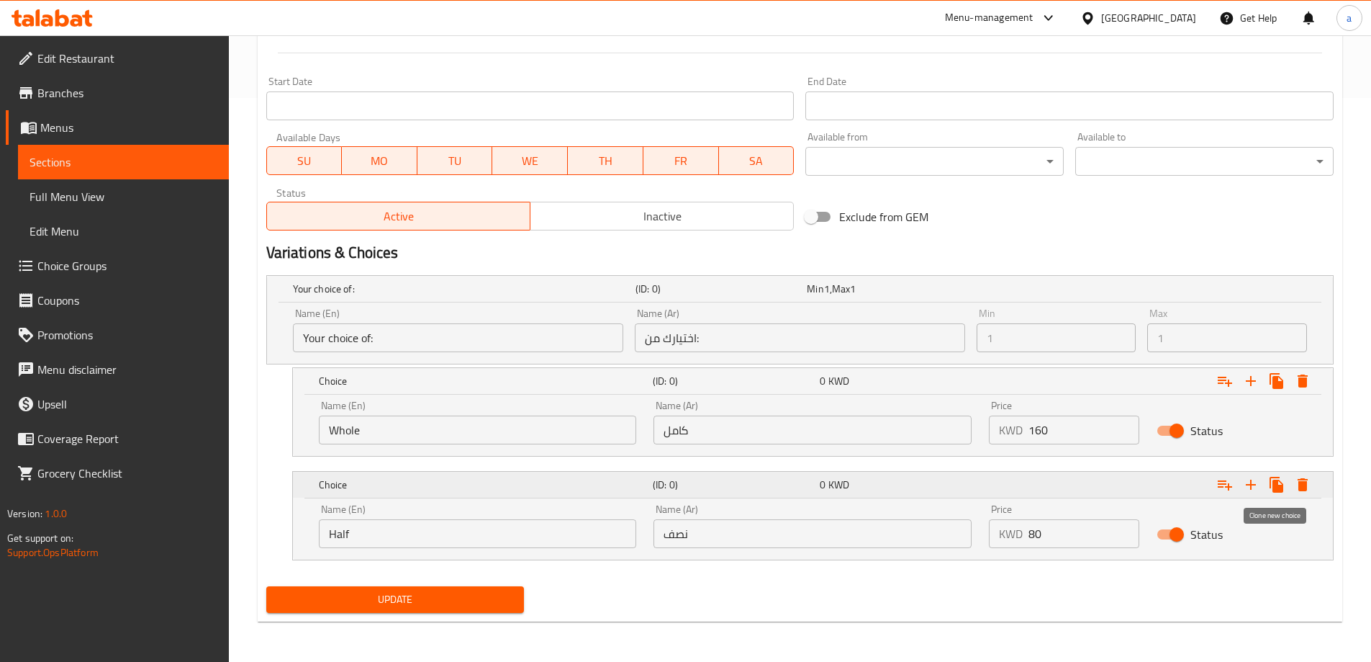
click at [1254, 389] on icon "Expand" at bounding box center [1250, 380] width 17 height 17
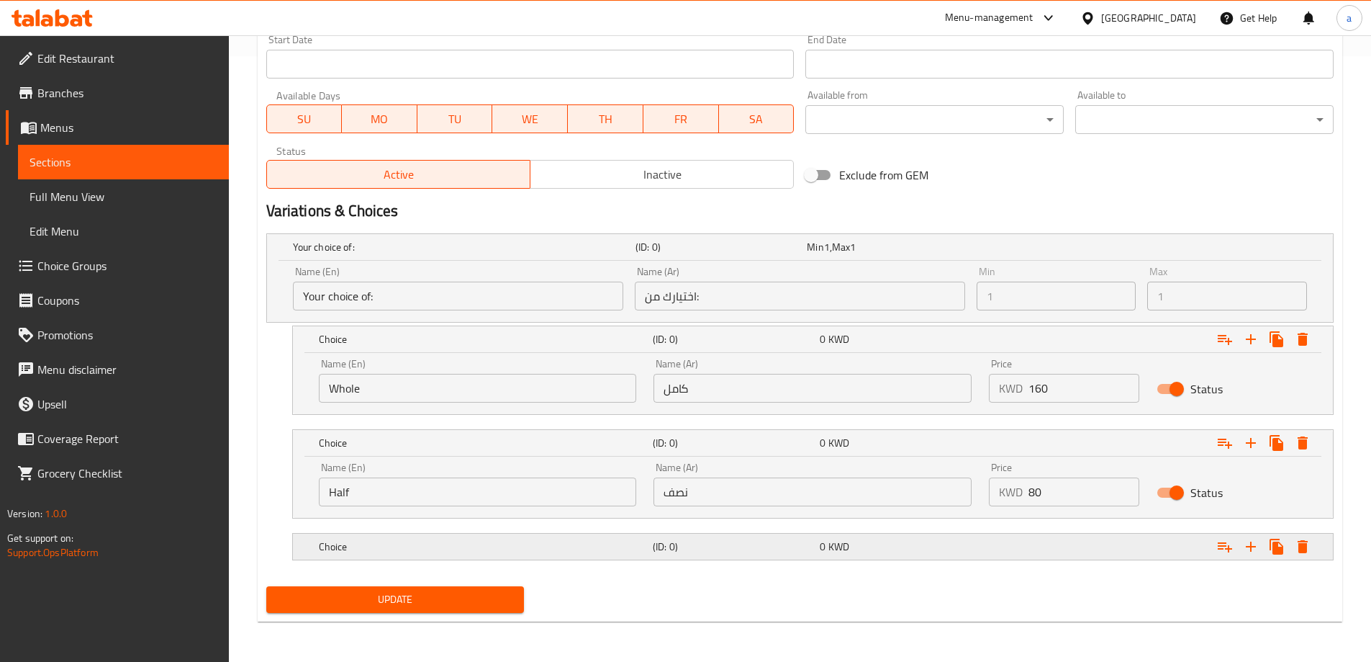
click at [403, 257] on div "Choice" at bounding box center [461, 247] width 343 height 20
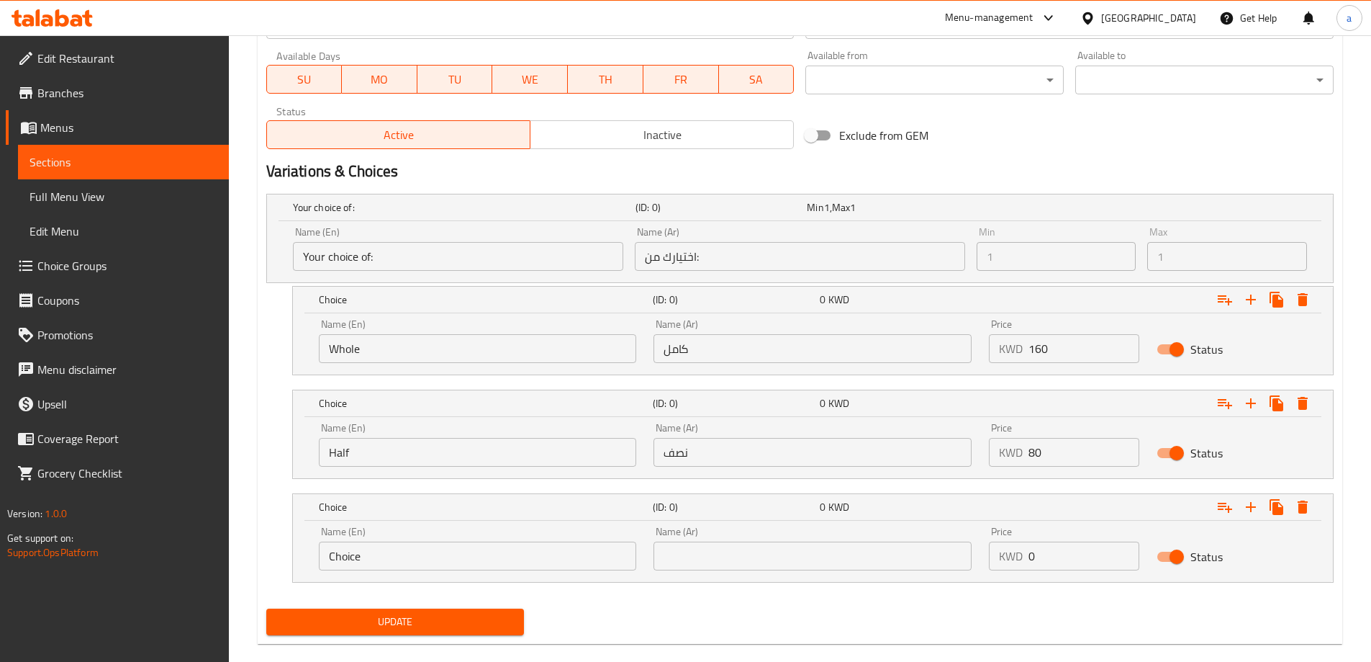
scroll to position [667, 0]
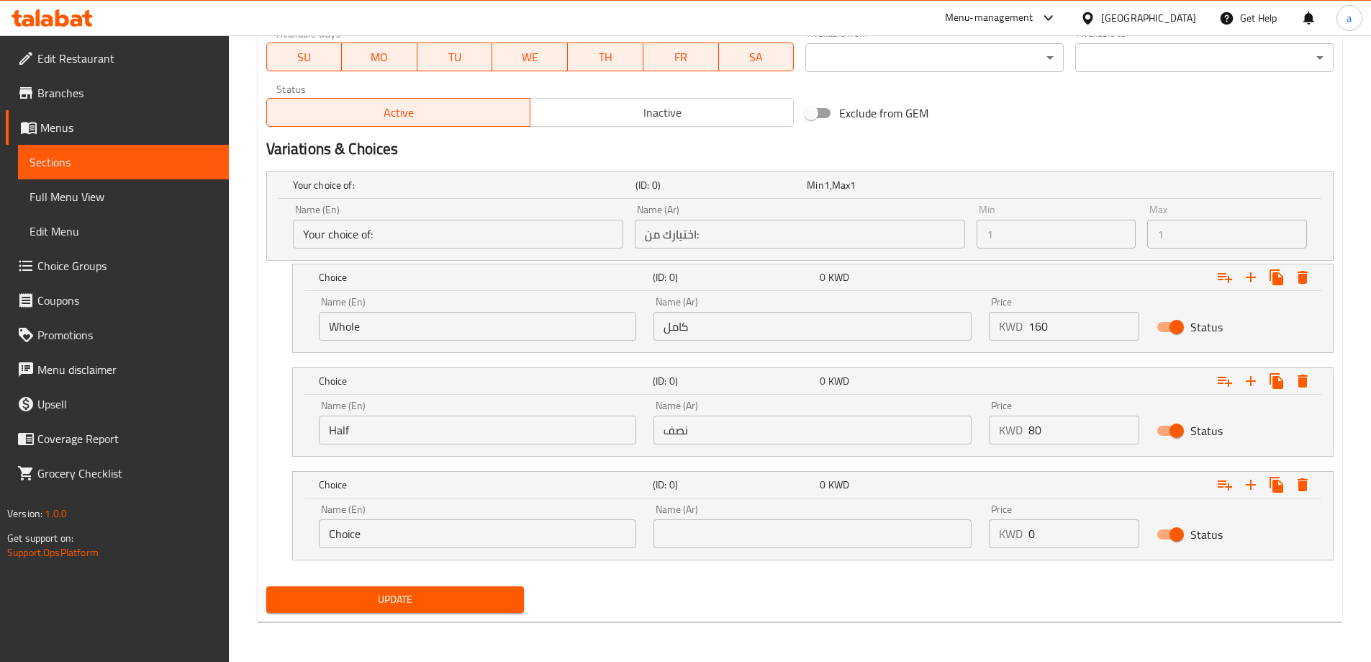
click at [425, 530] on input "Choice" at bounding box center [478, 533] width 318 height 29
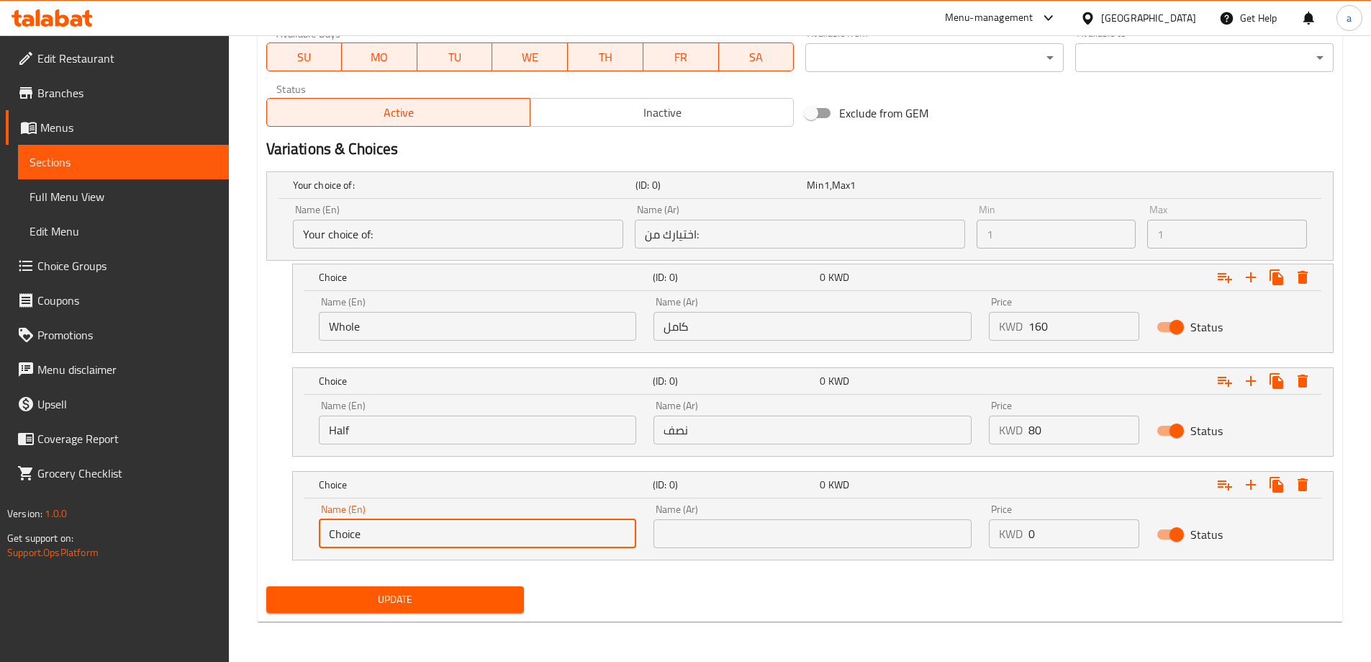
click at [425, 530] on input "Choice" at bounding box center [478, 533] width 318 height 29
type input "ض"
type input "Quarter"
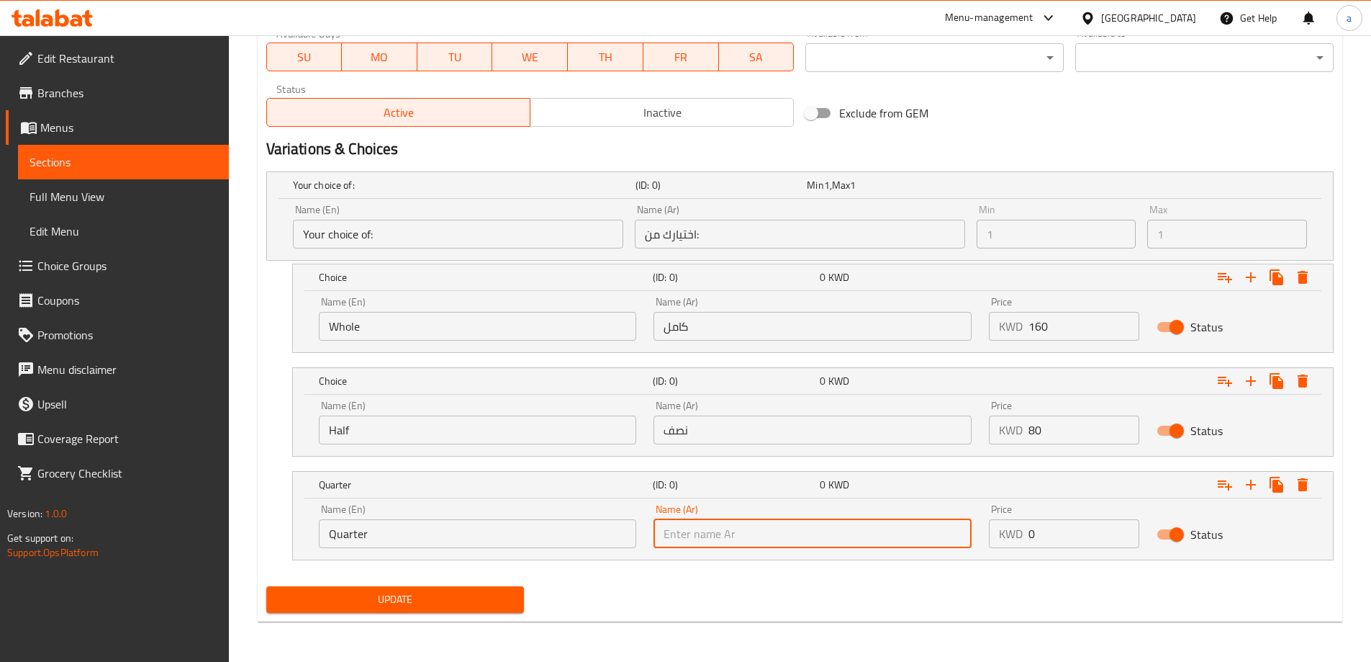
click at [908, 528] on input "text" at bounding box center [813, 533] width 318 height 29
type input "v"
type input "f"
type input "ربع"
click at [1037, 526] on input "0" at bounding box center [1084, 533] width 111 height 29
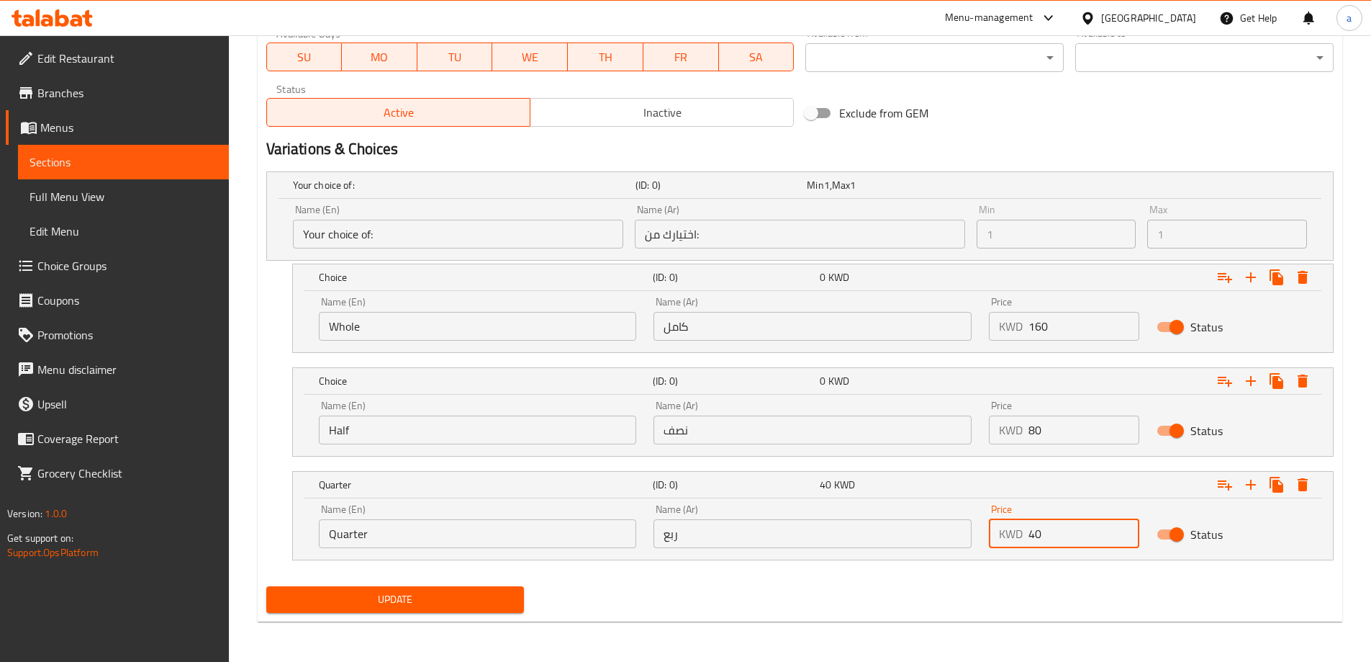
type input "40"
click at [294, 599] on span "Update" at bounding box center [395, 599] width 235 height 18
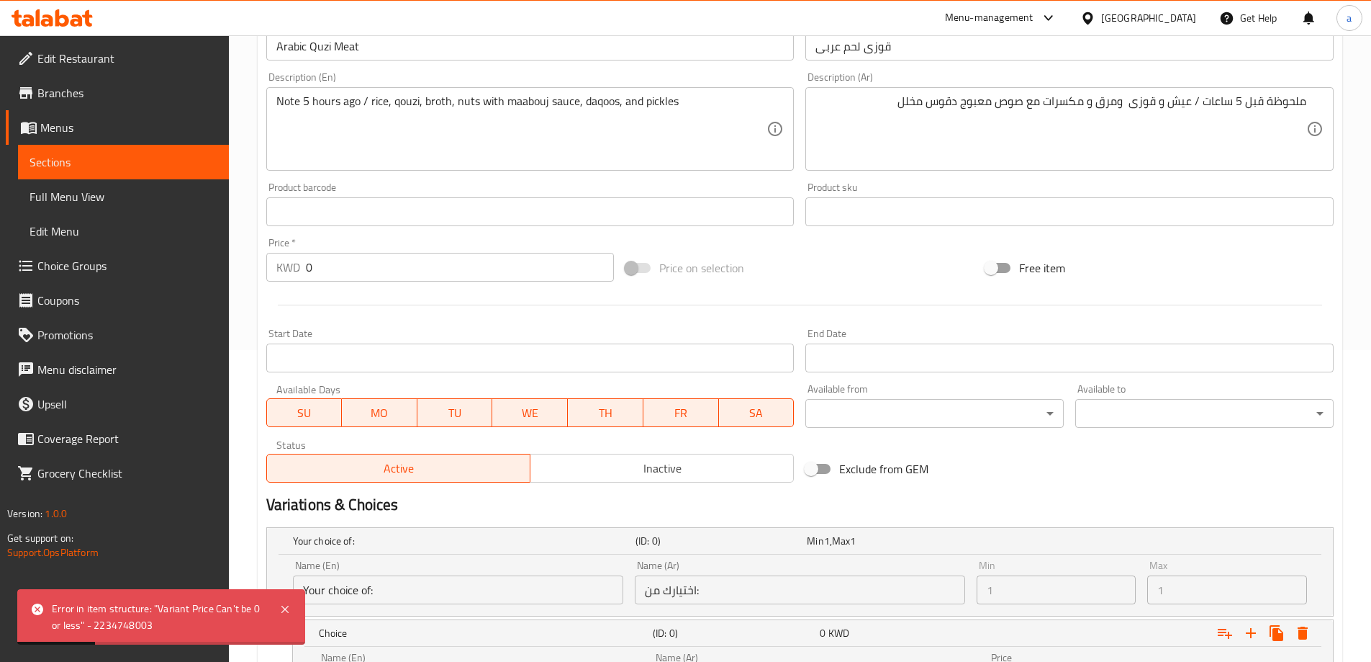
scroll to position [307, 0]
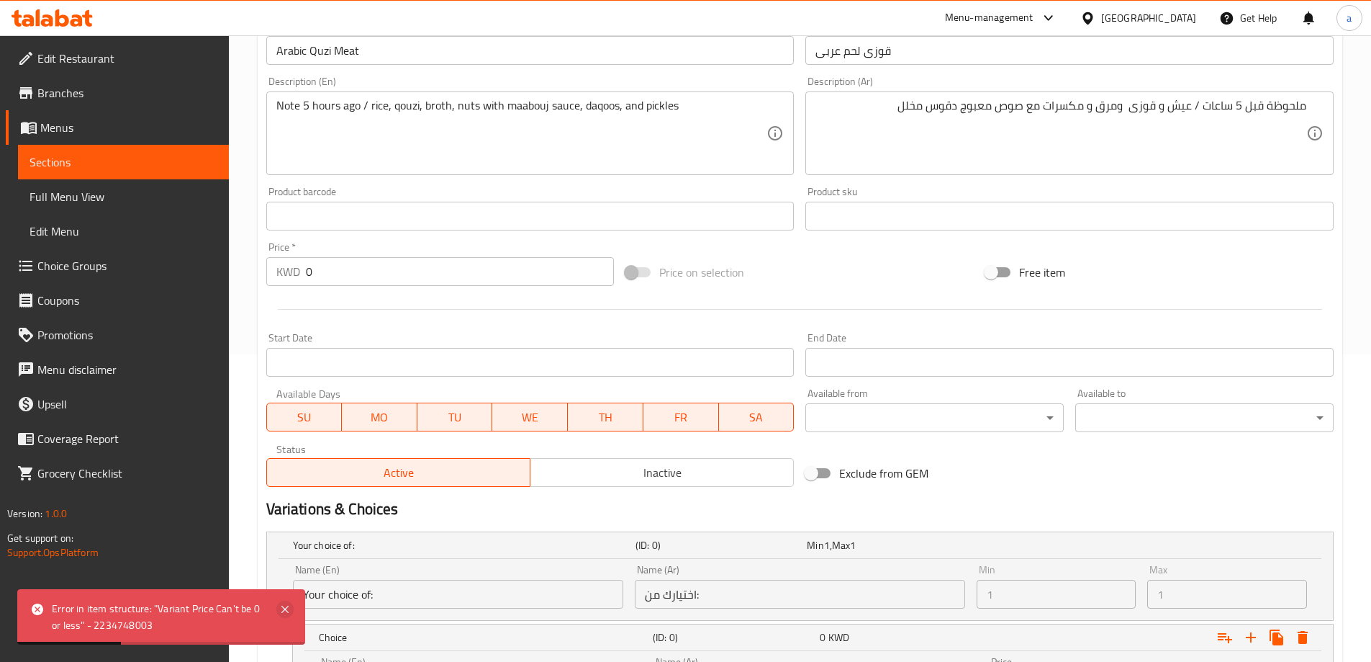
click at [292, 600] on icon at bounding box center [284, 608] width 17 height 17
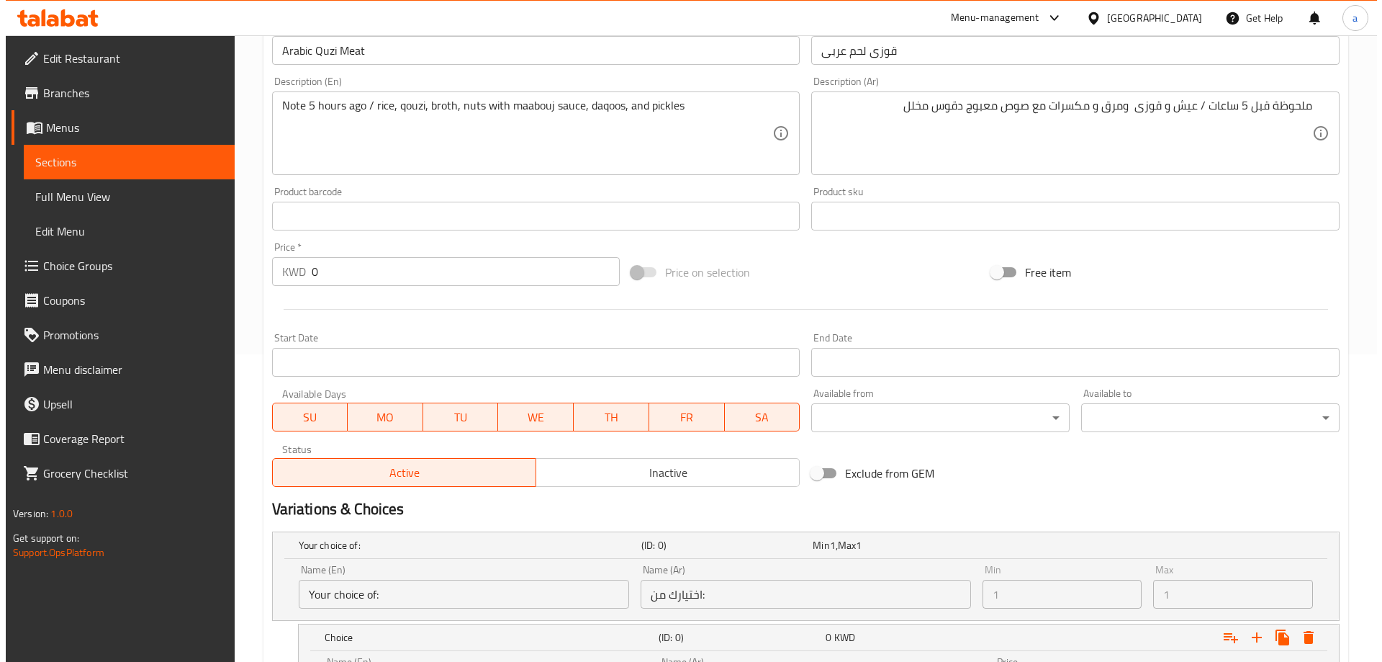
scroll to position [667, 0]
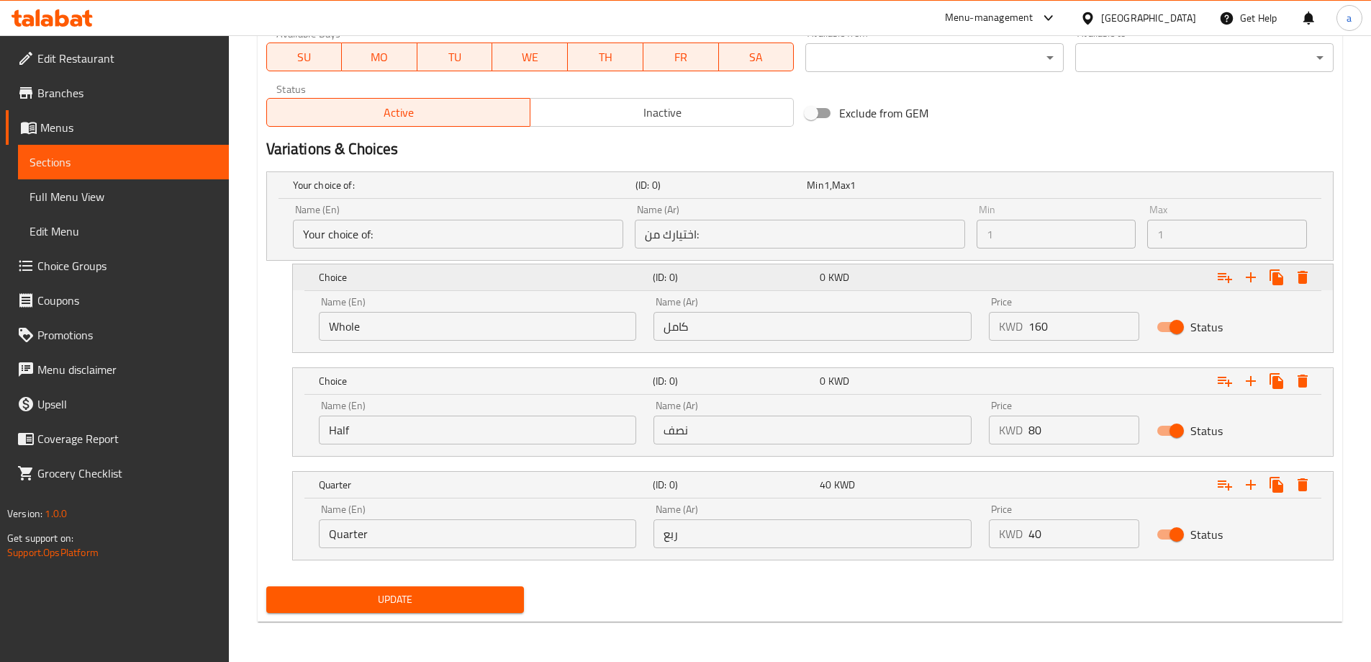
click at [1303, 282] on icon "Expand" at bounding box center [1303, 277] width 10 height 13
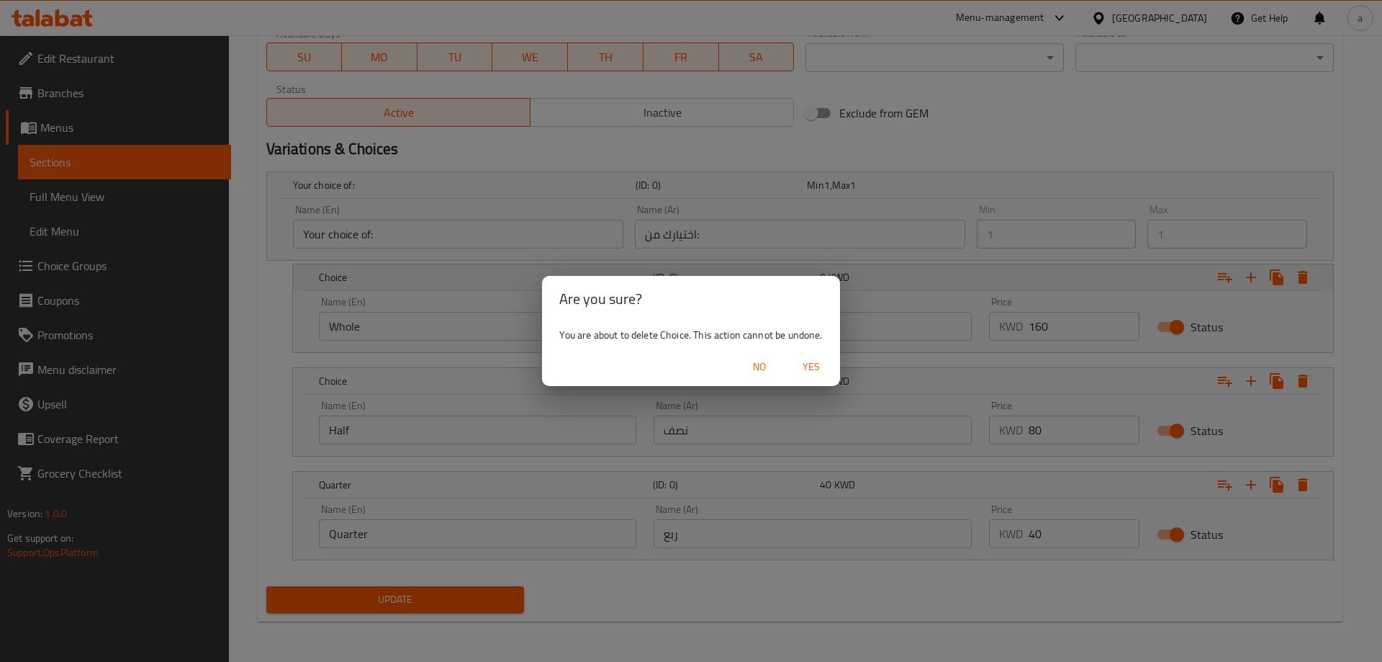
click at [791, 367] on button "Yes" at bounding box center [811, 366] width 46 height 27
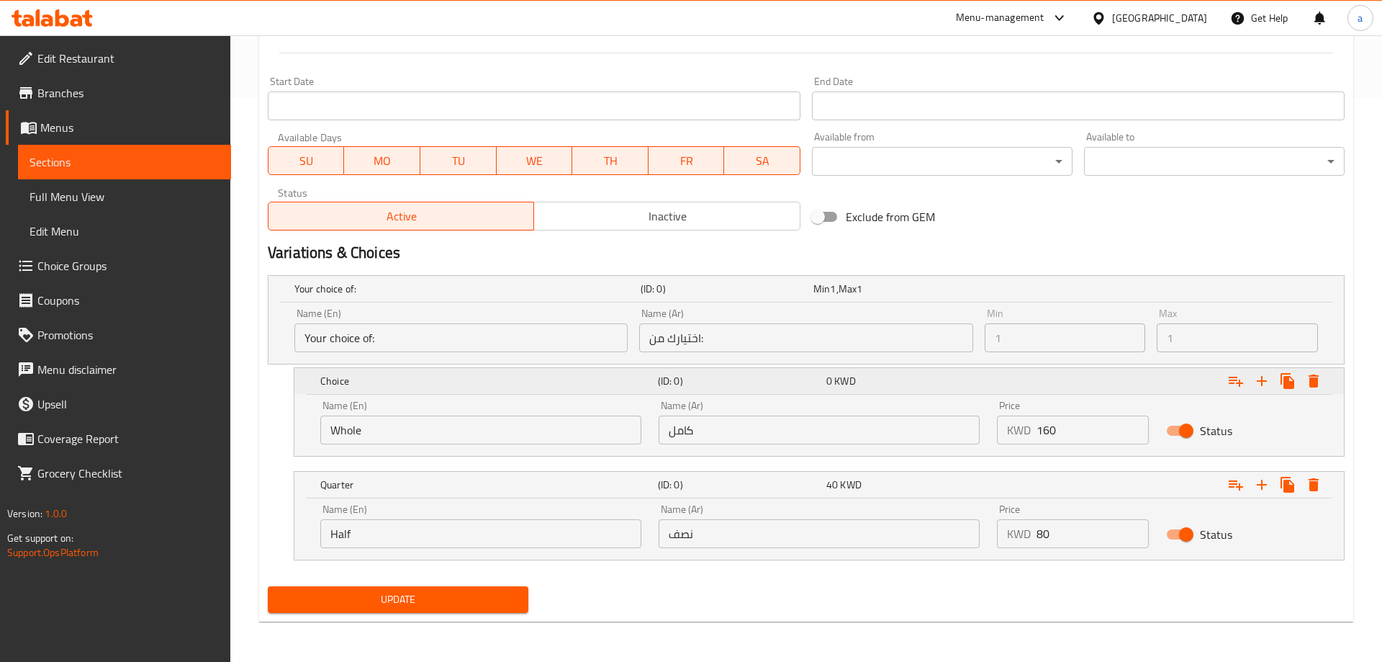
scroll to position [564, 0]
click at [1303, 485] on icon "Expand" at bounding box center [1303, 484] width 10 height 13
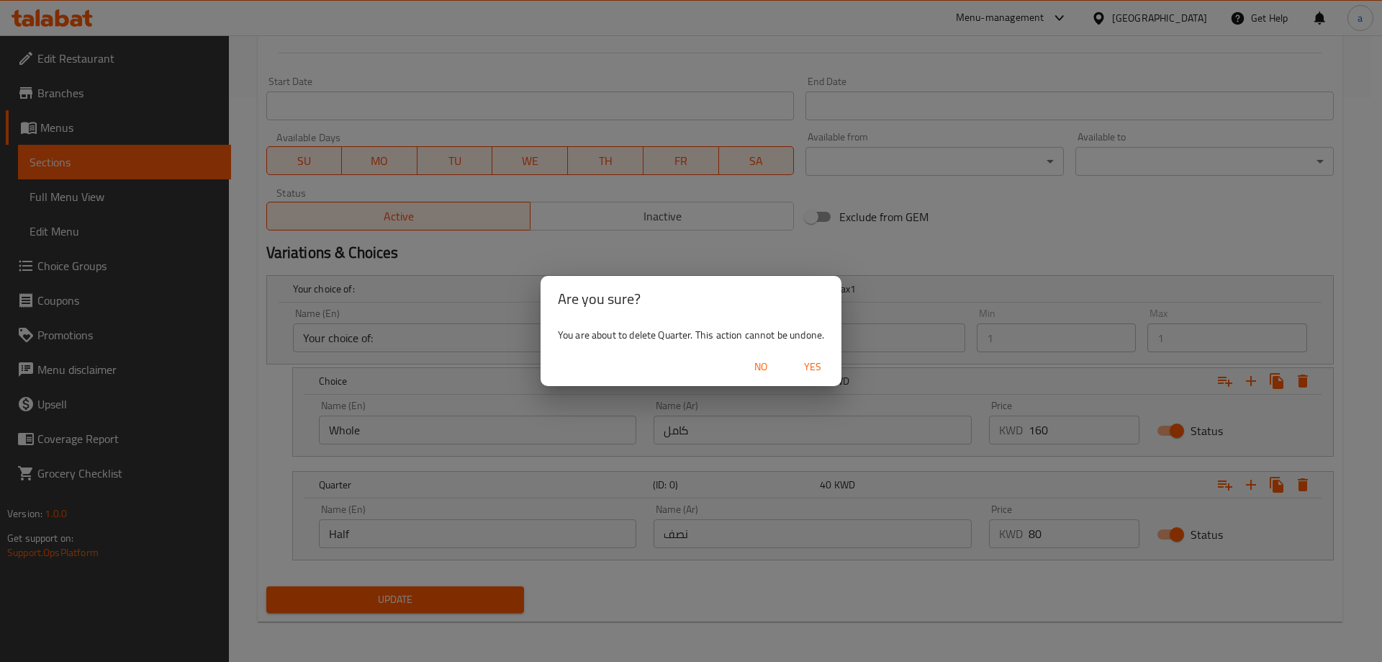
click at [803, 367] on span "Yes" at bounding box center [812, 367] width 35 height 18
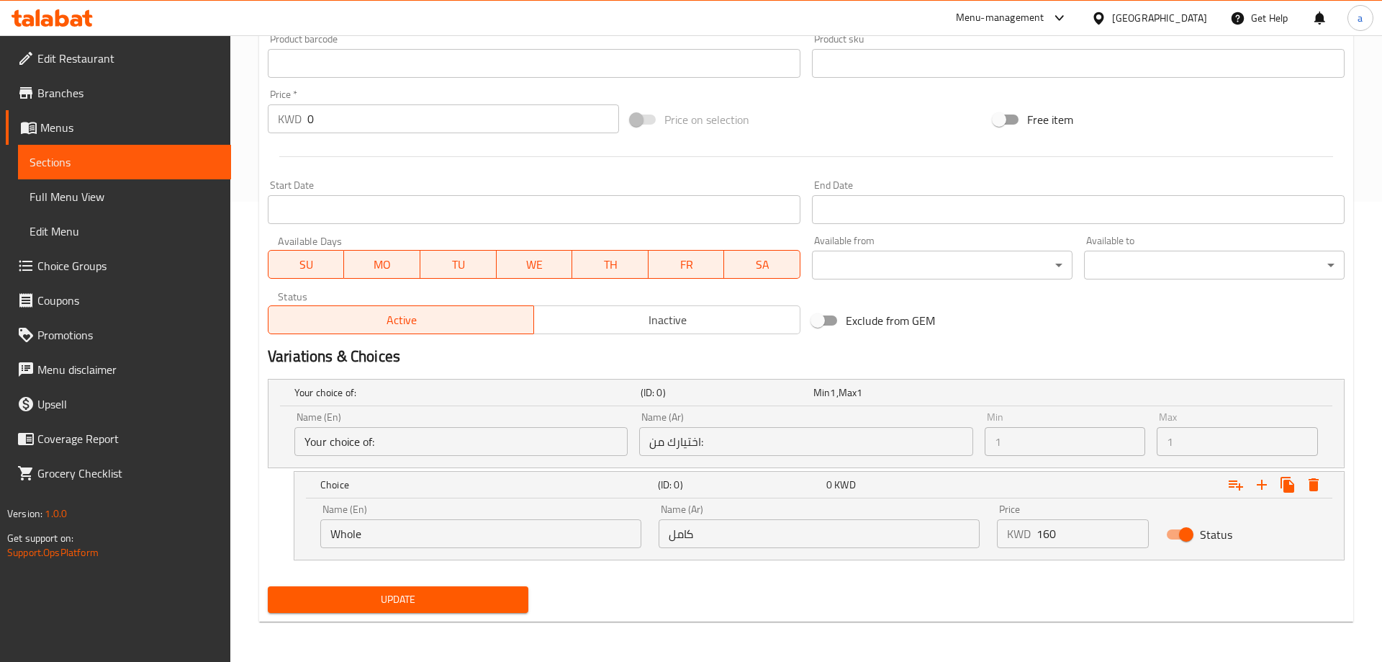
scroll to position [460, 0]
click at [1299, 484] on icon "Expand" at bounding box center [1303, 484] width 10 height 13
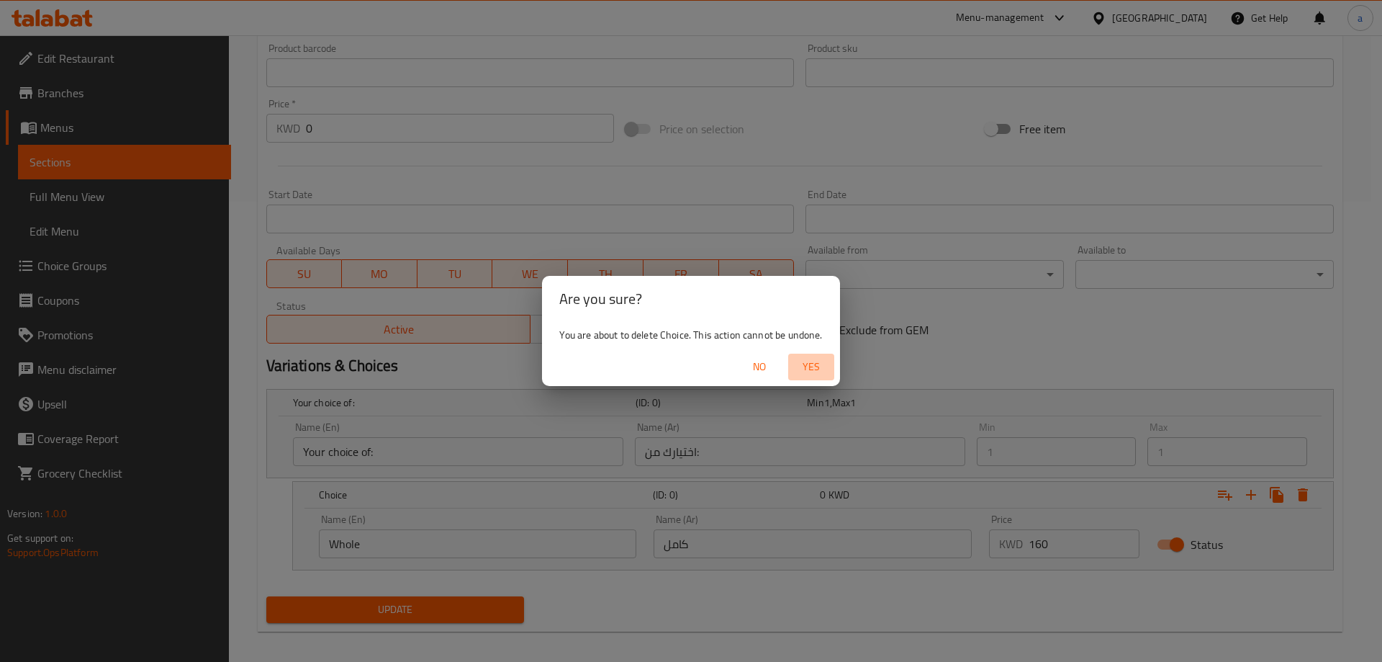
click at [808, 356] on button "Yes" at bounding box center [811, 366] width 46 height 27
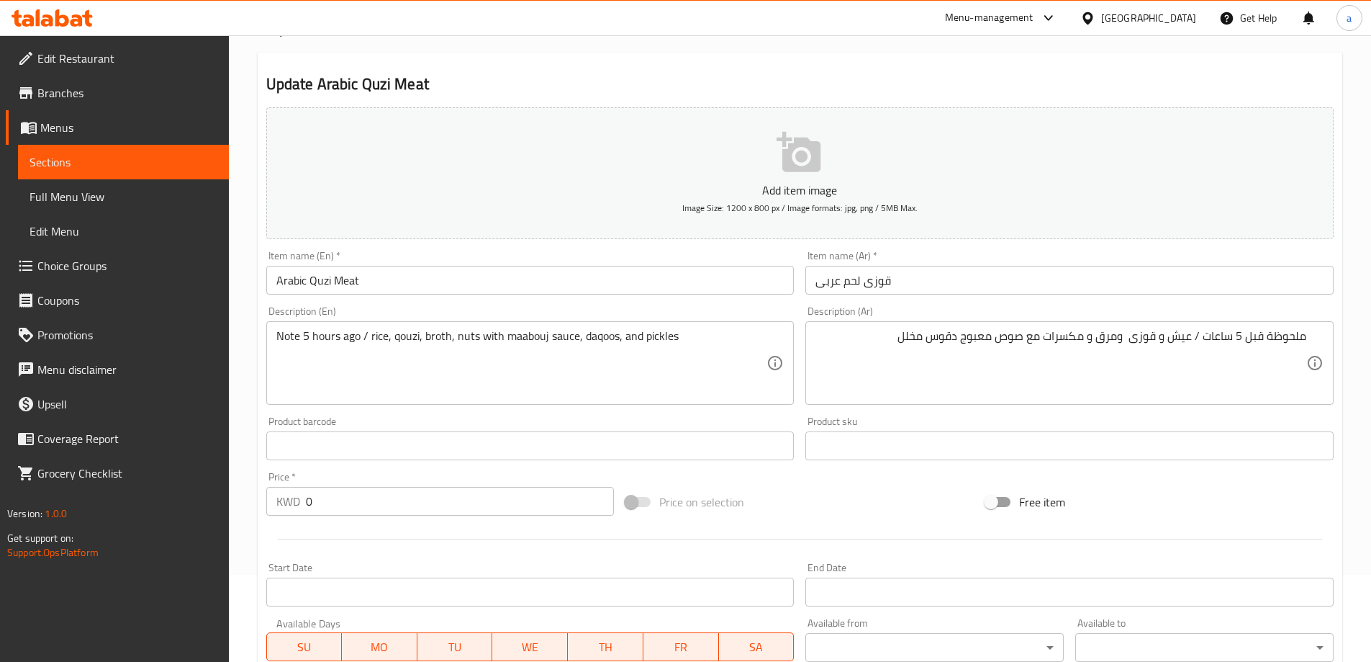
scroll to position [288, 0]
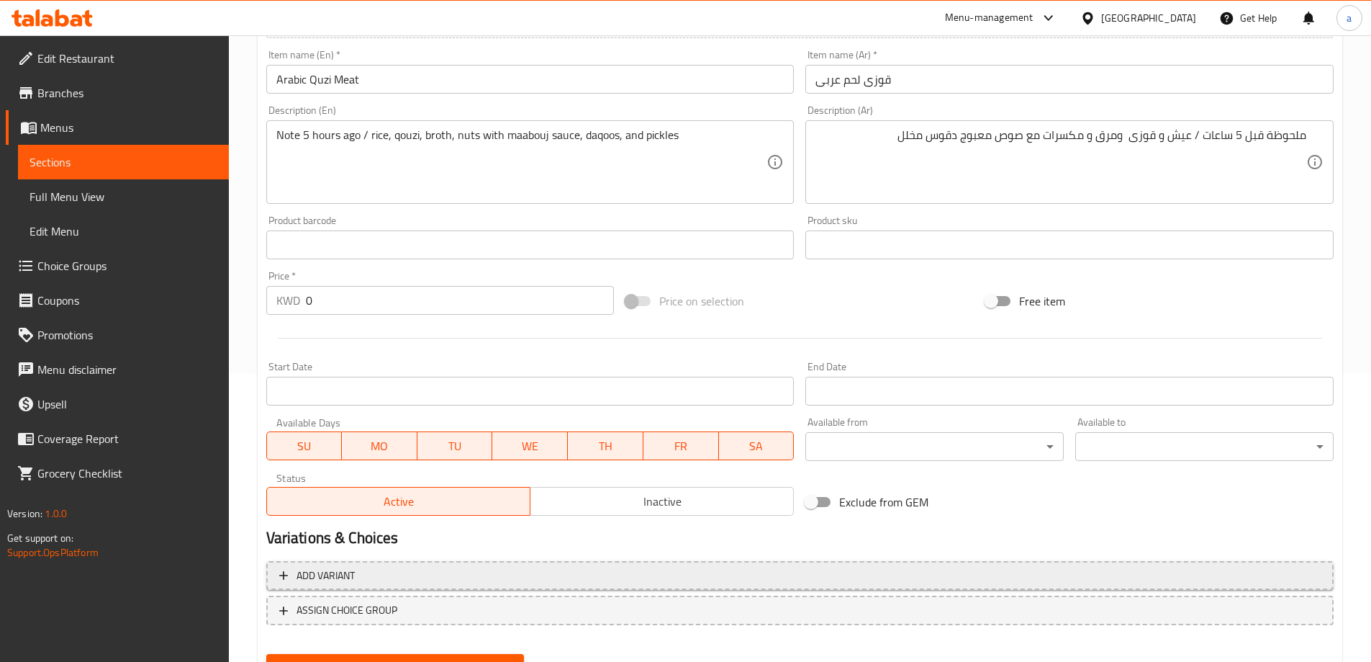
click at [338, 572] on span "Add variant" at bounding box center [326, 576] width 58 height 18
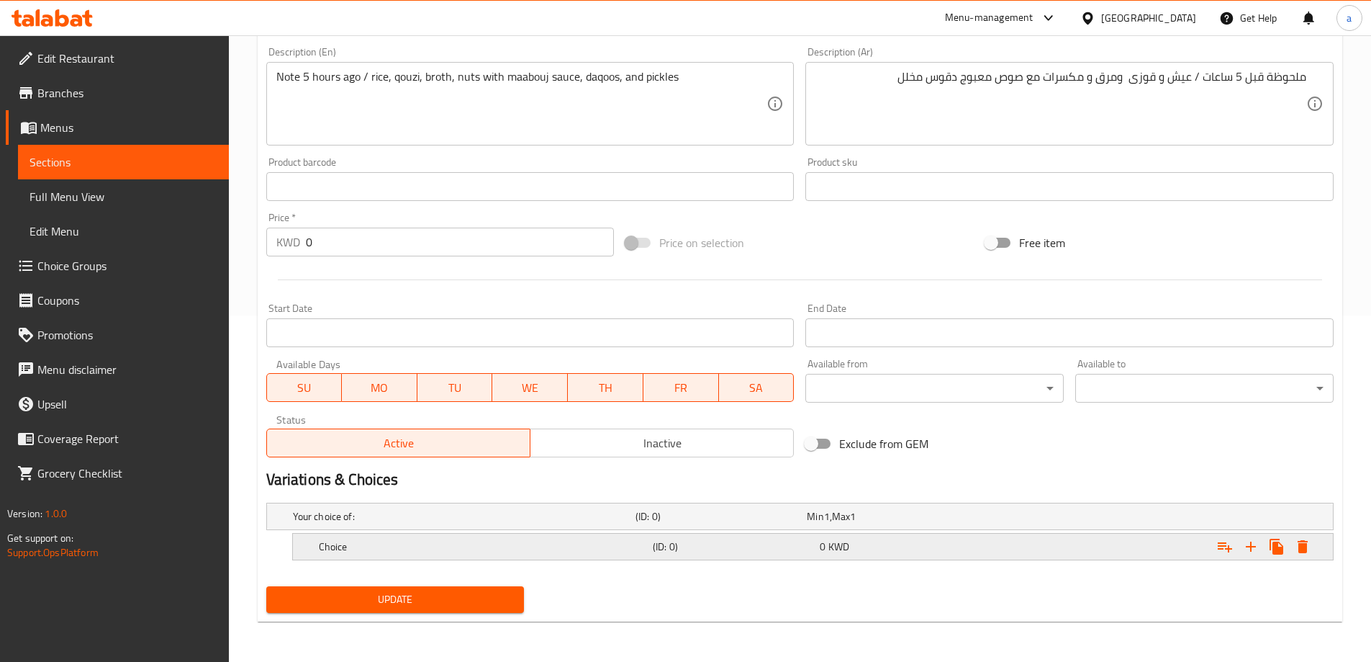
click at [499, 523] on h5 "Choice" at bounding box center [461, 516] width 337 height 14
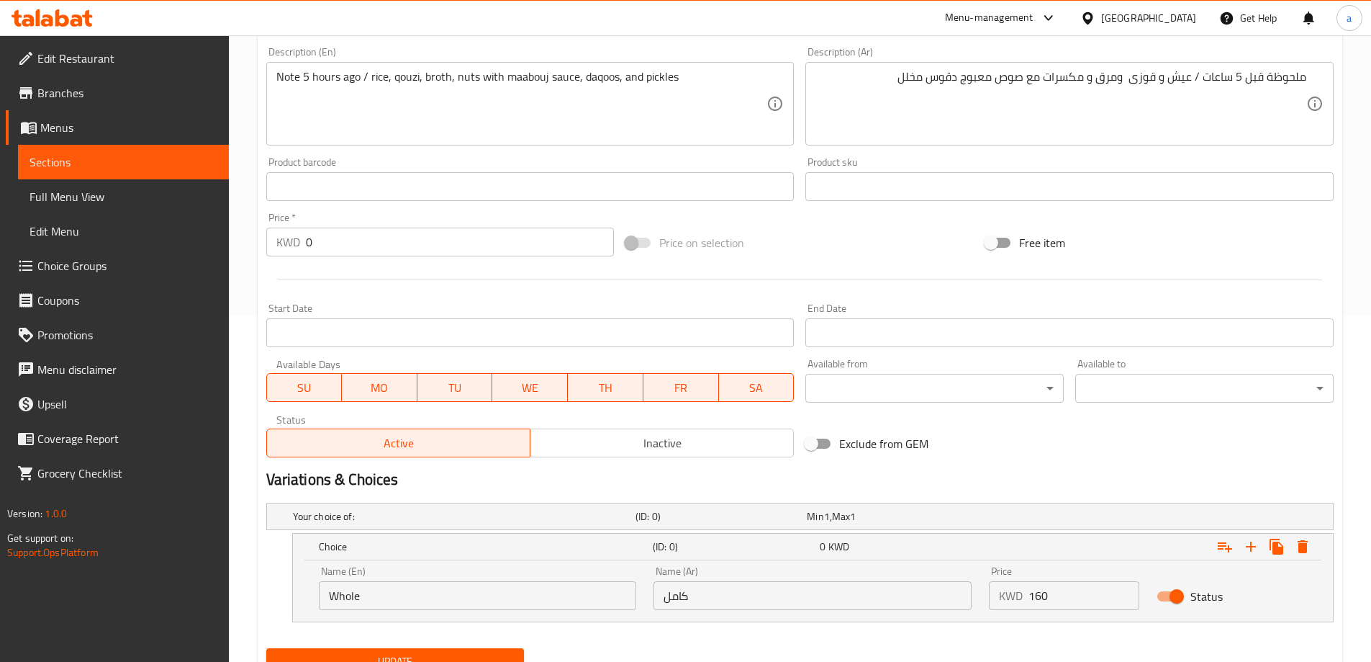
scroll to position [408, 0]
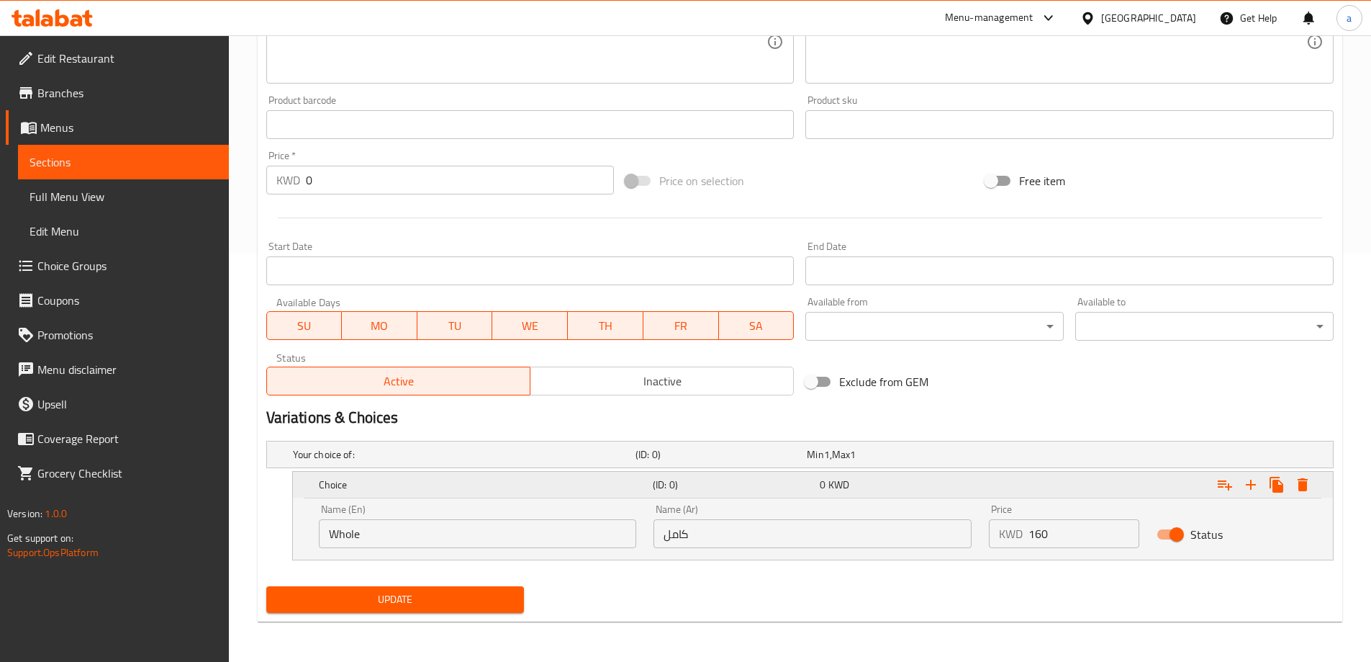
click at [1248, 485] on icon "Expand" at bounding box center [1250, 484] width 17 height 17
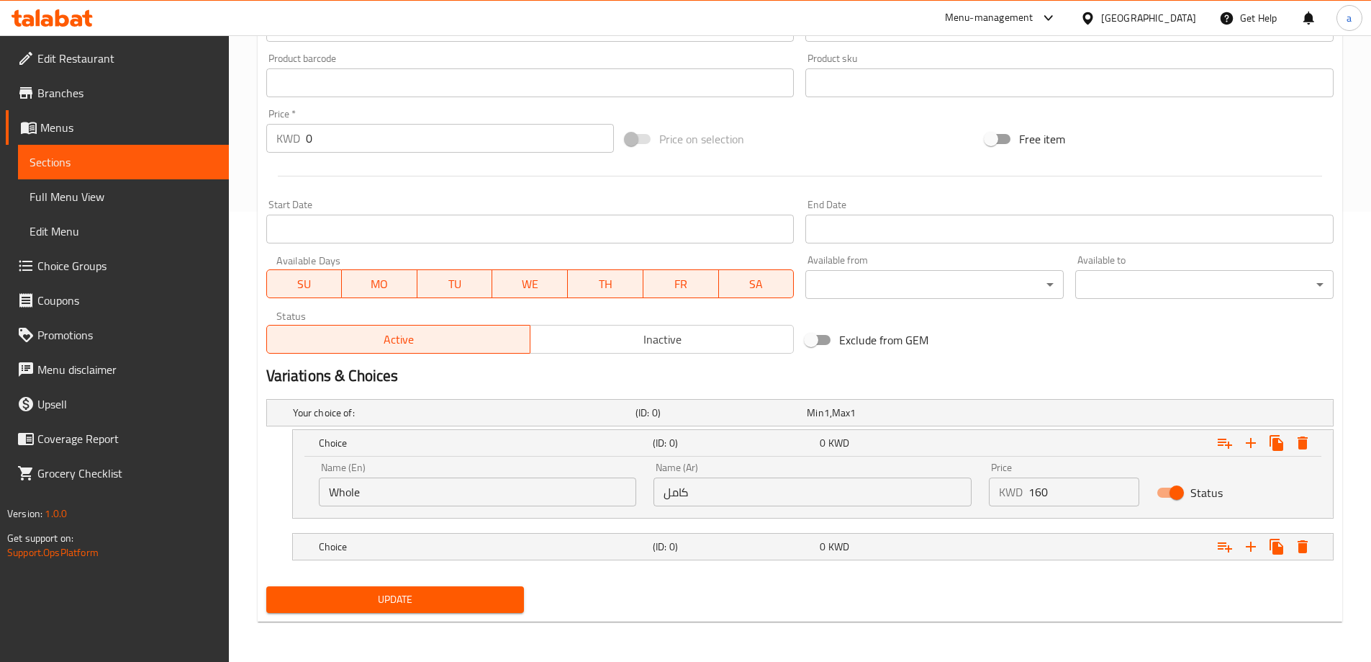
drag, startPoint x: 397, startPoint y: 543, endPoint x: 502, endPoint y: 510, distance: 110.2
click at [397, 420] on h5 "Choice" at bounding box center [461, 412] width 337 height 14
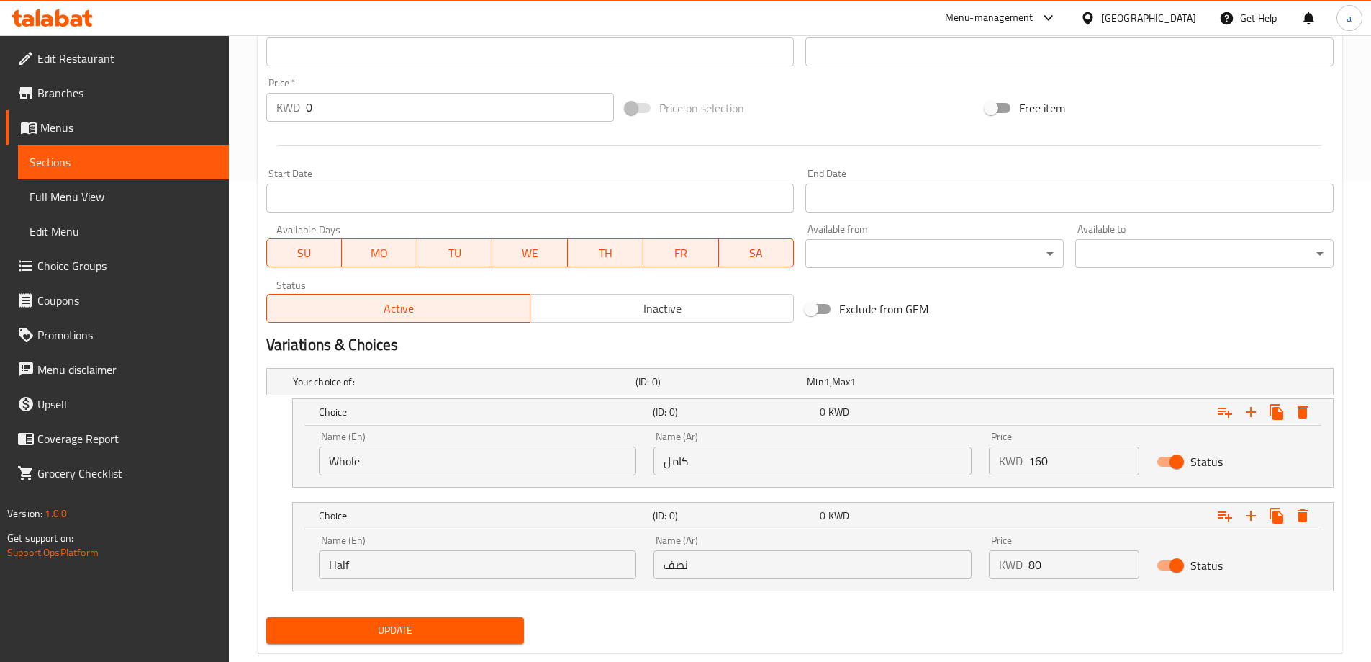
scroll to position [512, 0]
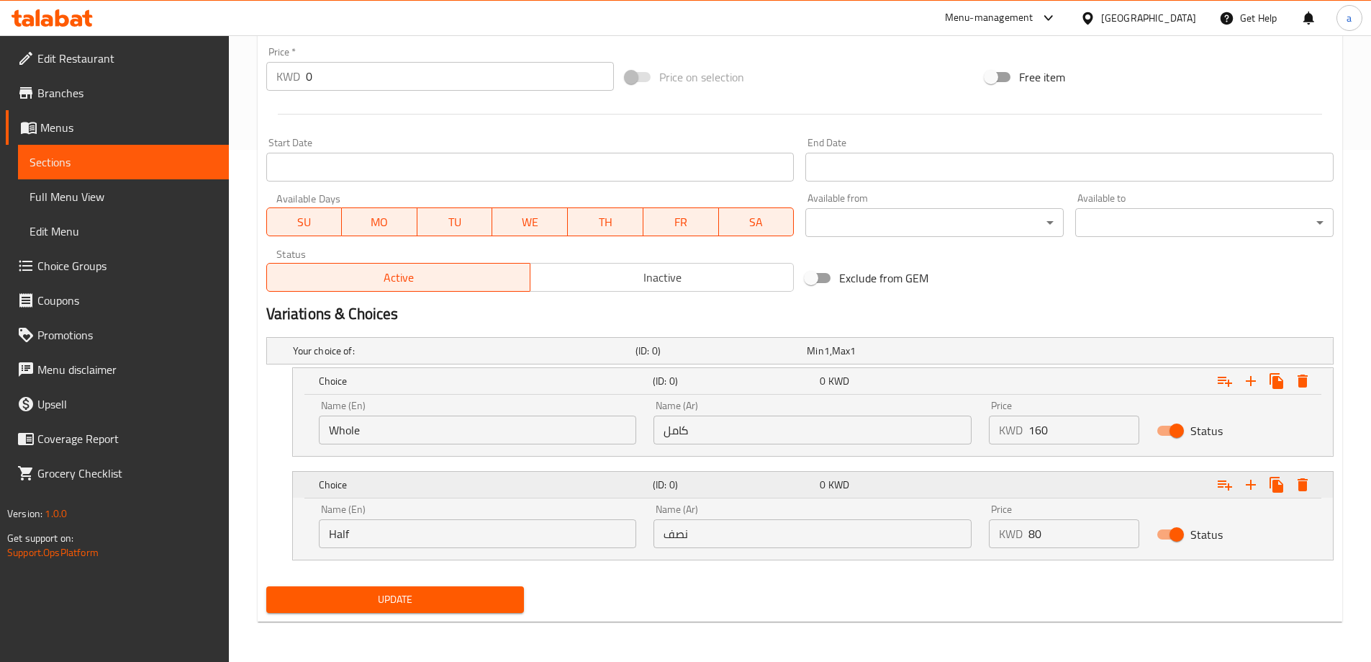
click at [1248, 389] on icon "Expand" at bounding box center [1250, 380] width 17 height 17
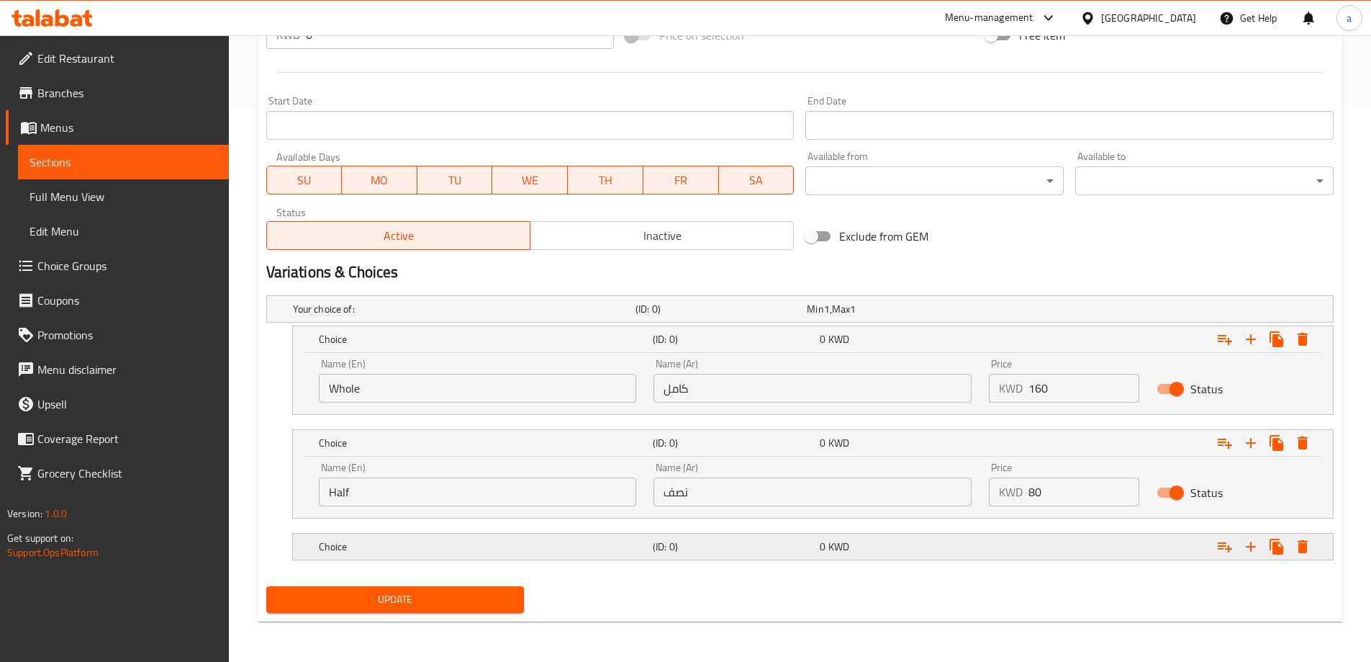
click at [630, 316] on h5 "Choice" at bounding box center [461, 309] width 337 height 14
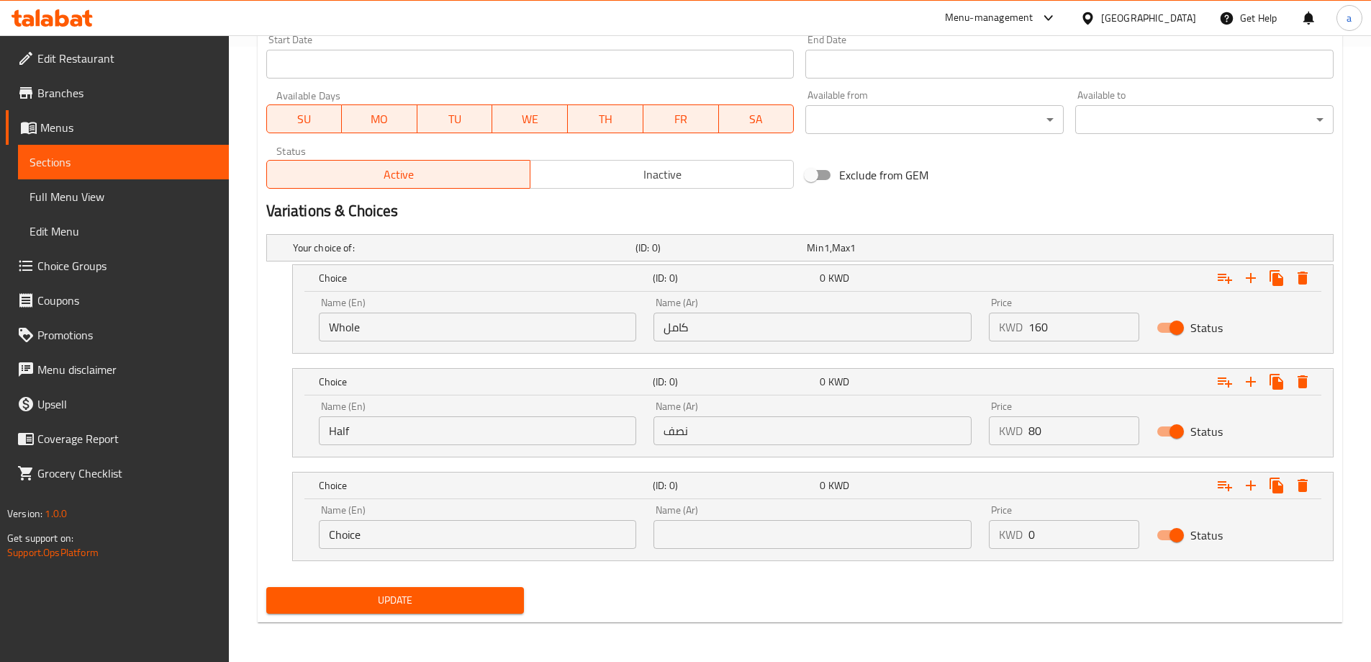
scroll to position [615, 0]
click at [467, 541] on input "Choice" at bounding box center [478, 533] width 318 height 29
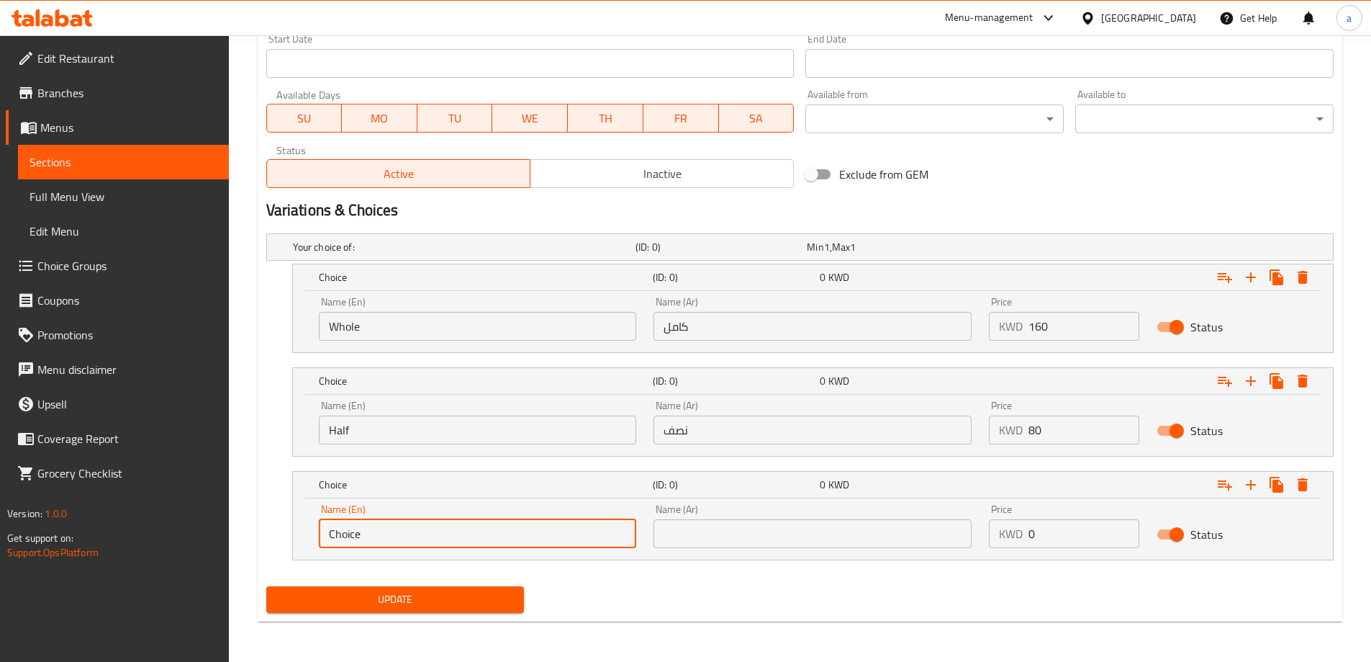
click at [467, 541] on input "Choice" at bounding box center [478, 533] width 318 height 29
type input "ض"
type input "\"
type input "Quarter"
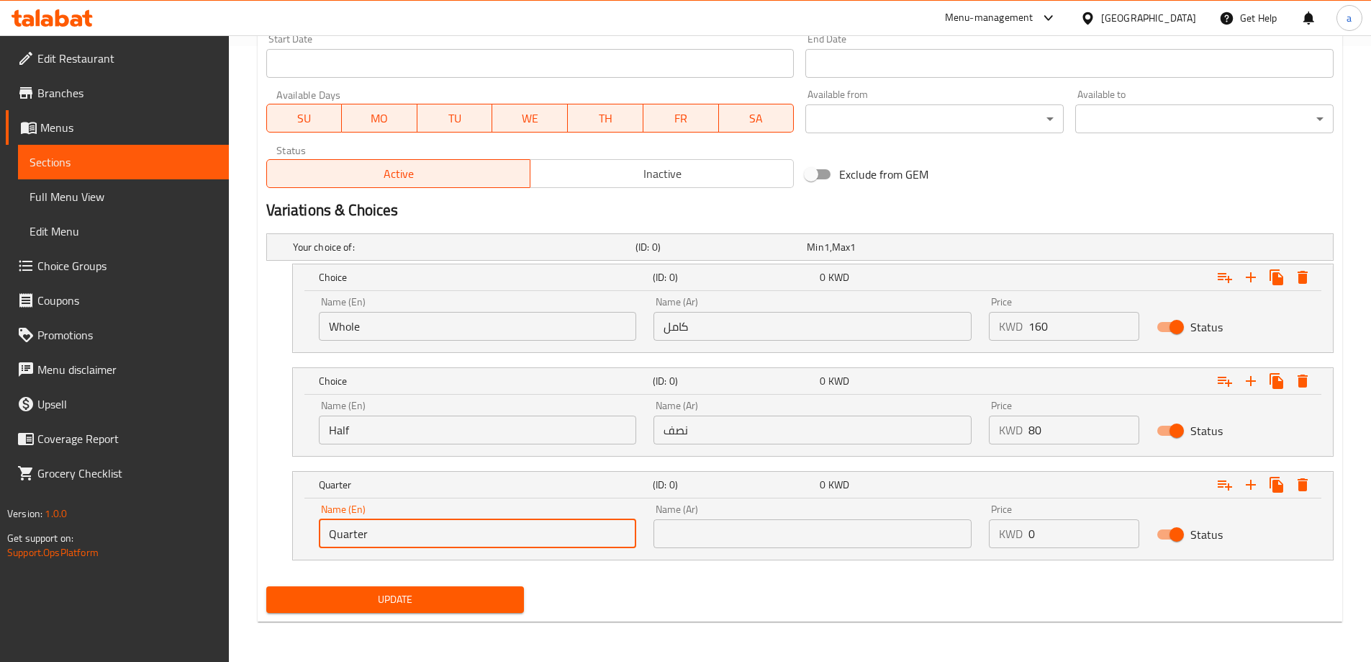
click at [793, 544] on input "text" at bounding box center [813, 533] width 318 height 29
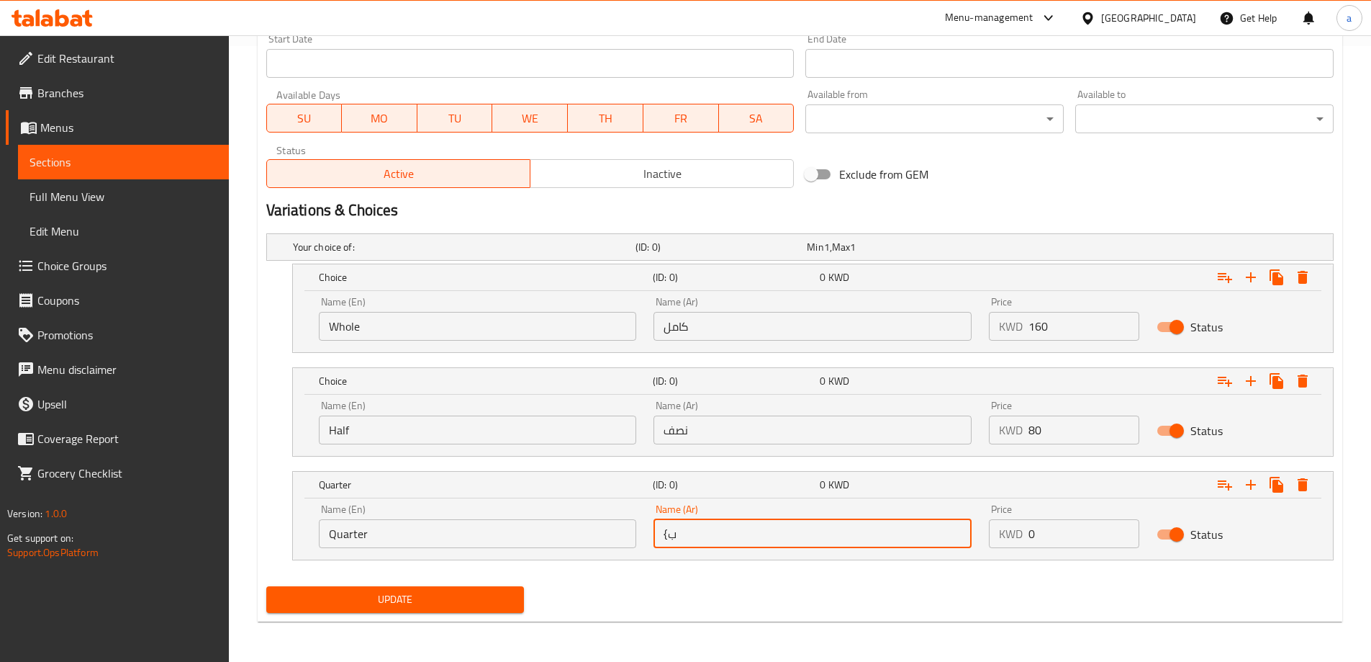
type input "{"
type input "v"
type input "ربع"
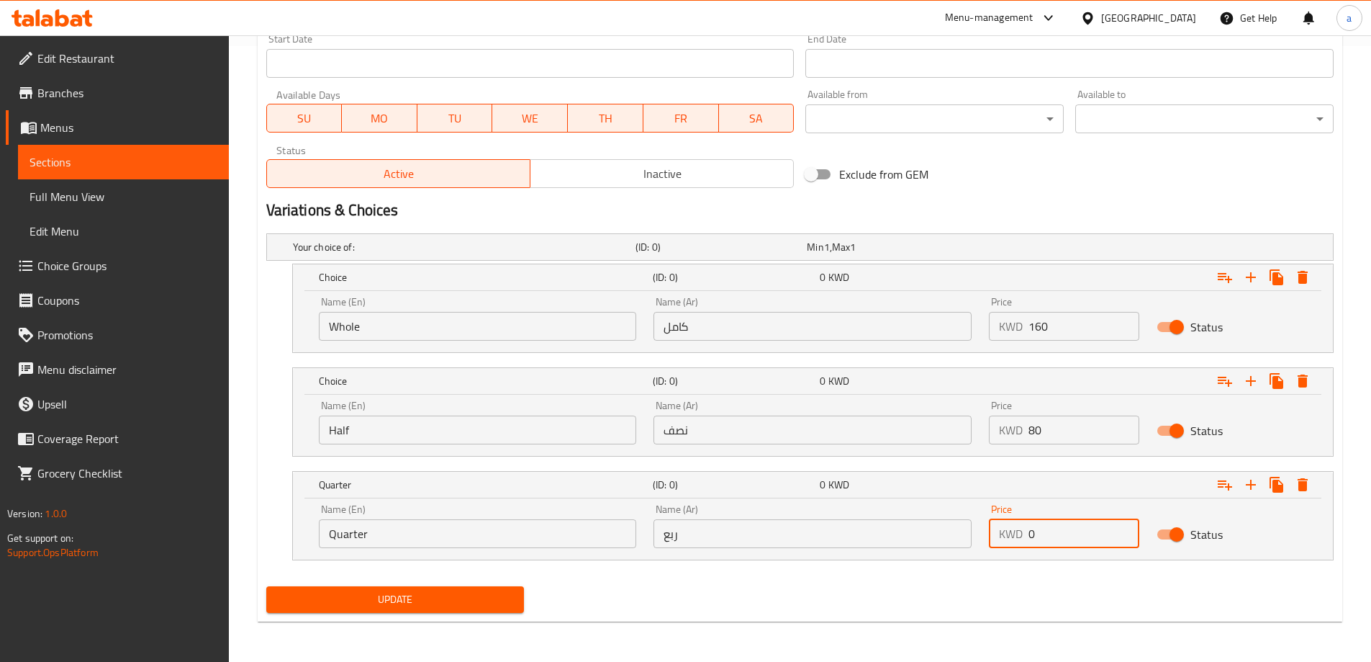
drag, startPoint x: 1030, startPoint y: 541, endPoint x: 1040, endPoint y: 538, distance: 10.3
click at [1040, 538] on input "0" at bounding box center [1084, 533] width 111 height 29
type input "40"
click at [1045, 577] on div "Your choice of: (ID: 0) Min 1 , Max 1 Name (En) Your choice of: Name (En) Name …" at bounding box center [800, 403] width 1079 height 353
click at [339, 608] on button "Update" at bounding box center [395, 599] width 258 height 27
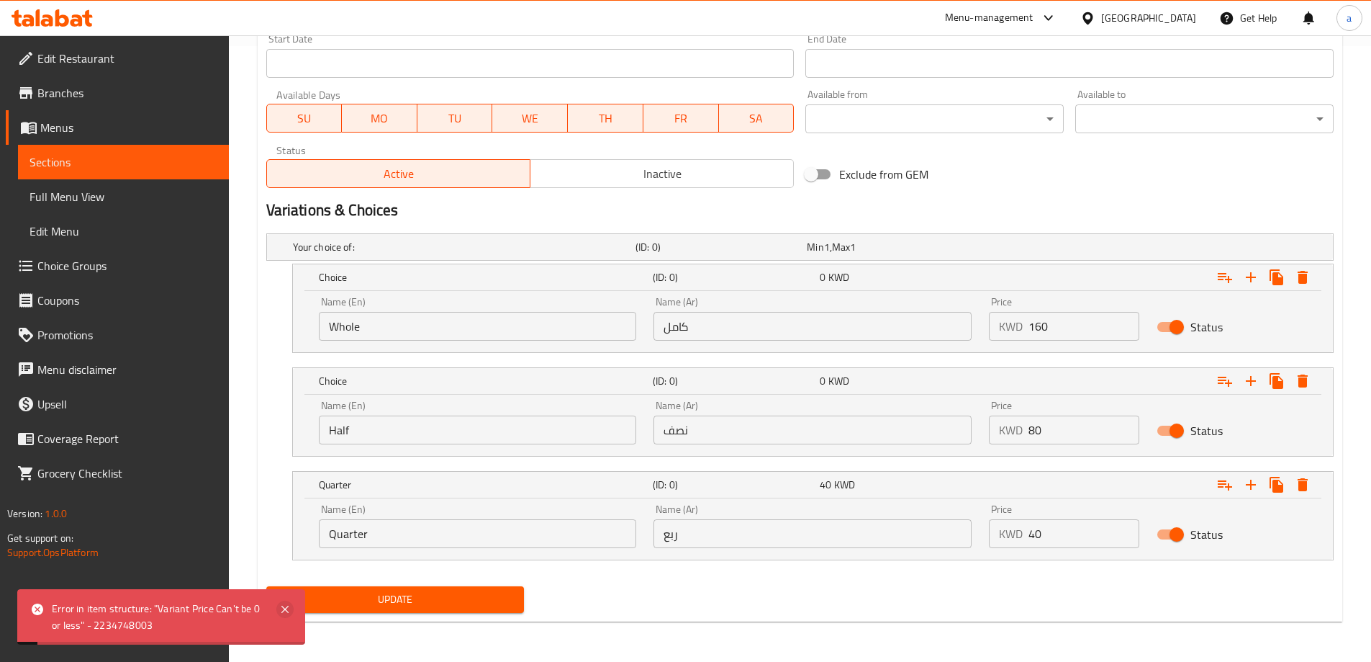
click at [288, 610] on icon at bounding box center [284, 608] width 17 height 17
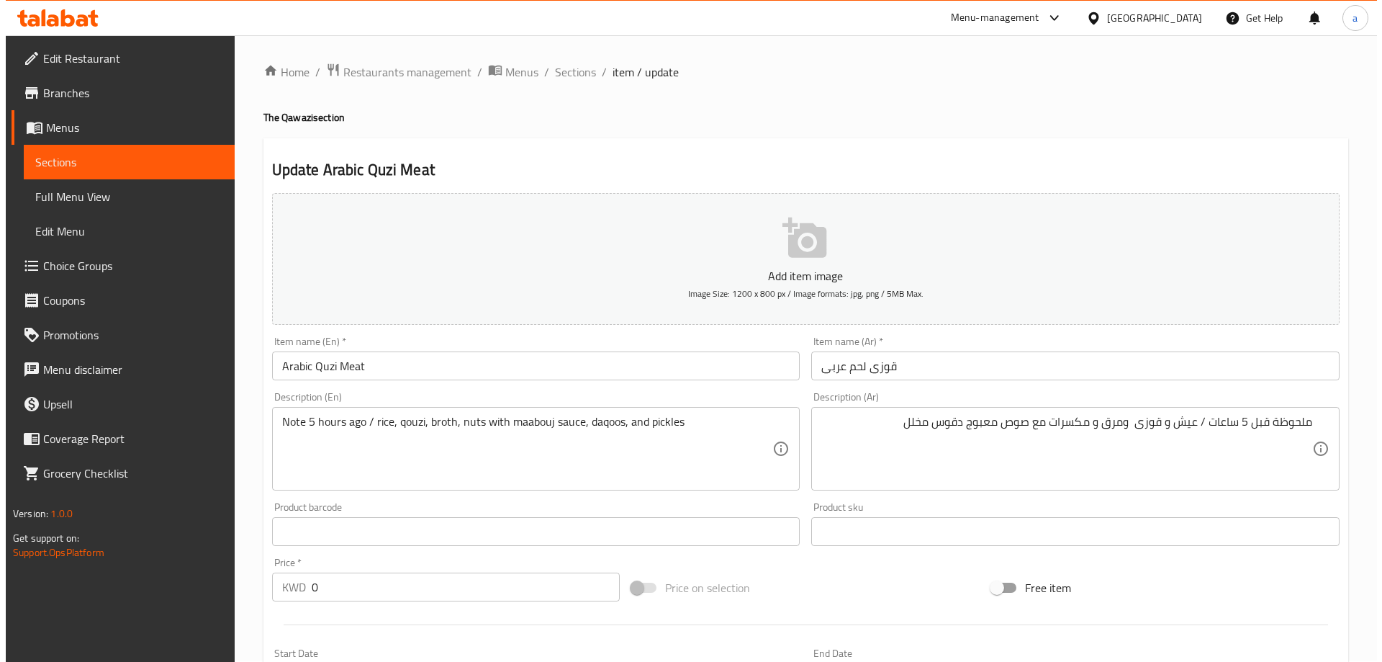
scroll to position [0, 0]
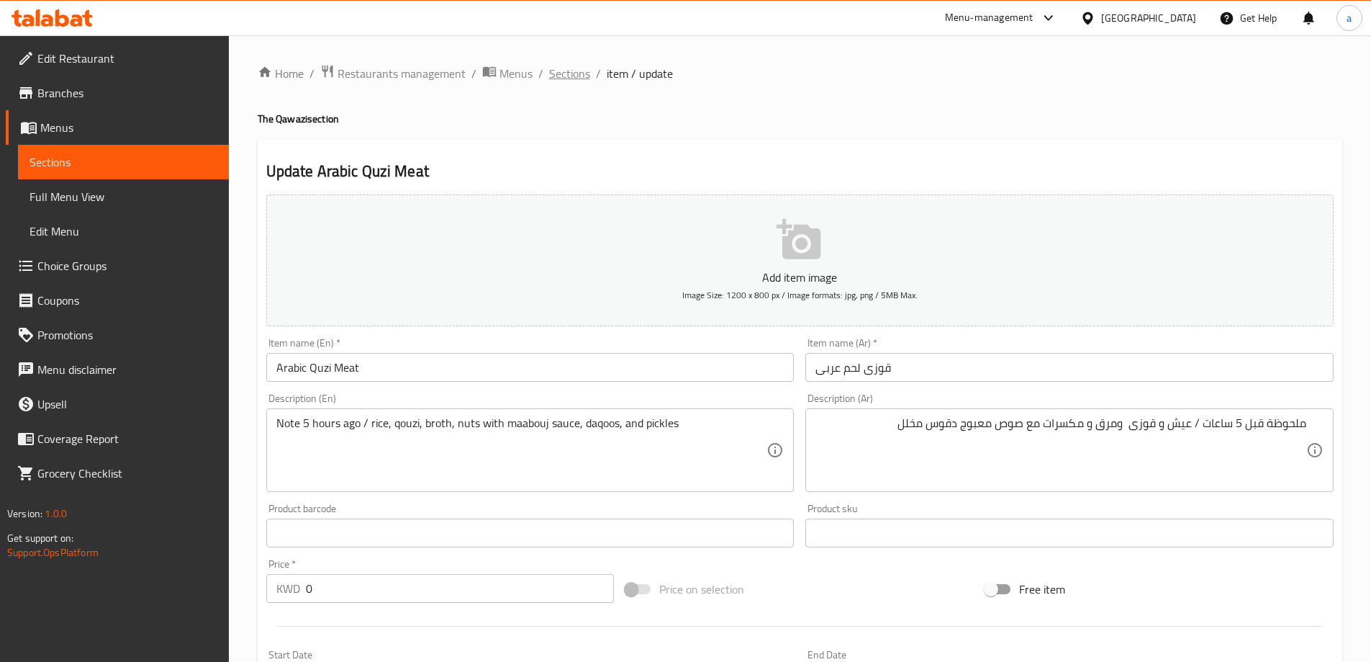
click at [571, 65] on span "Sections" at bounding box center [569, 73] width 41 height 17
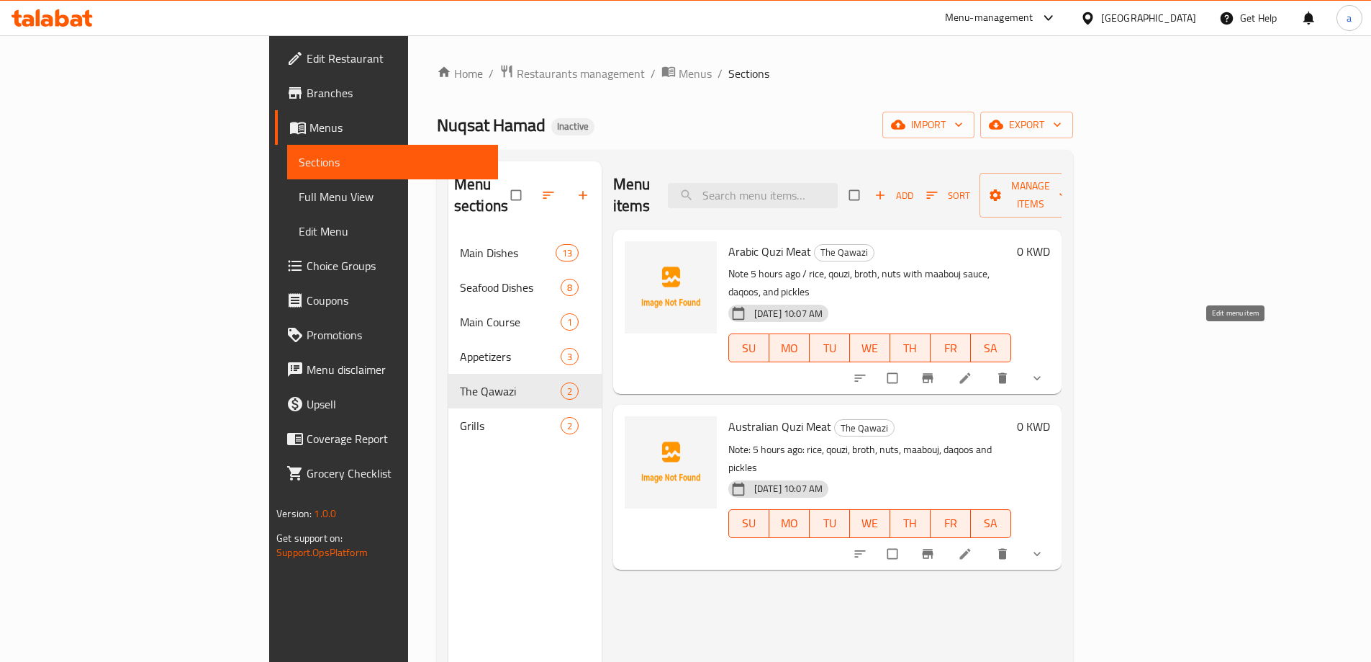
click at [973, 371] on icon at bounding box center [965, 378] width 14 height 14
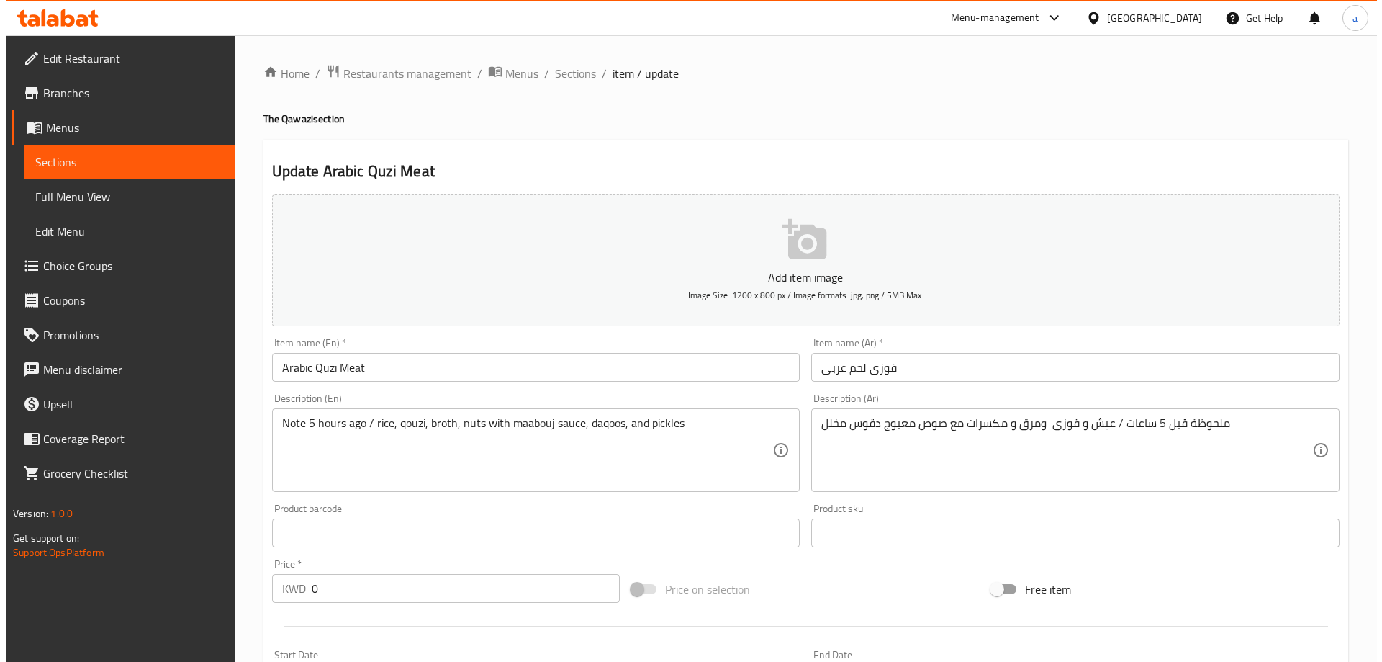
scroll to position [460, 0]
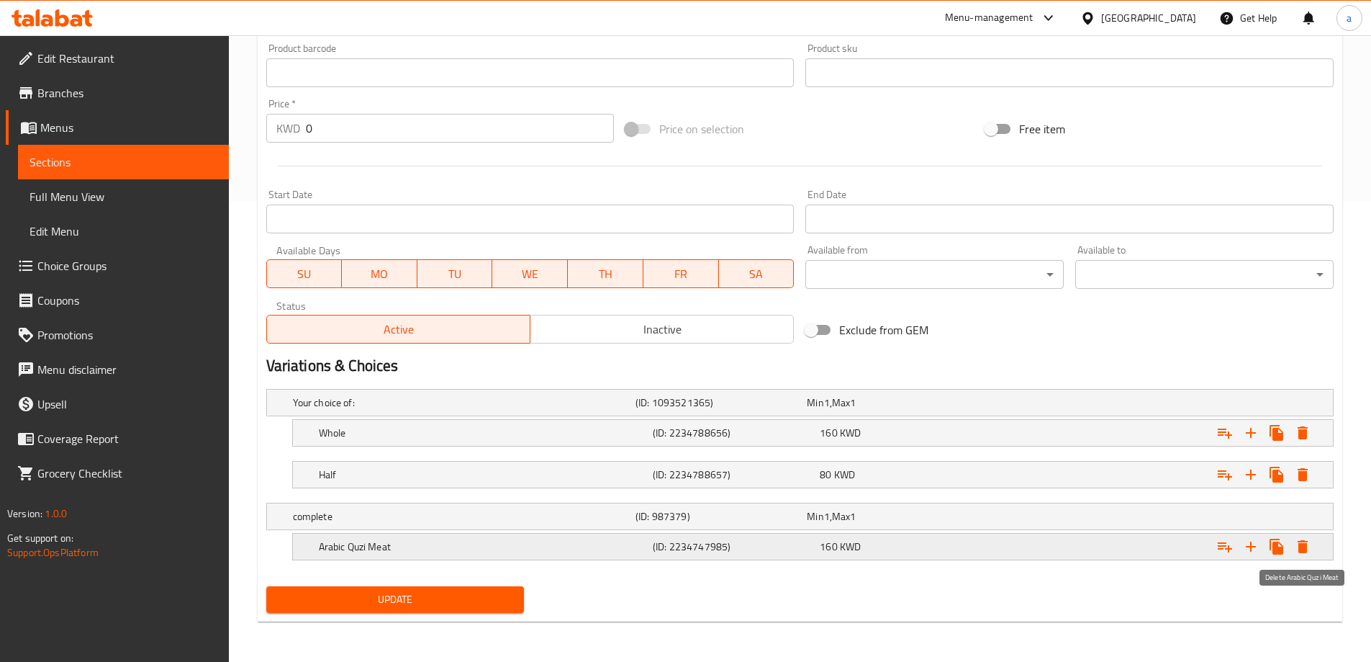
click at [1300, 553] on icon "Expand" at bounding box center [1302, 546] width 17 height 17
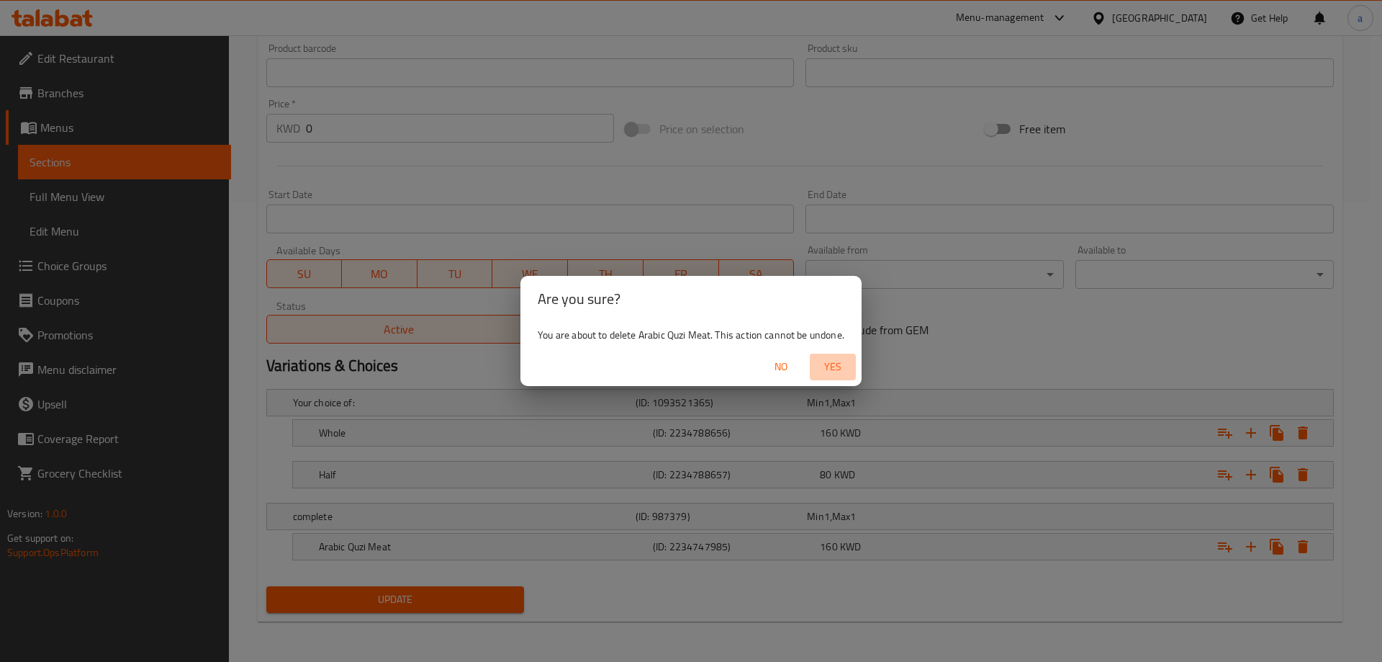
click at [833, 358] on span "Yes" at bounding box center [833, 367] width 35 height 18
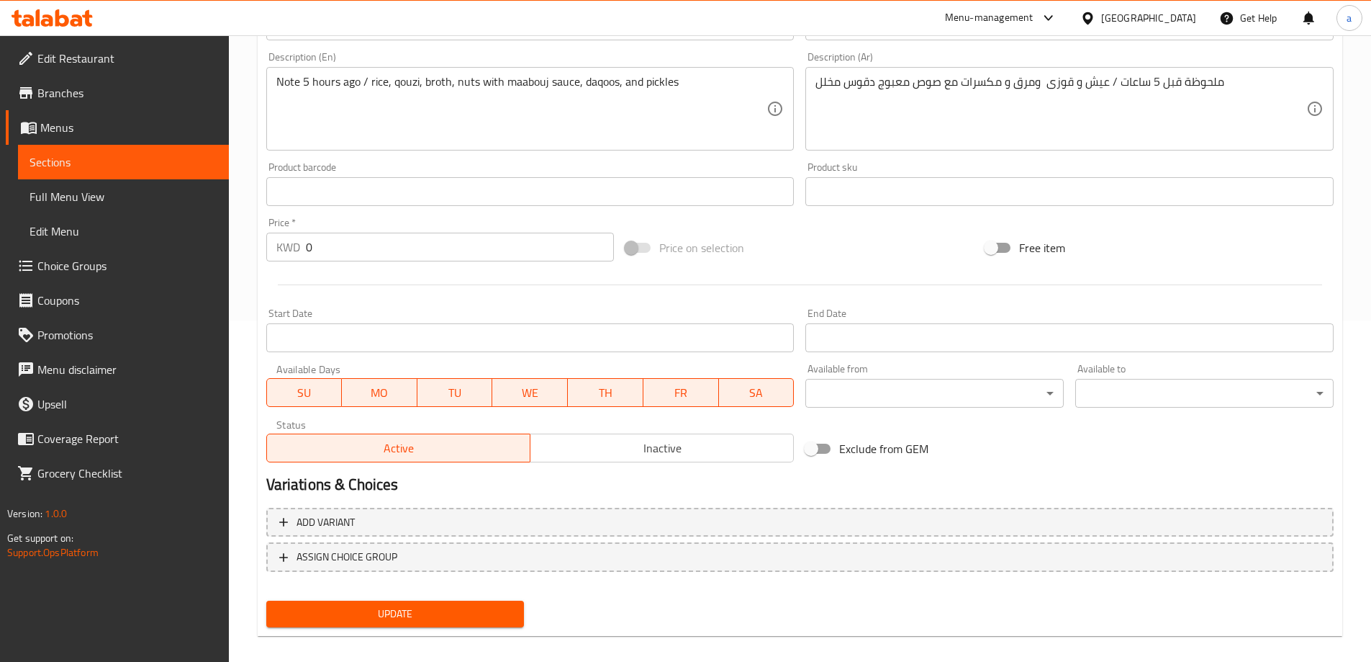
scroll to position [0, 0]
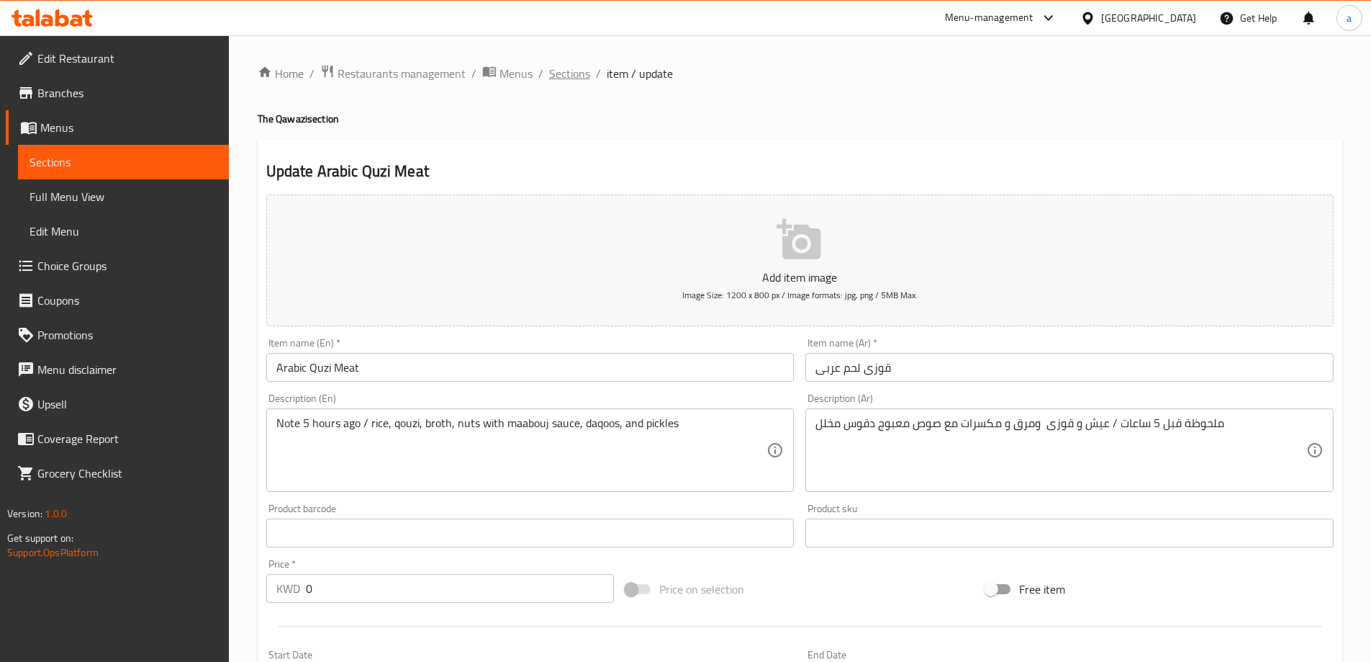
click at [549, 71] on span "Sections" at bounding box center [569, 73] width 41 height 17
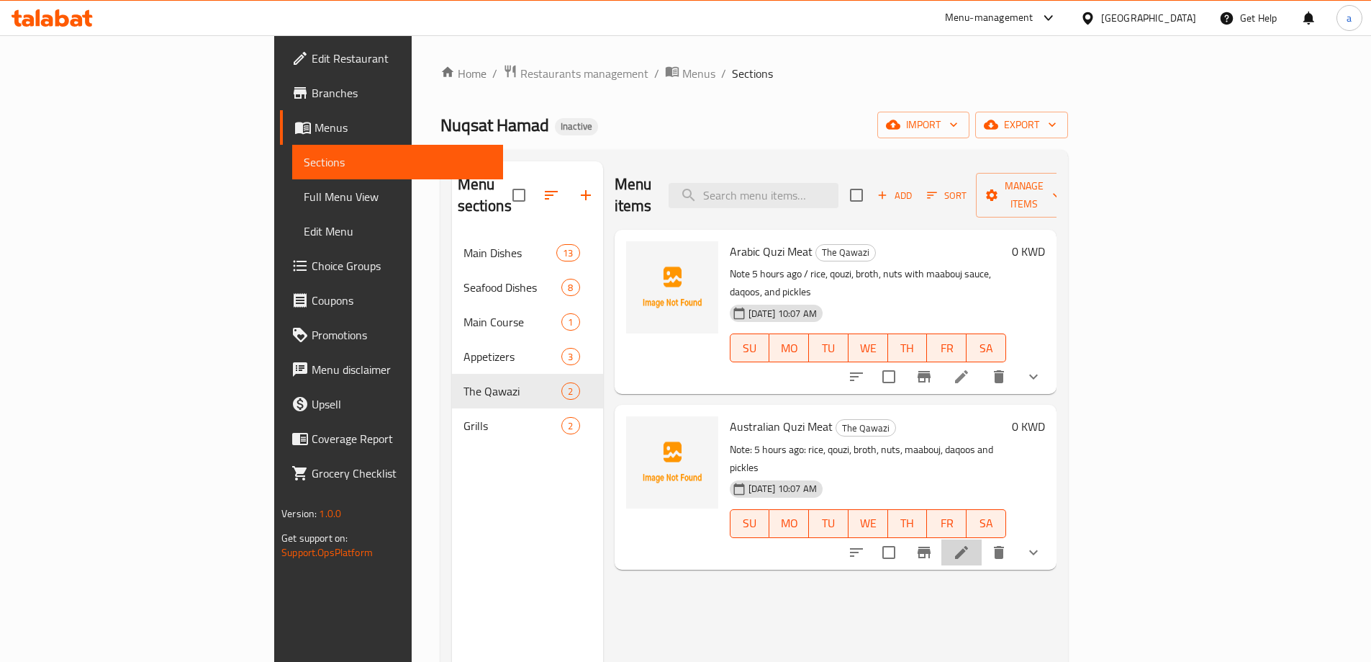
click at [982, 539] on li at bounding box center [962, 552] width 40 height 26
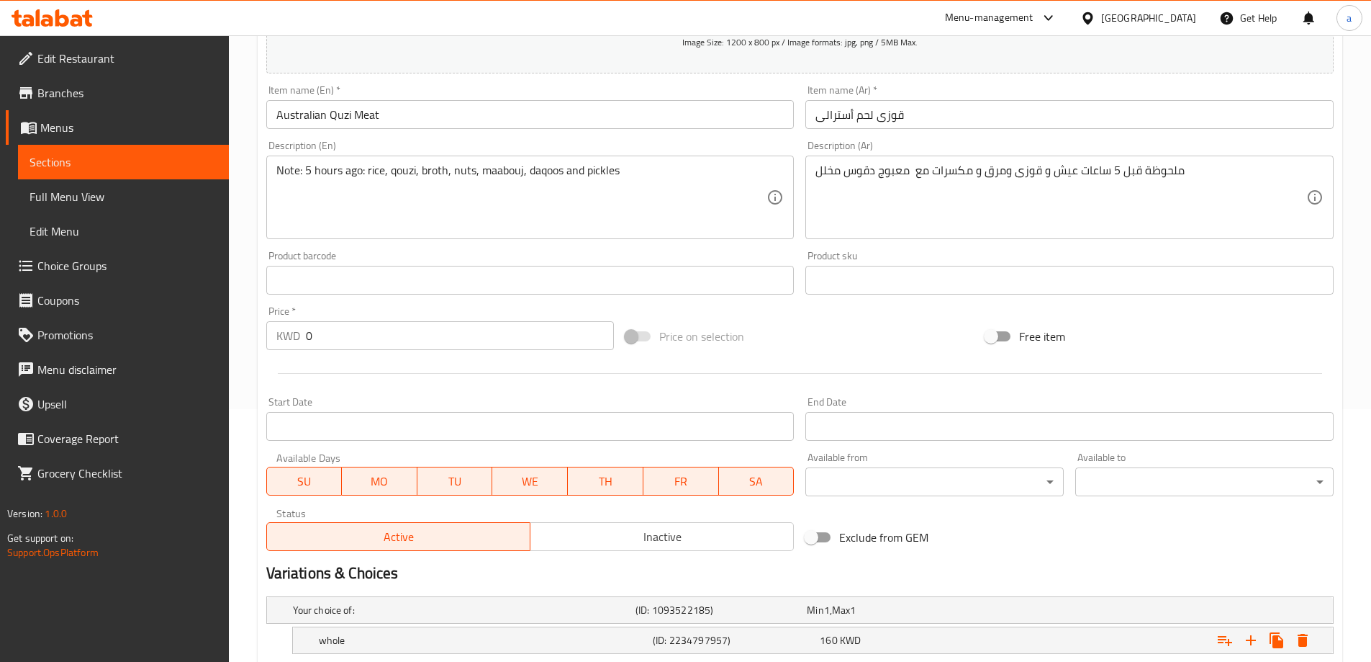
scroll to position [502, 0]
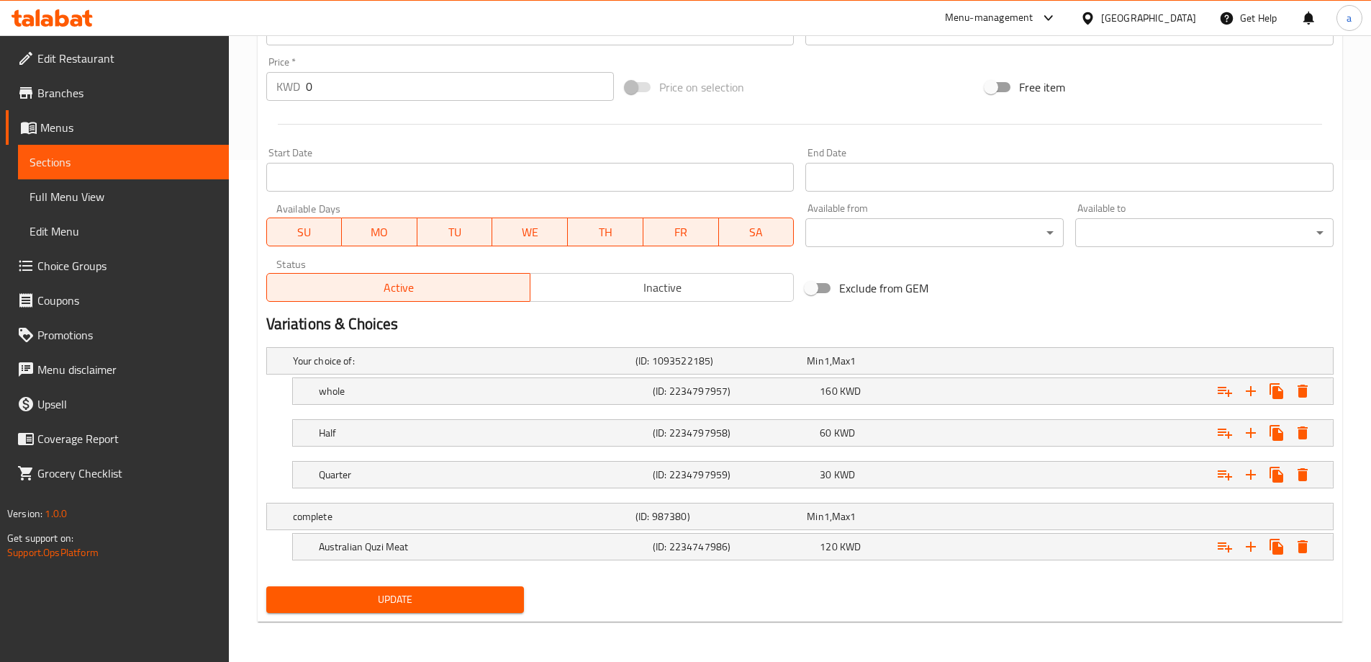
click at [104, 274] on span "Choice Groups" at bounding box center [127, 265] width 180 height 17
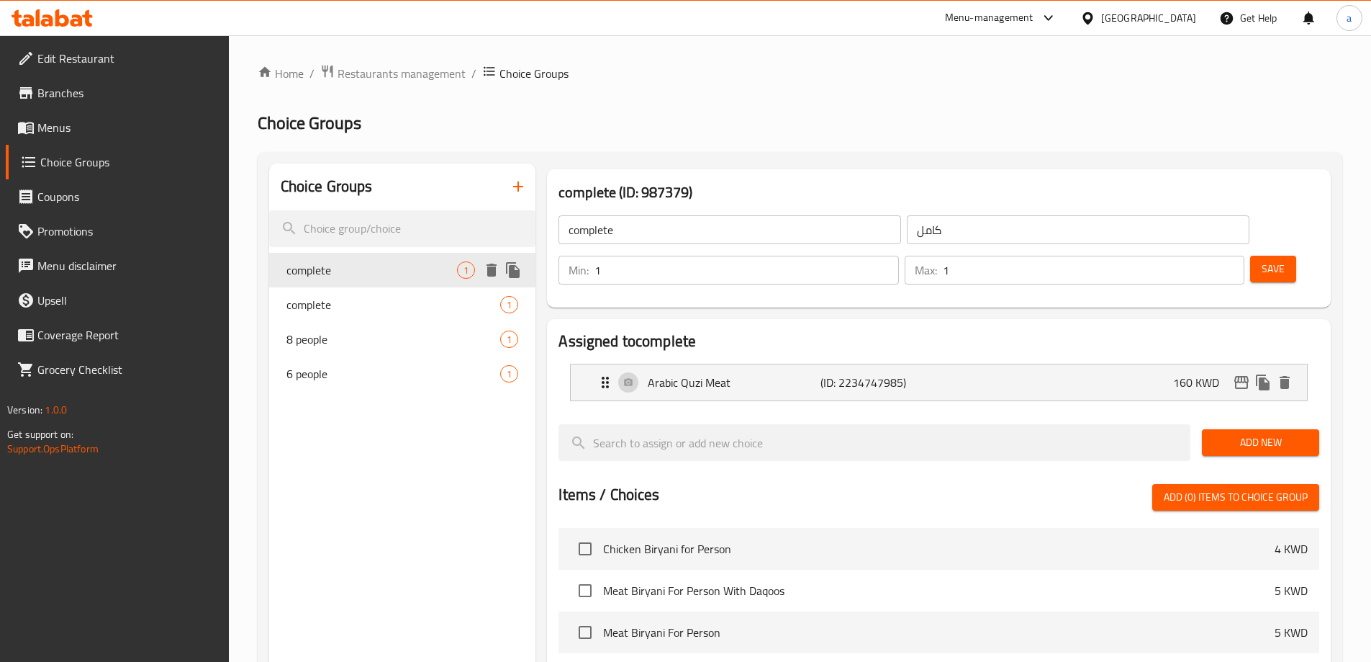
click at [490, 274] on icon "delete" at bounding box center [492, 269] width 10 height 13
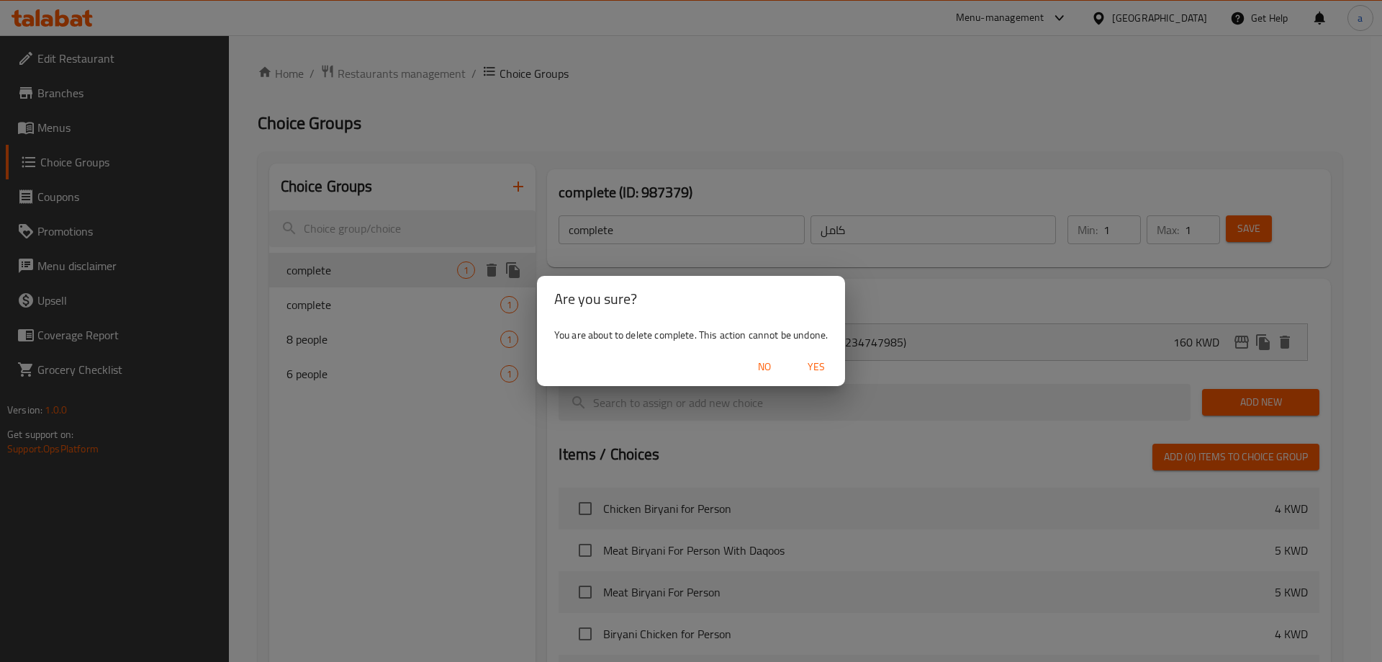
click at [827, 369] on span "Yes" at bounding box center [816, 367] width 35 height 18
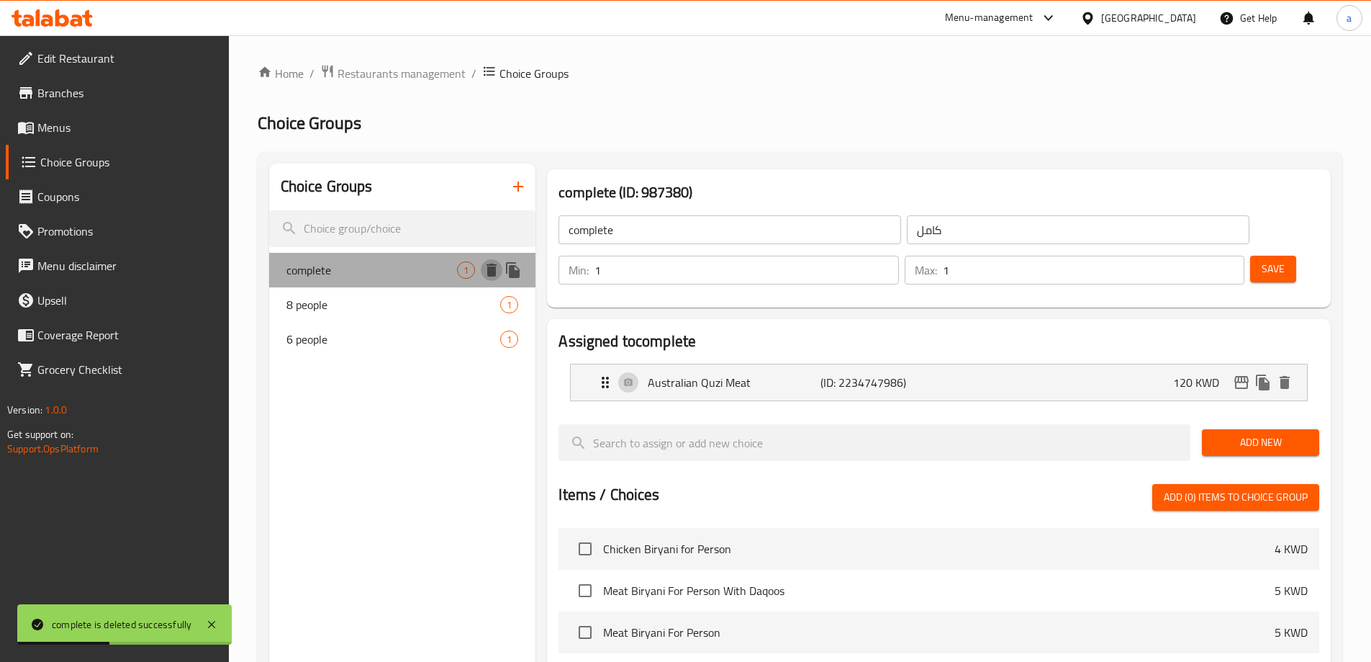
click at [491, 266] on icon "delete" at bounding box center [491, 269] width 17 height 17
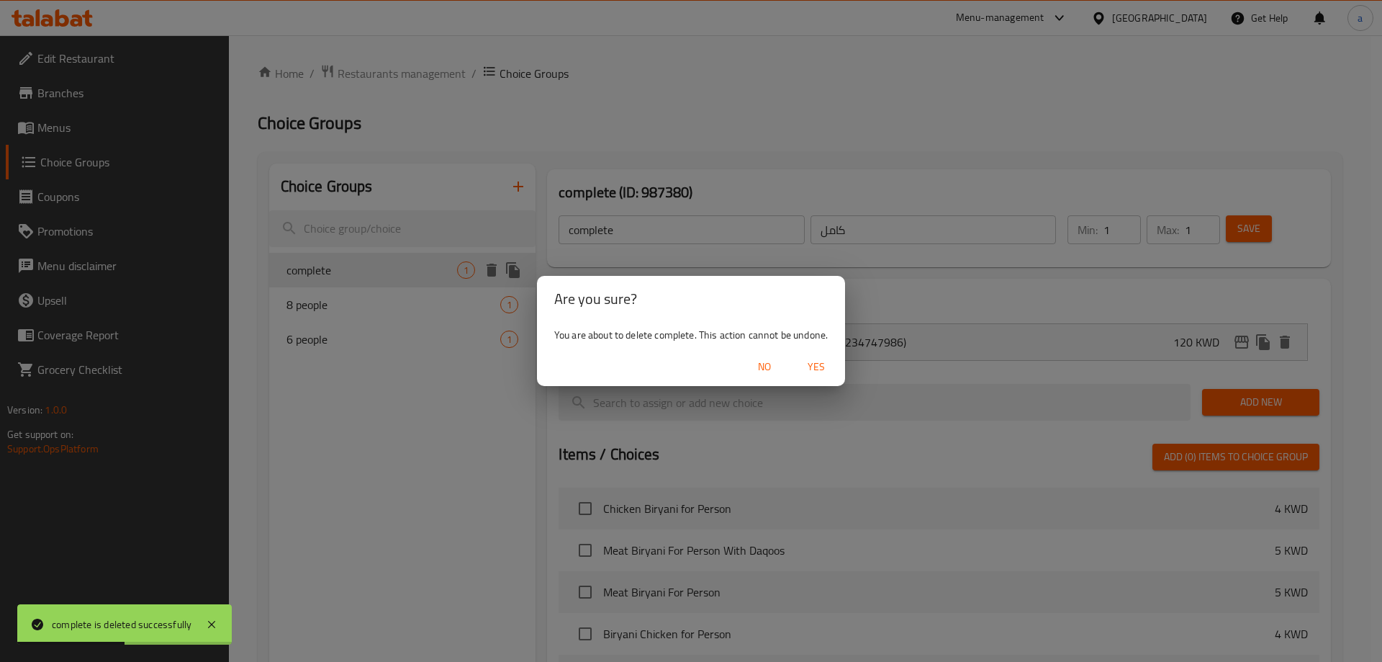
click at [814, 359] on span "Yes" at bounding box center [816, 367] width 35 height 18
type input "8 people"
type input "8 اشخاص"
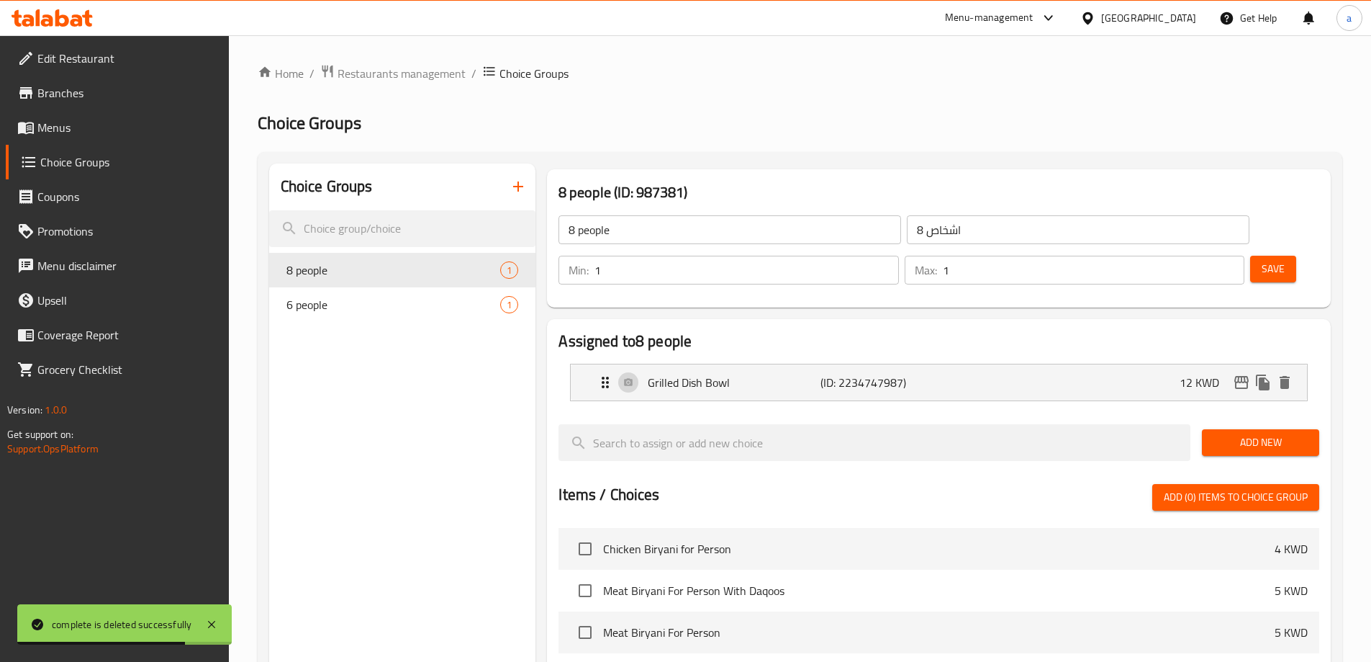
click at [111, 98] on span "Branches" at bounding box center [127, 92] width 180 height 17
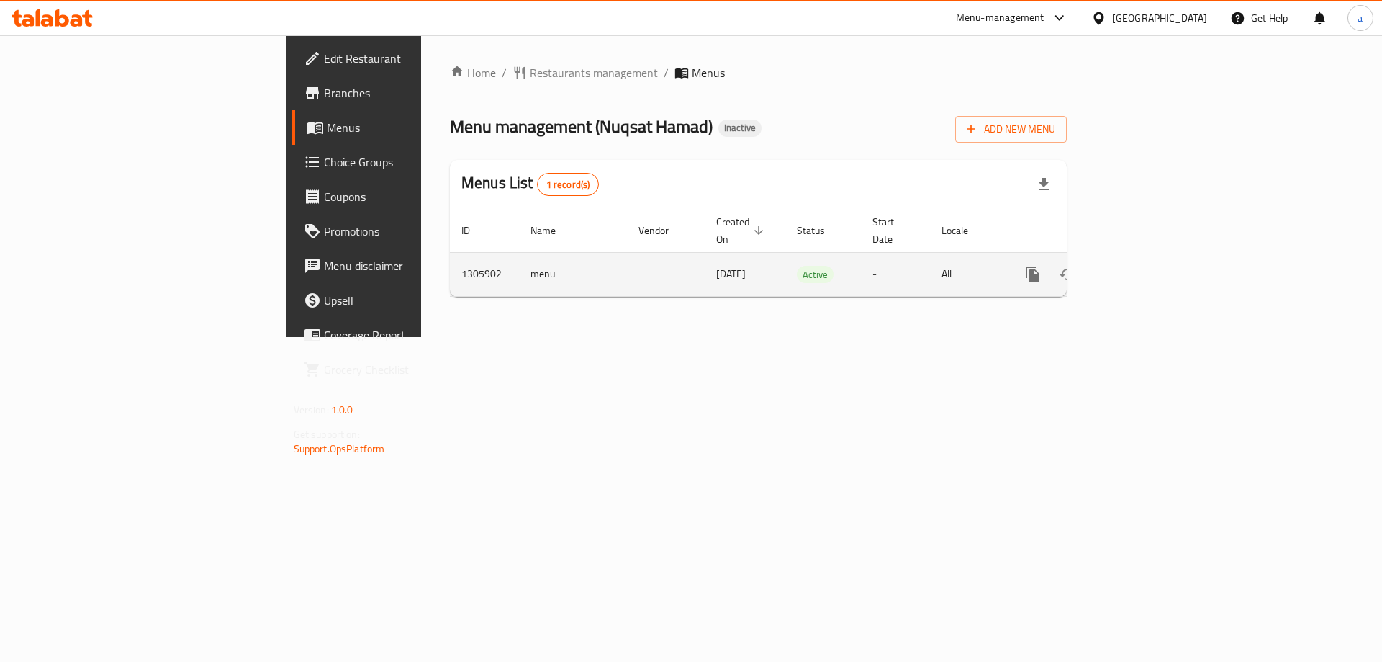
click at [1154, 257] on link "enhanced table" at bounding box center [1136, 274] width 35 height 35
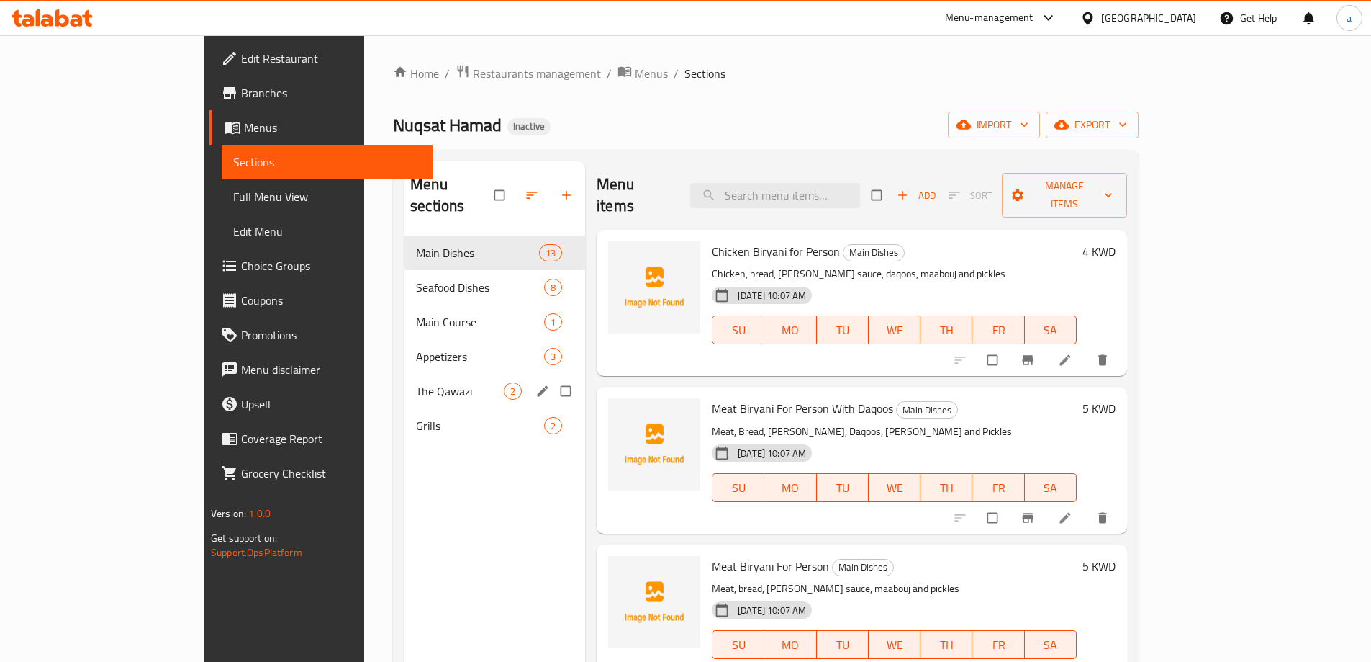
click at [416, 382] on span "The Qawazi" at bounding box center [460, 390] width 88 height 17
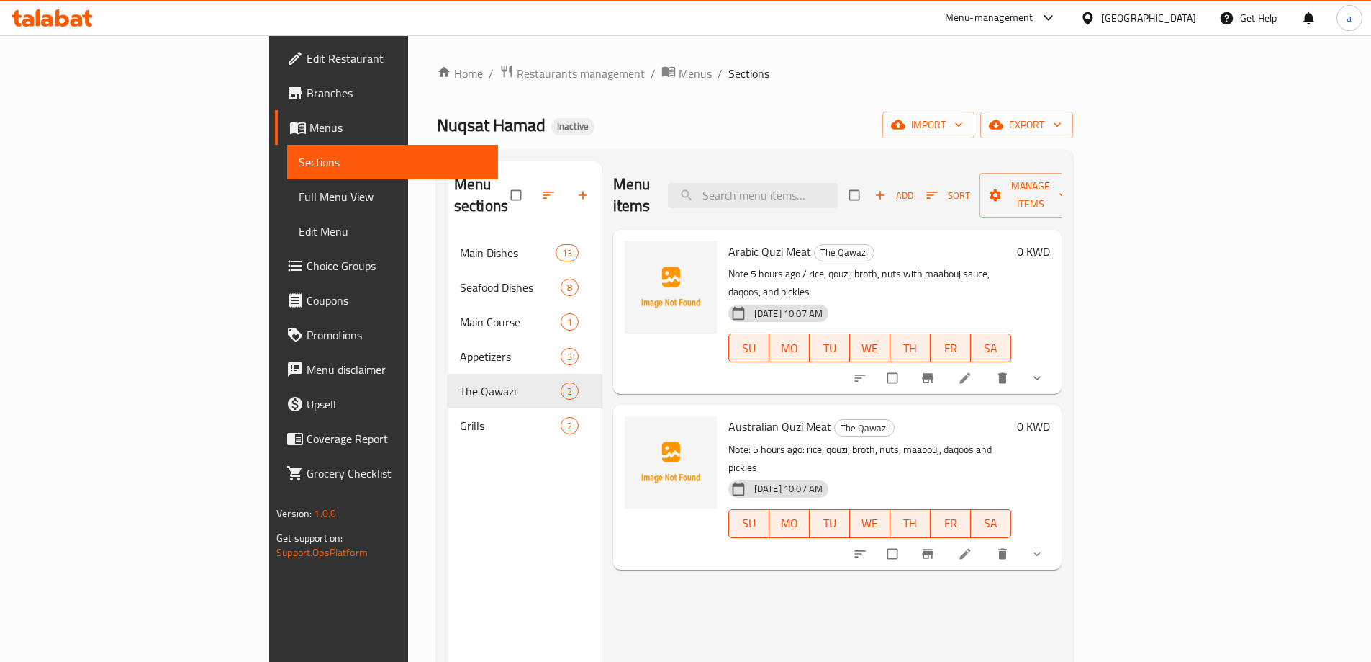
click at [973, 371] on icon at bounding box center [965, 378] width 14 height 14
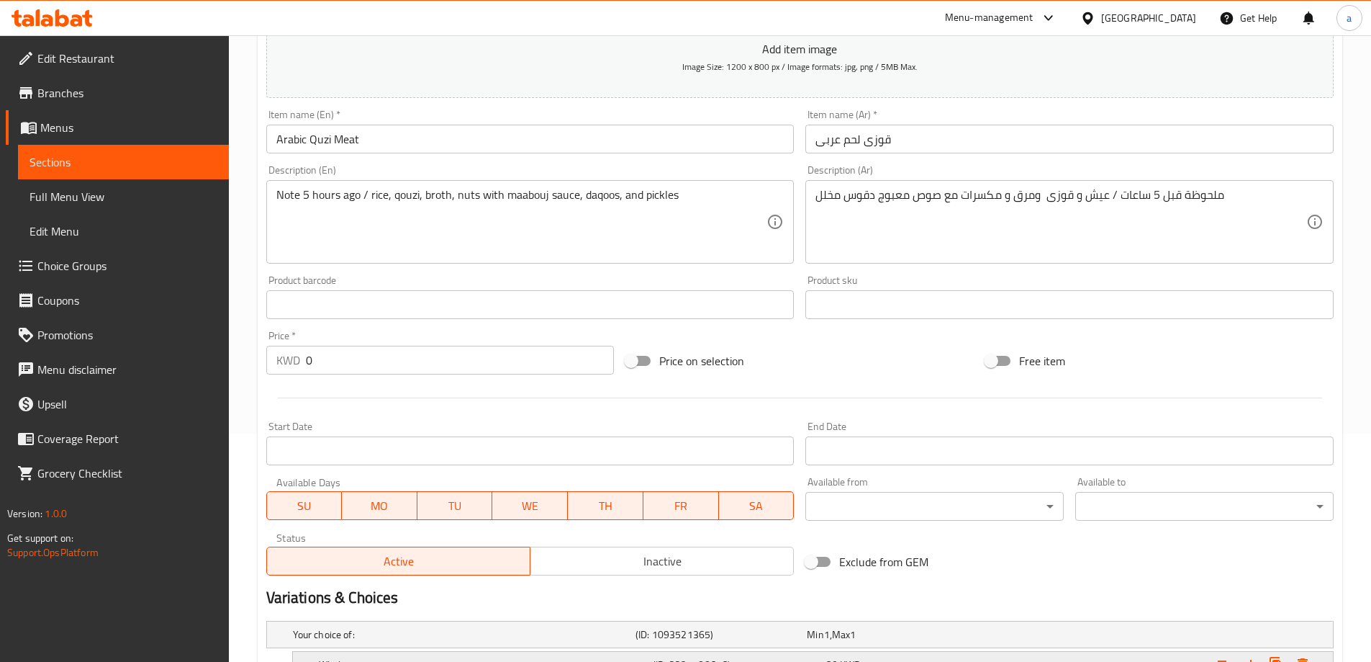
scroll to position [388, 0]
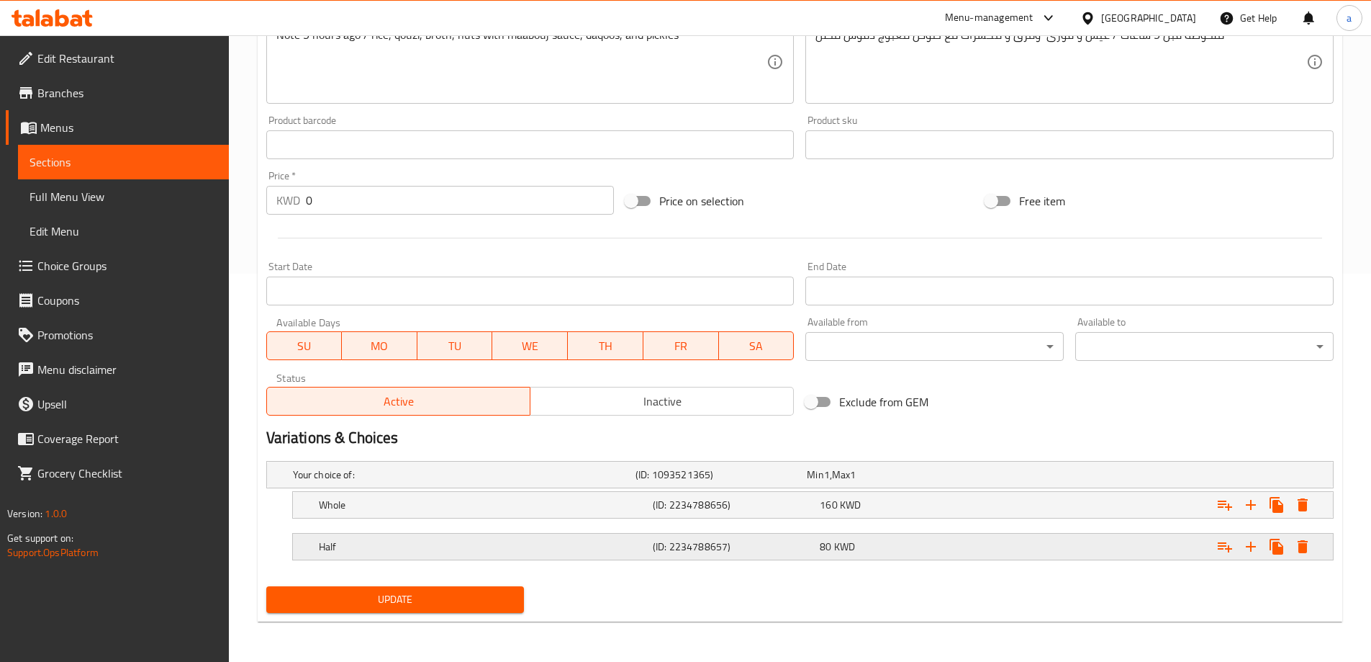
click at [466, 484] on div "Half" at bounding box center [461, 474] width 343 height 20
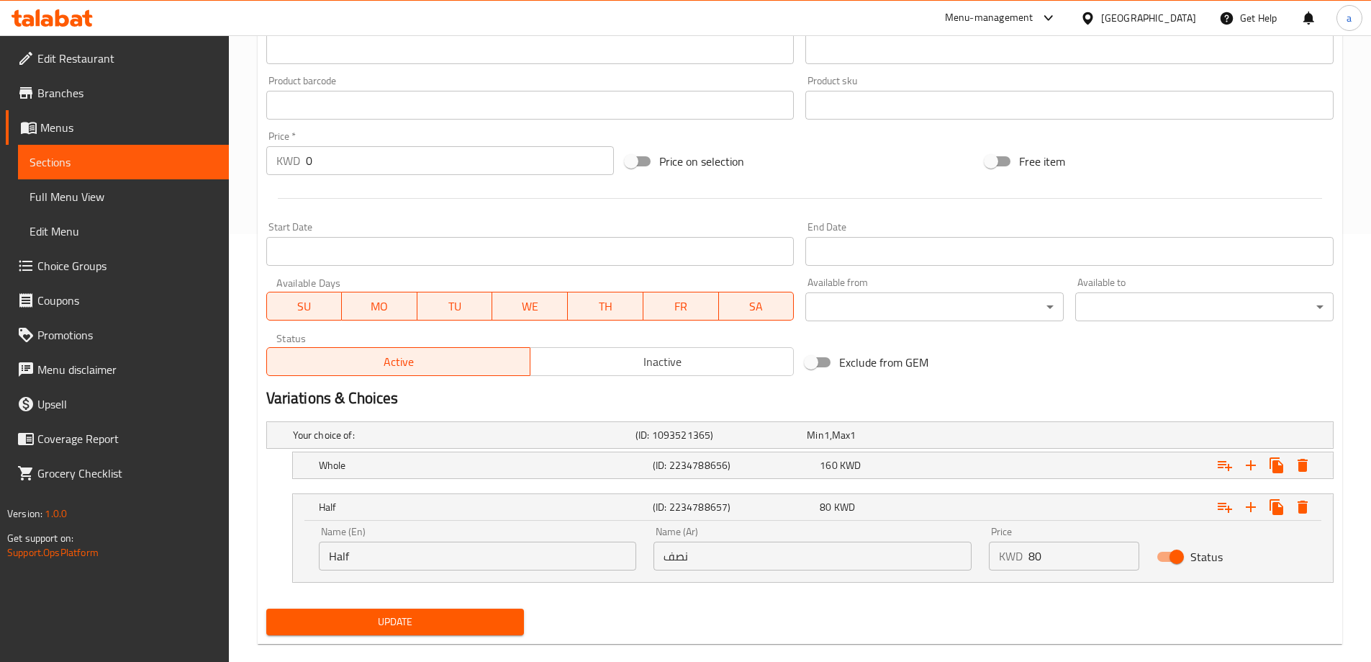
scroll to position [450, 0]
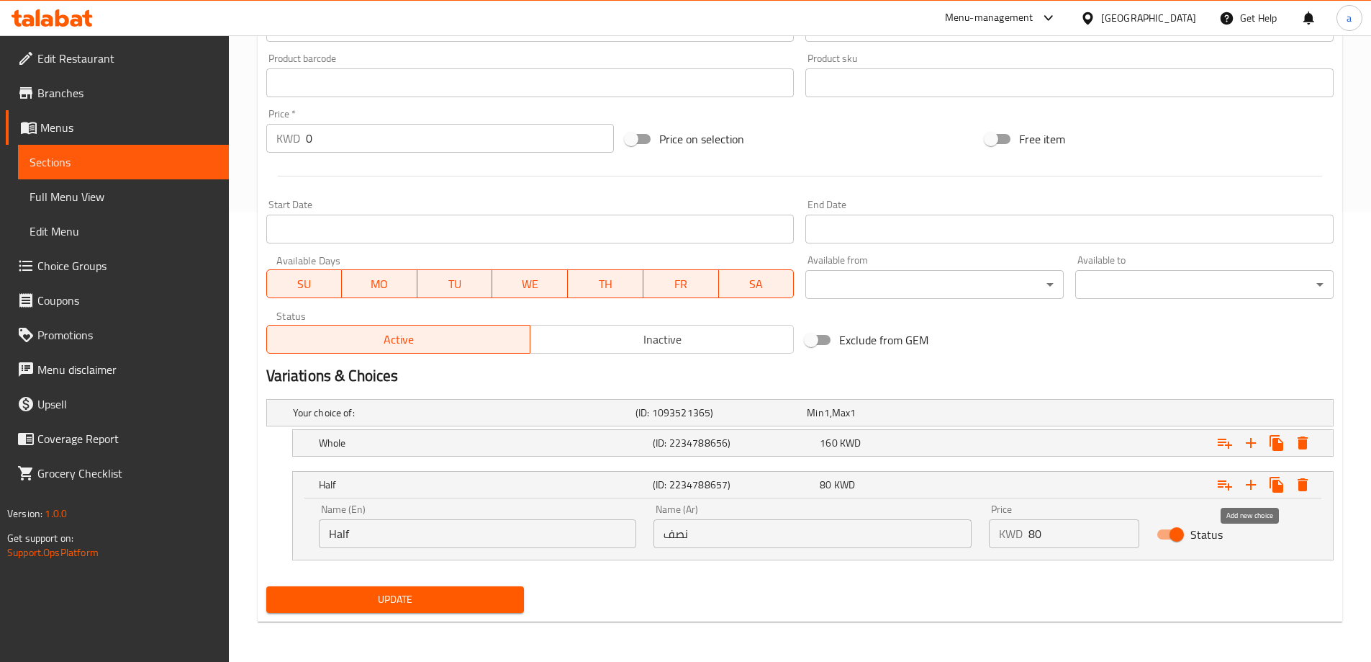
click at [1247, 493] on button "Expand" at bounding box center [1251, 485] width 26 height 26
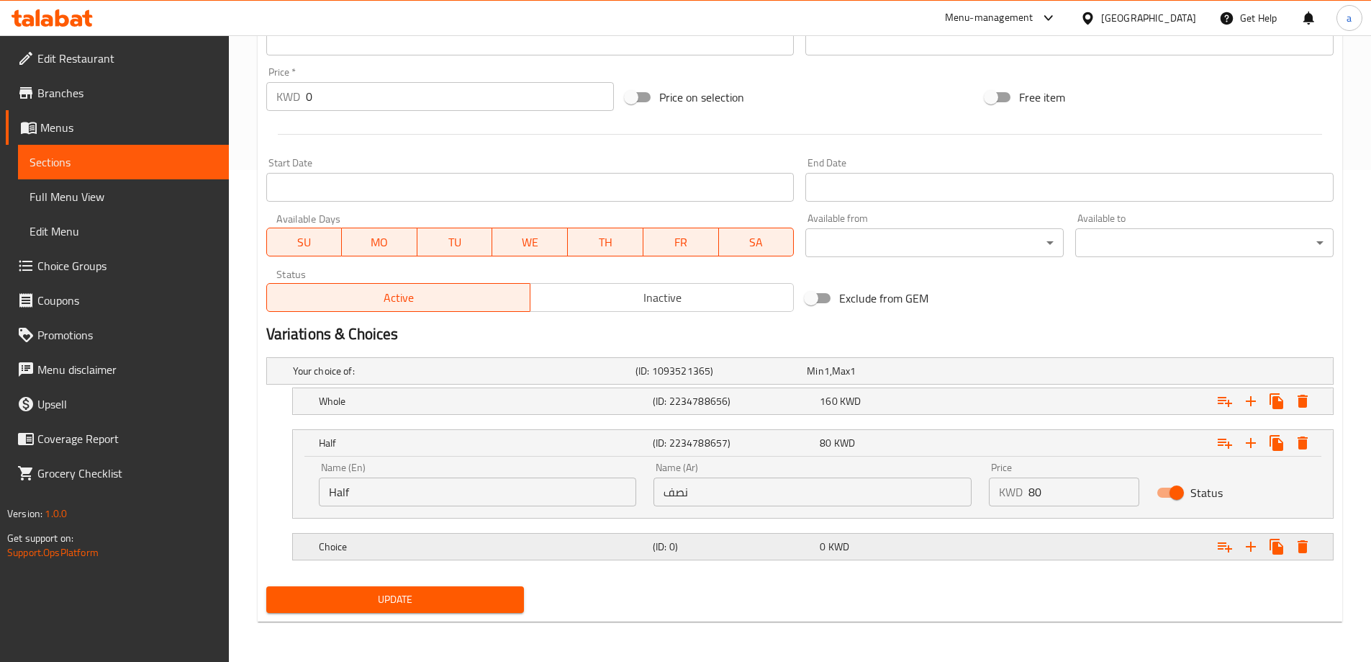
click at [566, 378] on h5 "Choice" at bounding box center [461, 371] width 337 height 14
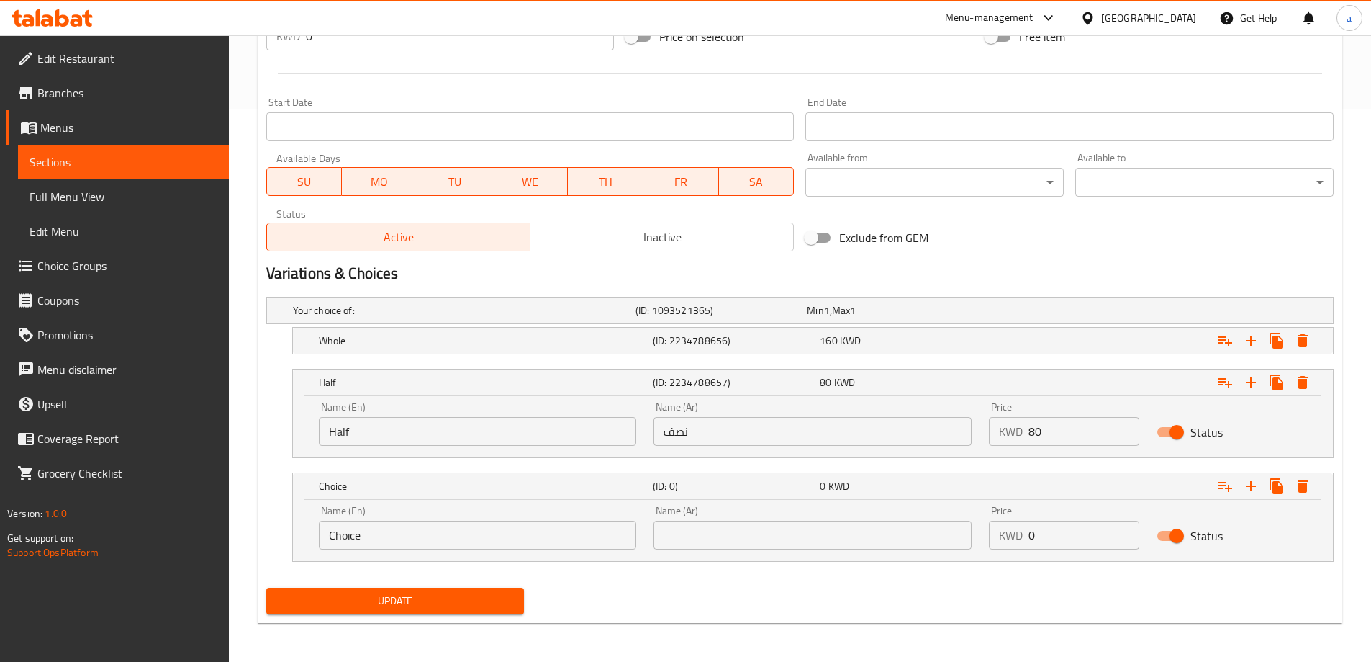
scroll to position [554, 0]
click at [435, 543] on input "Choice" at bounding box center [478, 533] width 318 height 29
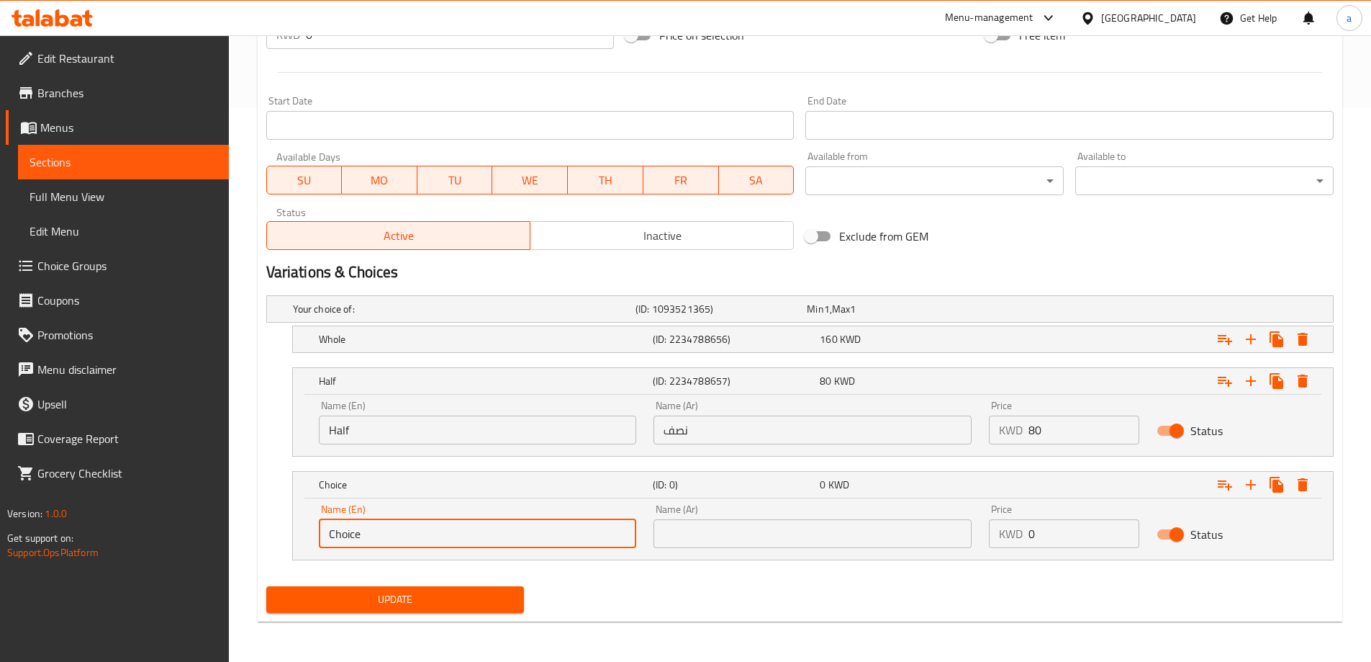
click at [434, 543] on input "Choice" at bounding box center [478, 533] width 318 height 29
type input "ض"
type input "Quarter"
click at [713, 542] on input "text" at bounding box center [813, 533] width 318 height 29
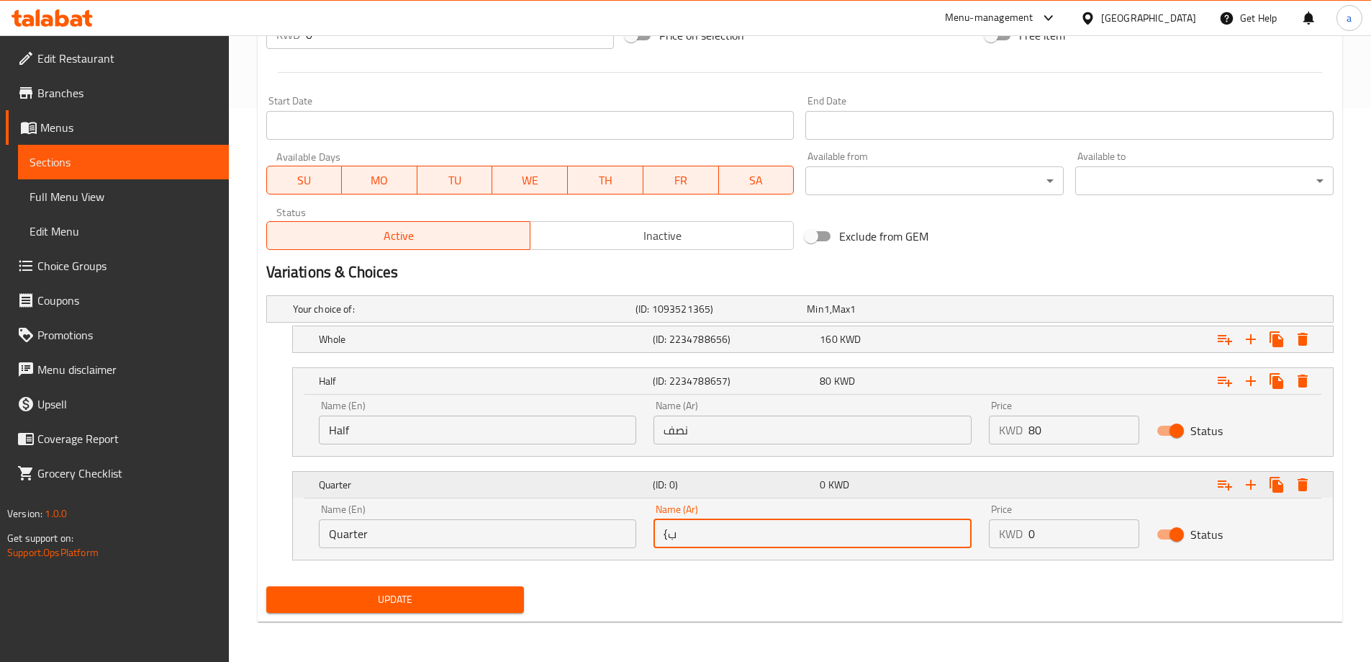
type input "{"
type input "V"
type input "ربع"
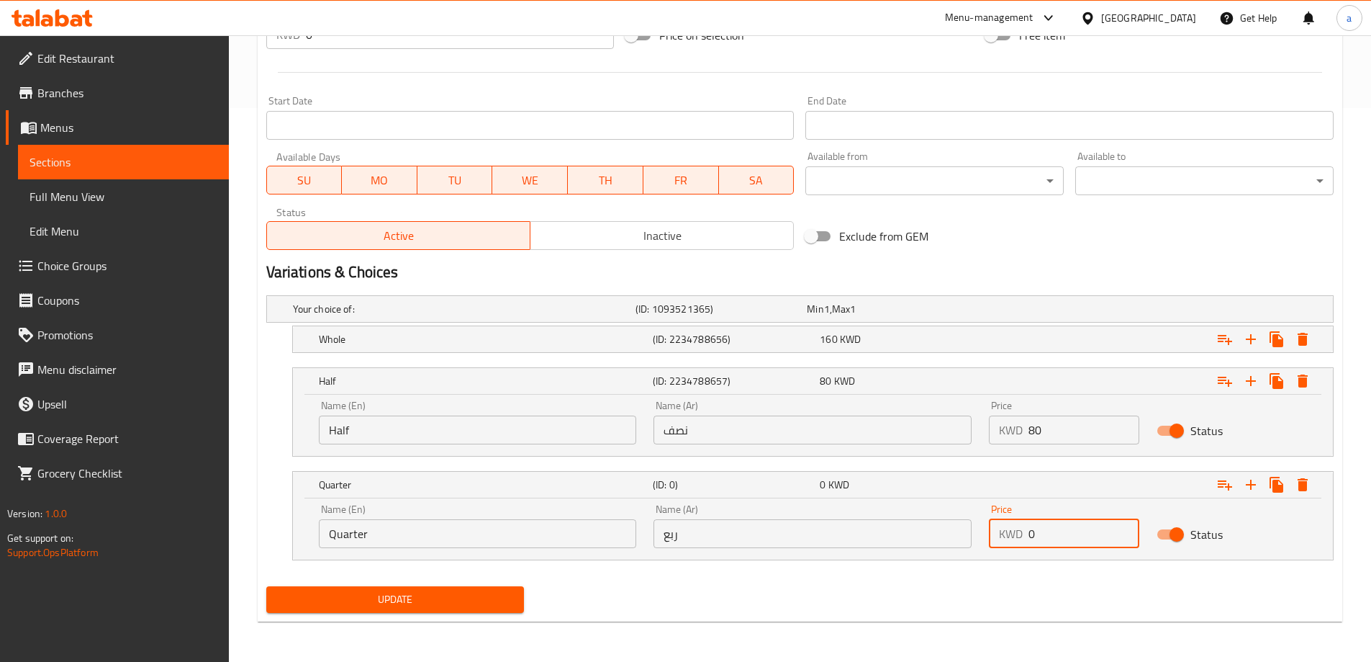
drag, startPoint x: 1027, startPoint y: 534, endPoint x: 1057, endPoint y: 527, distance: 31.1
click at [1057, 527] on div "KWD 0 Price" at bounding box center [1064, 533] width 150 height 29
type input "40"
click at [351, 595] on span "Update" at bounding box center [395, 599] width 235 height 18
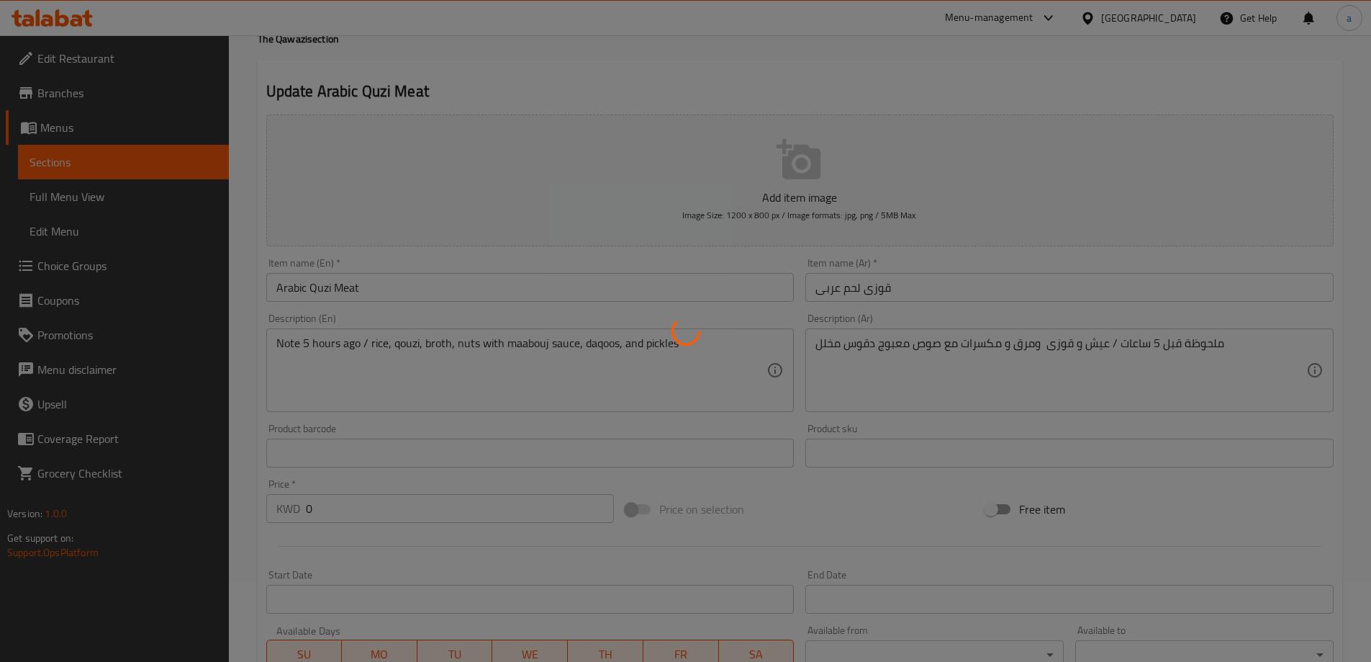
scroll to position [0, 0]
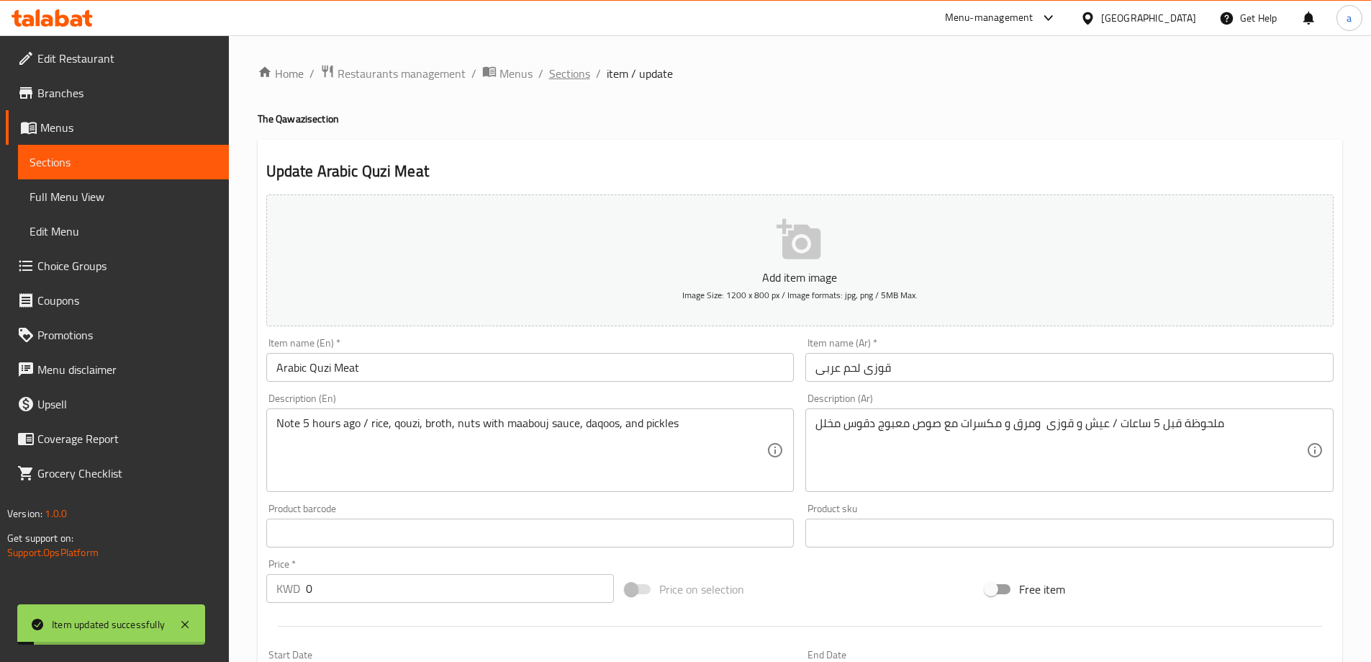
click at [561, 71] on span "Sections" at bounding box center [569, 73] width 41 height 17
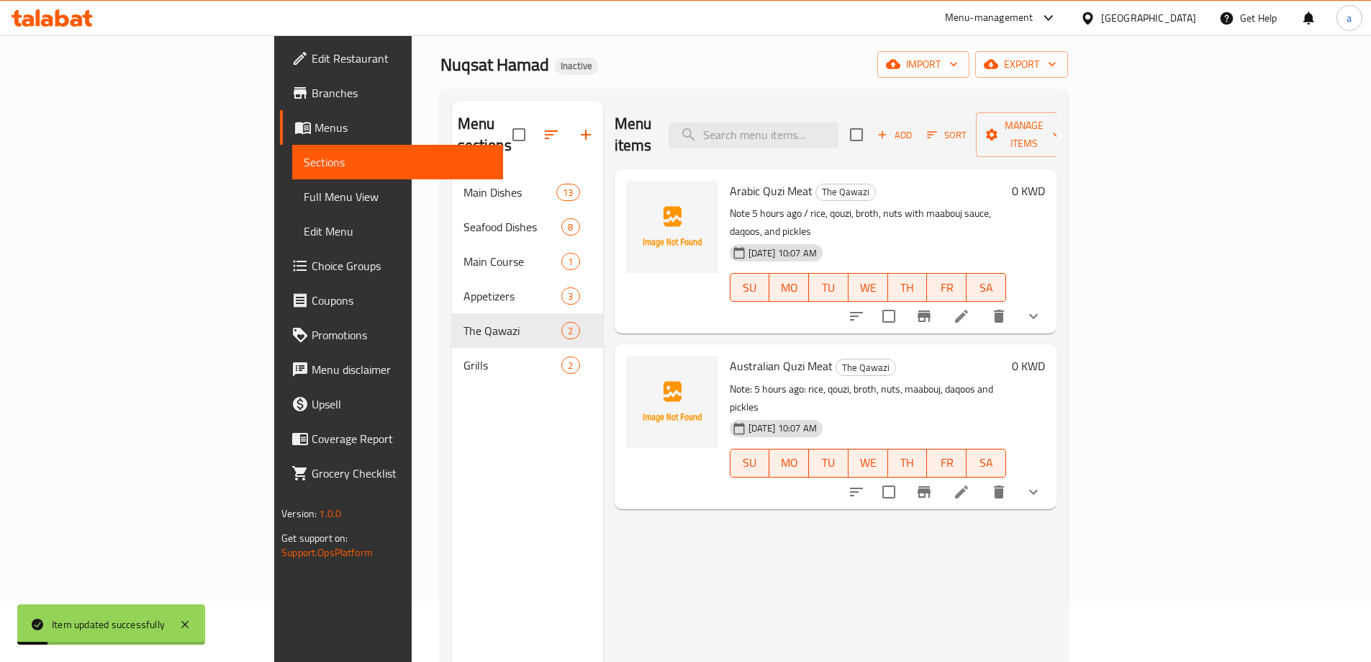
scroll to position [144, 0]
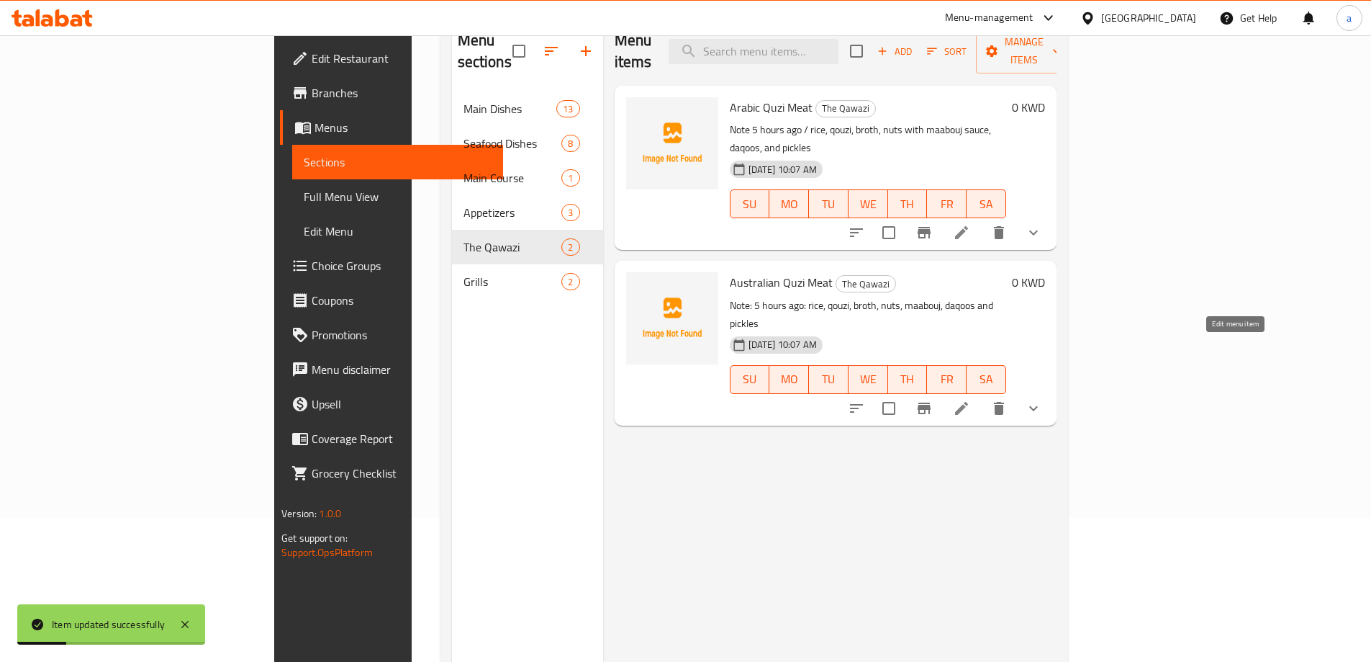
click at [970, 400] on icon at bounding box center [961, 408] width 17 height 17
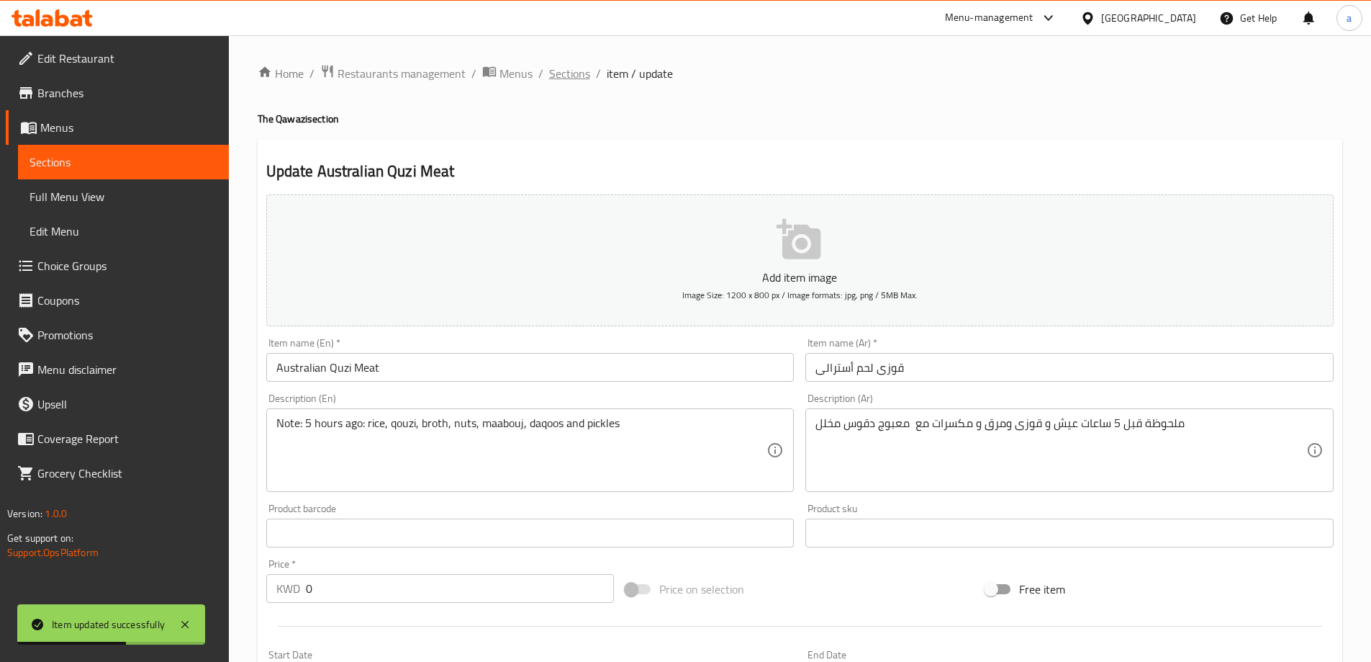
click at [580, 73] on span "Sections" at bounding box center [569, 73] width 41 height 17
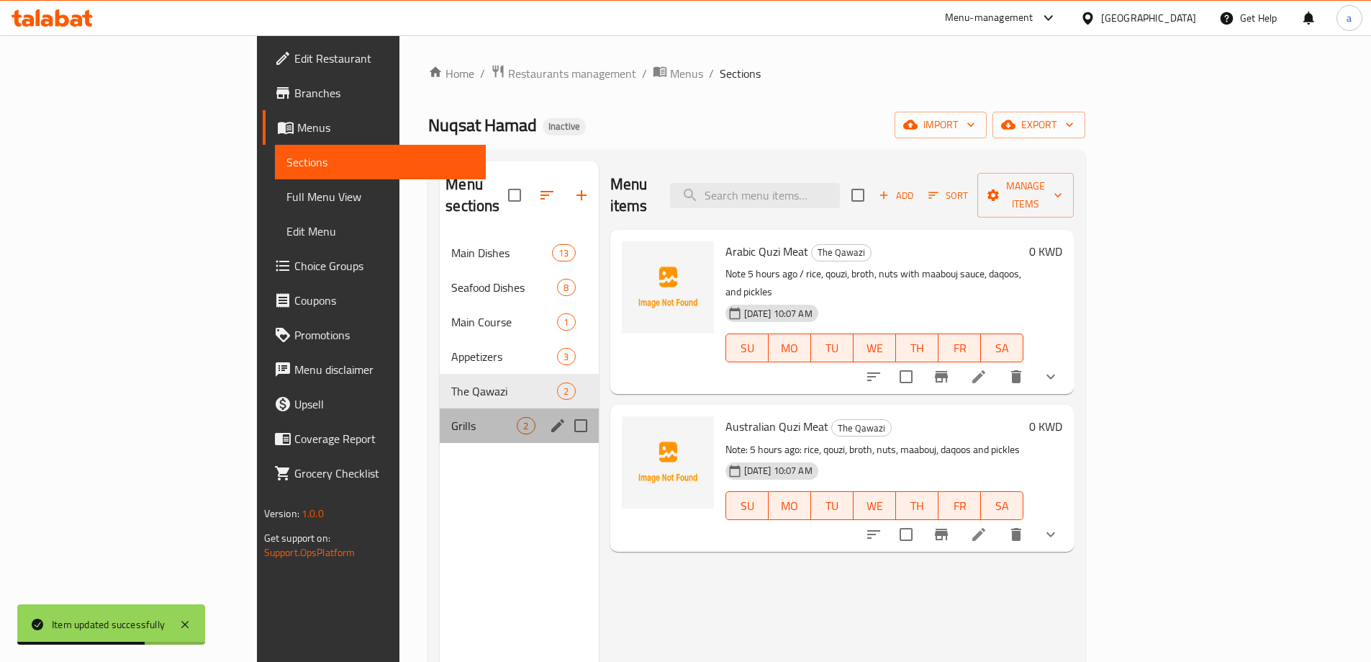
click at [440, 408] on div "Grills 2" at bounding box center [519, 425] width 158 height 35
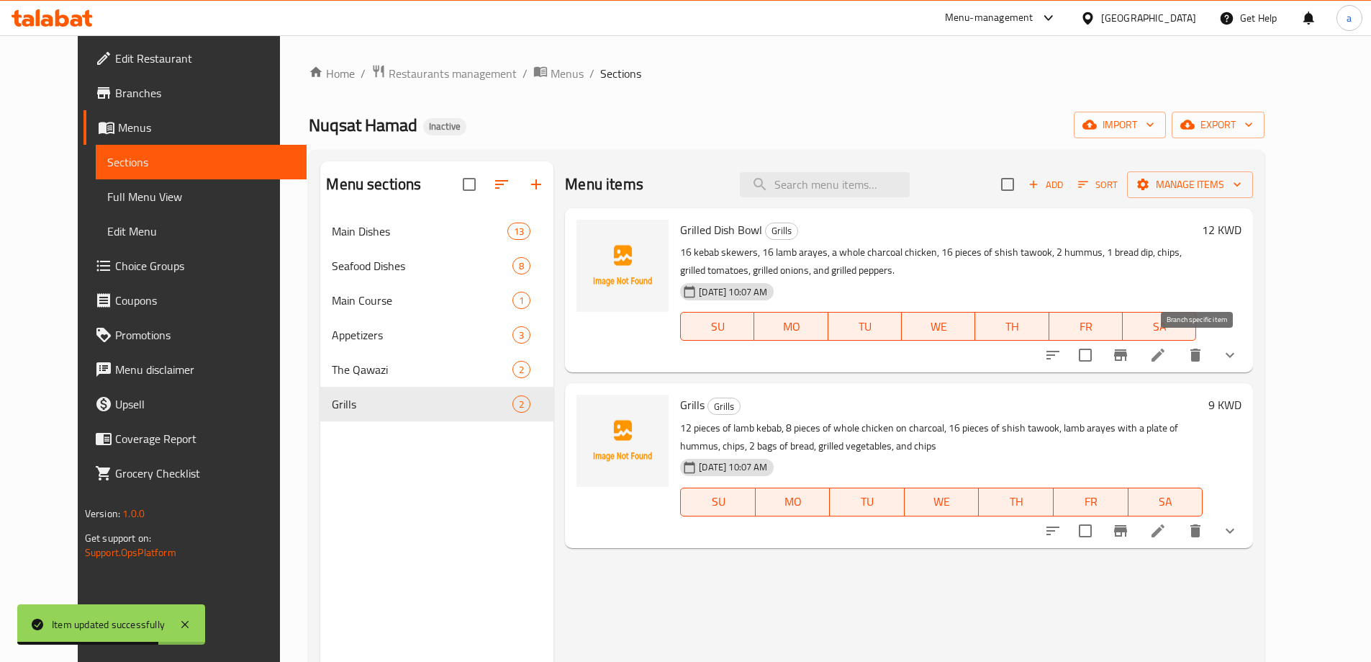
click at [1178, 366] on li at bounding box center [1158, 355] width 40 height 26
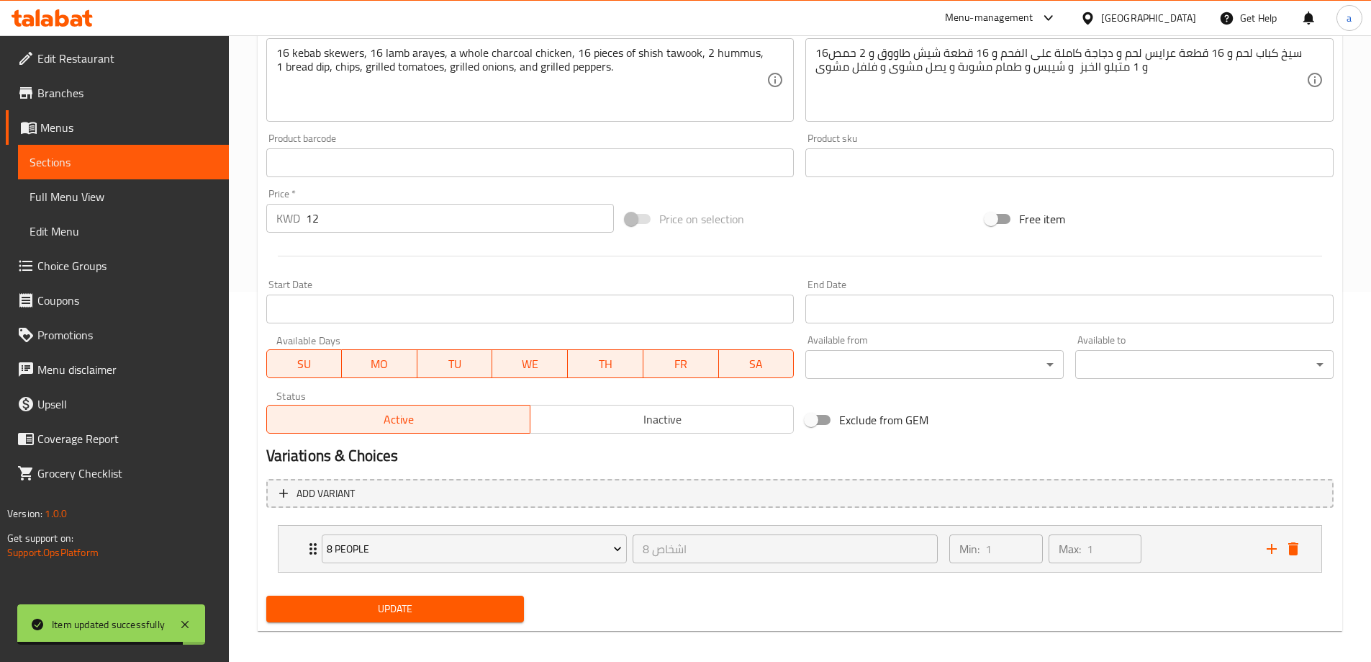
scroll to position [10, 0]
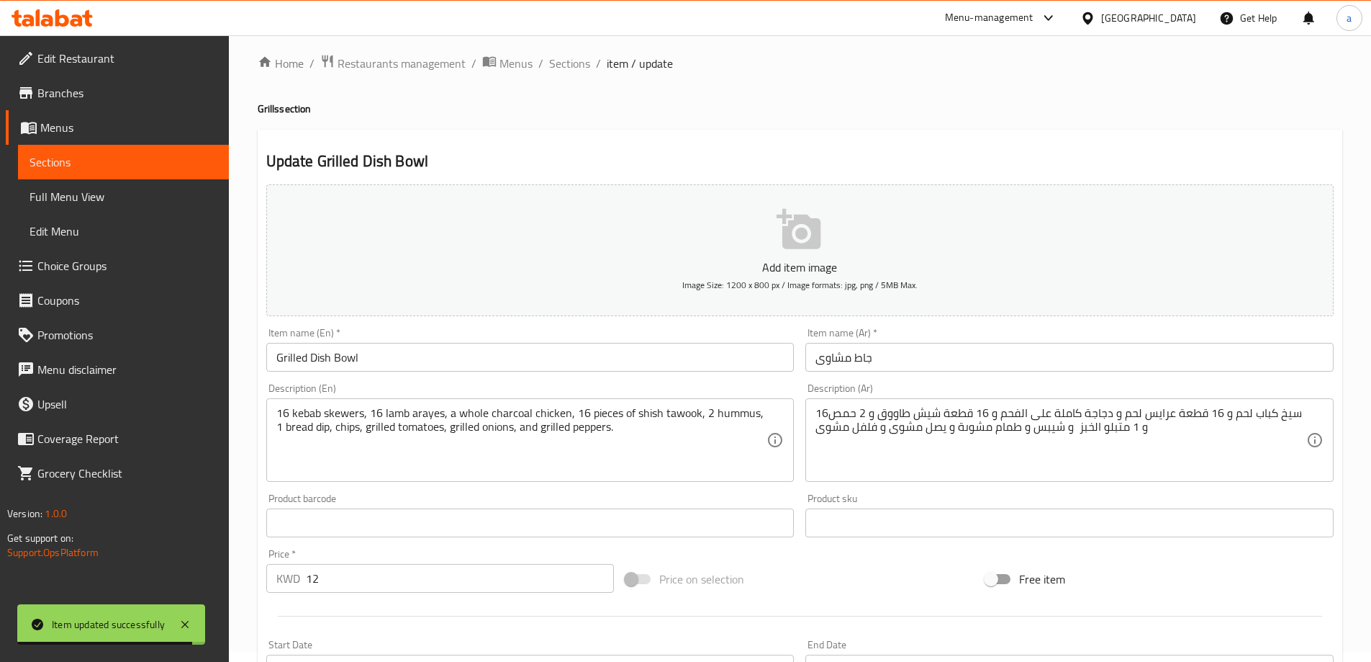
click at [944, 345] on input "جاط مشاوى" at bounding box center [1070, 357] width 528 height 29
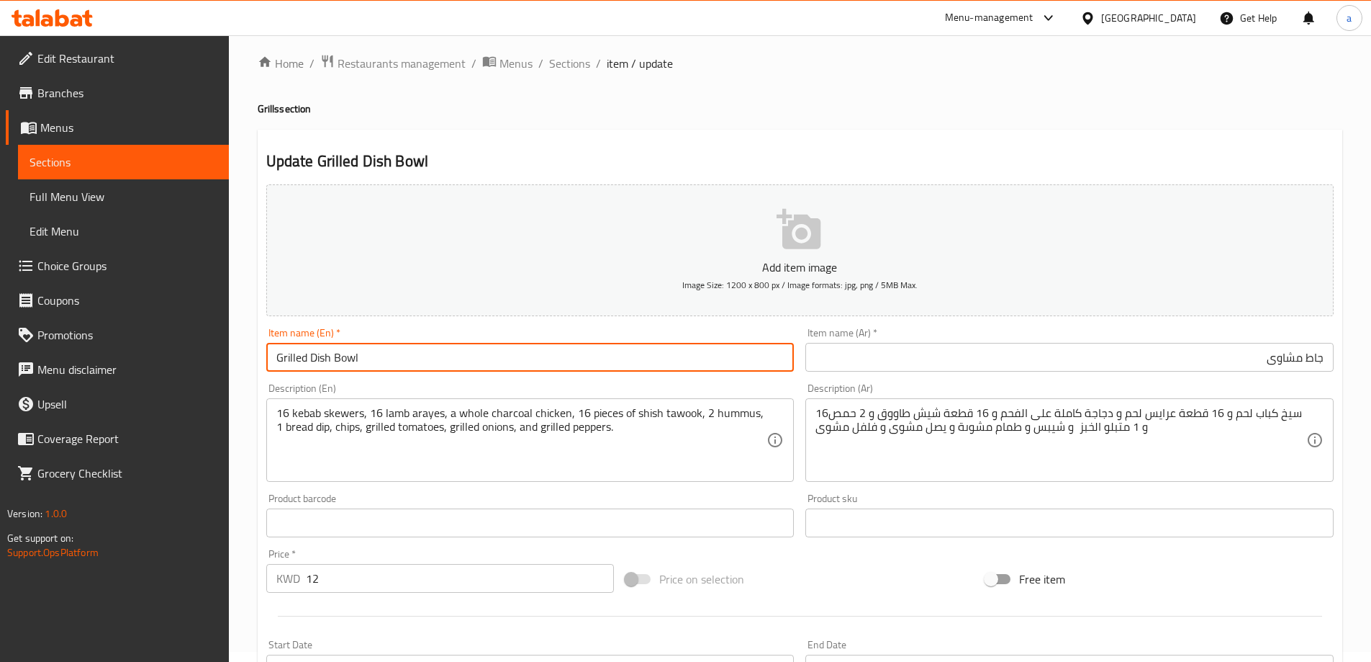
click at [317, 360] on input "Grilled Dish Bowl" at bounding box center [530, 357] width 528 height 29
type input "Grilled Bowl"
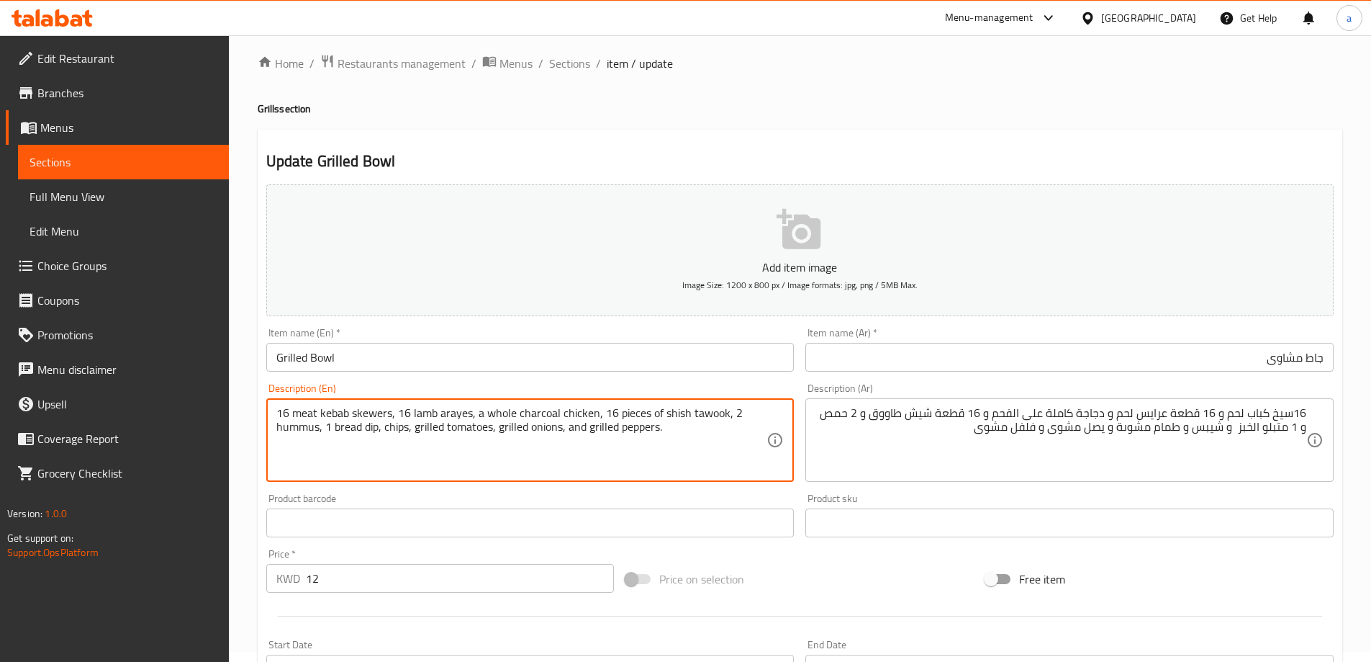
click at [420, 412] on textarea "16 meat kebab skewers, 16 lamb arayes, a whole charcoal chicken, 16 pieces of s…" at bounding box center [521, 440] width 491 height 68
click at [469, 412] on textarea "16 meat kebab skewers, 16 meat arayes, a whole charcoal chicken, 16 pieces of s…" at bounding box center [521, 440] width 491 height 68
click at [577, 415] on textarea "16 meat kebab skewers, 16 meat arayes pieses, a whole charcoal chicken, 16 piec…" at bounding box center [521, 440] width 491 height 68
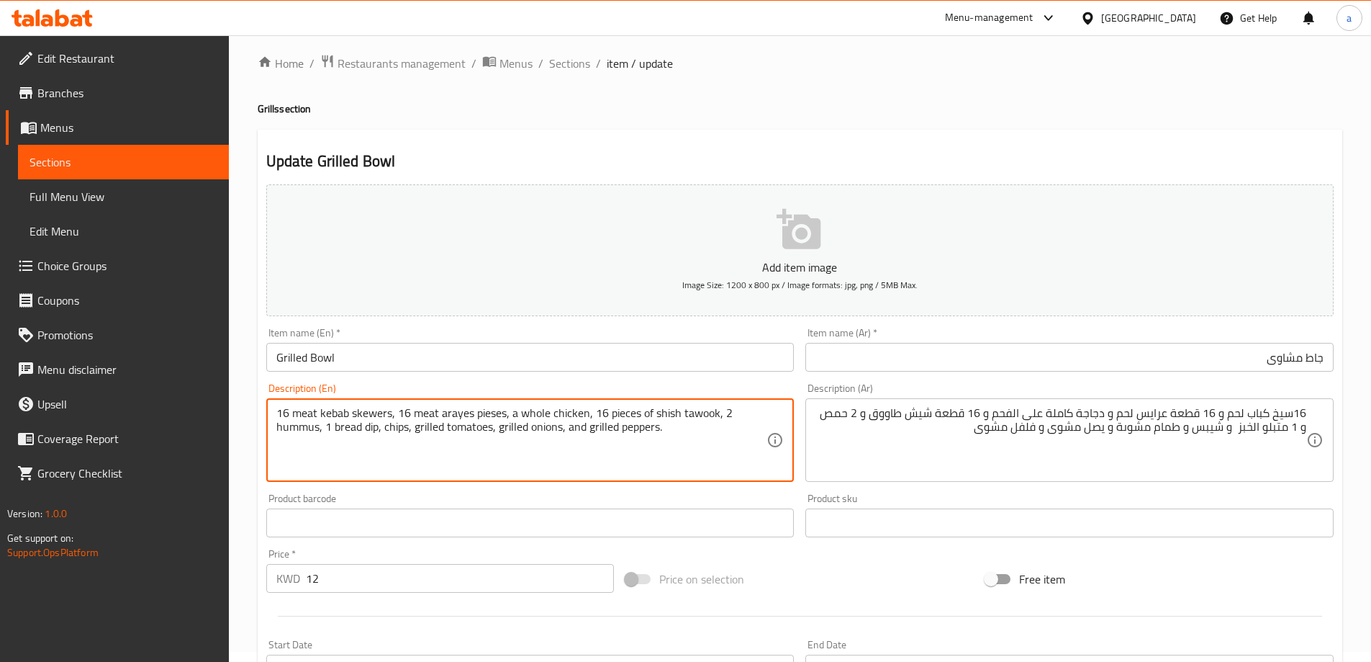
click at [587, 413] on textarea "16 meat kebab skewers, 16 meat arayes pieses, a whole chicken, 16 pieces of shi…" at bounding box center [521, 440] width 491 height 68
click at [586, 412] on textarea "16 meat kebab skewers, 16 meat arayes pieses, a whole chicken, 16 pieces of shi…" at bounding box center [521, 440] width 491 height 68
paste textarea "charcoal"
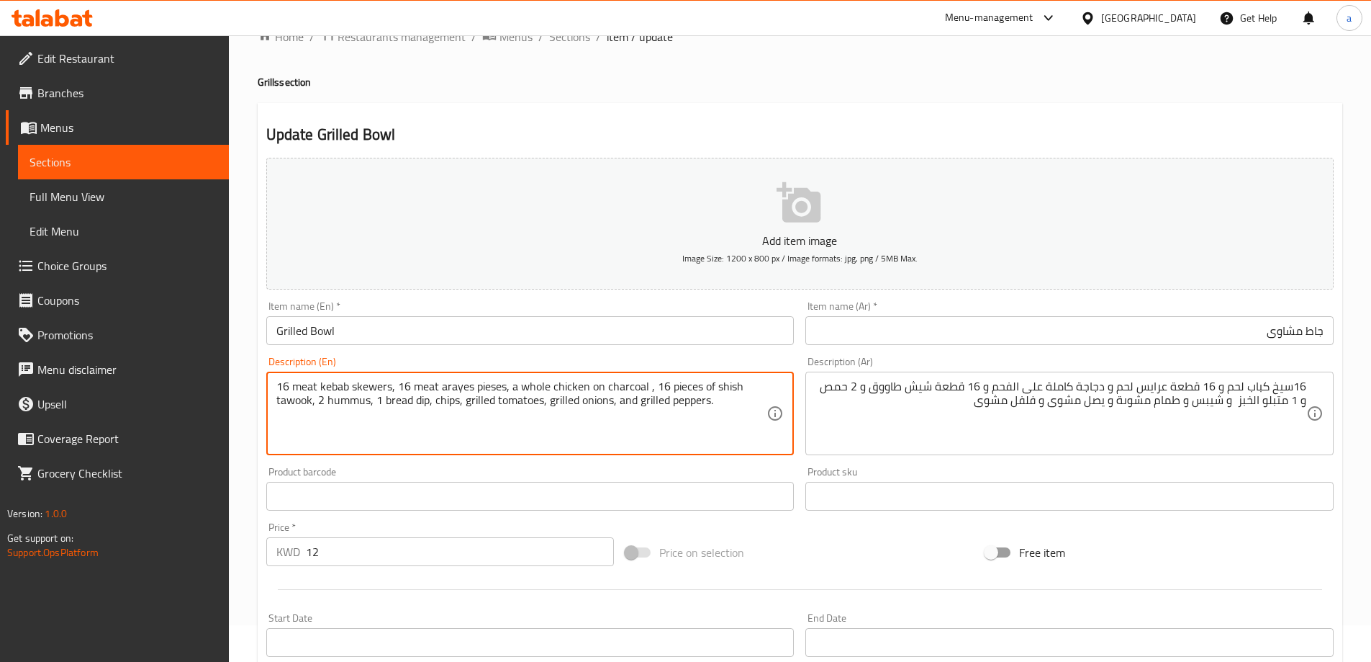
scroll to position [72, 0]
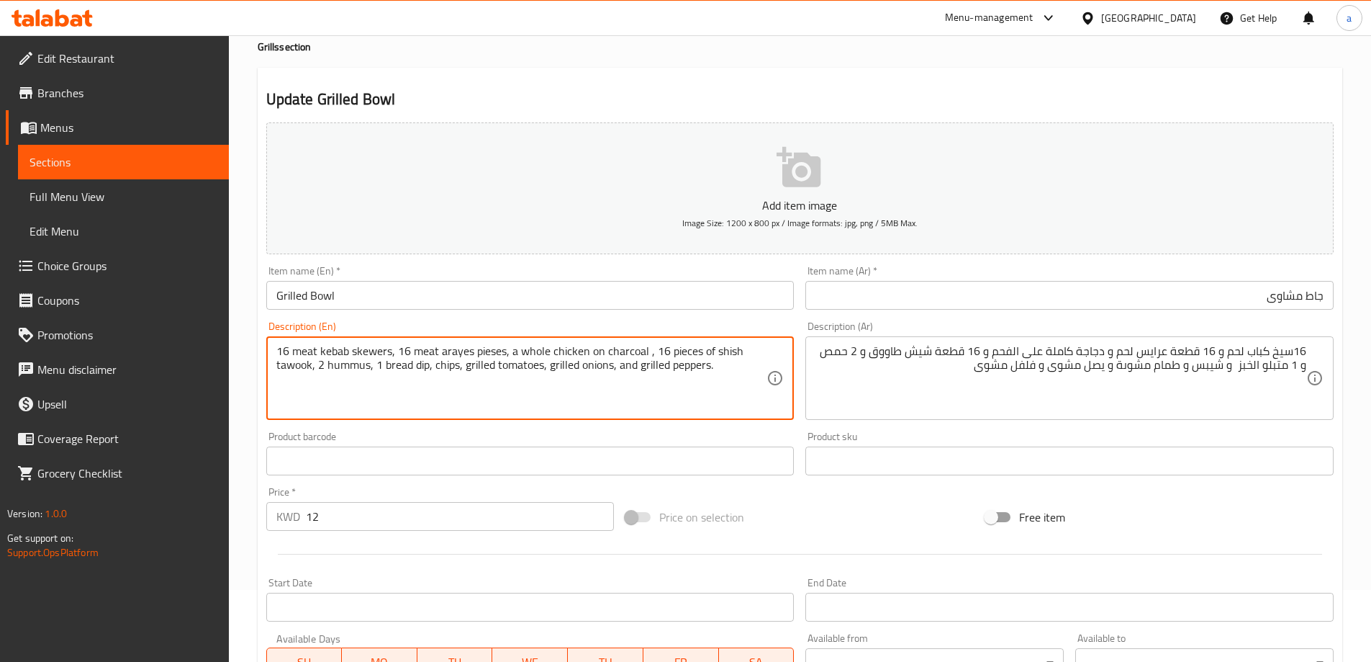
click at [1284, 369] on textarea "16سيخ كباب لحم و 16 قطعة عرايس لحم و دجاجة كاملة على الفحم و 16 قطعة شيش طاووق …" at bounding box center [1061, 378] width 491 height 68
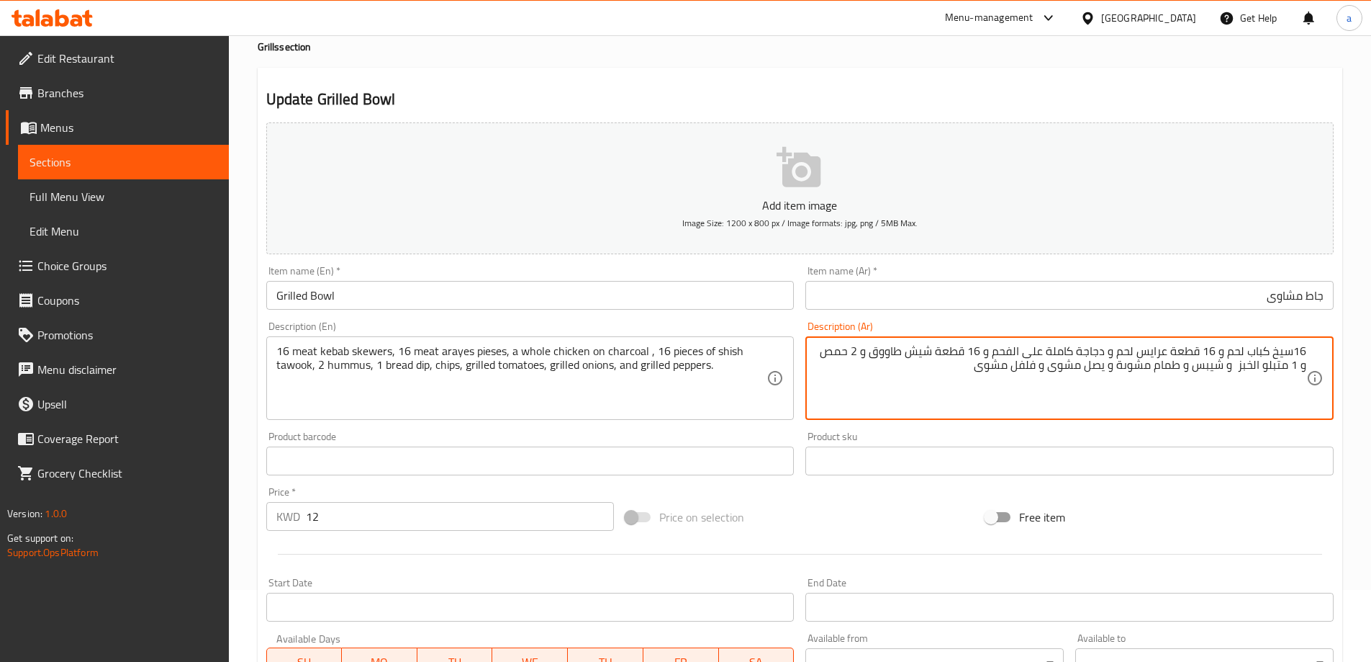
click at [1284, 369] on textarea "16سيخ كباب لحم و 16 قطعة عرايس لحم و دجاجة كاملة على الفحم و 16 قطعة شيش طاووق …" at bounding box center [1061, 378] width 491 height 68
click at [1281, 369] on textarea "16سيخ كباب لحم و 16 قطعة عرايس لحم و دجاجة كاملة على الفحم و 16 قطعة شيش طاووق …" at bounding box center [1061, 378] width 491 height 68
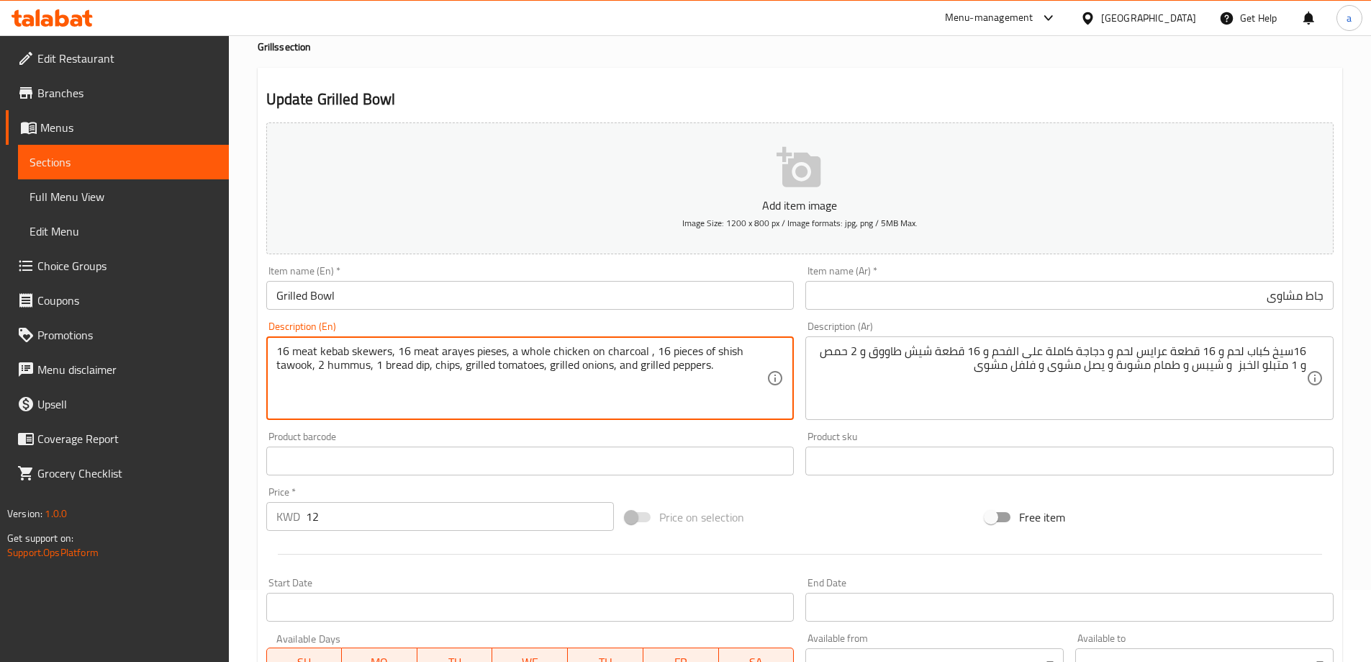
drag, startPoint x: 384, startPoint y: 365, endPoint x: 425, endPoint y: 367, distance: 41.1
paste textarea "Muttabal"
click at [686, 382] on textarea "16 meat kebab skewers, 16 meat arayes pieses, a whole chicken on charcoal , 16 …" at bounding box center [521, 378] width 491 height 68
click at [669, 366] on textarea "16 meat kebab skewers, 16 meat arayes pieses, a whole chicken on charcoal , 16 …" at bounding box center [521, 378] width 491 height 68
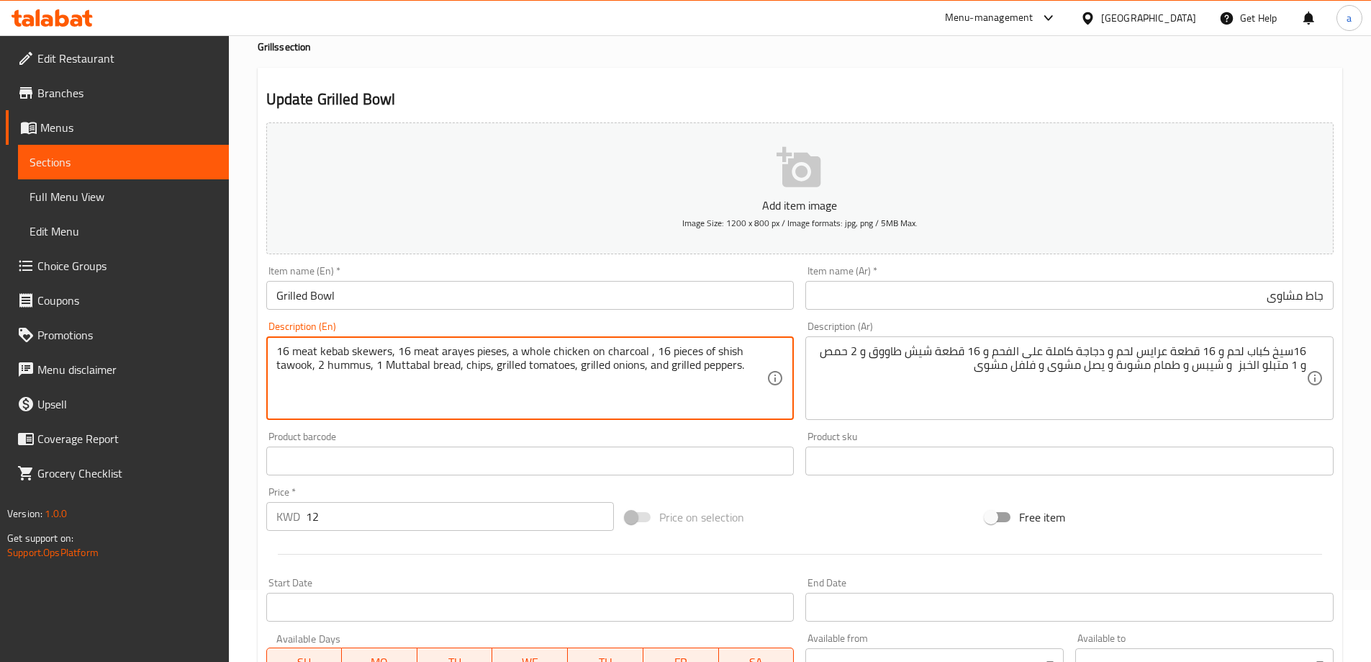
click at [669, 366] on textarea "16 meat kebab skewers, 16 meat arayes pieses, a whole chicken on charcoal , 16 …" at bounding box center [521, 378] width 491 height 68
click at [474, 393] on textarea "16 meat kebab skewers, 16 meat arayes pieses, a whole chicken on charcoal , 16 …" at bounding box center [521, 378] width 491 height 68
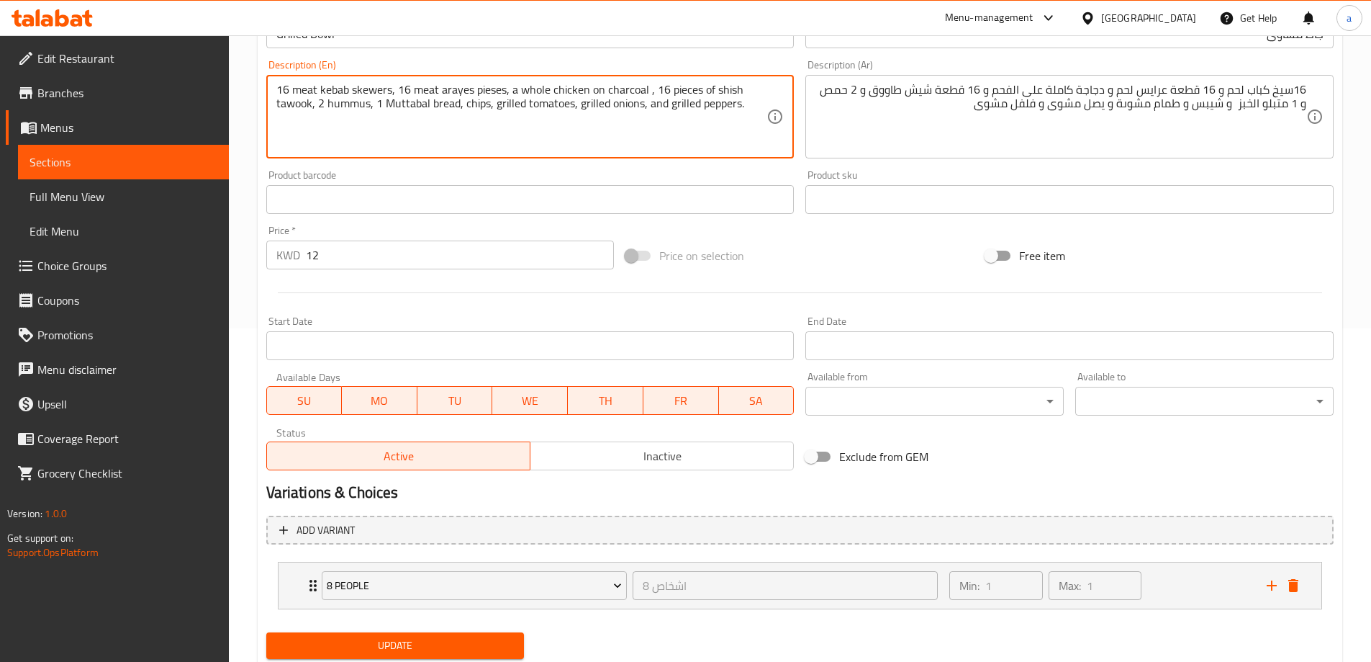
scroll to position [379, 0]
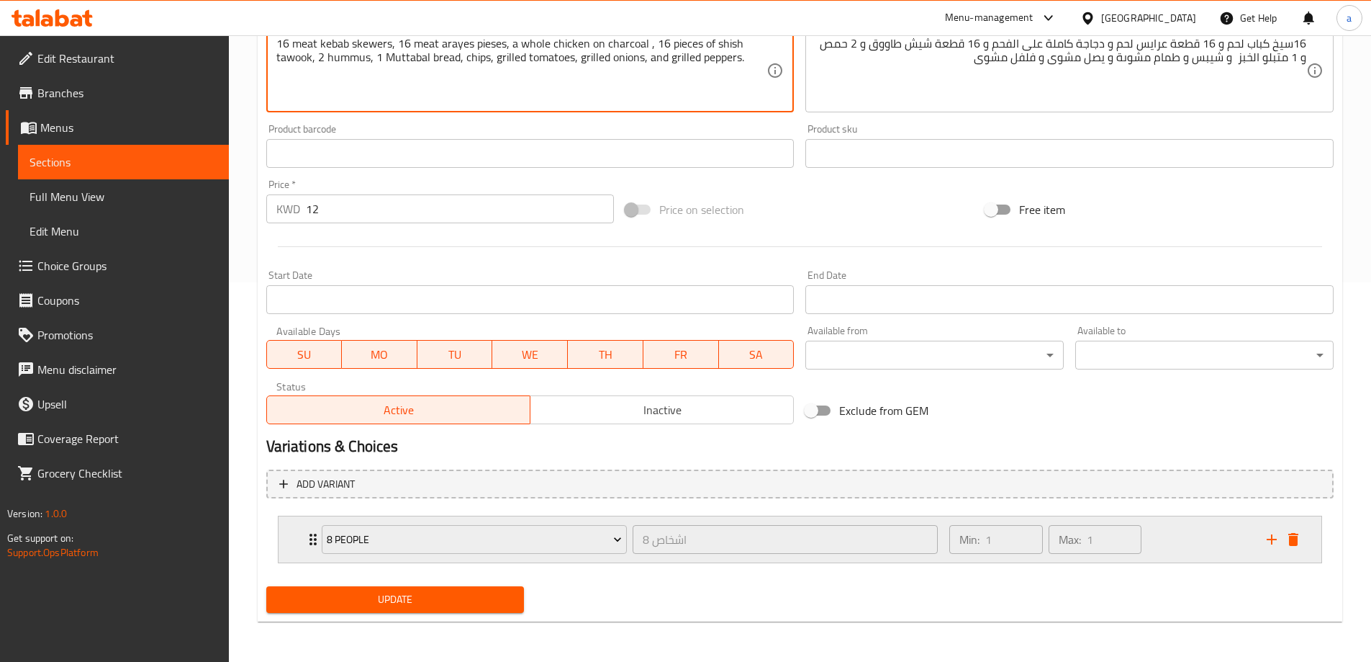
click at [1223, 548] on div "Min: 1 ​ Max: 1 ​" at bounding box center [1099, 539] width 317 height 46
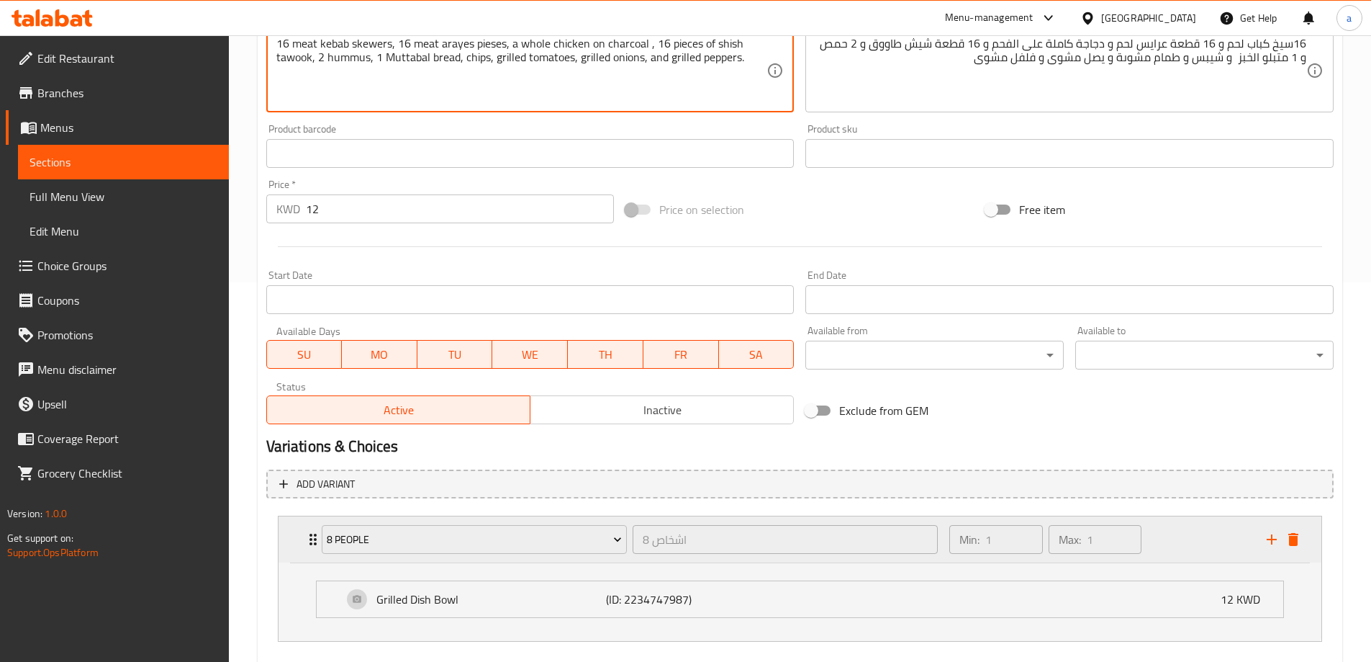
click at [1267, 541] on icon "add" at bounding box center [1271, 539] width 17 height 17
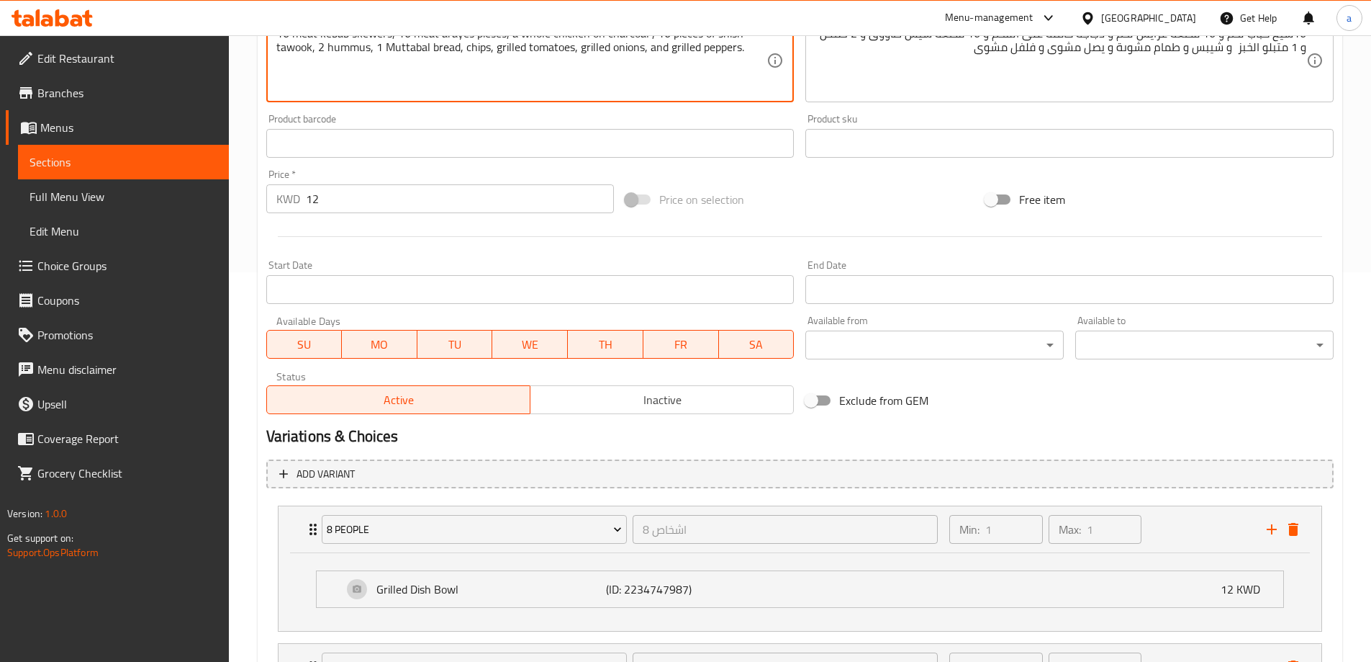
scroll to position [517, 0]
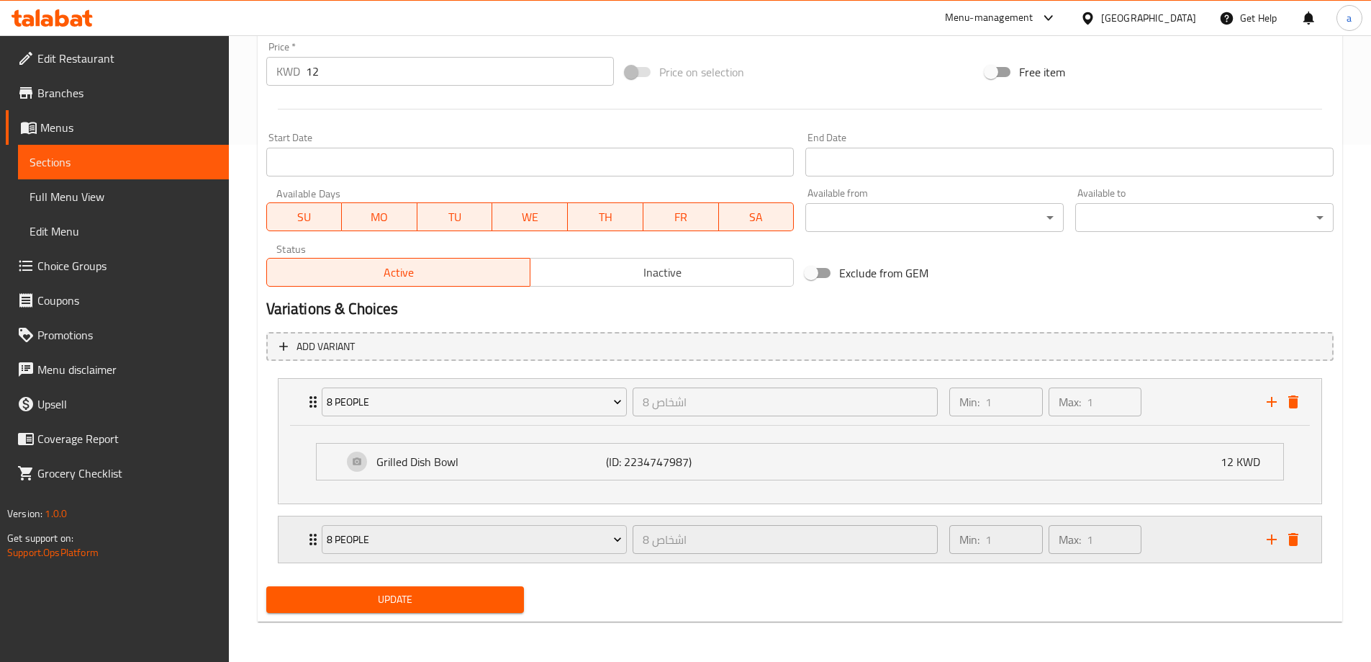
click at [1297, 541] on icon "delete" at bounding box center [1294, 539] width 10 height 13
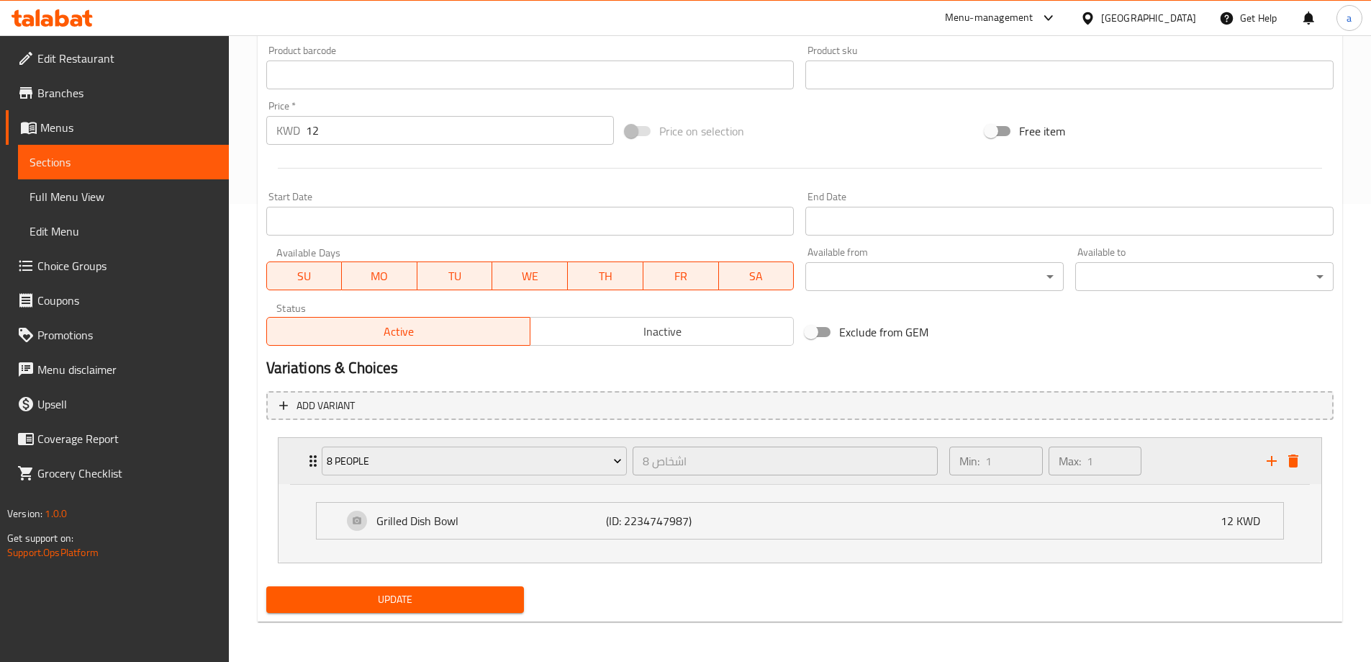
click at [1294, 467] on icon "delete" at bounding box center [1294, 460] width 10 height 13
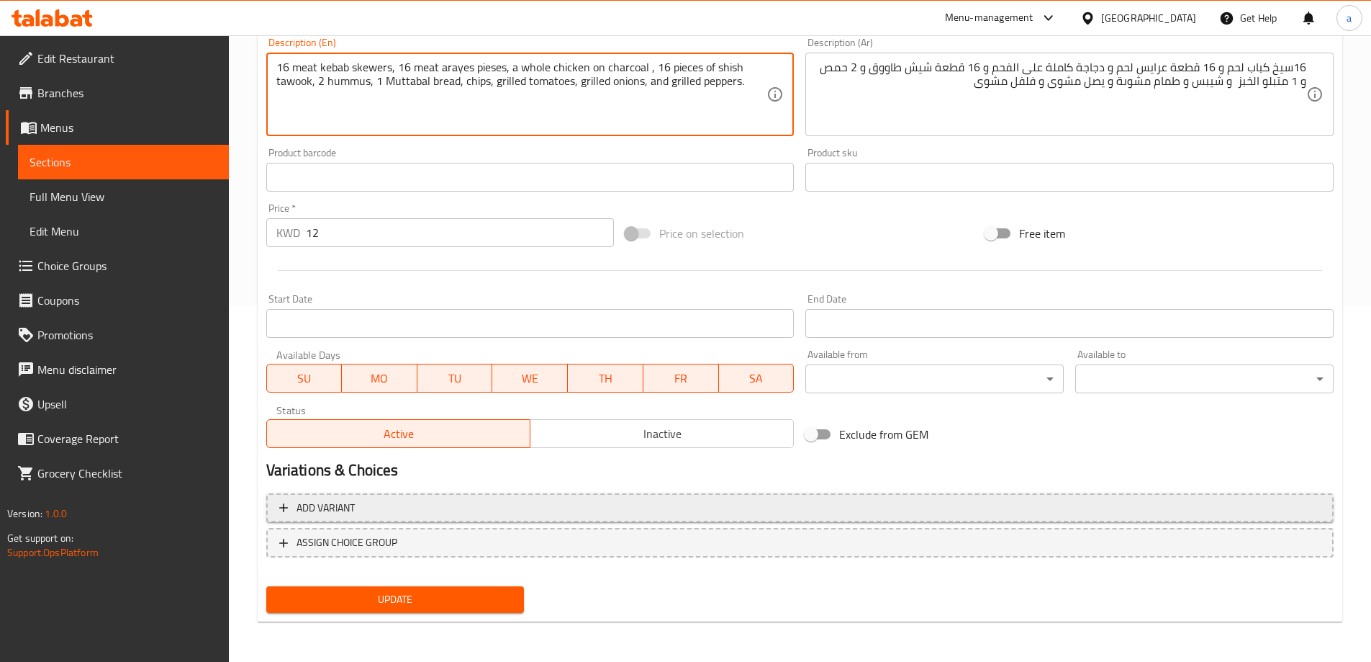
type textarea "16 meat kebab skewers, 16 meat arayes pieses, a whole chicken on charcoal , 16 …"
click at [626, 510] on span "Add variant" at bounding box center [800, 508] width 1042 height 18
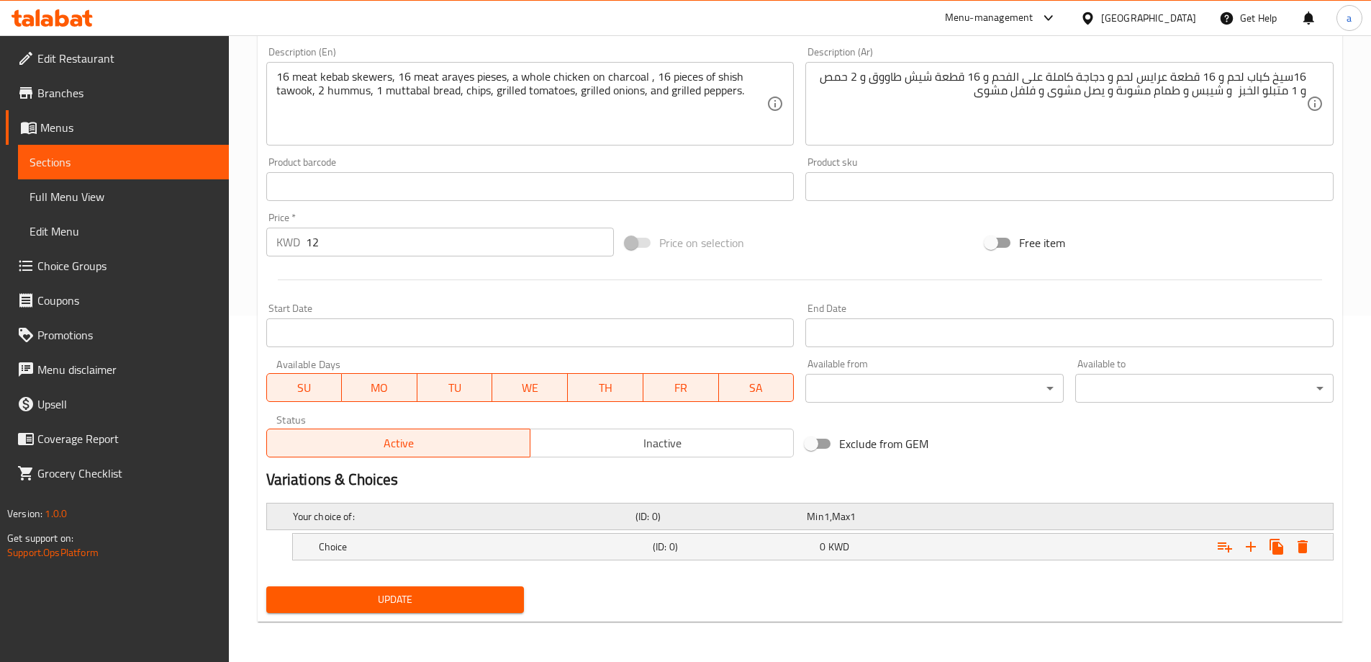
click at [502, 528] on div "Your choice of: (ID: 0) Min 1 , Max 1" at bounding box center [804, 516] width 1029 height 32
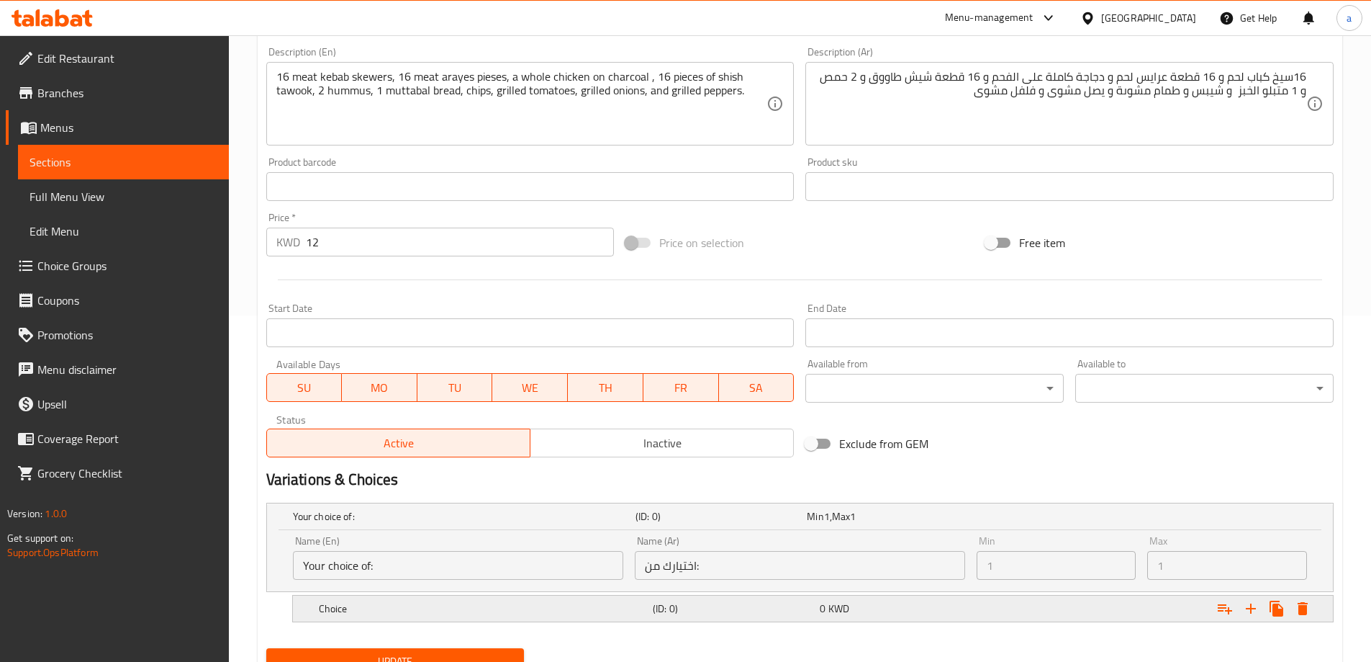
click at [545, 523] on h5 "Choice" at bounding box center [461, 516] width 337 height 14
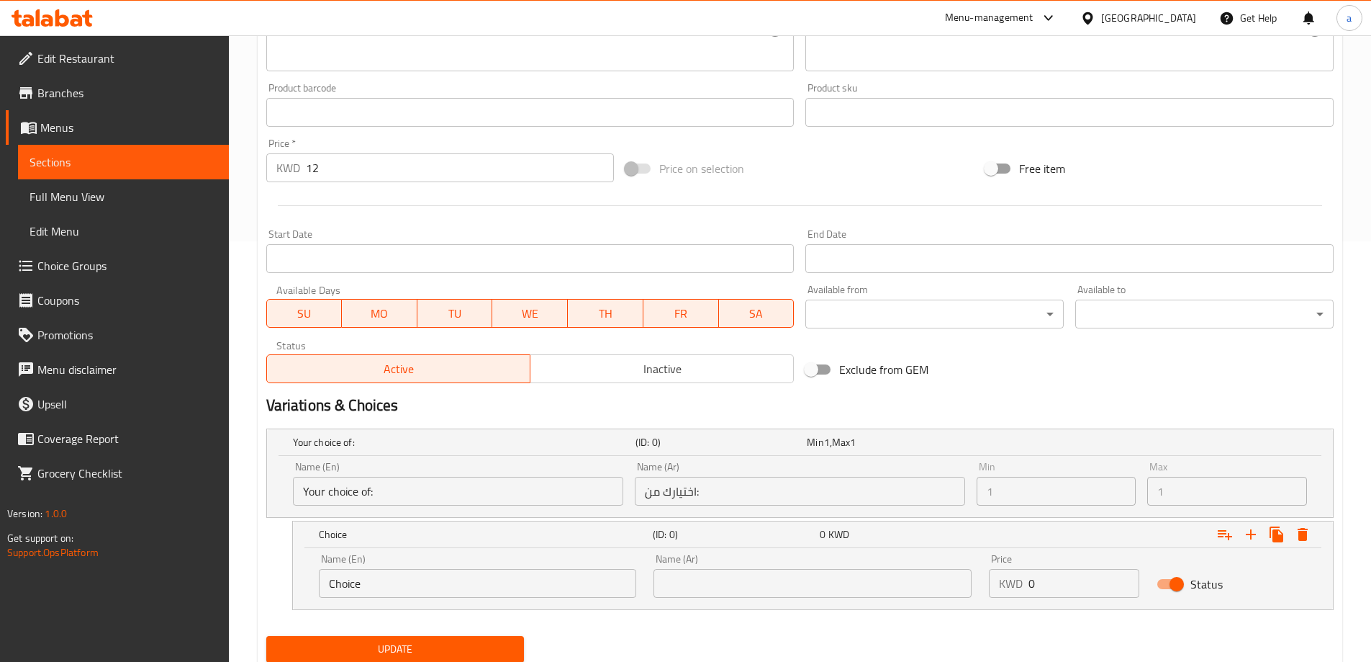
scroll to position [470, 0]
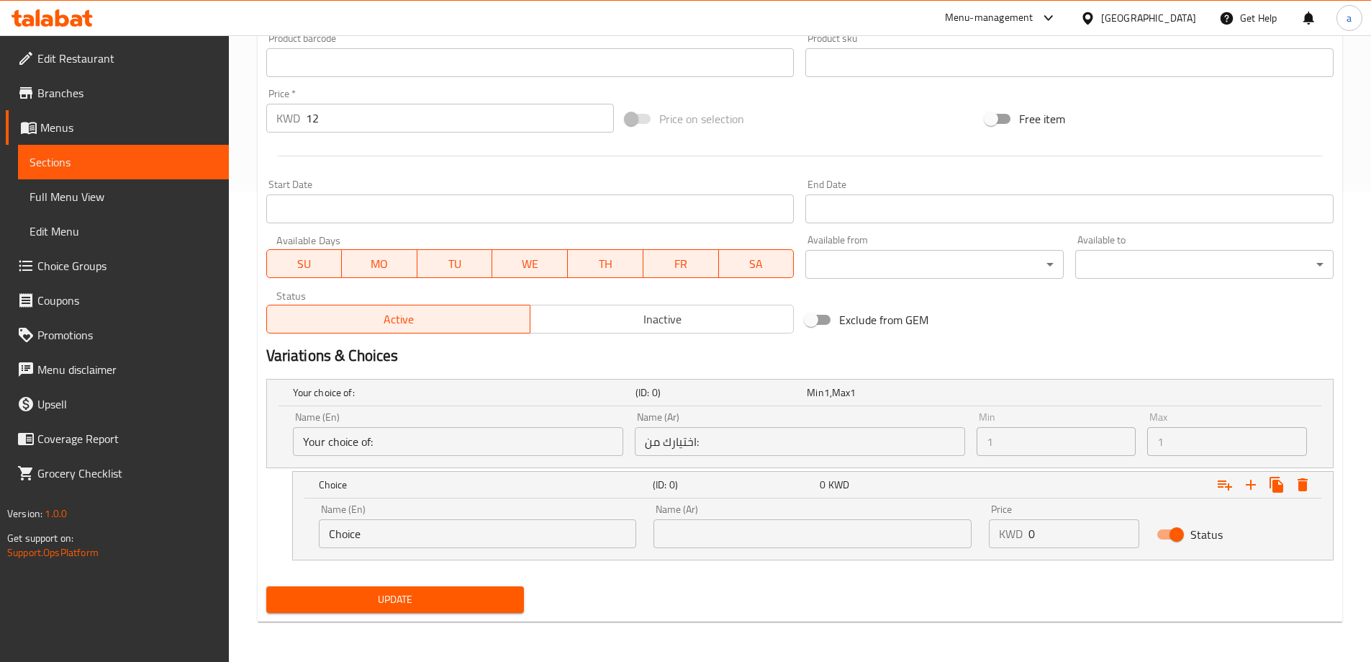
click at [450, 519] on input "Choice" at bounding box center [478, 533] width 318 height 29
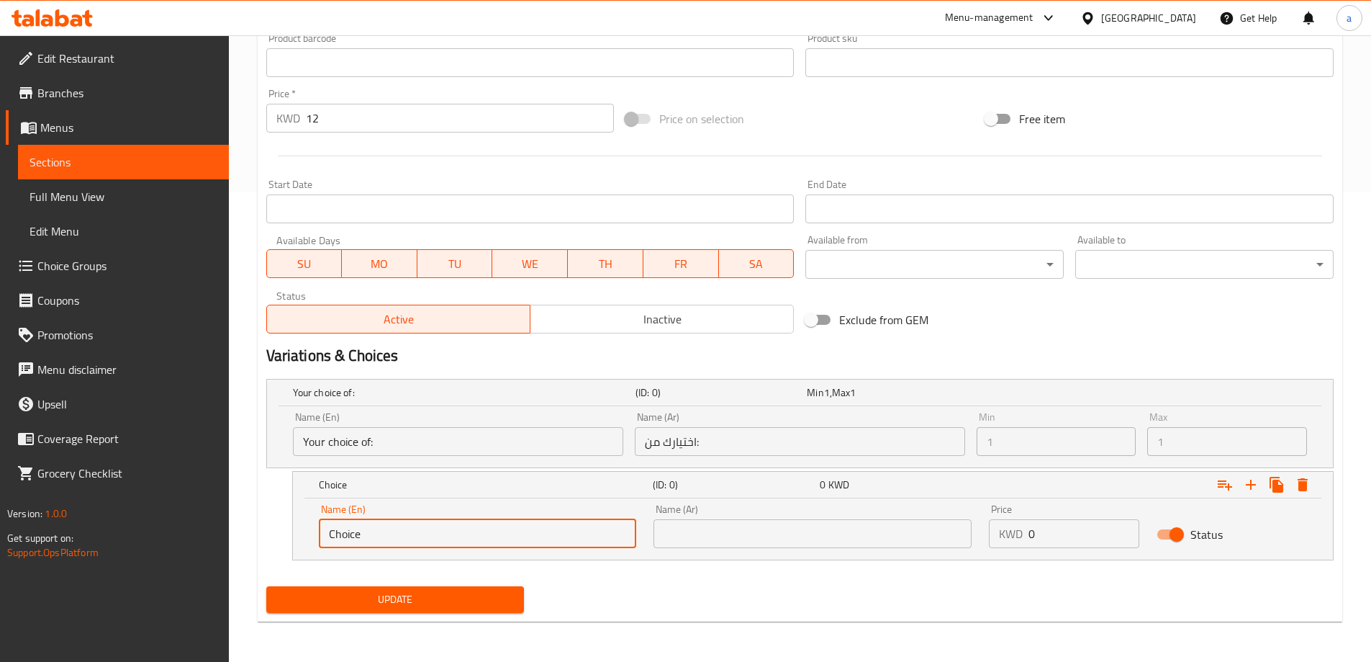
click at [439, 525] on input "Choice" at bounding box center [478, 533] width 318 height 29
click at [695, 536] on input "text" at bounding box center [813, 533] width 318 height 29
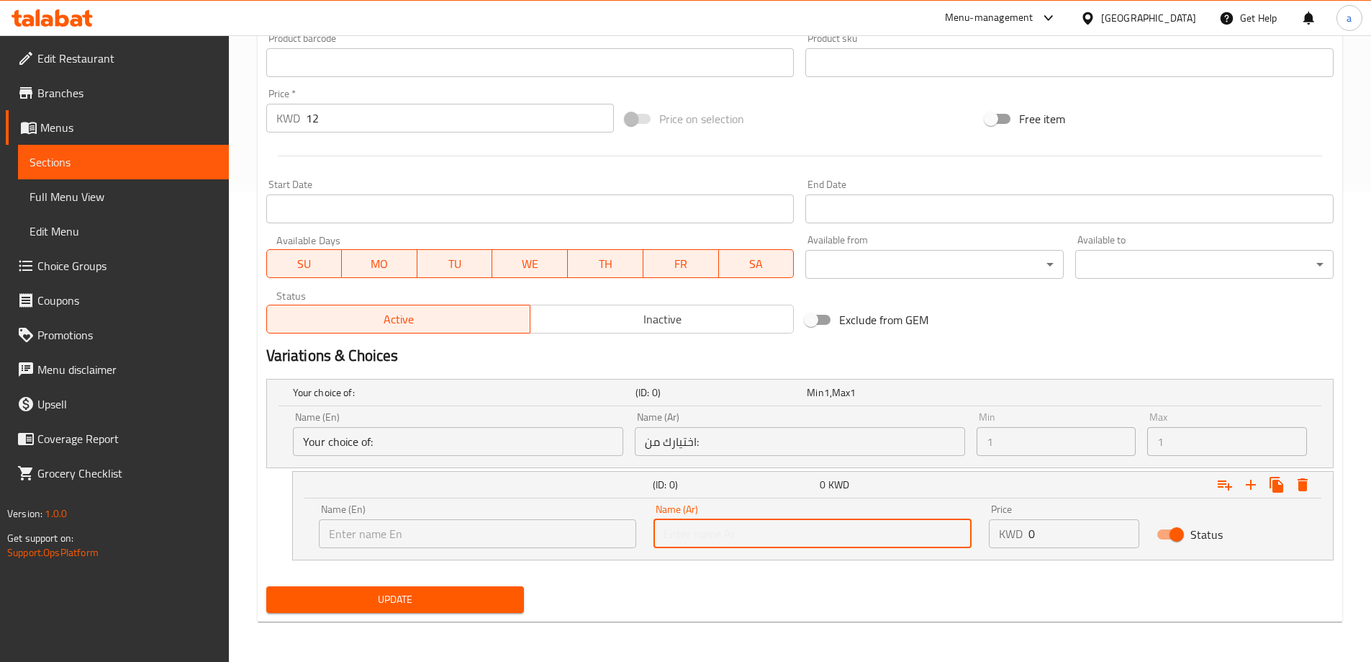
click at [713, 601] on div "Update" at bounding box center [800, 599] width 1079 height 38
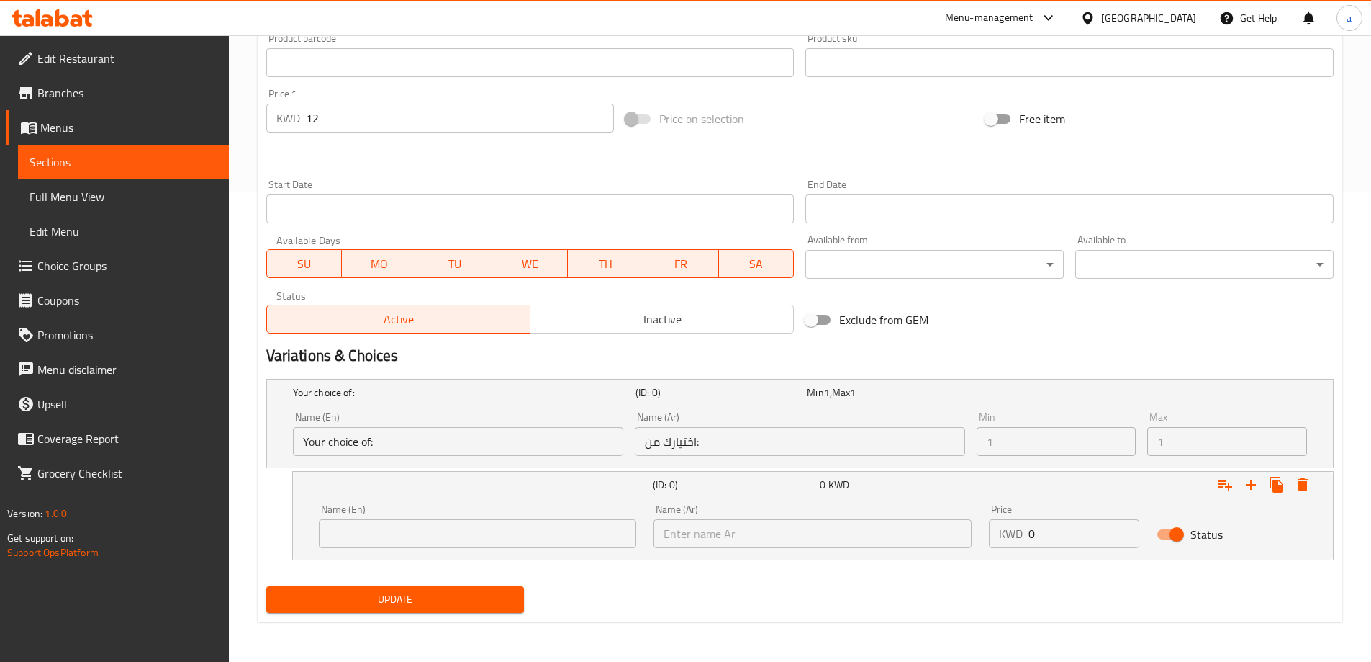
click at [427, 515] on div "Name (En) Name (En)" at bounding box center [478, 526] width 318 height 44
click at [427, 552] on div "Name (En) Name (En)" at bounding box center [477, 525] width 335 height 61
click at [411, 545] on input "text" at bounding box center [478, 533] width 318 height 29
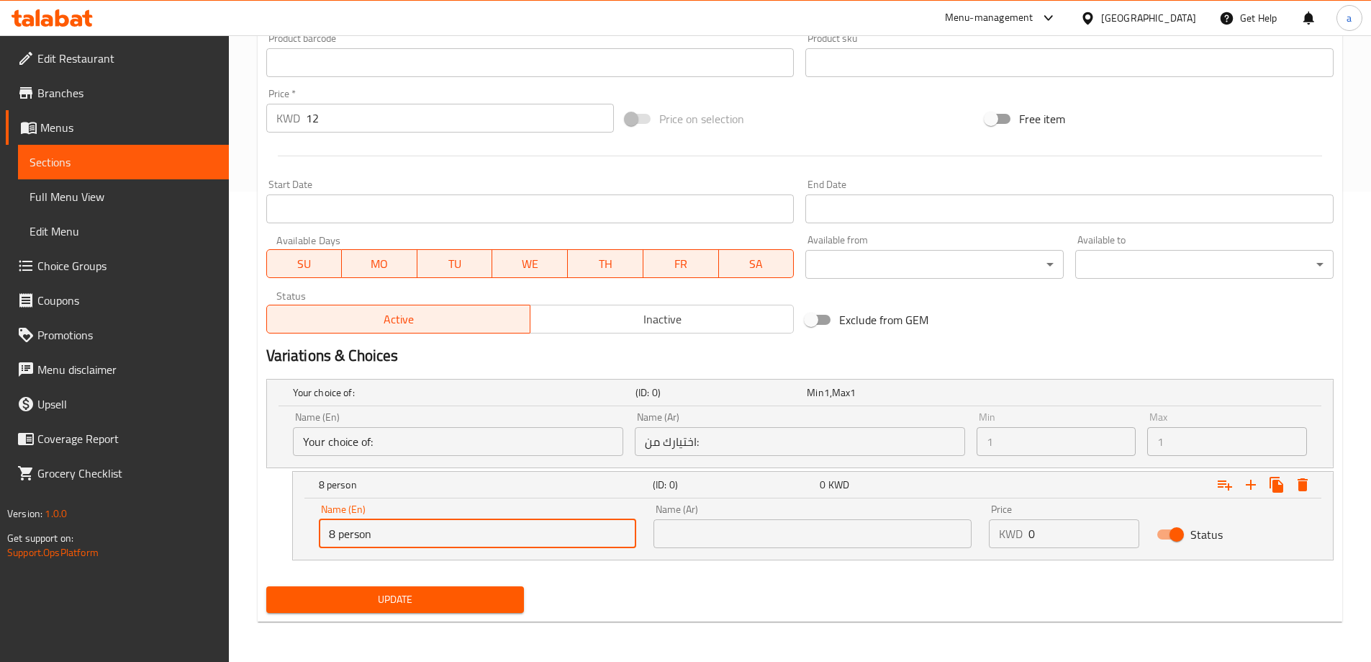
click at [428, 529] on input "8 person" at bounding box center [478, 533] width 318 height 29
type input "8 Person"
click at [682, 544] on input "text" at bounding box center [813, 533] width 318 height 29
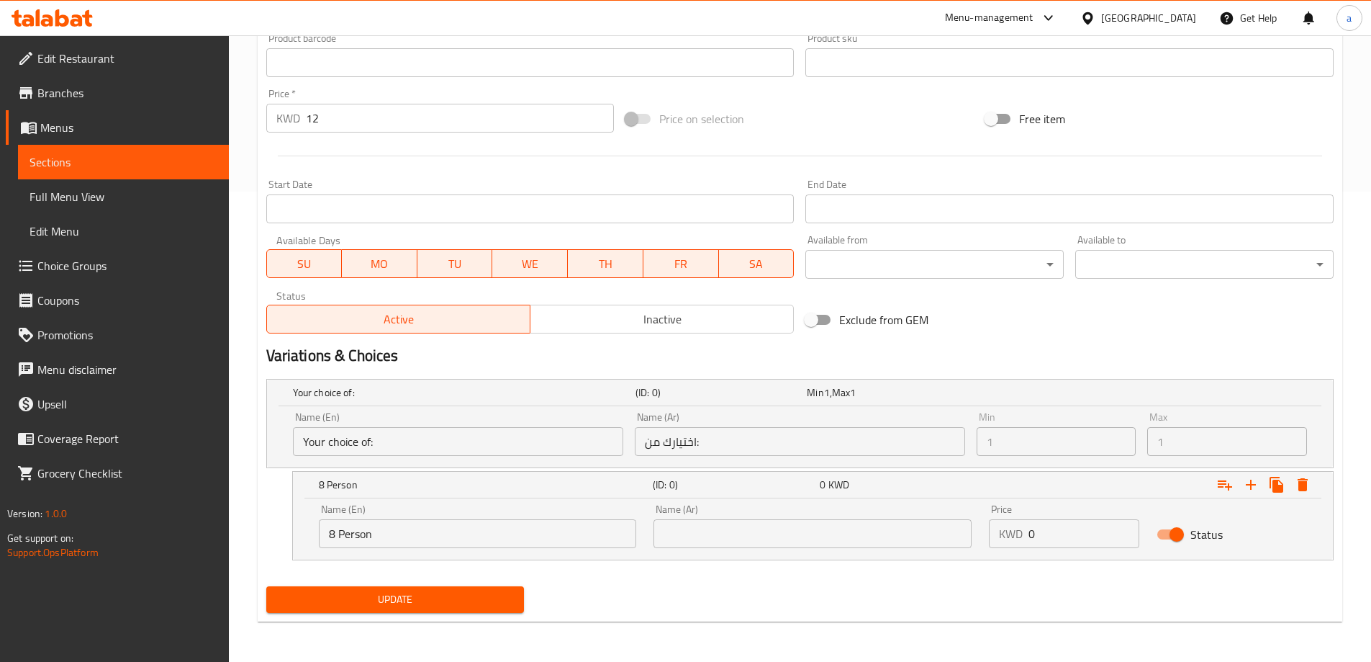
click at [849, 524] on input "text" at bounding box center [813, 533] width 318 height 29
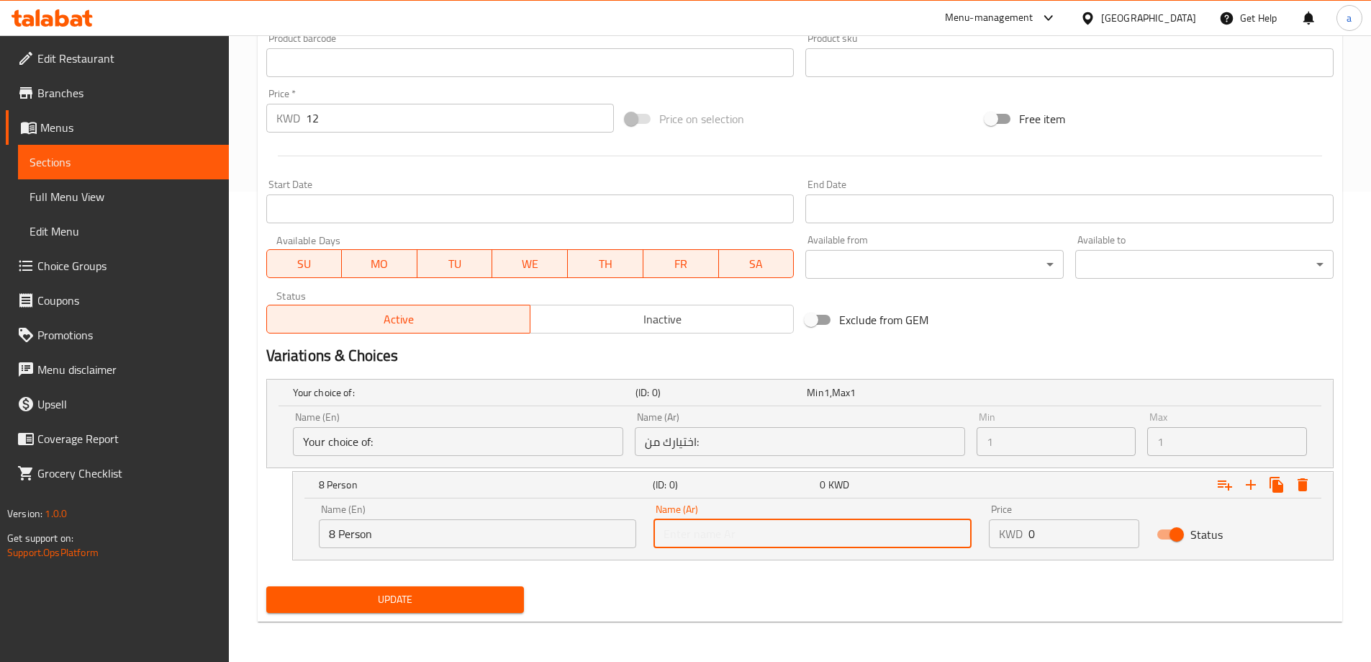
paste input "8 اشخاص"
type input "8 اشخاص"
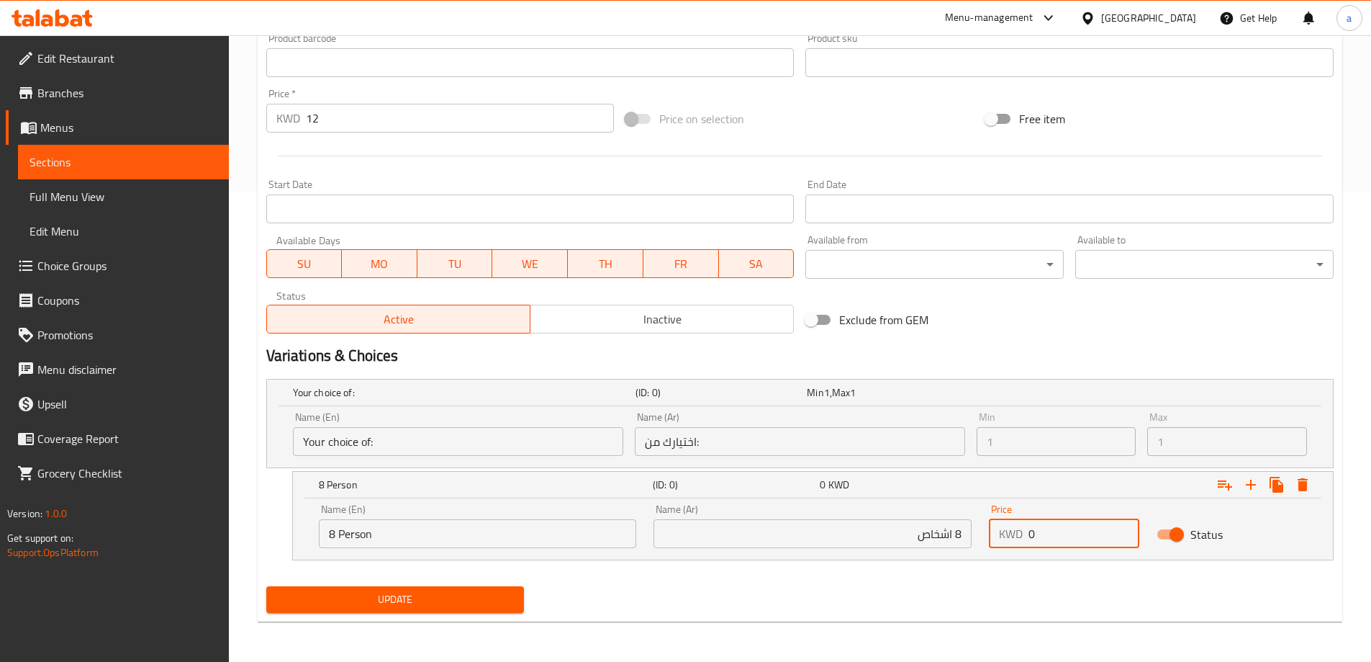
click at [1027, 537] on div "KWD 0 Price" at bounding box center [1064, 533] width 150 height 29
type input "12"
click at [1252, 483] on icon "Expand" at bounding box center [1251, 484] width 10 height 10
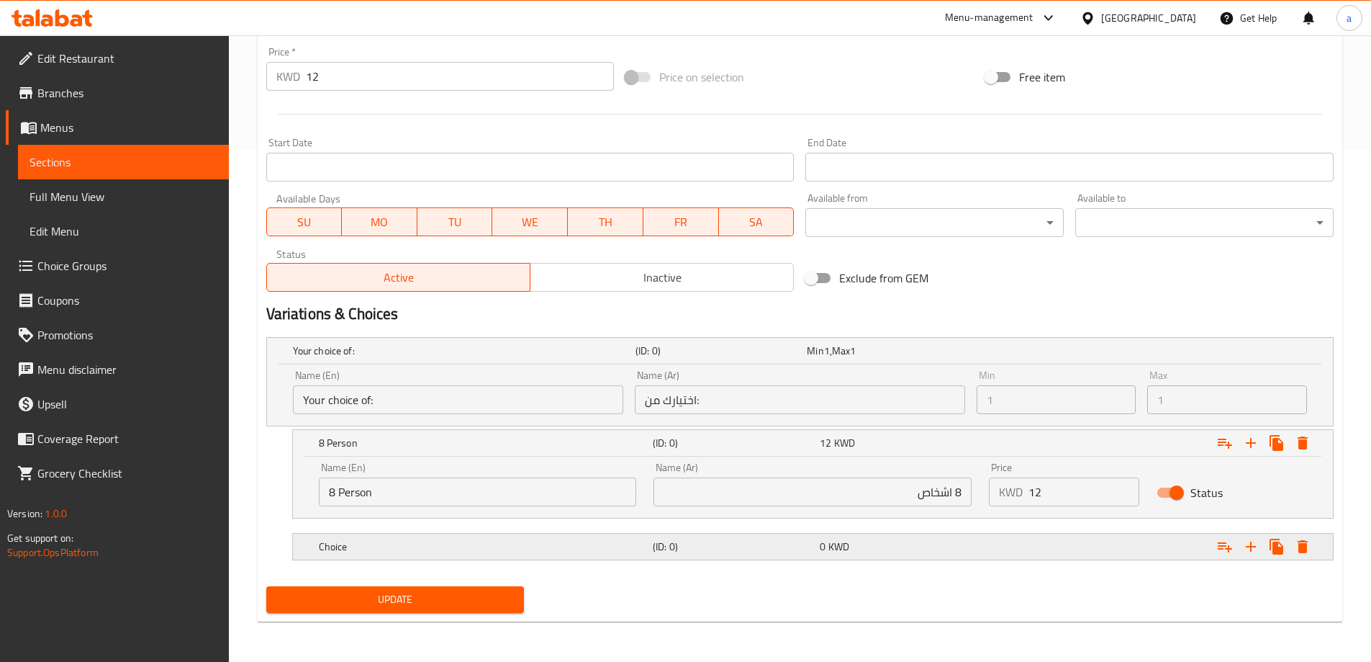
click at [419, 366] on div "Choice (ID: 0) 0 KWD" at bounding box center [804, 351] width 1029 height 32
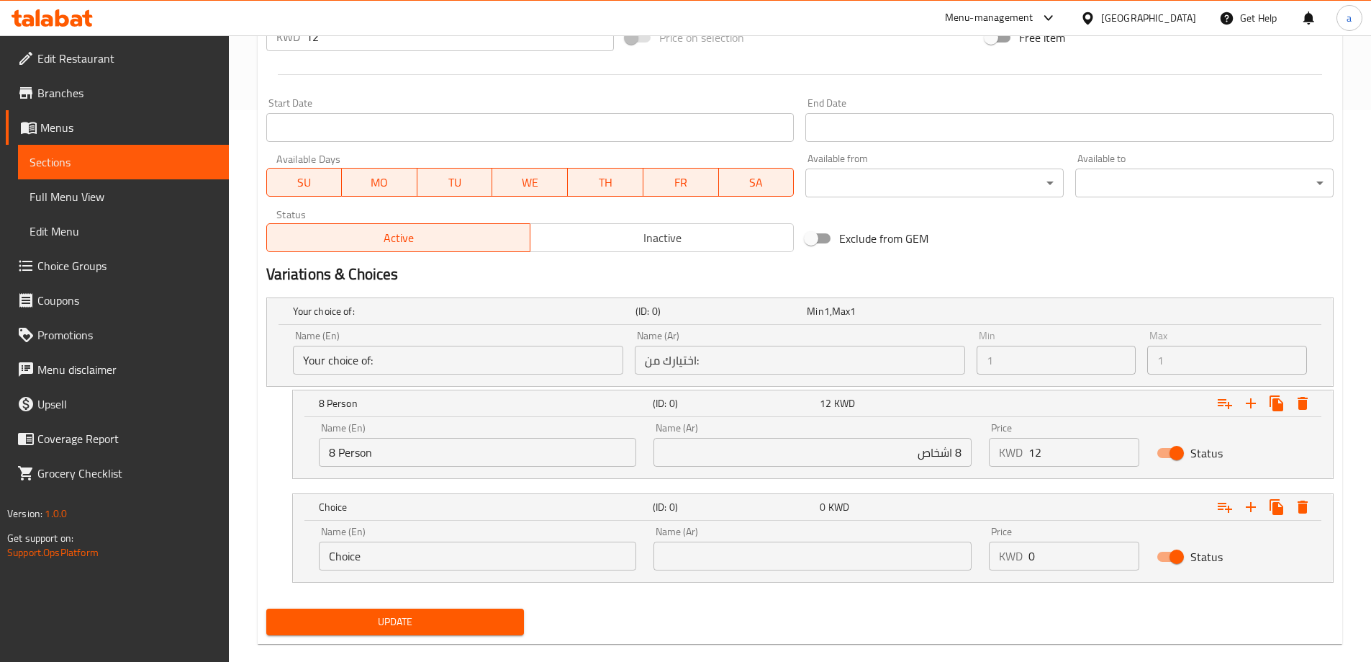
scroll to position [574, 0]
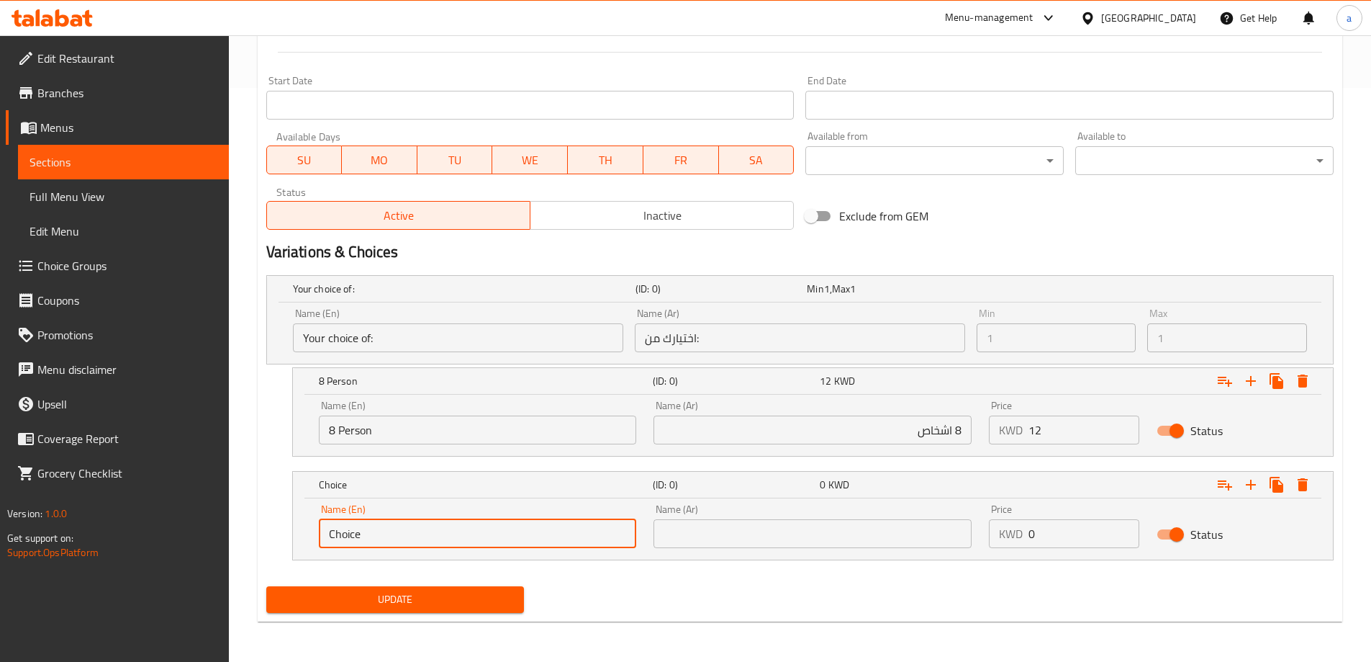
click at [405, 535] on input "Choice" at bounding box center [478, 533] width 318 height 29
click at [827, 536] on input "text" at bounding box center [813, 533] width 318 height 29
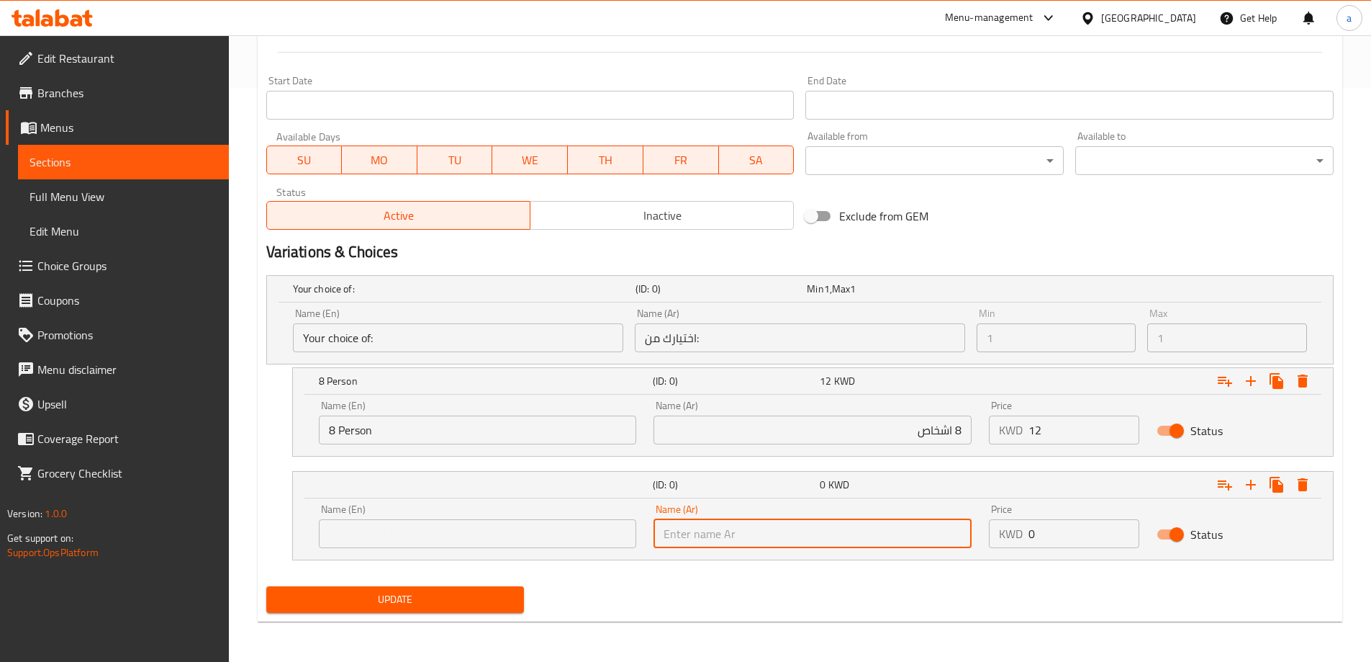
paste input "6 اشخاص"
type input "6 اشخاص"
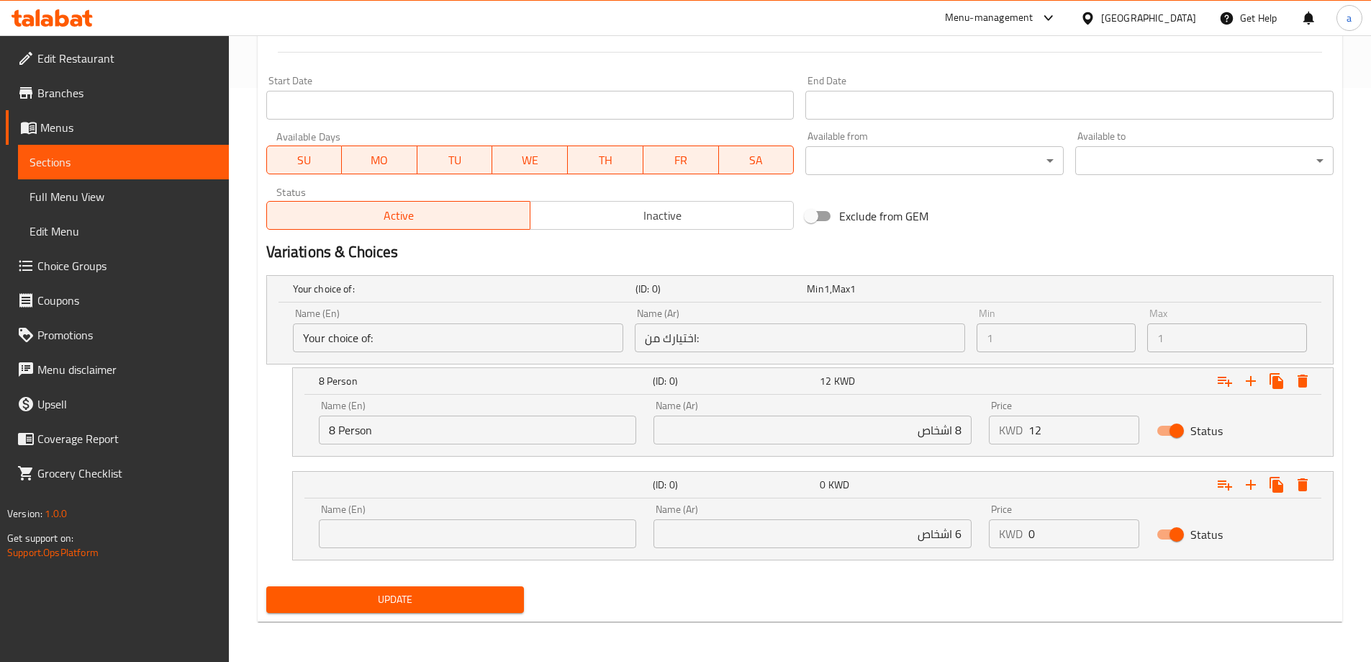
click at [345, 548] on div "Name (En) Name (En)" at bounding box center [477, 525] width 335 height 61
click at [345, 544] on input "text" at bounding box center [478, 533] width 318 height 29
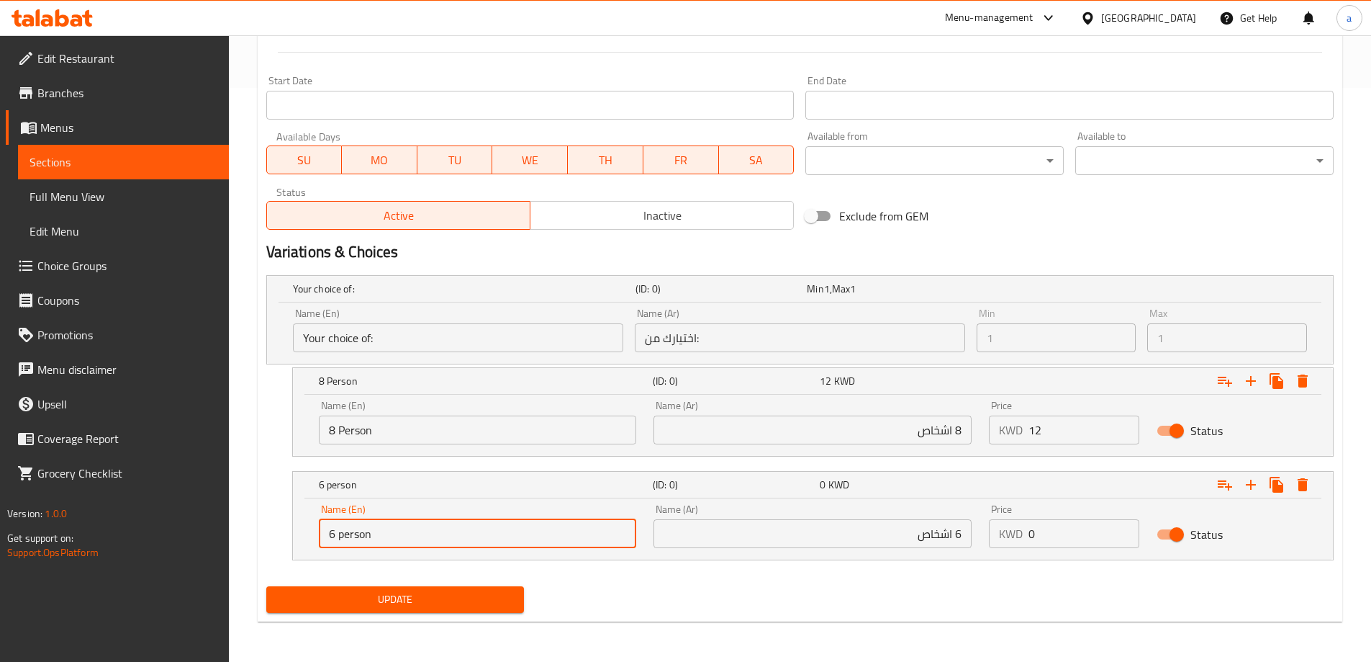
click at [378, 531] on input "6 person" at bounding box center [478, 533] width 318 height 29
type input "6 Person"
click at [739, 551] on div "Name (Ar) 6 اشخاص Name (Ar)" at bounding box center [812, 525] width 335 height 61
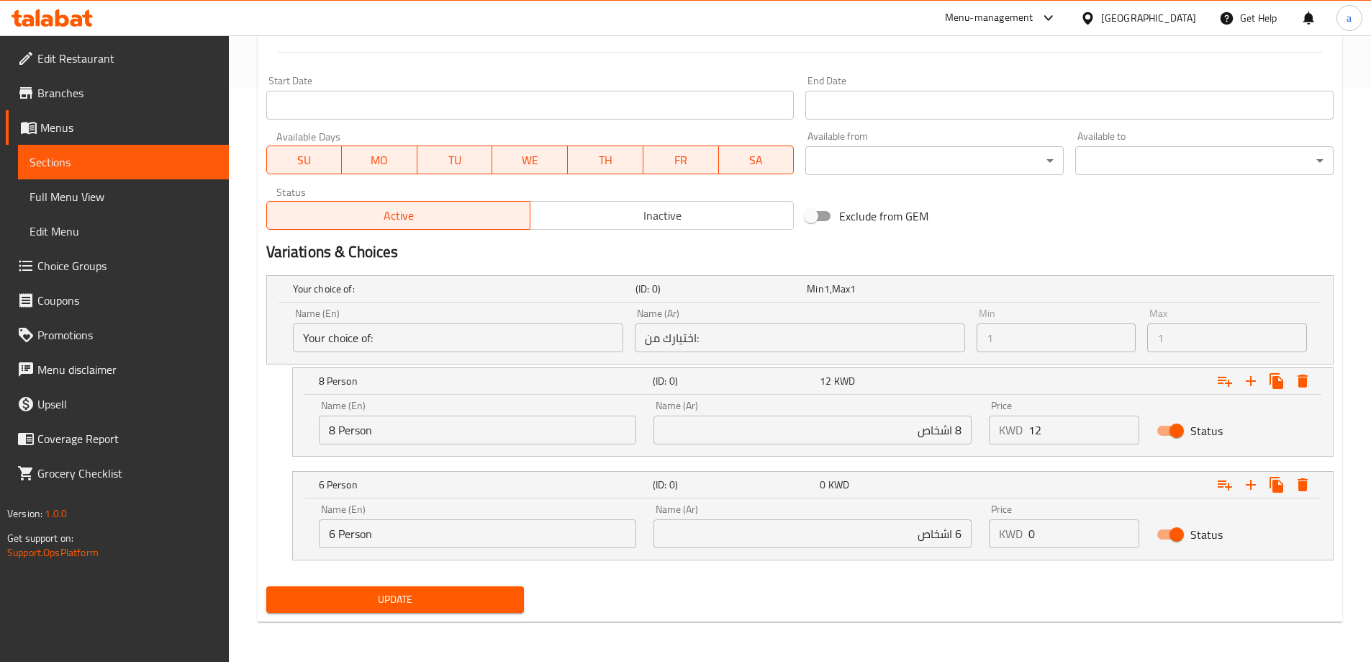
click at [739, 544] on input "6 اشخاص" at bounding box center [813, 533] width 318 height 29
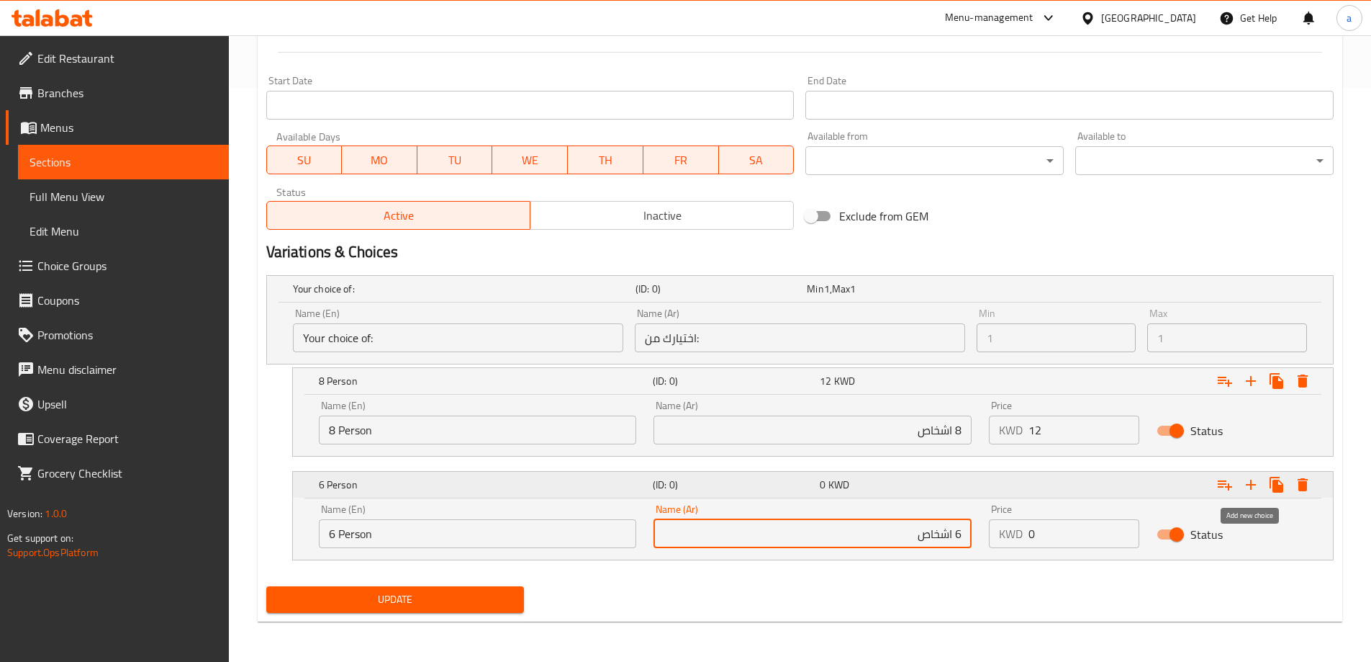
click at [1255, 490] on icon "Expand" at bounding box center [1250, 484] width 17 height 17
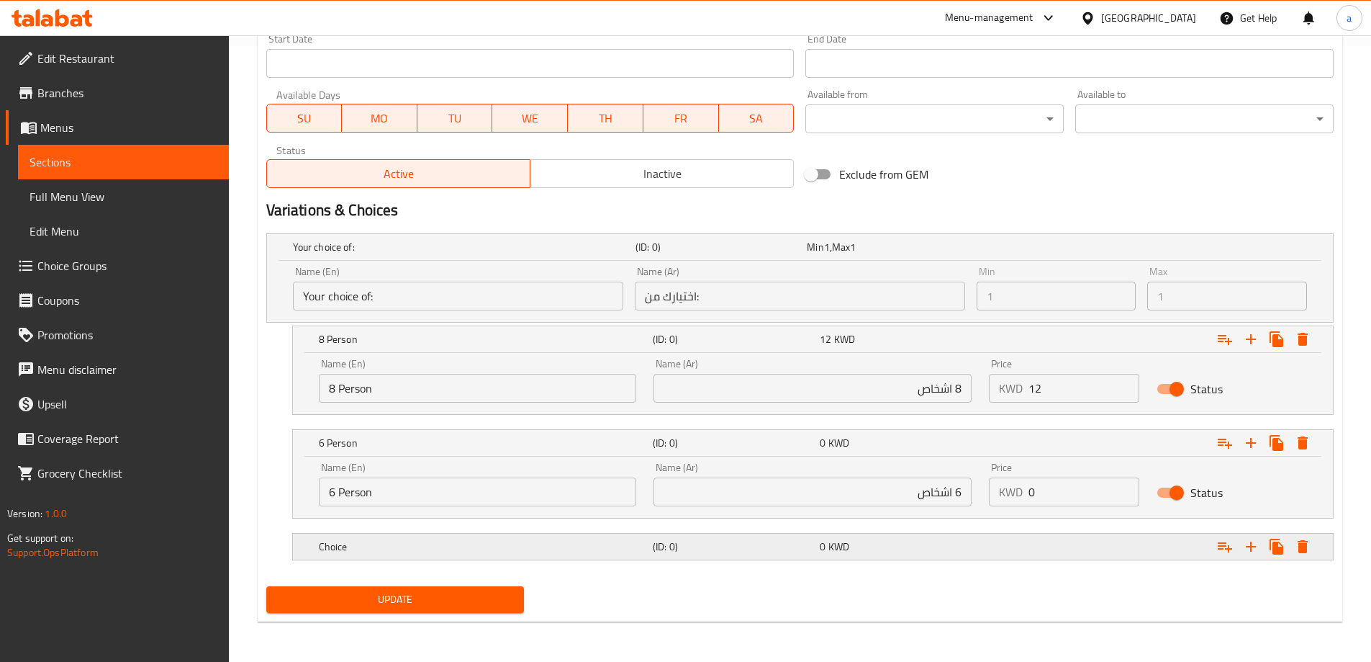
click at [436, 257] on div "Choice" at bounding box center [461, 247] width 343 height 20
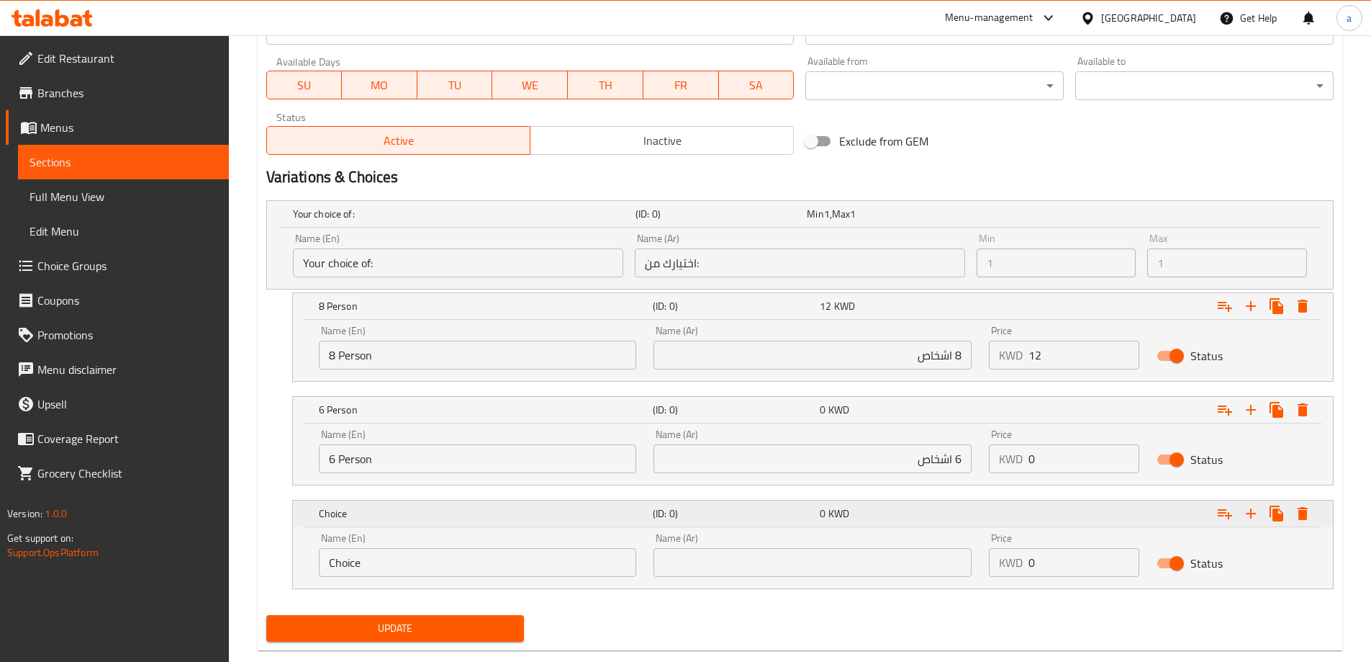
scroll to position [677, 0]
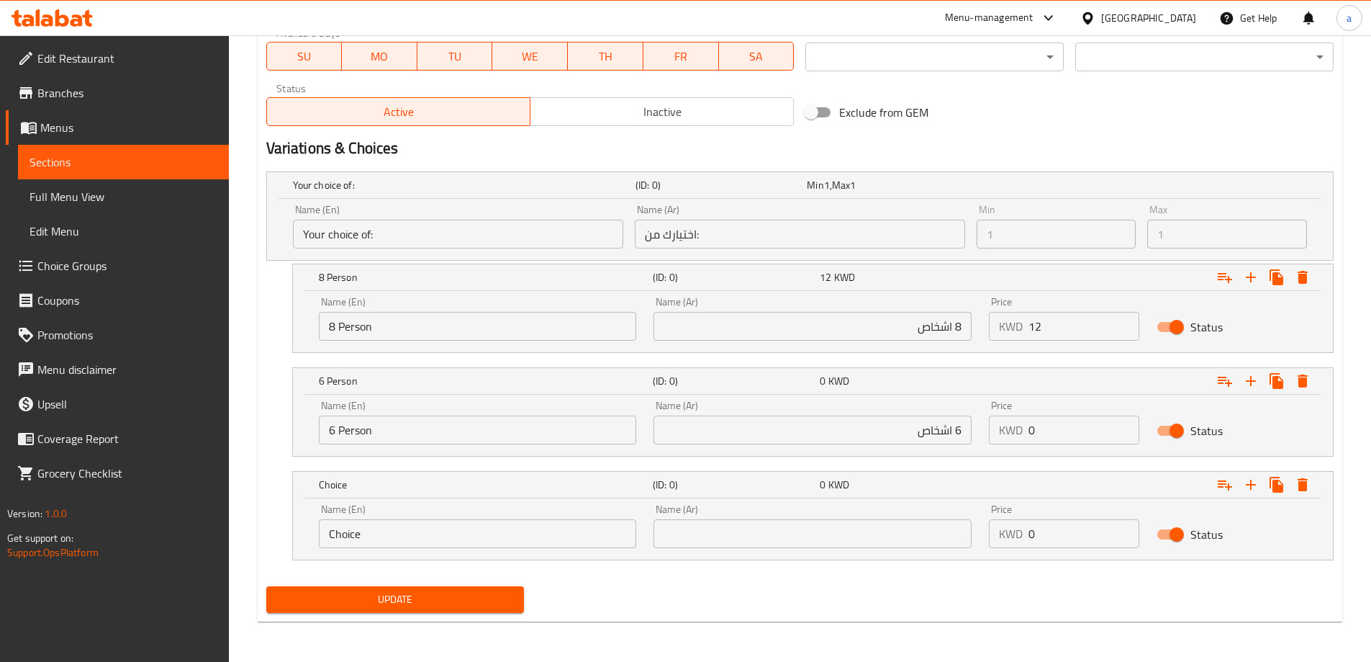
click at [420, 542] on input "Choice" at bounding box center [478, 533] width 318 height 29
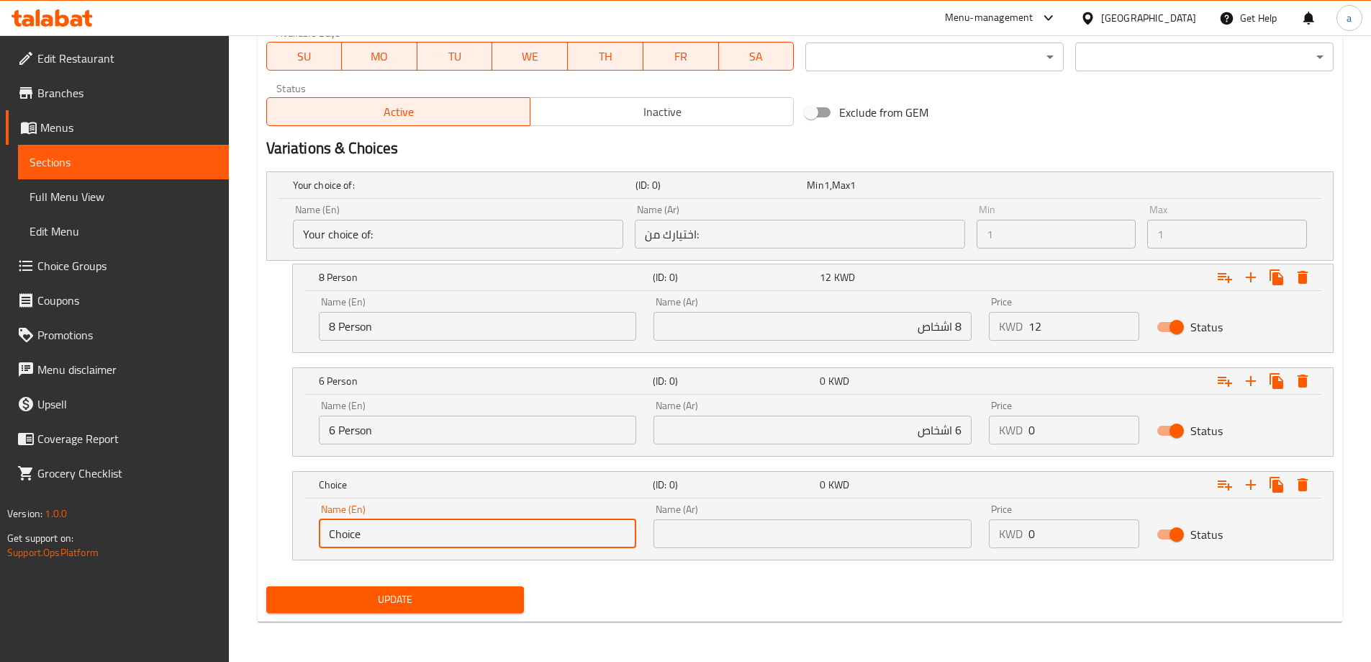
click at [420, 542] on input "Choice" at bounding box center [478, 533] width 318 height 29
click at [420, 542] on input "4 person" at bounding box center [478, 533] width 318 height 29
type input "4 Person"
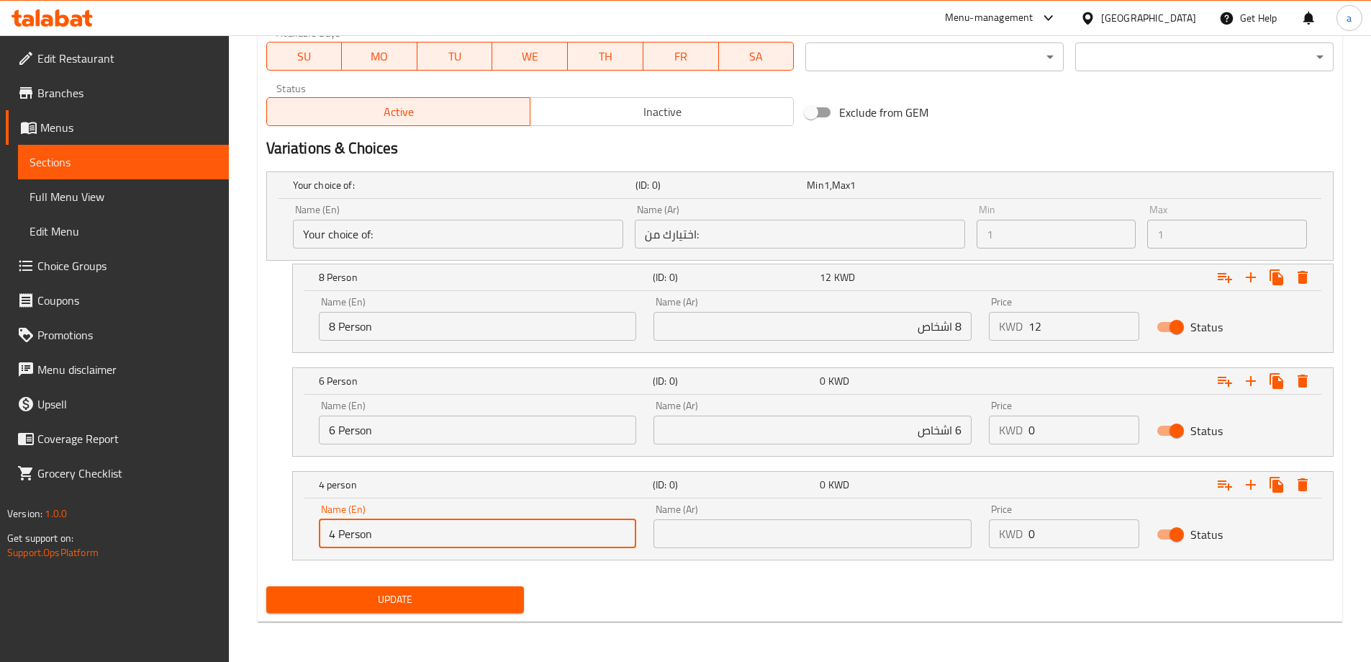
click at [712, 525] on input "text" at bounding box center [813, 533] width 318 height 29
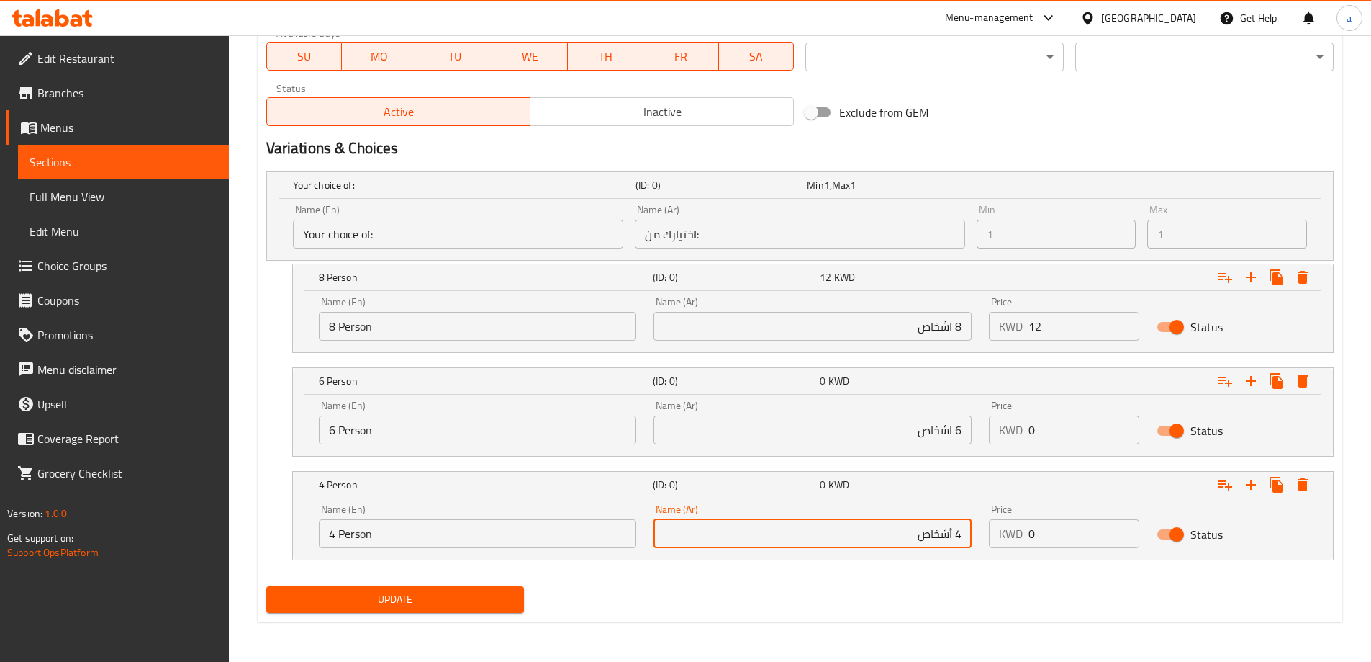
type input "4 أشخاص"
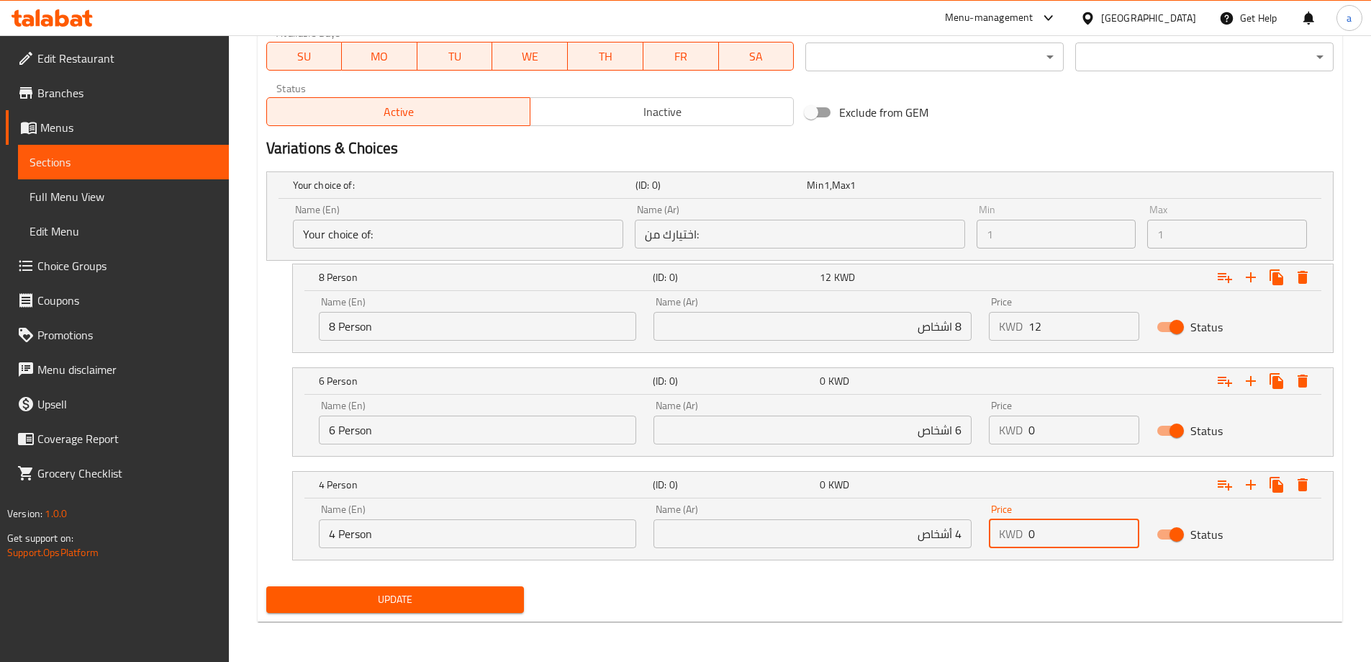
click at [1036, 538] on input "0" at bounding box center [1084, 533] width 111 height 29
type input "6.5"
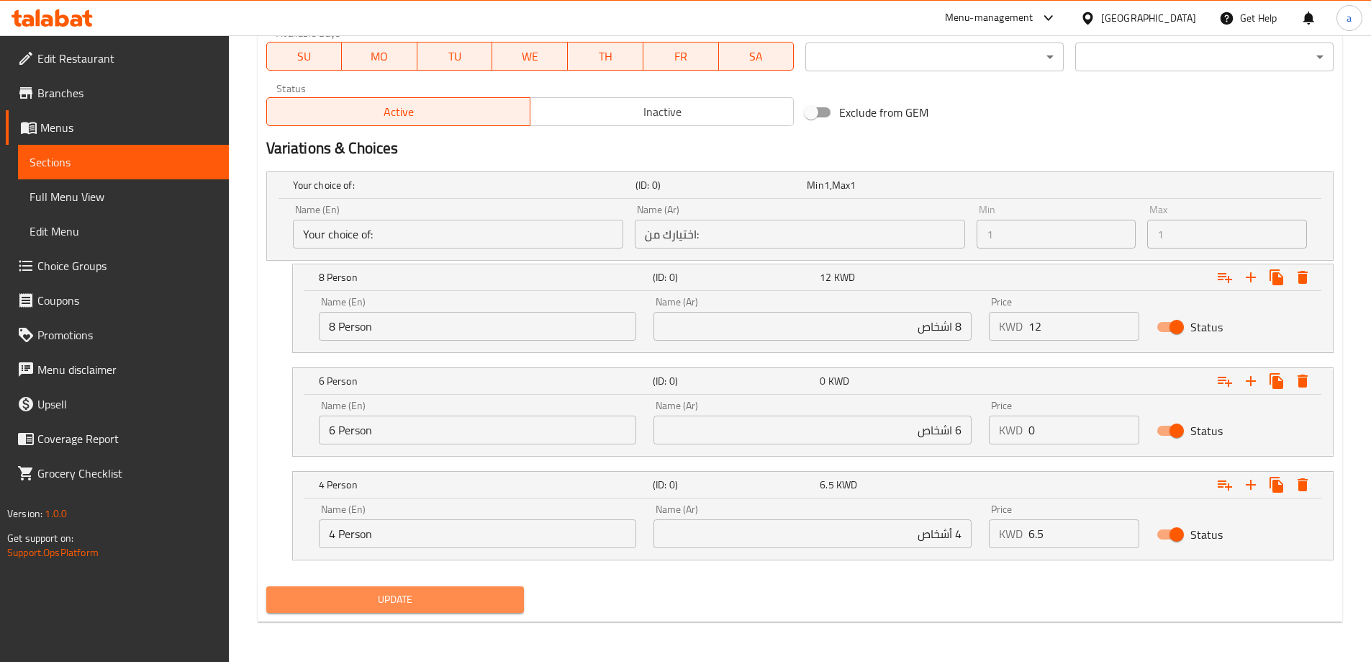
click at [340, 596] on span "Update" at bounding box center [395, 599] width 235 height 18
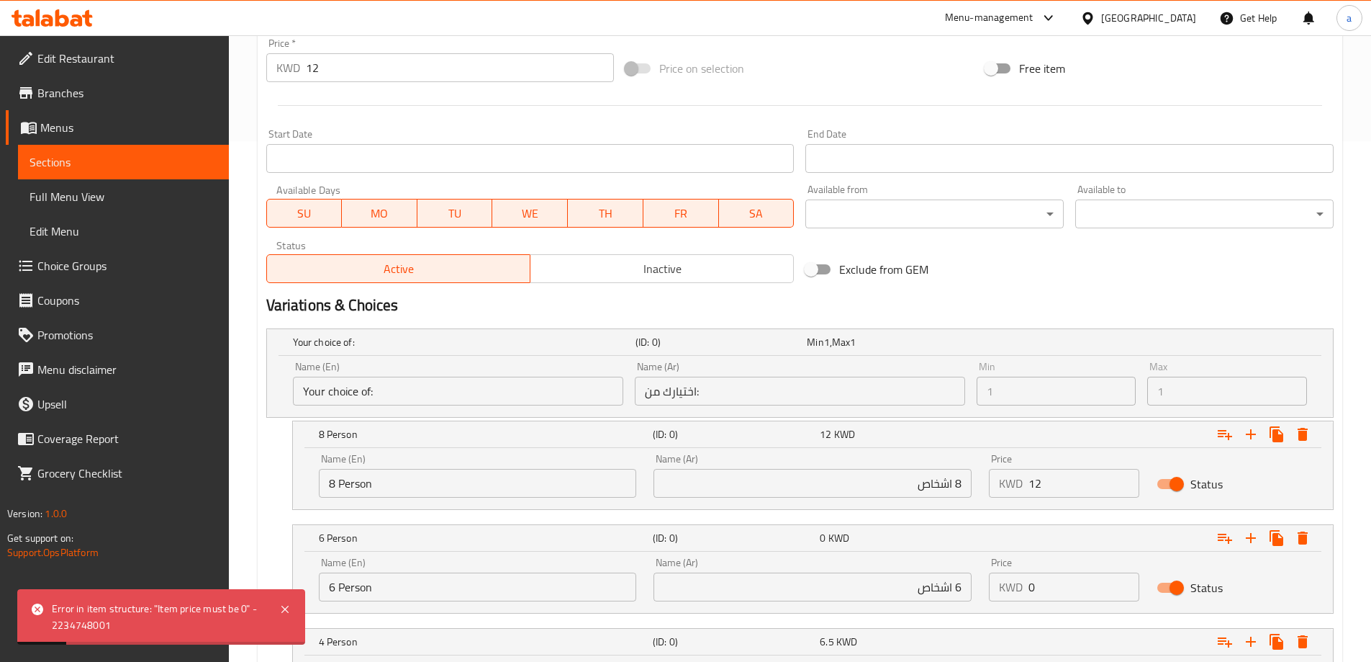
scroll to position [288, 0]
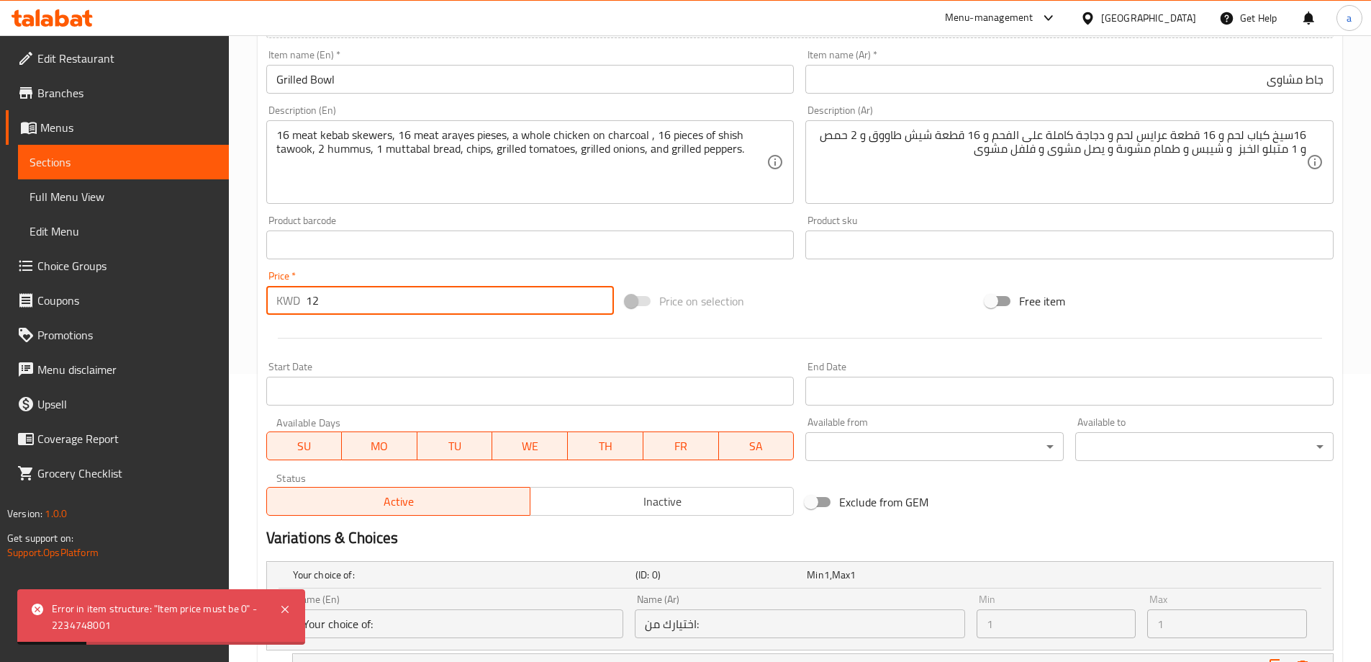
click at [328, 300] on input "12" at bounding box center [460, 300] width 309 height 29
type input "0"
click at [359, 330] on div at bounding box center [800, 337] width 1079 height 35
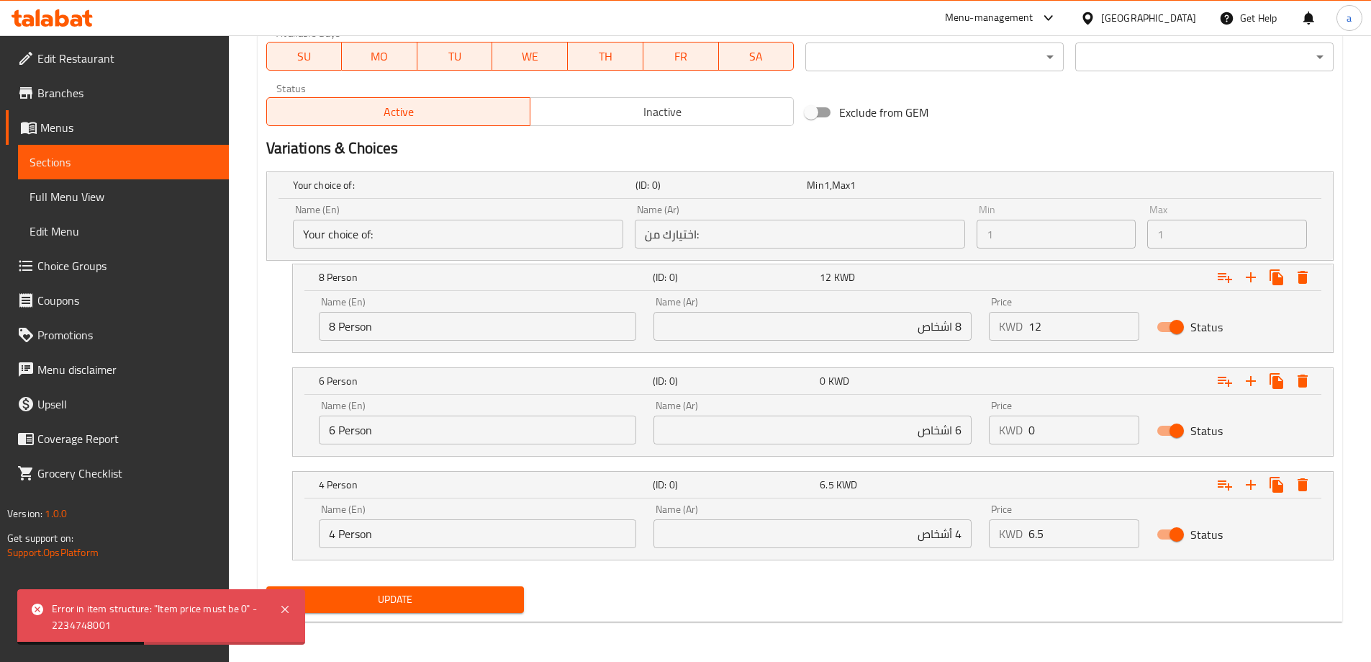
click at [416, 600] on span "Update" at bounding box center [395, 599] width 235 height 18
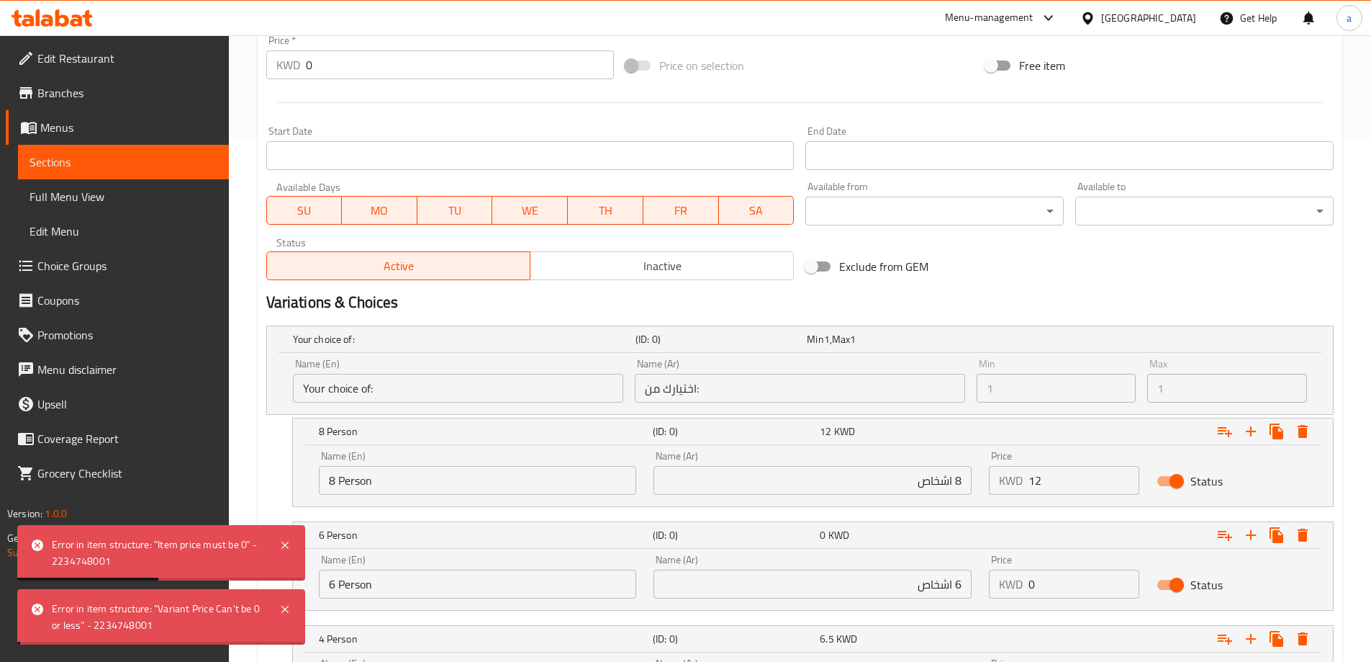
scroll to position [317, 0]
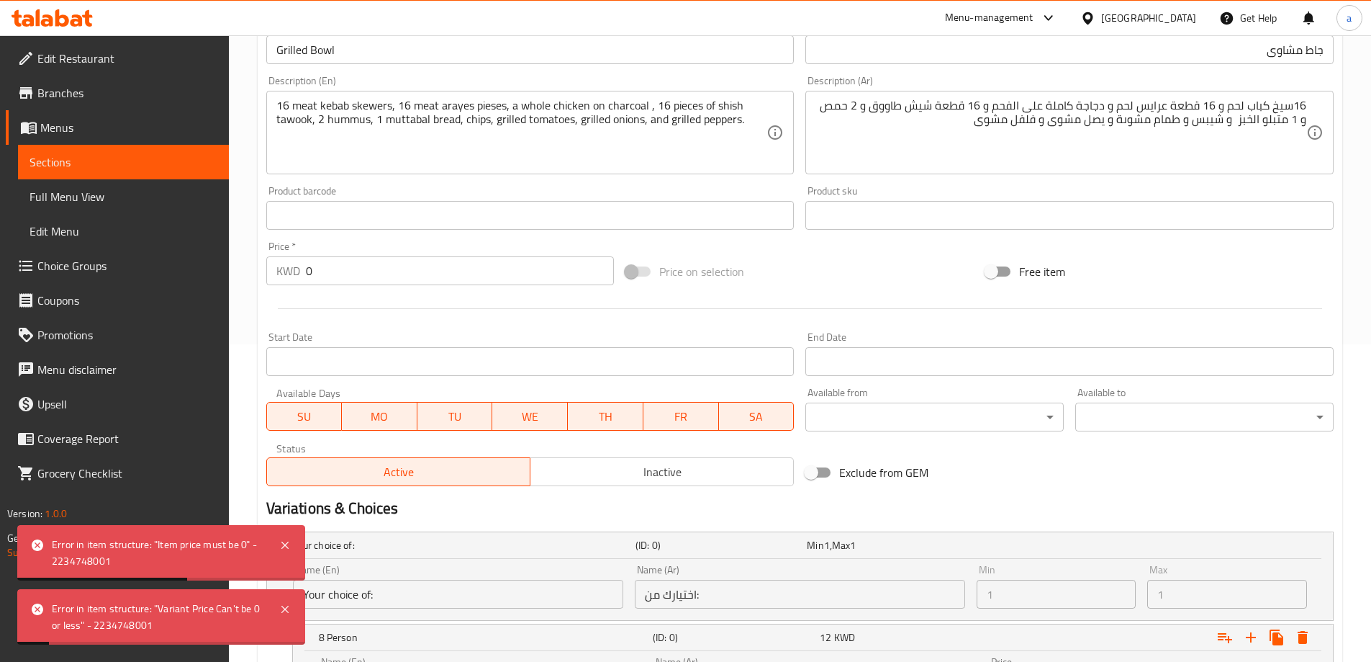
click at [299, 541] on div "Error in item structure: "Item price must be 0" - 2234748001" at bounding box center [161, 552] width 288 height 55
click at [290, 541] on icon at bounding box center [284, 544] width 17 height 17
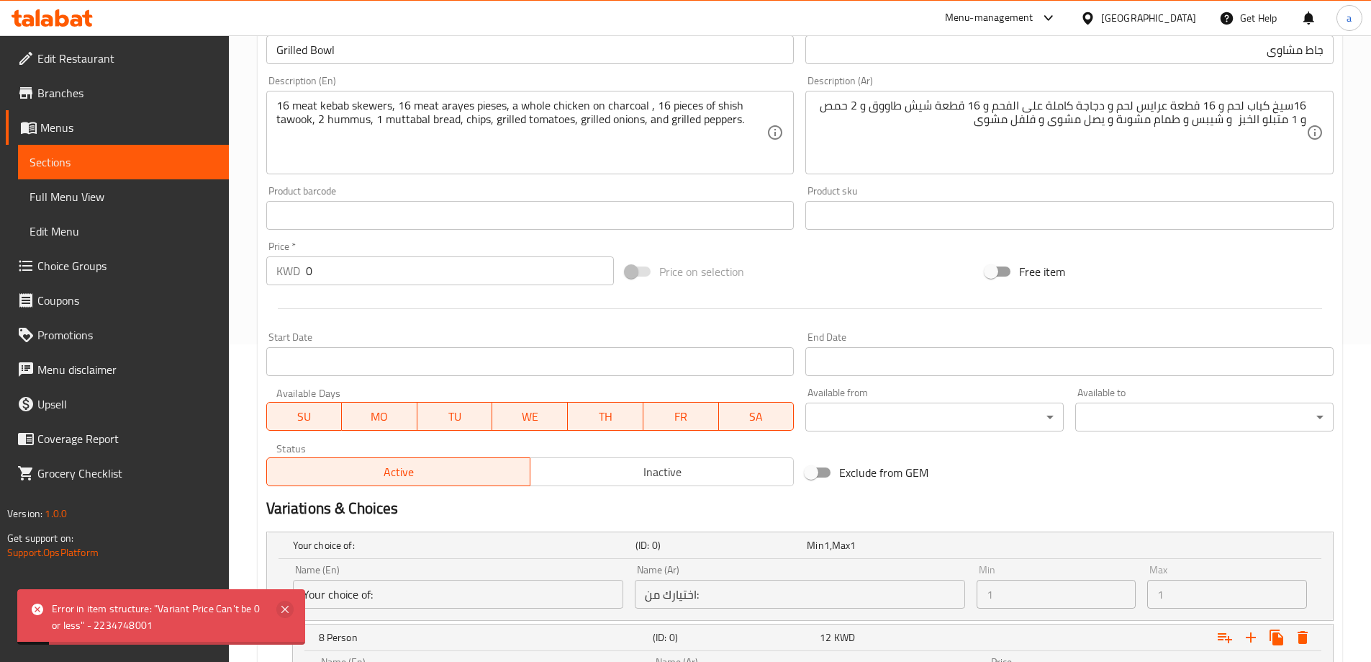
click at [281, 608] on icon at bounding box center [284, 608] width 17 height 17
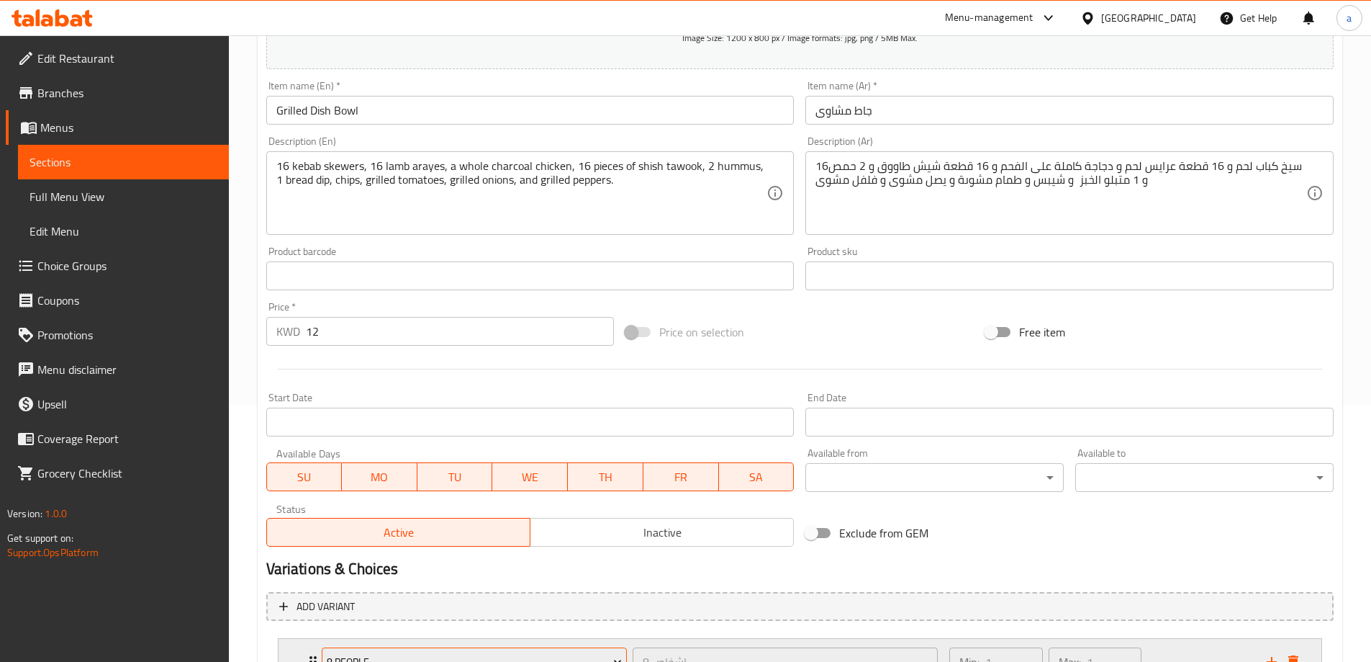
scroll to position [379, 0]
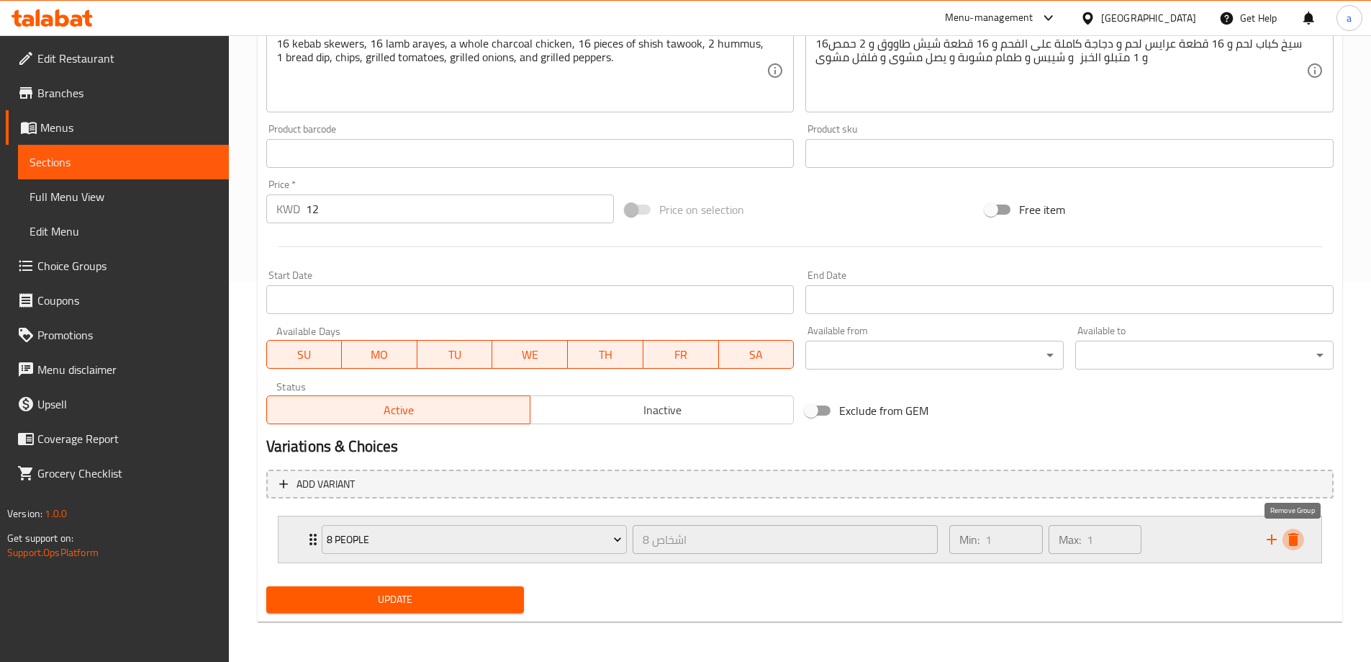
click at [1302, 541] on button "delete" at bounding box center [1294, 539] width 22 height 22
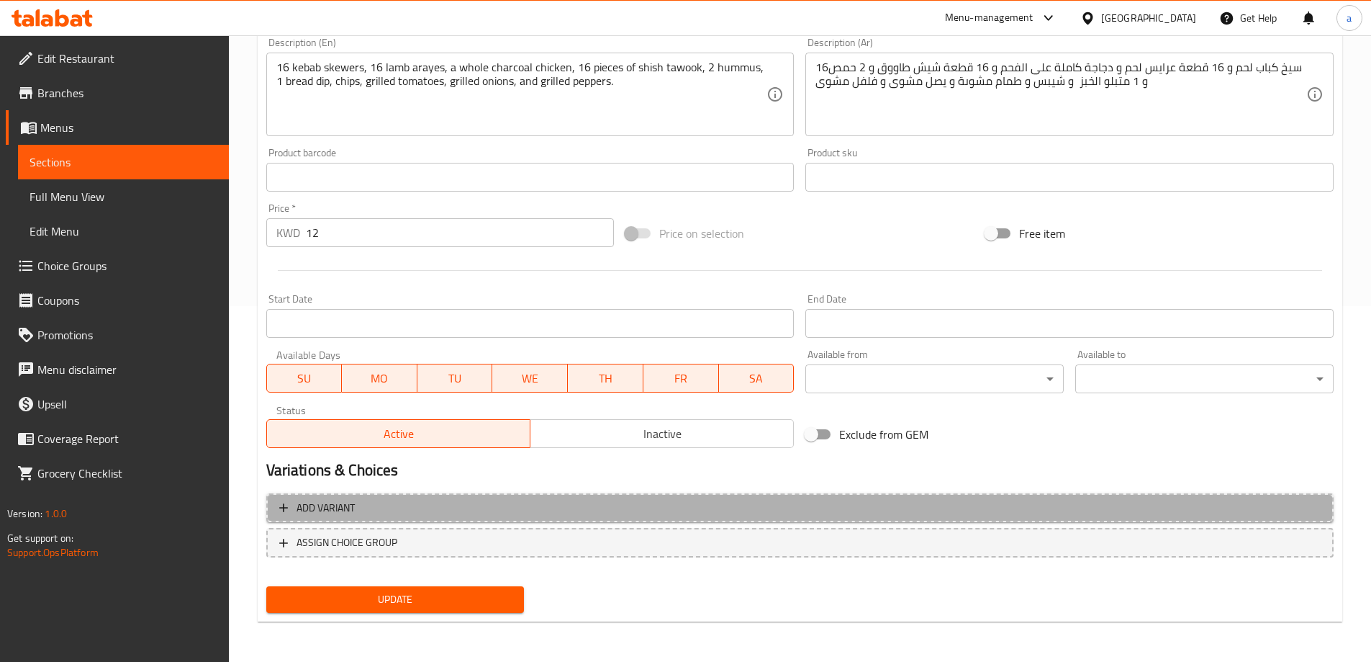
click at [1256, 508] on span "Add variant" at bounding box center [800, 508] width 1042 height 18
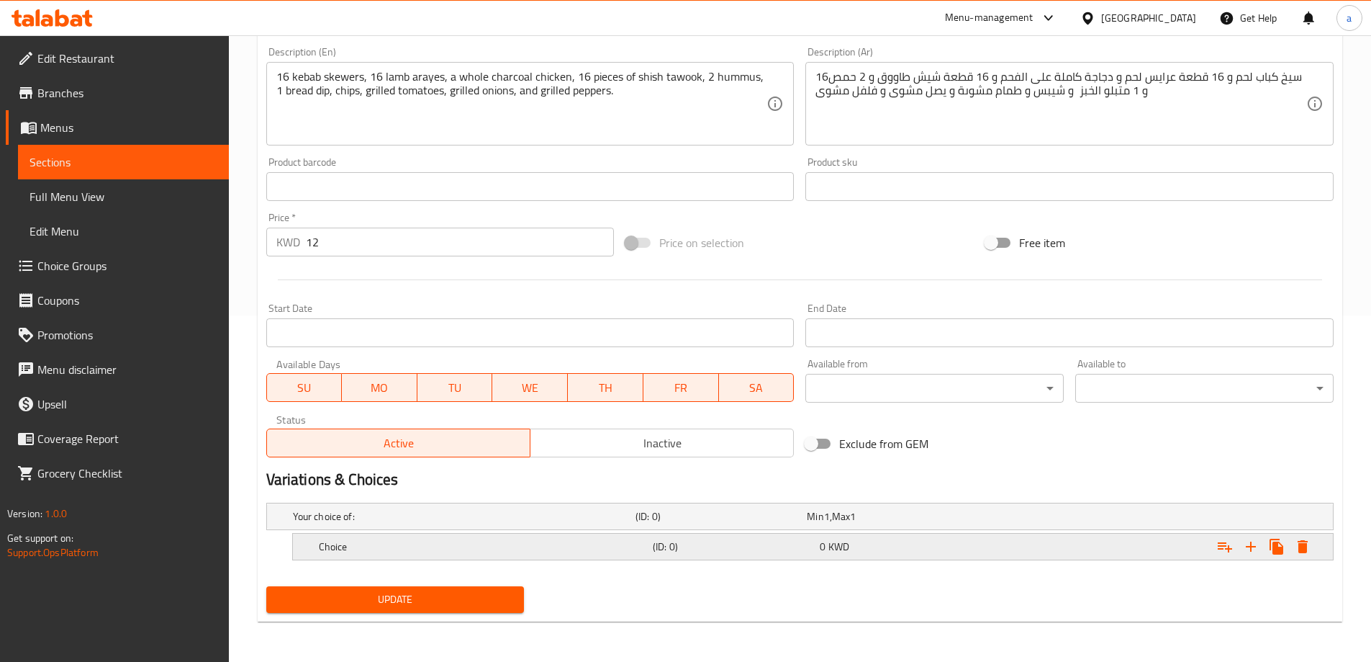
click at [590, 523] on h5 "Choice" at bounding box center [461, 516] width 337 height 14
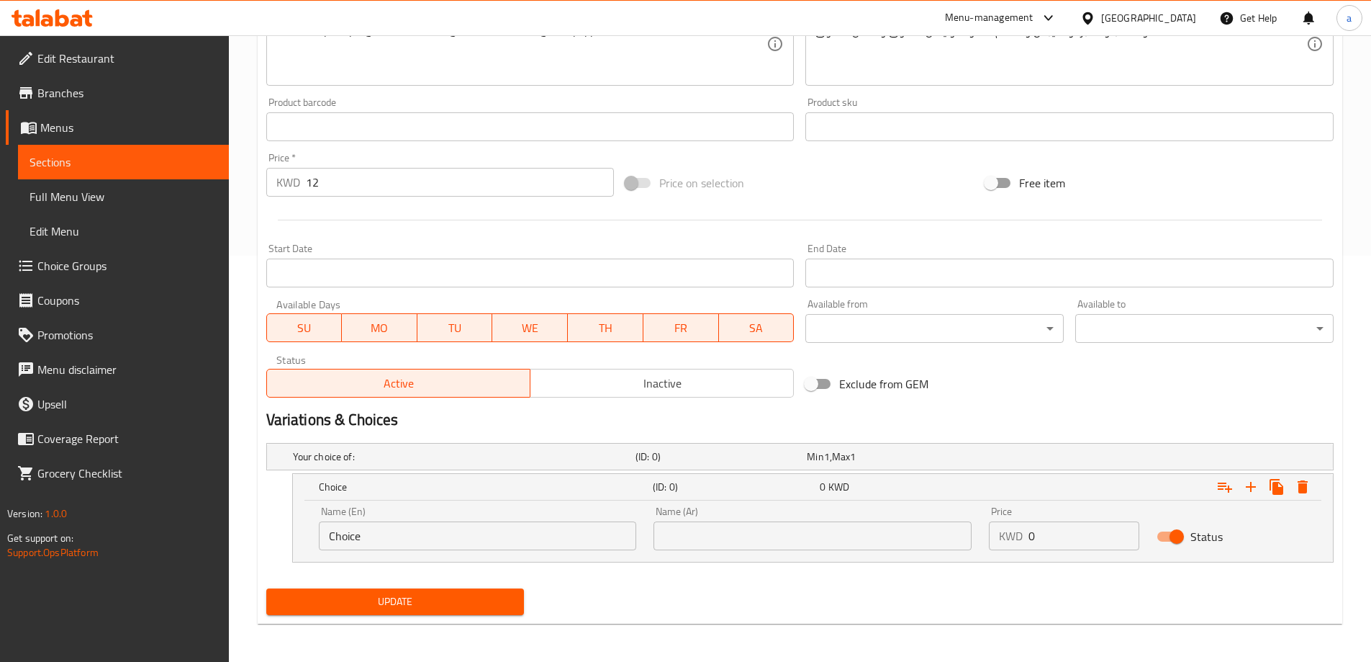
scroll to position [408, 0]
click at [466, 534] on input "Choice" at bounding box center [478, 533] width 318 height 29
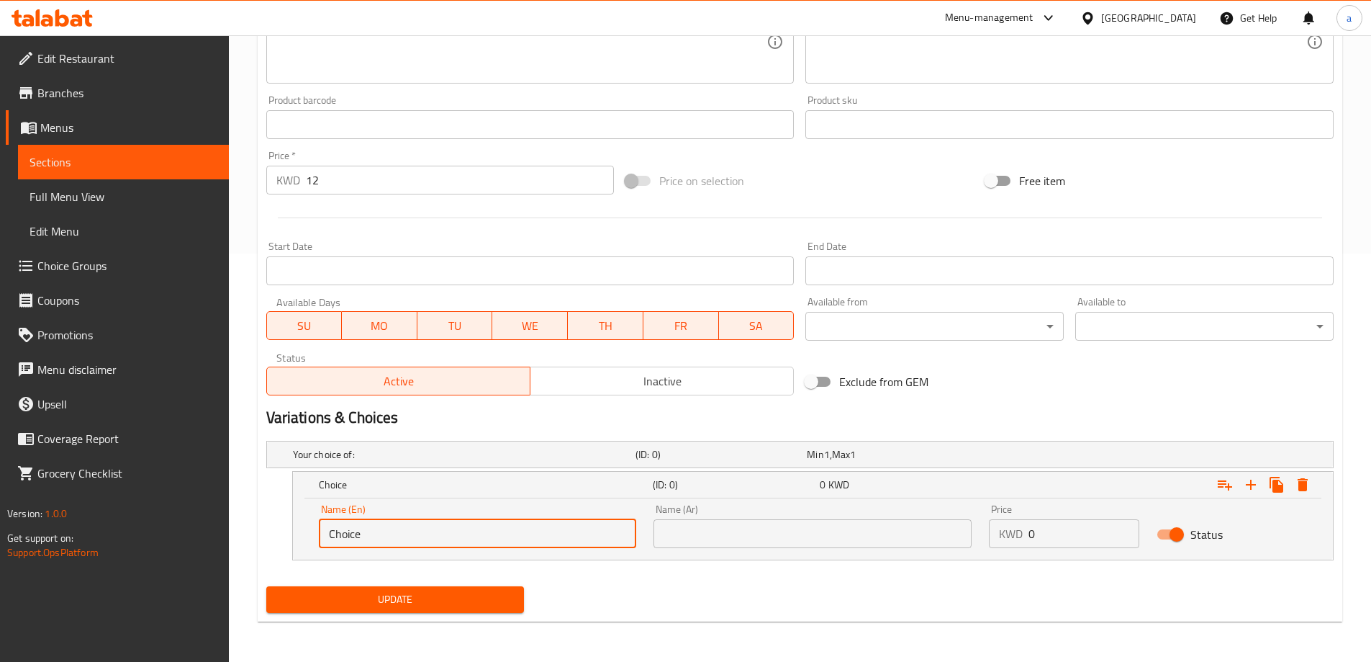
click at [466, 534] on input "Choice" at bounding box center [478, 533] width 318 height 29
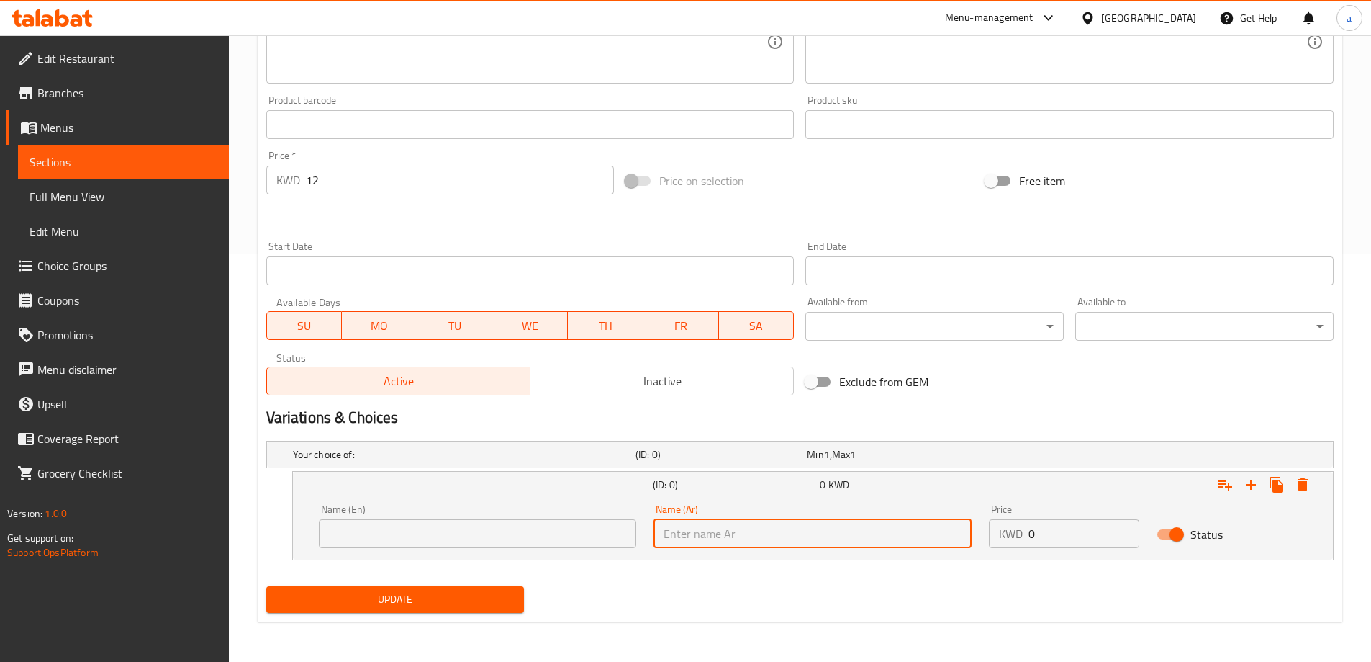
click at [716, 539] on input "text" at bounding box center [813, 533] width 318 height 29
paste input "8 اشخاص"
type input "8 اشخاص"
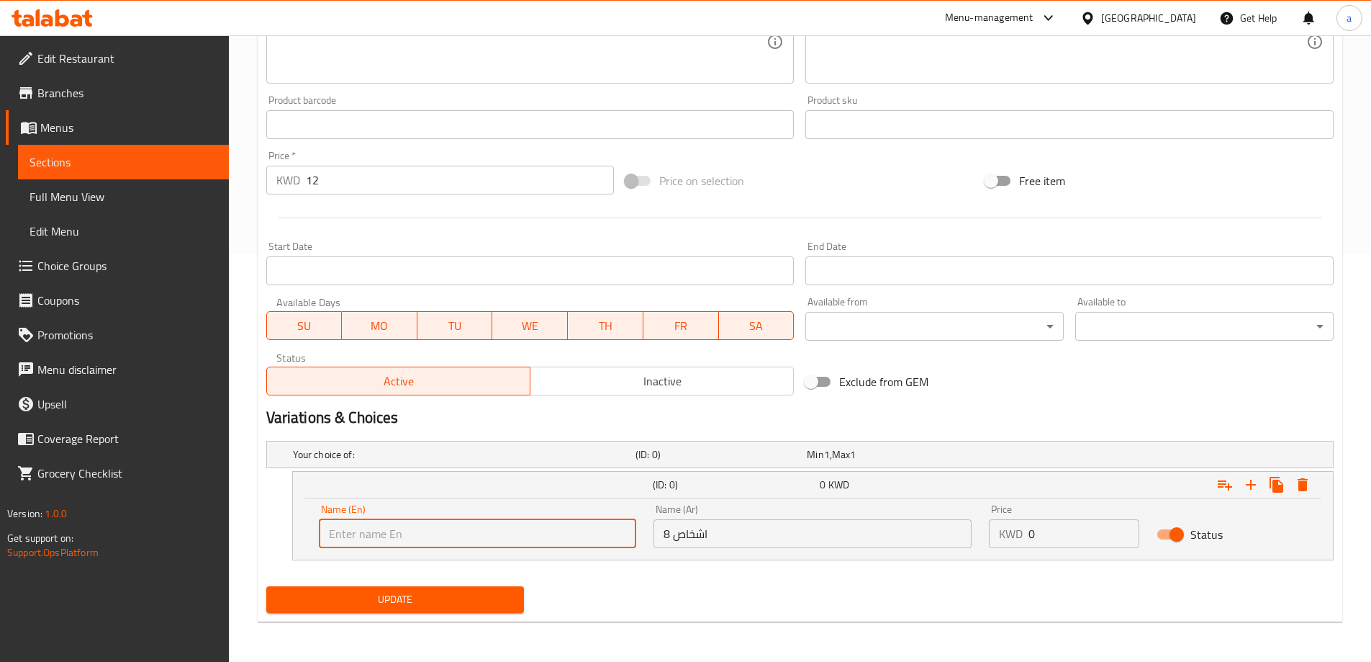
click at [529, 527] on input "text" at bounding box center [478, 533] width 318 height 29
type input "8 Person"
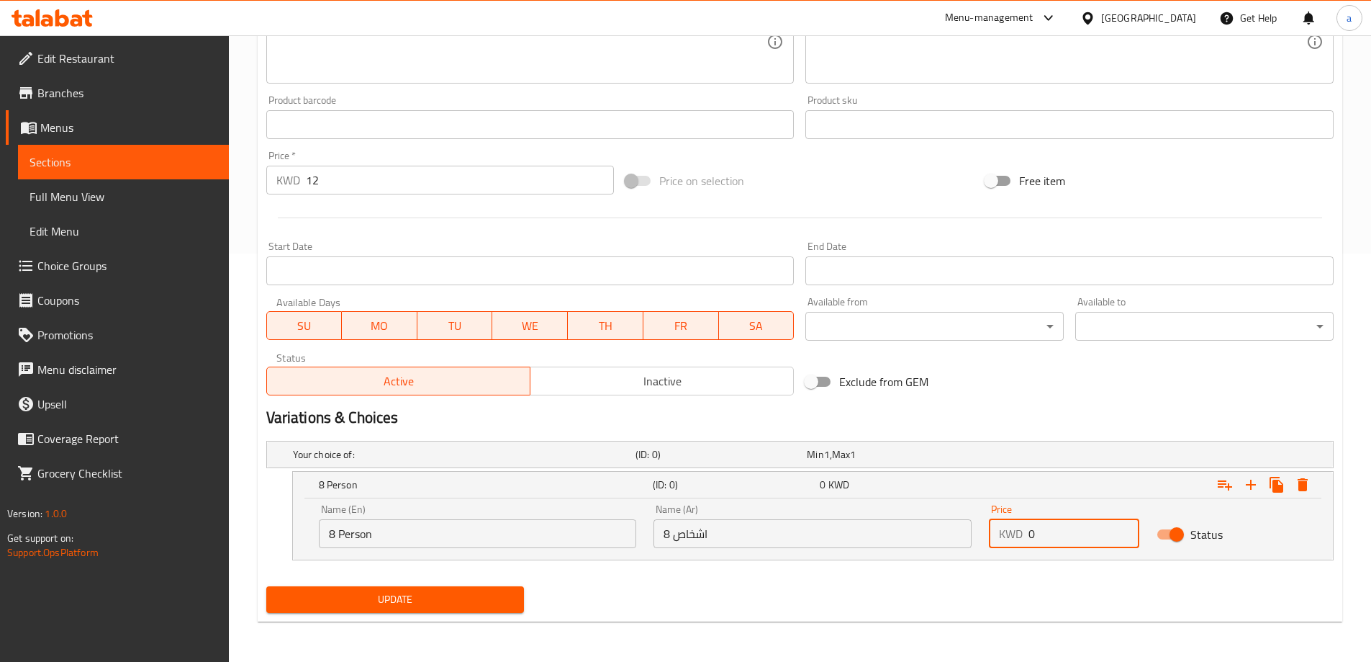
drag, startPoint x: 1027, startPoint y: 537, endPoint x: 1041, endPoint y: 533, distance: 14.1
click at [1041, 533] on div "KWD 0 Price" at bounding box center [1064, 533] width 150 height 29
type input "12"
click at [1242, 495] on div "Expand" at bounding box center [1264, 485] width 104 height 26
click at [1248, 481] on icon "Expand" at bounding box center [1250, 484] width 17 height 17
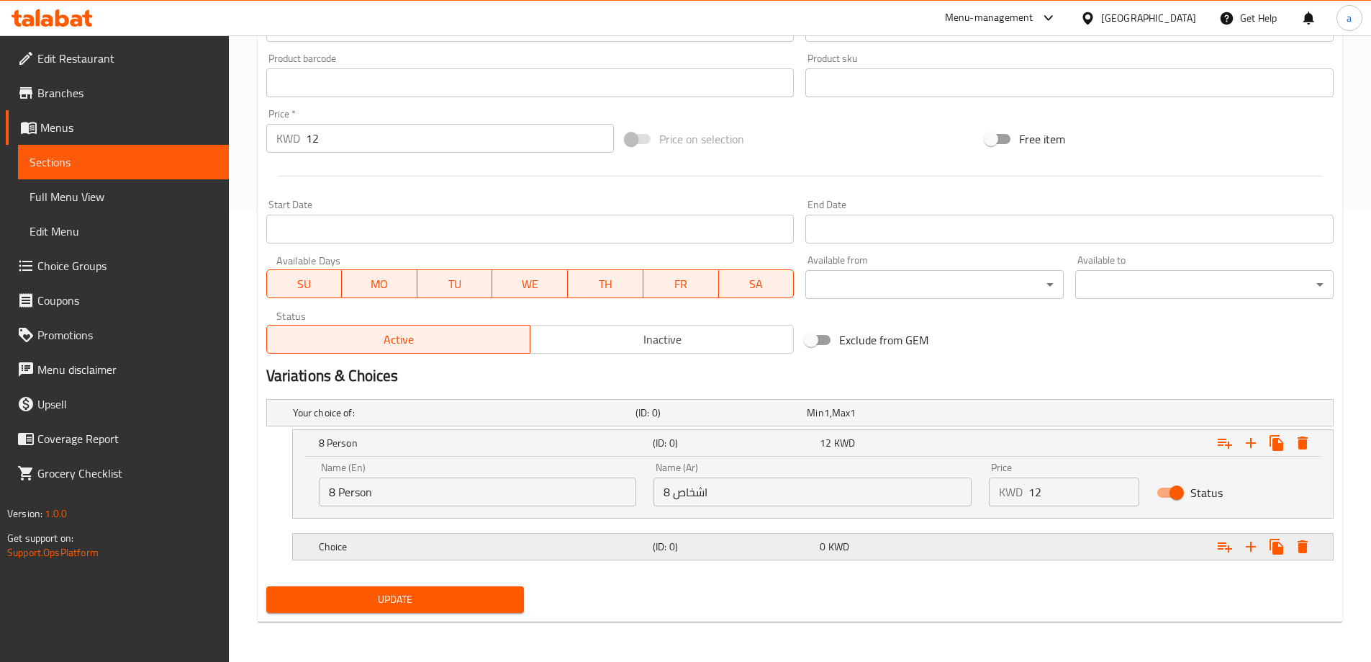
click at [630, 420] on h5 "Choice" at bounding box center [461, 412] width 337 height 14
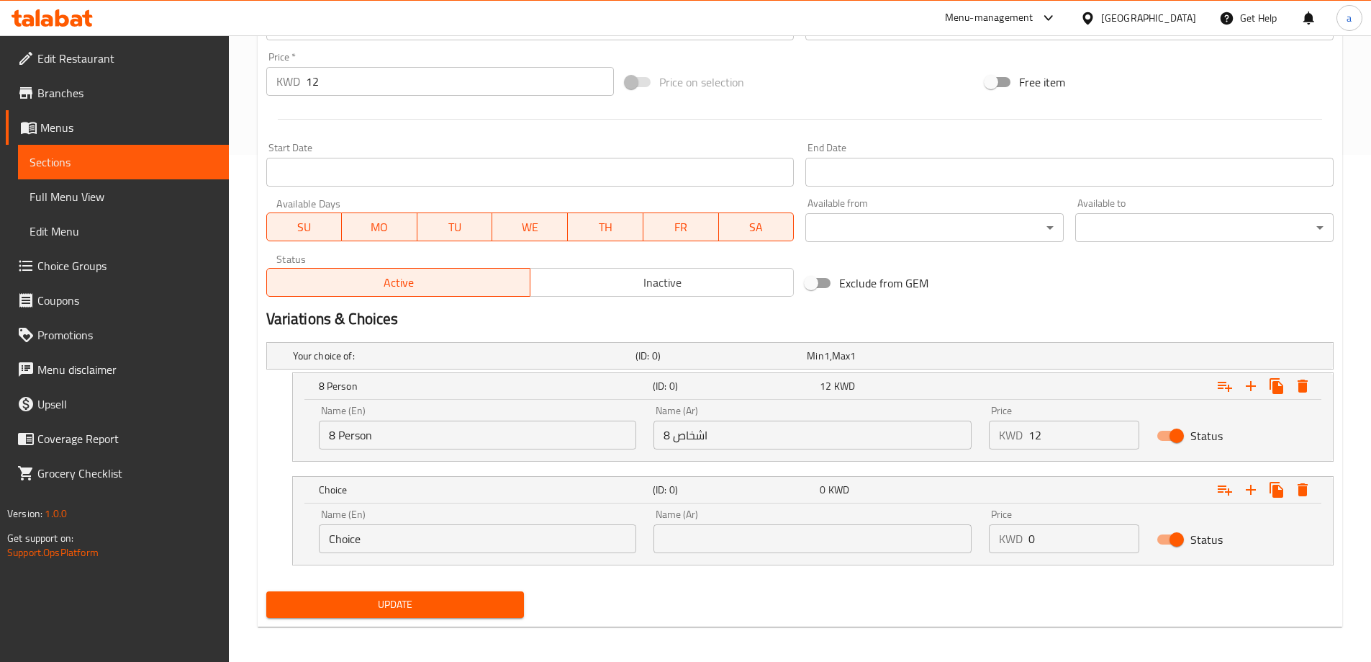
scroll to position [512, 0]
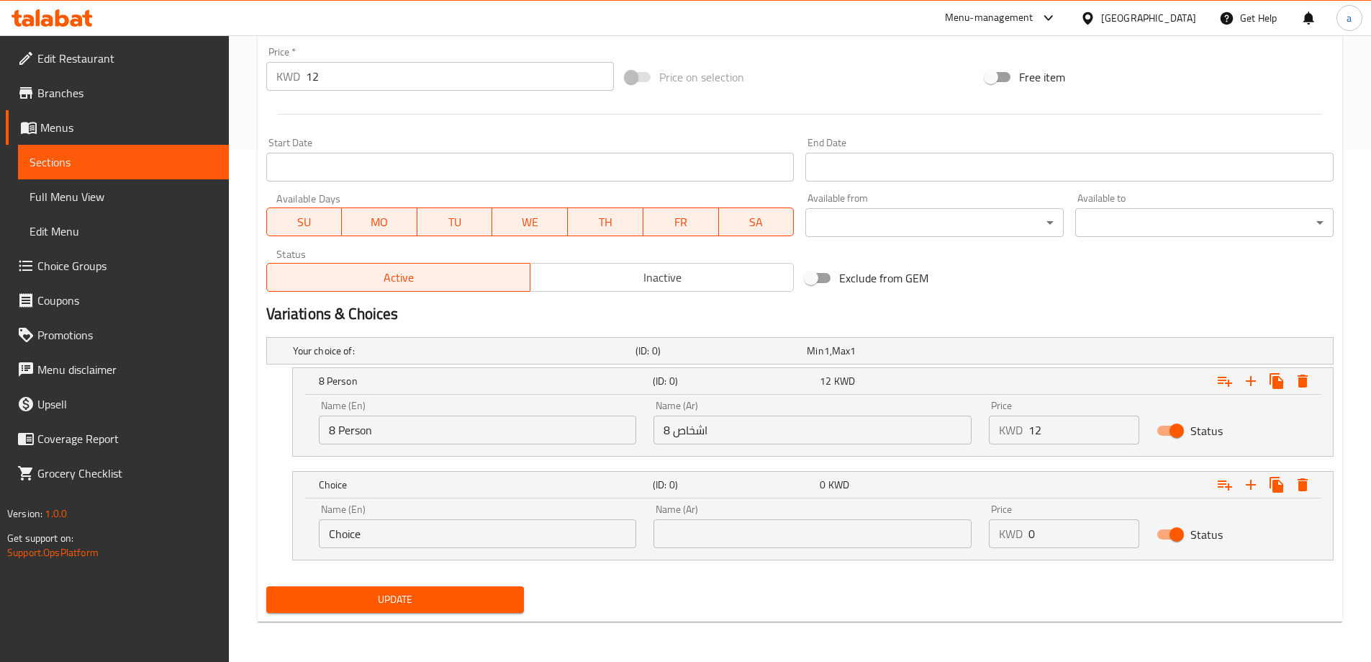
click at [518, 543] on input "Choice" at bounding box center [478, 533] width 318 height 29
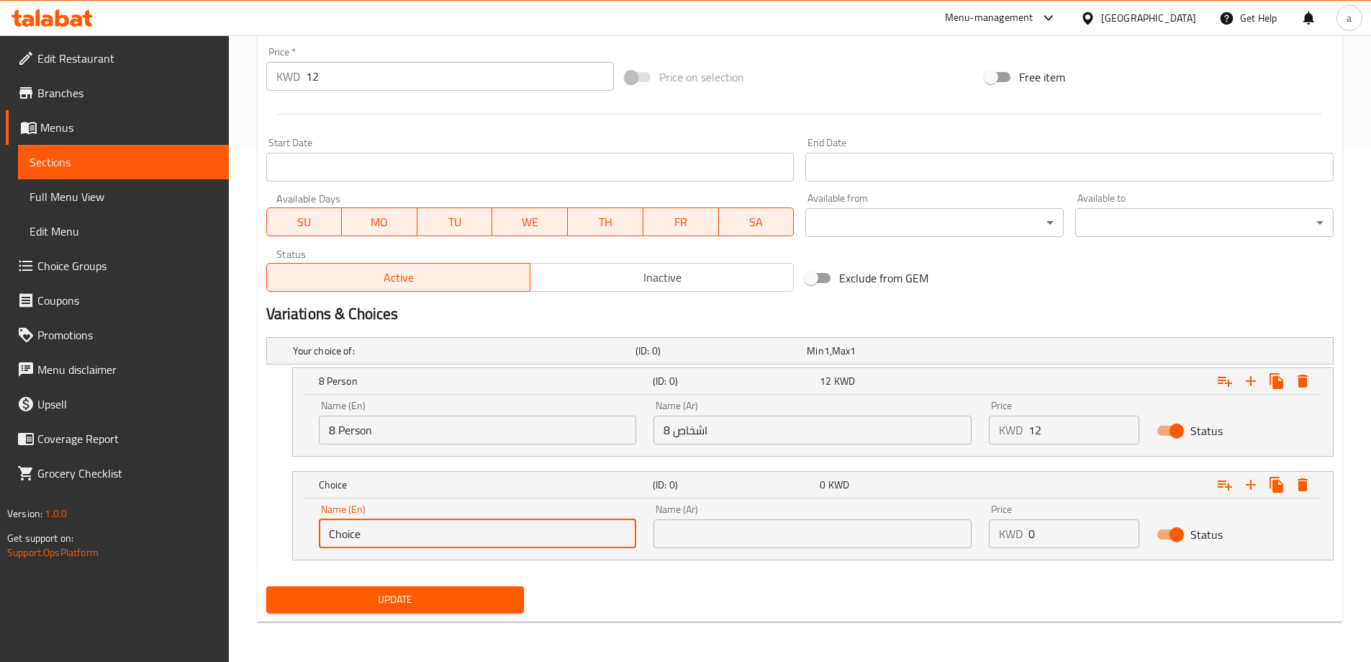
click at [518, 543] on input "Choice" at bounding box center [478, 533] width 318 height 29
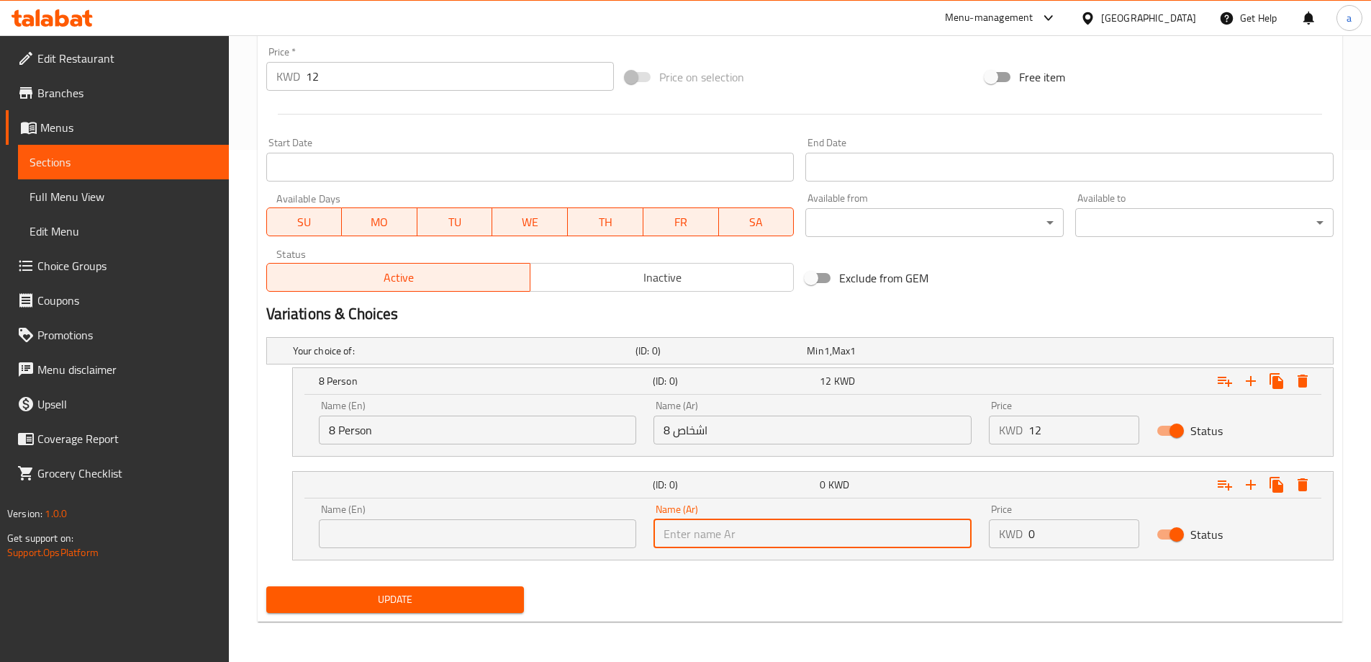
click at [735, 529] on input "text" at bounding box center [813, 533] width 318 height 29
paste input "6 اشخاص"
type input "6 اشخاص"
click at [415, 518] on div "Name (En) Name (En)" at bounding box center [478, 526] width 318 height 44
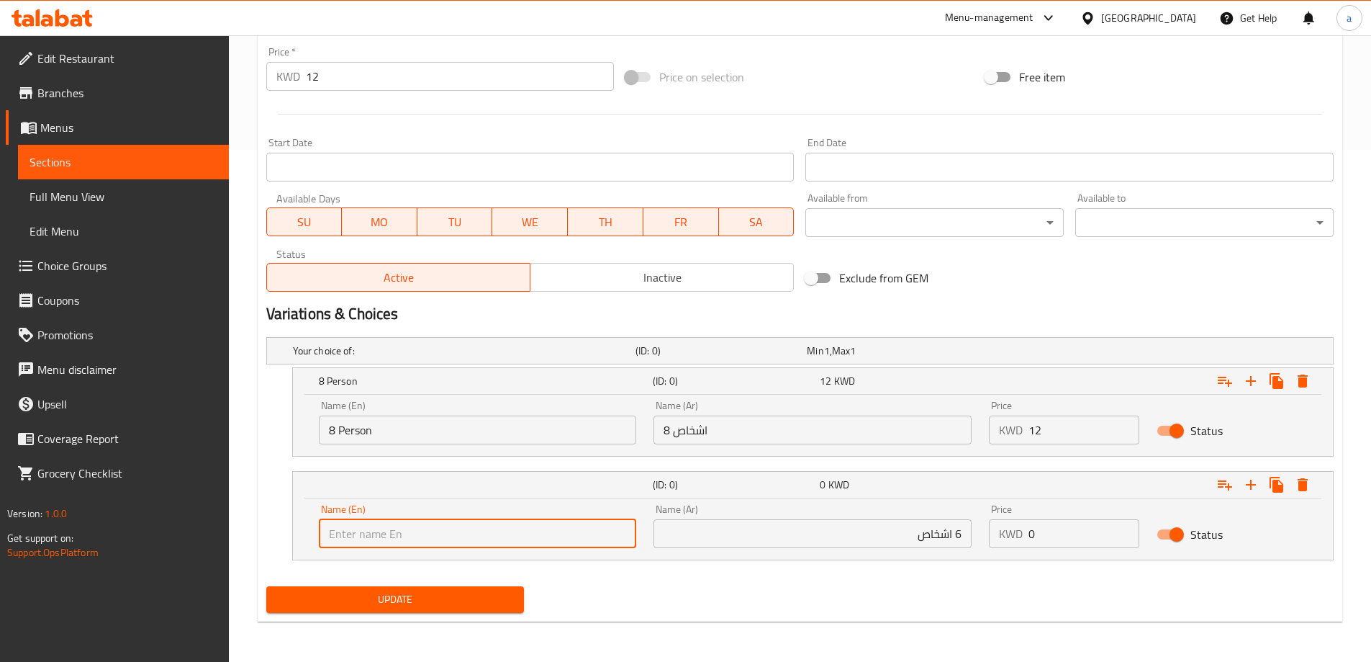
click at [419, 536] on input "text" at bounding box center [478, 533] width 318 height 29
type input "6 Person"
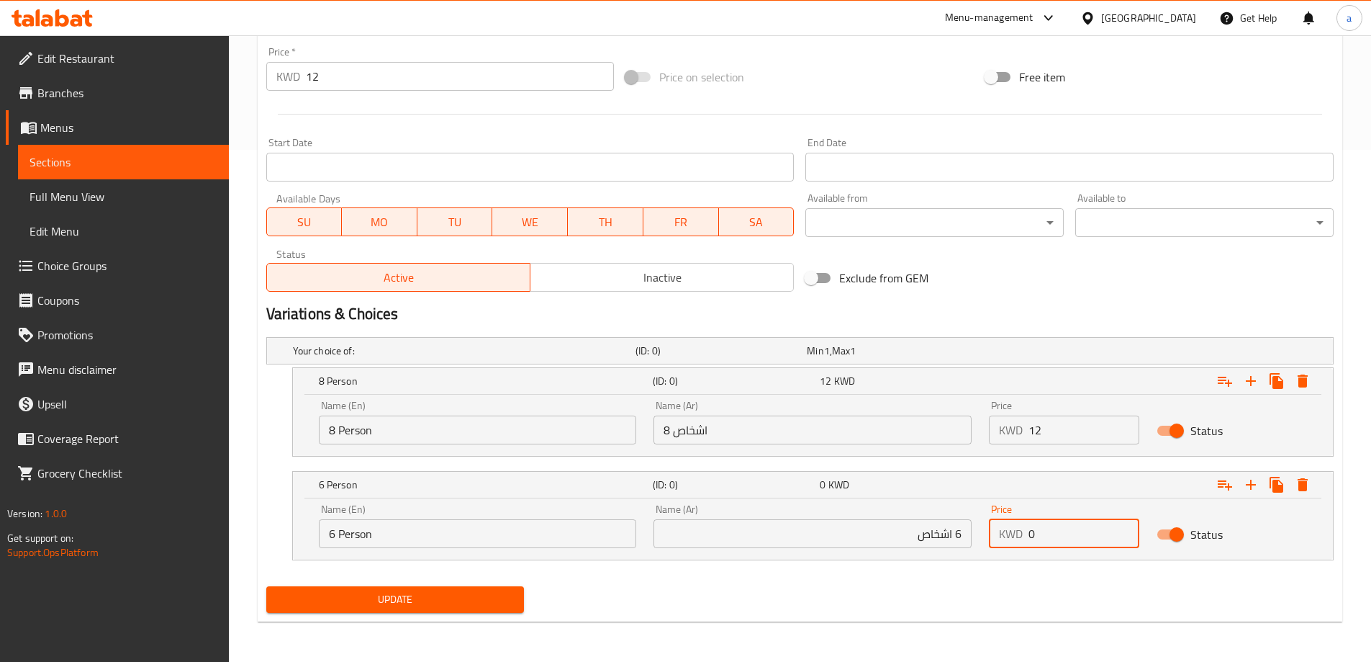
drag, startPoint x: 1032, startPoint y: 528, endPoint x: 1042, endPoint y: 532, distance: 10.7
click at [1042, 532] on input "0" at bounding box center [1084, 533] width 111 height 29
type input "9"
click at [1254, 389] on icon "Expand" at bounding box center [1250, 380] width 17 height 17
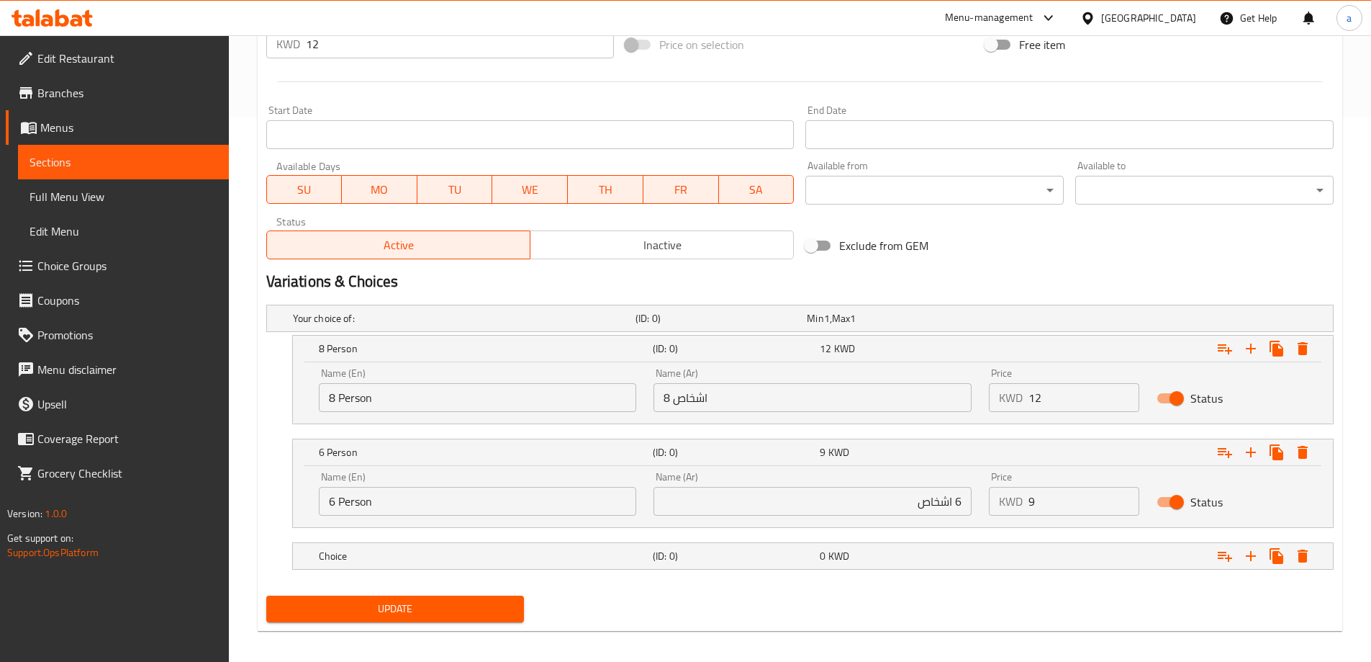
scroll to position [554, 0]
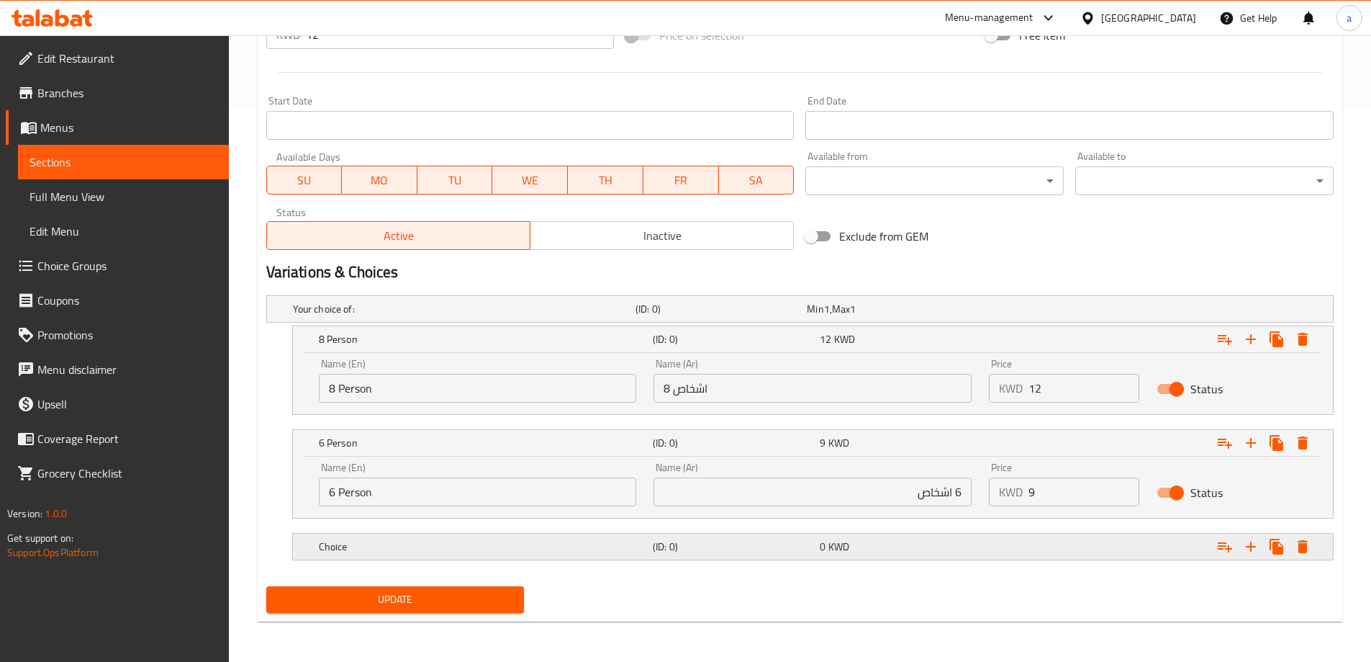
click at [438, 319] on div "Choice" at bounding box center [461, 309] width 343 height 20
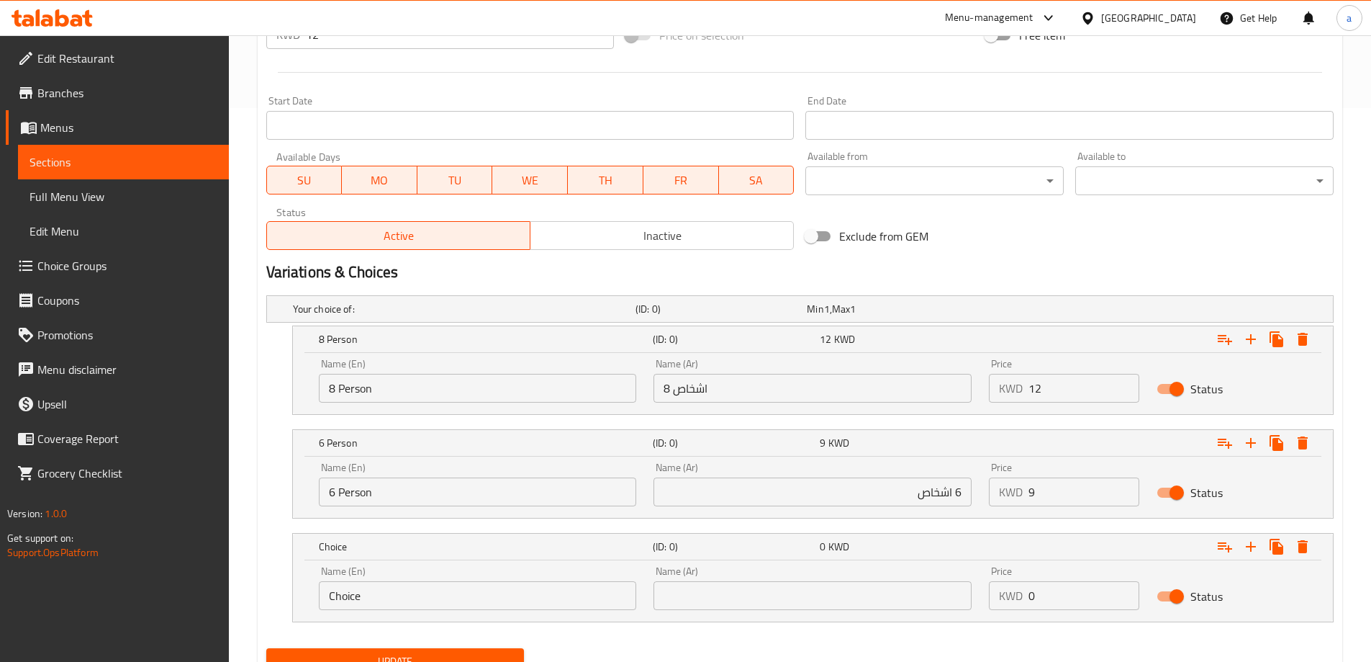
click at [414, 595] on input "Choice" at bounding box center [478, 595] width 318 height 29
click at [741, 585] on input "text" at bounding box center [813, 595] width 318 height 29
paste input "4 اشخاص"
type input "4 اشخاص"
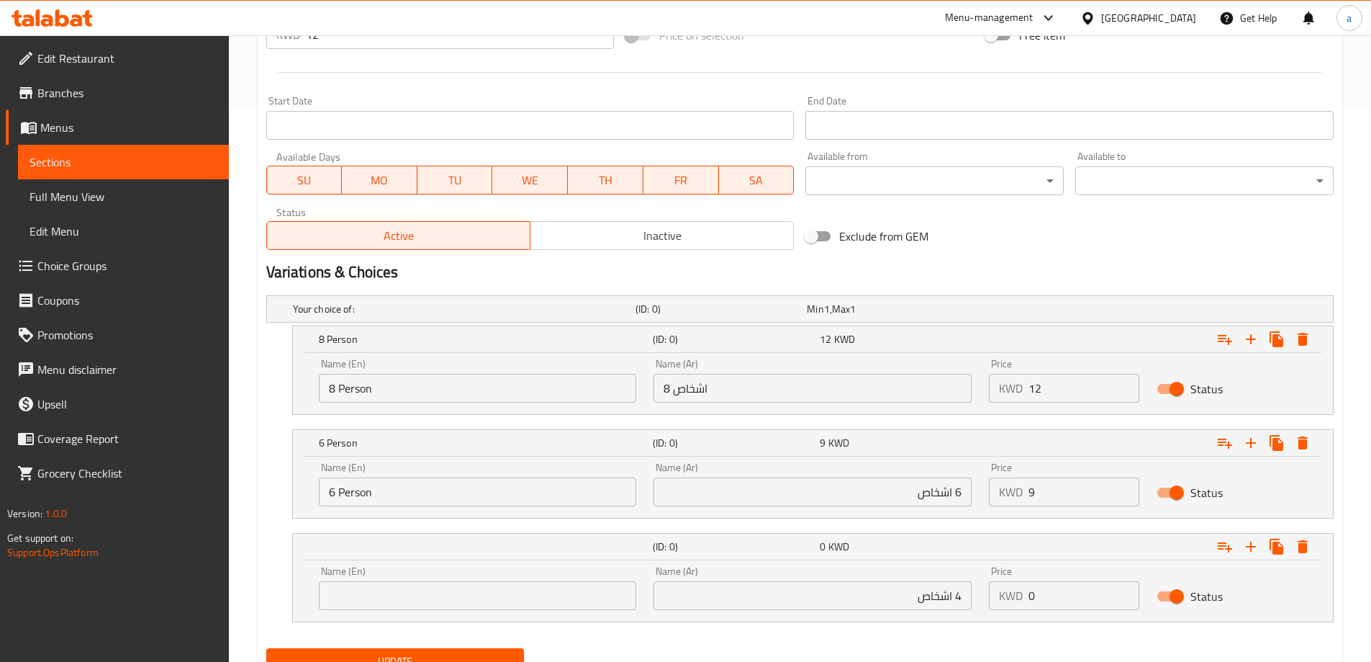
click at [547, 577] on div "Name (En) Name (En)" at bounding box center [478, 588] width 318 height 44
click at [554, 590] on input "text" at bounding box center [478, 595] width 318 height 29
type input "4 Person"
click at [1037, 603] on input "0" at bounding box center [1084, 595] width 111 height 29
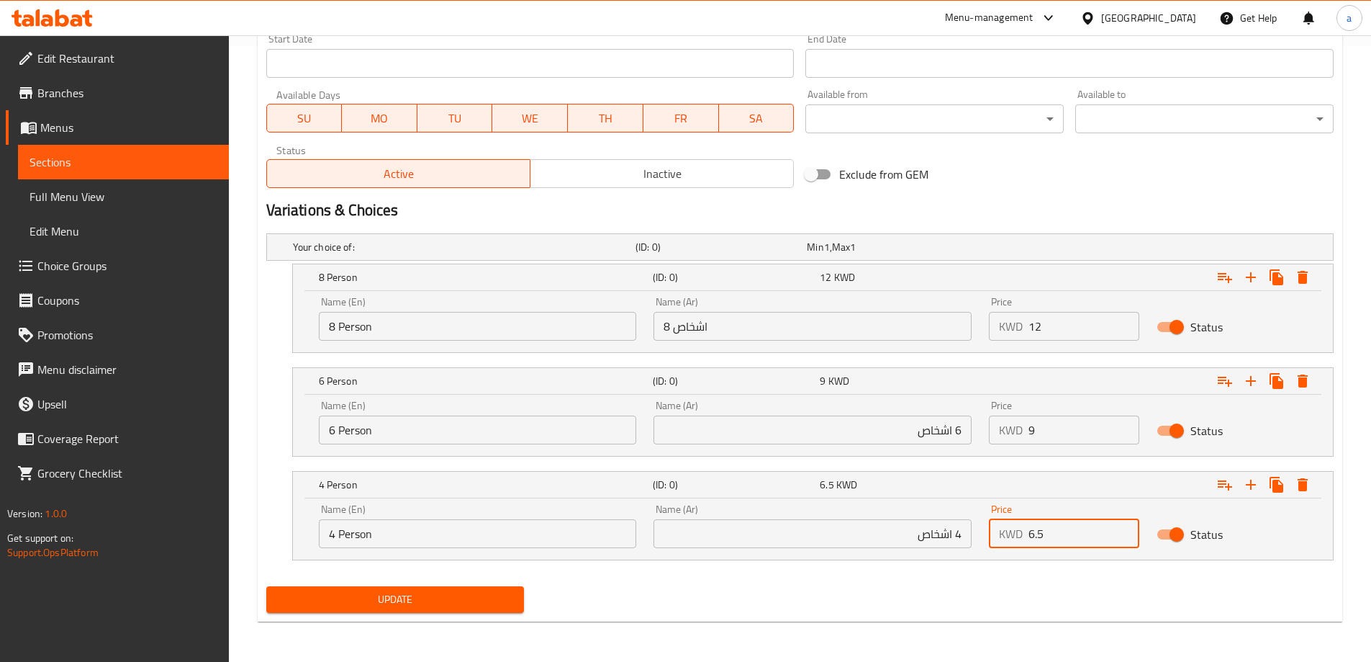
type input "6.5"
click at [363, 600] on span "Update" at bounding box center [395, 599] width 235 height 18
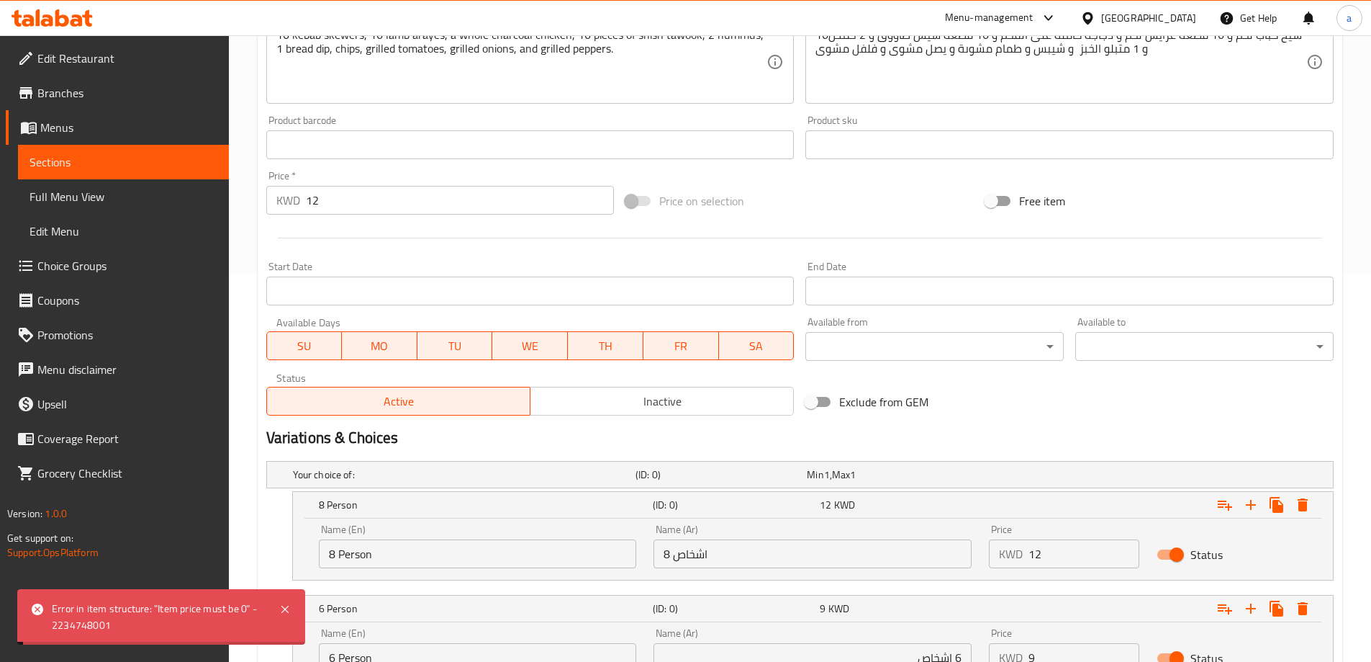
scroll to position [184, 0]
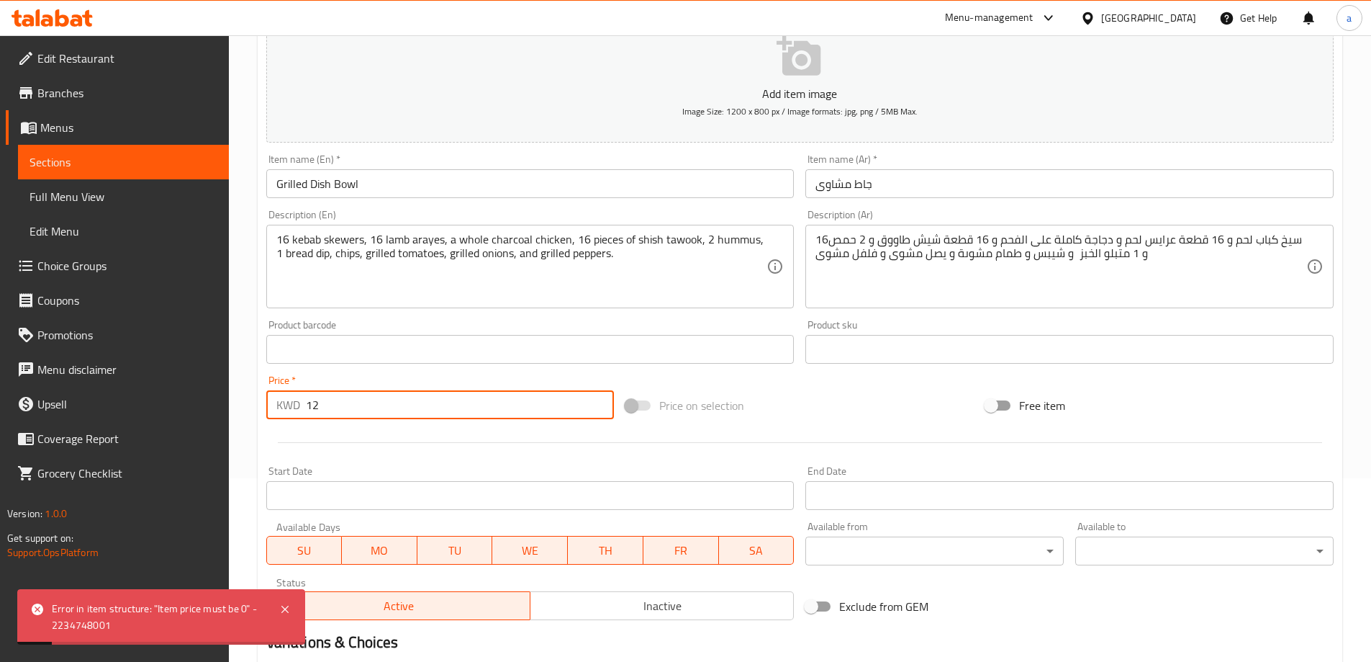
drag, startPoint x: 310, startPoint y: 404, endPoint x: 328, endPoint y: 402, distance: 18.1
click at [328, 402] on input "12" at bounding box center [460, 404] width 309 height 29
click at [326, 402] on input "12" at bounding box center [460, 404] width 309 height 29
click at [311, 407] on input "12" at bounding box center [460, 404] width 309 height 29
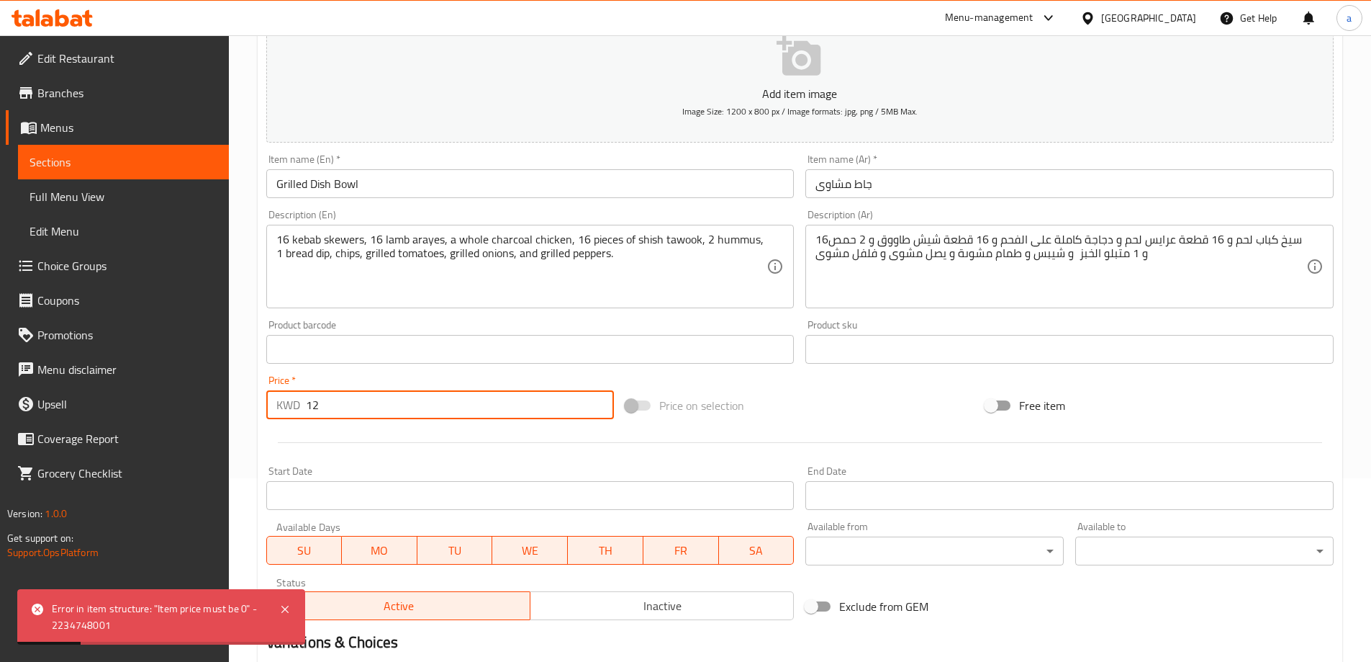
click at [311, 407] on input "12" at bounding box center [460, 404] width 309 height 29
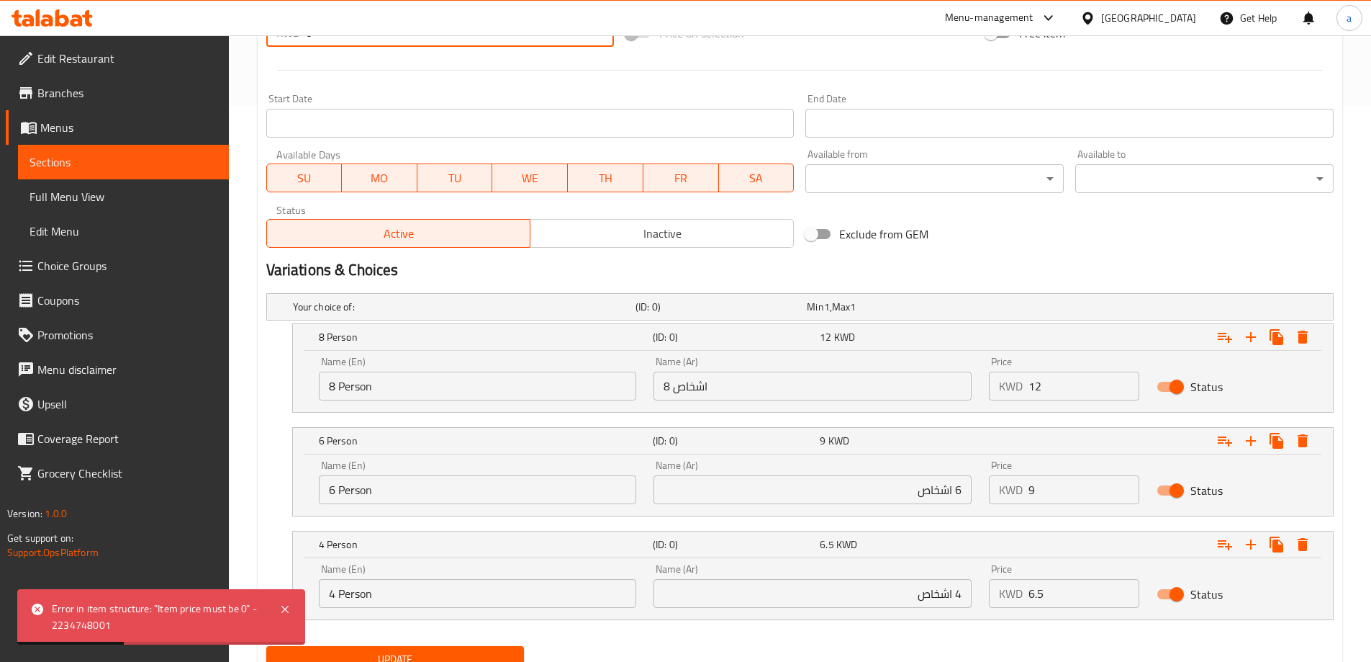
scroll to position [615, 0]
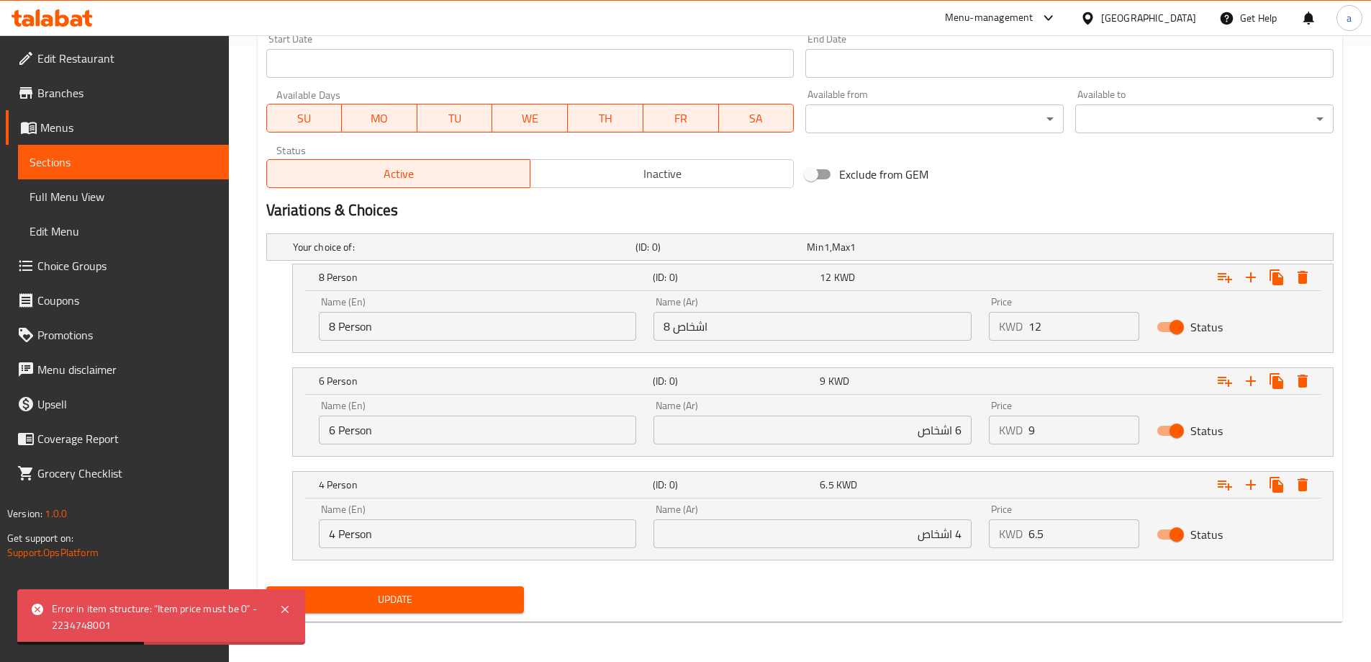
type input "0"
click at [392, 595] on span "Update" at bounding box center [395, 599] width 235 height 18
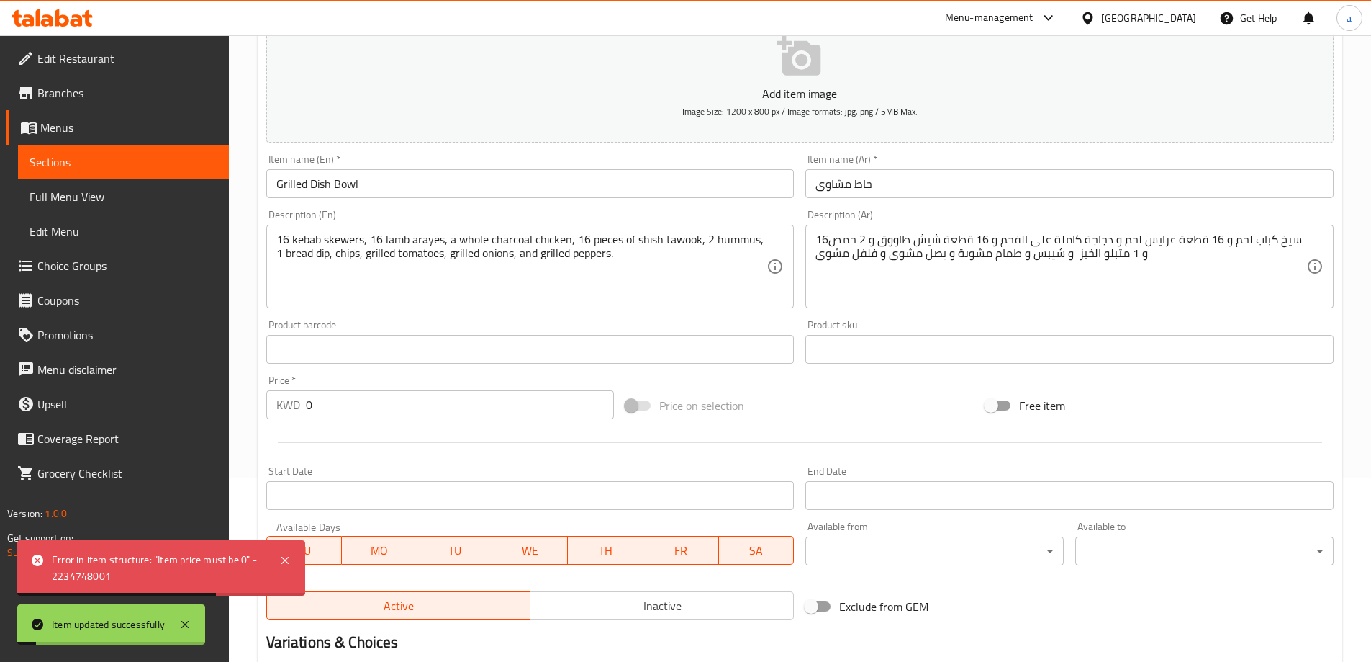
scroll to position [0, 0]
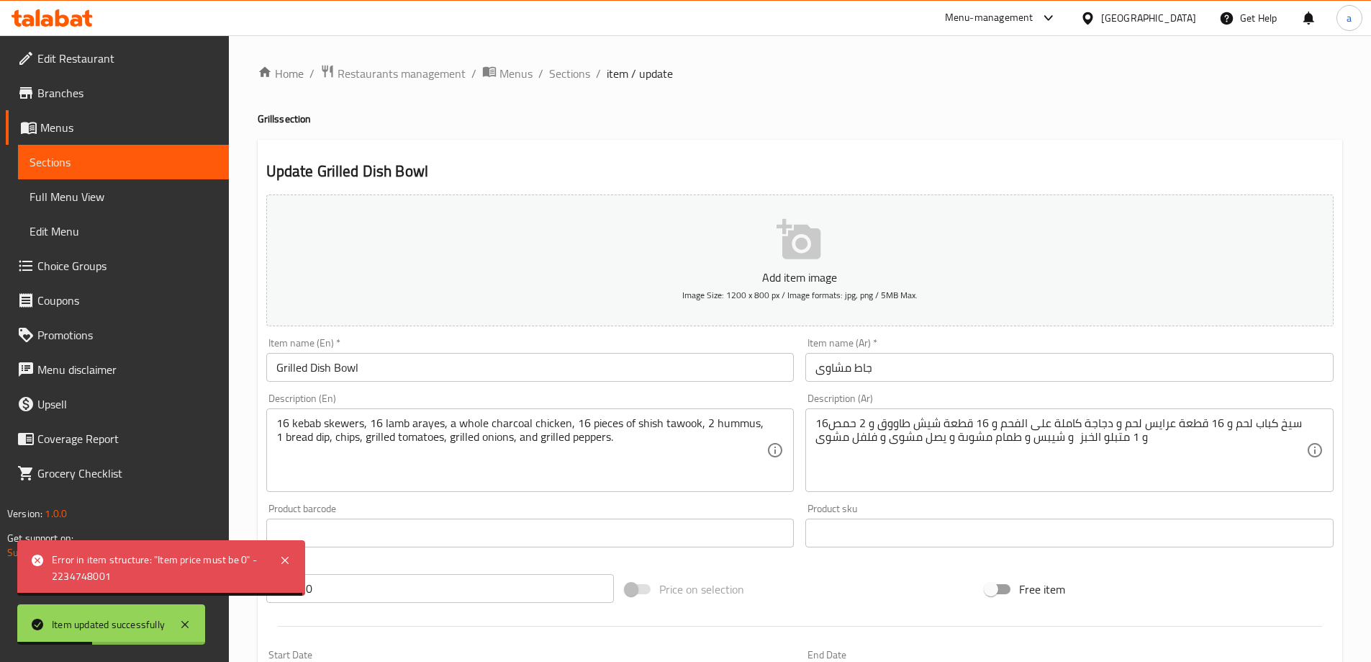
click at [323, 374] on input "Grilled Dish Bowl" at bounding box center [530, 367] width 528 height 29
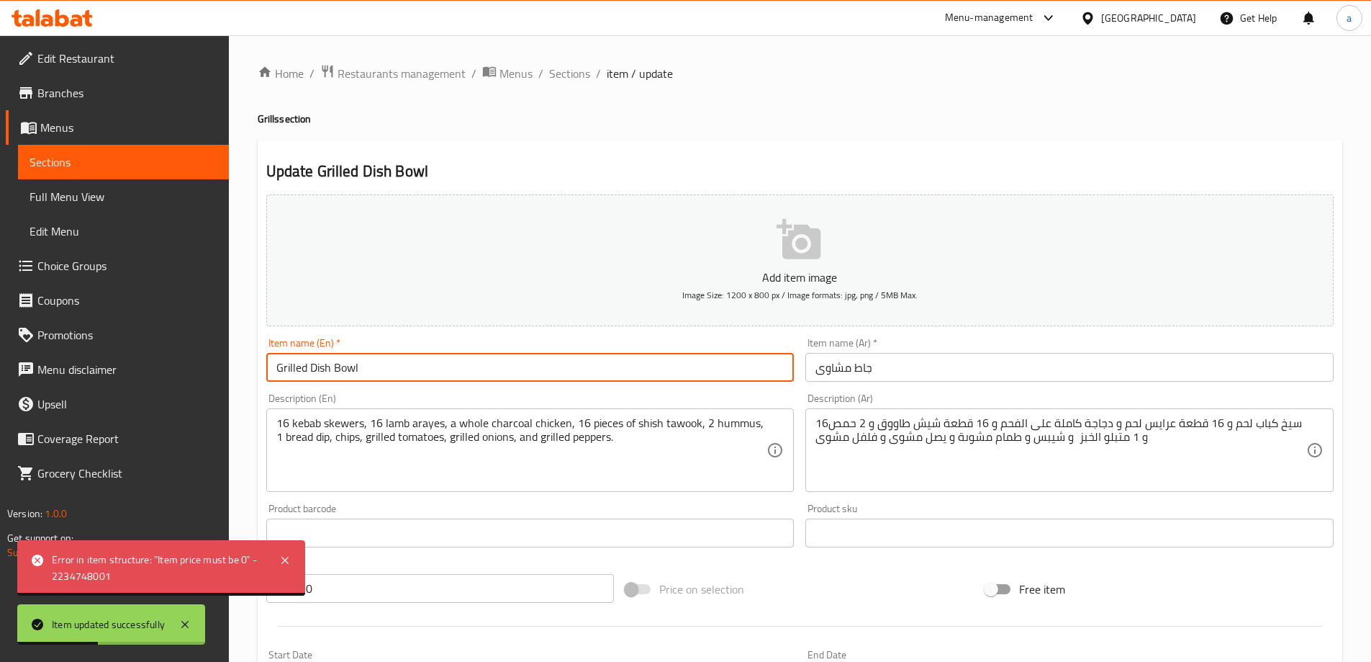
click at [323, 374] on input "Grilled Dish Bowl" at bounding box center [530, 367] width 528 height 29
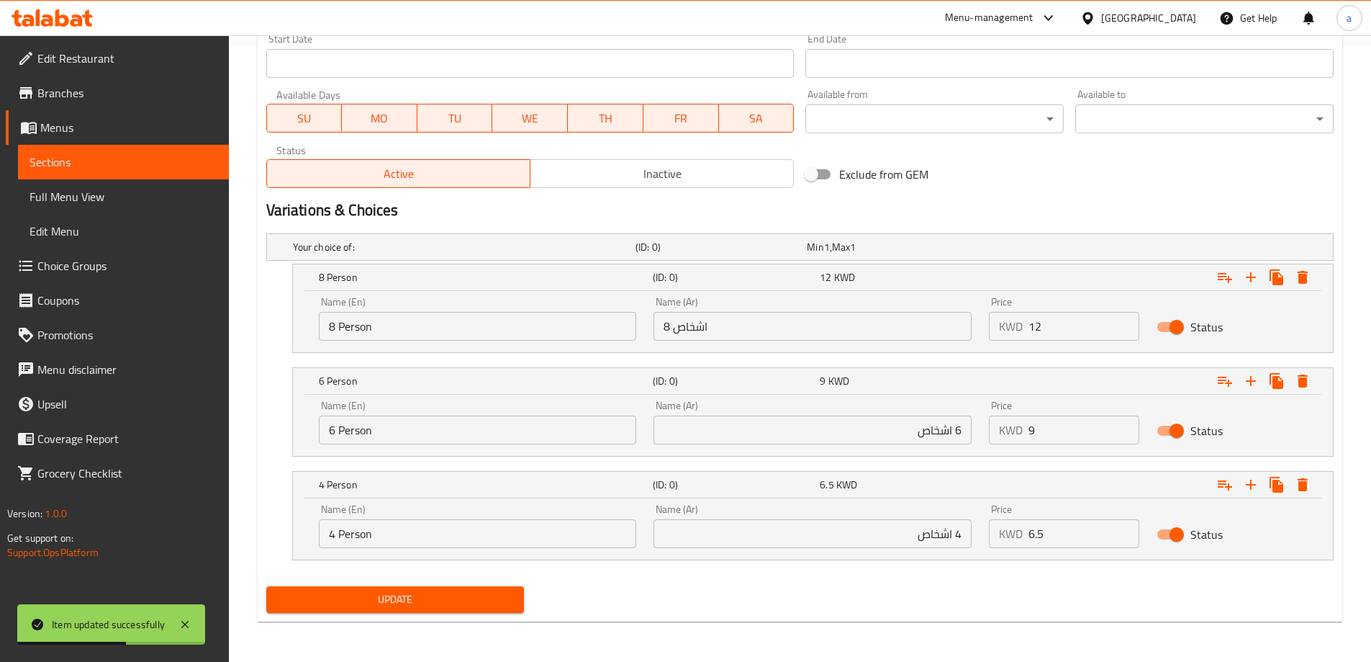
type input "Grilled Bowl"
click at [351, 592] on span "Update" at bounding box center [395, 599] width 235 height 18
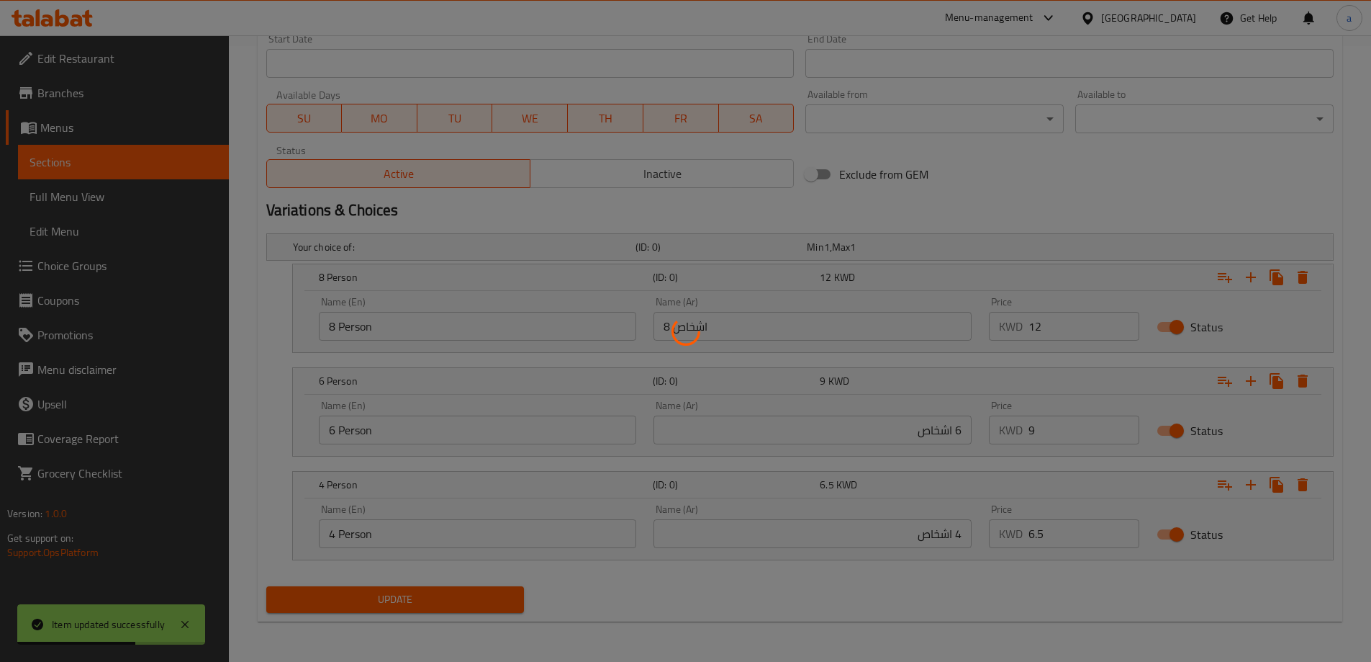
scroll to position [184, 0]
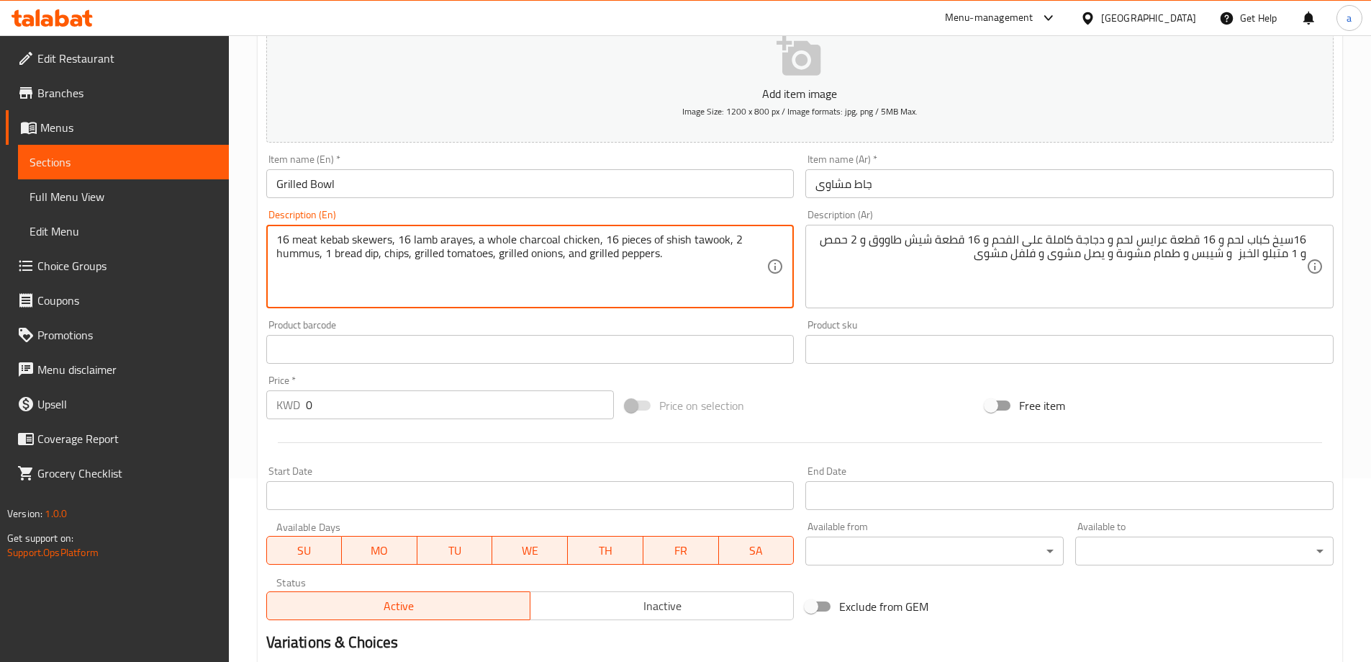
click at [427, 241] on textarea "16 meat kebab skewers, 16 lamb arayes, a whole charcoal chicken, 16 pieces of s…" at bounding box center [521, 267] width 491 height 68
click at [535, 237] on textarea "16 meat kebab skewers, 16 meat arayes, a whole charcoal chicken, 16 pieces of s…" at bounding box center [521, 267] width 491 height 68
click at [549, 241] on textarea "16 meat kebab skewers, 16 meat arayes, a whole chicken, 16 pieces of shish tawo…" at bounding box center [521, 267] width 491 height 68
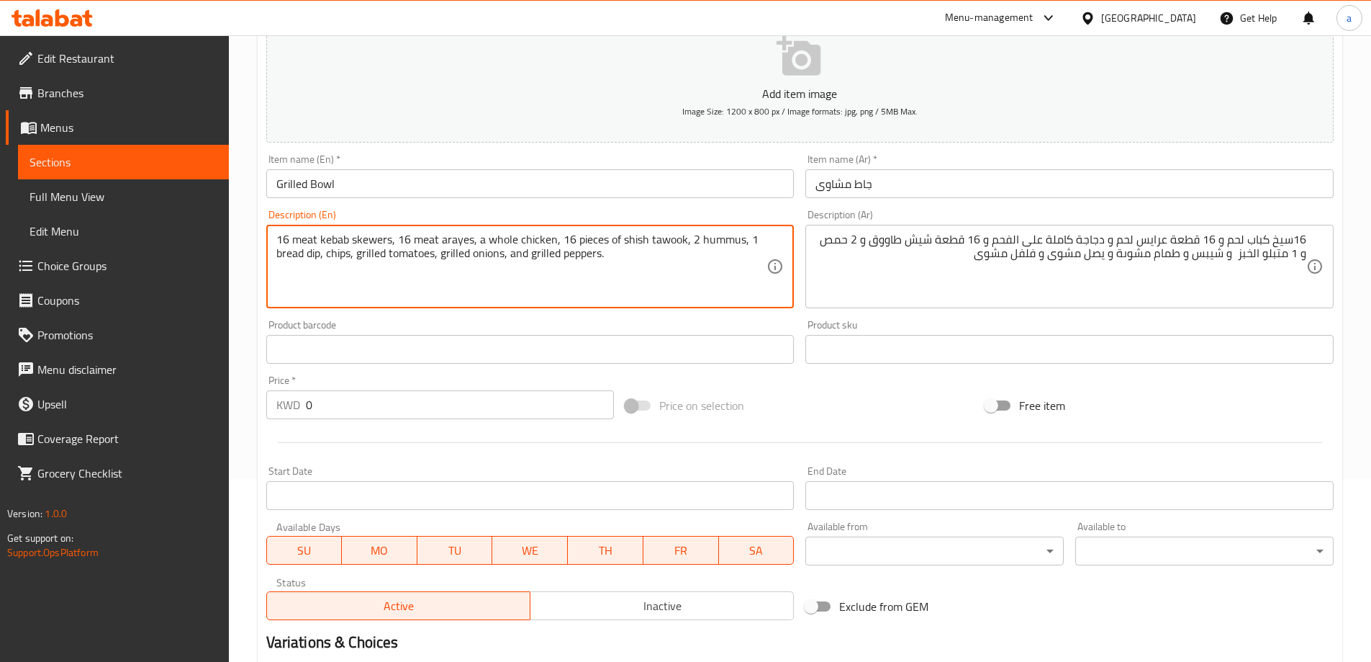
click at [553, 242] on textarea "16 meat kebab skewers, 16 meat arayes, a whole chicken, 16 pieces of shish tawo…" at bounding box center [521, 267] width 491 height 68
paste textarea "charcoal"
drag, startPoint x: 330, startPoint y: 258, endPoint x: 375, endPoint y: 258, distance: 44.6
click at [375, 258] on textarea "16 meat kebab skewers, 16 meat arayes, a whole chicken on charcoal , 16 pieces …" at bounding box center [521, 267] width 491 height 68
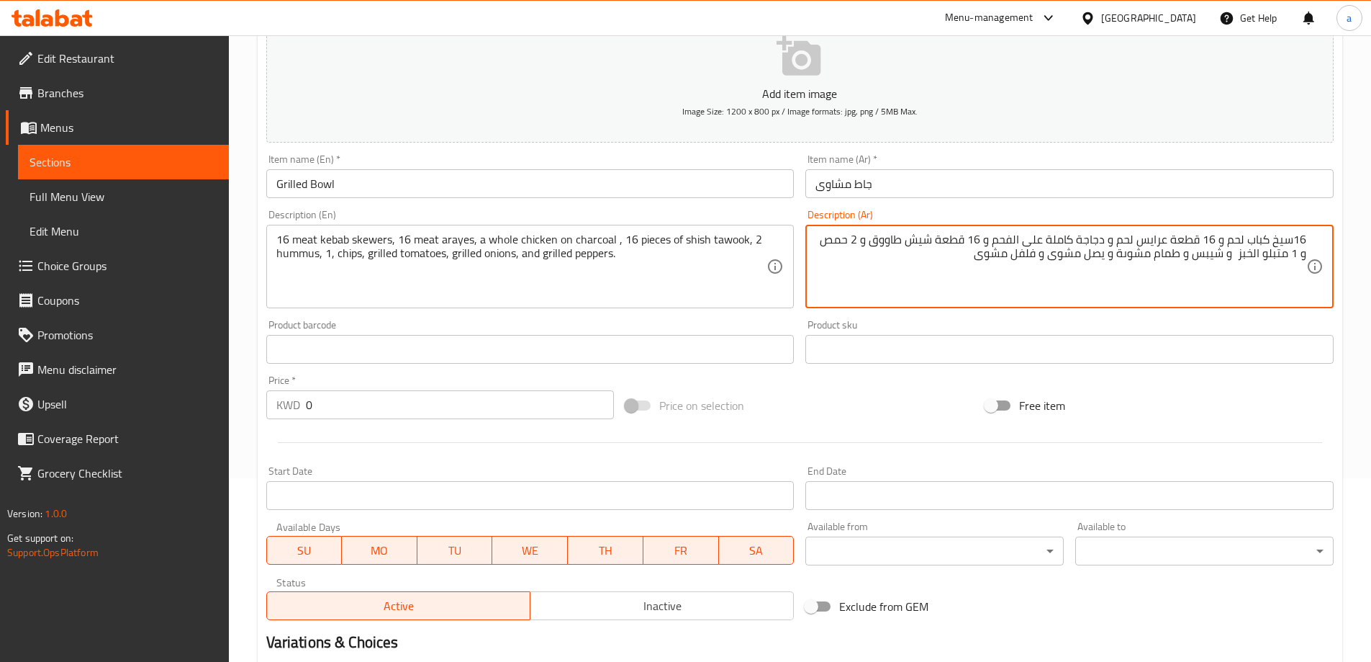
click at [1281, 258] on textarea "16سيخ كباب لحم و 16 قطعة عرايس لحم و دجاجة كاملة على الفحم و 16 قطعة شيش طاووق …" at bounding box center [1061, 267] width 491 height 68
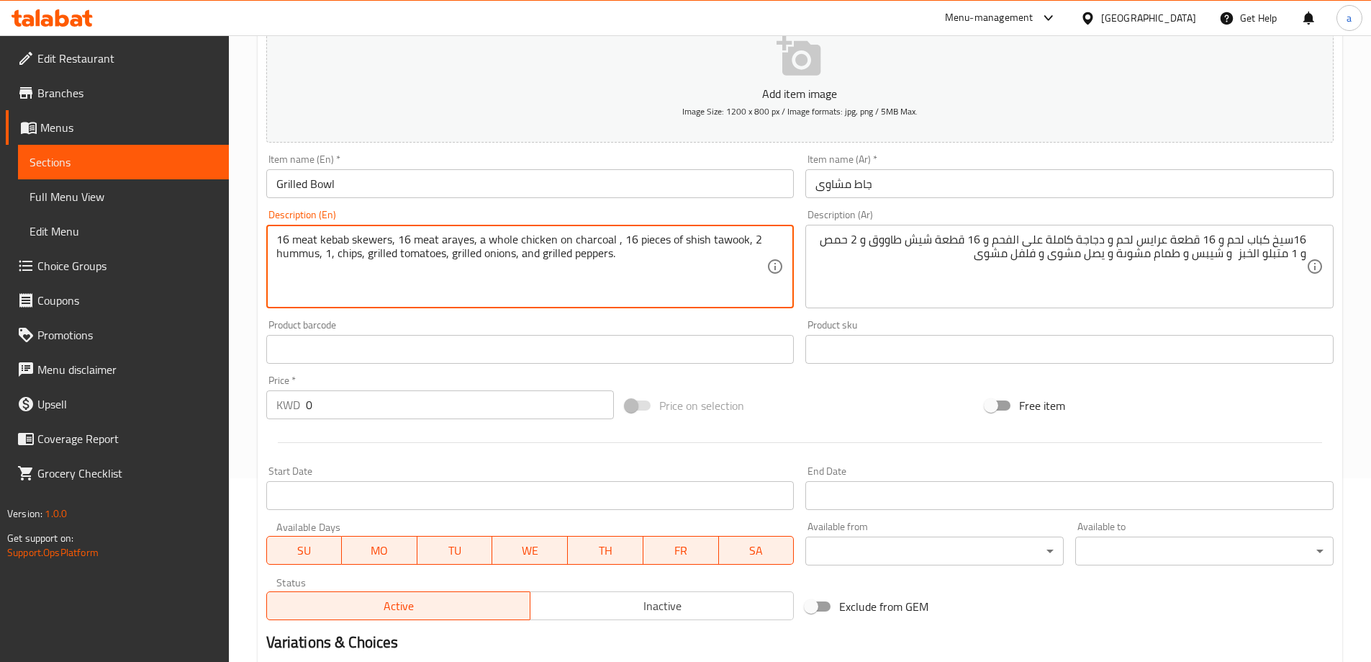
paste textarea "Muttabal"
click at [332, 257] on textarea "16 meat kebab skewers, 16 meat arayes, a whole chicken on charcoal , 16 pieces …" at bounding box center [521, 267] width 491 height 68
click at [381, 258] on textarea "16 meat kebab skewers, 16 meat arayes, a whole chicken on charcoal , 16 pieces …" at bounding box center [521, 267] width 491 height 68
type textarea "16 meat kebab skewers, 16 meat arayes, a whole chicken on charcoal , 16 pieces …"
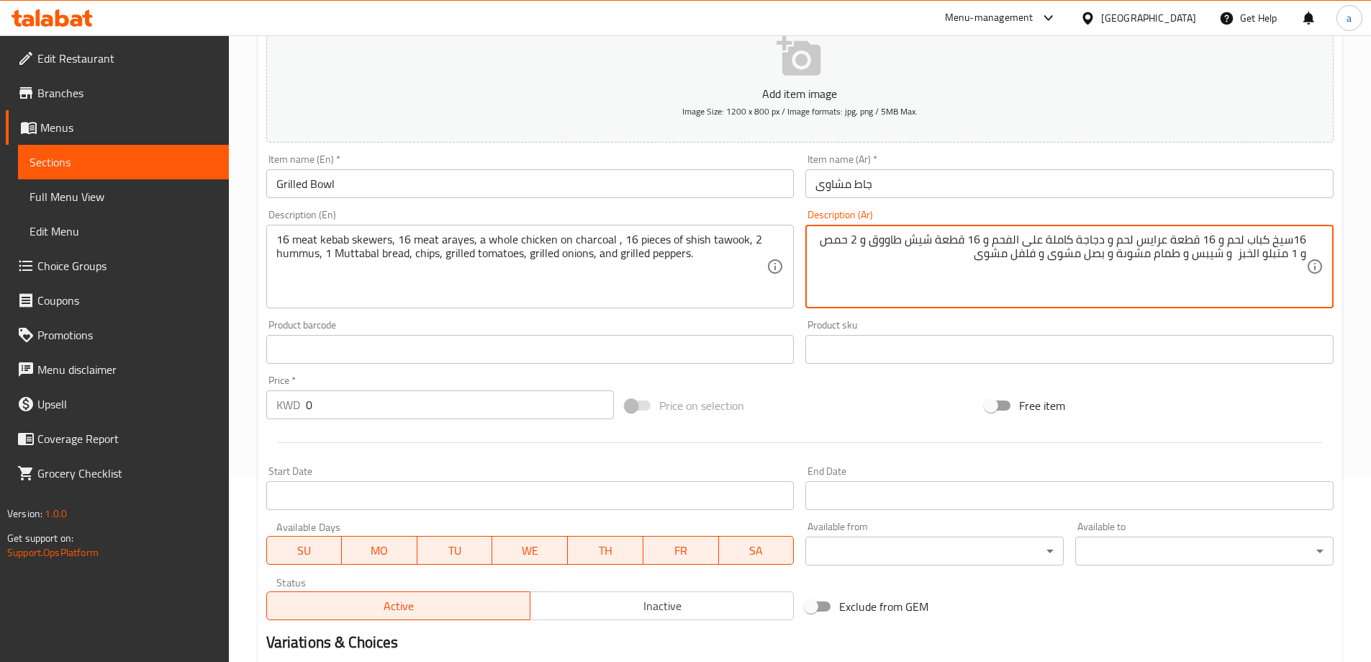
type textarea "16سيخ كباب لحم و 16 قطعة عرايس لحم و دجاجة كاملة على الفحم و 16 قطعة شيش طاووق …"
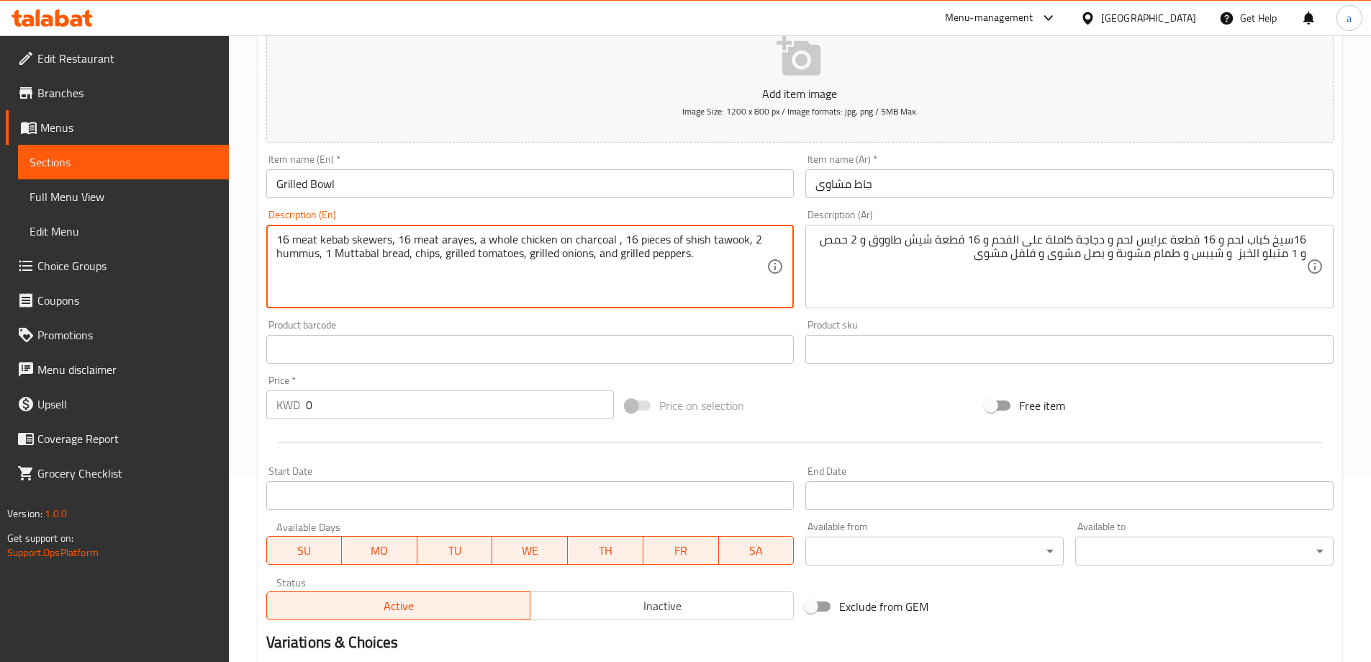
click at [597, 257] on textarea "16 meat kebab skewers, 16 meat arayes, a whole chicken on charcoal , 16 pieces …" at bounding box center [521, 267] width 491 height 68
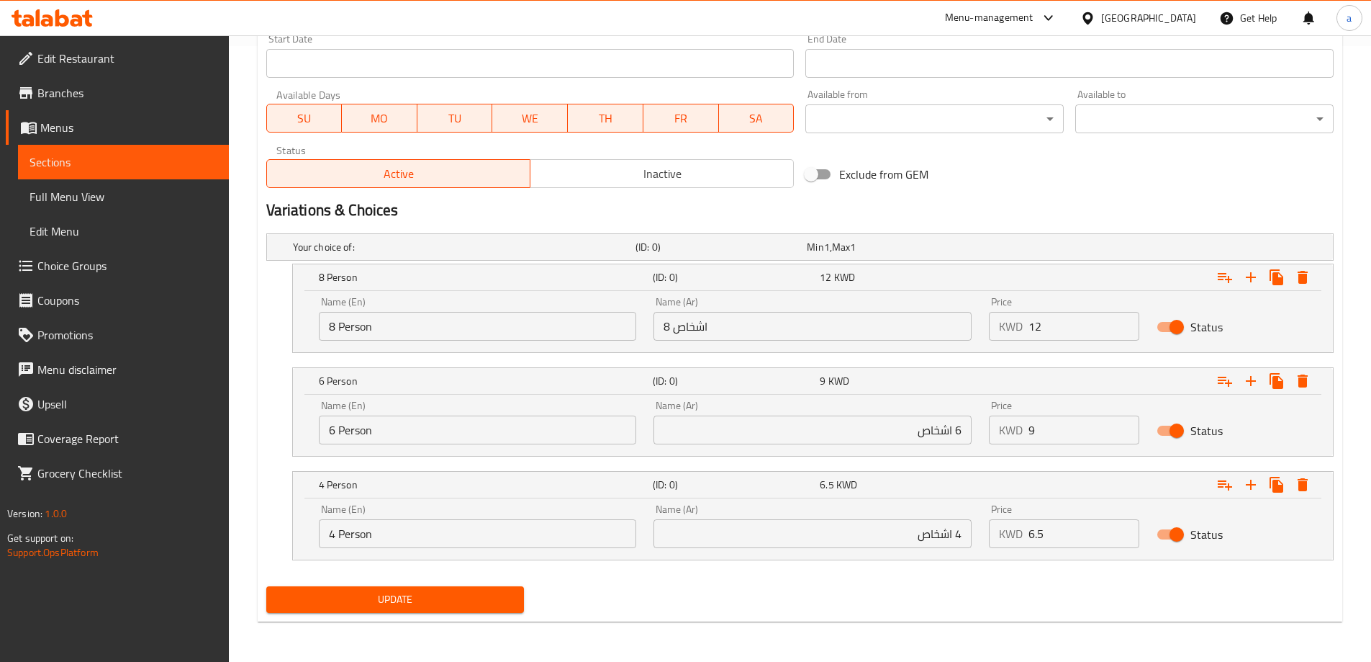
type textarea "16 meat kebab skewers, 16 meat arayes, a whole chicken on charcoal , 16 pieces …"
click at [399, 597] on span "Update" at bounding box center [395, 599] width 235 height 18
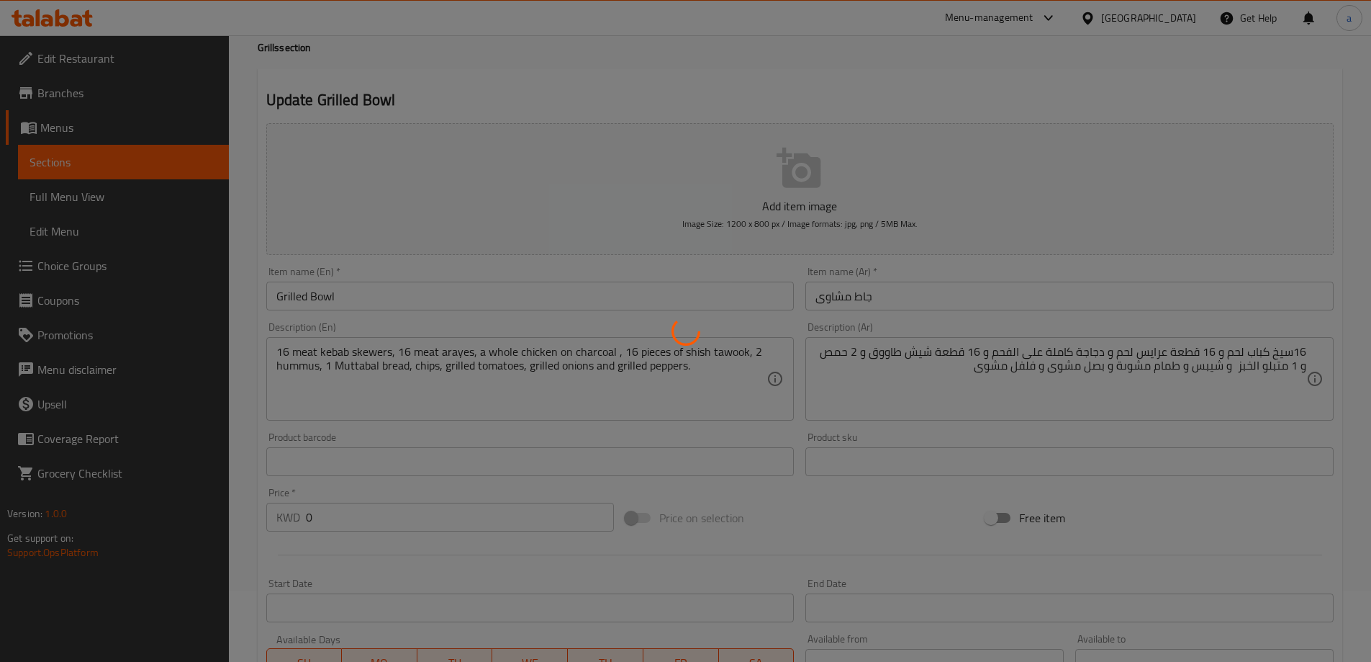
scroll to position [0, 0]
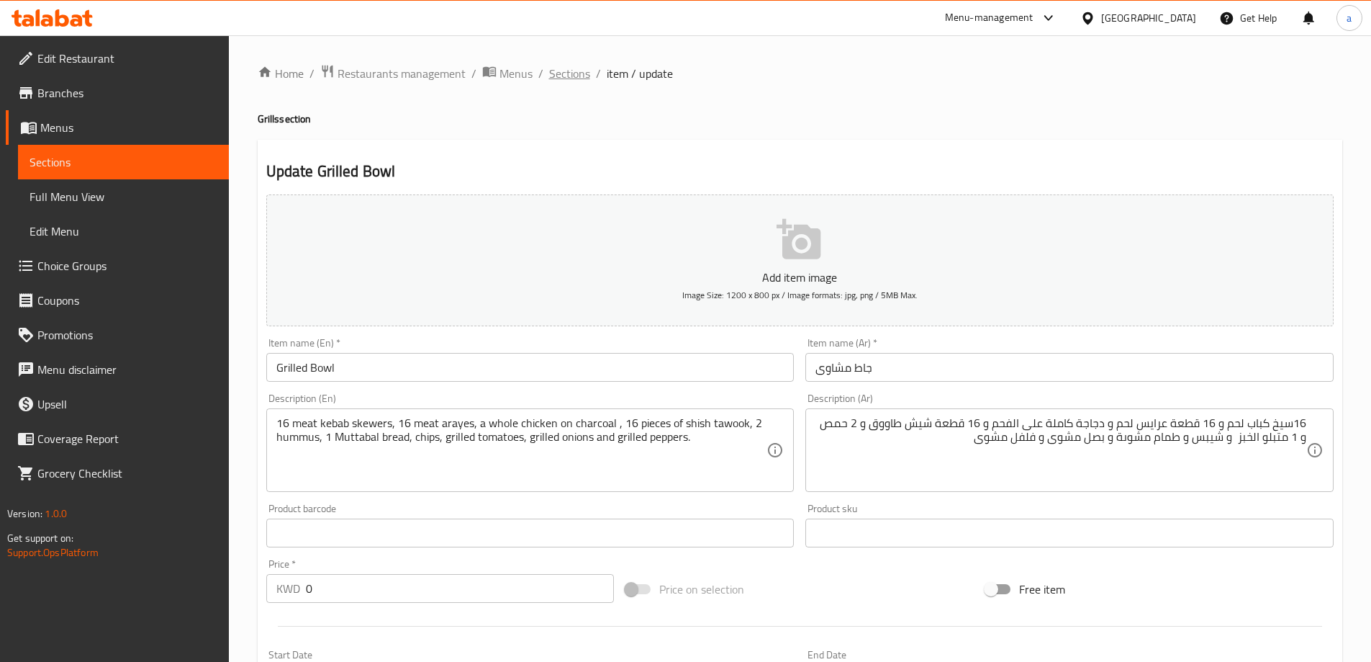
click at [577, 75] on span "Sections" at bounding box center [569, 73] width 41 height 17
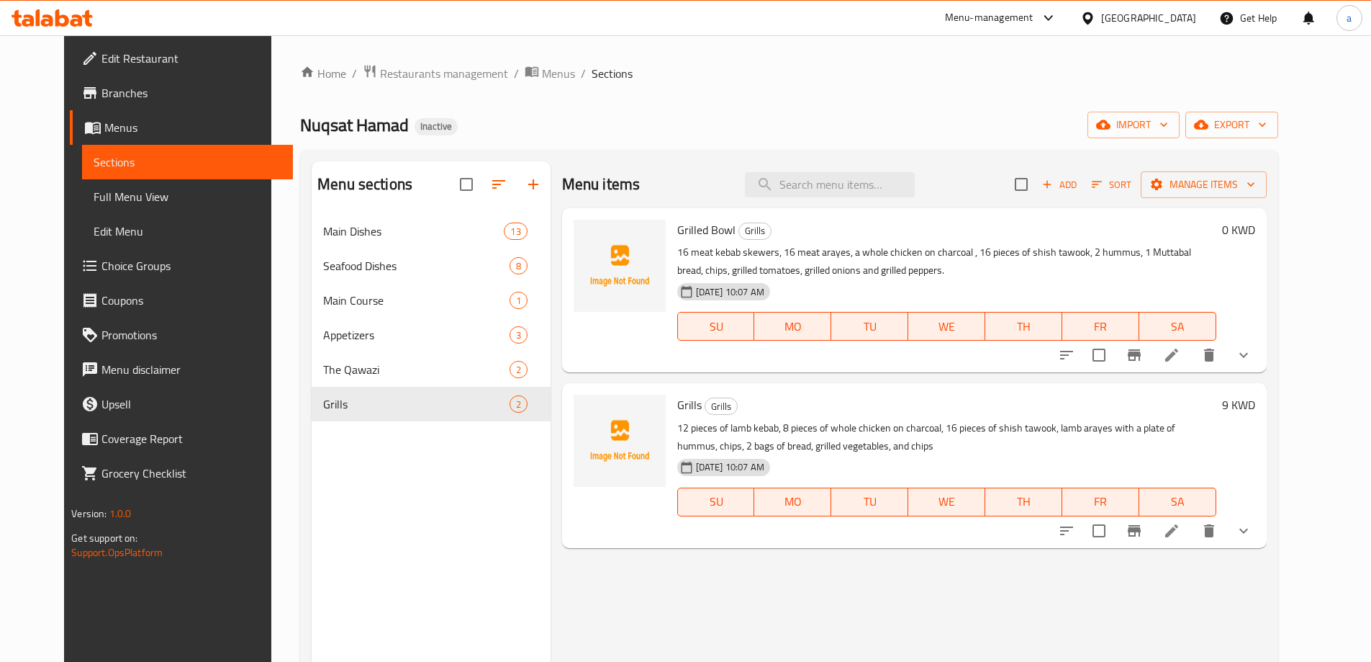
click at [108, 202] on span "Full Menu View" at bounding box center [188, 196] width 188 height 17
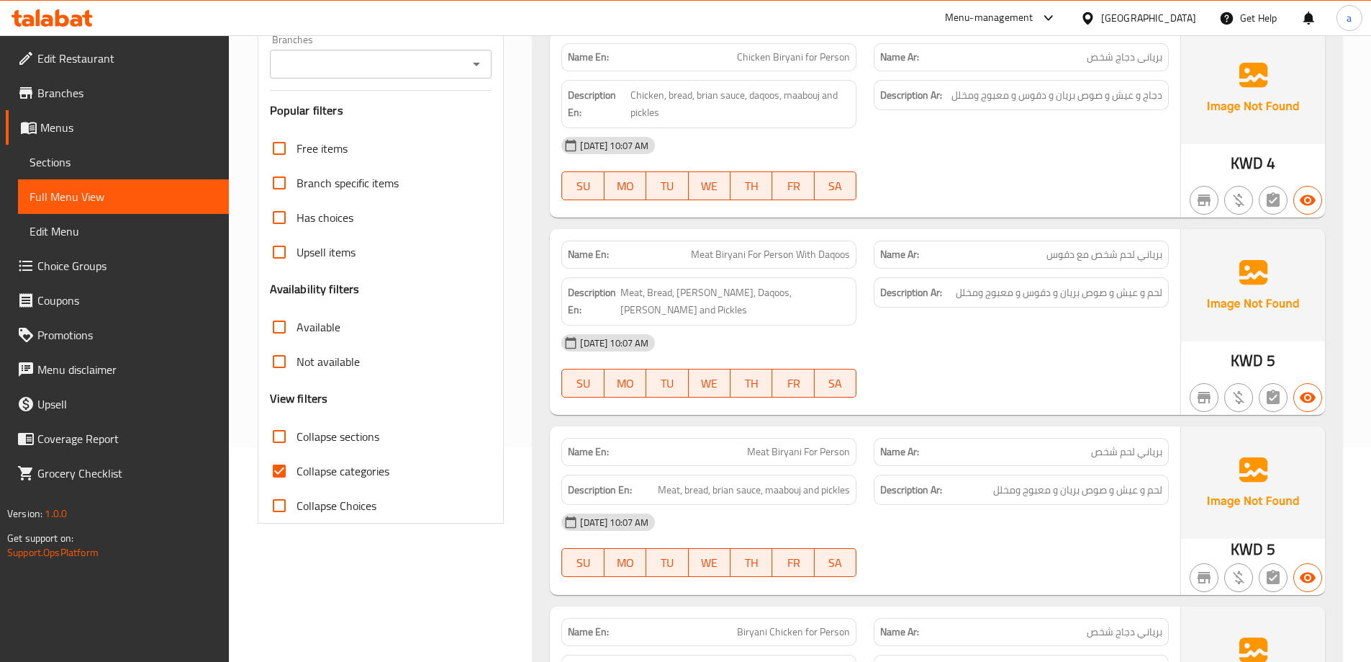
scroll to position [360, 0]
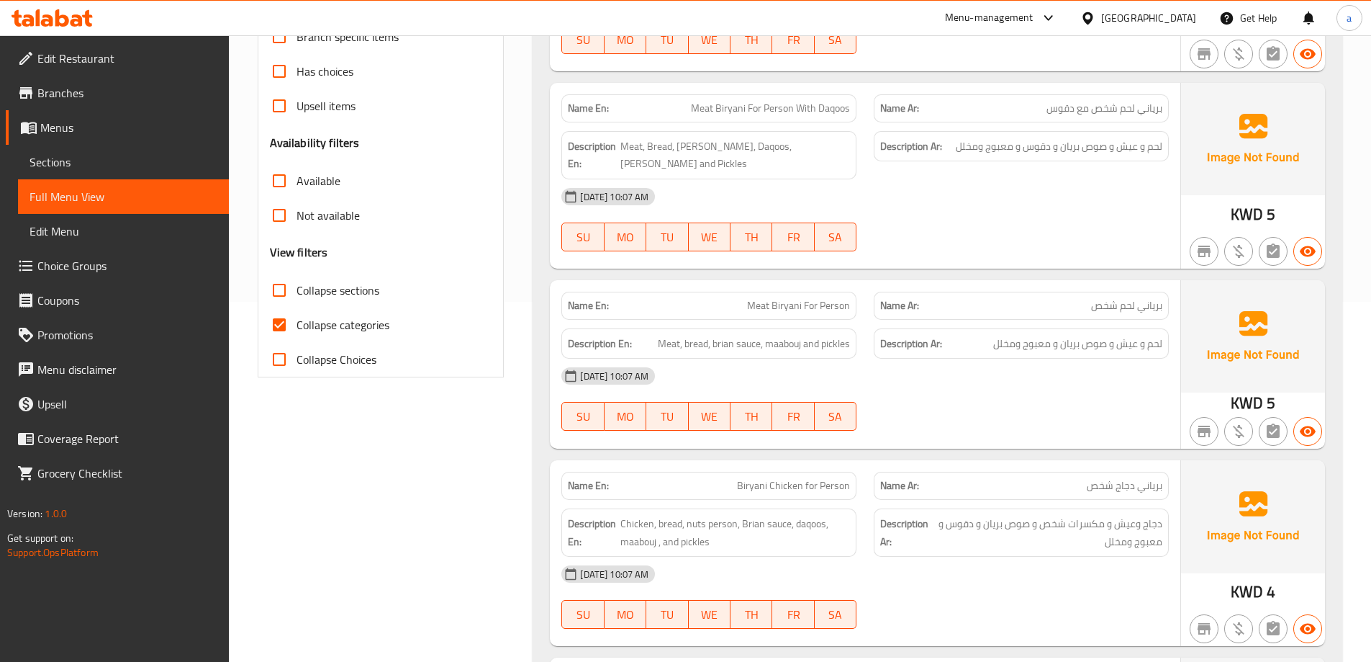
click at [353, 322] on span "Collapse categories" at bounding box center [343, 324] width 93 height 17
click at [297, 322] on input "Collapse categories" at bounding box center [279, 324] width 35 height 35
checkbox input "false"
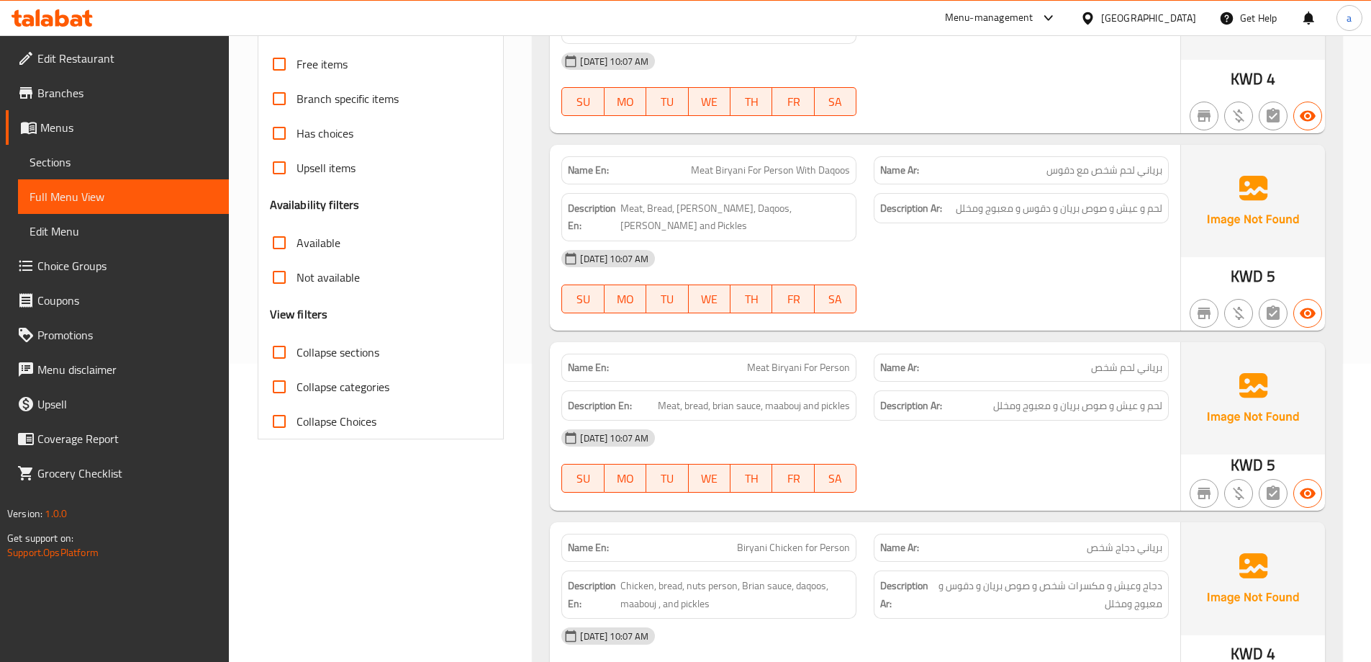
scroll to position [72, 0]
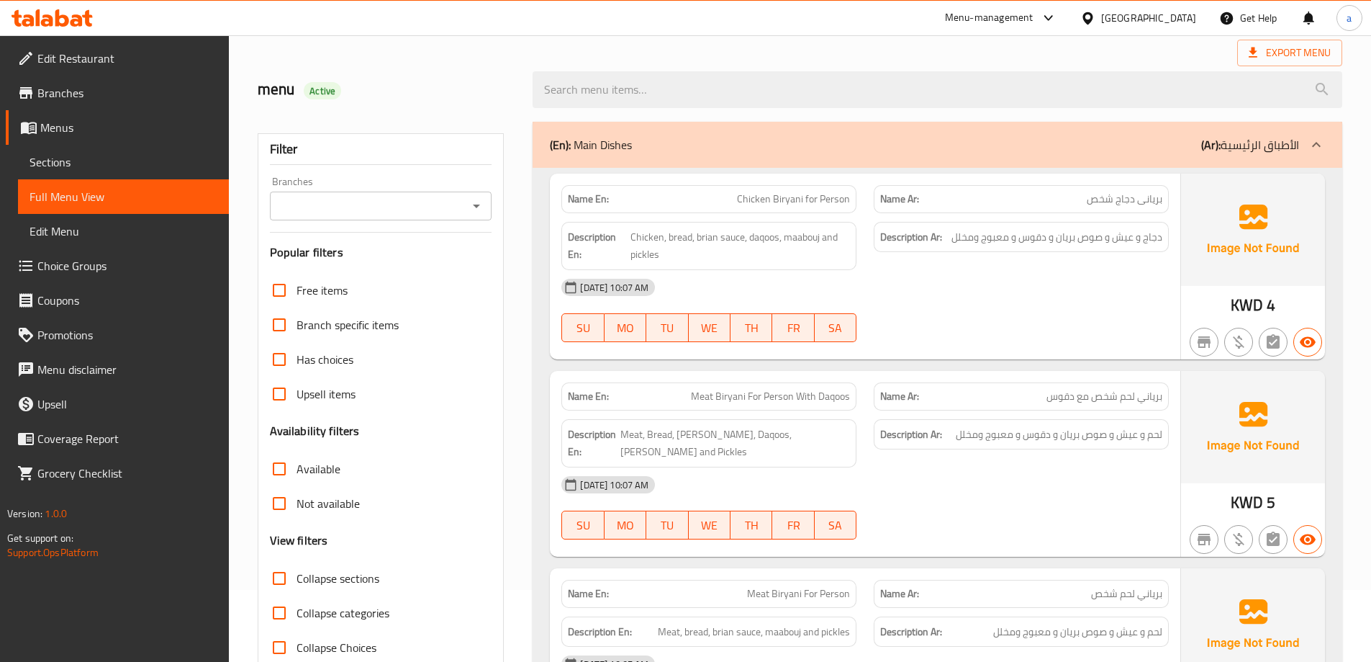
click at [793, 47] on div "Export Menu" at bounding box center [800, 53] width 1085 height 27
click at [842, 389] on span "Meat Biryani For Person With Daqoos" at bounding box center [770, 396] width 159 height 15
click at [839, 399] on span "Meat Biryani For Person With Daqoos" at bounding box center [770, 396] width 159 height 15
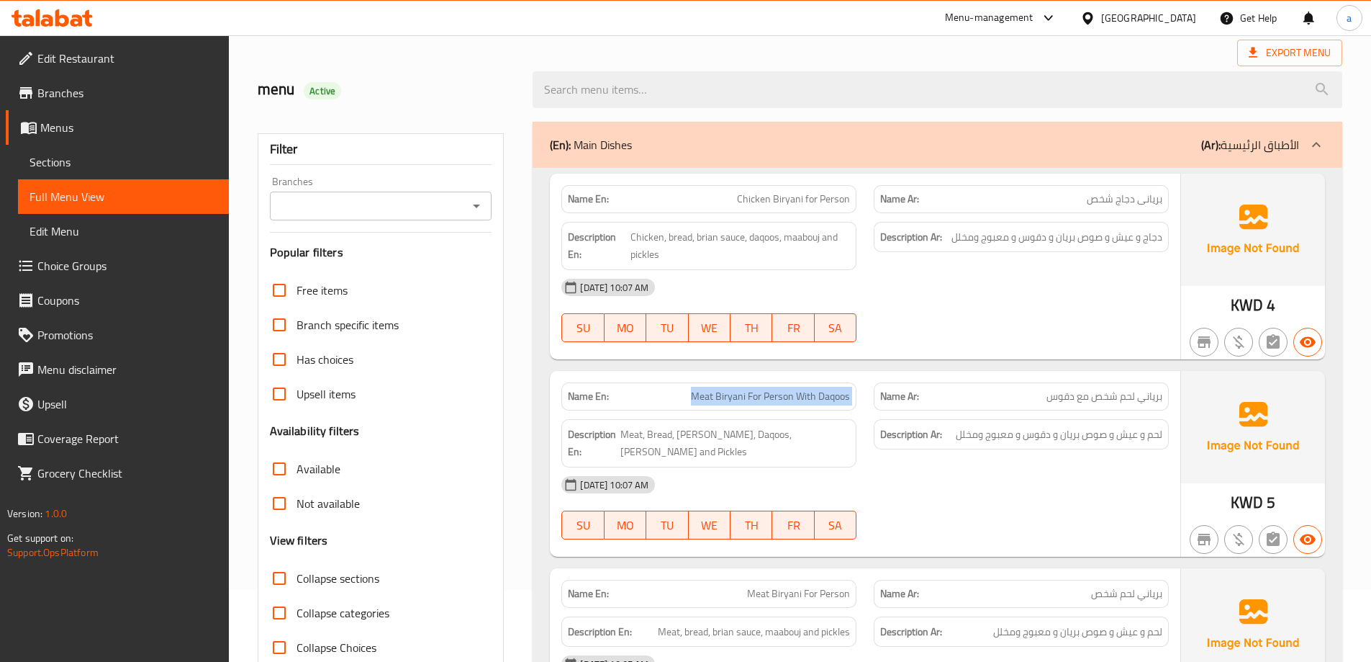
copy span "Meat Biryani For Person With Daqoos"
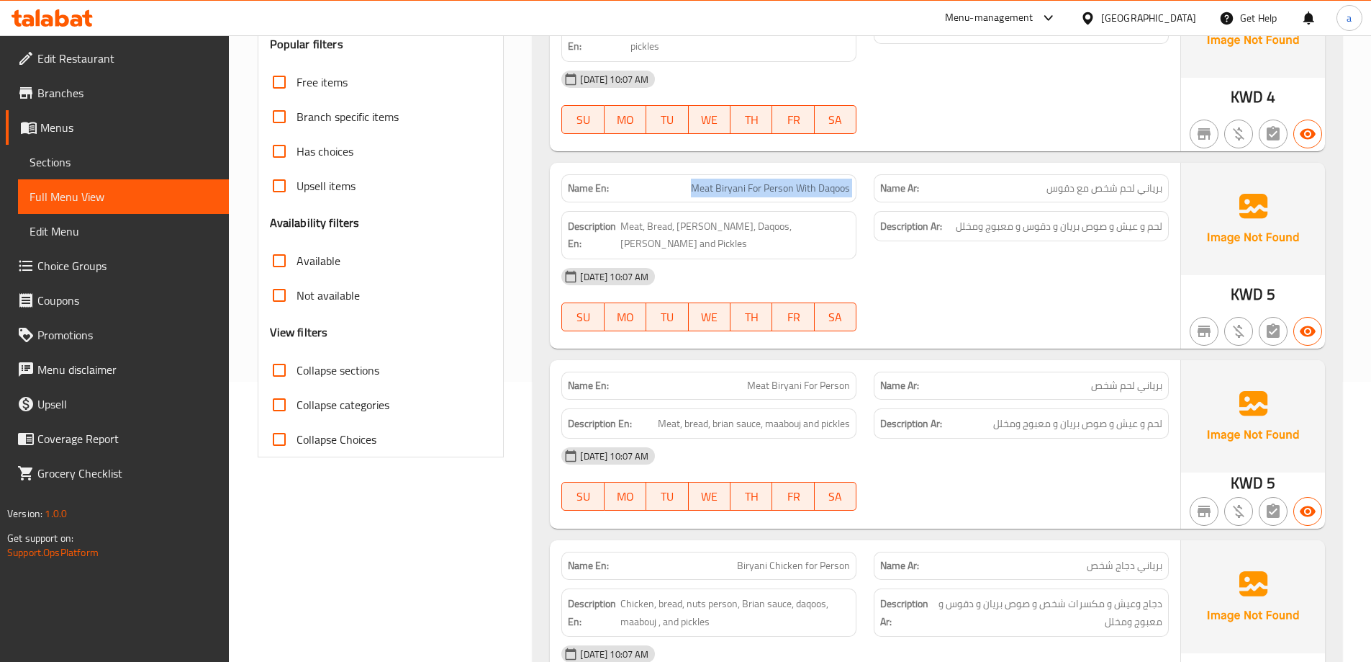
scroll to position [288, 0]
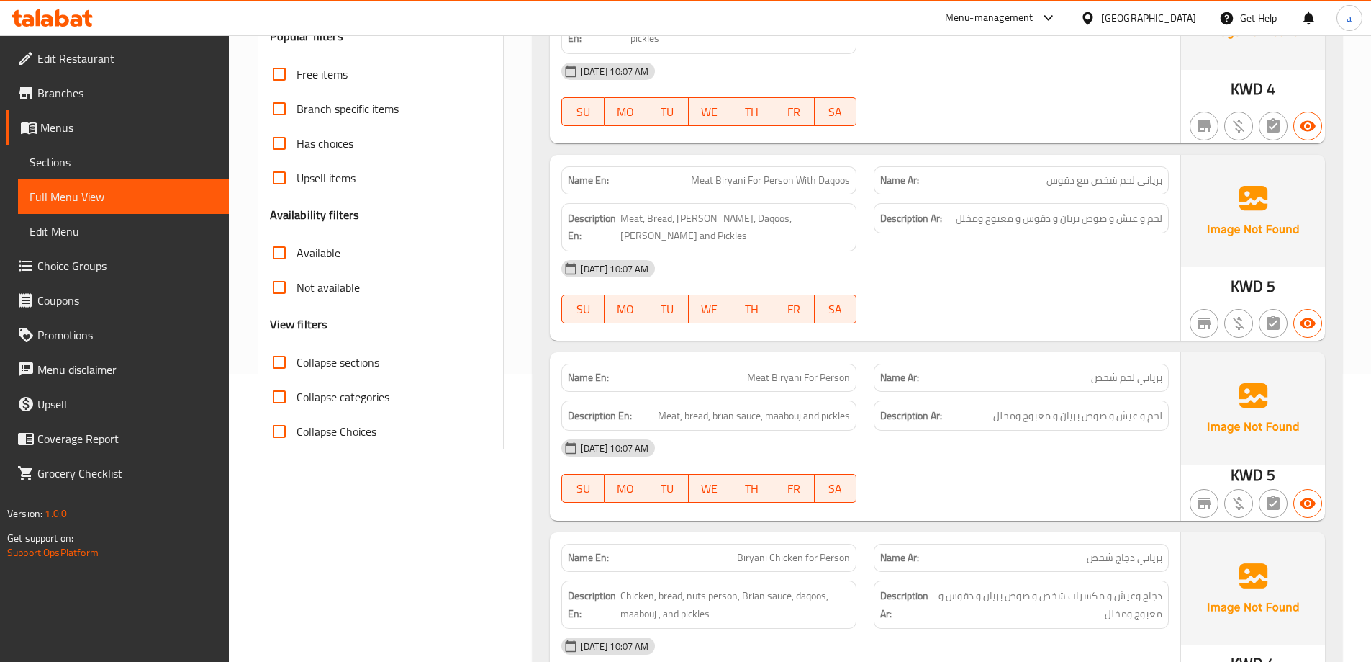
click at [830, 376] on span "Meat Biryani For Person" at bounding box center [798, 377] width 103 height 15
copy span "Meat Biryani For Person"
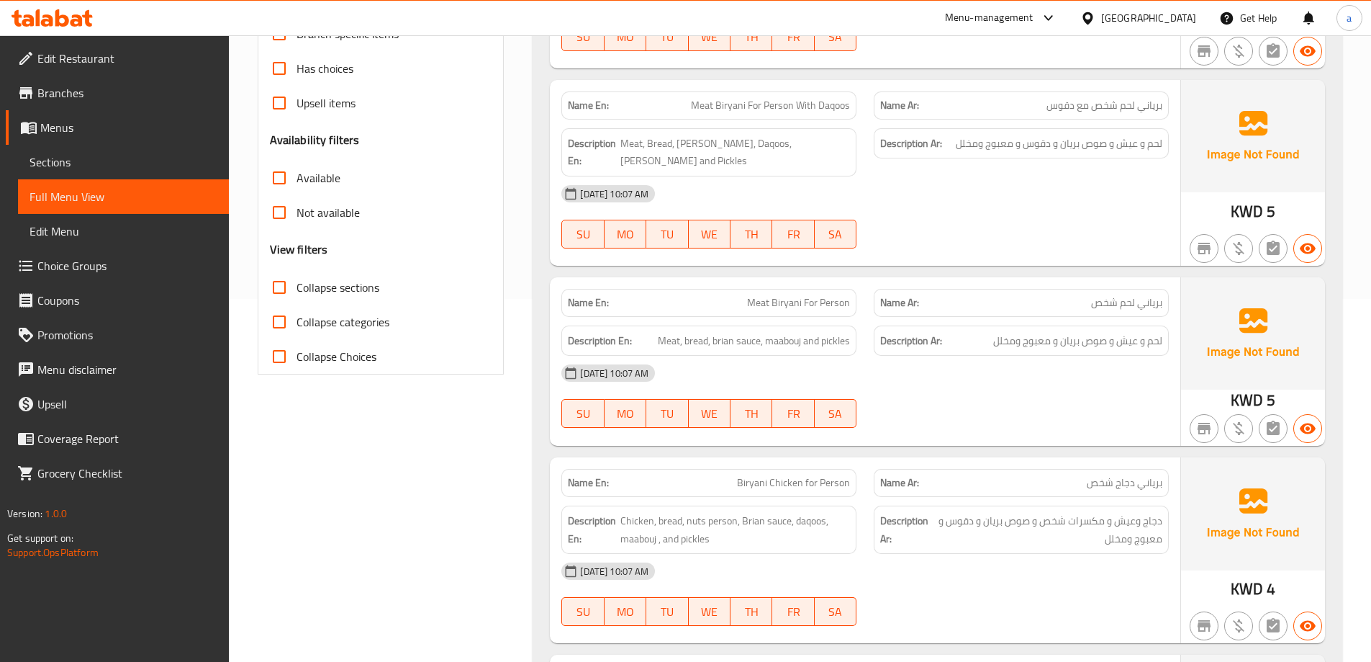
scroll to position [432, 0]
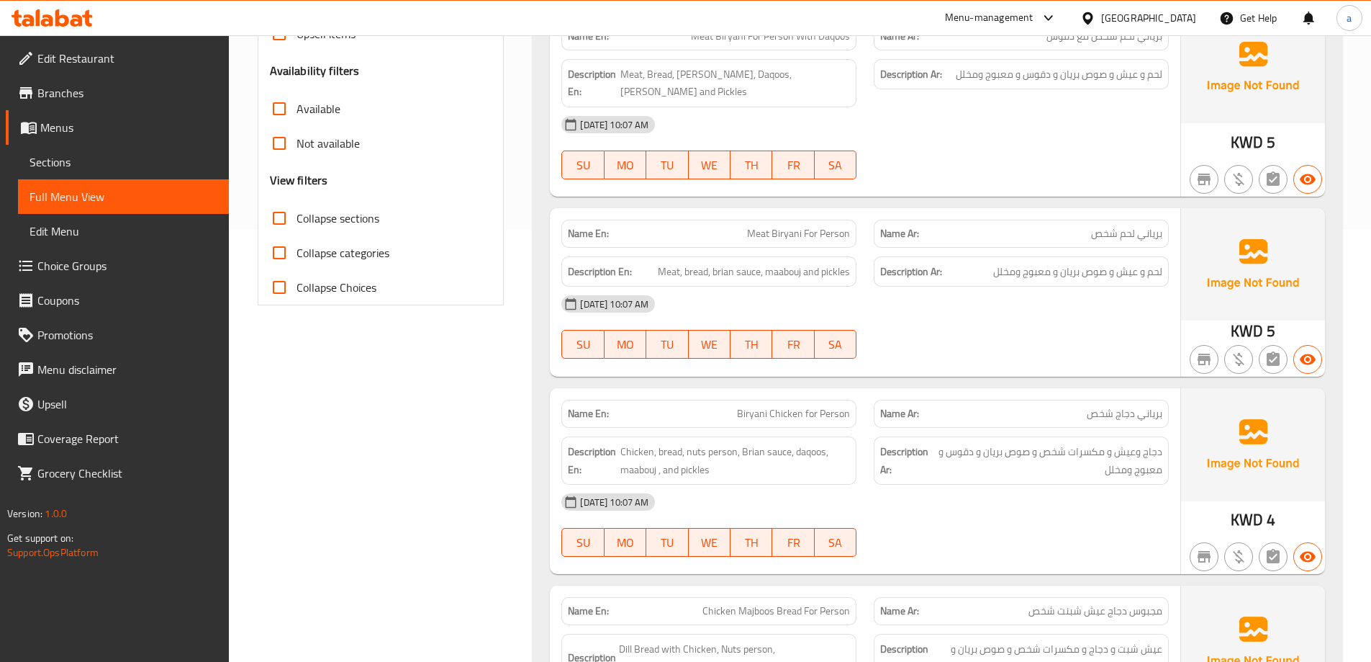
click at [801, 425] on div "Name En: Biryani Chicken for Person" at bounding box center [708, 414] width 295 height 28
click at [800, 418] on span "Biryani Chicken for Person" at bounding box center [793, 413] width 113 height 15
copy span "Biryani Chicken for Person"
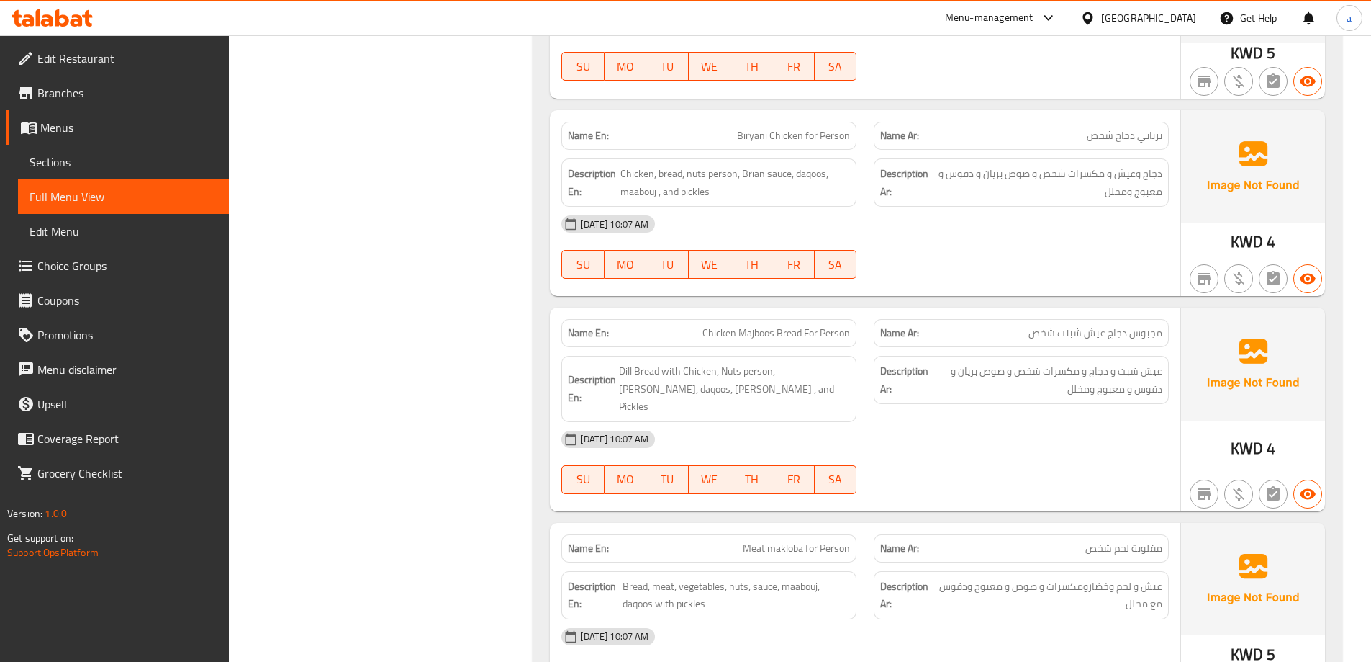
scroll to position [720, 0]
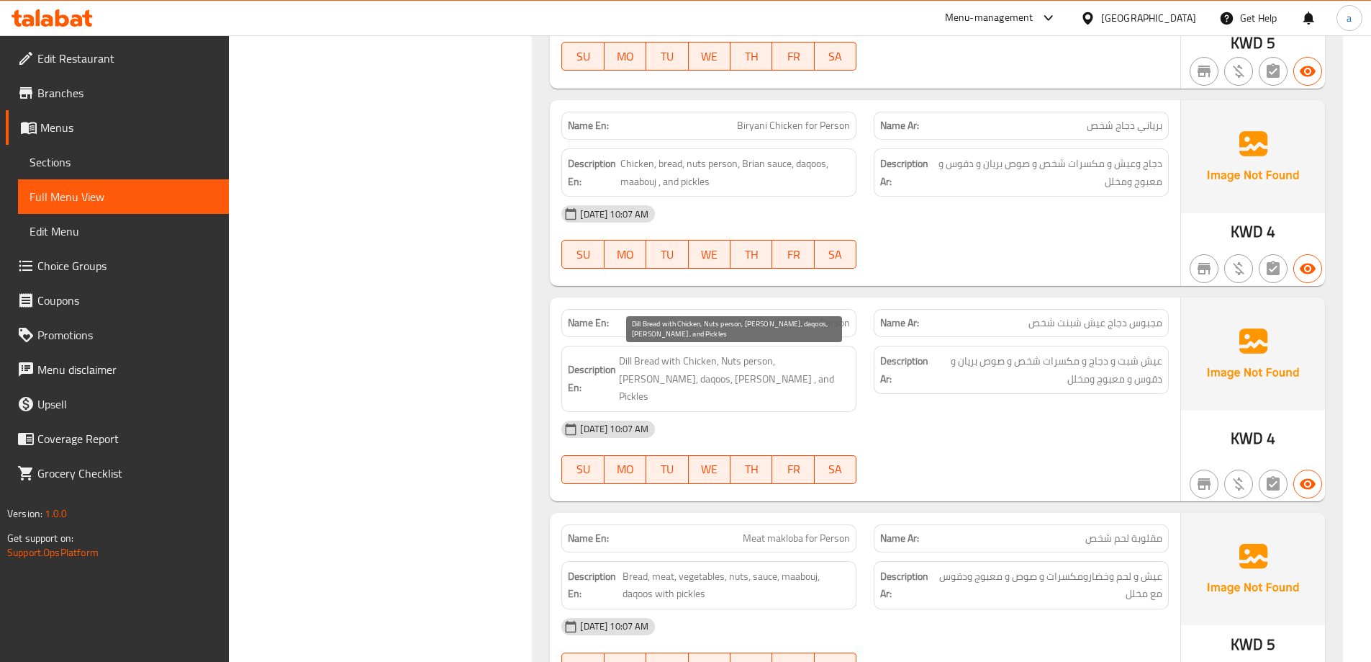
click at [757, 337] on div "Description En: Dill Bread with Chicken, Nuts person, Brian Sauce, daqoos, maab…" at bounding box center [709, 379] width 312 height 84
click at [761, 326] on span "Chicken Majboos Bread For Person" at bounding box center [777, 322] width 148 height 15
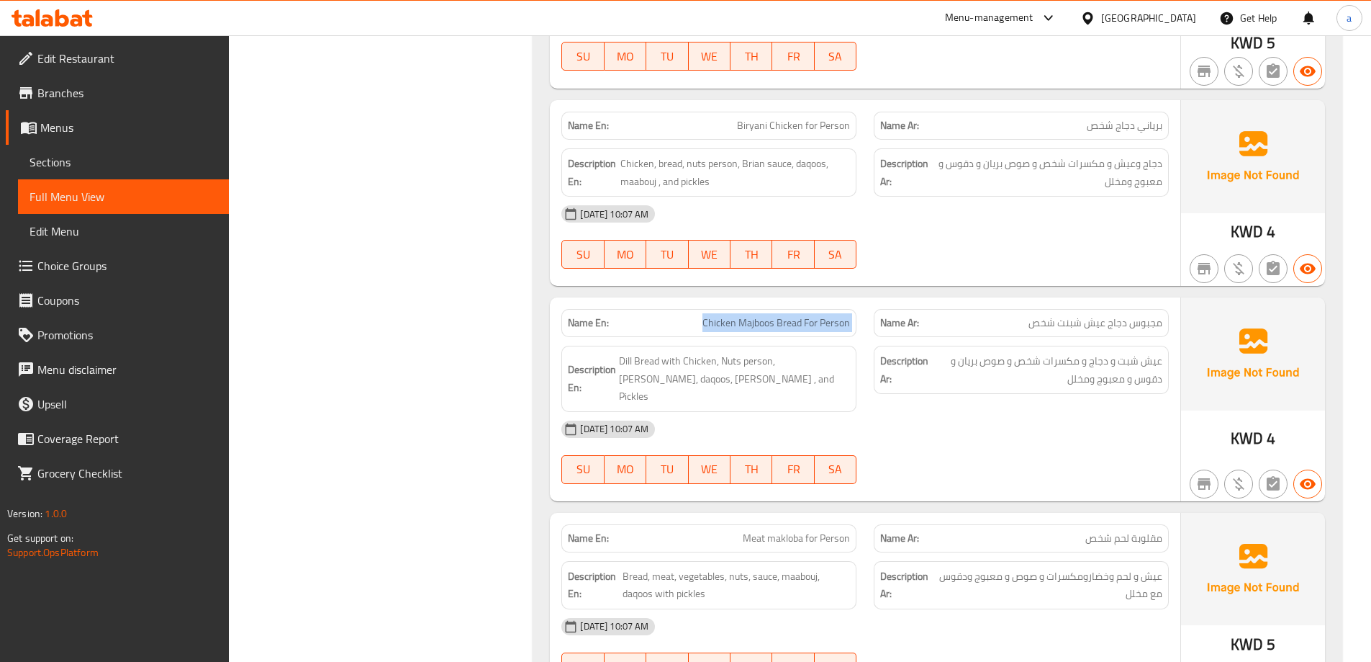
copy span "Chicken Majboos Bread For Person"
click at [833, 317] on span "Chicken Majboos Bread For Person" at bounding box center [777, 322] width 148 height 15
copy span "Chicken Majboos Bread For Person"
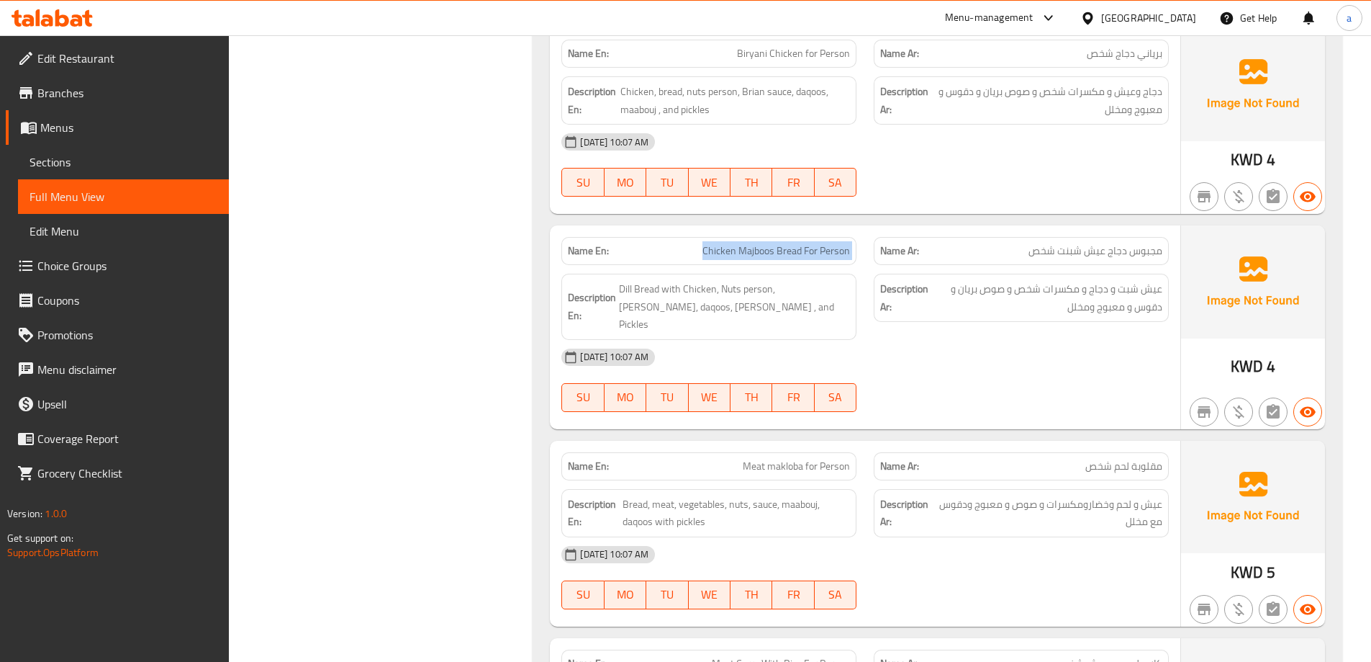
scroll to position [936, 0]
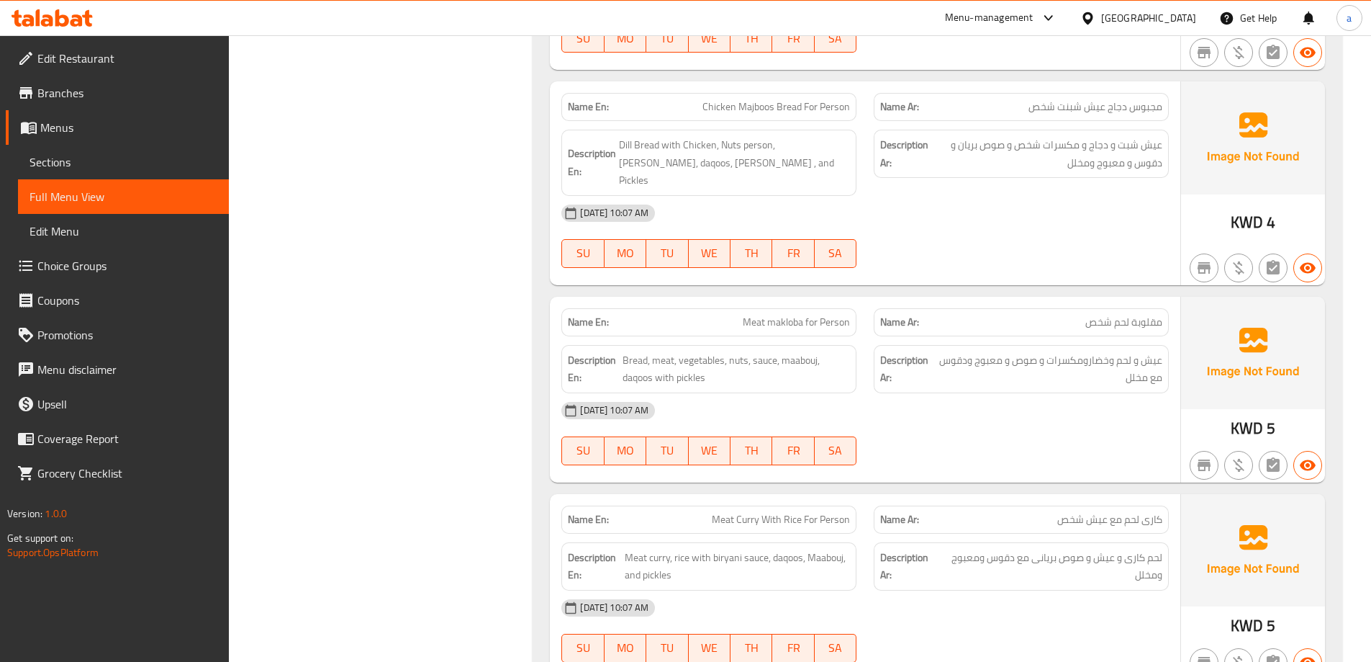
click at [788, 315] on span "Meat makloba for Person" at bounding box center [796, 322] width 107 height 15
copy span "Meat makloba for Person"
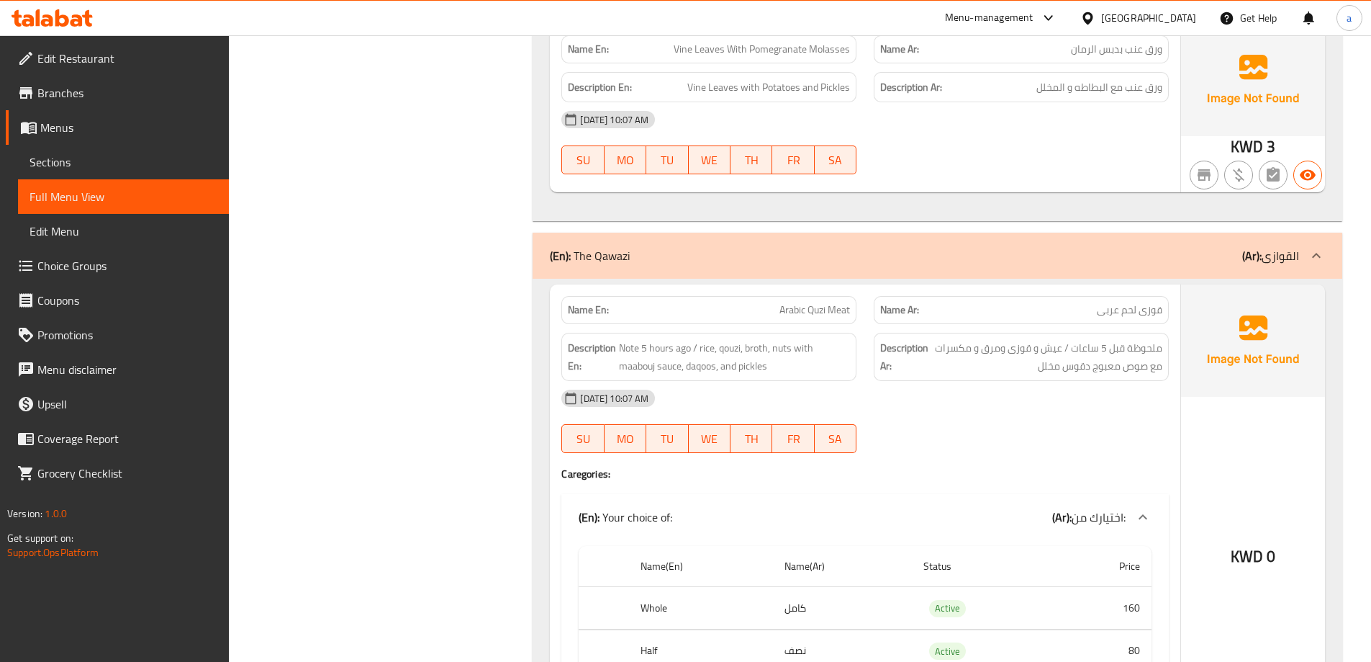
scroll to position [5640, 0]
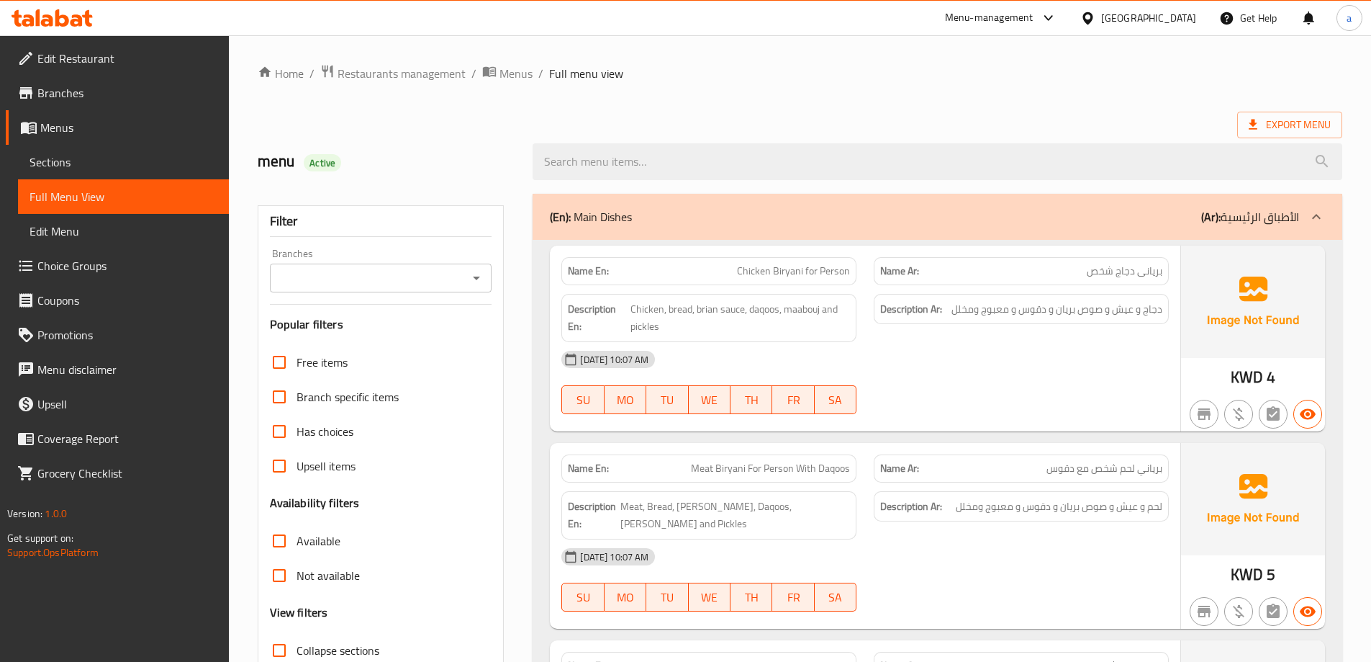
click at [81, 160] on span "Sections" at bounding box center [124, 161] width 188 height 17
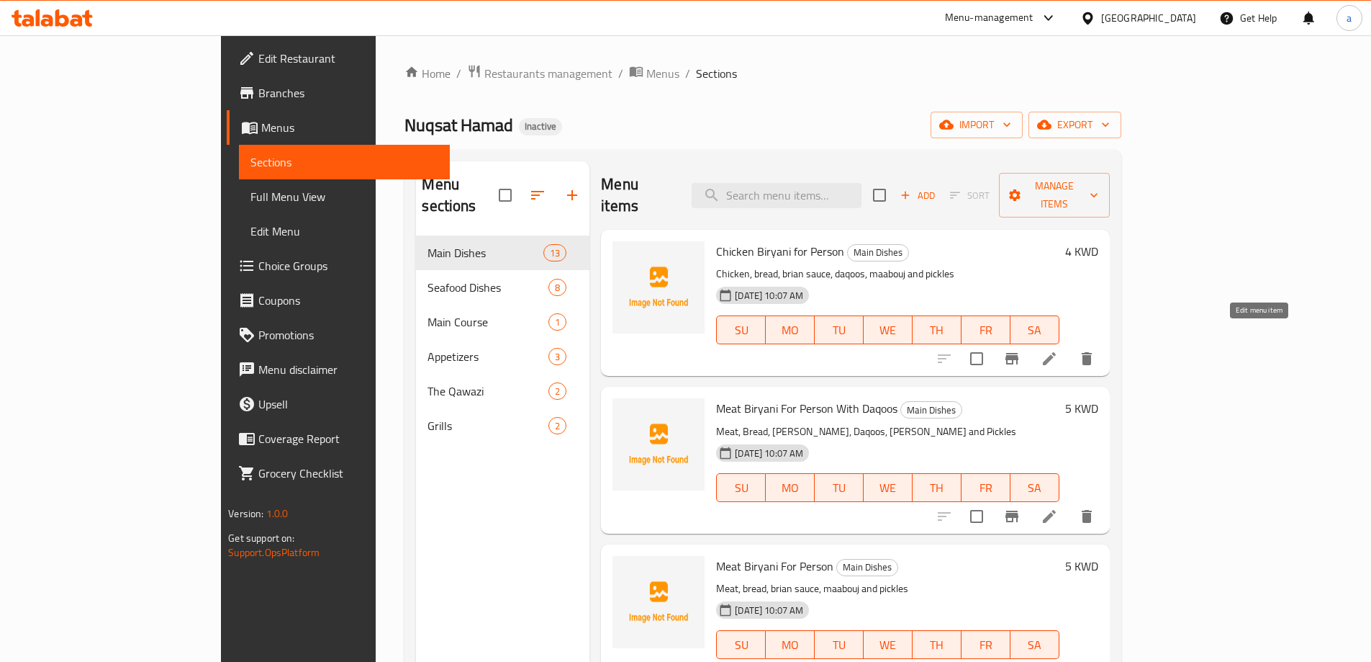
click at [1058, 350] on icon at bounding box center [1049, 358] width 17 height 17
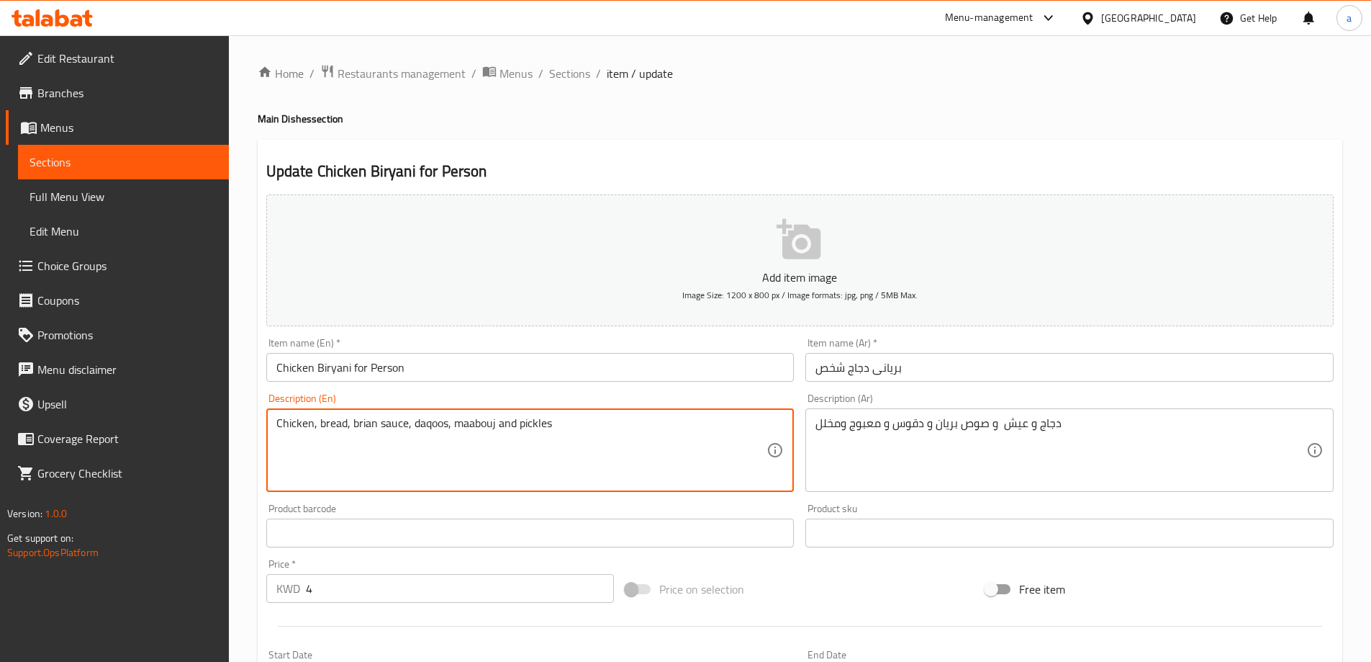
click at [337, 423] on textarea "Chicken, bread, brian sauce, daqoos, maabouj and pickles" at bounding box center [521, 450] width 491 height 68
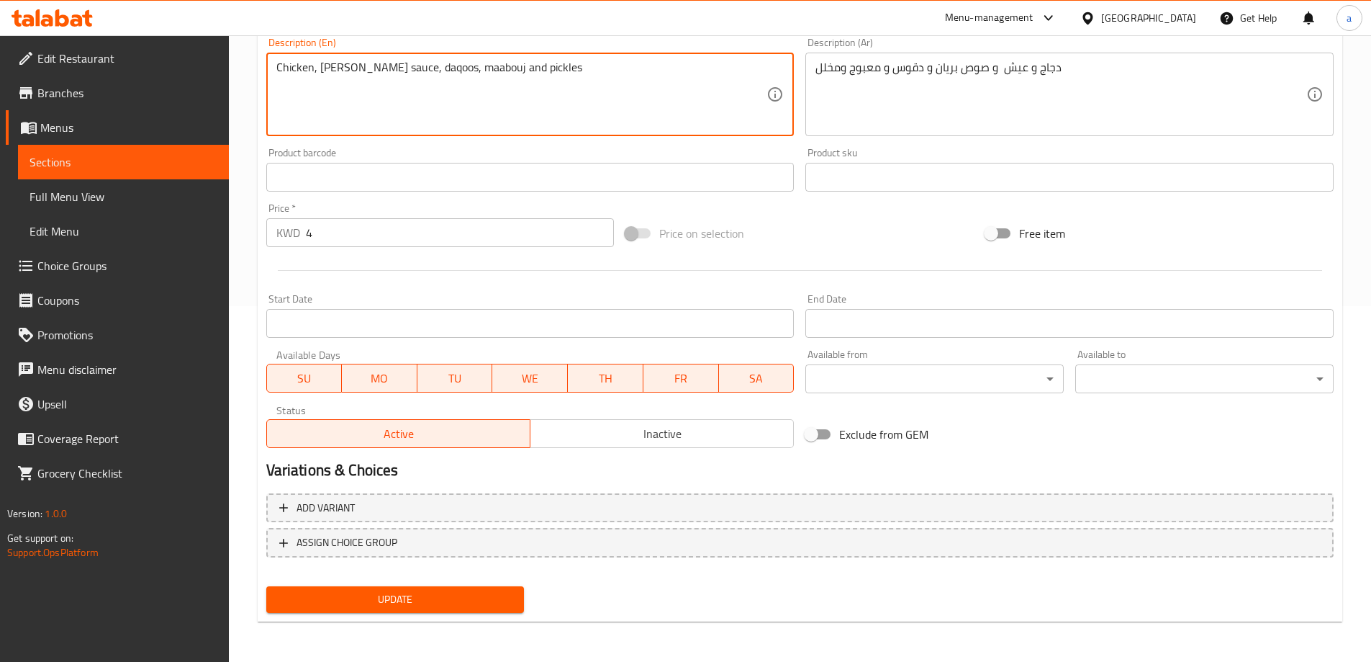
type textarea "Chicken, [PERSON_NAME] sauce, daqoos, maabouj and pickles"
click at [402, 604] on span "Update" at bounding box center [395, 599] width 235 height 18
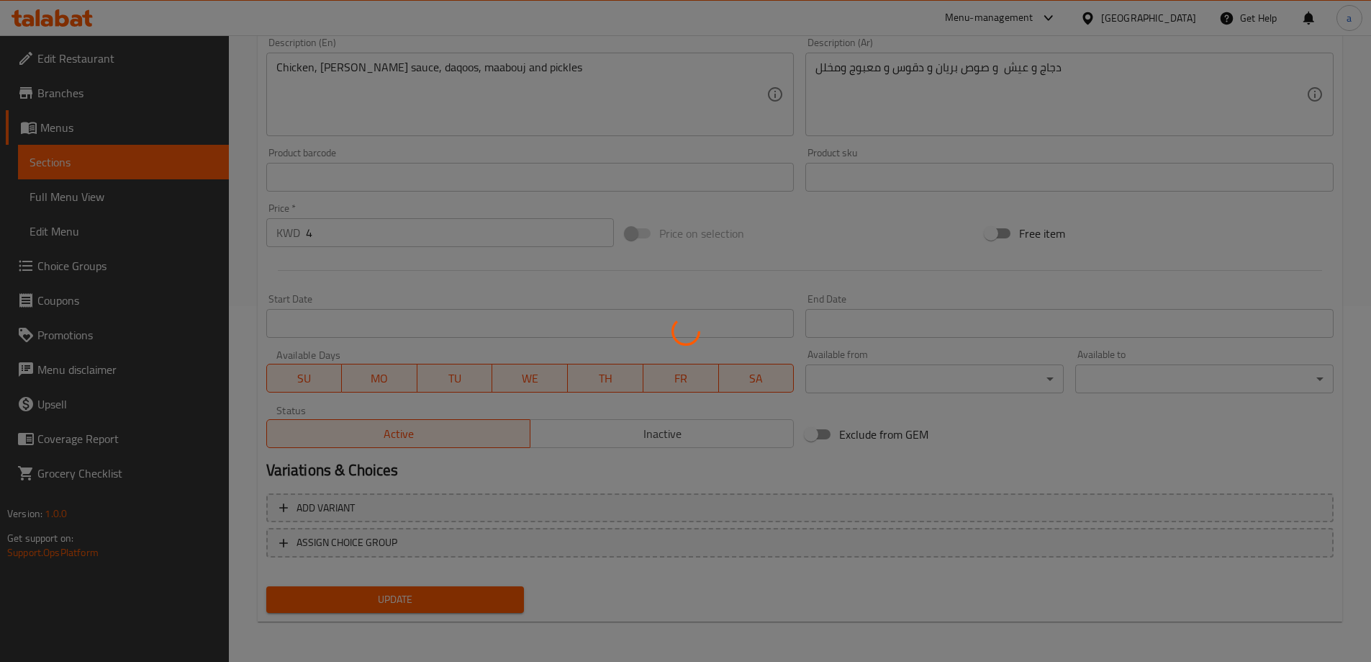
scroll to position [0, 0]
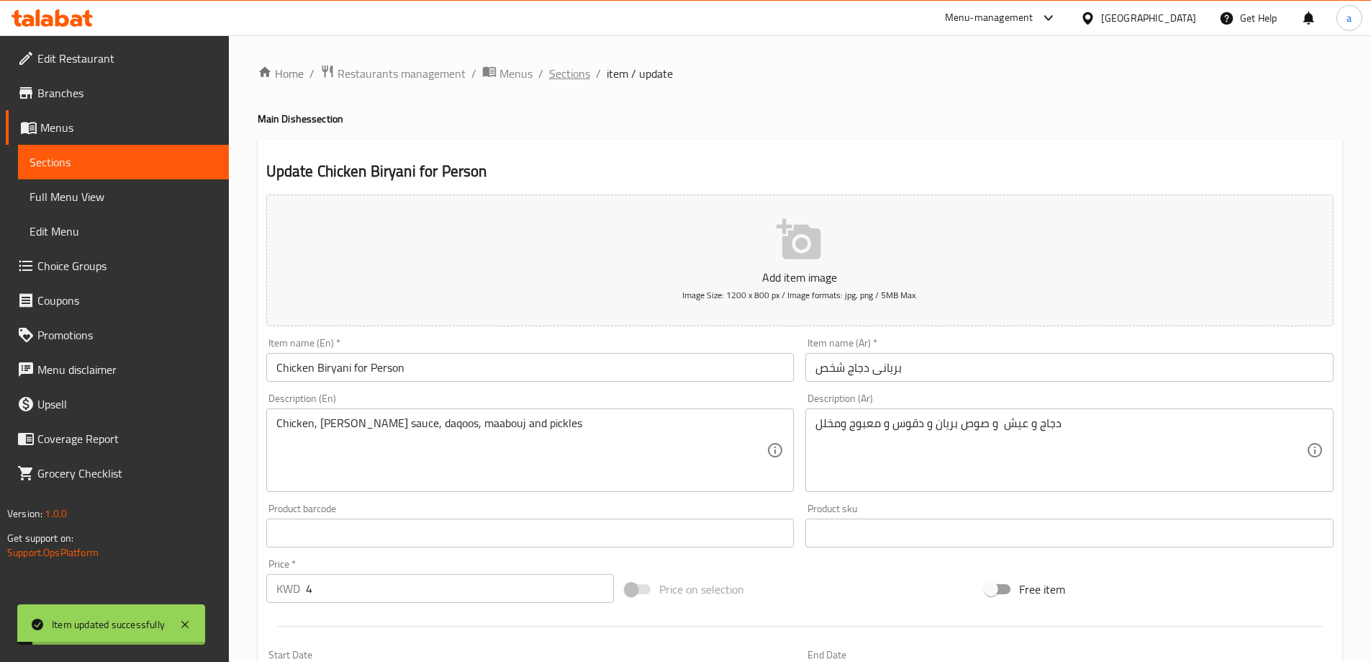
click at [559, 76] on span "Sections" at bounding box center [569, 73] width 41 height 17
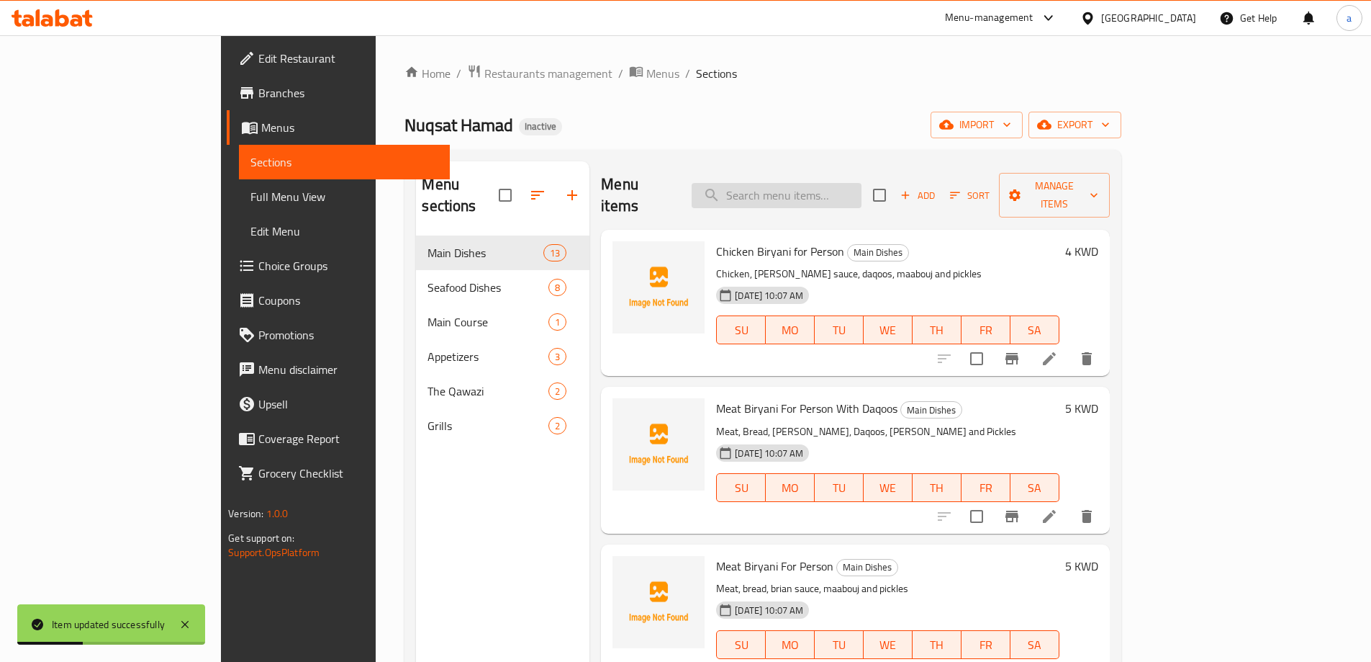
click at [820, 189] on input "search" at bounding box center [777, 195] width 170 height 25
paste input "Meat Biryani For Person With Daqoos"
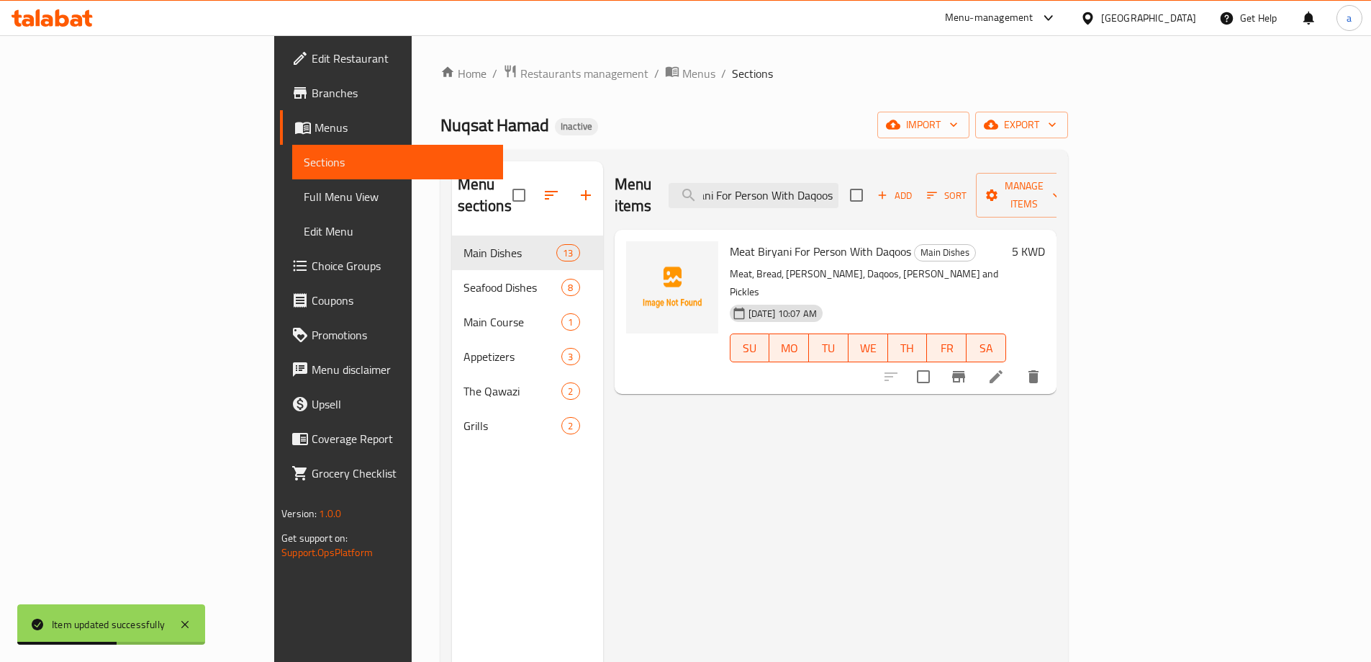
type input "Meat Biryani For Person With Daqoos"
click at [1005, 368] on icon at bounding box center [996, 376] width 17 height 17
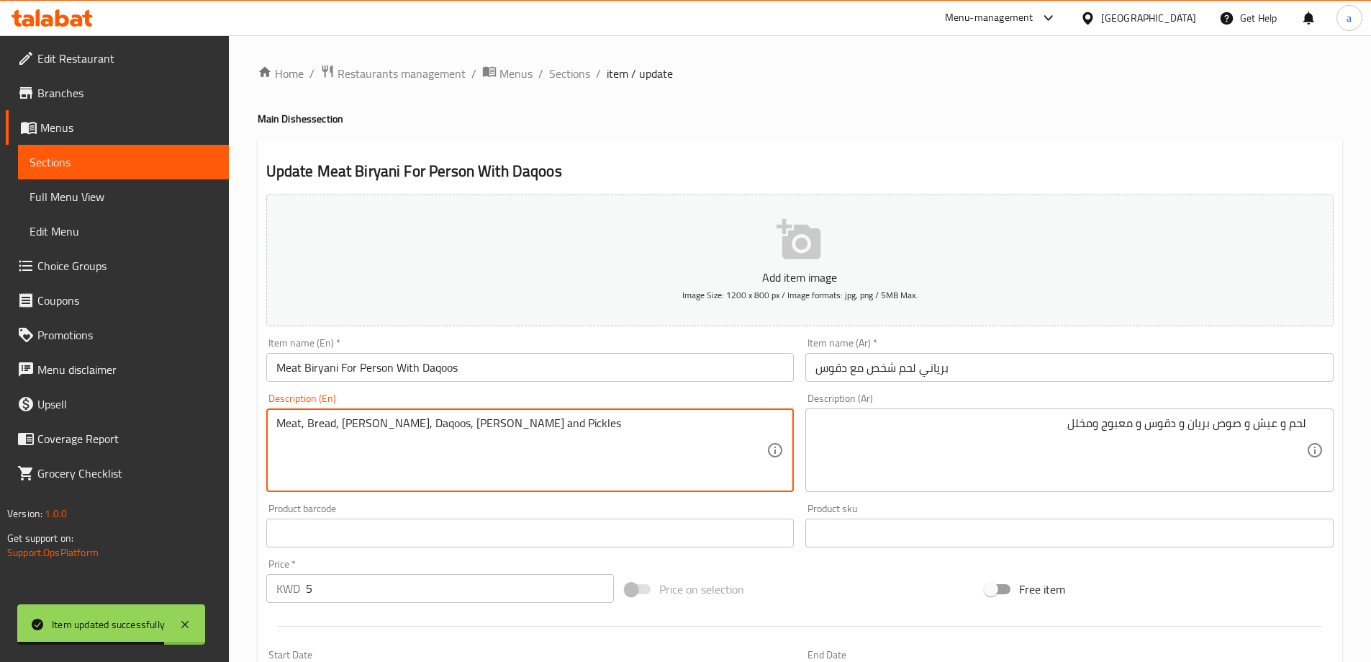
click at [329, 420] on textarea "Meat, Bread, [PERSON_NAME], Daqoos, [PERSON_NAME] and Pickles" at bounding box center [521, 450] width 491 height 68
click at [315, 424] on textarea "Meat, [PERSON_NAME], Daqoos, [PERSON_NAME] and [PERSON_NAME]" at bounding box center [521, 450] width 491 height 68
click at [350, 445] on textarea "Meat, [PERSON_NAME], Daqoos, [PERSON_NAME] and [PERSON_NAME]" at bounding box center [521, 450] width 491 height 68
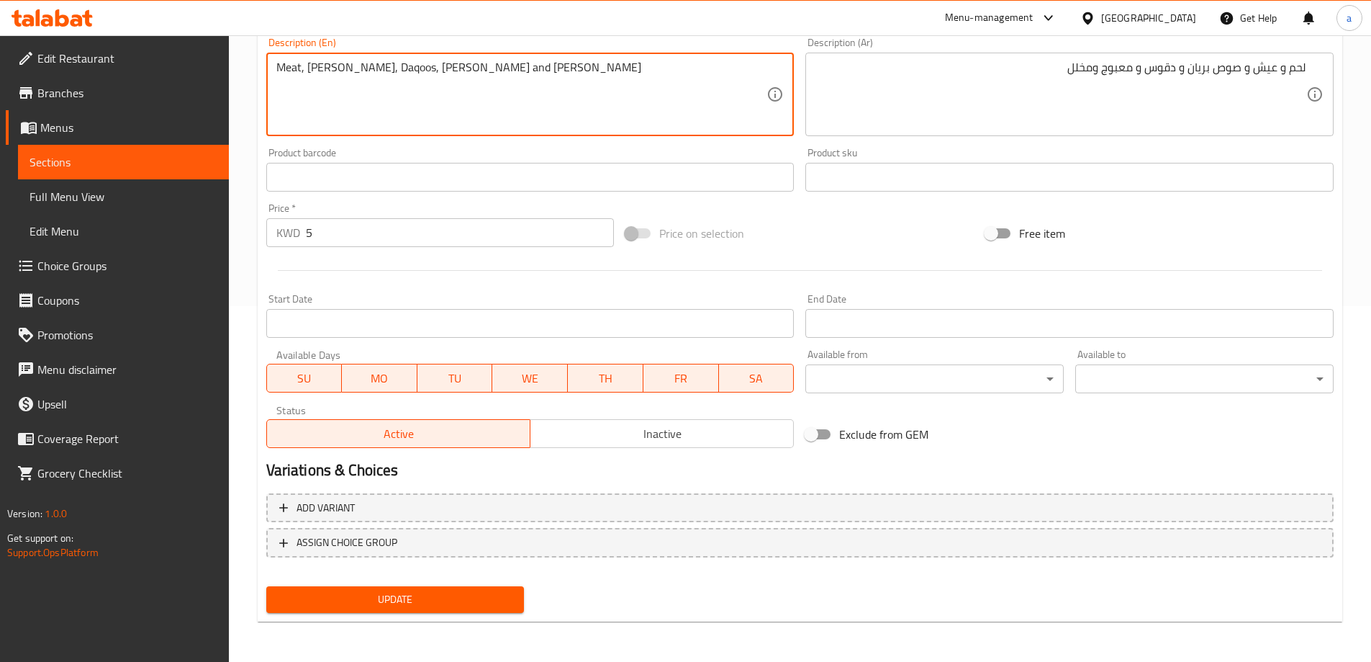
type textarea "Meat, [PERSON_NAME], Daqoos, [PERSON_NAME] and [PERSON_NAME]"
click at [380, 590] on span "Update" at bounding box center [395, 599] width 235 height 18
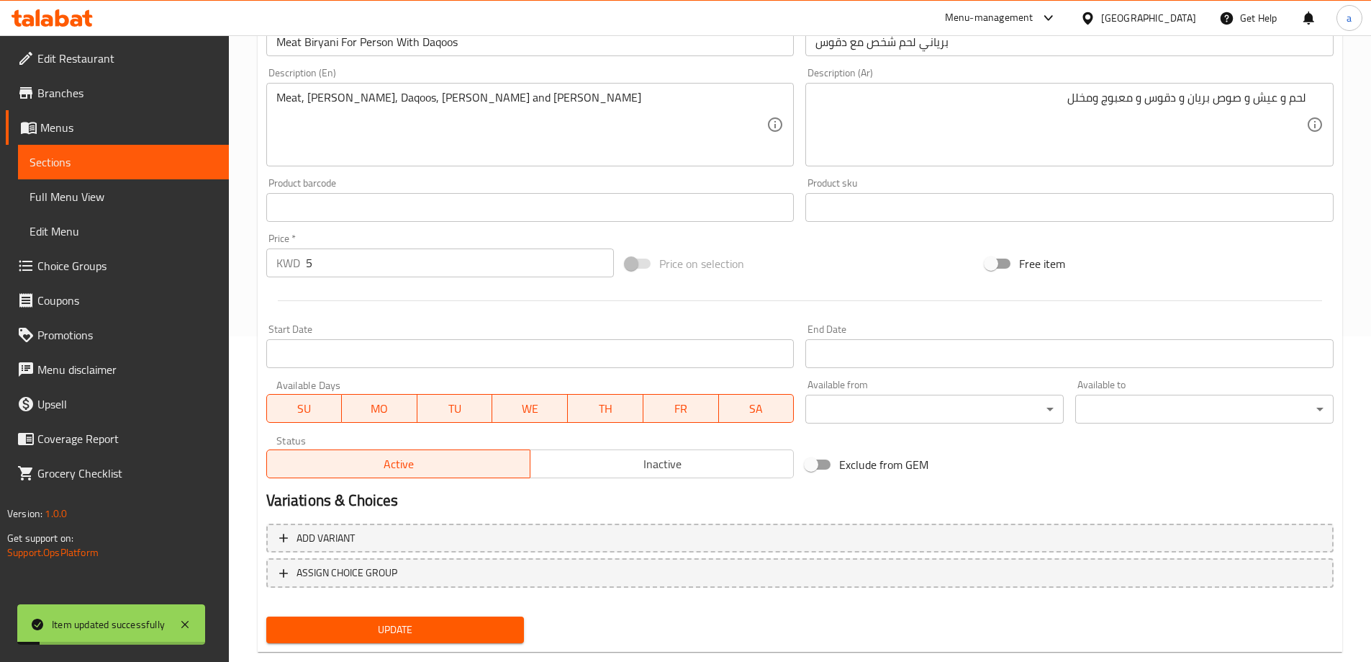
scroll to position [0, 0]
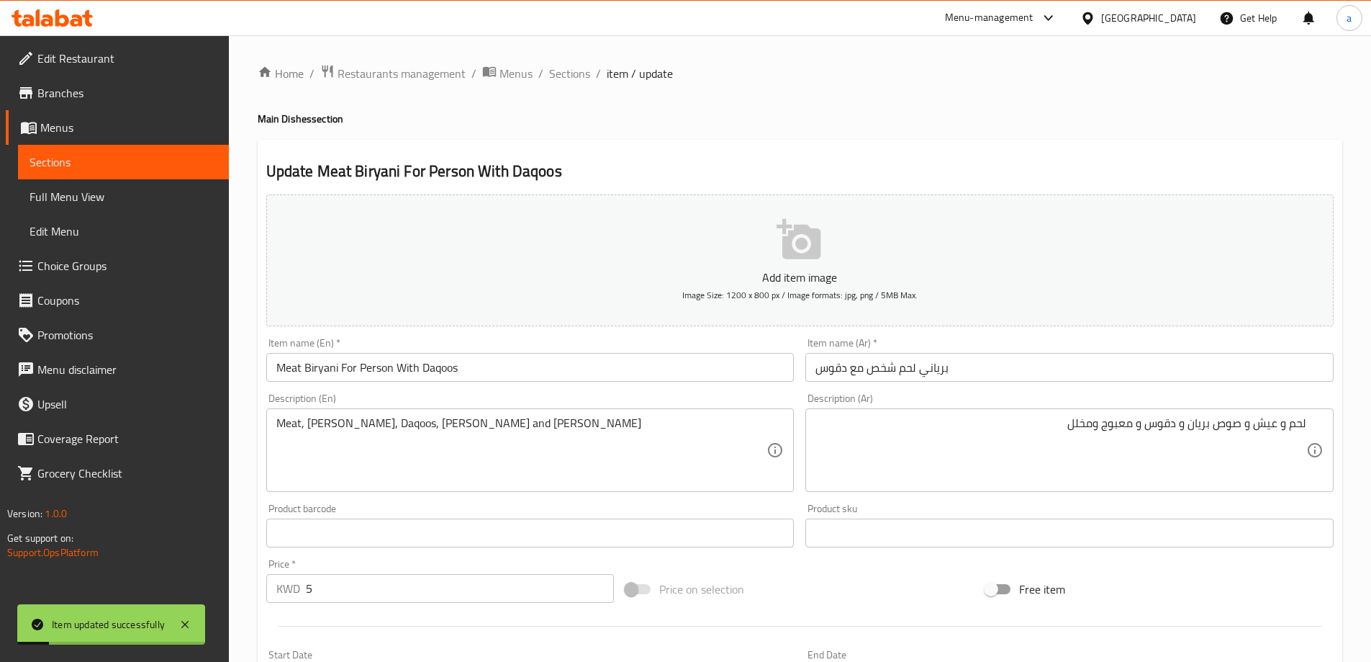
click at [566, 85] on div "Home / Restaurants management / Menus / Sections / item / update Main Dishes se…" at bounding box center [800, 526] width 1085 height 924
click at [565, 77] on span "Sections" at bounding box center [569, 73] width 41 height 17
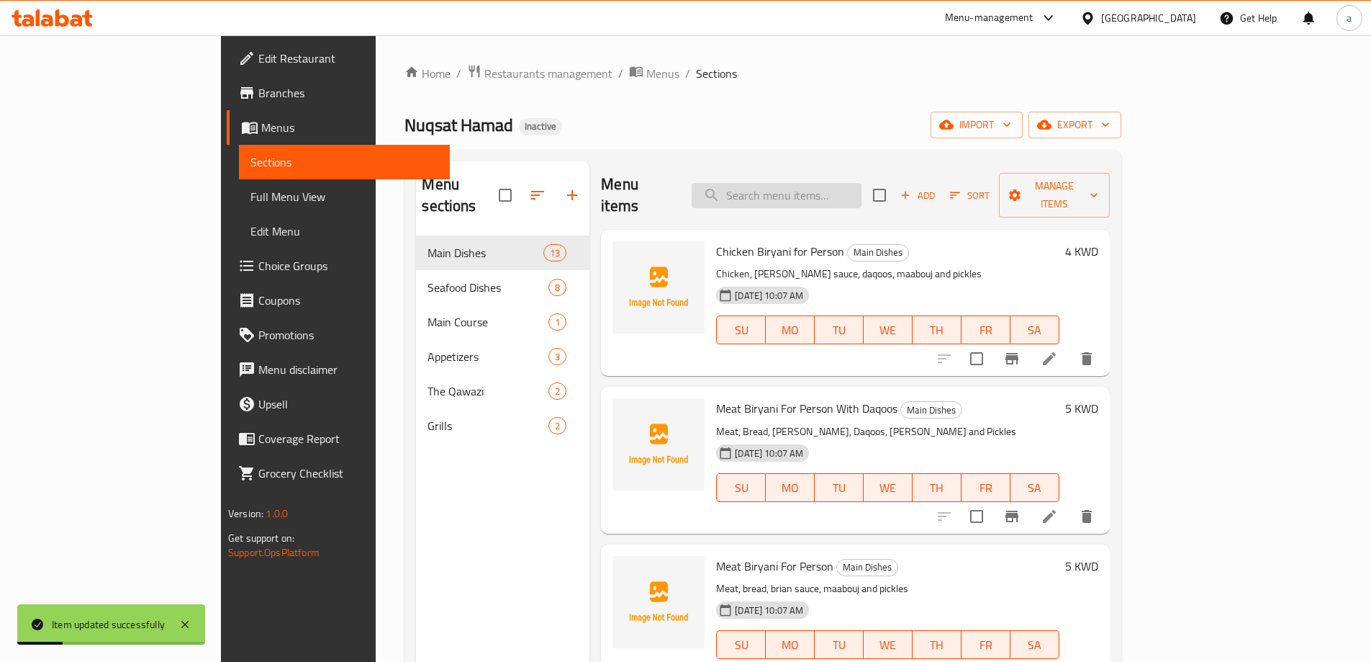
click at [849, 187] on input "search" at bounding box center [777, 195] width 170 height 25
paste input "Meat Biryani For Person"
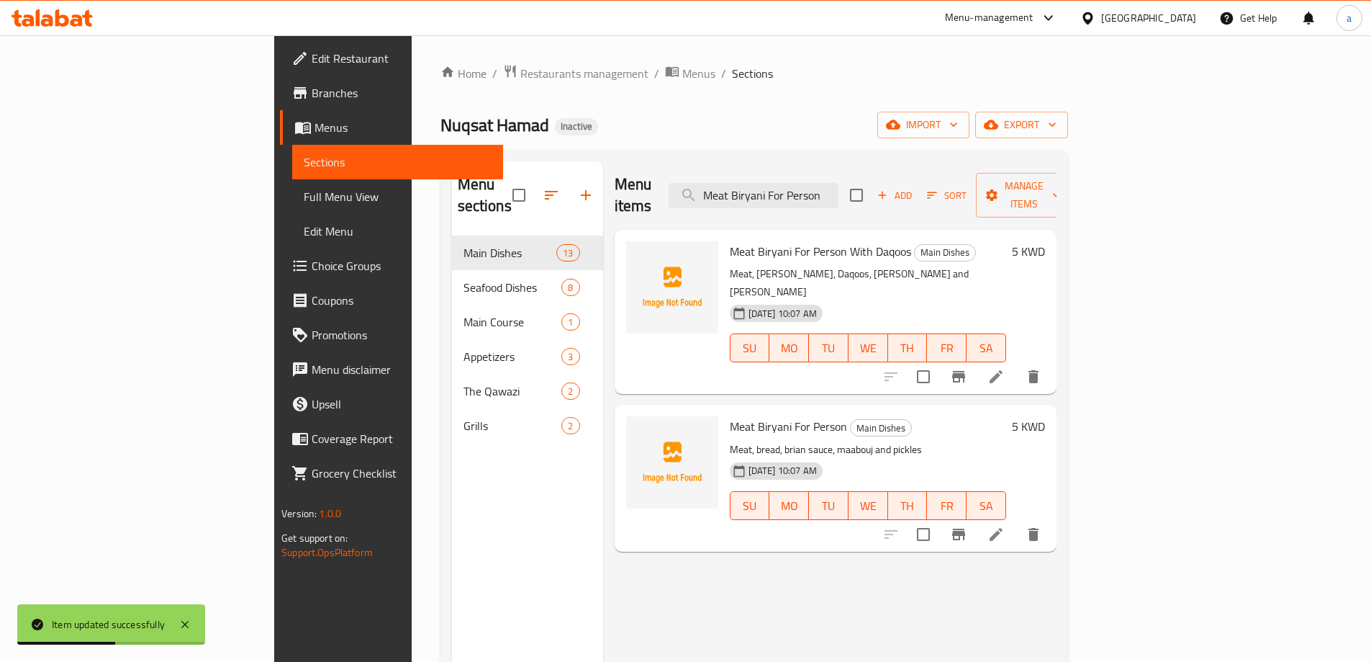
type input "Meat Biryani For Person"
click at [1005, 368] on icon at bounding box center [996, 376] width 17 height 17
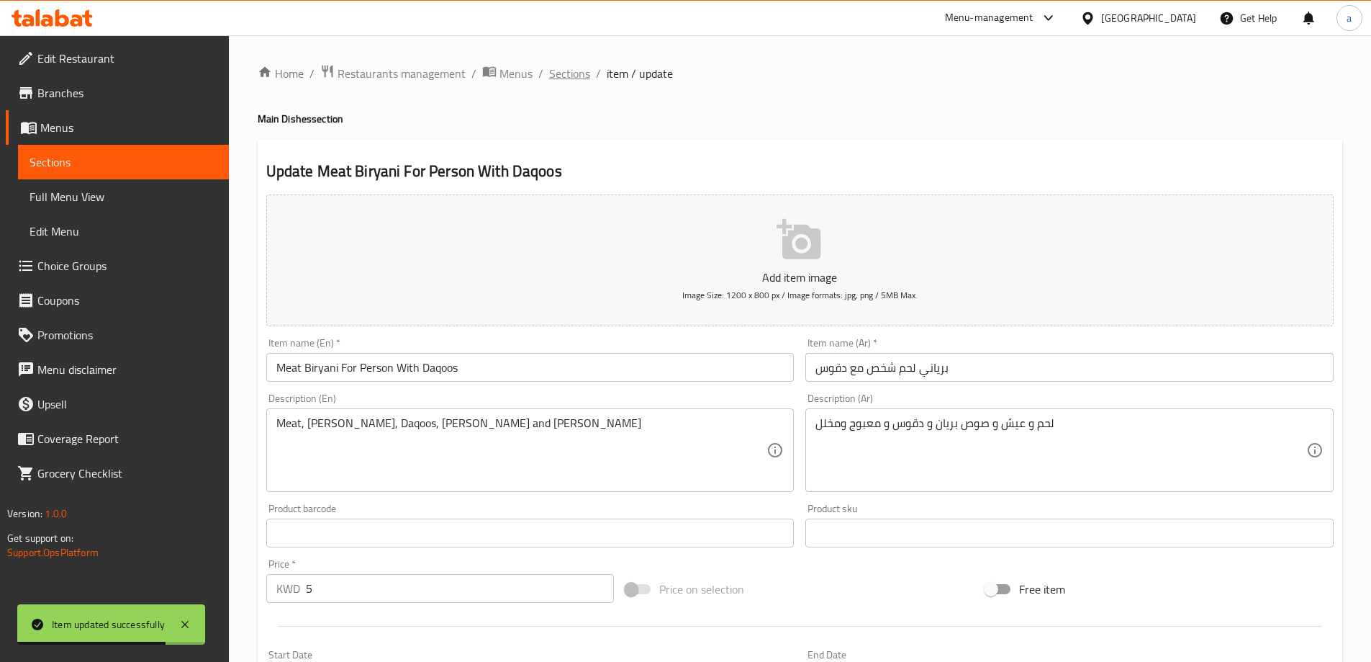
click at [569, 67] on span "Sections" at bounding box center [569, 73] width 41 height 17
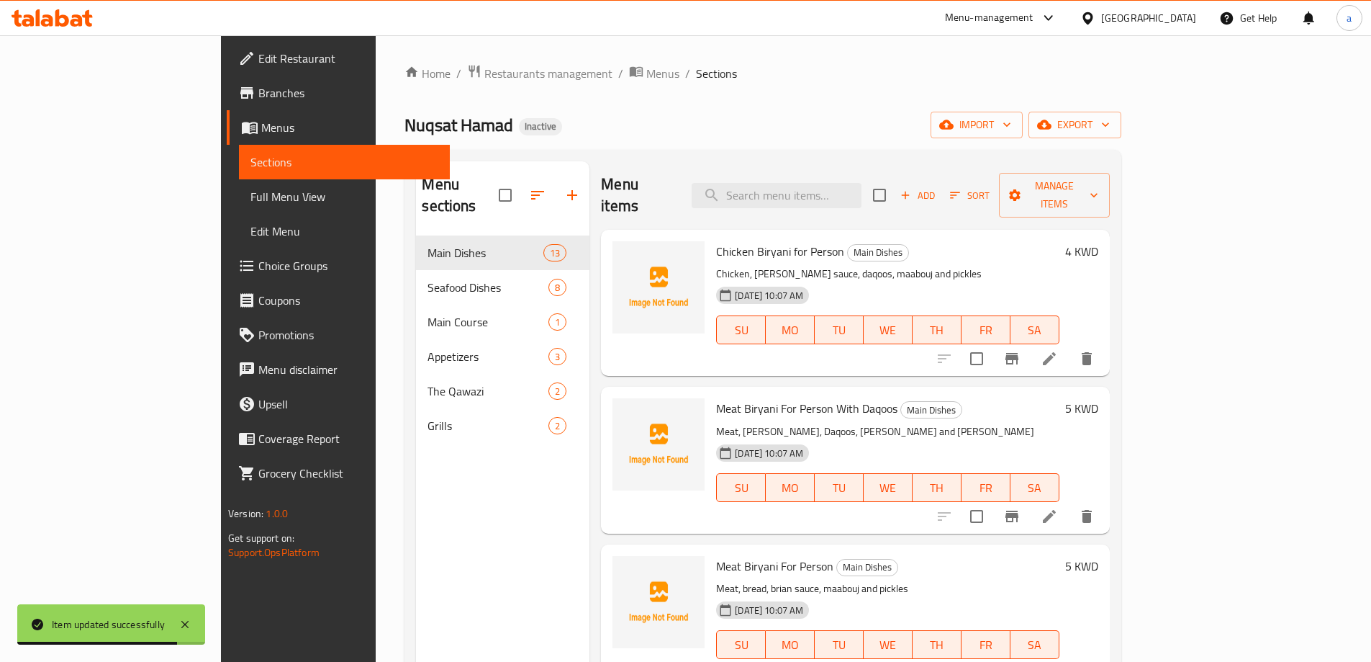
click at [887, 171] on div "Menu items Add Sort Manage items" at bounding box center [855, 195] width 508 height 68
click at [862, 183] on input "search" at bounding box center [777, 195] width 170 height 25
paste input "Meat Biryani For Person"
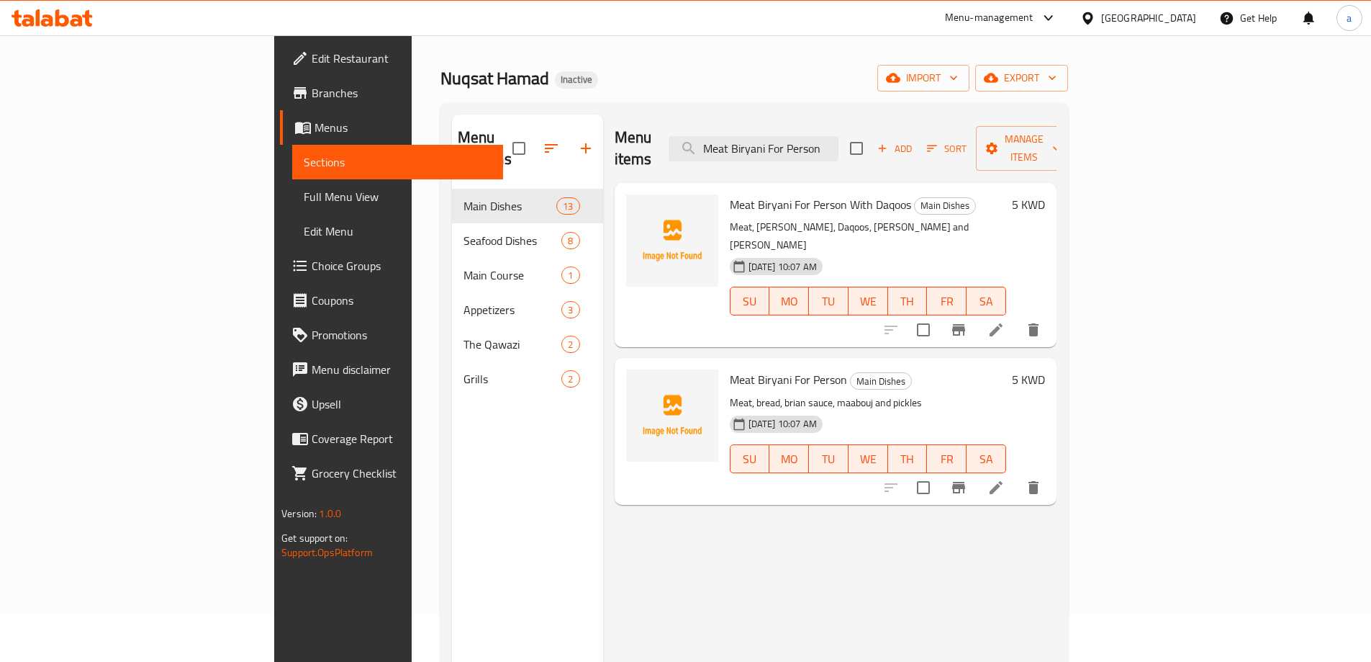
scroll to position [72, 0]
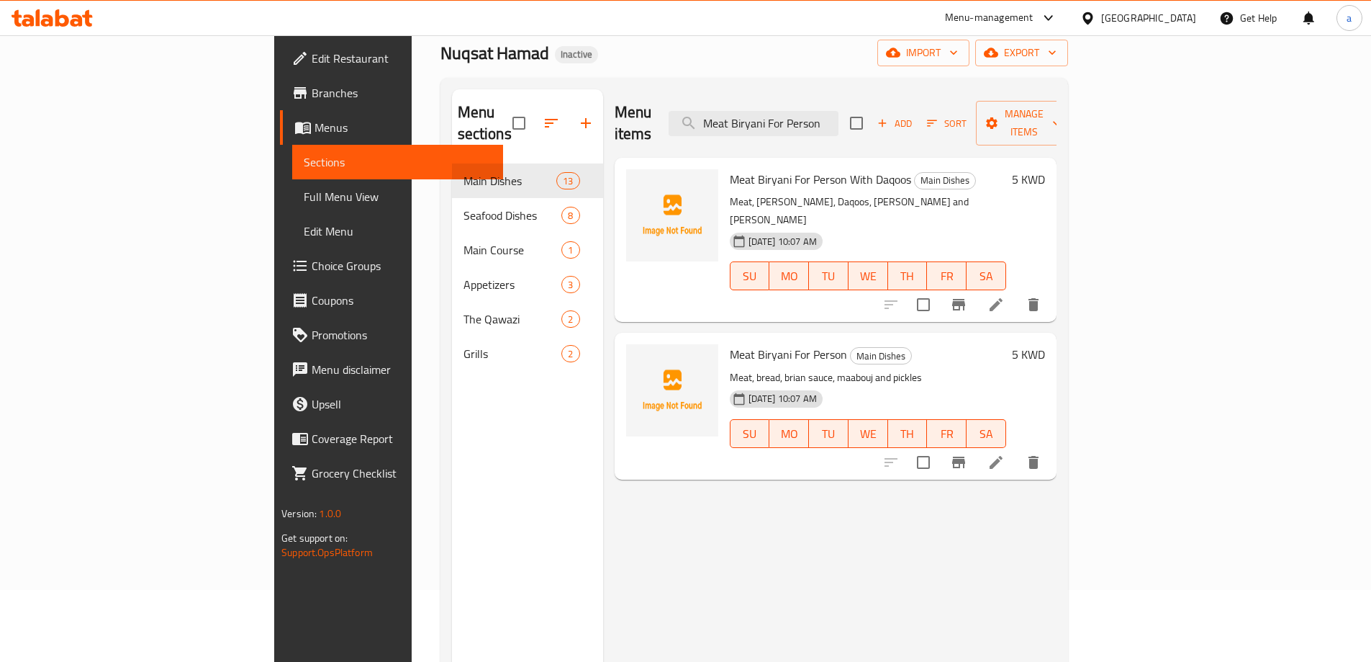
type input "Meat Biryani For Person"
click at [1005, 454] on icon at bounding box center [996, 462] width 17 height 17
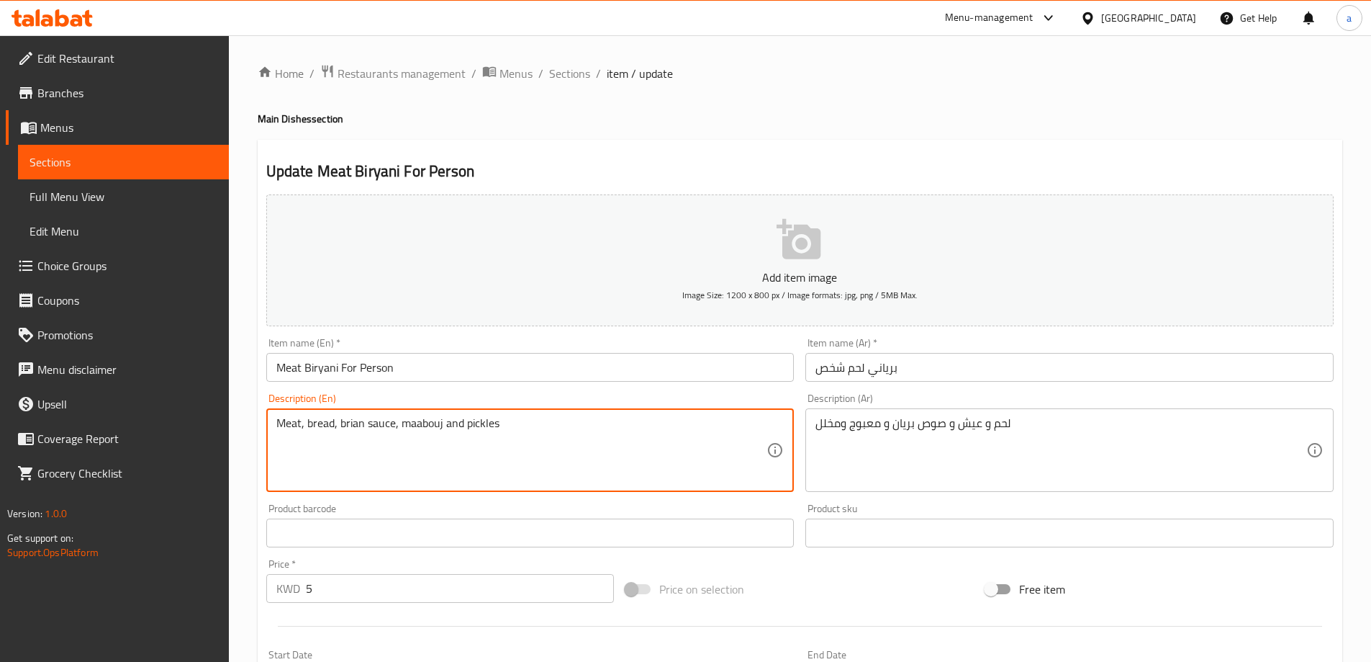
click at [320, 428] on textarea "Meat, bread, brian sauce, maabouj and pickles" at bounding box center [521, 450] width 491 height 68
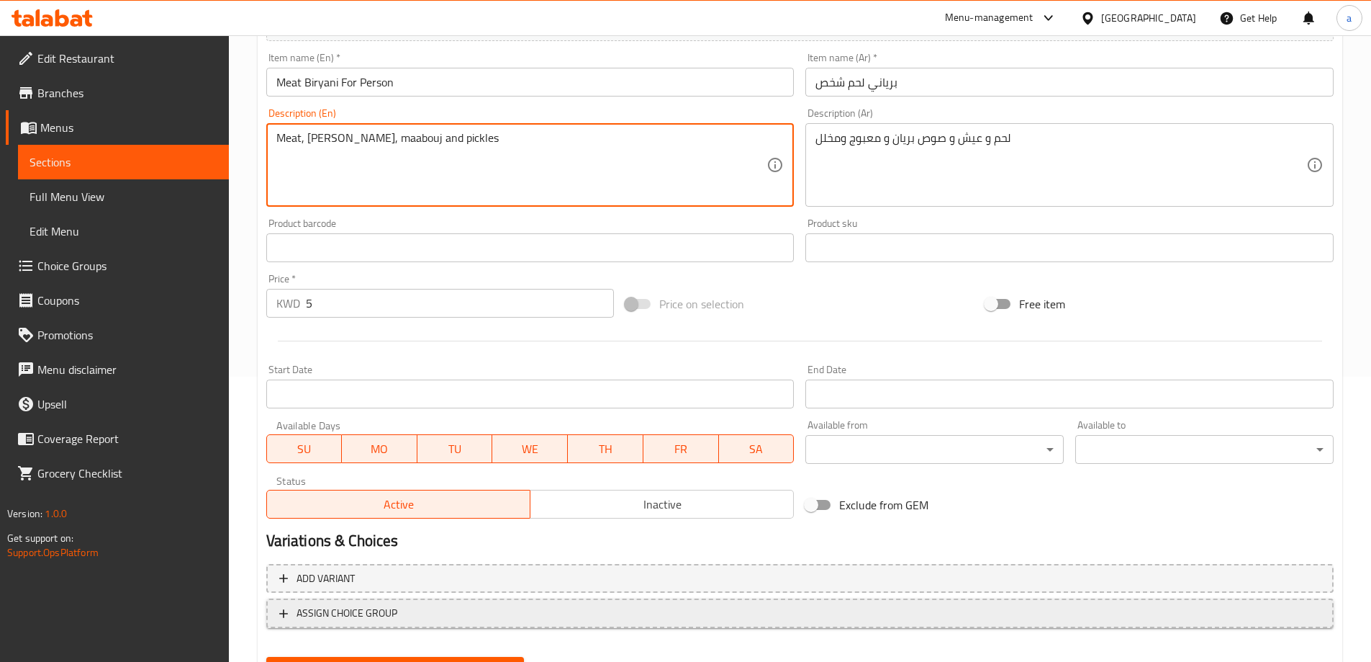
scroll to position [356, 0]
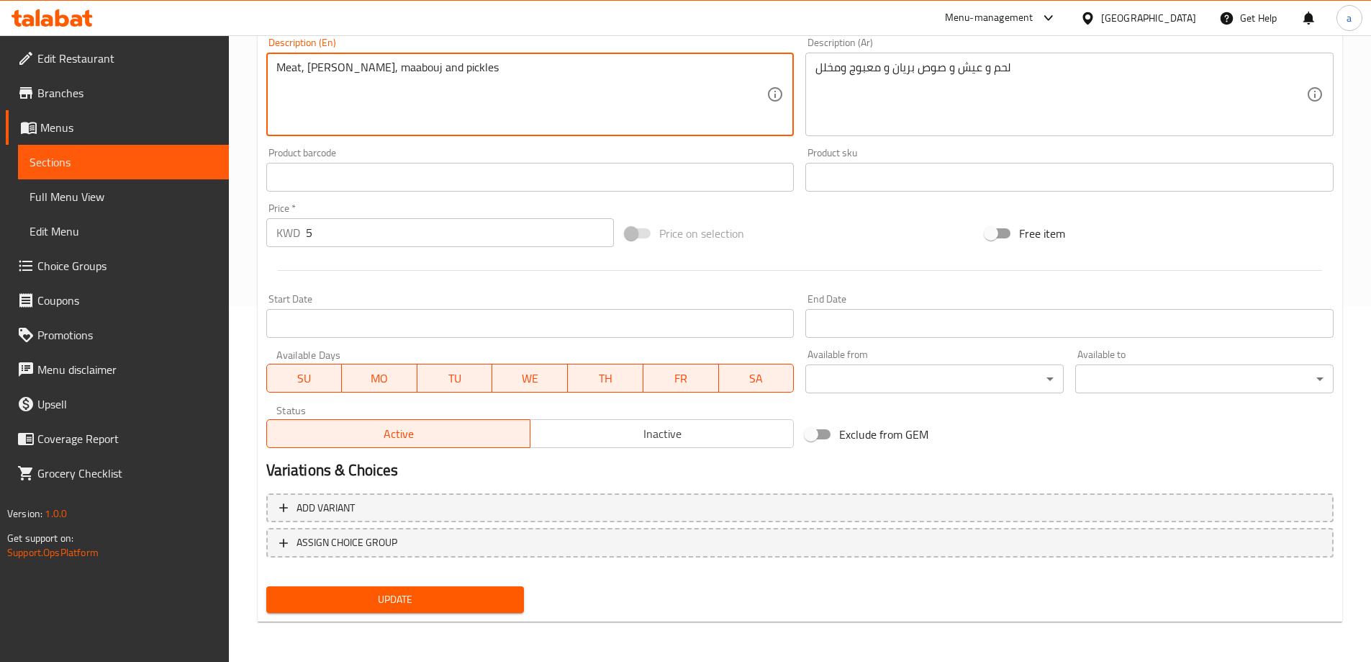
type textarea "Meat, [PERSON_NAME], maabouj and pickles"
click at [410, 605] on span "Update" at bounding box center [395, 599] width 235 height 18
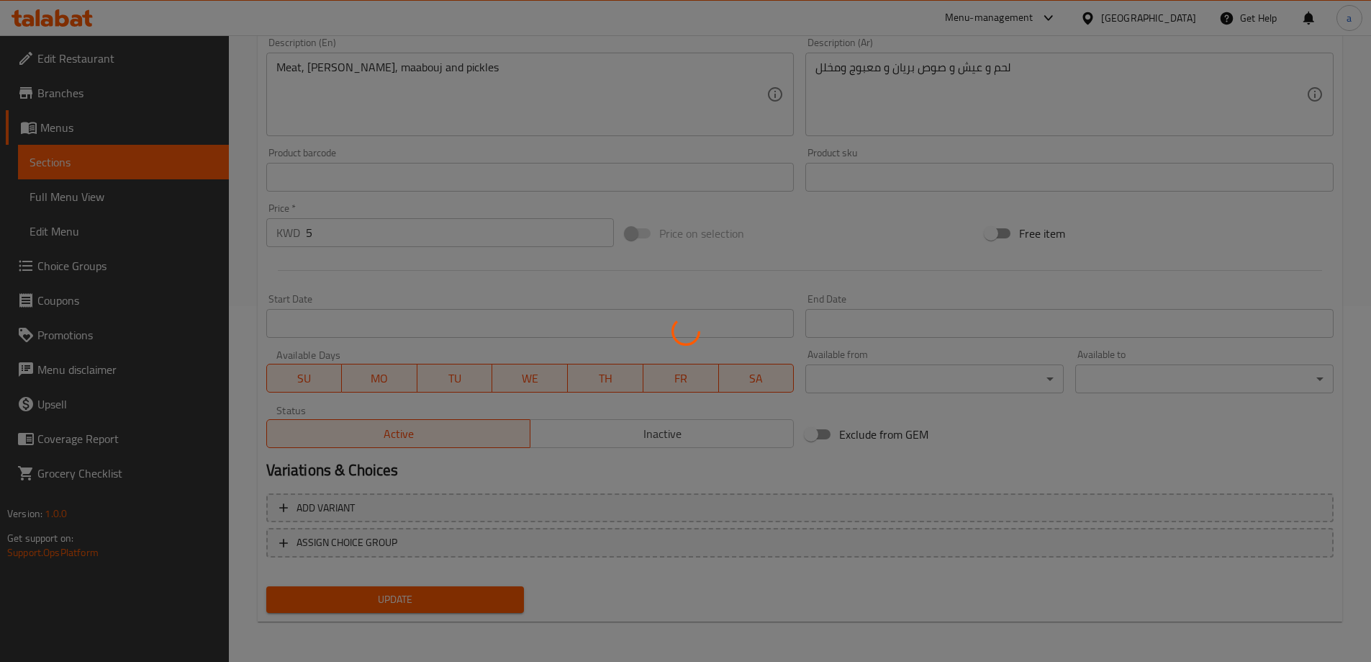
scroll to position [0, 0]
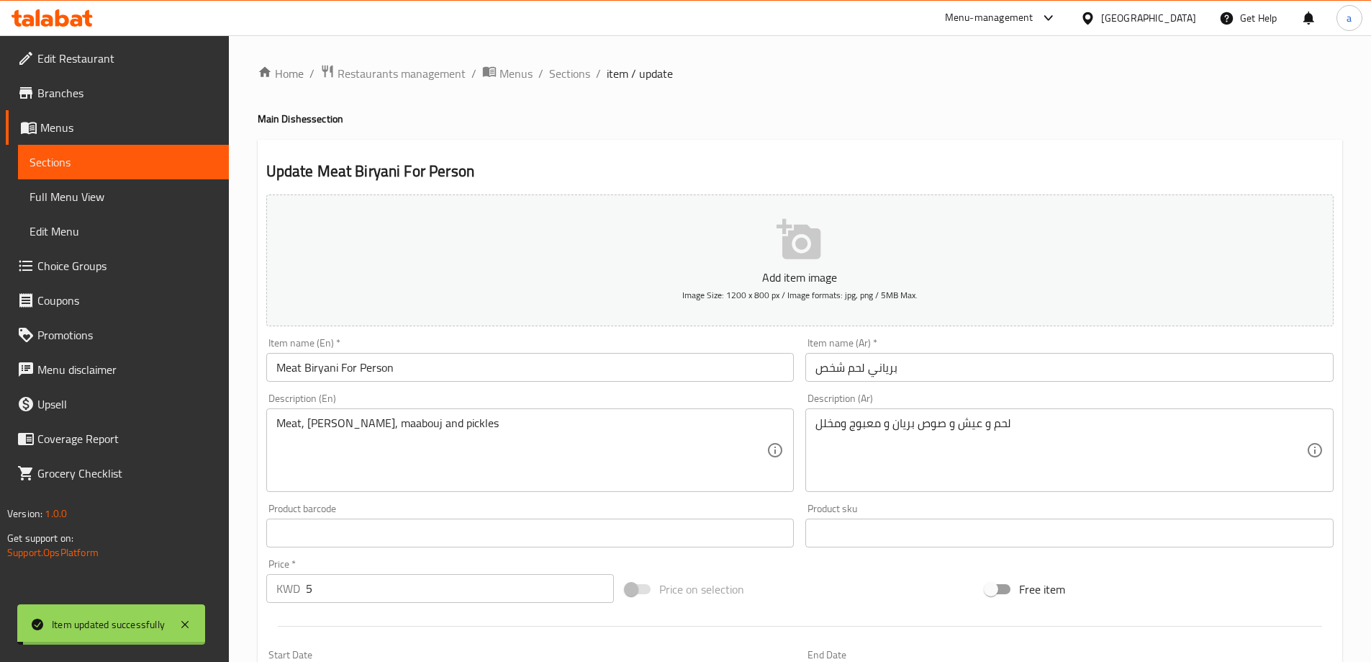
click at [572, 76] on span "Sections" at bounding box center [569, 73] width 41 height 17
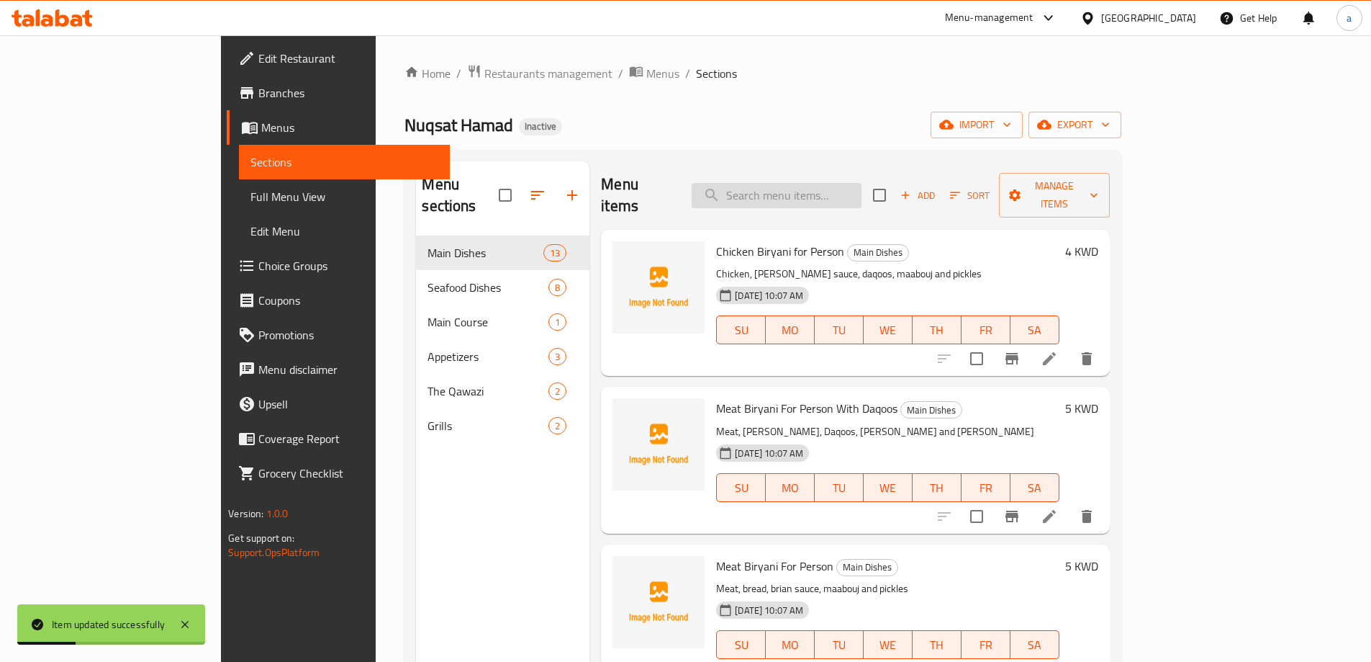
click at [827, 183] on input "search" at bounding box center [777, 195] width 170 height 25
paste input "Biryani Chicken for Person"
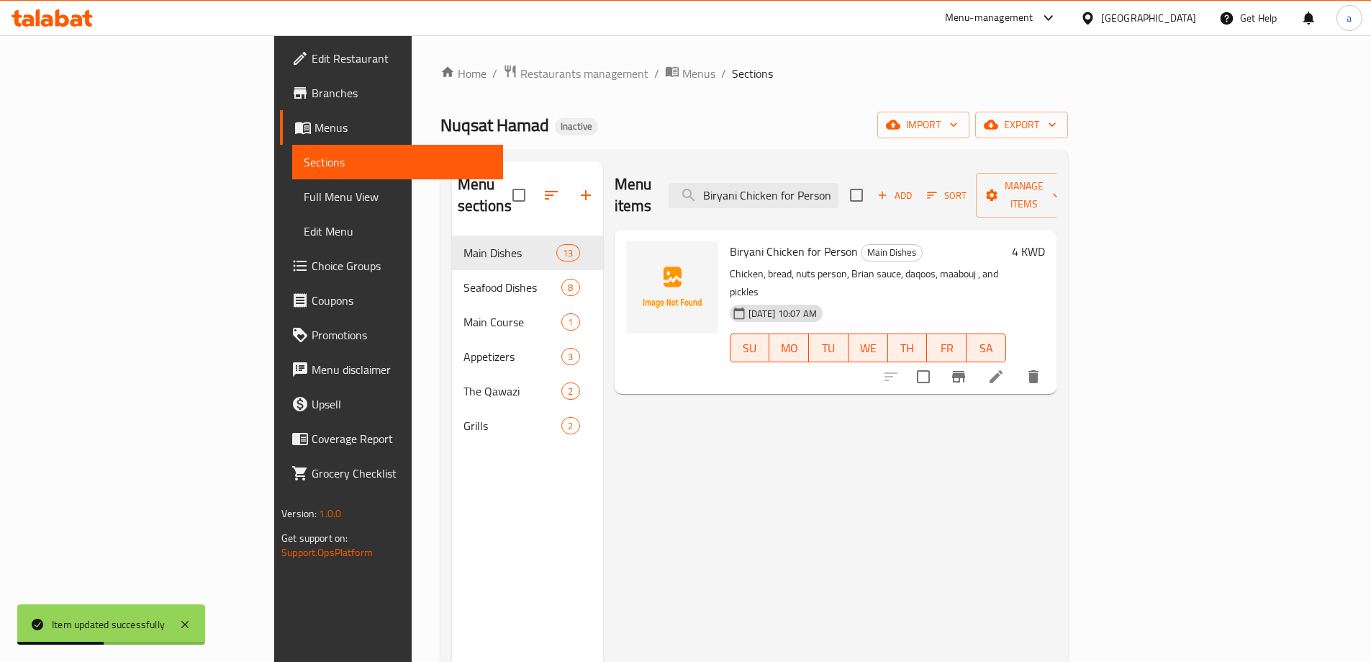
type input "Biryani Chicken for Person"
click at [1016, 364] on li at bounding box center [996, 377] width 40 height 26
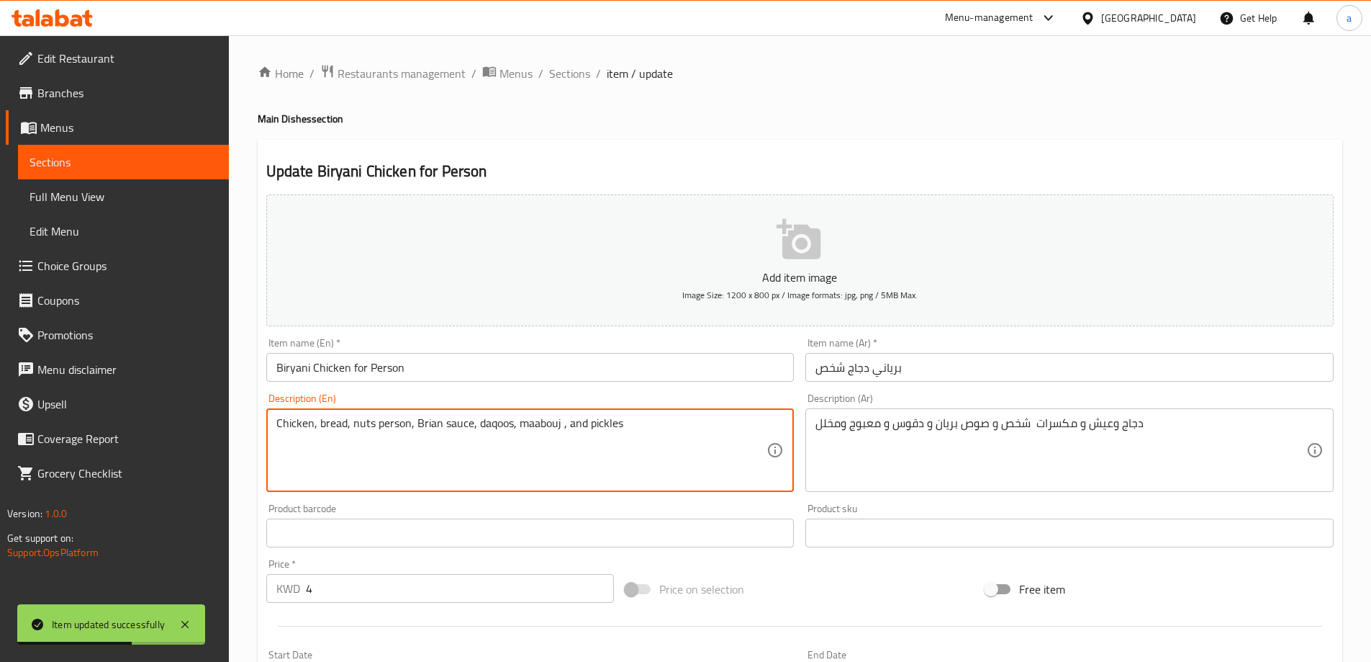
click at [335, 426] on textarea "Chicken, bread, nuts person, Brian sauce, daqoos, maabouj , and pickles" at bounding box center [521, 450] width 491 height 68
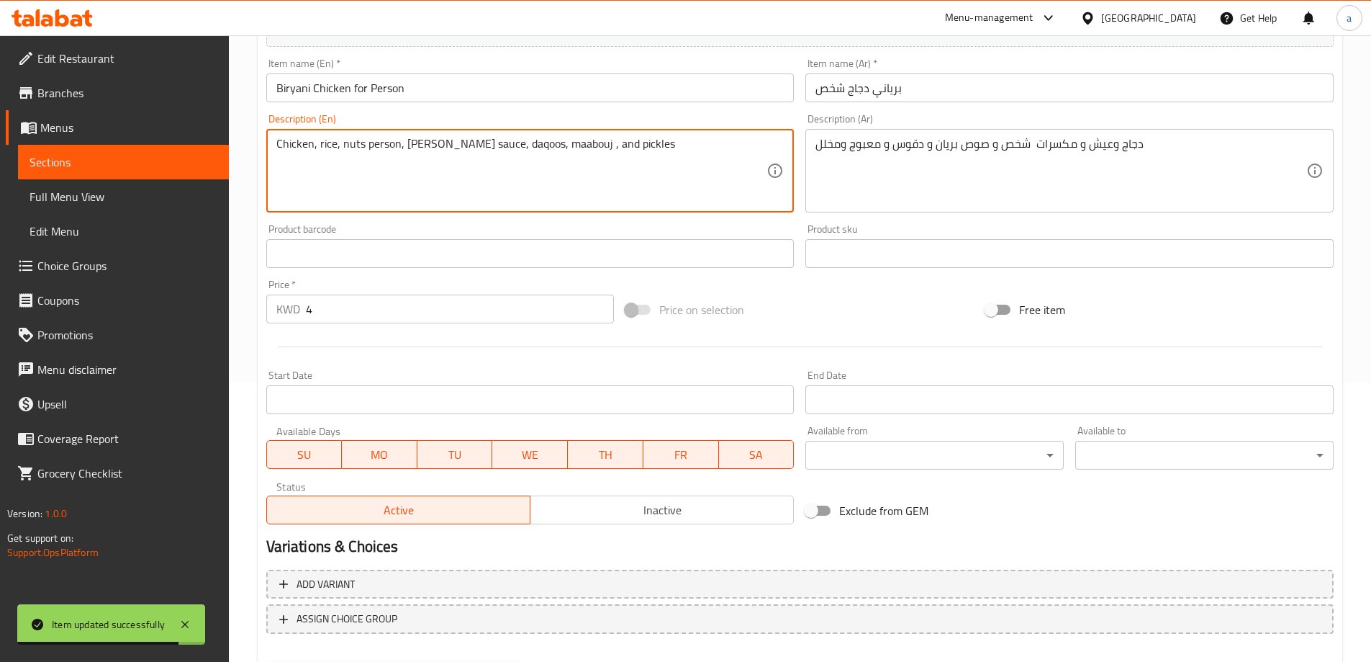
scroll to position [356, 0]
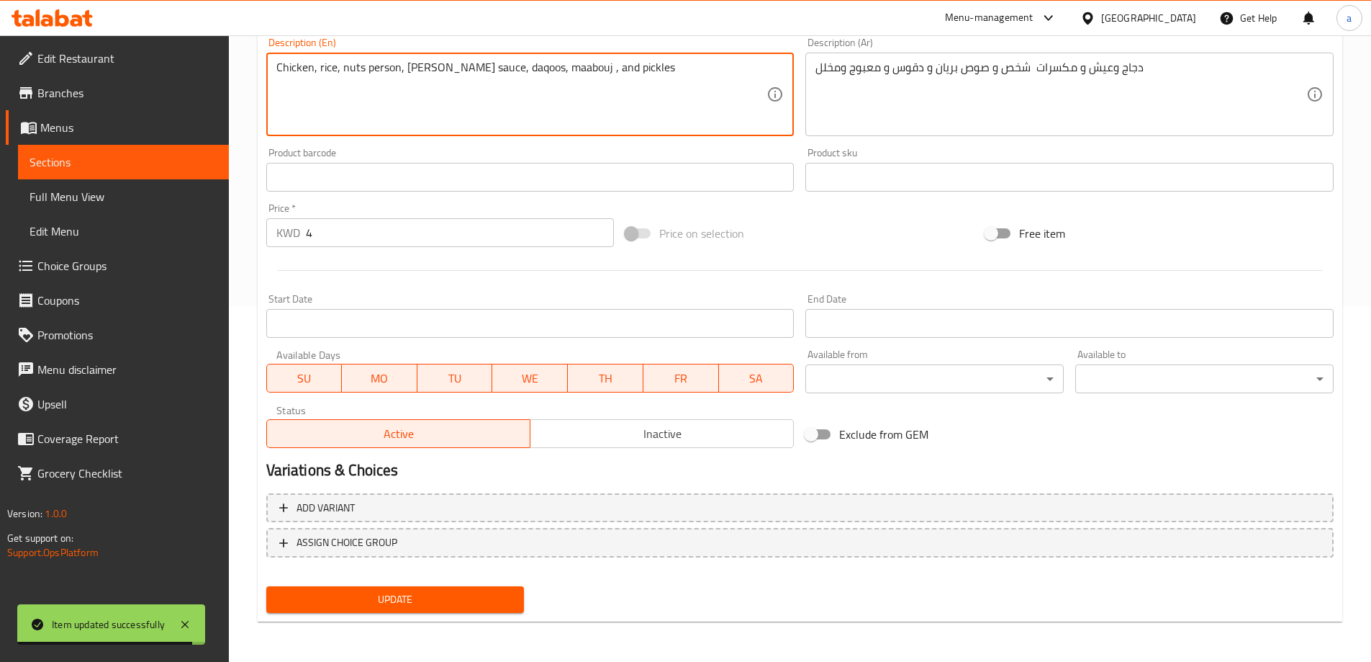
type textarea "Chicken, rice, nuts person, [PERSON_NAME] sauce, daqoos, maabouj , and pickles"
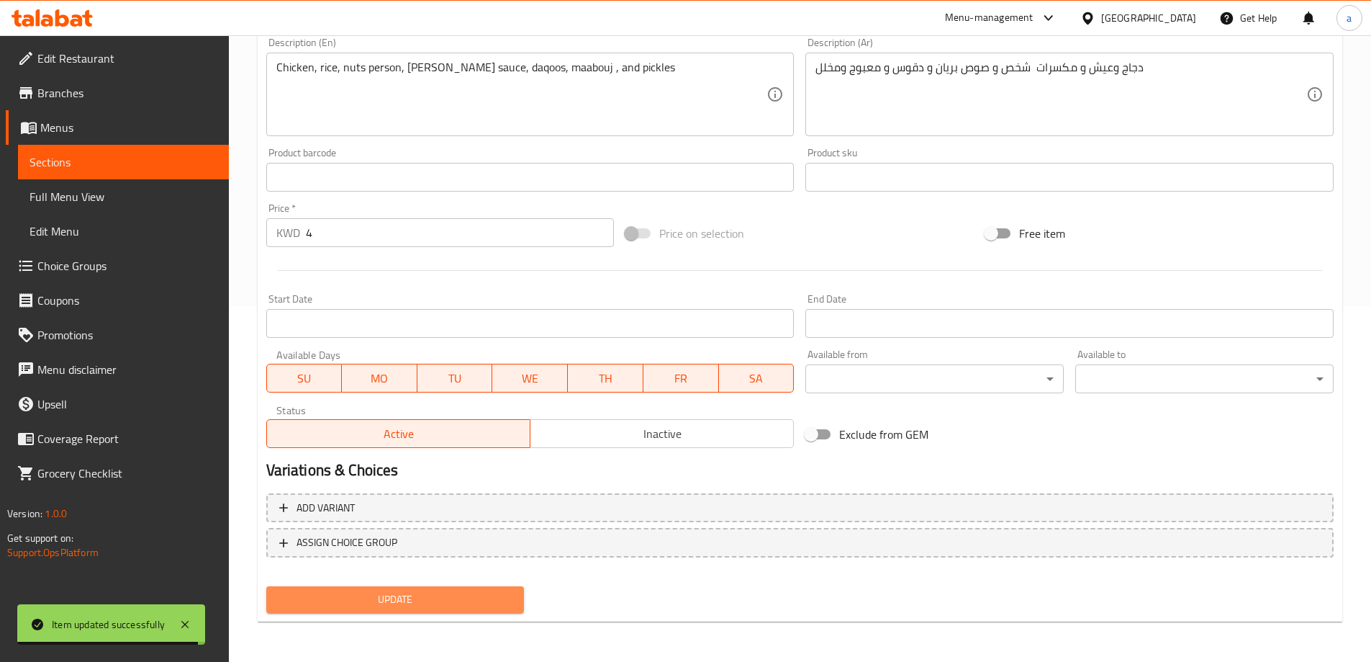
click at [443, 608] on span "Update" at bounding box center [395, 599] width 235 height 18
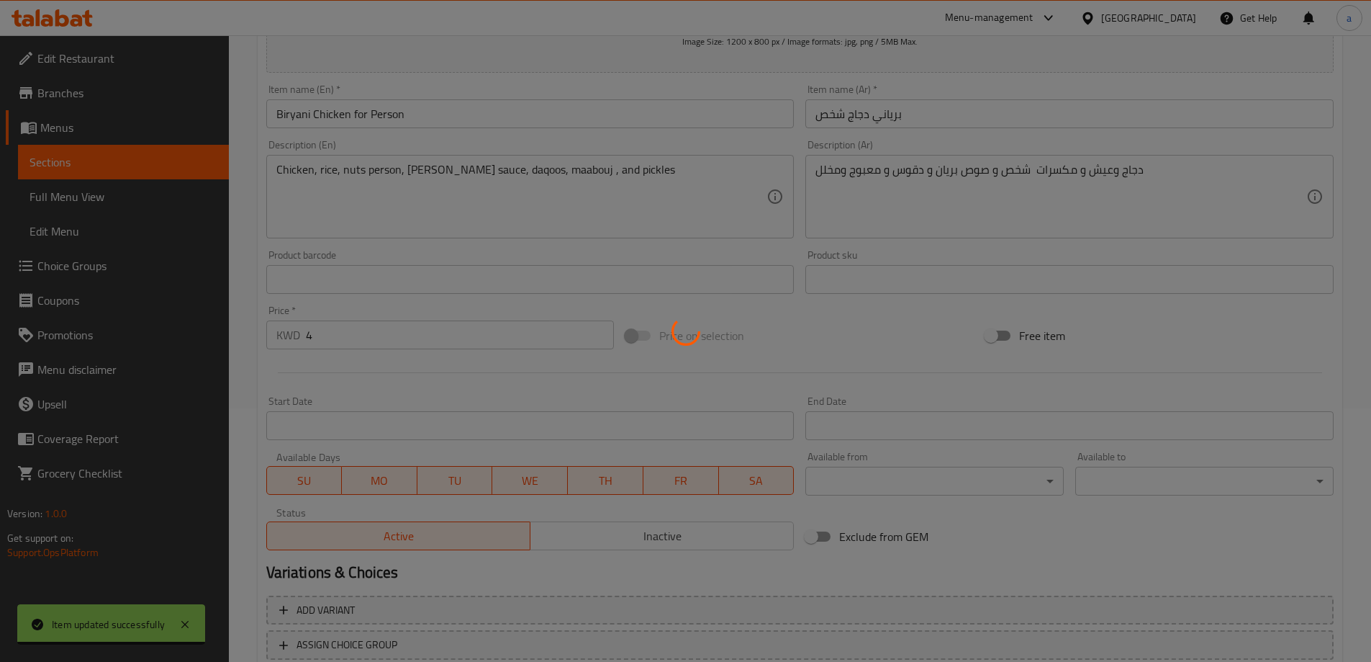
scroll to position [0, 0]
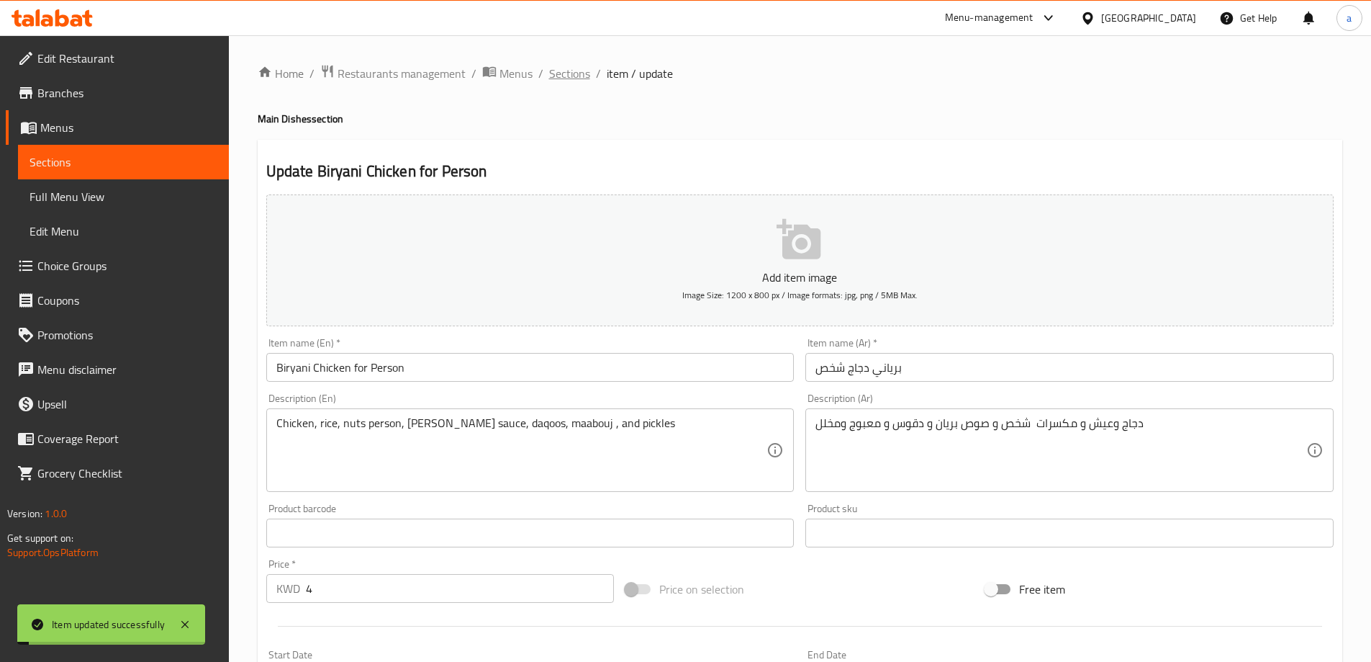
click at [567, 77] on span "Sections" at bounding box center [569, 73] width 41 height 17
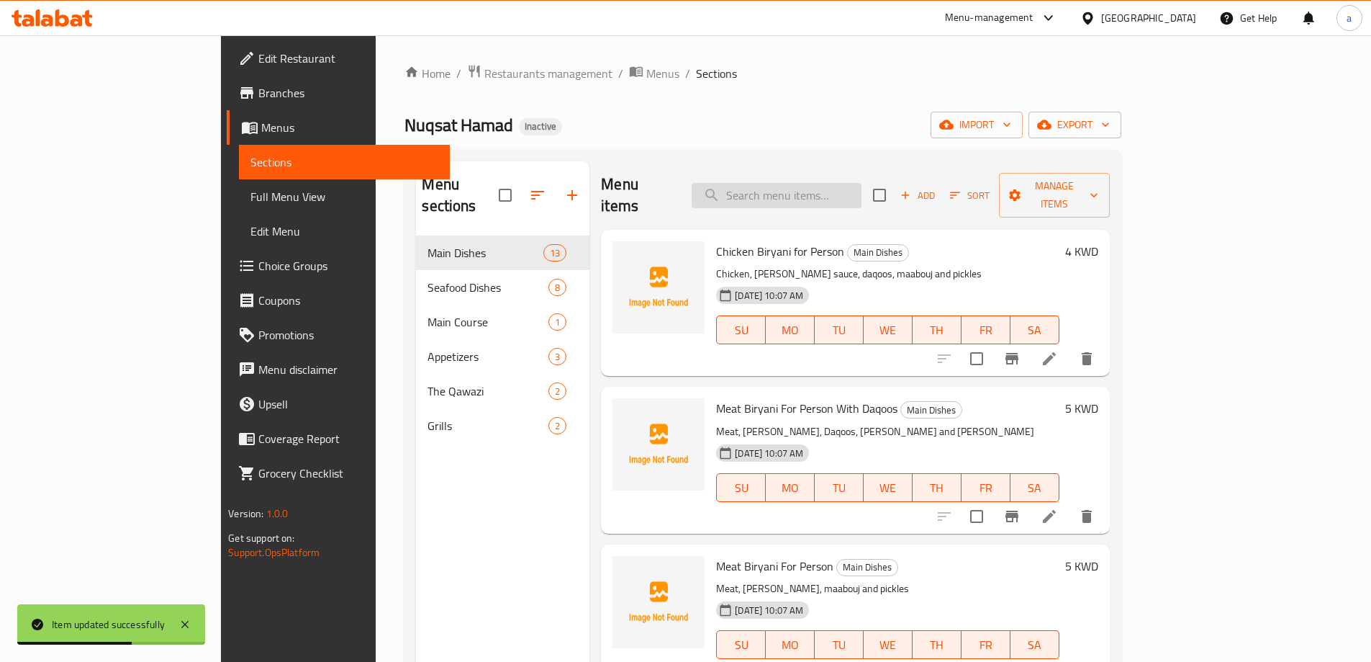
click at [847, 187] on input "search" at bounding box center [777, 195] width 170 height 25
paste input "Chicken Majboos Bread For Person"
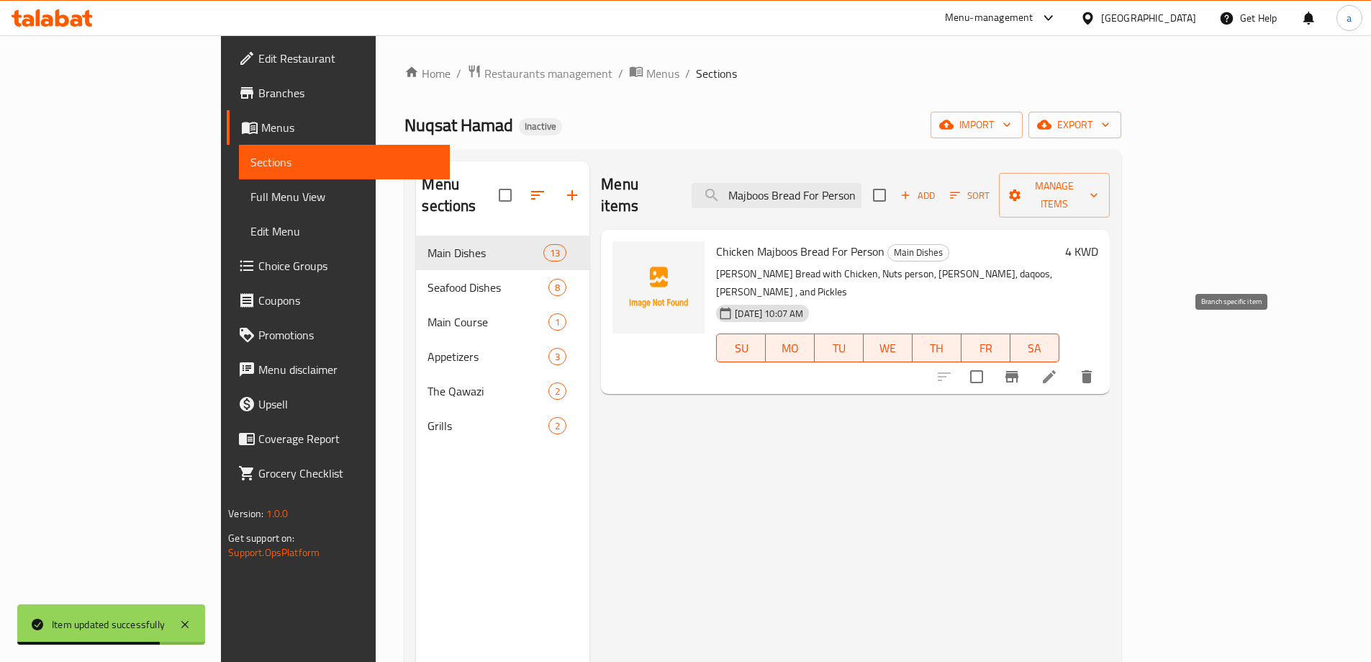
type input "Chicken Majboos Bread For Person"
click at [1058, 368] on icon at bounding box center [1049, 376] width 17 height 17
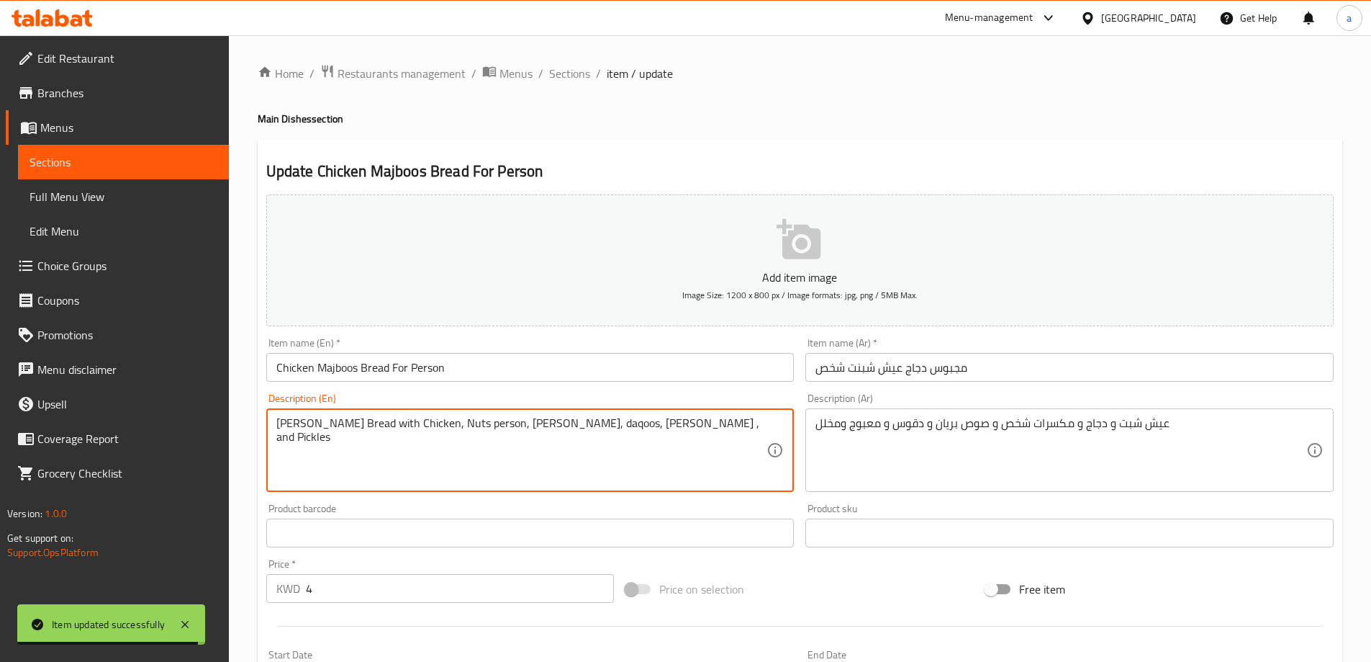
click at [315, 425] on textarea "[PERSON_NAME] Bread with Chicken, Nuts person, [PERSON_NAME], daqoos, [PERSON_N…" at bounding box center [521, 450] width 491 height 68
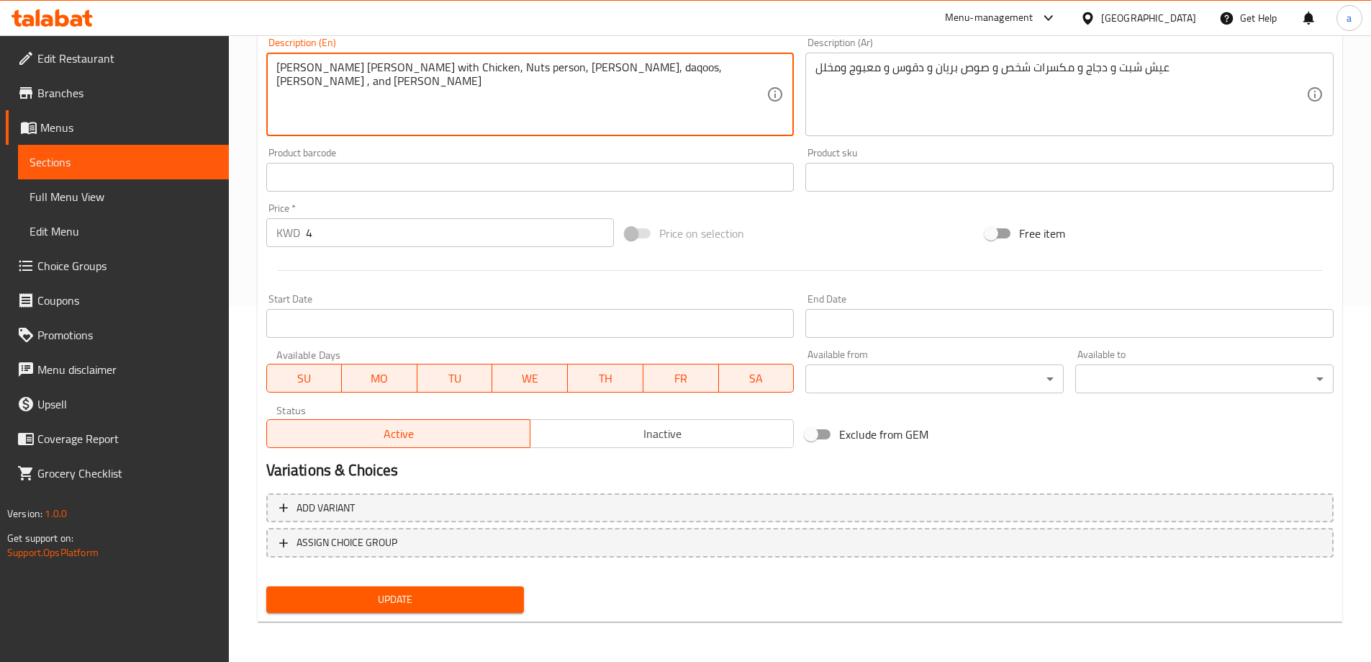
type textarea "[PERSON_NAME] [PERSON_NAME] with Chicken, Nuts person, [PERSON_NAME], daqoos, […"
click at [397, 600] on span "Update" at bounding box center [395, 599] width 235 height 18
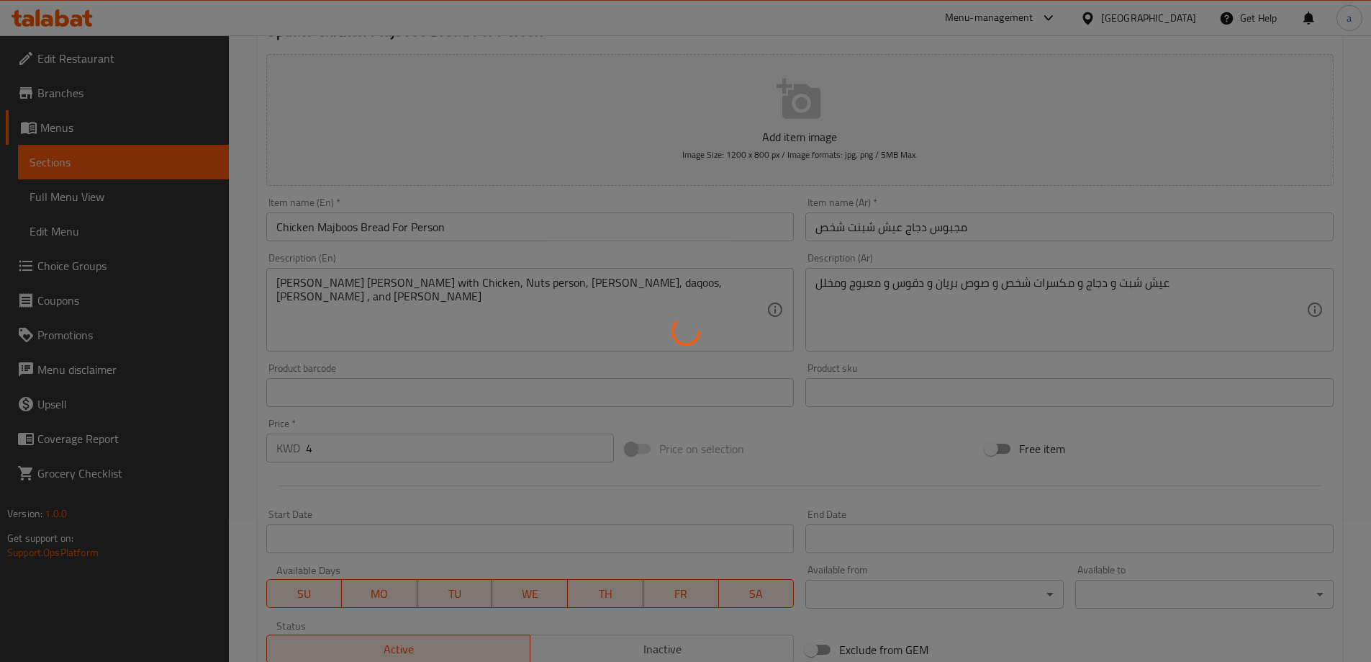
scroll to position [0, 0]
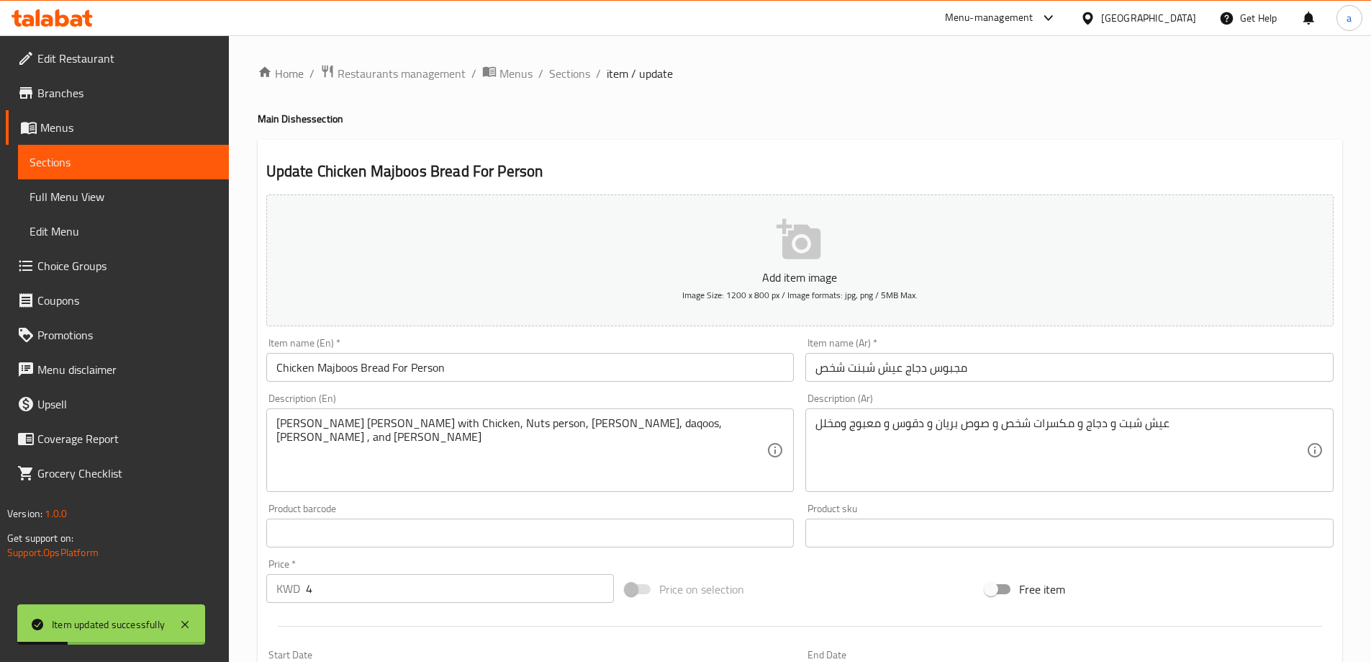
click at [380, 361] on input "Chicken Majboos Bread For Person" at bounding box center [530, 367] width 528 height 29
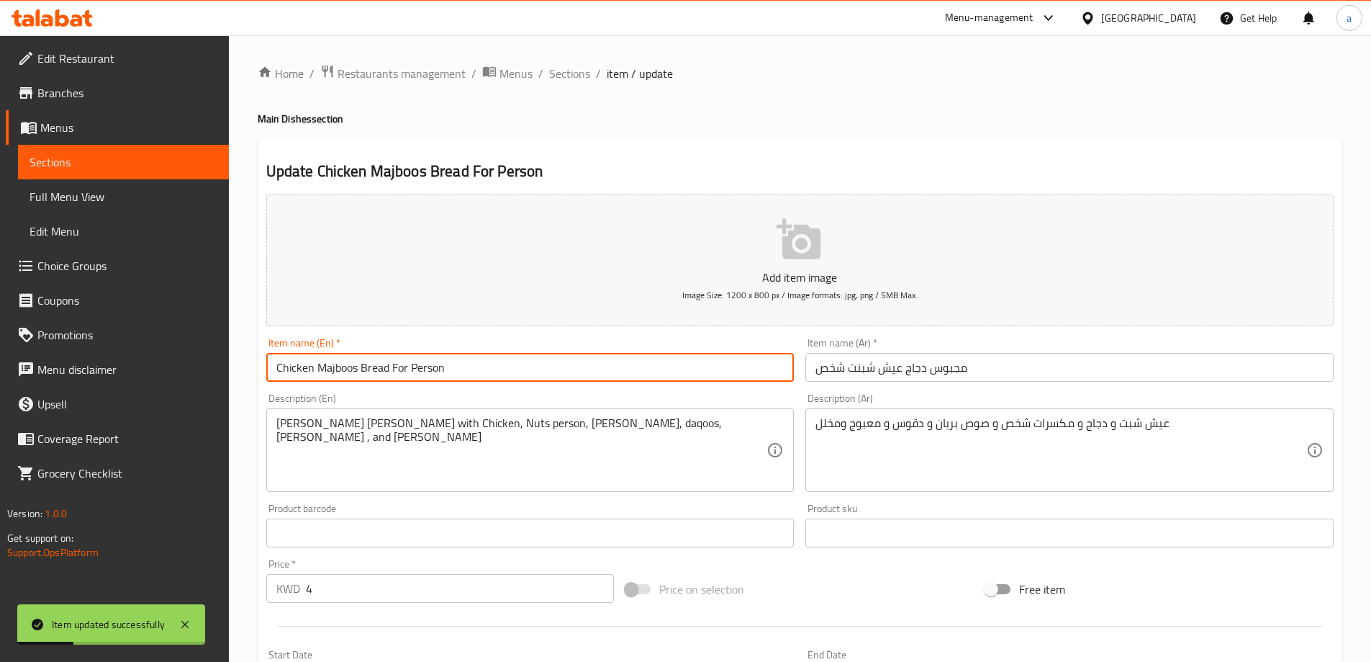
click at [380, 361] on input "Chicken Majboos Bread For Person" at bounding box center [530, 367] width 528 height 29
click at [401, 366] on input "Chicken Majboos riceFor Person" at bounding box center [530, 367] width 528 height 29
click at [379, 365] on input "Chicken Majboos riceFor Person" at bounding box center [530, 367] width 528 height 29
click at [379, 366] on input "Chicken Majboos rice For Person" at bounding box center [530, 367] width 528 height 29
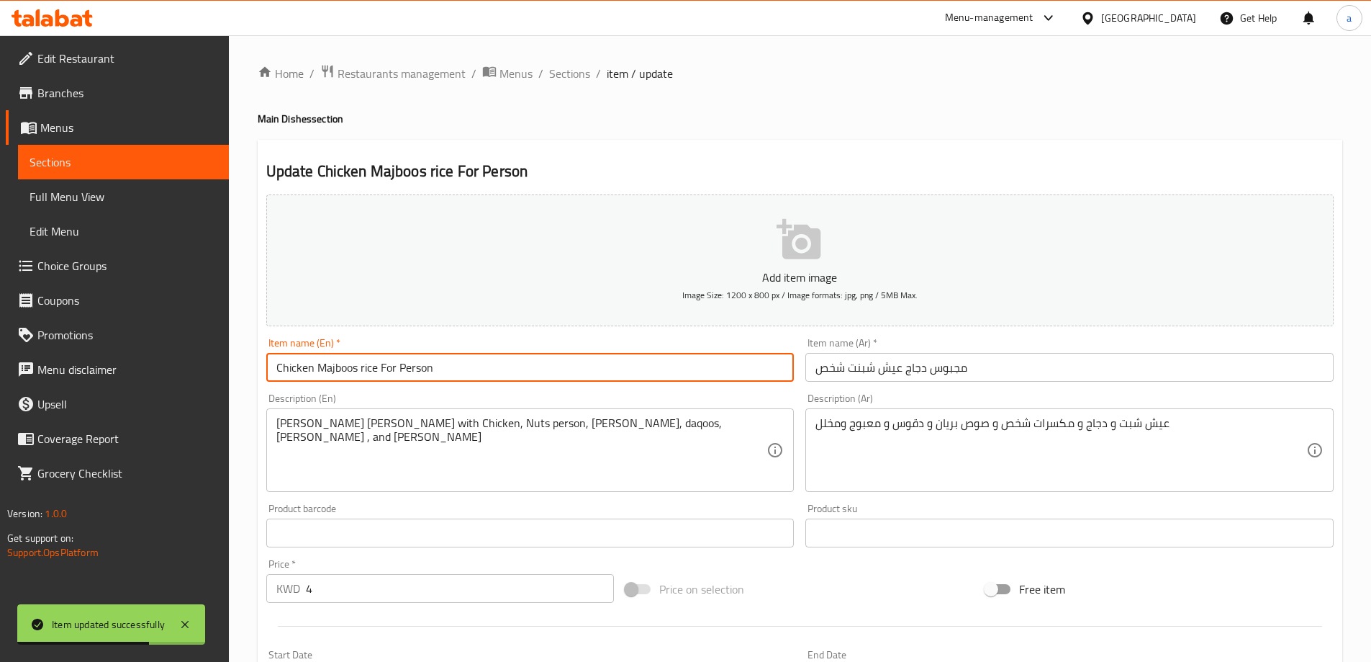
click at [379, 366] on input "Chicken Majboos rice For Person" at bounding box center [530, 367] width 528 height 29
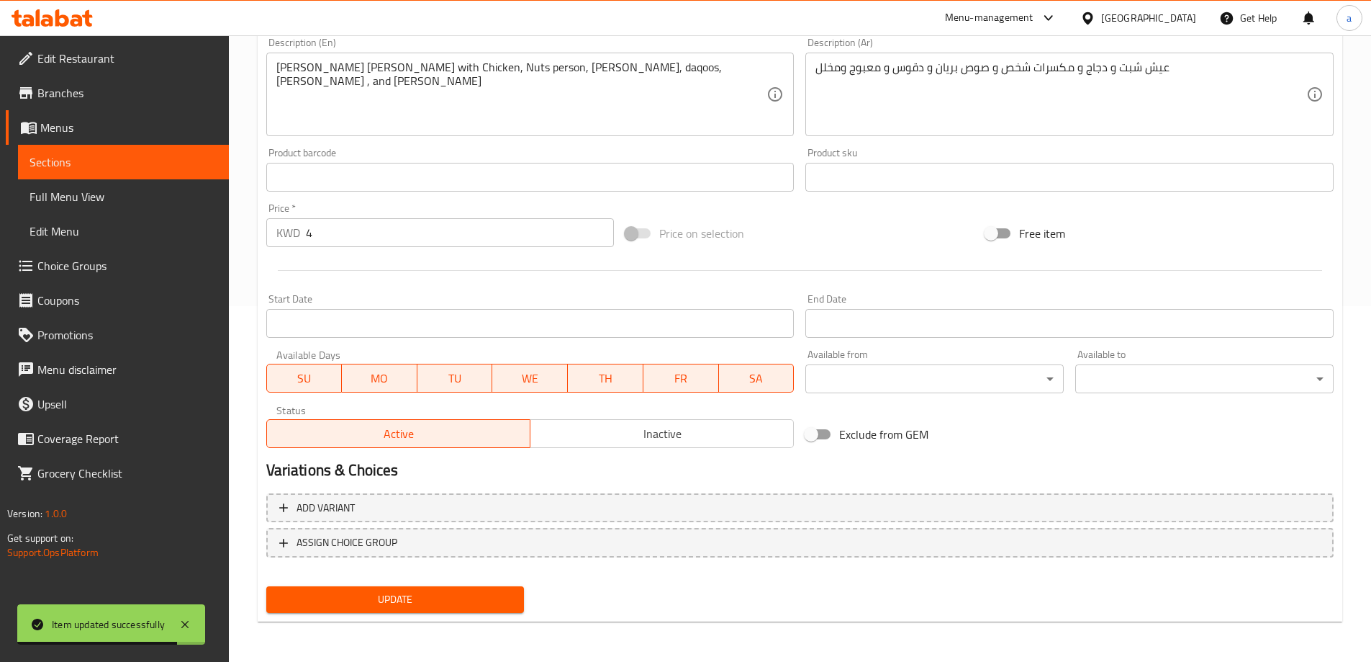
type input "Chicken Majboos Rice For Person"
click at [412, 597] on span "Update" at bounding box center [395, 599] width 235 height 18
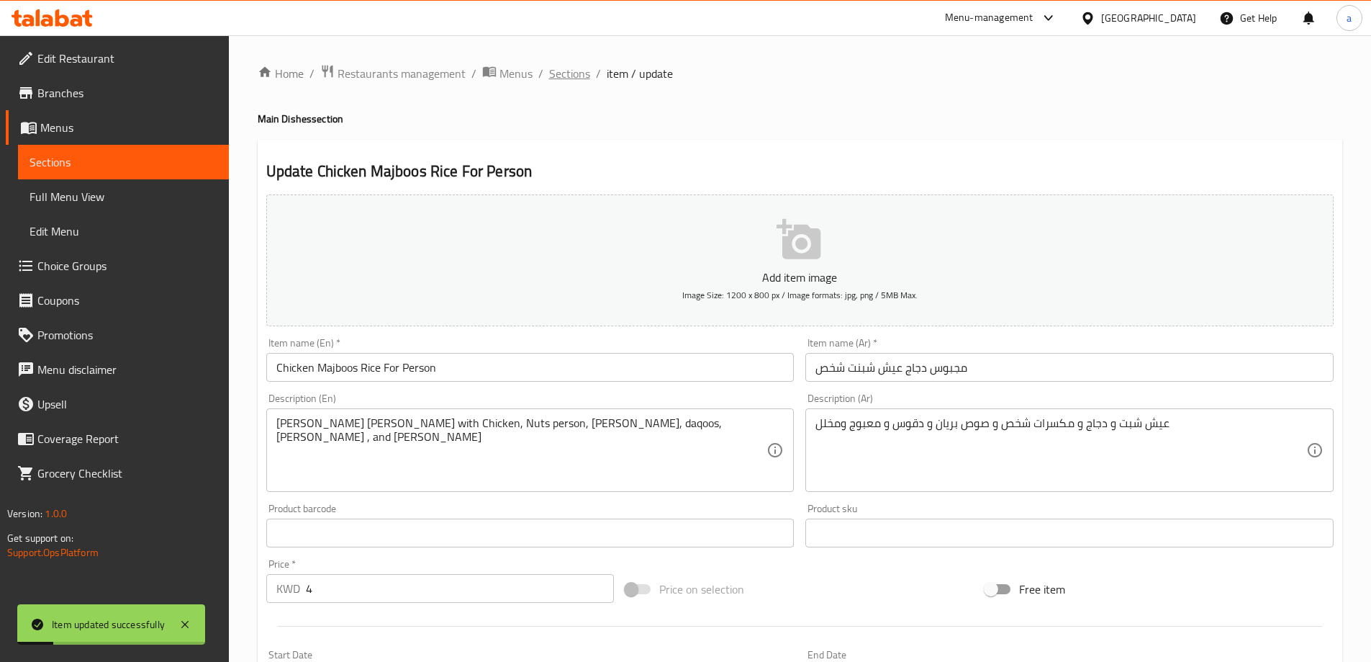
click at [584, 71] on span "Sections" at bounding box center [569, 73] width 41 height 17
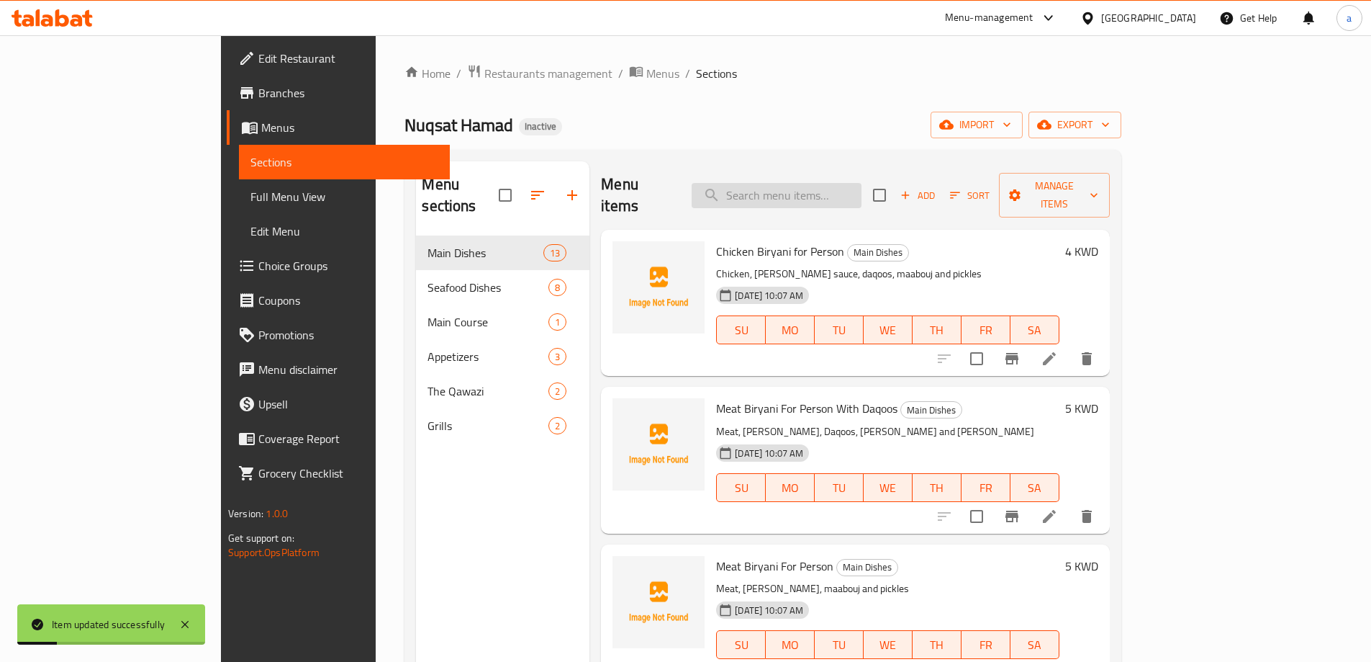
click at [780, 183] on input "search" at bounding box center [777, 195] width 170 height 25
paste input "Meat makloba for Person"
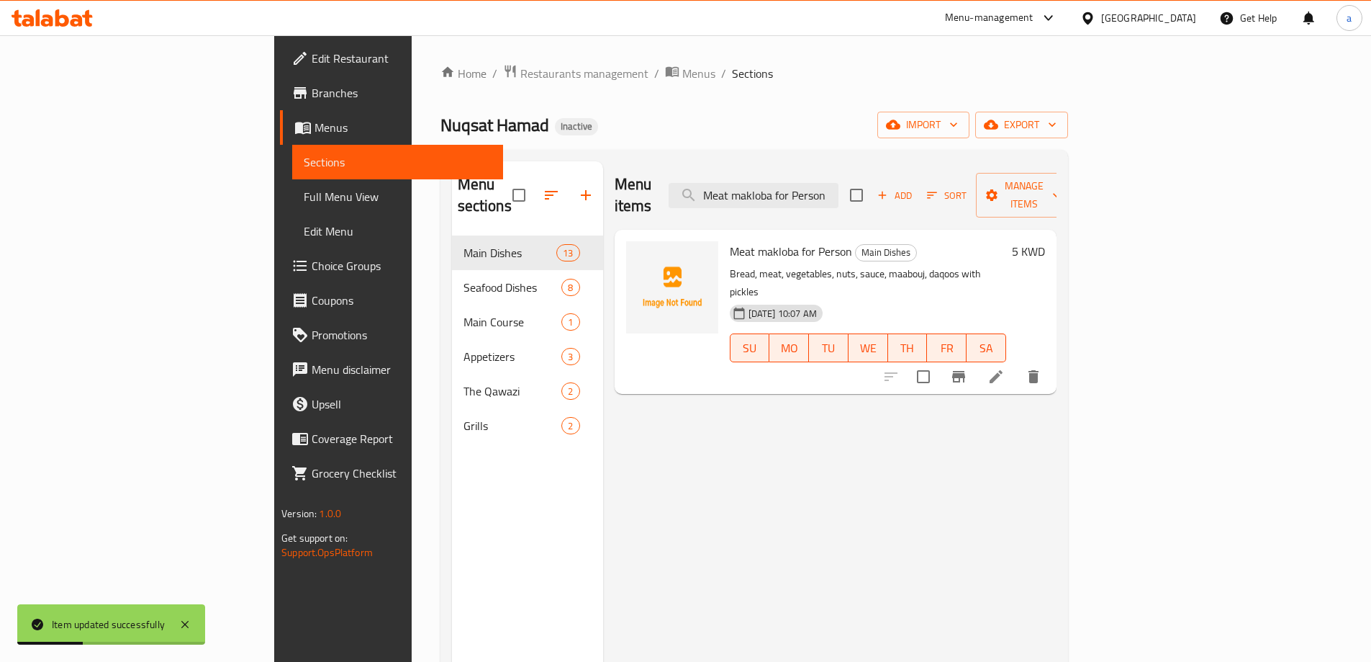
type input "Meat makloba for Person"
click at [1005, 368] on icon at bounding box center [996, 376] width 17 height 17
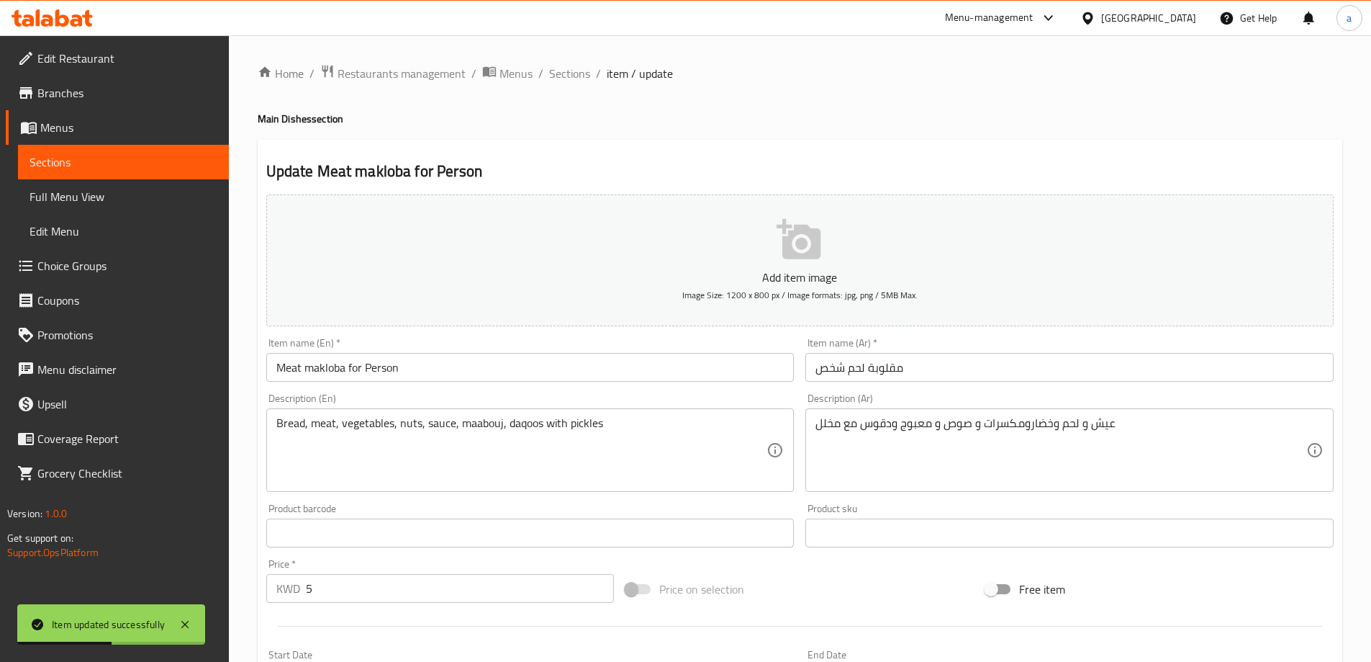
click at [285, 428] on textarea "Bread, meat, vegetables, nuts, sauce, maabouj, daqoos with pickles" at bounding box center [521, 450] width 491 height 68
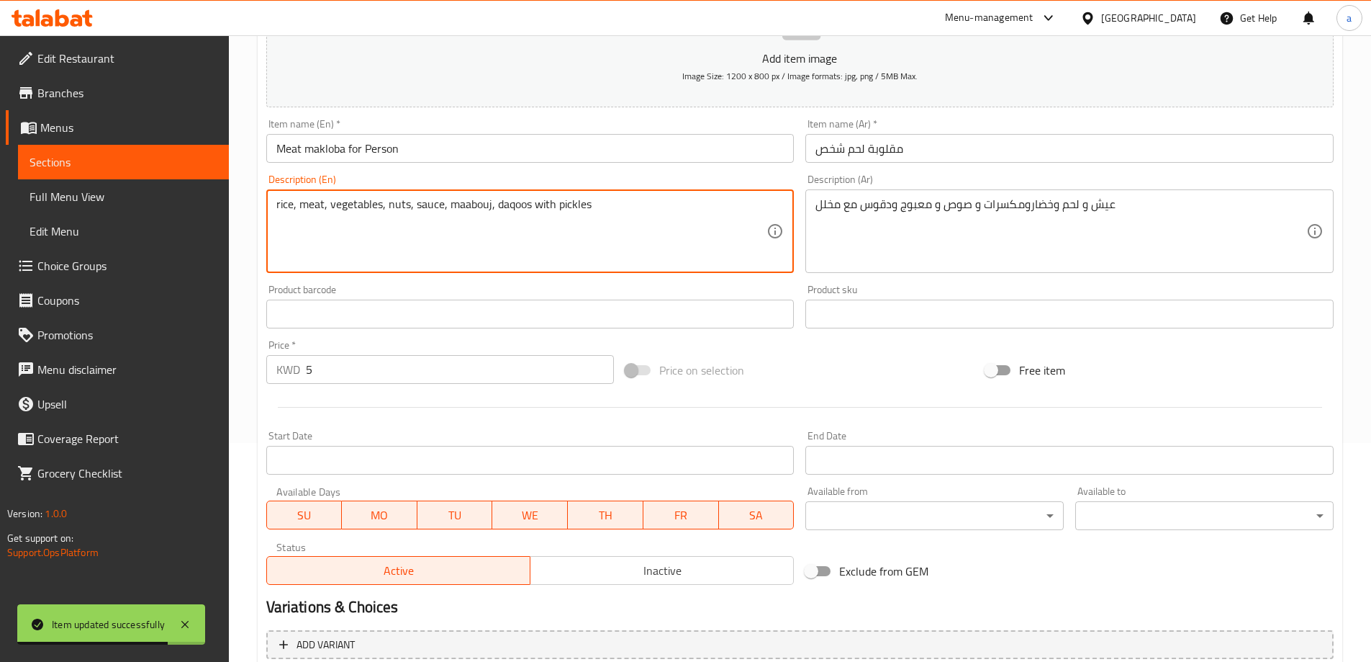
scroll to position [356, 0]
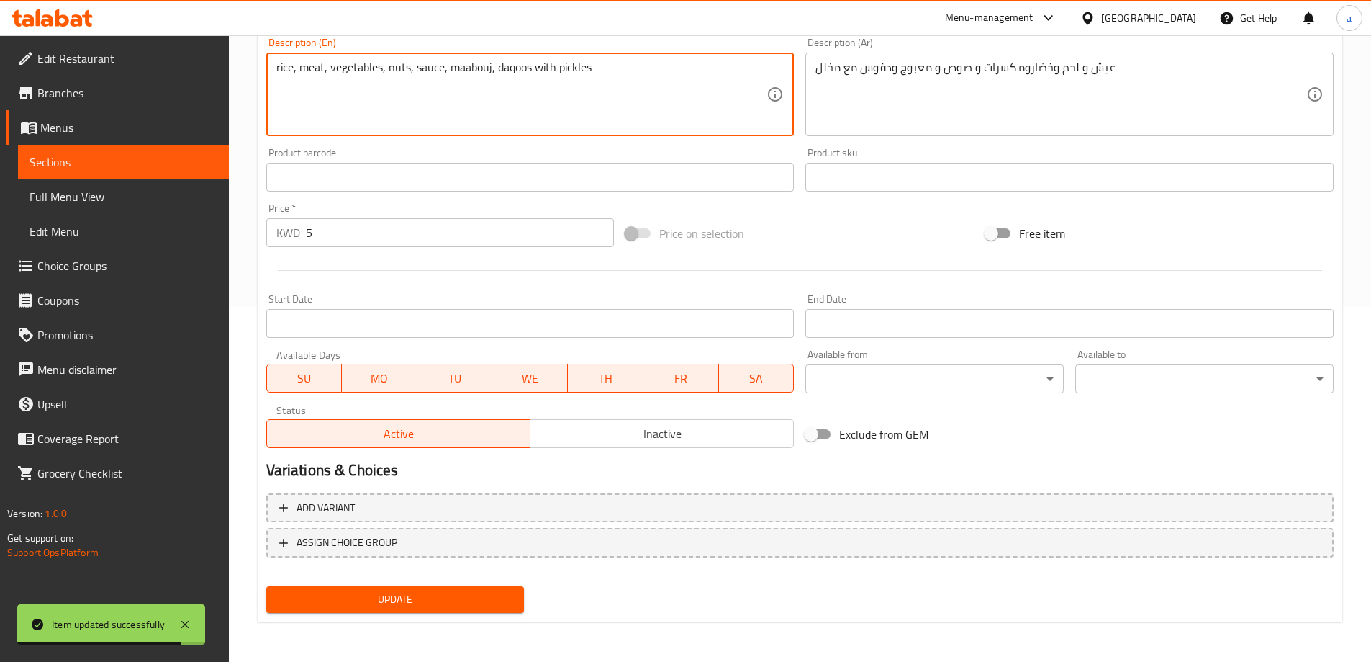
type textarea "rice, meat, vegetables, nuts, sauce, maabouj, daqoos with pickles"
click at [407, 604] on span "Update" at bounding box center [395, 599] width 235 height 18
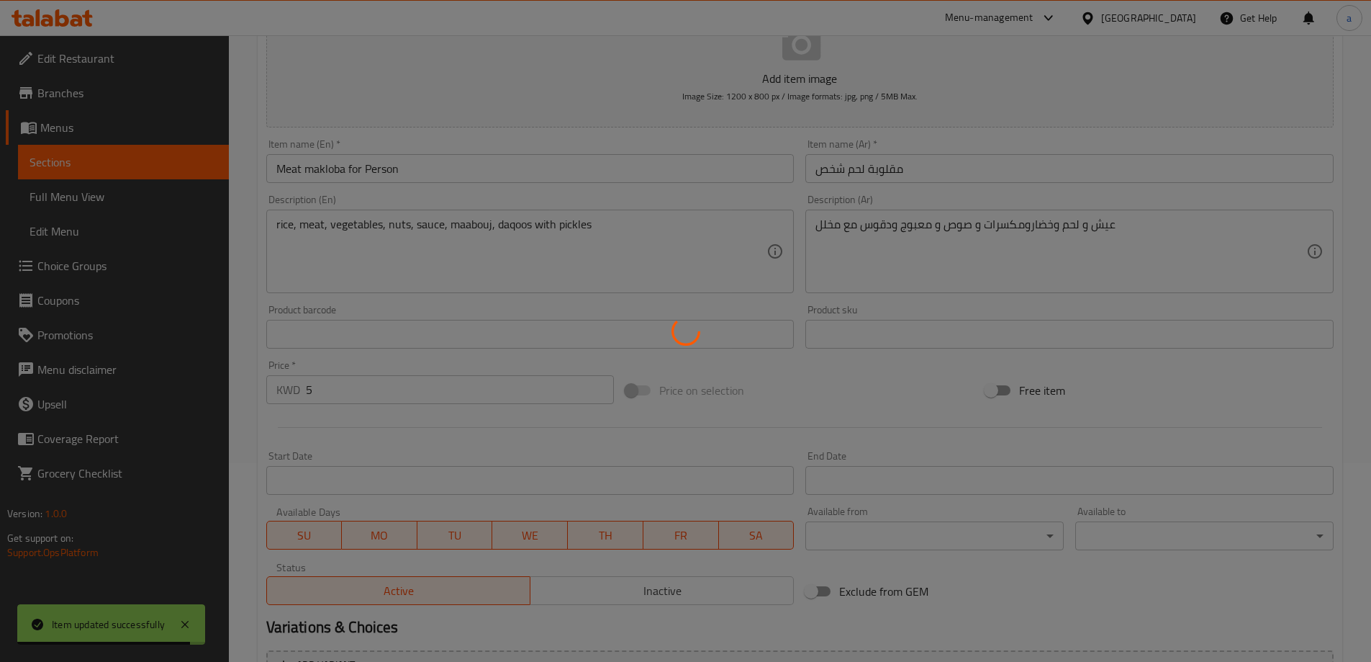
scroll to position [0, 0]
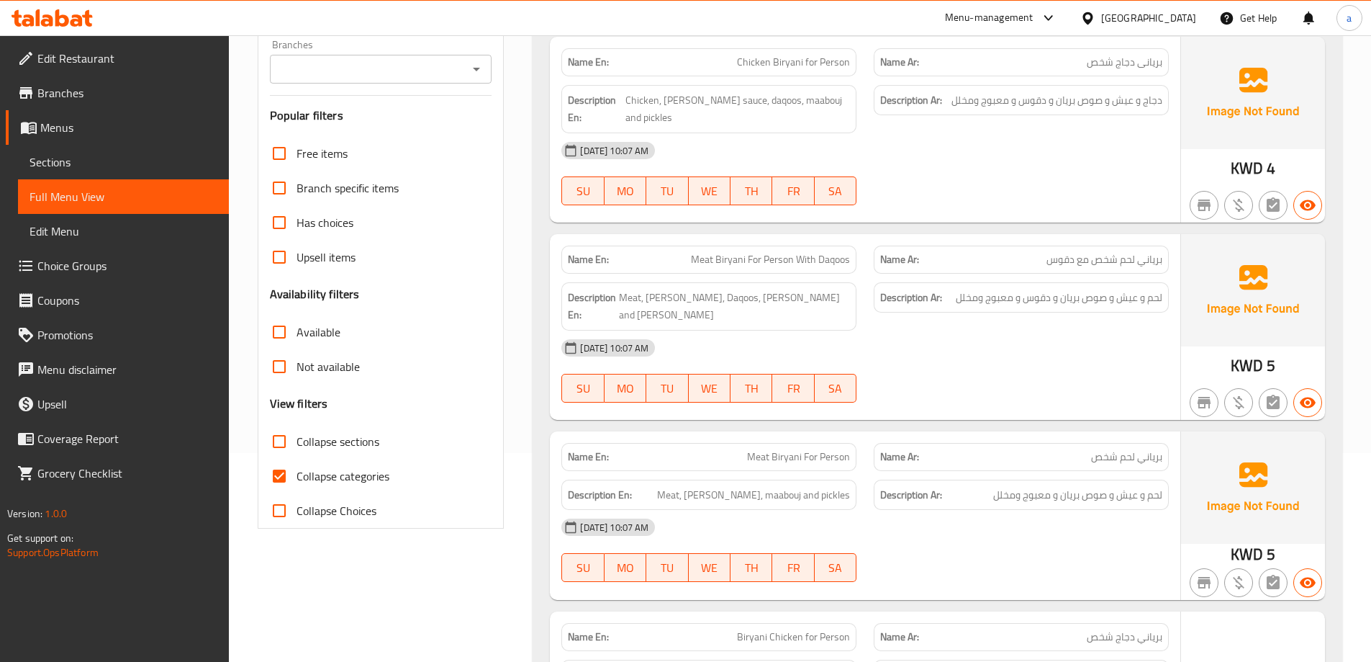
scroll to position [432, 0]
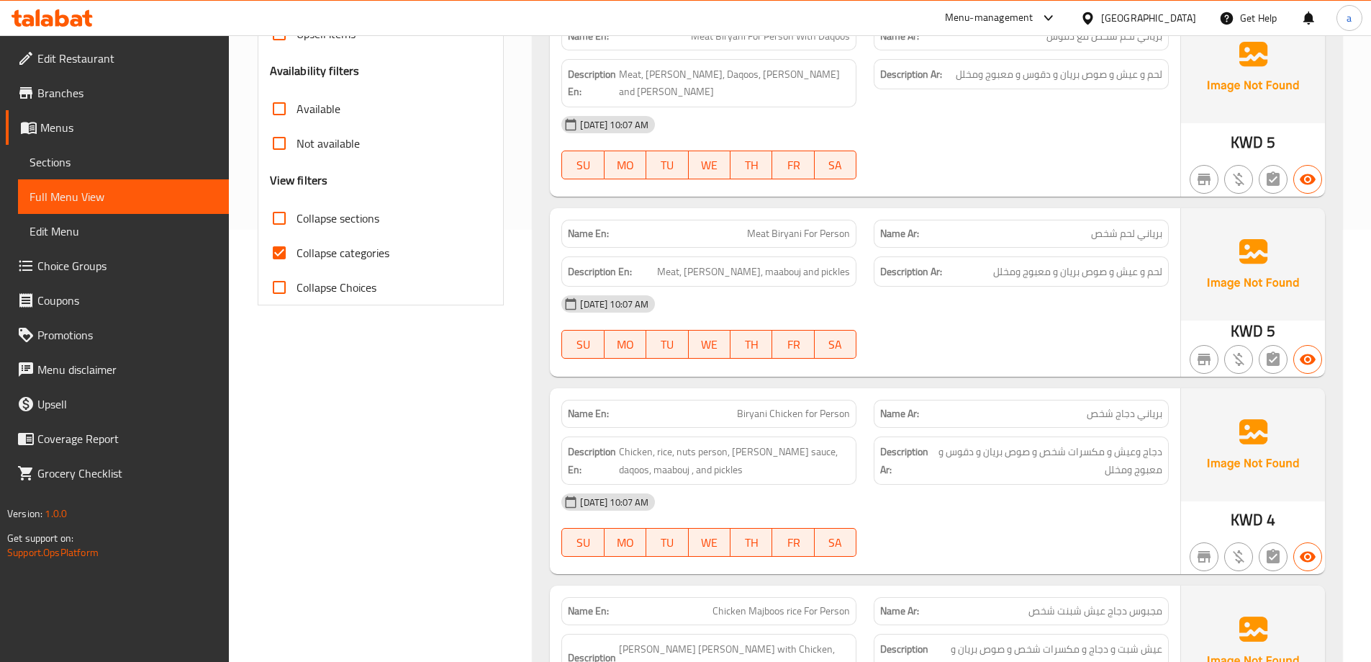
click at [371, 261] on span "Collapse categories" at bounding box center [343, 252] width 93 height 17
click at [297, 262] on input "Collapse categories" at bounding box center [279, 252] width 35 height 35
checkbox input "false"
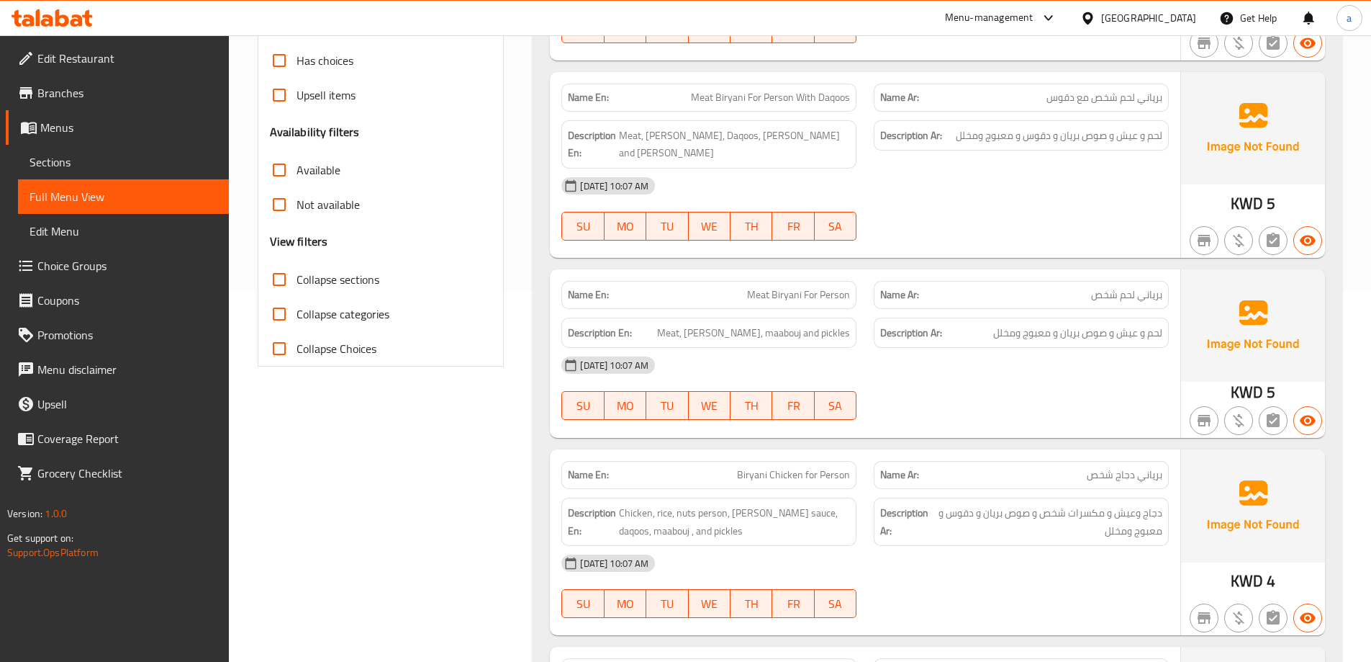
scroll to position [0, 0]
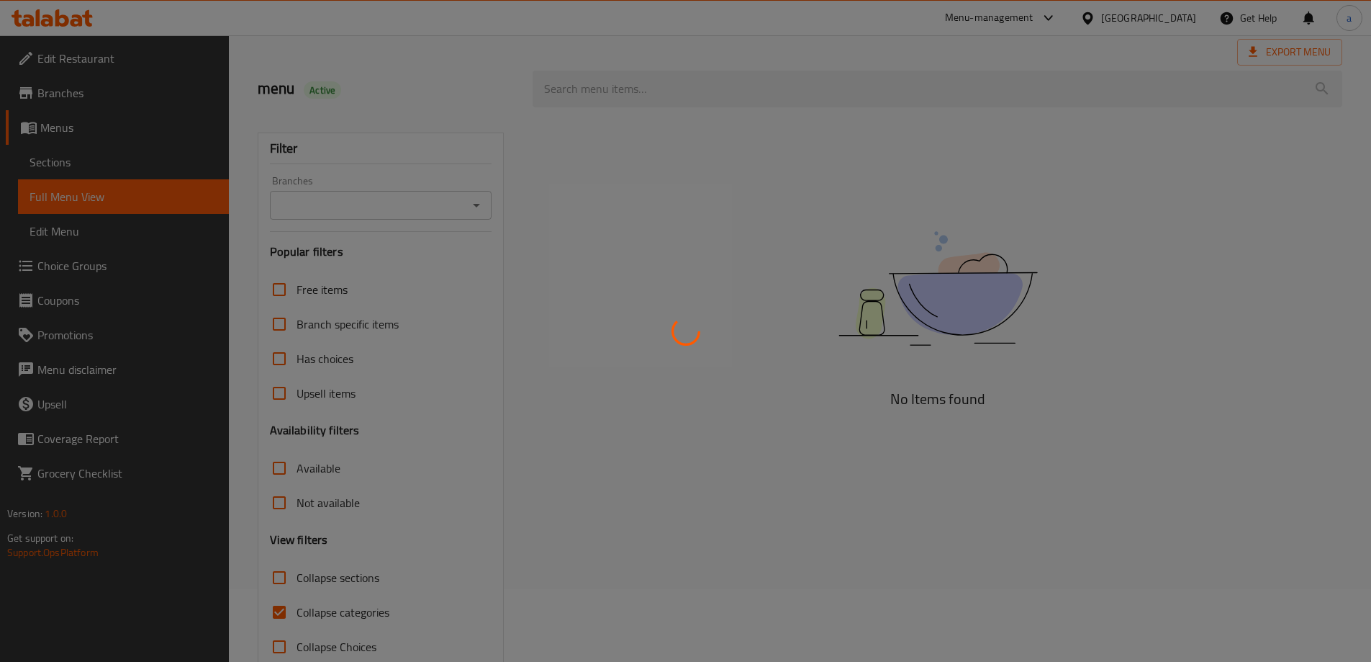
scroll to position [104, 0]
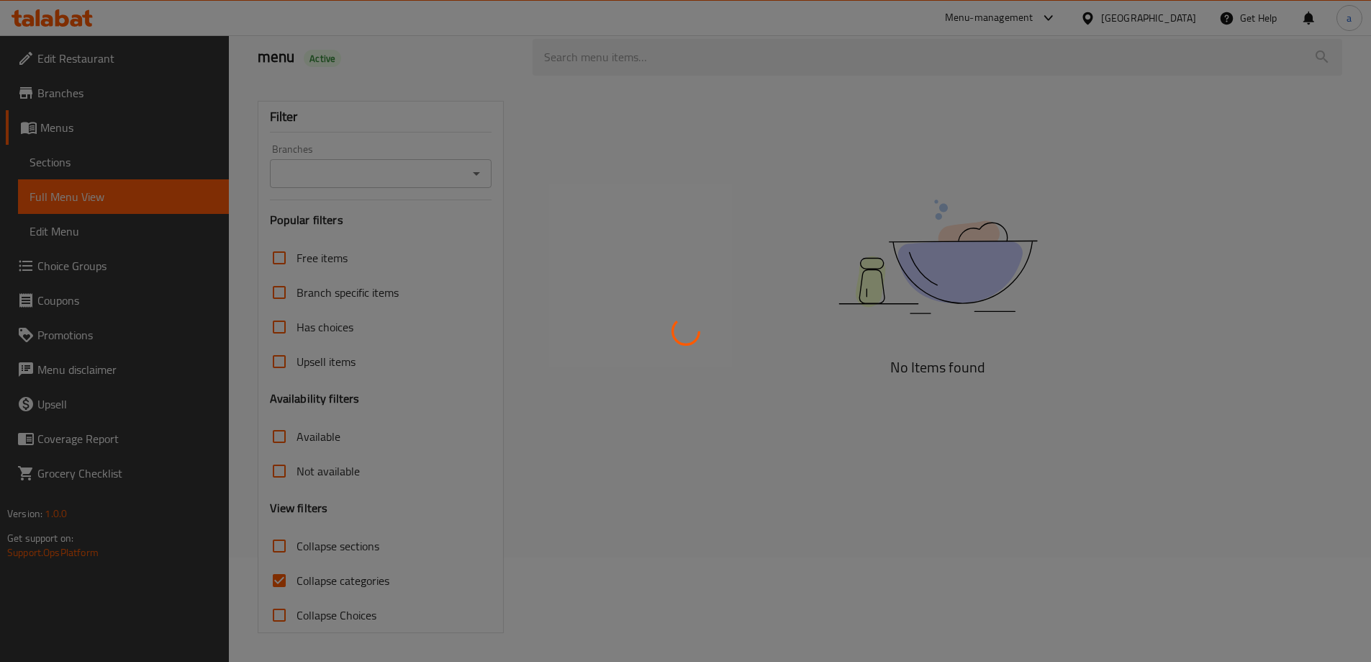
click at [316, 577] on div at bounding box center [685, 331] width 1371 height 662
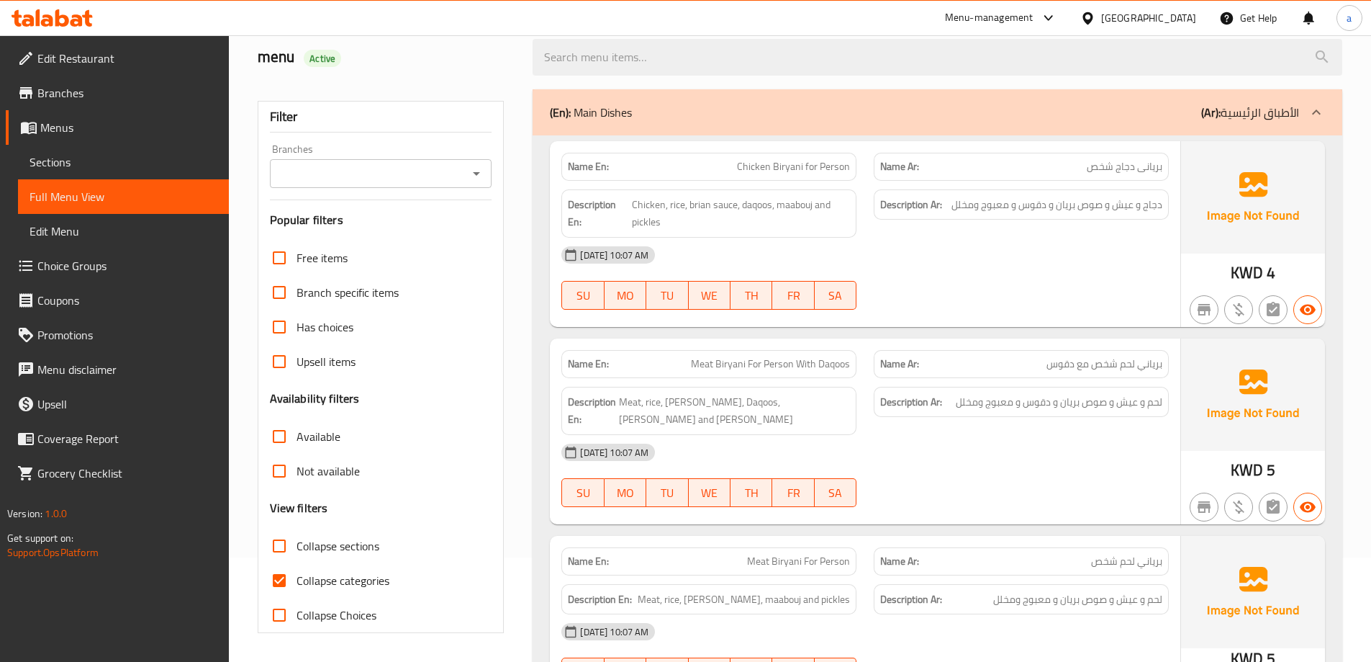
click at [316, 577] on span "Collapse categories" at bounding box center [343, 580] width 93 height 17
click at [297, 577] on input "Collapse categories" at bounding box center [279, 580] width 35 height 35
checkbox input "false"
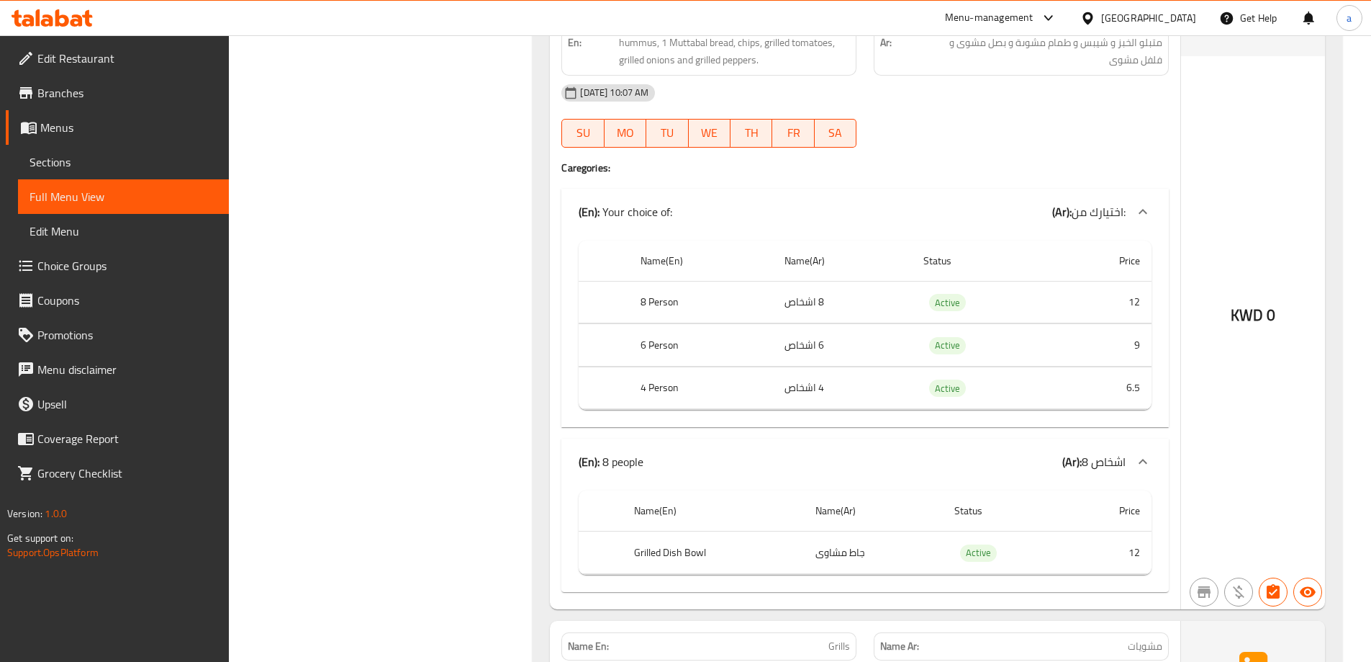
scroll to position [0, 0]
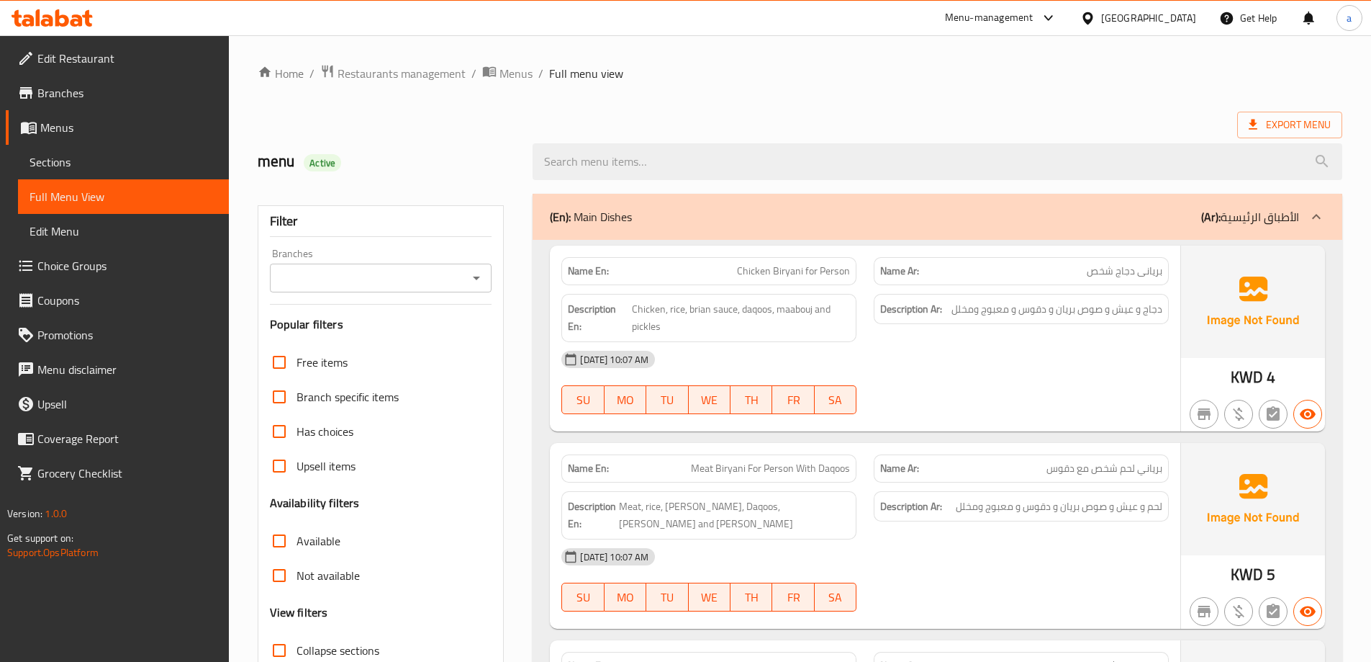
click at [931, 78] on ol "Home / Restaurants management / Menus / Full menu view" at bounding box center [800, 73] width 1085 height 19
click at [1287, 126] on span "Export Menu" at bounding box center [1290, 125] width 82 height 18
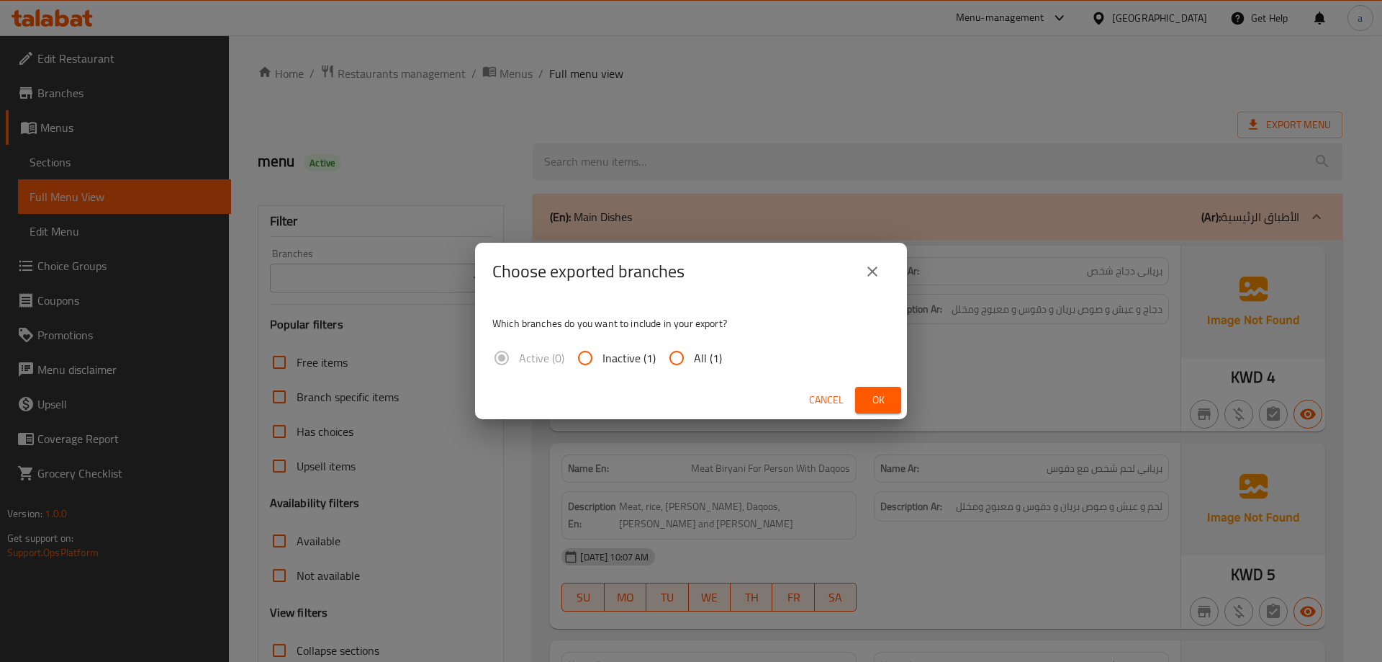
click at [672, 371] on input "All (1)" at bounding box center [676, 357] width 35 height 35
radio input "true"
click at [873, 397] on span "Ok" at bounding box center [878, 400] width 23 height 18
